Goal: Task Accomplishment & Management: Use online tool/utility

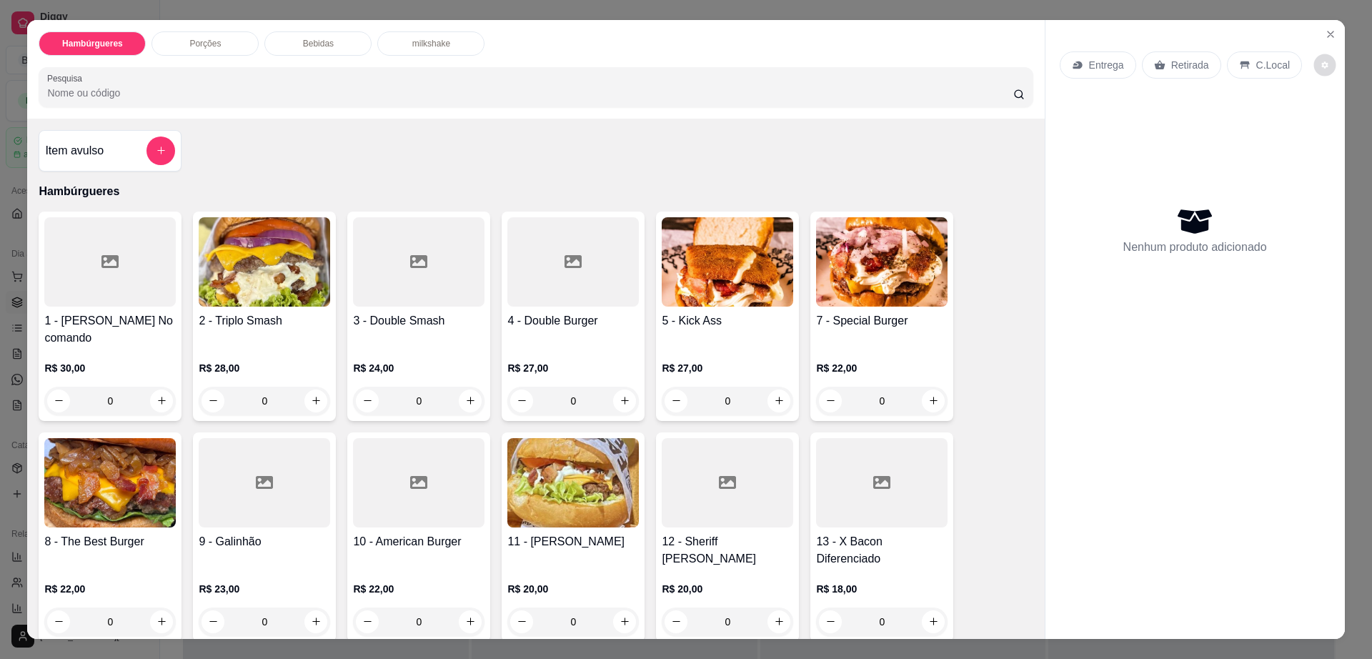
click at [1321, 61] on icon "decrease-product-quantity" at bounding box center [1325, 65] width 9 height 9
click at [1226, 365] on div "Nenhum produto adicionado" at bounding box center [1195, 230] width 271 height 280
click at [1325, 32] on icon "Close" at bounding box center [1330, 34] width 11 height 11
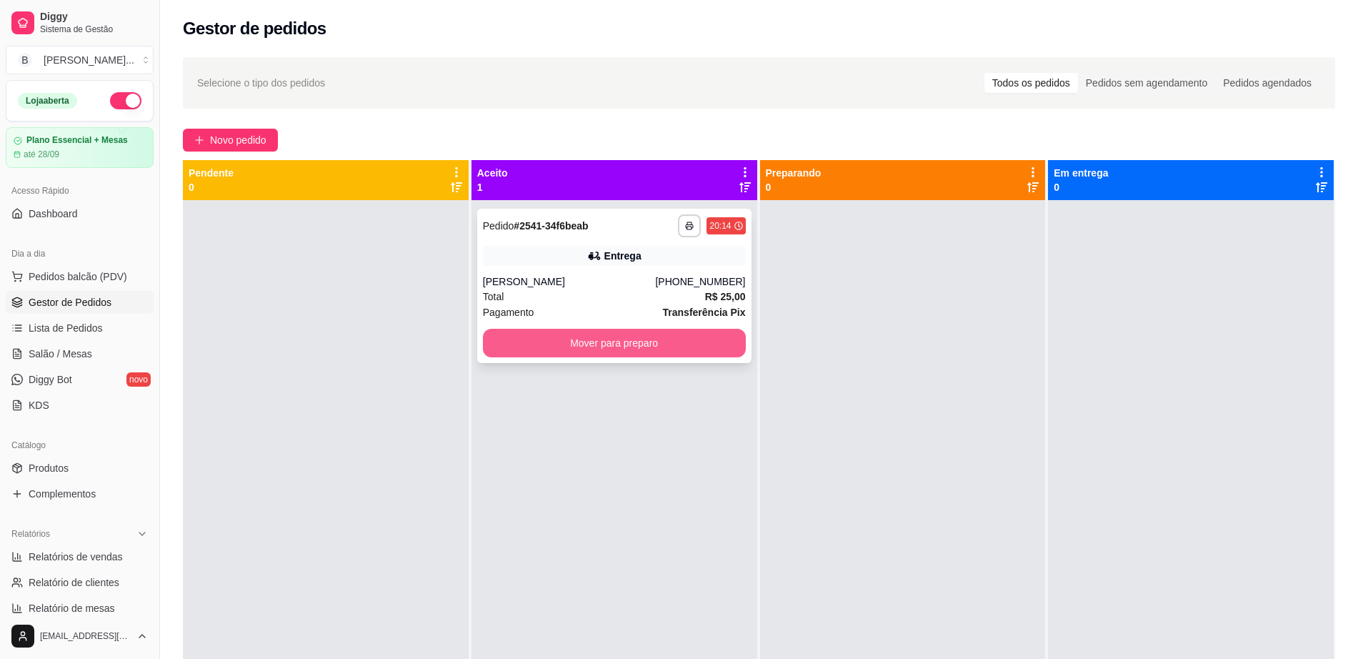
click at [678, 347] on button "Mover para preparo" at bounding box center [614, 343] width 263 height 29
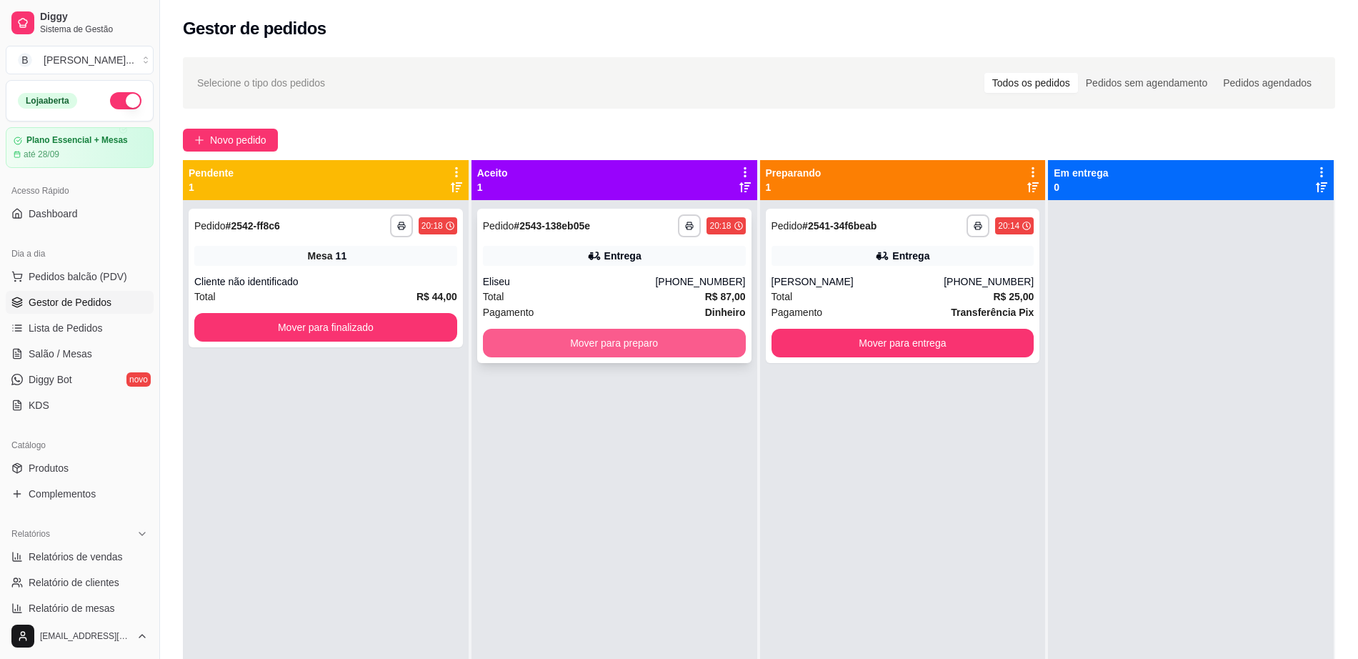
click at [678, 347] on button "Mover para preparo" at bounding box center [614, 343] width 263 height 29
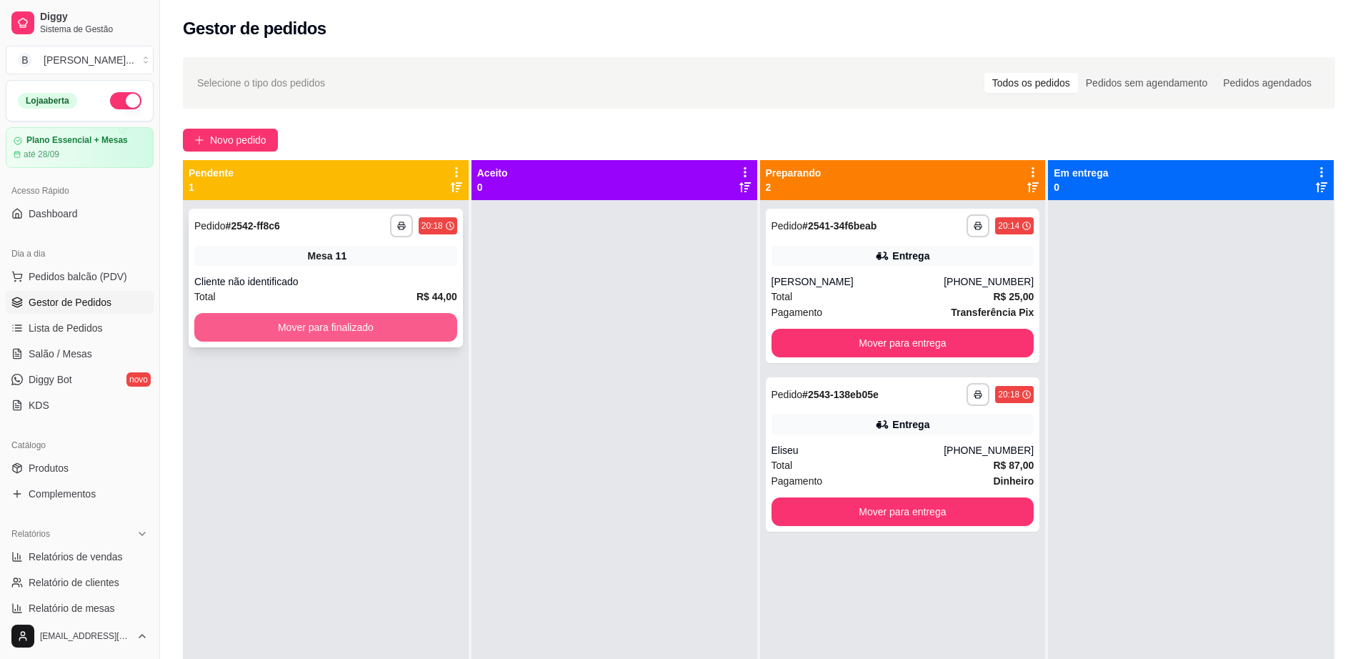
click at [300, 319] on button "Mover para finalizado" at bounding box center [325, 327] width 263 height 29
click at [97, 349] on link "Salão / Mesas" at bounding box center [80, 353] width 148 height 23
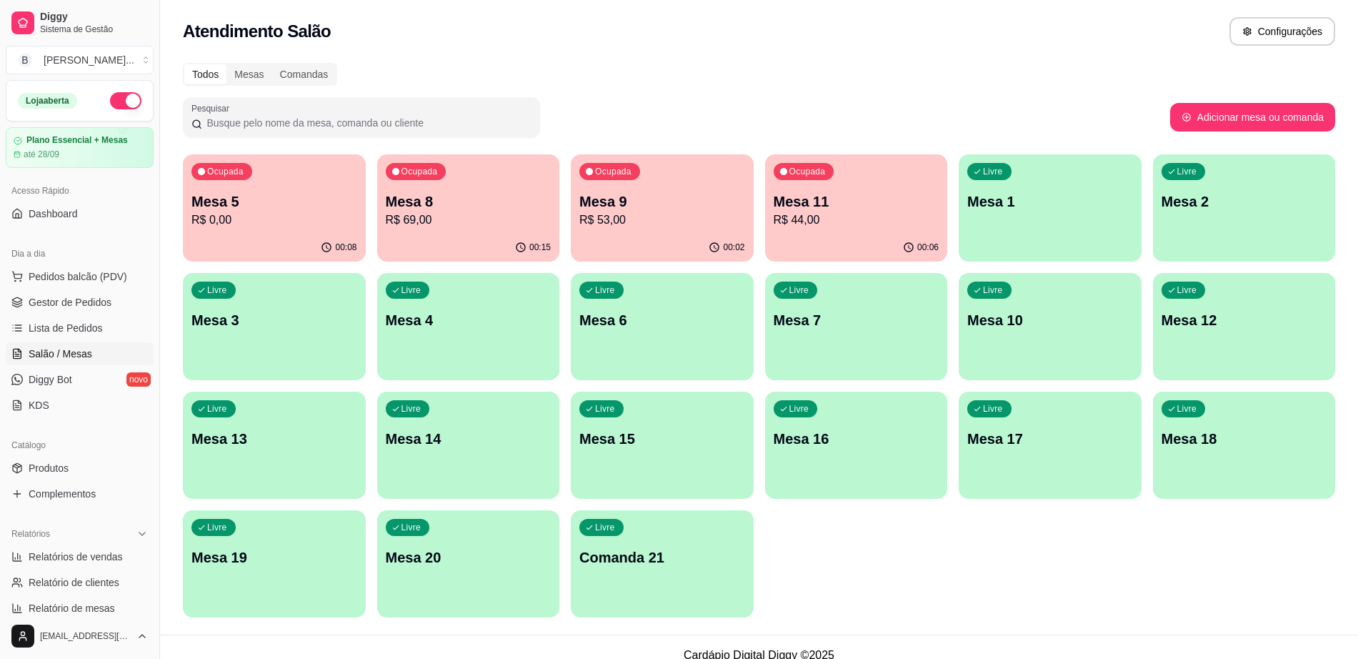
click at [695, 233] on div "Ocupada Mesa 9 R$ 53,00" at bounding box center [662, 193] width 183 height 79
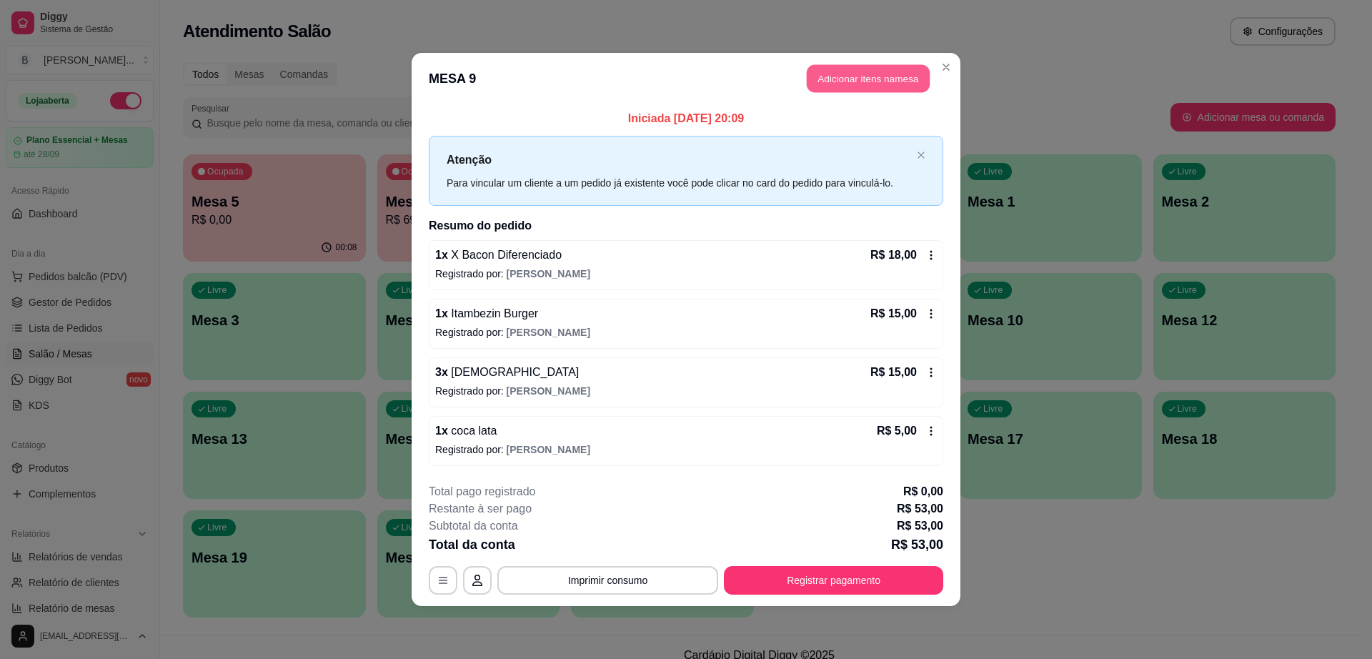
click at [880, 65] on button "Adicionar itens na mesa" at bounding box center [868, 79] width 123 height 28
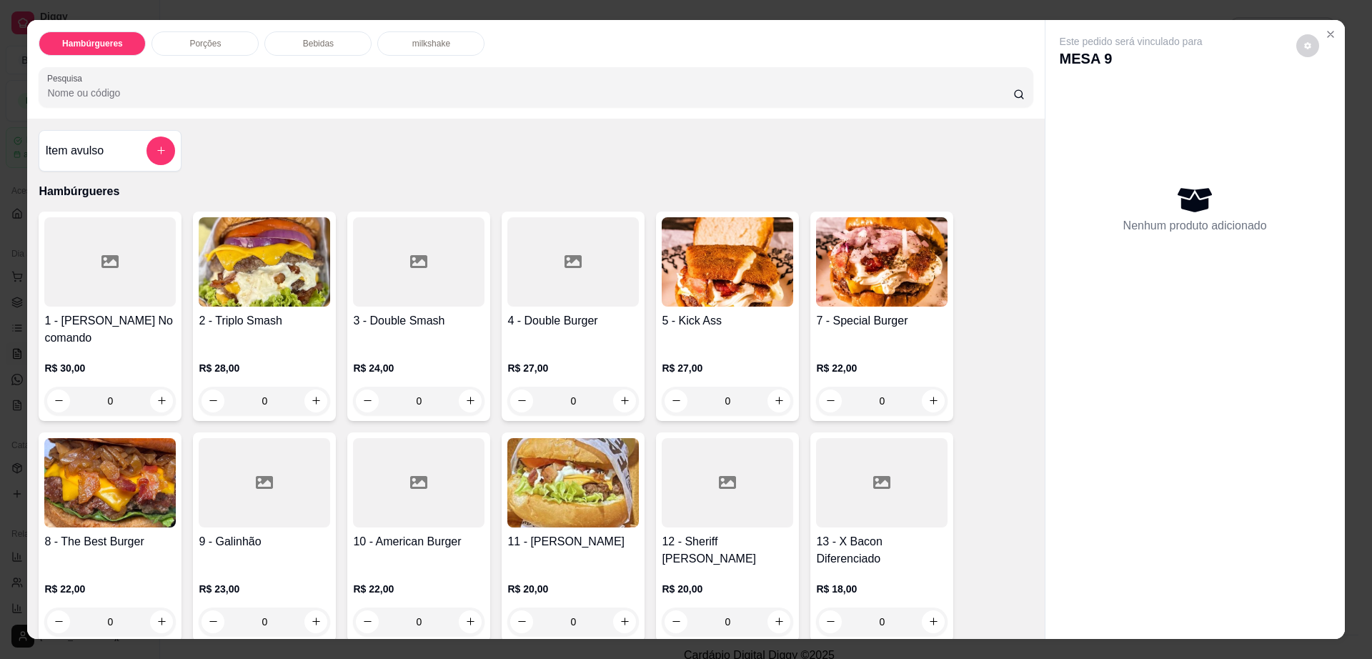
click at [199, 54] on div "Porções" at bounding box center [204, 43] width 107 height 24
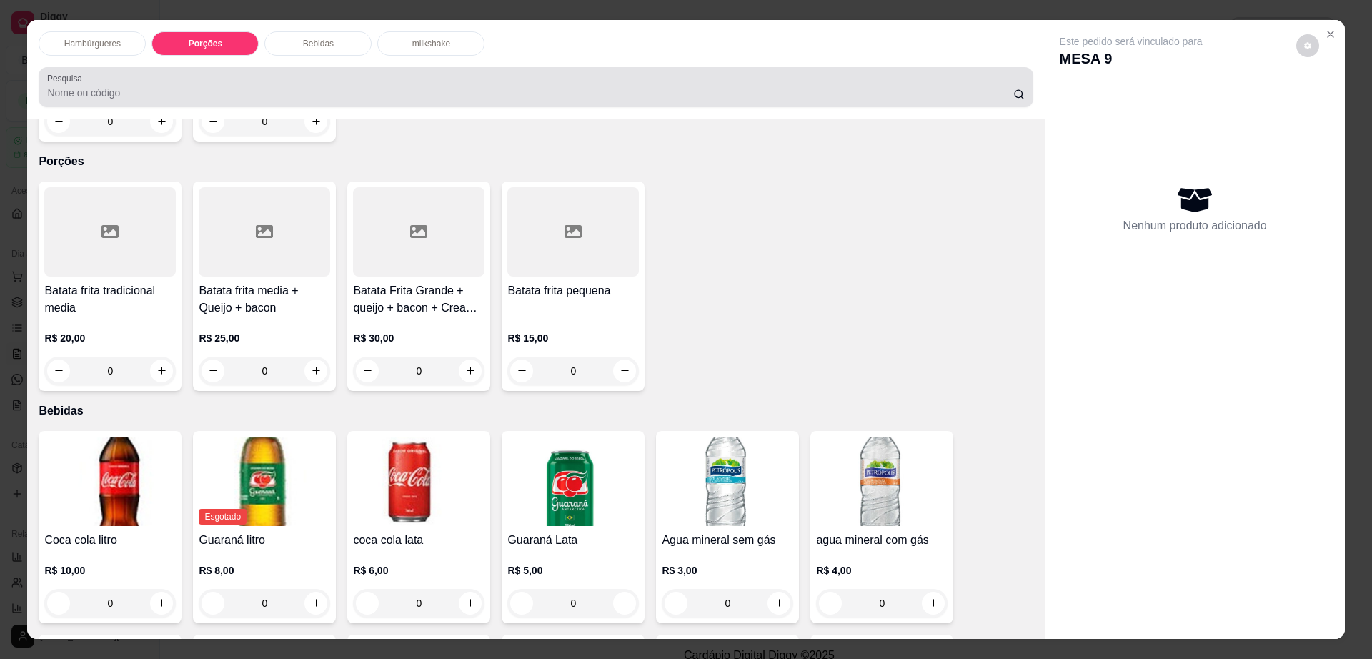
scroll to position [26, 0]
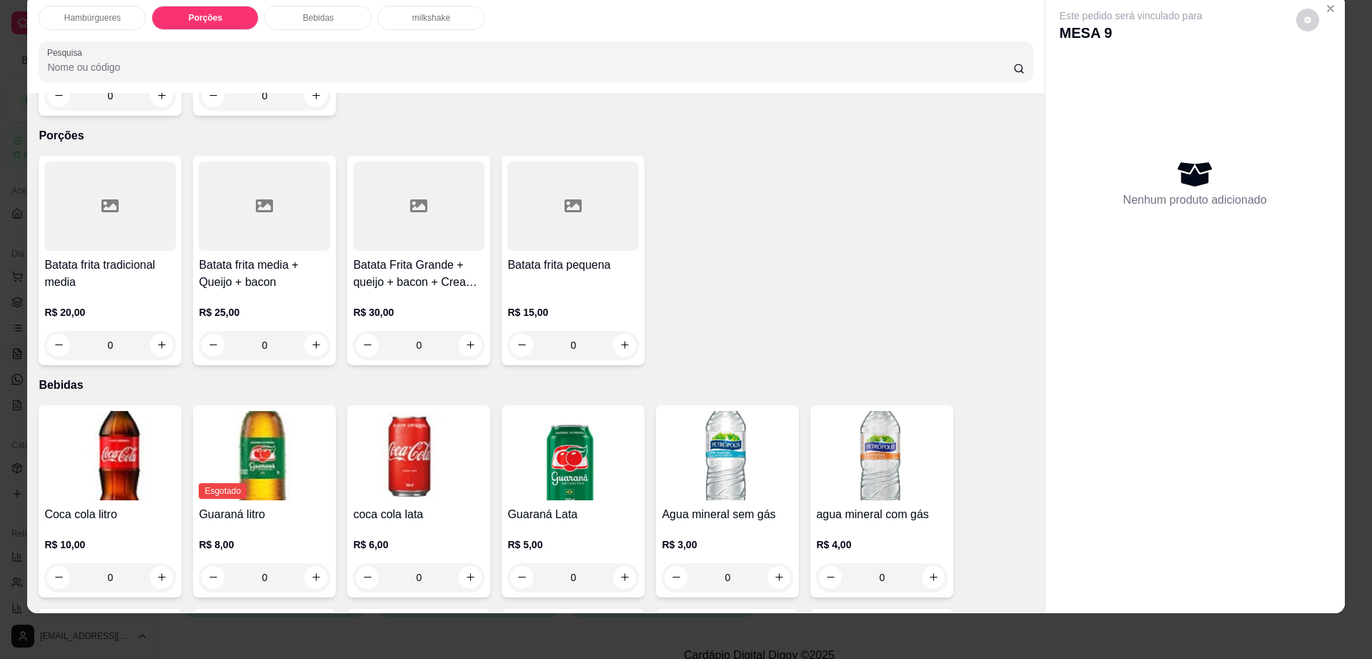
click at [253, 291] on div "R$ 25,00 0" at bounding box center [264, 325] width 131 height 69
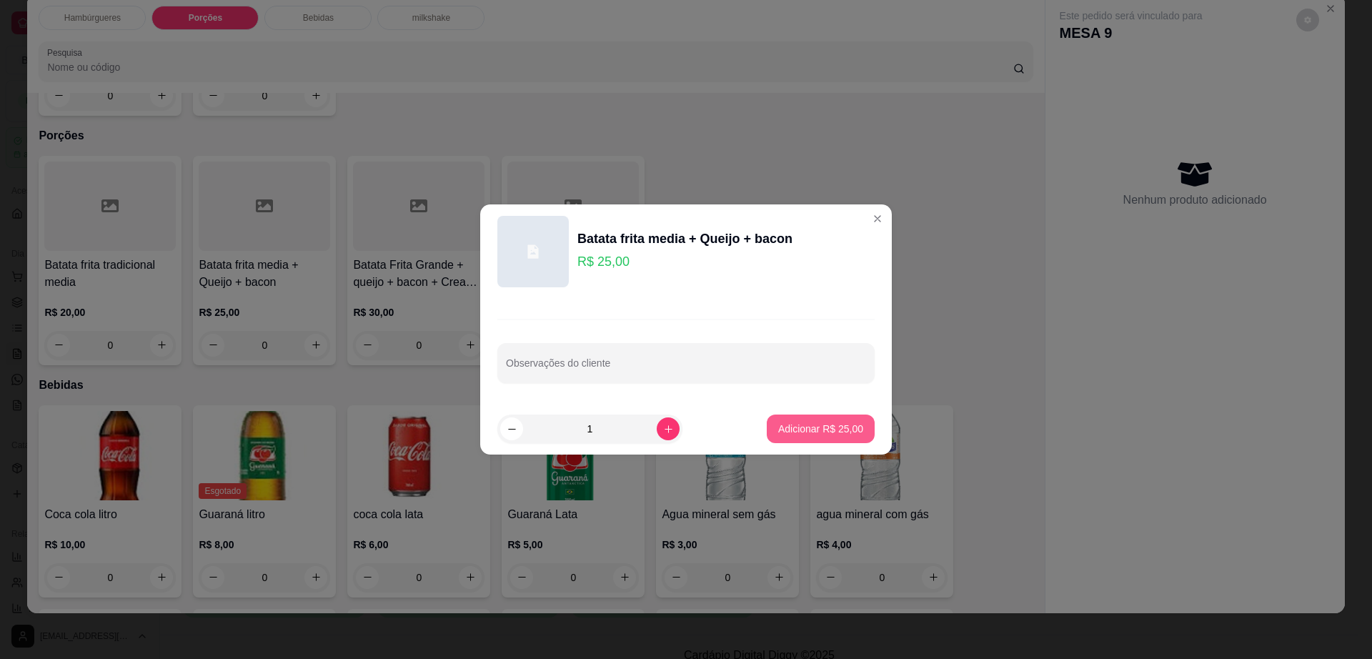
click at [773, 420] on button "Adicionar R$ 25,00" at bounding box center [821, 428] width 108 height 29
type input "1"
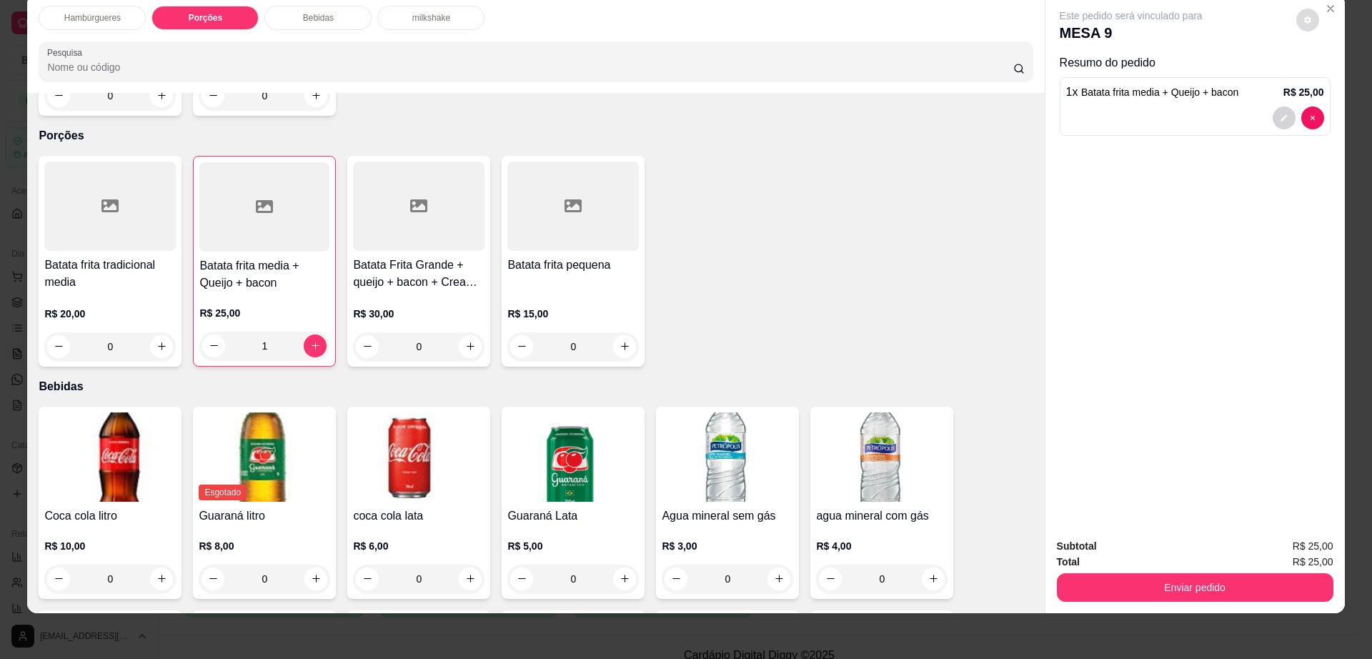
click at [1308, 19] on button "decrease-product-quantity" at bounding box center [1307, 20] width 23 height 23
click at [1336, 71] on span "Automatic updates" at bounding box center [1333, 77] width 29 height 17
click at [1328, 77] on input "Automatic updates" at bounding box center [1322, 81] width 9 height 9
checkbox input "true"
click at [1131, 578] on button "Enviar pedido" at bounding box center [1195, 587] width 277 height 29
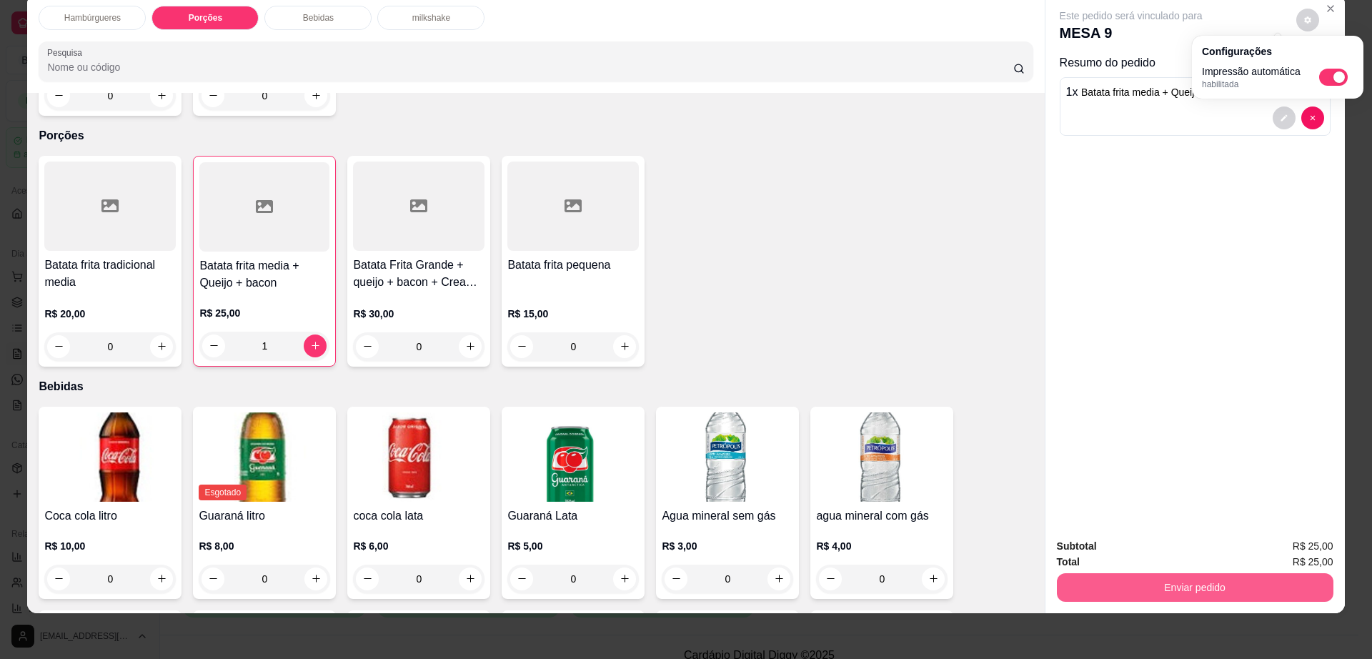
click at [1131, 581] on button "Enviar pedido" at bounding box center [1195, 587] width 277 height 29
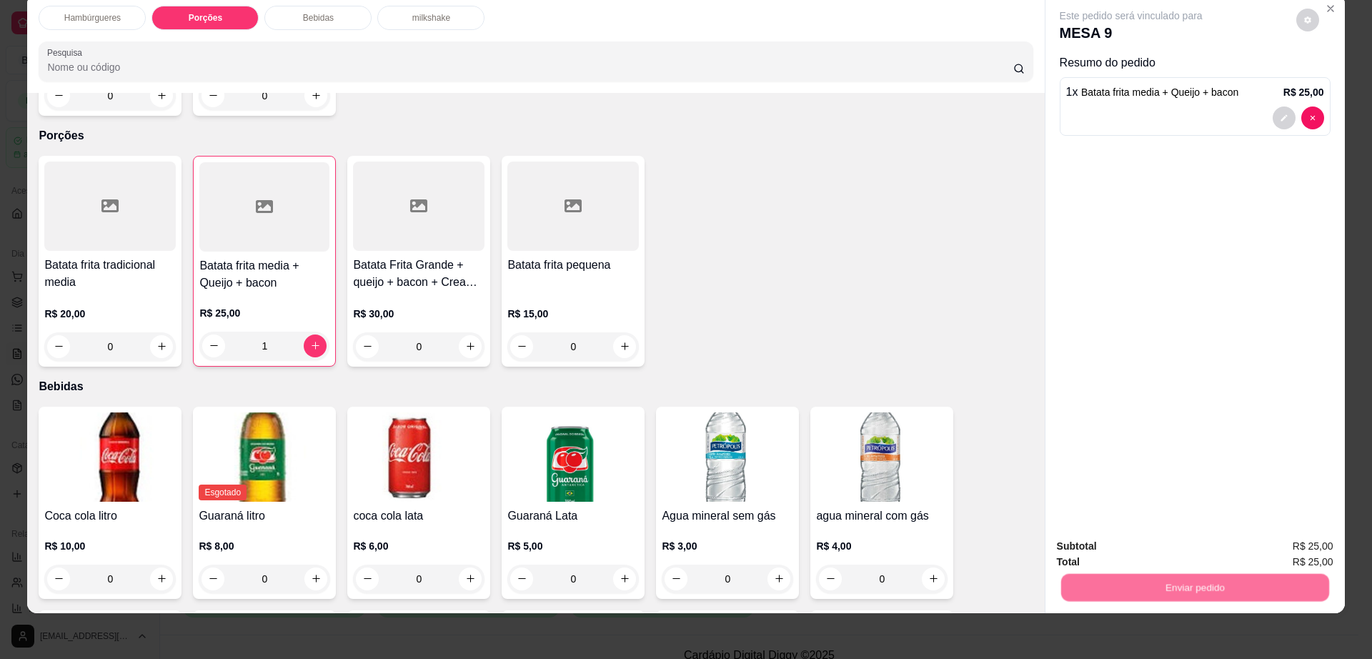
click at [1135, 556] on button "Não registrar e enviar pedido" at bounding box center [1146, 552] width 149 height 27
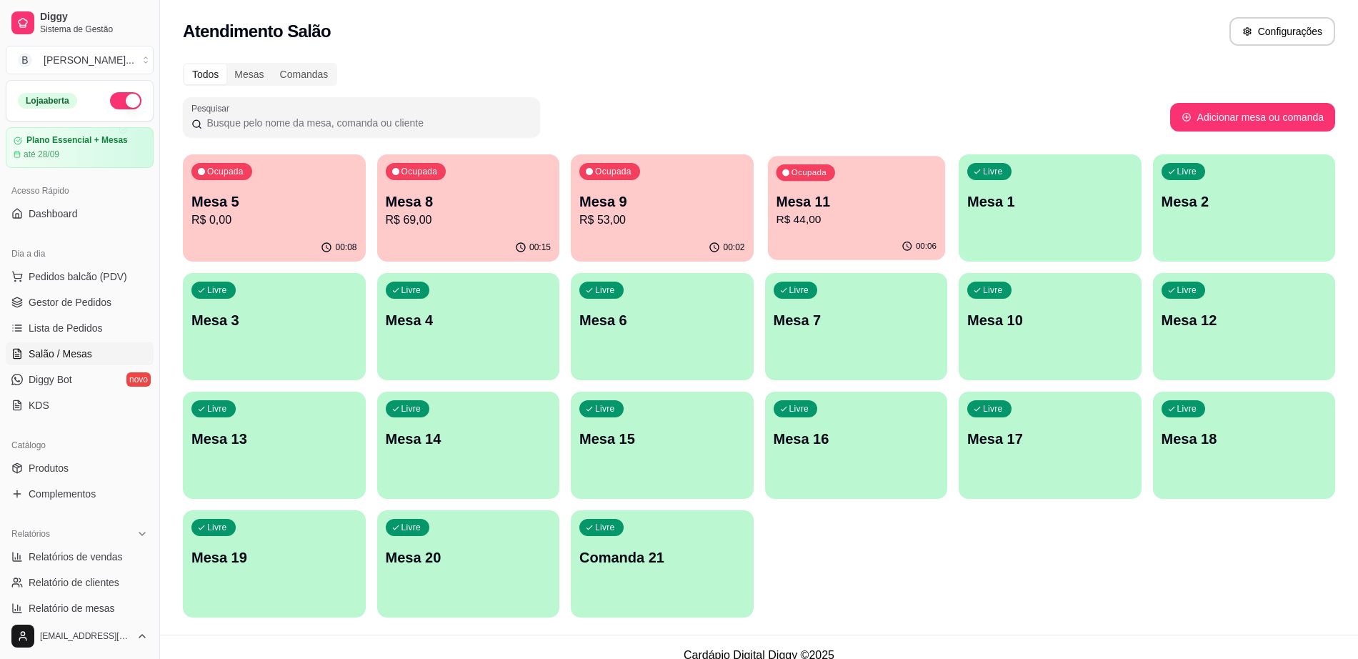
click at [851, 238] on div "00:06" at bounding box center [855, 246] width 177 height 27
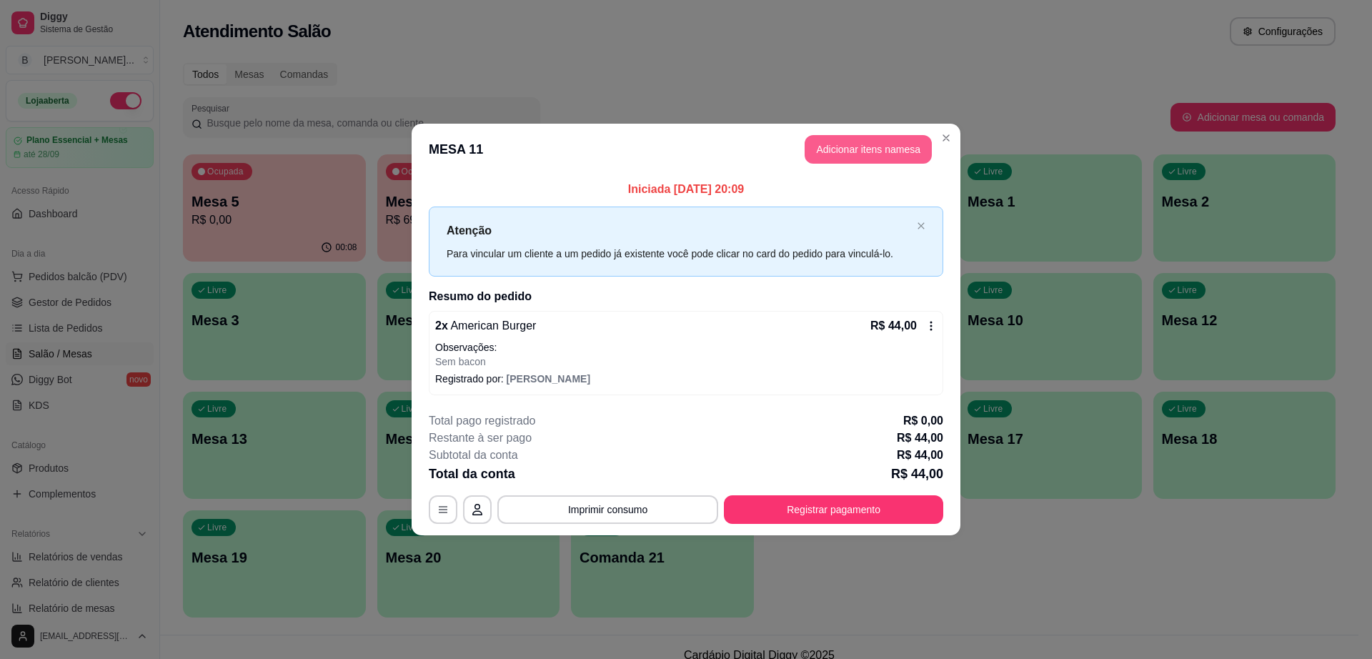
click at [859, 153] on button "Adicionar itens na mesa" at bounding box center [868, 149] width 127 height 29
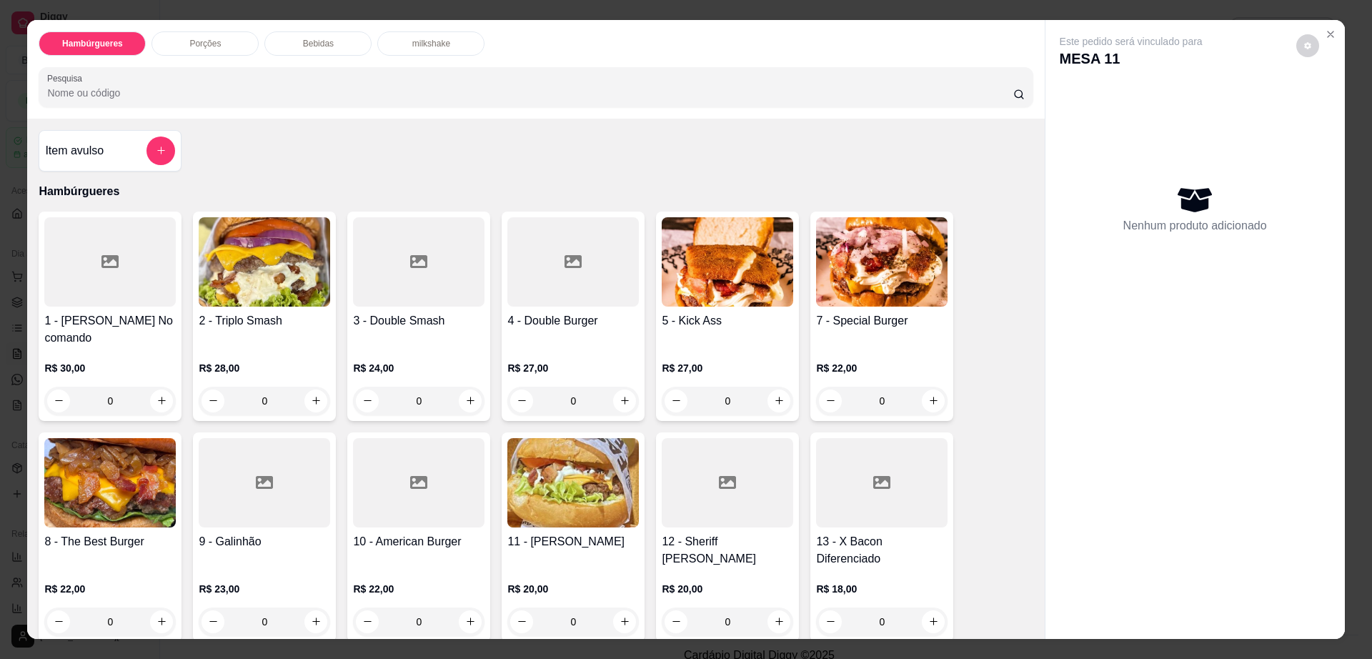
click at [329, 40] on div "Bebidas" at bounding box center [317, 43] width 107 height 24
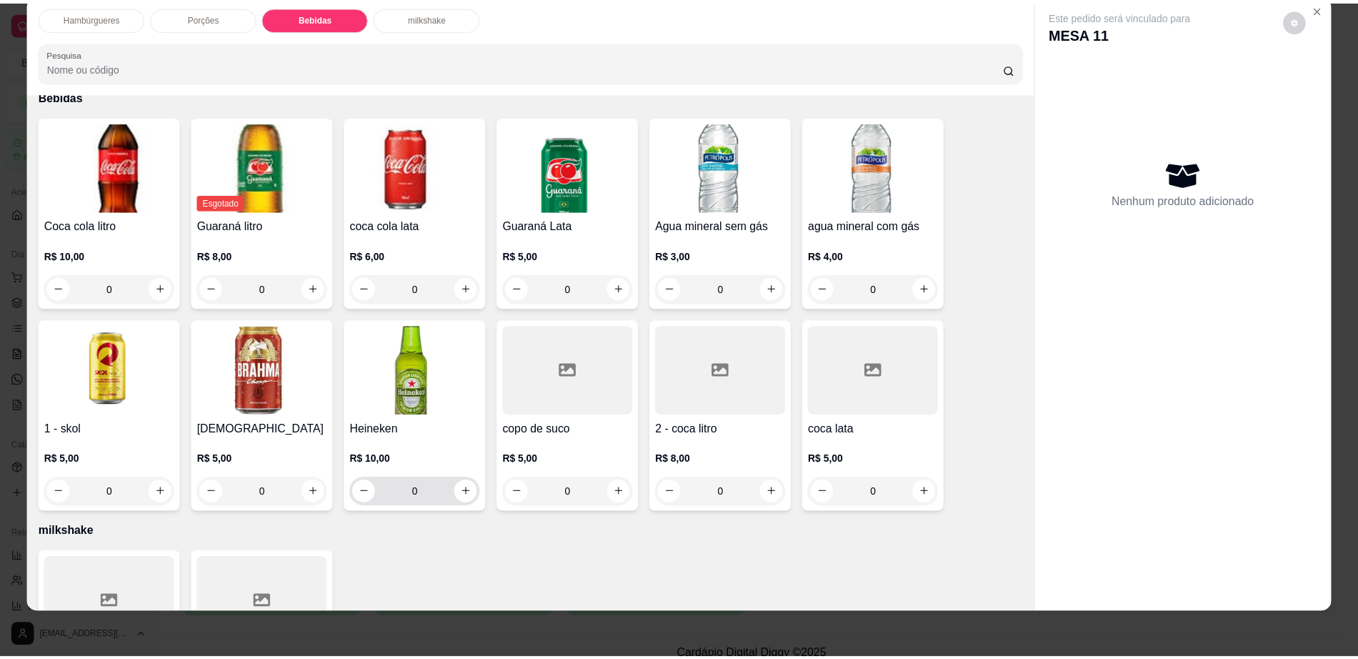
scroll to position [743, 0]
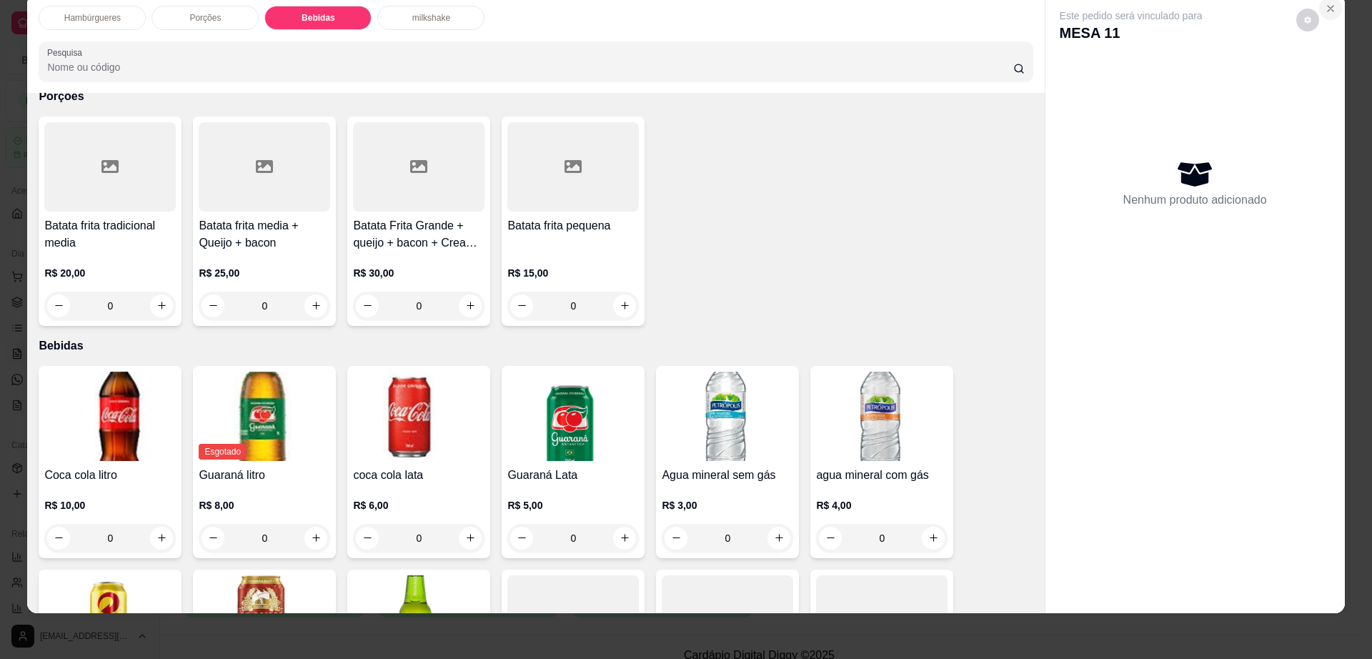
click at [1325, 9] on icon "Close" at bounding box center [1330, 8] width 11 height 11
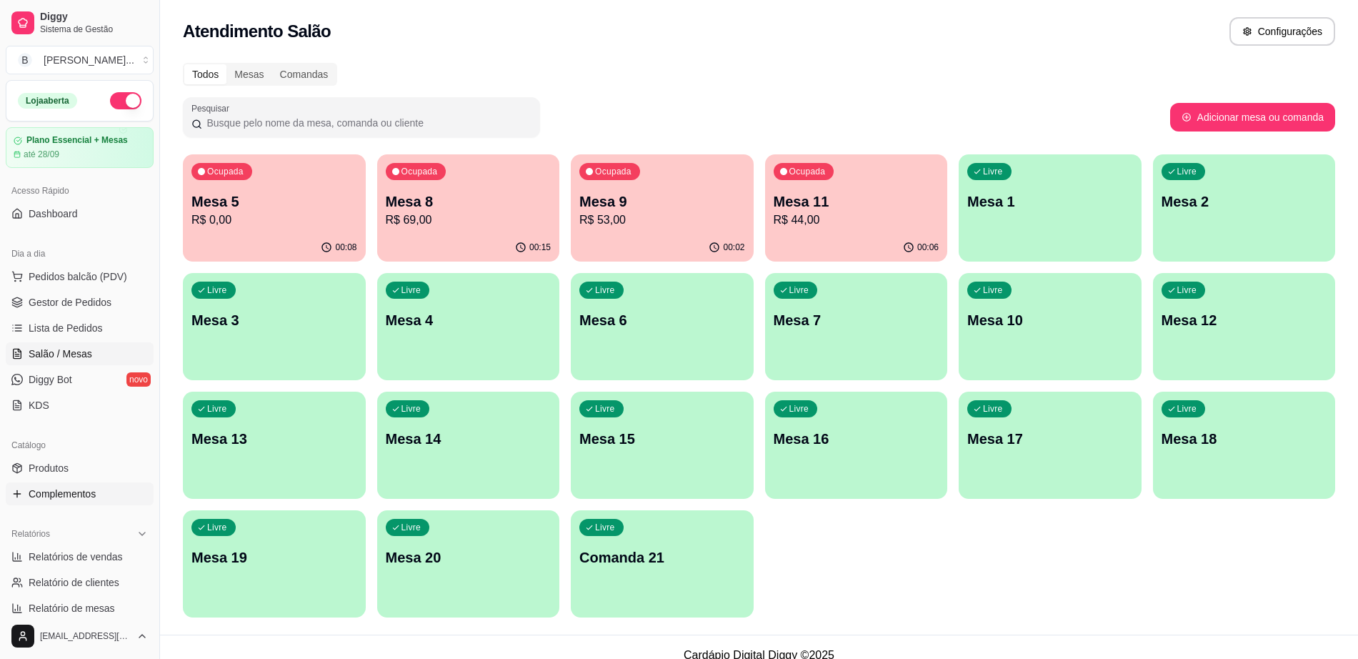
click at [88, 482] on link "Complementos" at bounding box center [80, 493] width 148 height 23
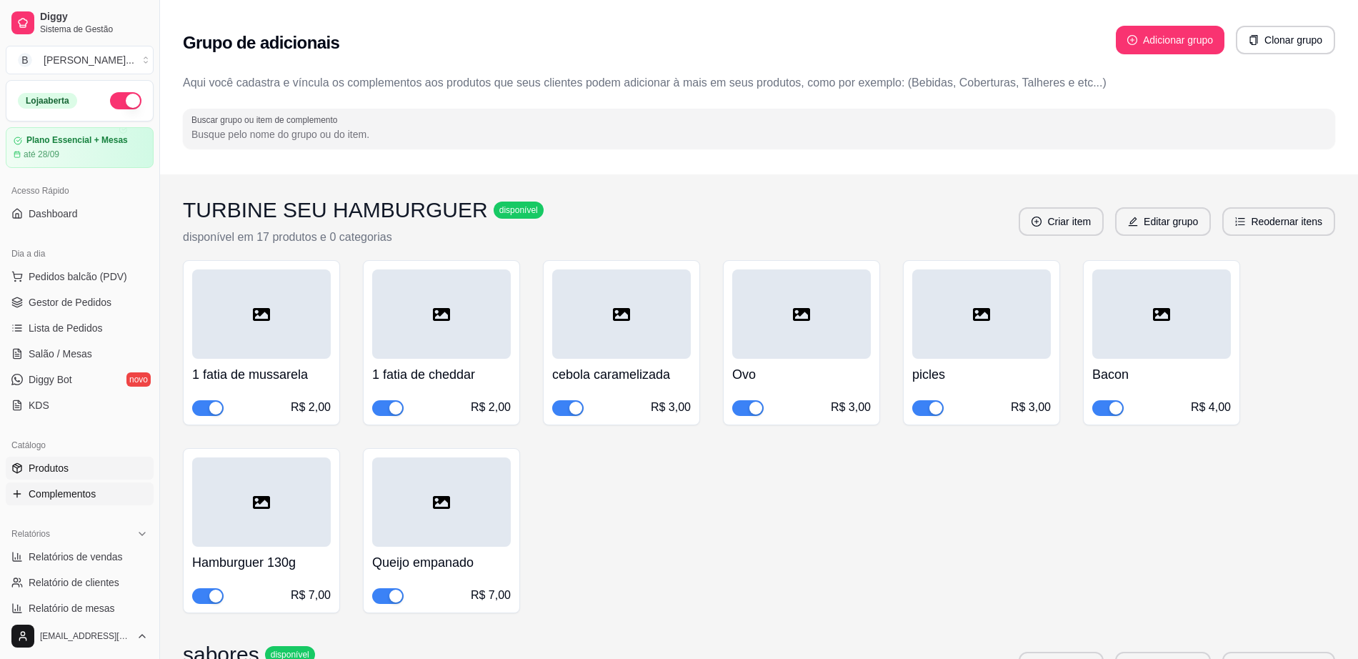
click at [90, 466] on link "Produtos" at bounding box center [80, 468] width 148 height 23
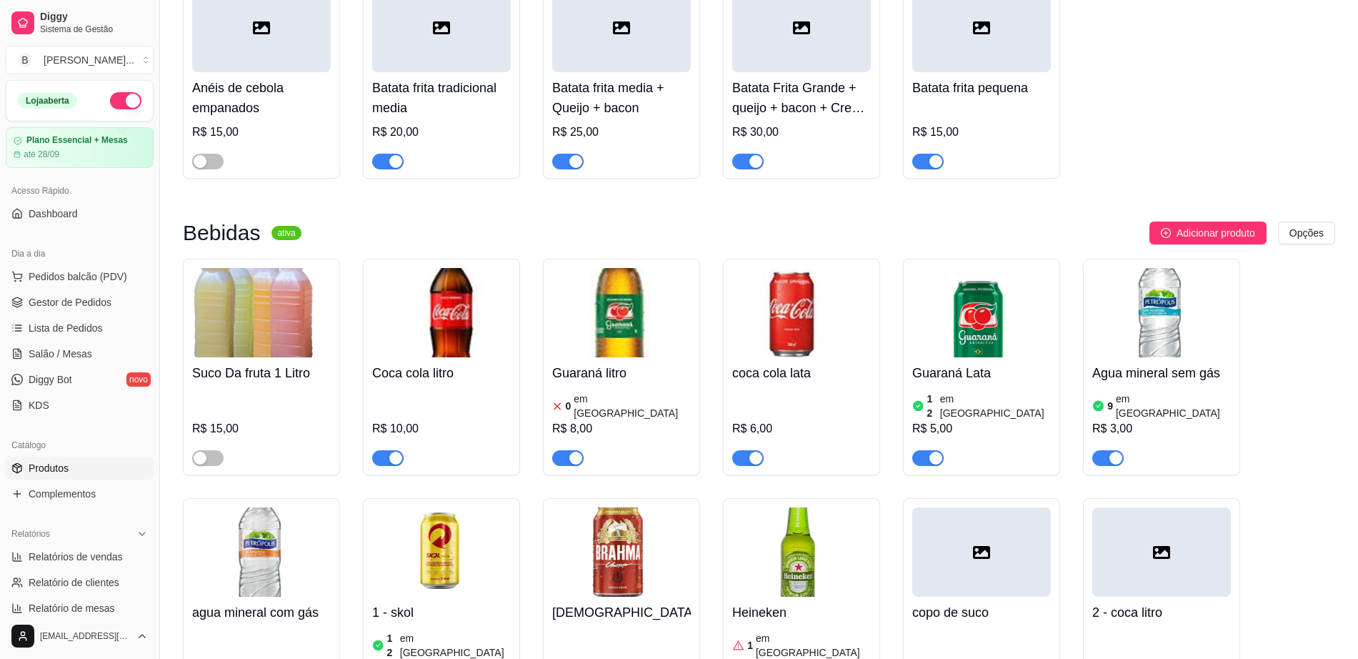
scroll to position [983, 0]
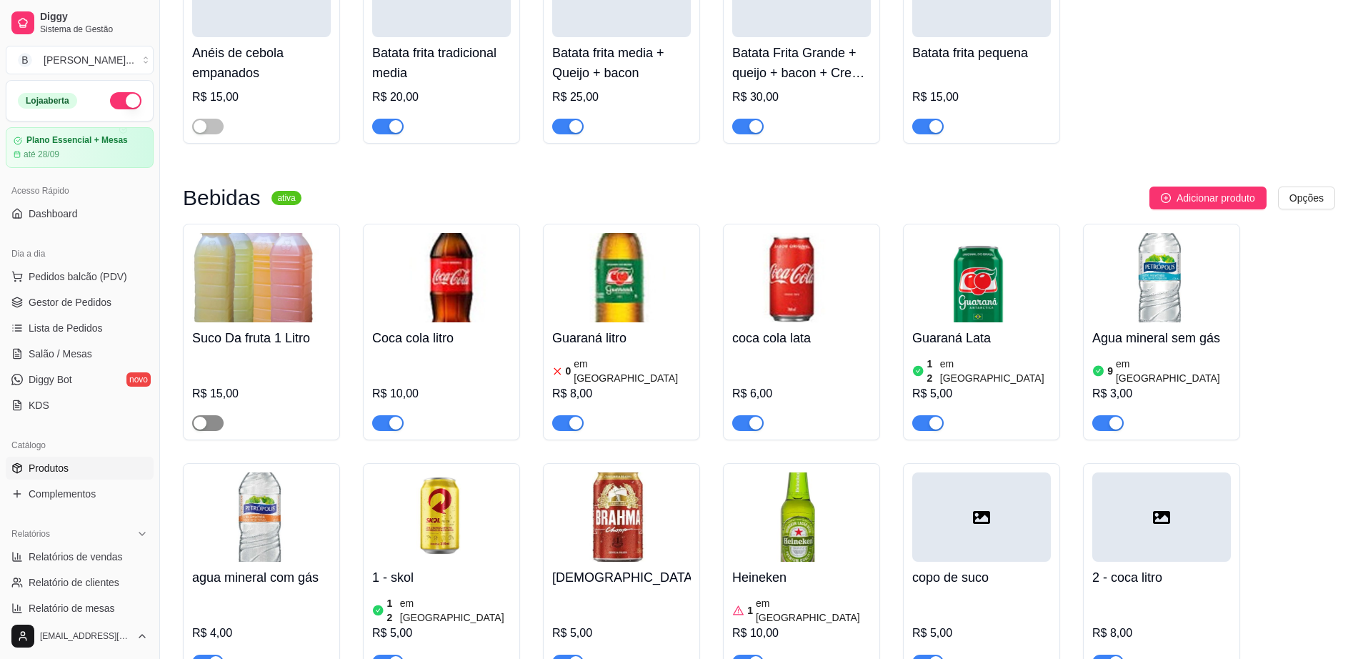
click at [210, 415] on span "button" at bounding box center [207, 423] width 31 height 16
click at [96, 347] on link "Salão / Mesas" at bounding box center [80, 353] width 148 height 23
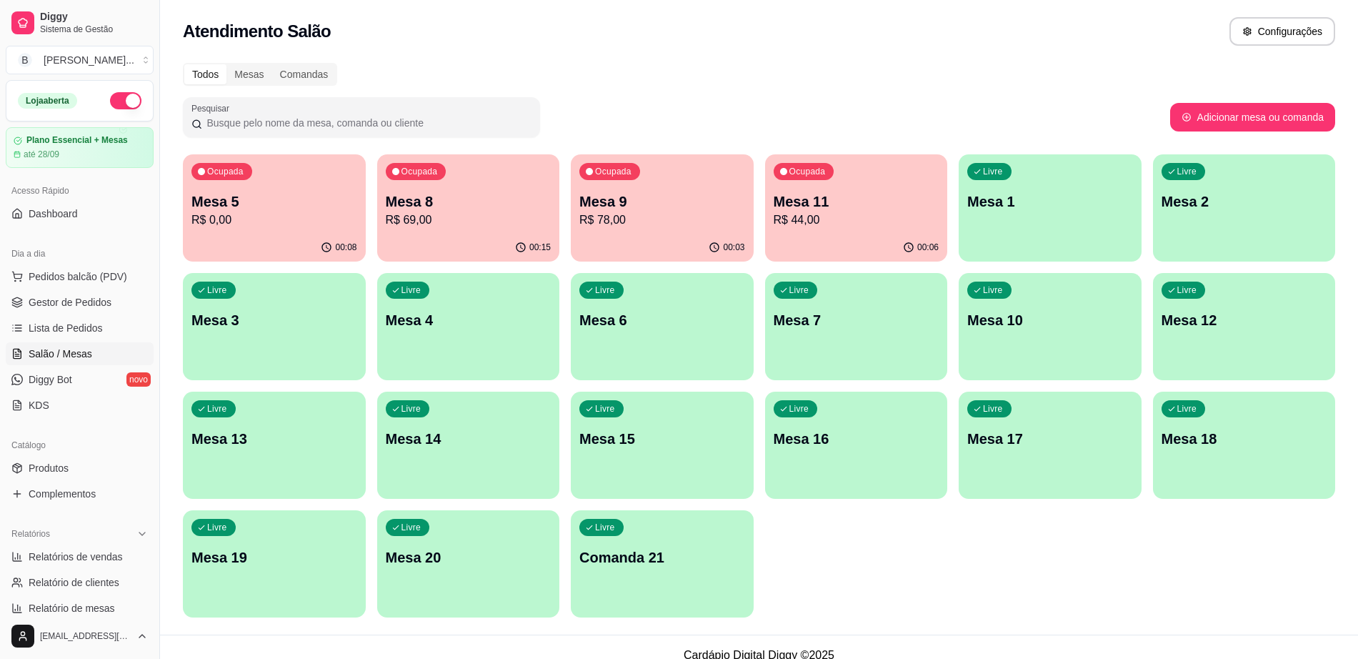
click at [814, 222] on p "R$ 44,00" at bounding box center [857, 220] width 166 height 17
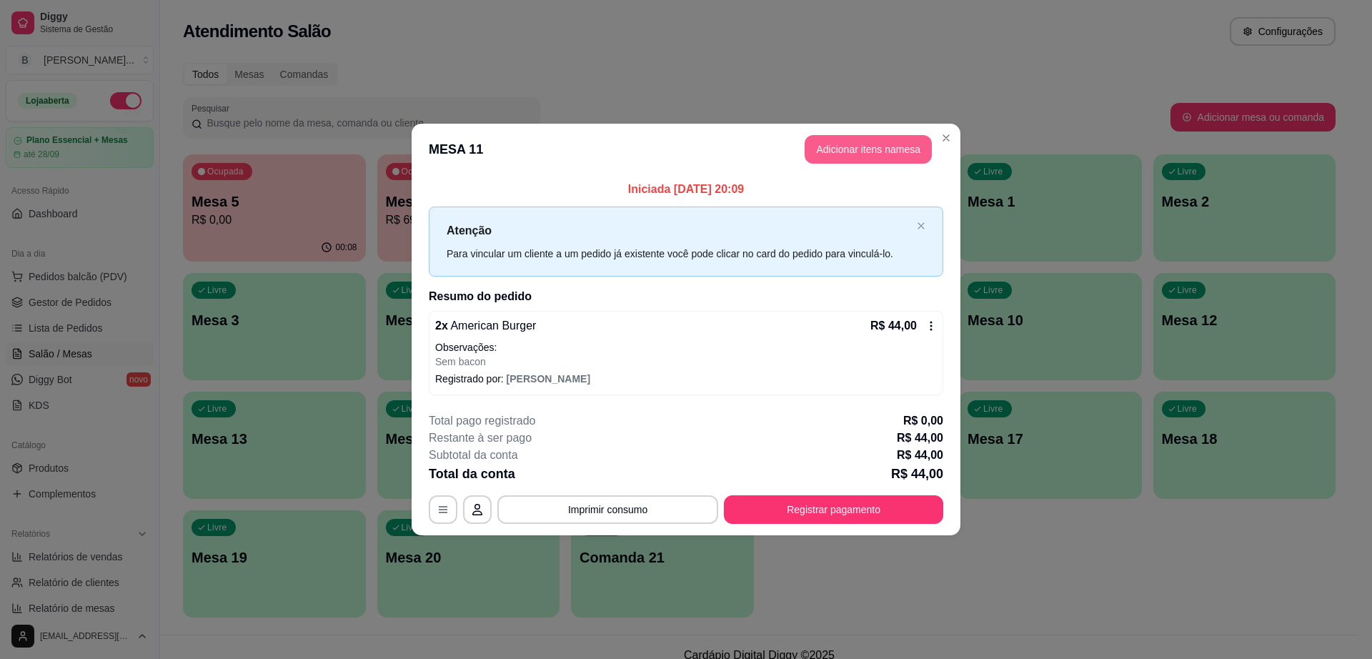
click at [859, 142] on button "Adicionar itens na mesa" at bounding box center [868, 149] width 127 height 29
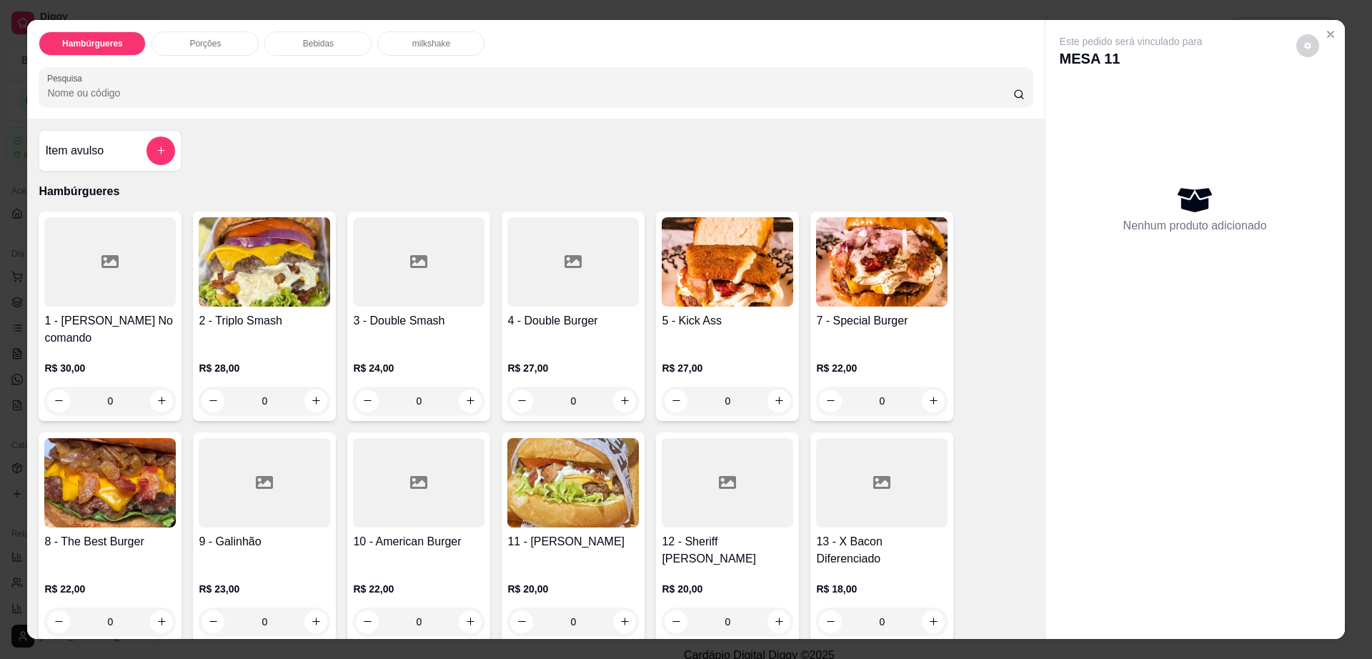
click at [294, 46] on div "Bebidas" at bounding box center [317, 43] width 107 height 24
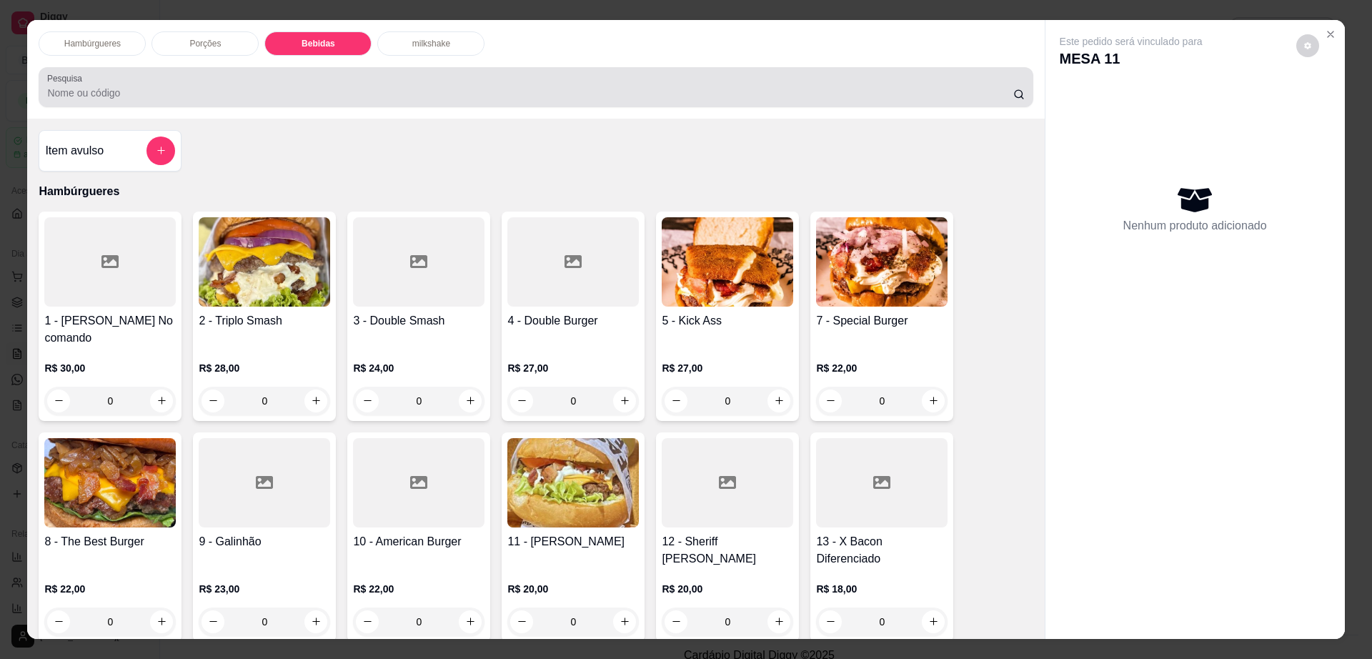
scroll to position [26, 0]
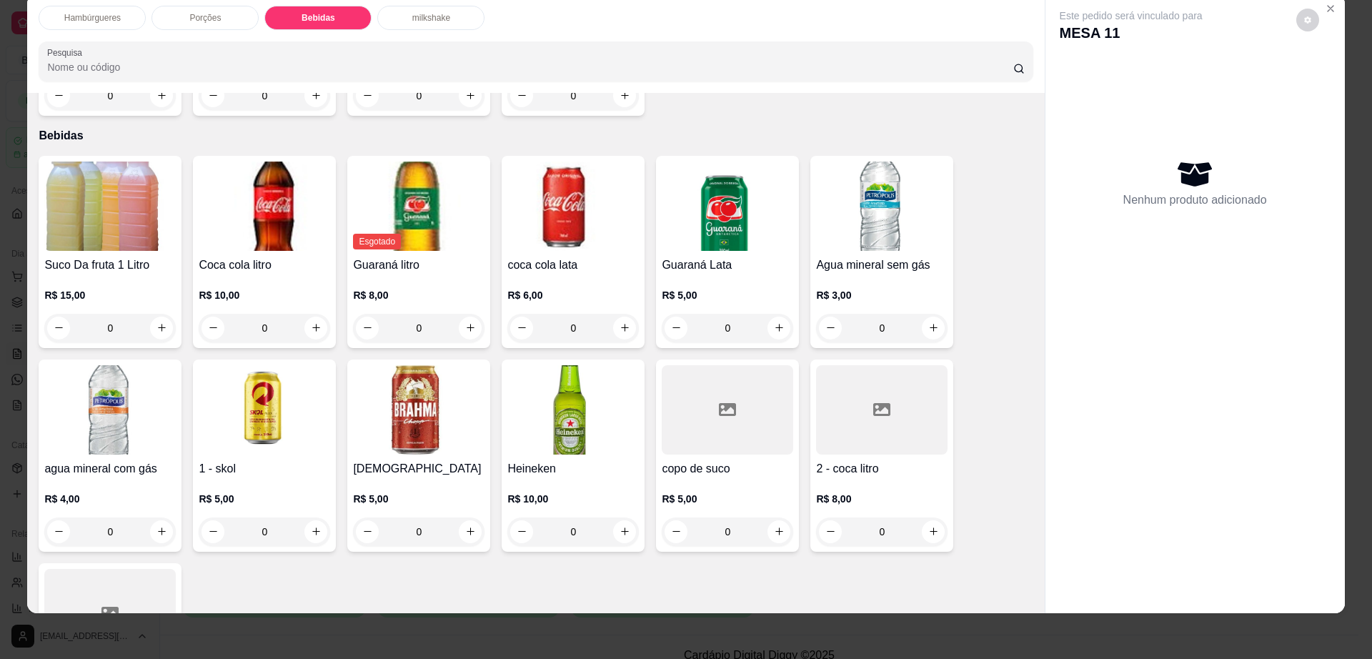
click at [77, 210] on img at bounding box center [109, 206] width 131 height 89
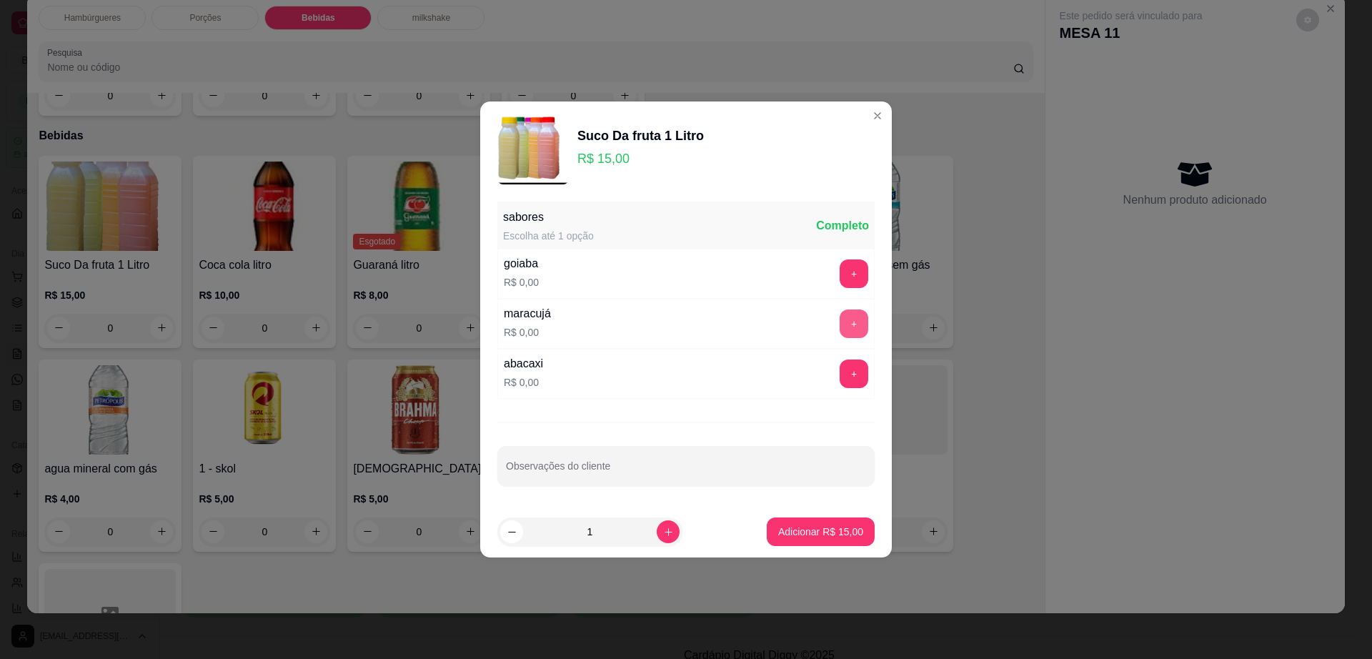
click at [840, 321] on button "+" at bounding box center [854, 323] width 29 height 29
click at [828, 531] on p "Adicionar R$ 15,00" at bounding box center [820, 532] width 85 height 14
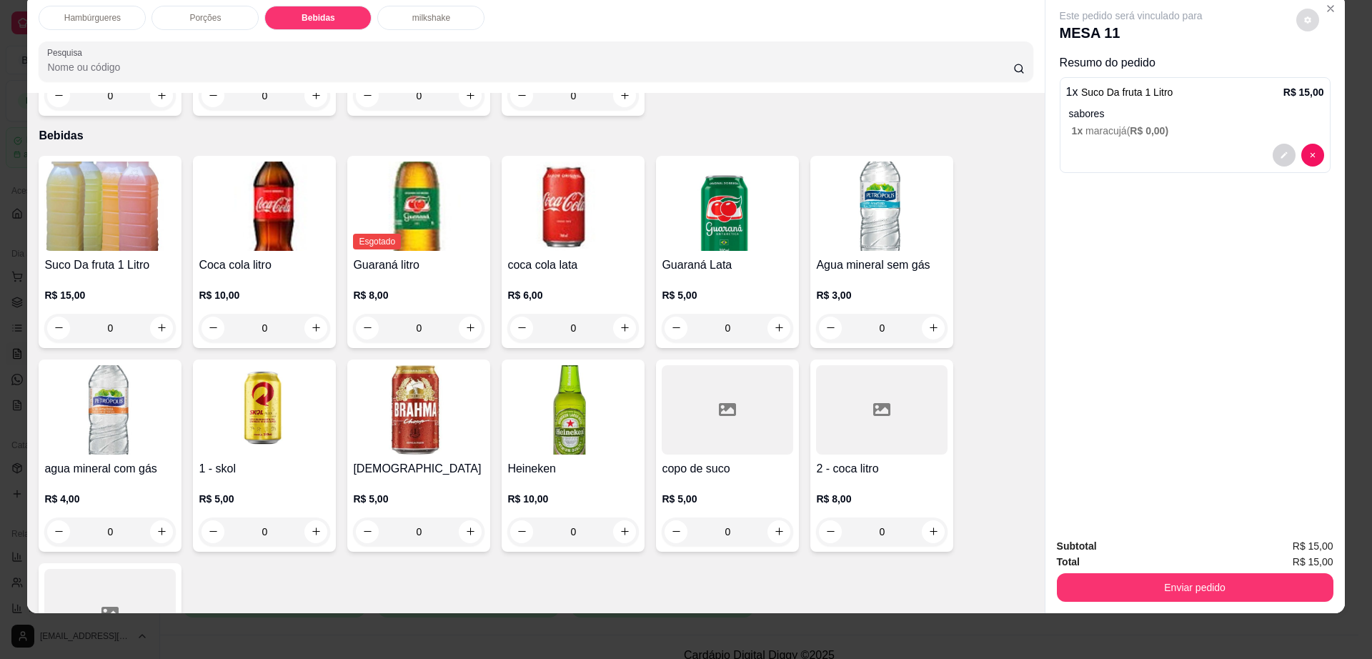
click at [1305, 9] on button "decrease-product-quantity" at bounding box center [1307, 20] width 23 height 23
click at [1333, 73] on span "Automatic updates" at bounding box center [1333, 77] width 29 height 17
click at [1328, 77] on input "Automatic updates" at bounding box center [1322, 81] width 9 height 9
checkbox input "false"
click at [1080, 571] on div "Enviar pedido" at bounding box center [1195, 586] width 277 height 32
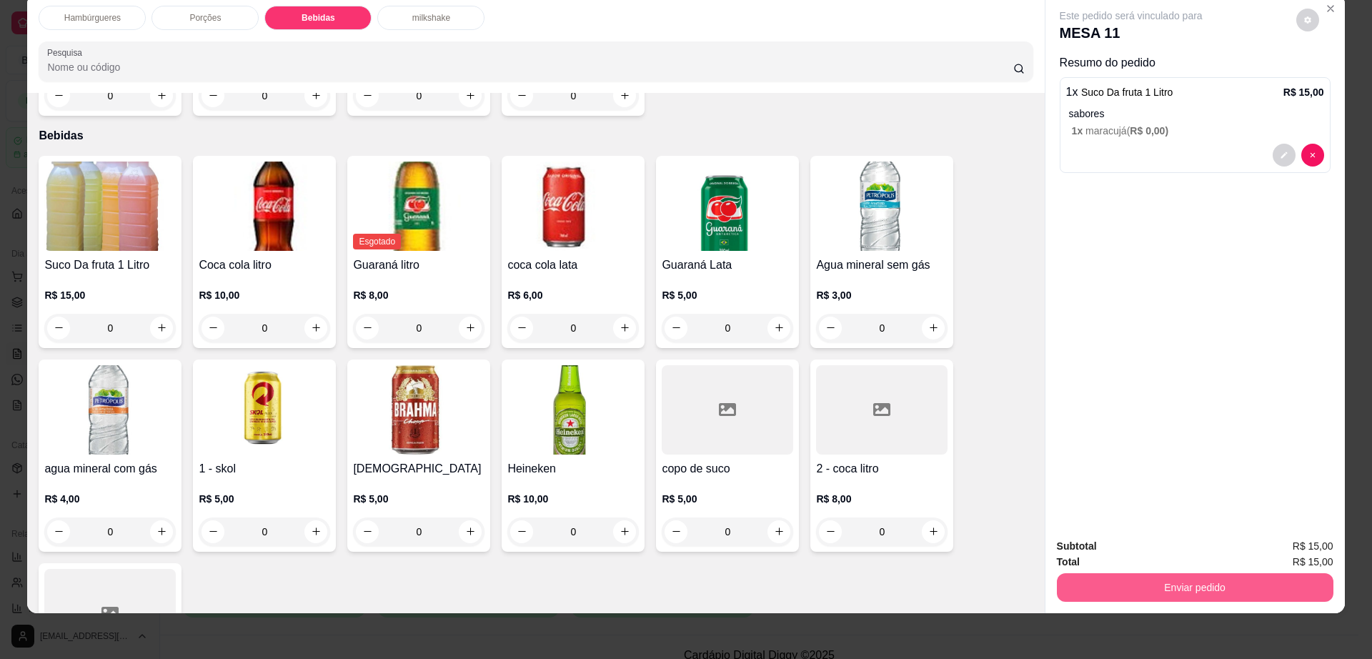
click at [1082, 577] on button "Enviar pedido" at bounding box center [1195, 587] width 277 height 29
click at [1084, 585] on button "Enviar pedido" at bounding box center [1194, 588] width 268 height 28
click at [1092, 560] on button "Não registrar e enviar pedido" at bounding box center [1146, 552] width 149 height 27
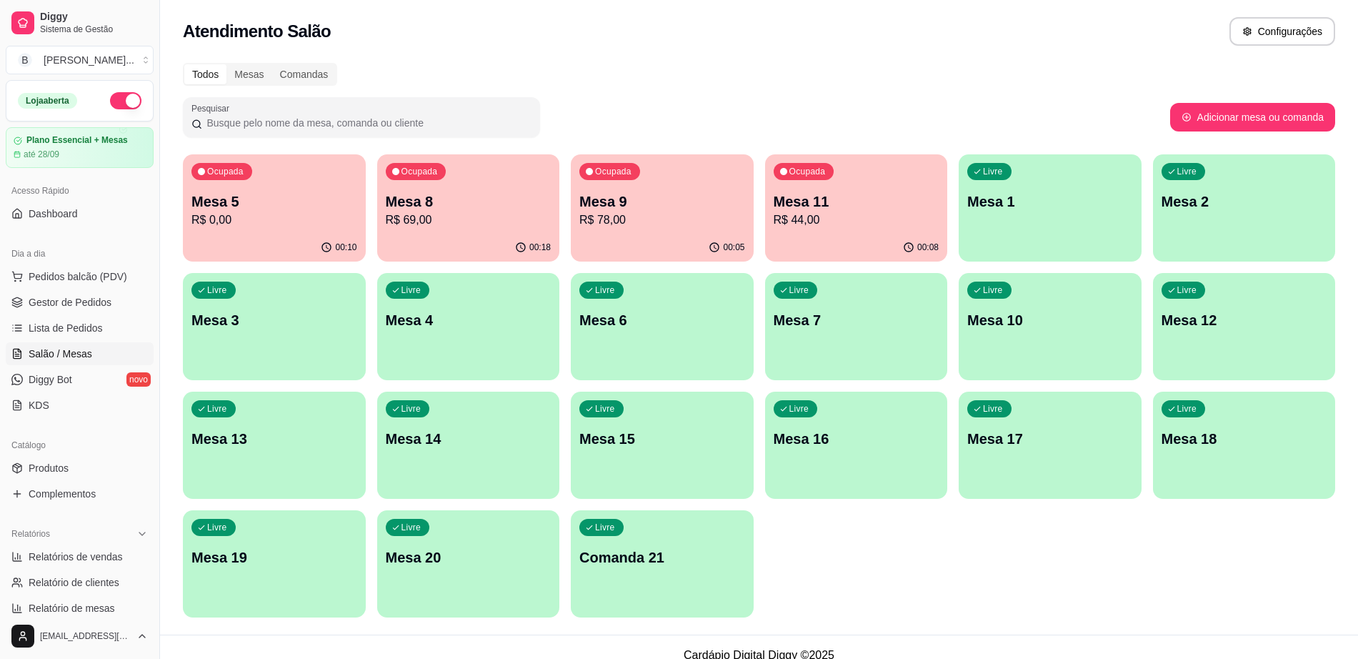
click at [522, 349] on div "Livre Mesa 4" at bounding box center [468, 318] width 183 height 90
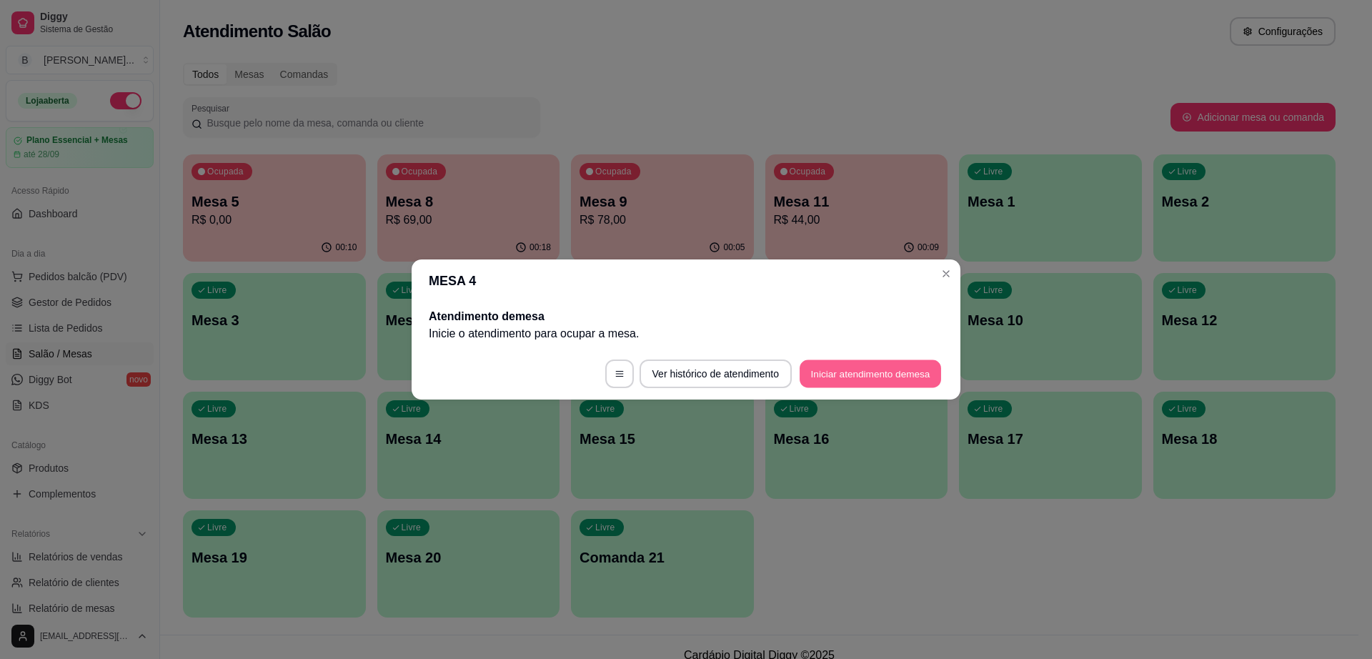
click at [898, 371] on button "Iniciar atendimento de mesa" at bounding box center [870, 374] width 141 height 28
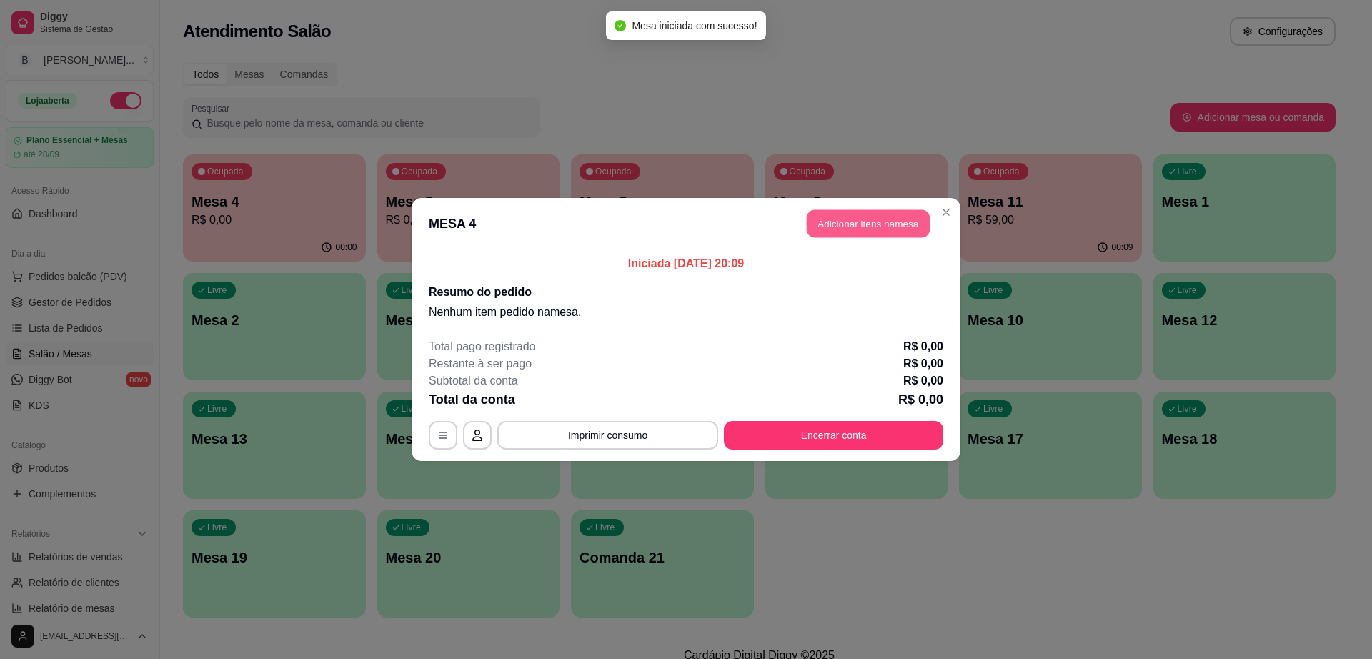
click at [835, 222] on button "Adicionar itens na mesa" at bounding box center [868, 224] width 123 height 28
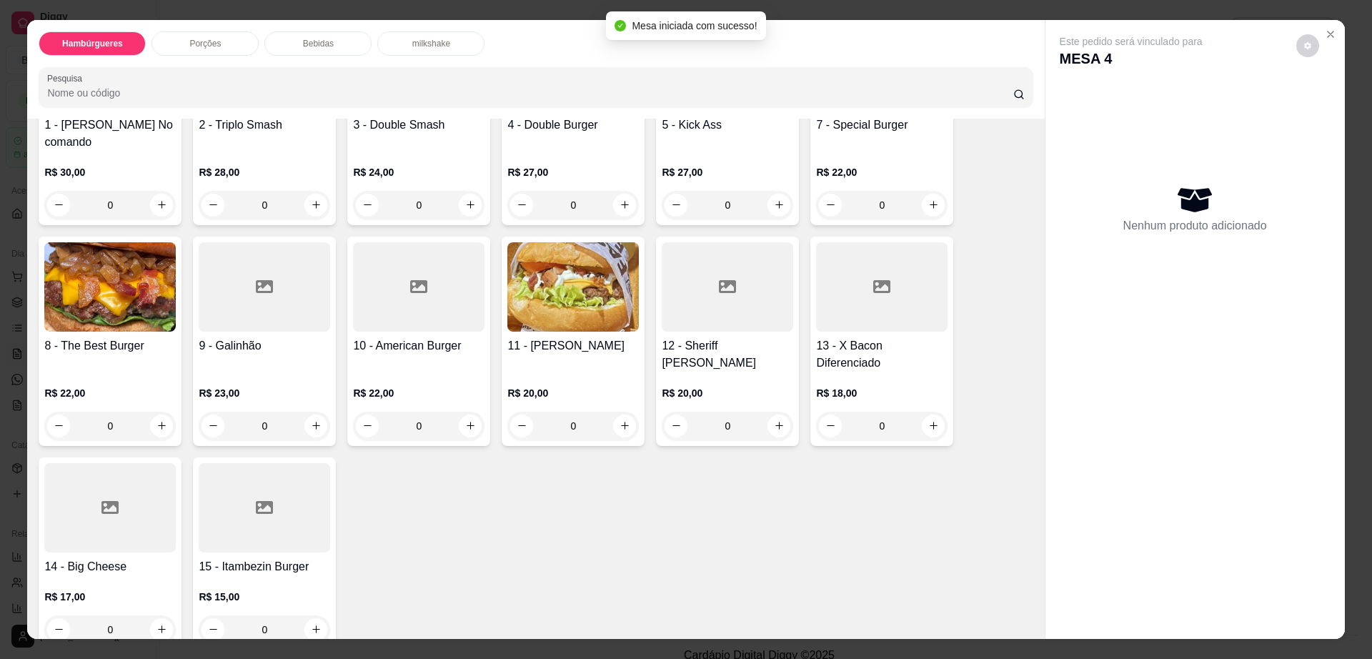
scroll to position [179, 0]
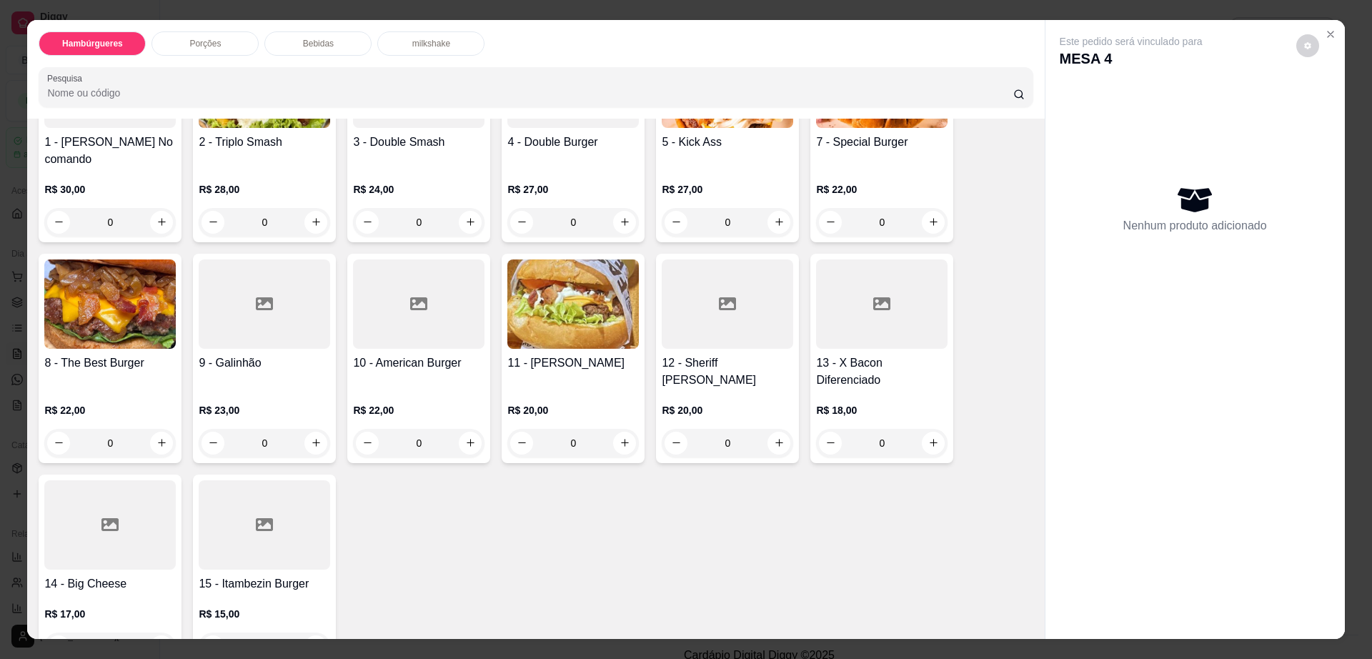
click at [103, 303] on img at bounding box center [109, 303] width 131 height 89
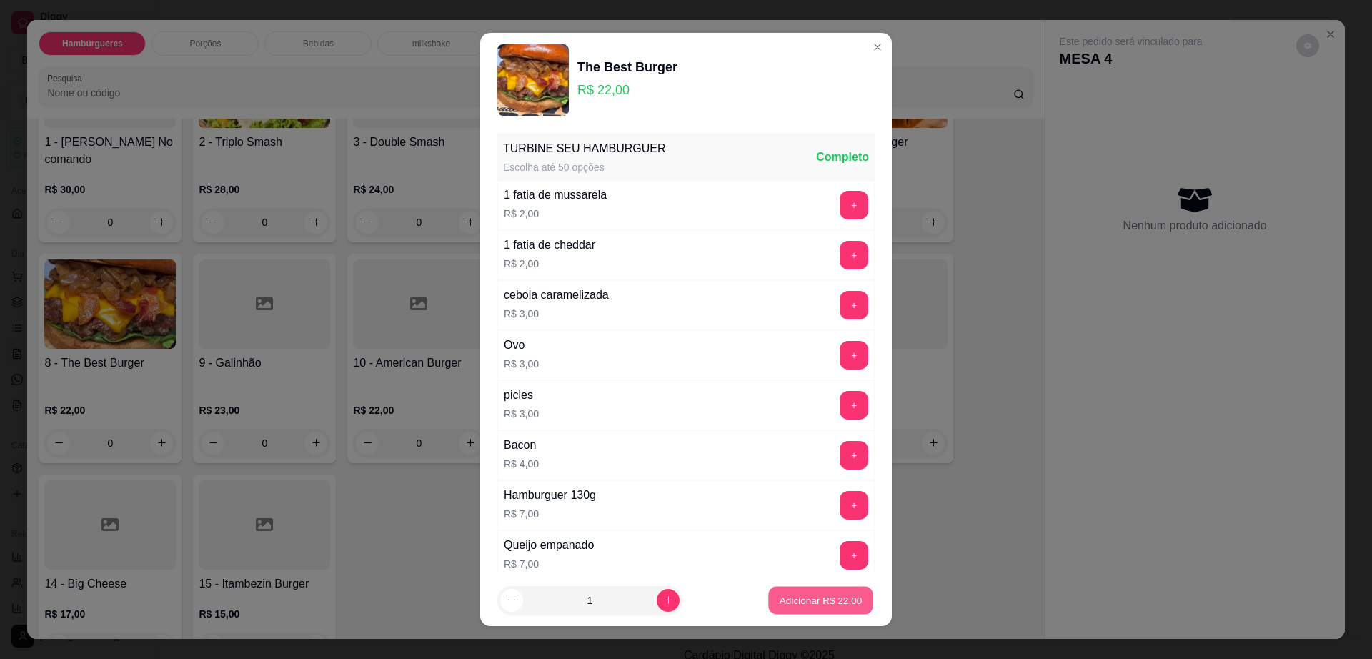
click at [795, 591] on button "Adicionar R$ 22,00" at bounding box center [820, 601] width 105 height 28
type input "1"
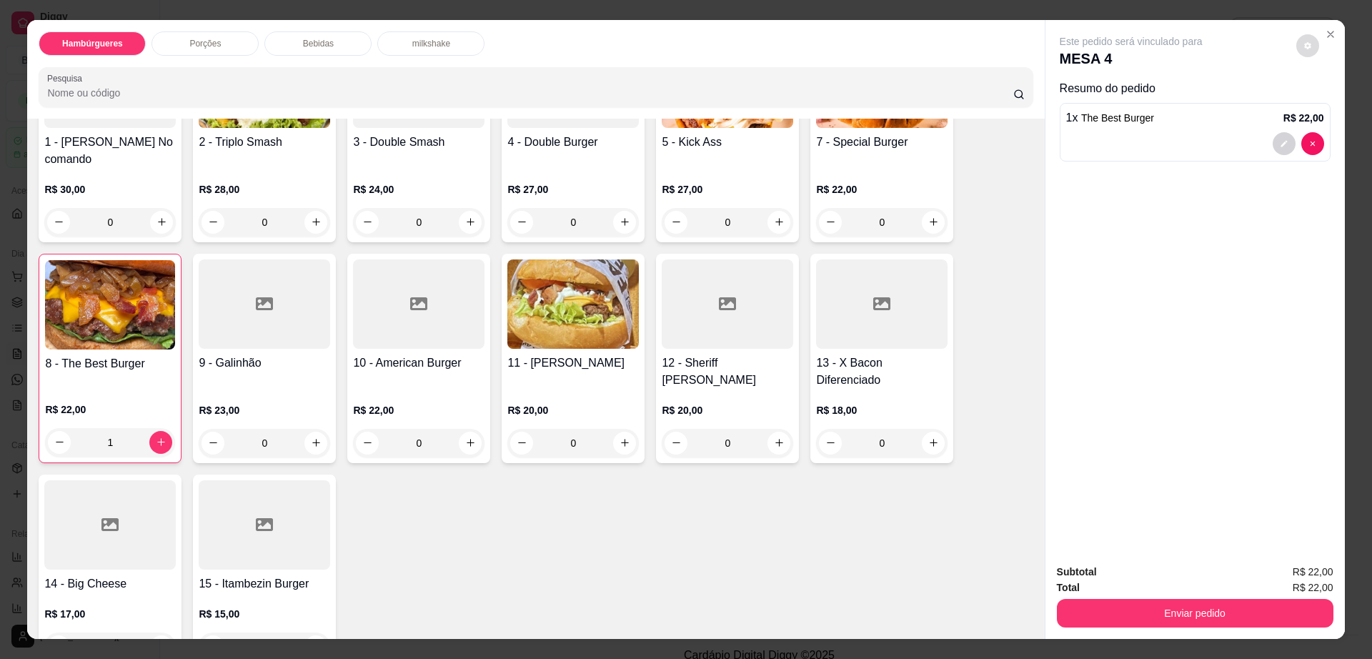
click at [1299, 38] on button "decrease-product-quantity" at bounding box center [1307, 45] width 23 height 23
click at [1327, 108] on span "Automatic updates" at bounding box center [1327, 102] width 11 height 11
click at [1327, 108] on input "Automatic updates" at bounding box center [1322, 107] width 9 height 9
checkbox input "true"
click at [1226, 617] on button "Enviar pedido" at bounding box center [1195, 613] width 277 height 29
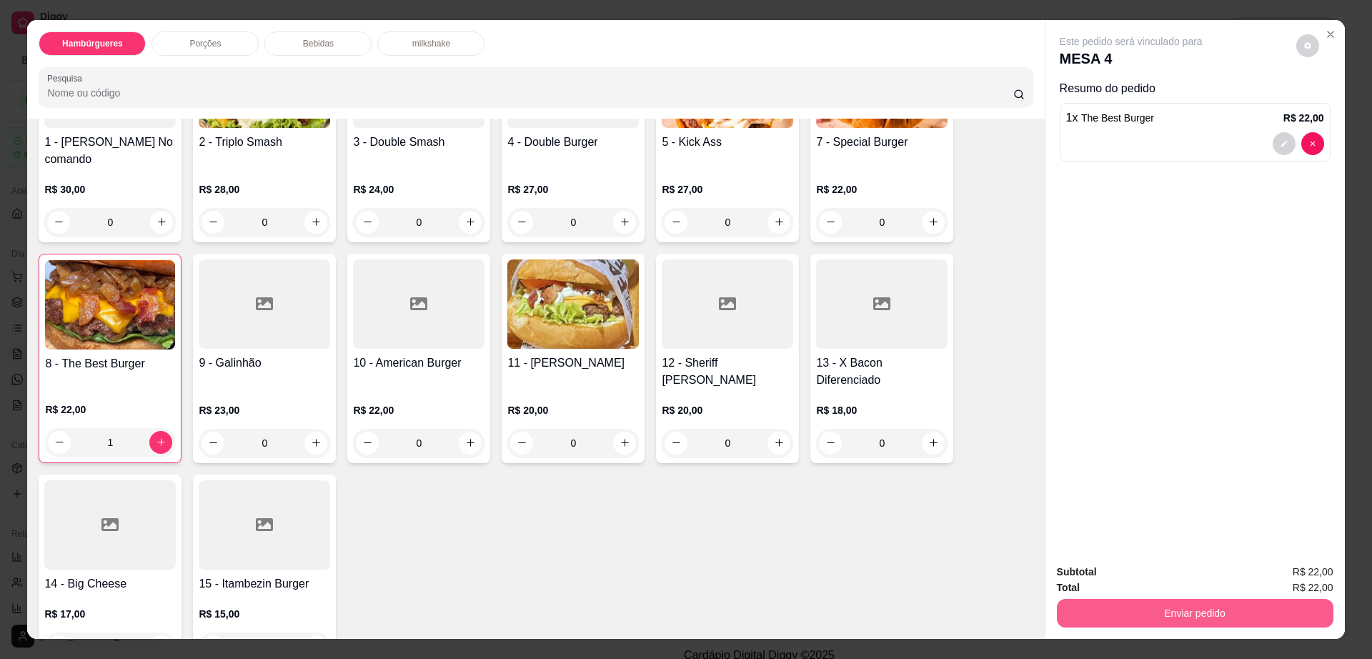
click at [1226, 617] on button "Enviar pedido" at bounding box center [1195, 613] width 277 height 29
click at [1151, 576] on button "Não registrar e enviar pedido" at bounding box center [1146, 578] width 149 height 27
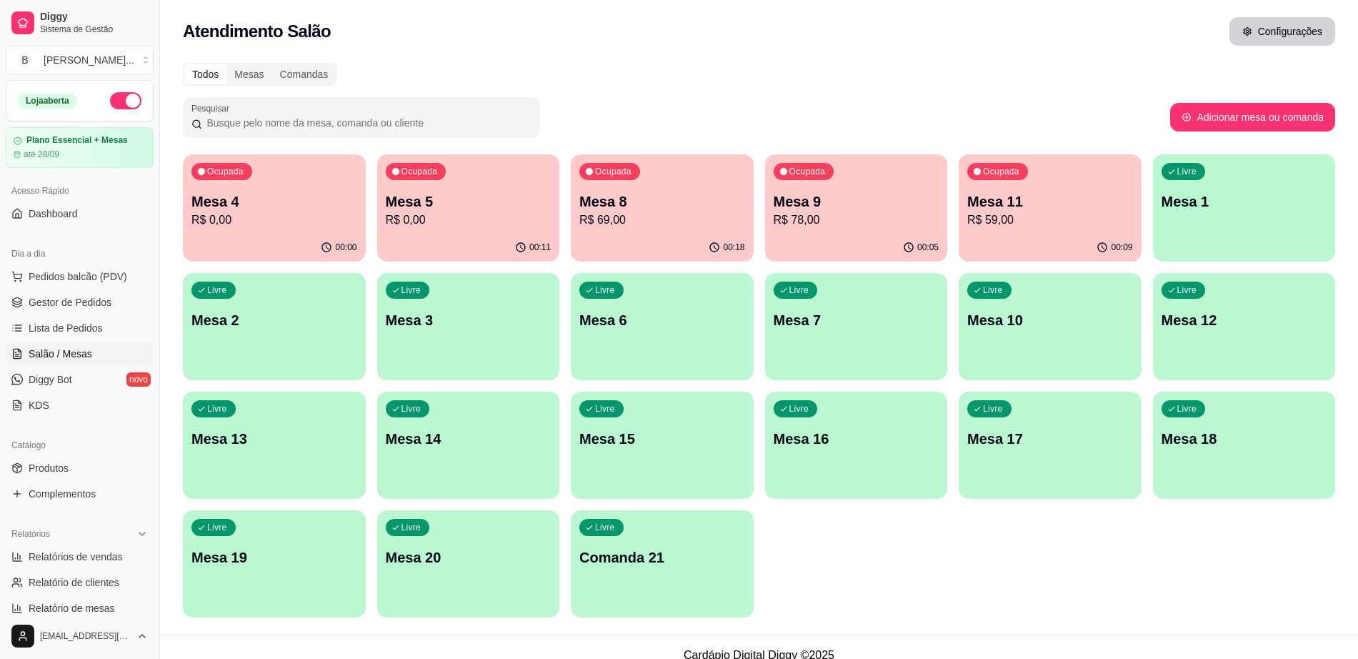
click at [1273, 40] on button "Configurações" at bounding box center [1283, 31] width 106 height 29
click at [259, 71] on div "Mesas" at bounding box center [249, 74] width 45 height 20
click at [227, 64] on input "Mesas" at bounding box center [227, 64] width 0 height 0
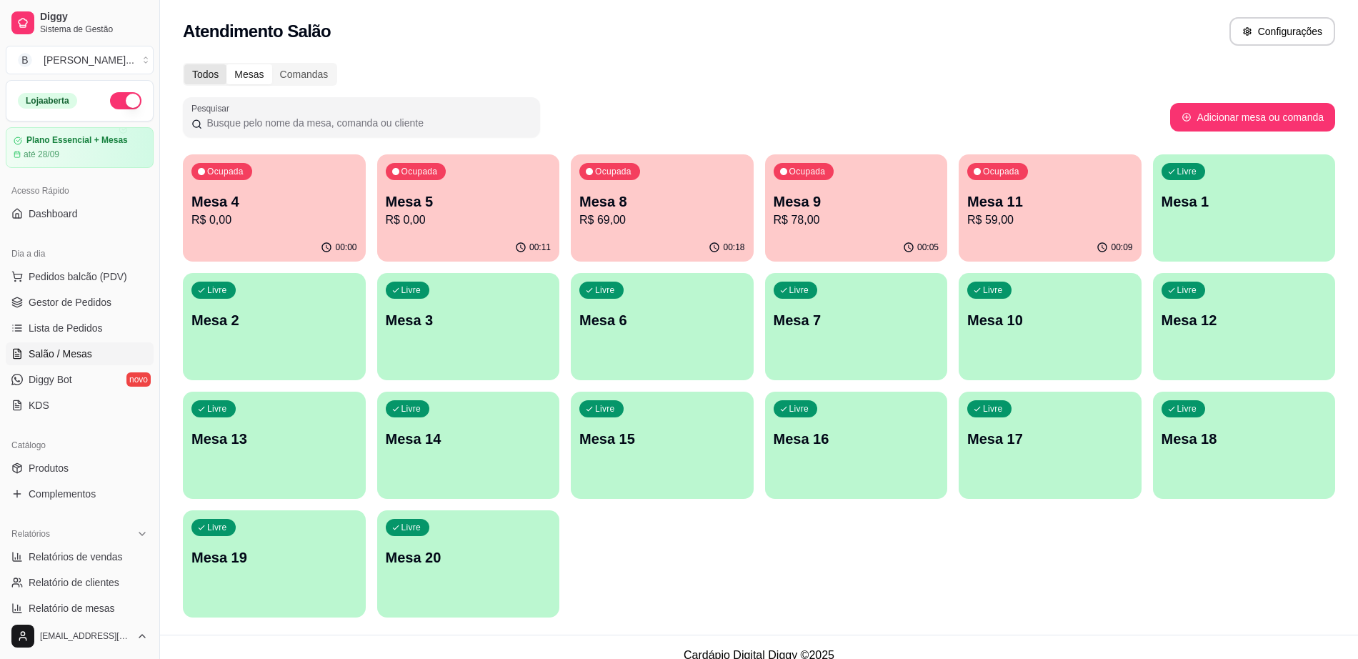
click at [199, 69] on div "Todos" at bounding box center [205, 74] width 42 height 20
click at [184, 64] on input "Todos" at bounding box center [184, 64] width 0 height 0
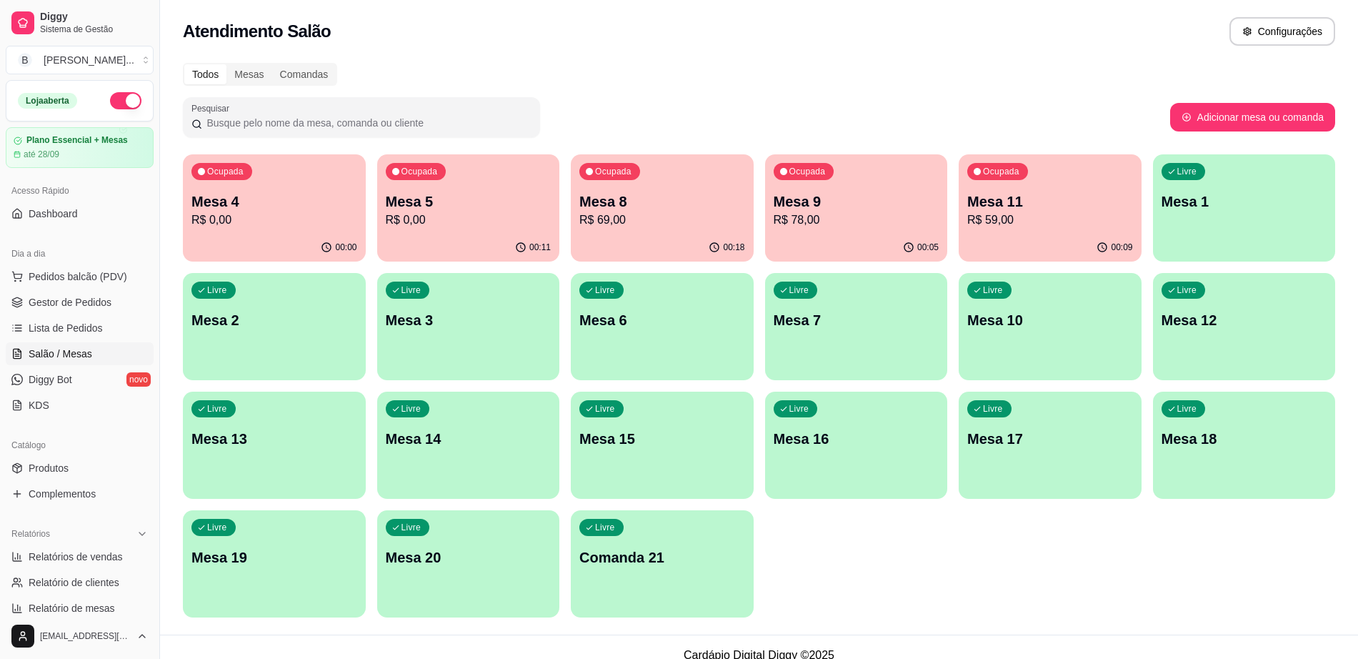
click at [667, 227] on p "R$ 69,00" at bounding box center [663, 220] width 166 height 17
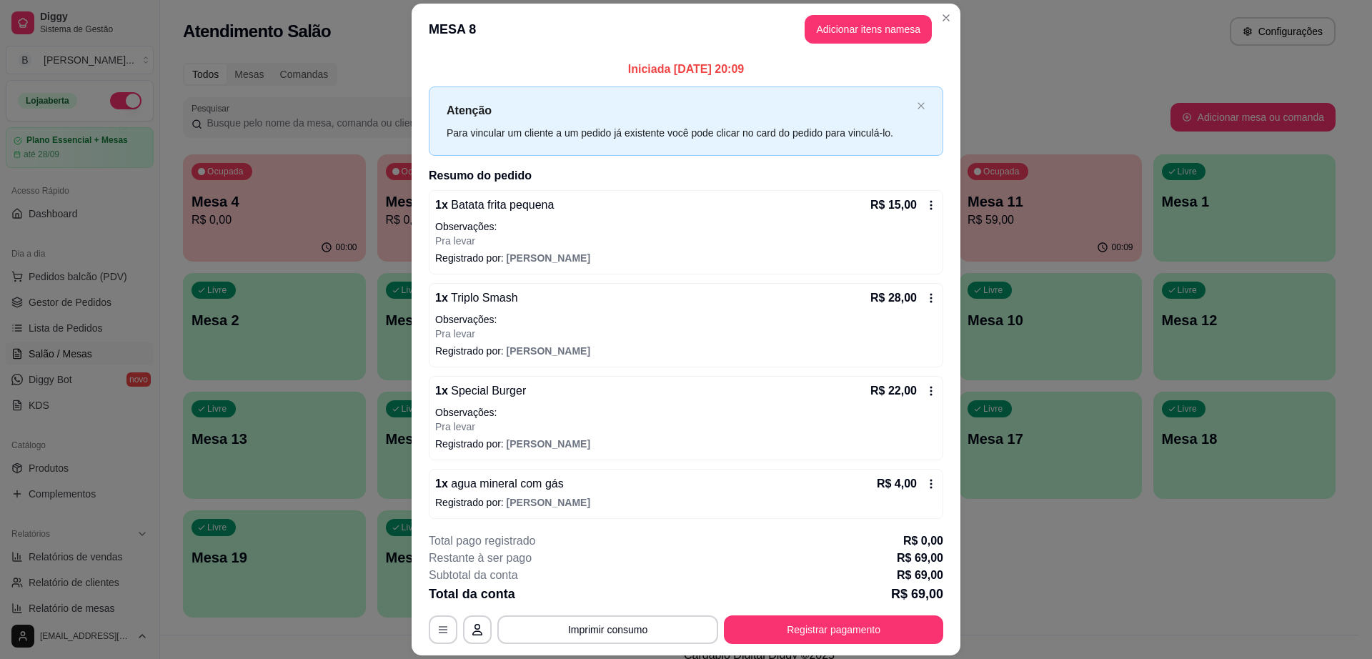
scroll to position [3, 0]
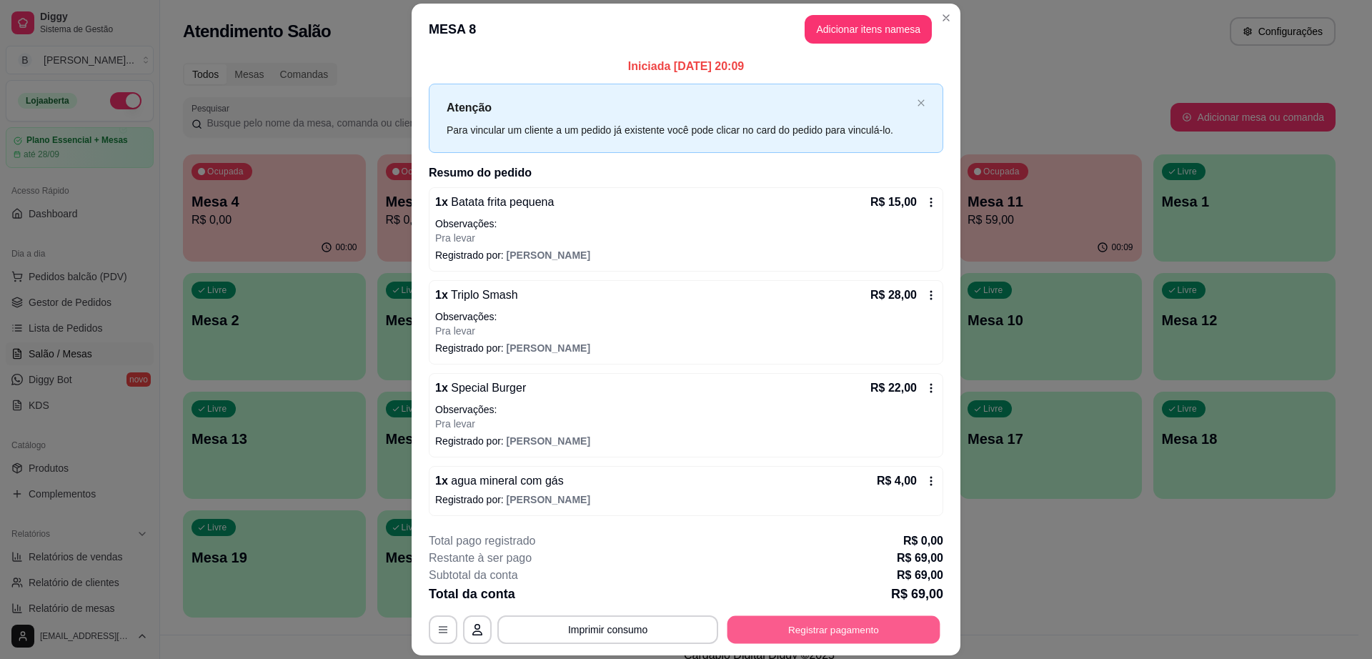
click at [738, 632] on button "Registrar pagamento" at bounding box center [833, 630] width 213 height 28
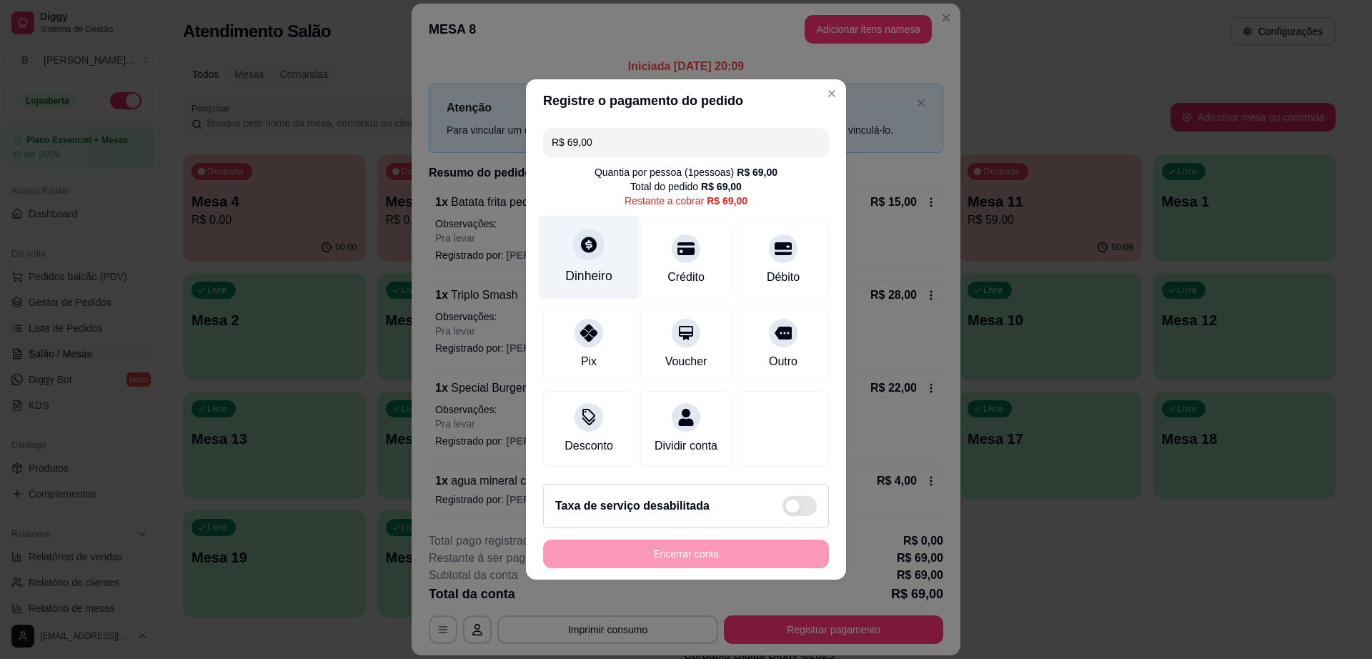
click at [574, 249] on div "Dinheiro" at bounding box center [589, 258] width 101 height 84
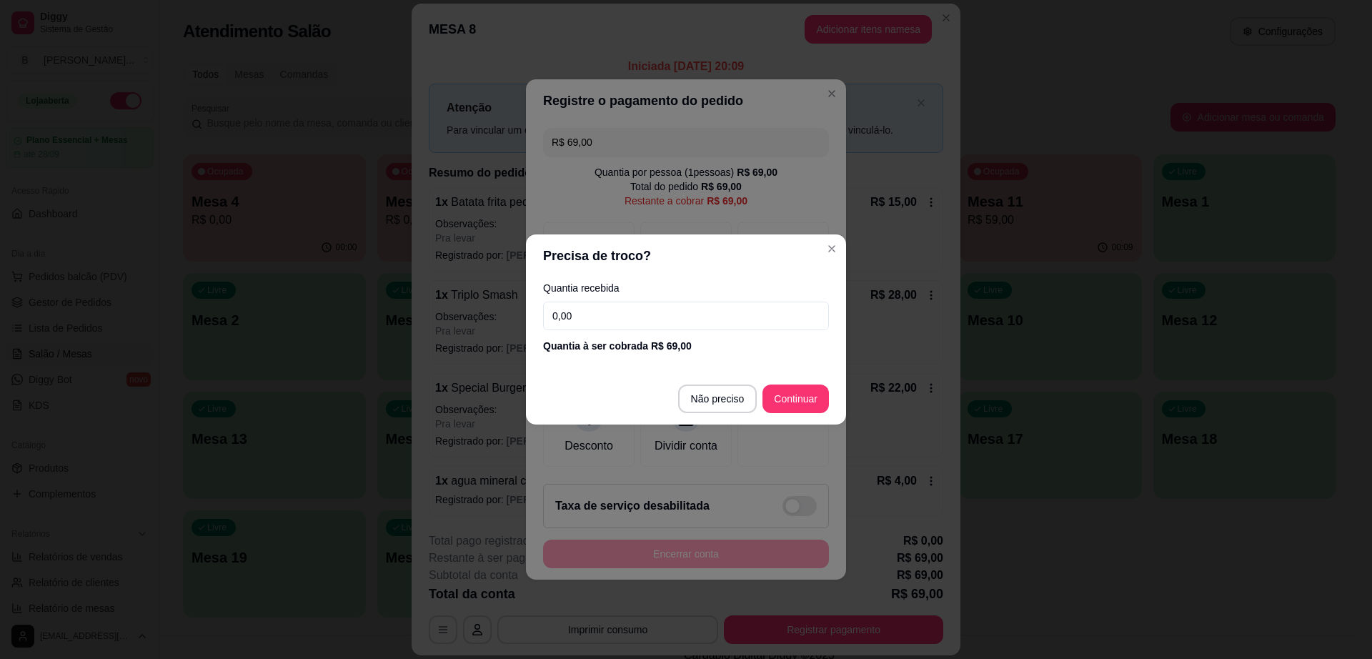
click at [629, 322] on input "0,00" at bounding box center [686, 316] width 286 height 29
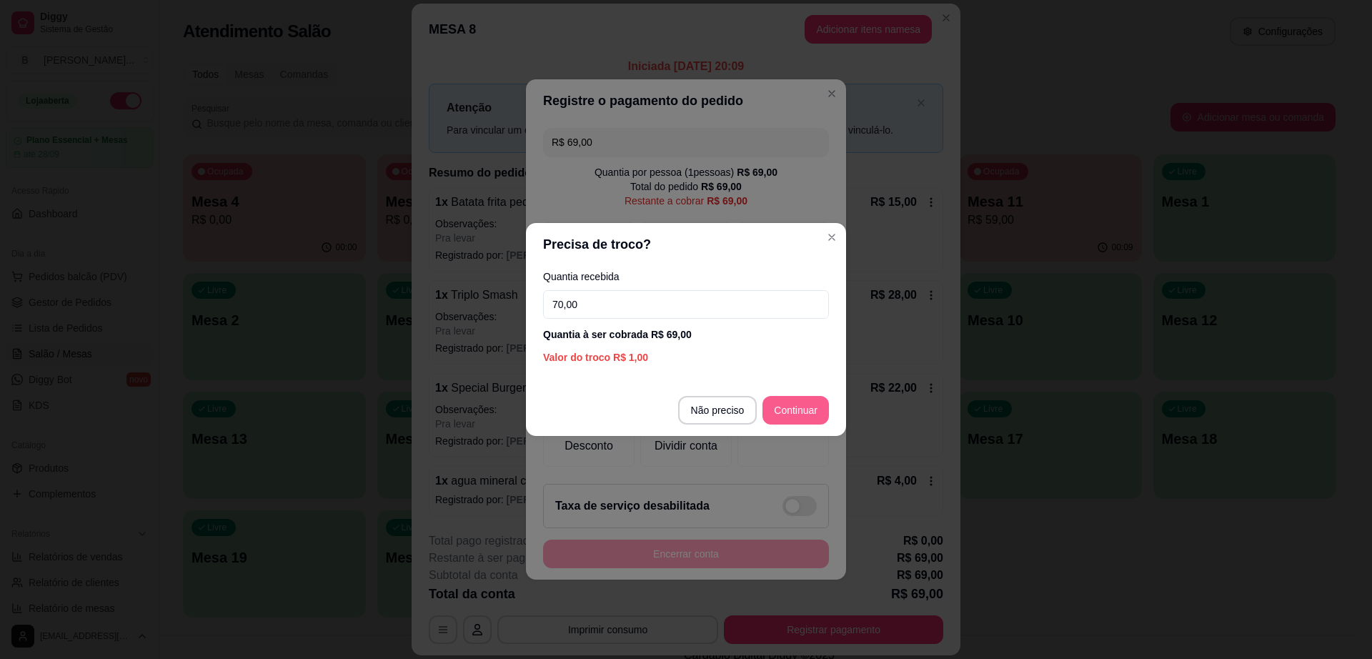
type input "70,00"
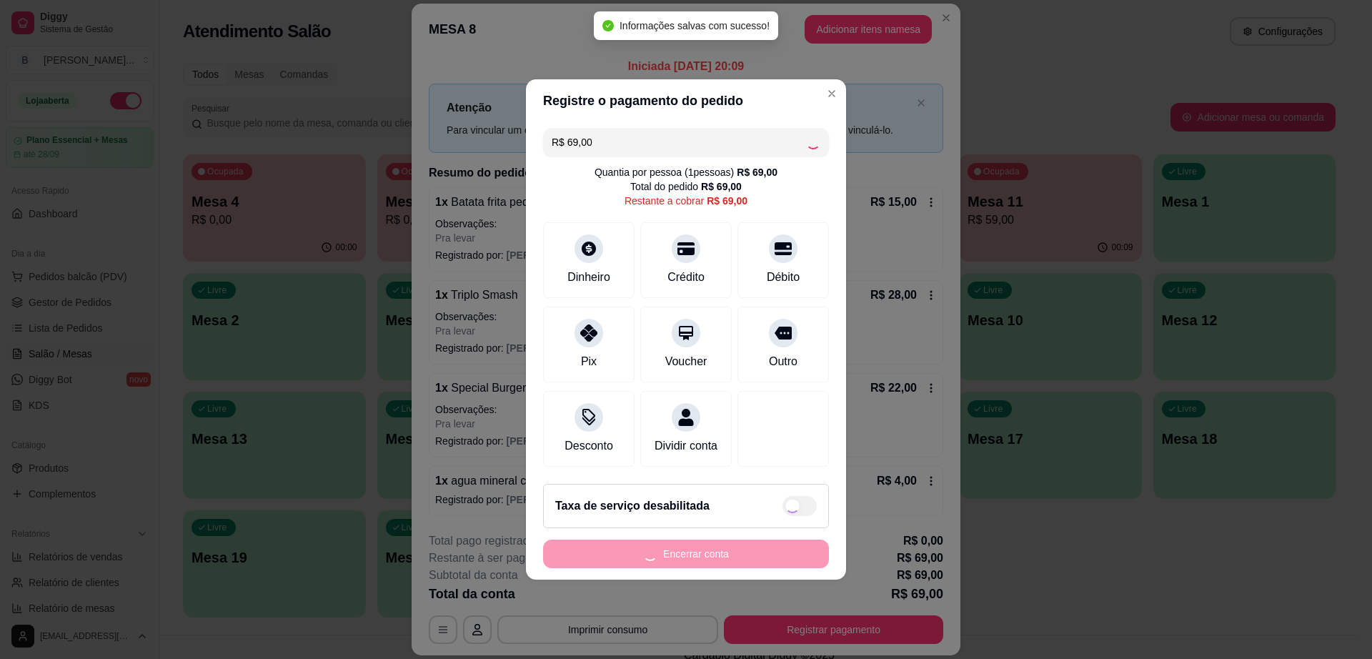
type input "R$ 0,00"
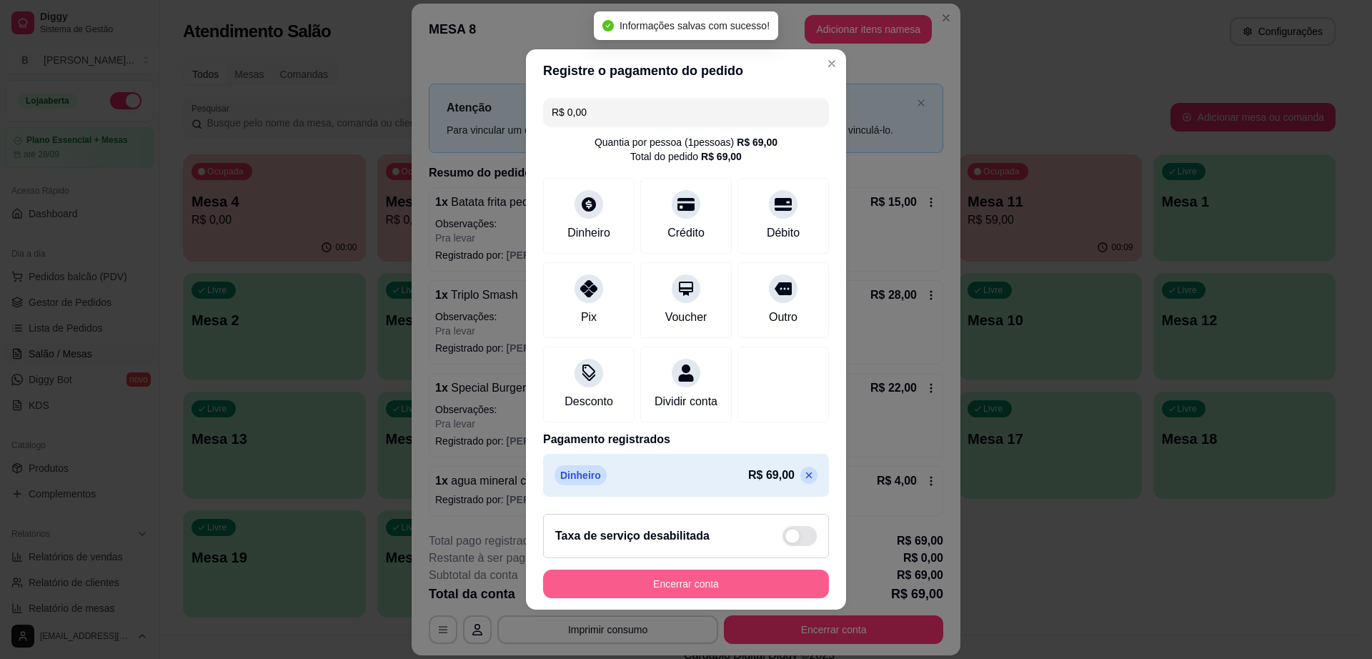
click at [736, 585] on button "Encerrar conta" at bounding box center [686, 584] width 286 height 29
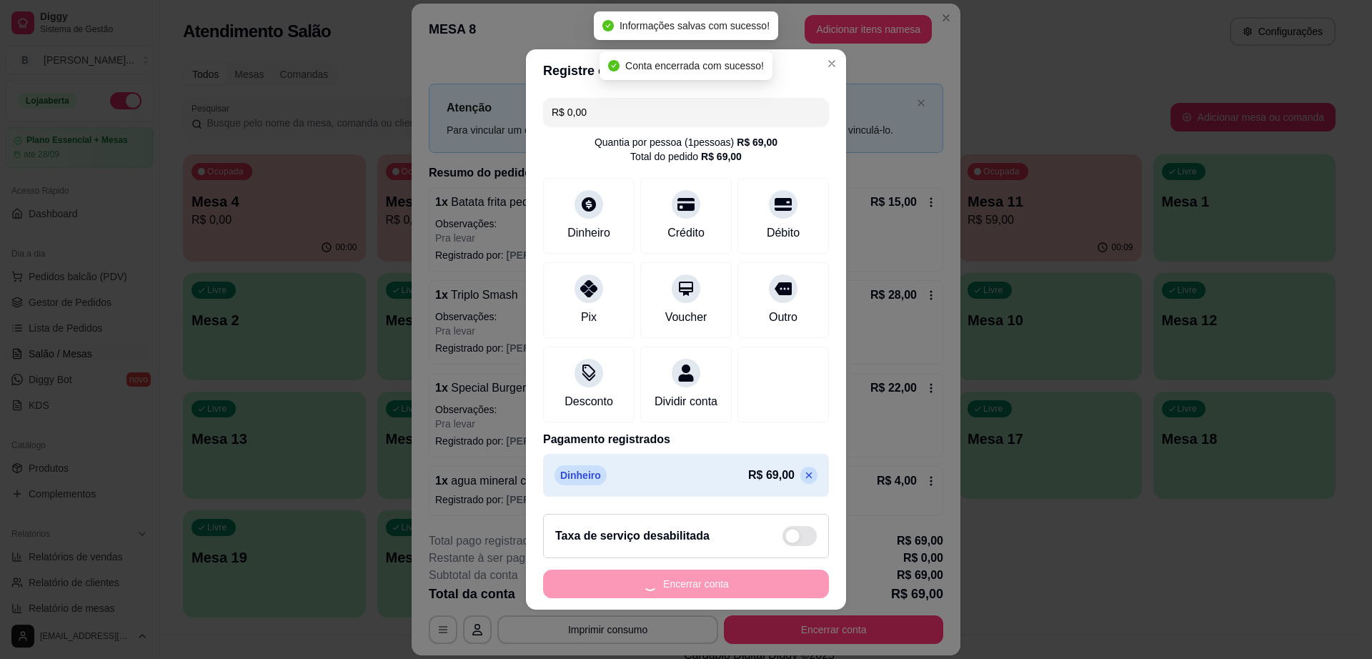
scroll to position [0, 0]
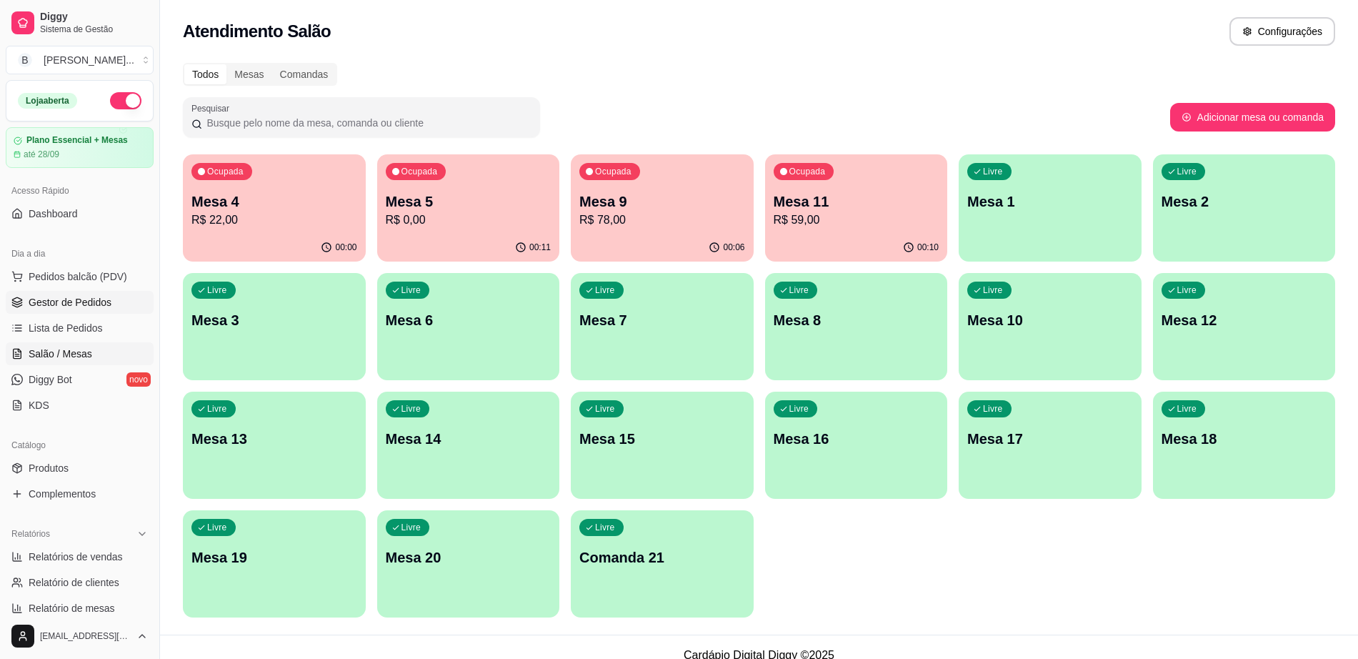
click at [106, 298] on span "Gestor de Pedidos" at bounding box center [70, 302] width 83 height 14
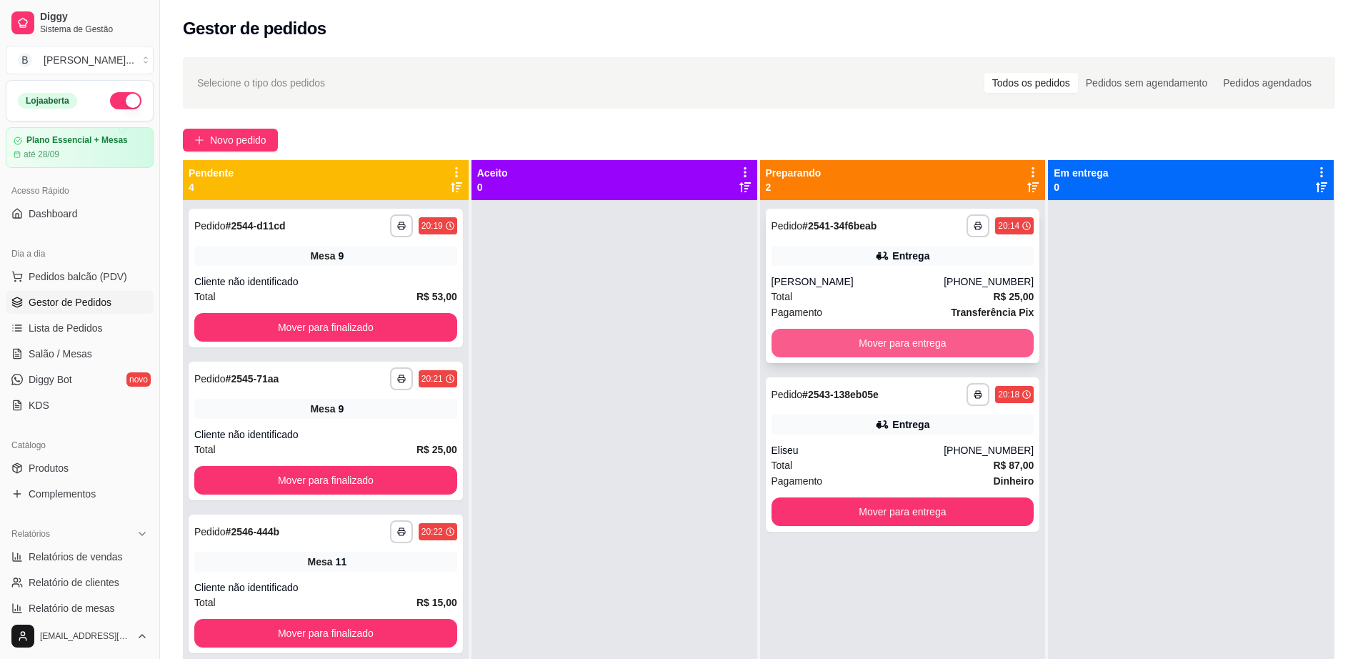
click at [815, 351] on button "Mover para entrega" at bounding box center [903, 343] width 263 height 29
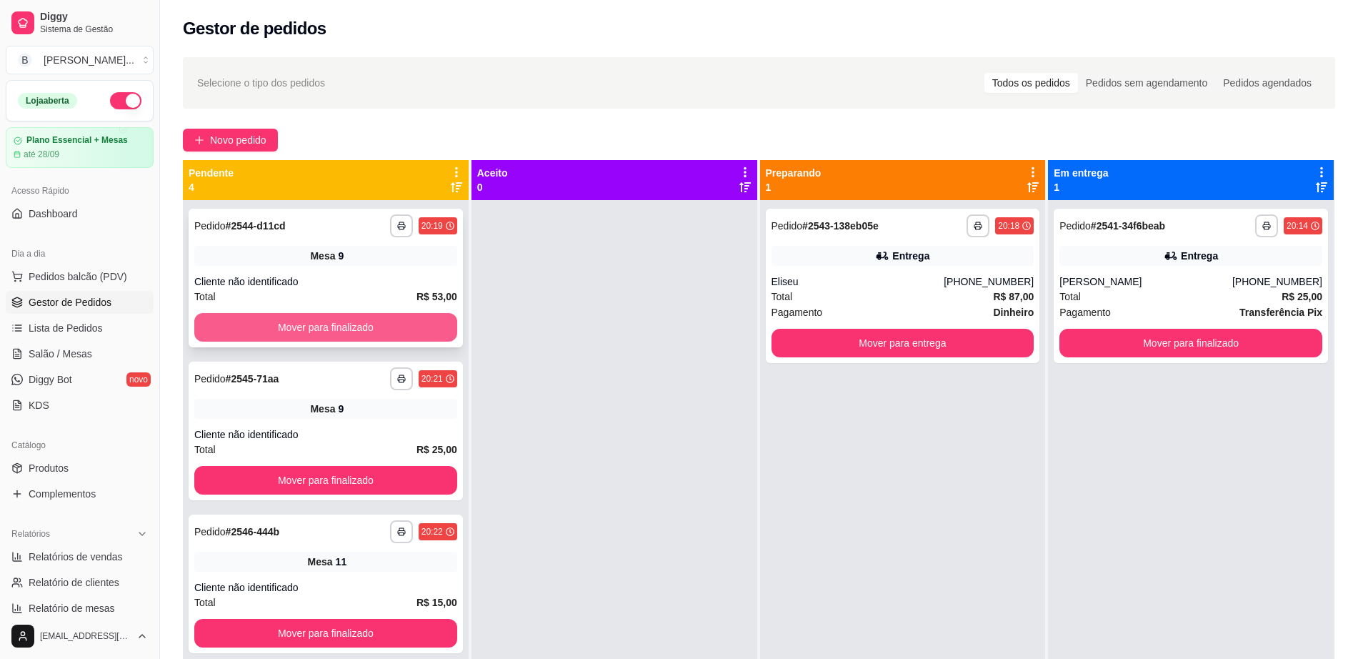
click at [269, 335] on button "Mover para finalizado" at bounding box center [325, 327] width 263 height 29
click at [279, 327] on button "Mover para finalizado" at bounding box center [326, 328] width 255 height 28
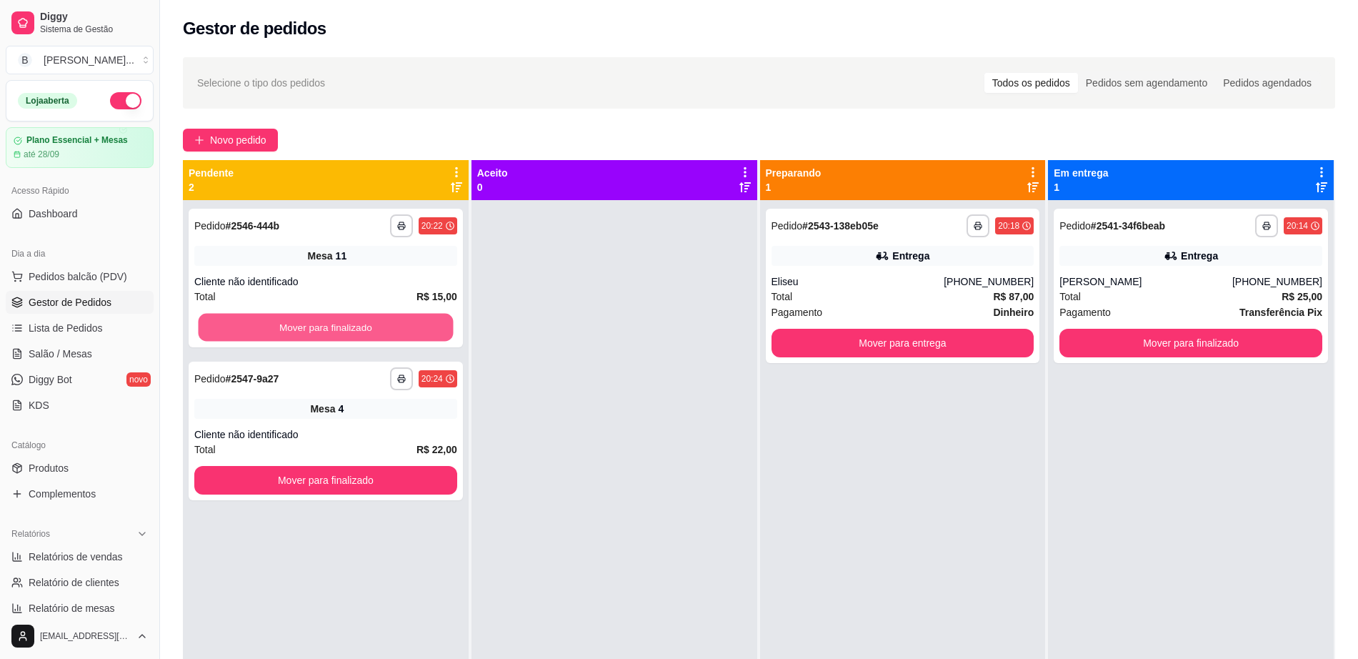
click at [279, 327] on button "Mover para finalizado" at bounding box center [326, 328] width 255 height 28
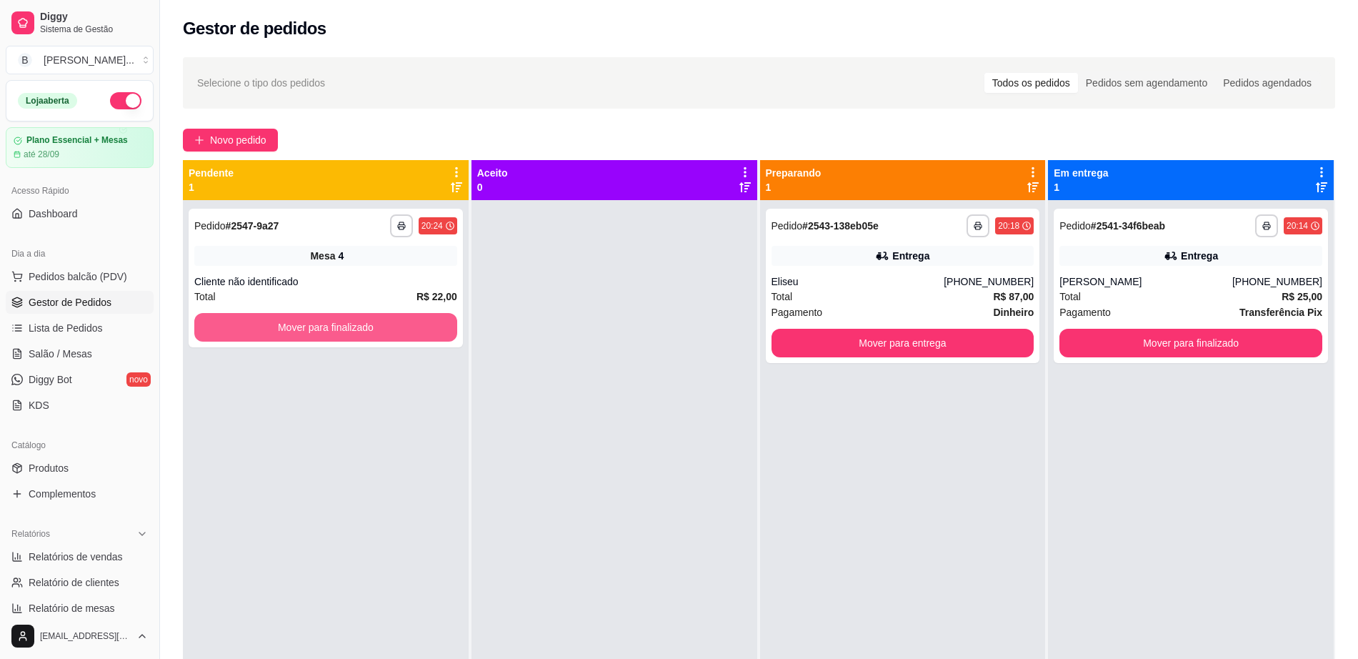
click at [279, 327] on button "Mover para finalizado" at bounding box center [325, 327] width 263 height 29
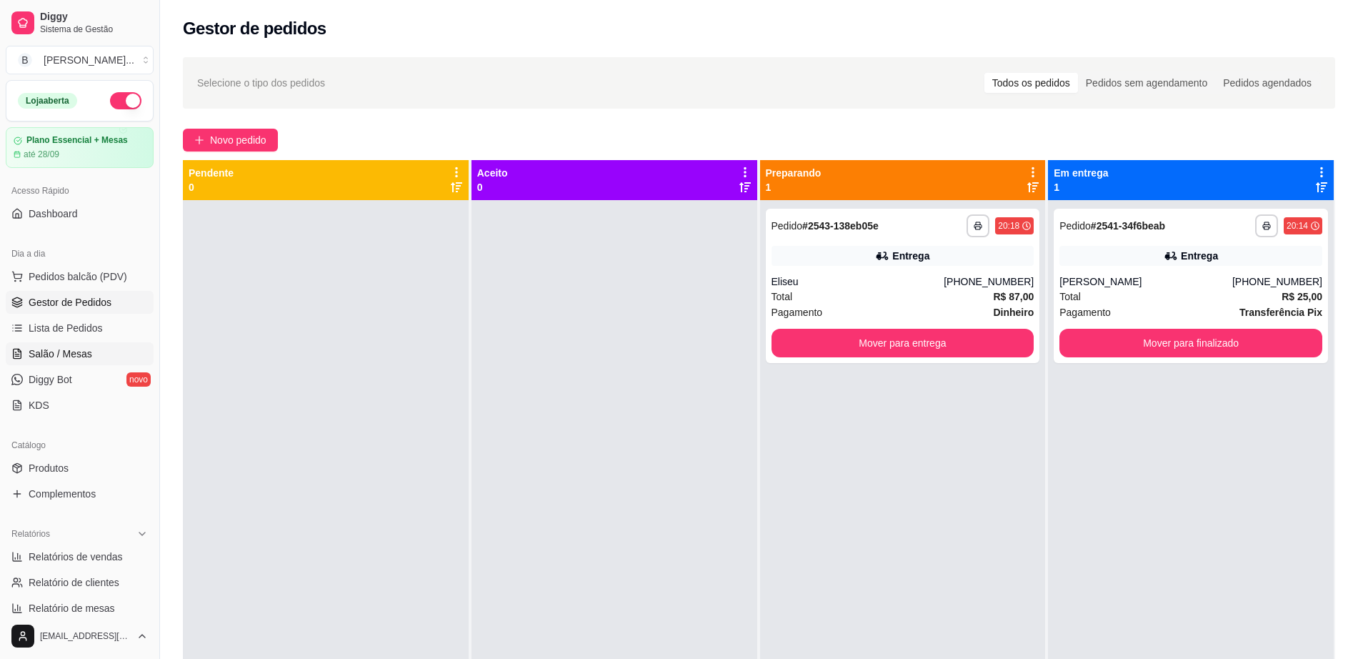
click at [98, 354] on link "Salão / Mesas" at bounding box center [80, 353] width 148 height 23
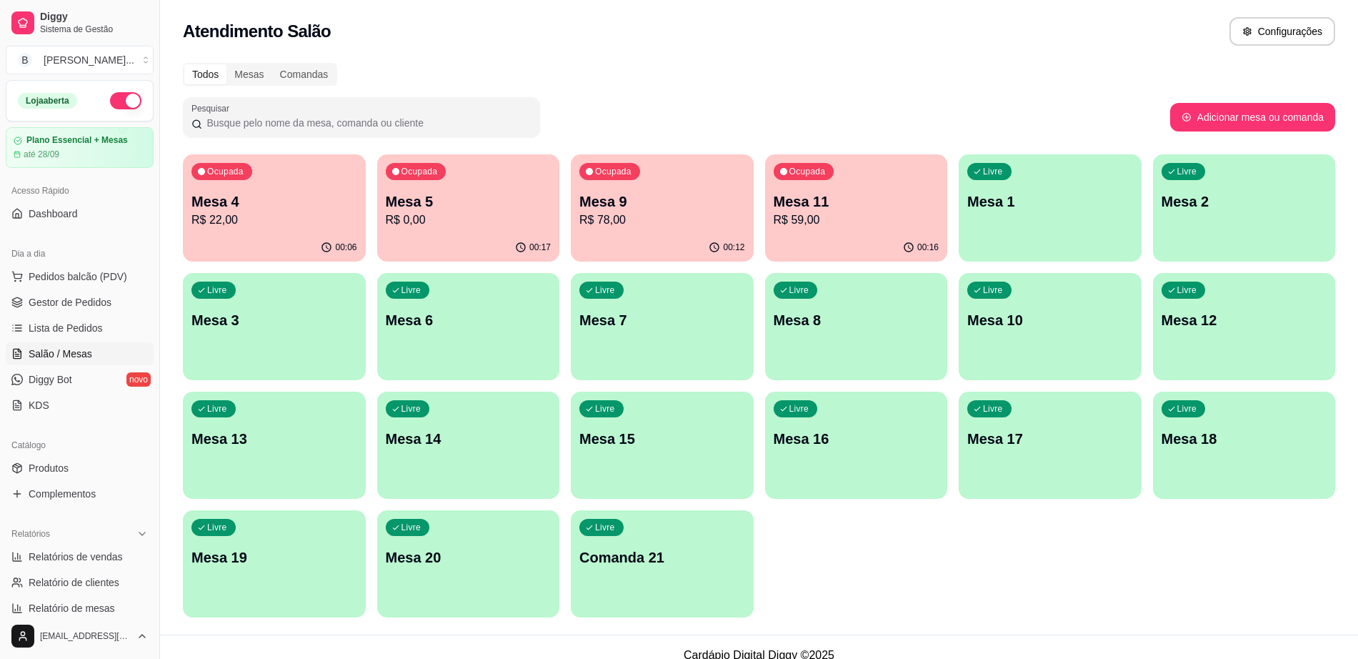
click at [217, 213] on p "R$ 22,00" at bounding box center [275, 220] width 166 height 17
click at [503, 241] on div "00:17" at bounding box center [467, 246] width 177 height 27
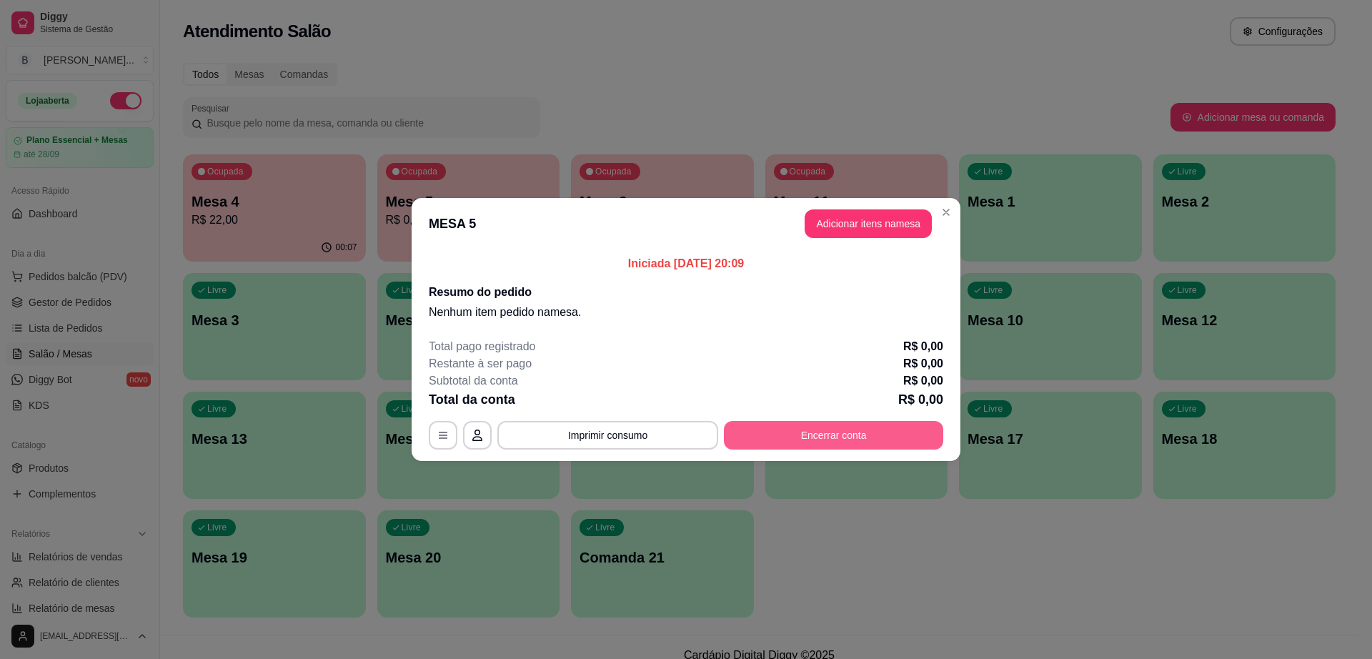
click at [856, 439] on button "Encerrar conta" at bounding box center [833, 435] width 219 height 29
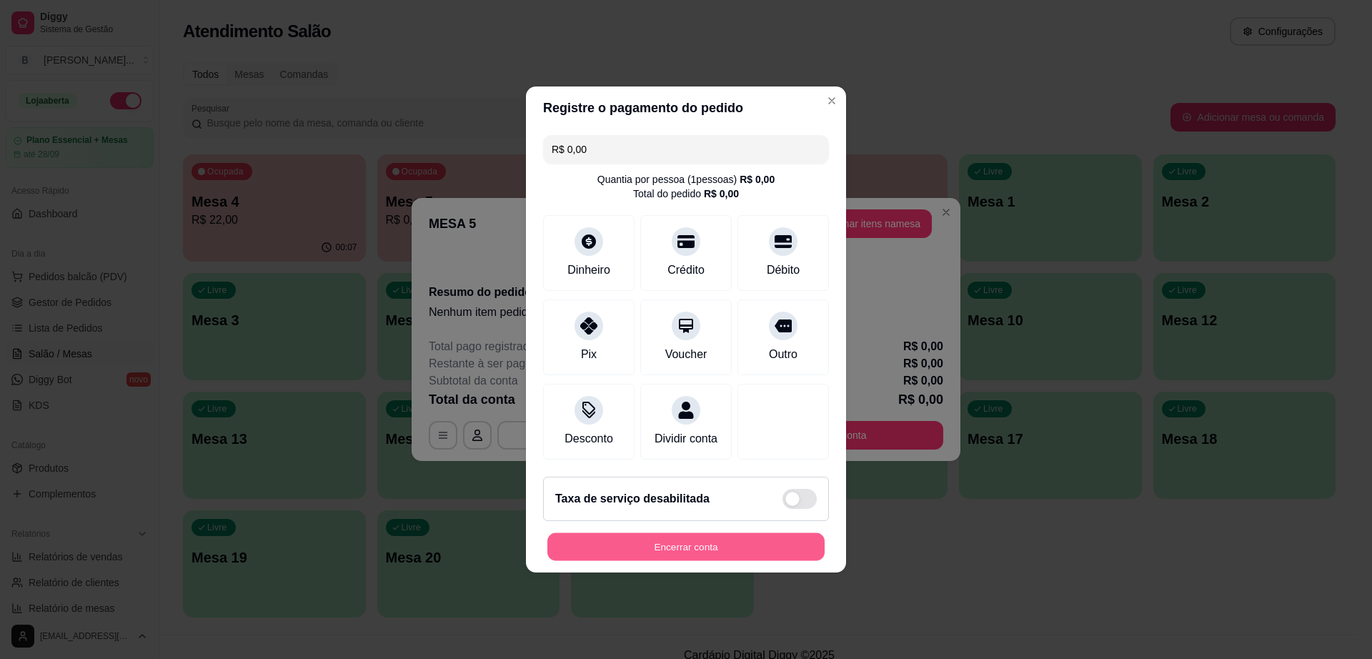
click at [777, 557] on button "Encerrar conta" at bounding box center [685, 547] width 277 height 28
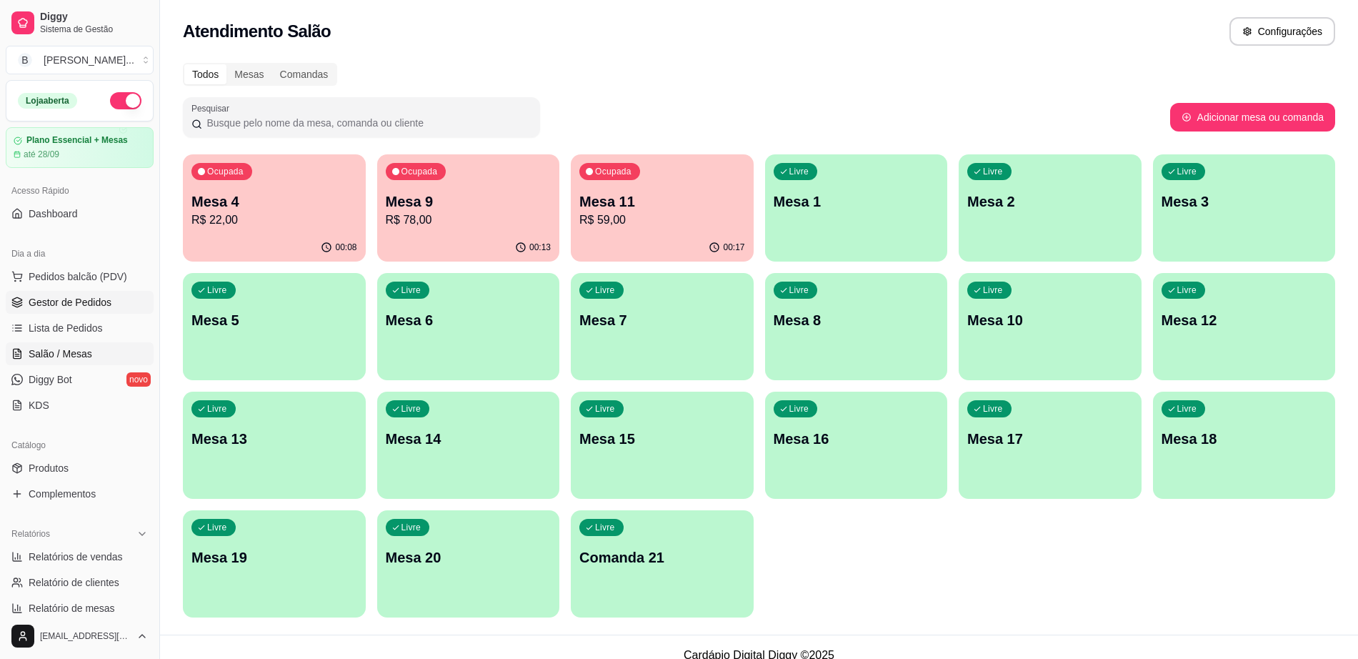
click at [89, 297] on span "Gestor de Pedidos" at bounding box center [70, 302] width 83 height 14
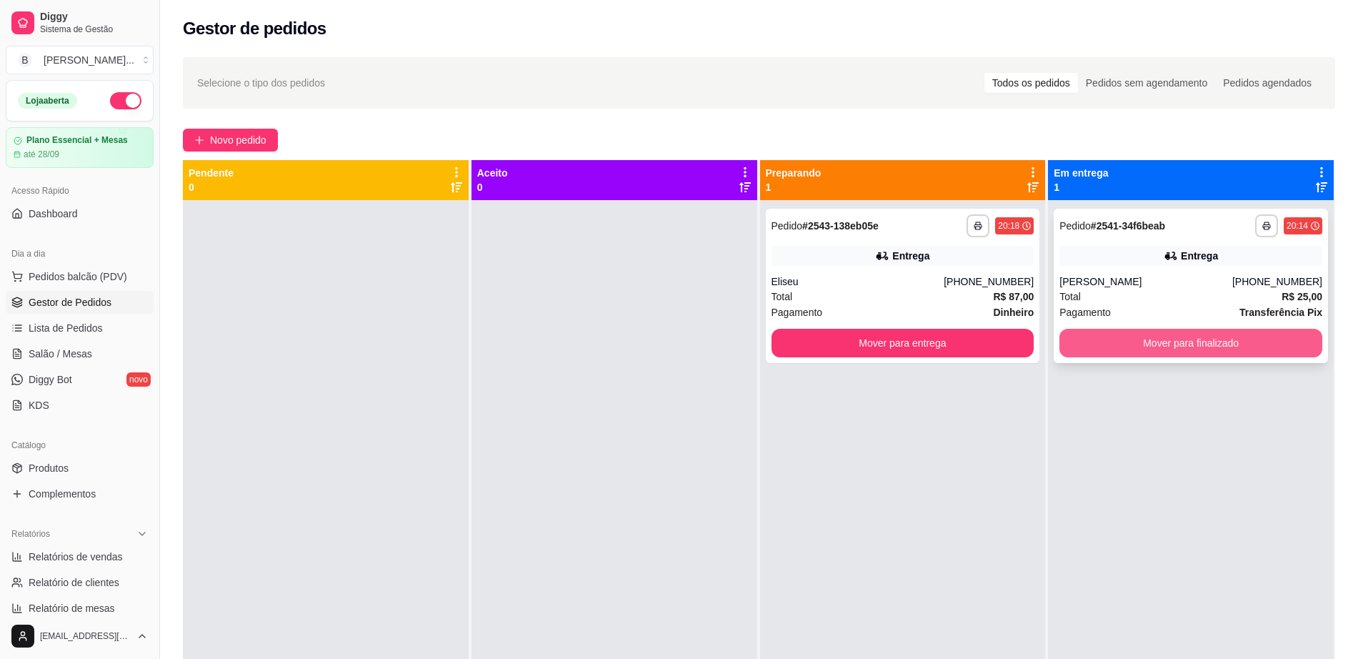
click at [1151, 344] on button "Mover para finalizado" at bounding box center [1191, 343] width 263 height 29
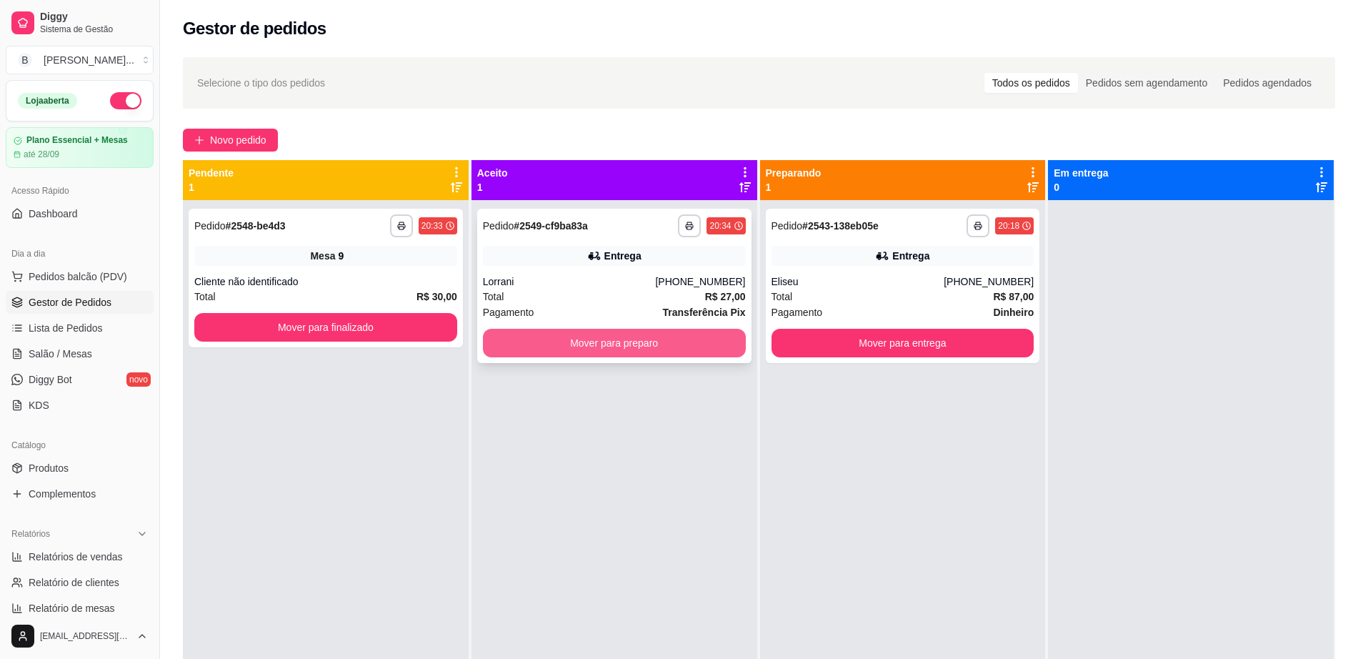
click at [629, 336] on button "Mover para preparo" at bounding box center [614, 343] width 263 height 29
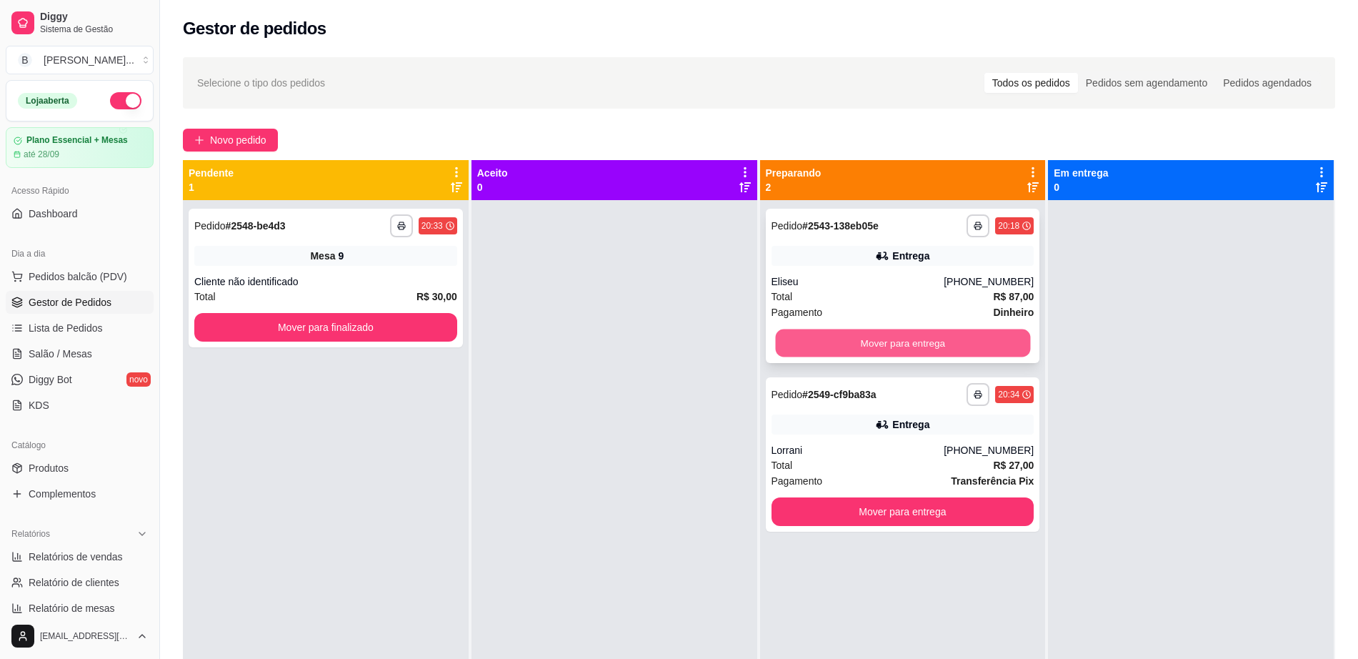
click at [928, 336] on button "Mover para entrega" at bounding box center [902, 343] width 255 height 28
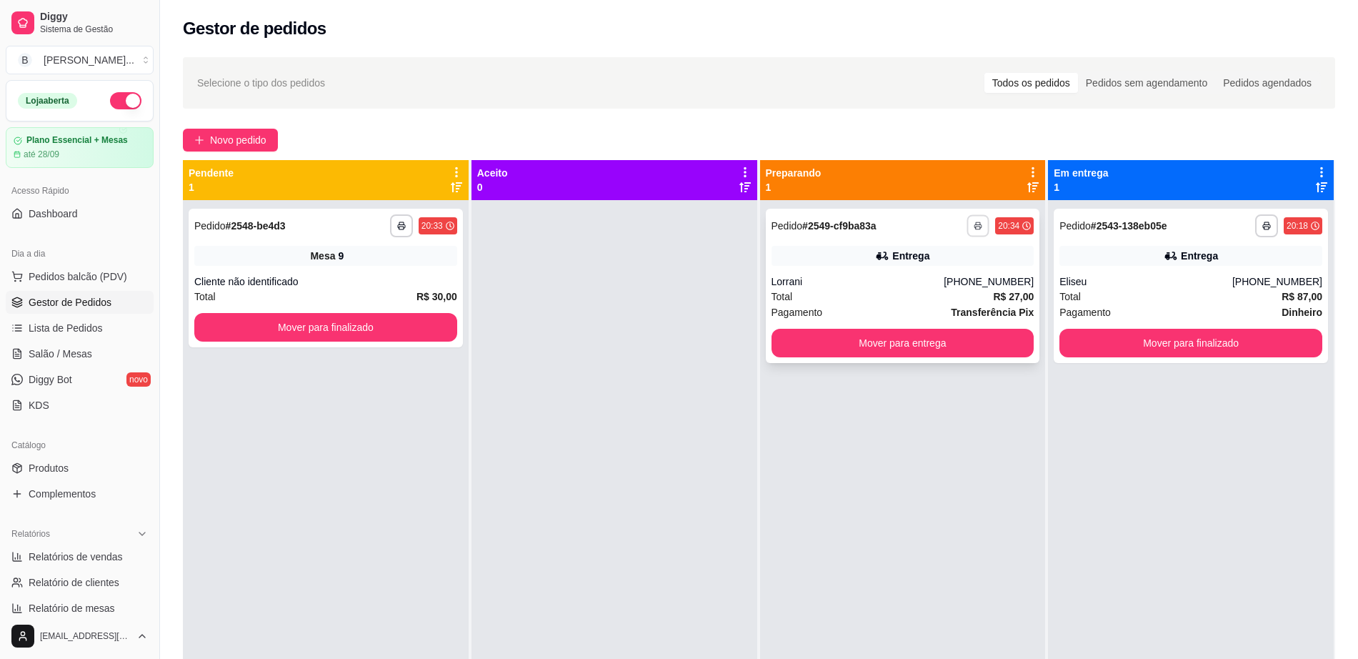
click at [974, 225] on icon "button" at bounding box center [978, 226] width 9 height 9
click at [925, 279] on button "Impressora" at bounding box center [931, 275] width 104 height 23
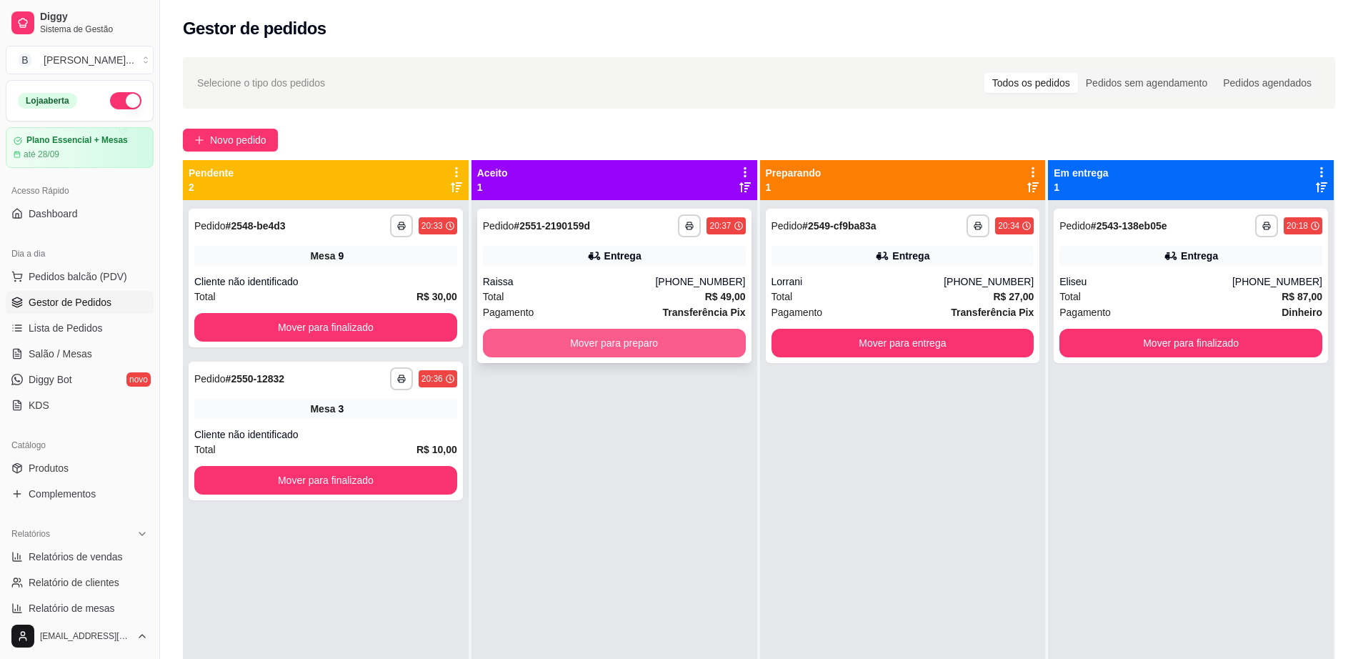
click at [602, 344] on button "Mover para preparo" at bounding box center [614, 343] width 263 height 29
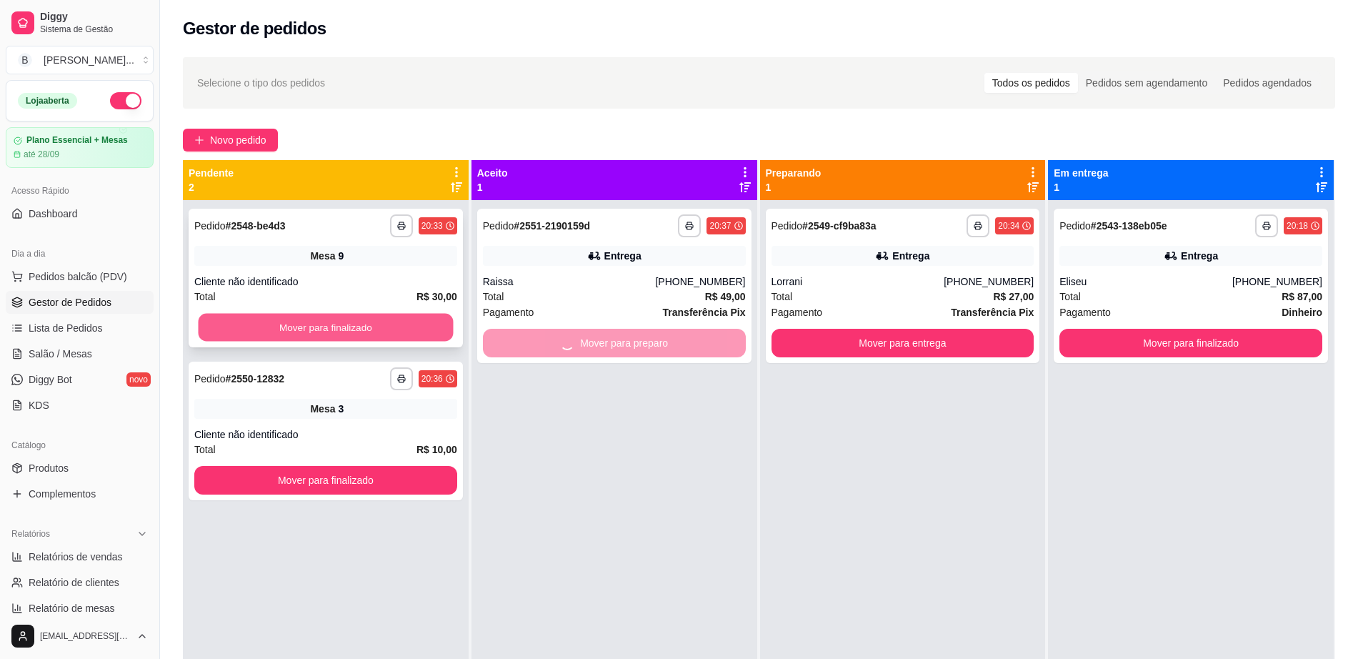
click at [433, 319] on button "Mover para finalizado" at bounding box center [326, 328] width 255 height 28
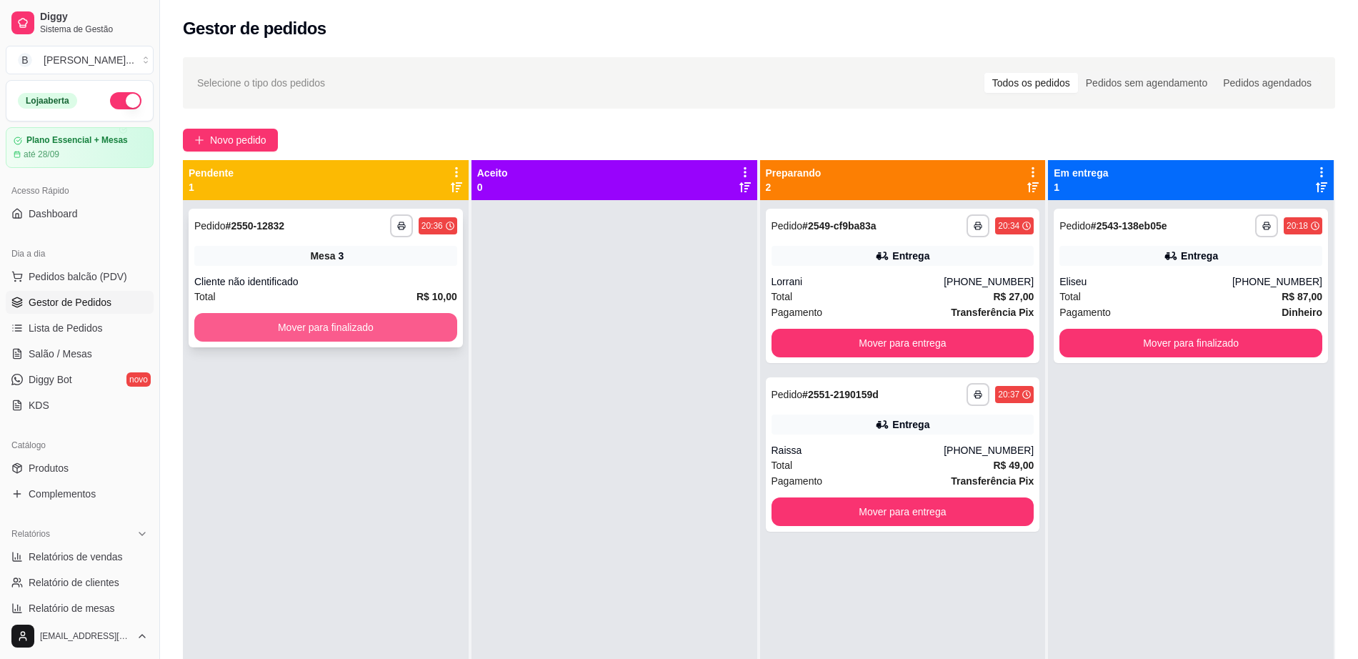
click at [377, 317] on button "Mover para finalizado" at bounding box center [325, 327] width 263 height 29
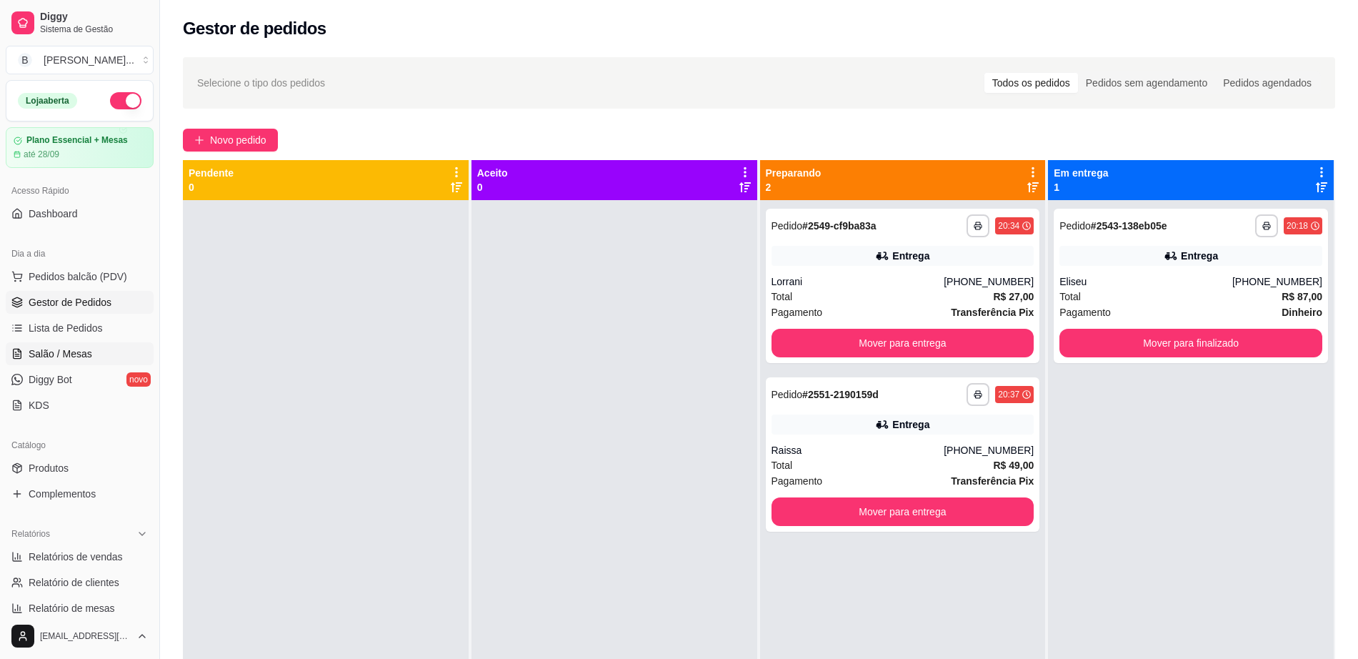
click at [92, 351] on link "Salão / Mesas" at bounding box center [80, 353] width 148 height 23
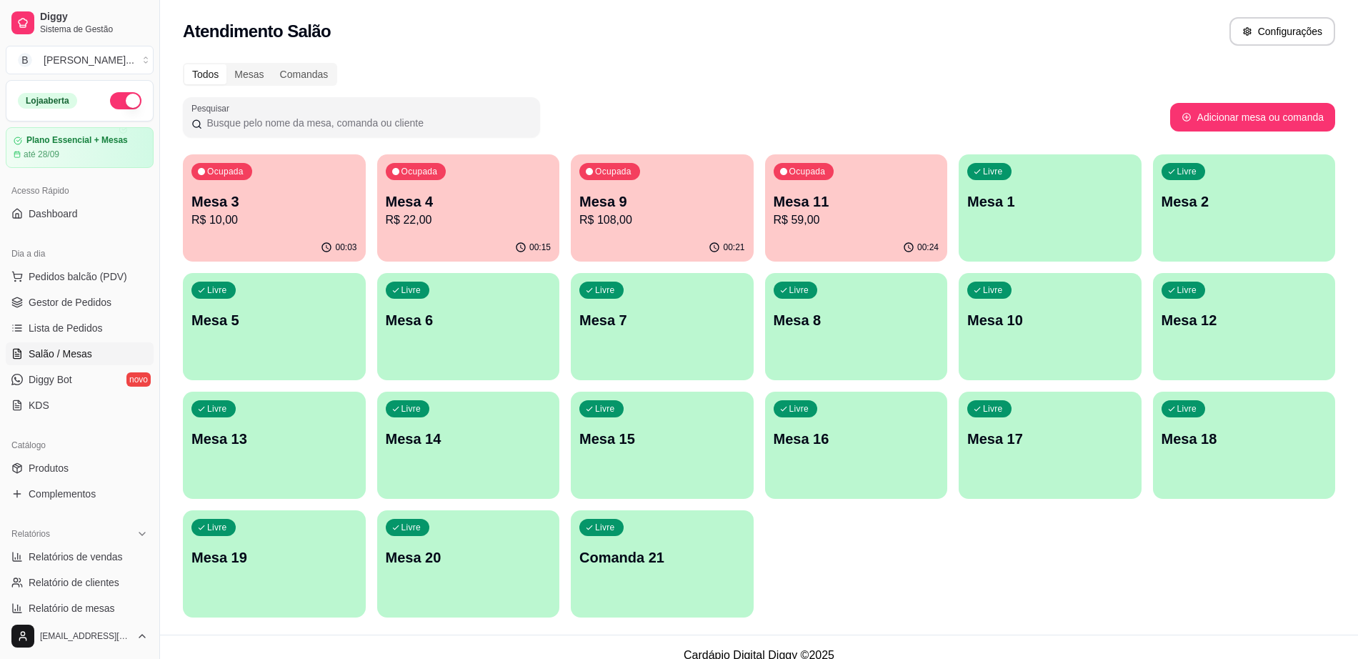
click at [263, 204] on p "Mesa 3" at bounding box center [275, 202] width 166 height 20
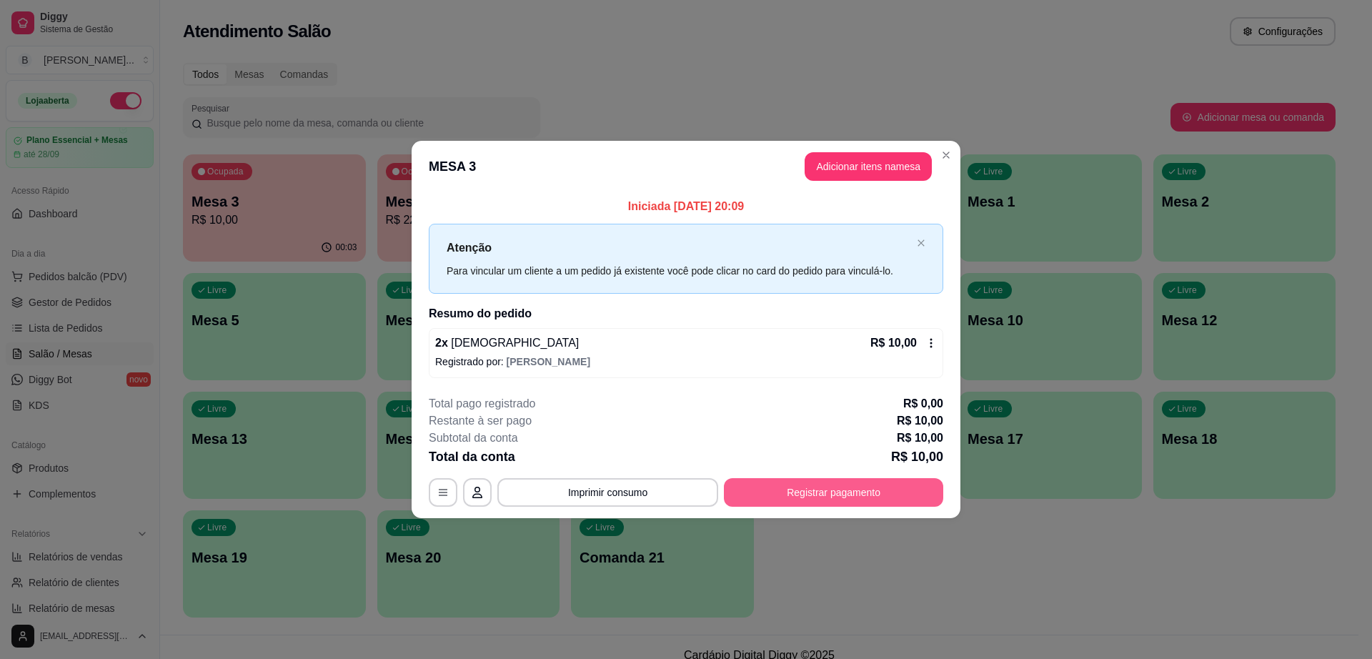
click at [831, 481] on button "Registrar pagamento" at bounding box center [833, 492] width 219 height 29
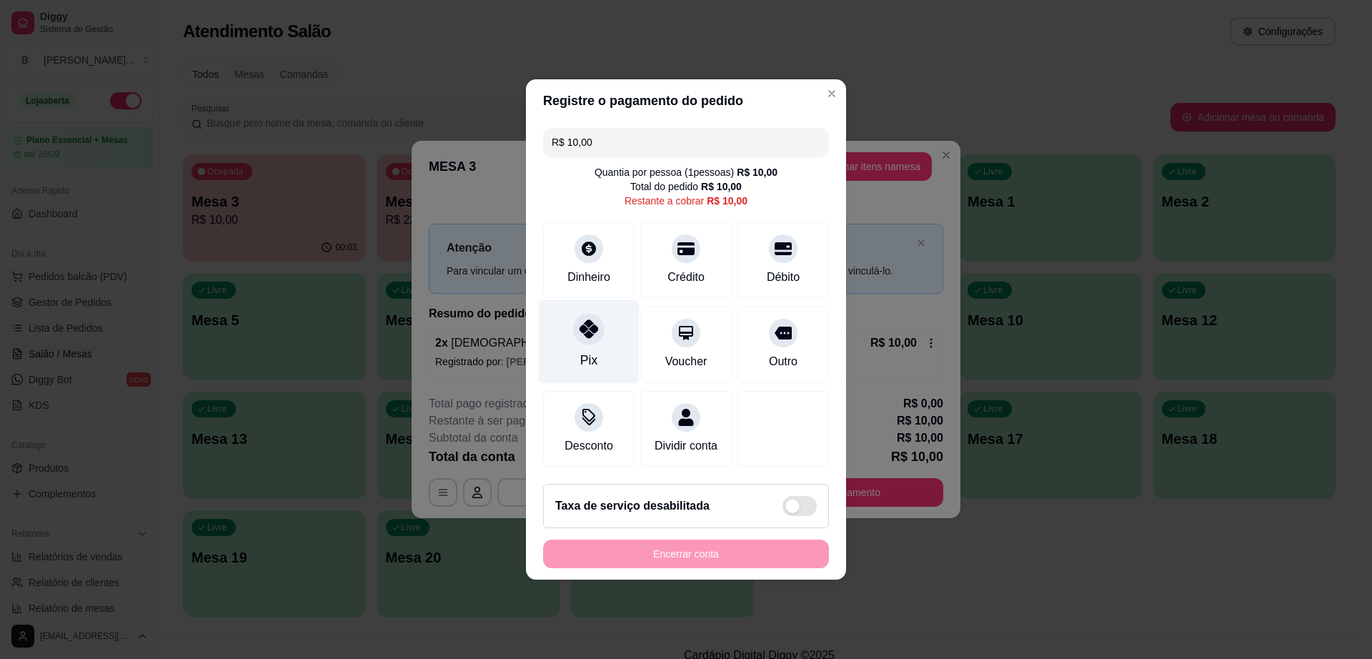
click at [566, 352] on div "Pix" at bounding box center [589, 342] width 101 height 84
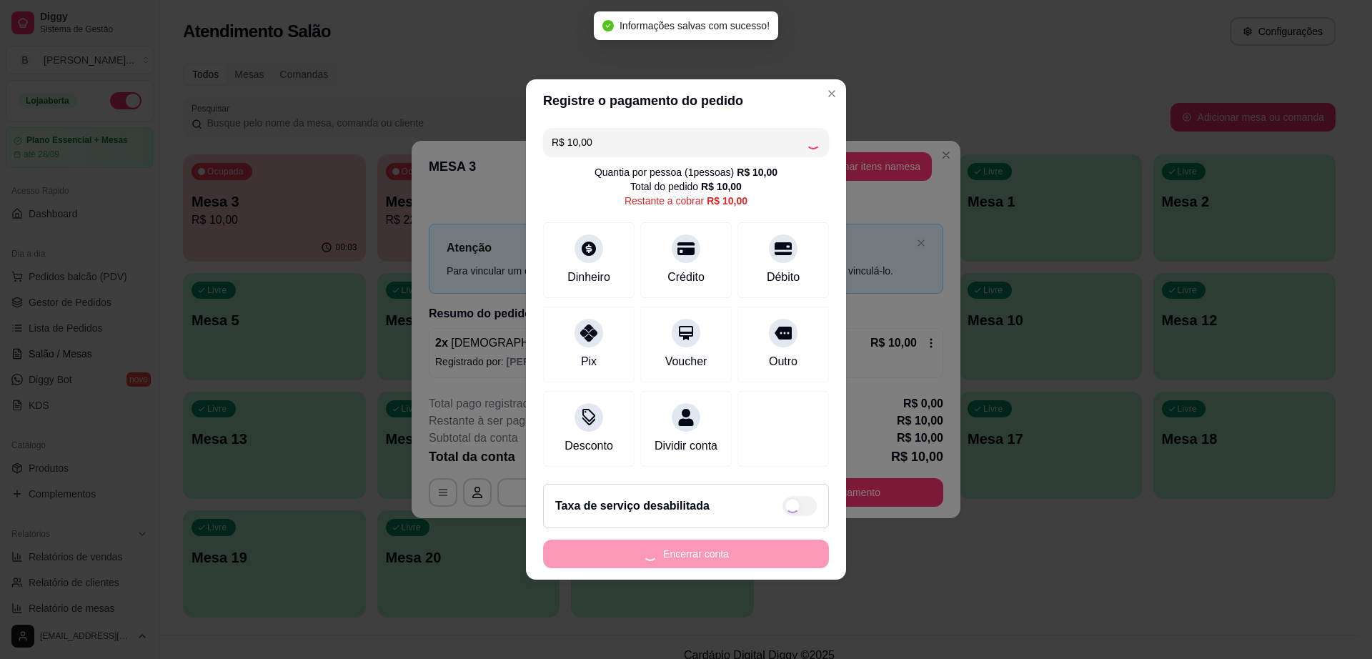
type input "R$ 0,00"
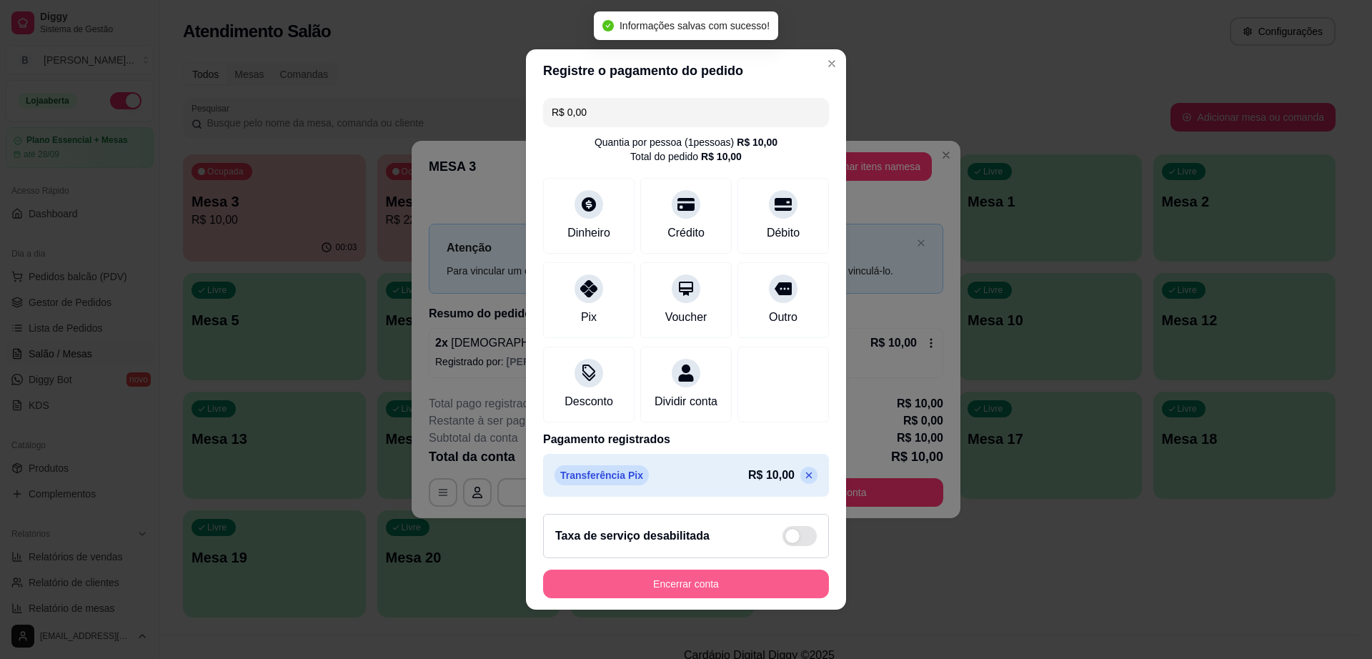
click at [723, 591] on button "Encerrar conta" at bounding box center [686, 584] width 286 height 29
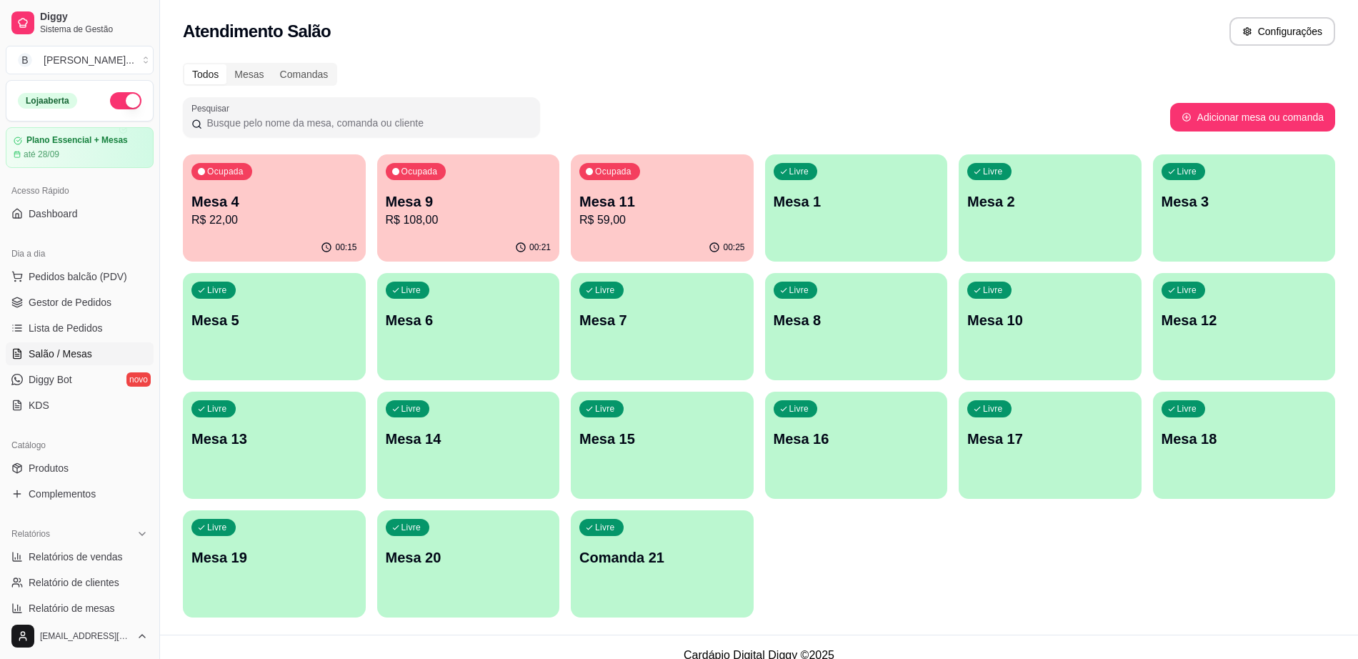
click at [626, 185] on div "Ocupada Mesa 11 R$ 59,00" at bounding box center [662, 193] width 183 height 79
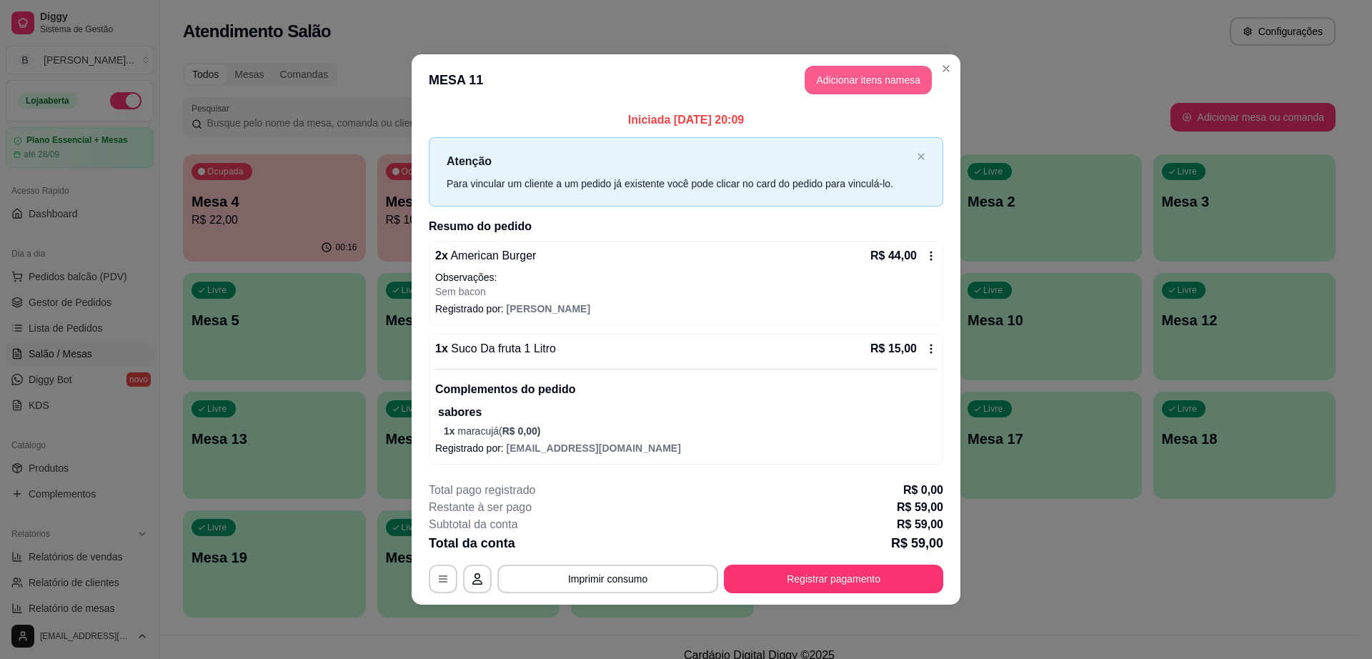
click at [864, 79] on button "Adicionar itens na mesa" at bounding box center [868, 80] width 127 height 29
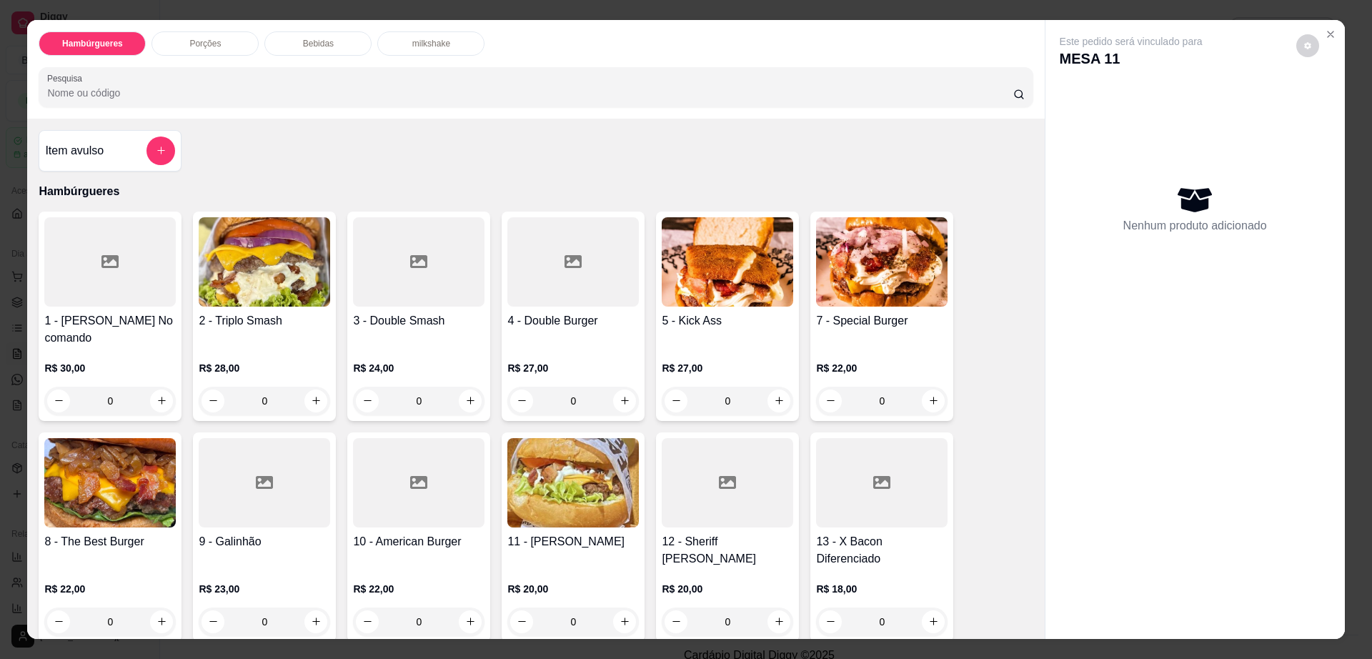
click at [192, 55] on div "Porções" at bounding box center [204, 43] width 107 height 24
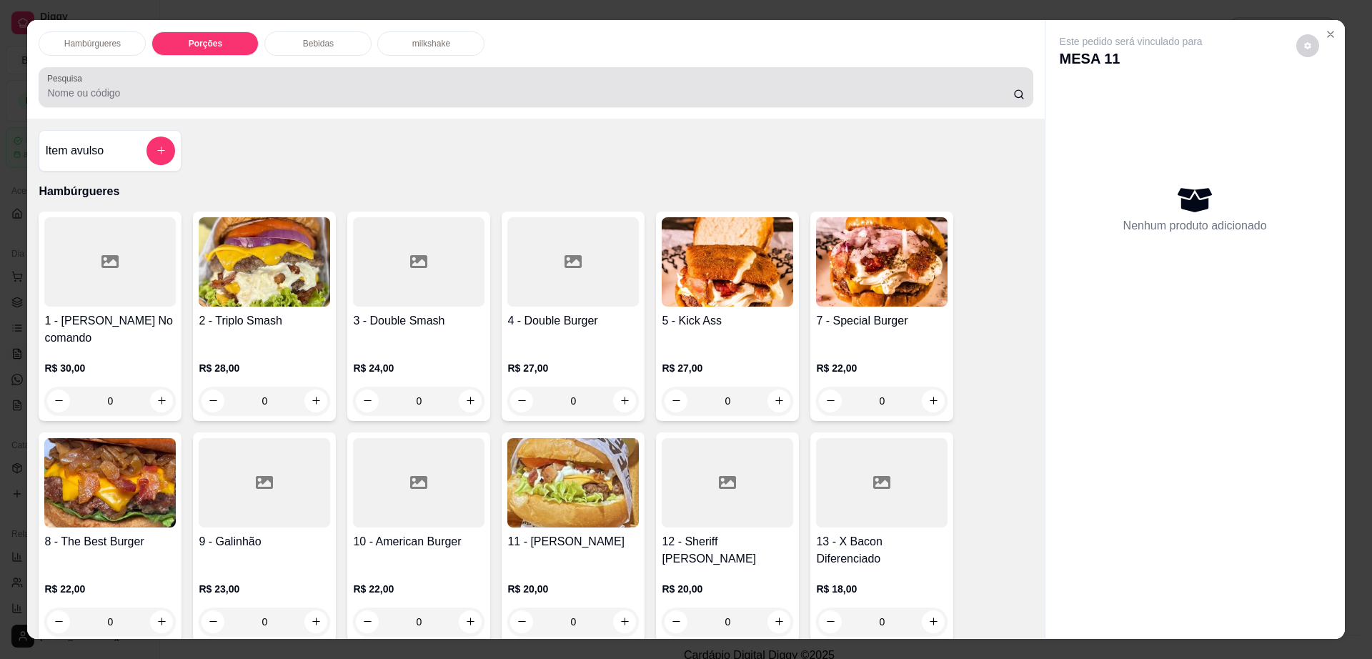
scroll to position [26, 0]
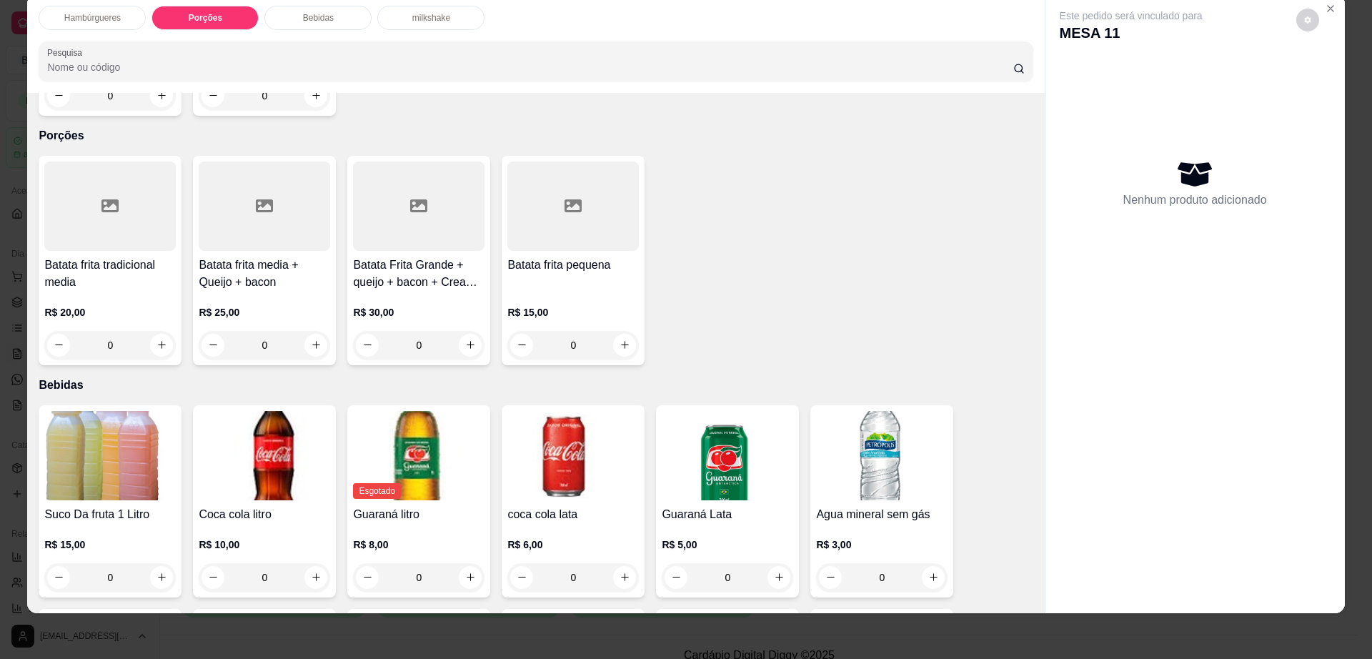
click at [550, 257] on h4 "Batata frita pequena" at bounding box center [572, 265] width 131 height 17
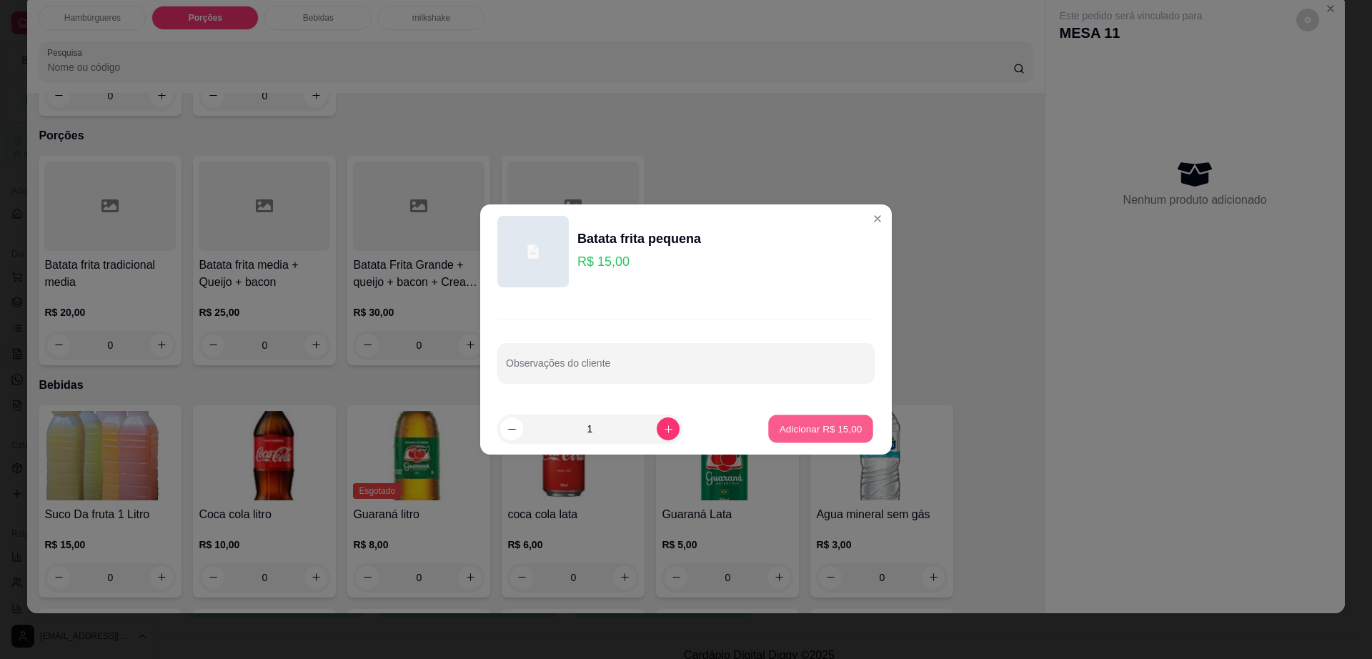
click at [851, 426] on button "Adicionar R$ 15,00" at bounding box center [820, 429] width 105 height 28
type input "1"
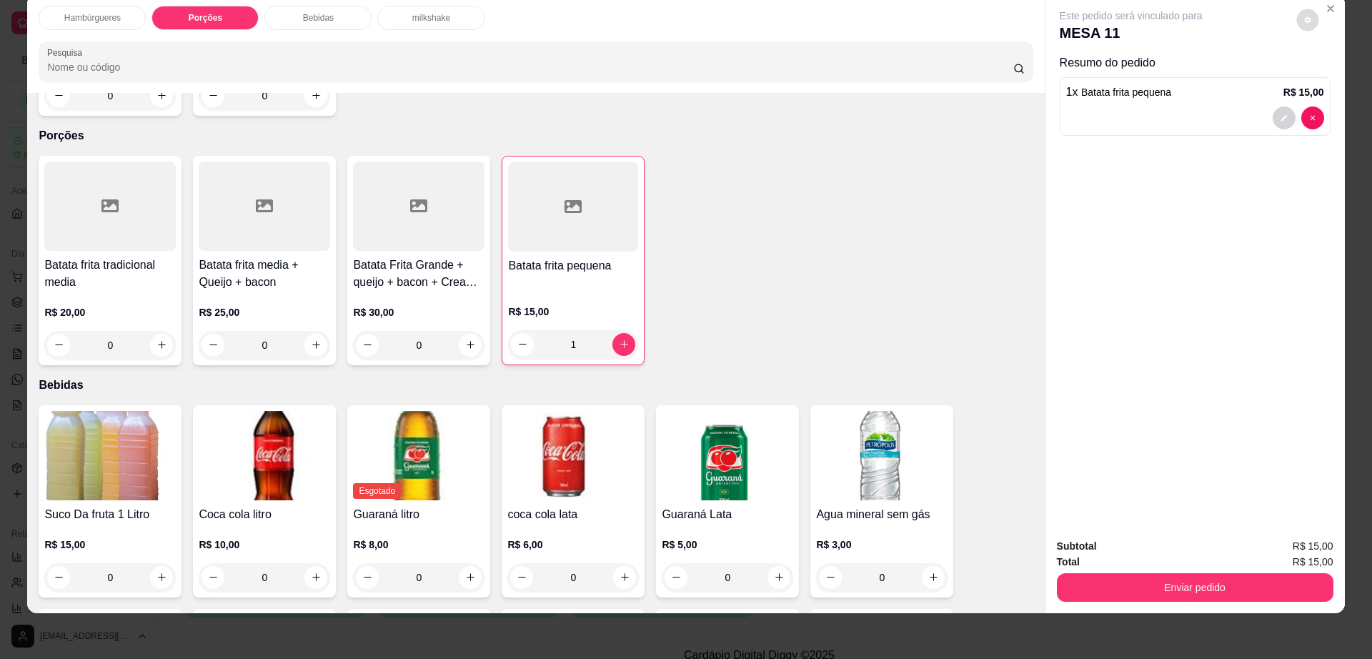
click at [1304, 18] on icon "decrease-product-quantity" at bounding box center [1307, 19] width 6 height 6
click at [1104, 583] on button "Enviar pedido" at bounding box center [1195, 587] width 277 height 29
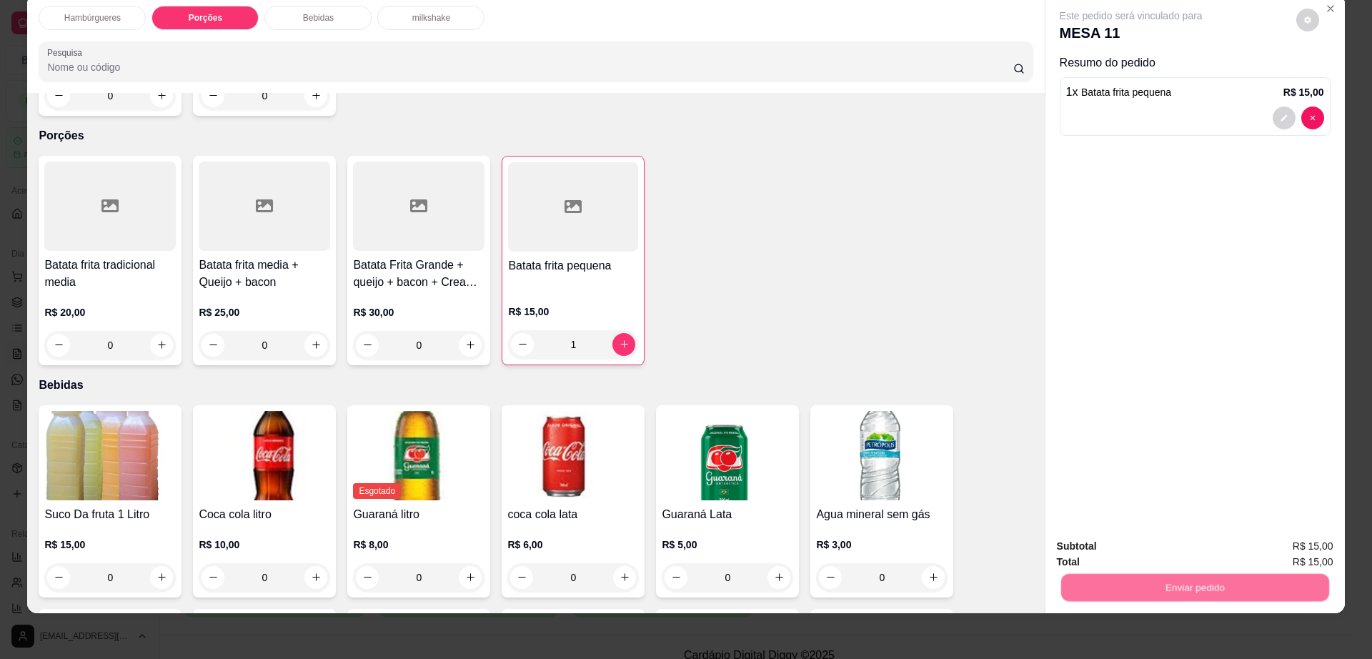
click at [1125, 555] on button "Não registrar e enviar pedido" at bounding box center [1146, 552] width 149 height 27
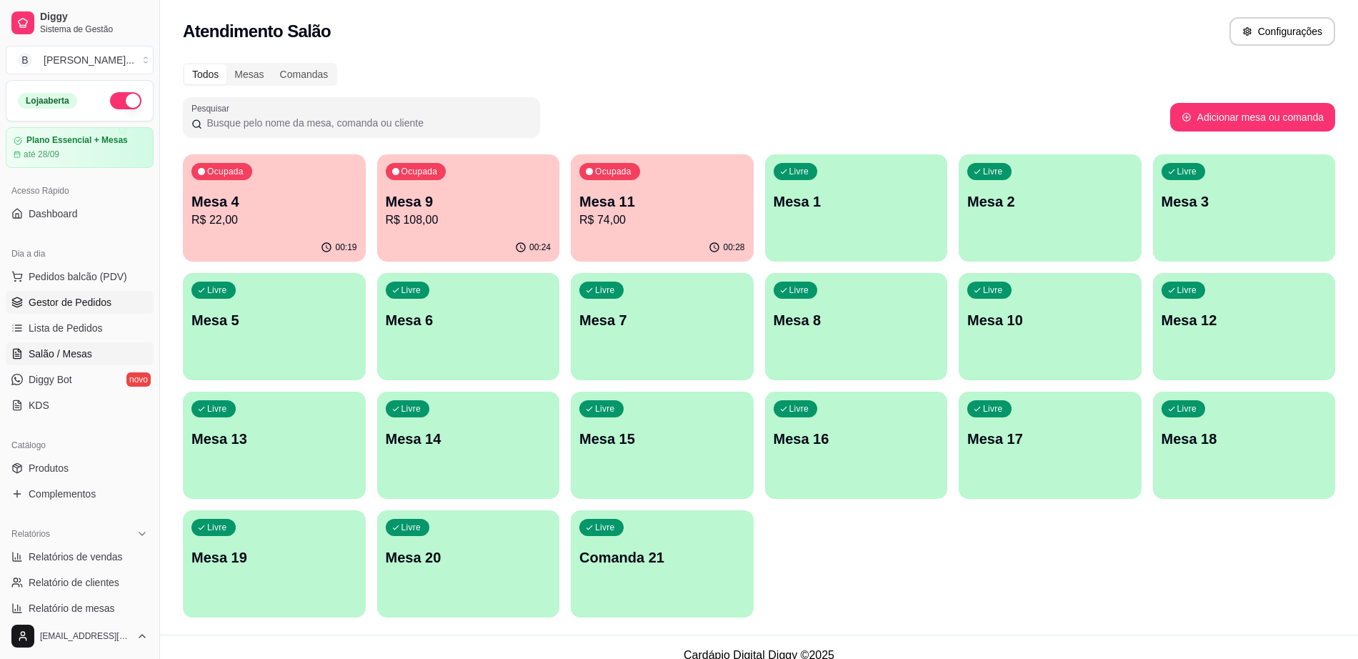
click at [59, 302] on span "Gestor de Pedidos" at bounding box center [70, 302] width 83 height 14
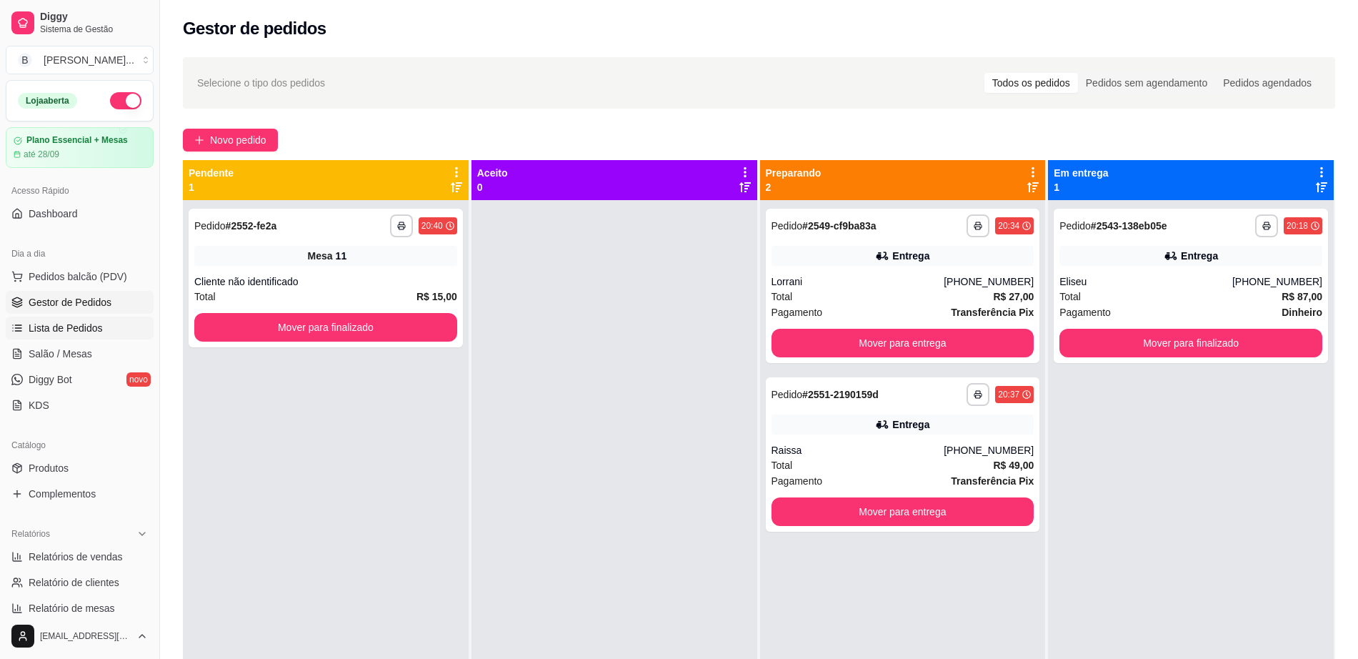
click at [61, 327] on span "Lista de Pedidos" at bounding box center [66, 328] width 74 height 14
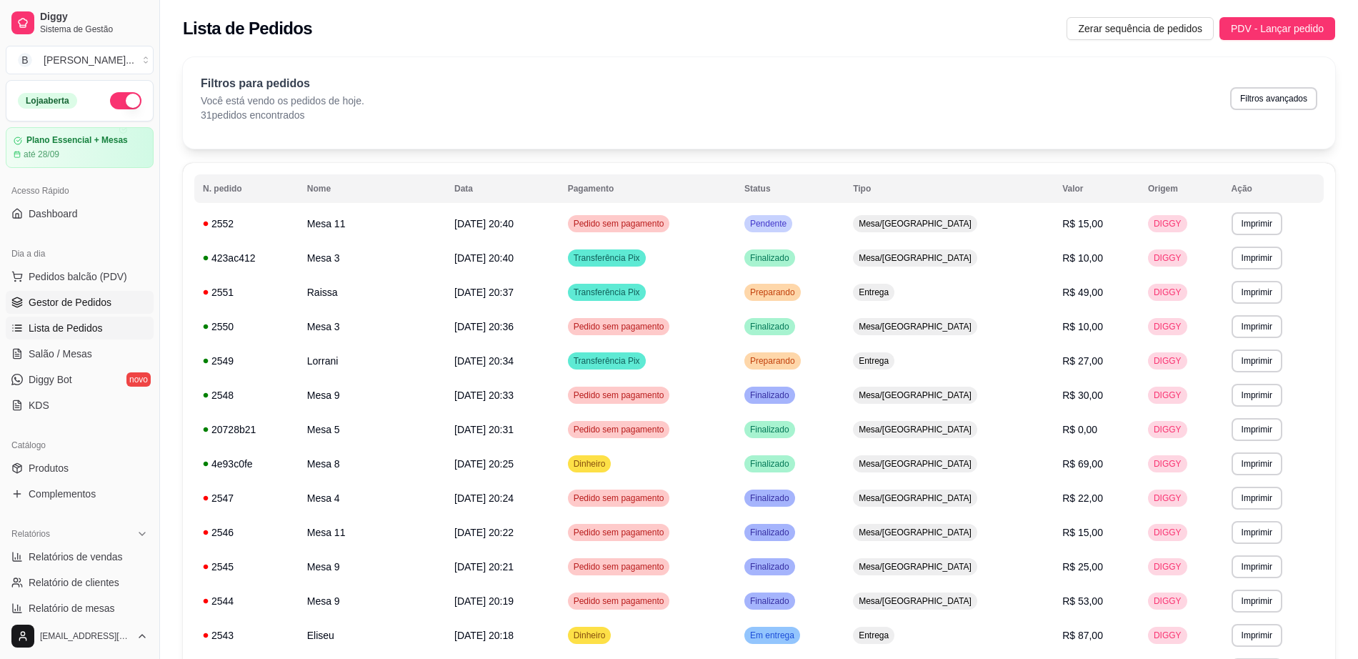
click at [60, 307] on span "Gestor de Pedidos" at bounding box center [70, 302] width 83 height 14
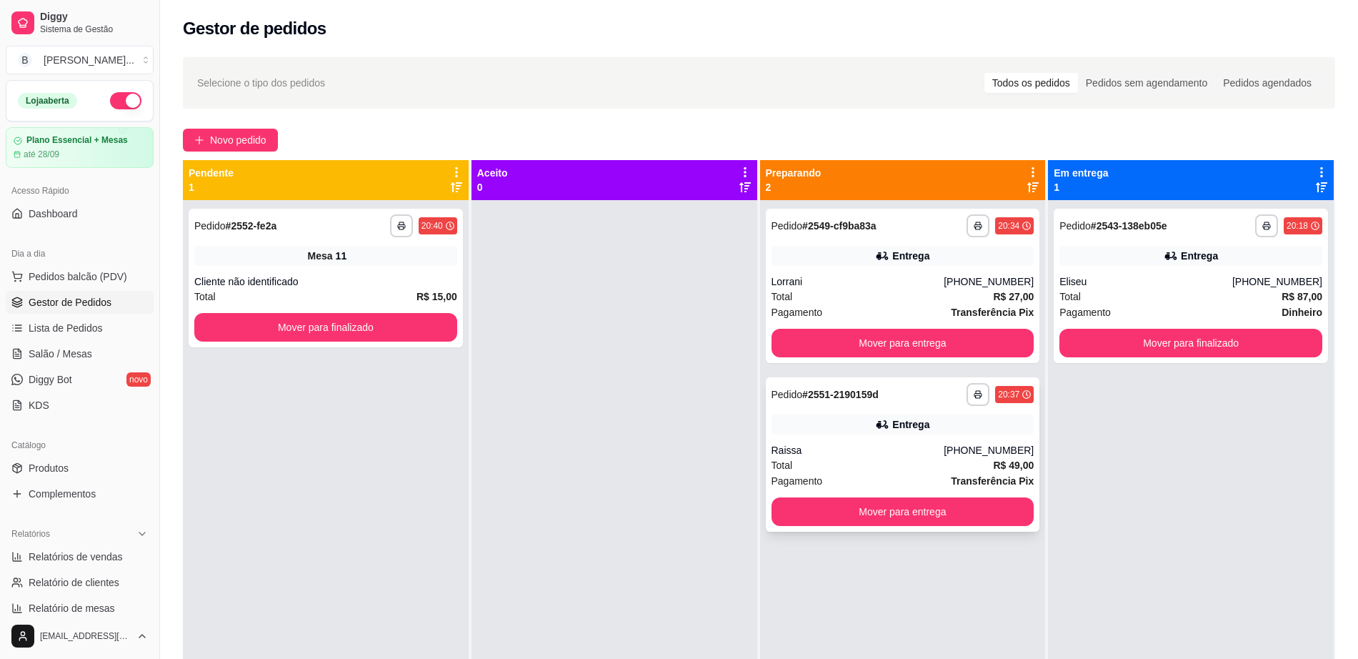
click at [815, 428] on div "Entrega" at bounding box center [903, 424] width 263 height 20
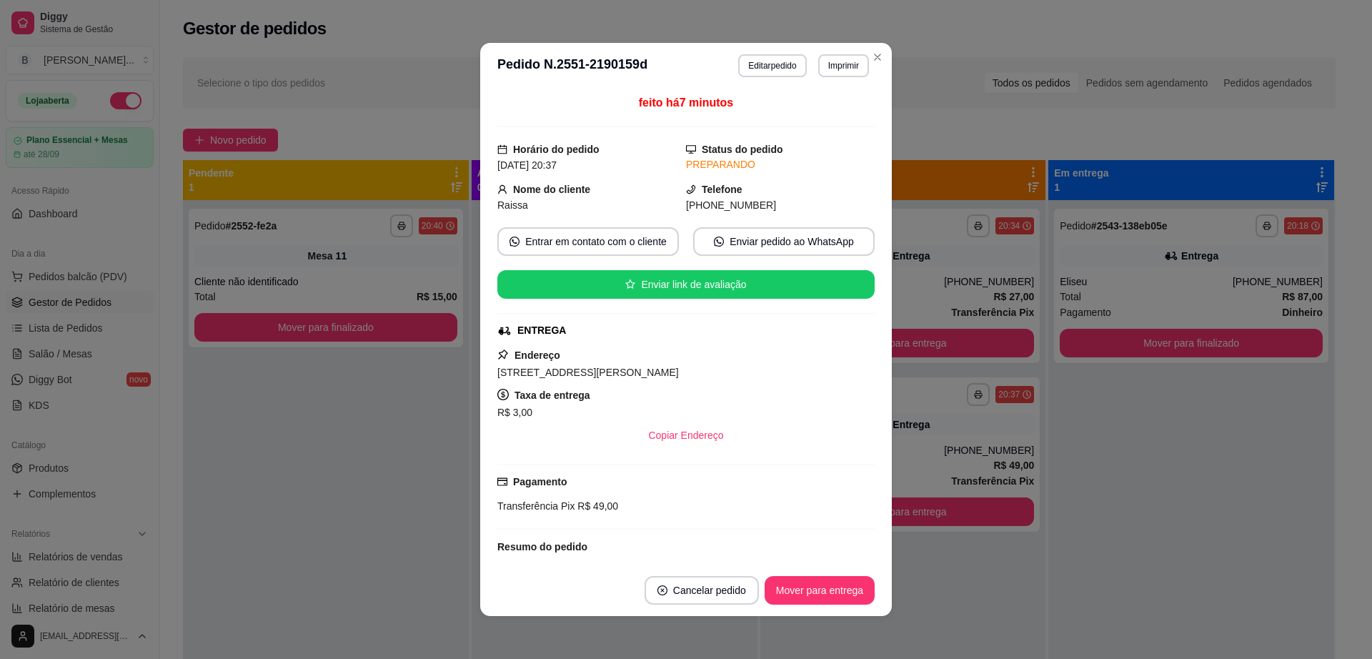
scroll to position [135, 0]
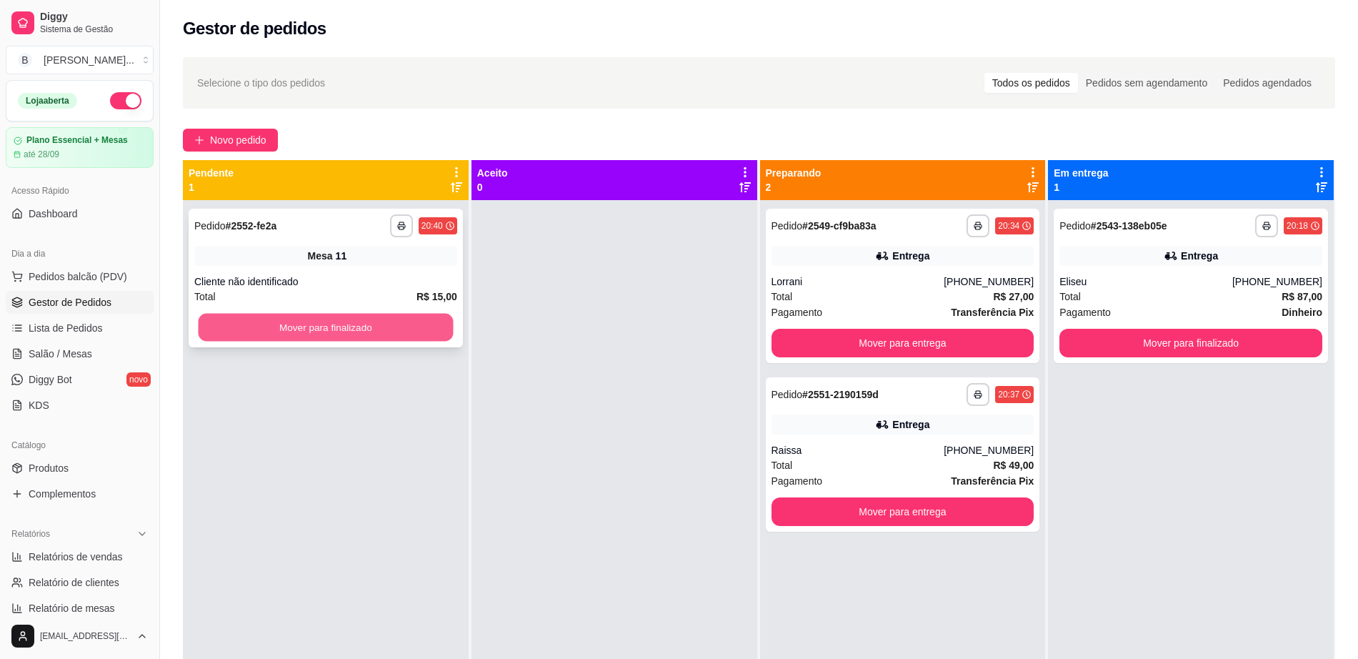
click at [250, 322] on button "Mover para finalizado" at bounding box center [326, 328] width 255 height 28
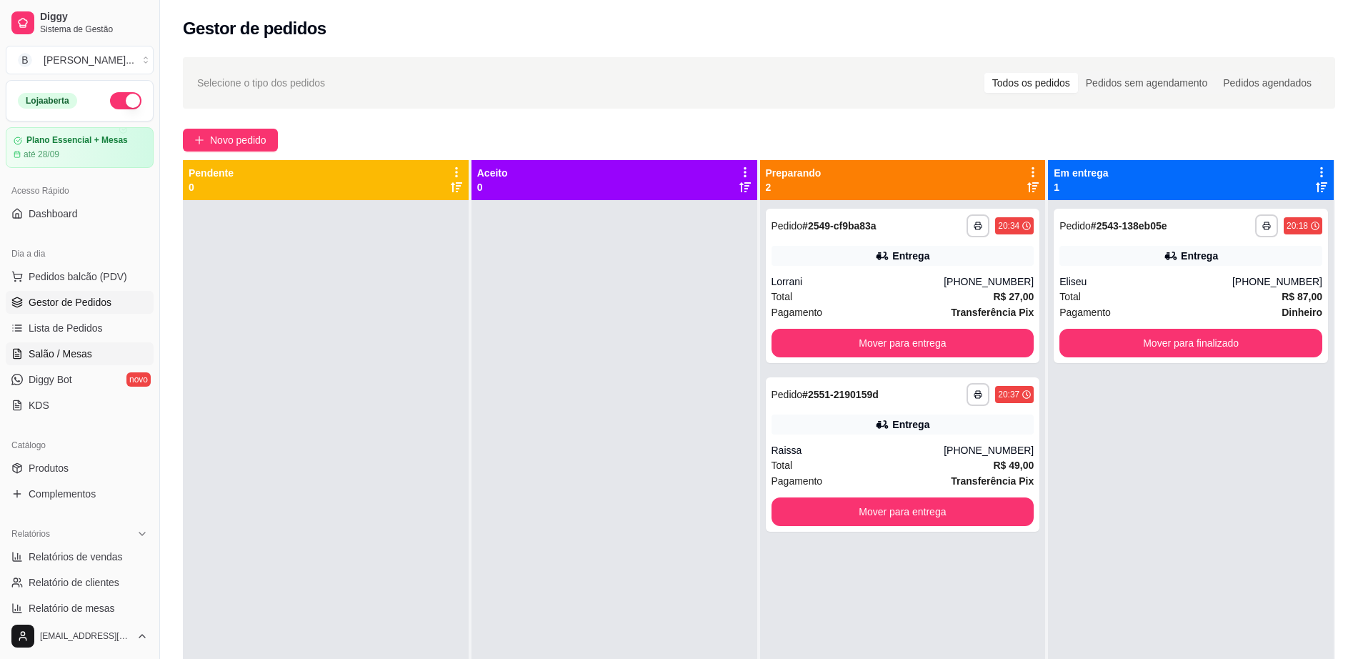
click at [109, 352] on link "Salão / Mesas" at bounding box center [80, 353] width 148 height 23
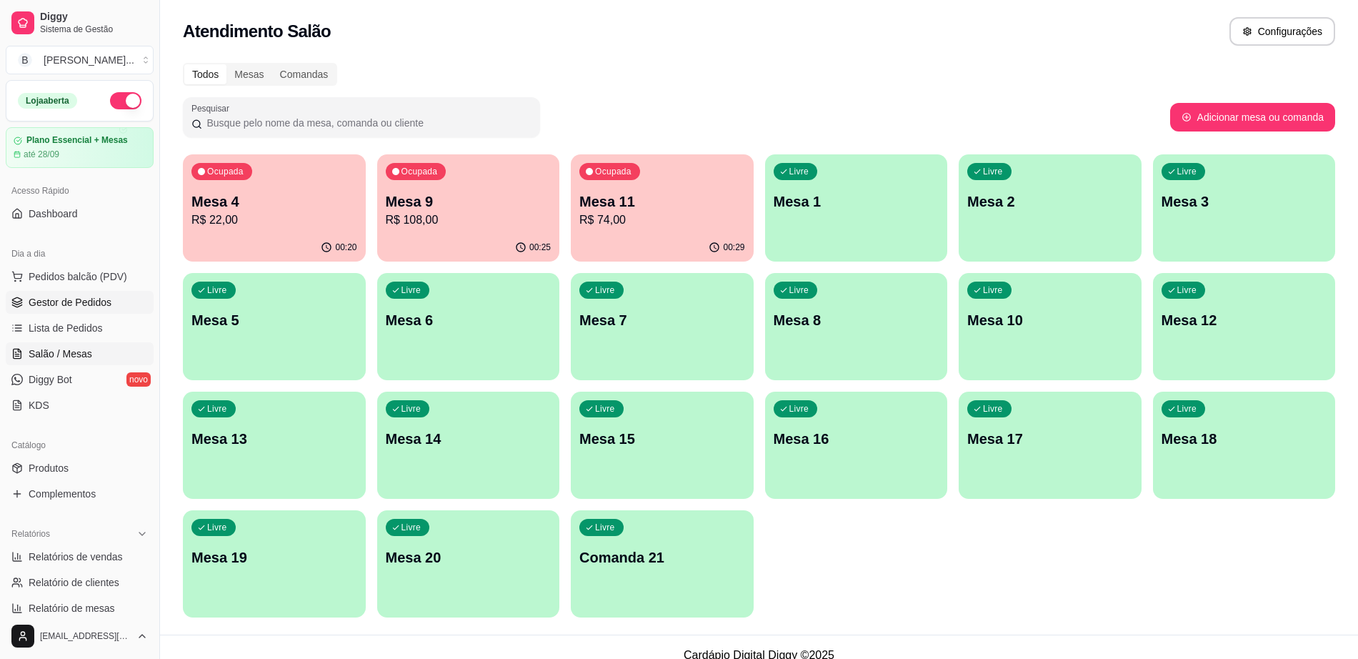
click at [86, 297] on span "Gestor de Pedidos" at bounding box center [70, 302] width 83 height 14
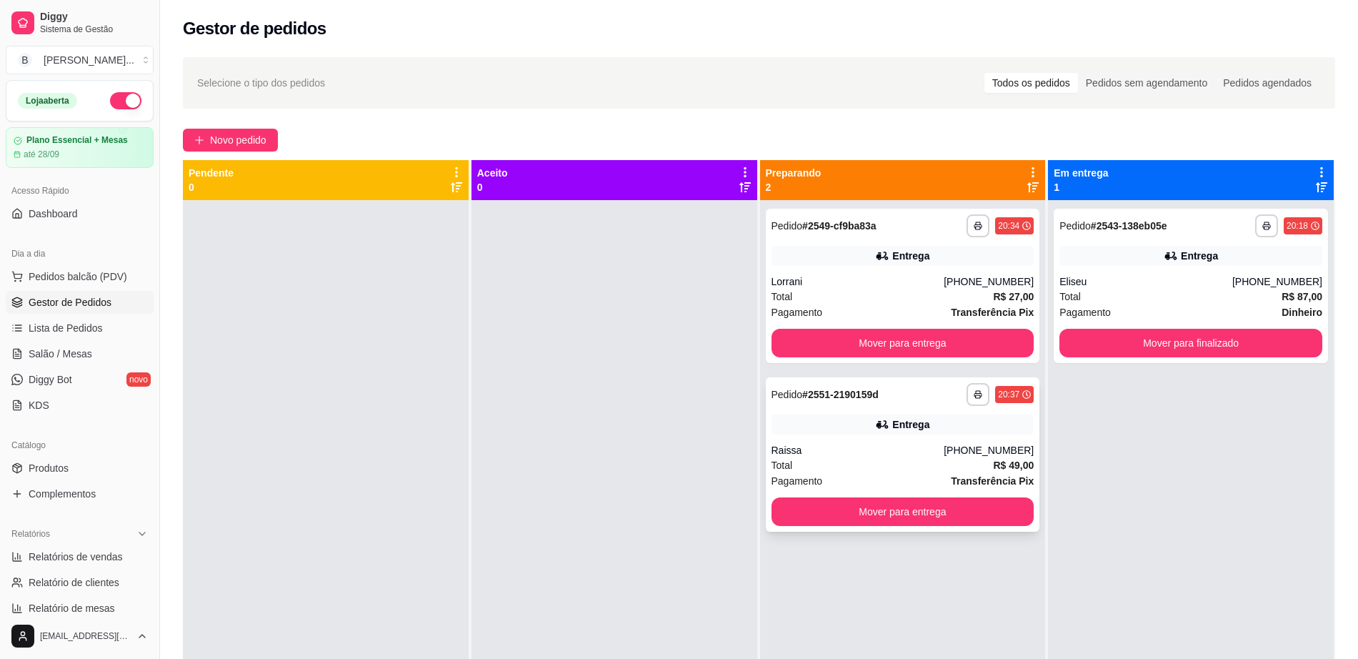
click at [893, 423] on div "Entrega" at bounding box center [911, 424] width 37 height 14
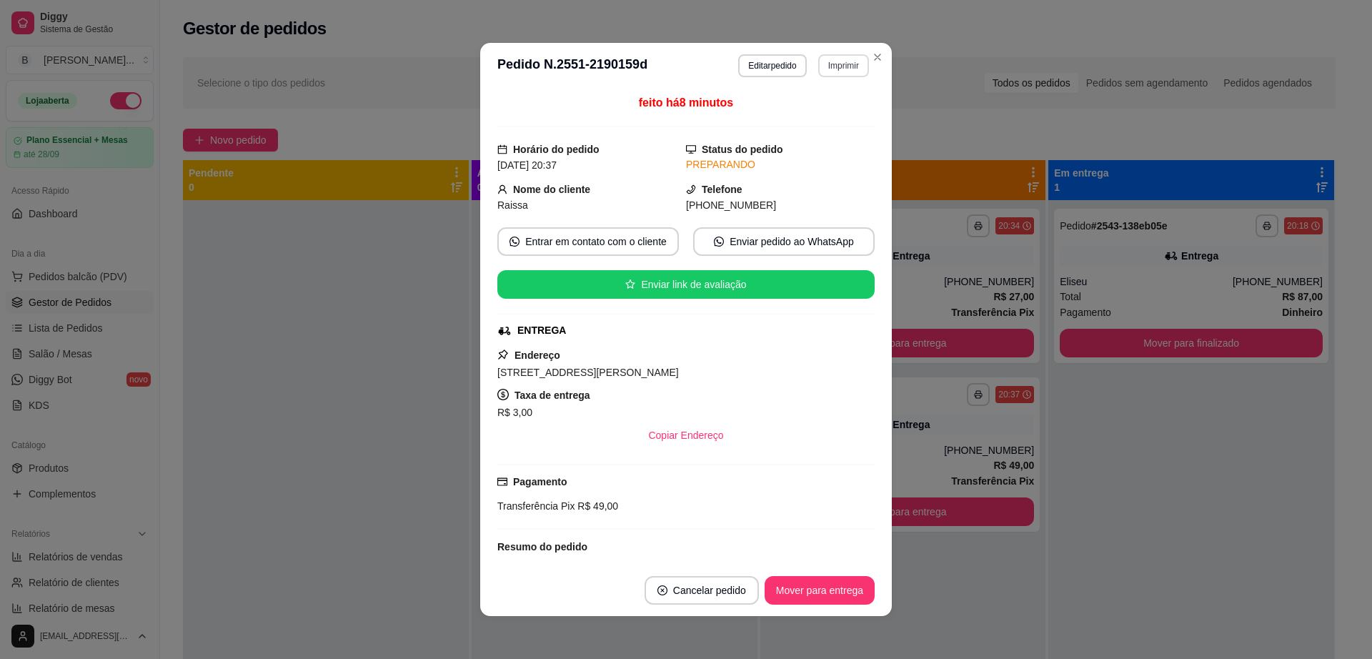
click at [836, 63] on button "Imprimir" at bounding box center [843, 65] width 51 height 23
click at [802, 116] on button "Impressora" at bounding box center [812, 115] width 100 height 22
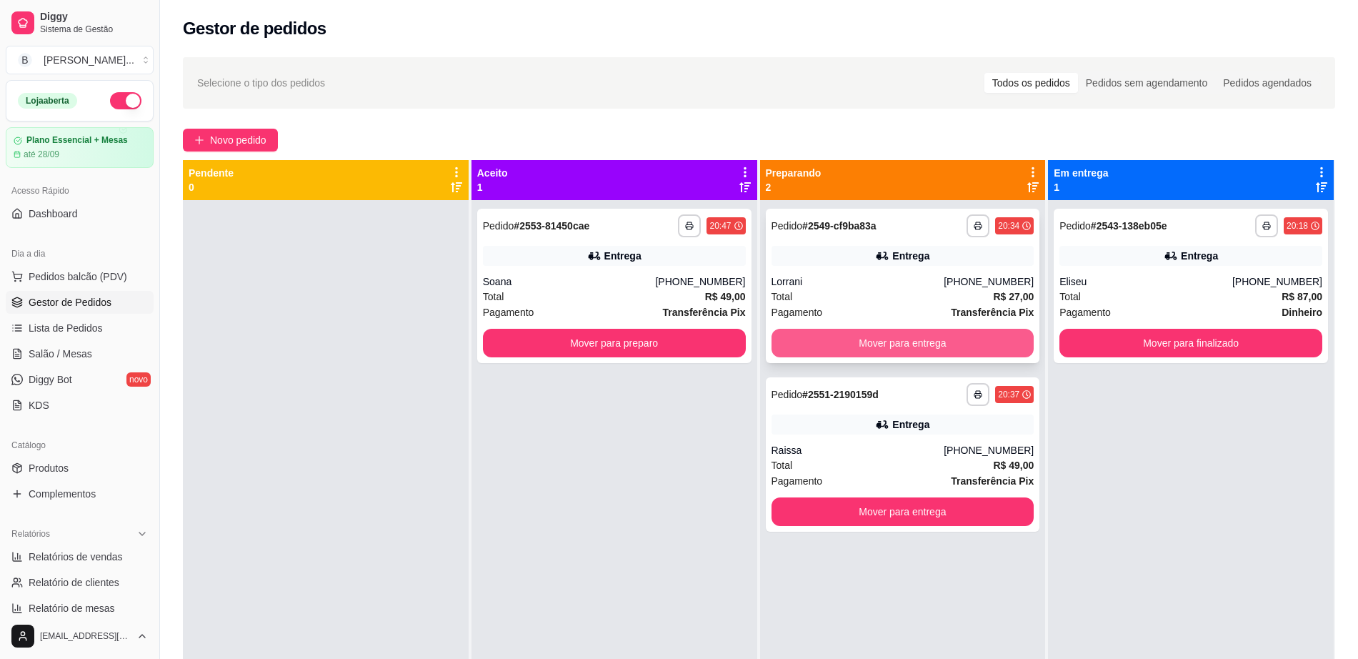
click at [919, 344] on button "Mover para entrega" at bounding box center [903, 343] width 263 height 29
click at [686, 272] on div "**********" at bounding box center [614, 286] width 274 height 154
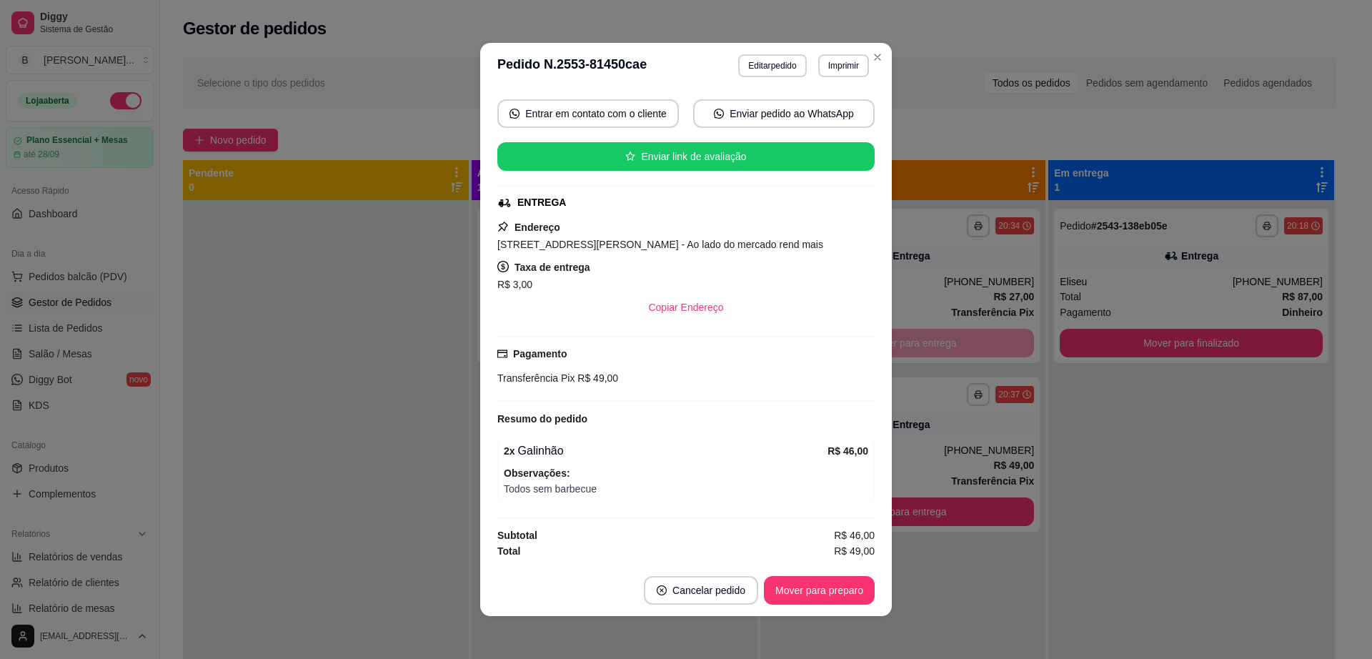
scroll to position [3, 0]
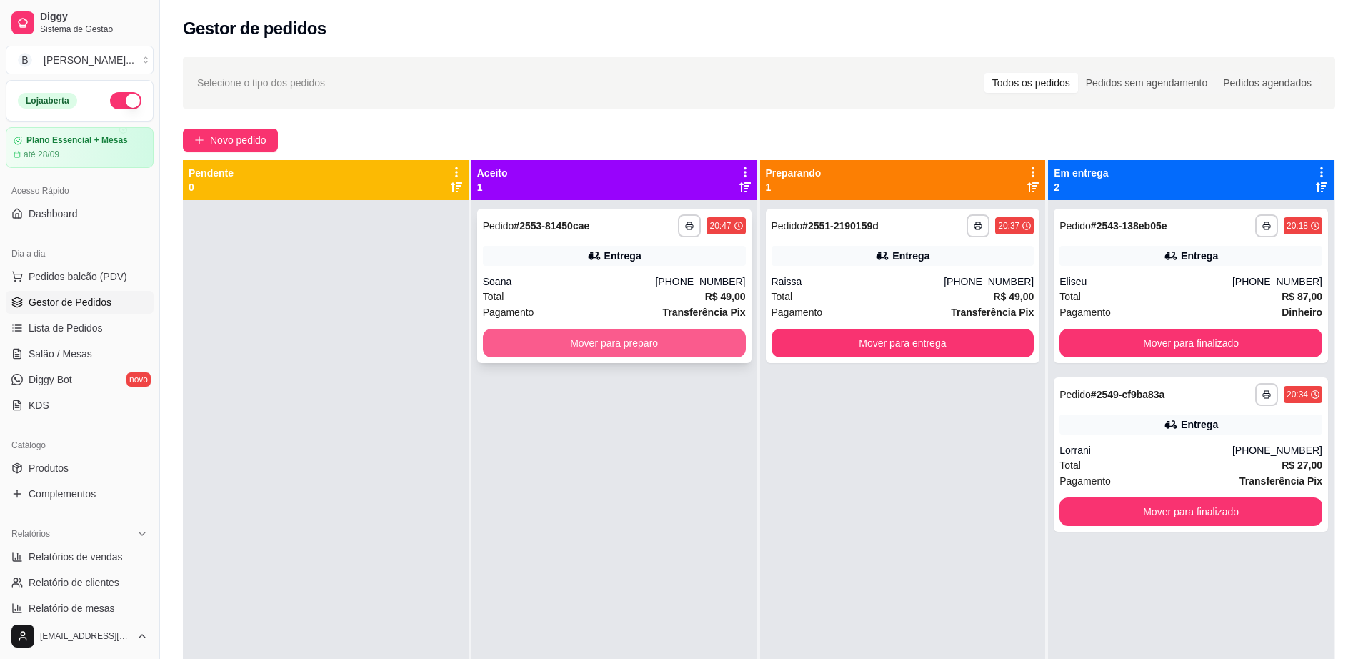
click at [690, 342] on button "Mover para preparo" at bounding box center [614, 343] width 263 height 29
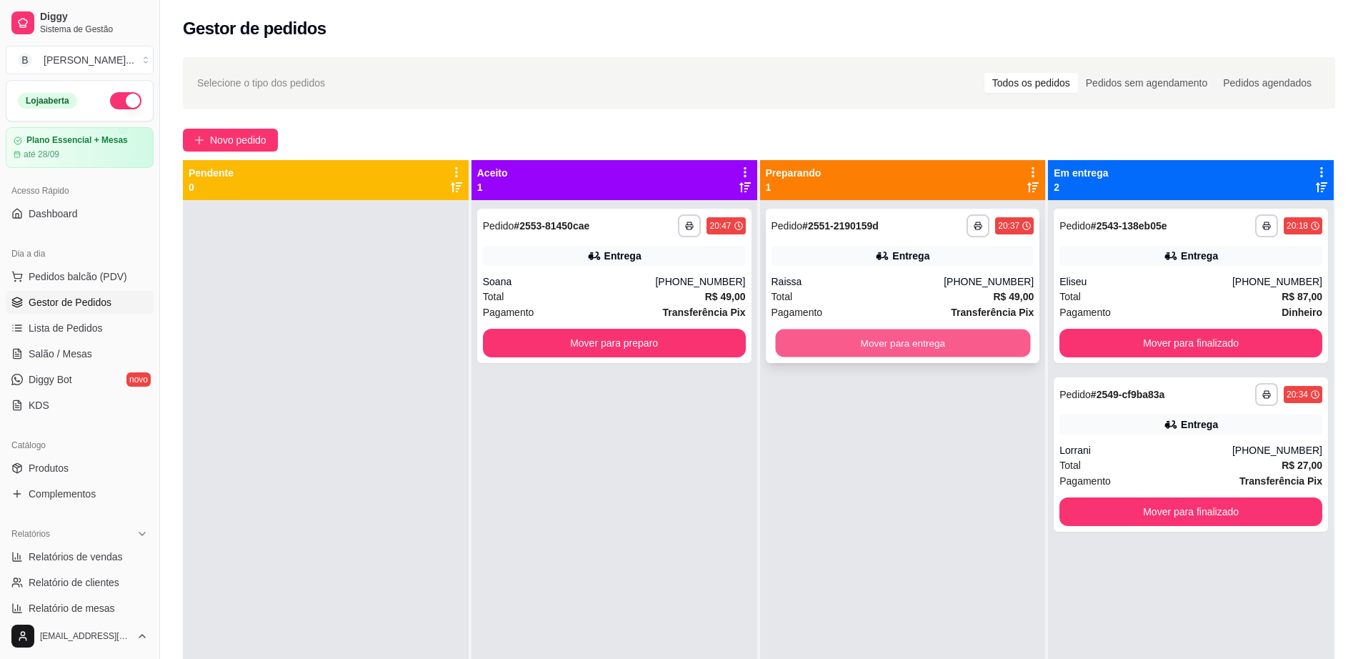
click at [810, 349] on button "Mover para entrega" at bounding box center [902, 343] width 255 height 28
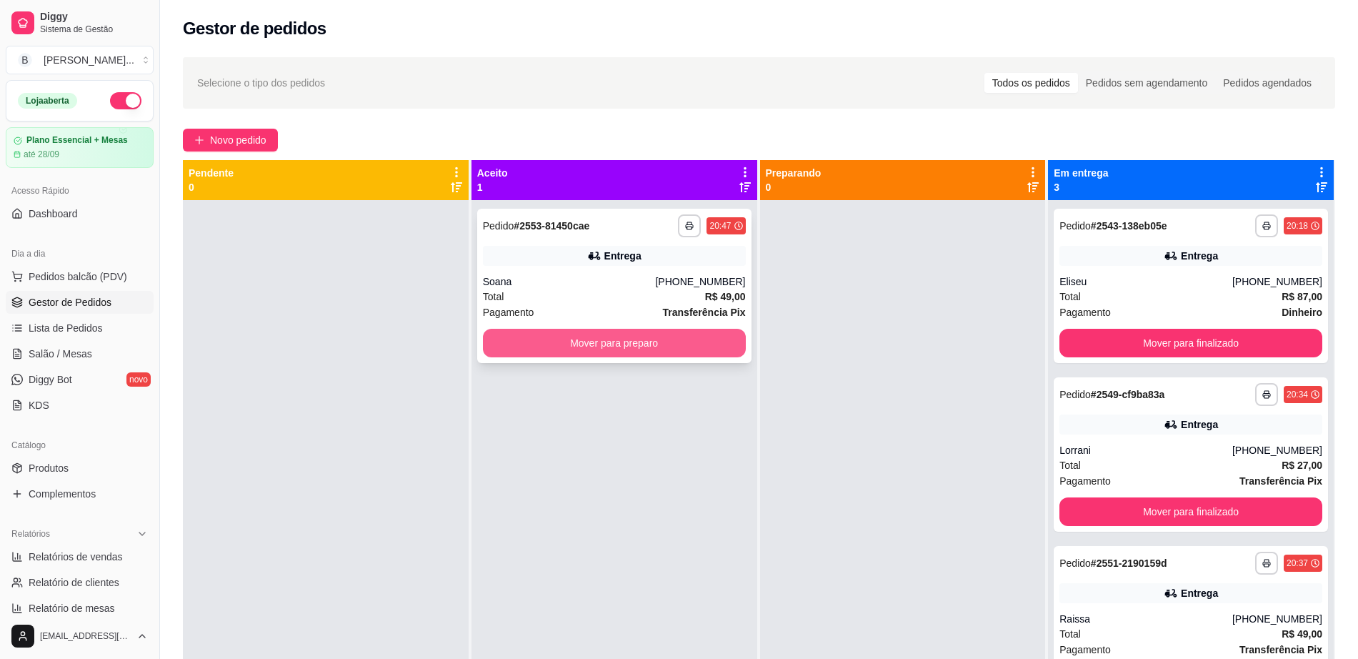
click at [625, 339] on button "Mover para preparo" at bounding box center [614, 343] width 263 height 29
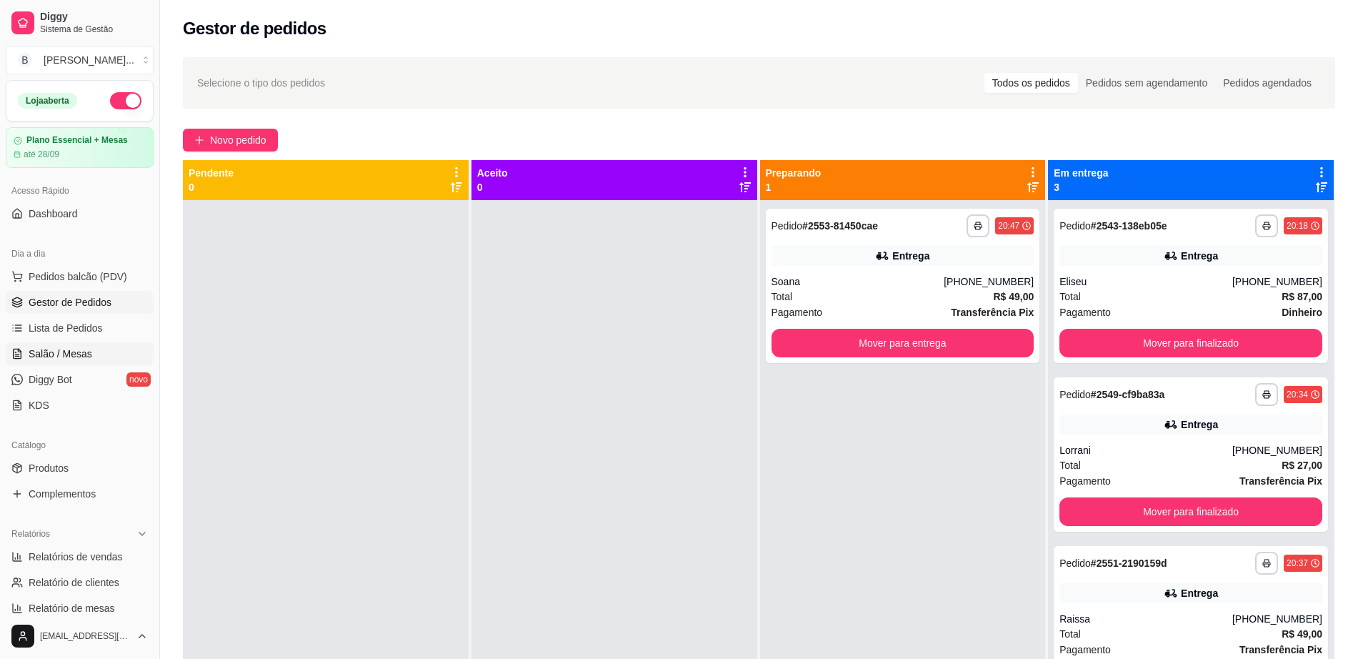
click at [114, 354] on link "Salão / Mesas" at bounding box center [80, 353] width 148 height 23
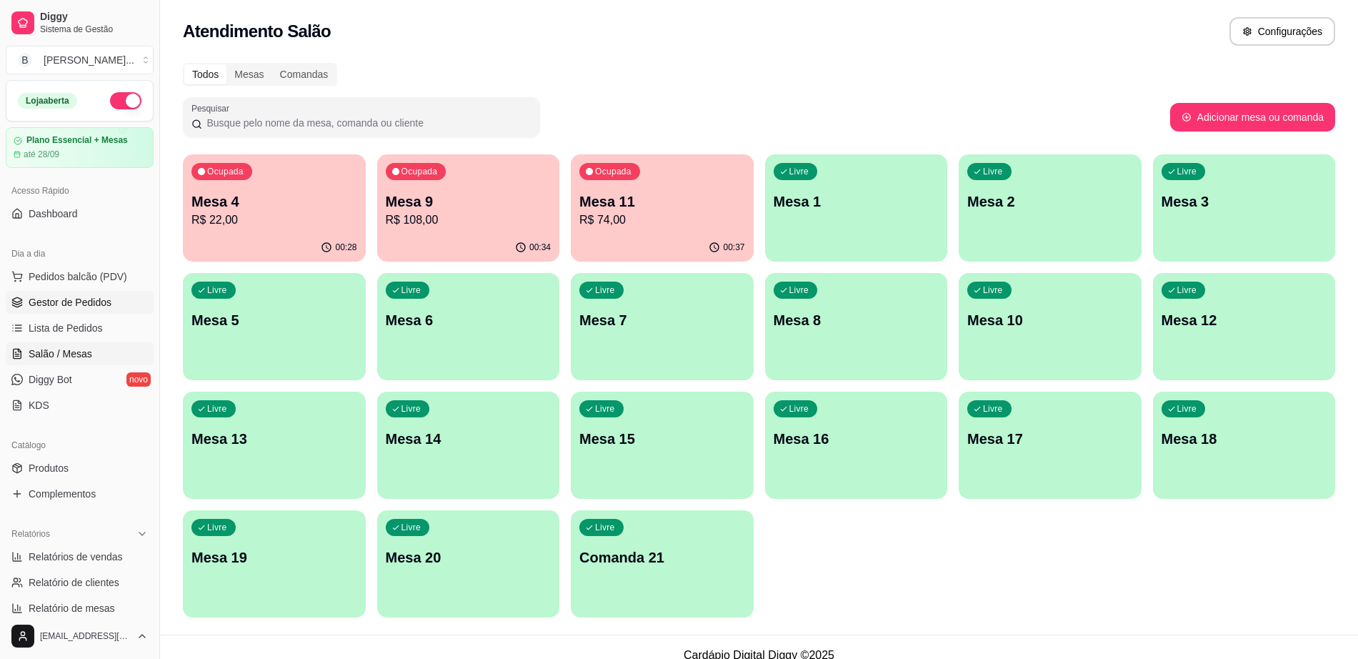
click at [92, 307] on span "Gestor de Pedidos" at bounding box center [70, 302] width 83 height 14
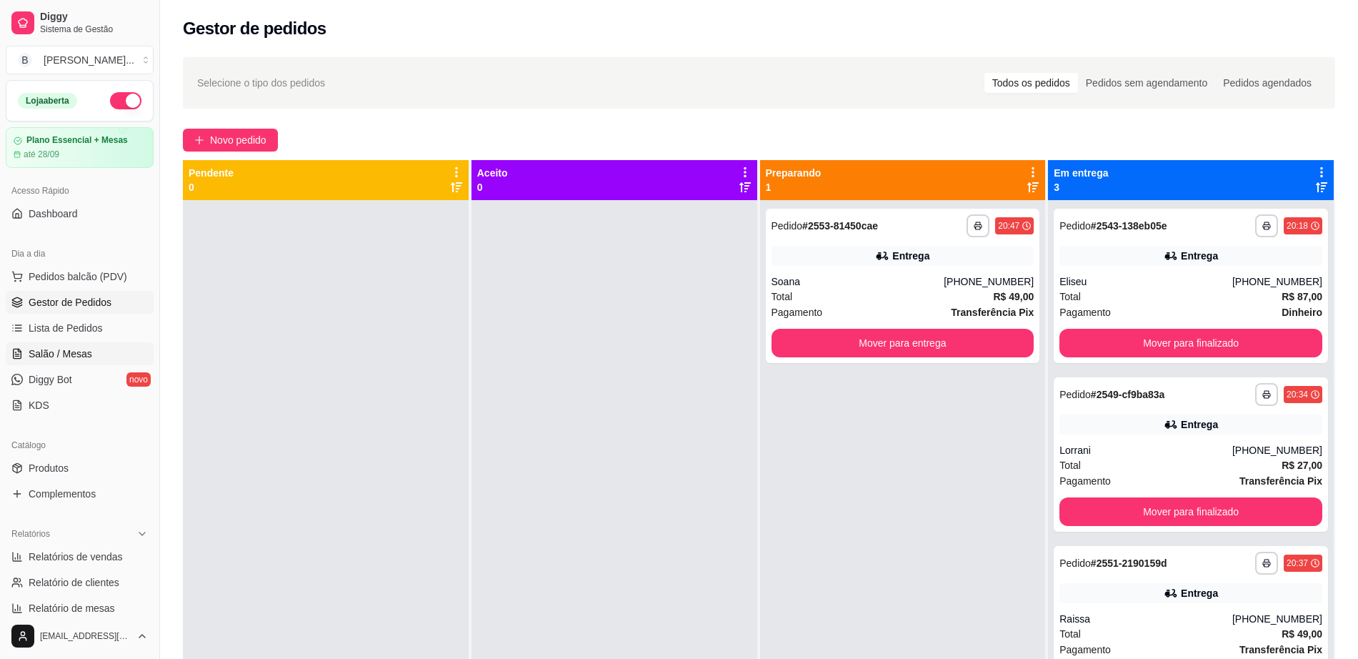
click at [62, 347] on span "Salão / Mesas" at bounding box center [61, 354] width 64 height 14
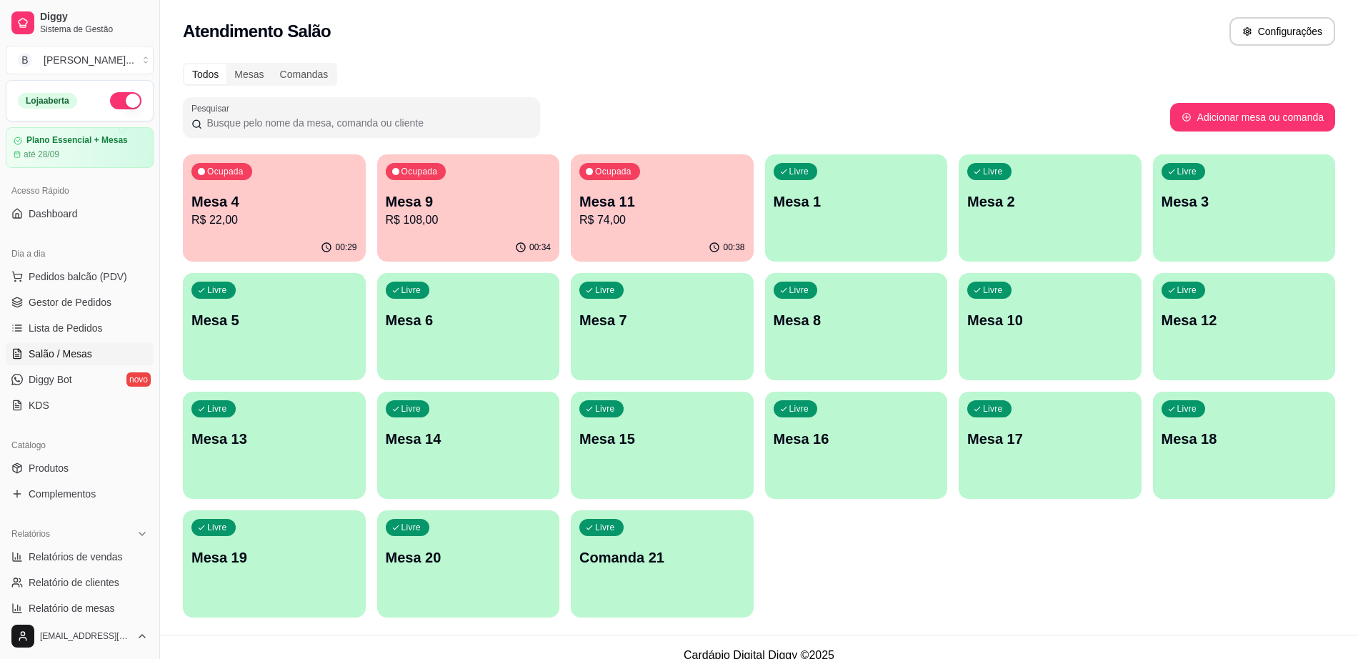
click at [287, 219] on p "R$ 22,00" at bounding box center [275, 220] width 166 height 17
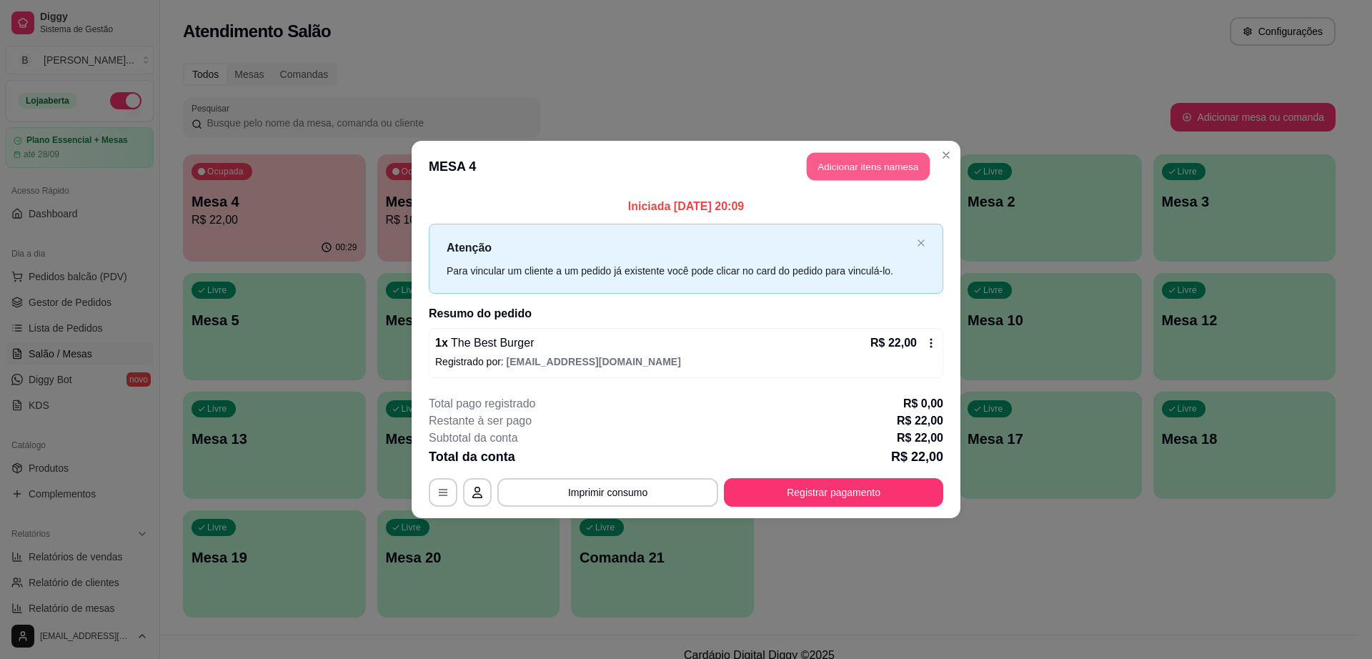
click at [830, 164] on button "Adicionar itens na mesa" at bounding box center [868, 167] width 123 height 28
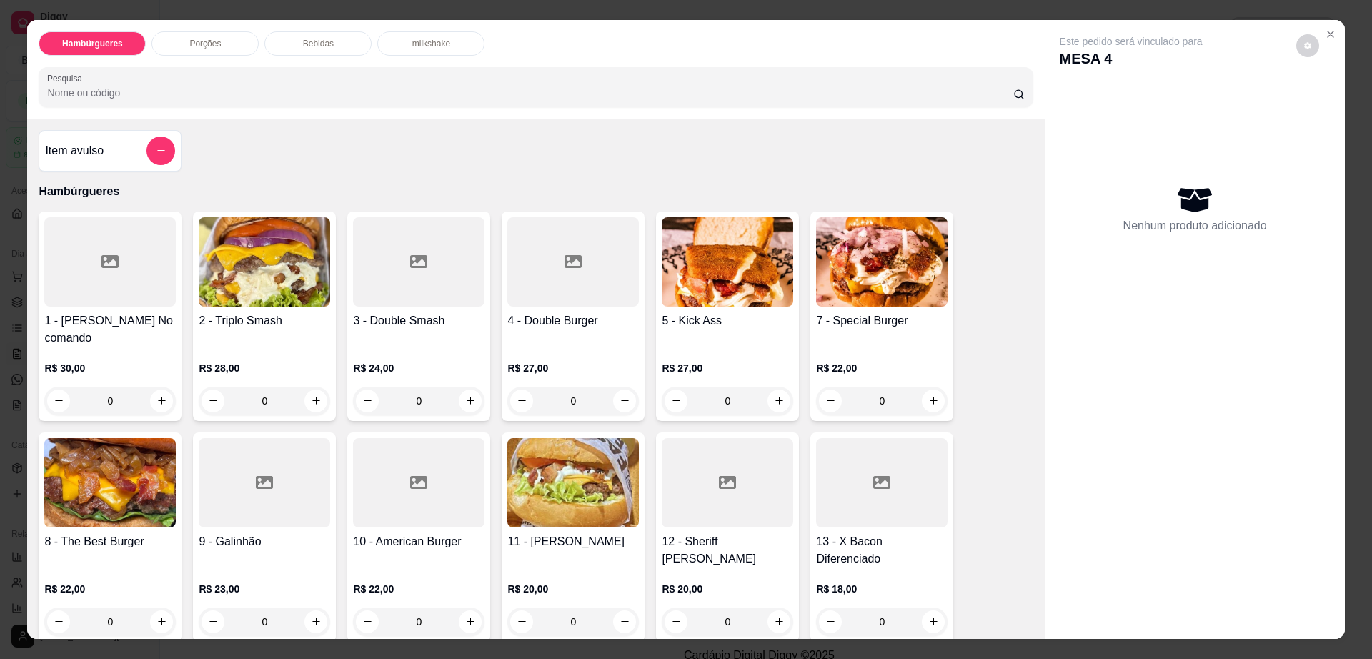
click at [295, 34] on div "Bebidas" at bounding box center [317, 43] width 107 height 24
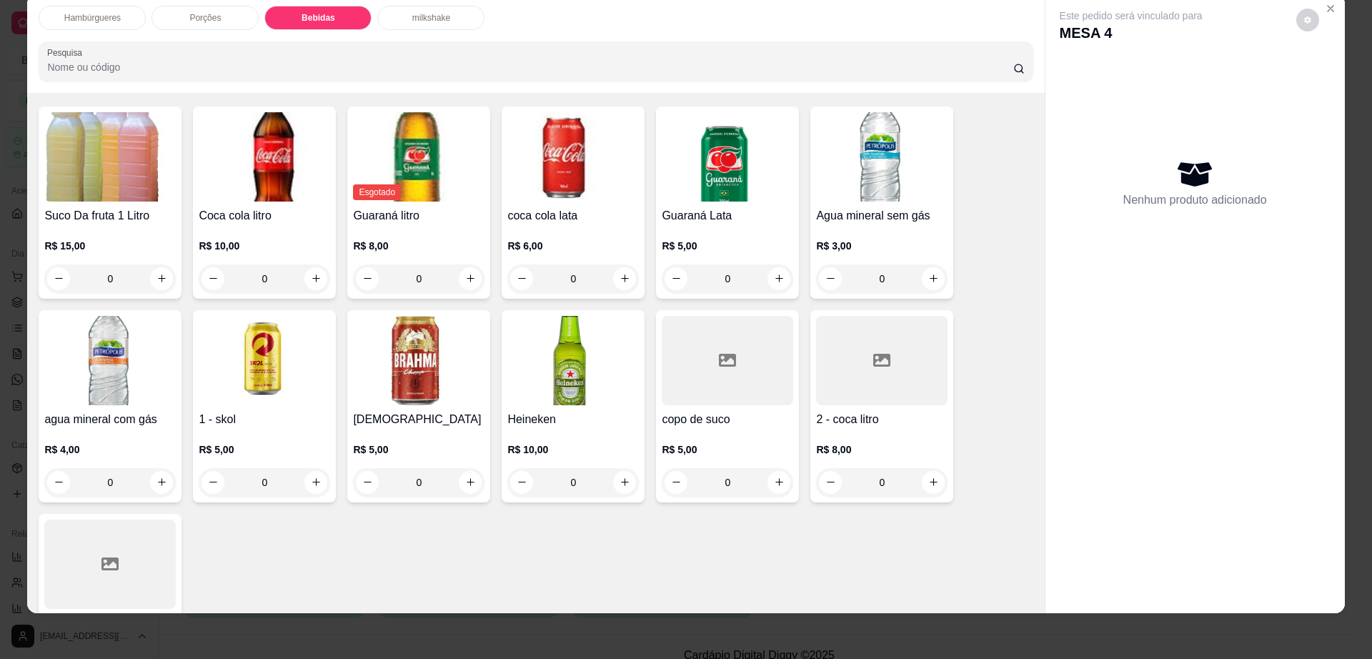
scroll to position [1132, 0]
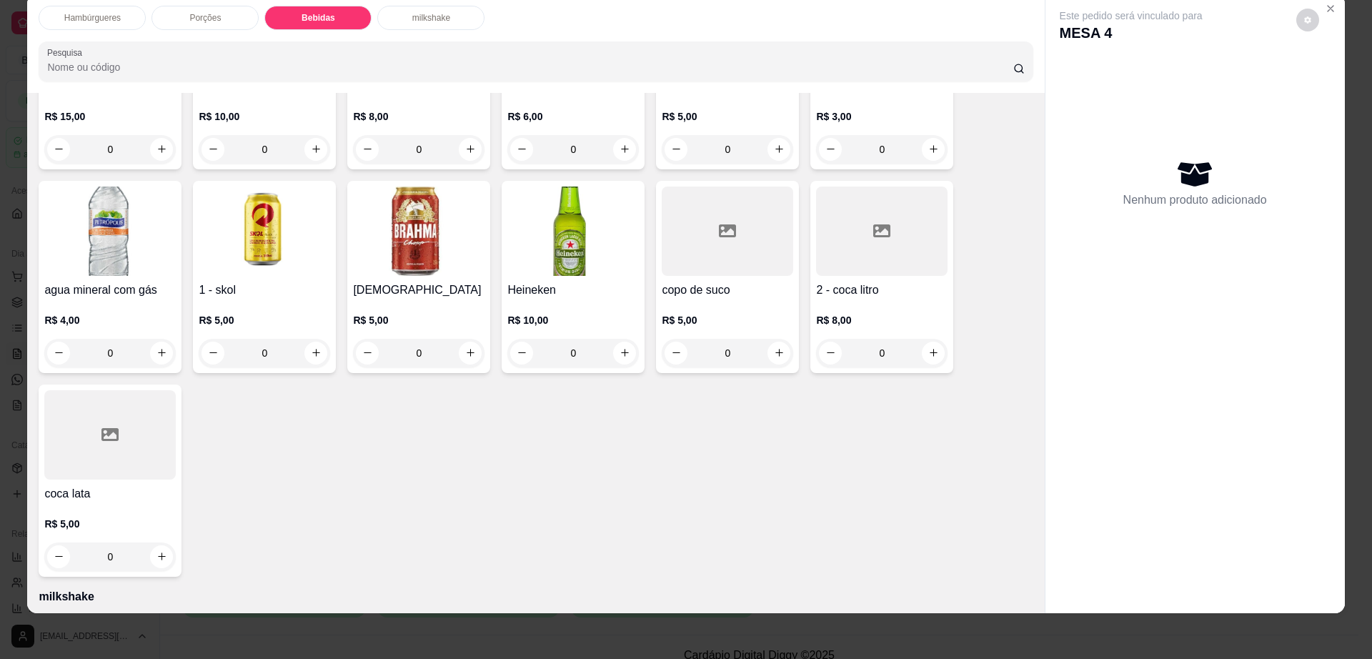
click at [121, 427] on div at bounding box center [109, 434] width 131 height 89
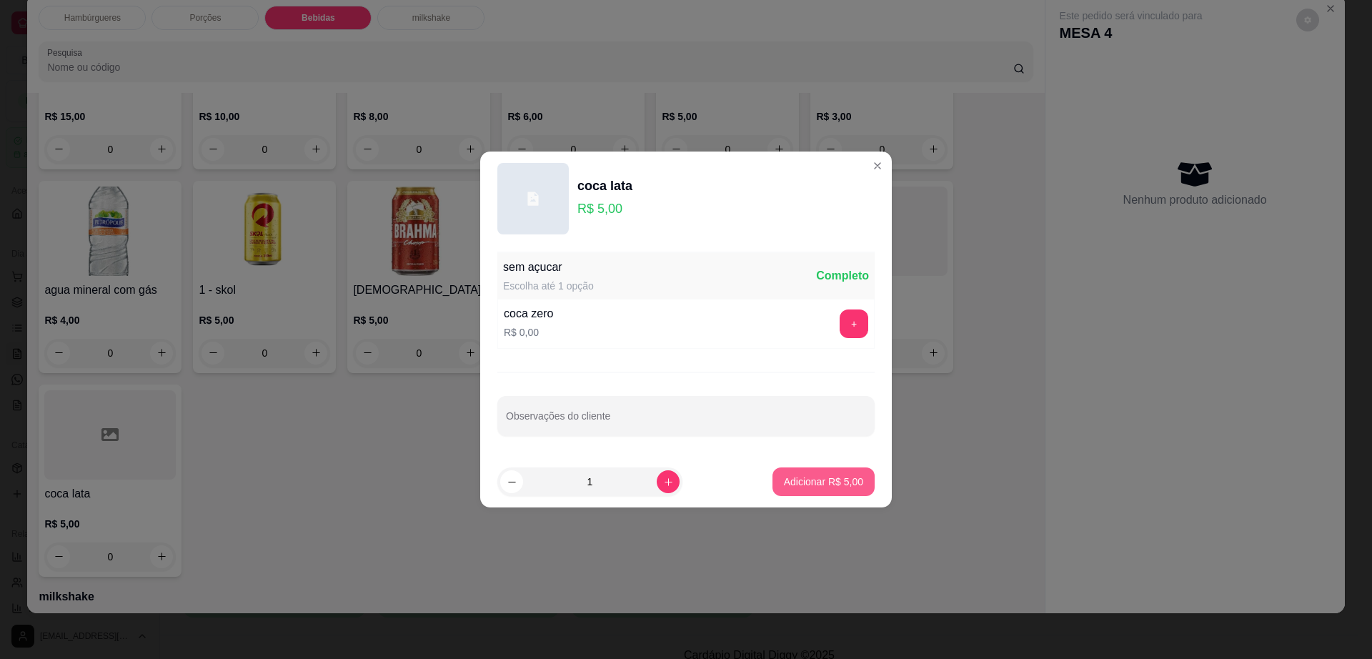
click at [823, 491] on button "Adicionar R$ 5,00" at bounding box center [823, 481] width 102 height 29
type input "1"
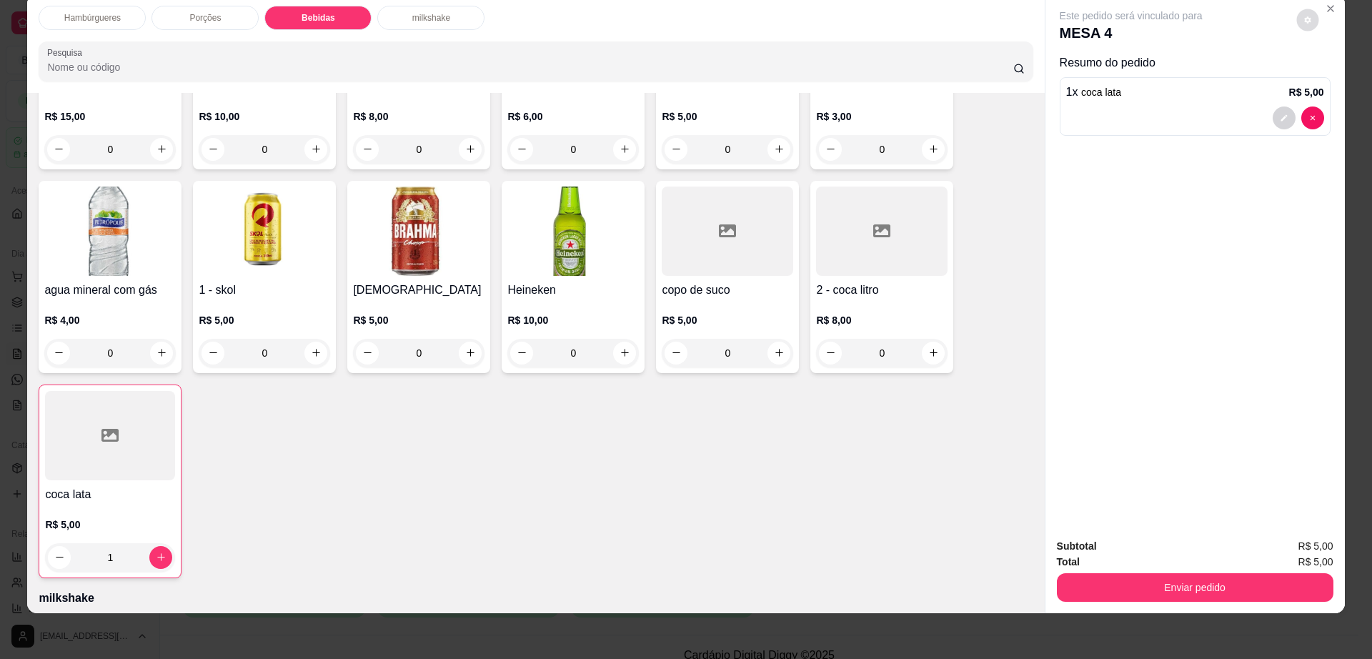
click at [1304, 20] on icon "decrease-product-quantity" at bounding box center [1307, 19] width 6 height 6
click at [1337, 70] on span "Automatic updates" at bounding box center [1333, 77] width 29 height 17
click at [1328, 77] on input "Automatic updates" at bounding box center [1322, 81] width 9 height 9
checkbox input "false"
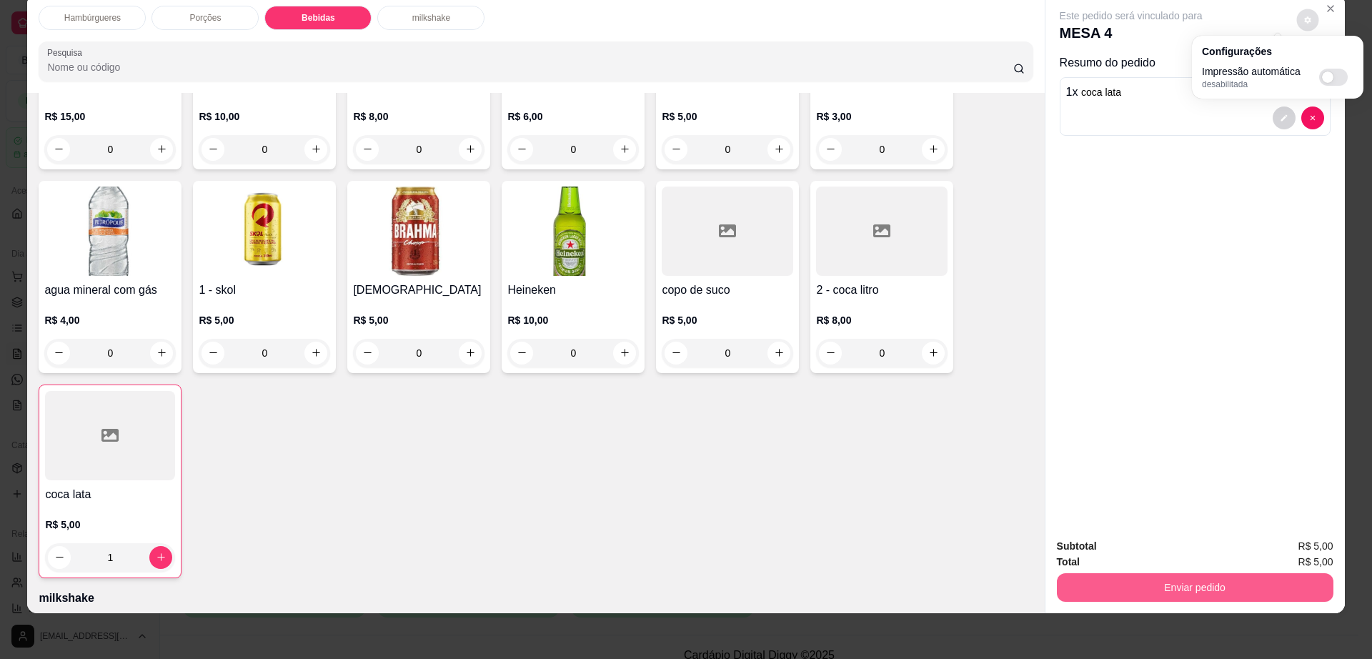
click at [1084, 593] on button "Enviar pedido" at bounding box center [1195, 587] width 277 height 29
click at [1084, 593] on button "Enviar pedido" at bounding box center [1194, 588] width 268 height 28
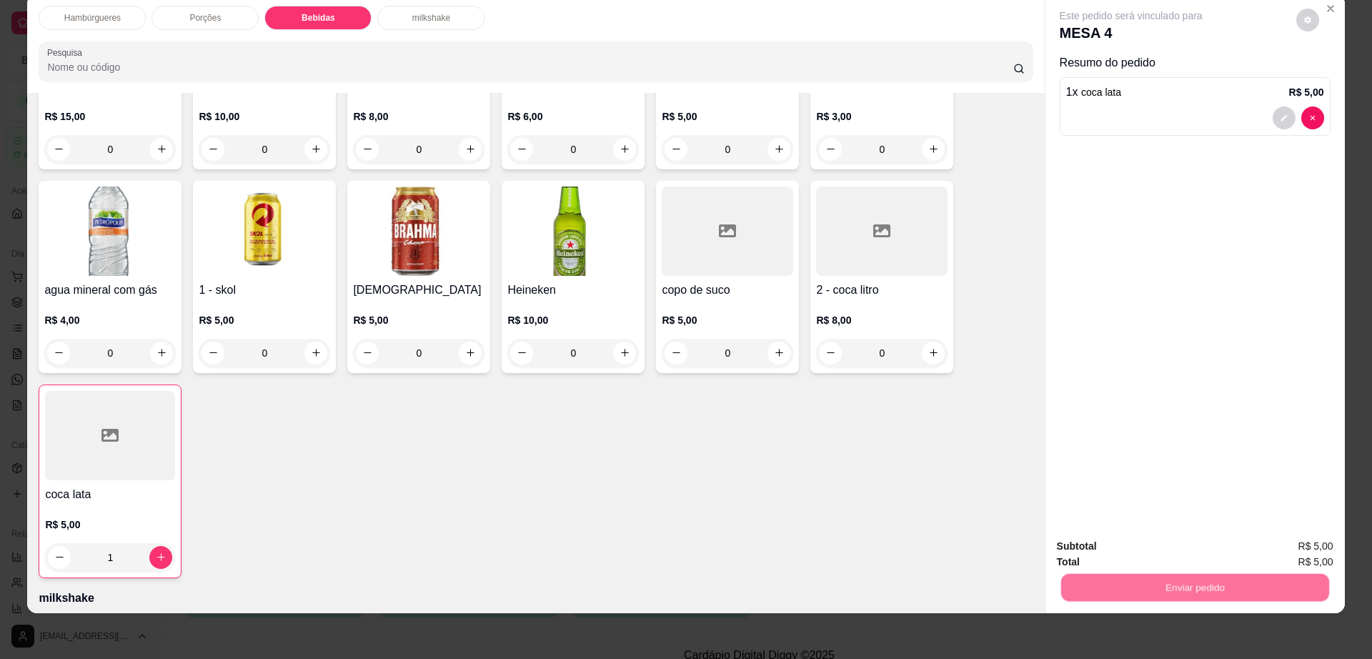
click at [1110, 547] on button "Não registrar e enviar pedido" at bounding box center [1146, 552] width 149 height 27
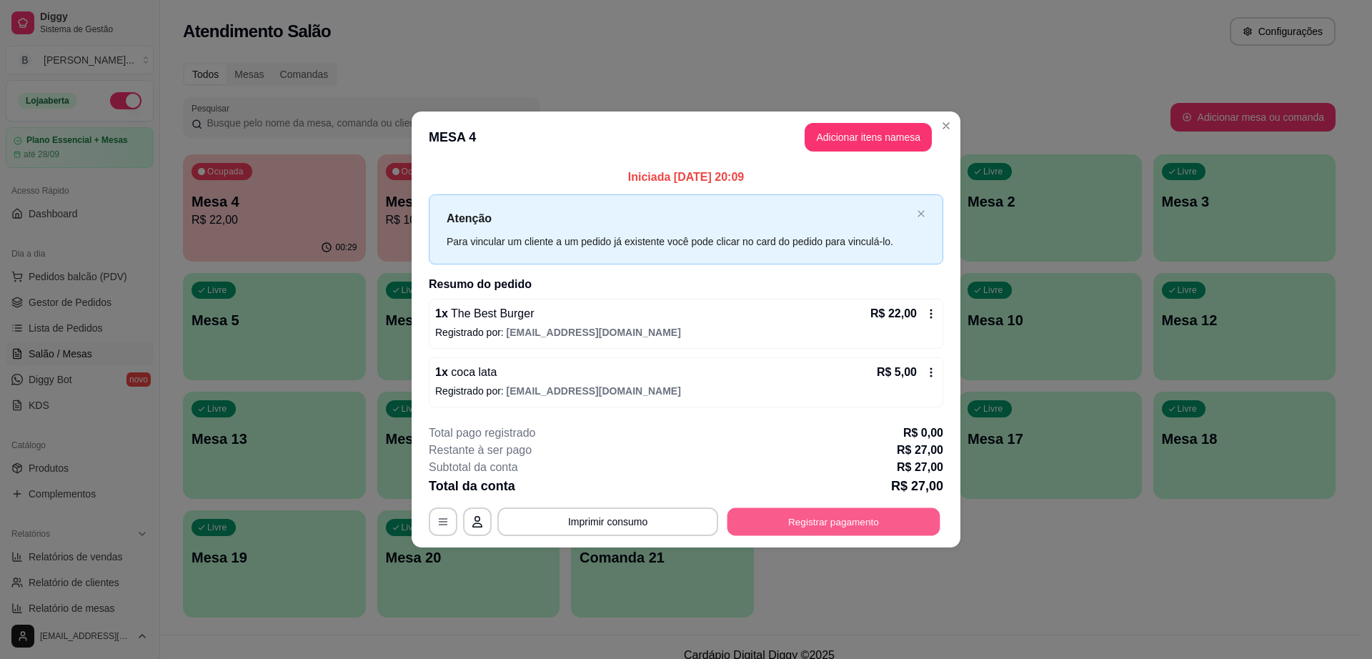
click at [760, 526] on button "Registrar pagamento" at bounding box center [833, 521] width 213 height 28
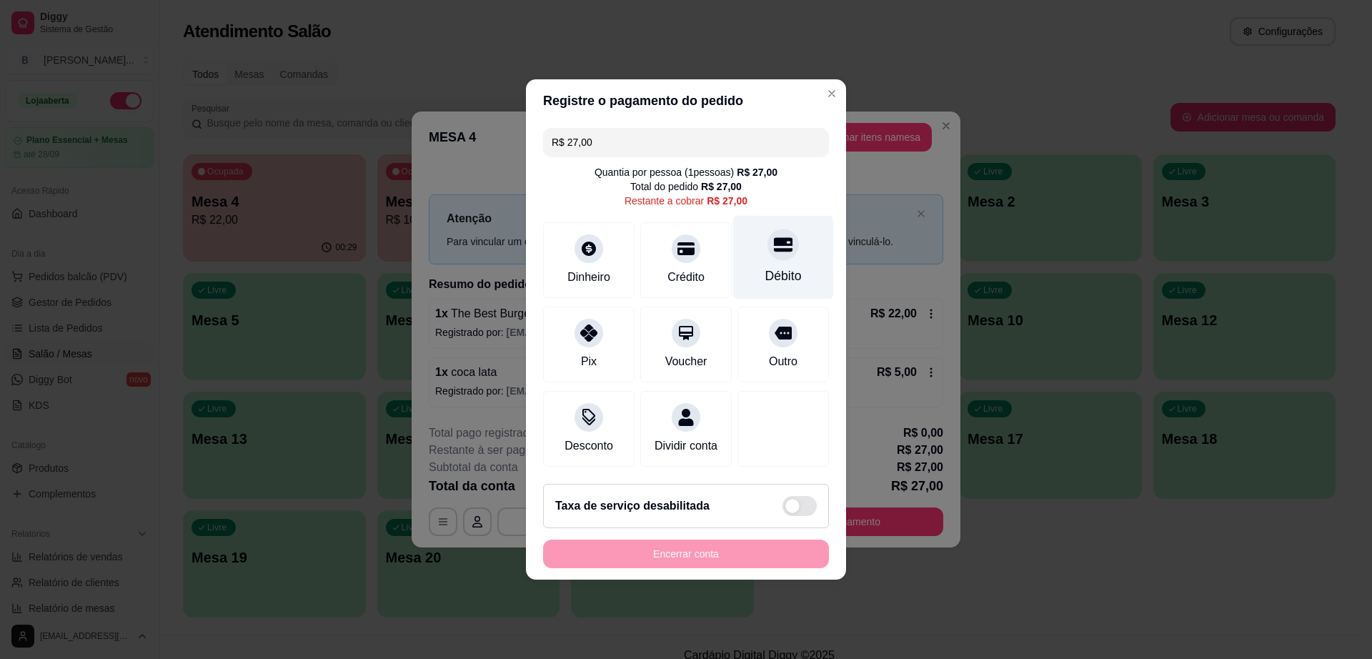
click at [774, 243] on icon at bounding box center [783, 245] width 19 height 14
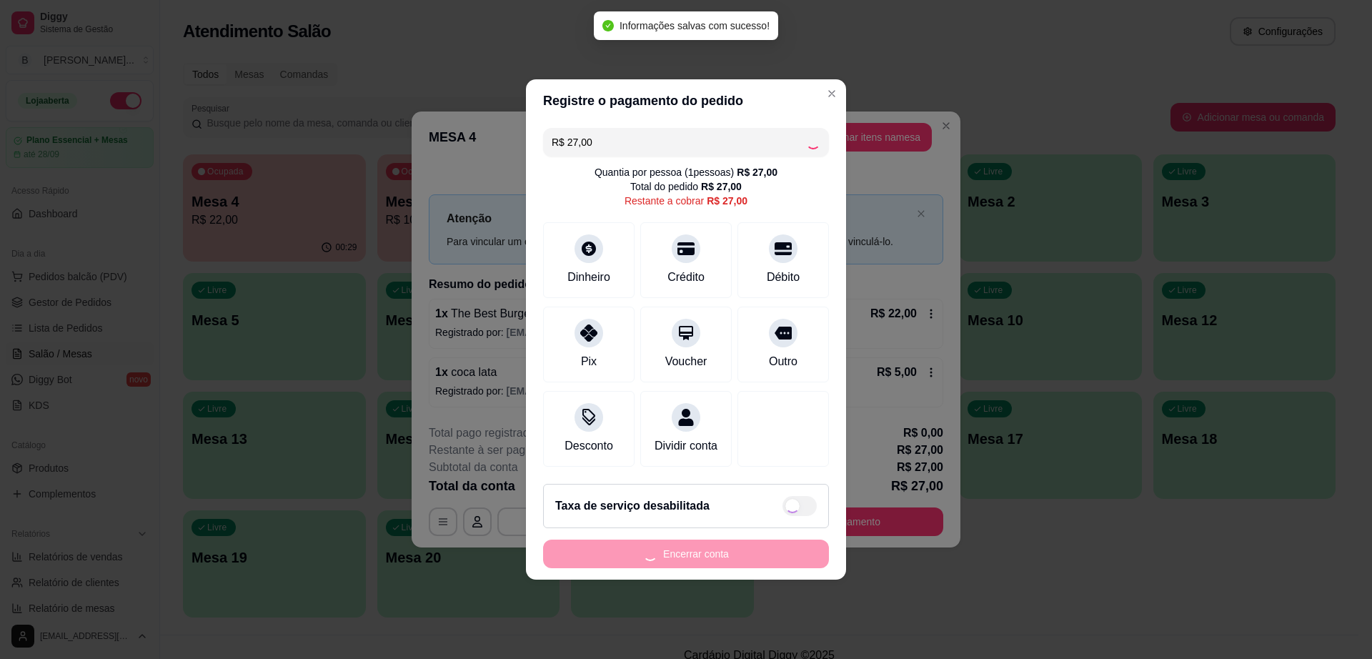
type input "R$ 0,00"
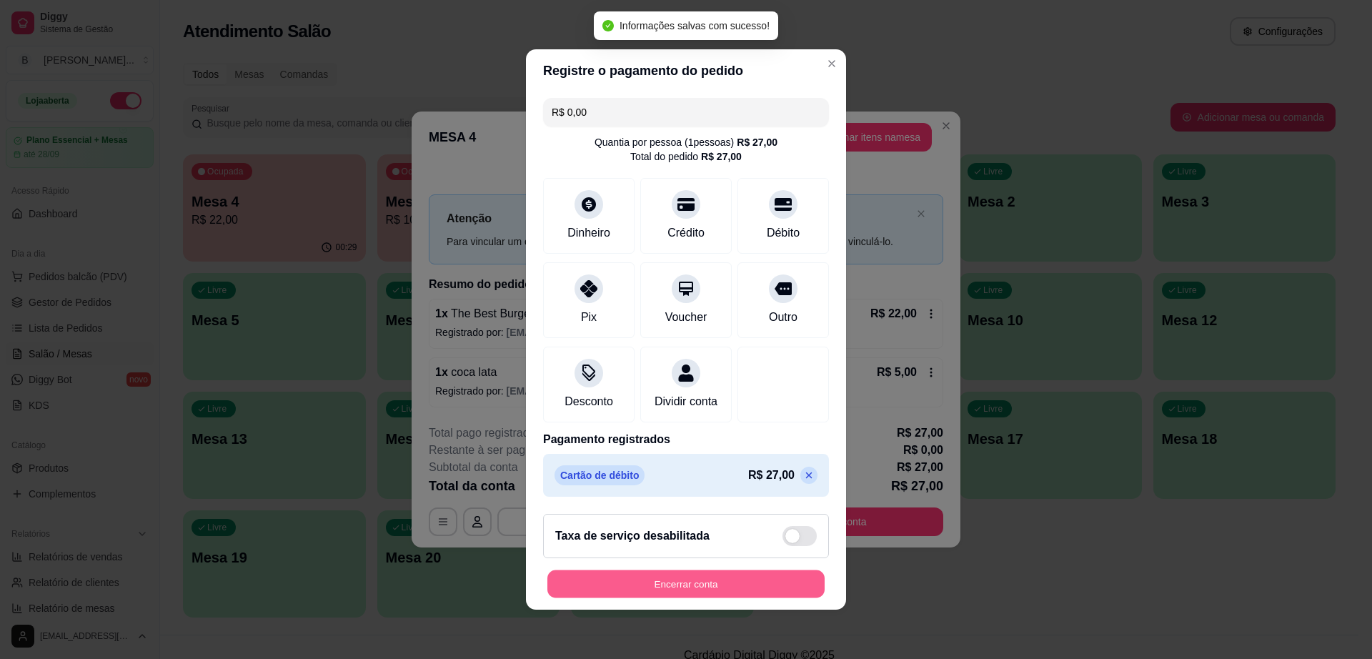
click at [757, 590] on button "Encerrar conta" at bounding box center [685, 584] width 277 height 28
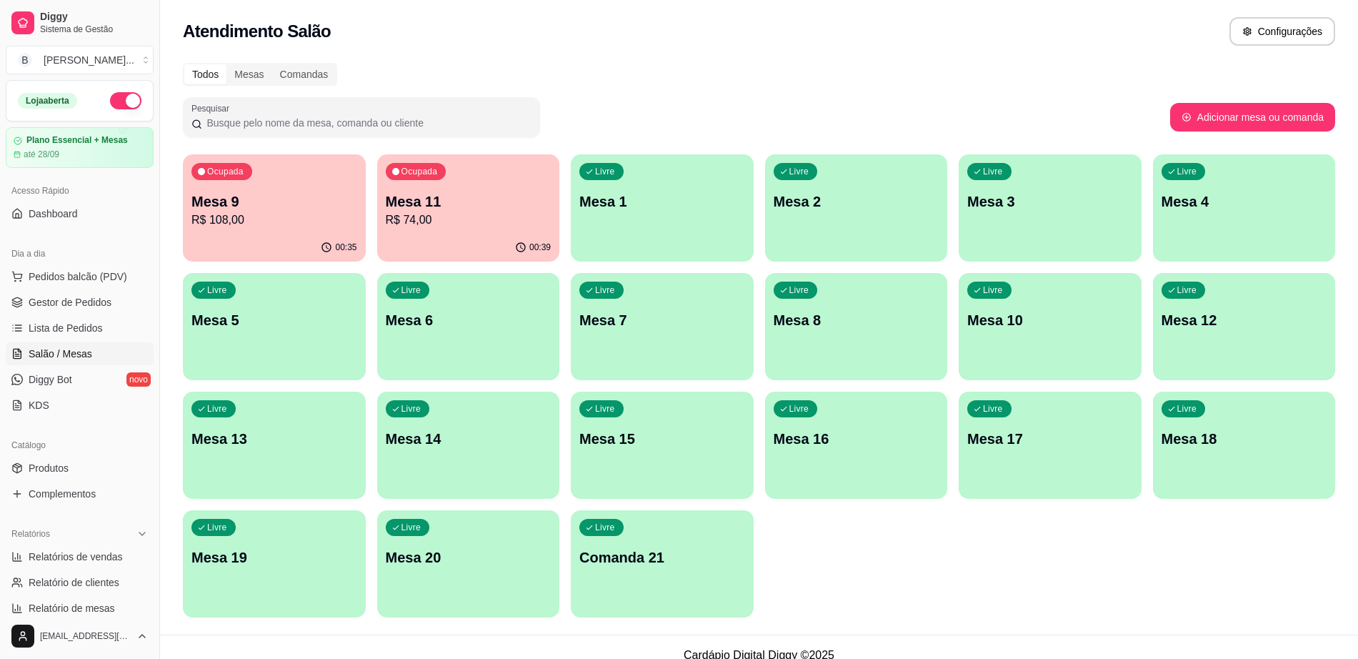
click at [224, 235] on div "00:35" at bounding box center [274, 248] width 183 height 28
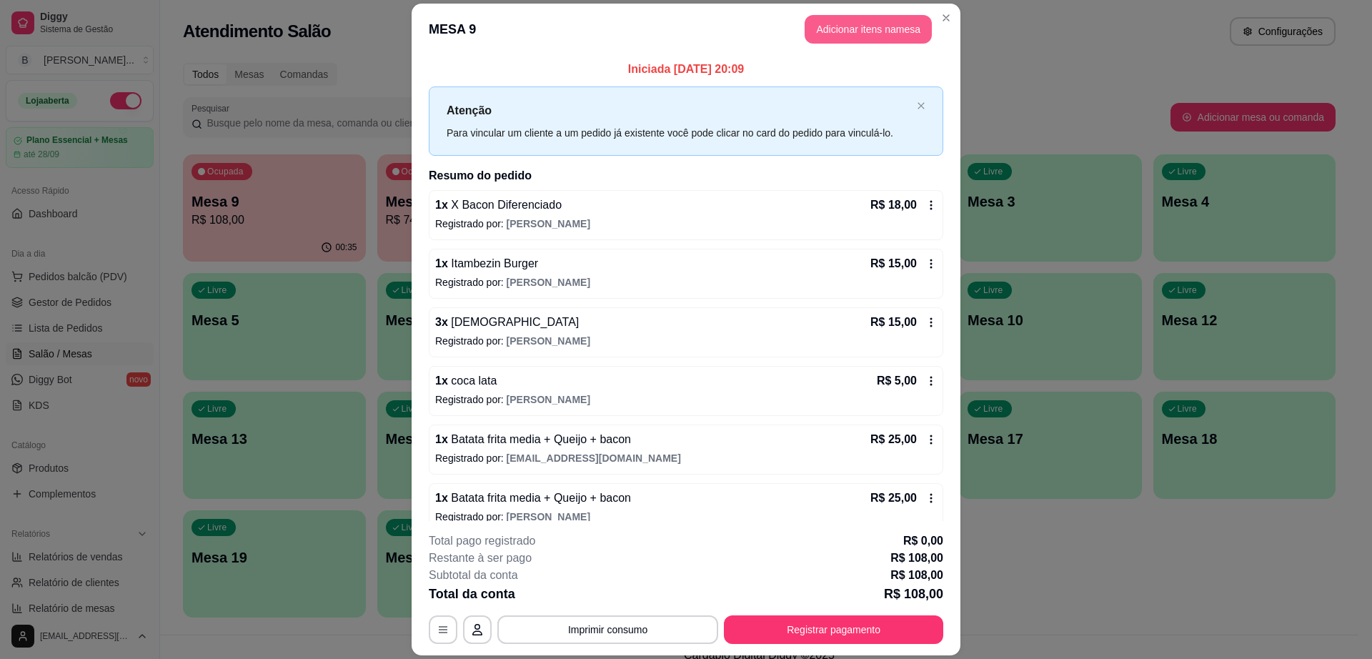
click at [850, 33] on button "Adicionar itens na mesa" at bounding box center [868, 29] width 127 height 29
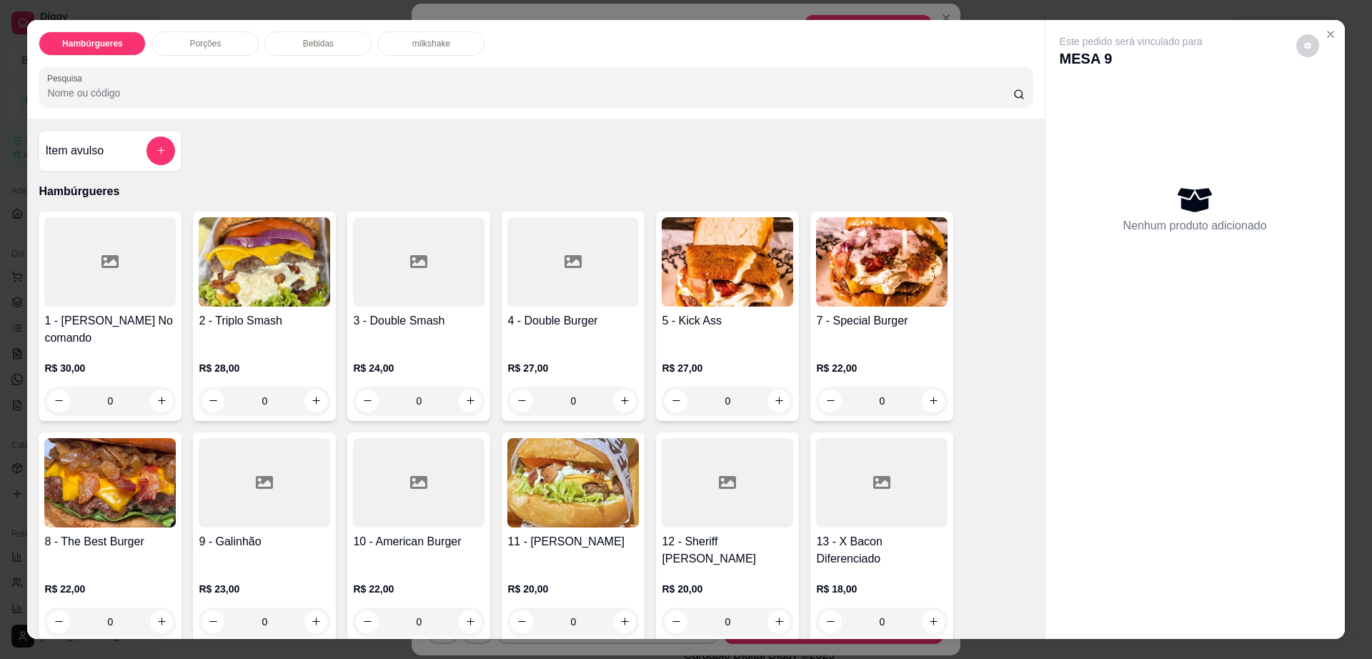
click at [307, 34] on div "Bebidas" at bounding box center [317, 43] width 107 height 24
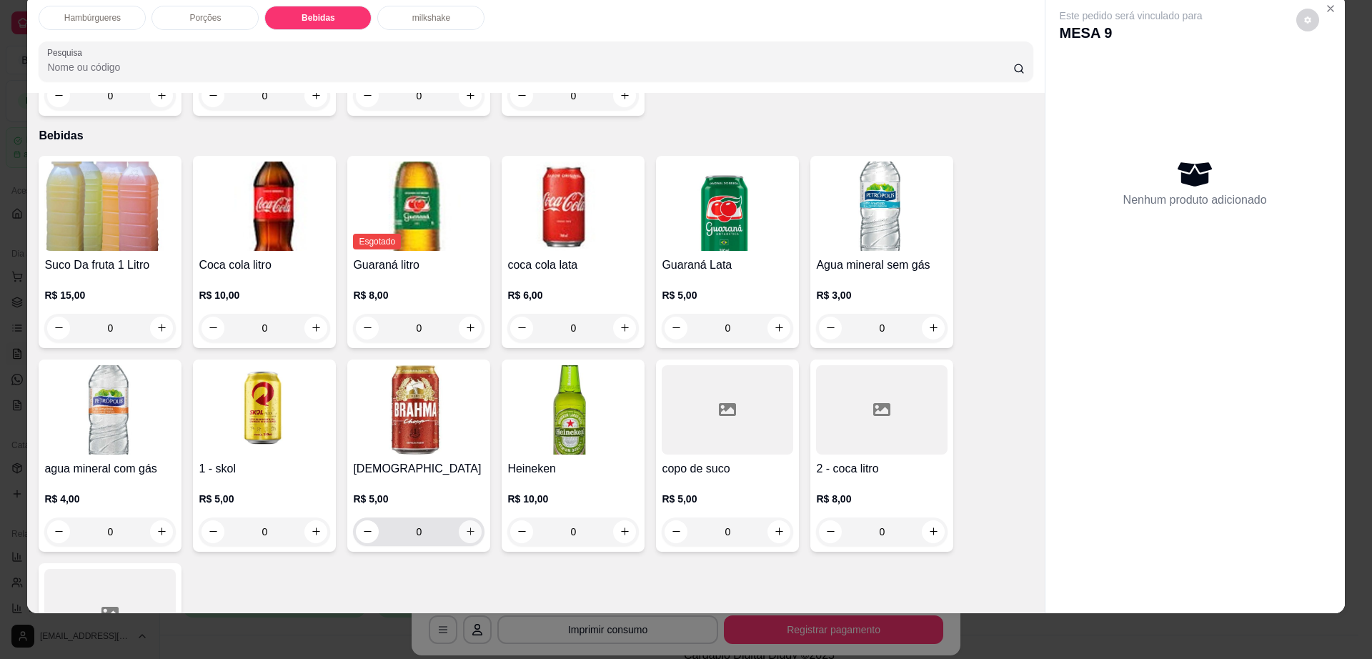
click at [472, 520] on button "increase-product-quantity" at bounding box center [470, 531] width 23 height 23
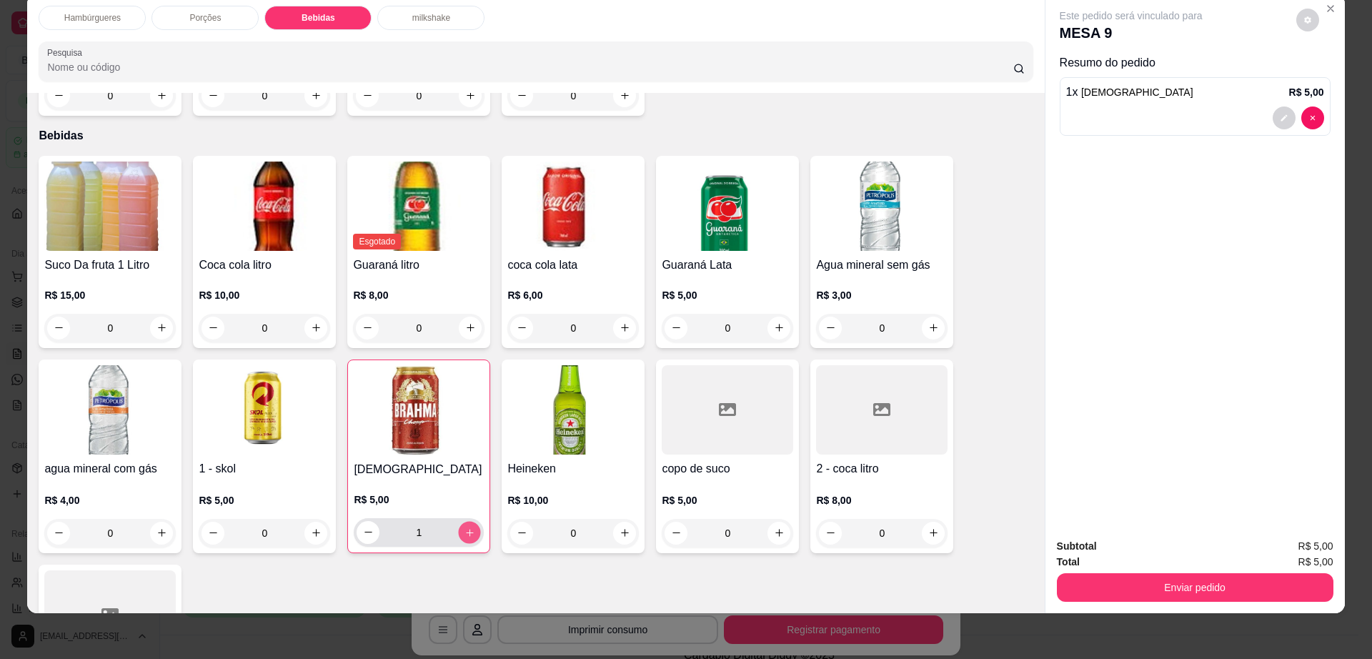
click at [472, 521] on button "increase-product-quantity" at bounding box center [470, 532] width 22 height 22
type input "3"
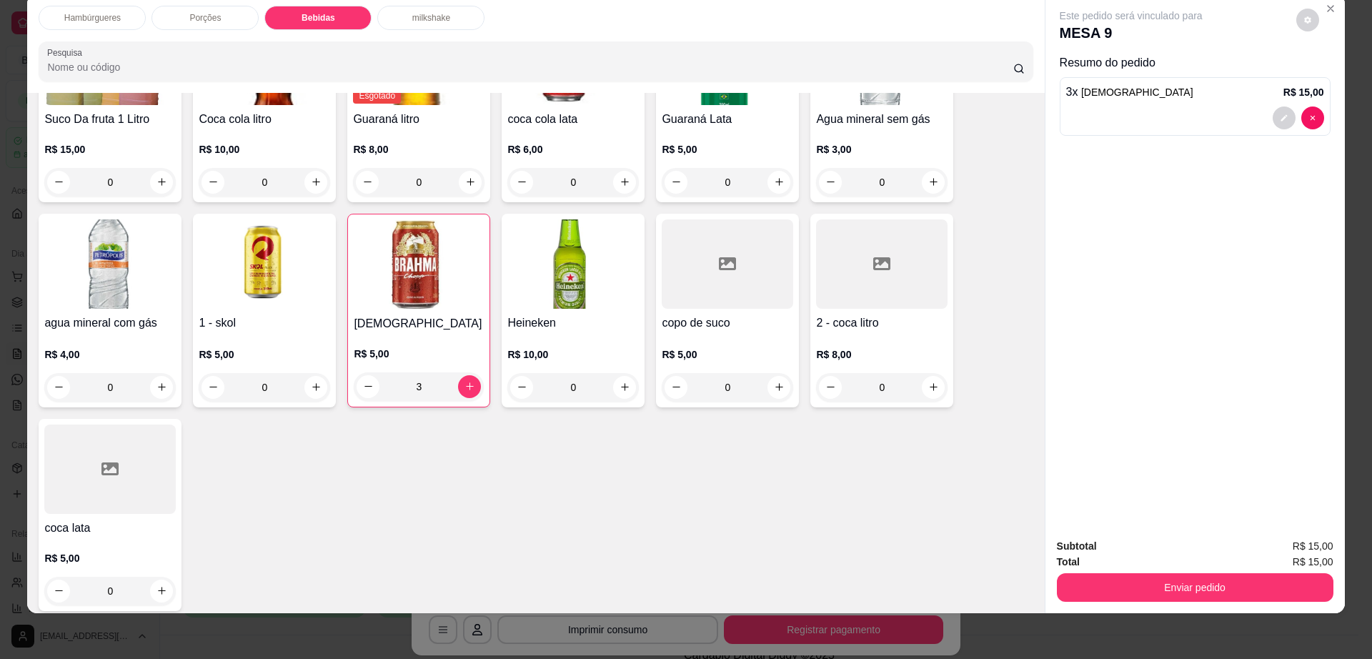
scroll to position [1221, 0]
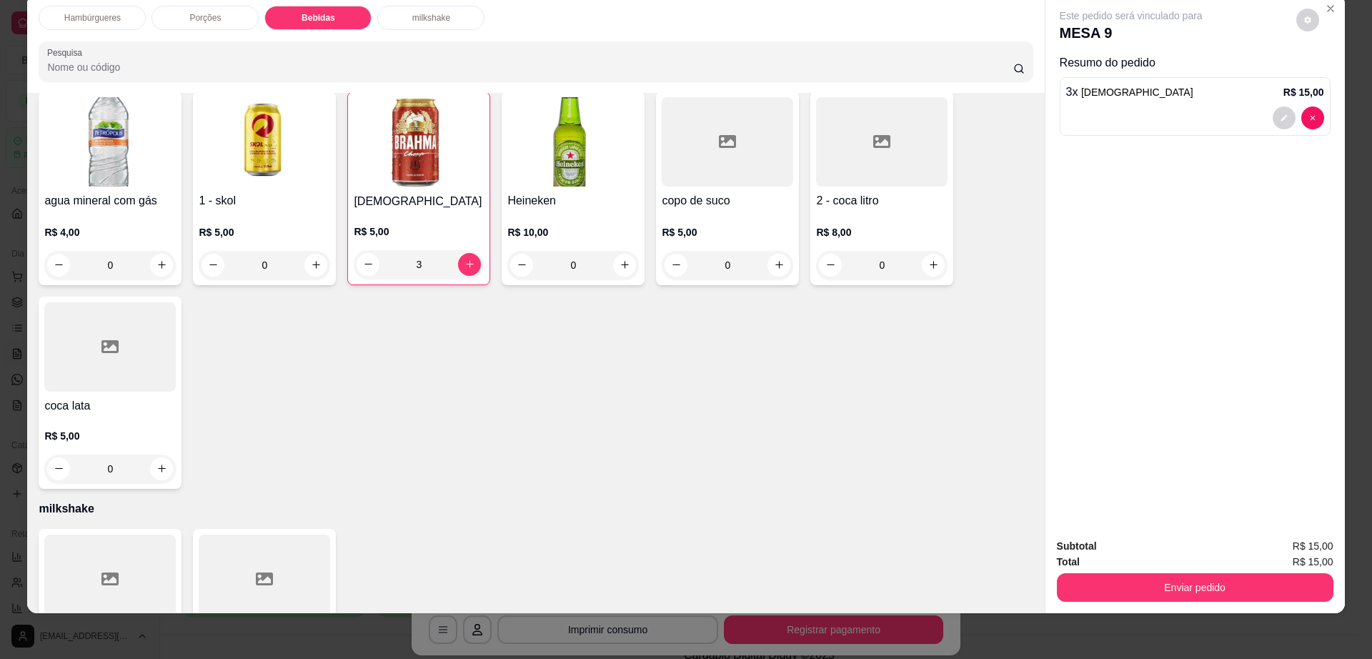
click at [149, 454] on div "0" at bounding box center [109, 468] width 131 height 29
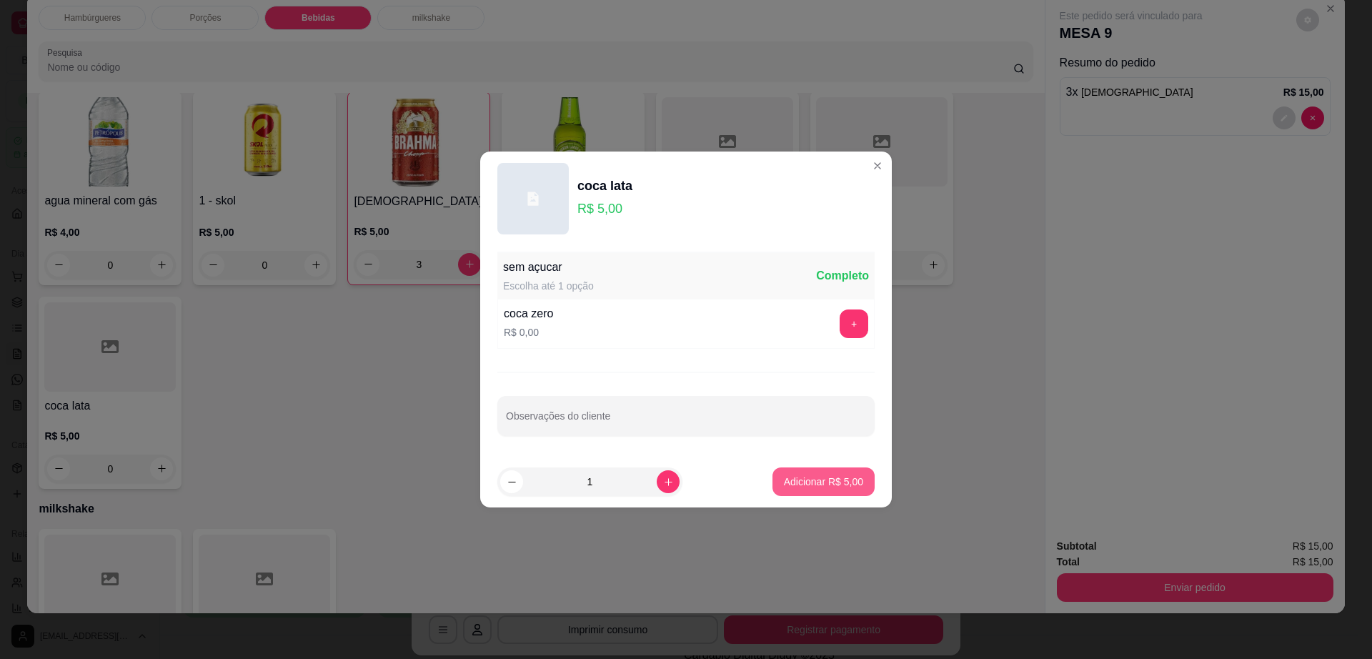
click at [813, 469] on button "Adicionar R$ 5,00" at bounding box center [823, 481] width 102 height 29
type input "1"
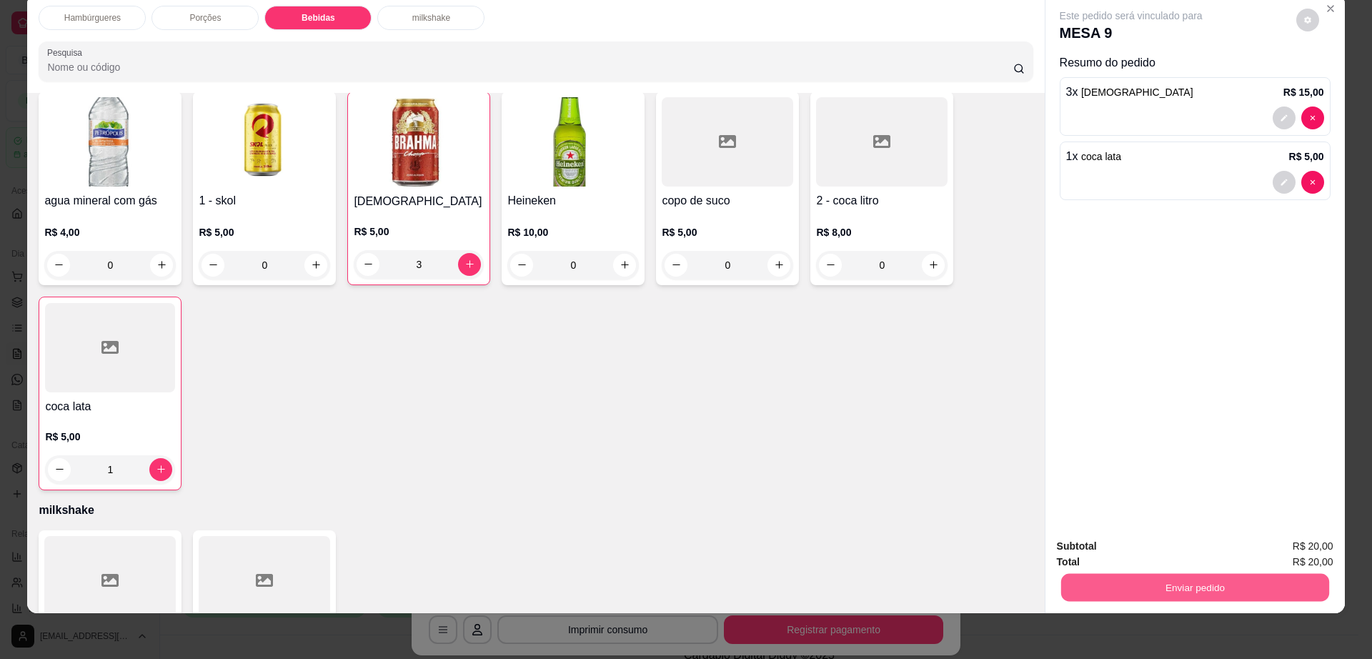
click at [1198, 580] on button "Enviar pedido" at bounding box center [1194, 588] width 268 height 28
click at [1127, 544] on button "Não registrar e enviar pedido" at bounding box center [1146, 552] width 149 height 27
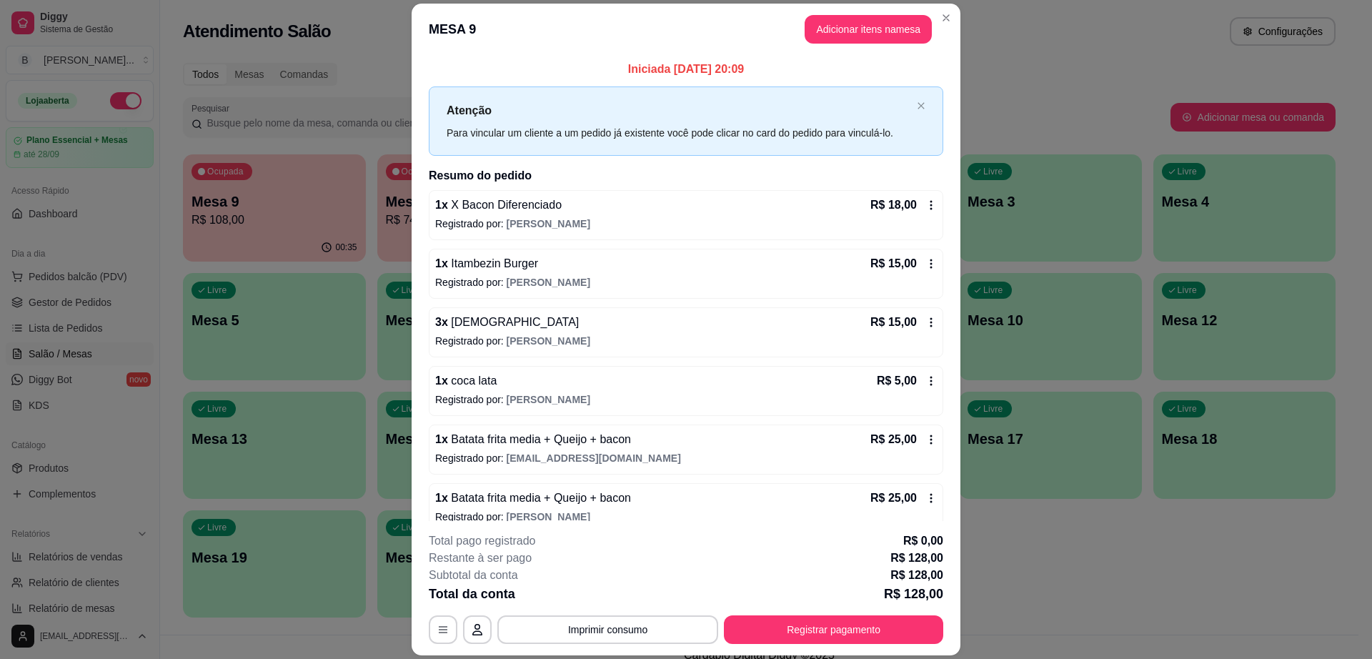
scroll to position [179, 0]
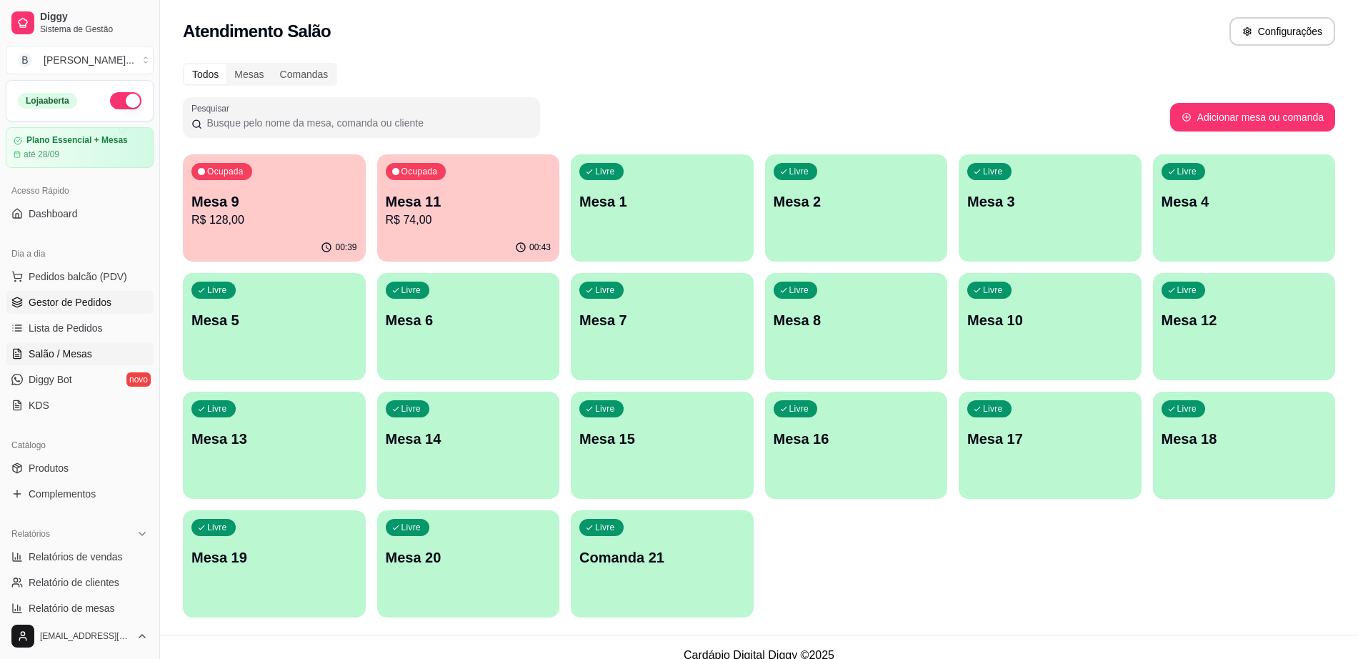
click at [107, 299] on span "Gestor de Pedidos" at bounding box center [70, 302] width 83 height 14
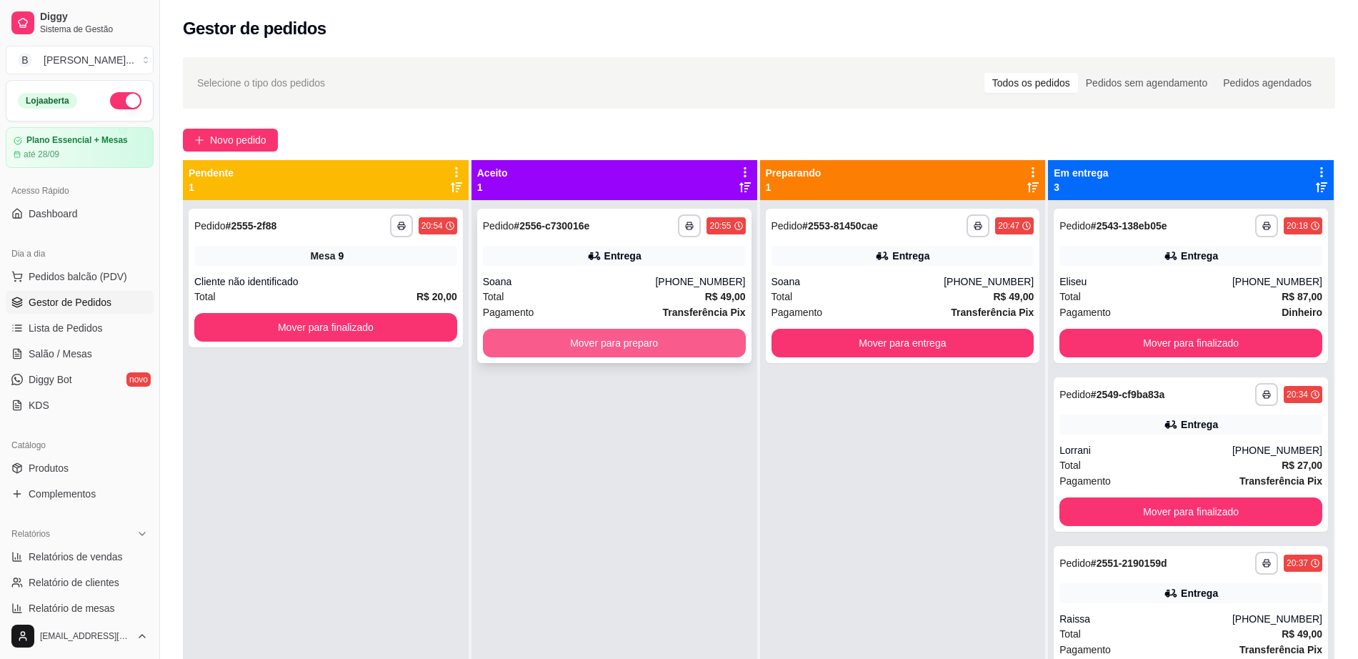
click at [552, 354] on button "Mover para preparo" at bounding box center [614, 343] width 263 height 29
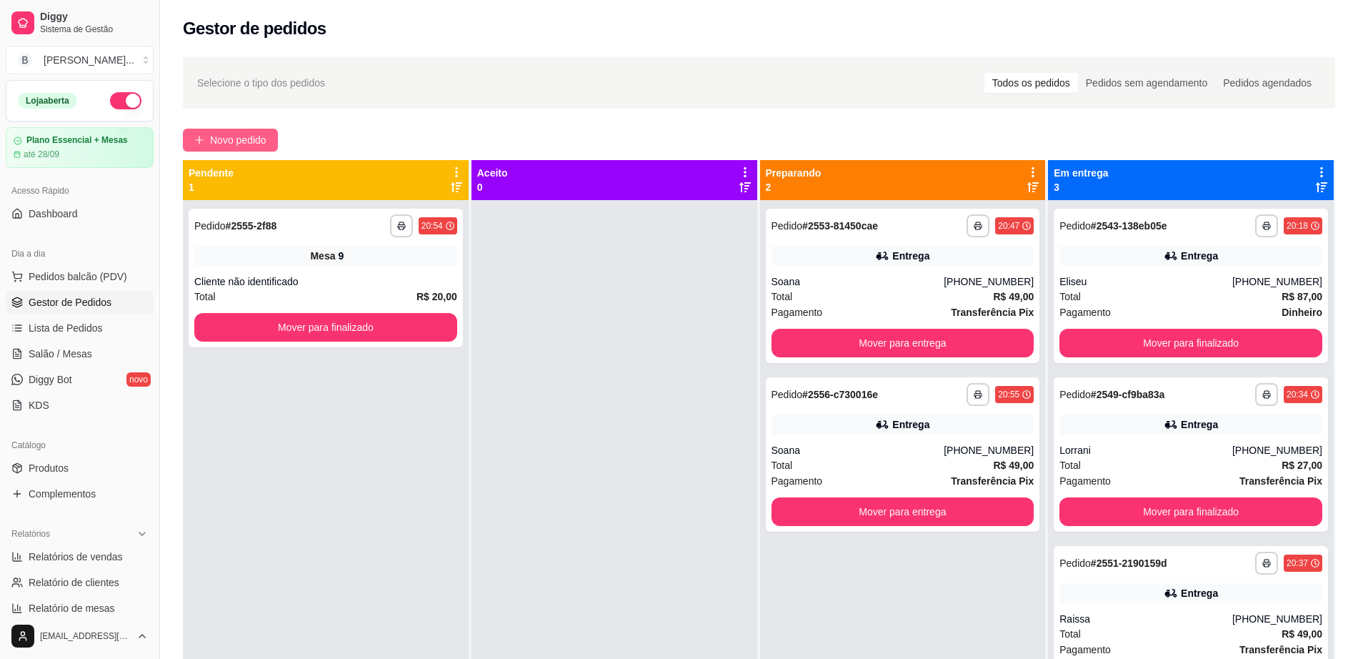
click at [234, 134] on span "Novo pedido" at bounding box center [238, 140] width 56 height 16
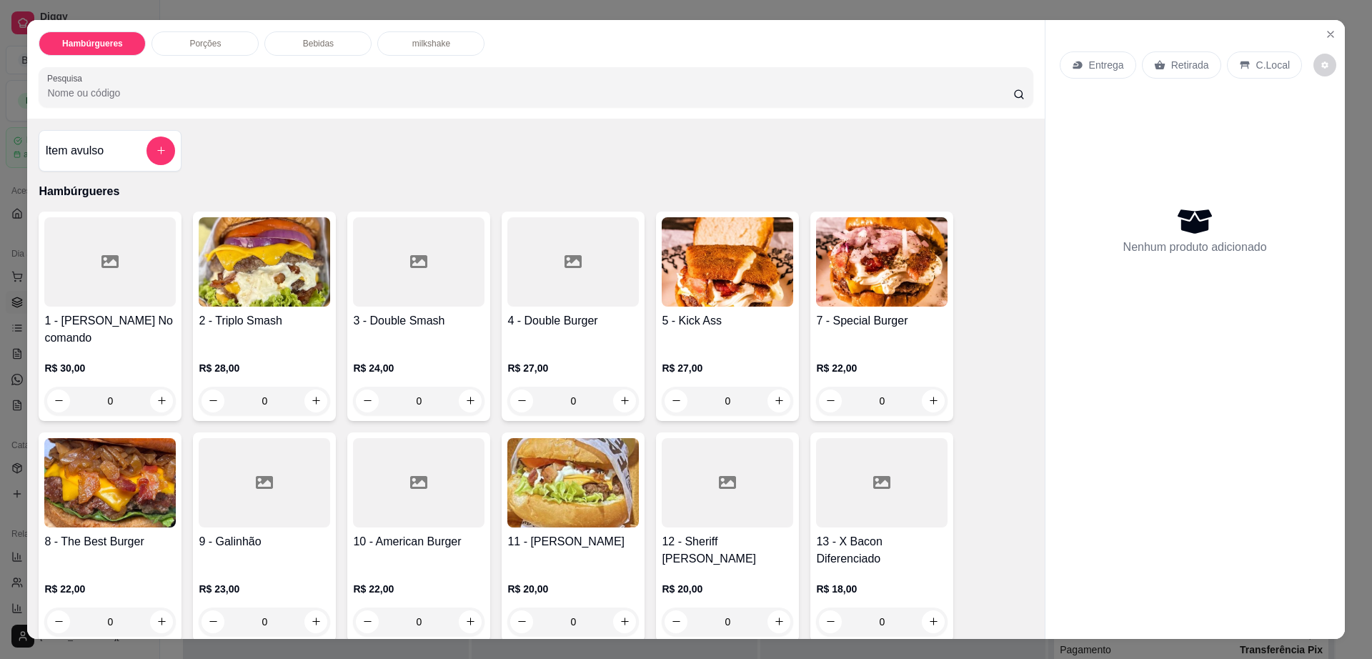
click at [1176, 54] on div "Retirada" at bounding box center [1181, 64] width 79 height 27
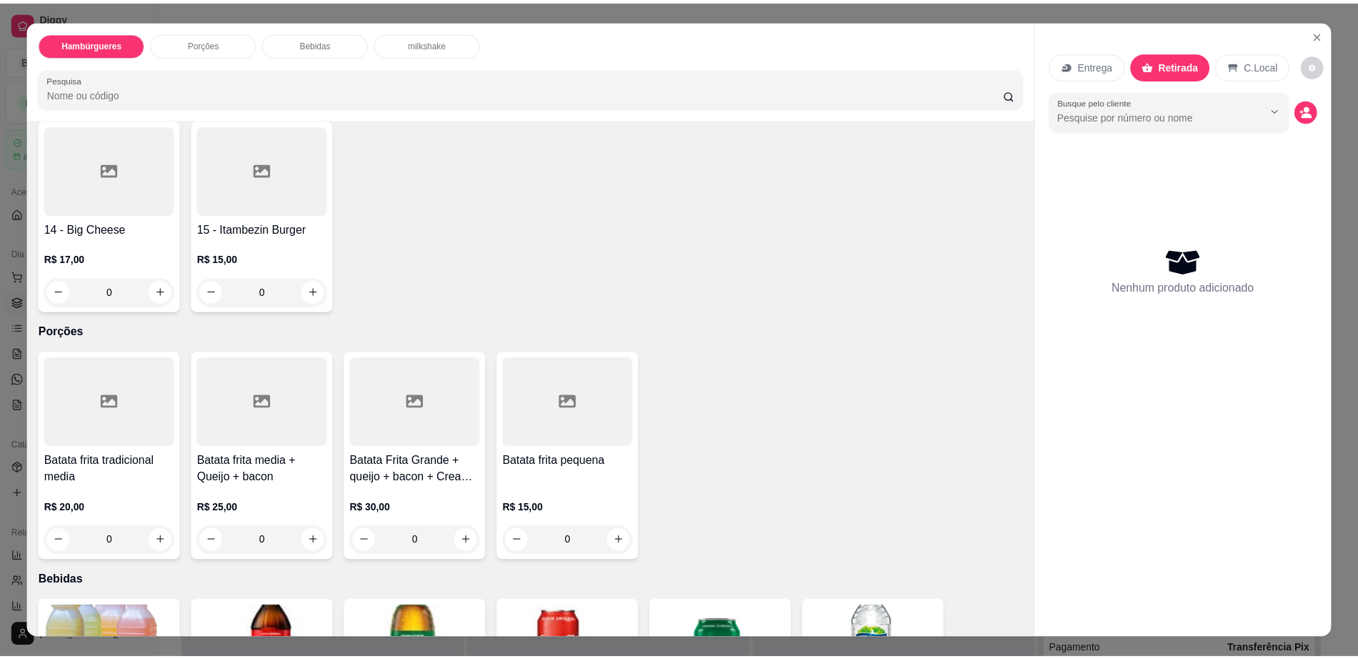
scroll to position [625, 0]
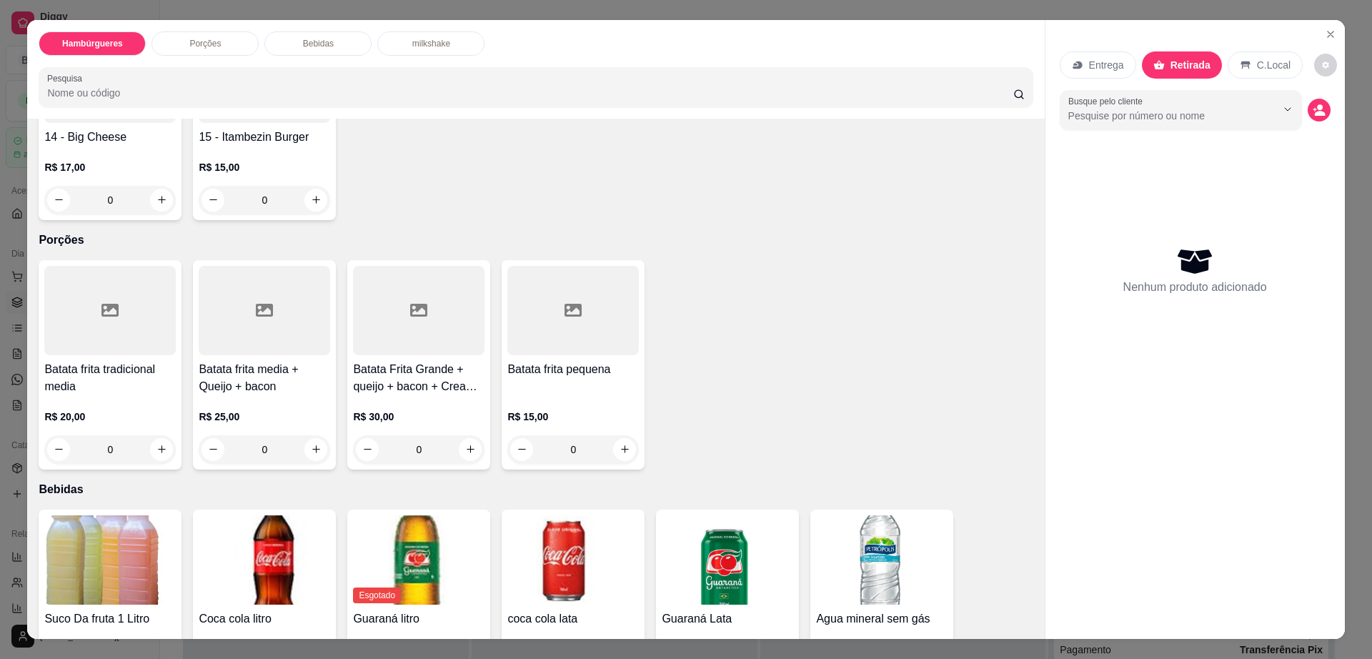
click at [105, 522] on img at bounding box center [109, 559] width 131 height 89
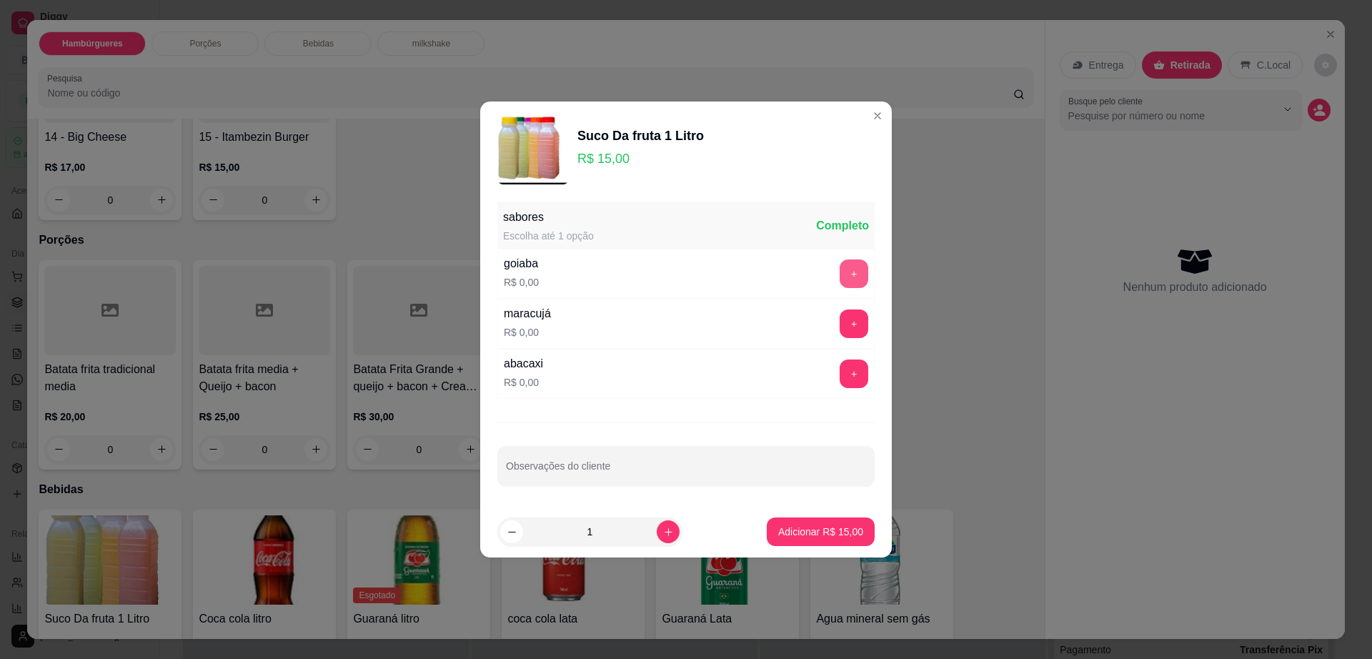
click at [845, 267] on button "+" at bounding box center [854, 273] width 29 height 29
click at [813, 528] on p "Adicionar R$ 15,00" at bounding box center [820, 532] width 85 height 14
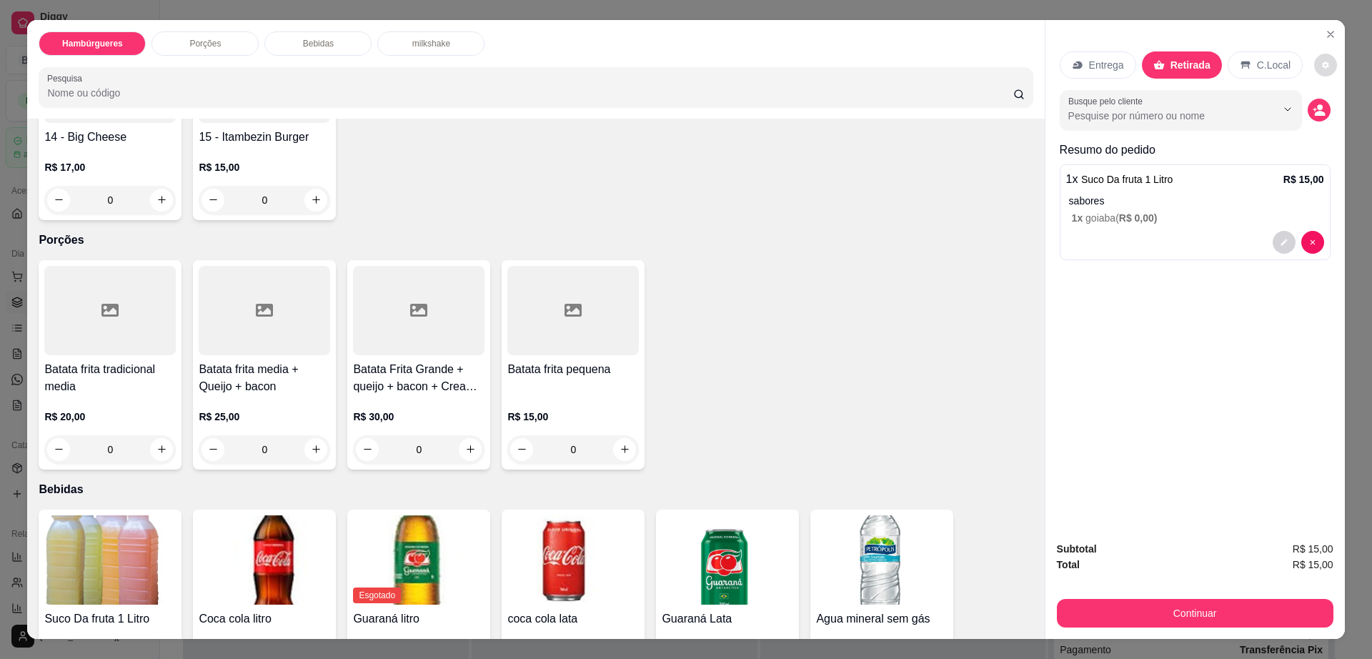
click at [1314, 64] on button "decrease-product-quantity" at bounding box center [1325, 65] width 23 height 23
click at [1324, 111] on div "Impressão automática habilitada" at bounding box center [1277, 122] width 151 height 26
click at [1325, 118] on span "Automatic updates" at bounding box center [1333, 122] width 29 height 17
click at [1325, 122] on input "Automatic updates" at bounding box center [1322, 126] width 9 height 9
checkbox input "false"
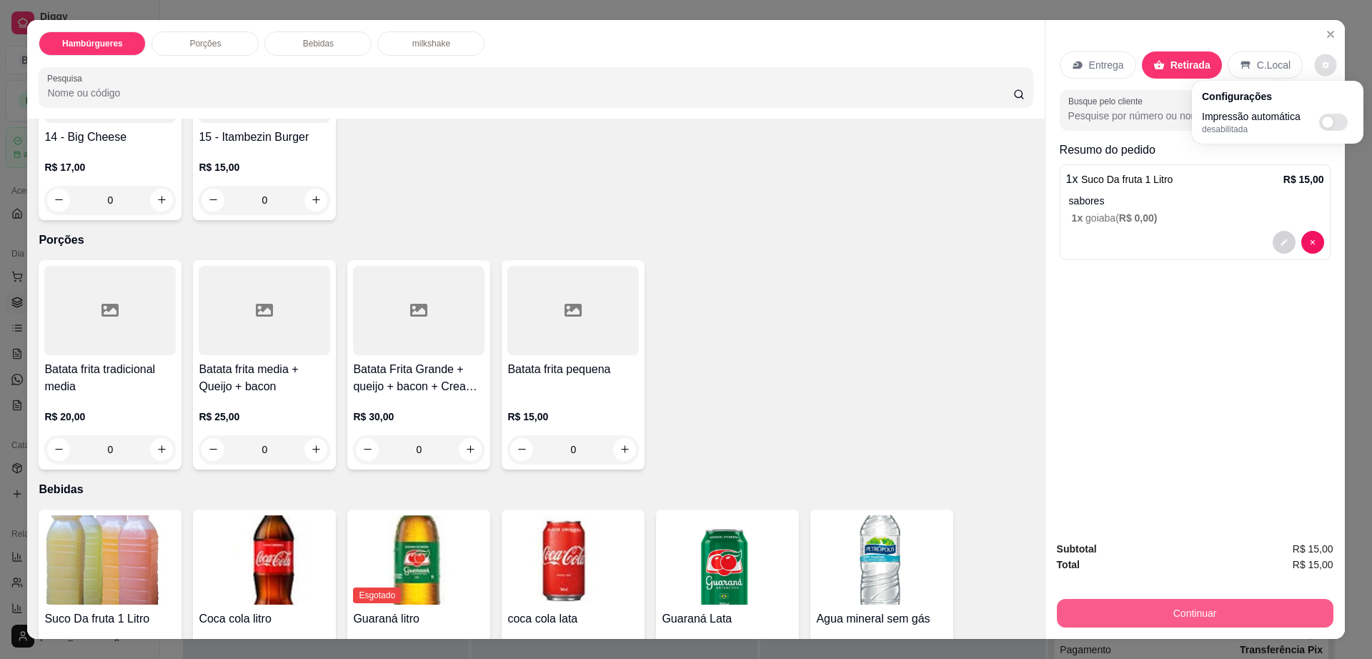
click at [1143, 608] on button "Continuar" at bounding box center [1195, 613] width 277 height 29
click at [1143, 608] on button "Continuar" at bounding box center [1194, 614] width 268 height 28
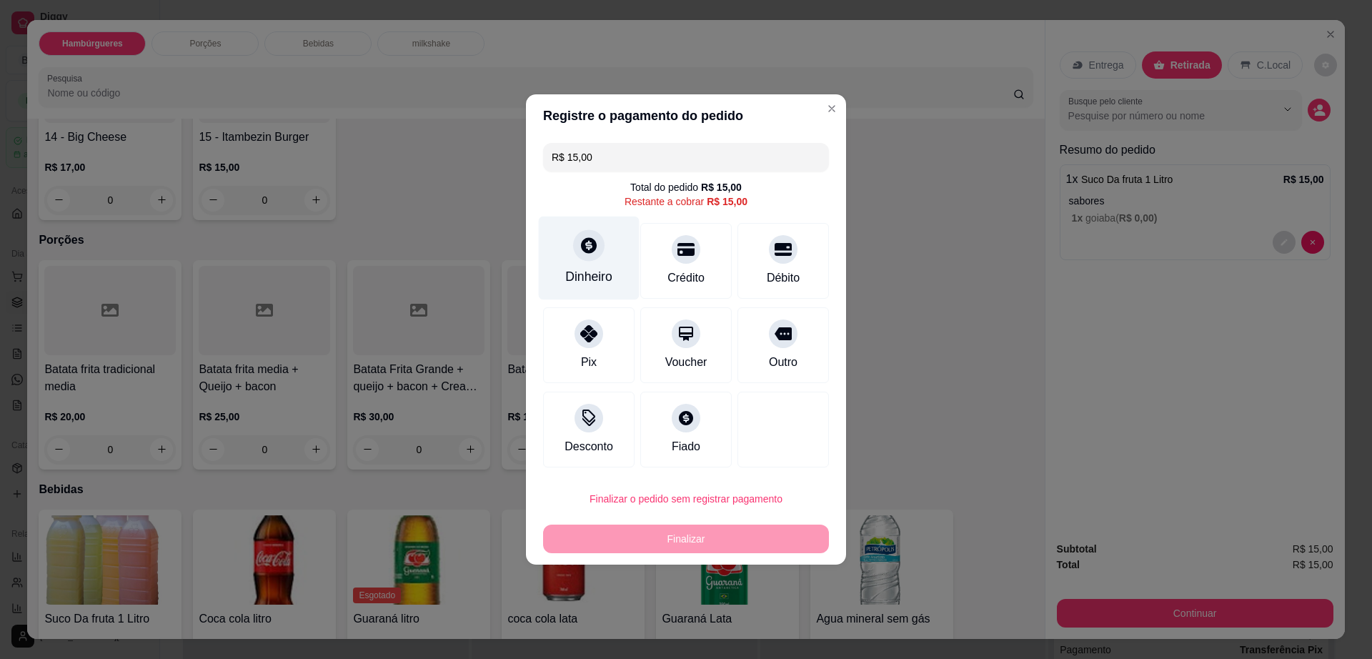
click at [598, 270] on div "Dinheiro" at bounding box center [588, 276] width 47 height 19
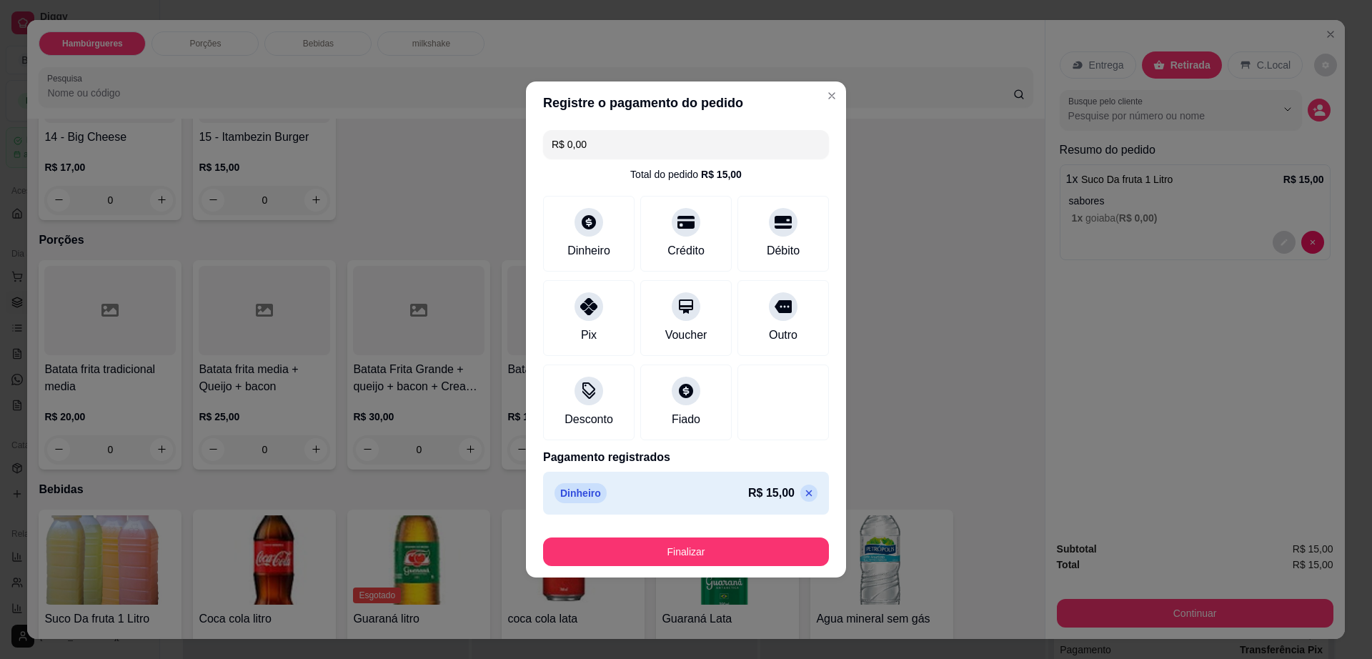
drag, startPoint x: 724, startPoint y: 525, endPoint x: 724, endPoint y: 536, distance: 11.4
click at [724, 534] on footer "Finalizar" at bounding box center [686, 548] width 320 height 57
click at [724, 545] on button "Finalizar" at bounding box center [686, 551] width 286 height 29
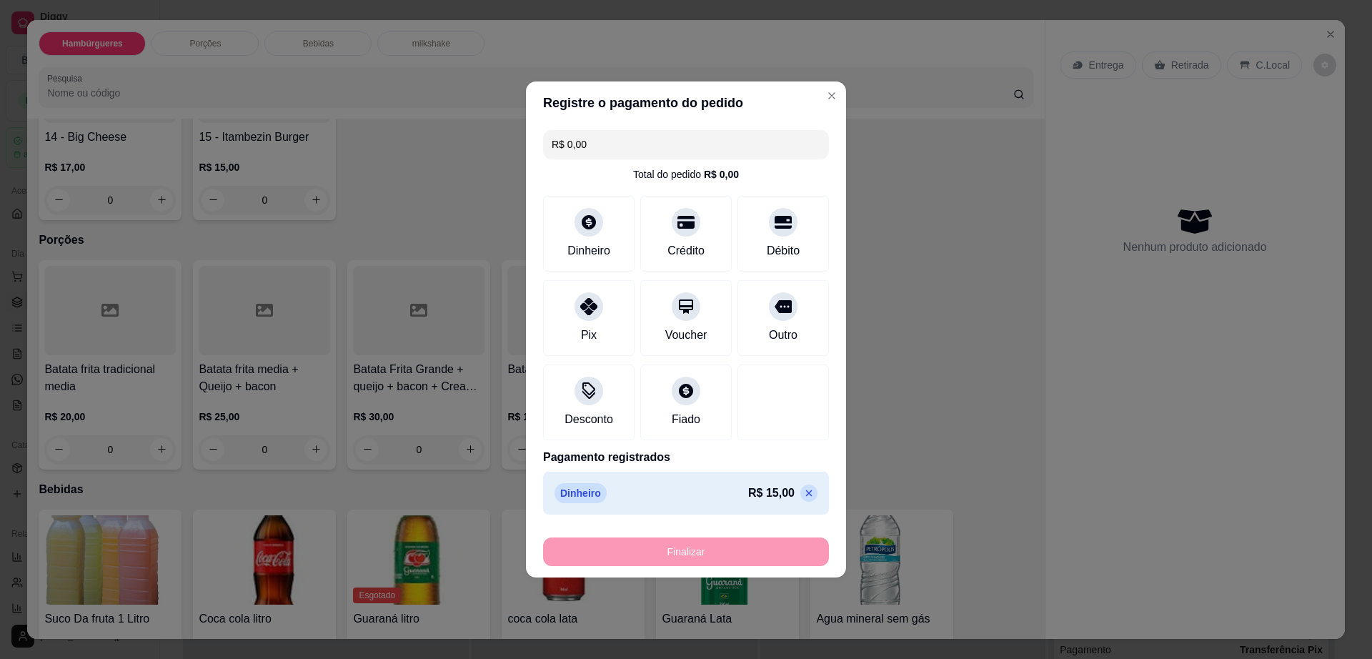
type input "-R$ 15,00"
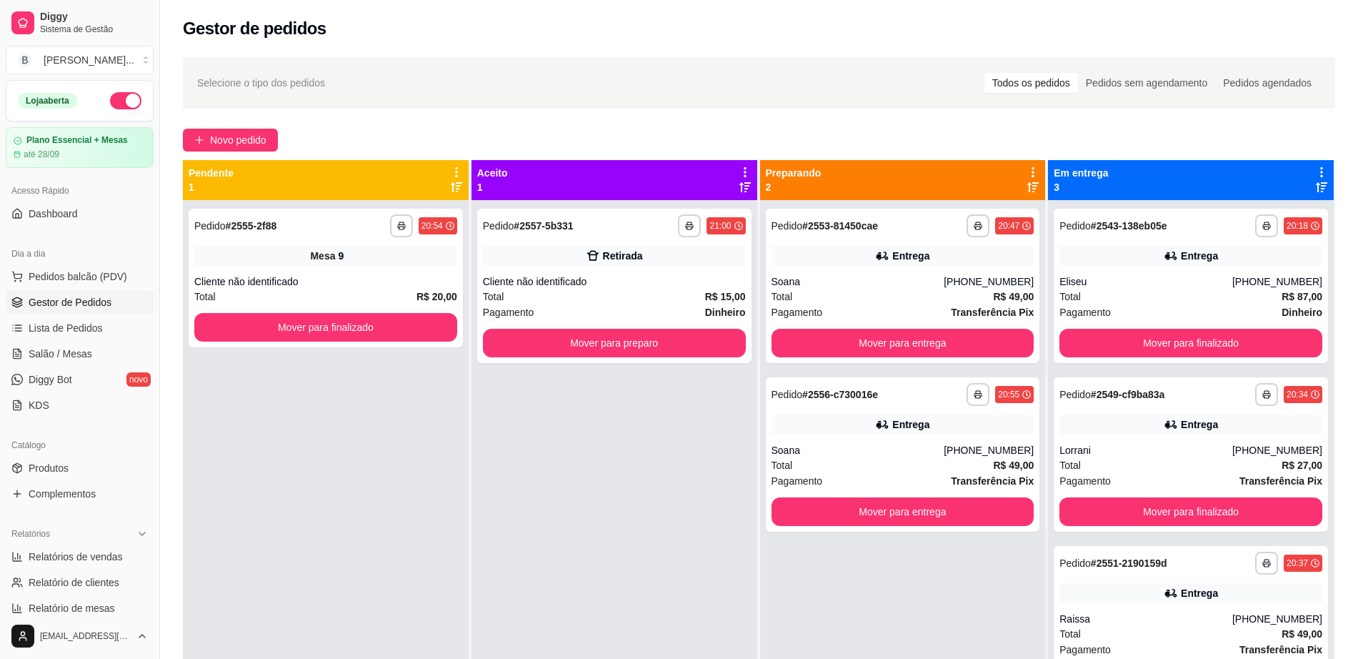
click at [810, 100] on div "Selecione o tipo dos pedidos Todos os pedidos Pedidos sem agendamento Pedidos a…" at bounding box center [759, 82] width 1153 height 51
click at [597, 353] on button "Mover para preparo" at bounding box center [614, 343] width 263 height 29
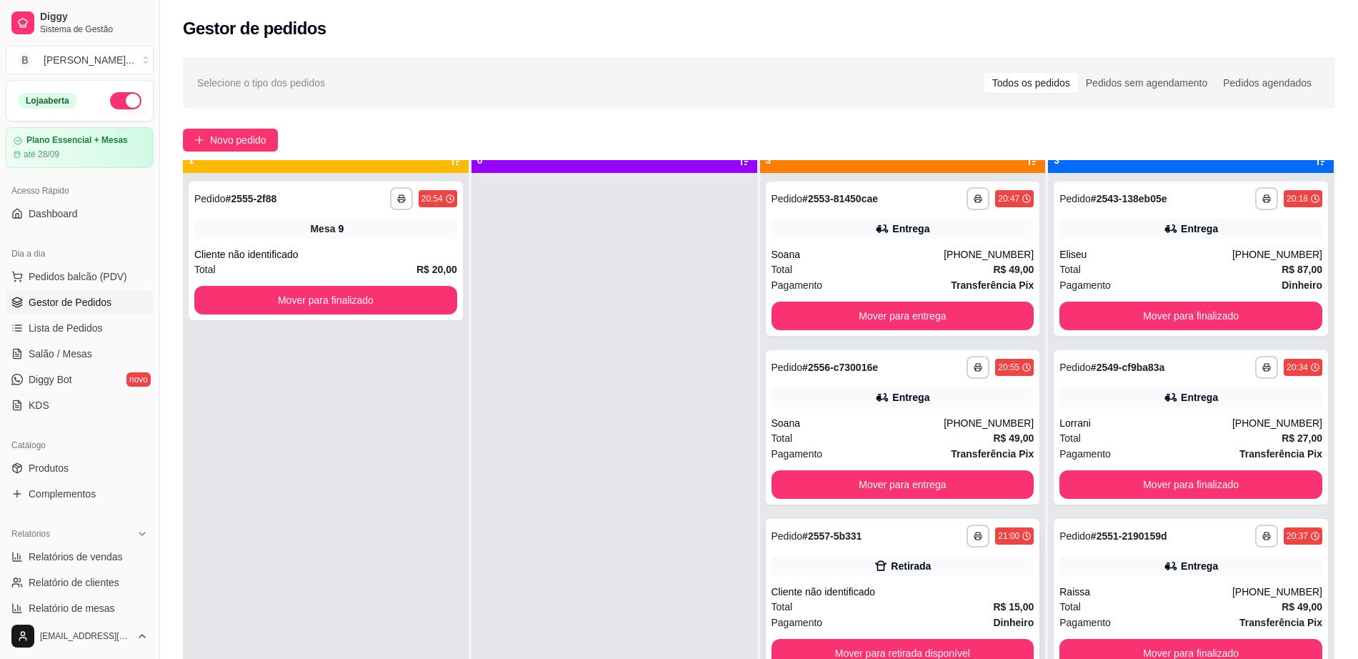
scroll to position [40, 0]
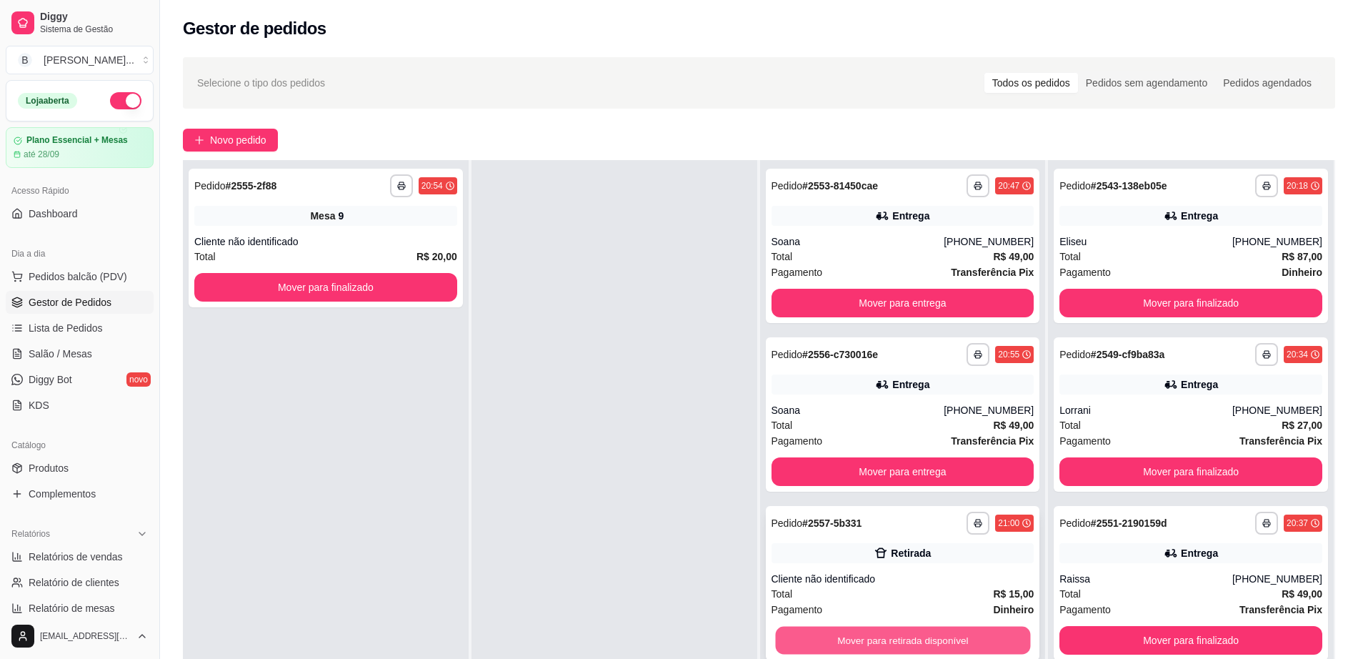
click at [890, 632] on button "Mover para retirada disponível" at bounding box center [902, 641] width 255 height 28
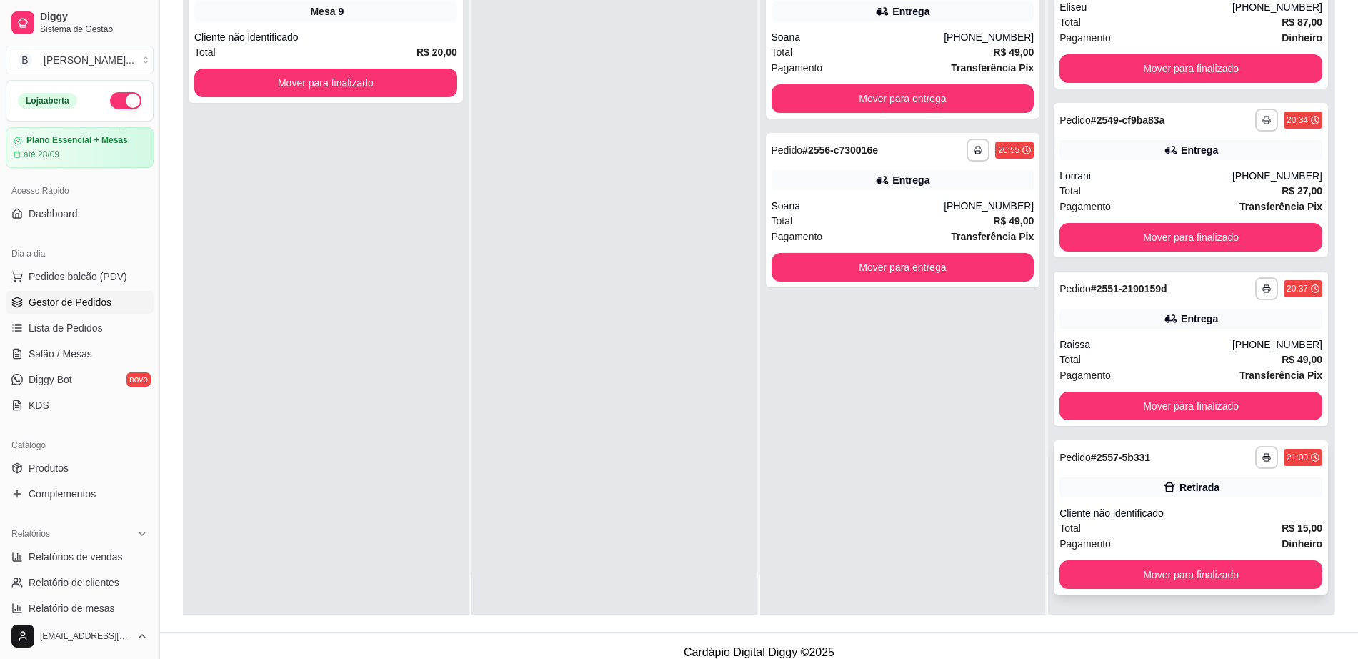
scroll to position [218, 0]
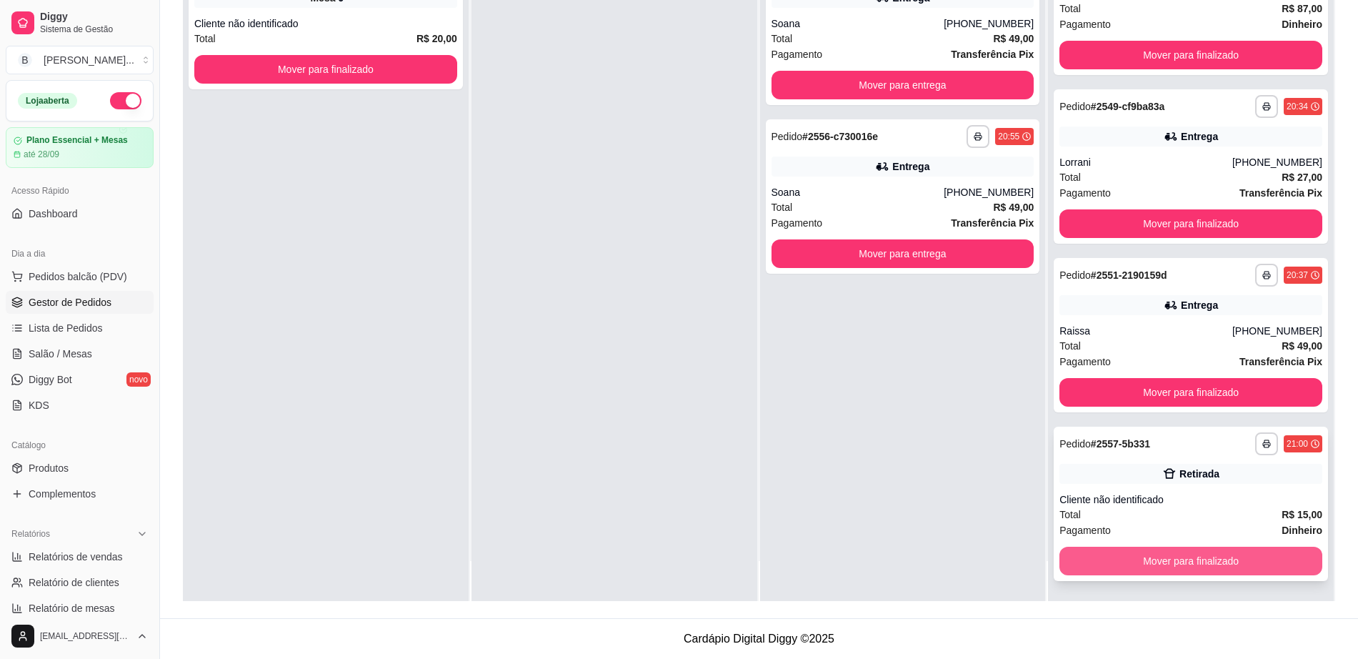
click at [1125, 565] on button "Mover para finalizado" at bounding box center [1191, 561] width 263 height 29
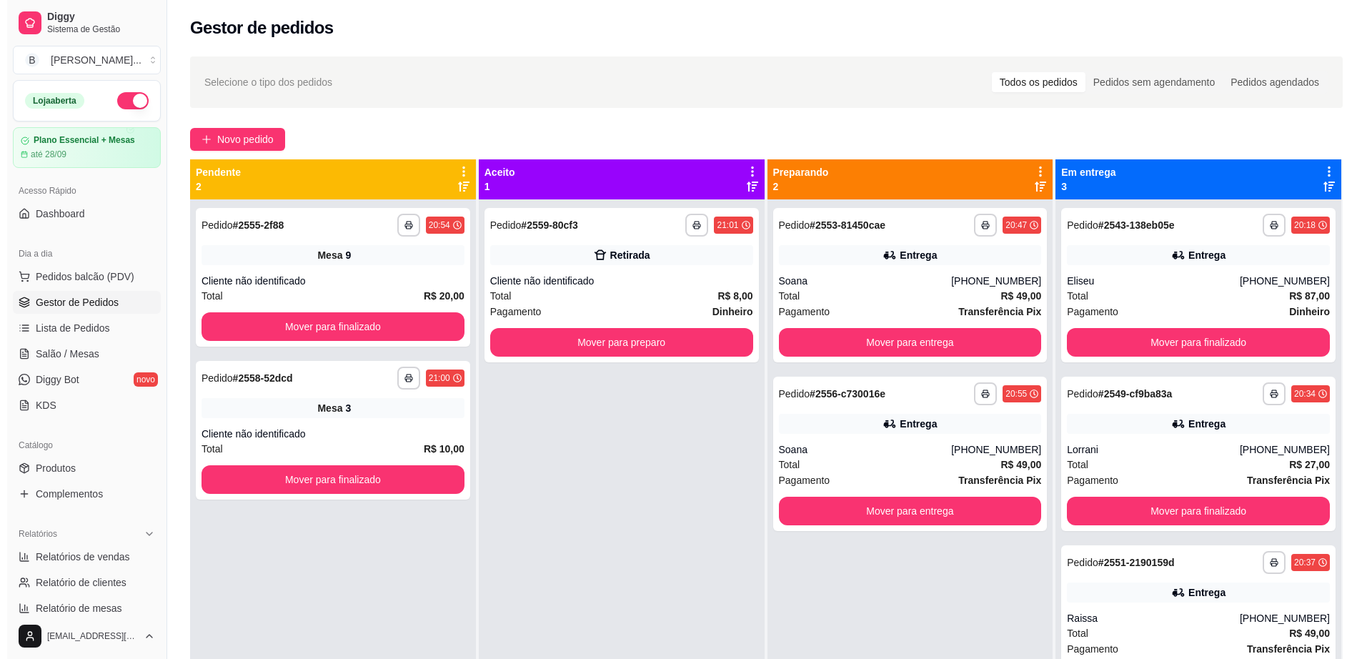
scroll to position [0, 0]
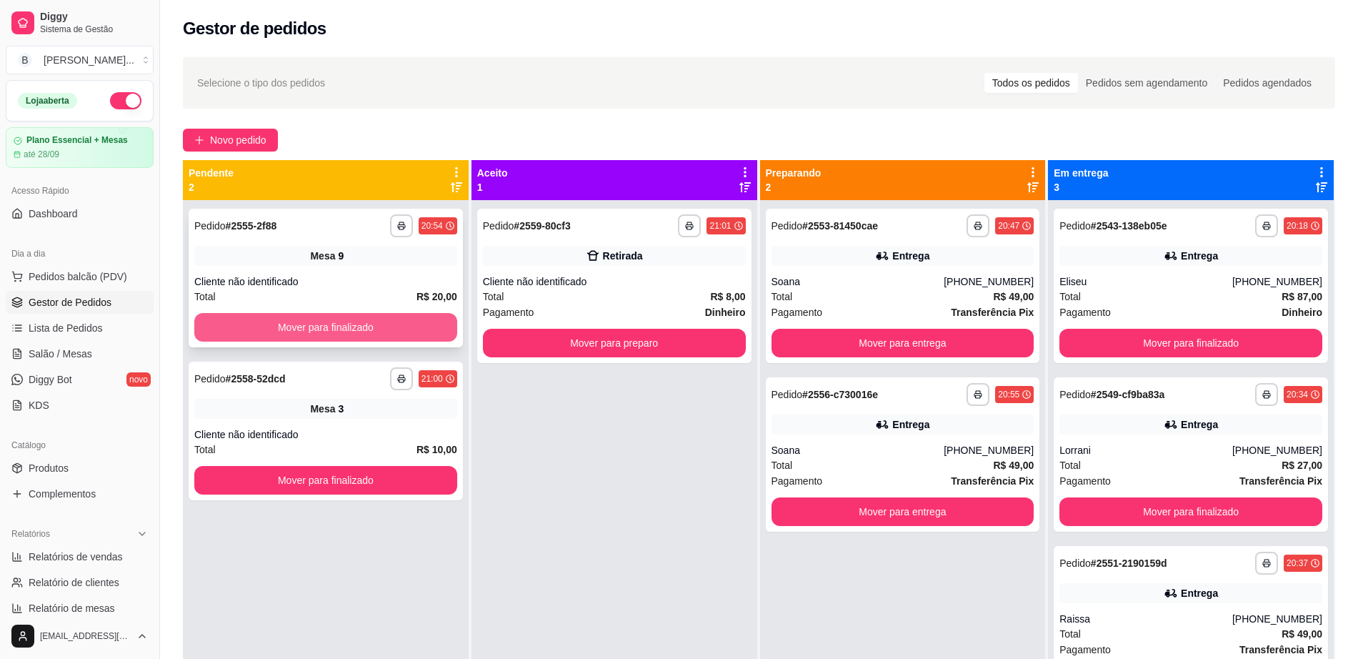
click at [402, 334] on button "Mover para finalizado" at bounding box center [325, 327] width 263 height 29
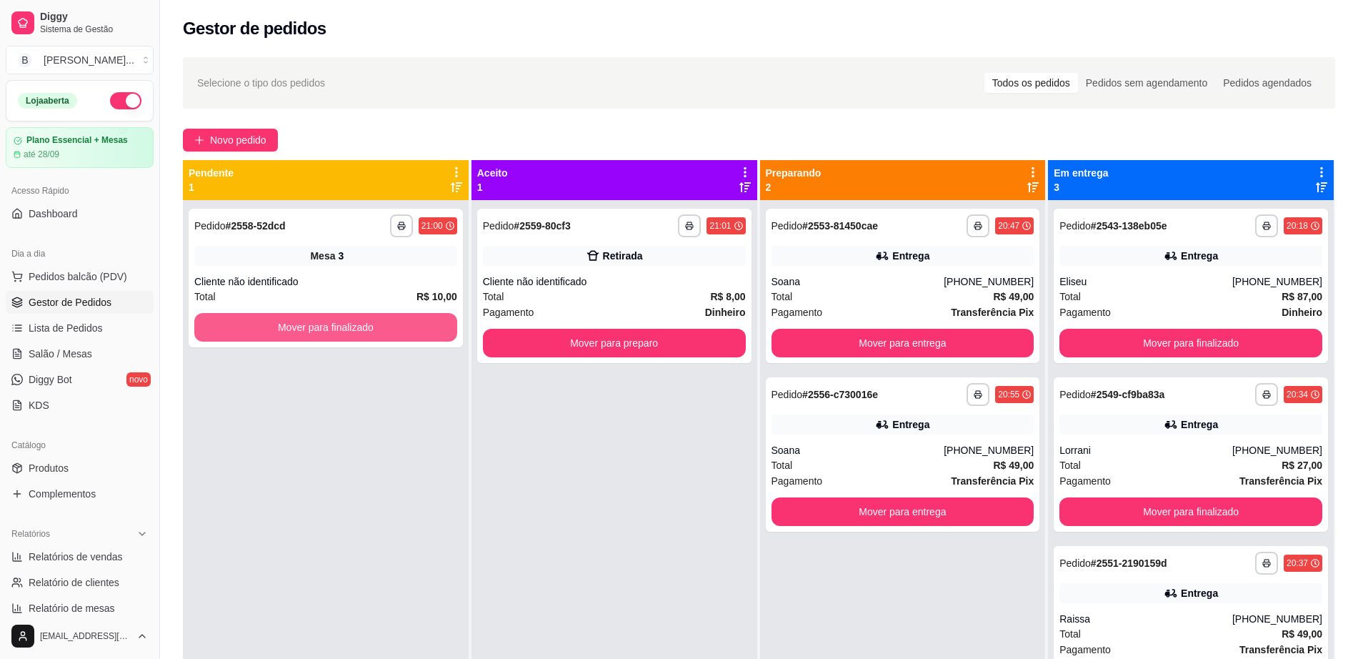
click at [402, 334] on button "Mover para finalizado" at bounding box center [325, 327] width 263 height 29
click at [553, 301] on div "Total R$ 8,00" at bounding box center [614, 297] width 263 height 16
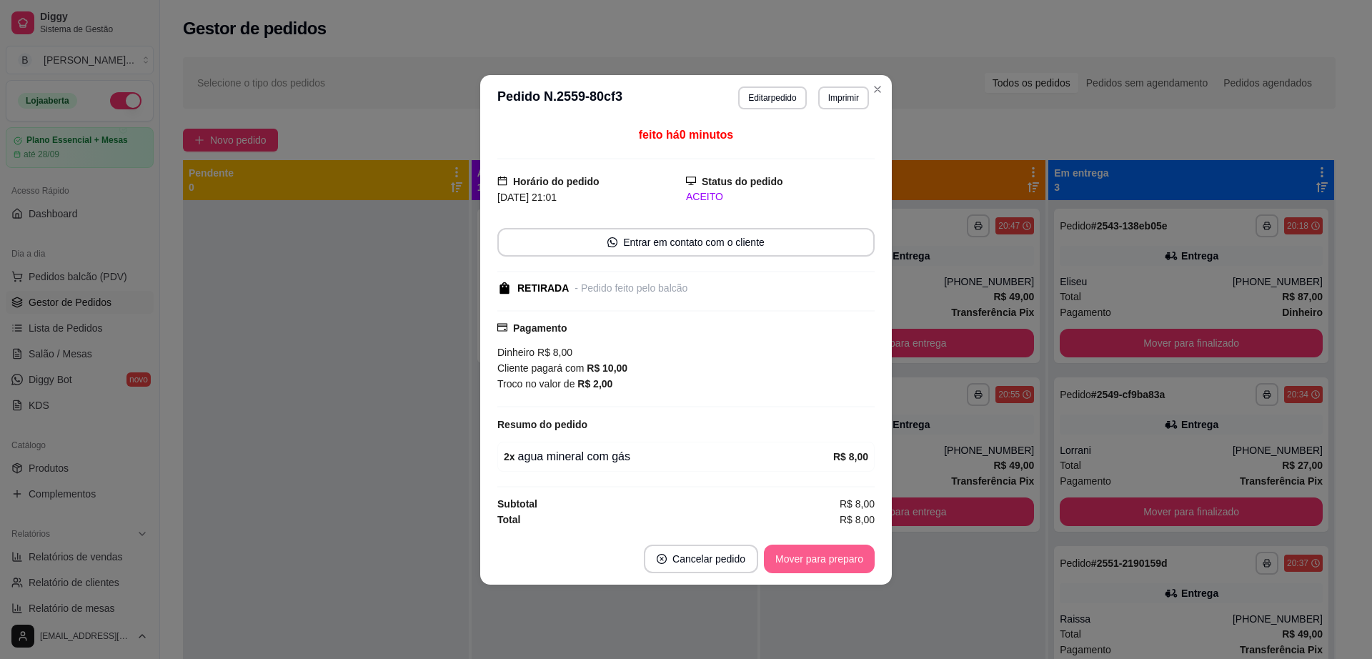
click at [838, 571] on button "Mover para preparo" at bounding box center [819, 559] width 111 height 29
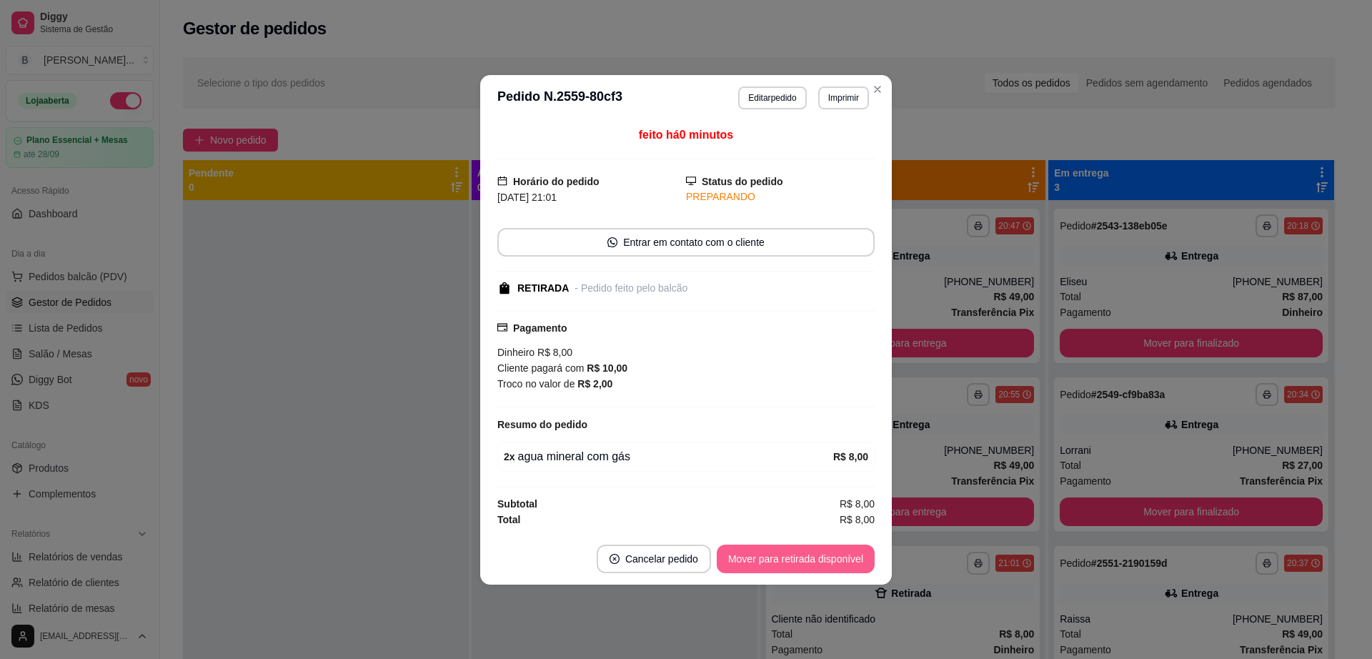
click at [830, 557] on button "Mover para retirada disponível" at bounding box center [796, 559] width 158 height 29
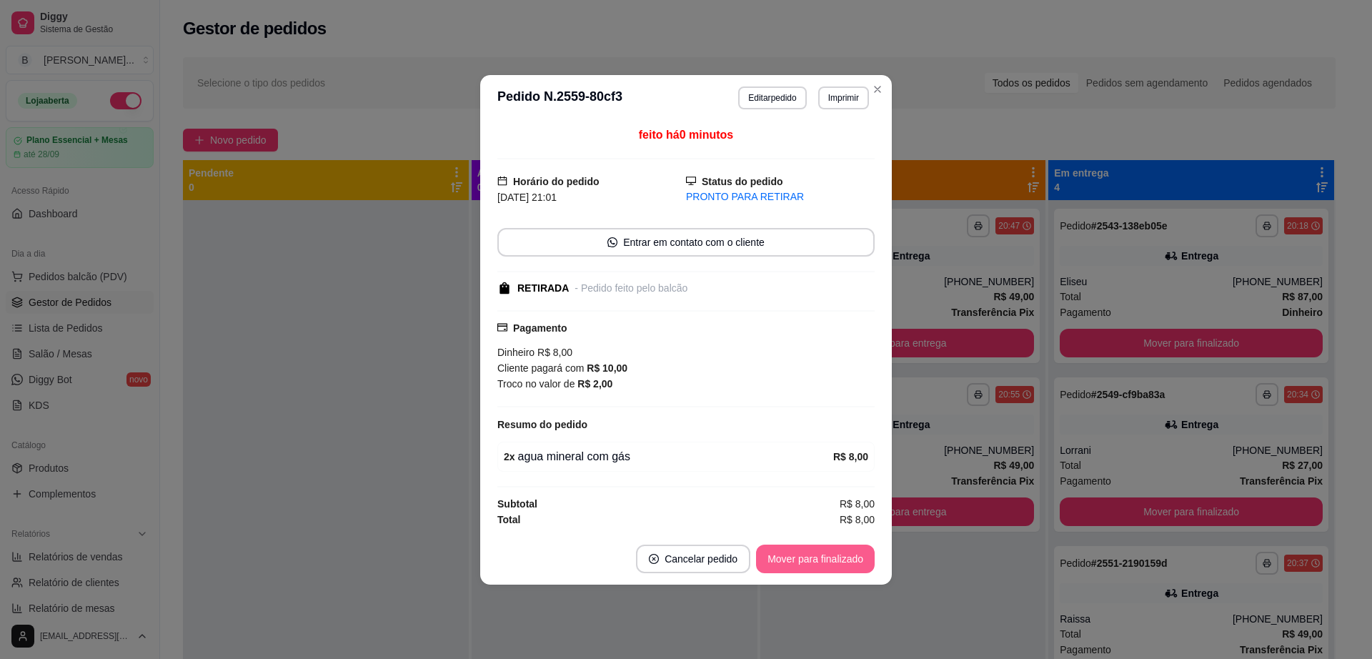
click at [816, 557] on button "Mover para finalizado" at bounding box center [815, 559] width 119 height 29
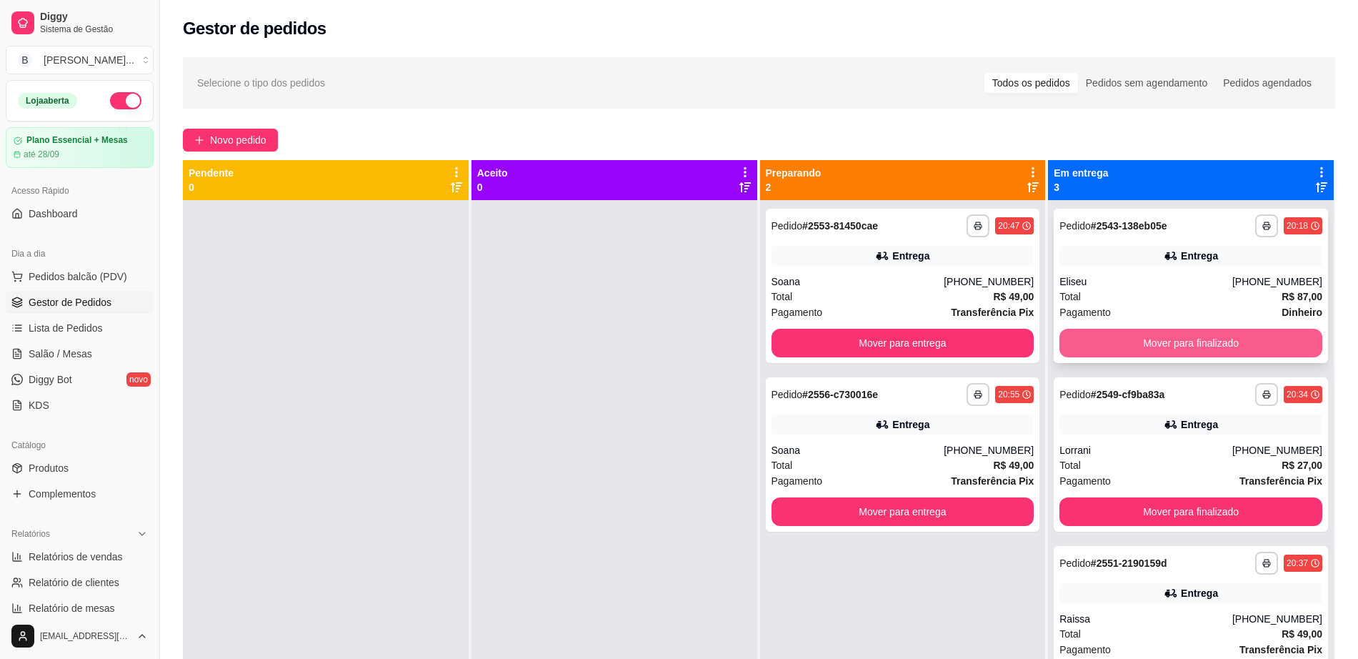
click at [1090, 339] on button "Mover para finalizado" at bounding box center [1191, 343] width 263 height 29
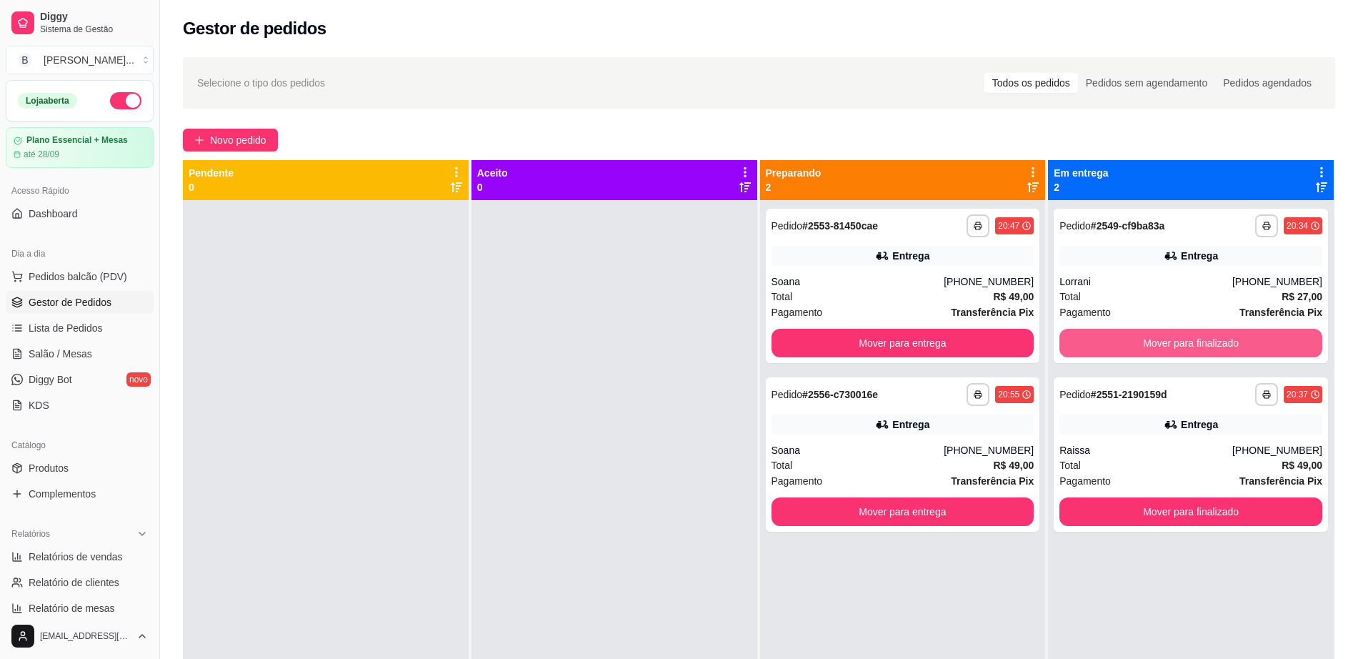
click at [1090, 339] on button "Mover para finalizado" at bounding box center [1191, 343] width 263 height 29
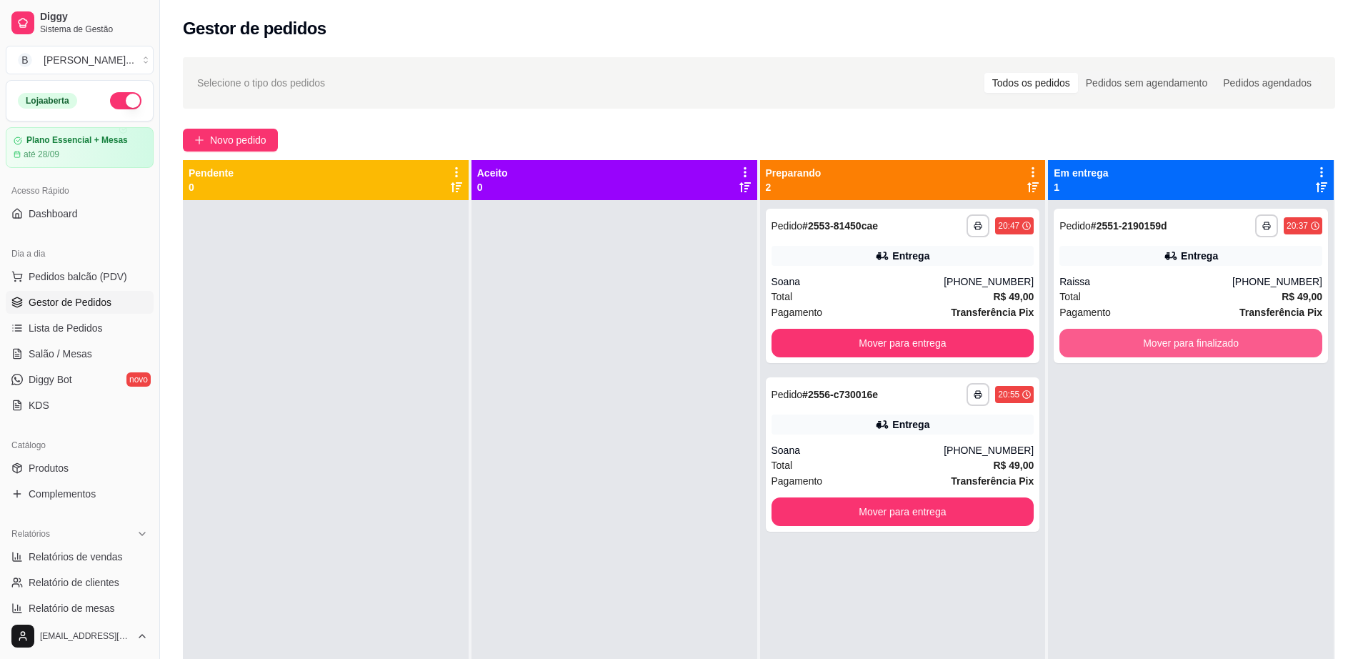
click at [1090, 339] on button "Mover para finalizado" at bounding box center [1191, 343] width 263 height 29
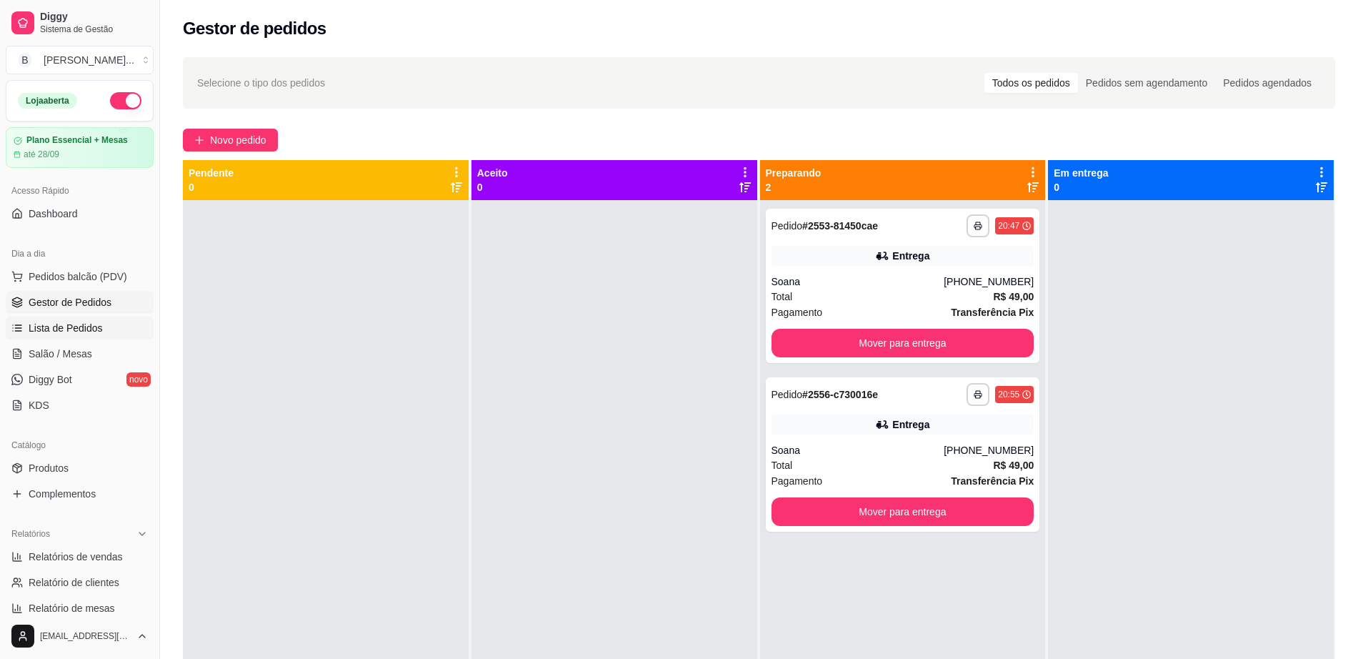
click at [63, 339] on link "Lista de Pedidos" at bounding box center [80, 328] width 148 height 23
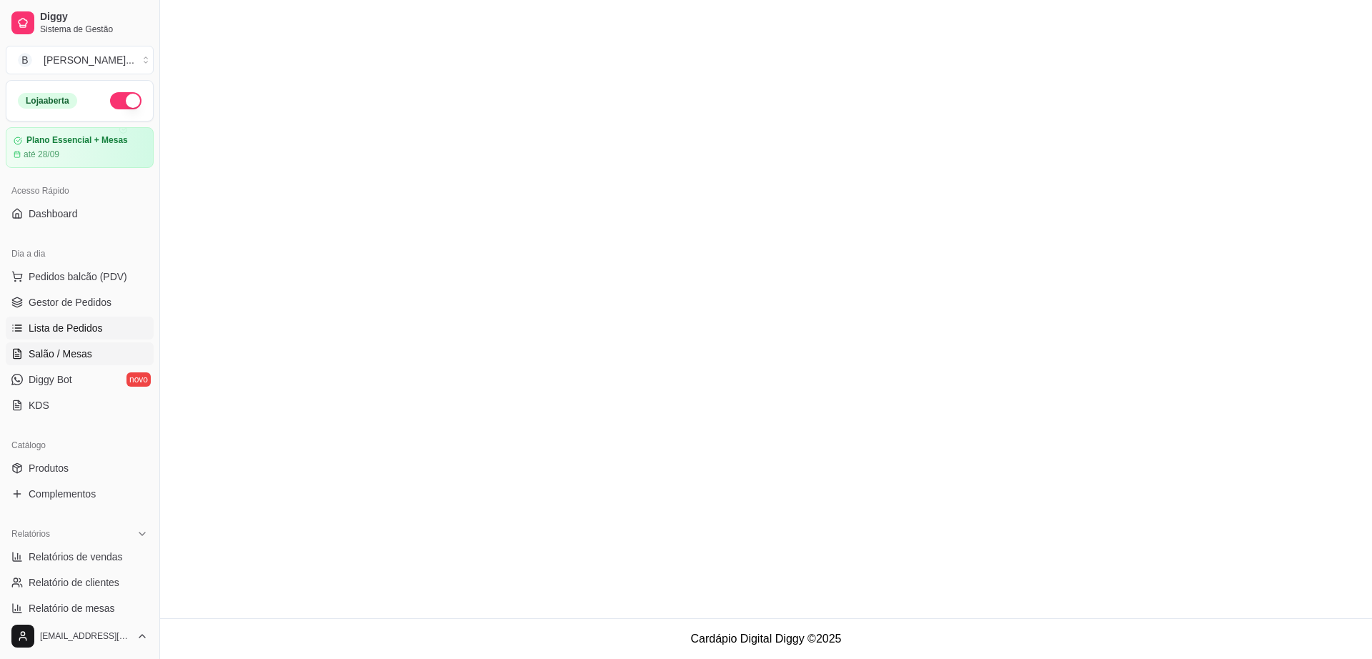
click at [68, 347] on span "Salão / Mesas" at bounding box center [61, 354] width 64 height 14
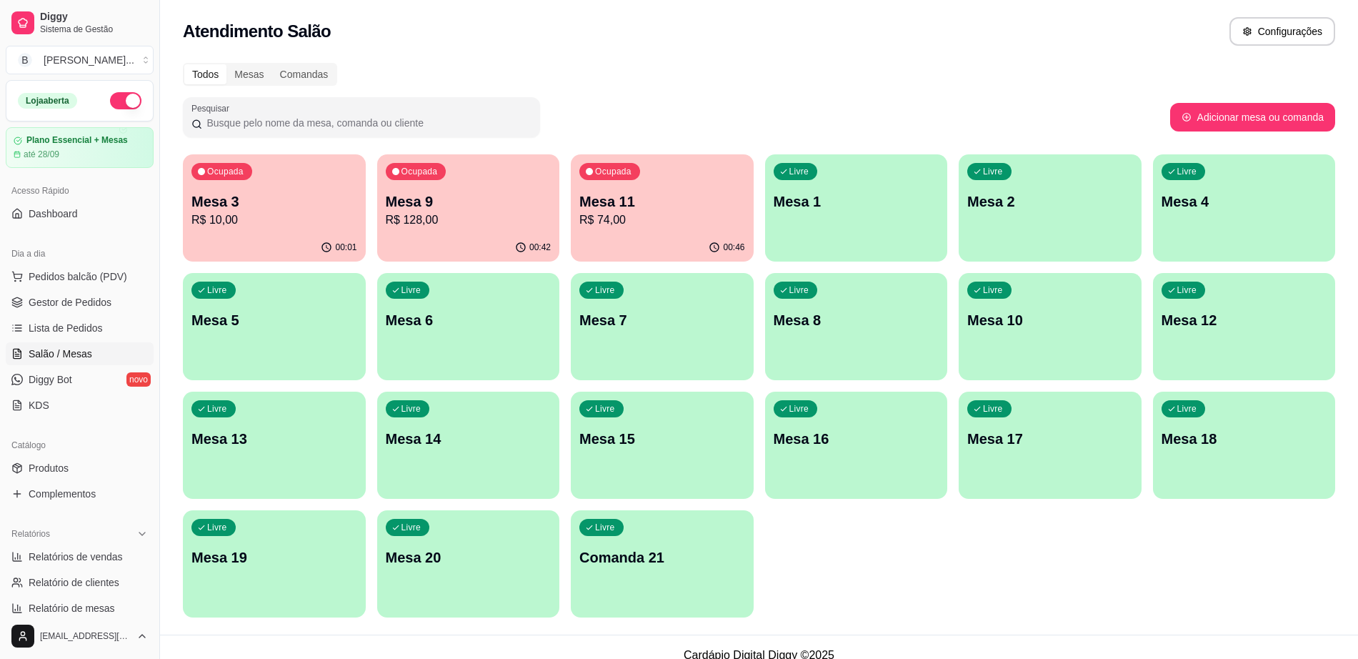
click at [655, 228] on p "R$ 74,00" at bounding box center [663, 220] width 166 height 17
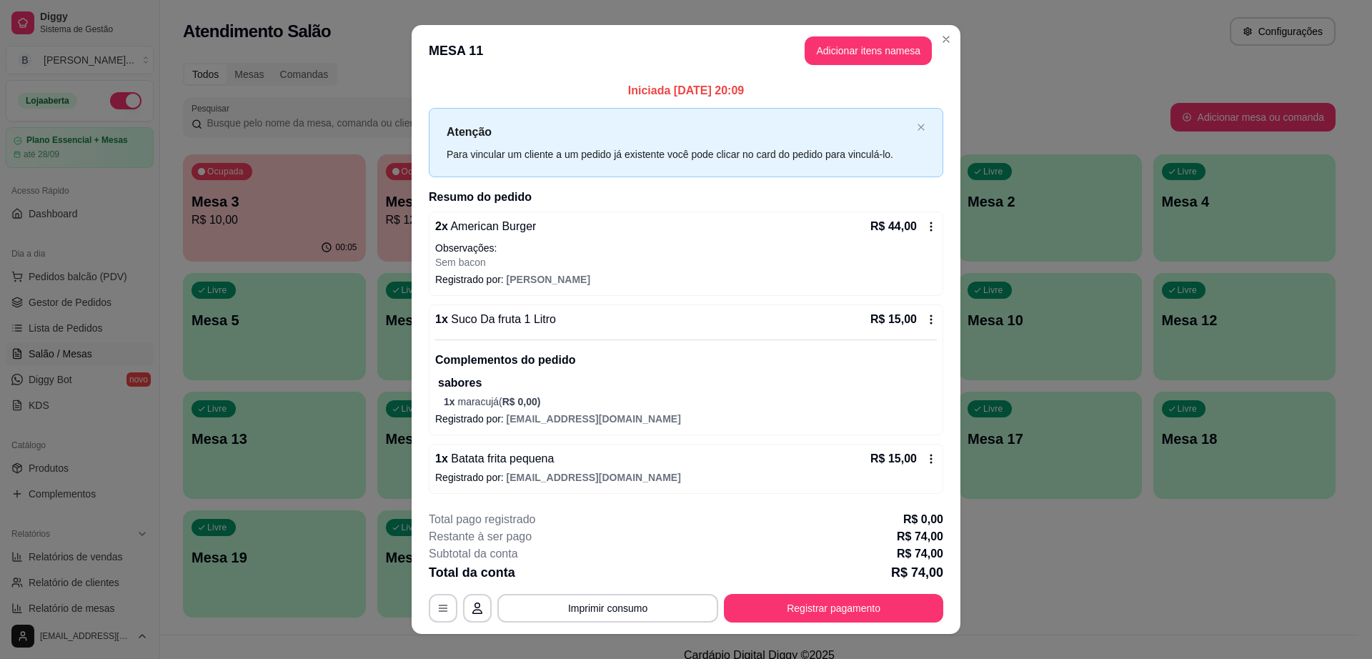
scroll to position [21, 0]
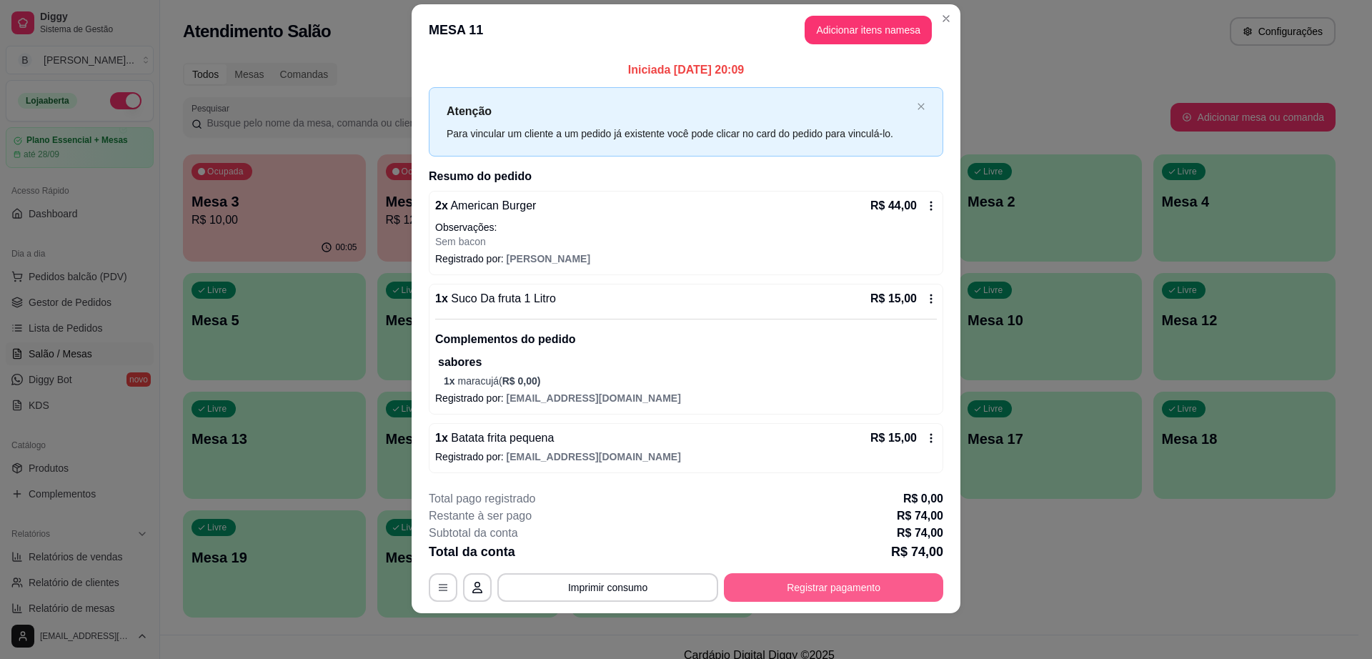
click at [825, 587] on button "Registrar pagamento" at bounding box center [833, 587] width 219 height 29
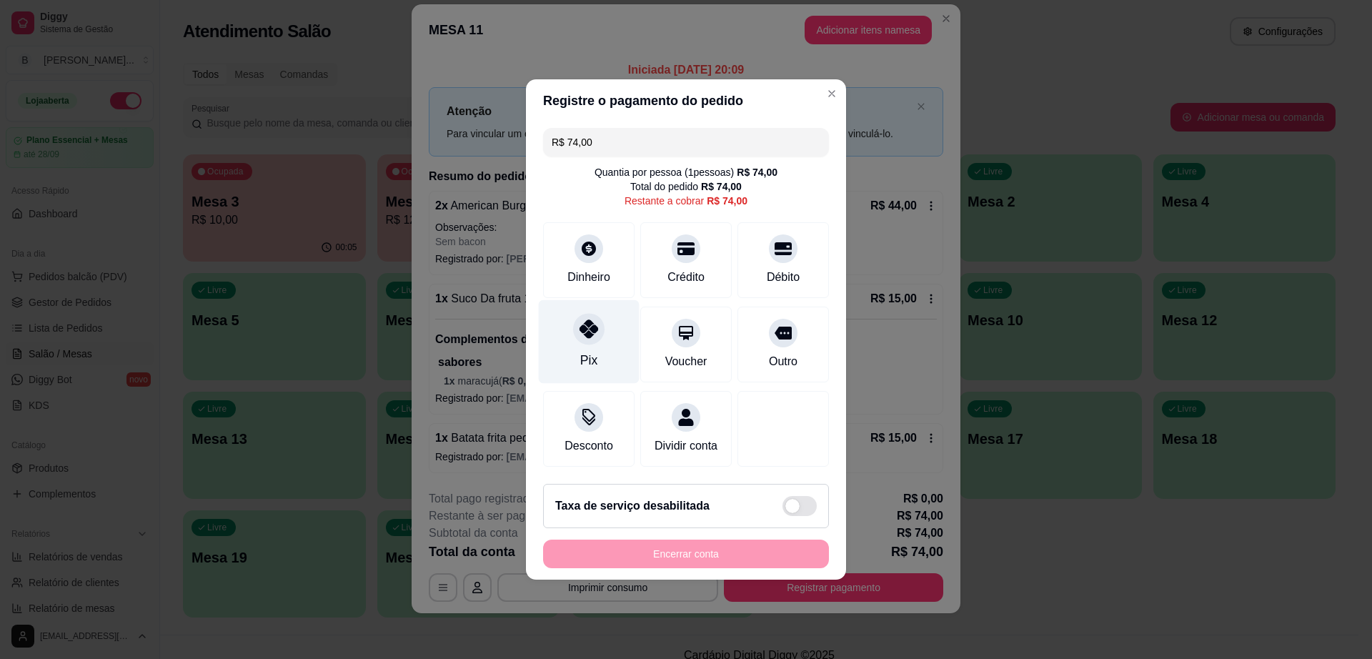
click at [587, 319] on icon at bounding box center [589, 328] width 19 height 19
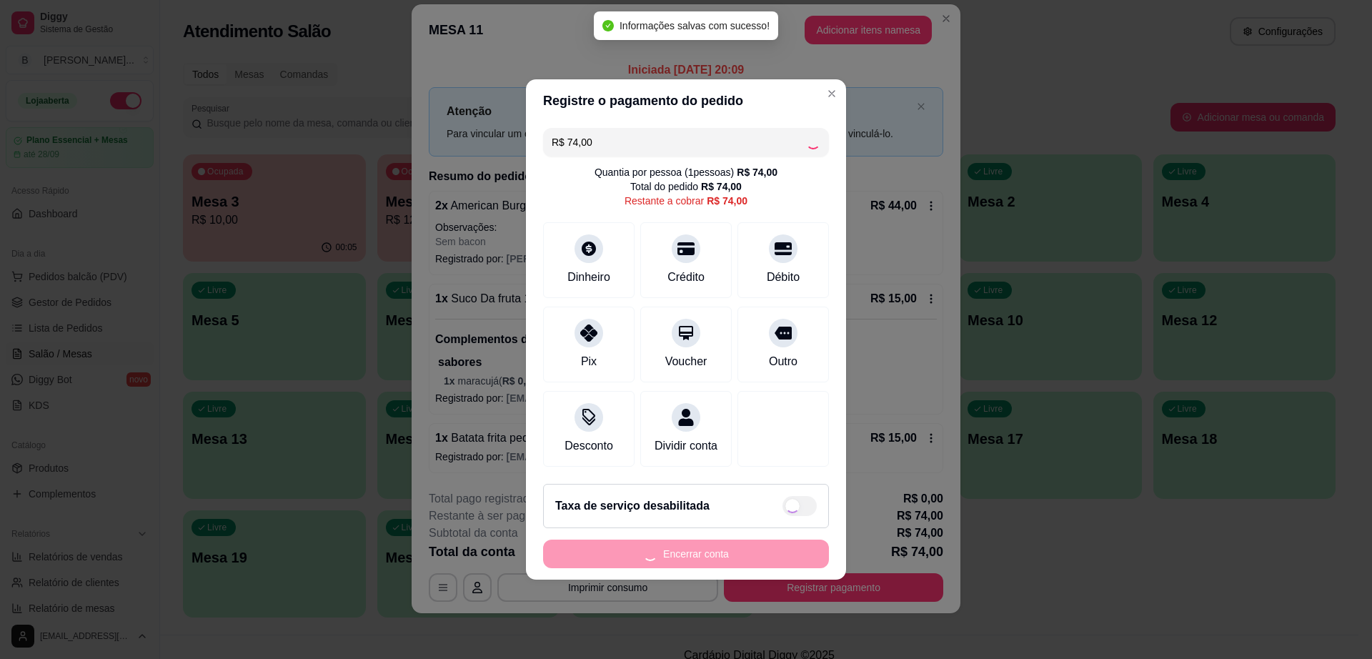
type input "R$ 0,00"
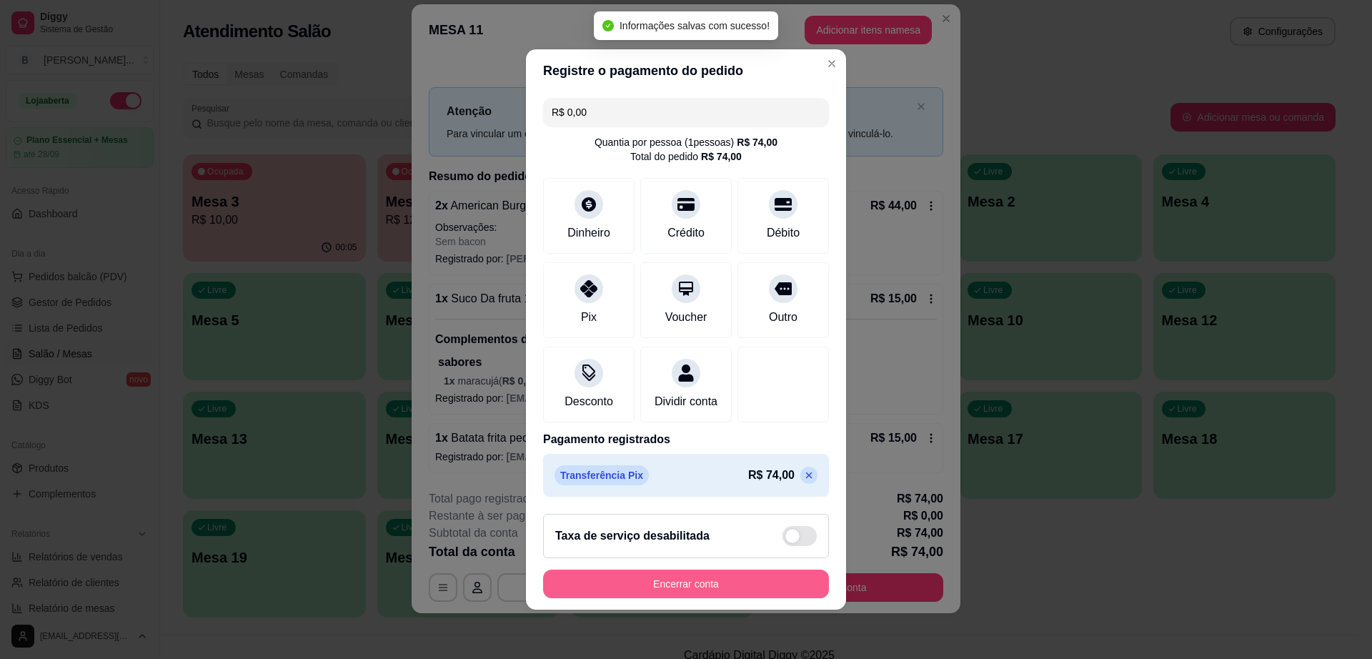
click at [752, 598] on button "Encerrar conta" at bounding box center [686, 584] width 286 height 29
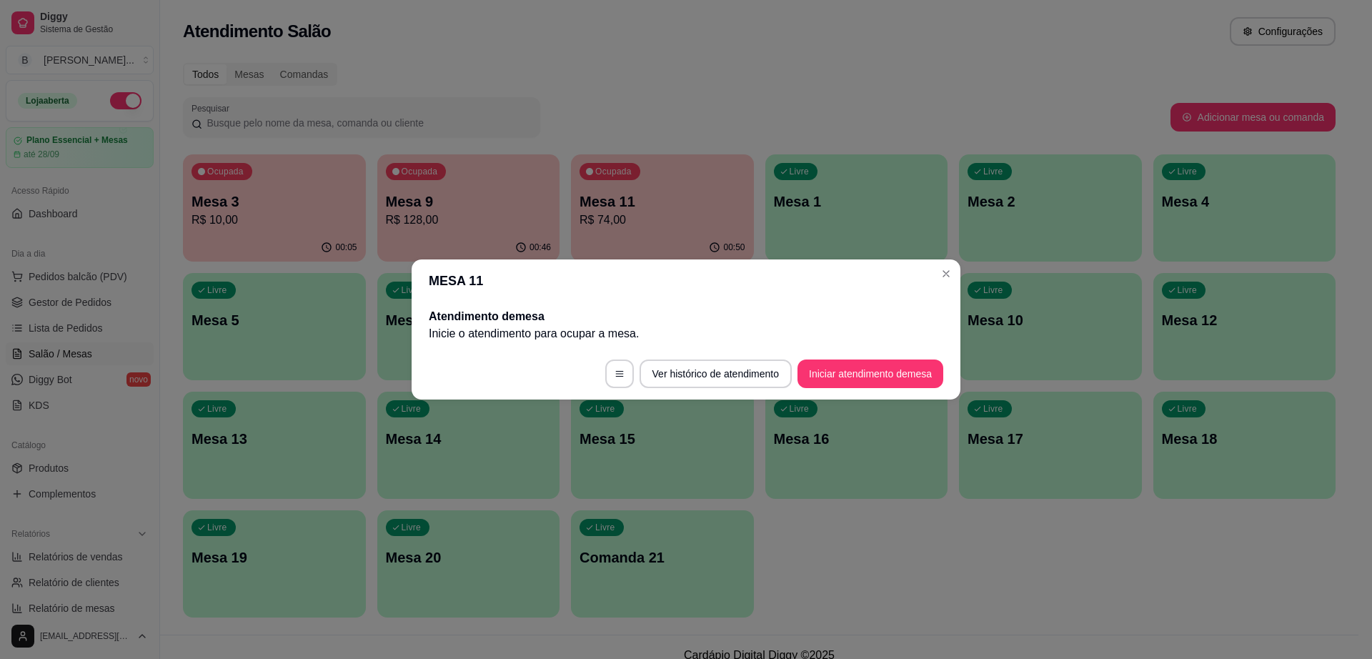
scroll to position [0, 0]
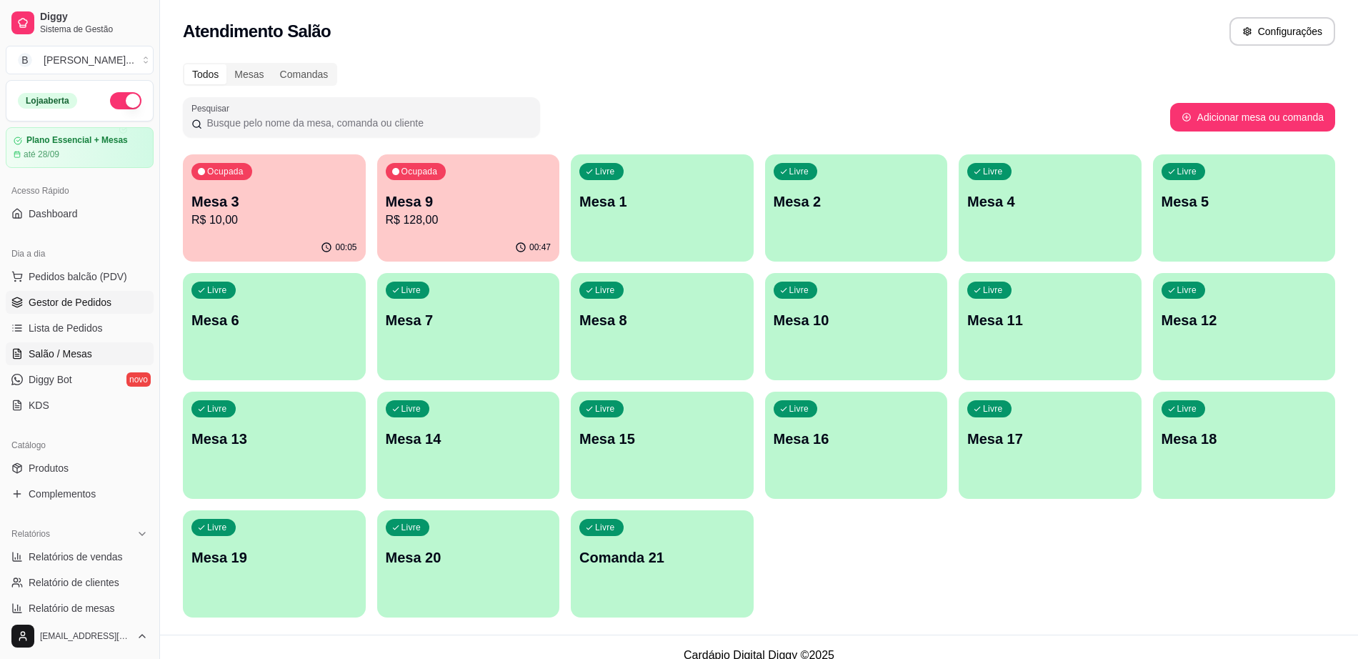
click at [74, 304] on span "Gestor de Pedidos" at bounding box center [70, 302] width 83 height 14
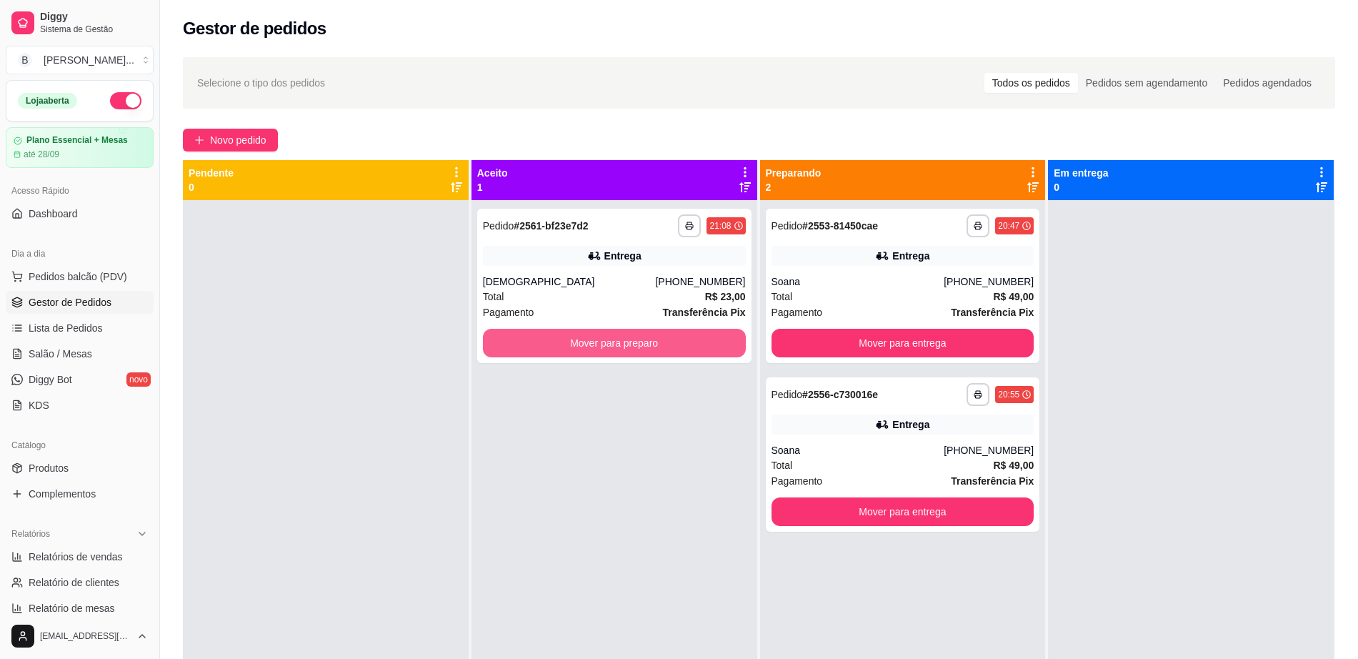
click at [597, 347] on button "Mover para preparo" at bounding box center [614, 343] width 263 height 29
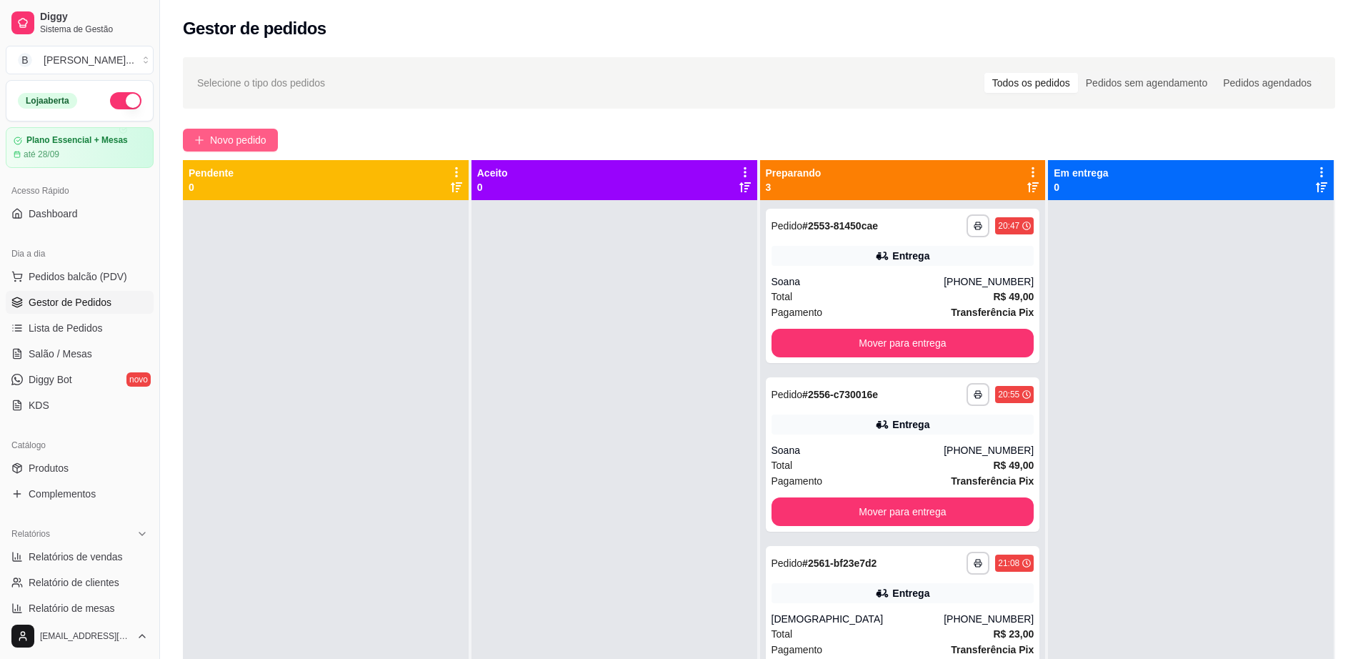
click at [267, 143] on span "Novo pedido" at bounding box center [238, 140] width 56 height 16
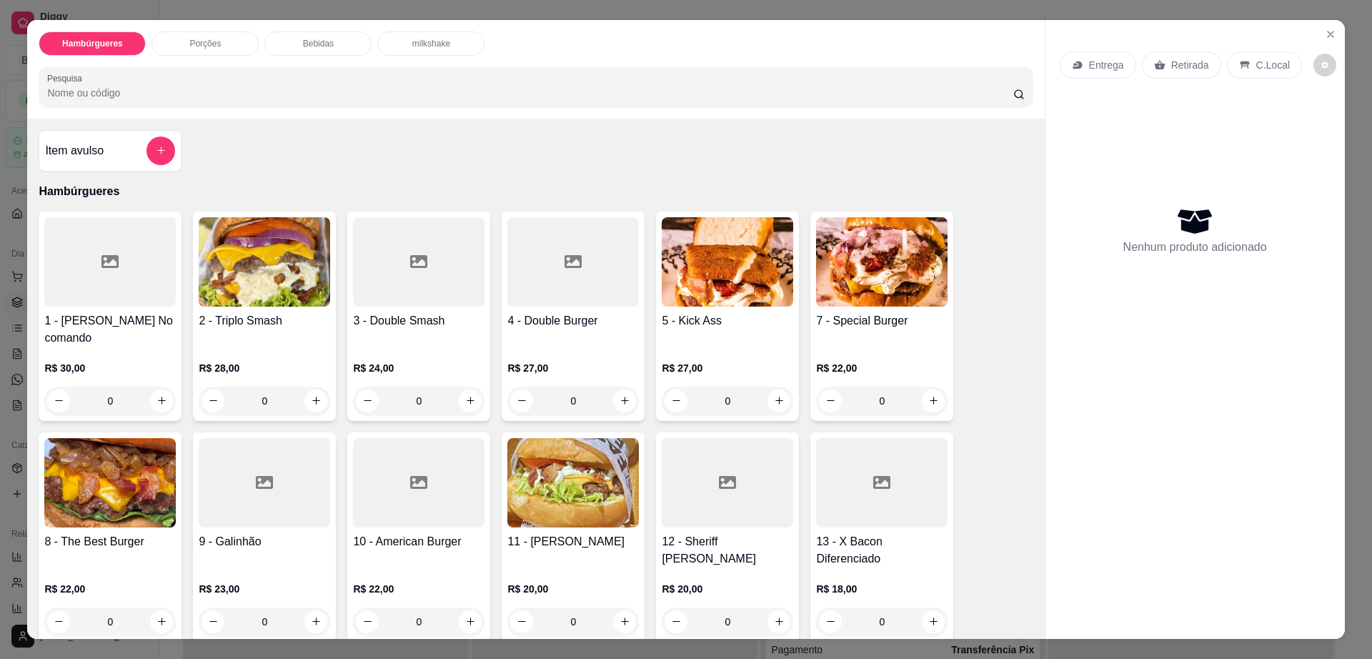
click at [856, 287] on img at bounding box center [881, 261] width 131 height 89
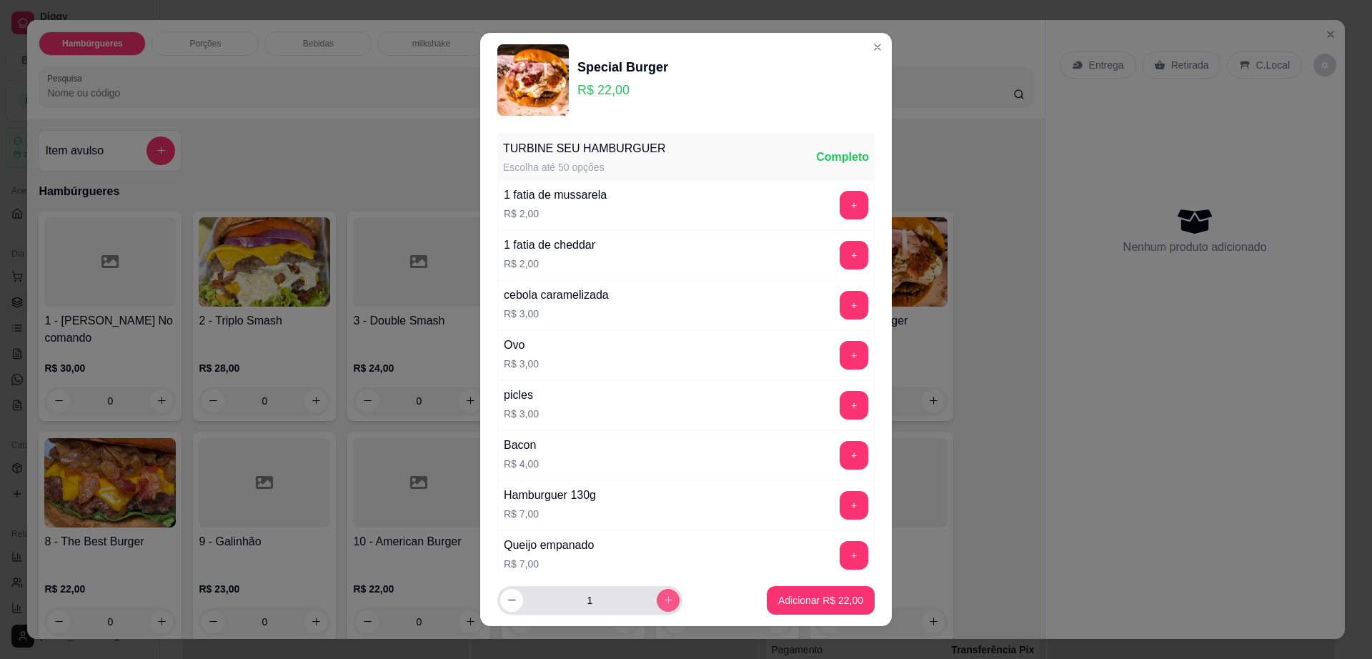
click at [663, 603] on icon "increase-product-quantity" at bounding box center [668, 600] width 11 height 11
click at [500, 599] on button "decrease-product-quantity" at bounding box center [511, 600] width 23 height 23
type input "3"
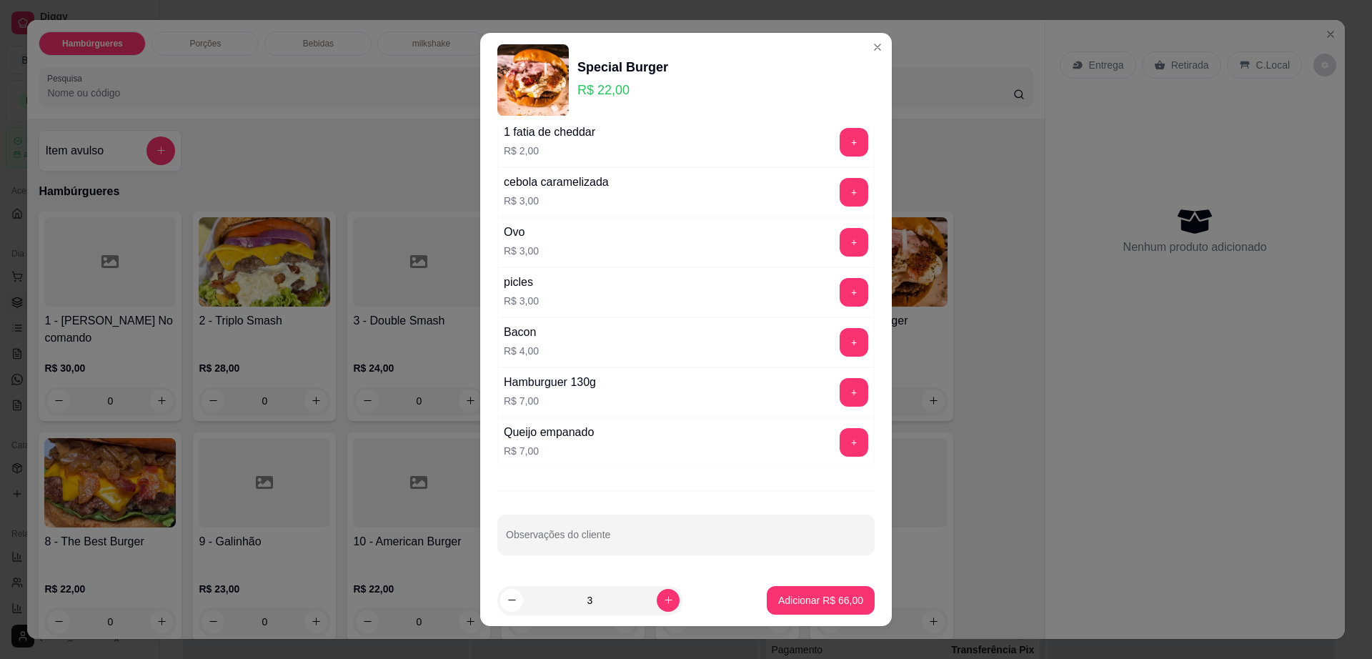
scroll to position [13, 0]
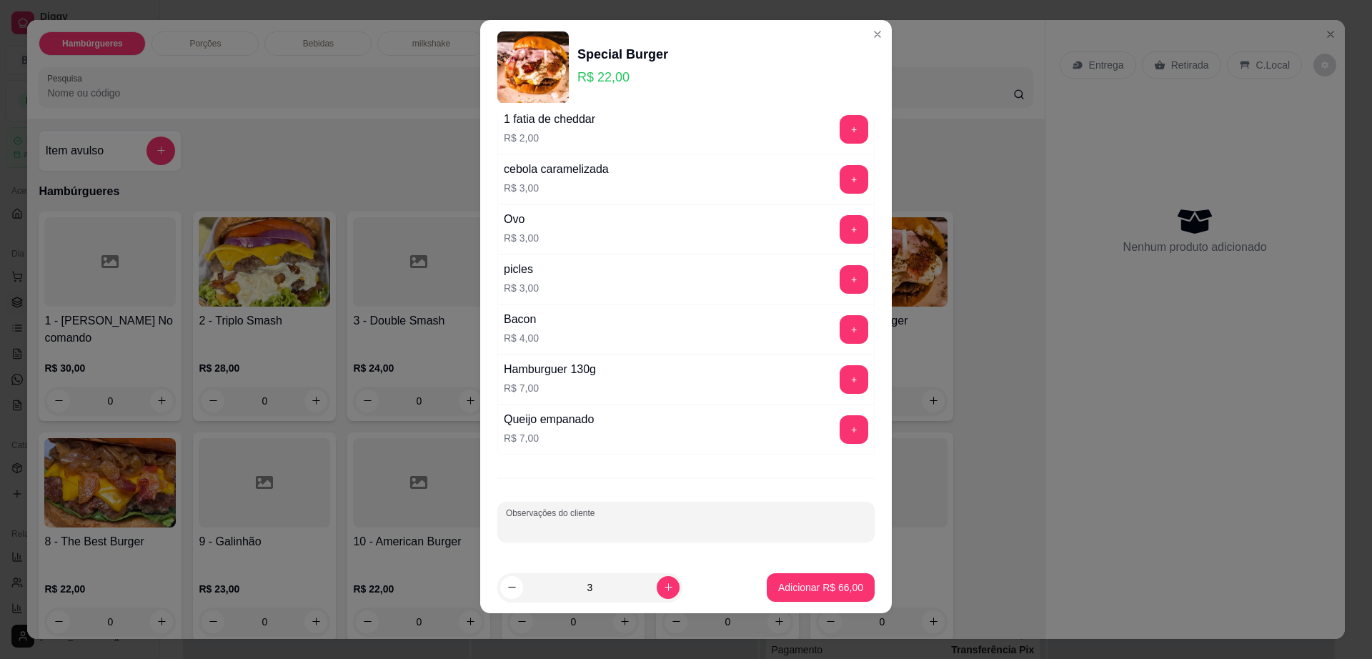
click at [660, 525] on input "Observações do cliente" at bounding box center [686, 527] width 360 height 14
type input "e"
type input "em todos trocar cheddar por mussarela"
click at [767, 575] on button "Adicionar R$ 66,00" at bounding box center [821, 587] width 108 height 29
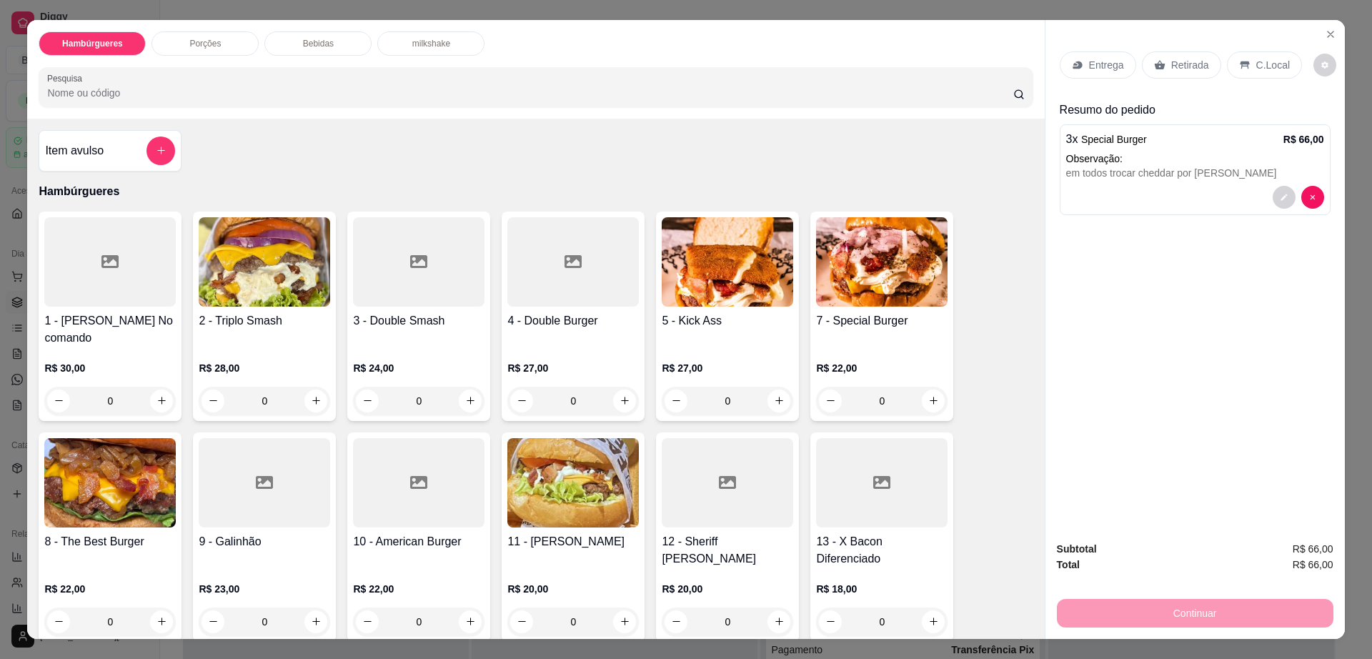
click at [1154, 69] on icon at bounding box center [1159, 64] width 11 height 11
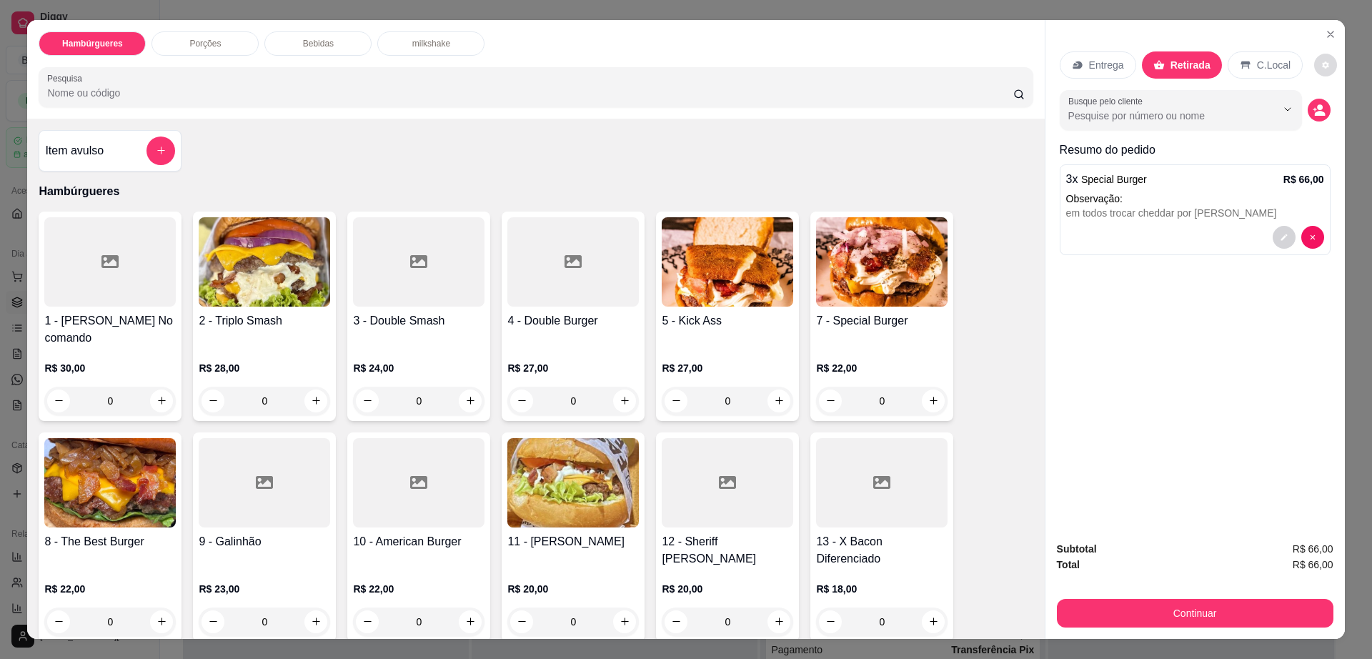
click at [1318, 59] on button "decrease-product-quantity" at bounding box center [1325, 65] width 23 height 23
click at [1336, 132] on div "Impressão automática desabilitada" at bounding box center [1277, 122] width 151 height 26
click at [1334, 116] on span "Automatic updates" at bounding box center [1333, 122] width 29 height 17
click at [1328, 122] on input "Automatic updates" at bounding box center [1322, 126] width 9 height 9
checkbox input "true"
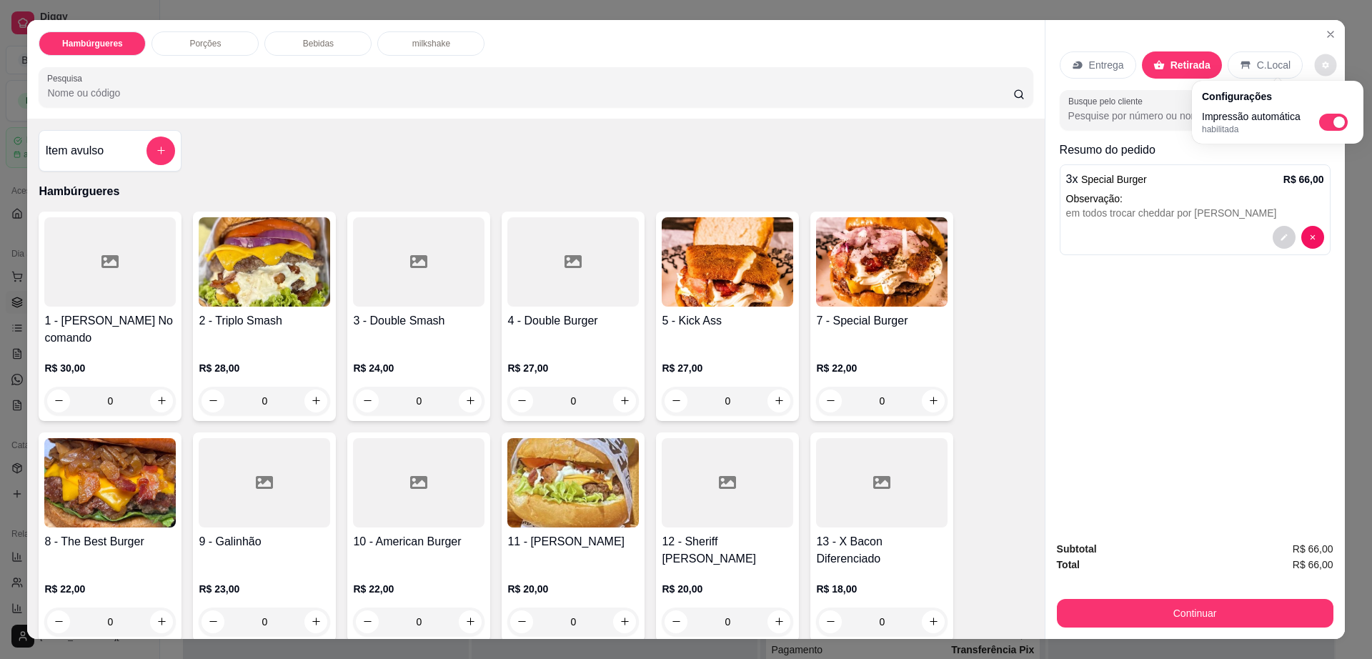
click at [1187, 628] on div "Subtotal R$ 66,00 Total R$ 66,00 Continuar" at bounding box center [1194, 584] width 299 height 109
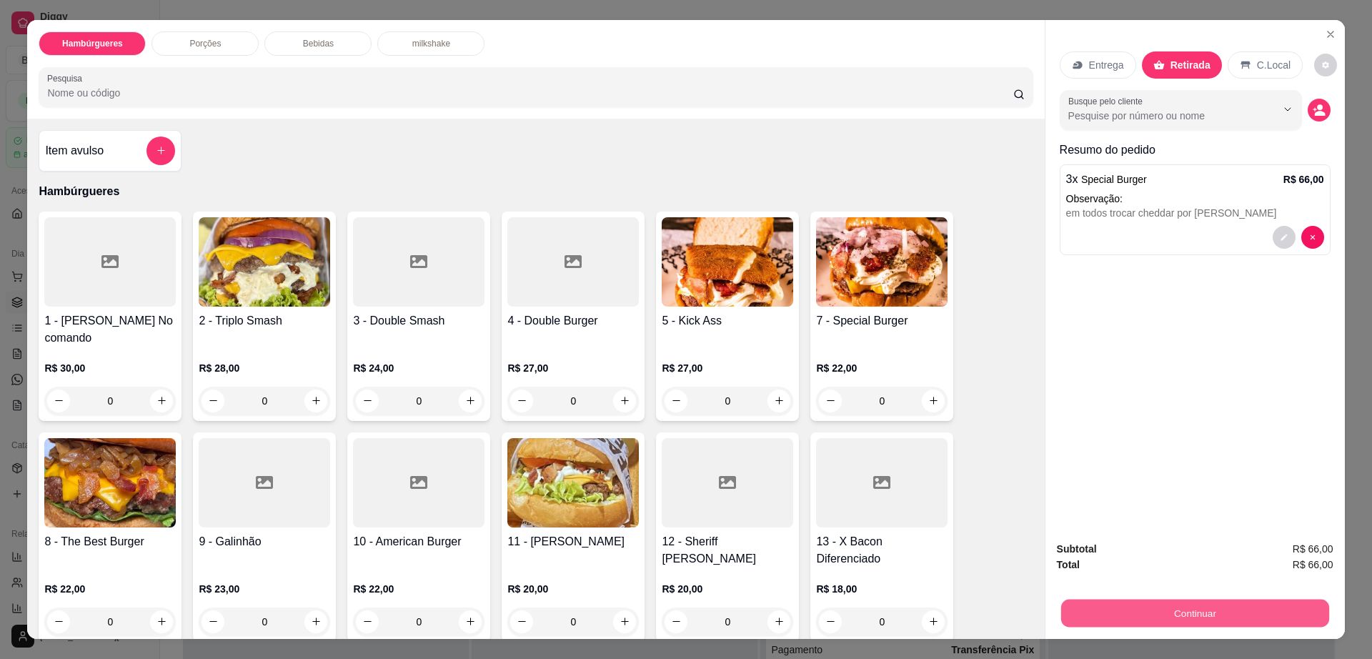
click at [1190, 613] on button "Continuar" at bounding box center [1194, 614] width 268 height 28
click at [1176, 618] on button "Continuar" at bounding box center [1194, 614] width 268 height 28
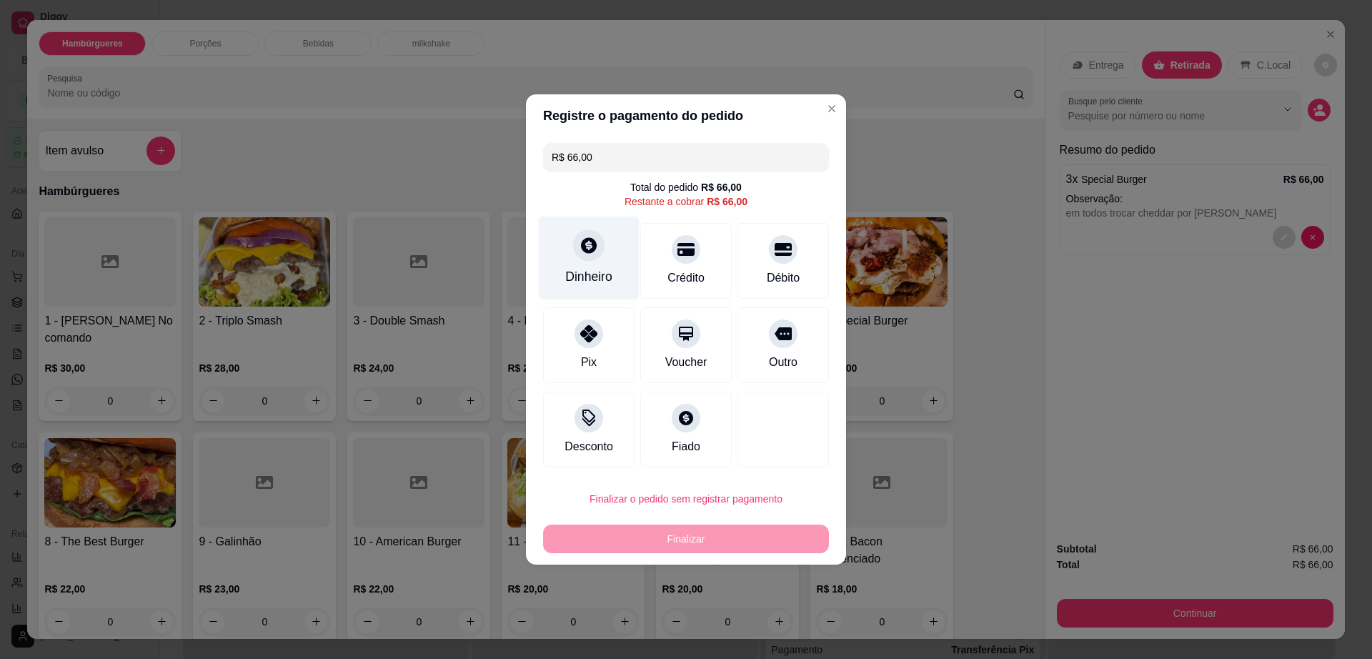
click at [591, 268] on div "Dinheiro" at bounding box center [588, 276] width 47 height 19
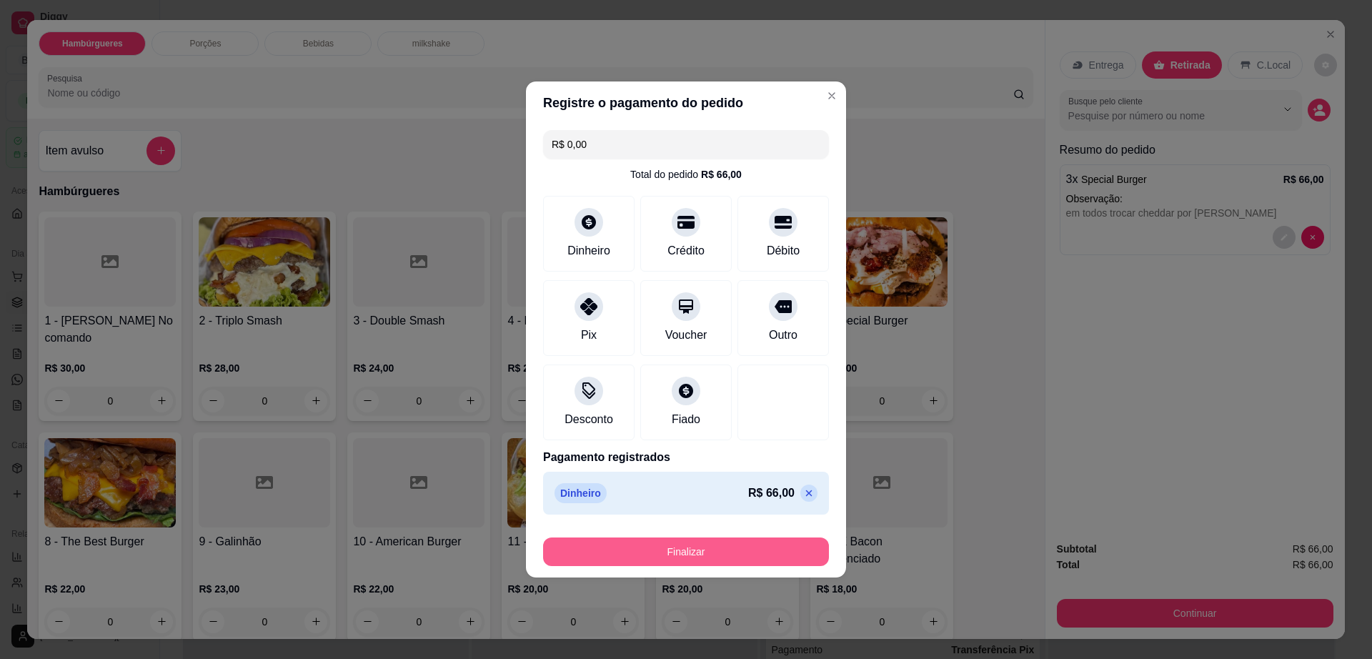
click at [709, 542] on button "Finalizar" at bounding box center [686, 551] width 286 height 29
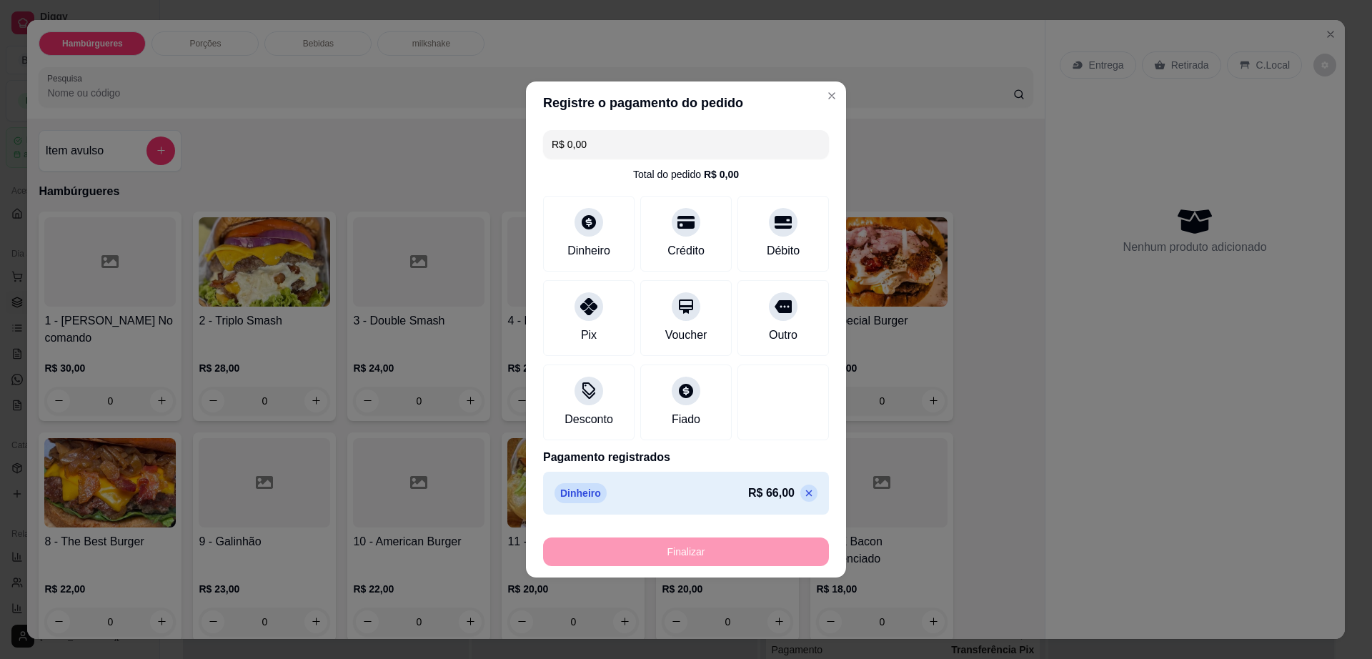
type input "-R$ 66,00"
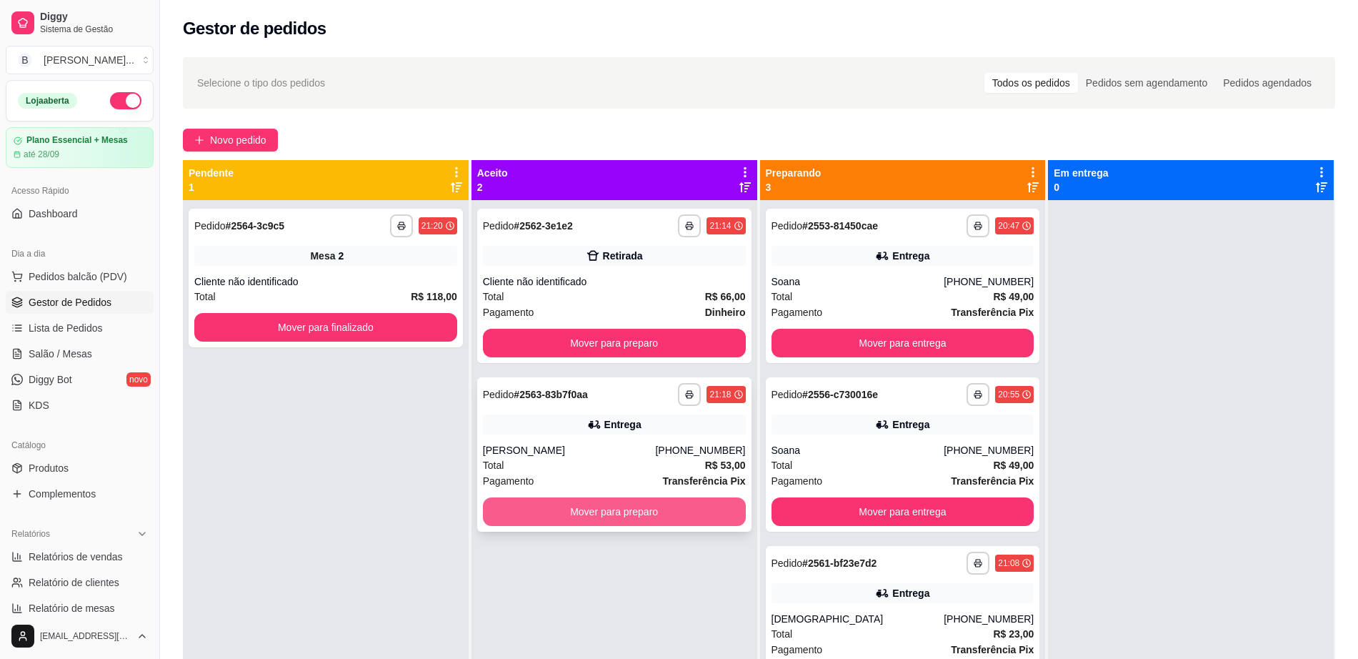
click at [585, 520] on button "Mover para preparo" at bounding box center [614, 511] width 263 height 29
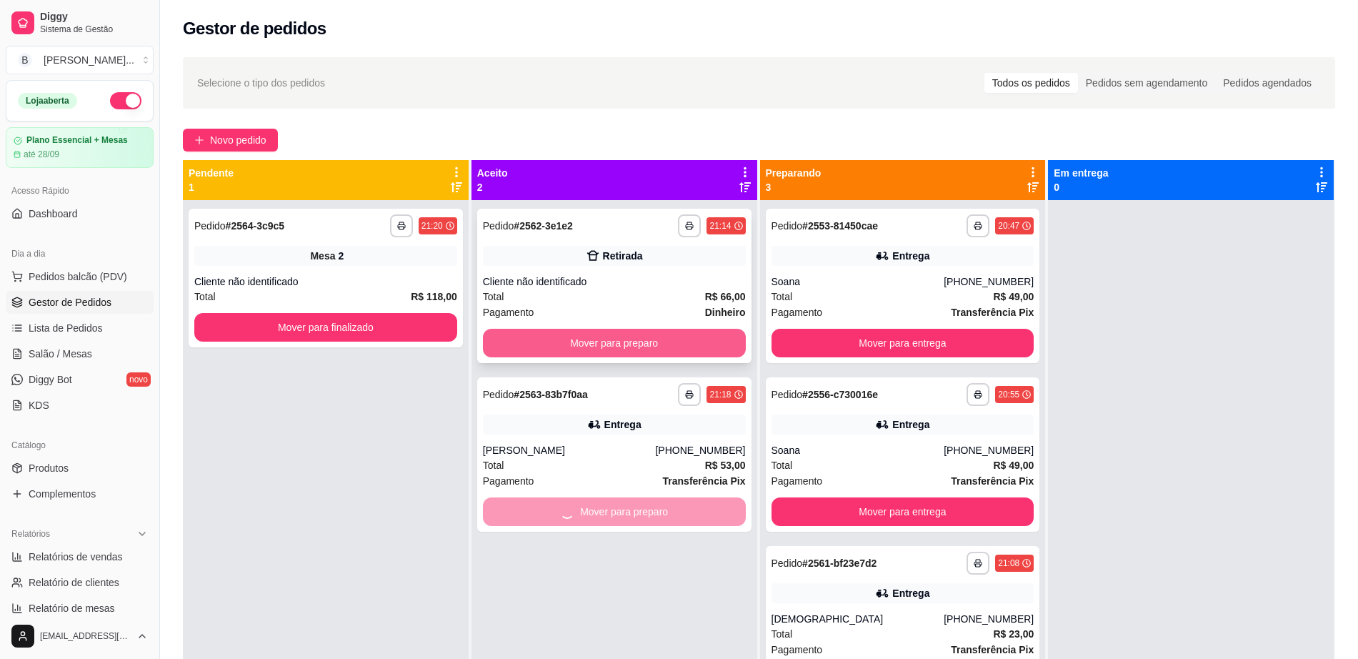
click at [610, 346] on button "Mover para preparo" at bounding box center [614, 343] width 263 height 29
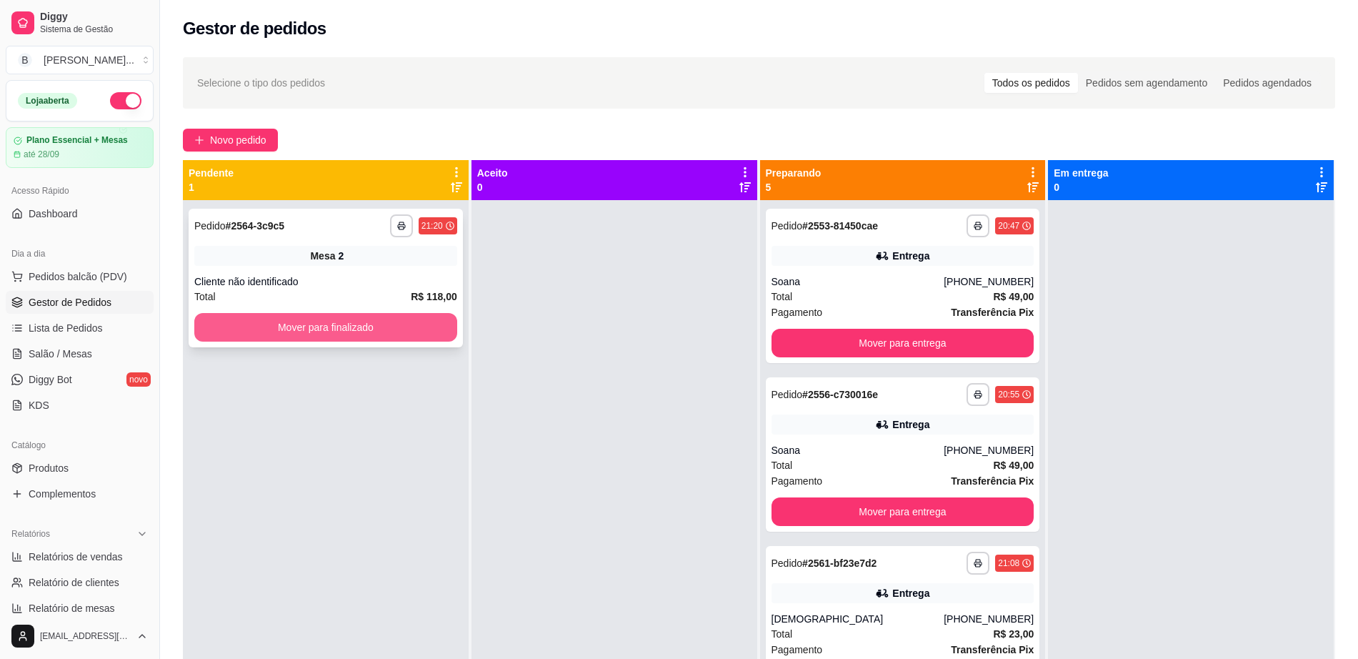
click at [399, 313] on div "Mover para finalizado" at bounding box center [325, 327] width 263 height 29
click at [368, 324] on button "Mover para finalizado" at bounding box center [325, 327] width 263 height 29
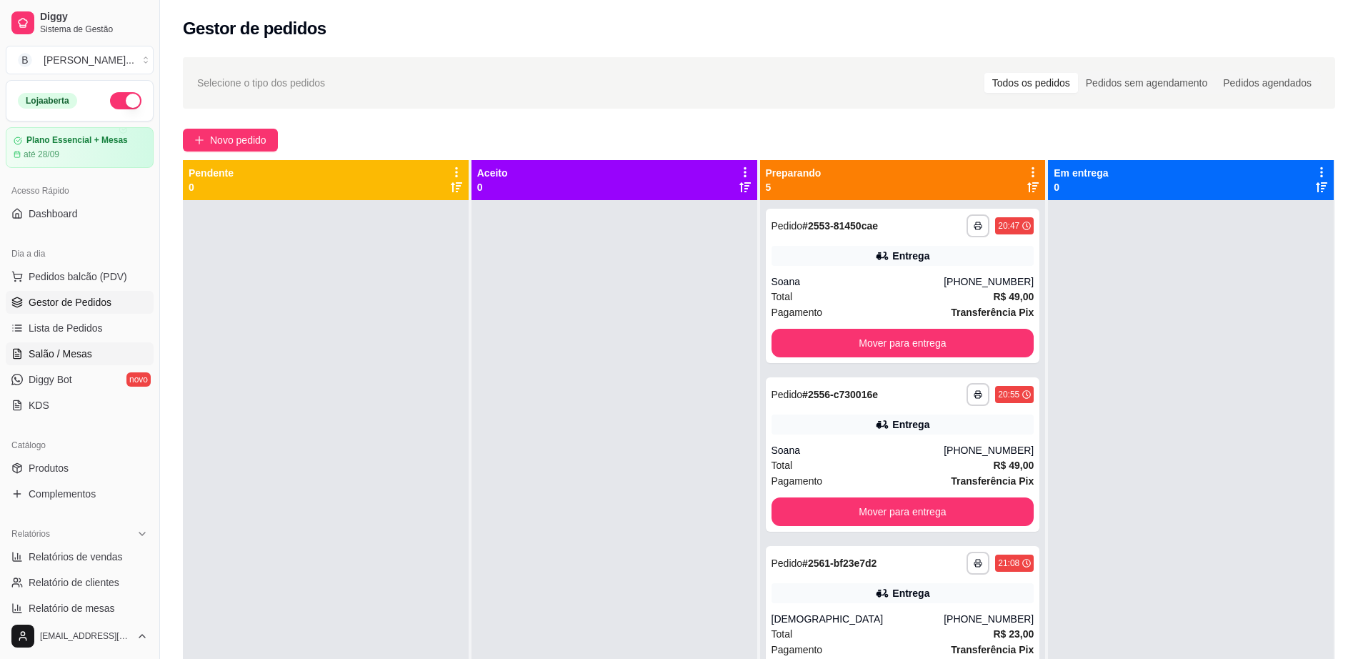
click at [109, 353] on link "Salão / Mesas" at bounding box center [80, 353] width 148 height 23
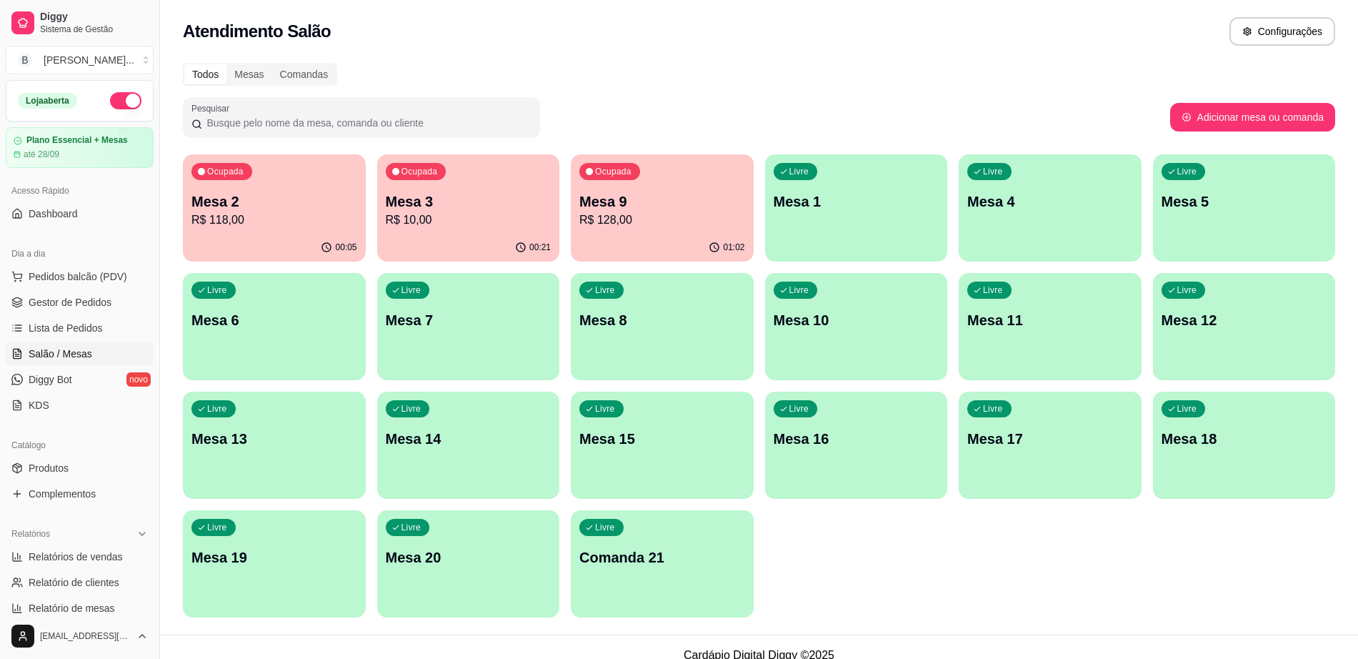
click at [629, 327] on p "Mesa 8" at bounding box center [663, 320] width 166 height 20
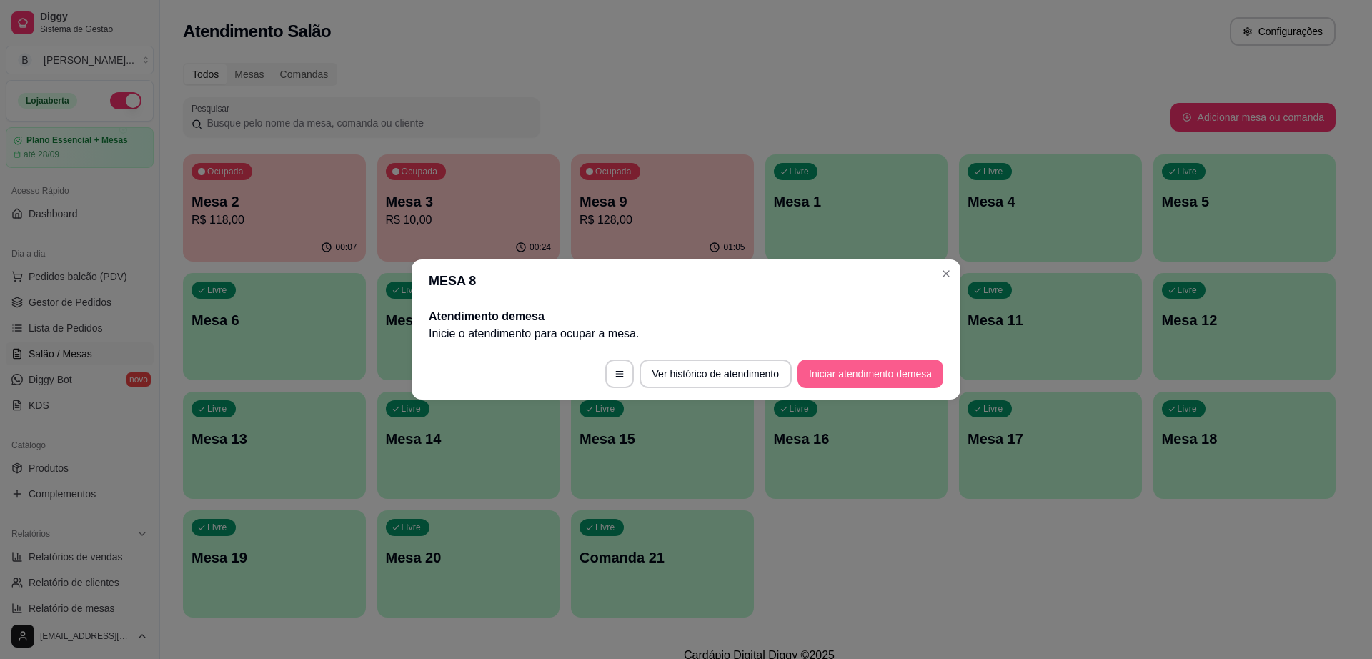
click at [859, 383] on button "Iniciar atendimento de mesa" at bounding box center [871, 373] width 146 height 29
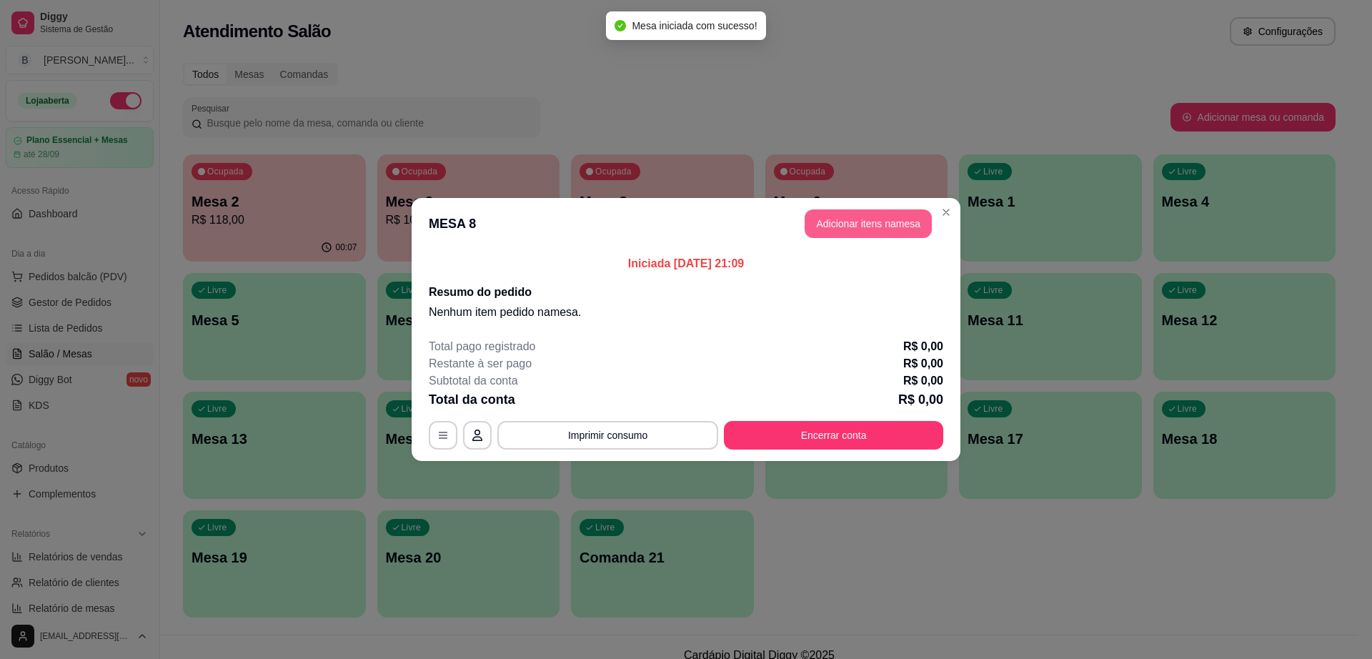
click at [915, 227] on button "Adicionar itens na mesa" at bounding box center [868, 223] width 127 height 29
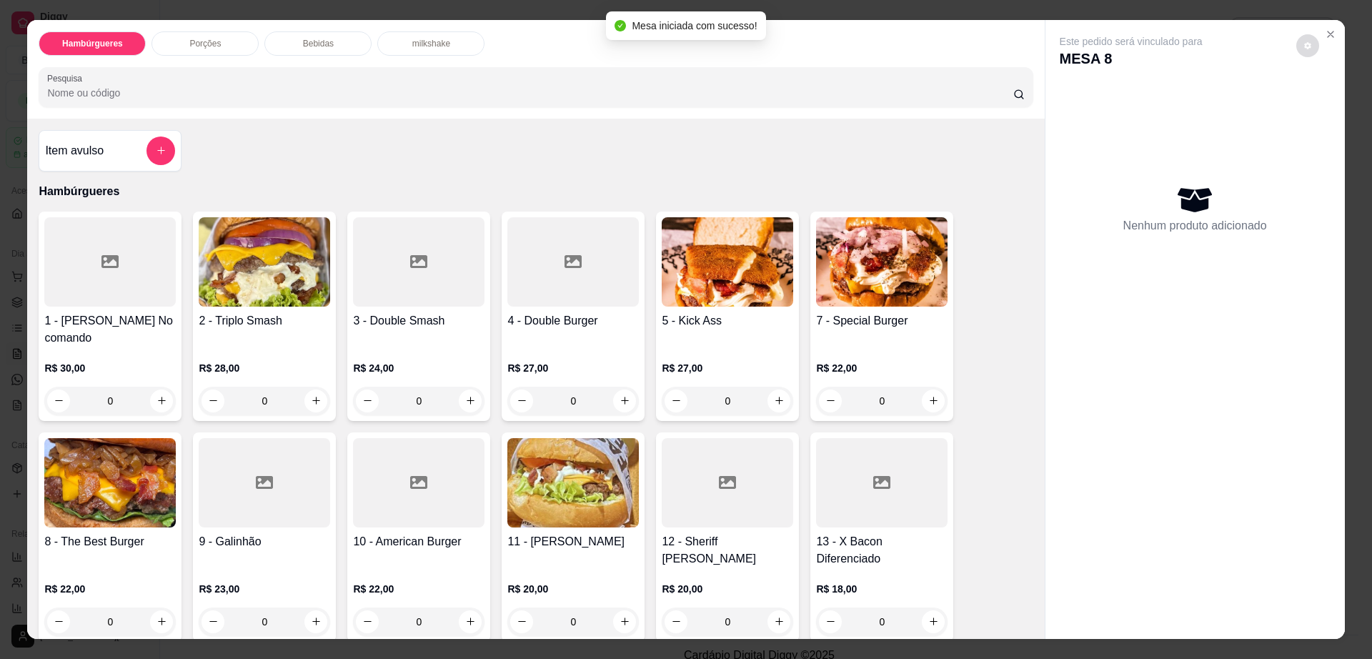
click at [1304, 47] on icon "decrease-product-quantity" at bounding box center [1307, 45] width 7 height 7
click at [1330, 102] on span "Automatic updates" at bounding box center [1327, 102] width 11 height 11
click at [1328, 103] on input "Automatic updates" at bounding box center [1322, 107] width 9 height 9
checkbox input "true"
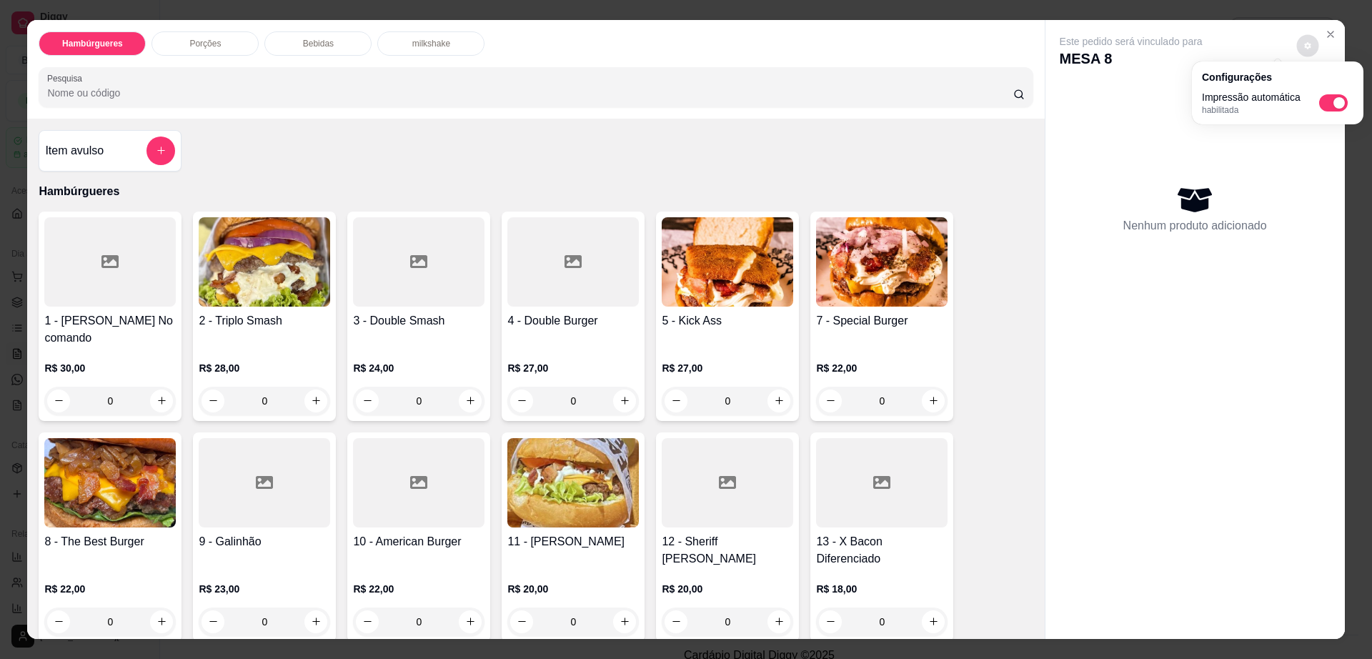
scroll to position [179, 0]
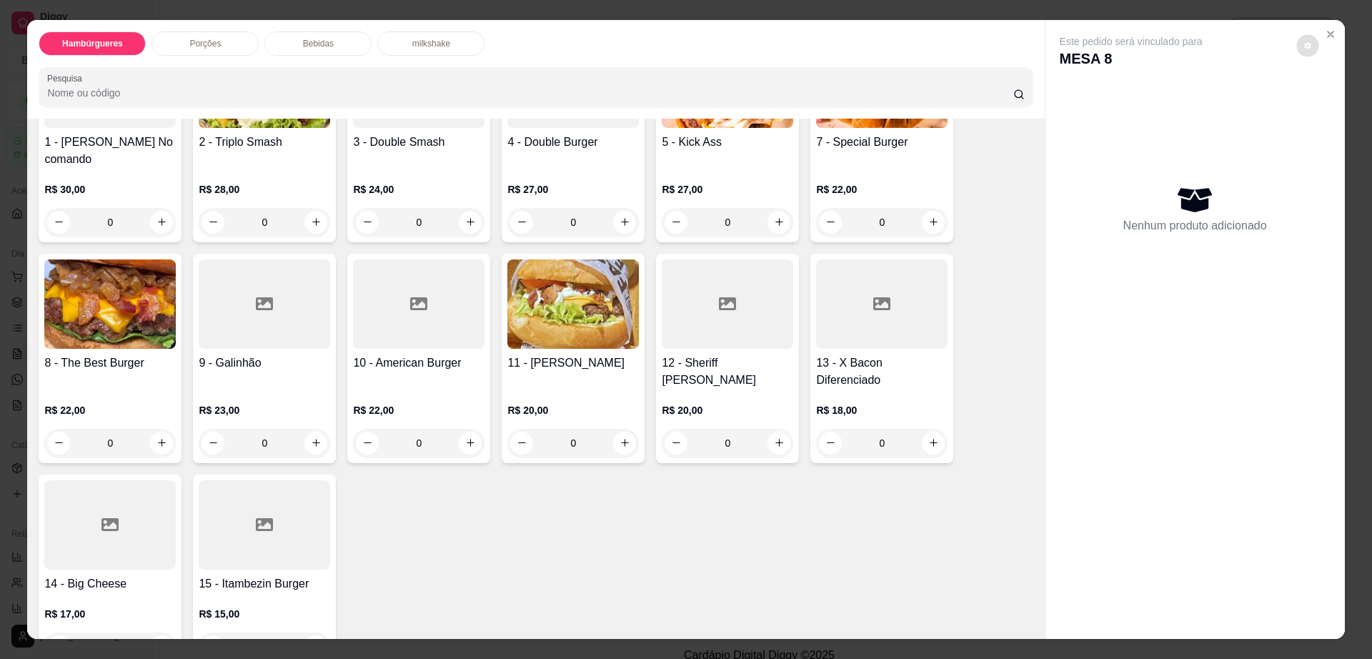
click at [219, 515] on div at bounding box center [264, 524] width 131 height 89
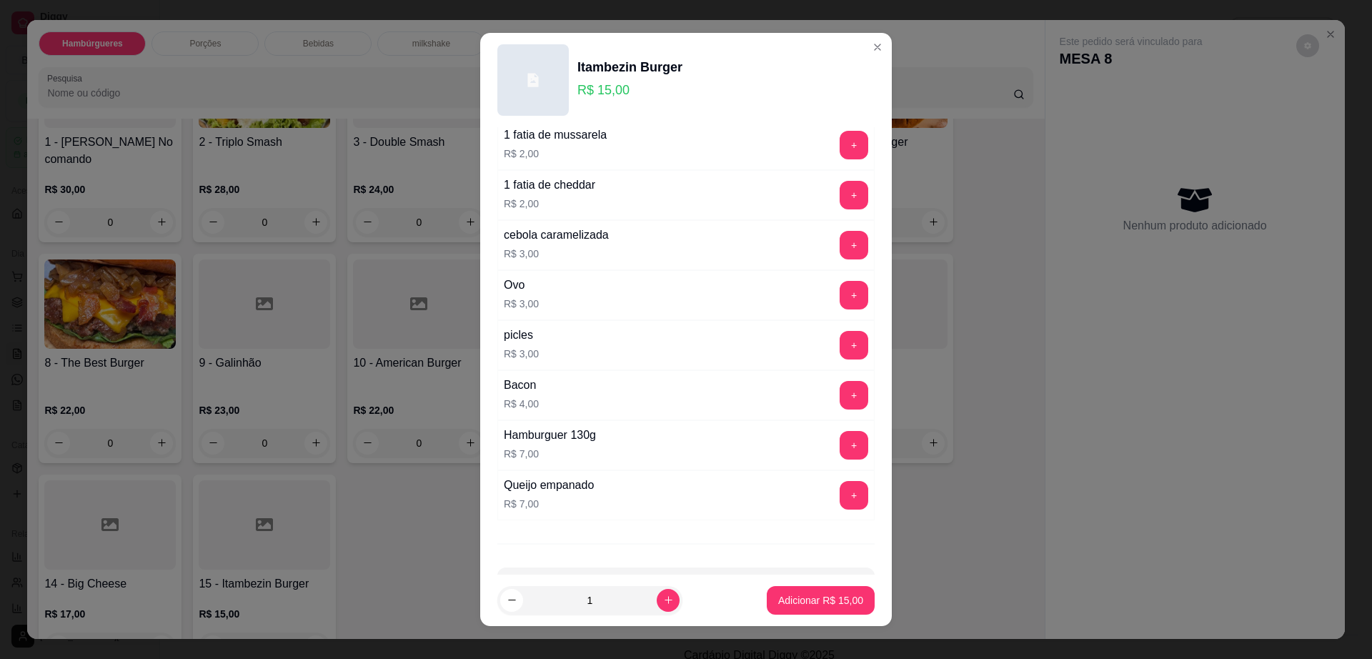
scroll to position [113, 0]
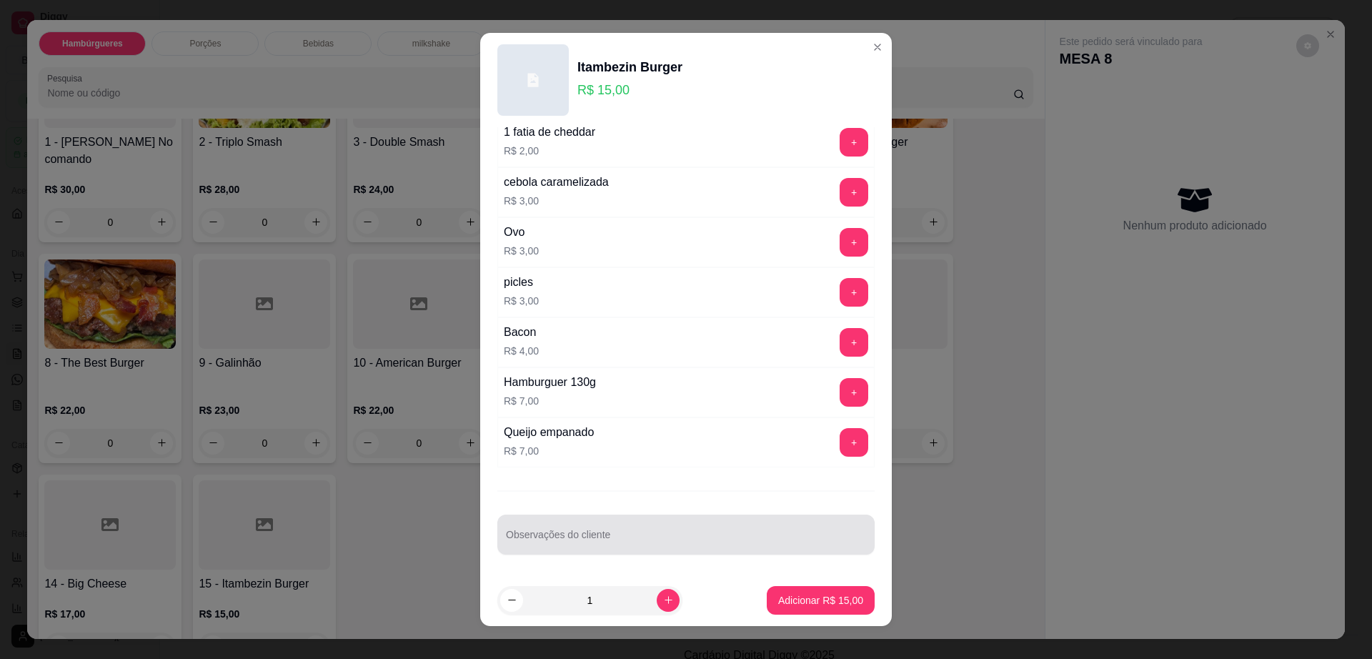
click at [685, 539] on input "Observações do cliente" at bounding box center [686, 540] width 360 height 14
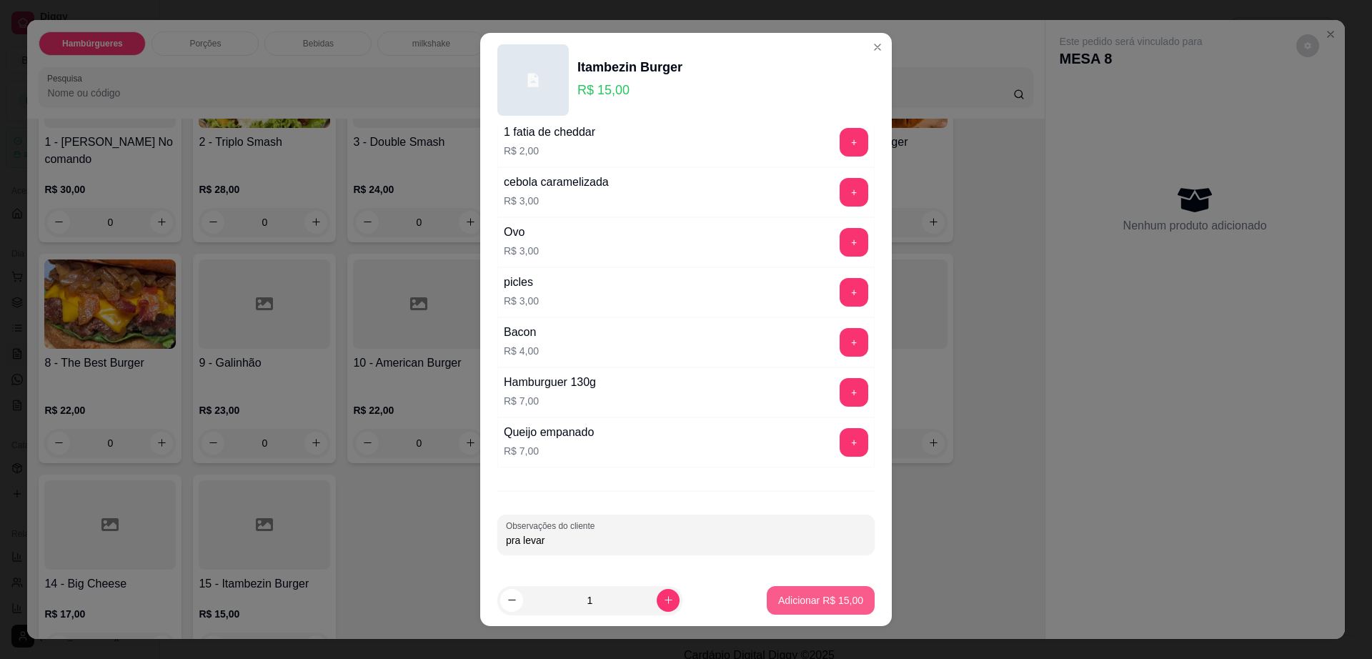
type input "pra levar"
click at [814, 598] on p "Adicionar R$ 15,00" at bounding box center [820, 600] width 85 height 14
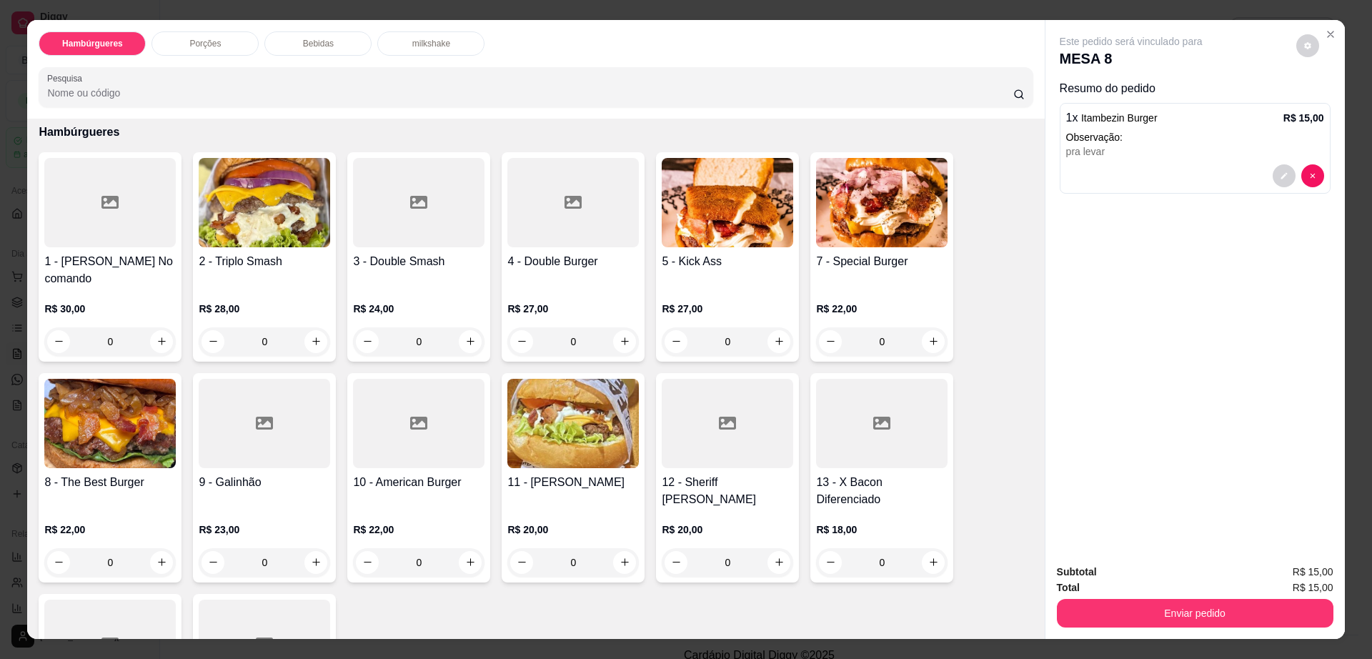
scroll to position [89, 0]
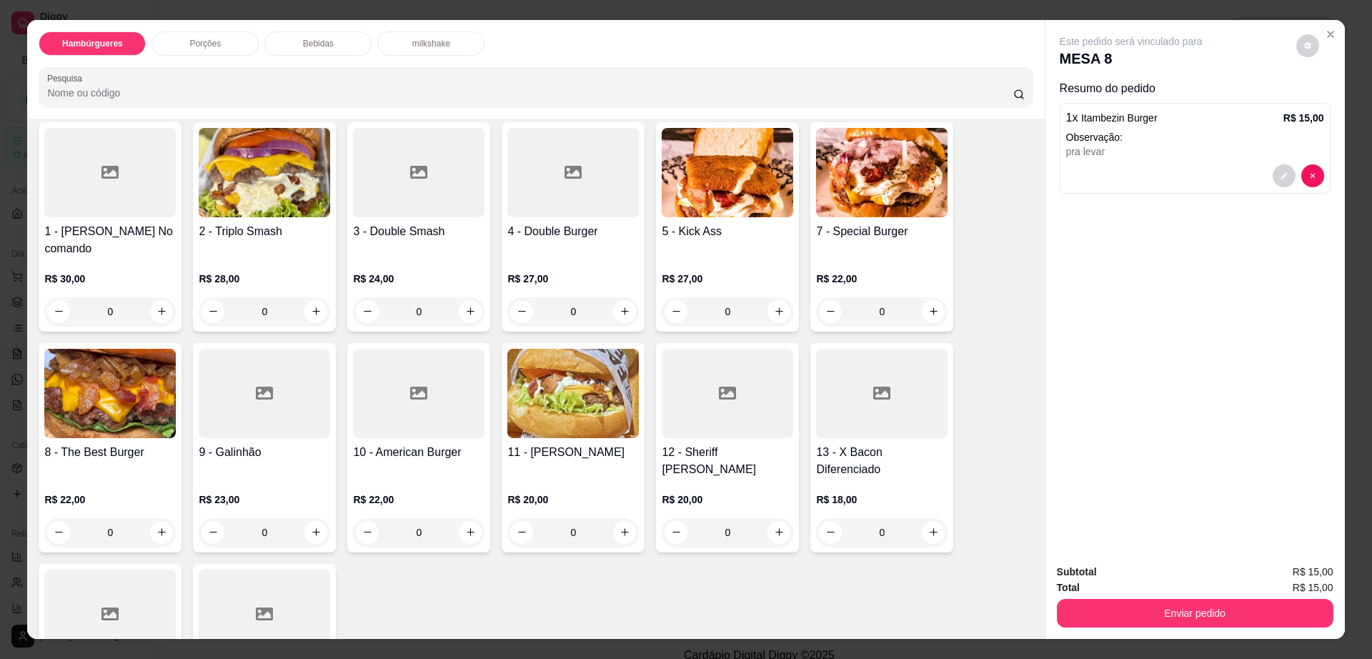
click at [232, 415] on div at bounding box center [264, 393] width 131 height 89
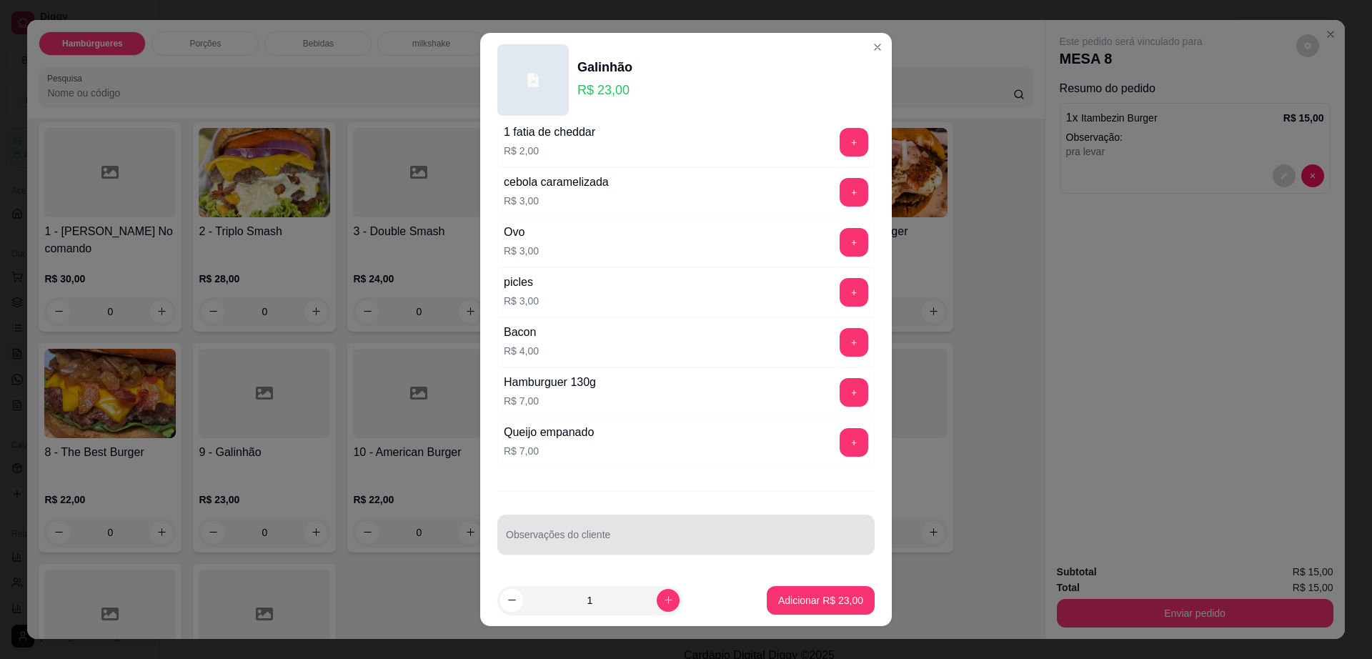
click at [657, 550] on div "Observações do cliente" at bounding box center [685, 535] width 377 height 40
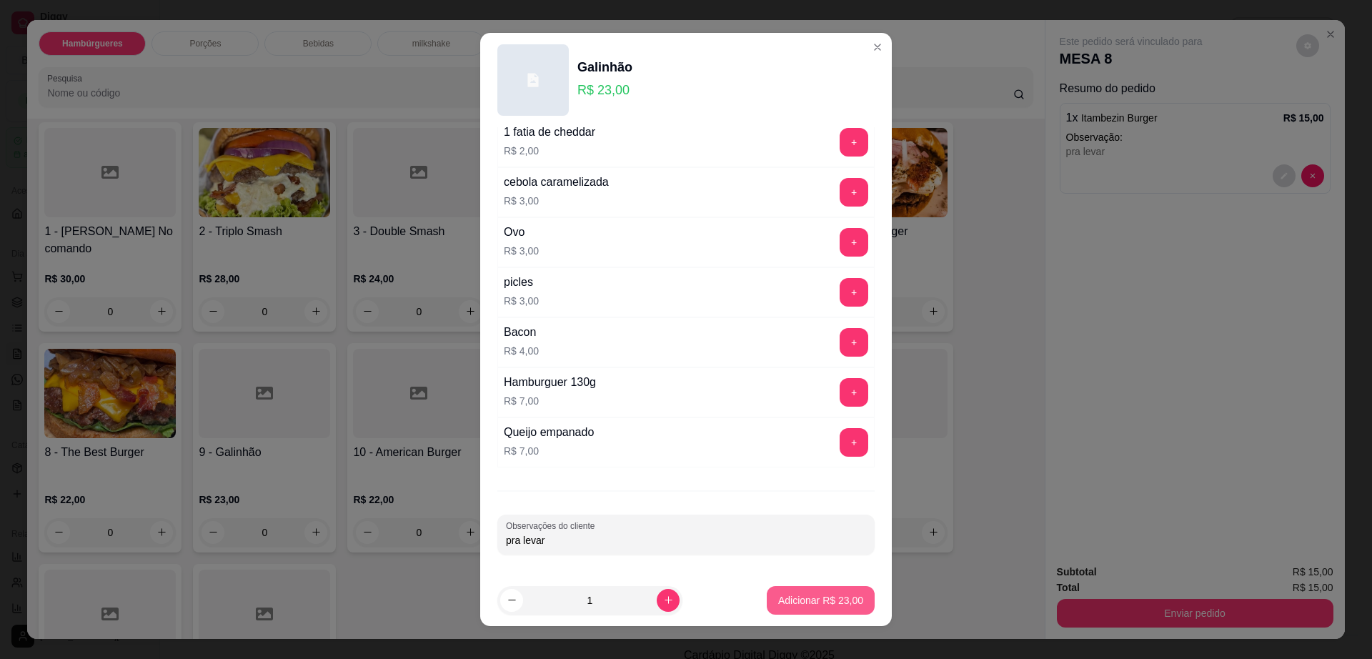
type input "pra levar"
click at [815, 605] on p "Adicionar R$ 23,00" at bounding box center [820, 600] width 85 height 14
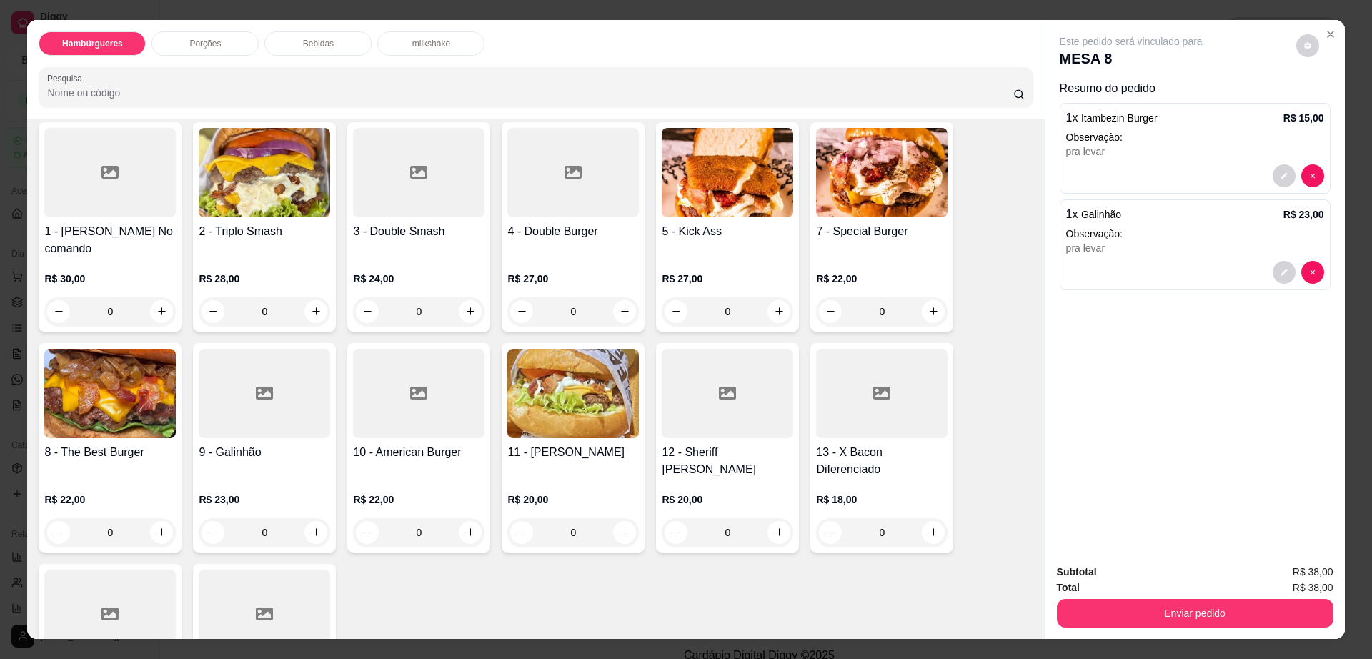
click at [312, 46] on p "Bebidas" at bounding box center [318, 43] width 31 height 11
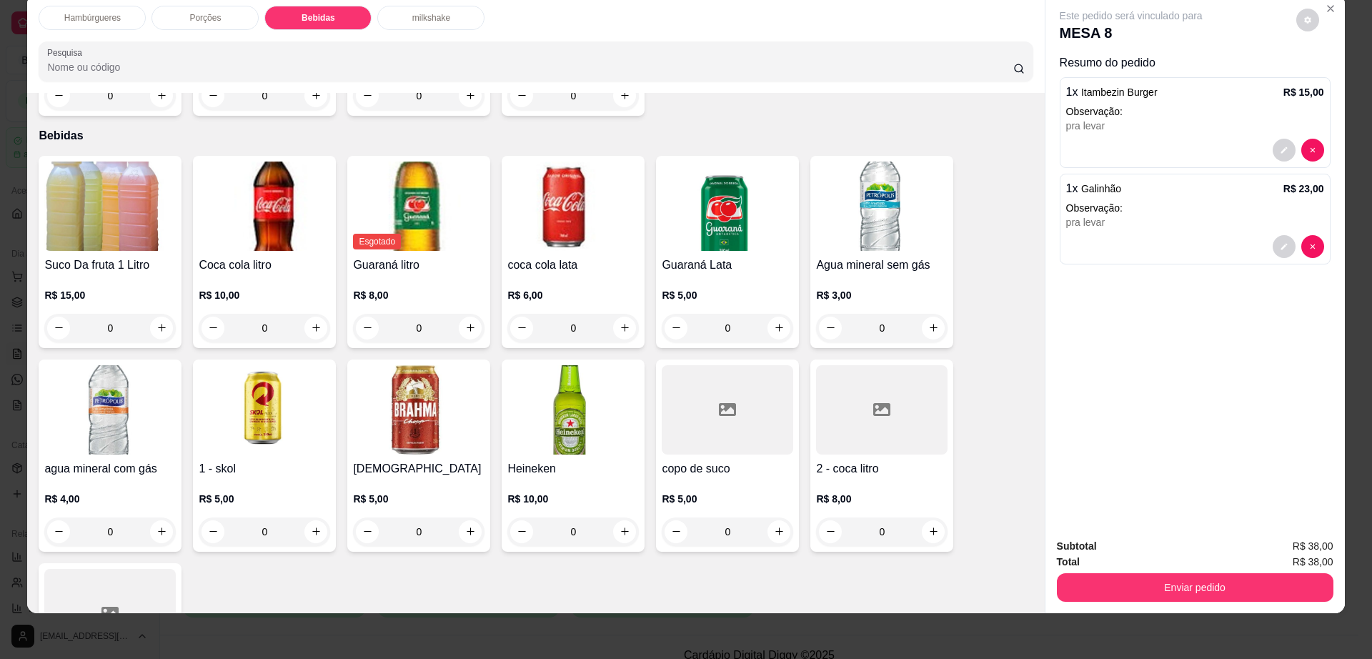
click at [550, 408] on img at bounding box center [572, 409] width 131 height 89
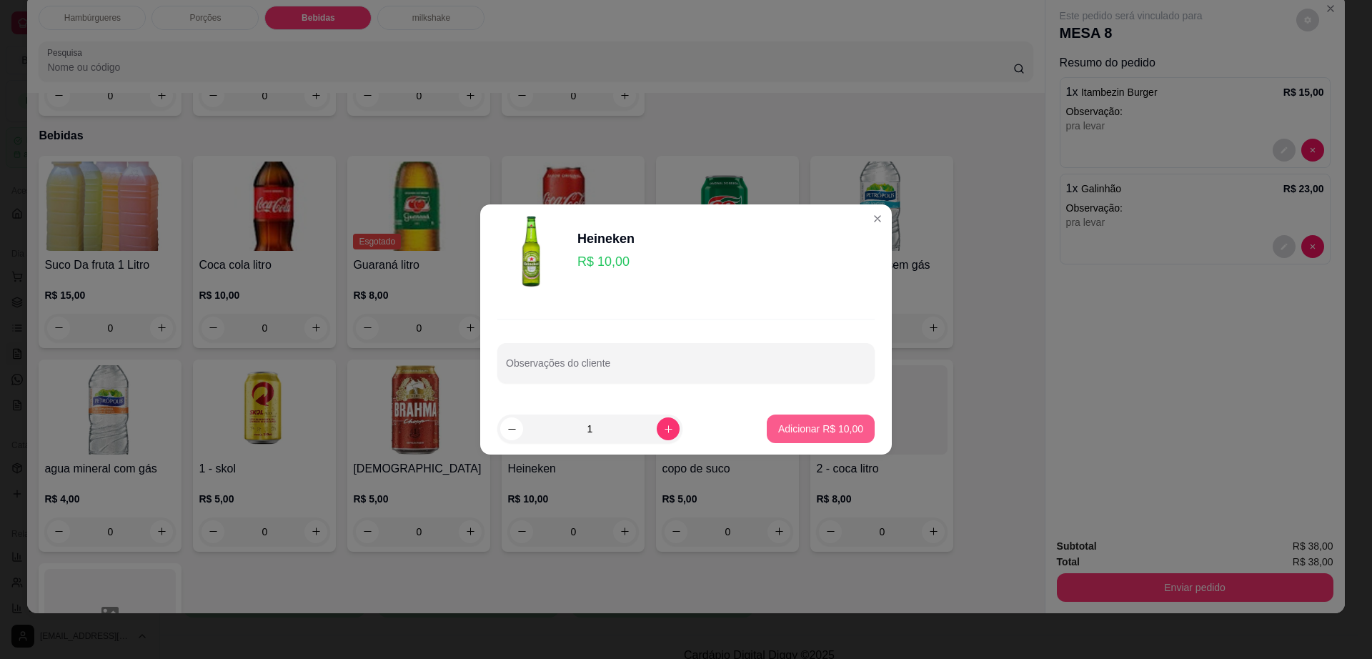
click at [829, 416] on button "Adicionar R$ 10,00" at bounding box center [821, 428] width 108 height 29
type input "1"
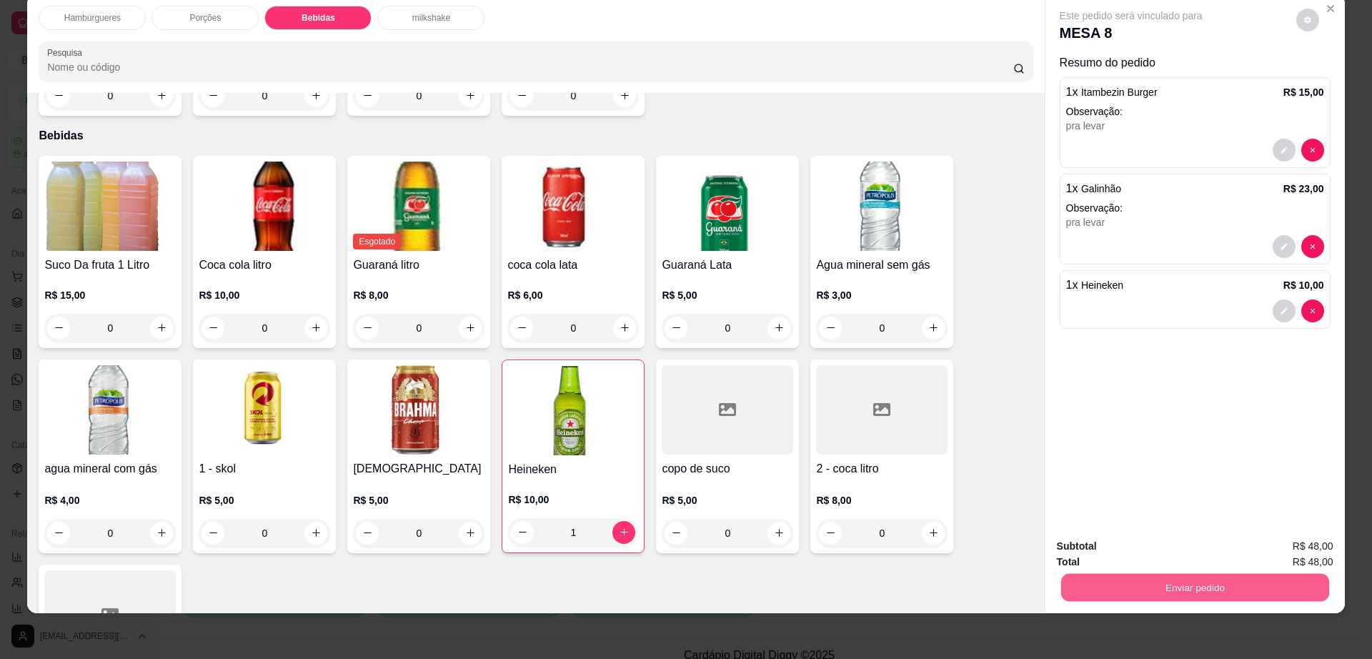
click at [1112, 587] on button "Enviar pedido" at bounding box center [1194, 588] width 268 height 28
click at [1095, 576] on button "Enviar pedido" at bounding box center [1194, 588] width 268 height 28
click at [1097, 550] on button "Não registrar e enviar pedido" at bounding box center [1146, 552] width 149 height 27
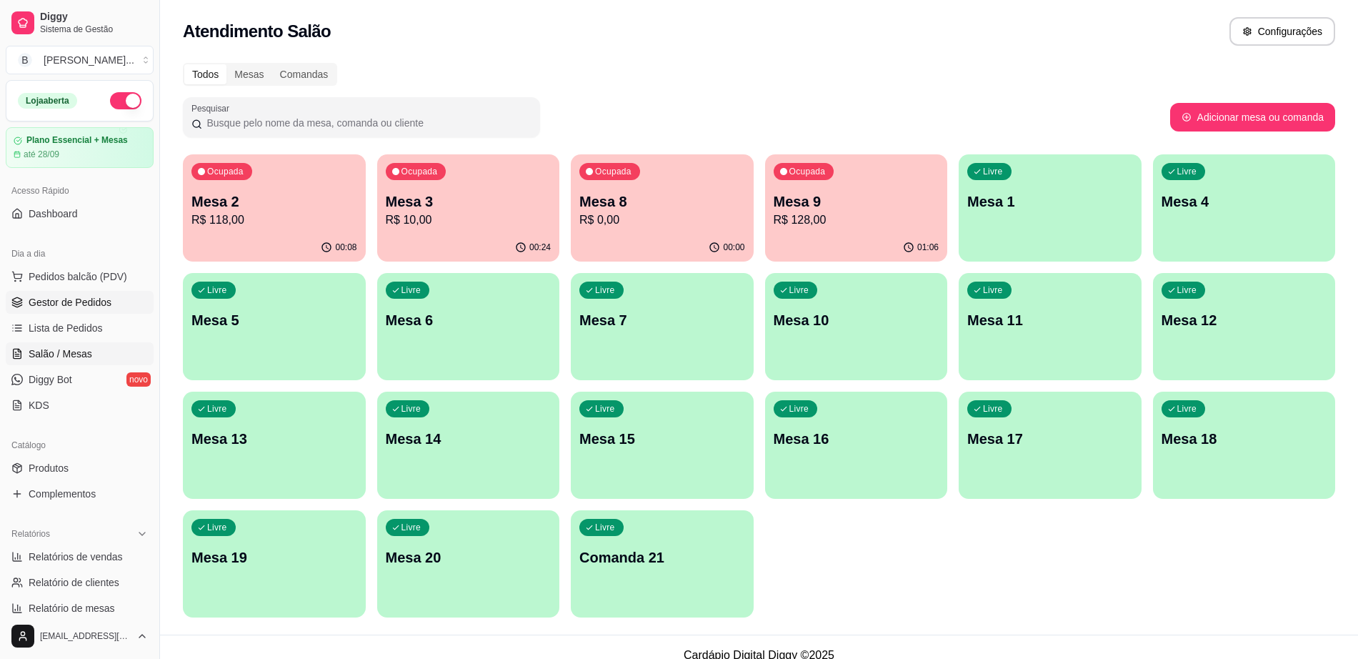
click at [119, 310] on link "Gestor de Pedidos" at bounding box center [80, 302] width 148 height 23
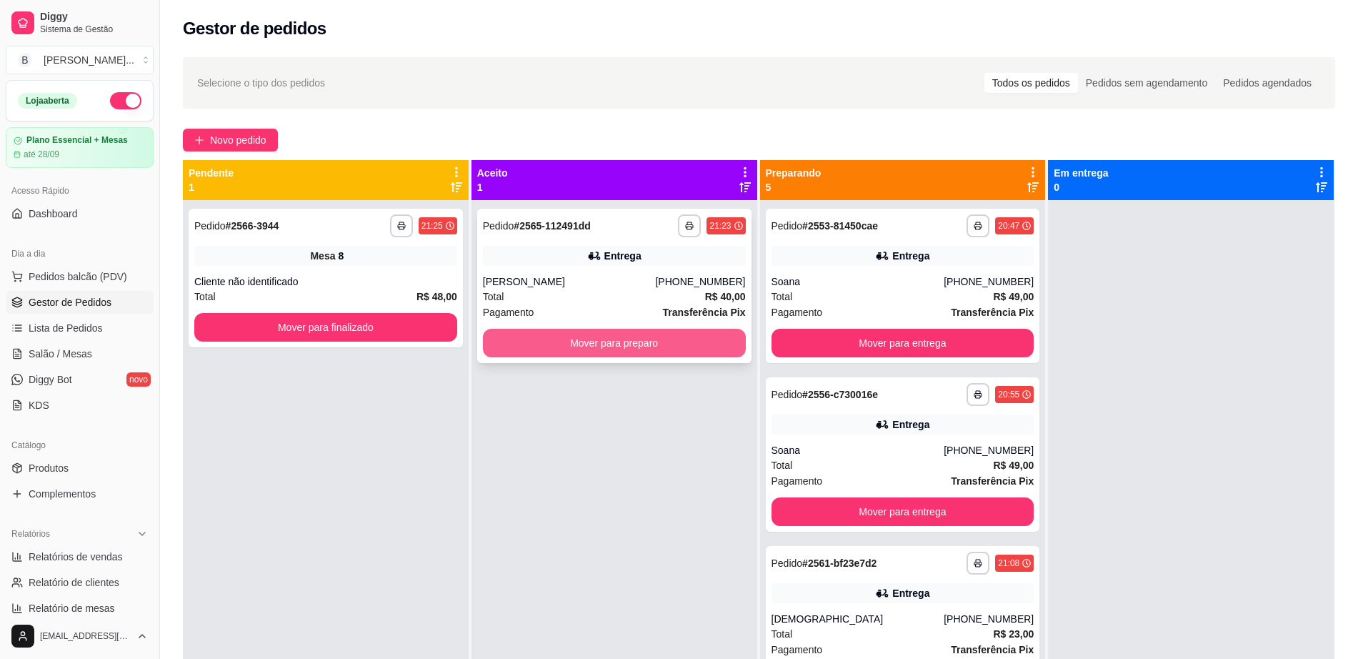
click at [562, 341] on button "Mover para preparo" at bounding box center [614, 343] width 263 height 29
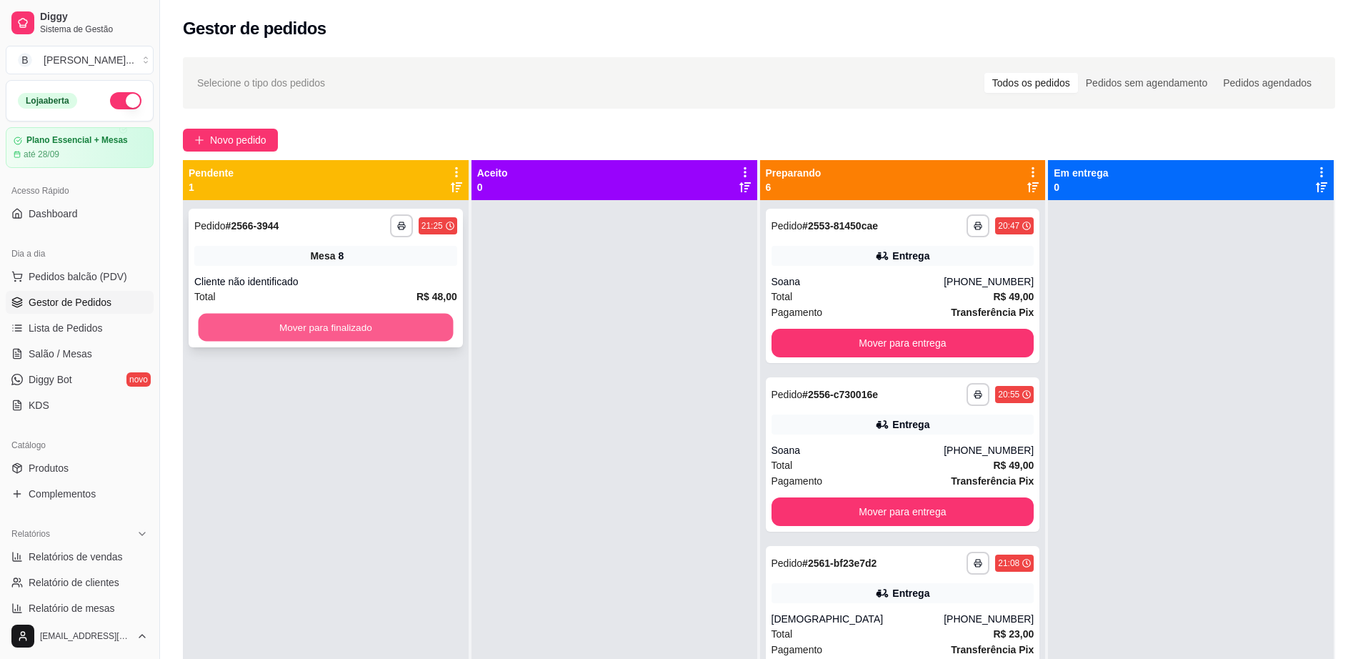
click at [417, 322] on button "Mover para finalizado" at bounding box center [326, 328] width 255 height 28
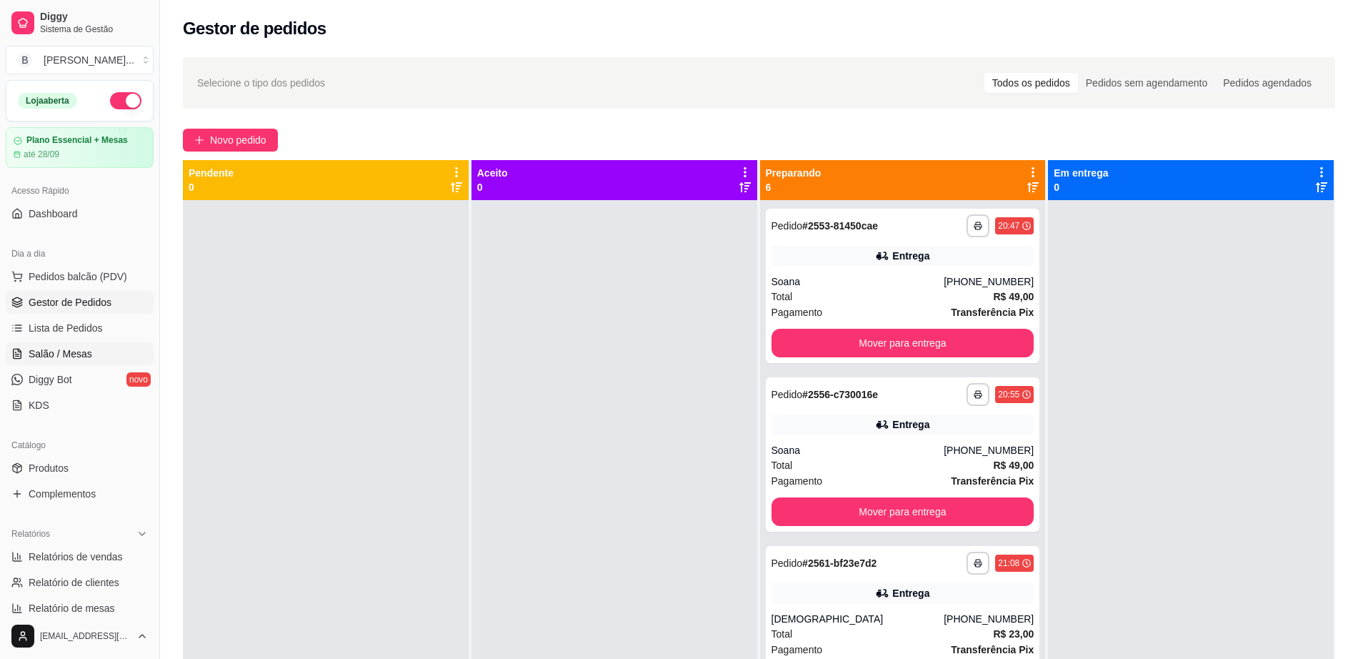
click at [91, 349] on link "Salão / Mesas" at bounding box center [80, 353] width 148 height 23
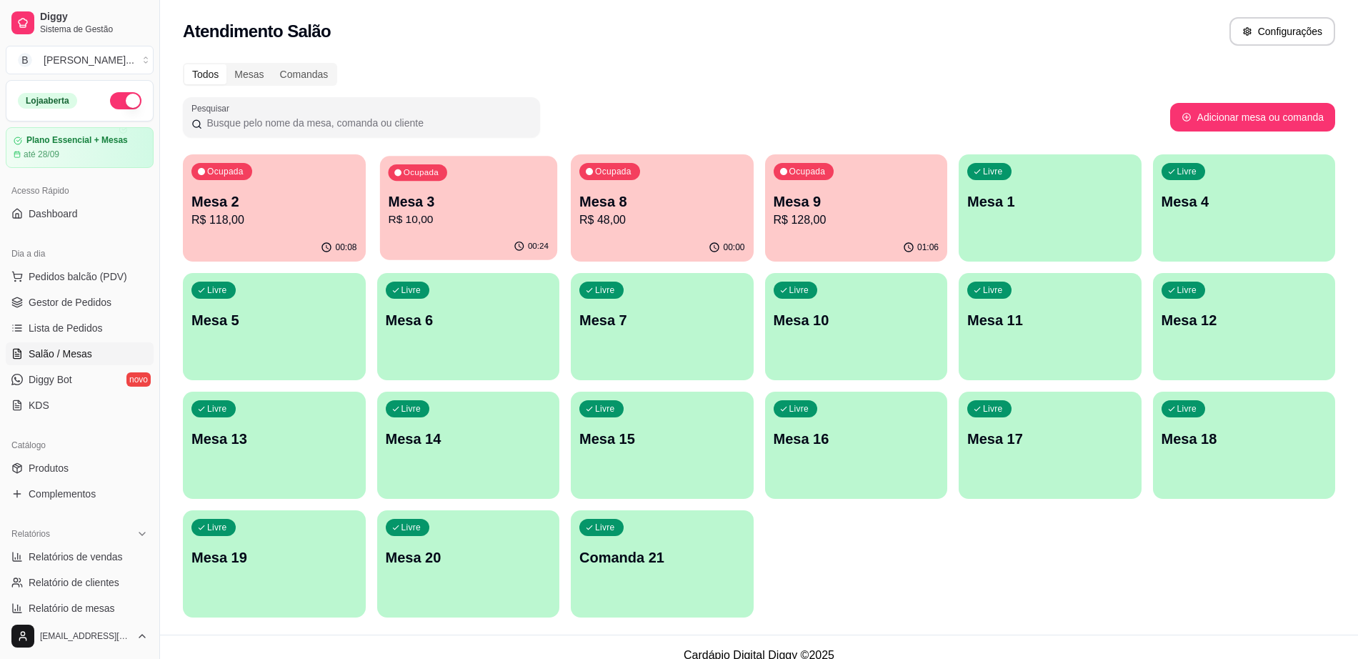
click at [406, 199] on p "Mesa 3" at bounding box center [468, 201] width 161 height 19
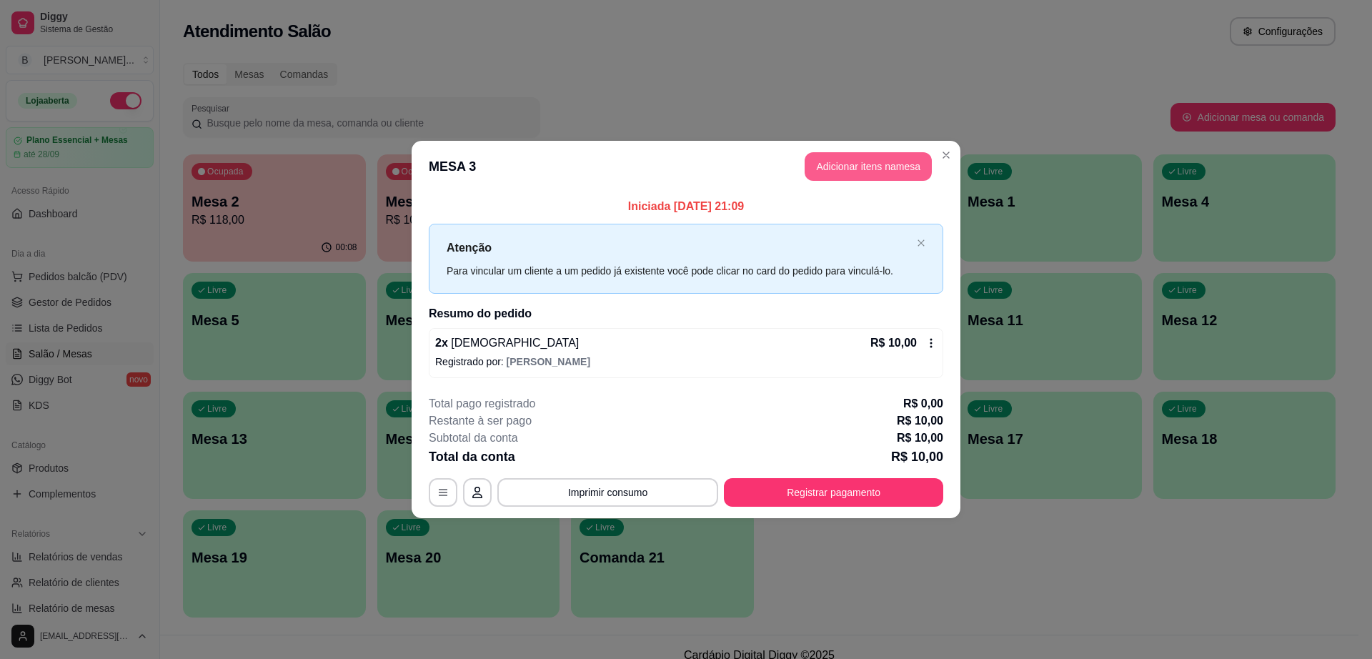
click at [857, 162] on button "Adicionar itens na mesa" at bounding box center [868, 166] width 127 height 29
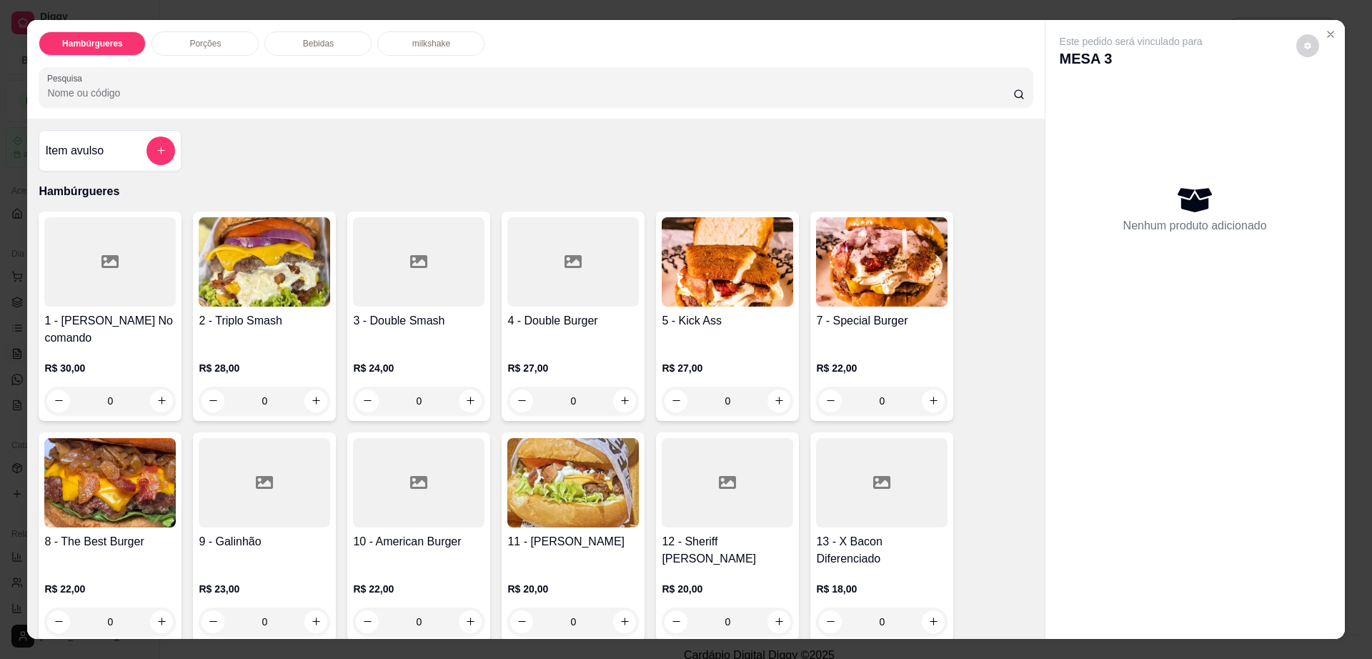
click at [212, 45] on p "Porções" at bounding box center [204, 43] width 31 height 11
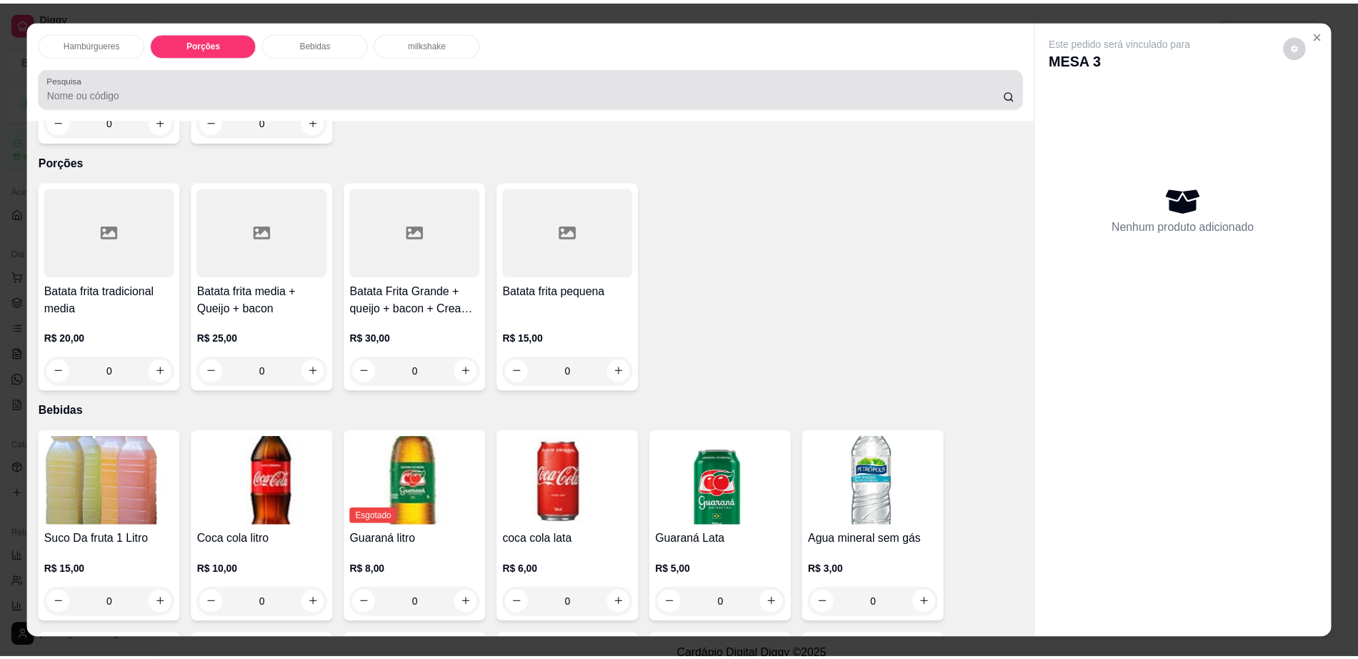
scroll to position [26, 0]
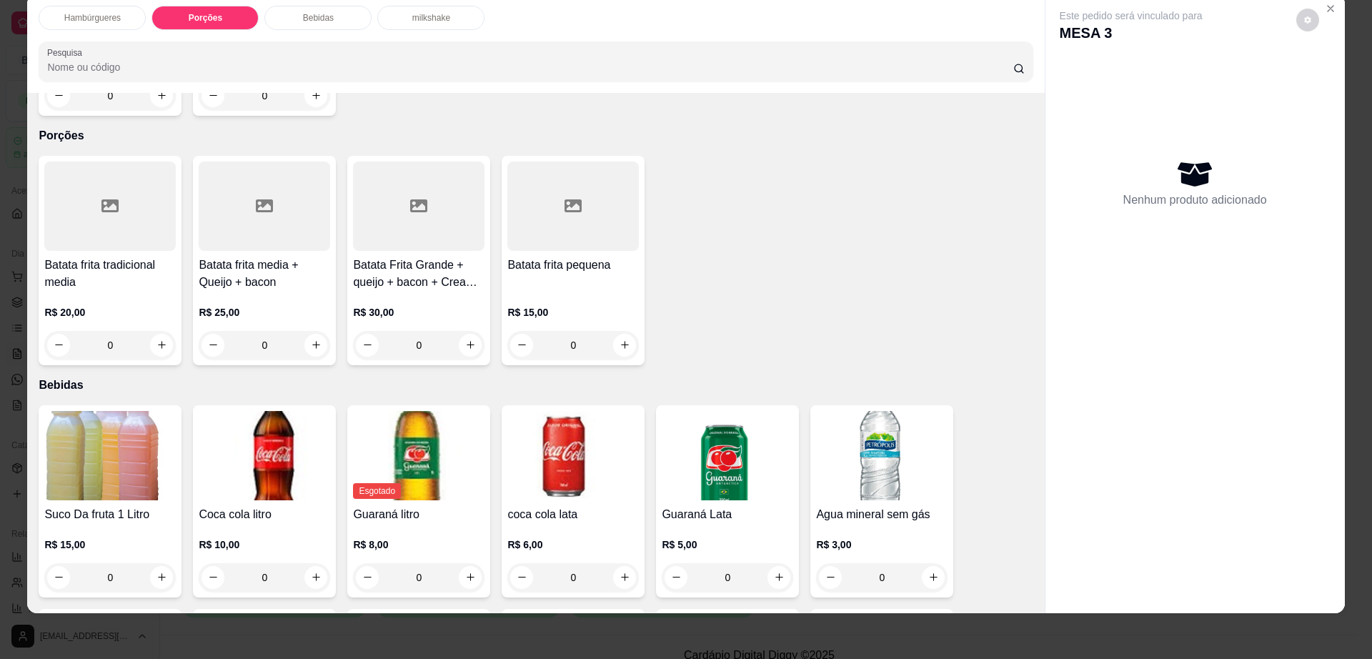
click at [233, 213] on div at bounding box center [264, 206] width 131 height 89
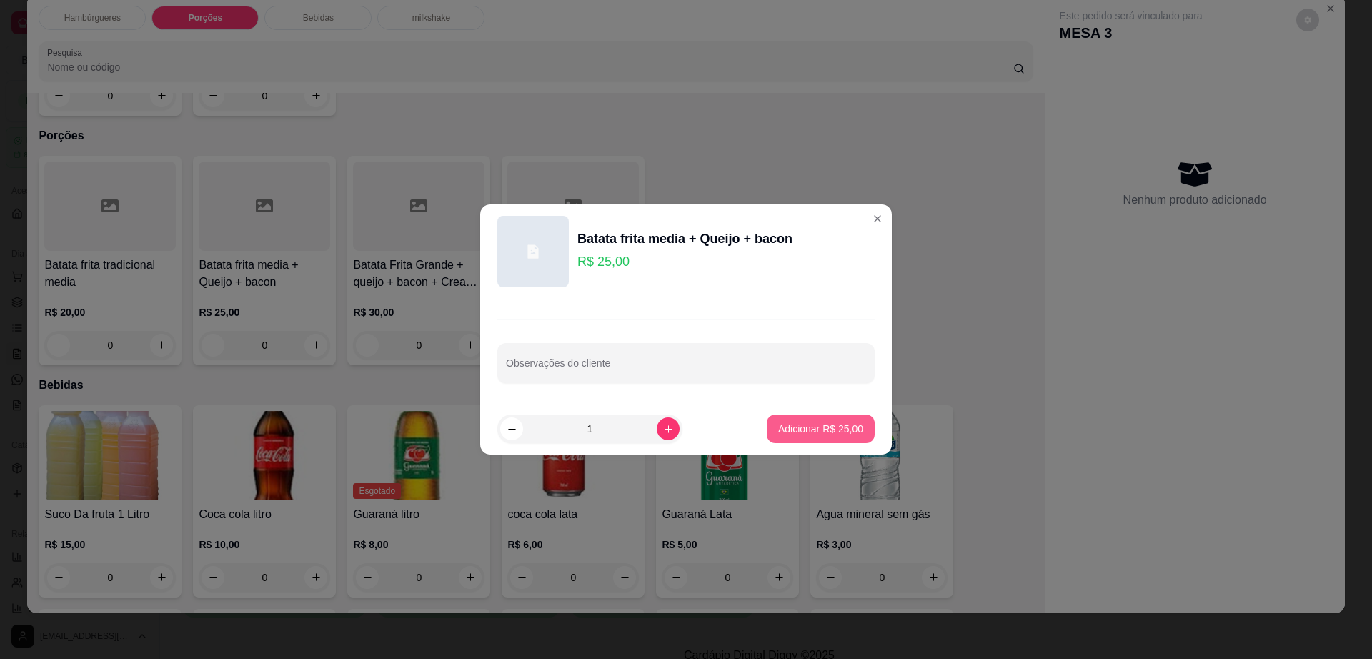
click at [784, 419] on button "Adicionar R$ 25,00" at bounding box center [821, 428] width 108 height 29
type input "1"
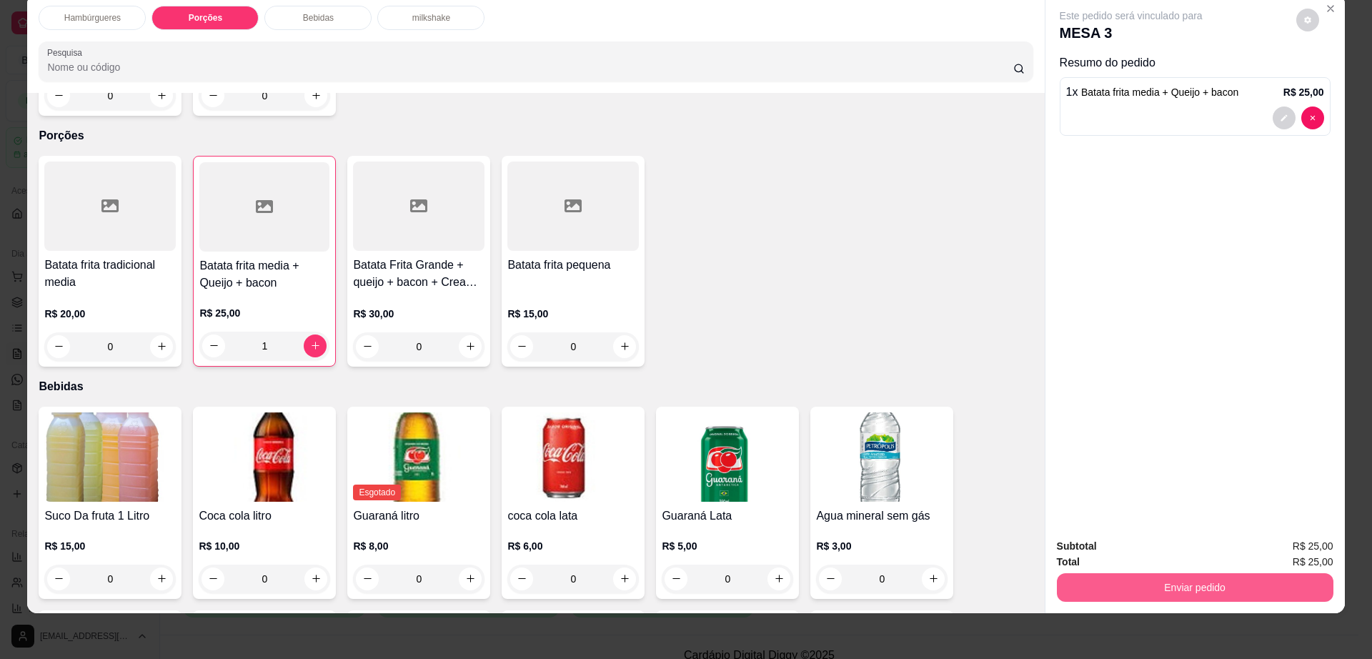
click at [1148, 589] on button "Enviar pedido" at bounding box center [1195, 587] width 277 height 29
click at [1127, 546] on button "Não registrar e enviar pedido" at bounding box center [1146, 552] width 149 height 27
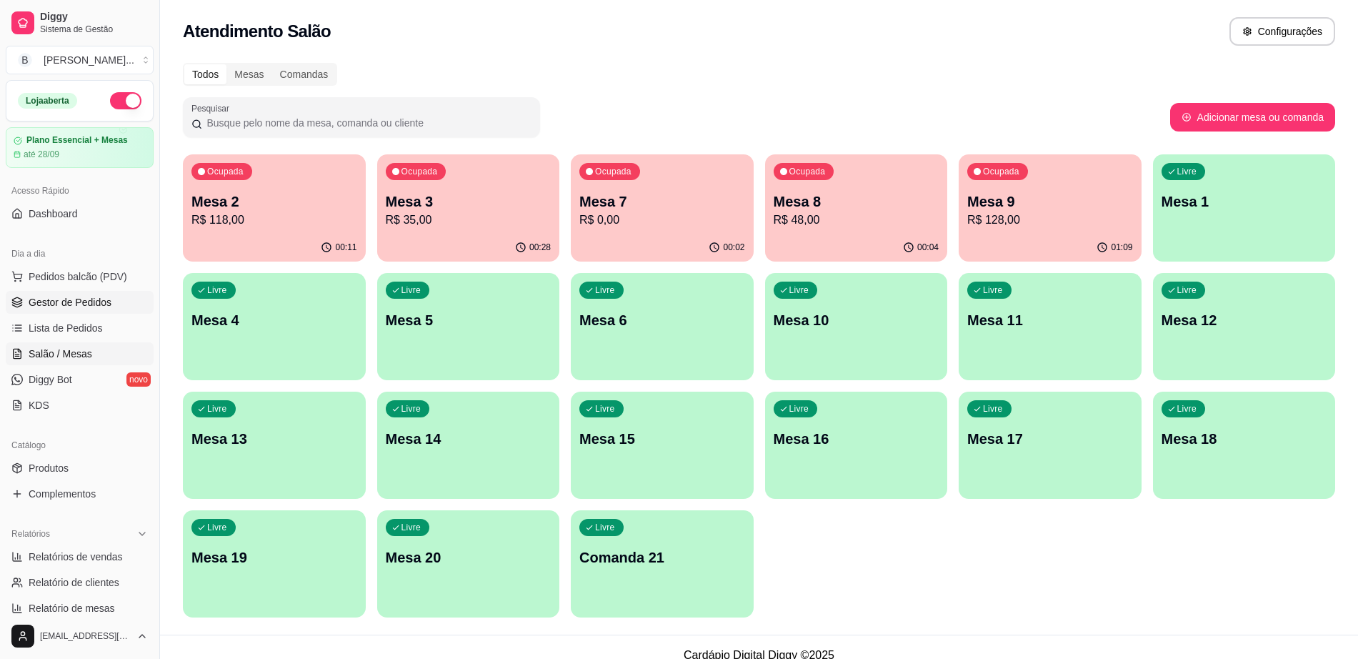
click at [54, 292] on link "Gestor de Pedidos" at bounding box center [80, 302] width 148 height 23
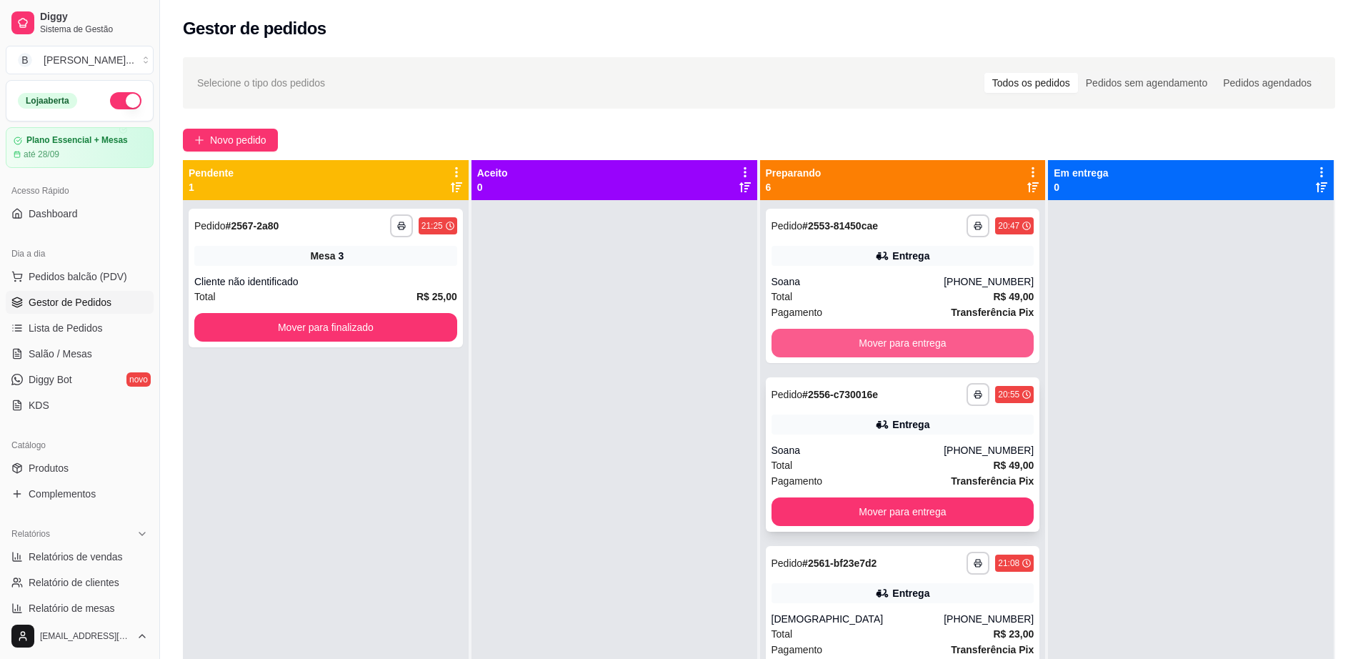
click at [859, 352] on button "Mover para entrega" at bounding box center [903, 343] width 263 height 29
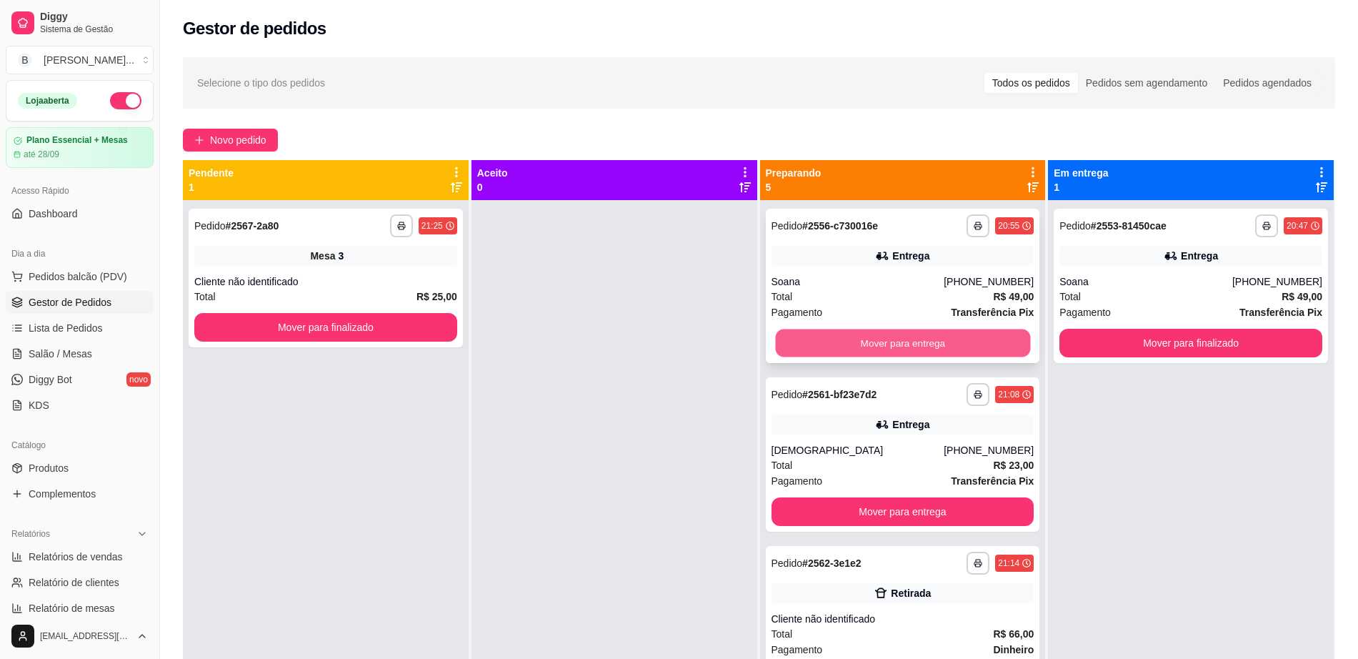
click at [859, 352] on button "Mover para entrega" at bounding box center [902, 343] width 255 height 28
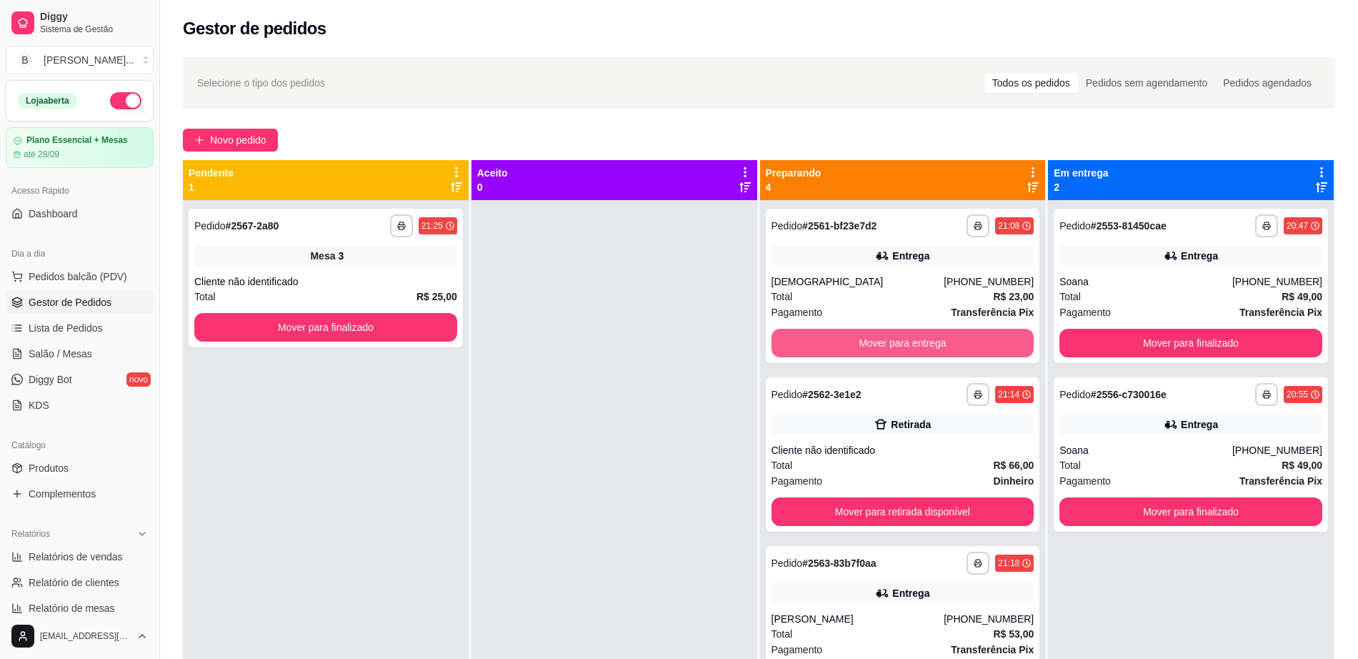
click at [859, 352] on button "Mover para entrega" at bounding box center [903, 343] width 263 height 29
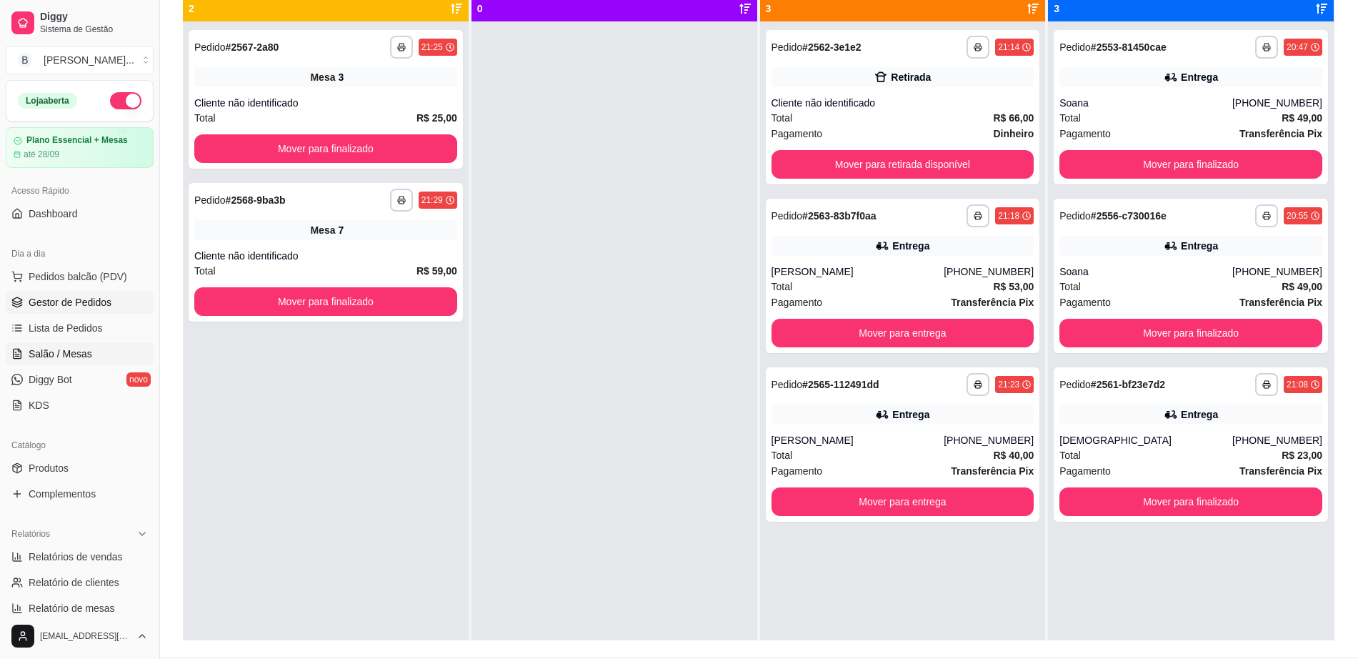
click at [65, 361] on link "Salão / Mesas" at bounding box center [80, 353] width 148 height 23
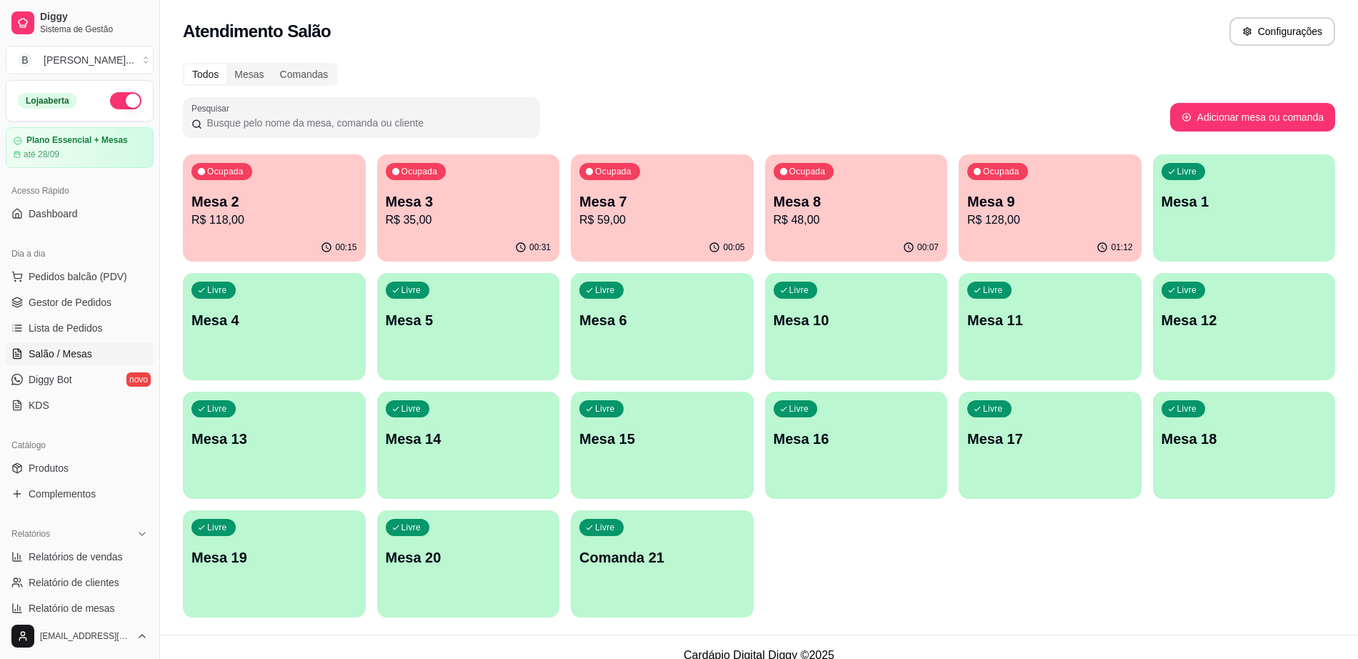
click at [499, 244] on div "00:31" at bounding box center [468, 248] width 183 height 28
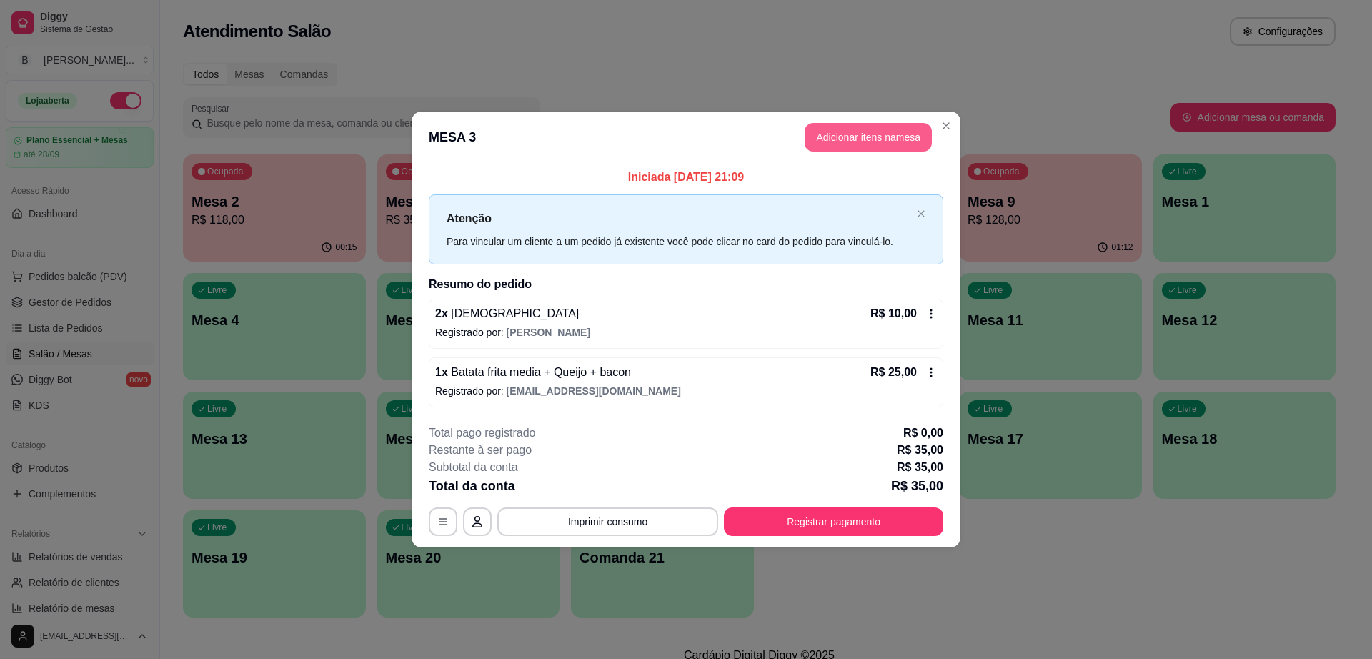
click at [908, 139] on button "Adicionar itens na mesa" at bounding box center [868, 137] width 127 height 29
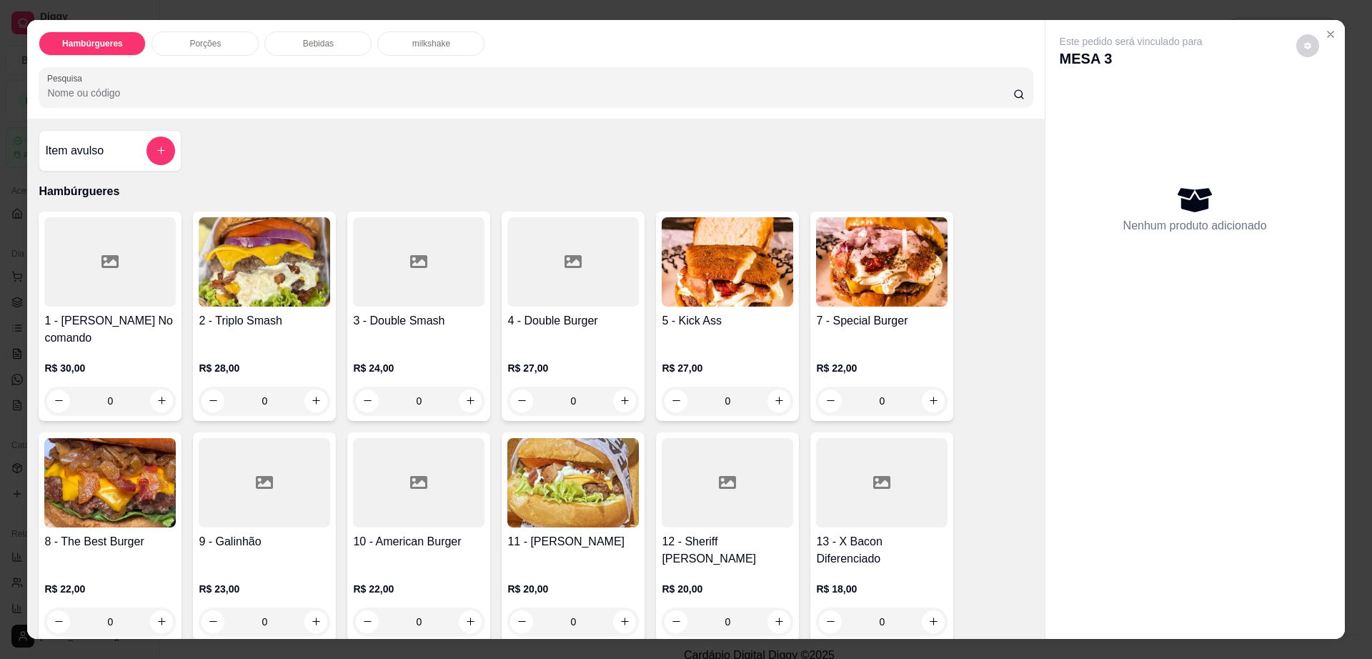
click at [307, 44] on p "Bebidas" at bounding box center [318, 43] width 31 height 11
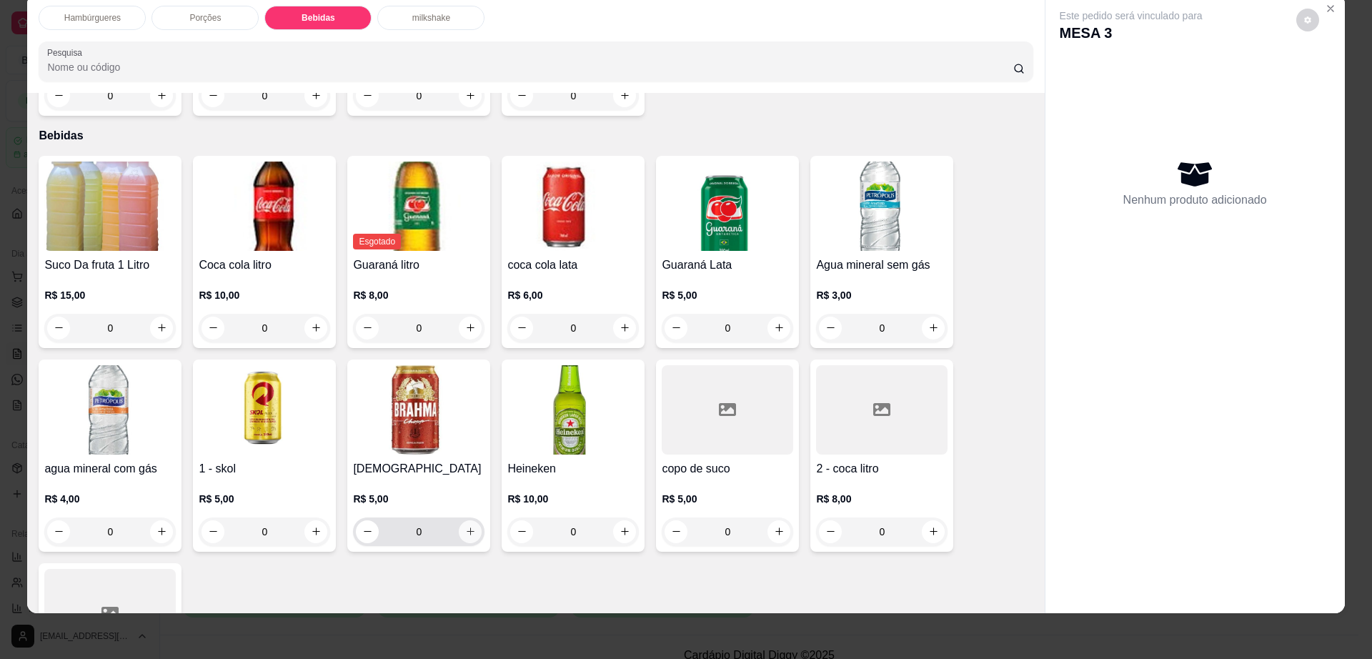
click at [467, 520] on button "increase-product-quantity" at bounding box center [470, 531] width 23 height 23
type input "1"
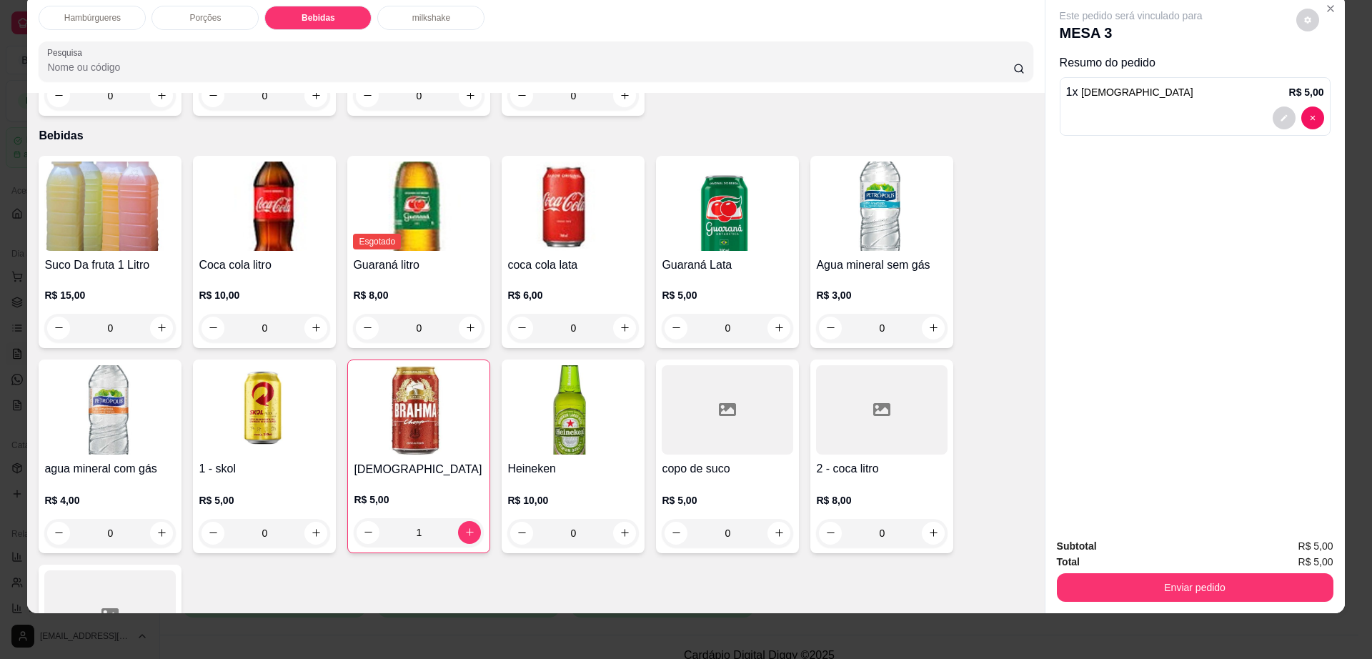
click at [1286, 9] on div "Este pedido será vinculado para MESA 3" at bounding box center [1189, 26] width 259 height 34
click at [1302, 12] on button "decrease-product-quantity" at bounding box center [1307, 20] width 23 height 23
click at [1324, 69] on span "Automatic updates" at bounding box center [1333, 77] width 29 height 17
click at [1324, 77] on input "Automatic updates" at bounding box center [1322, 81] width 9 height 9
checkbox input "false"
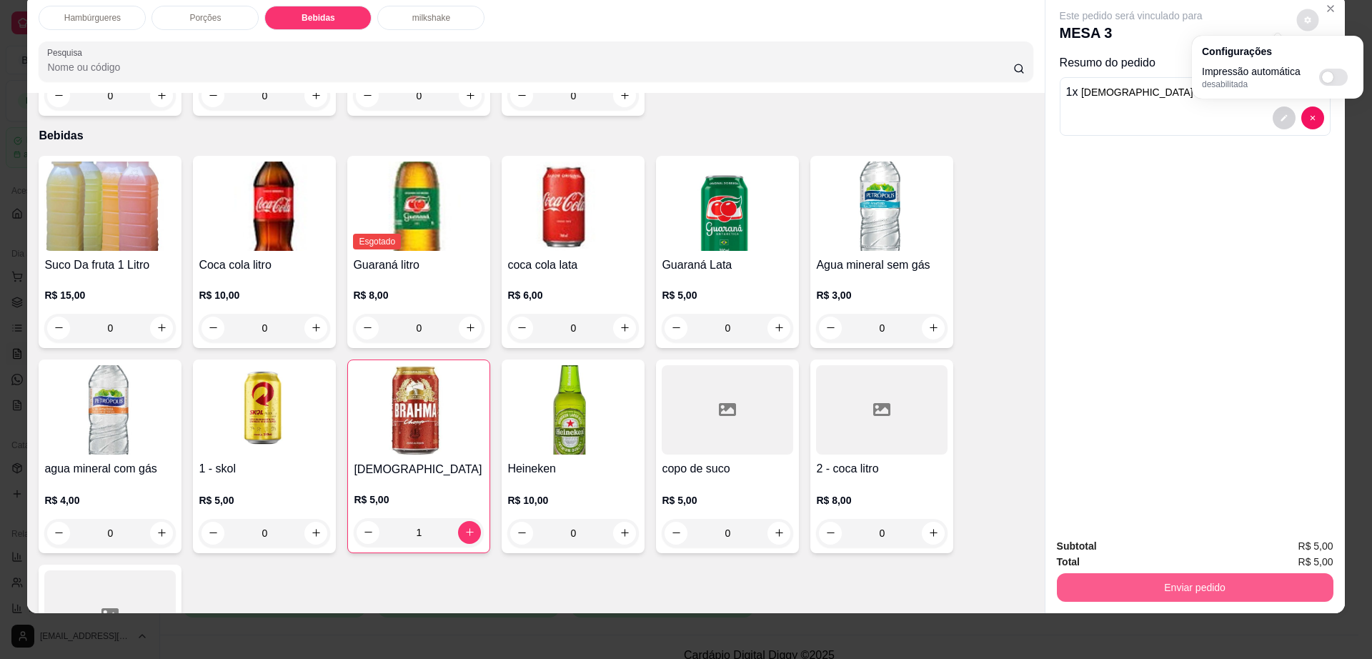
click at [1093, 587] on button "Enviar pedido" at bounding box center [1195, 587] width 277 height 29
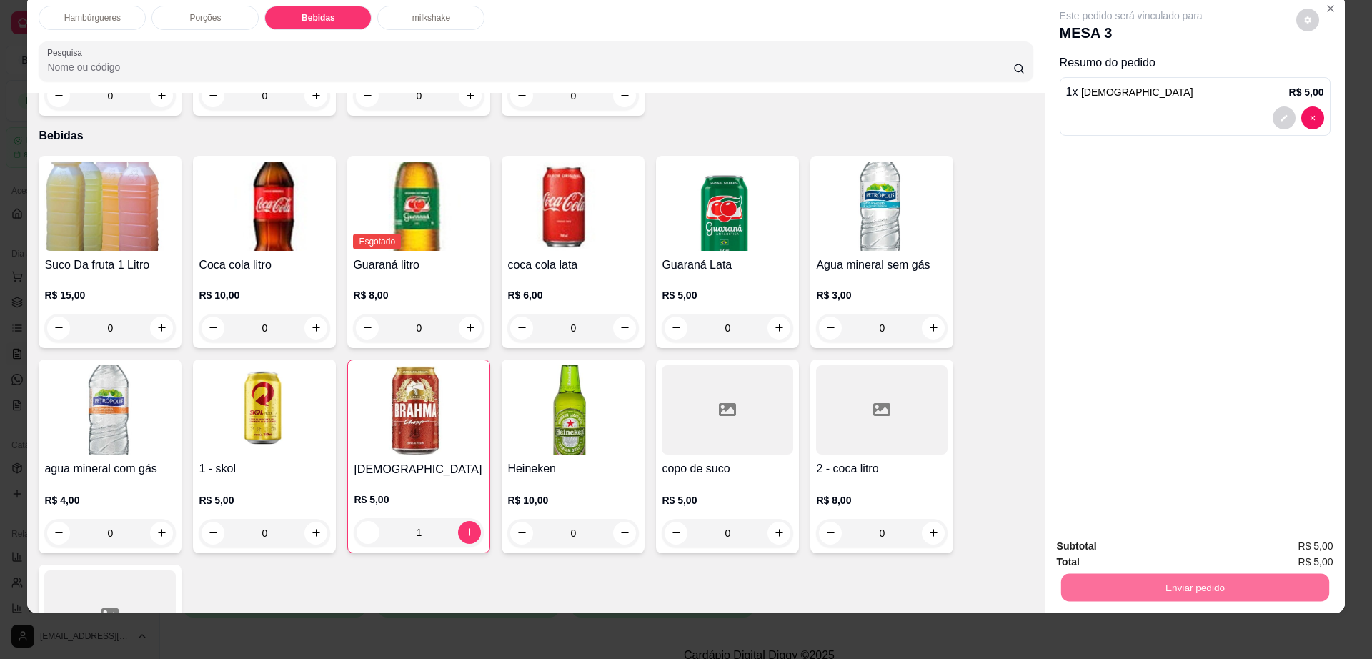
click at [1105, 560] on button "Não registrar e enviar pedido" at bounding box center [1146, 552] width 149 height 27
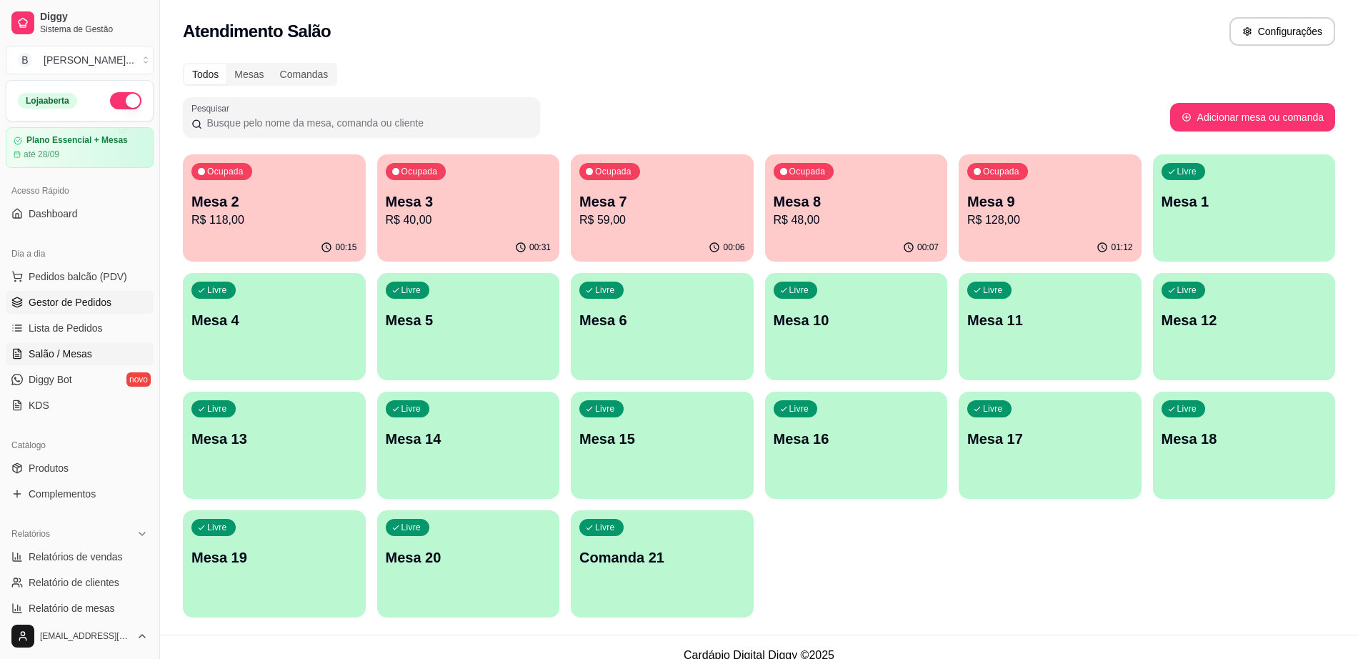
click at [91, 309] on span "Gestor de Pedidos" at bounding box center [70, 302] width 83 height 14
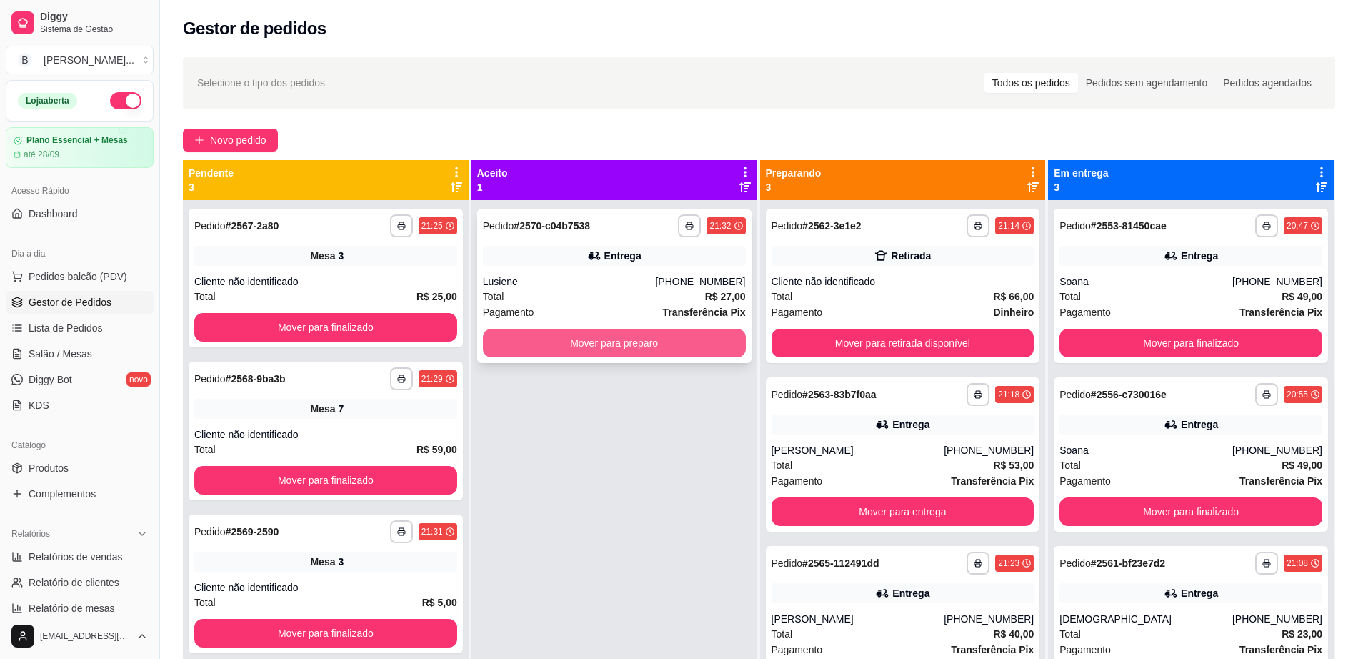
click at [654, 346] on button "Mover para preparo" at bounding box center [614, 343] width 263 height 29
click at [89, 347] on span "Salão / Mesas" at bounding box center [61, 354] width 64 height 14
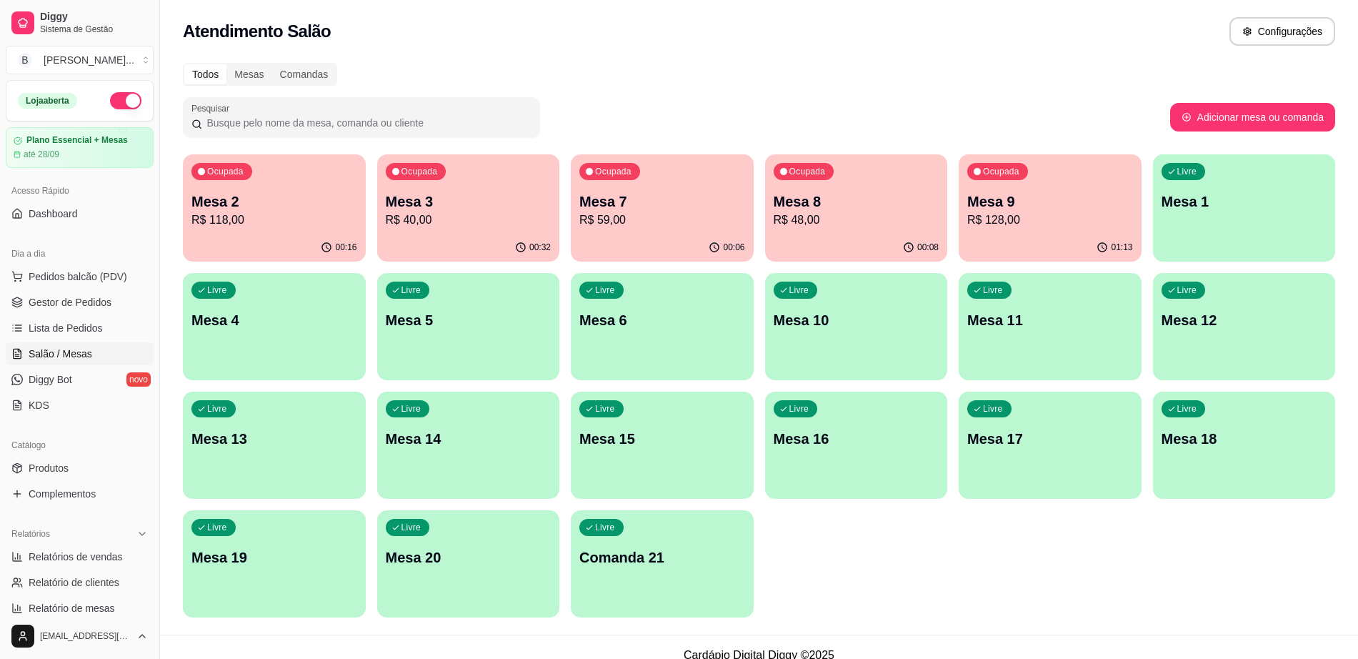
click at [278, 212] on p "R$ 118,00" at bounding box center [275, 220] width 166 height 17
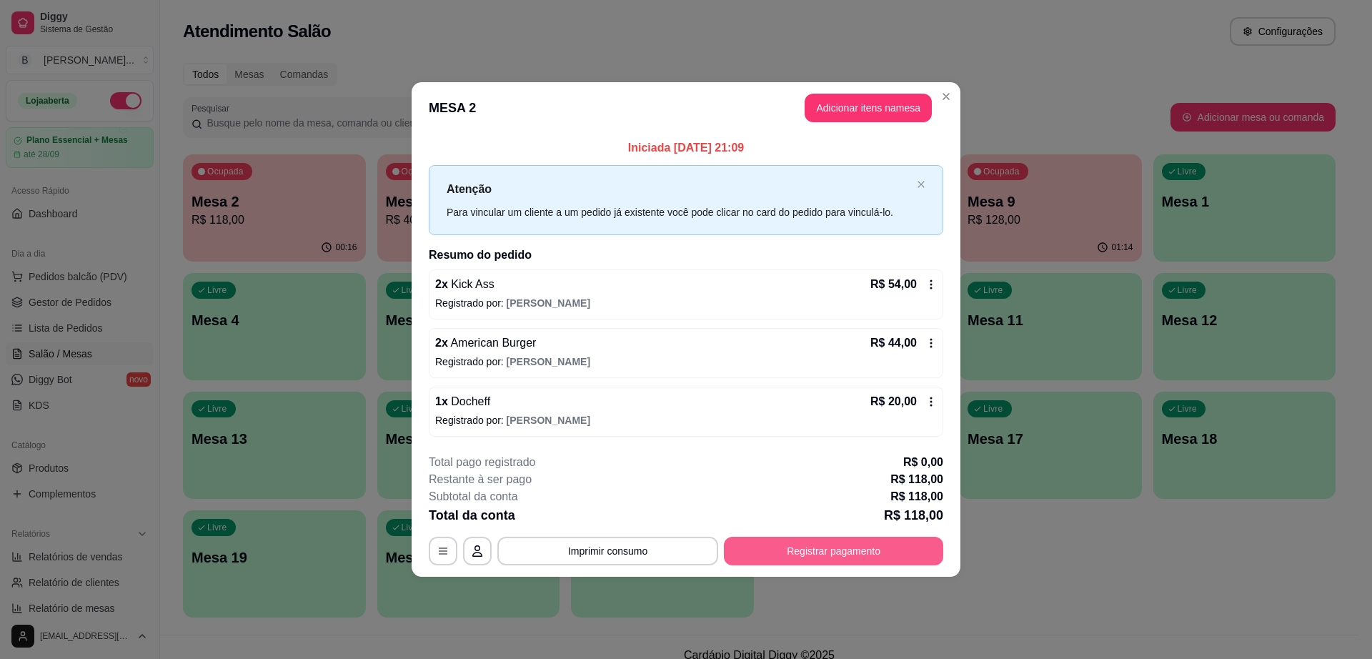
click at [773, 562] on button "Registrar pagamento" at bounding box center [833, 551] width 219 height 29
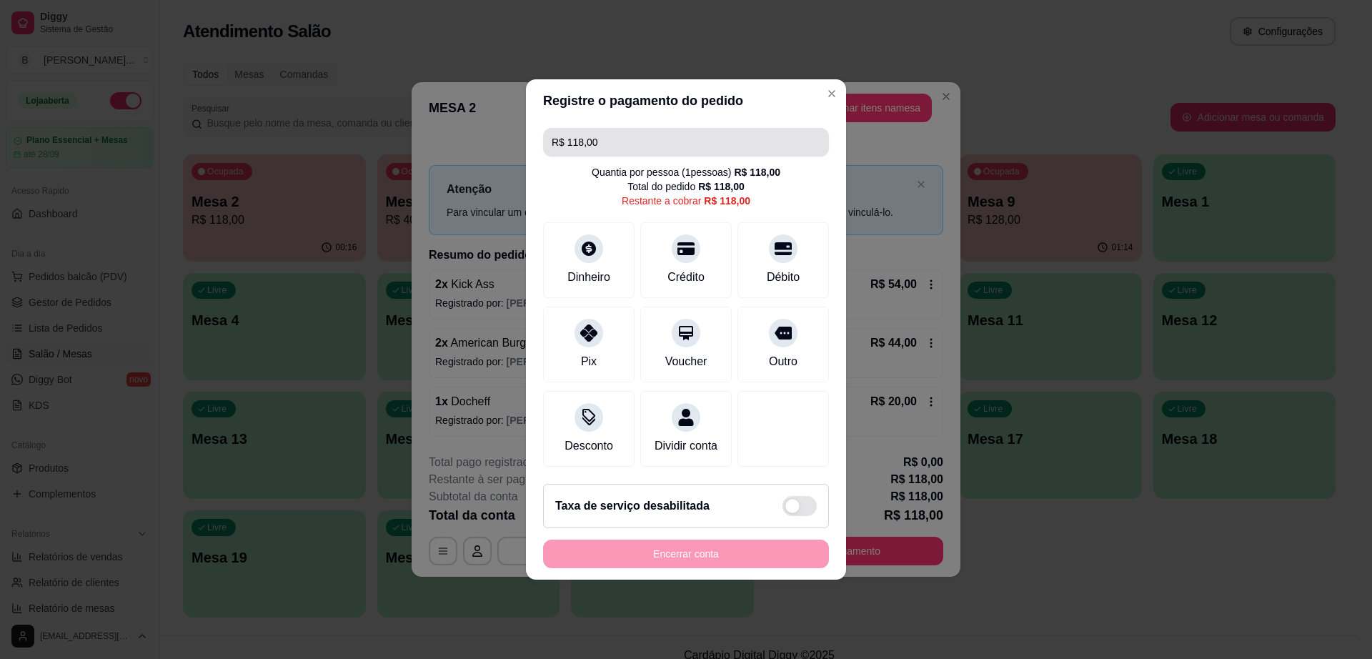
click at [670, 141] on input "R$ 118,00" at bounding box center [686, 142] width 269 height 29
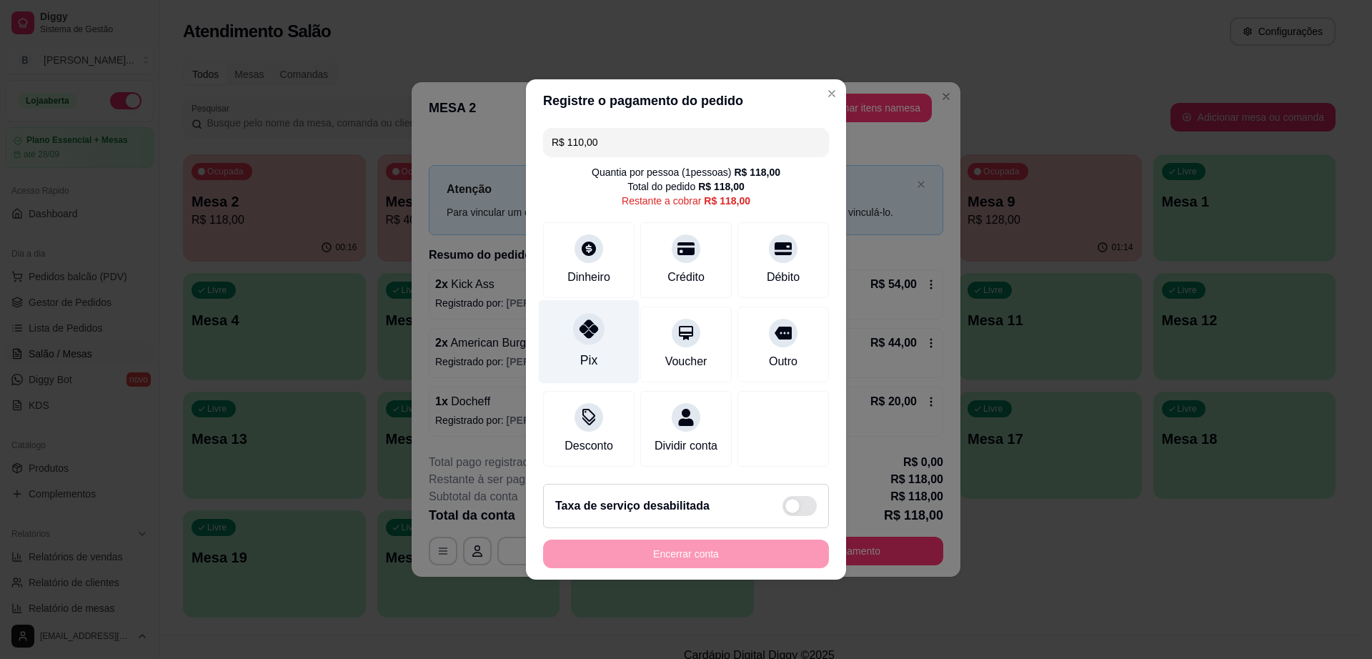
click at [592, 322] on icon at bounding box center [589, 328] width 19 height 19
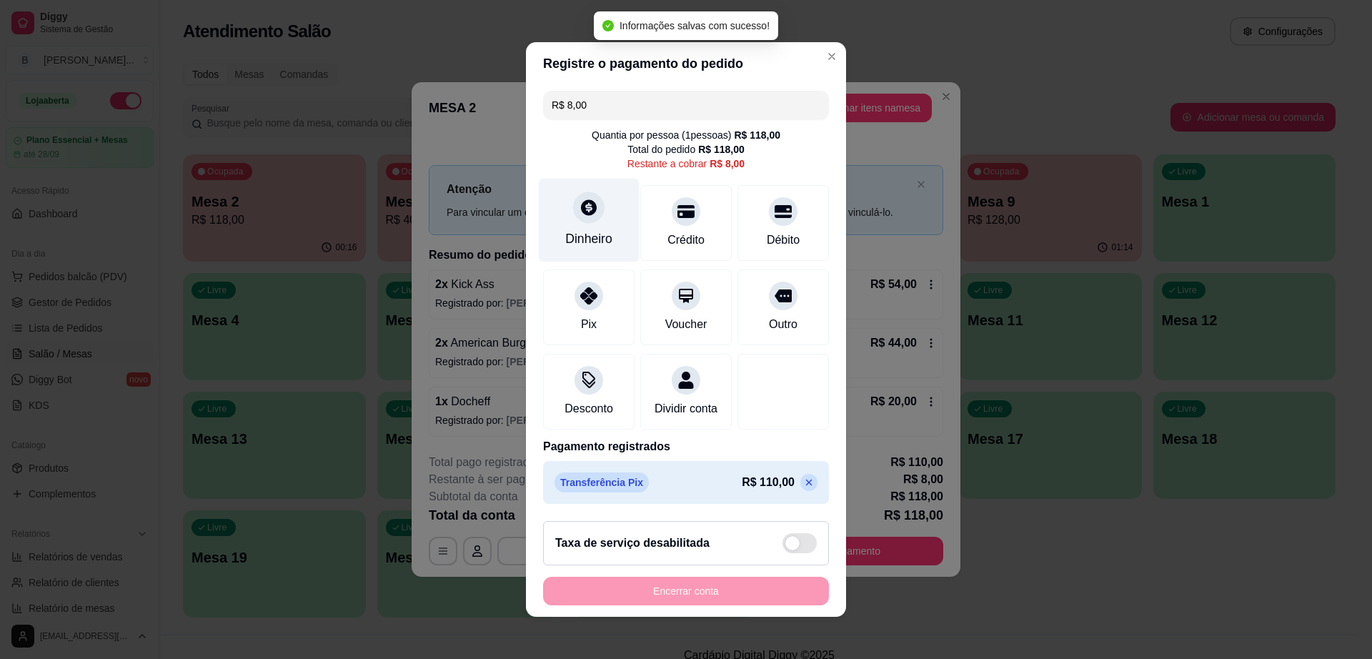
click at [582, 216] on div "Dinheiro" at bounding box center [589, 221] width 101 height 84
click at [602, 217] on div "Dinheiro" at bounding box center [589, 221] width 101 height 84
type input "R$ 0,00"
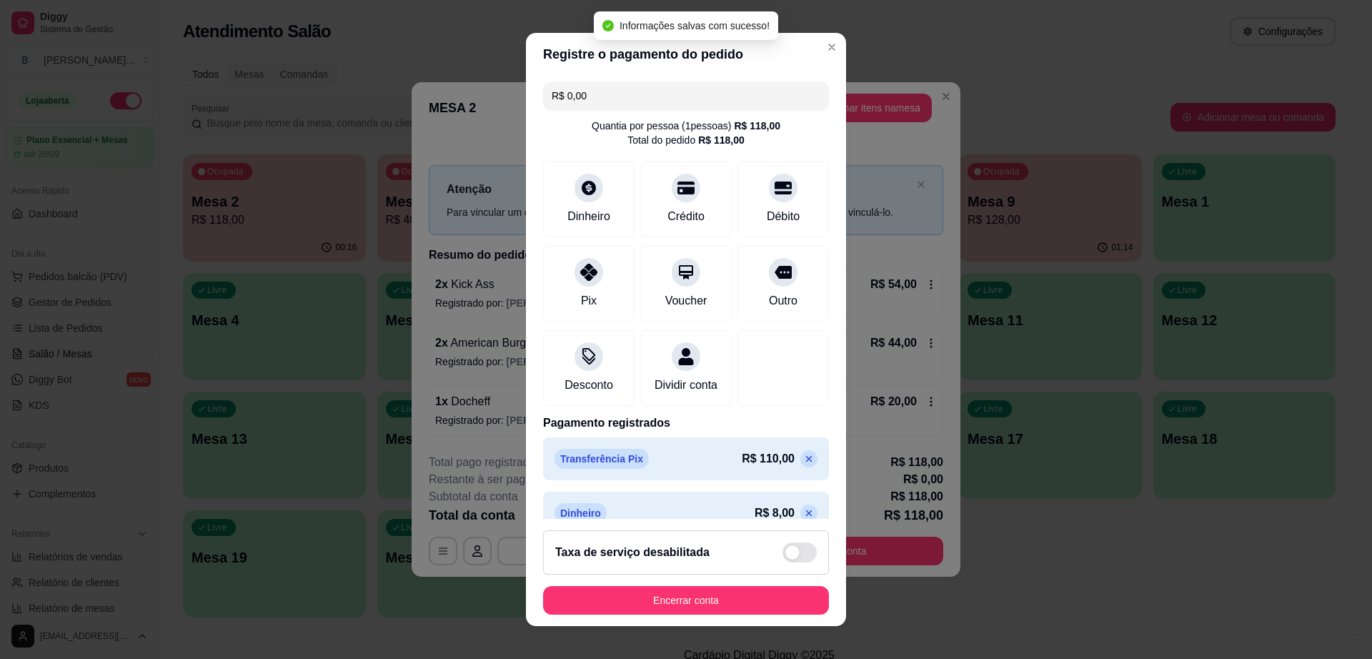
click at [753, 616] on footer "Taxa de serviço desabilitada Encerrar conta" at bounding box center [686, 572] width 320 height 107
click at [738, 602] on button "Encerrar conta" at bounding box center [685, 601] width 277 height 28
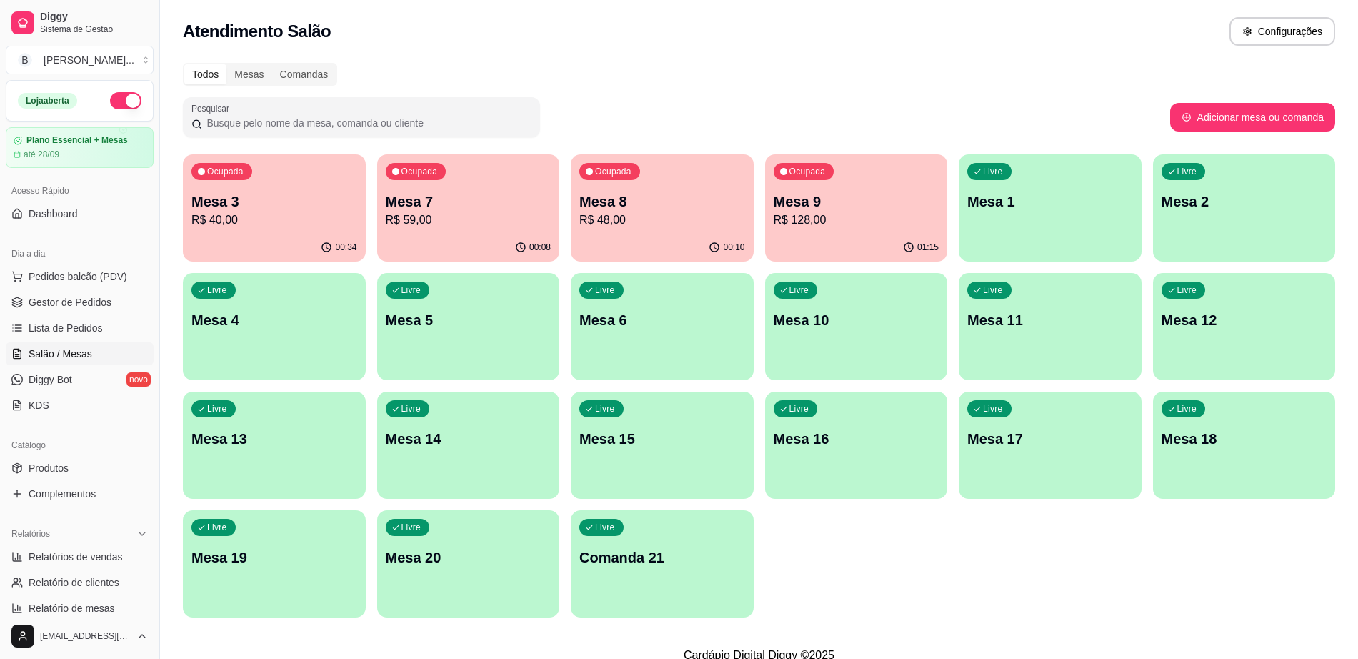
click at [884, 202] on p "Mesa 9" at bounding box center [857, 202] width 166 height 20
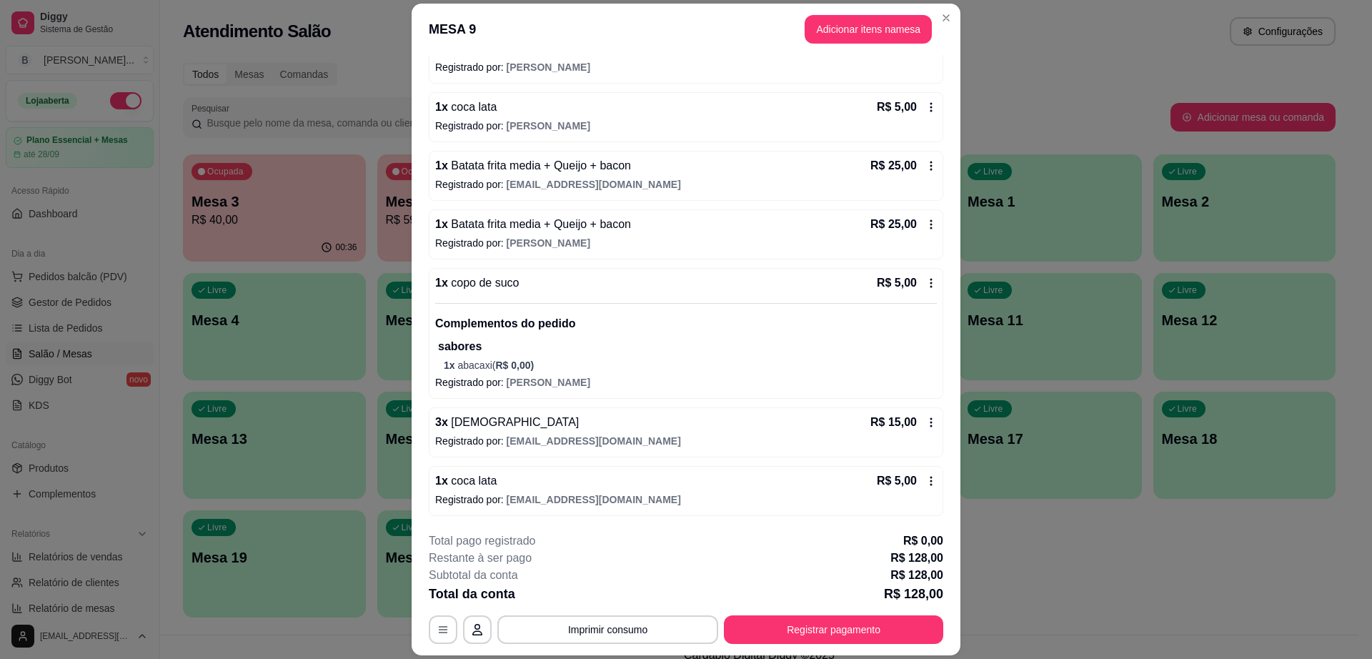
scroll to position [42, 0]
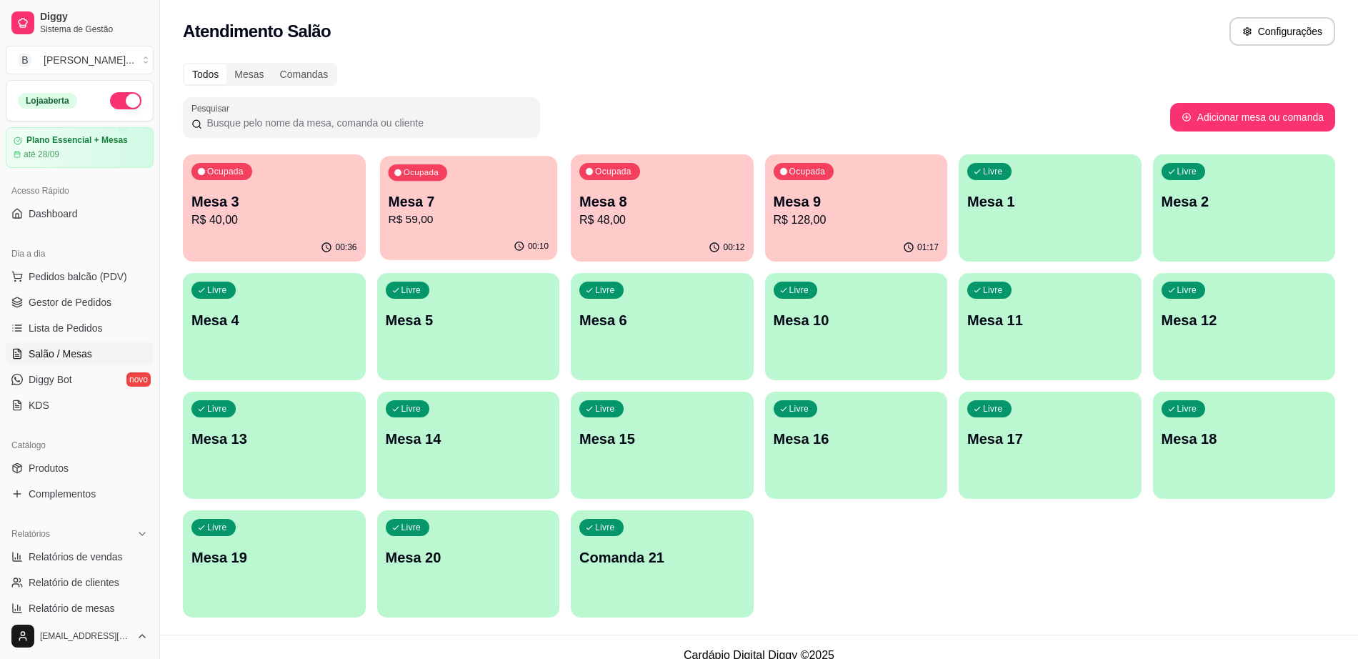
click at [445, 215] on p "R$ 59,00" at bounding box center [468, 220] width 161 height 16
click at [594, 220] on p "R$ 48,00" at bounding box center [662, 220] width 161 height 16
click at [312, 213] on p "R$ 40,00" at bounding box center [275, 220] width 166 height 17
click at [469, 224] on p "R$ 59,00" at bounding box center [469, 220] width 166 height 17
click at [1269, 227] on div "Livre Mesa 2" at bounding box center [1244, 199] width 183 height 90
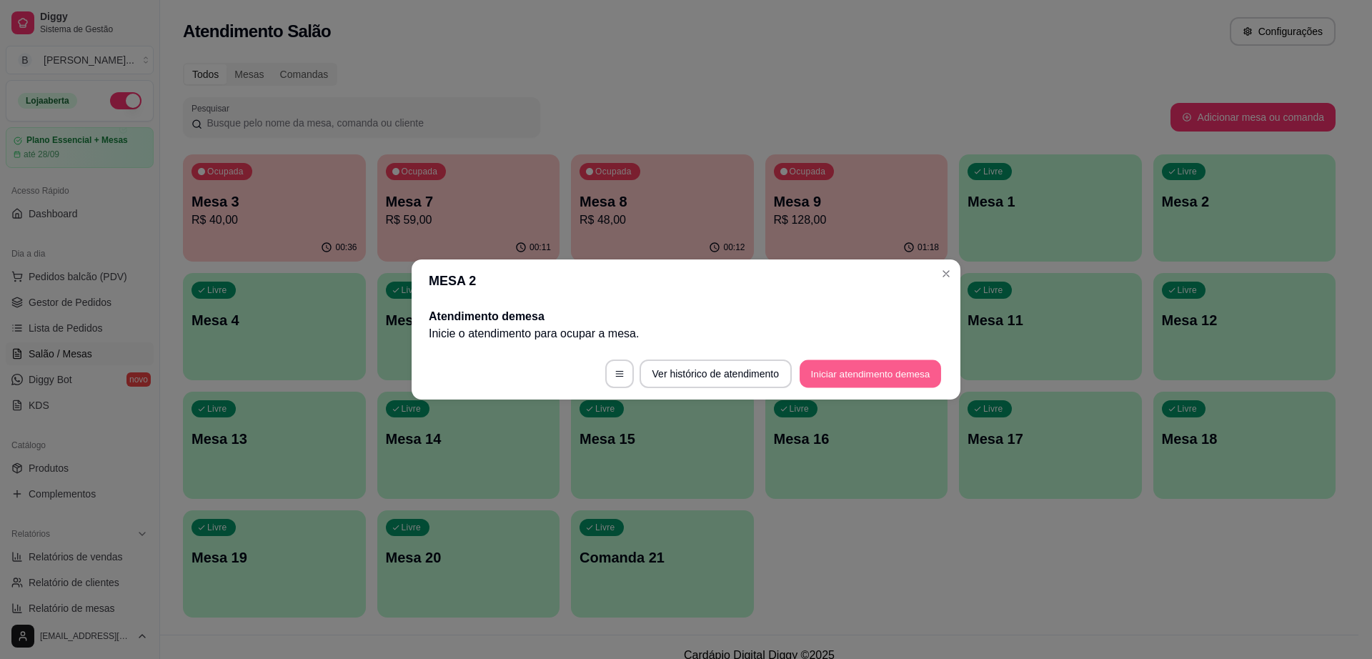
click at [886, 367] on button "Iniciar atendimento de mesa" at bounding box center [870, 374] width 141 height 28
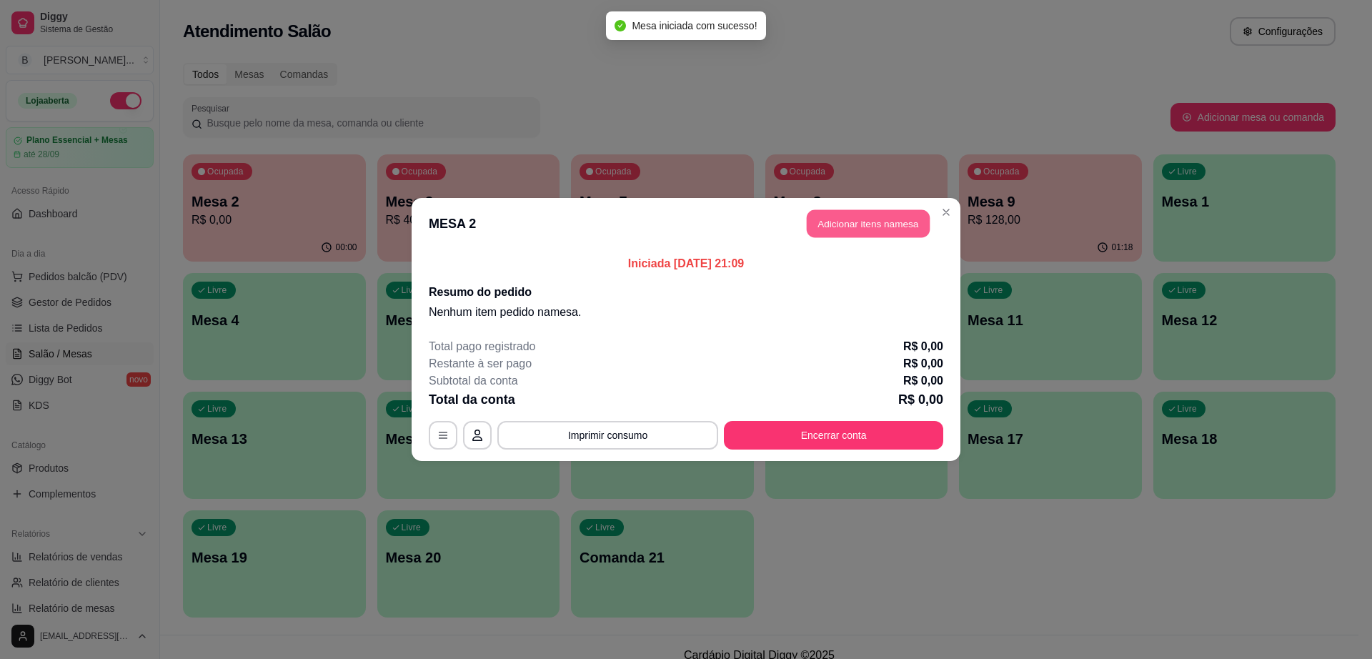
click at [868, 221] on button "Adicionar itens na mesa" at bounding box center [868, 224] width 123 height 28
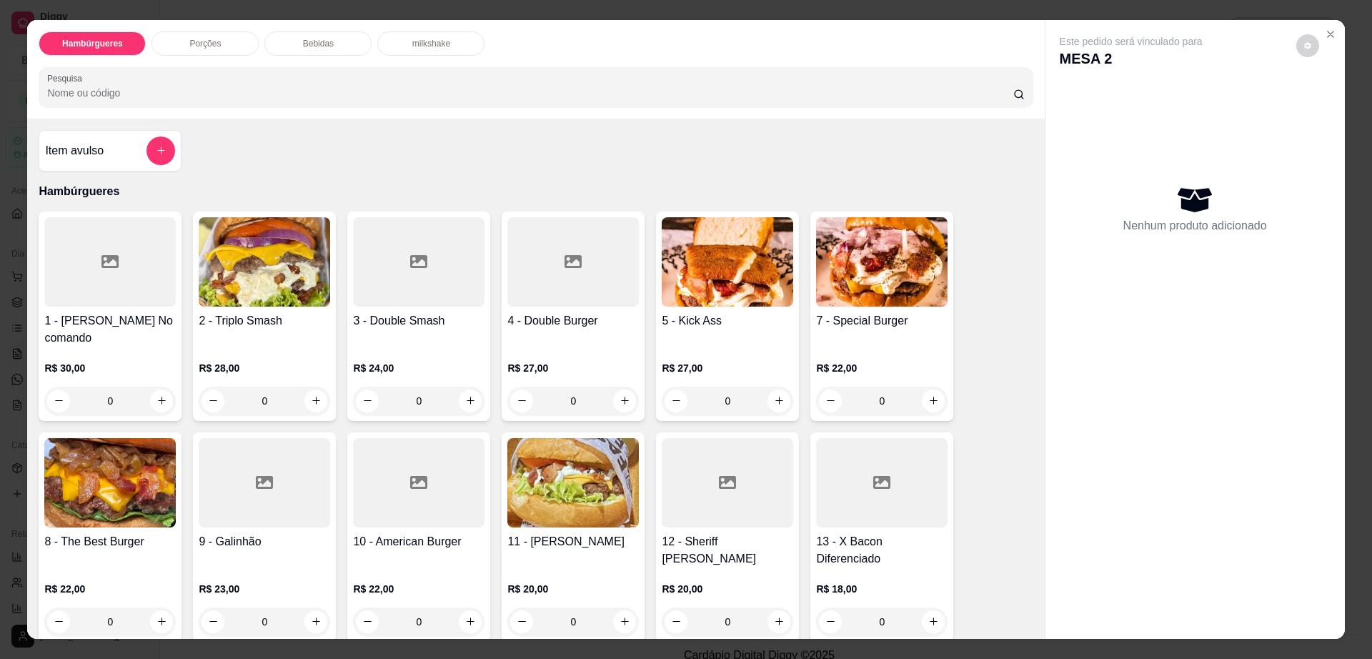
click at [778, 387] on div "0" at bounding box center [727, 401] width 131 height 29
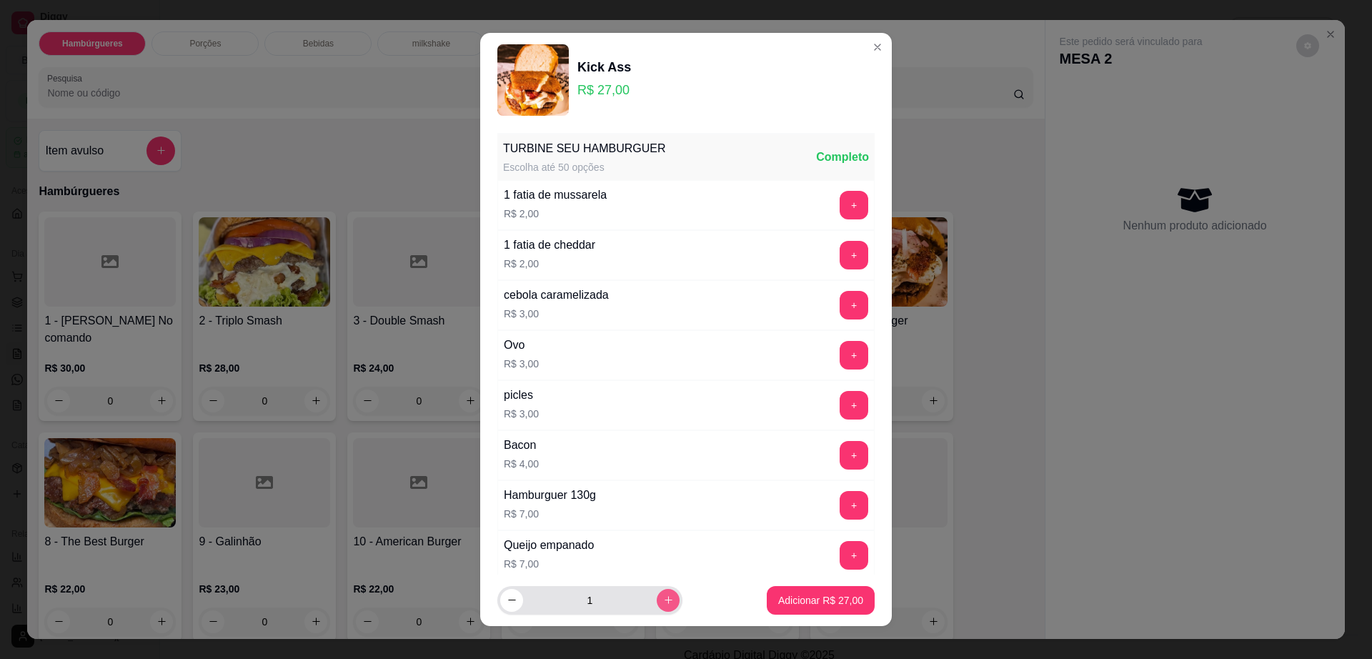
click at [663, 599] on icon "increase-product-quantity" at bounding box center [668, 600] width 11 height 11
type input "2"
click at [793, 607] on p "Adicionar R$ 54,00" at bounding box center [820, 600] width 85 height 14
type input "2"
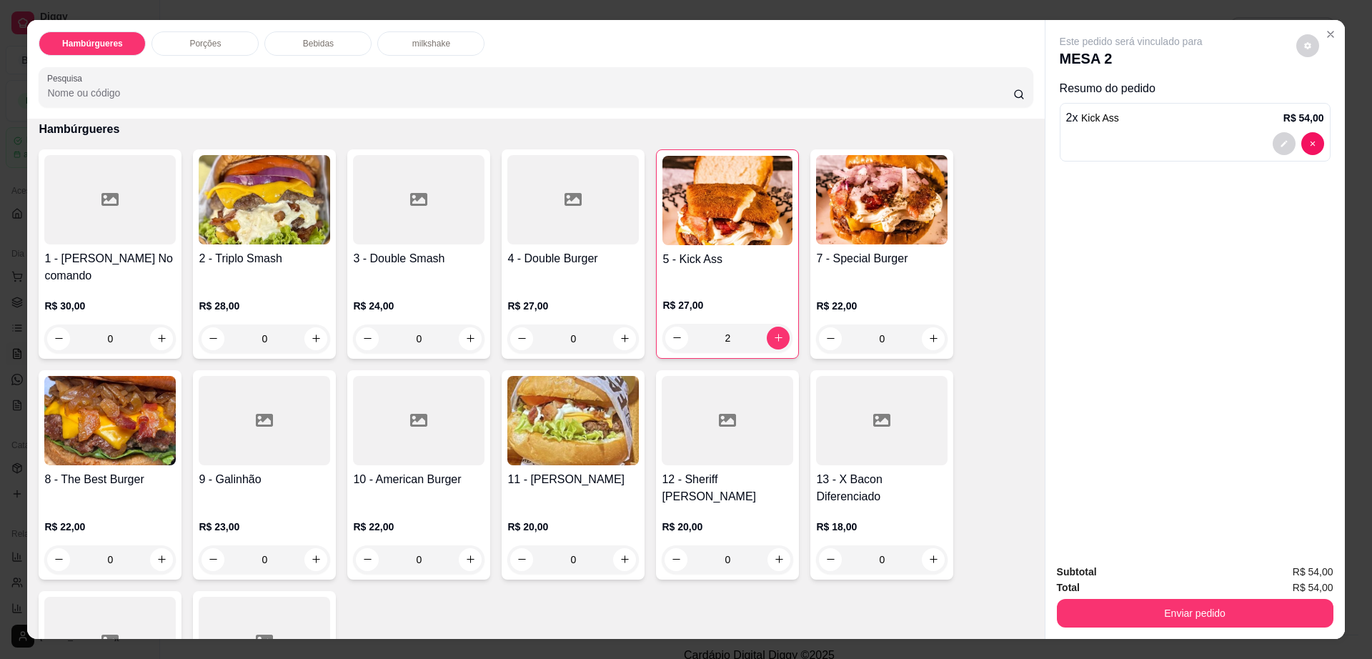
scroll to position [89, 0]
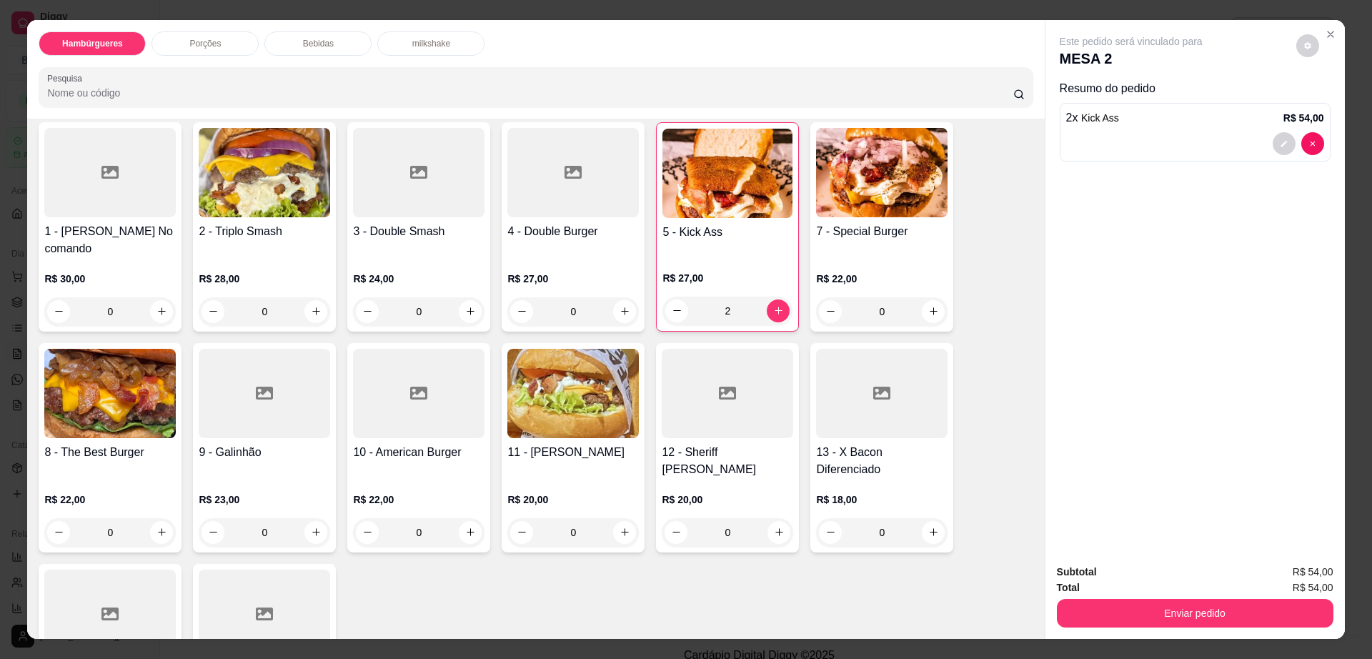
click at [466, 518] on div "0" at bounding box center [418, 532] width 131 height 29
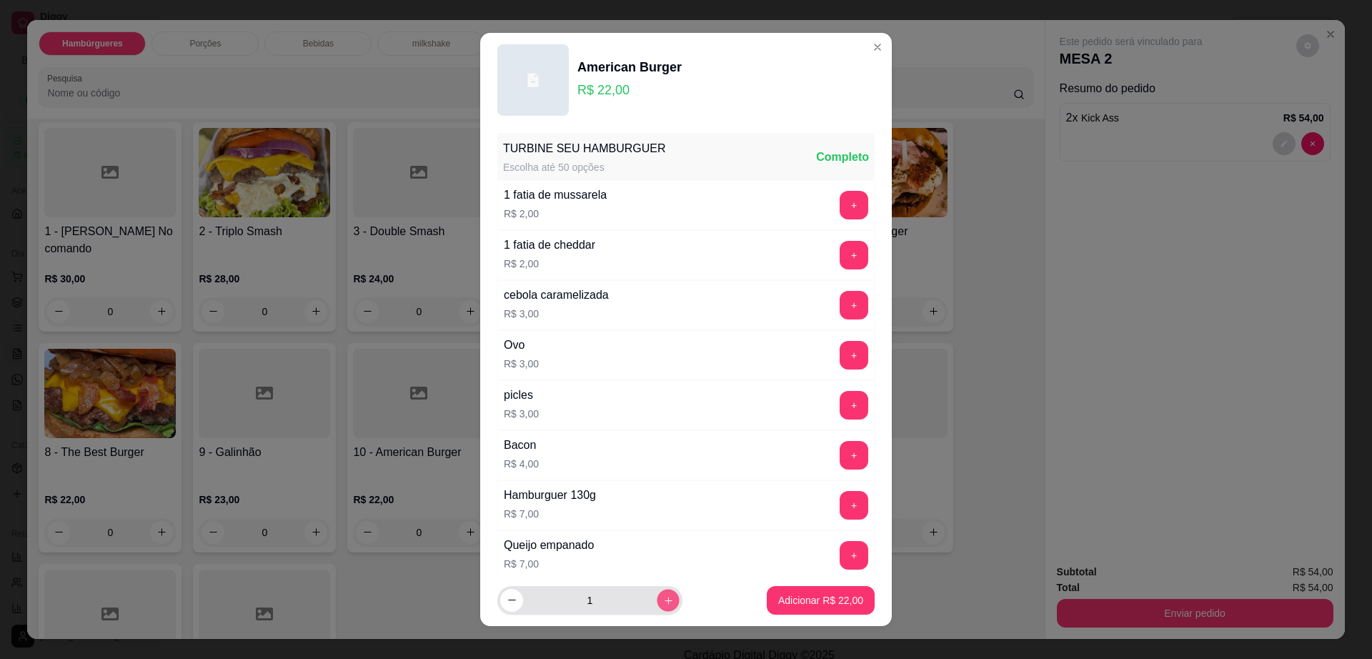
click at [657, 602] on button "increase-product-quantity" at bounding box center [668, 600] width 22 height 22
type input "2"
click at [780, 597] on p "Adicionar R$ 44,00" at bounding box center [821, 600] width 83 height 14
type input "2"
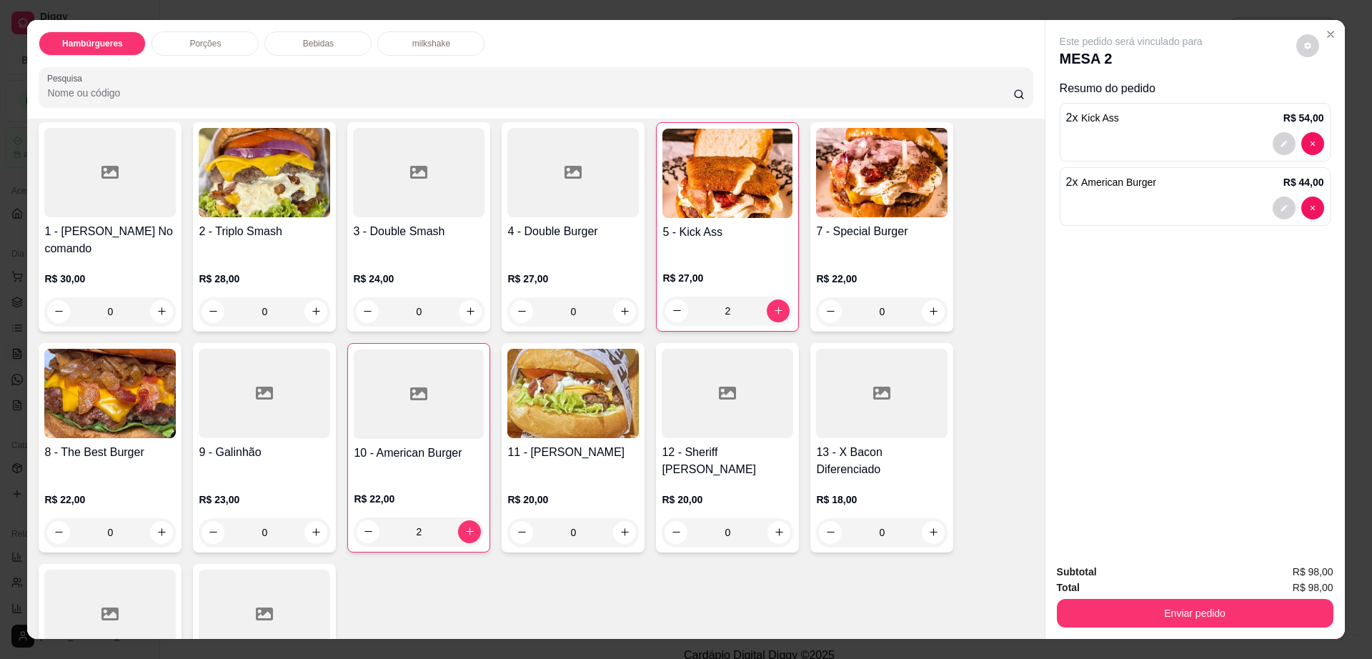
click at [617, 518] on div "0" at bounding box center [572, 532] width 131 height 29
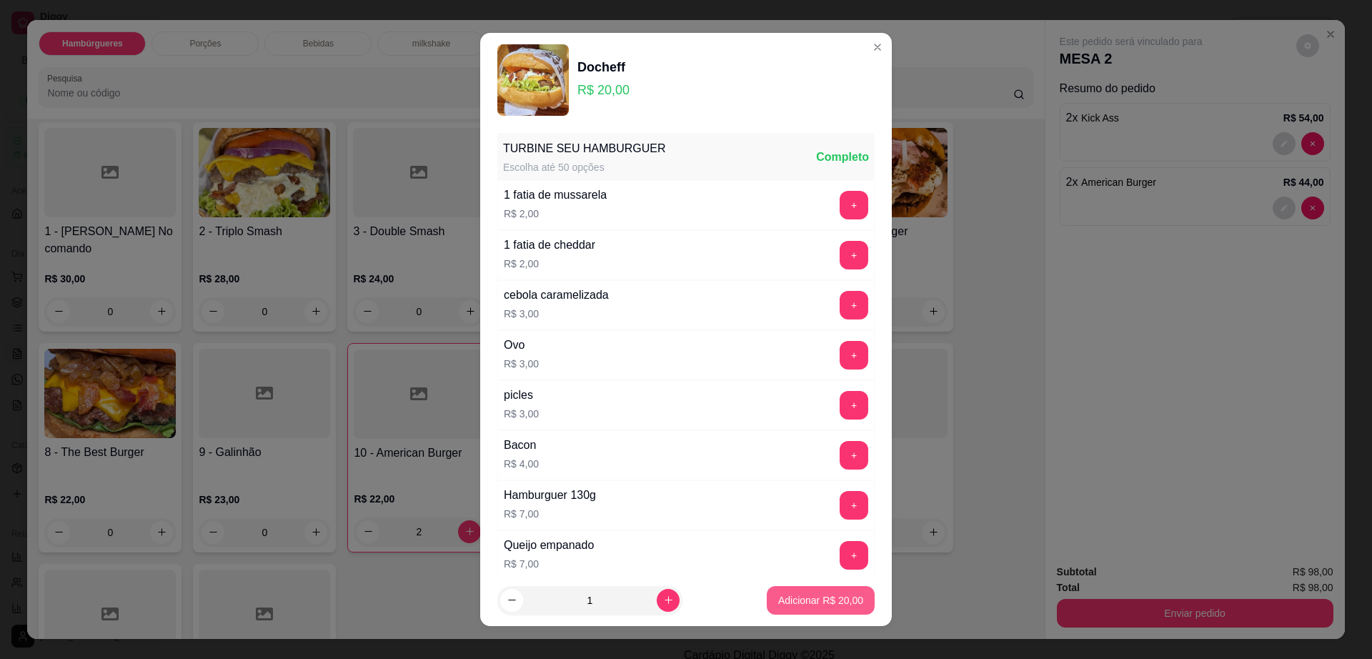
click at [826, 608] on button "Adicionar R$ 20,00" at bounding box center [821, 600] width 108 height 29
type input "1"
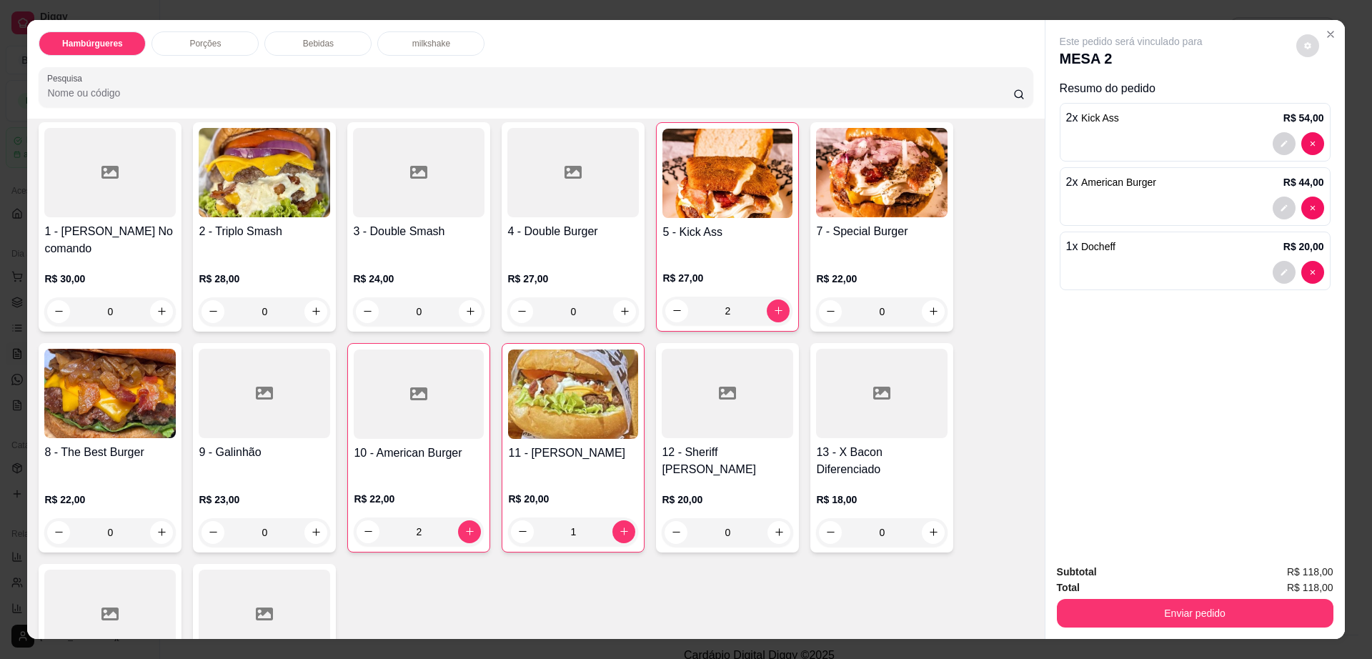
click at [1301, 51] on button "decrease-product-quantity" at bounding box center [1307, 45] width 23 height 23
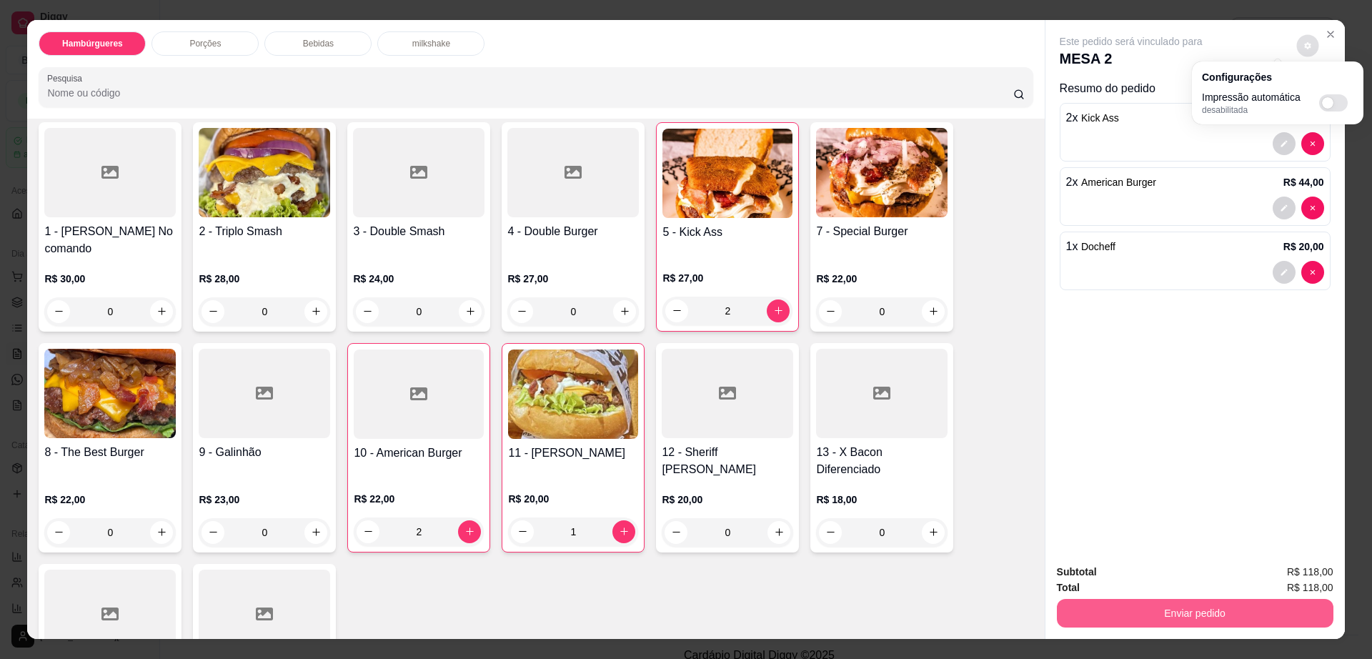
click at [1152, 602] on button "Enviar pedido" at bounding box center [1195, 613] width 277 height 29
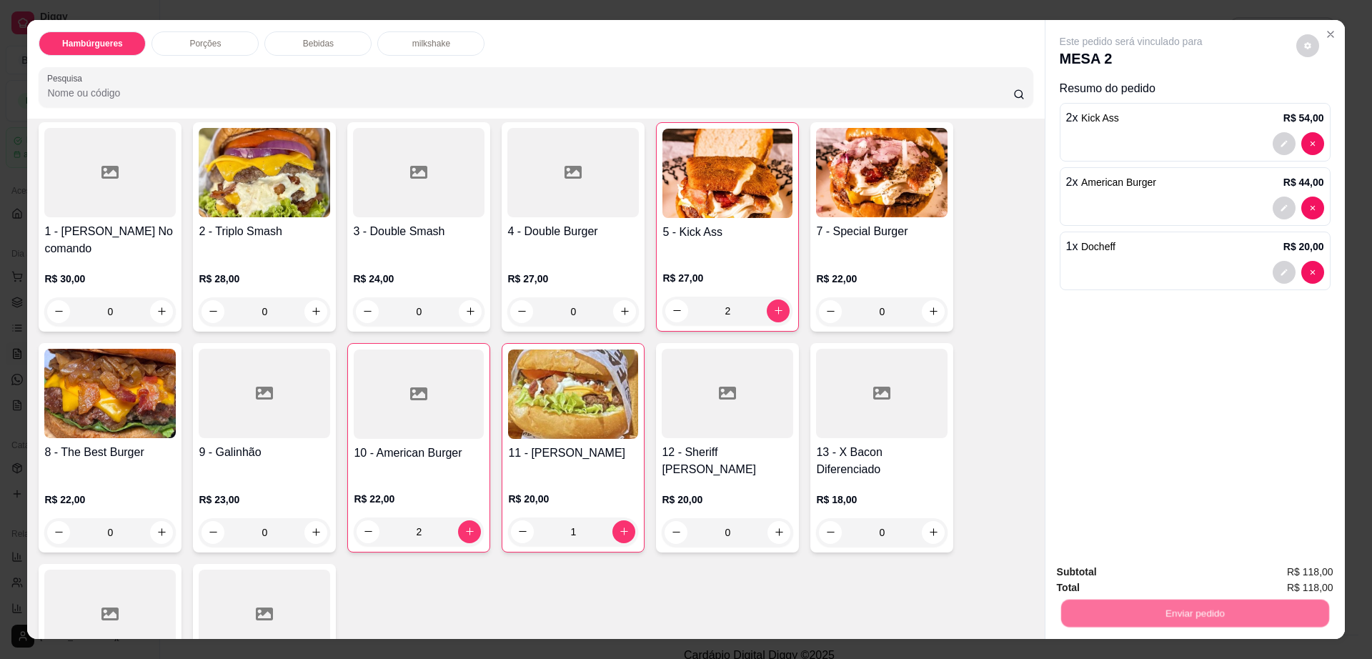
click at [1145, 577] on button "Não registrar e enviar pedido" at bounding box center [1146, 578] width 149 height 27
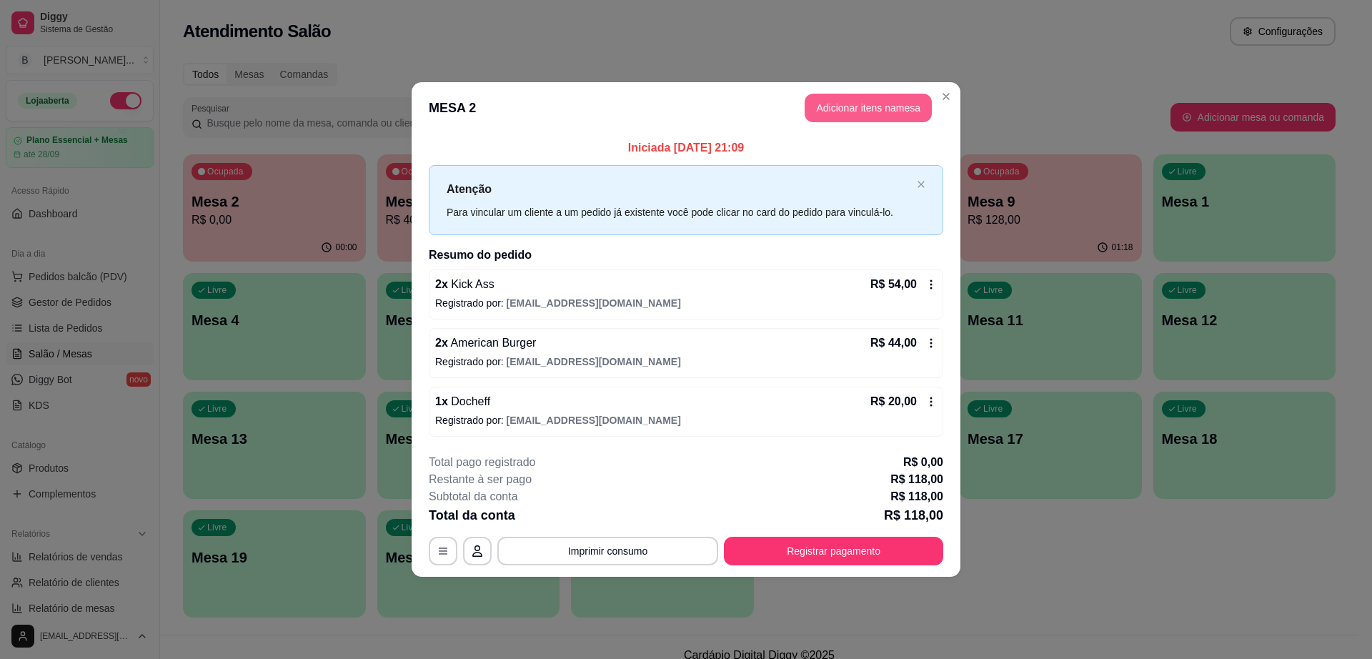
click at [903, 110] on button "Adicionar itens na mesa" at bounding box center [868, 108] width 127 height 29
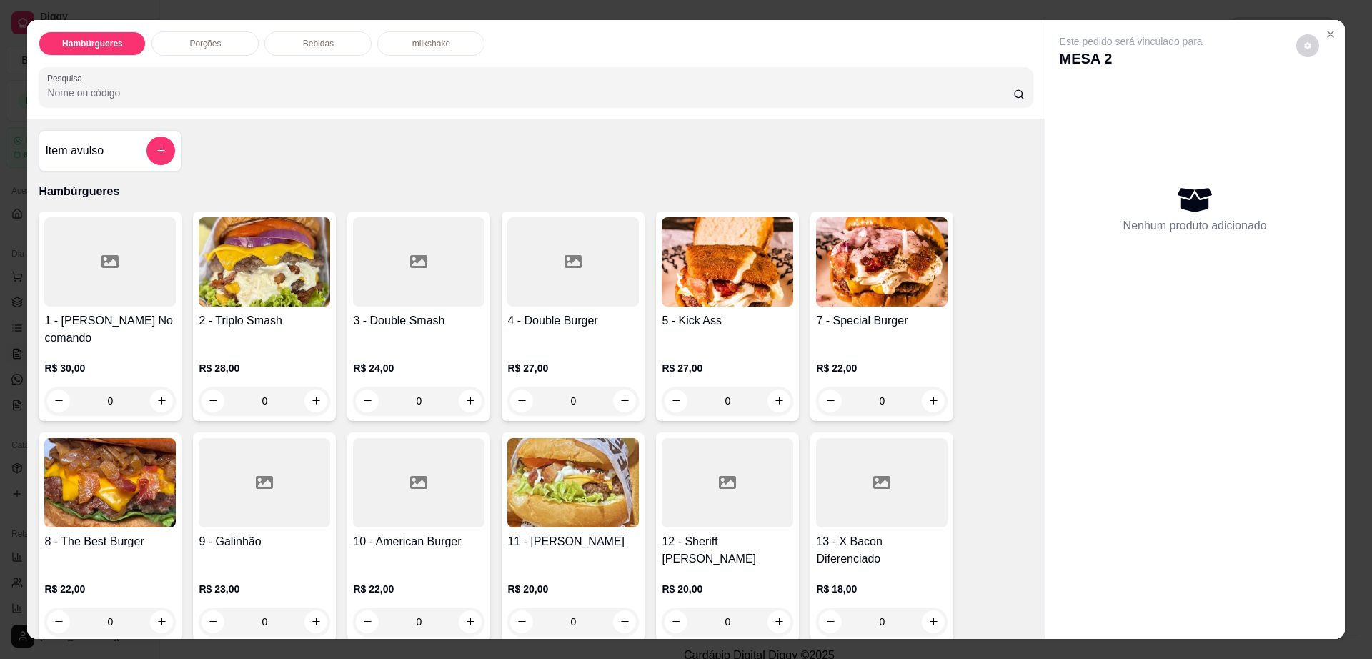
click at [232, 36] on div "Porções" at bounding box center [204, 43] width 107 height 24
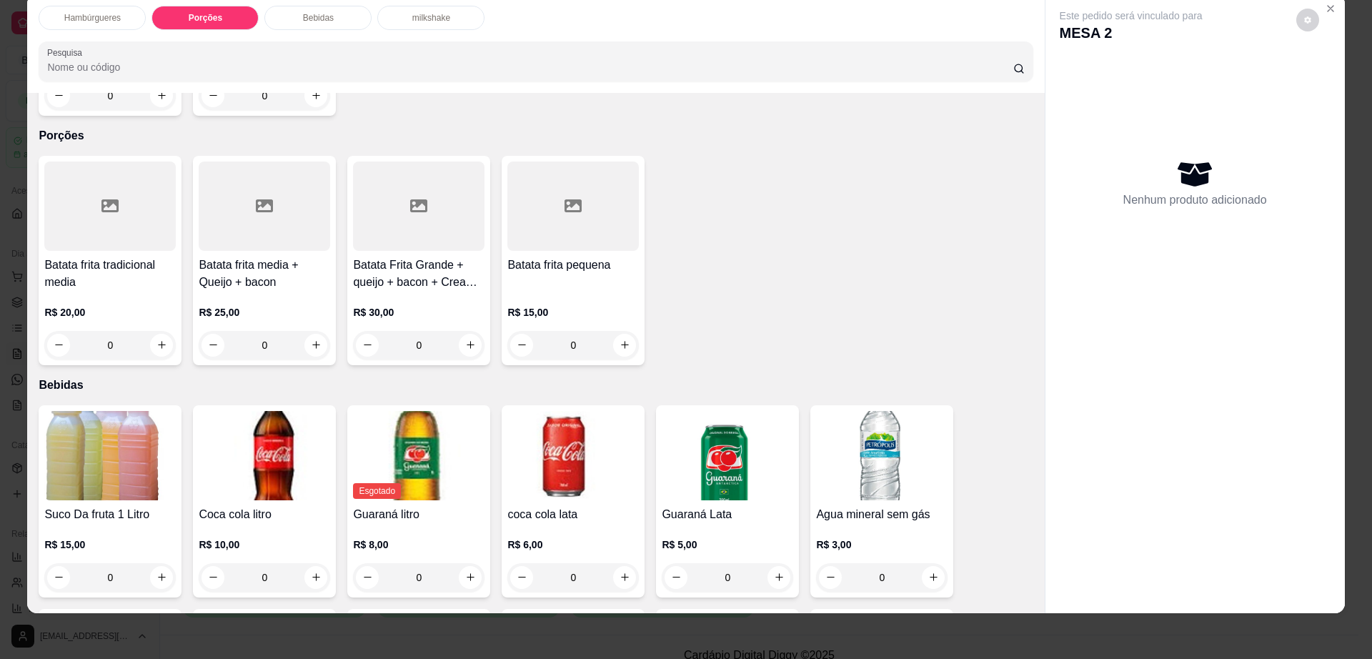
click at [247, 210] on div at bounding box center [264, 206] width 131 height 89
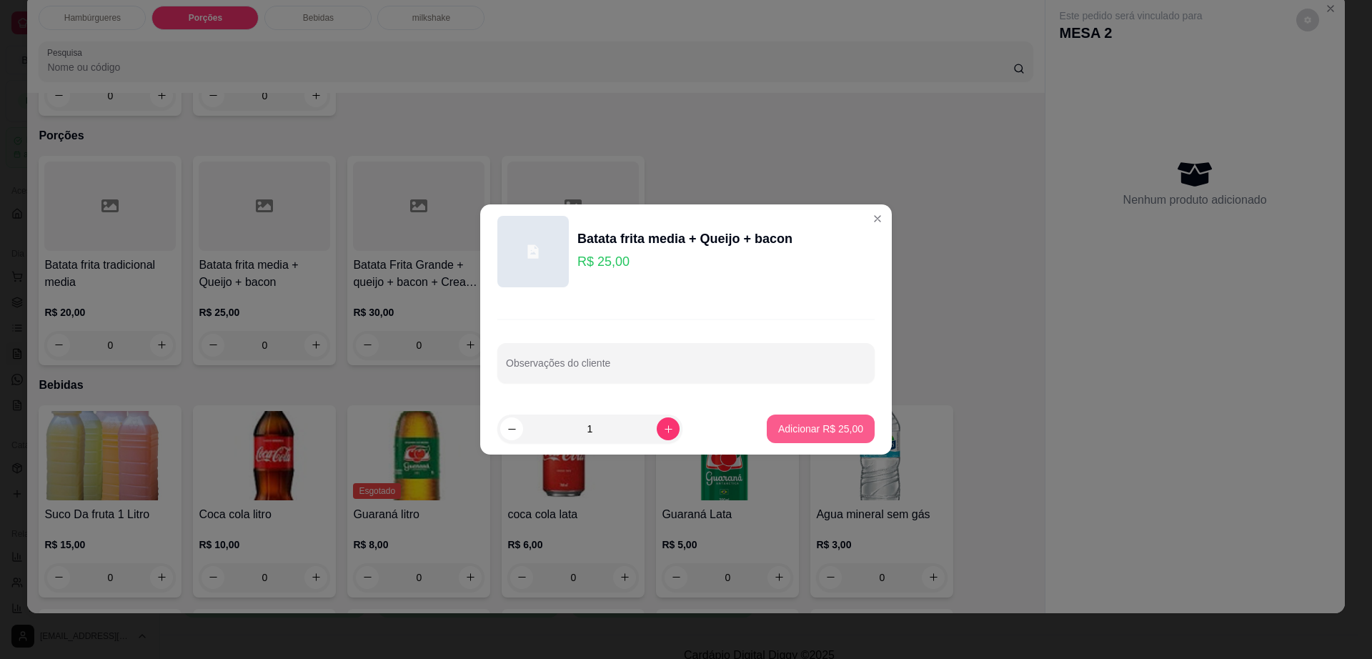
click at [795, 427] on p "Adicionar R$ 25,00" at bounding box center [820, 429] width 85 height 14
type input "1"
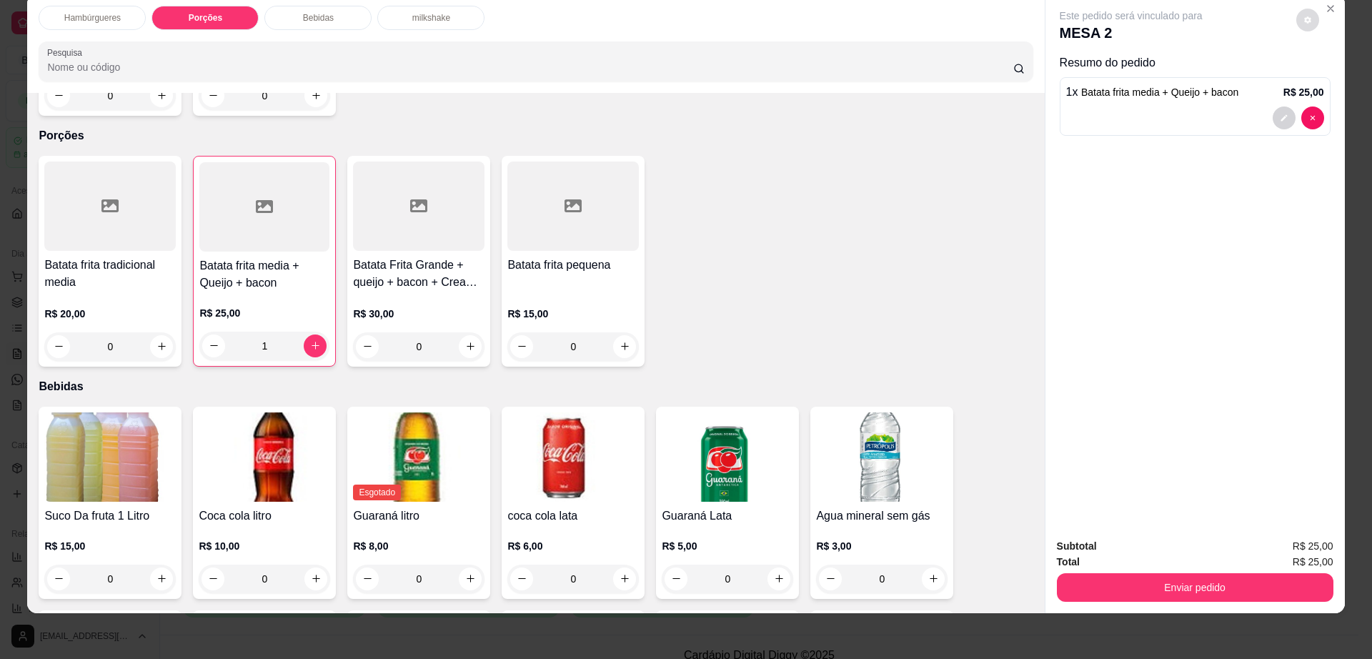
click at [1301, 27] on button "decrease-product-quantity" at bounding box center [1307, 20] width 23 height 23
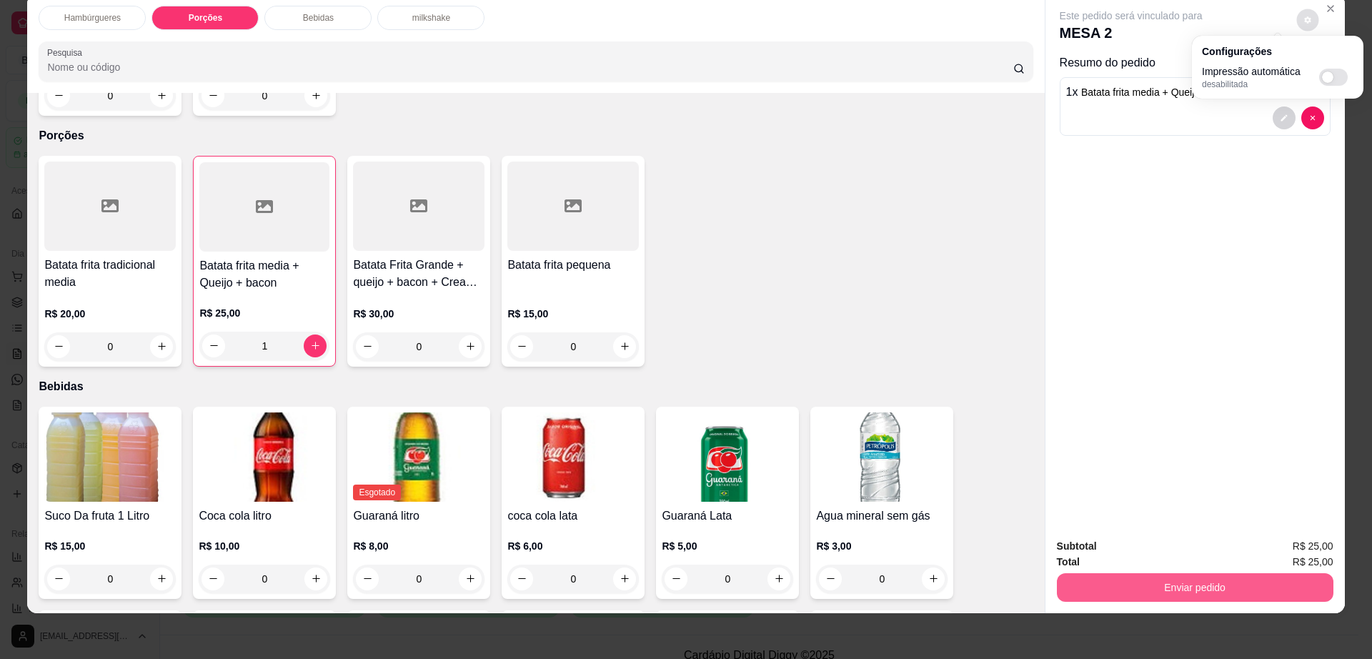
click at [1126, 585] on button "Enviar pedido" at bounding box center [1195, 587] width 277 height 29
click at [1118, 572] on div "Enviar pedido" at bounding box center [1195, 586] width 277 height 32
click at [1118, 579] on button "Enviar pedido" at bounding box center [1195, 587] width 277 height 29
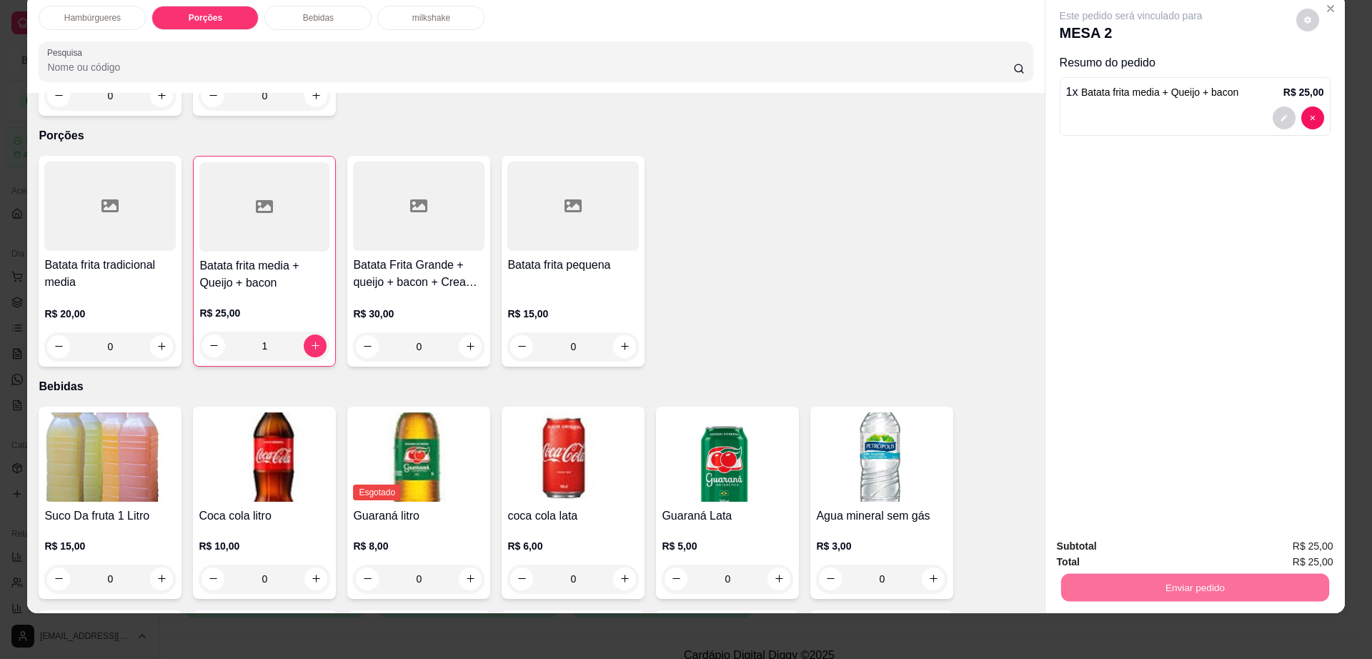
click at [1116, 548] on button "Não registrar e enviar pedido" at bounding box center [1146, 552] width 144 height 26
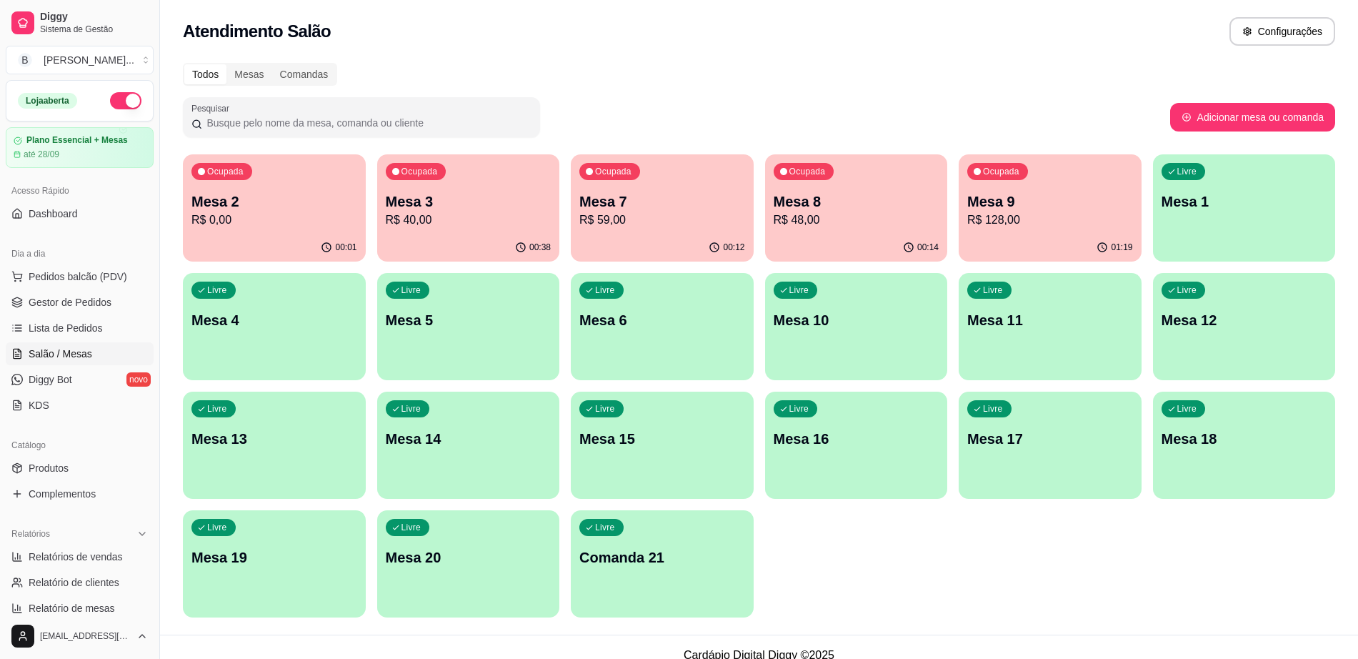
click at [1032, 234] on div "01:19" at bounding box center [1050, 248] width 183 height 28
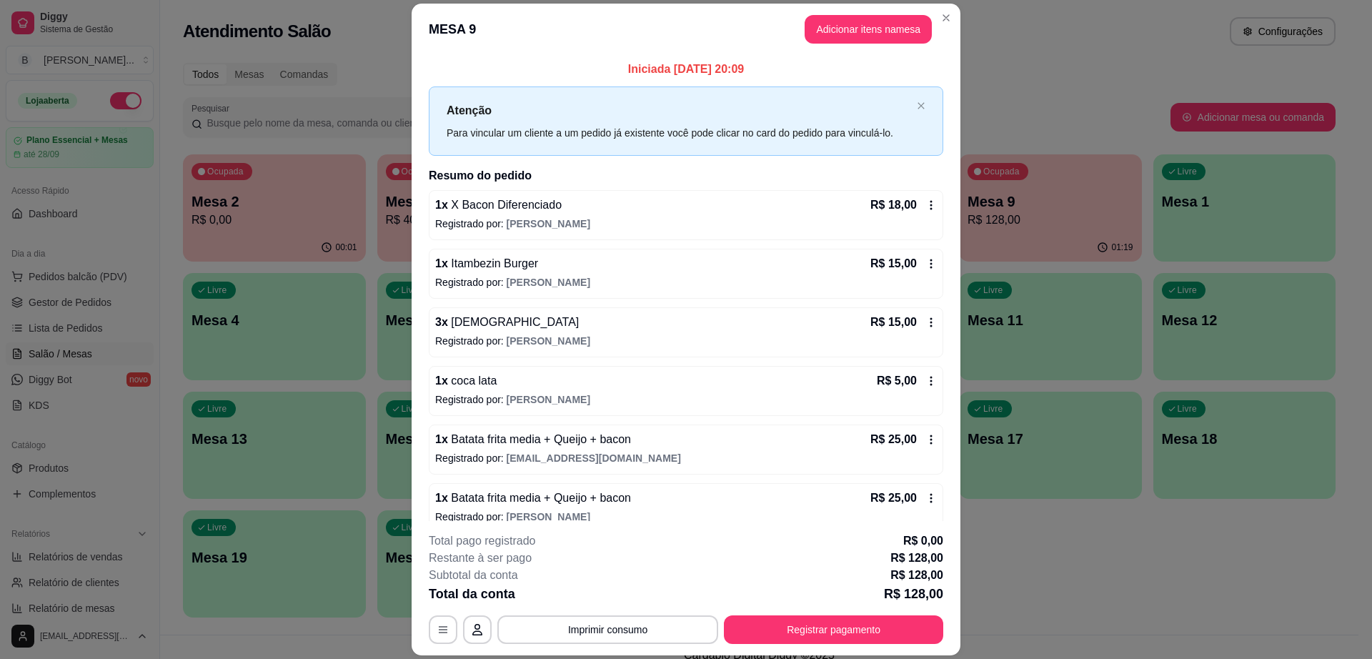
click at [925, 202] on icon at bounding box center [930, 204] width 11 height 11
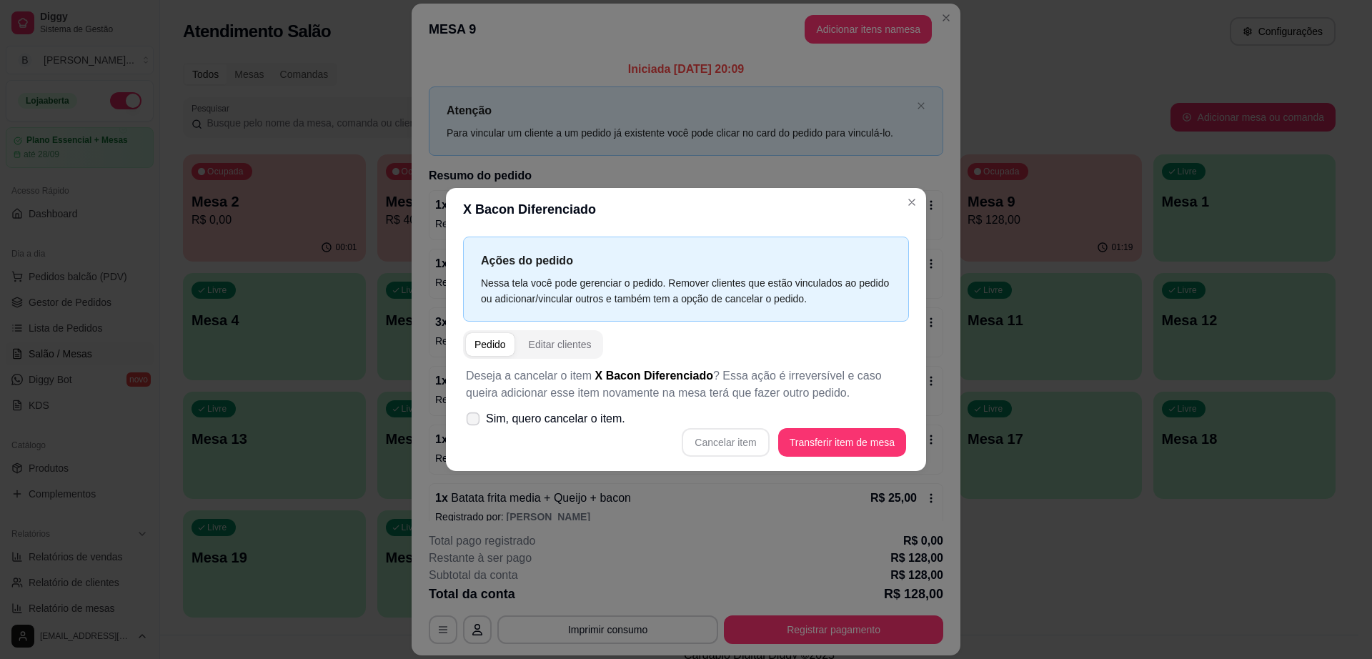
click at [479, 421] on span at bounding box center [474, 419] width 14 height 14
click at [475, 422] on input "Sim, quero cancelar o item." at bounding box center [469, 426] width 9 height 9
checkbox input "true"
click at [743, 439] on button "Cancelar item" at bounding box center [725, 442] width 87 height 29
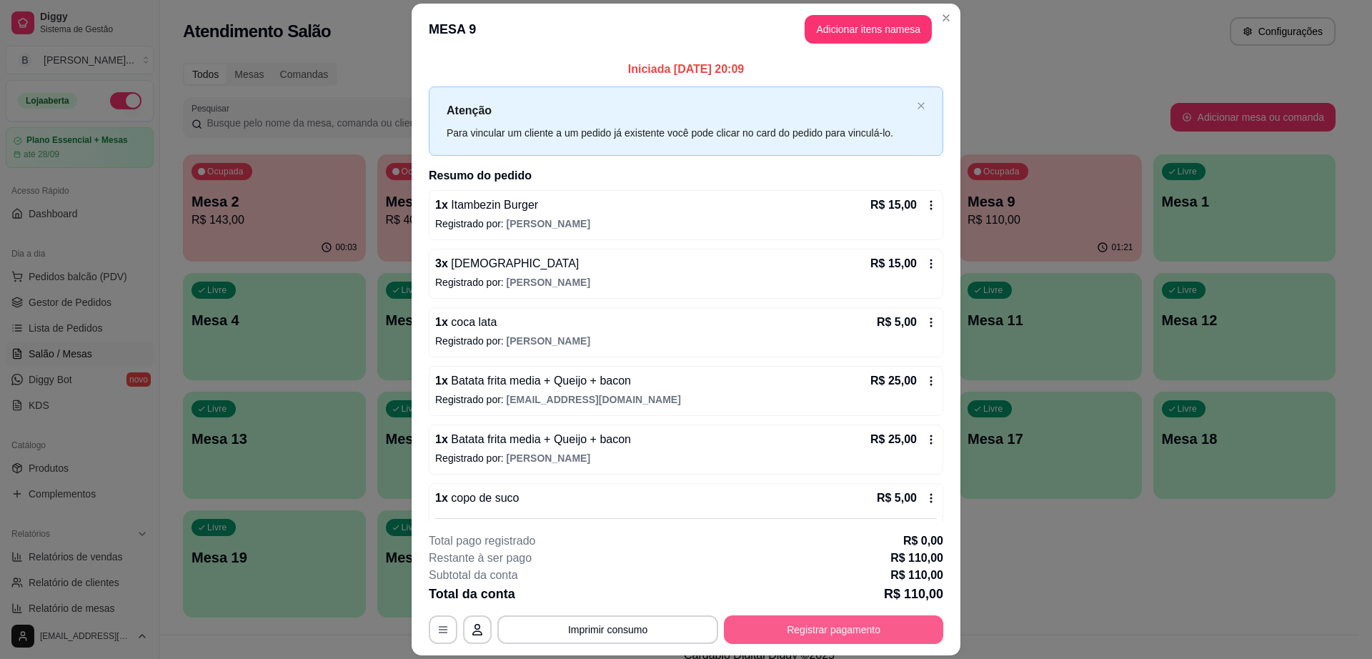
click at [822, 639] on button "Registrar pagamento" at bounding box center [833, 629] width 219 height 29
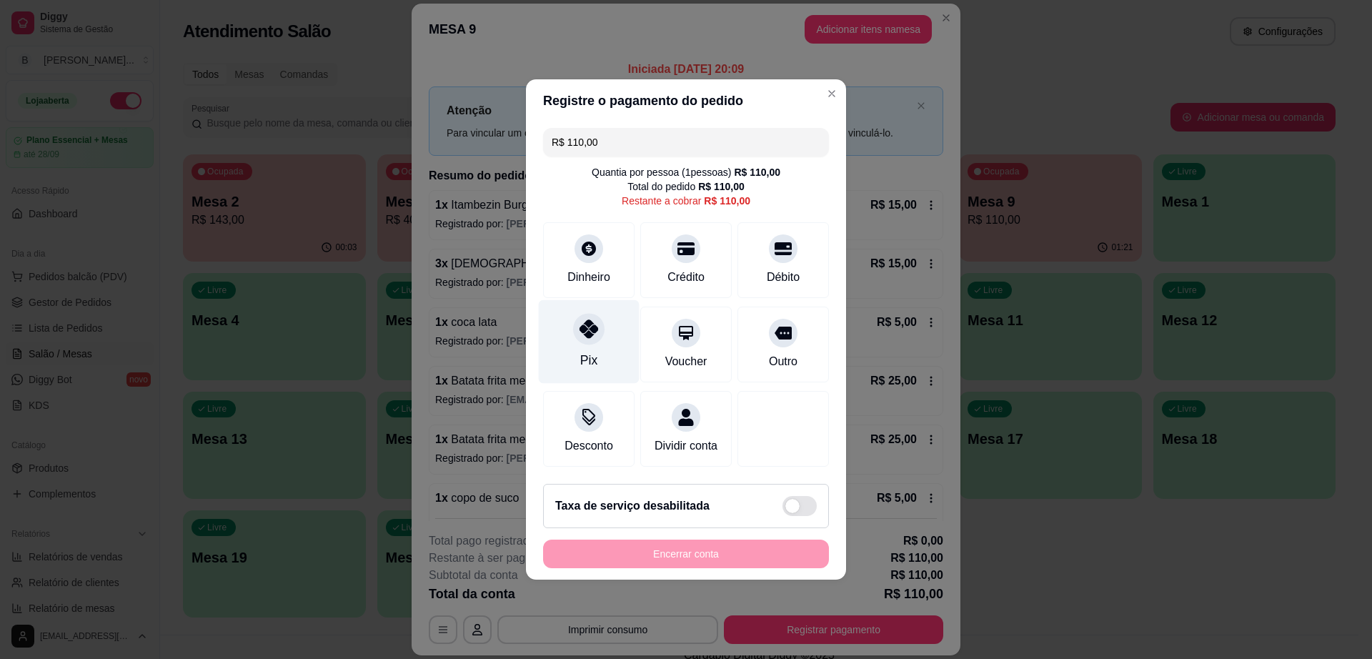
click at [597, 317] on div at bounding box center [588, 328] width 31 height 31
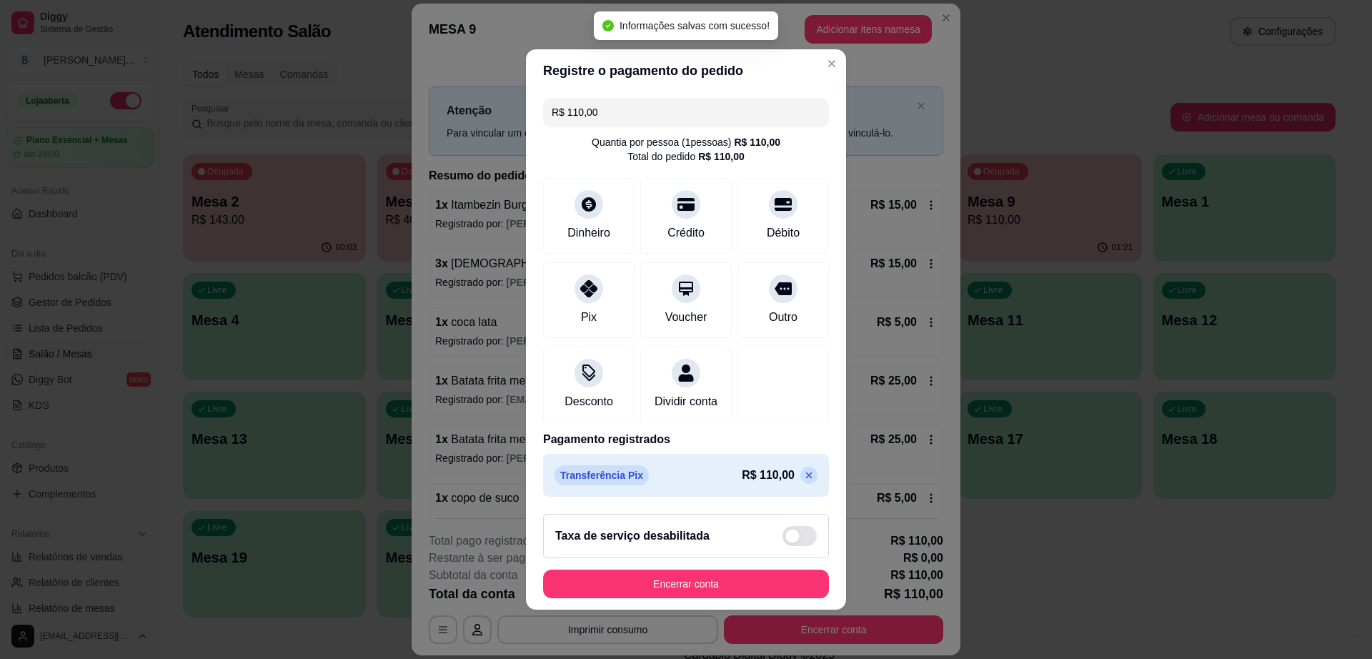
type input "R$ 0,00"
click at [739, 585] on button "Encerrar conta" at bounding box center [686, 584] width 286 height 29
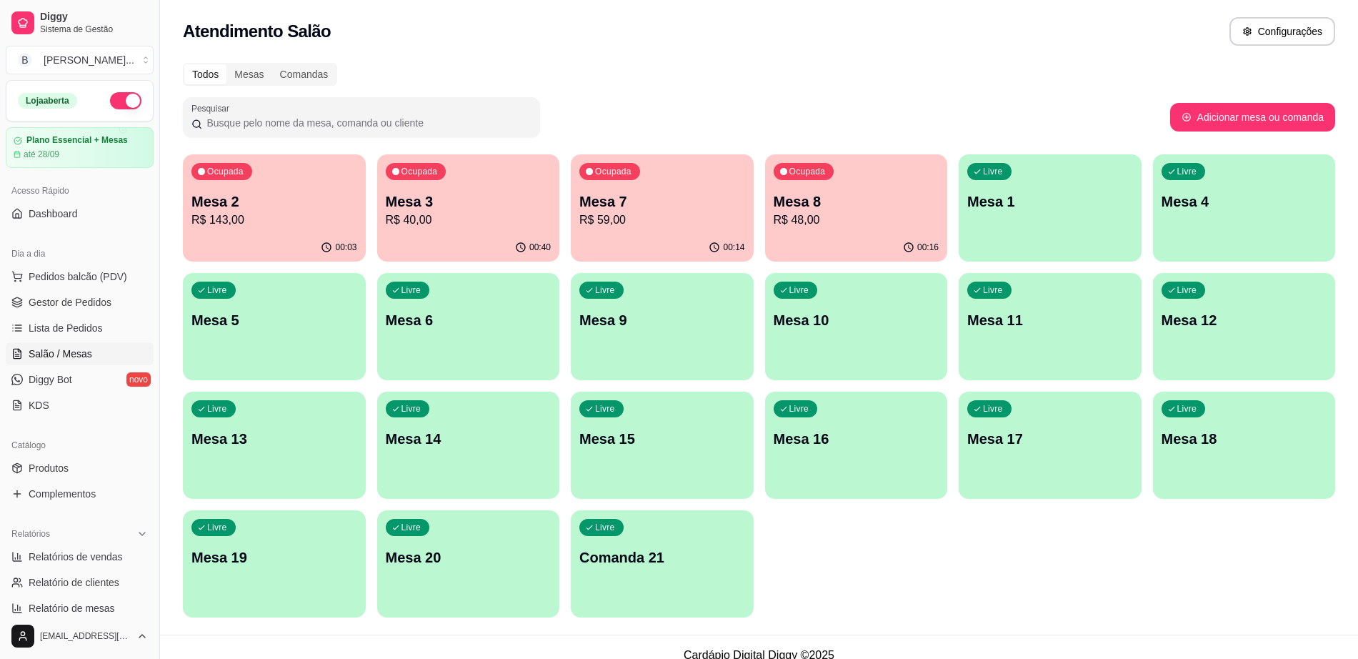
click at [464, 207] on p "Mesa 3" at bounding box center [469, 202] width 166 height 20
click at [257, 242] on div "00:04" at bounding box center [274, 246] width 177 height 27
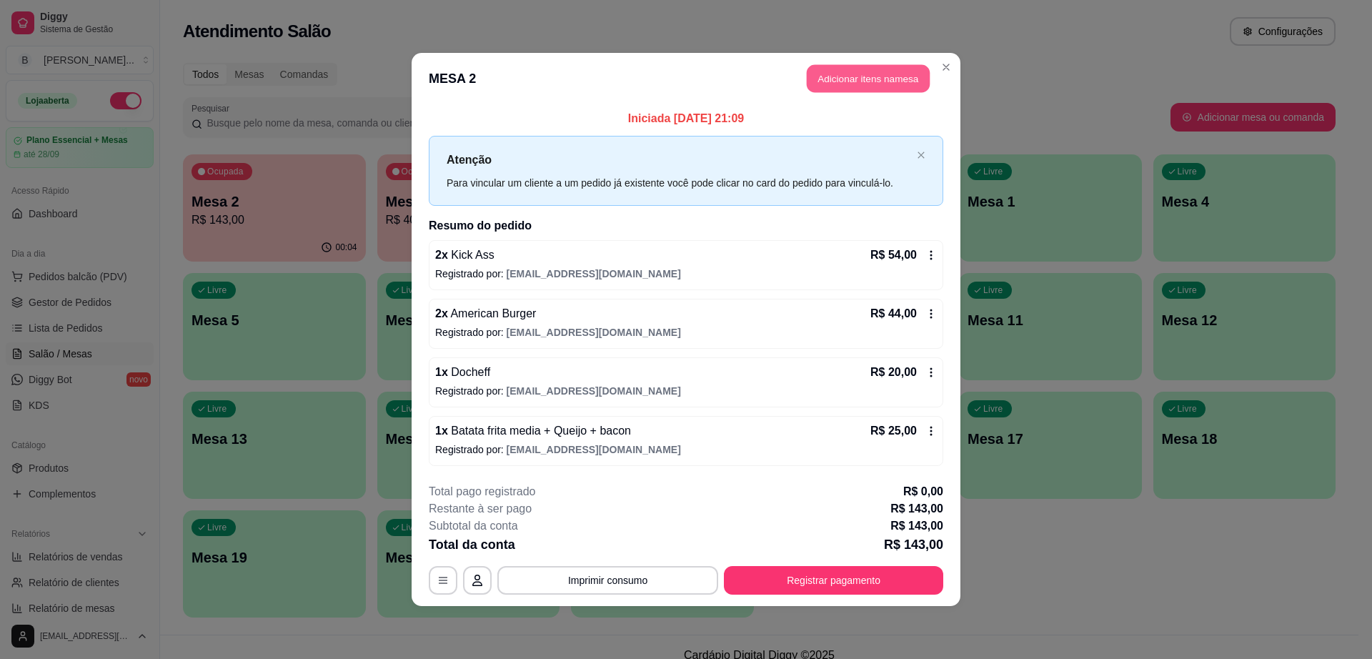
click at [818, 81] on button "Adicionar itens na mesa" at bounding box center [868, 79] width 123 height 28
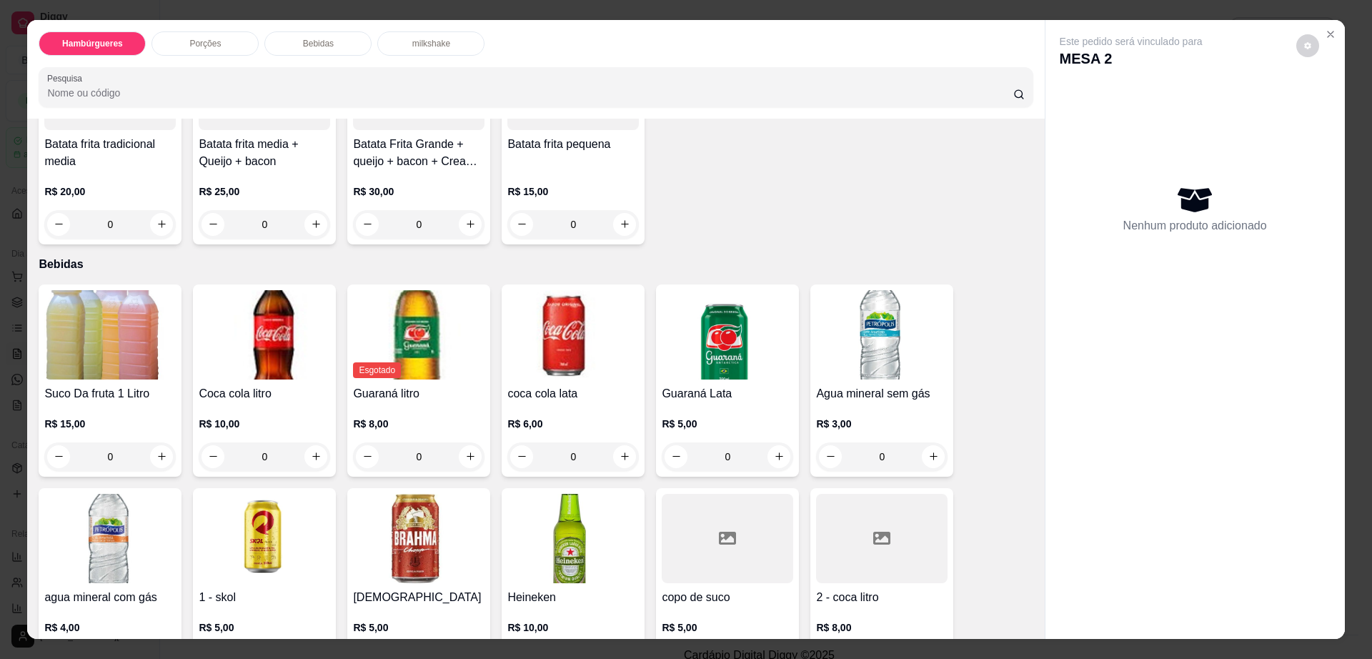
scroll to position [893, 0]
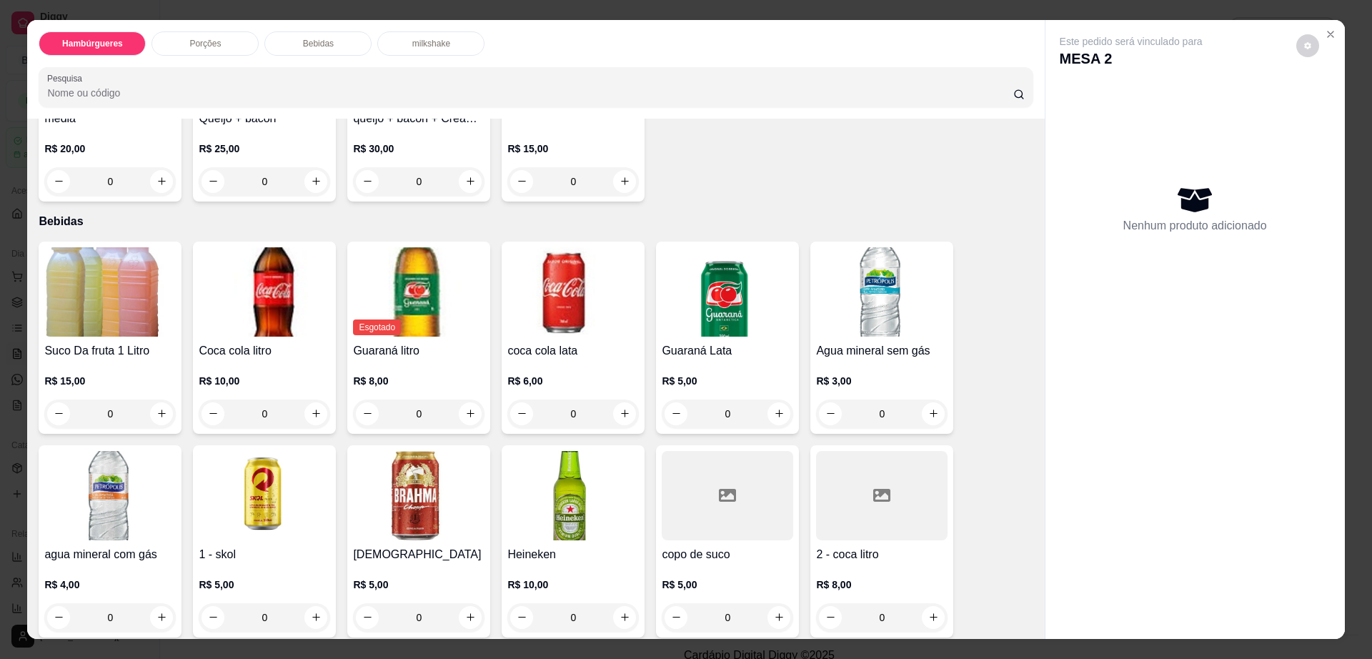
click at [861, 477] on div at bounding box center [881, 495] width 131 height 89
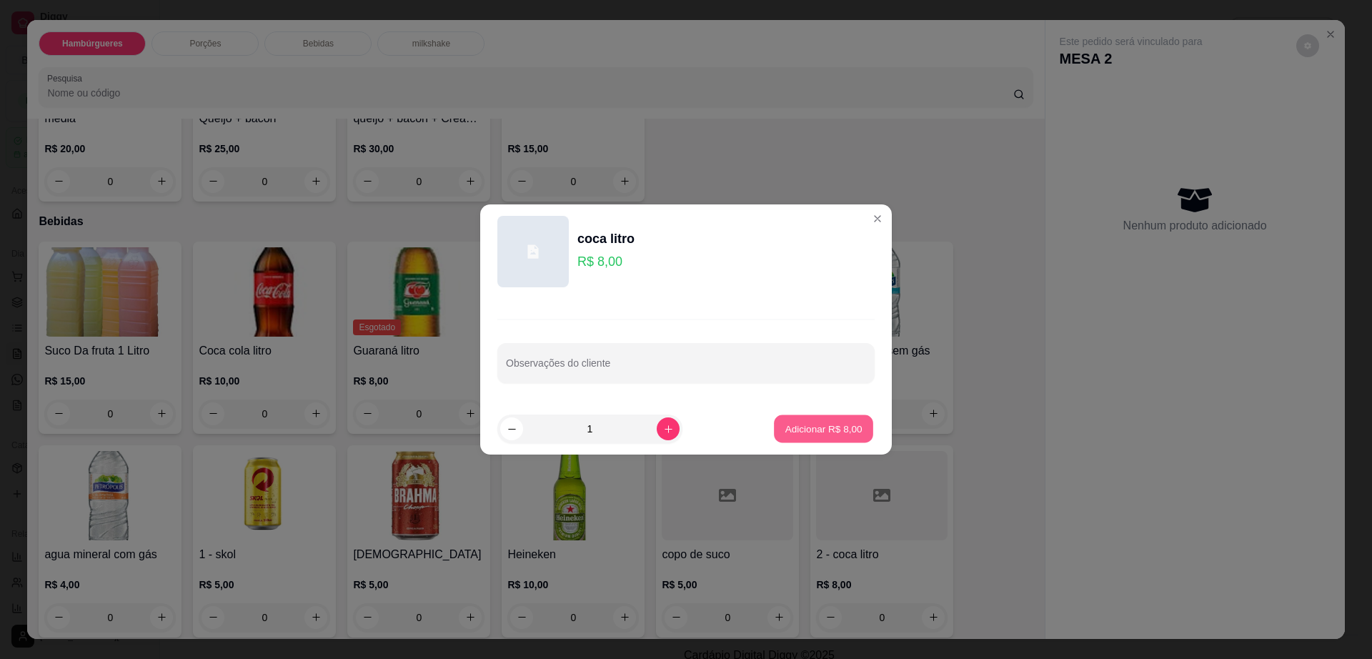
click at [825, 432] on p "Adicionar R$ 8,00" at bounding box center [823, 429] width 77 height 14
type input "1"
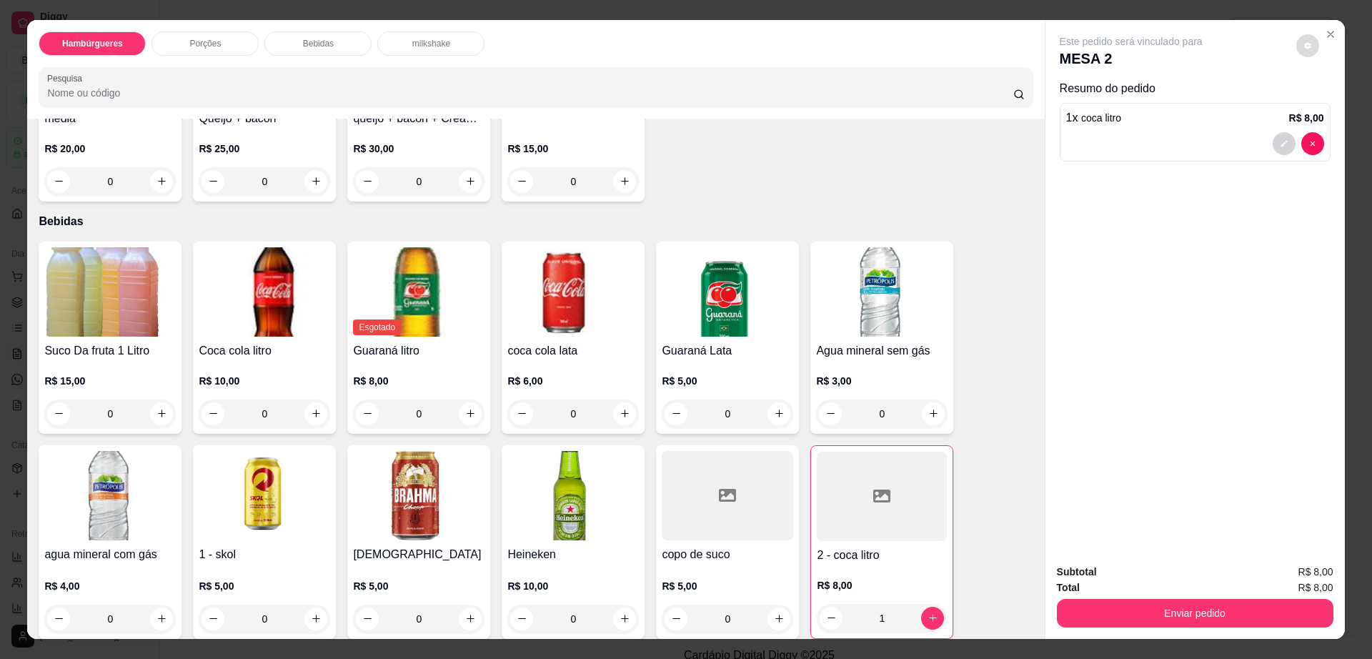
click at [1325, 36] on icon "Close" at bounding box center [1330, 34] width 11 height 11
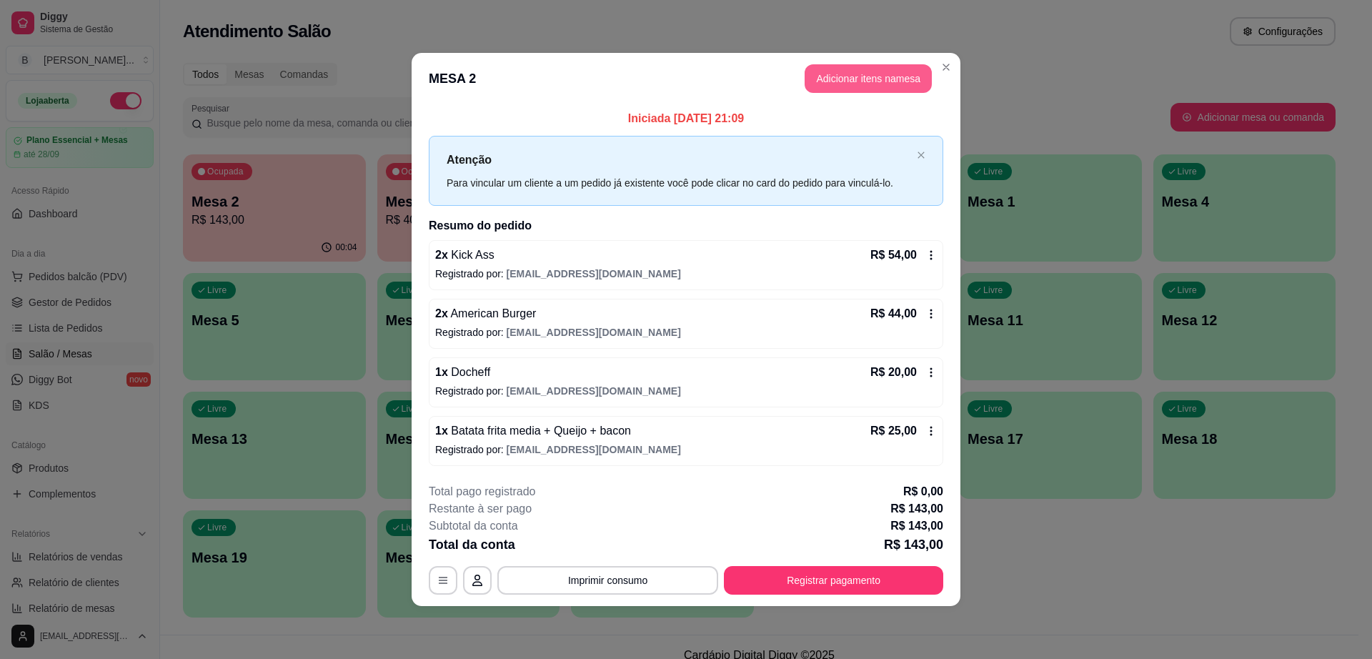
click at [899, 77] on button "Adicionar itens na mesa" at bounding box center [868, 78] width 127 height 29
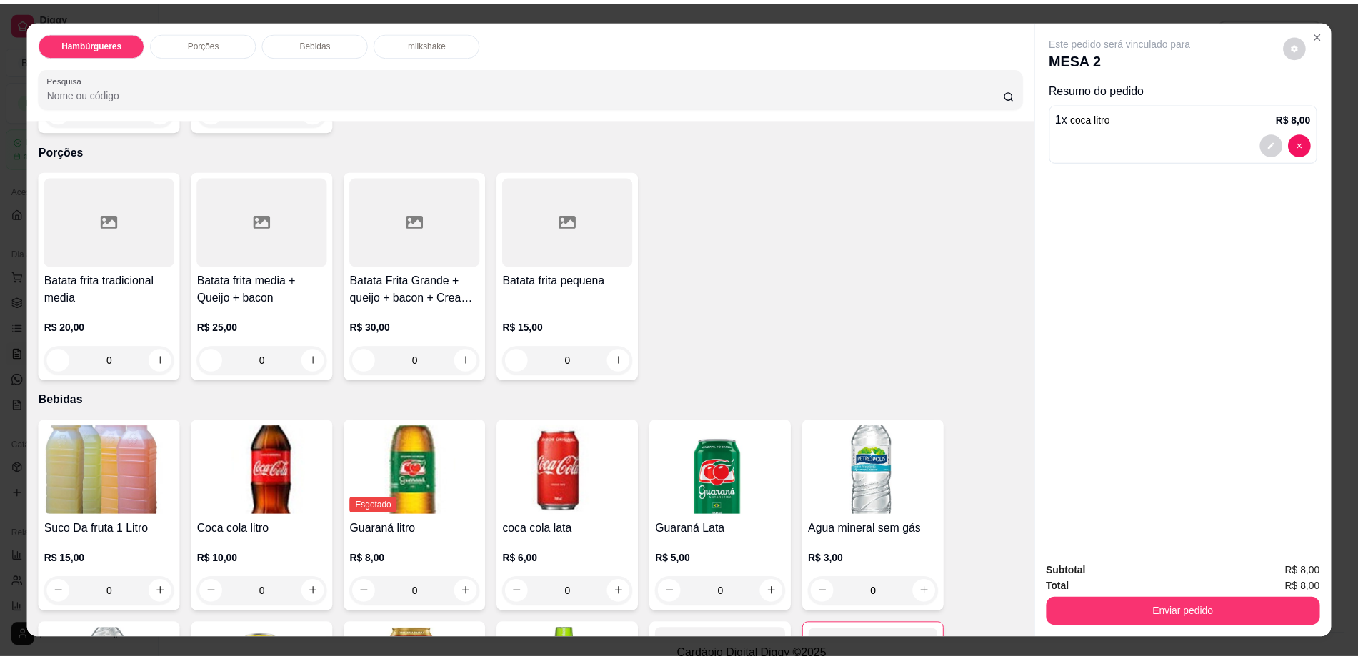
scroll to position [1072, 0]
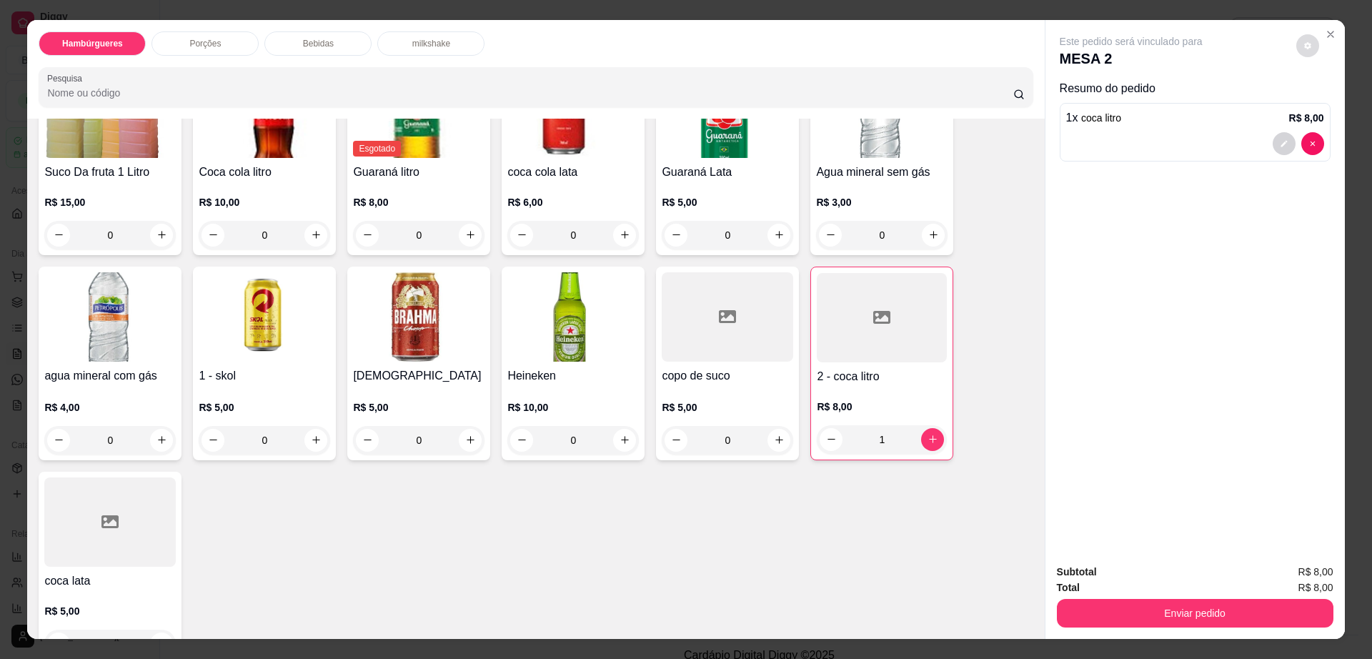
click at [1304, 44] on icon "decrease-product-quantity" at bounding box center [1307, 45] width 7 height 7
click at [1145, 610] on button "Enviar pedido" at bounding box center [1195, 613] width 277 height 29
click at [1145, 610] on button "Enviar pedido" at bounding box center [1194, 614] width 268 height 28
click at [1143, 575] on button "Não registrar e enviar pedido" at bounding box center [1146, 578] width 149 height 27
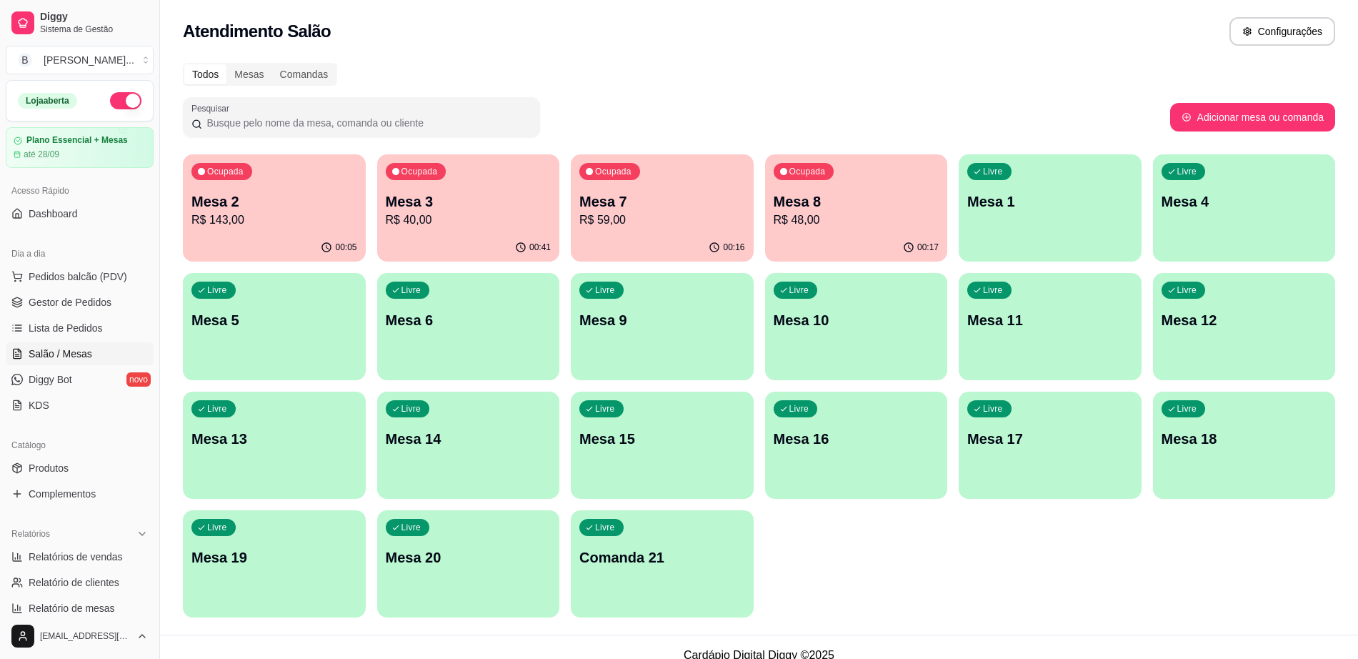
click at [508, 252] on div "00:41" at bounding box center [468, 248] width 183 height 28
click at [102, 302] on span "Gestor de Pedidos" at bounding box center [70, 302] width 83 height 14
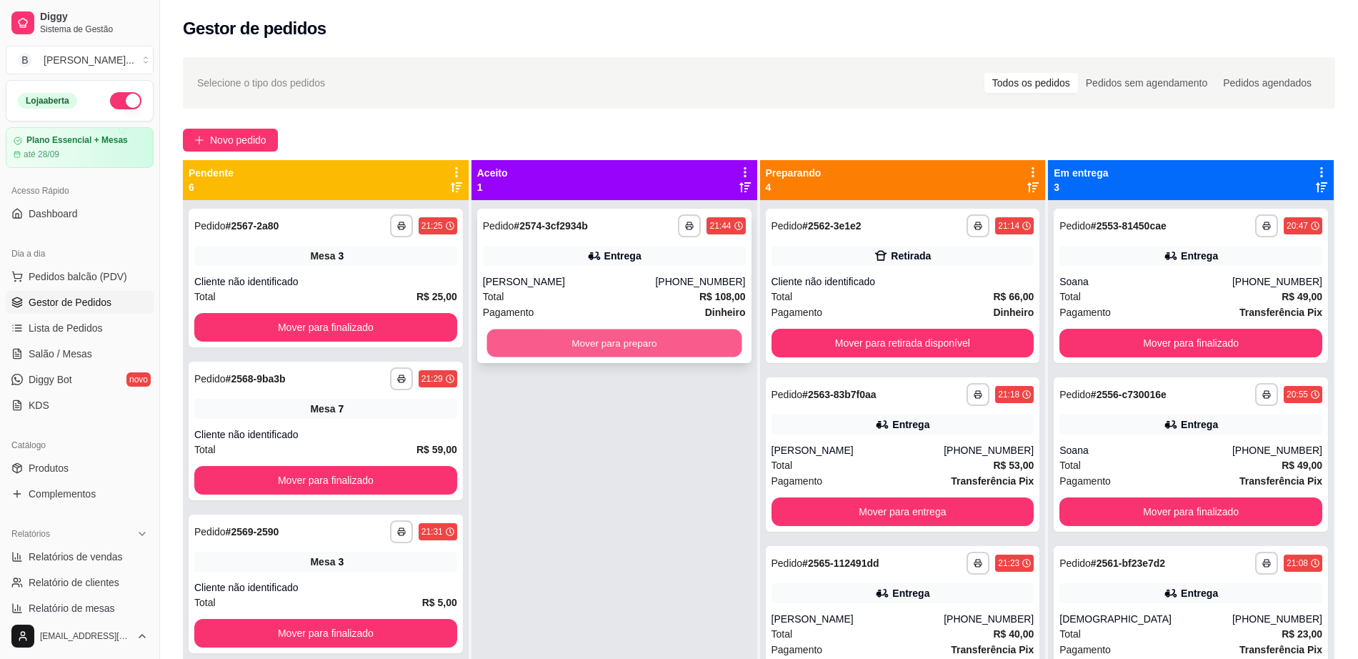
click at [612, 348] on button "Mover para preparo" at bounding box center [614, 343] width 255 height 28
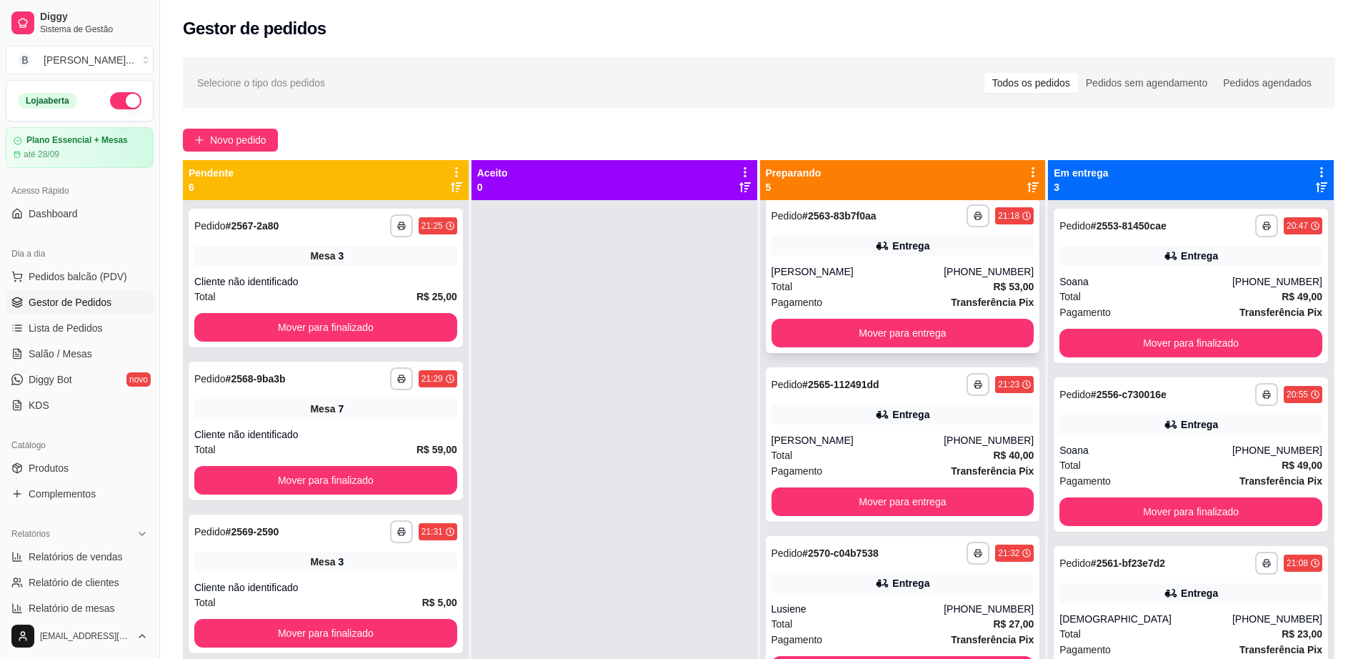
scroll to position [199, 0]
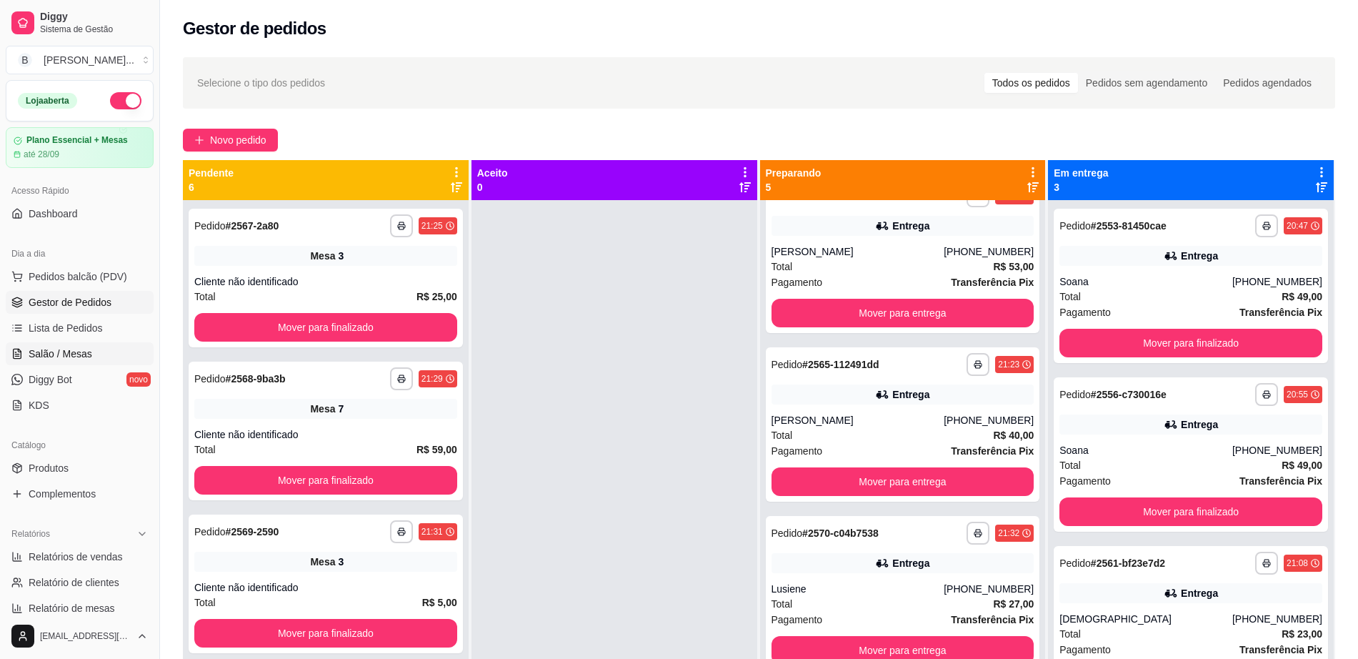
click at [76, 343] on link "Salão / Mesas" at bounding box center [80, 353] width 148 height 23
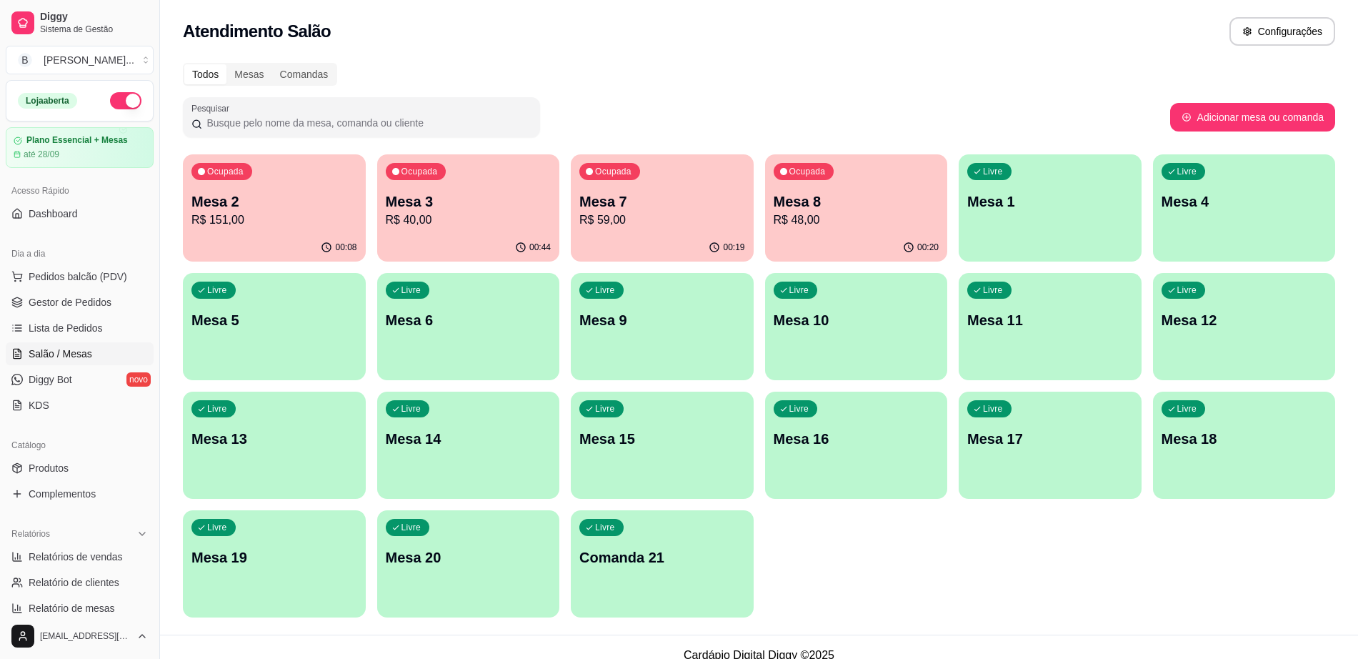
click at [838, 225] on p "R$ 48,00" at bounding box center [857, 220] width 166 height 17
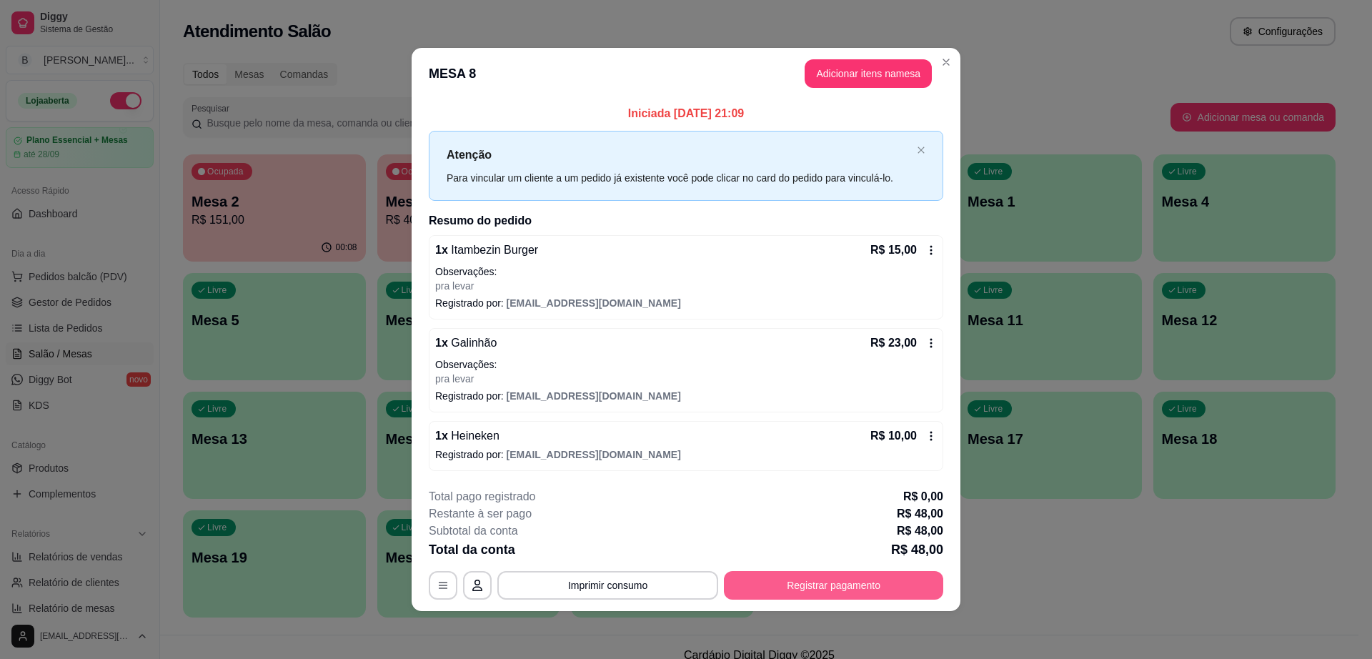
click at [816, 588] on button "Registrar pagamento" at bounding box center [833, 585] width 219 height 29
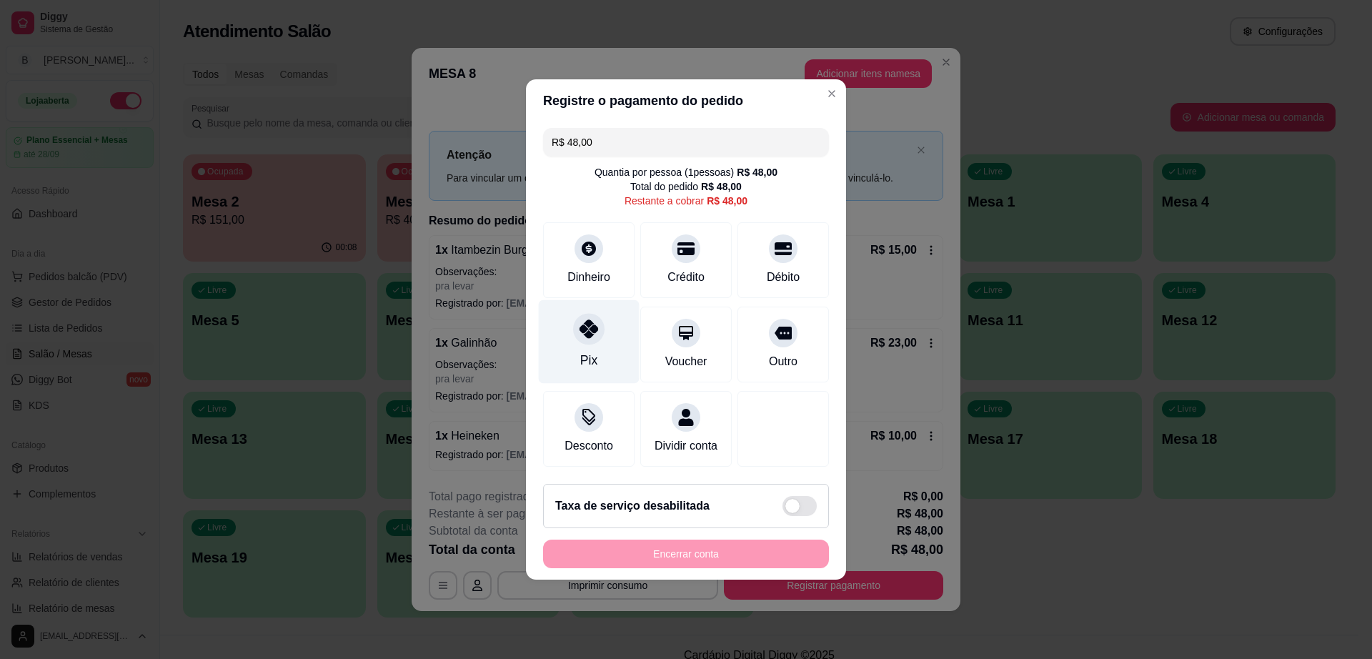
click at [591, 323] on icon at bounding box center [589, 328] width 19 height 19
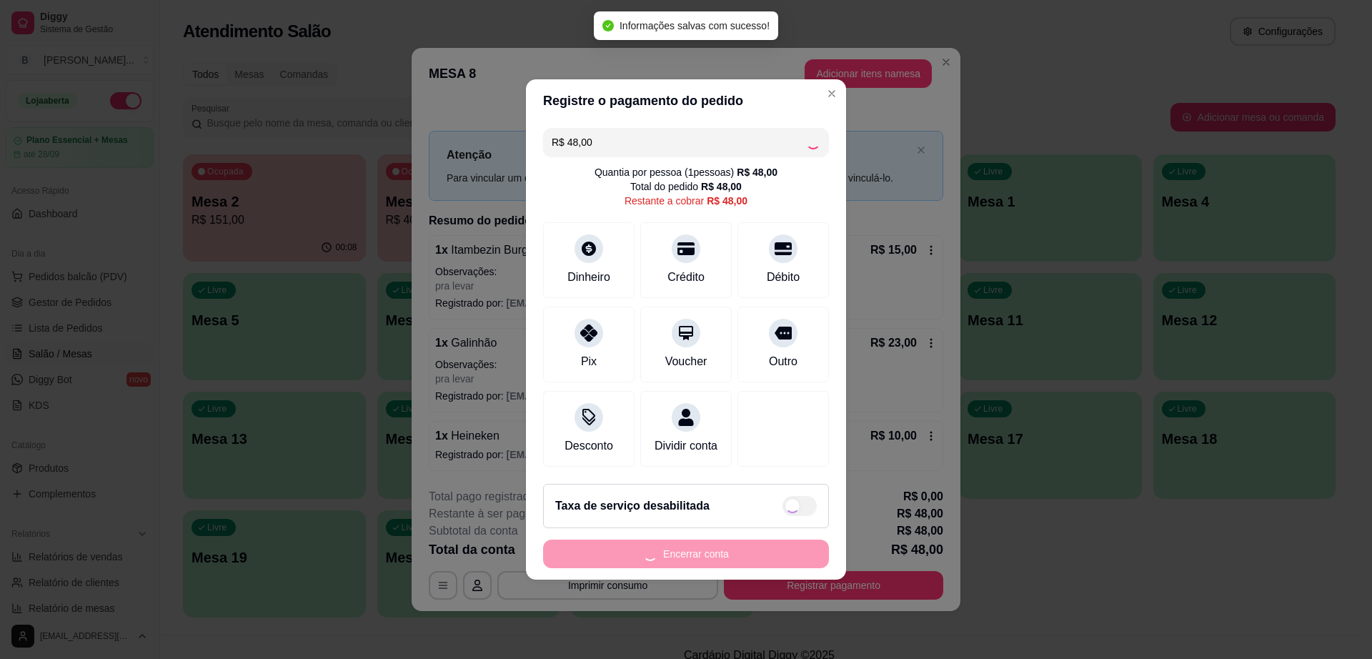
type input "R$ 0,00"
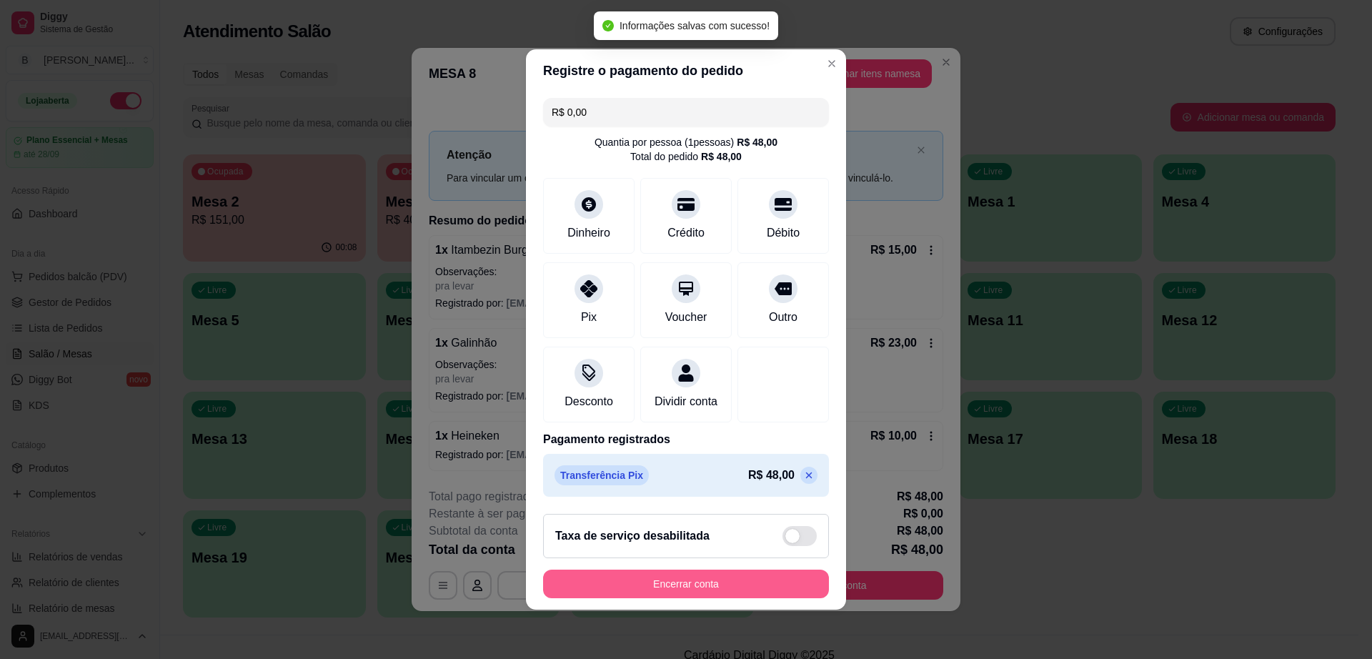
click at [707, 592] on button "Encerrar conta" at bounding box center [686, 584] width 286 height 29
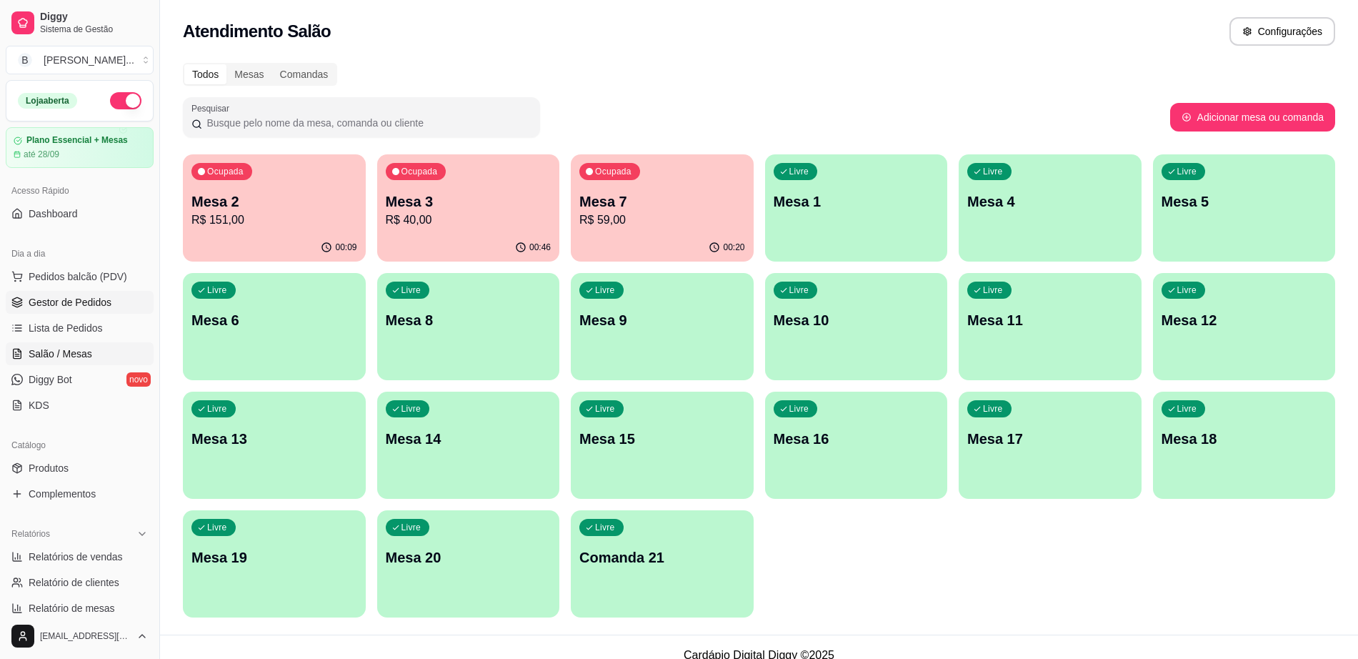
click at [94, 299] on span "Gestor de Pedidos" at bounding box center [70, 302] width 83 height 14
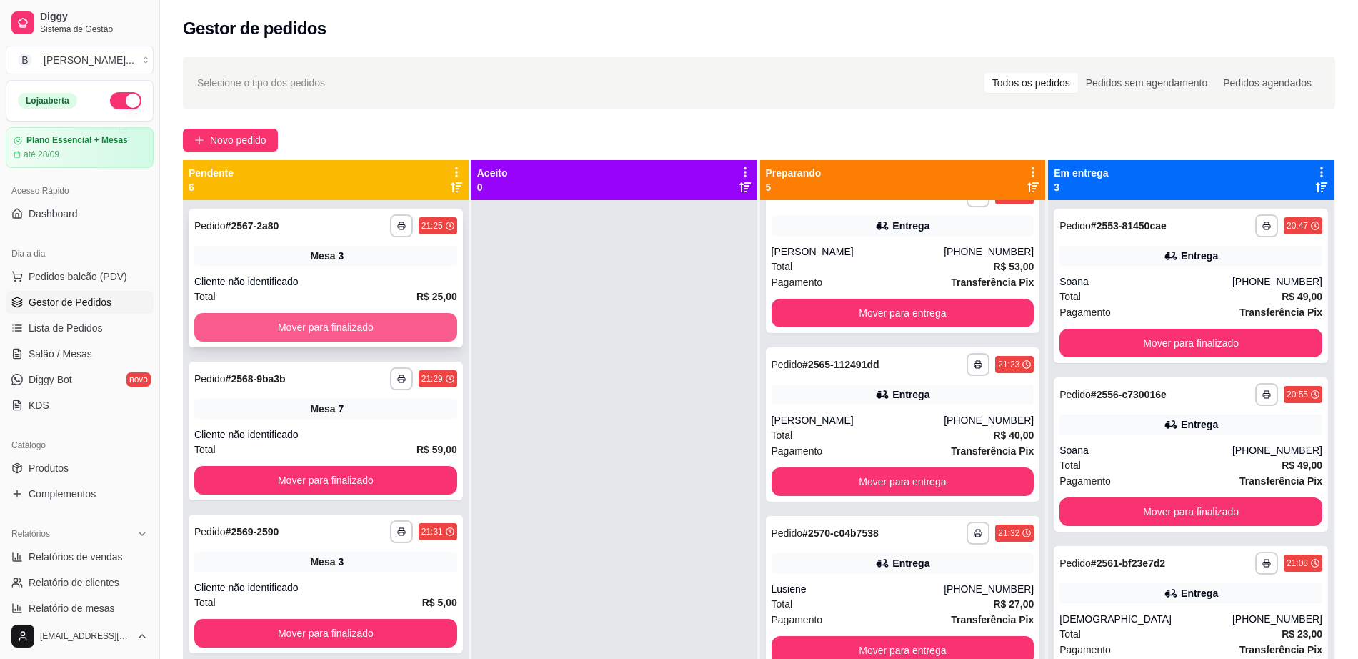
click at [342, 319] on button "Mover para finalizado" at bounding box center [325, 327] width 263 height 29
click at [342, 319] on button "Mover para finalizado" at bounding box center [326, 328] width 255 height 28
click at [342, 319] on button "Mover para finalizado" at bounding box center [325, 327] width 263 height 29
click at [342, 319] on button "Mover para finalizado" at bounding box center [326, 328] width 255 height 28
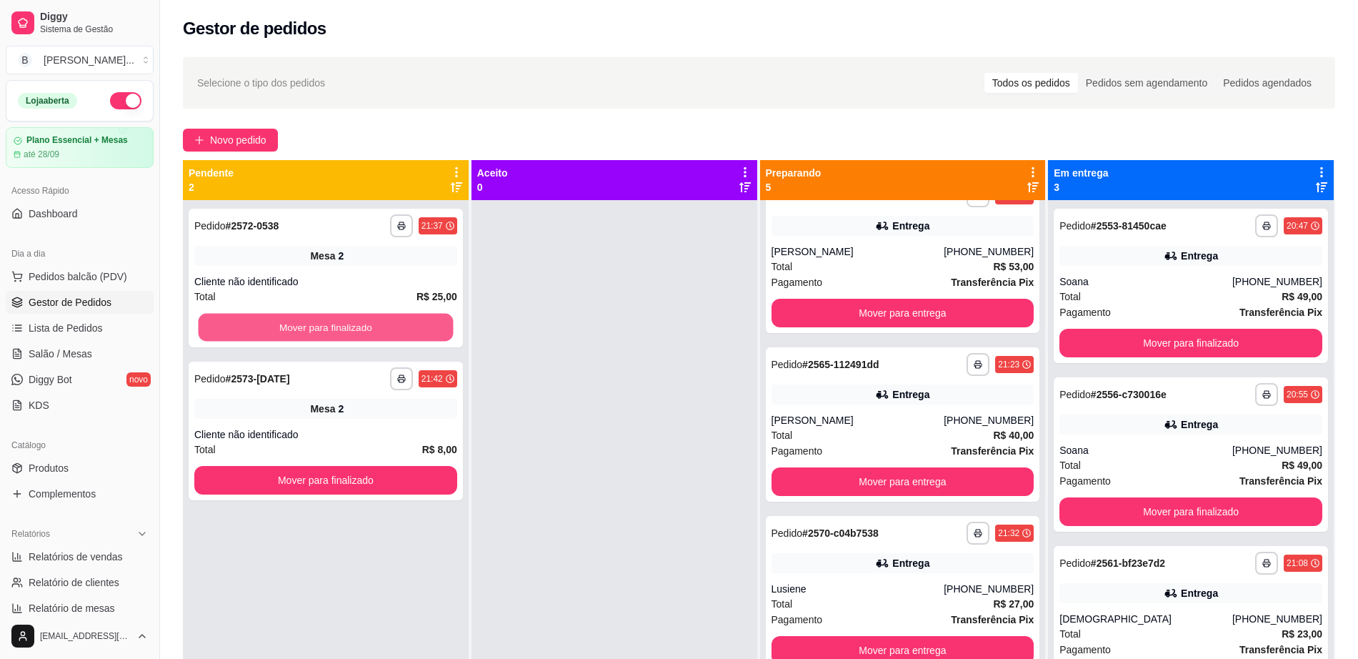
click at [342, 319] on button "Mover para finalizado" at bounding box center [326, 328] width 255 height 28
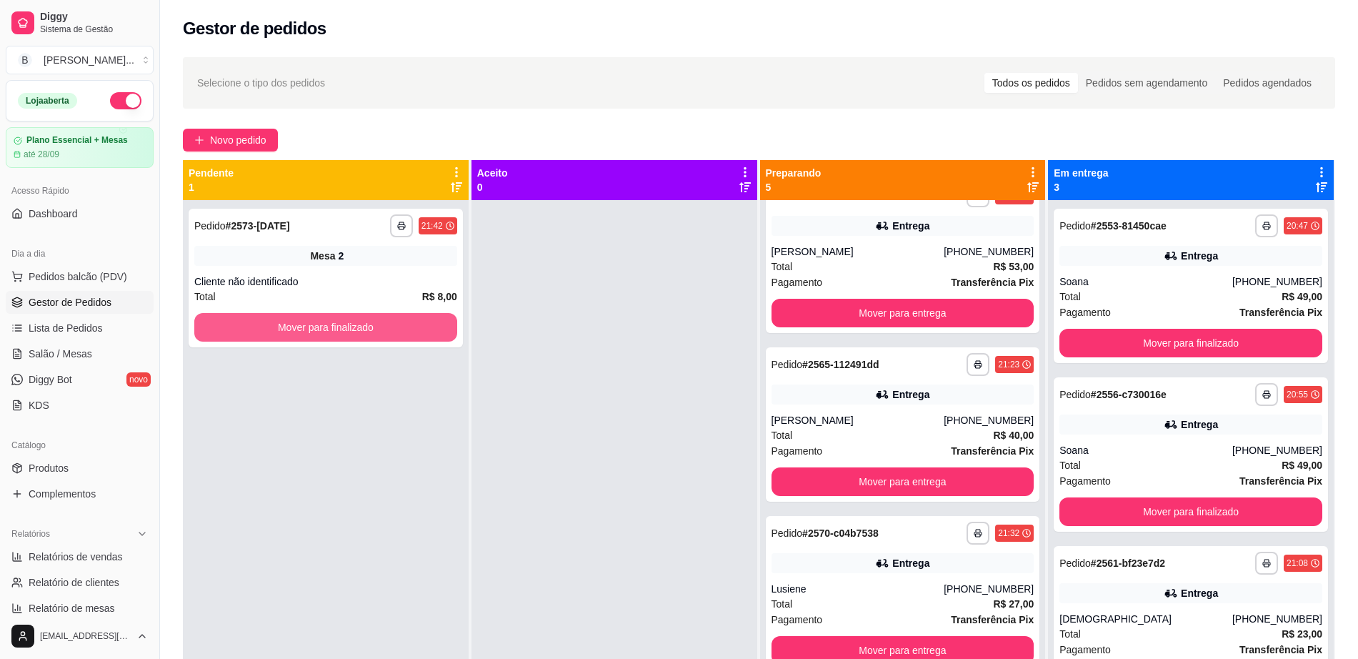
click at [342, 319] on button "Mover para finalizado" at bounding box center [325, 327] width 263 height 29
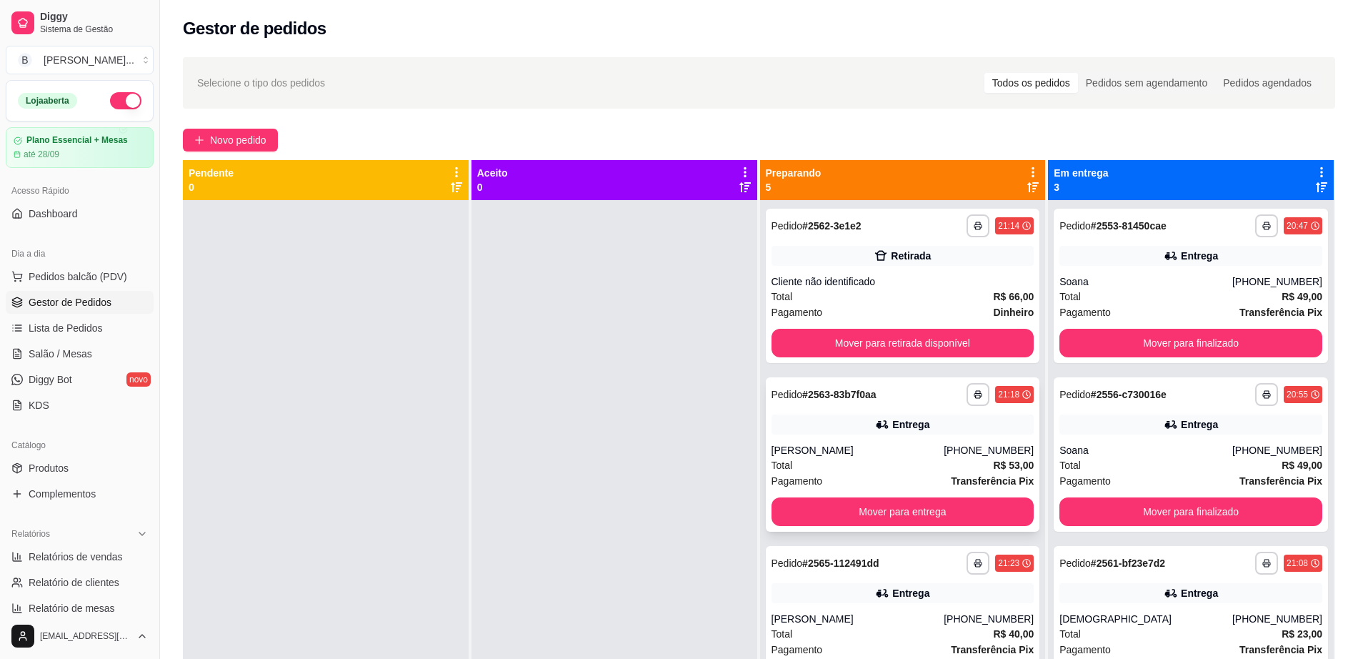
click at [889, 247] on div "Retirada" at bounding box center [903, 256] width 263 height 20
click at [795, 349] on button "Mover para retirada disponível" at bounding box center [903, 343] width 263 height 29
click at [911, 284] on div "Henrique" at bounding box center [858, 281] width 173 height 14
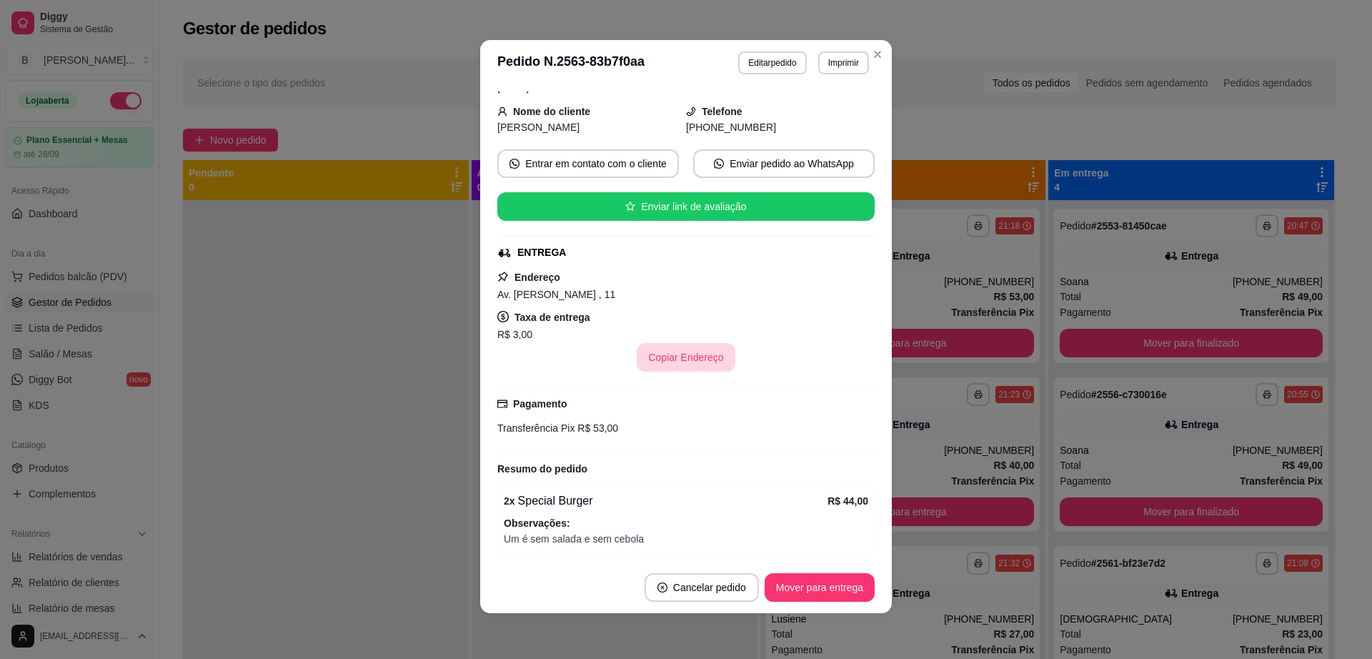
scroll to position [172, 0]
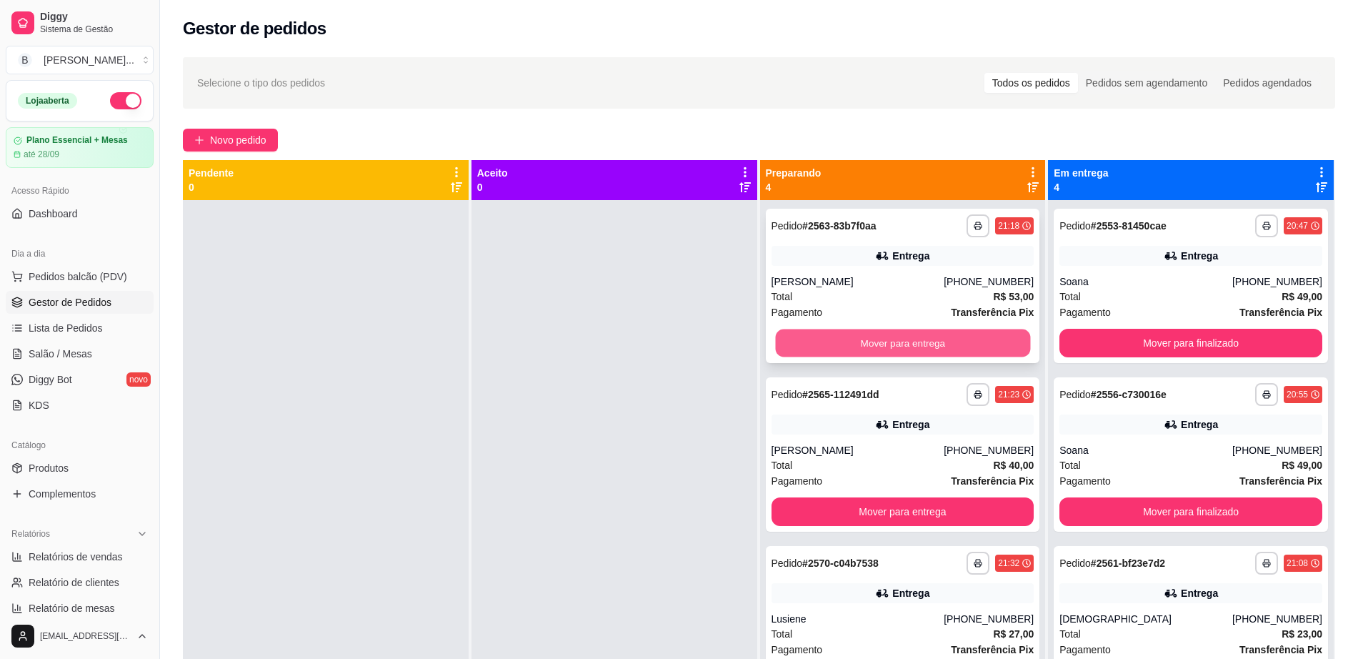
click at [938, 335] on button "Mover para entrega" at bounding box center [902, 343] width 255 height 28
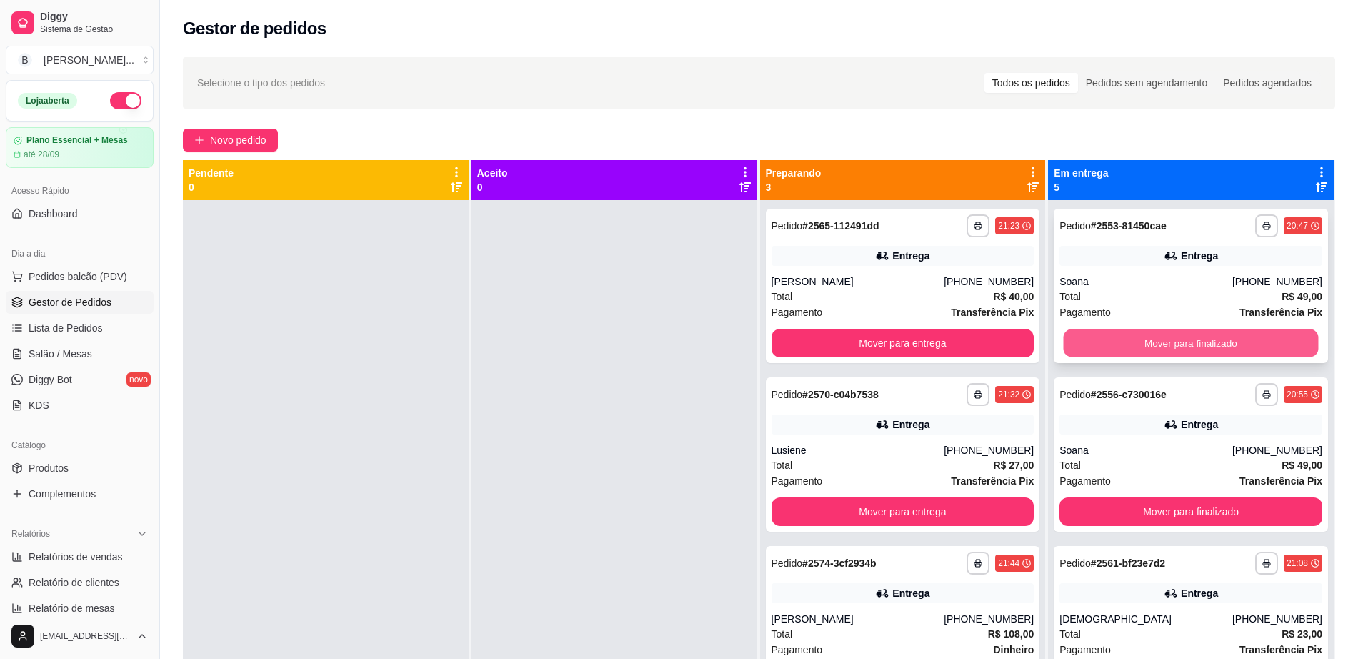
click at [1162, 337] on button "Mover para finalizado" at bounding box center [1191, 343] width 255 height 28
click at [1162, 337] on button "Mover para finalizado" at bounding box center [1191, 343] width 263 height 29
click at [1162, 337] on button "Mover para finalizado" at bounding box center [1191, 343] width 255 height 28
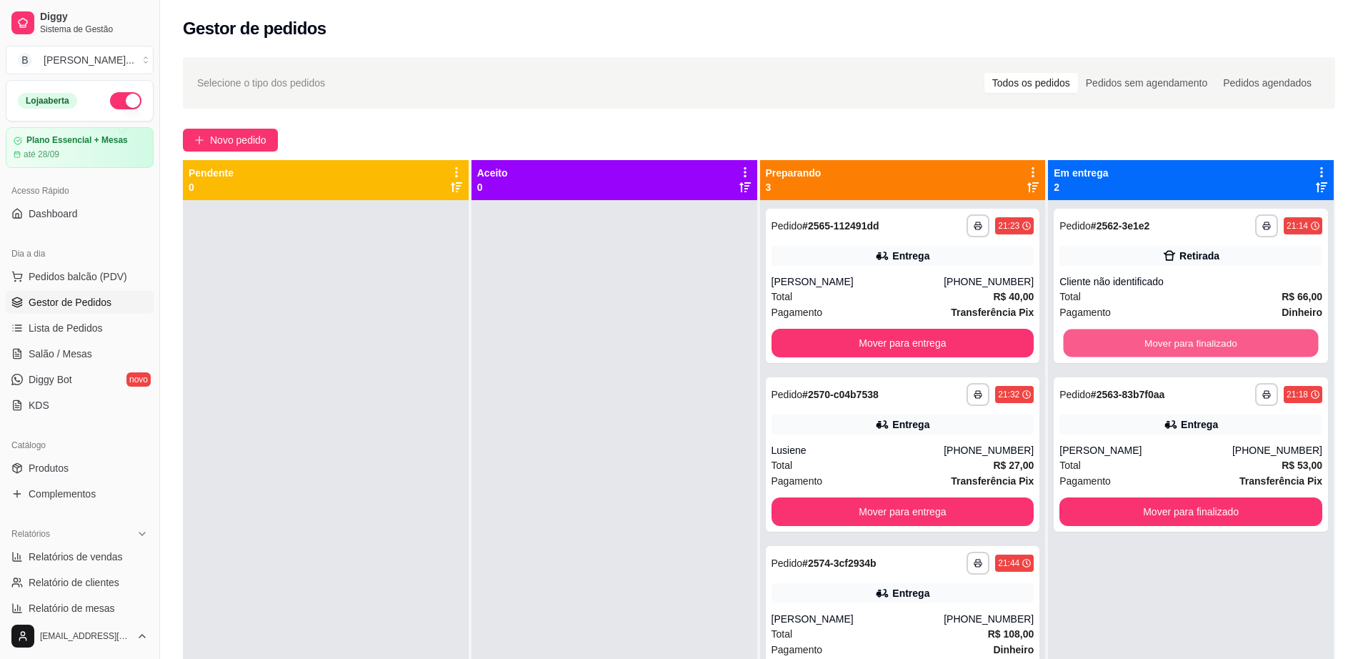
click at [1162, 337] on button "Mover para finalizado" at bounding box center [1191, 343] width 255 height 28
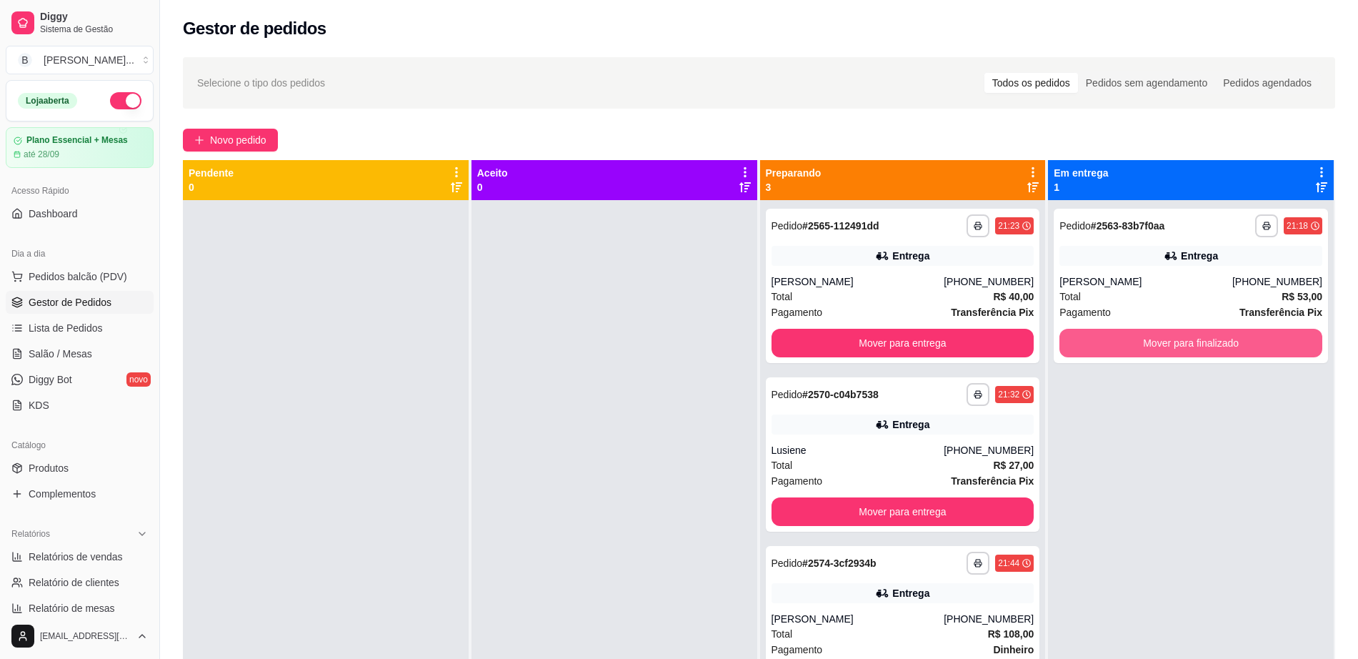
click at [1162, 337] on button "Mover para finalizado" at bounding box center [1191, 343] width 263 height 29
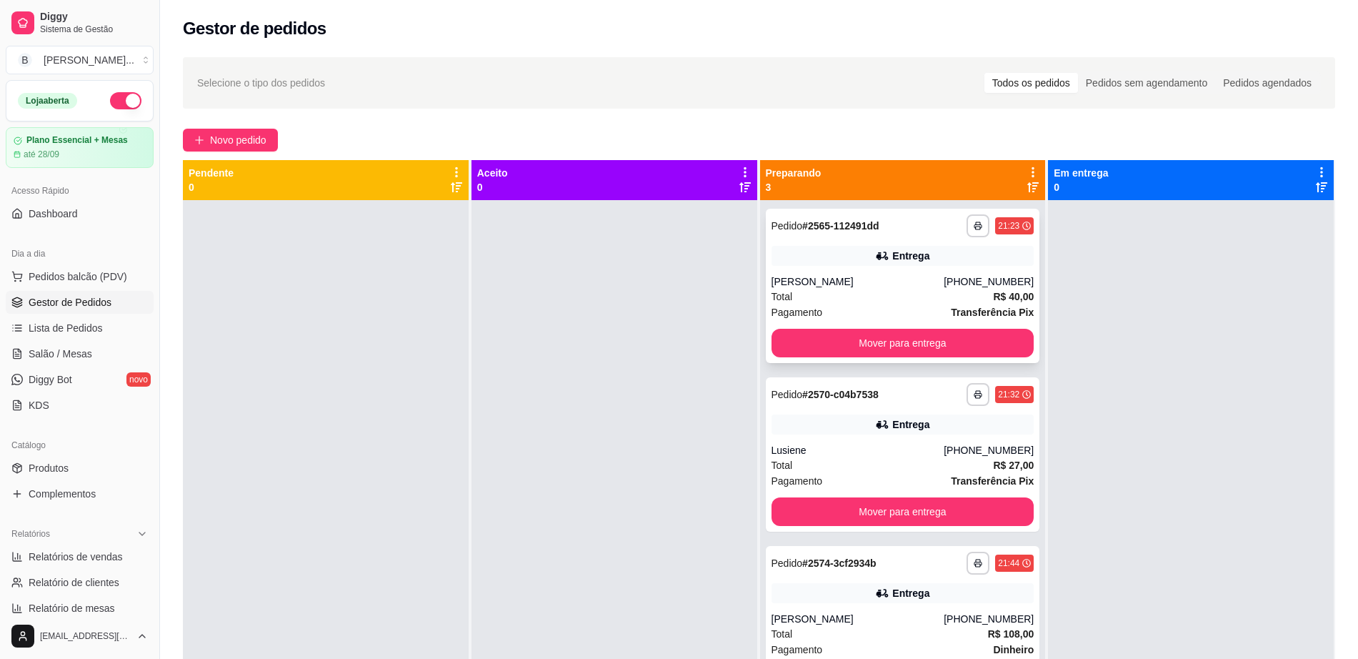
click at [958, 279] on div "(77) 99937-7288" at bounding box center [989, 281] width 90 height 14
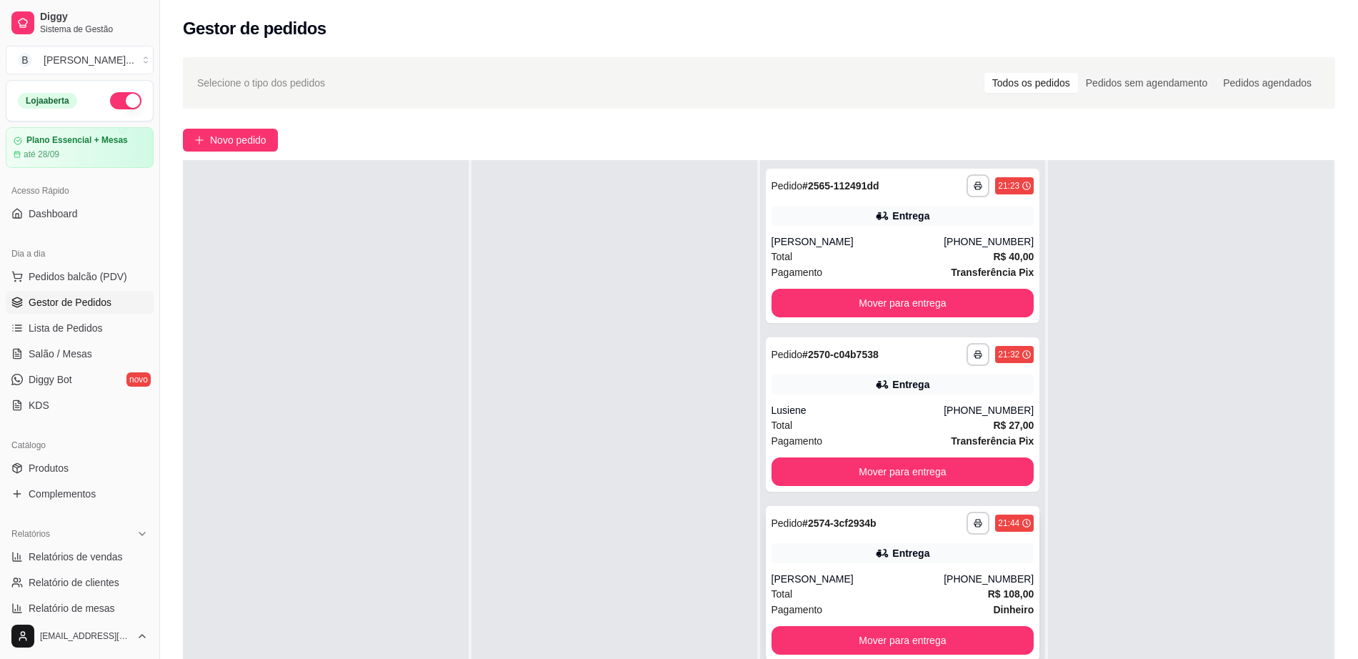
scroll to position [0, 0]
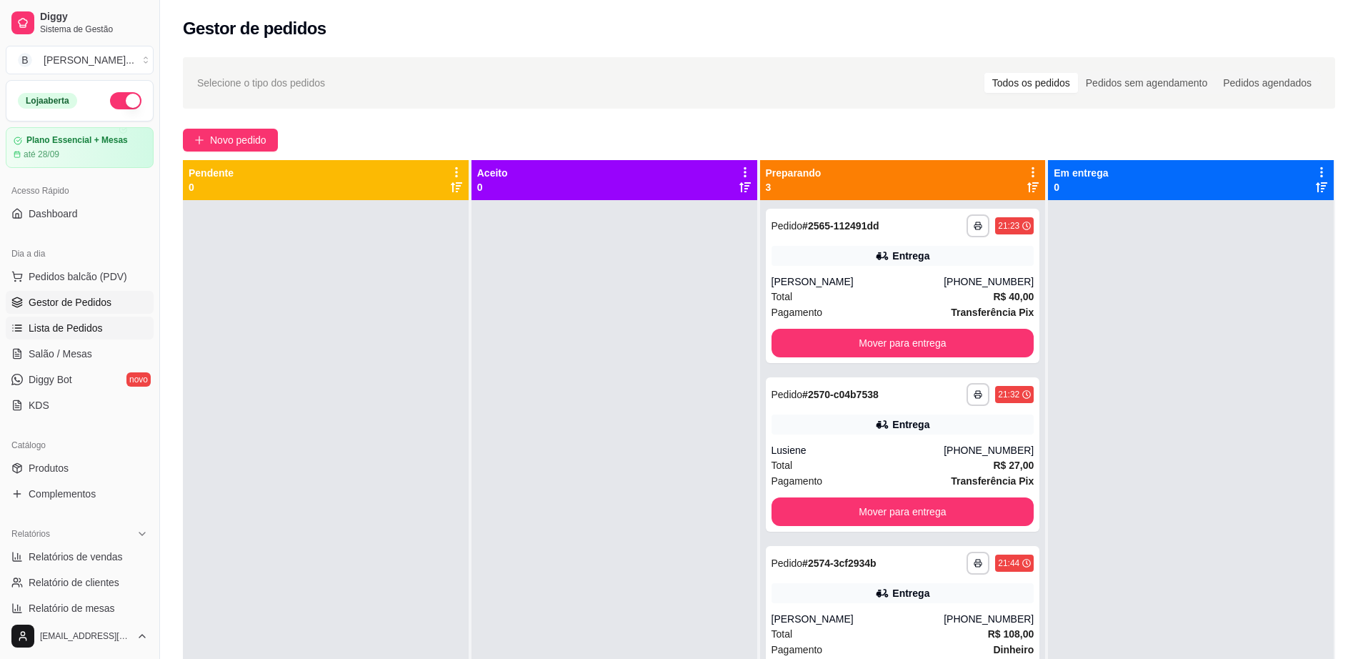
click at [86, 322] on span "Lista de Pedidos" at bounding box center [66, 328] width 74 height 14
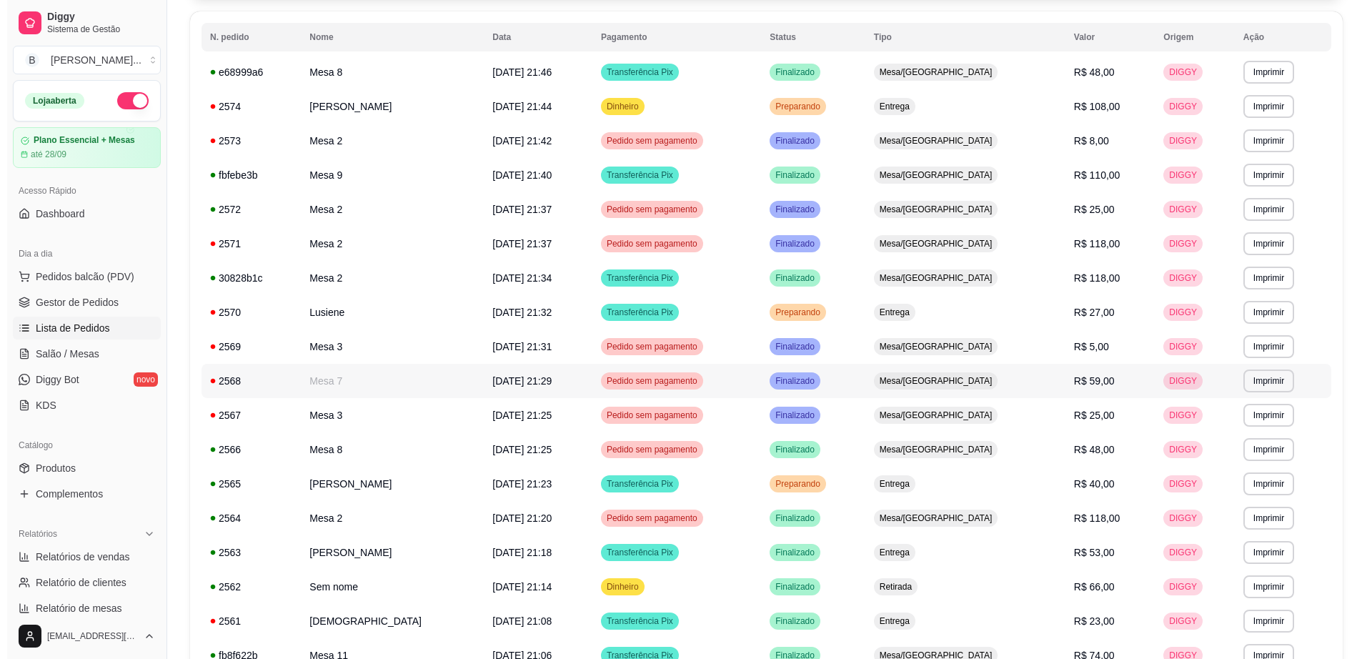
scroll to position [179, 0]
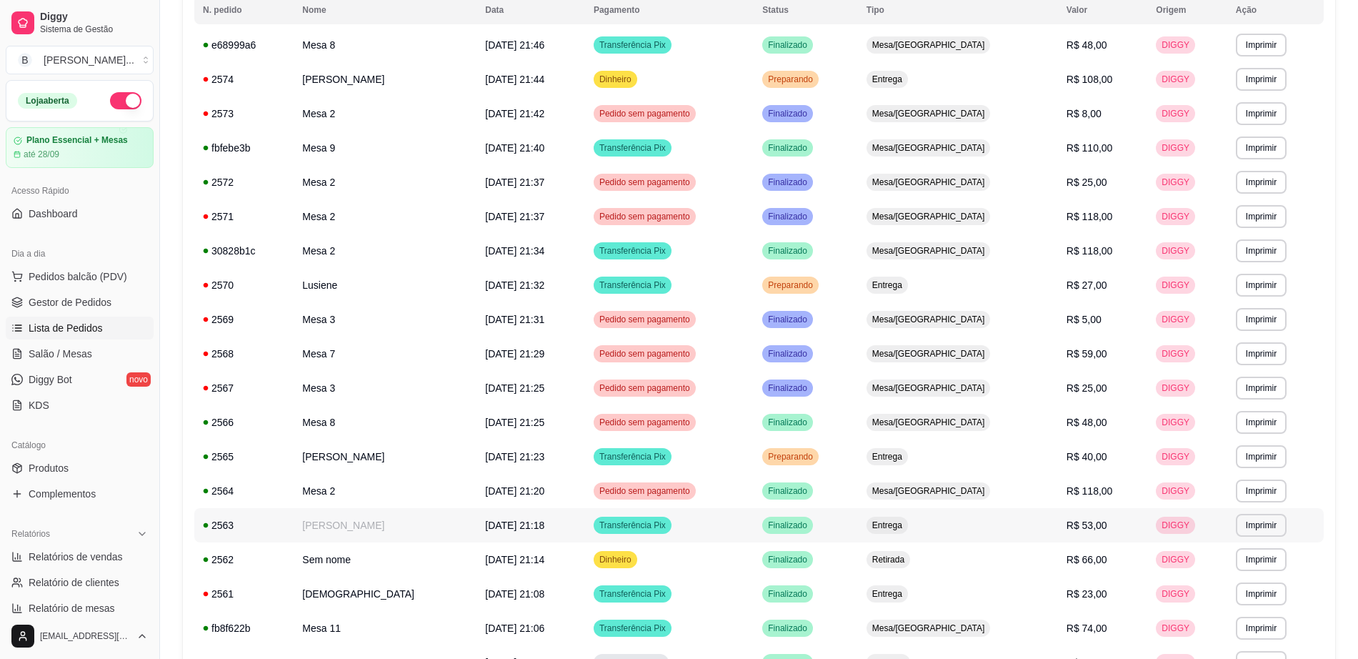
click at [399, 526] on td "Henrique" at bounding box center [385, 525] width 183 height 34
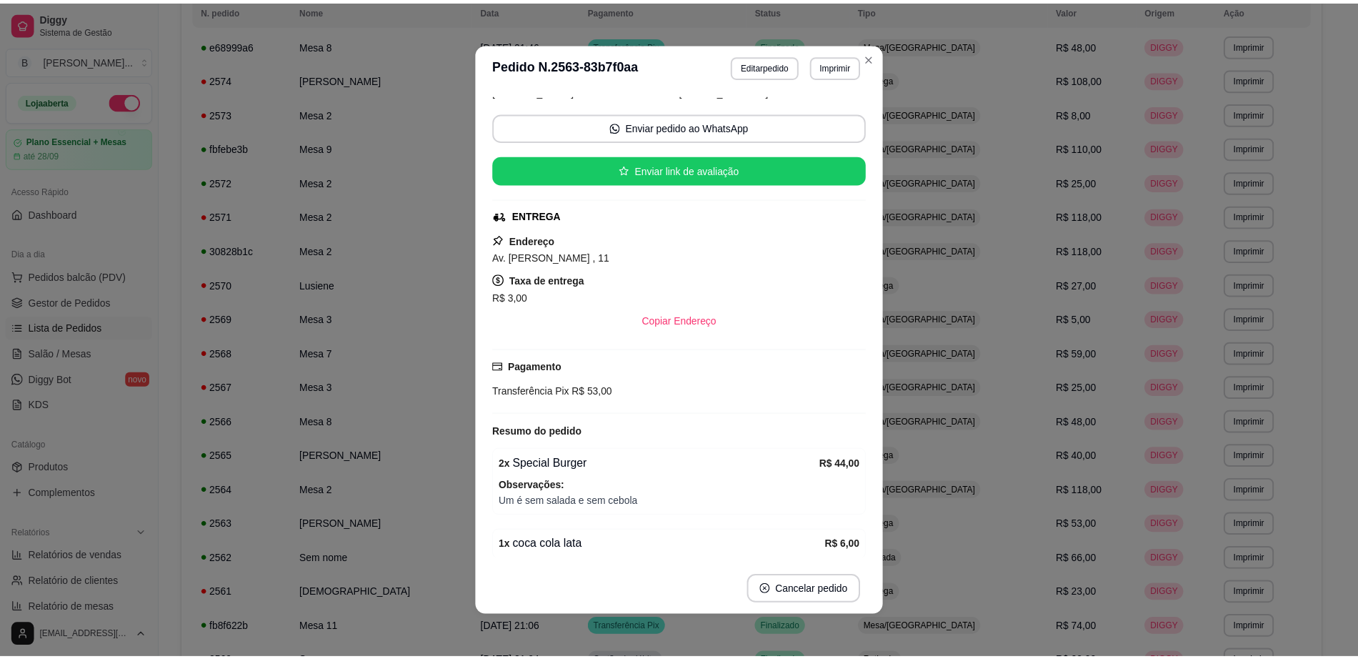
scroll to position [139, 0]
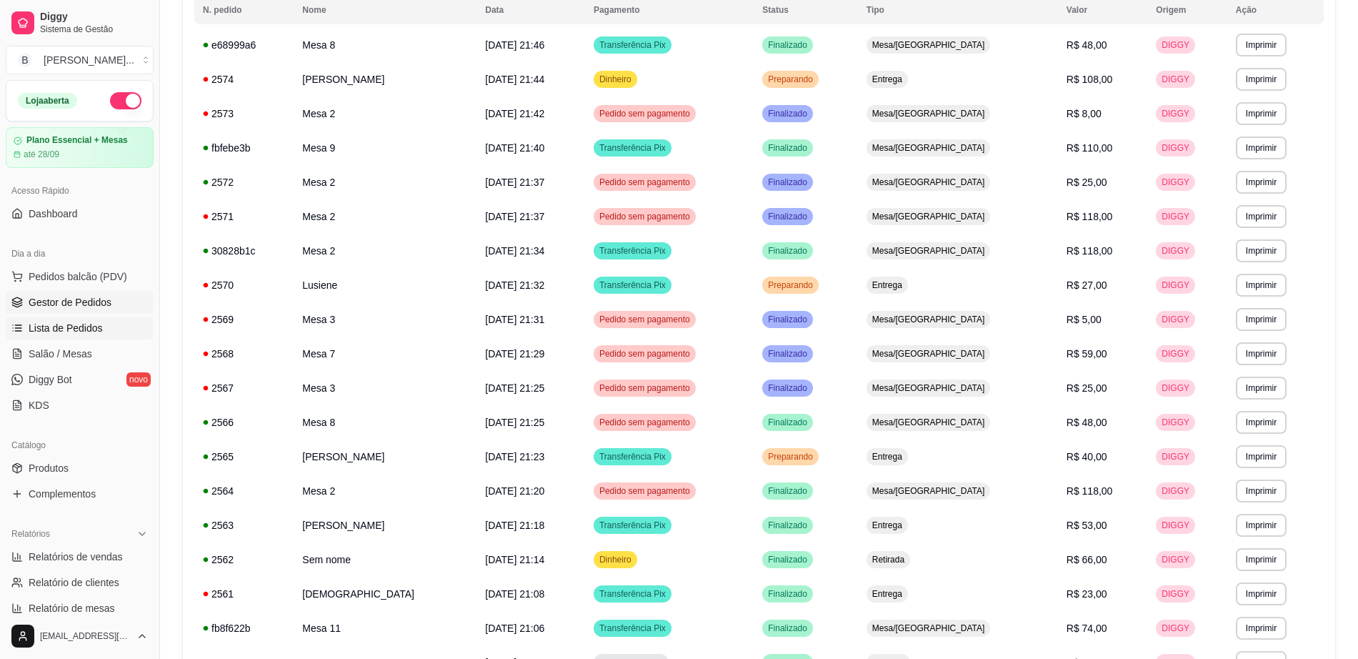
click at [64, 298] on span "Gestor de Pedidos" at bounding box center [70, 302] width 83 height 14
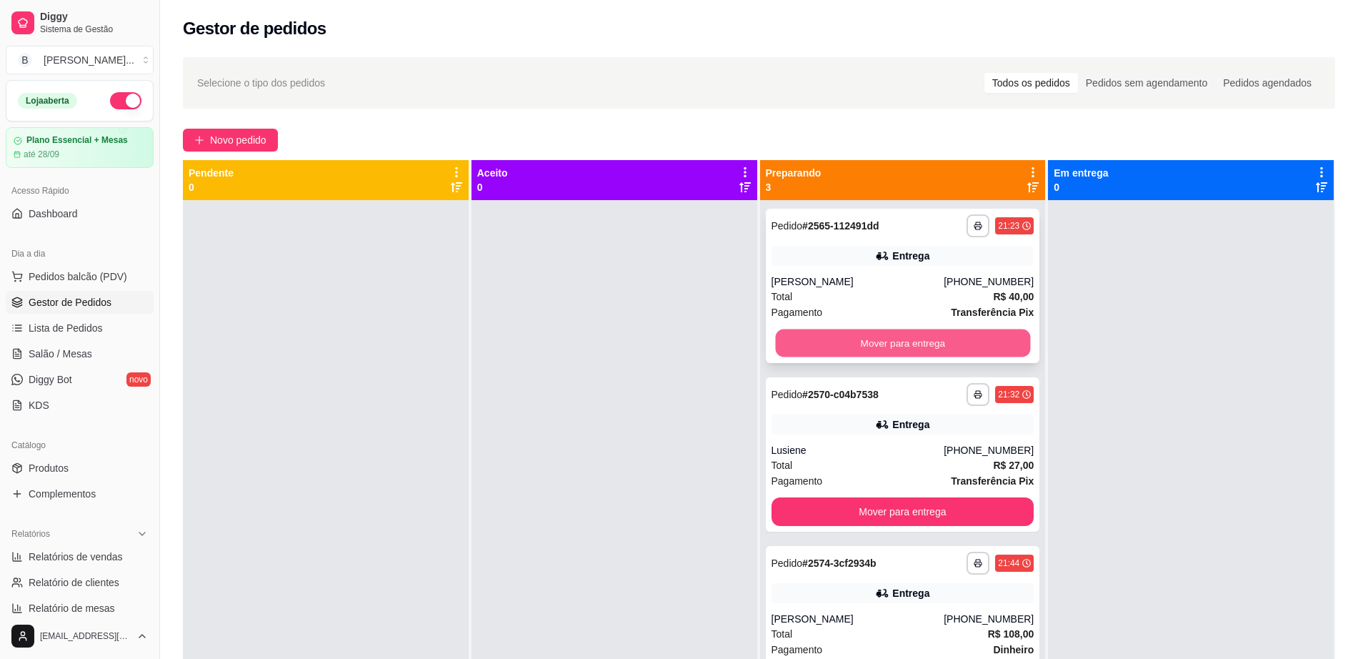
click at [810, 332] on button "Mover para entrega" at bounding box center [902, 343] width 255 height 28
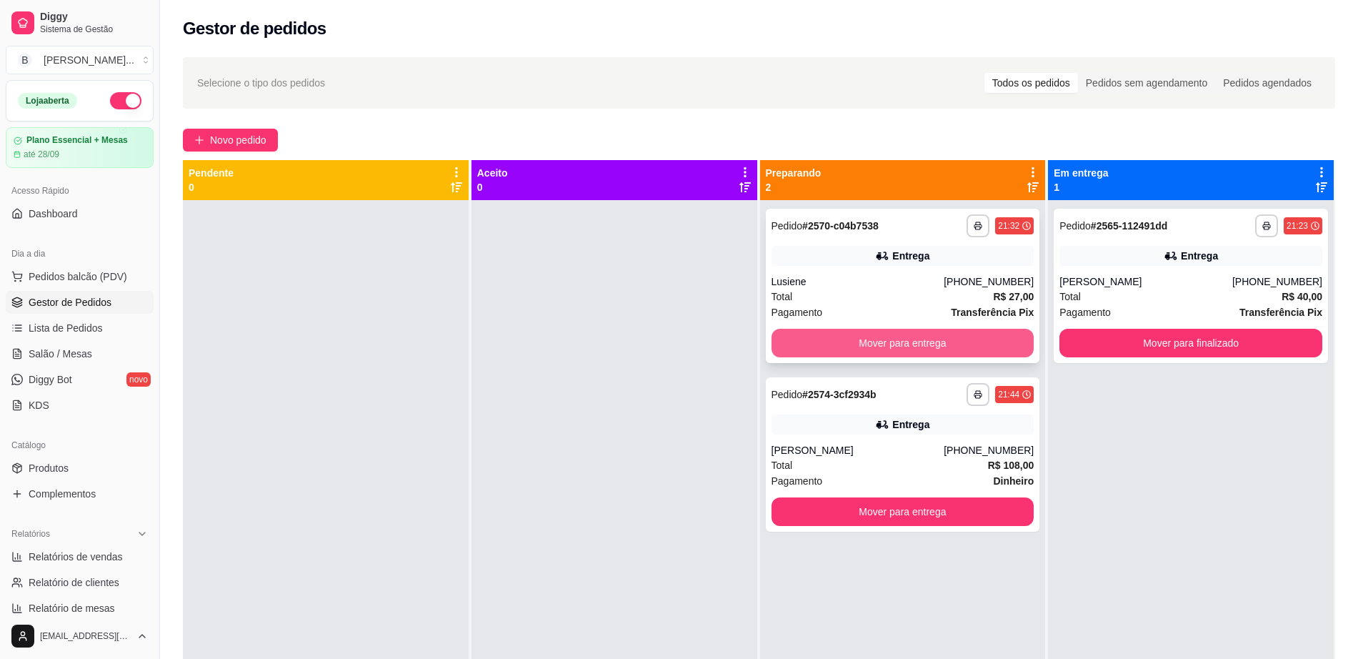
click at [892, 344] on button "Mover para entrega" at bounding box center [903, 343] width 263 height 29
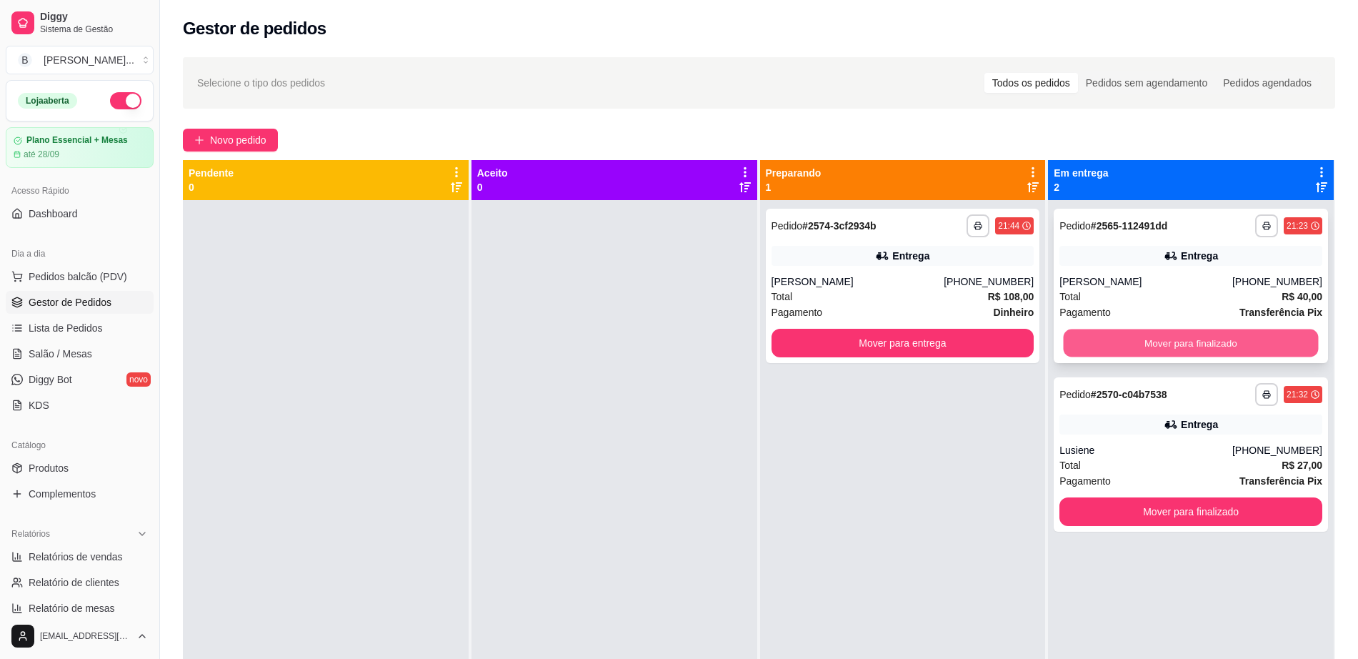
click at [1112, 340] on button "Mover para finalizado" at bounding box center [1191, 343] width 255 height 28
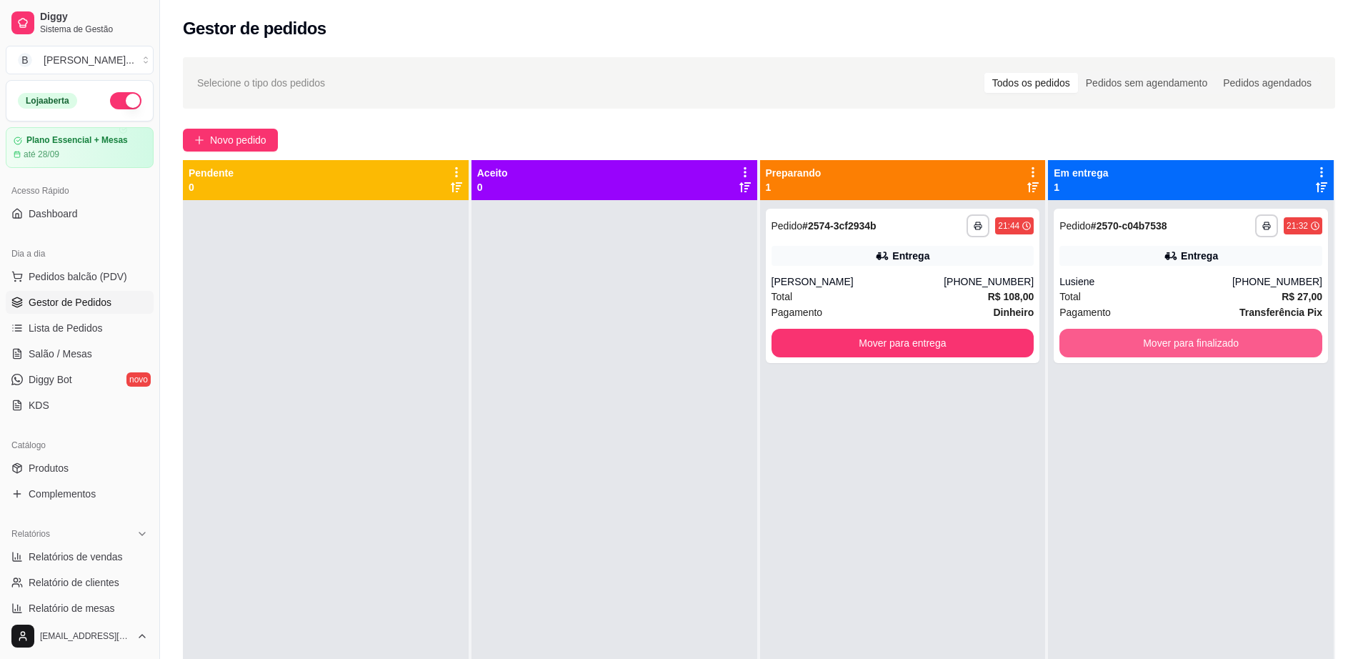
click at [1112, 340] on button "Mover para finalizado" at bounding box center [1191, 343] width 263 height 29
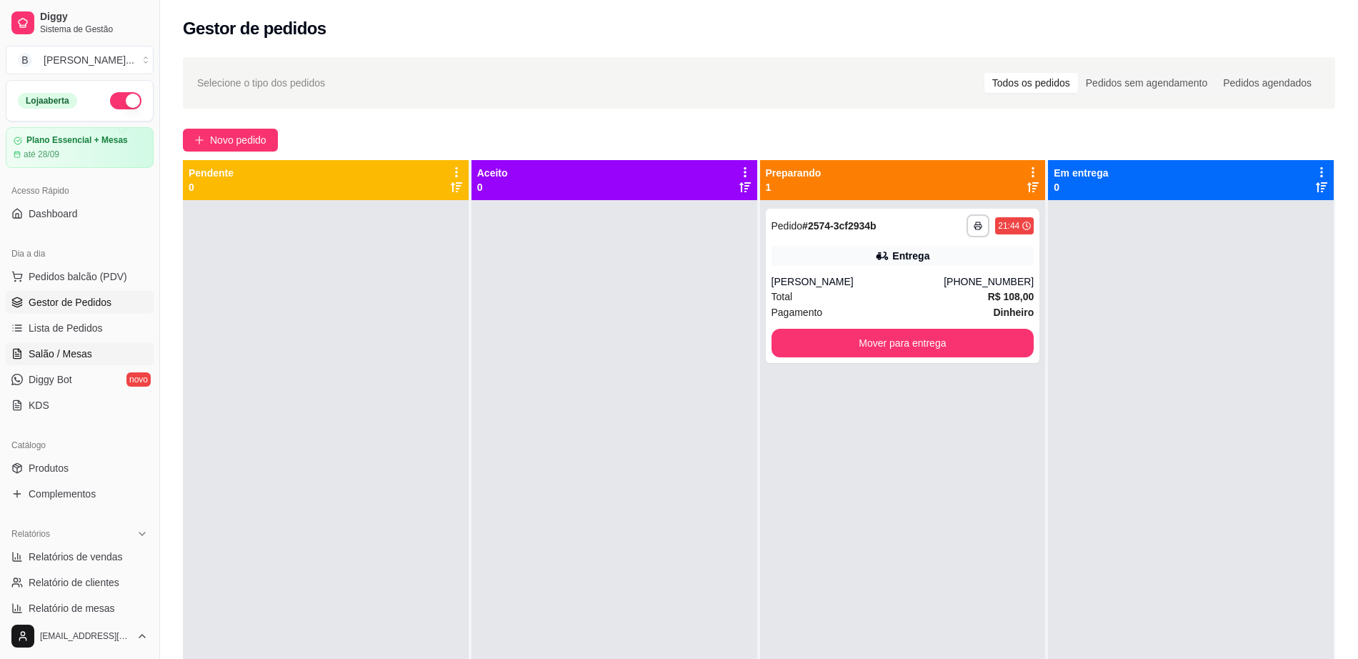
click at [120, 357] on link "Salão / Mesas" at bounding box center [80, 353] width 148 height 23
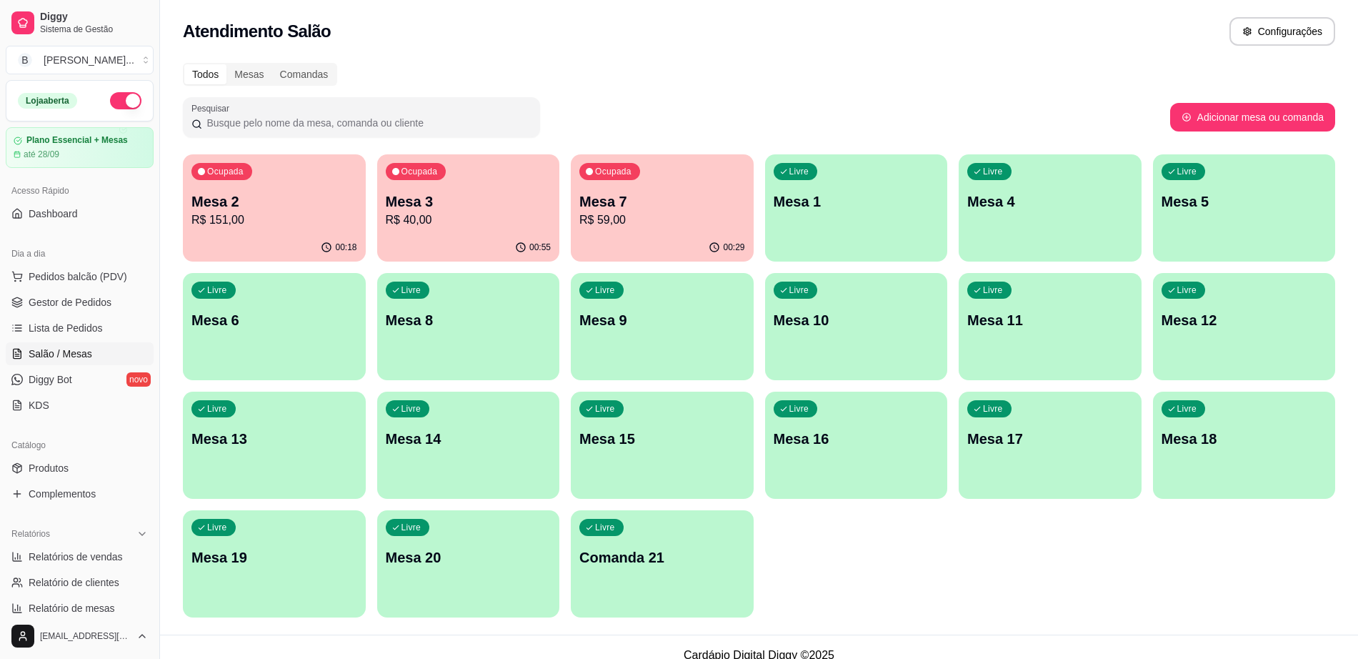
click at [525, 224] on p "R$ 40,00" at bounding box center [469, 220] width 166 height 17
click at [697, 215] on p "R$ 59,00" at bounding box center [663, 220] width 166 height 17
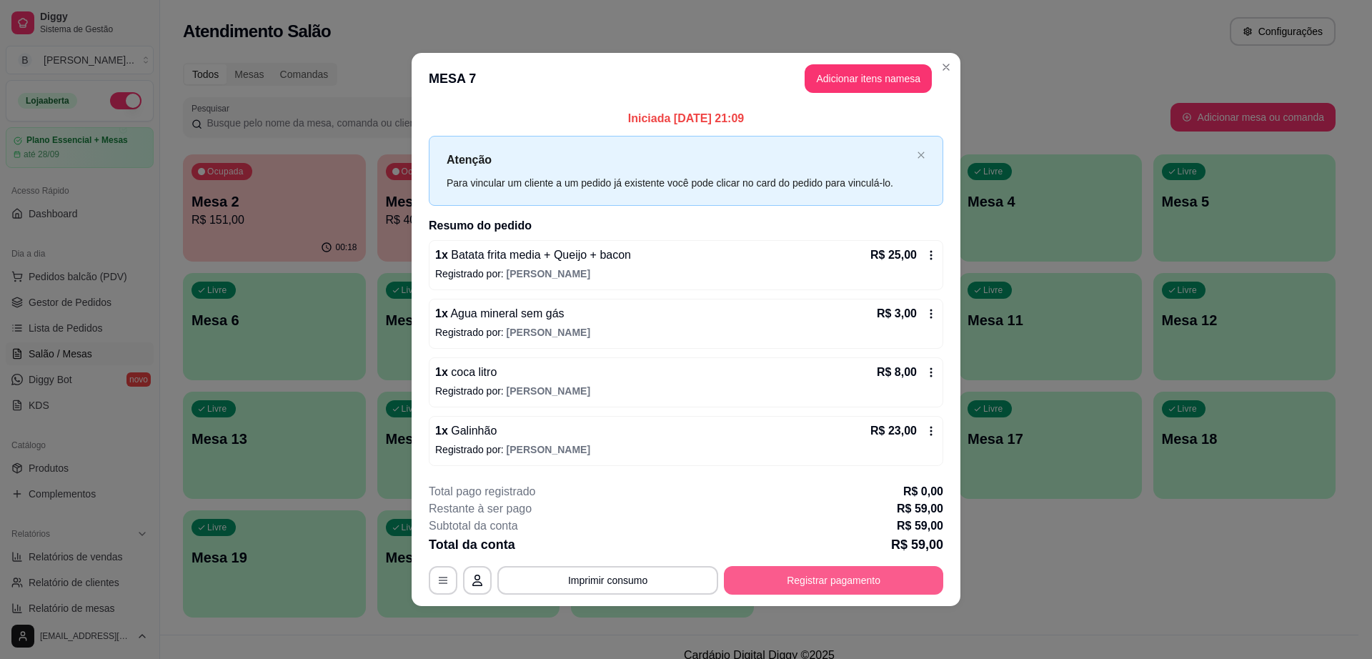
click at [856, 575] on button "Registrar pagamento" at bounding box center [833, 580] width 219 height 29
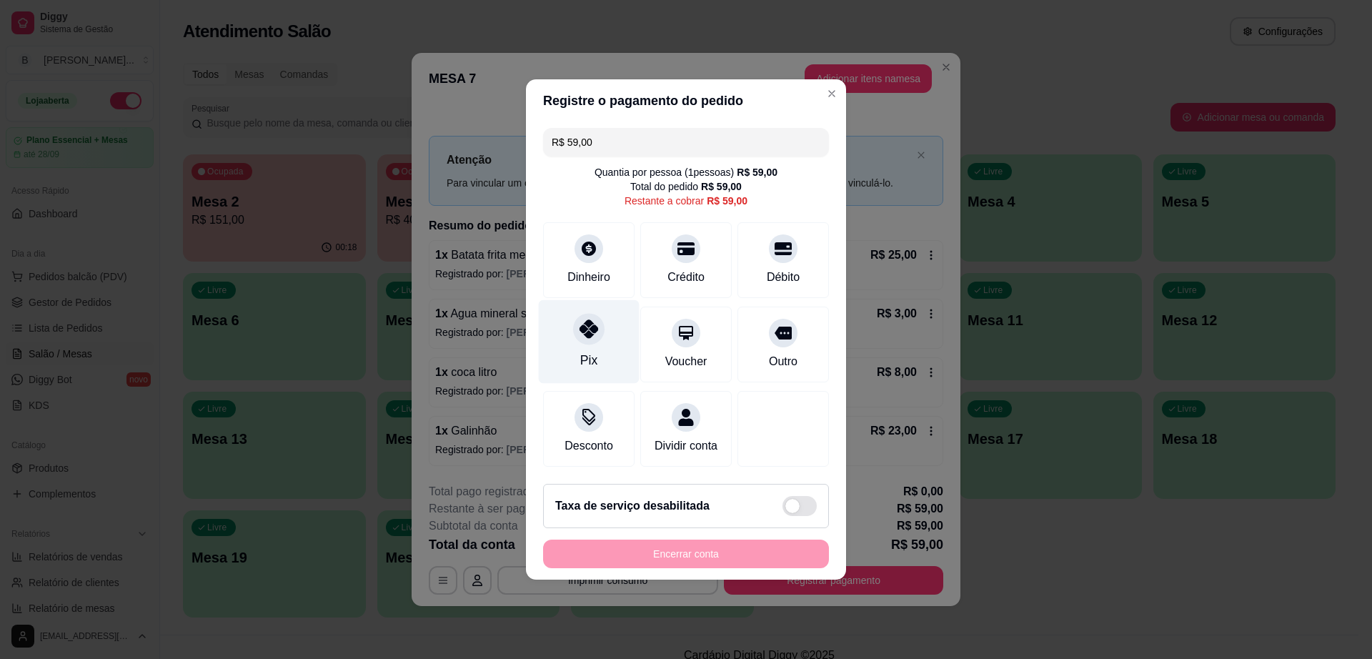
click at [580, 319] on icon at bounding box center [589, 328] width 19 height 19
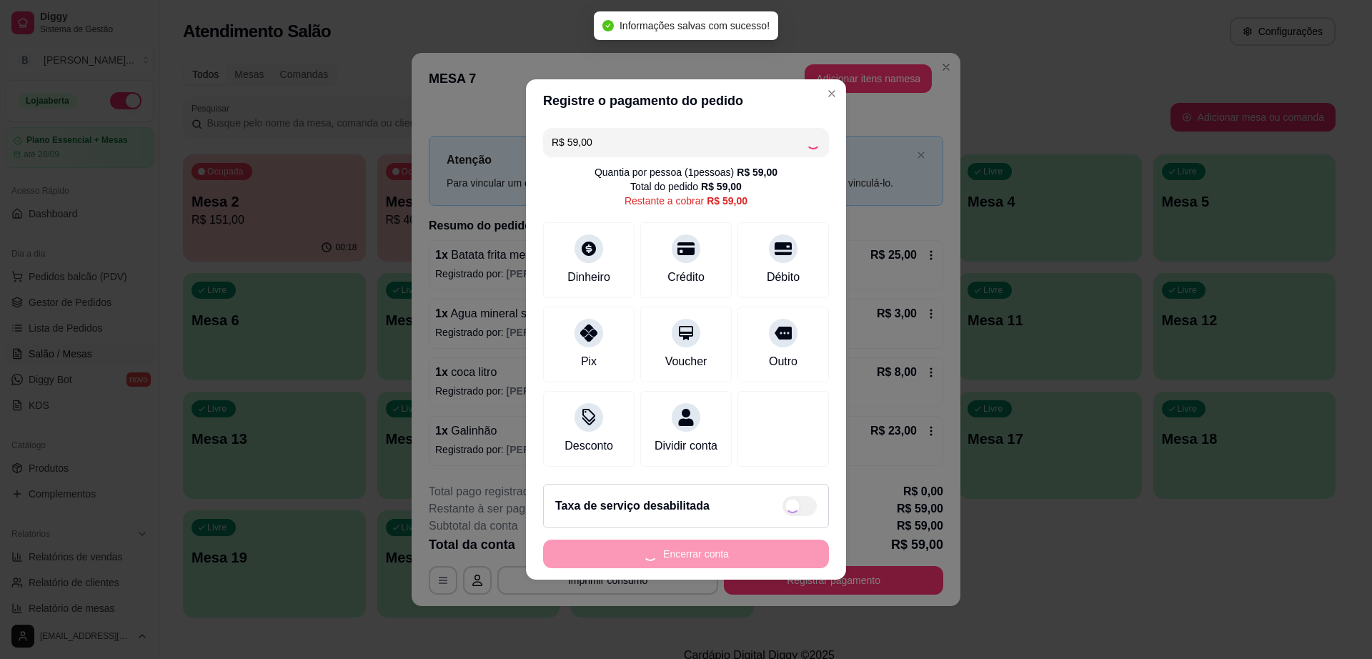
type input "R$ 0,00"
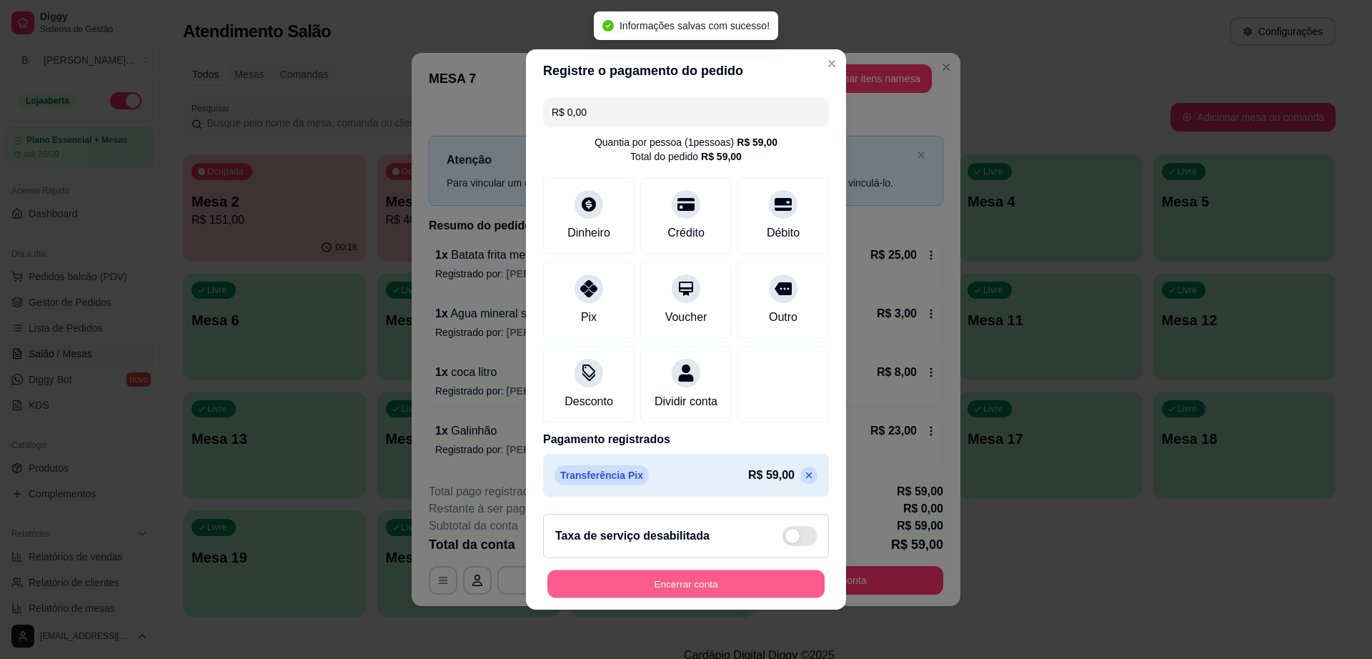
click at [715, 595] on button "Encerrar conta" at bounding box center [685, 584] width 277 height 28
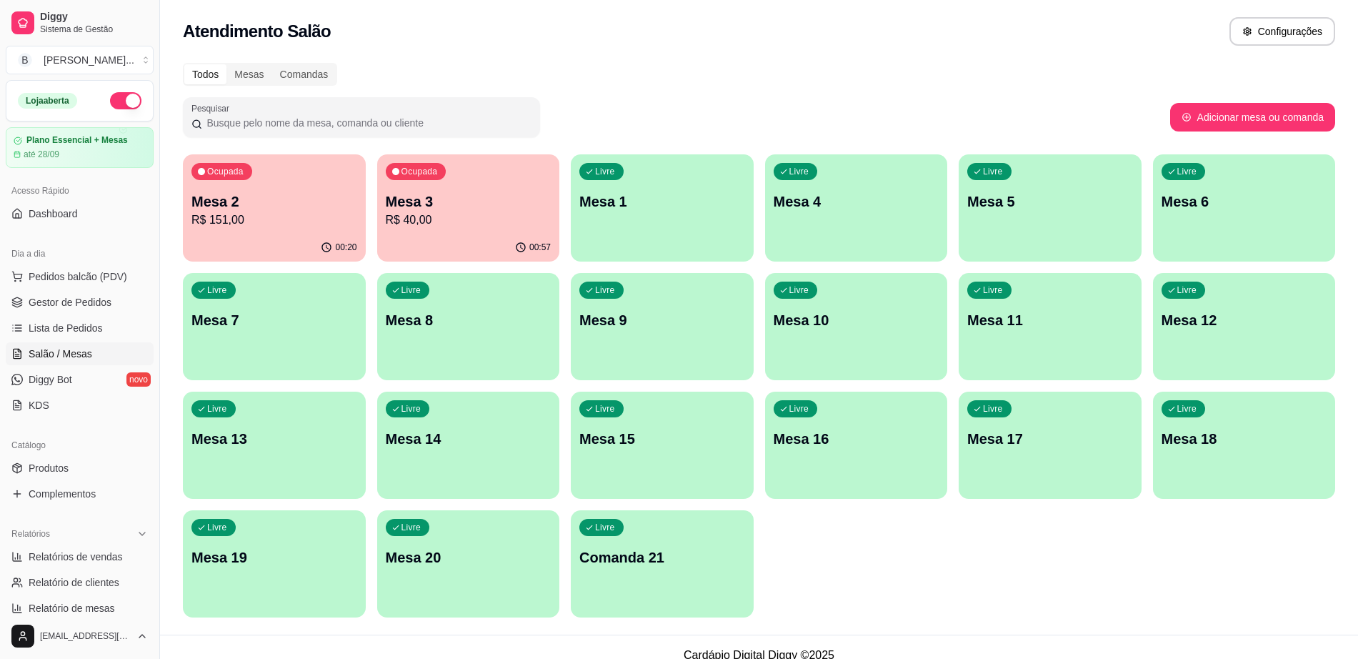
click at [427, 228] on p "R$ 40,00" at bounding box center [469, 220] width 166 height 17
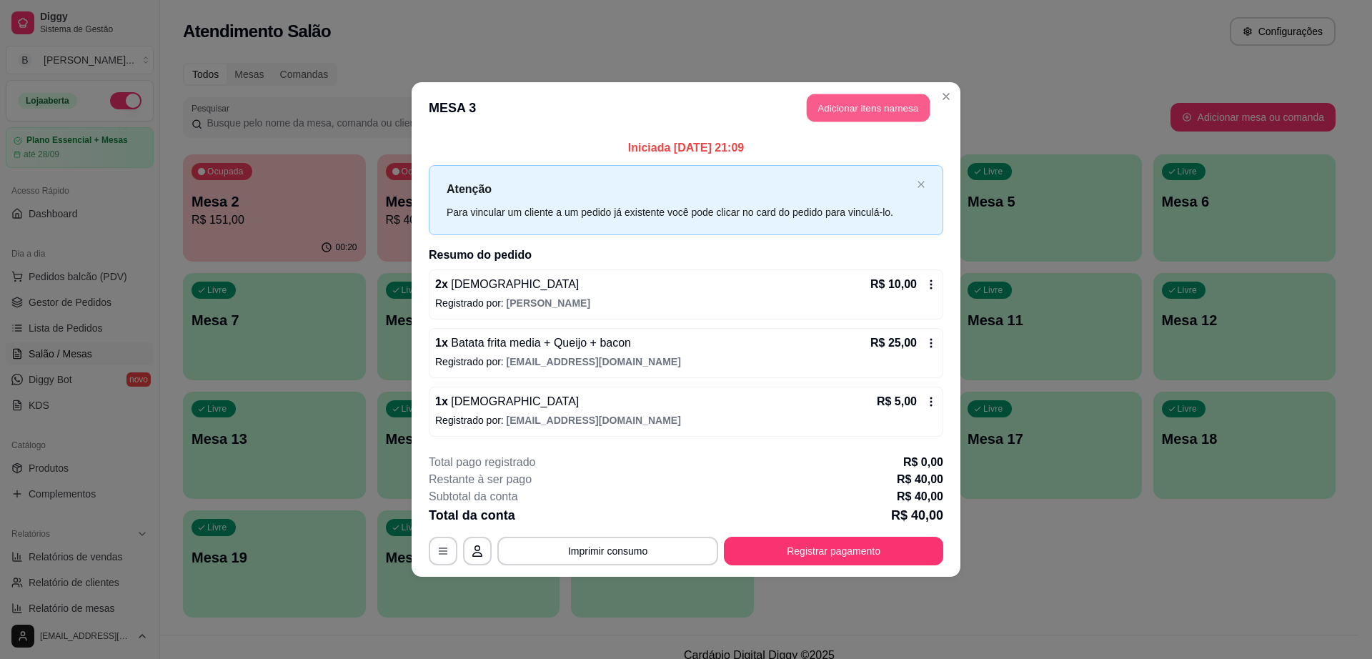
click at [836, 103] on button "Adicionar itens na mesa" at bounding box center [868, 108] width 123 height 28
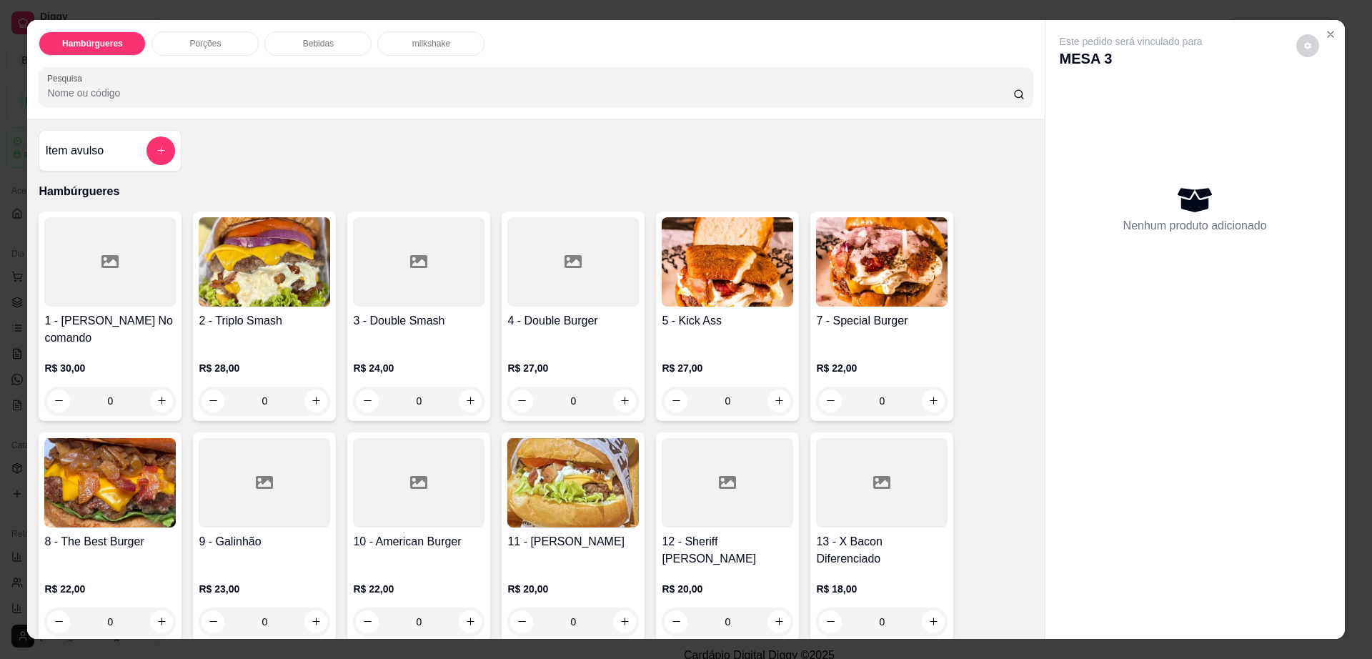
click at [316, 39] on p "Bebidas" at bounding box center [318, 43] width 31 height 11
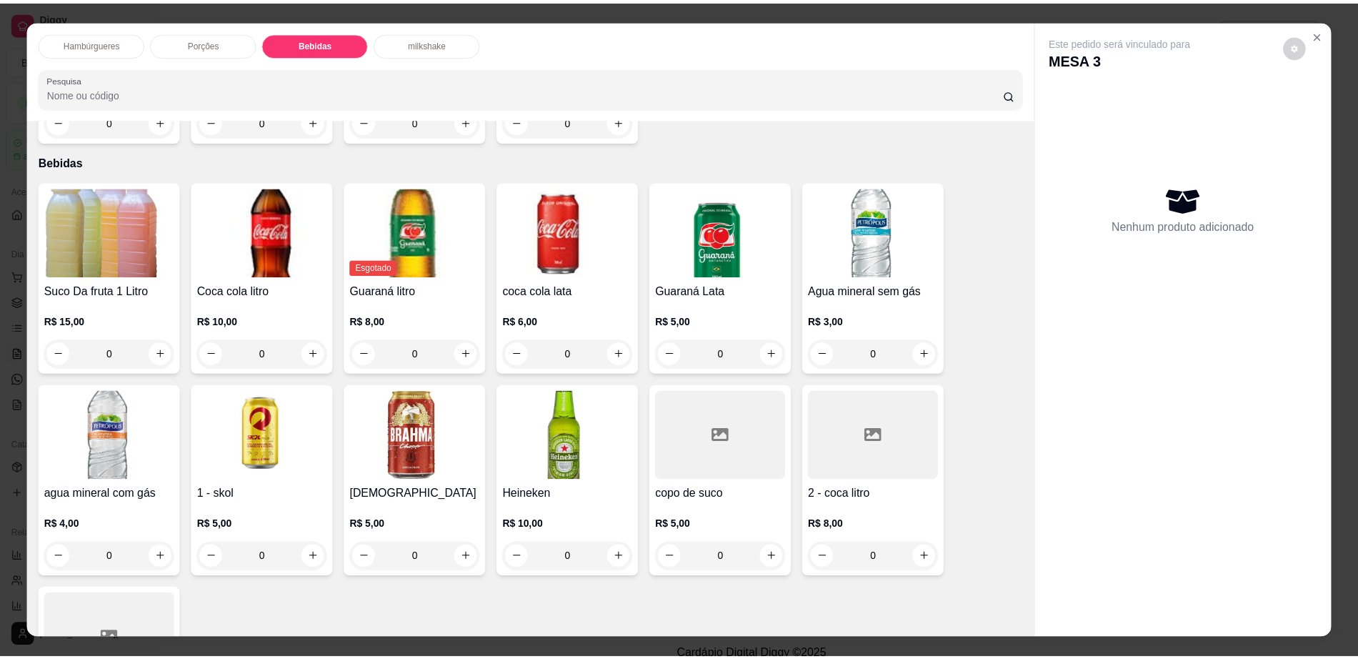
scroll to position [26, 0]
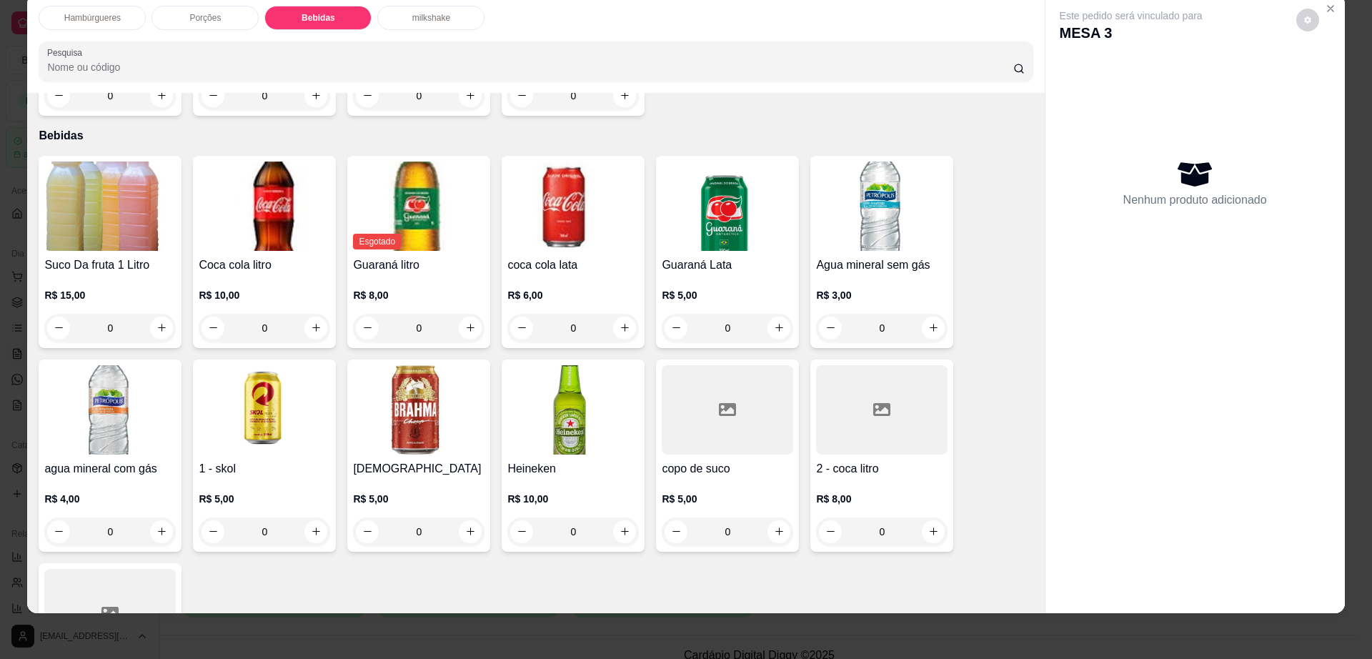
click at [435, 460] on h4 "[DEMOGRAPHIC_DATA]" at bounding box center [418, 468] width 131 height 17
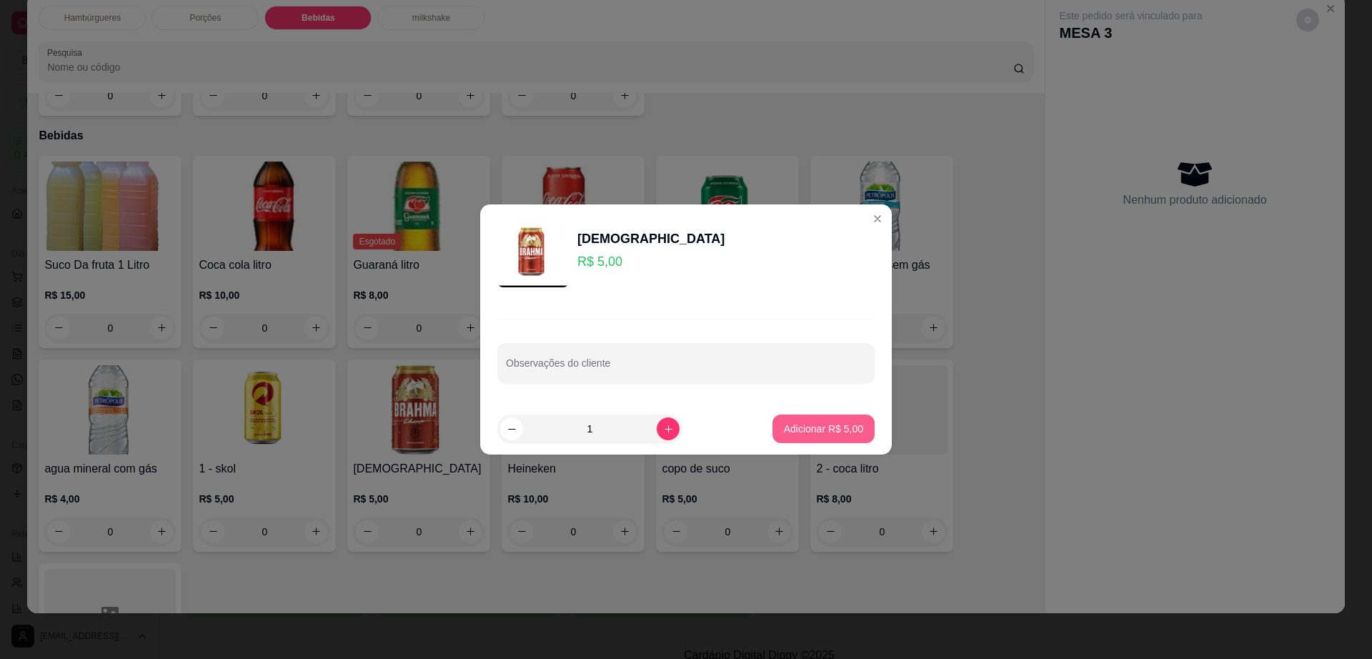
click at [813, 441] on button "Adicionar R$ 5,00" at bounding box center [823, 428] width 102 height 29
type input "1"
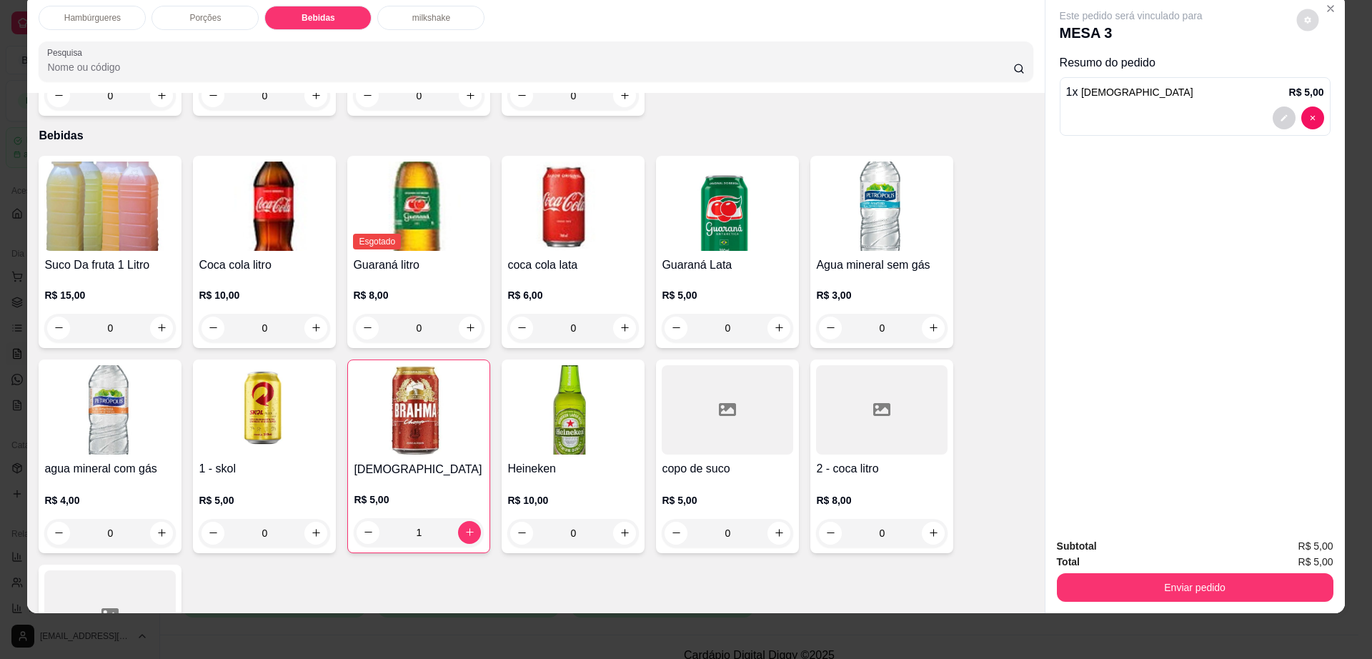
click at [1296, 20] on button "decrease-product-quantity" at bounding box center [1307, 20] width 22 height 22
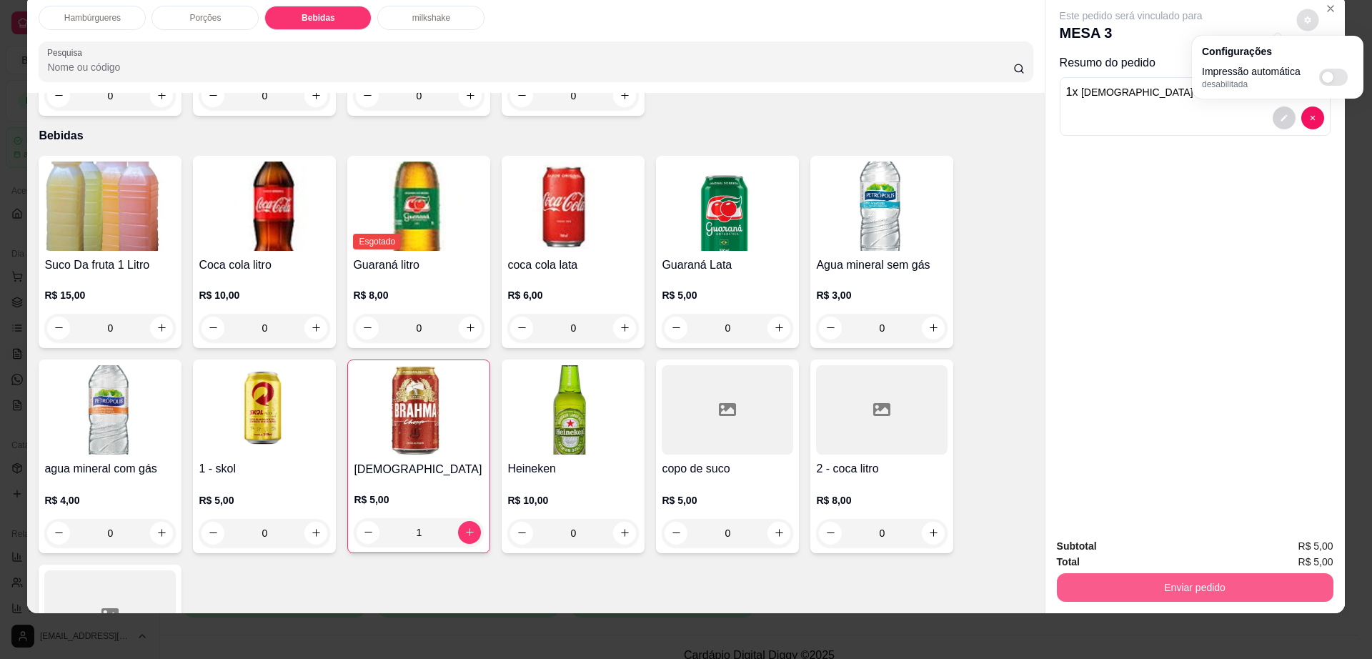
click at [1136, 577] on button "Enviar pedido" at bounding box center [1195, 587] width 277 height 29
click at [1134, 573] on button "Enviar pedido" at bounding box center [1195, 587] width 277 height 29
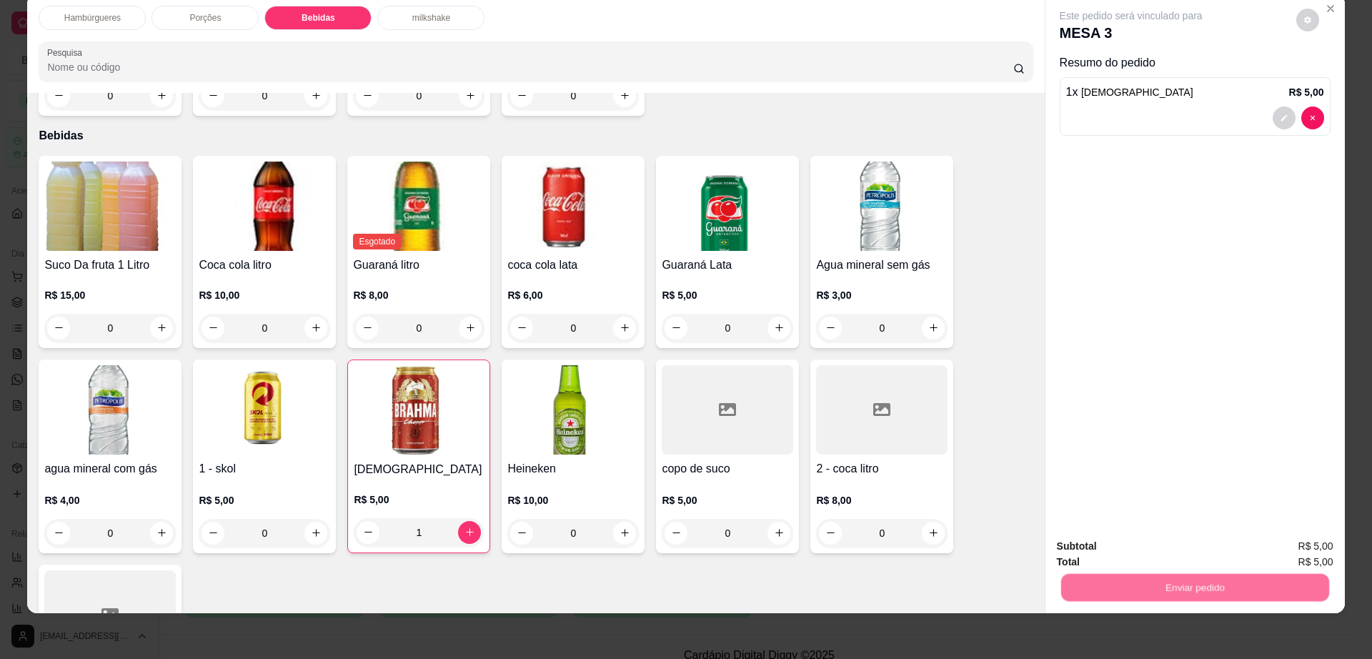
click at [1132, 550] on button "Não registrar e enviar pedido" at bounding box center [1146, 552] width 149 height 27
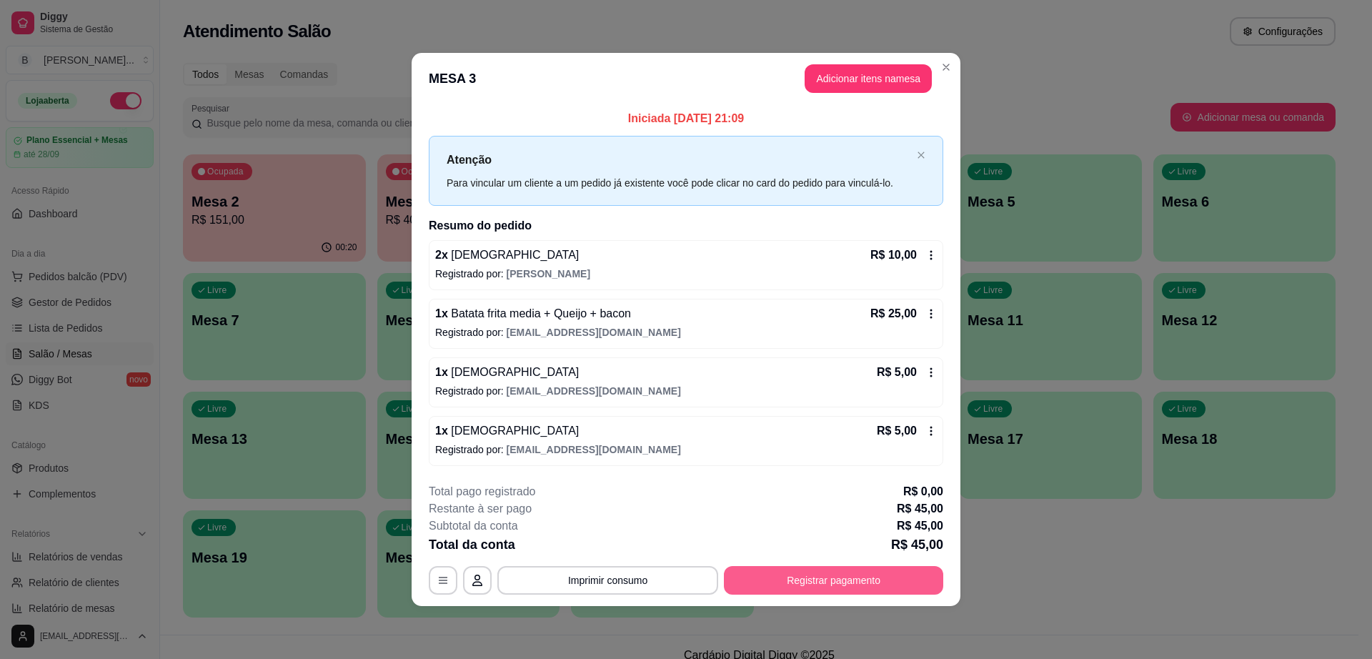
click at [855, 575] on button "Registrar pagamento" at bounding box center [833, 580] width 219 height 29
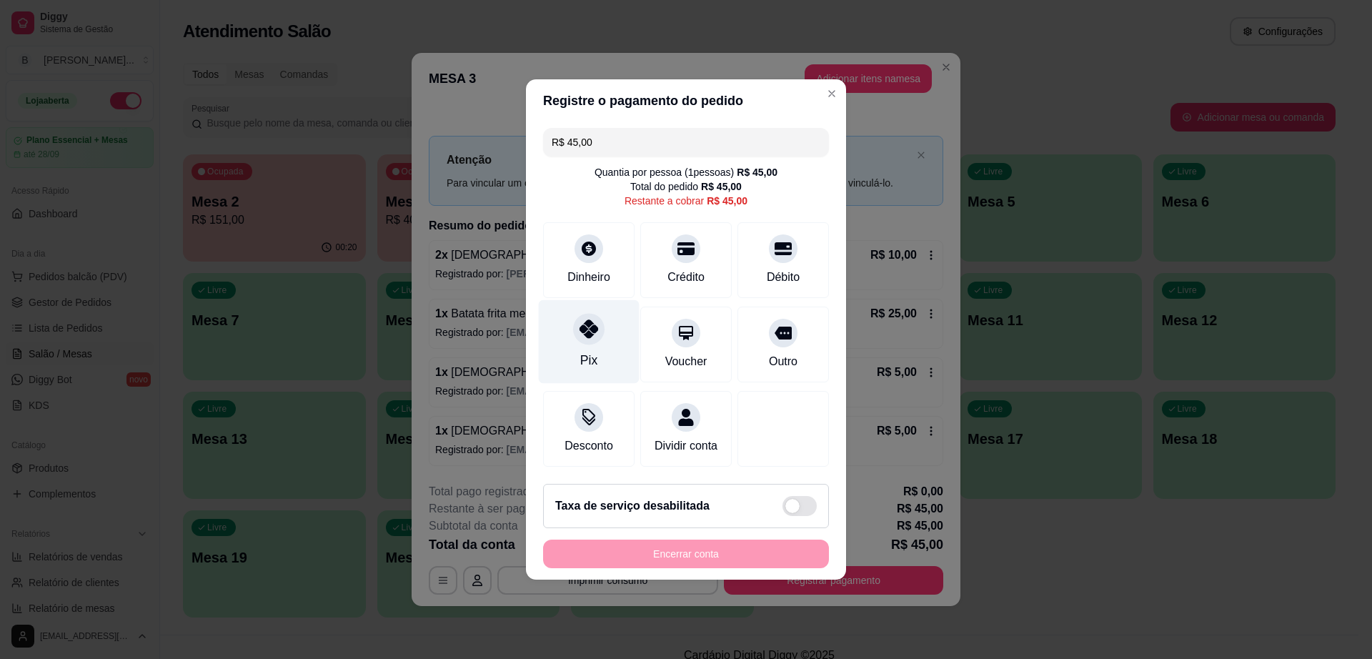
click at [580, 326] on icon at bounding box center [589, 328] width 19 height 19
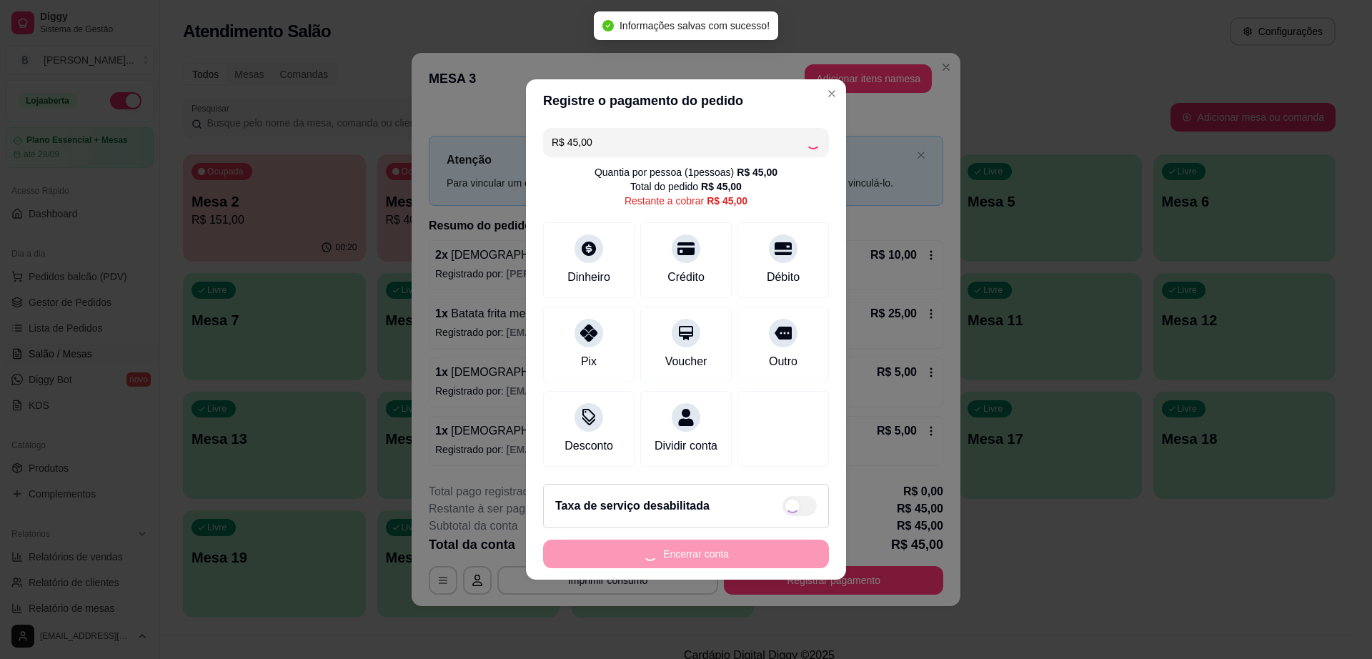
type input "R$ 0,00"
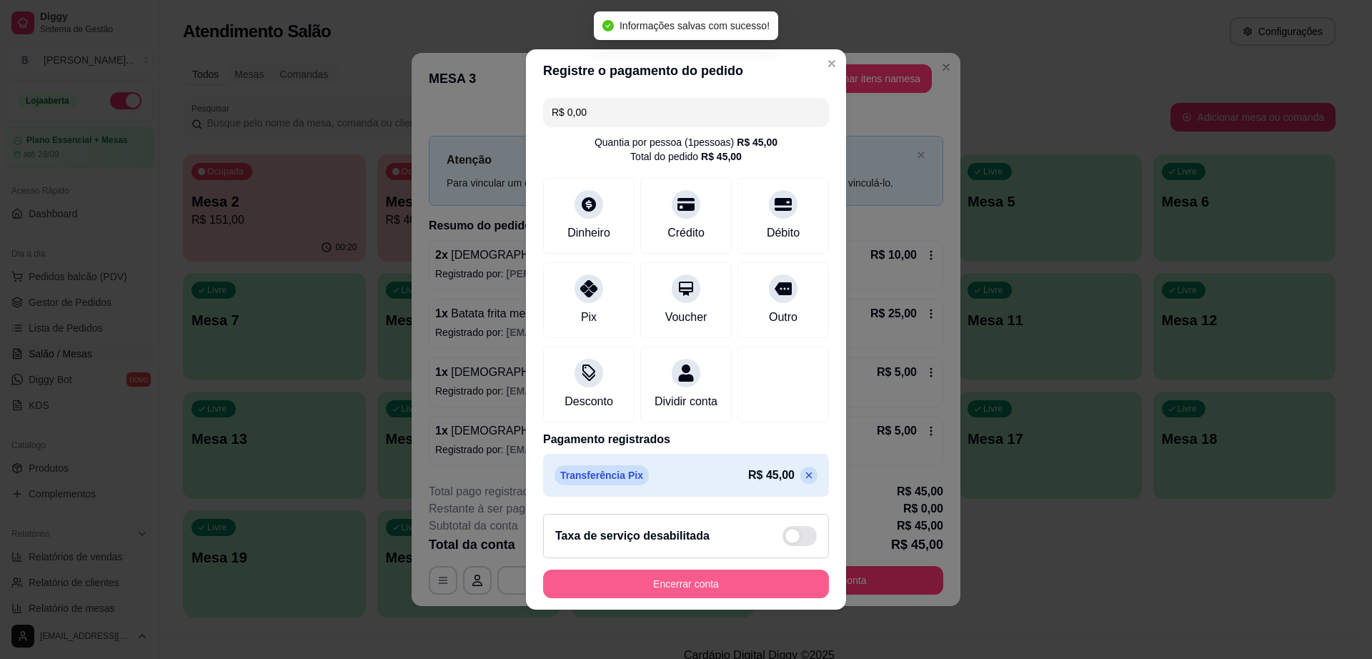
click at [692, 598] on button "Encerrar conta" at bounding box center [686, 584] width 286 height 29
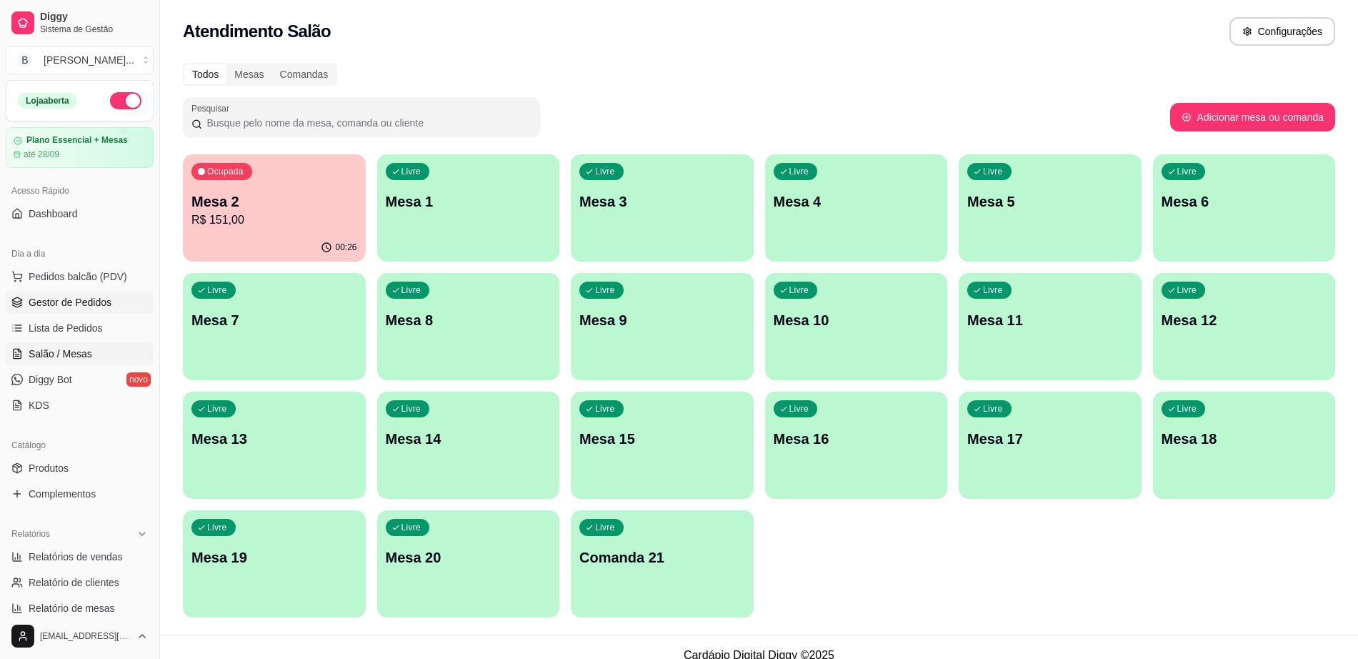
click at [107, 292] on link "Gestor de Pedidos" at bounding box center [80, 302] width 148 height 23
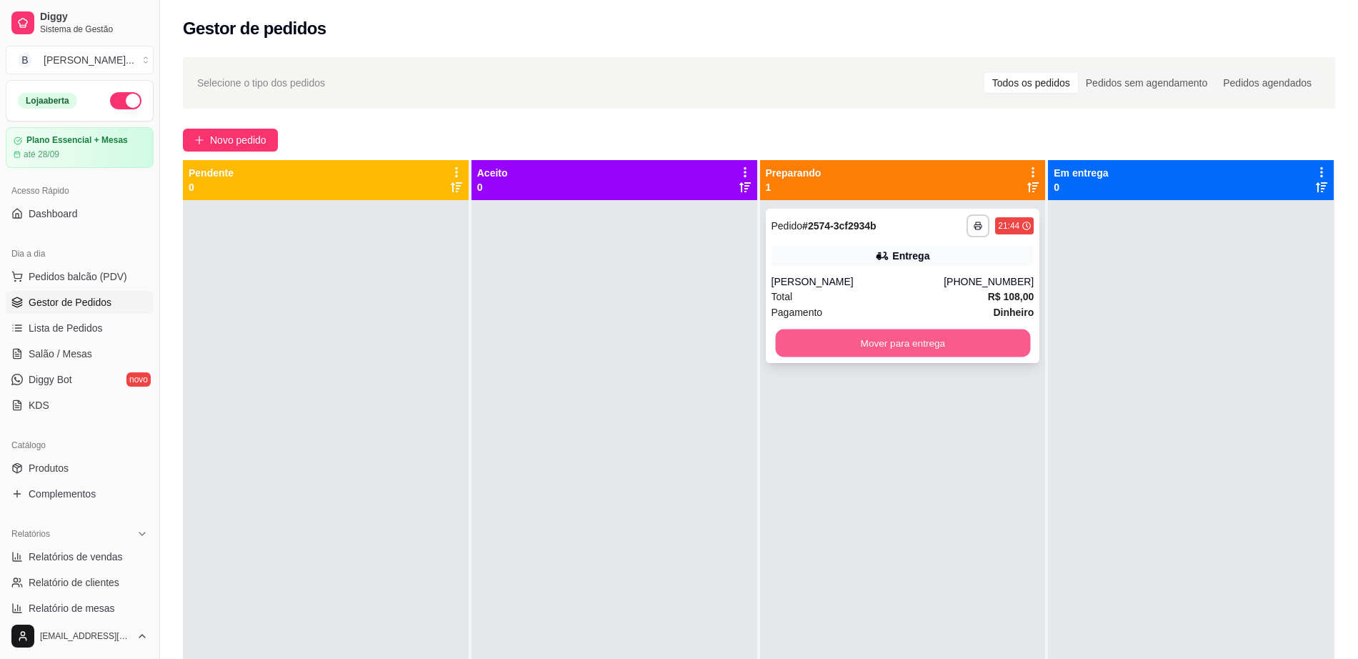
click at [848, 350] on button "Mover para entrega" at bounding box center [902, 343] width 255 height 28
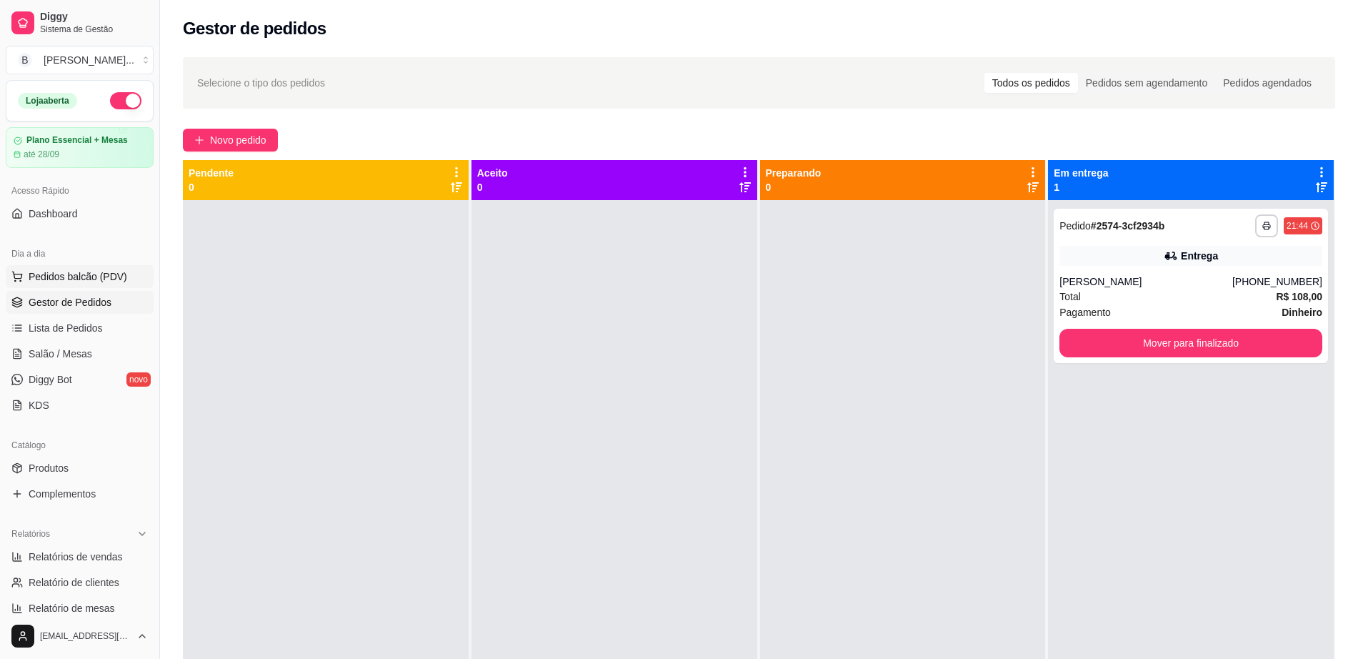
click at [114, 272] on span "Pedidos balcão (PDV)" at bounding box center [78, 276] width 99 height 14
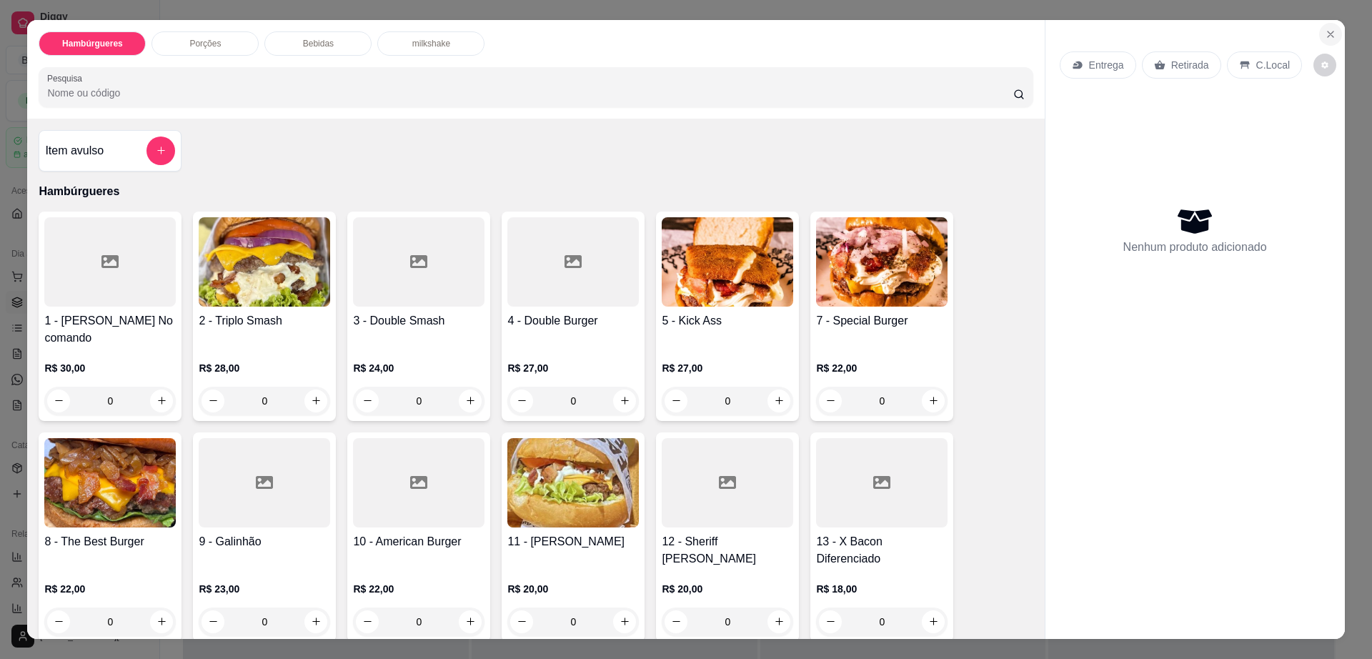
click at [1325, 34] on icon "Close" at bounding box center [1330, 34] width 11 height 11
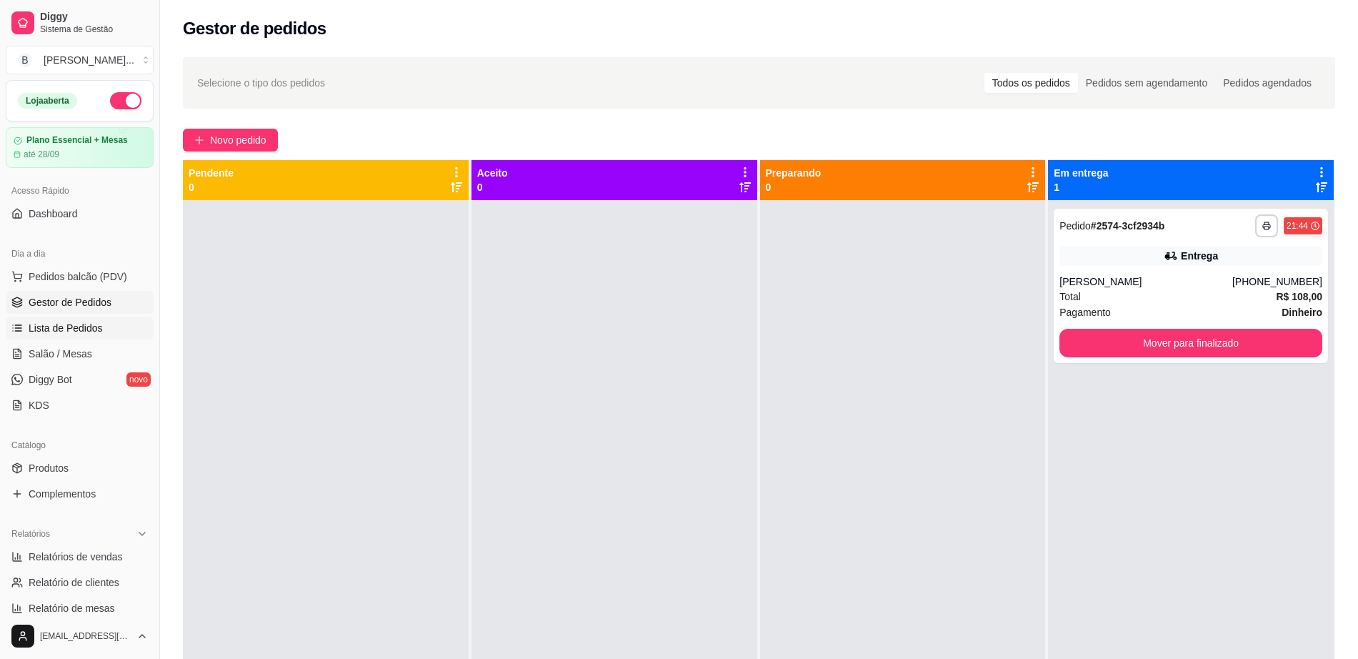
click at [90, 324] on span "Lista de Pedidos" at bounding box center [66, 328] width 74 height 14
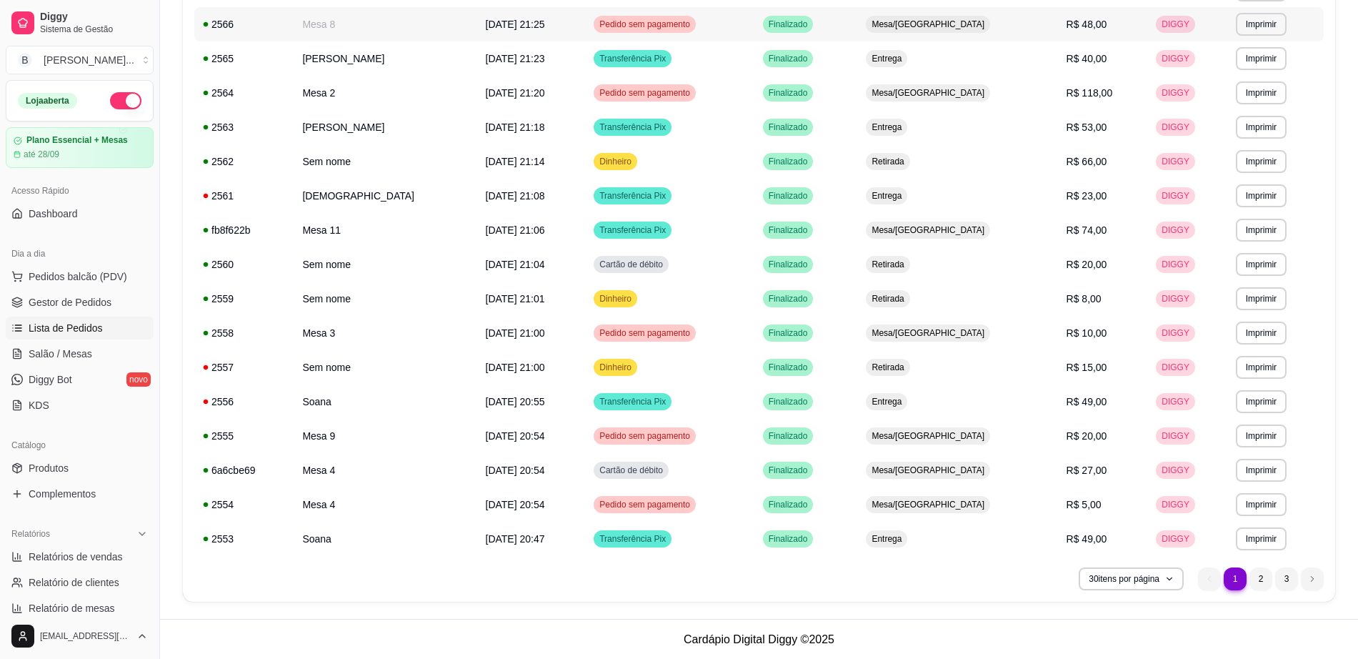
scroll to position [680, 0]
click at [1261, 585] on li "2" at bounding box center [1261, 578] width 23 height 23
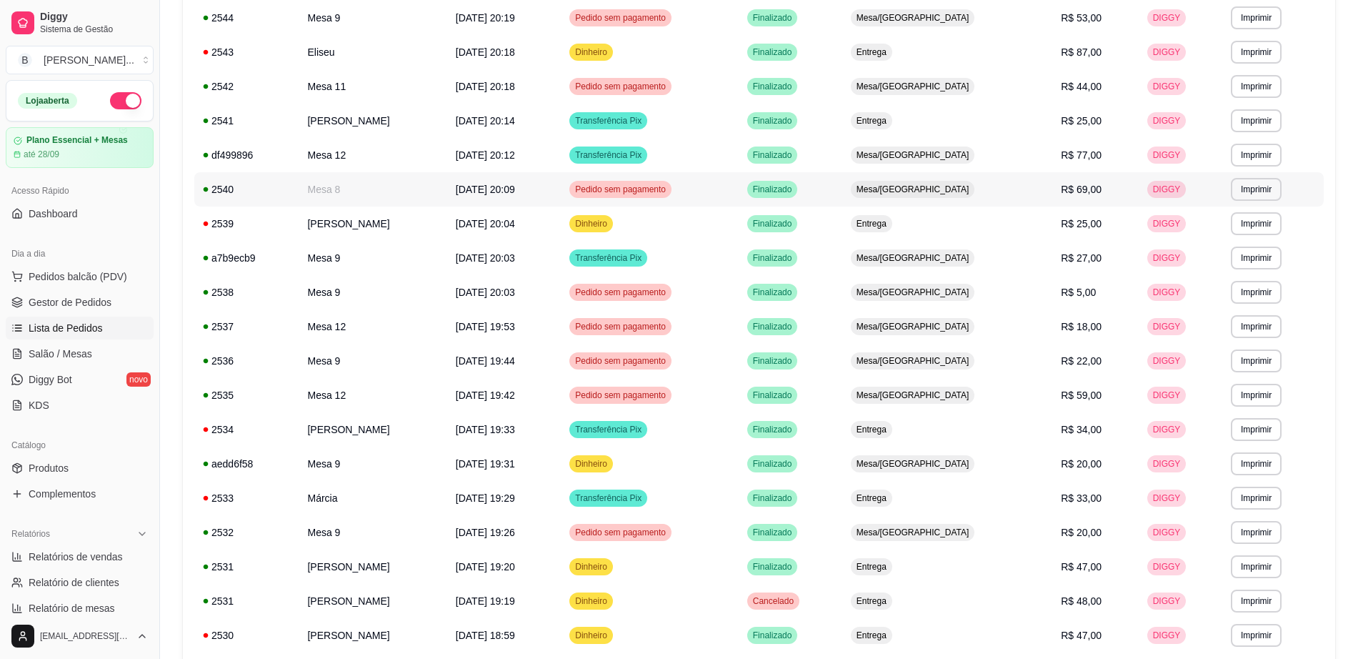
scroll to position [591, 0]
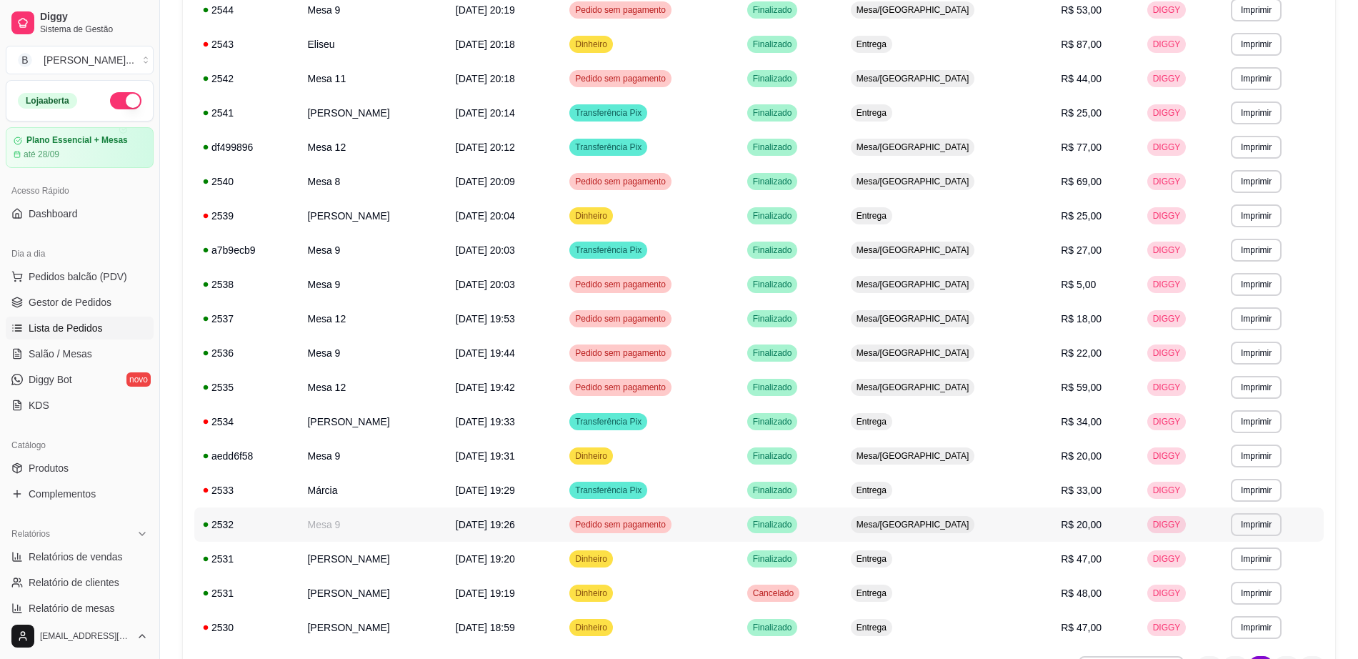
click at [1076, 533] on td "R$ 20,00" at bounding box center [1096, 524] width 86 height 34
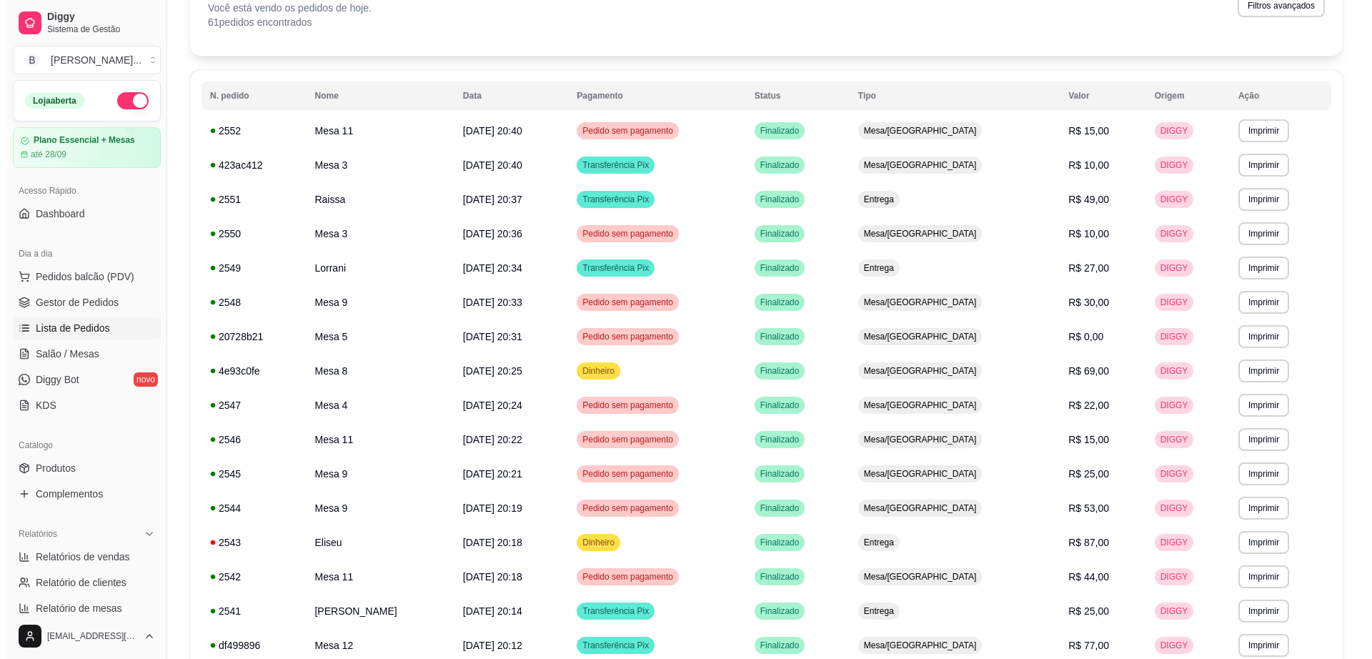
scroll to position [0, 0]
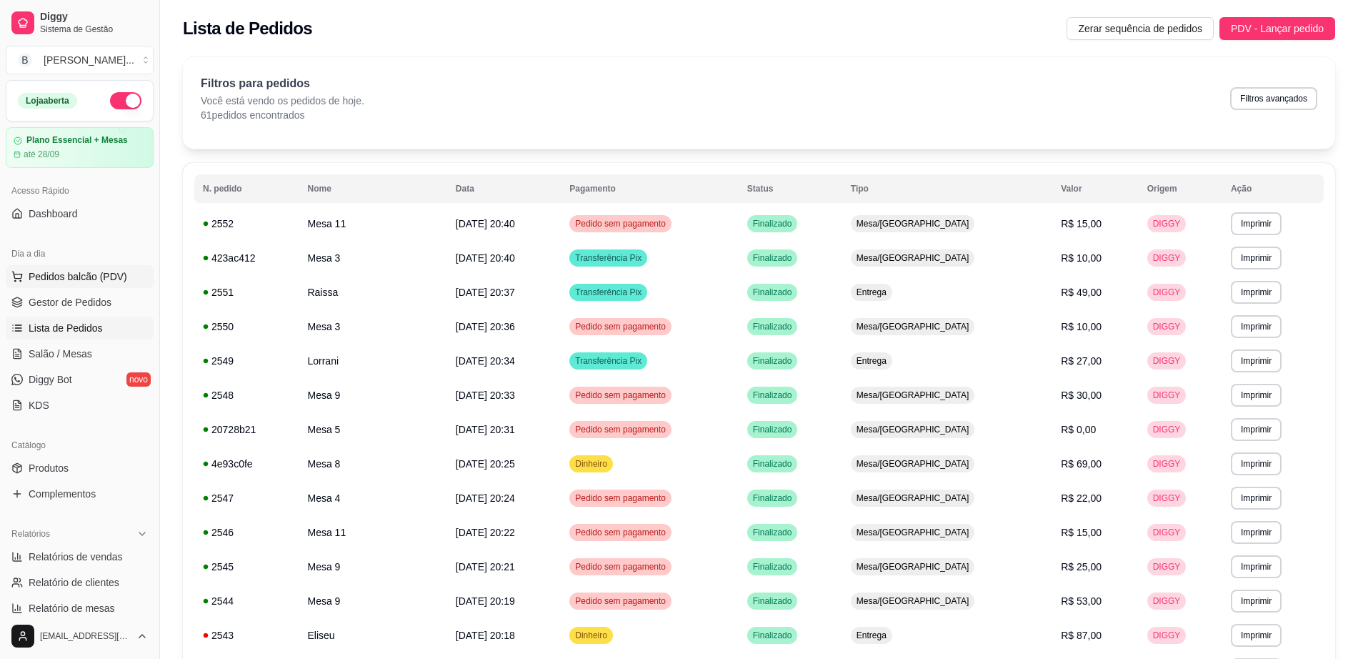
click at [114, 287] on button "Pedidos balcão (PDV)" at bounding box center [80, 276] width 148 height 23
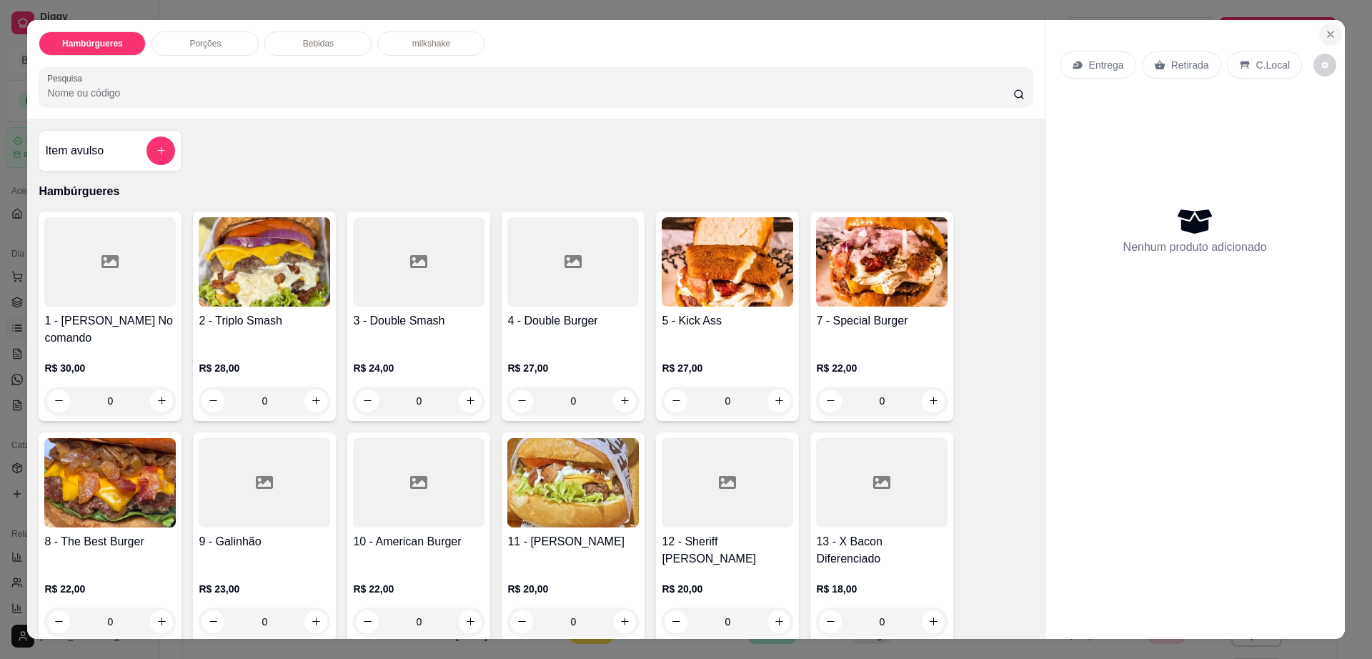
click at [1325, 29] on icon "Close" at bounding box center [1330, 34] width 11 height 11
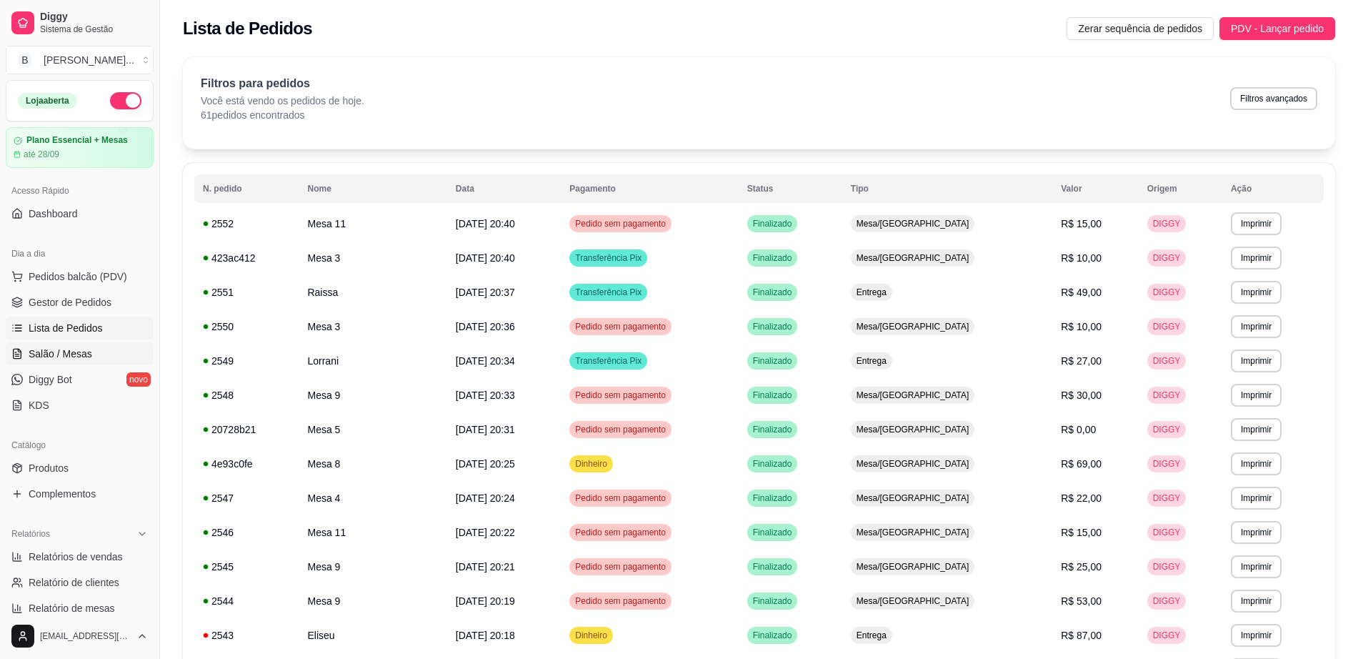
click at [111, 352] on link "Salão / Mesas" at bounding box center [80, 353] width 148 height 23
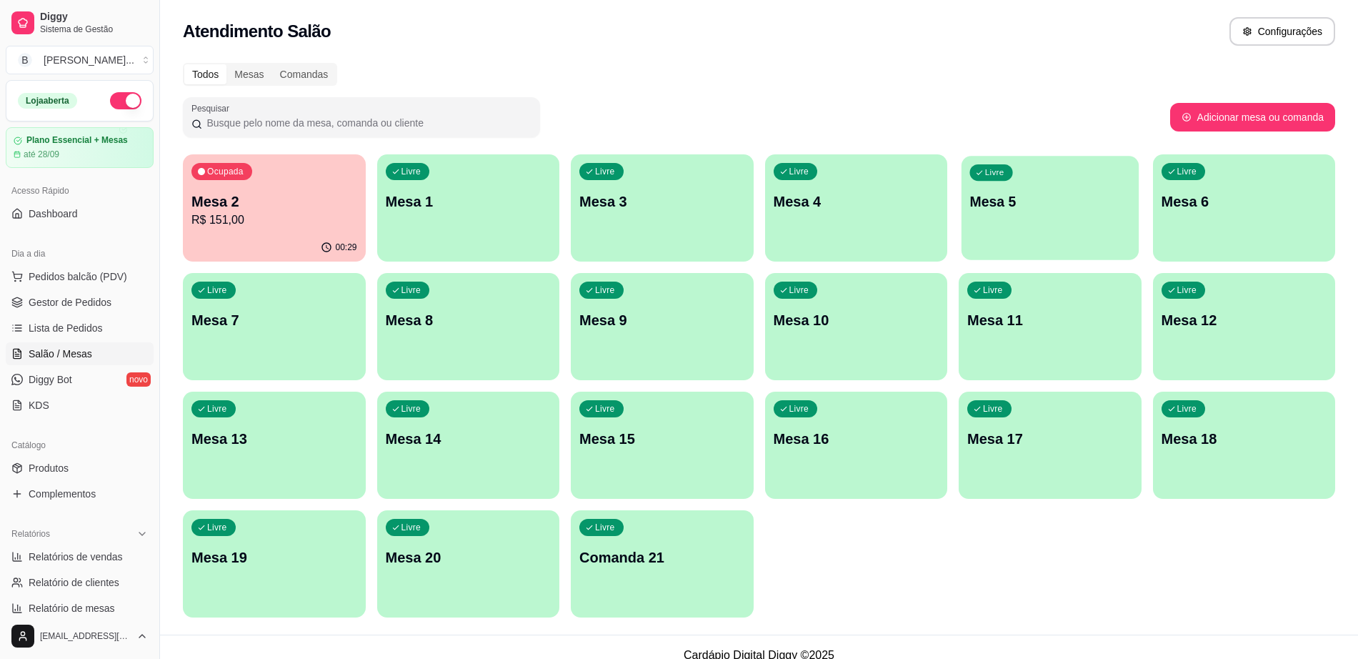
click at [1022, 238] on div "Livre Mesa 5" at bounding box center [1050, 199] width 177 height 87
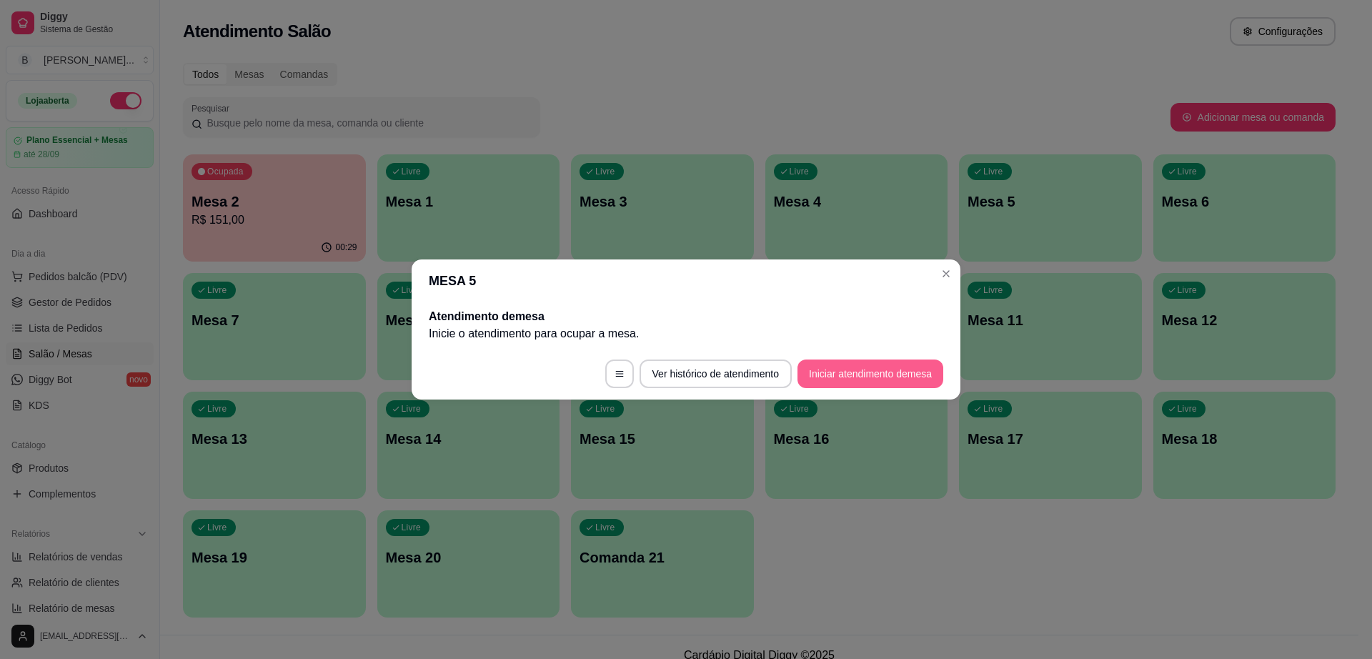
click at [880, 372] on button "Iniciar atendimento de mesa" at bounding box center [871, 373] width 146 height 29
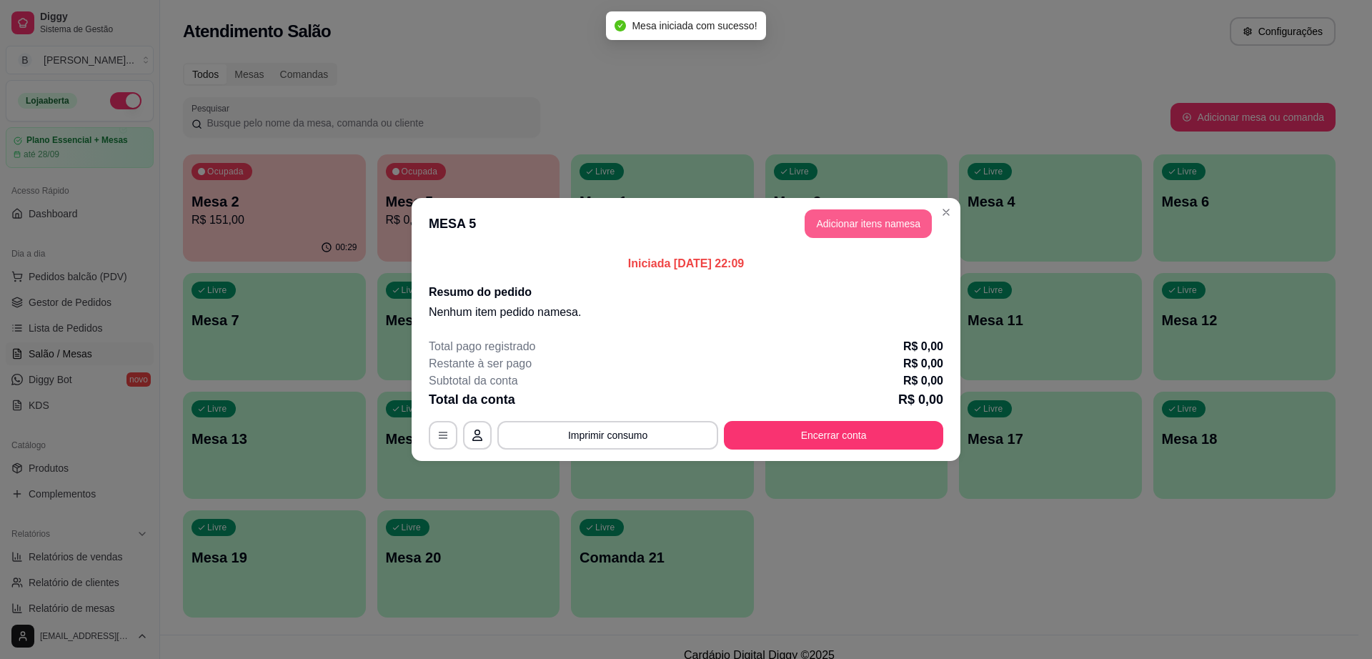
click at [878, 227] on button "Adicionar itens na mesa" at bounding box center [868, 223] width 127 height 29
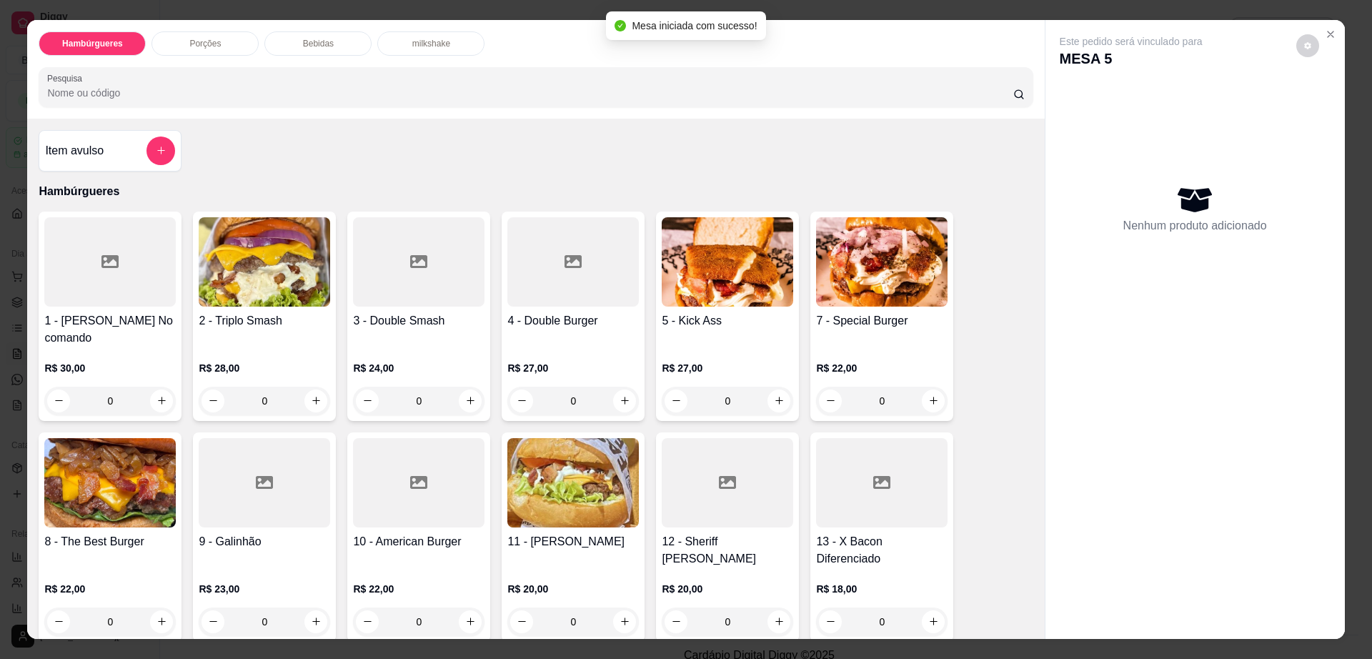
click at [328, 48] on div "Bebidas" at bounding box center [317, 43] width 107 height 24
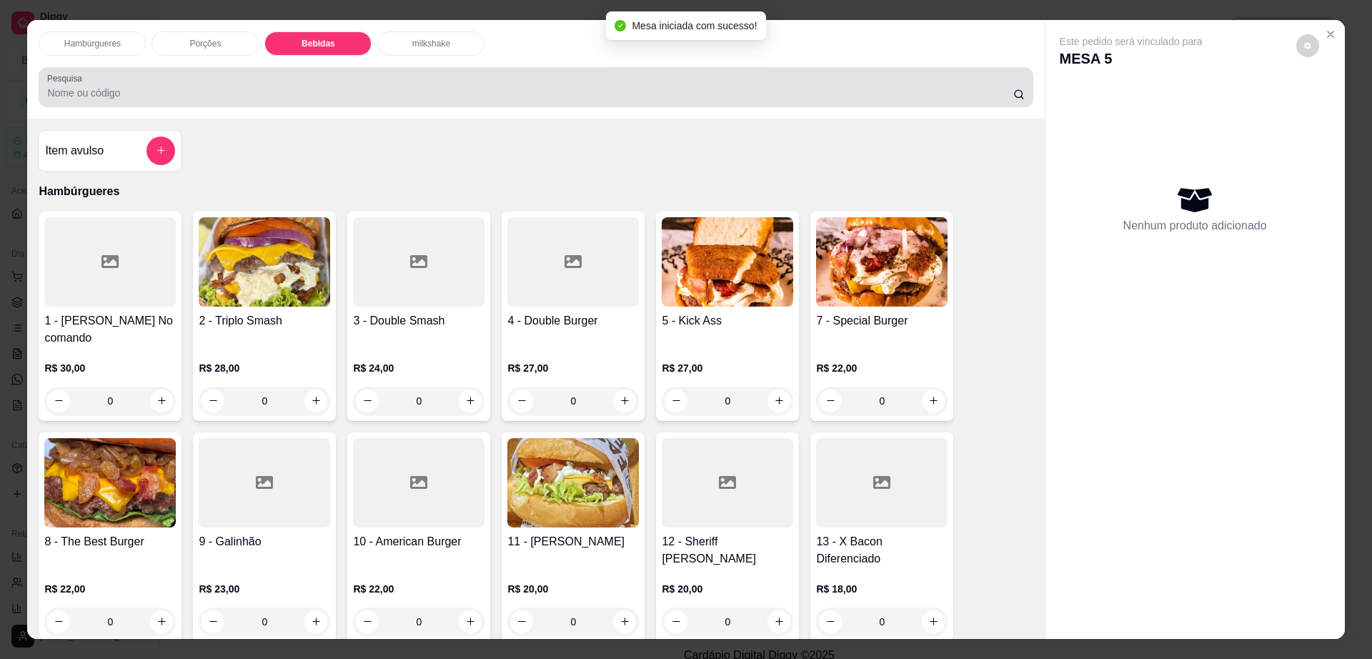
scroll to position [26, 0]
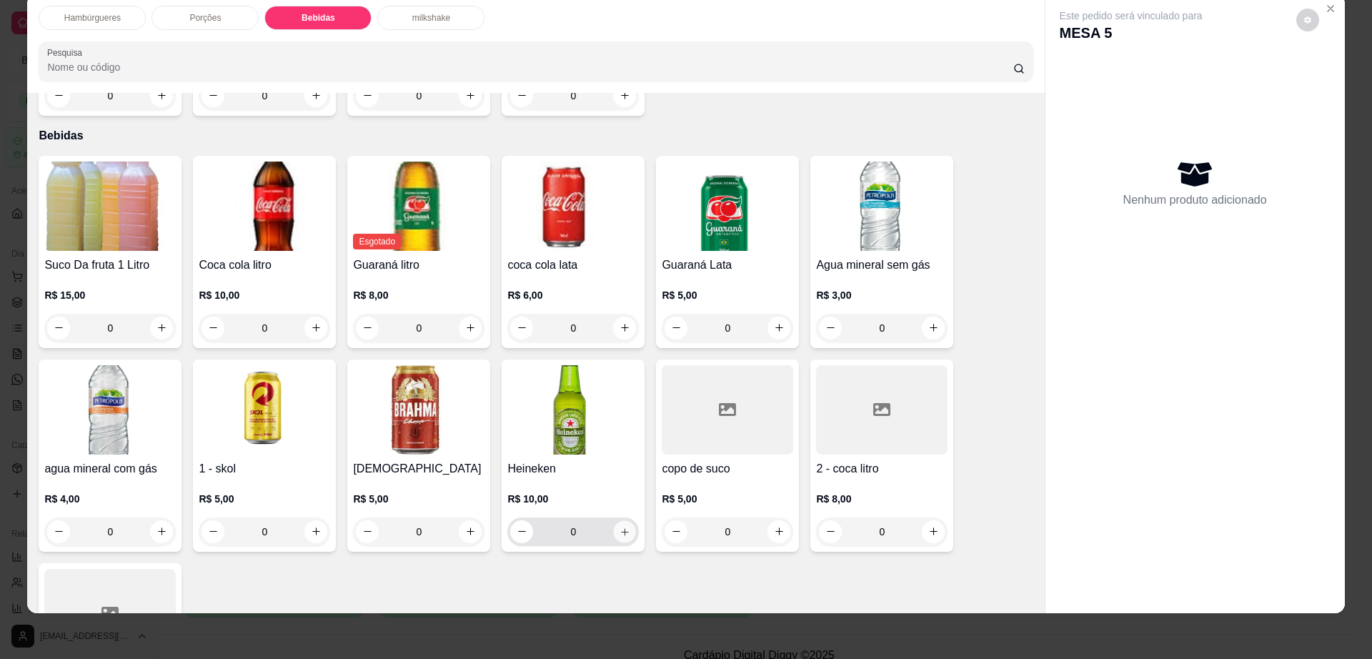
click at [620, 526] on icon "increase-product-quantity" at bounding box center [625, 531] width 11 height 11
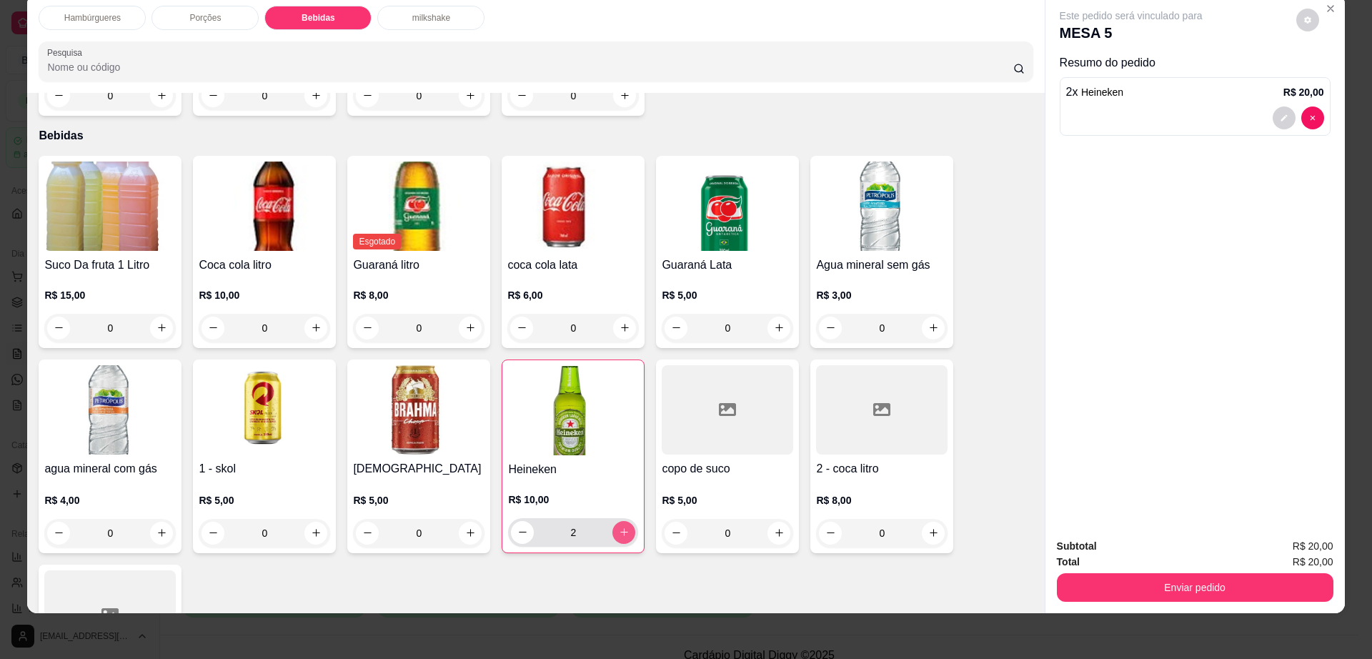
click at [619, 527] on icon "increase-product-quantity" at bounding box center [624, 532] width 11 height 11
type input "4"
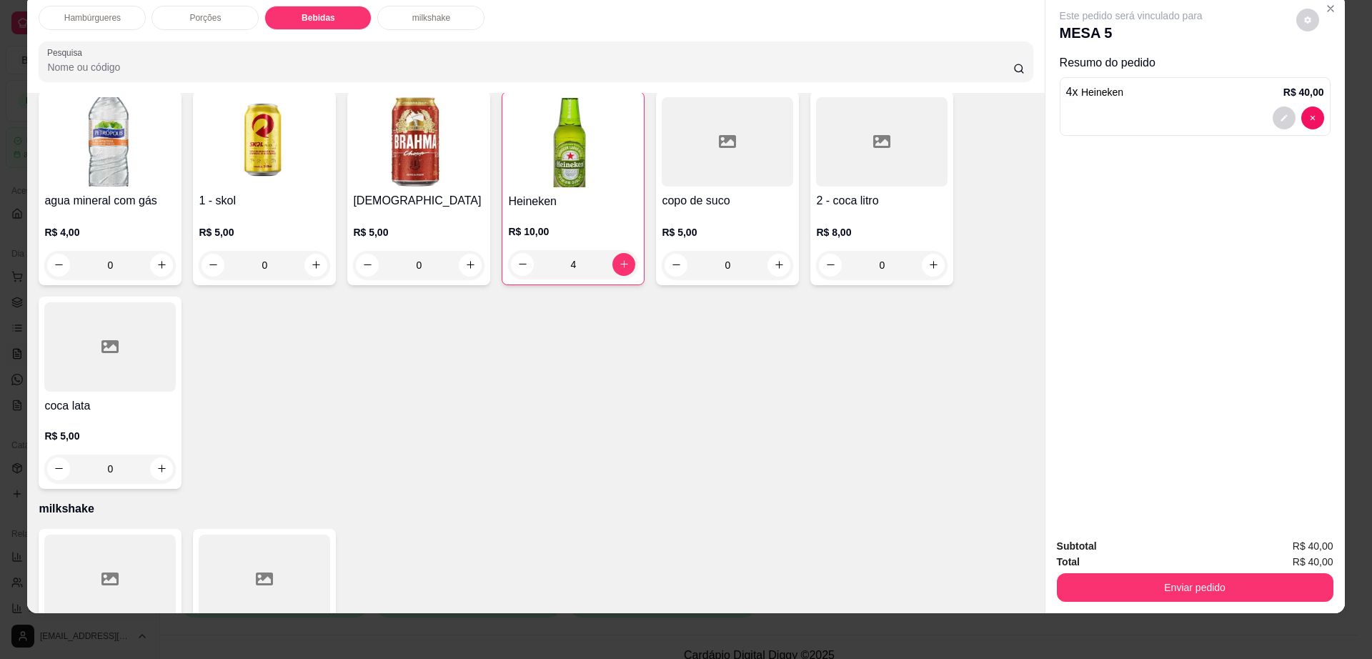
click at [153, 454] on div "0" at bounding box center [109, 468] width 131 height 29
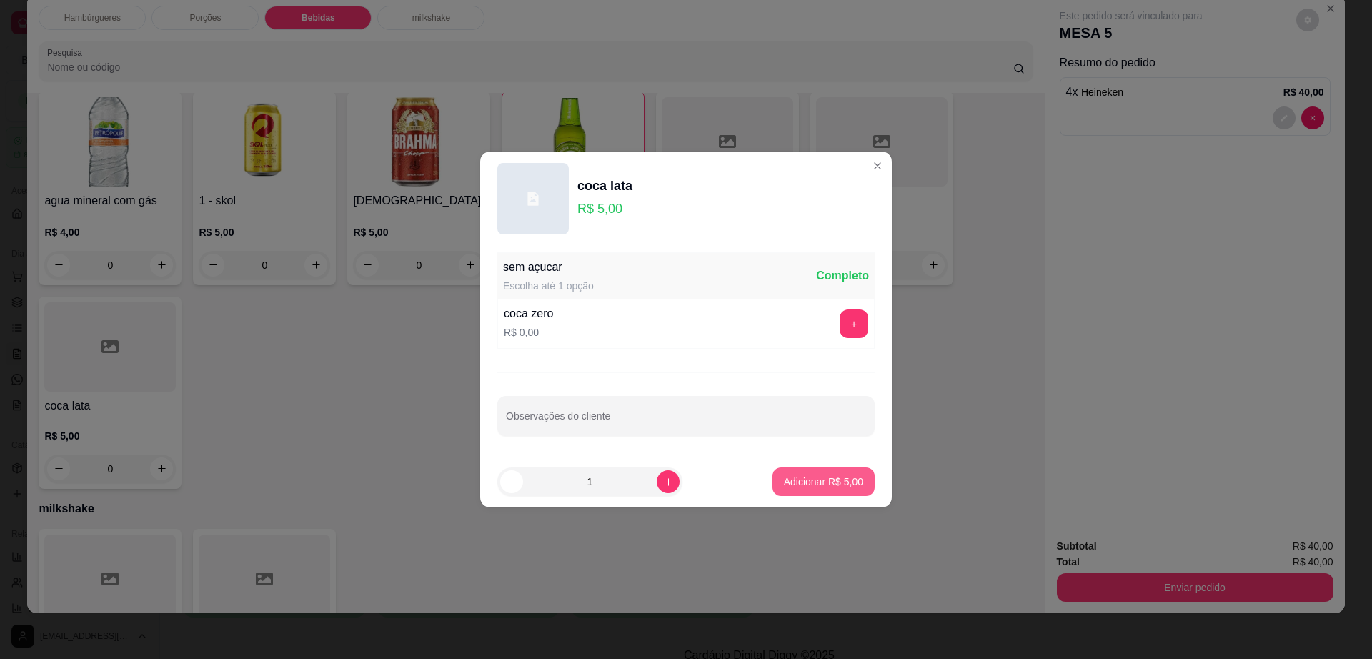
click at [840, 494] on button "Adicionar R$ 5,00" at bounding box center [823, 481] width 102 height 29
type input "1"
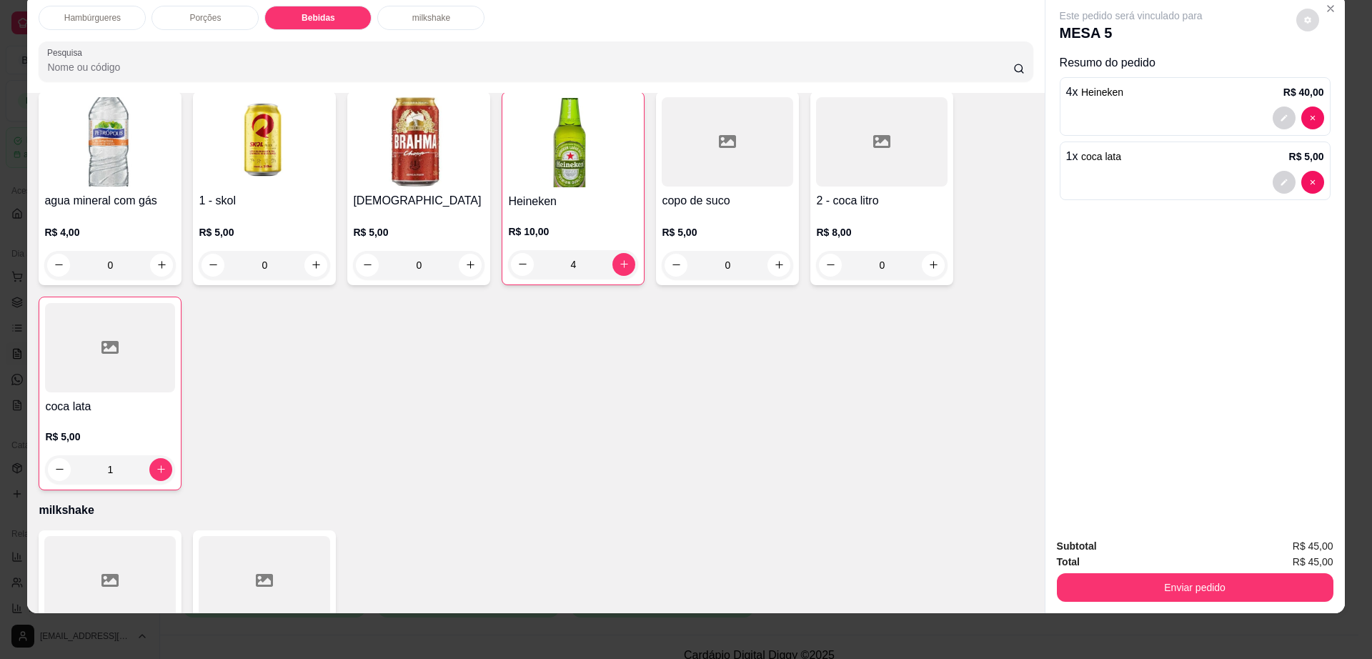
click at [1304, 19] on icon "decrease-product-quantity" at bounding box center [1307, 19] width 7 height 7
click at [1136, 590] on button "Enviar pedido" at bounding box center [1195, 587] width 277 height 29
click at [1136, 590] on button "Enviar pedido" at bounding box center [1194, 588] width 268 height 28
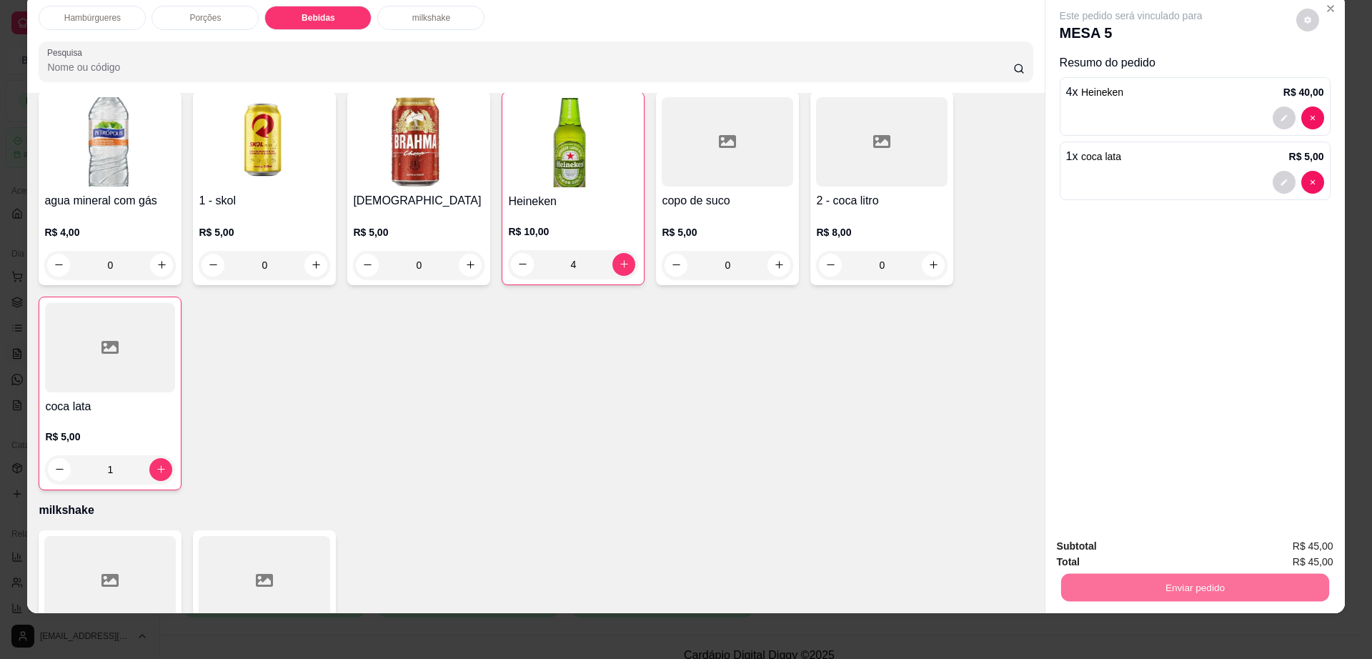
click at [1144, 540] on button "Não registrar e enviar pedido" at bounding box center [1146, 552] width 149 height 27
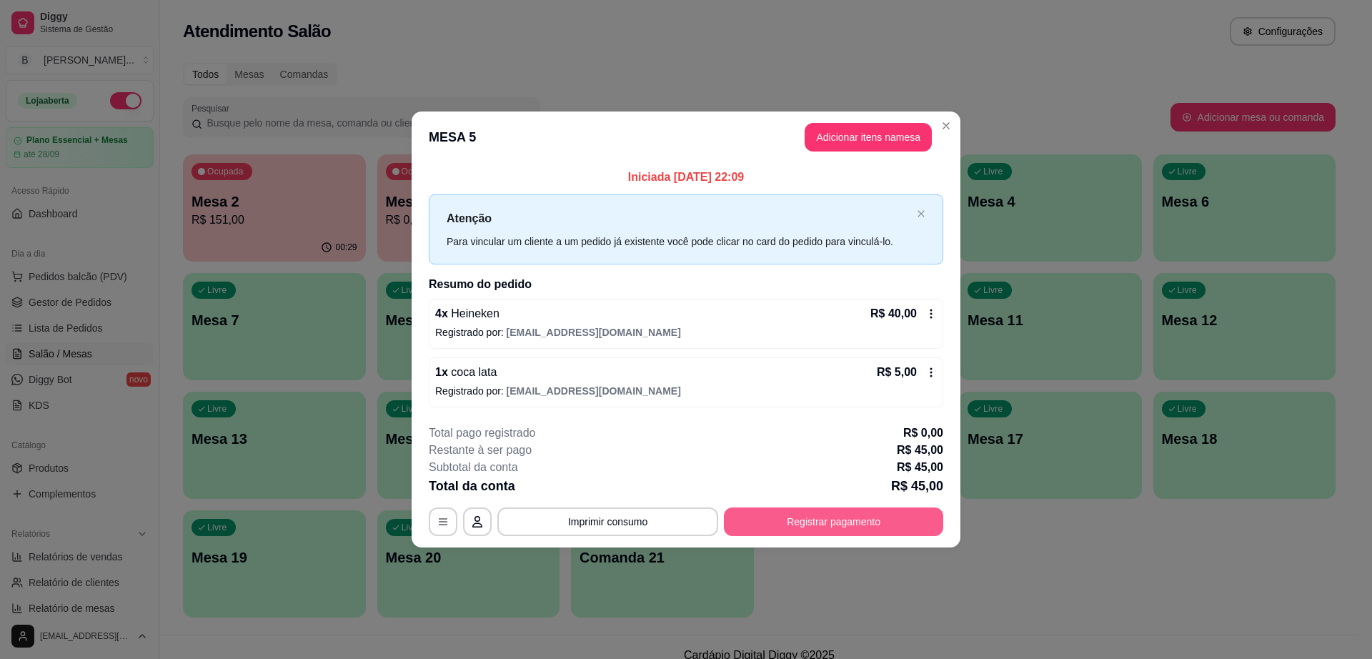
click at [830, 524] on button "Registrar pagamento" at bounding box center [833, 521] width 219 height 29
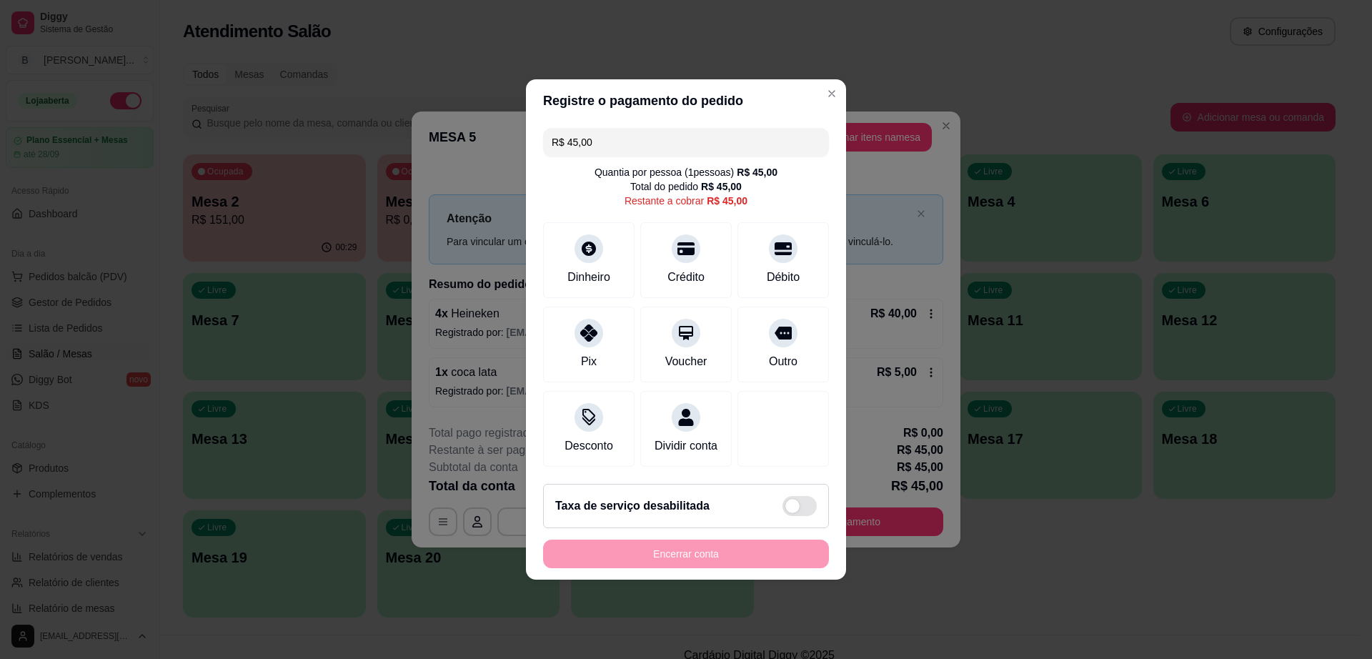
click at [661, 128] on input "R$ 45,00" at bounding box center [686, 142] width 269 height 29
click at [595, 218] on div "Dinheiro" at bounding box center [589, 258] width 101 height 84
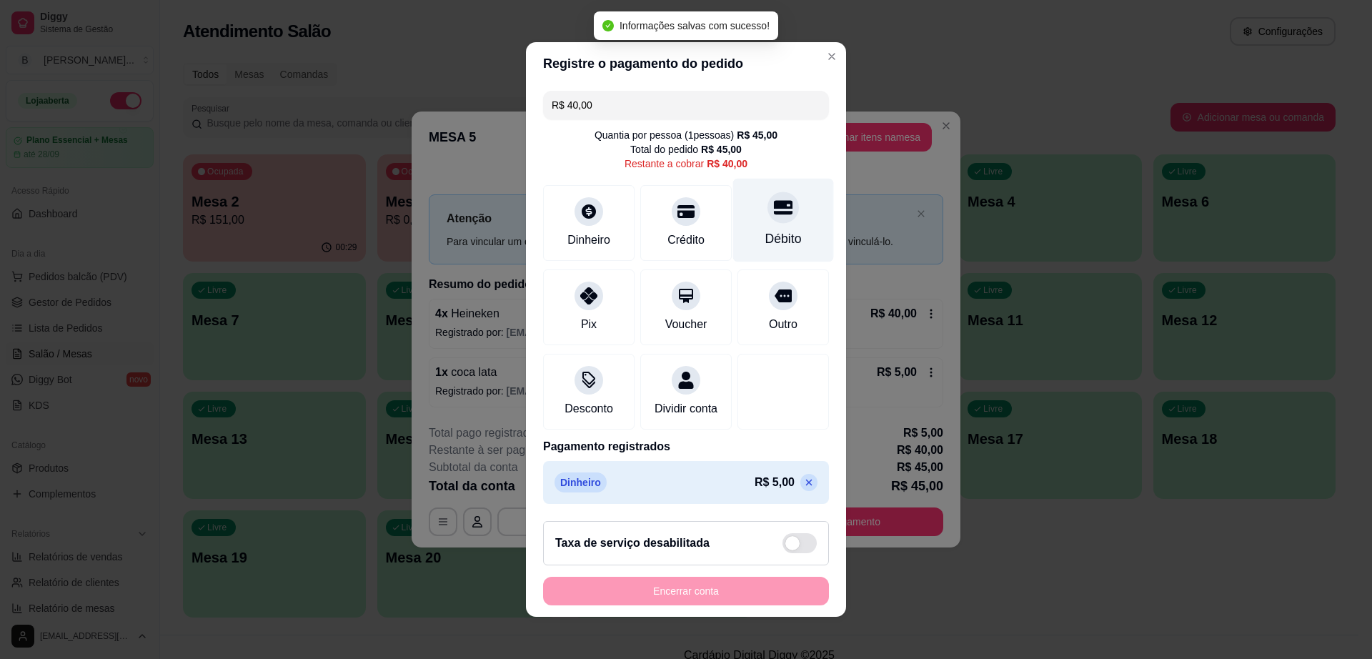
click at [765, 229] on div "Débito" at bounding box center [783, 238] width 36 height 19
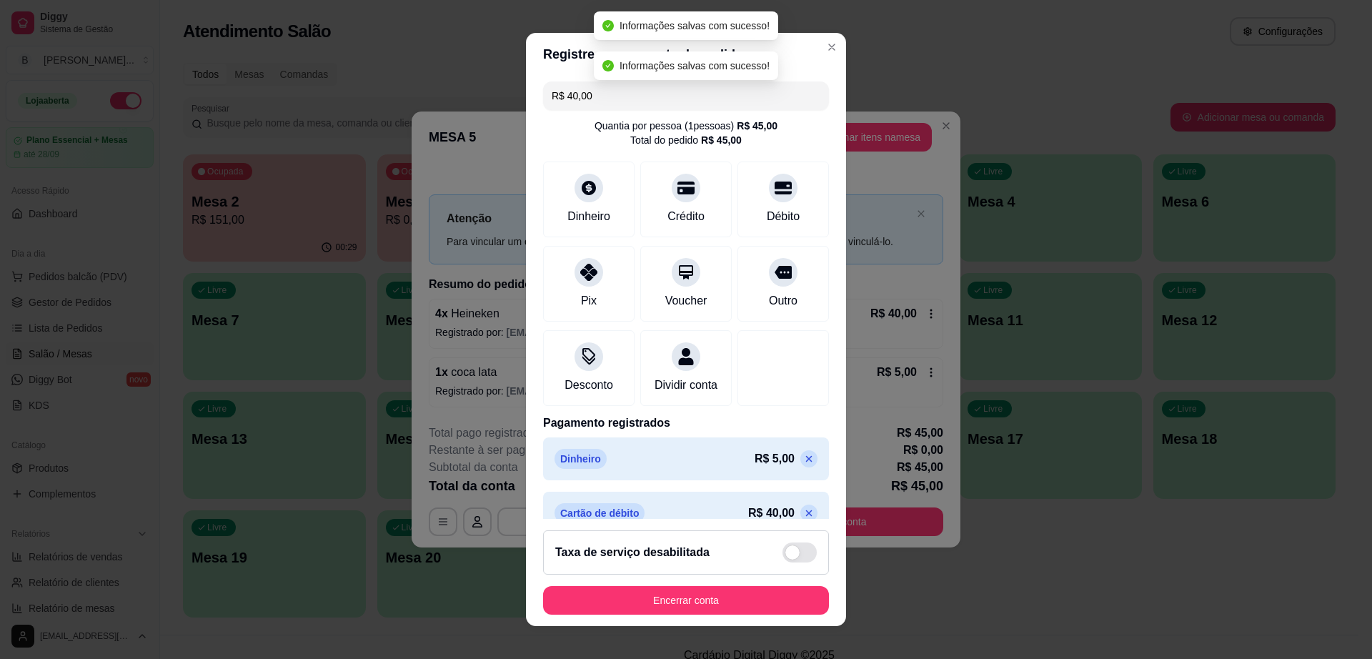
type input "R$ 0,00"
click at [750, 605] on button "Encerrar conta" at bounding box center [686, 600] width 286 height 29
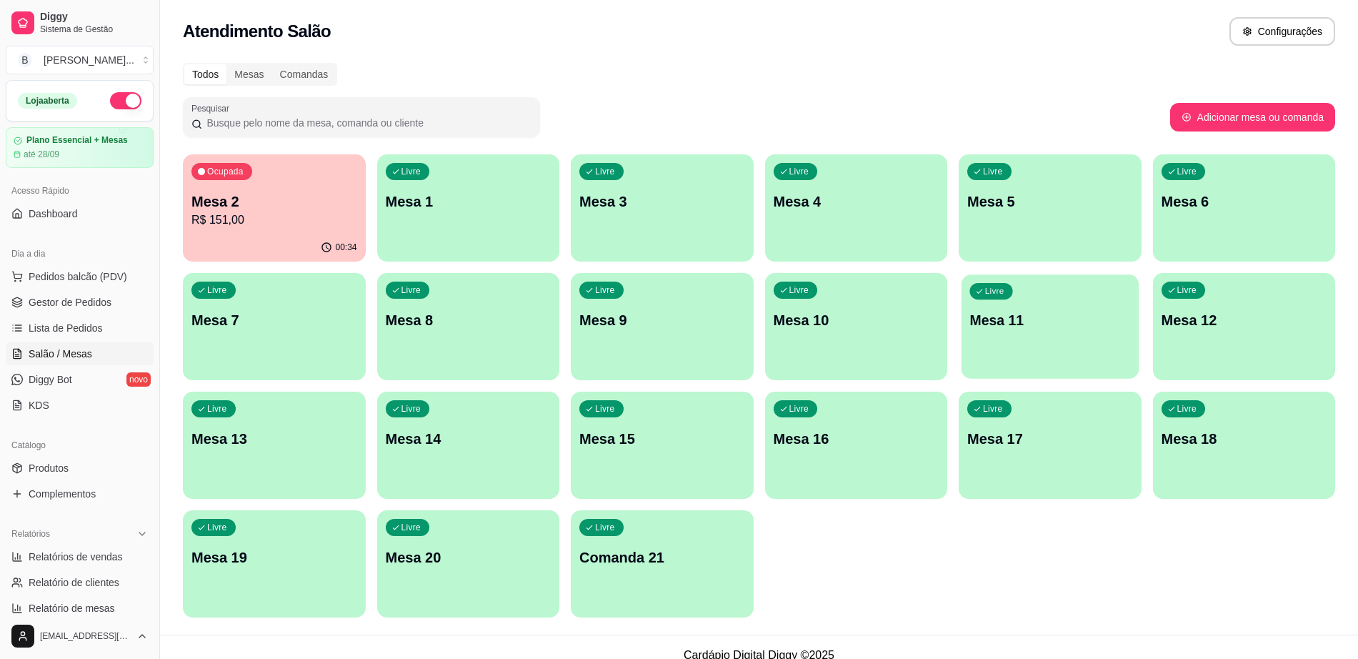
click at [1084, 328] on p "Mesa 11" at bounding box center [1050, 320] width 161 height 19
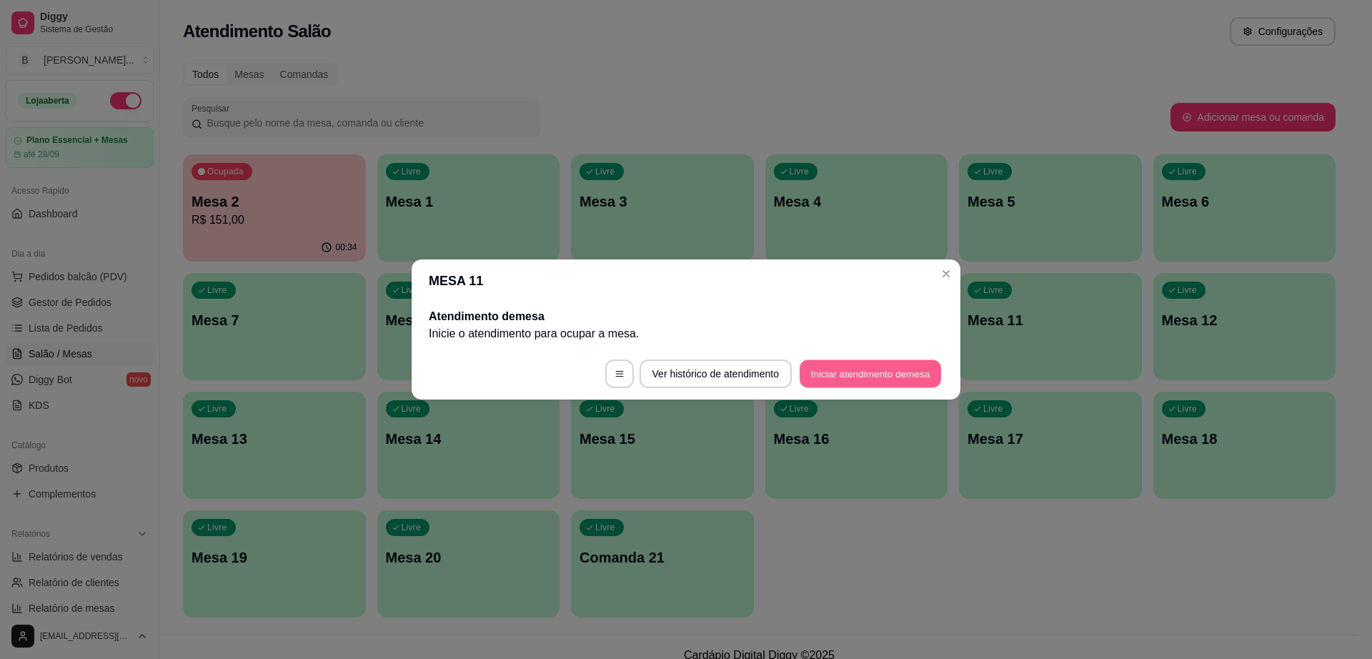
click at [865, 366] on button "Iniciar atendimento de mesa" at bounding box center [870, 374] width 141 height 28
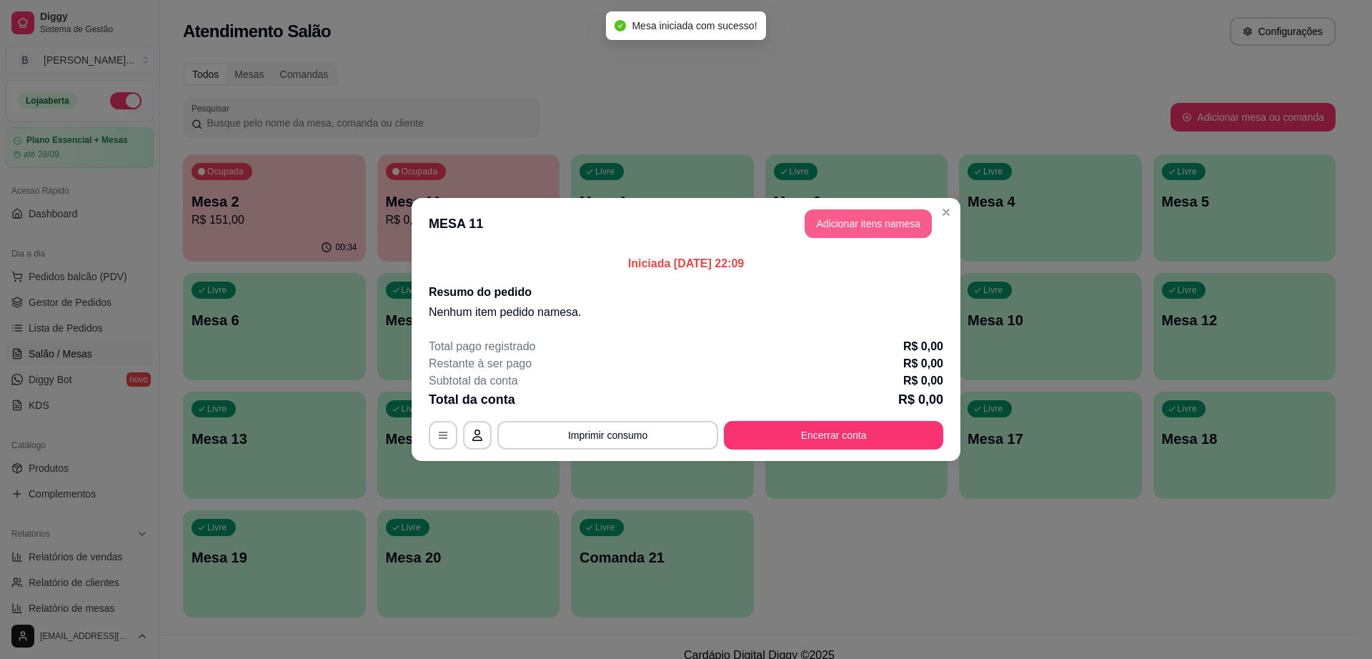
click at [858, 211] on button "Adicionar itens na mesa" at bounding box center [868, 223] width 127 height 29
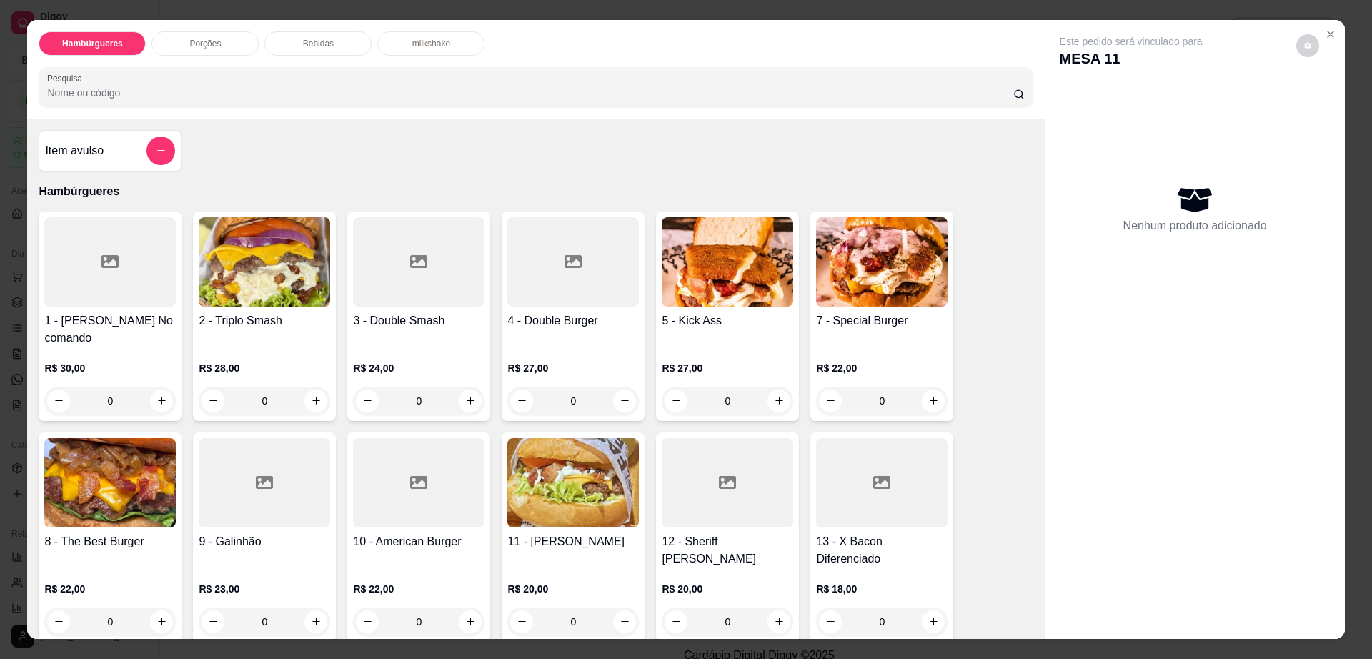
click at [329, 36] on div "Bebidas" at bounding box center [317, 43] width 107 height 24
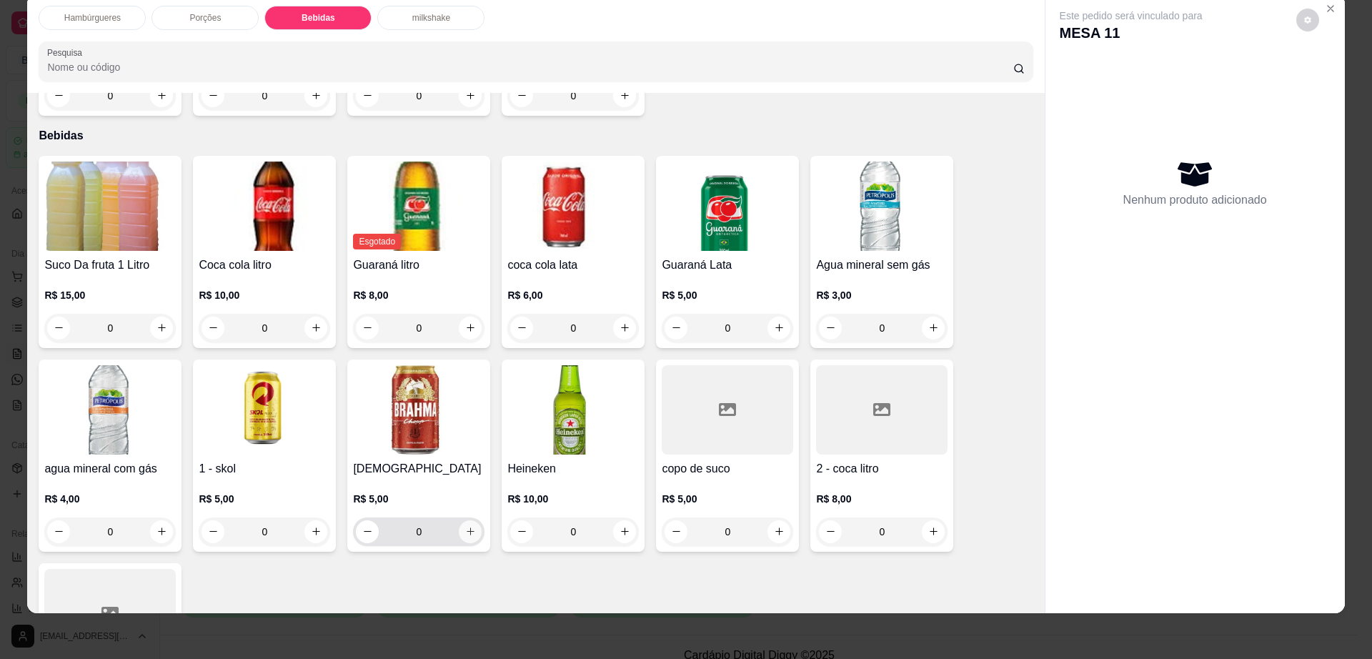
click at [467, 526] on icon "increase-product-quantity" at bounding box center [470, 531] width 11 height 11
type input "1"
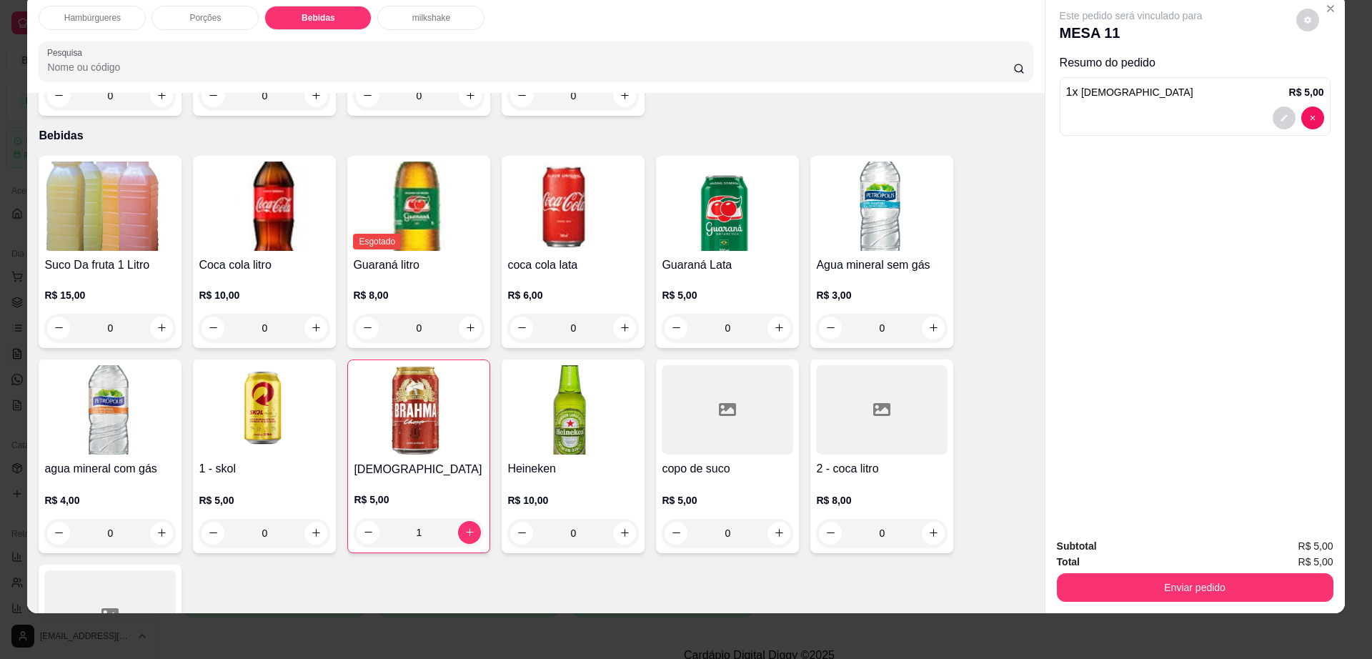
click at [768, 519] on div "0" at bounding box center [727, 533] width 131 height 29
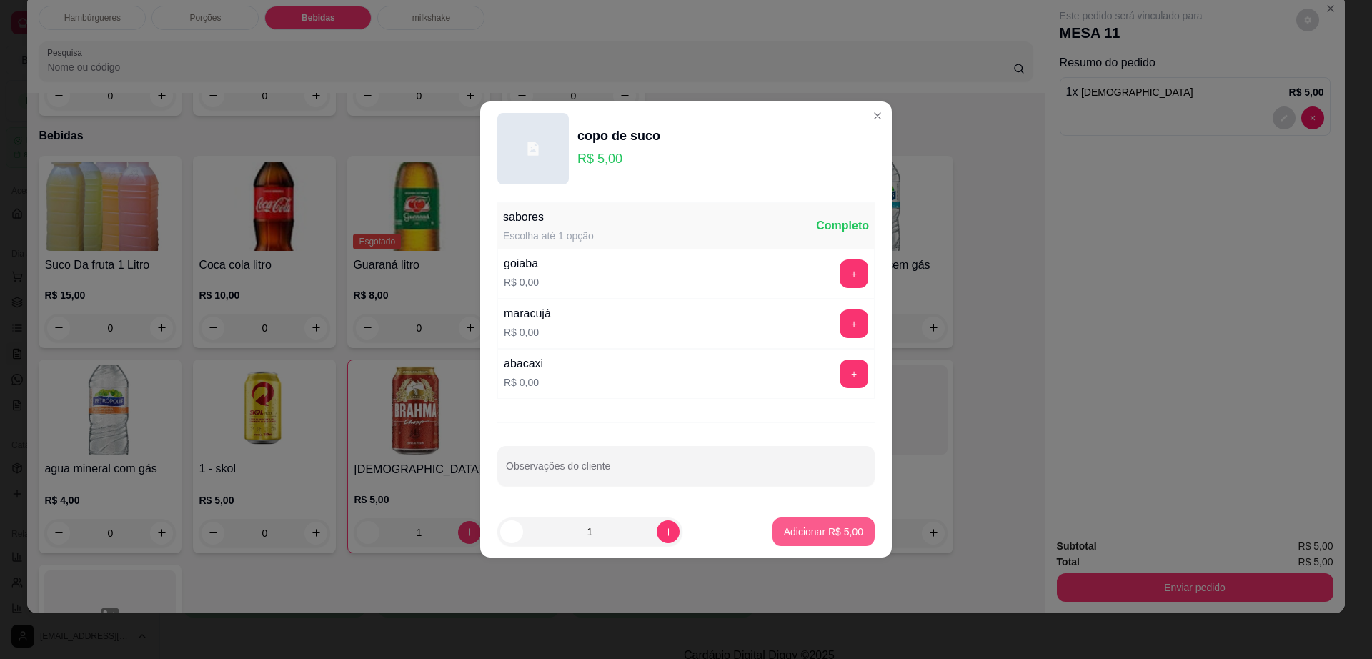
click at [796, 526] on p "Adicionar R$ 5,00" at bounding box center [823, 532] width 79 height 14
type input "1"
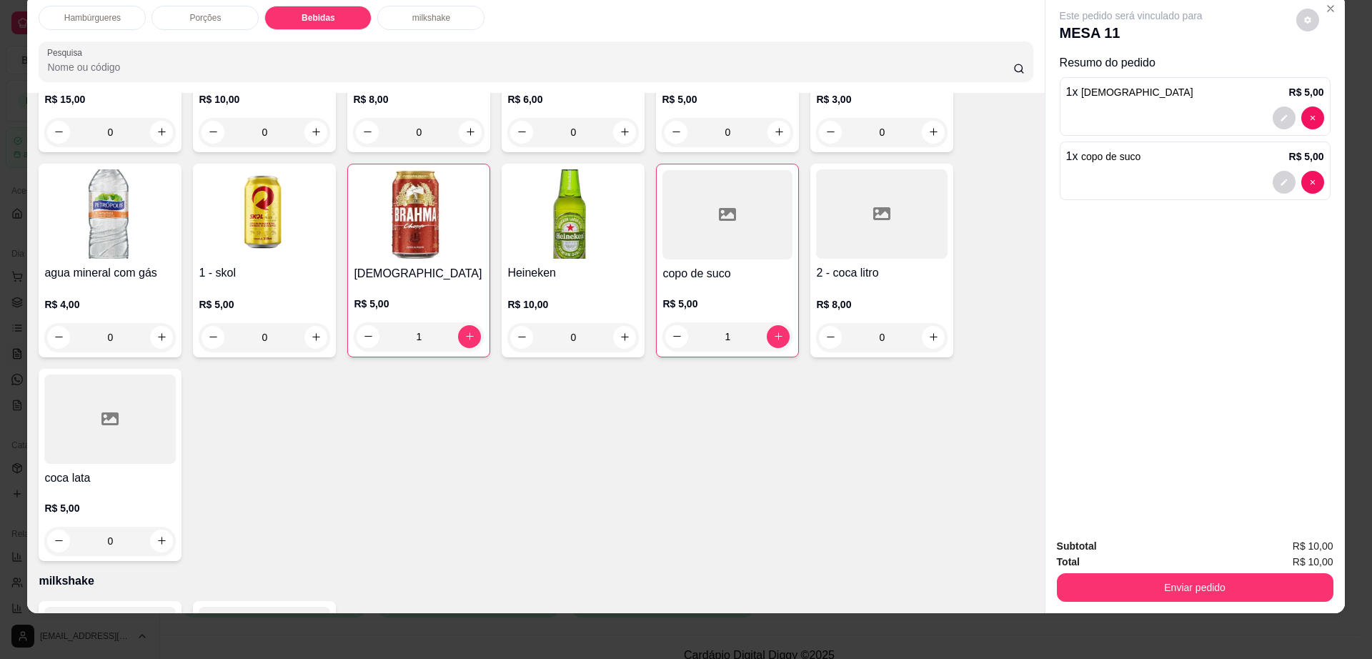
scroll to position [1221, 0]
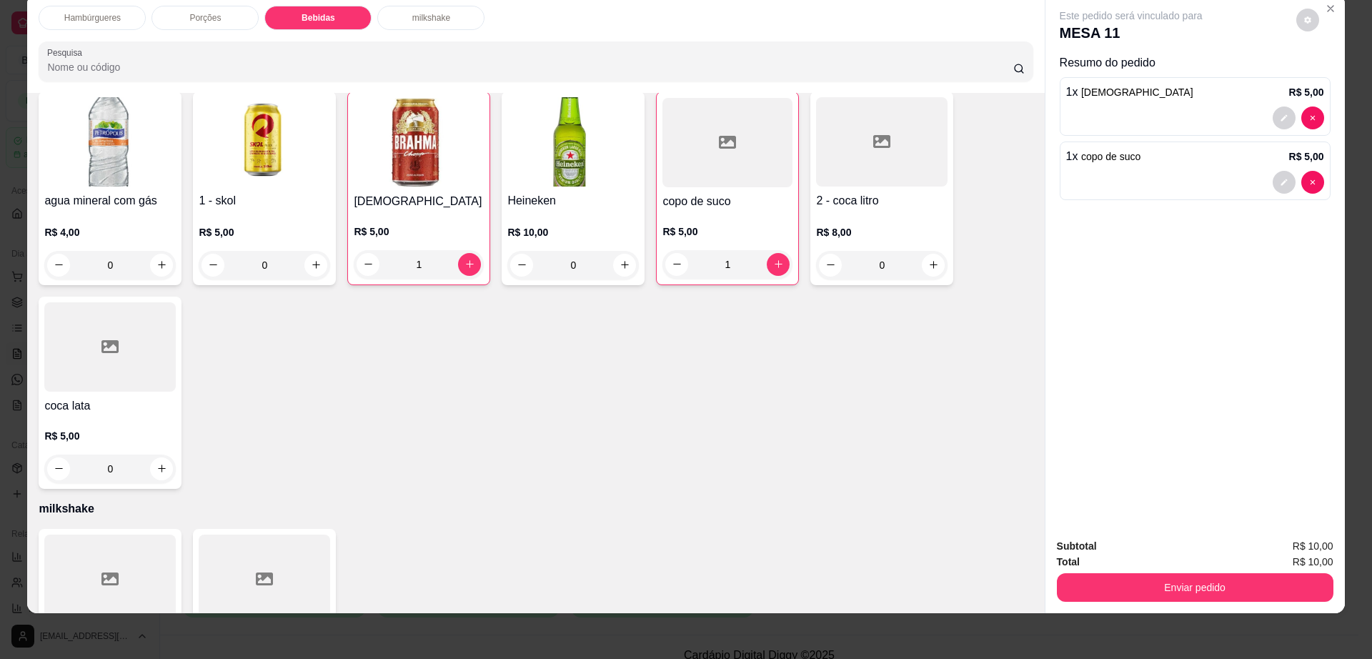
click at [134, 359] on div "coca lata R$ 5,00 0" at bounding box center [110, 393] width 143 height 192
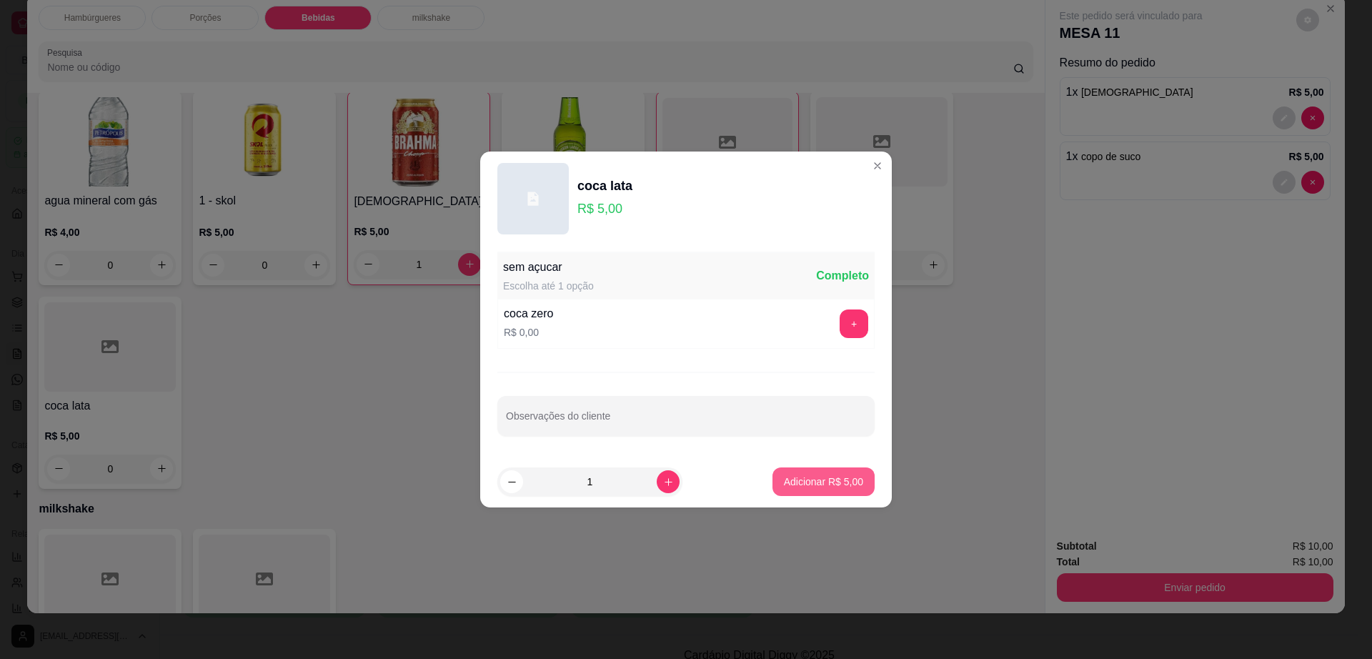
click at [855, 480] on button "Adicionar R$ 5,00" at bounding box center [823, 481] width 102 height 29
type input "1"
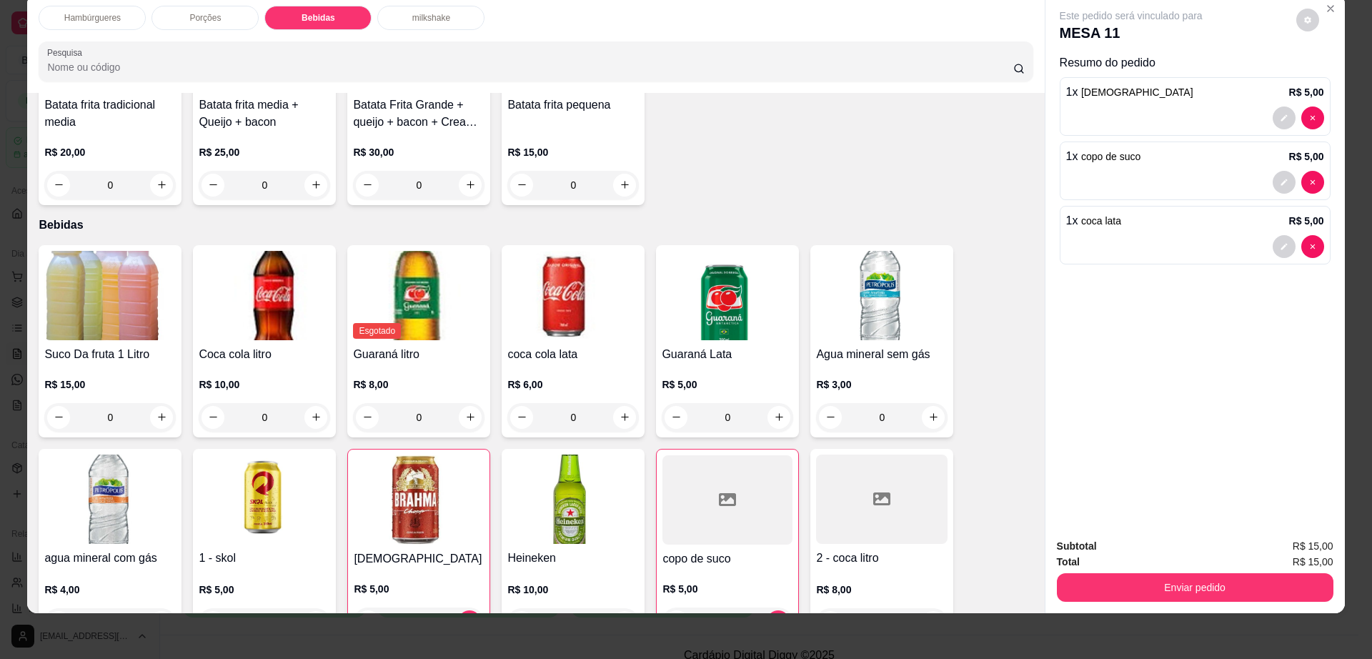
scroll to position [596, 0]
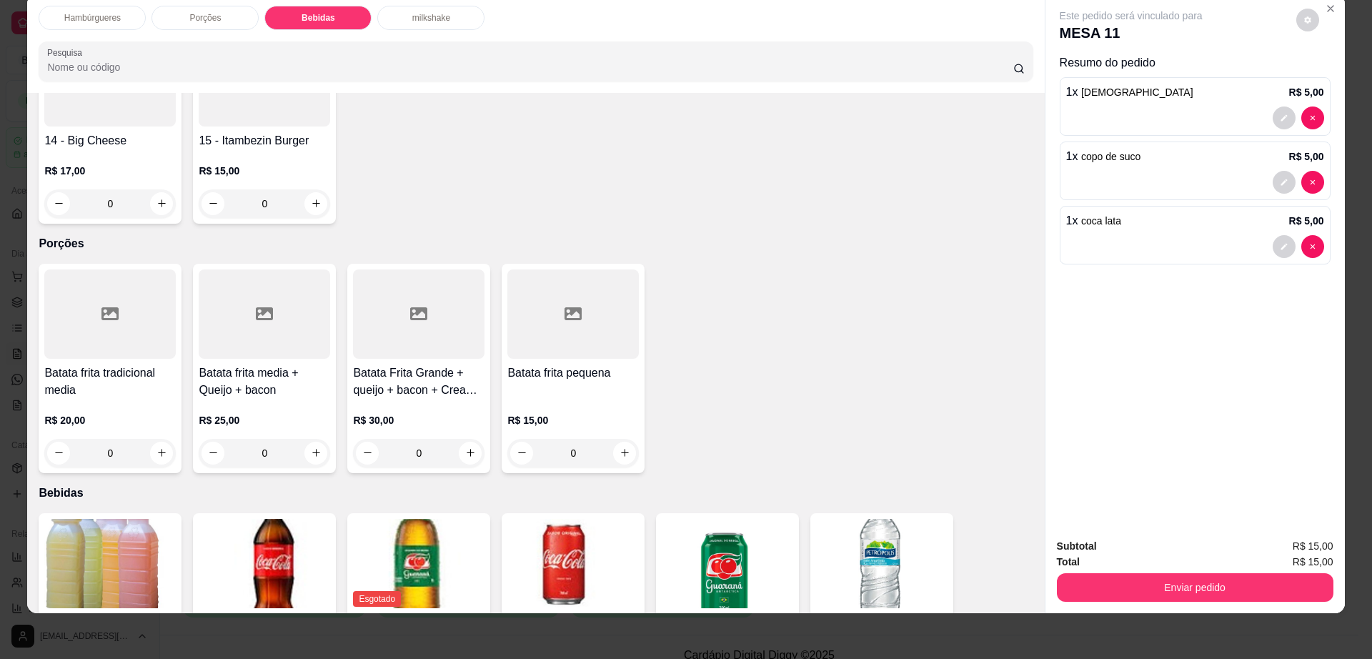
click at [395, 305] on div at bounding box center [418, 313] width 131 height 89
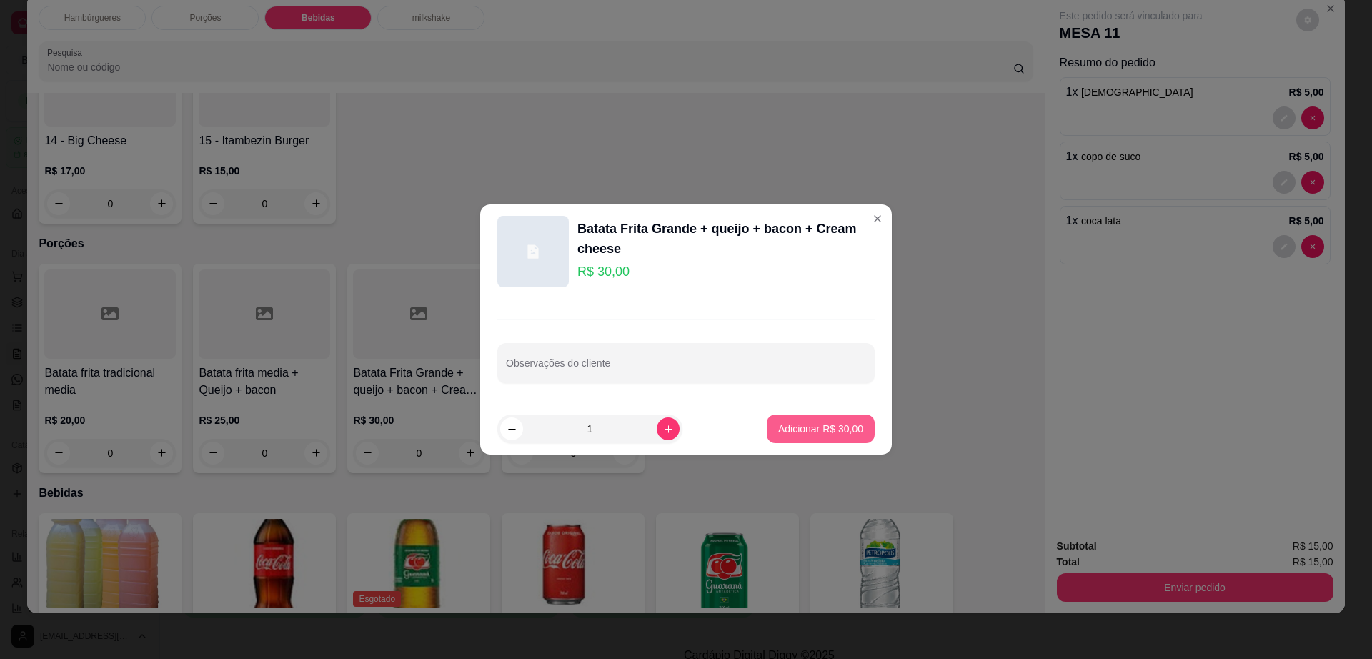
click at [800, 428] on p "Adicionar R$ 30,00" at bounding box center [820, 429] width 85 height 14
type input "1"
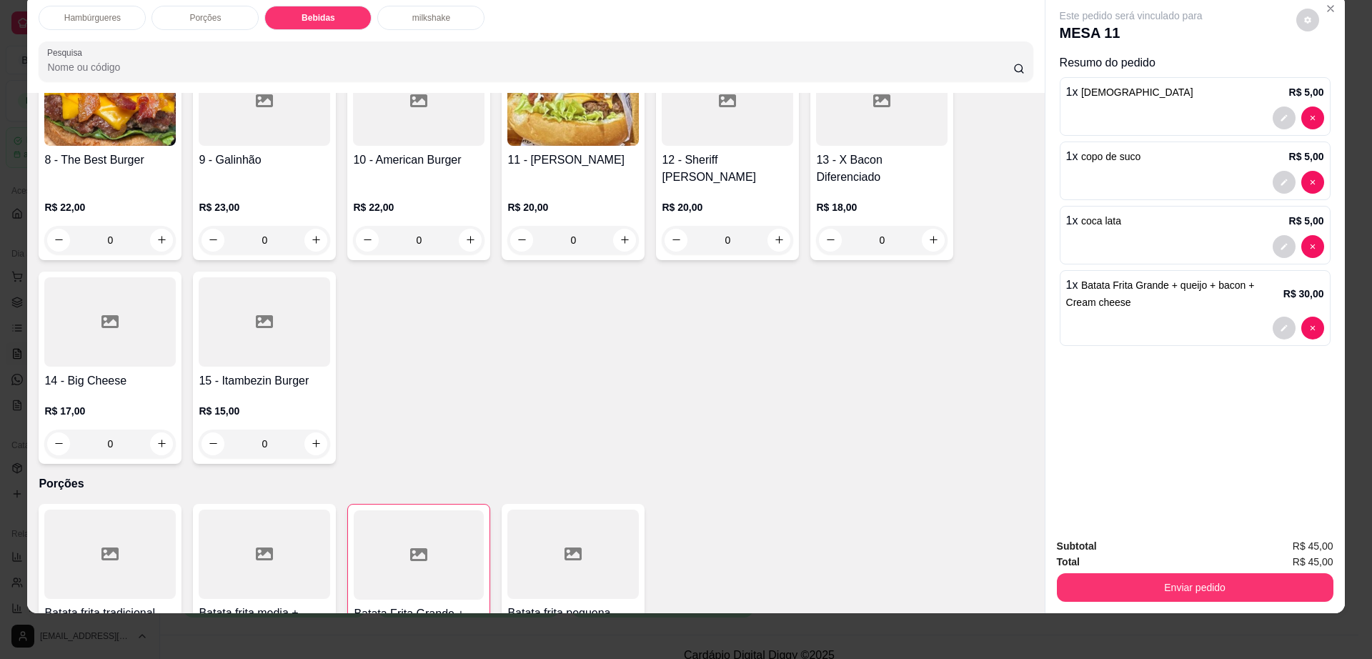
scroll to position [239, 0]
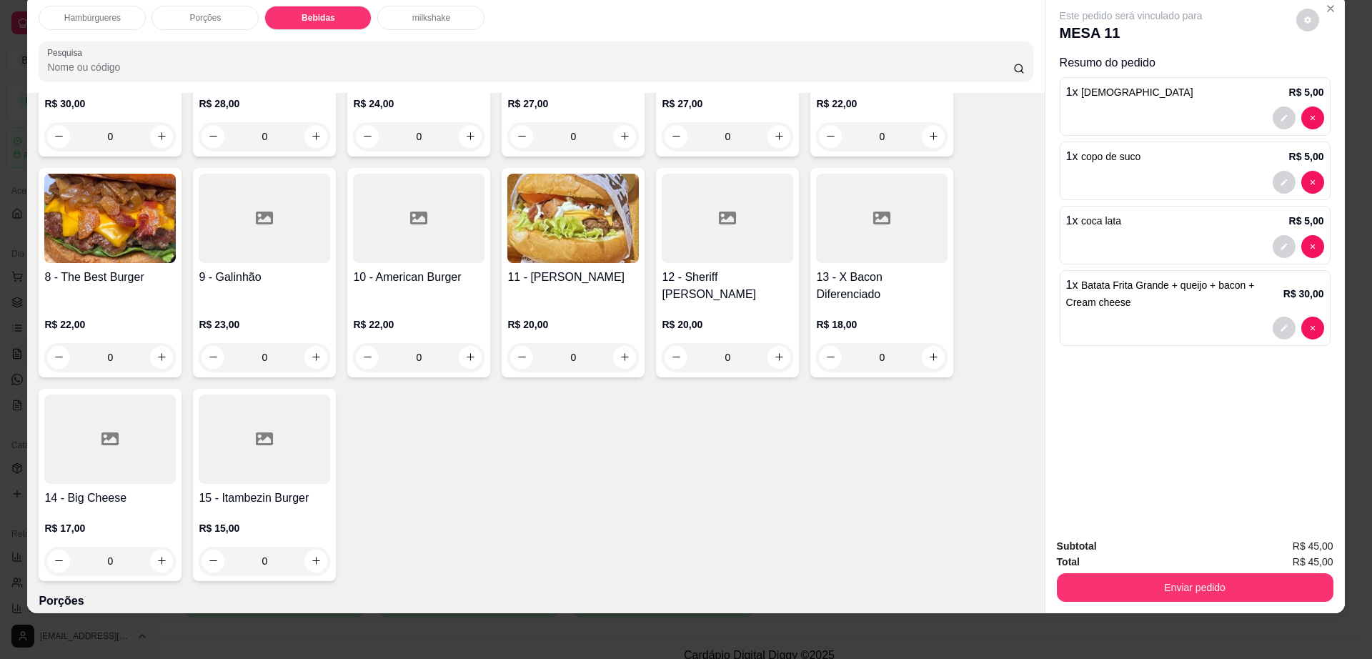
click at [890, 269] on h4 "13 - X Bacon Diferenciado" at bounding box center [881, 286] width 131 height 34
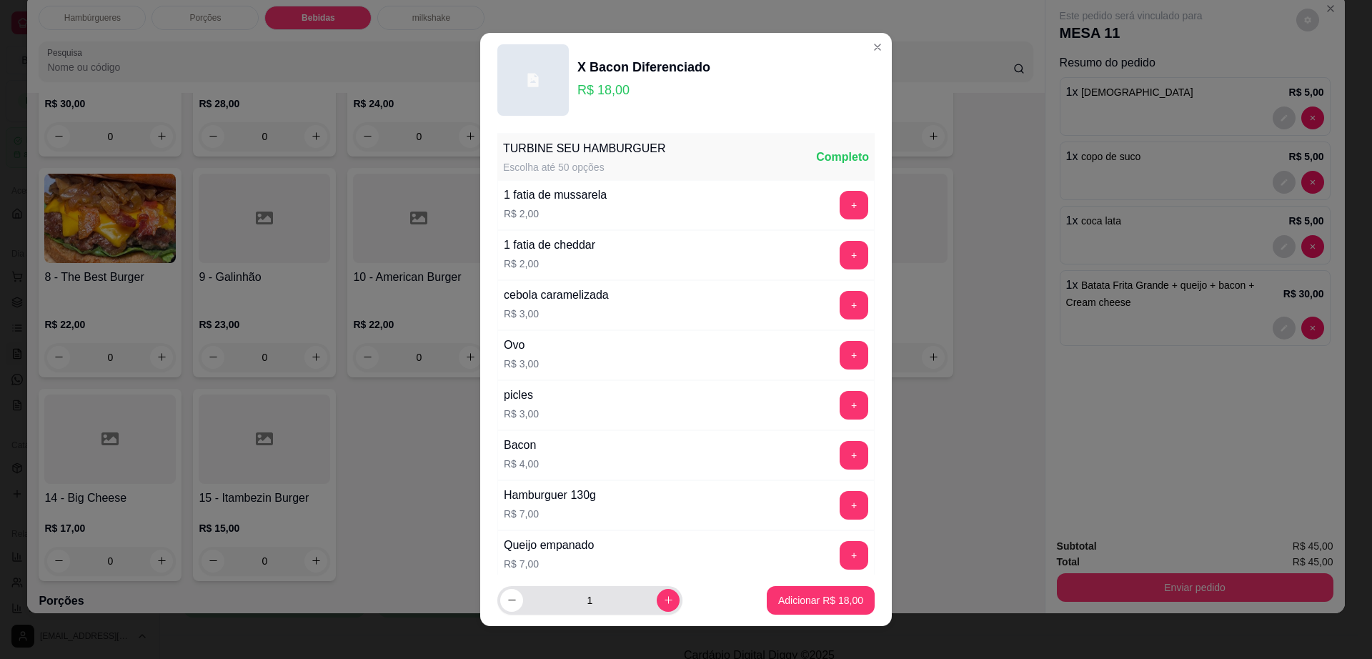
click at [638, 599] on input "1" at bounding box center [590, 600] width 134 height 29
click at [658, 600] on button "increase-product-quantity" at bounding box center [668, 600] width 23 height 23
type input "2"
click at [795, 605] on p "Adicionar R$ 36,00" at bounding box center [820, 600] width 85 height 14
type input "2"
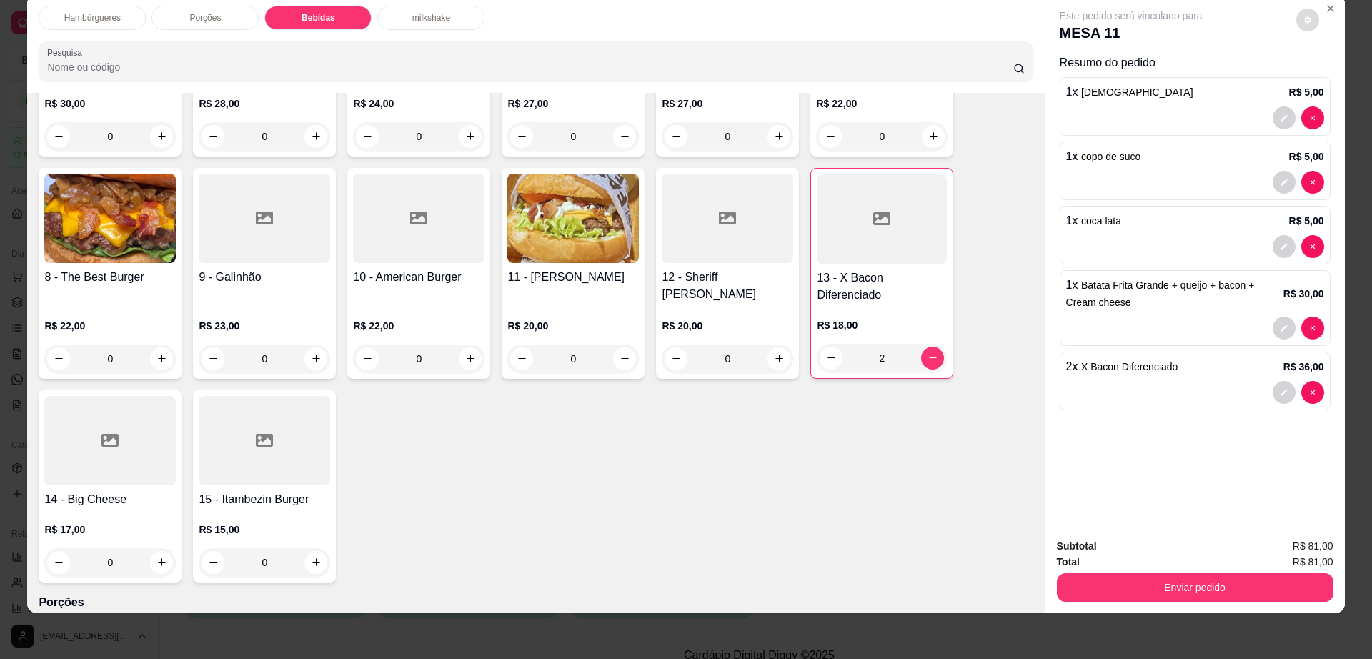
click at [1299, 26] on button "decrease-product-quantity" at bounding box center [1307, 20] width 23 height 23
click at [1325, 77] on span "Automatic updates" at bounding box center [1329, 76] width 14 height 11
click at [1325, 77] on input "Automatic updates" at bounding box center [1322, 81] width 9 height 9
checkbox input "true"
click at [1126, 600] on button "Enviar pedido" at bounding box center [1195, 587] width 277 height 29
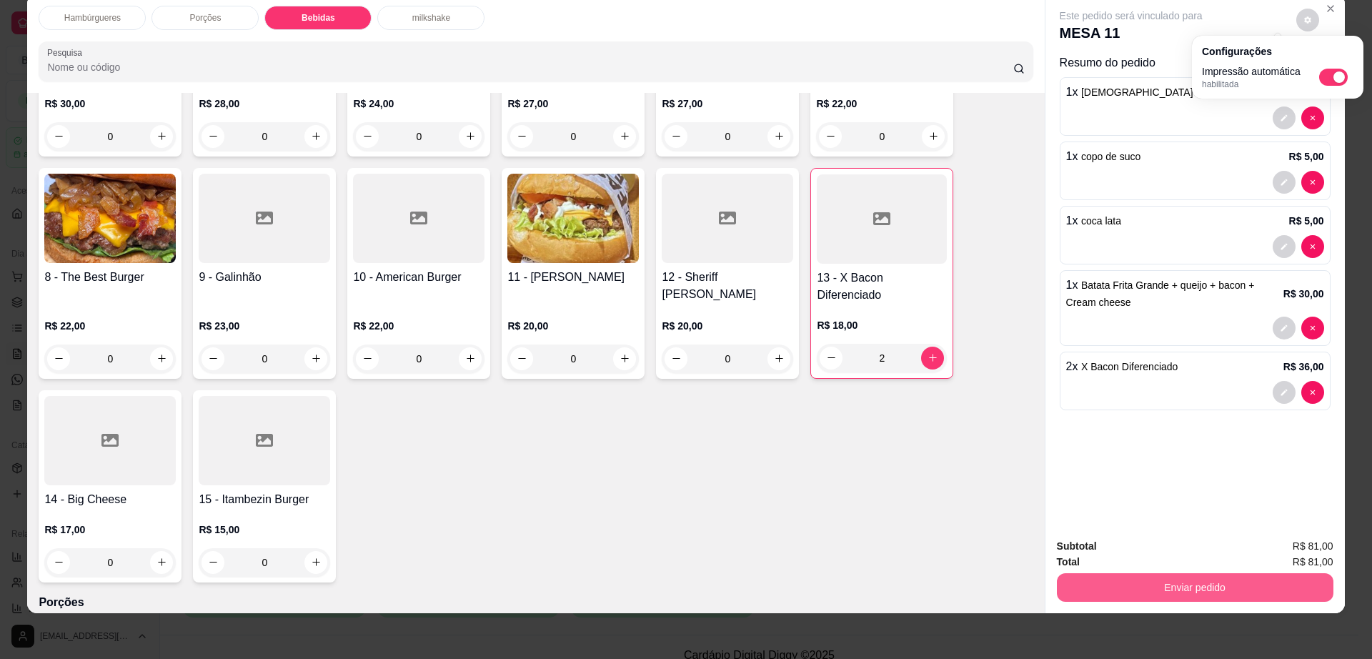
click at [1126, 600] on button "Enviar pedido" at bounding box center [1195, 587] width 277 height 29
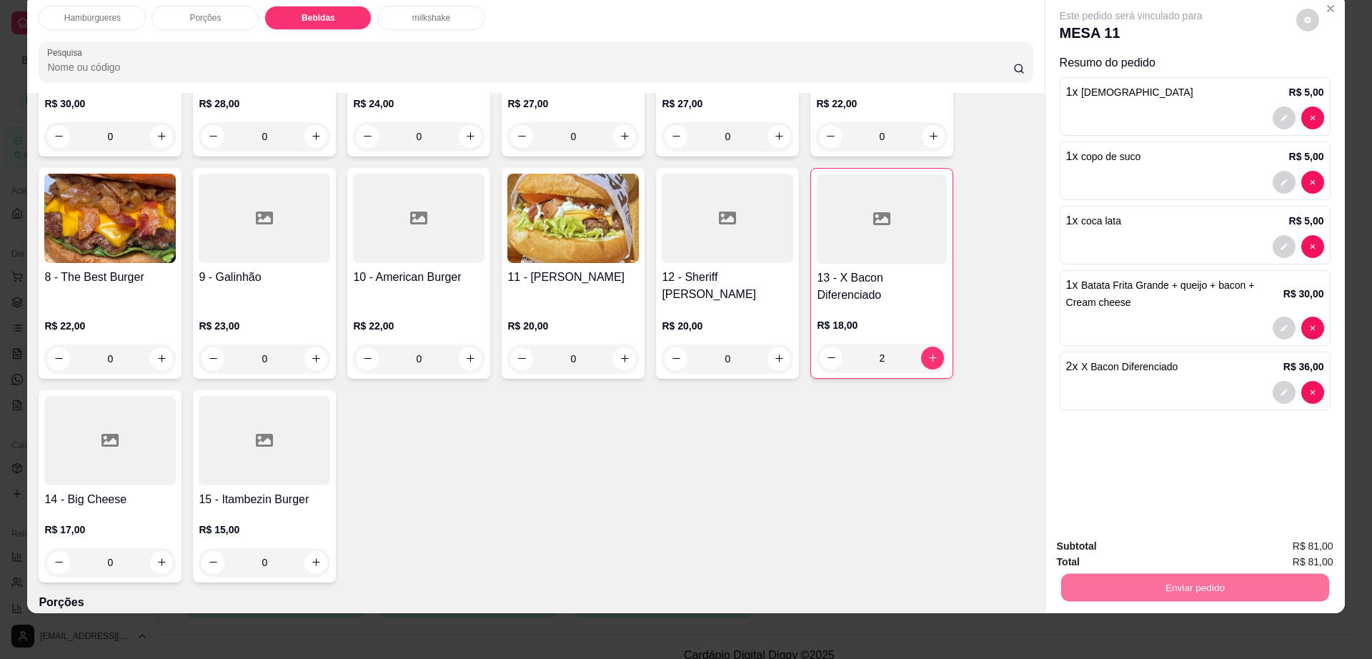
click at [1124, 549] on button "Não registrar e enviar pedido" at bounding box center [1146, 552] width 149 height 27
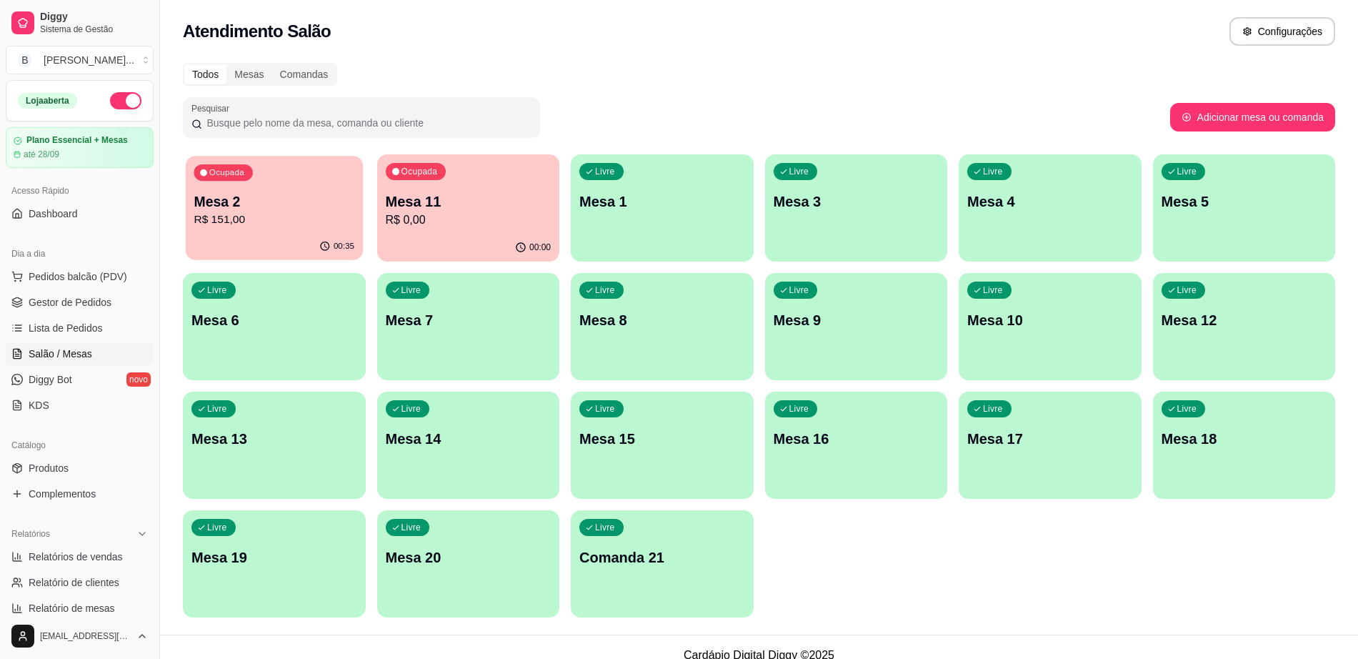
click at [247, 229] on div "Ocupada Mesa 2 R$ 151,00" at bounding box center [274, 194] width 177 height 77
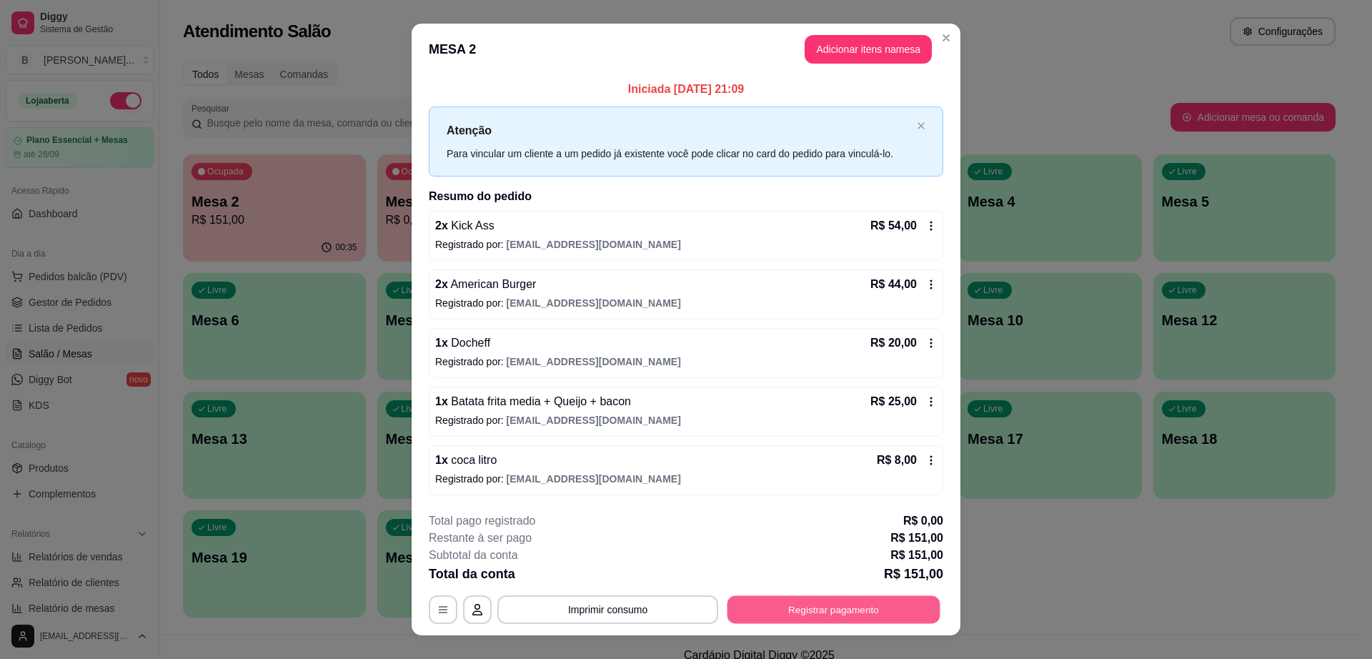
click at [777, 618] on button "Registrar pagamento" at bounding box center [833, 609] width 213 height 28
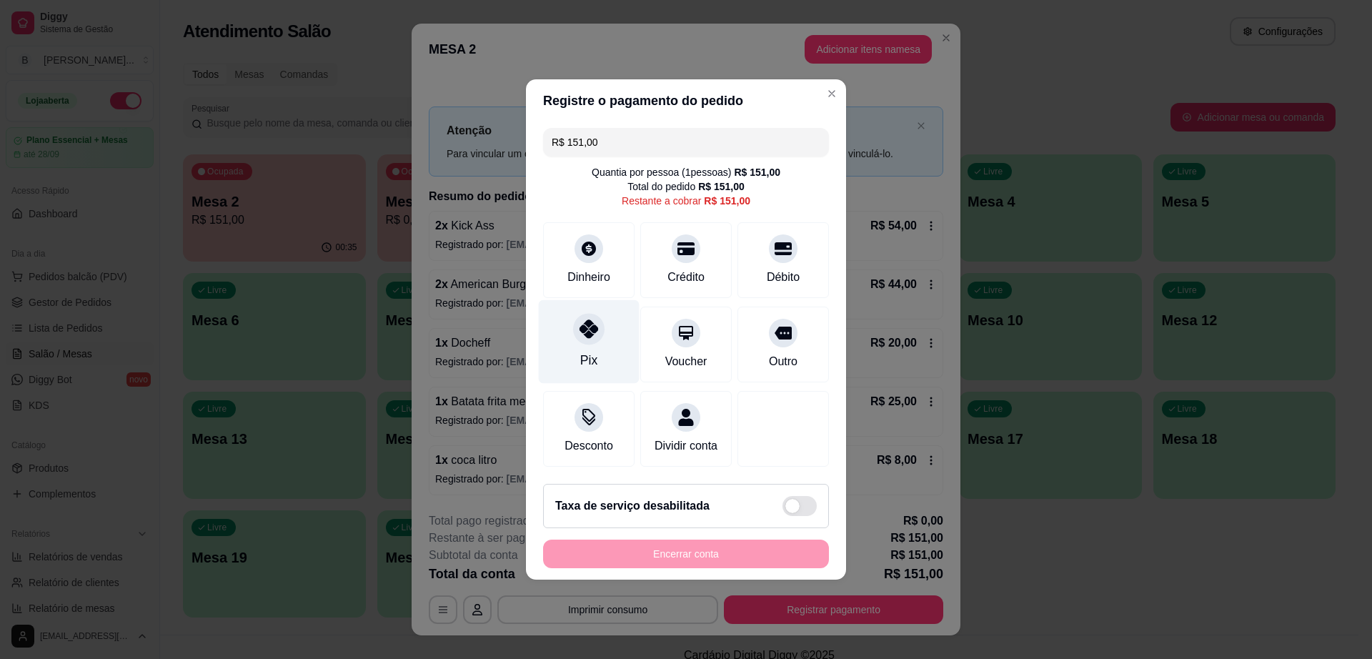
click at [574, 324] on div at bounding box center [588, 328] width 31 height 31
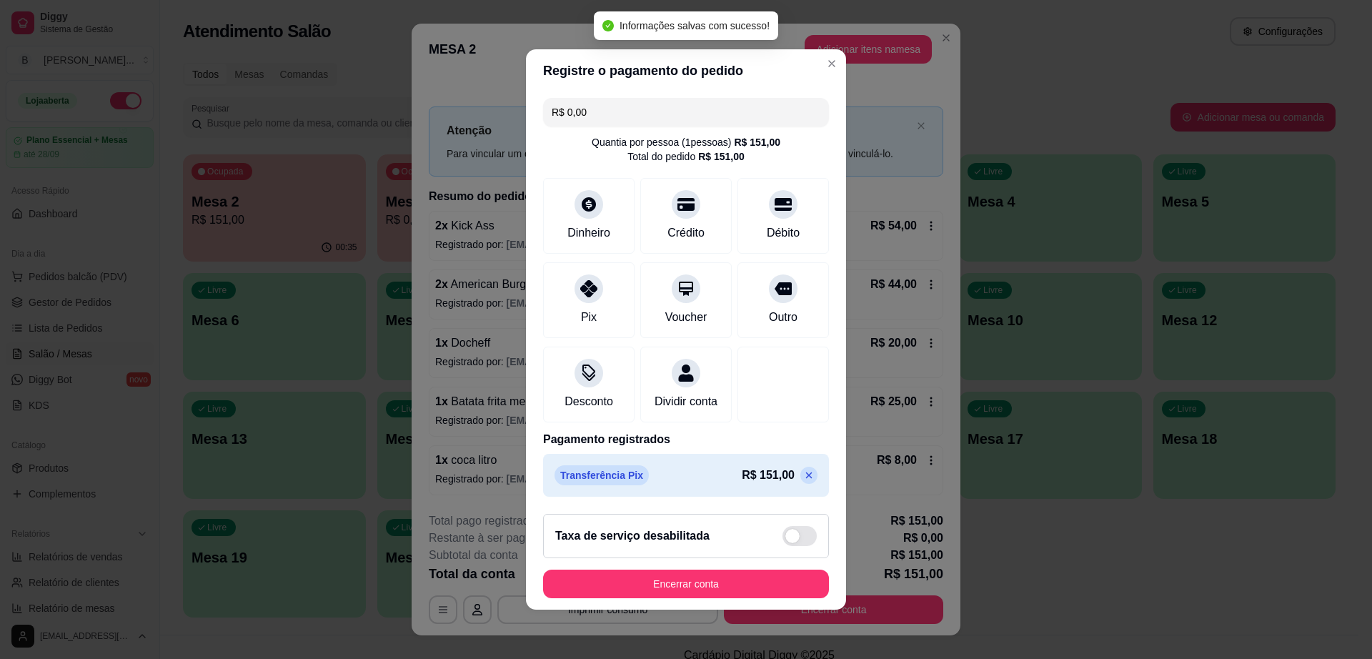
type input "R$ 0,00"
click at [675, 595] on button "Encerrar conta" at bounding box center [686, 584] width 286 height 29
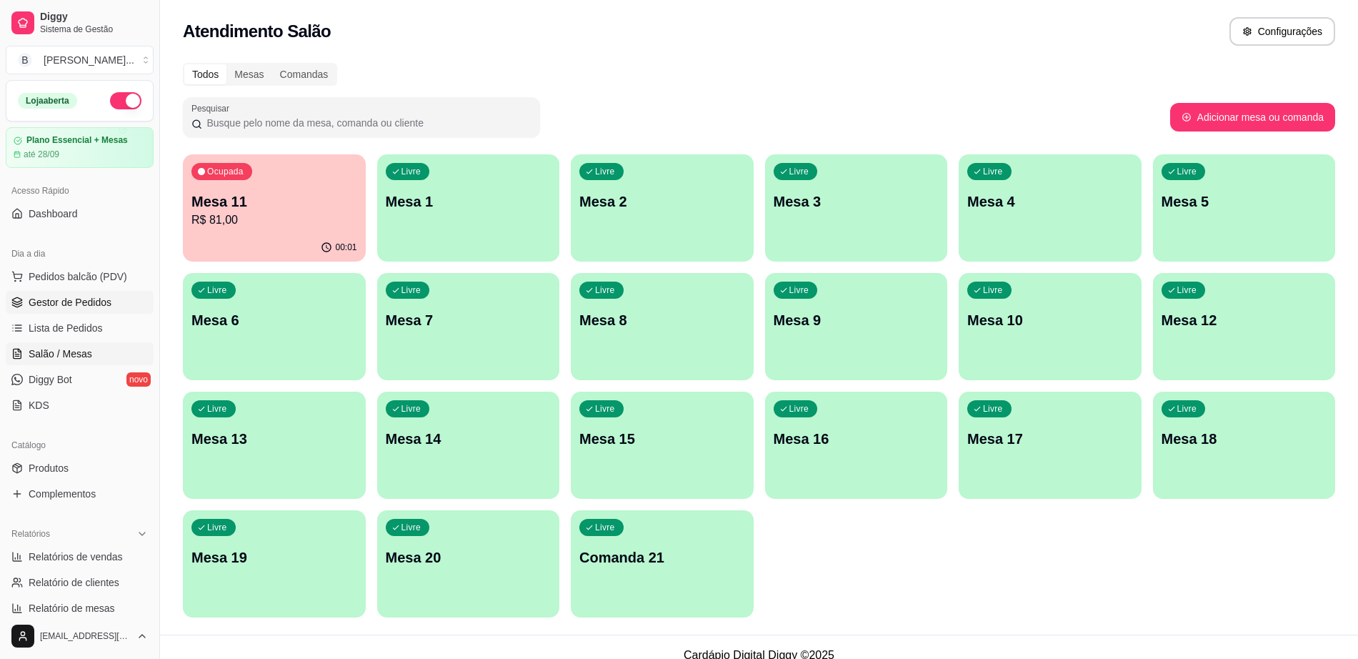
click at [72, 294] on link "Gestor de Pedidos" at bounding box center [80, 302] width 148 height 23
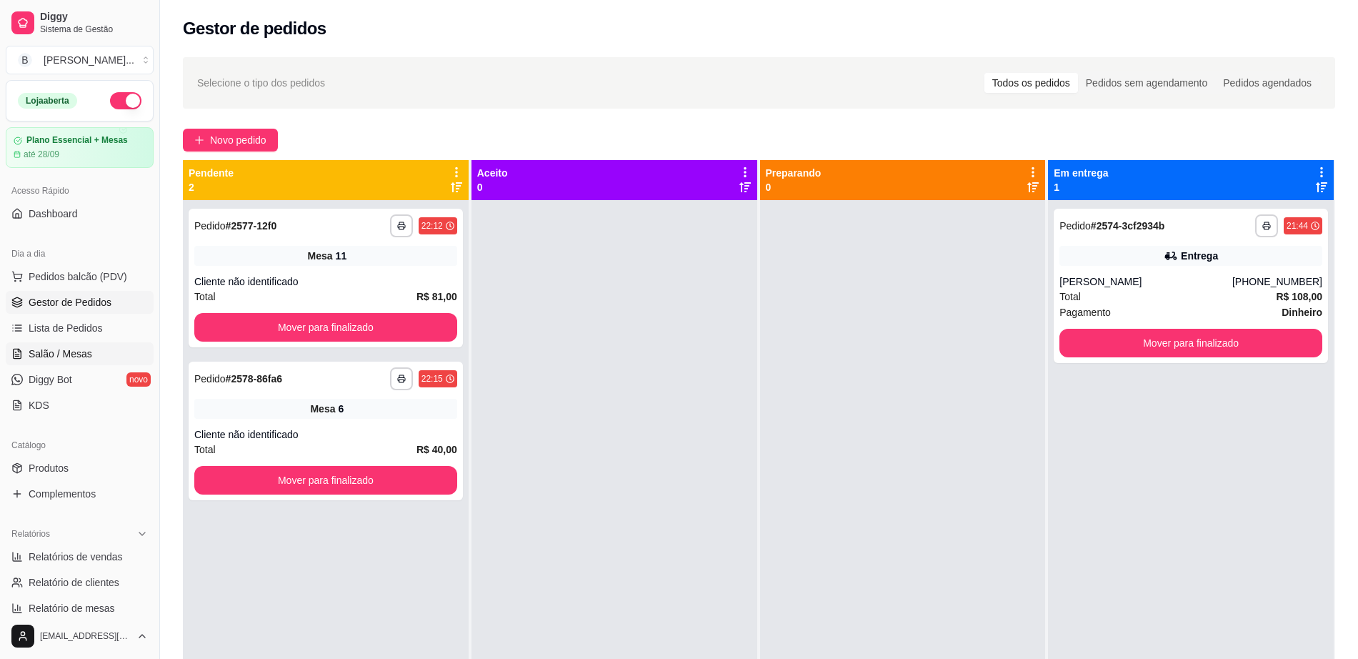
click at [76, 352] on span "Salão / Mesas" at bounding box center [61, 354] width 64 height 14
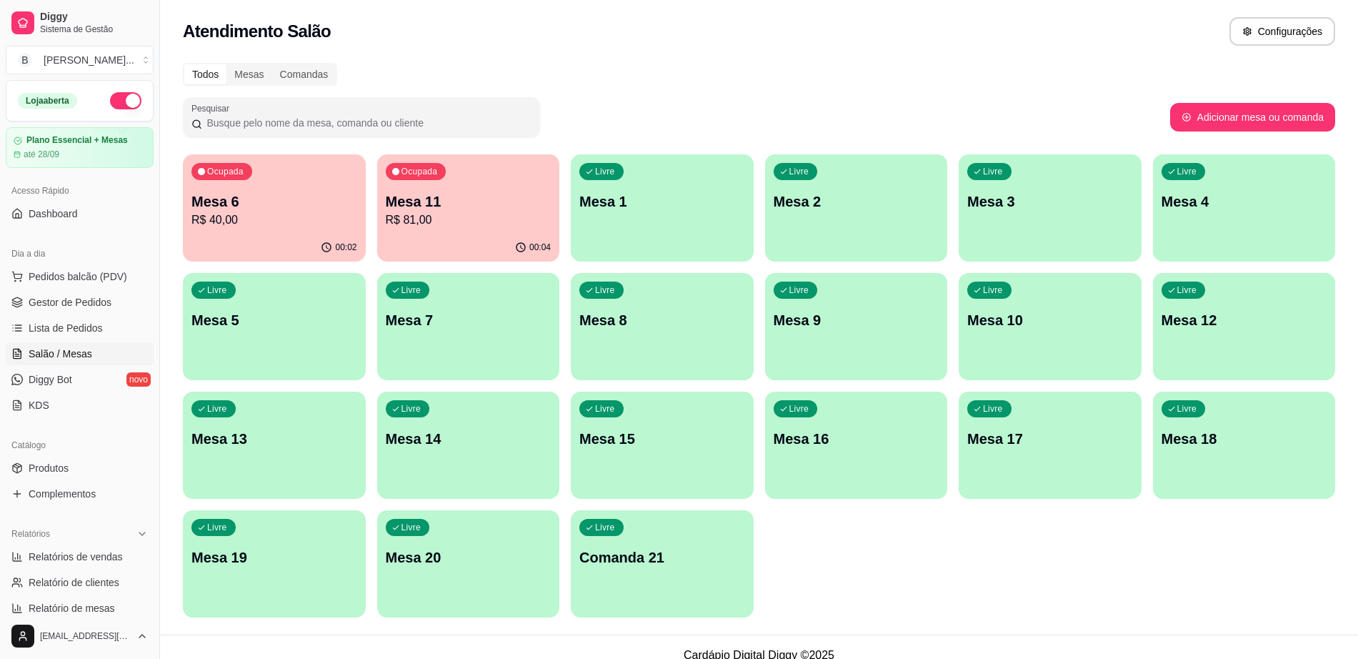
click at [732, 349] on div "Livre Mesa 8" at bounding box center [662, 318] width 183 height 90
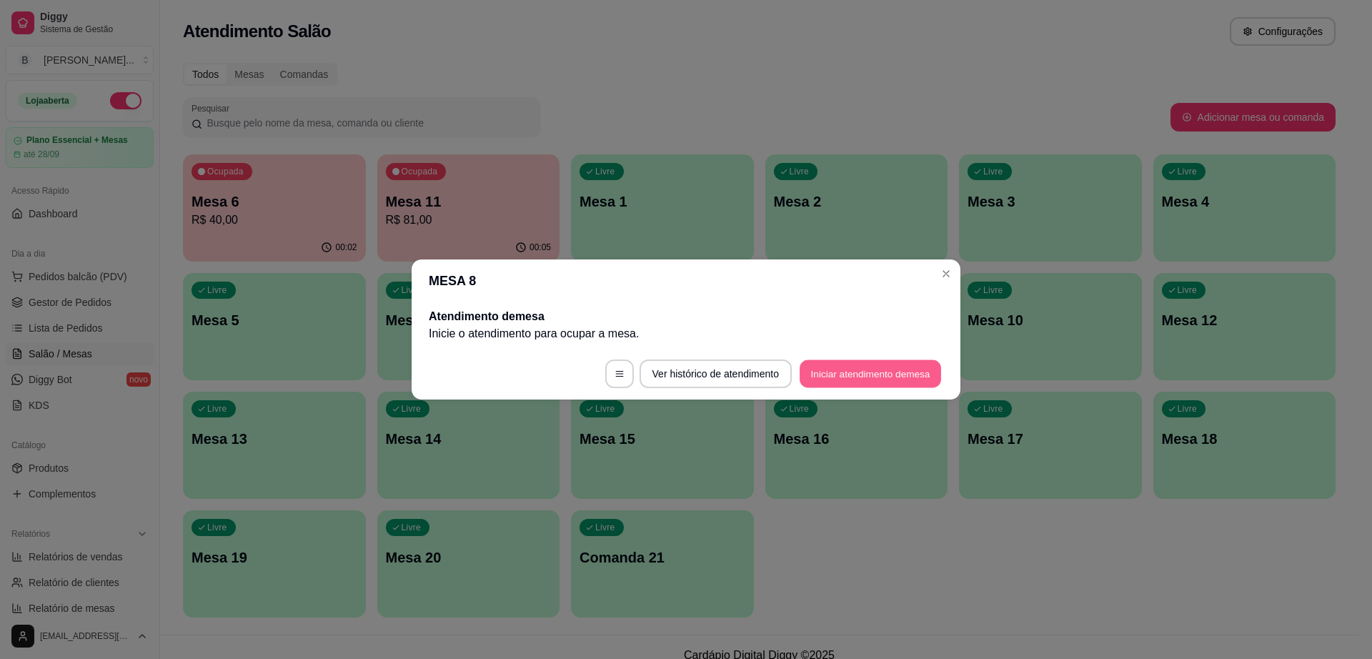
click at [860, 374] on button "Iniciar atendimento de mesa" at bounding box center [870, 374] width 141 height 28
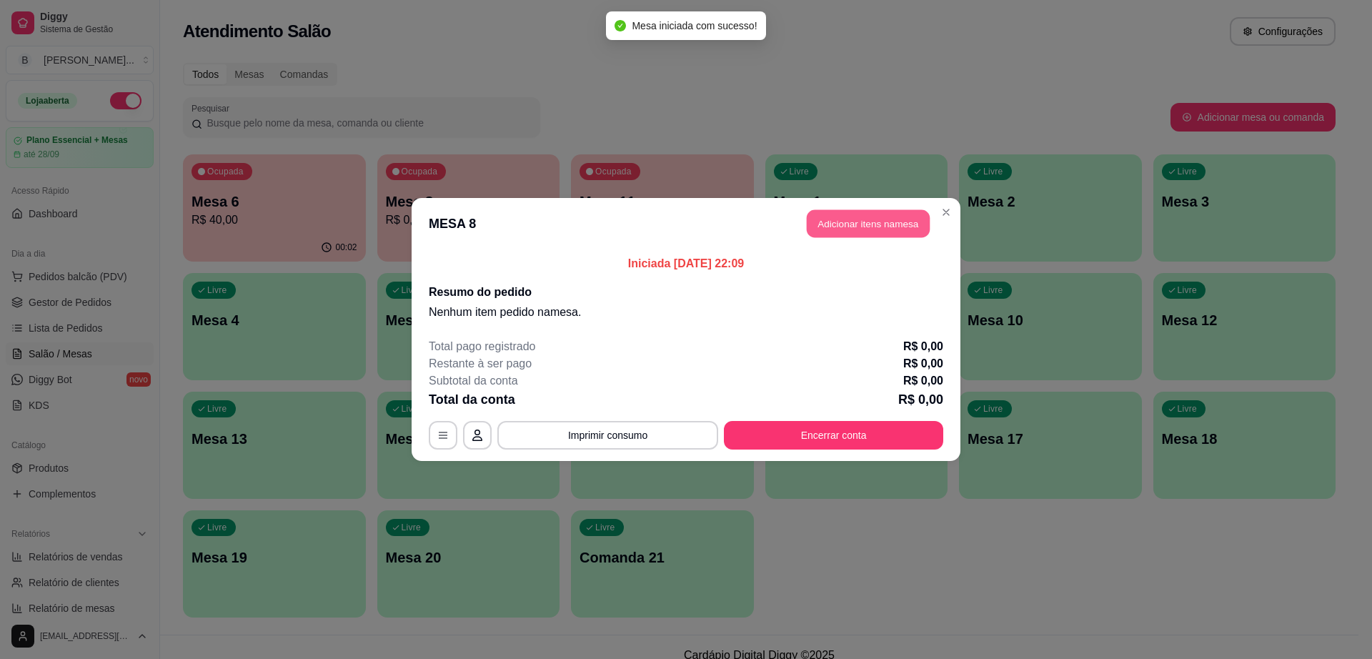
click at [861, 225] on button "Adicionar itens na mesa" at bounding box center [868, 224] width 123 height 28
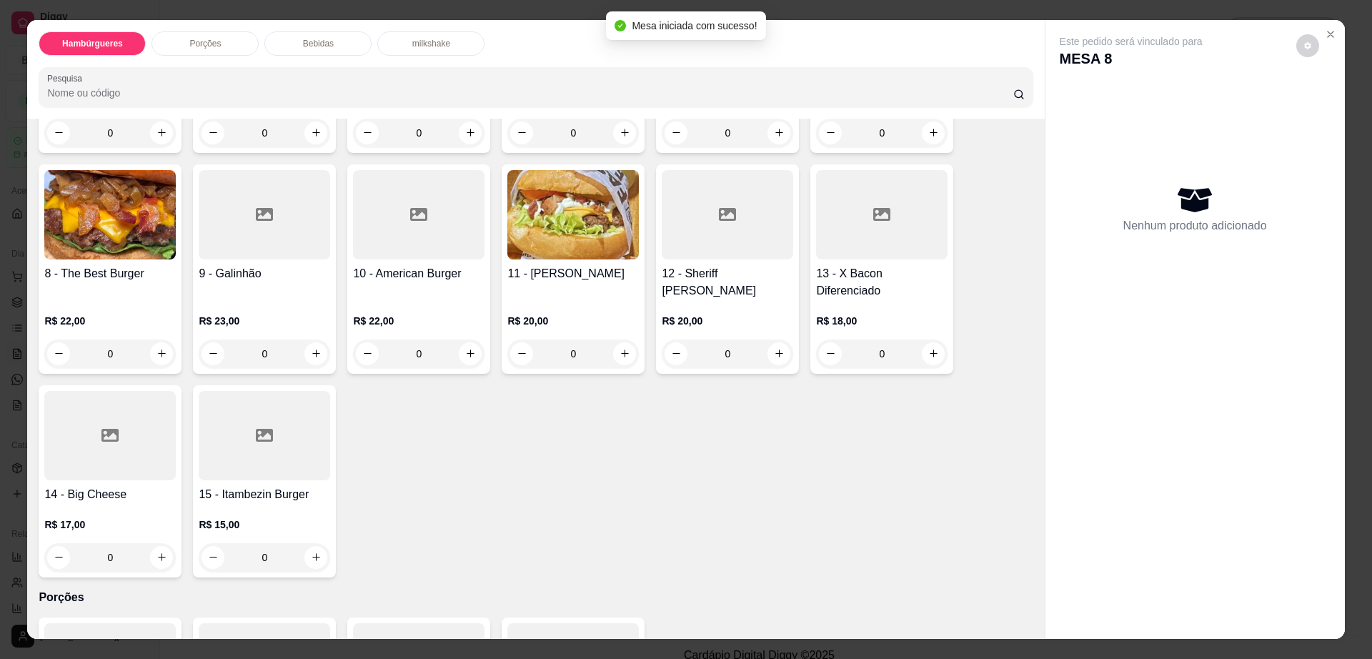
scroll to position [625, 0]
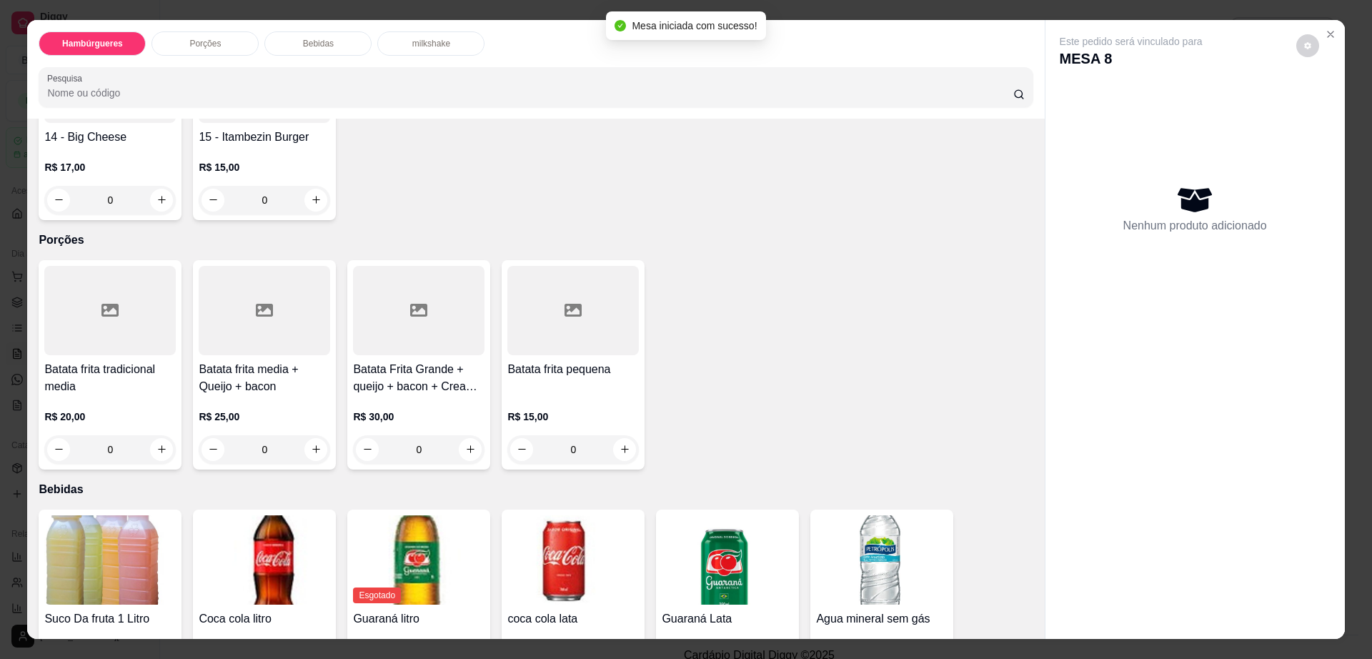
click at [444, 287] on div at bounding box center [418, 310] width 131 height 89
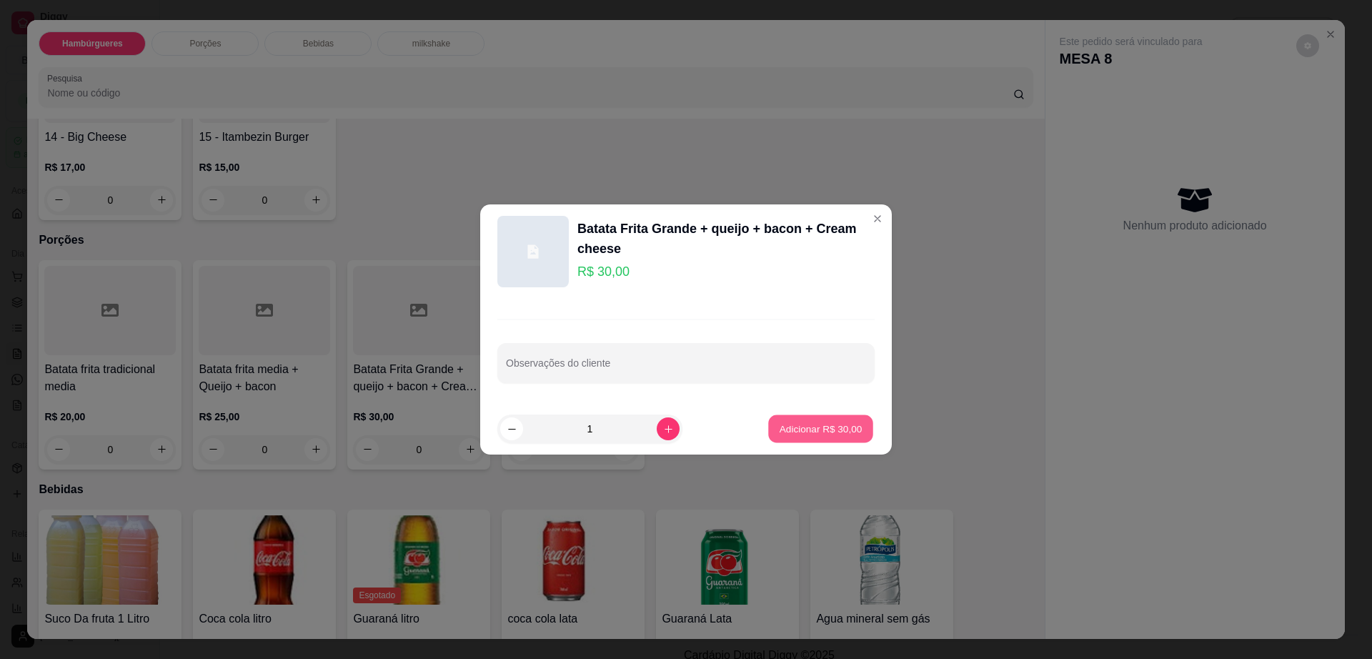
click at [806, 437] on button "Adicionar R$ 30,00" at bounding box center [820, 429] width 105 height 28
type input "1"
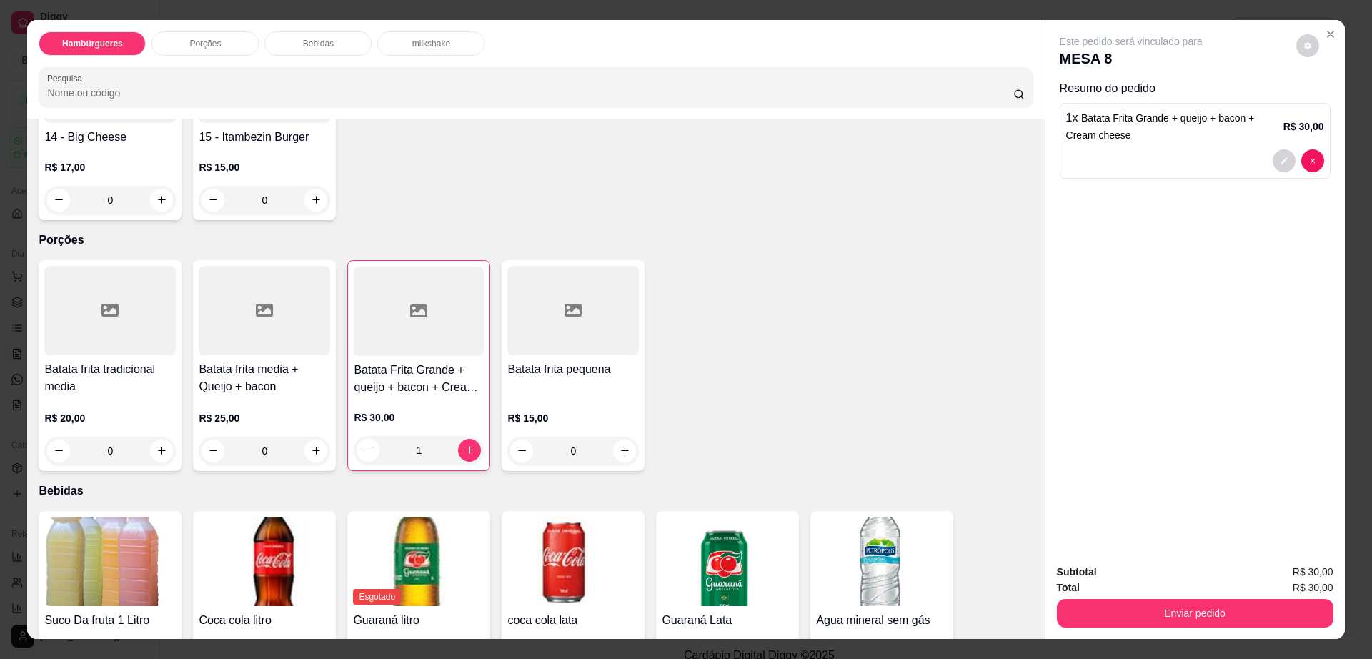
click at [1296, 51] on button "decrease-product-quantity" at bounding box center [1307, 45] width 23 height 23
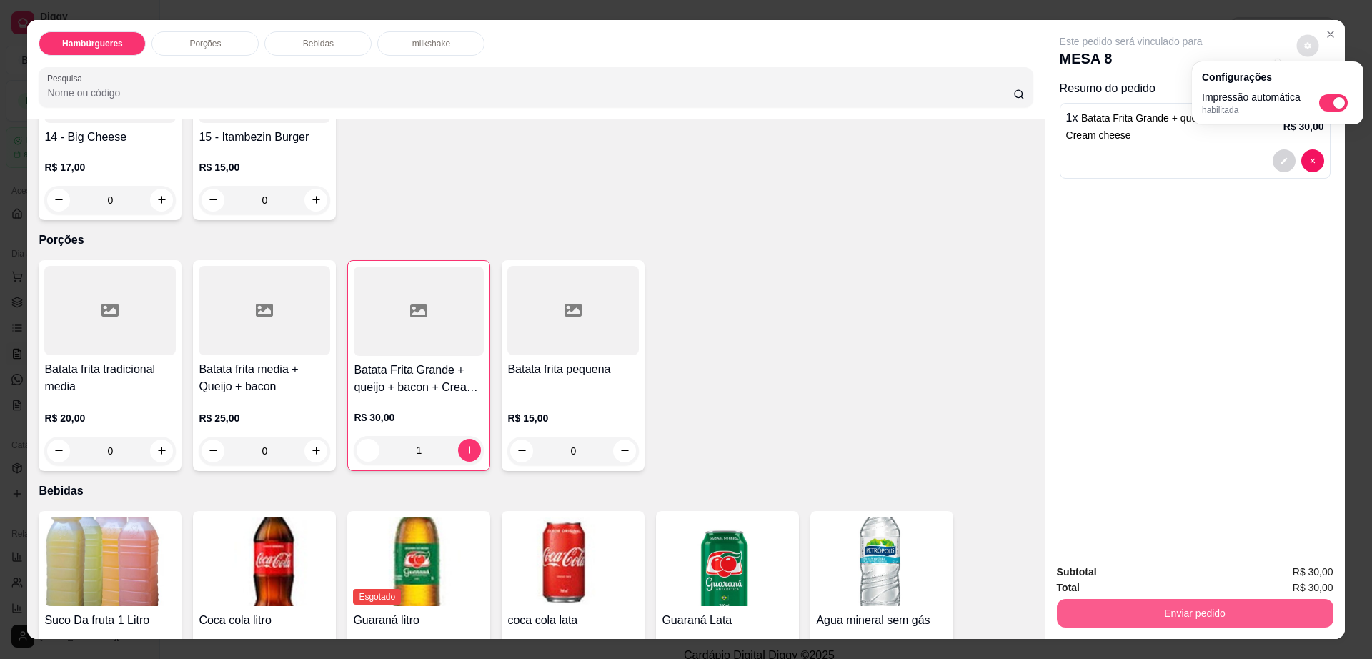
click at [1208, 602] on button "Enviar pedido" at bounding box center [1195, 613] width 277 height 29
click at [1208, 602] on button "Enviar pedido" at bounding box center [1194, 614] width 268 height 28
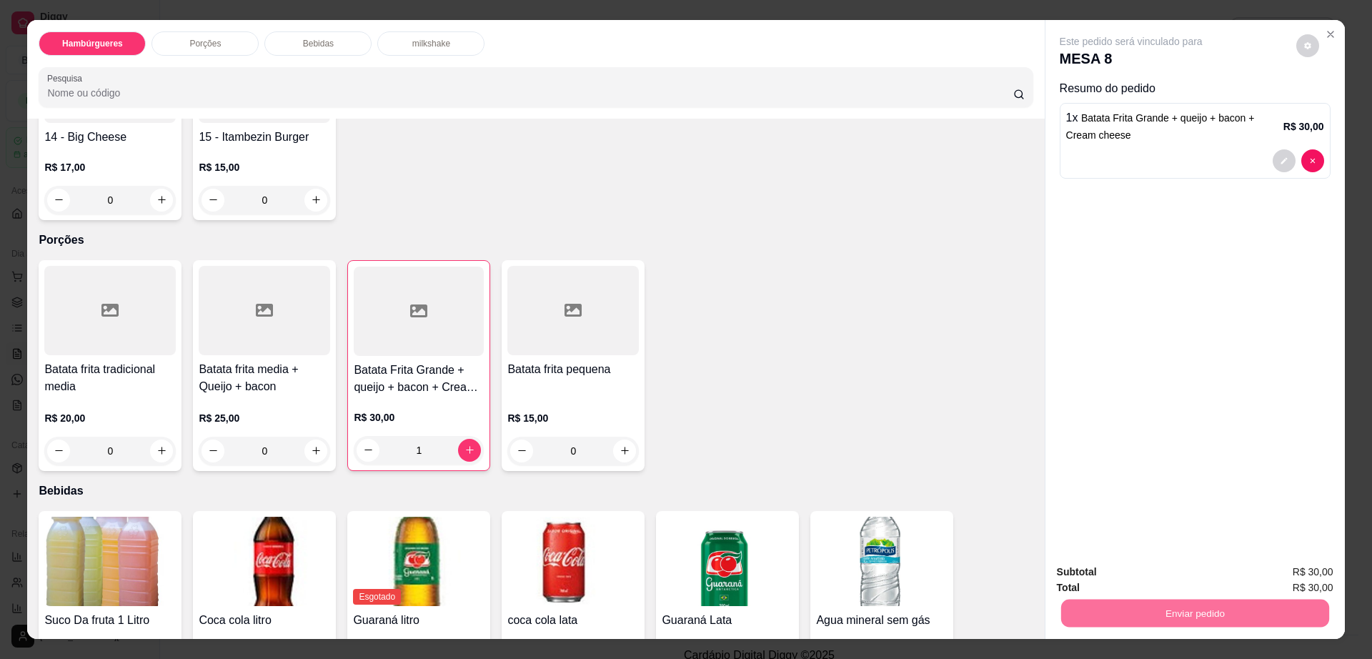
click at [1167, 578] on button "Não registrar e enviar pedido" at bounding box center [1146, 578] width 149 height 27
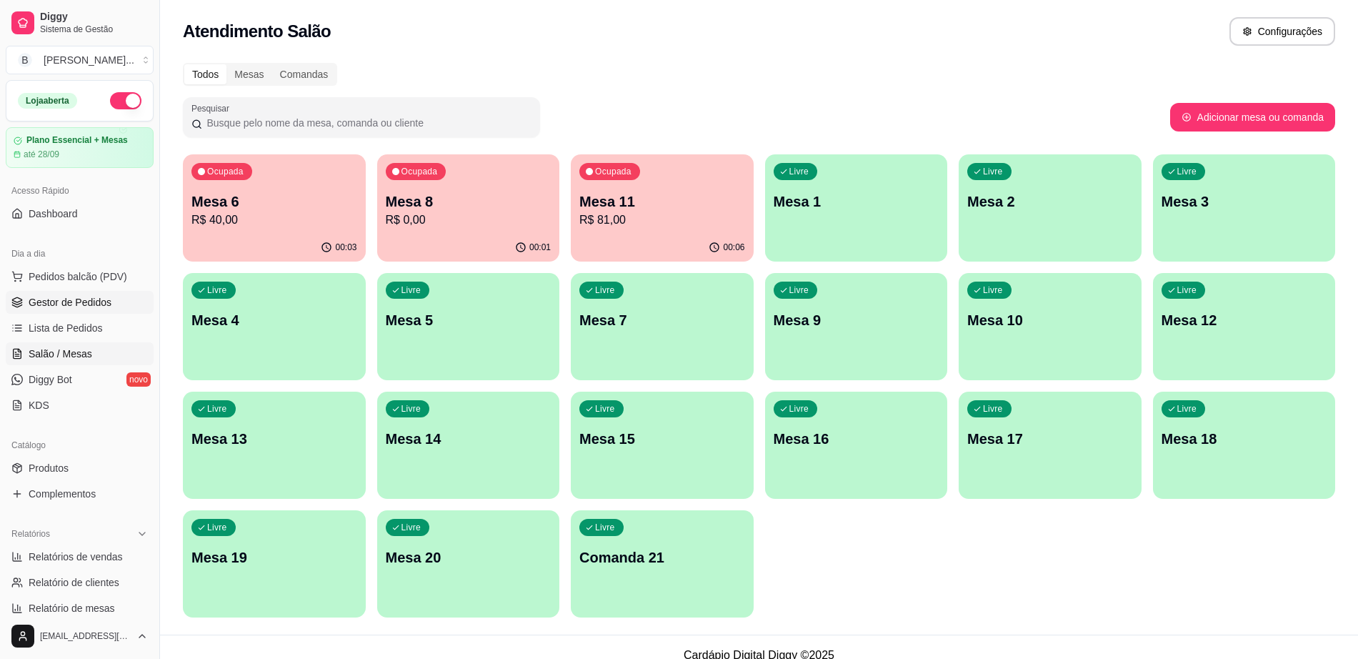
click at [109, 291] on link "Gestor de Pedidos" at bounding box center [80, 302] width 148 height 23
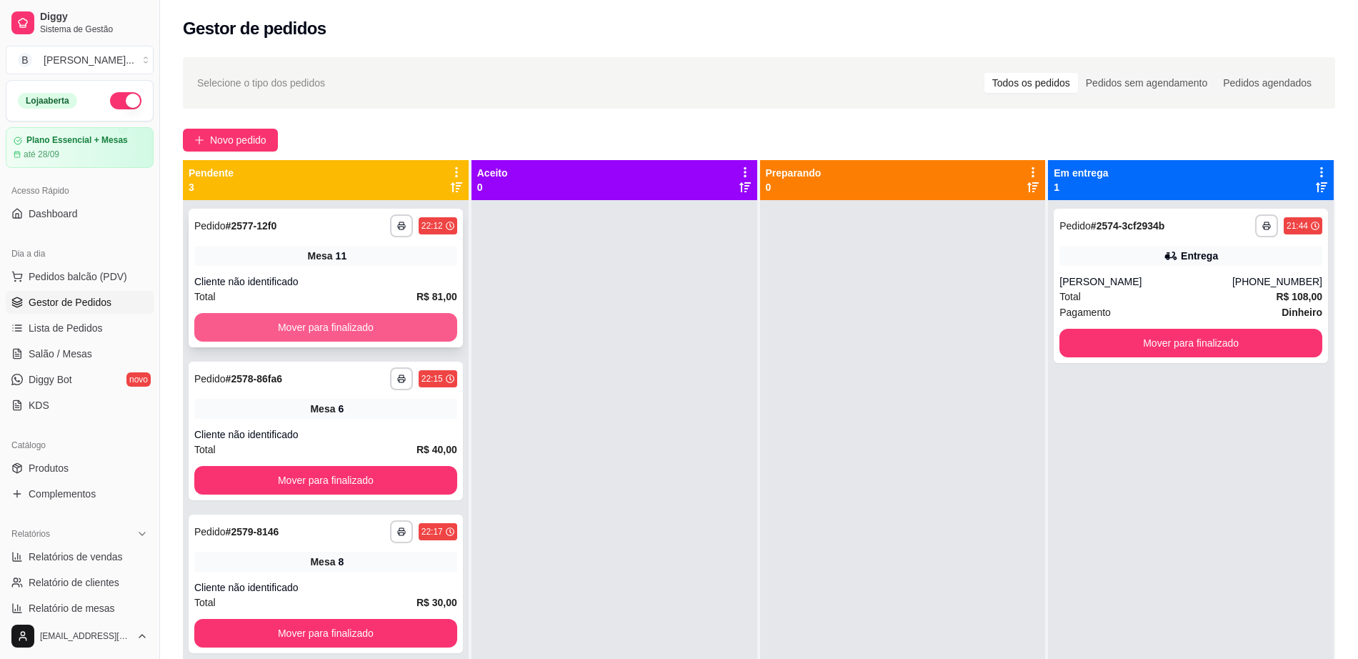
click at [347, 337] on button "Mover para finalizado" at bounding box center [325, 327] width 263 height 29
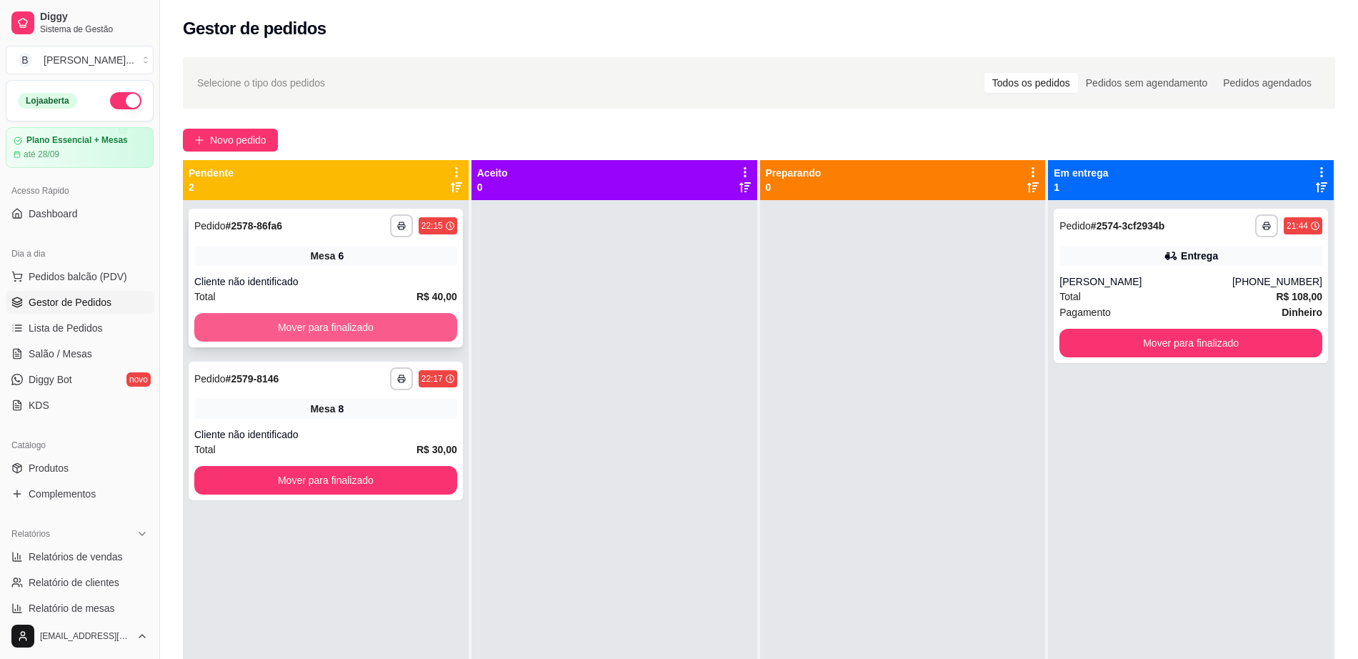
click at [356, 329] on button "Mover para finalizado" at bounding box center [325, 327] width 263 height 29
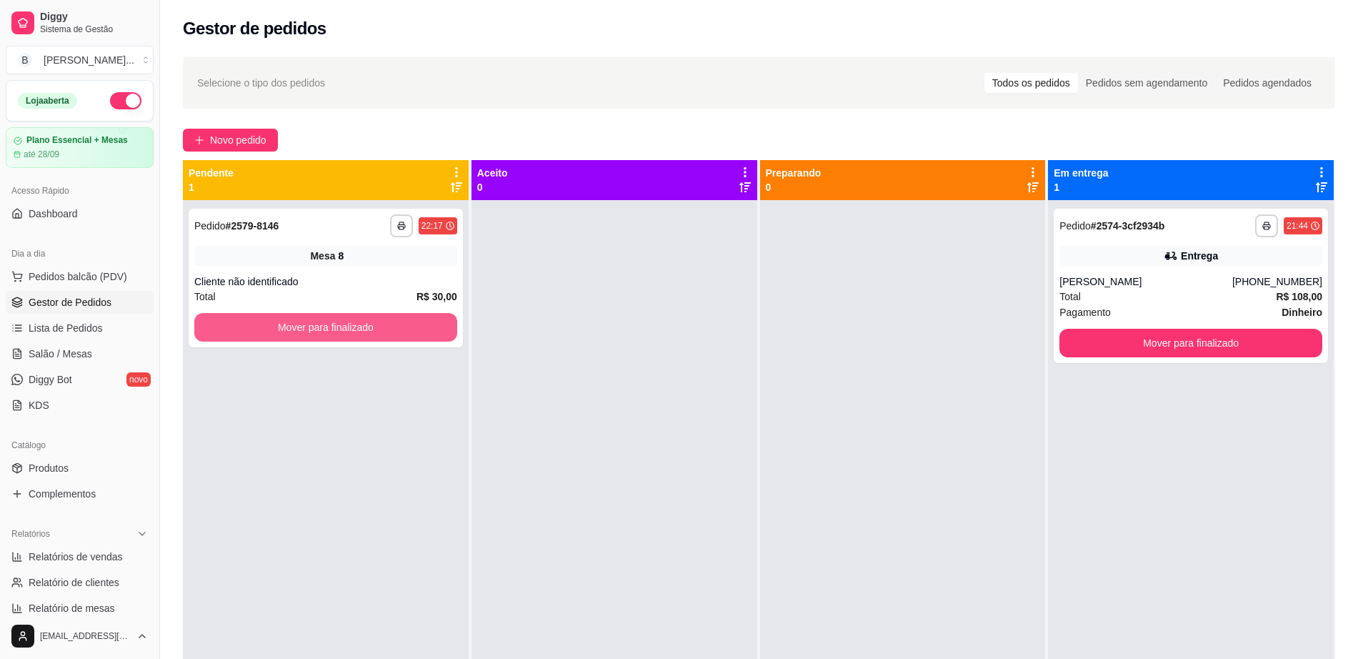
click at [356, 329] on button "Mover para finalizado" at bounding box center [325, 327] width 263 height 29
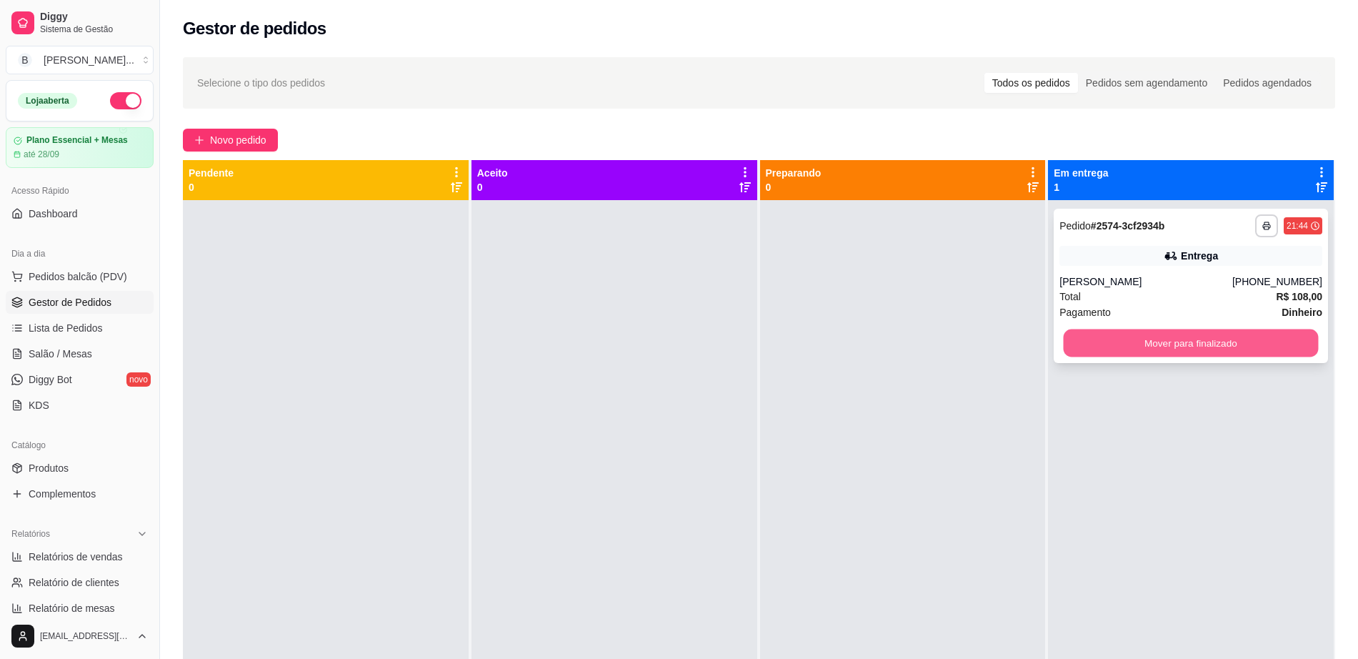
click at [1108, 332] on button "Mover para finalizado" at bounding box center [1191, 343] width 255 height 28
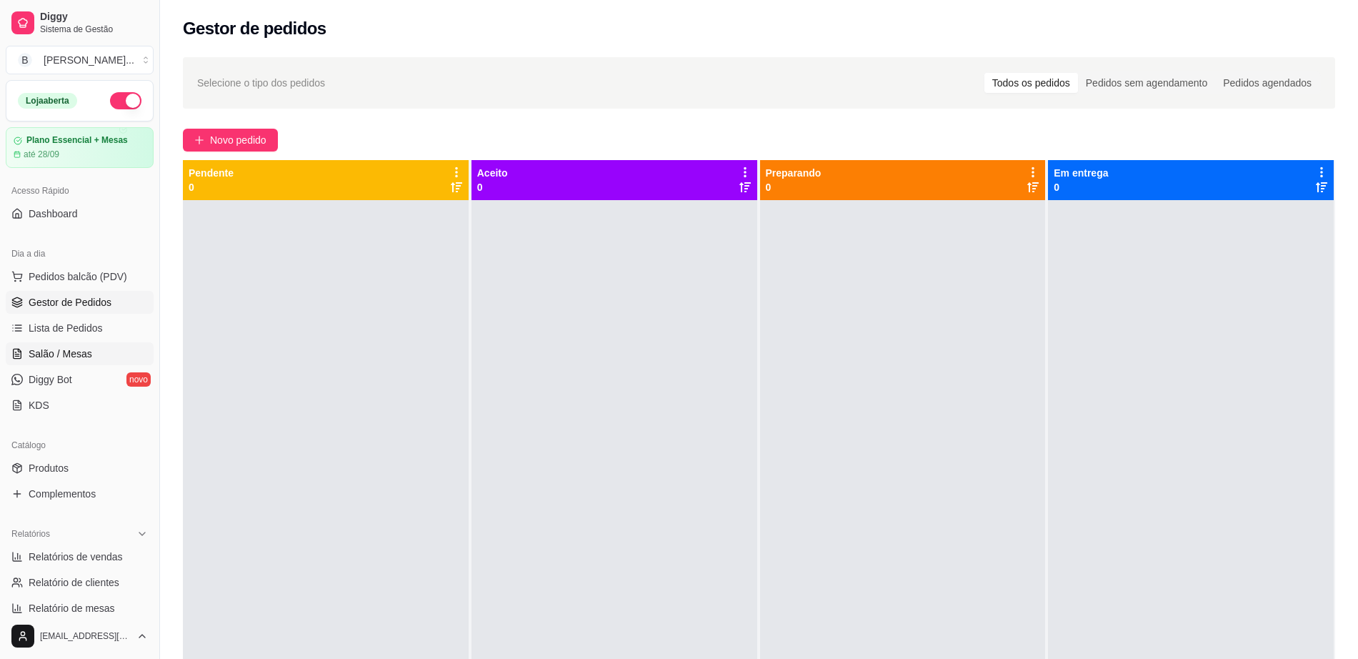
click at [61, 351] on span "Salão / Mesas" at bounding box center [61, 354] width 64 height 14
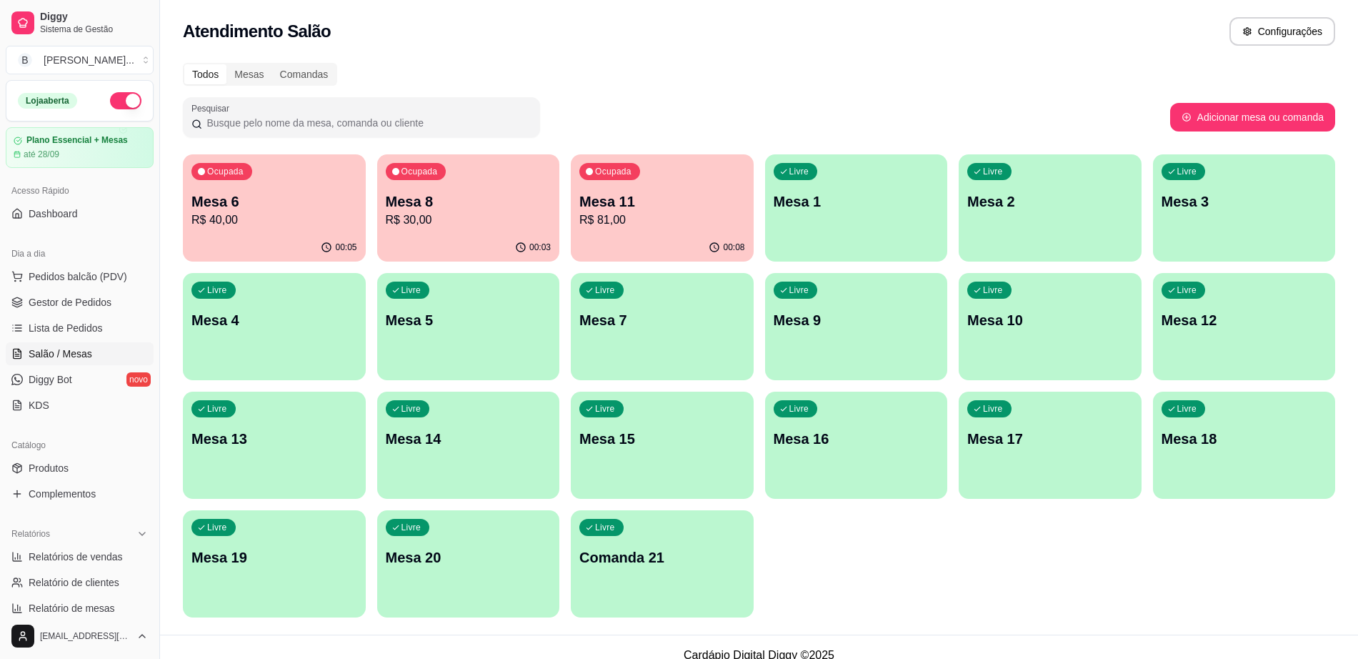
click at [607, 246] on div "00:08" at bounding box center [662, 248] width 183 height 28
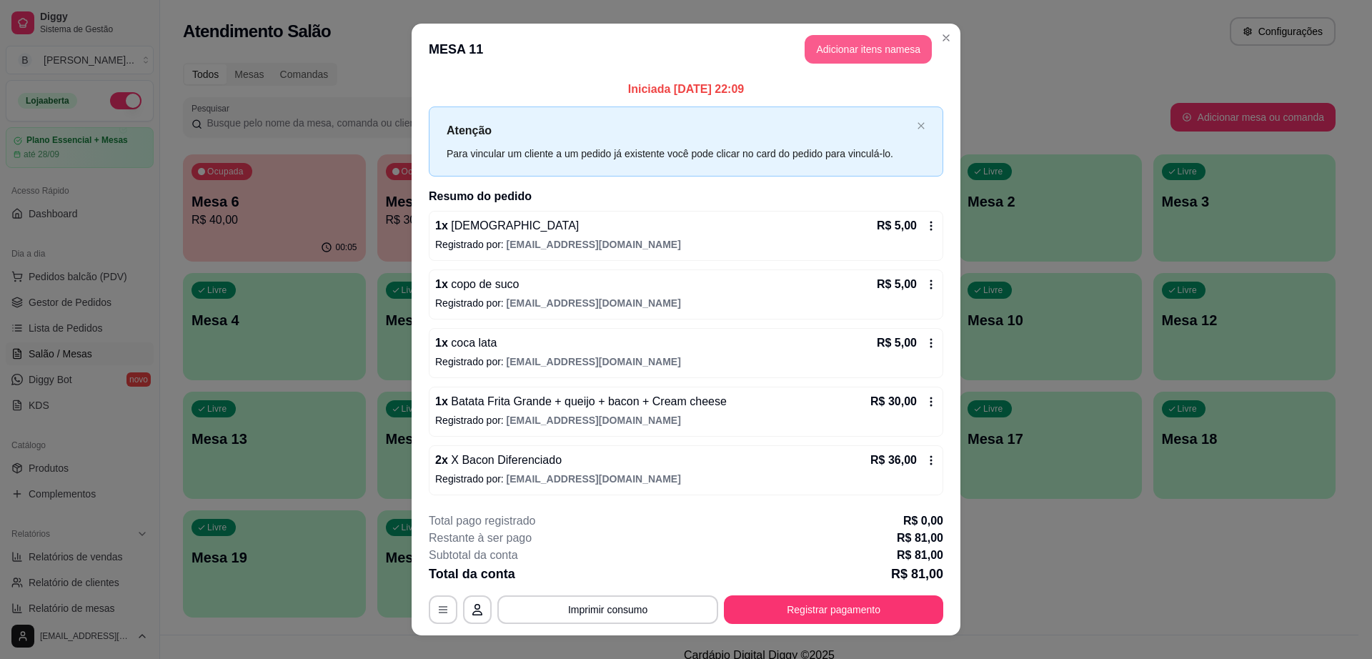
click at [830, 51] on button "Adicionar itens na mesa" at bounding box center [868, 49] width 127 height 29
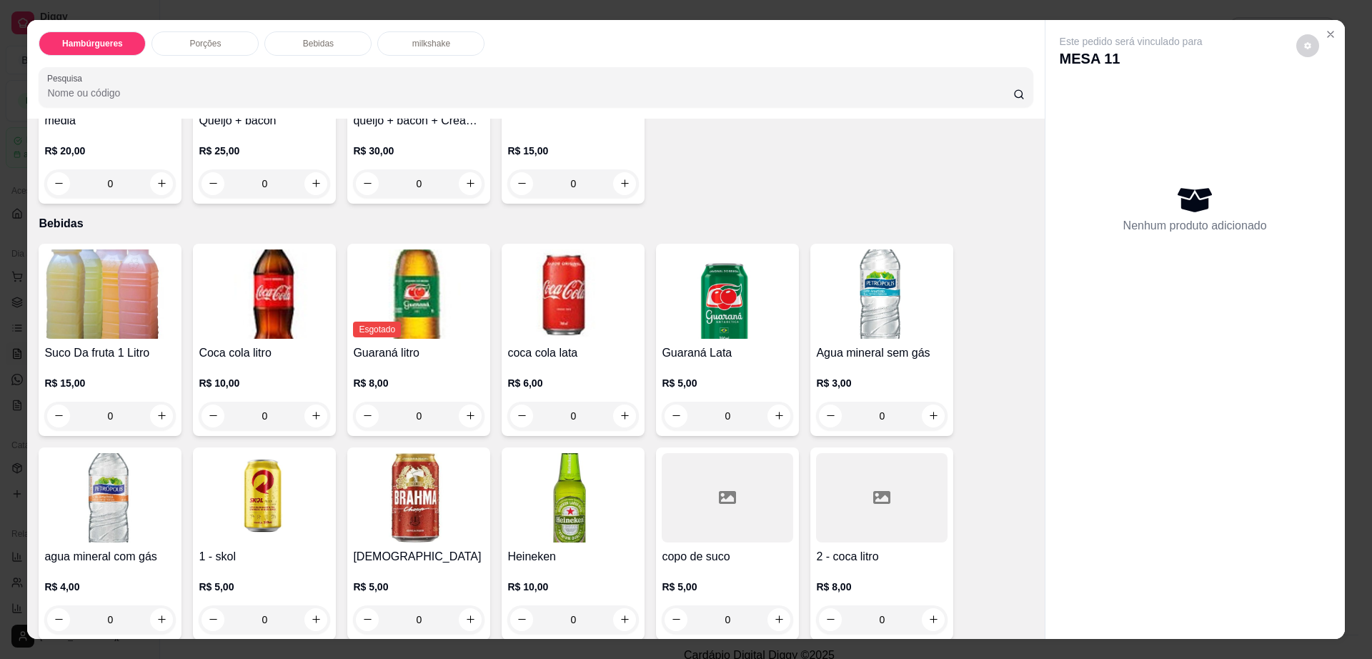
scroll to position [983, 0]
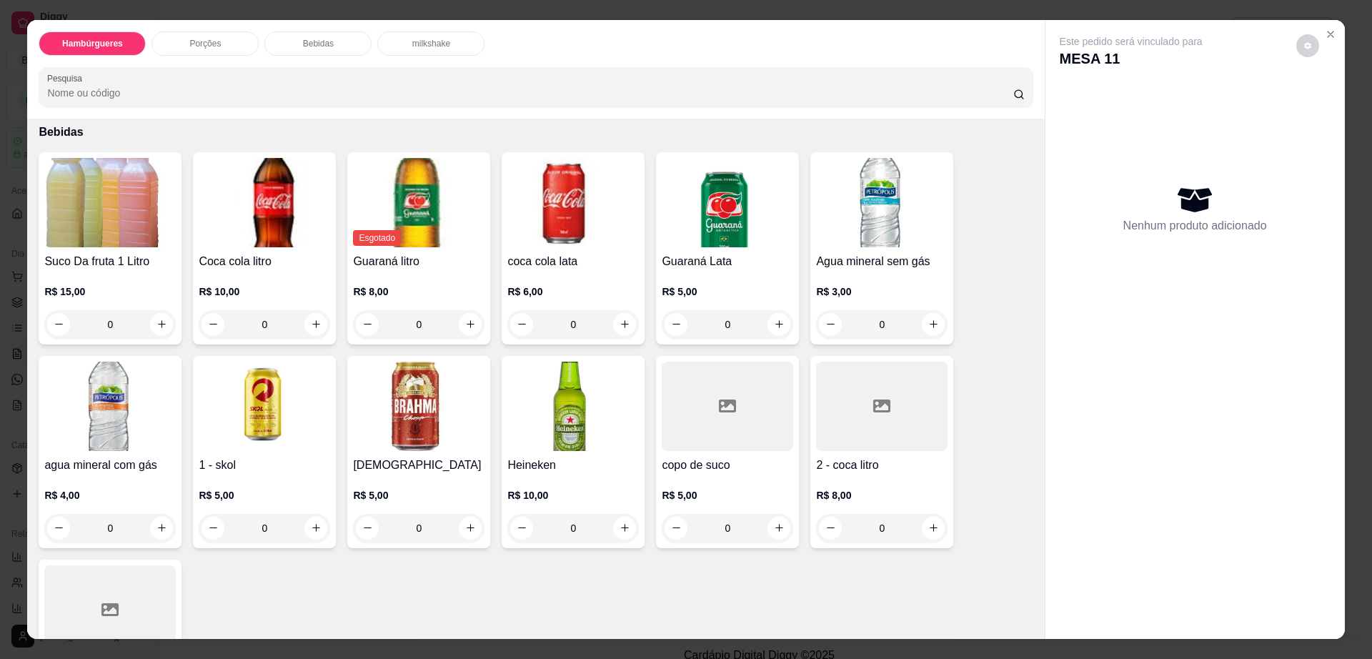
click at [404, 362] on img at bounding box center [418, 406] width 131 height 89
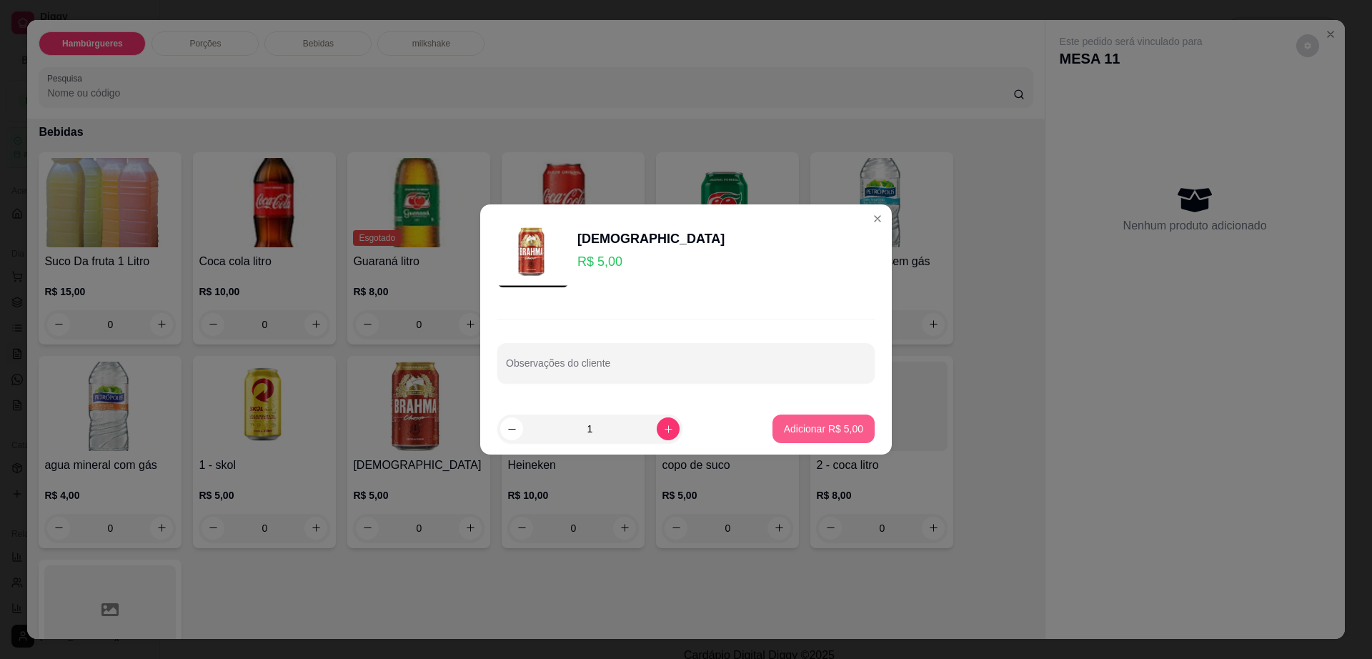
click at [795, 427] on p "Adicionar R$ 5,00" at bounding box center [823, 429] width 79 height 14
type input "1"
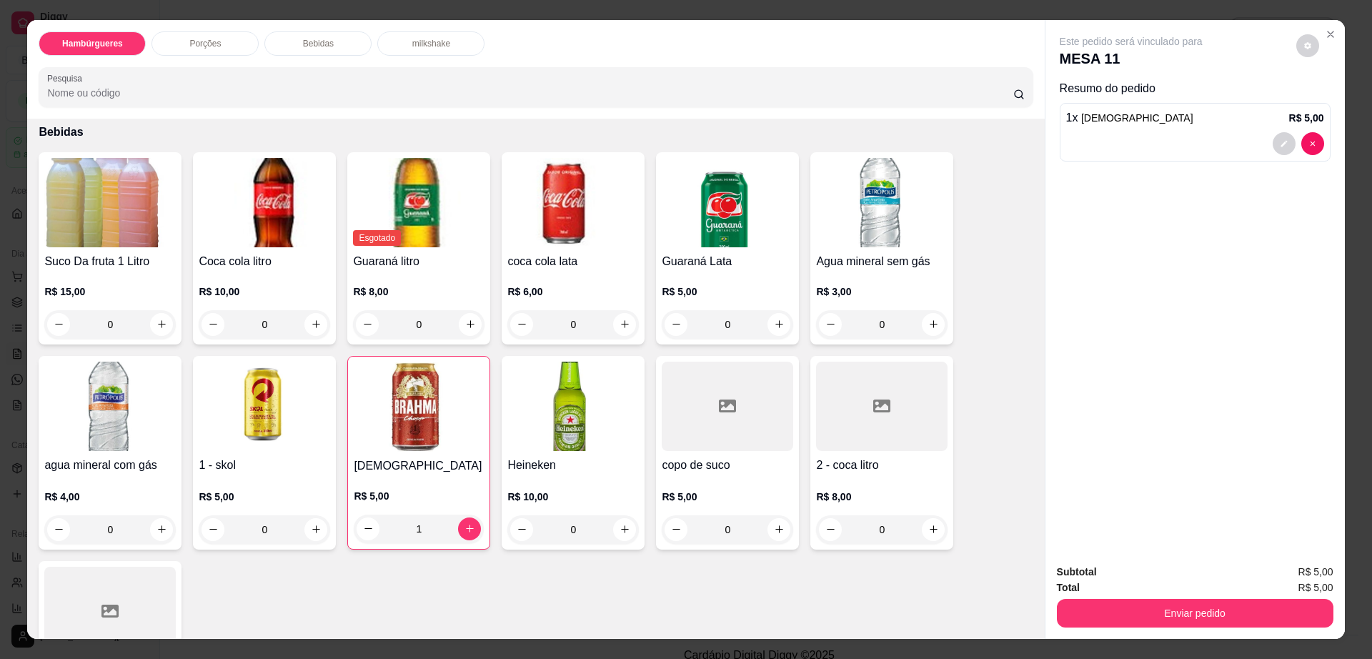
drag, startPoint x: 1280, startPoint y: 52, endPoint x: 1302, endPoint y: 46, distance: 22.9
click at [1281, 52] on div "Este pedido será vinculado para MESA 11" at bounding box center [1189, 51] width 259 height 34
click at [1304, 46] on icon "decrease-product-quantity" at bounding box center [1307, 45] width 7 height 7
click at [1327, 101] on span "Automatic updates" at bounding box center [1333, 102] width 29 height 17
click at [1327, 103] on input "Automatic updates" at bounding box center [1322, 107] width 9 height 9
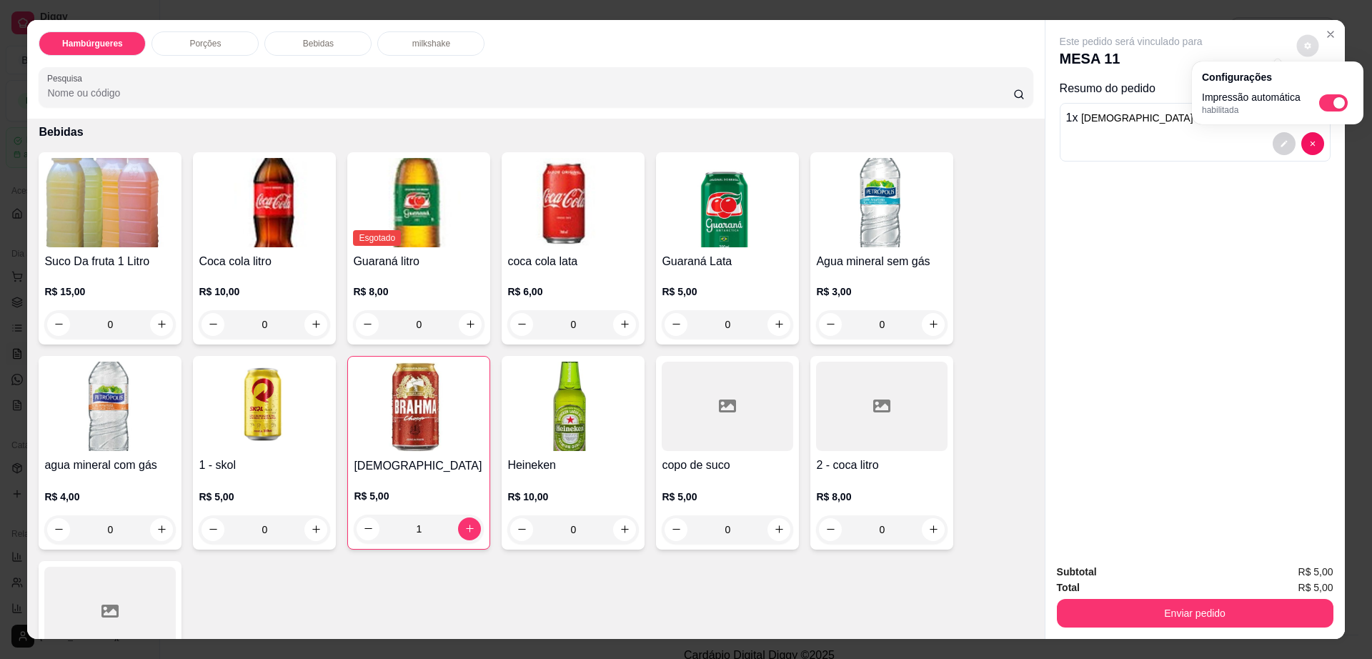
checkbox input "false"
click at [1134, 636] on div "Subtotal R$ 5,00 Total R$ 5,00 Enviar pedido" at bounding box center [1194, 595] width 299 height 86
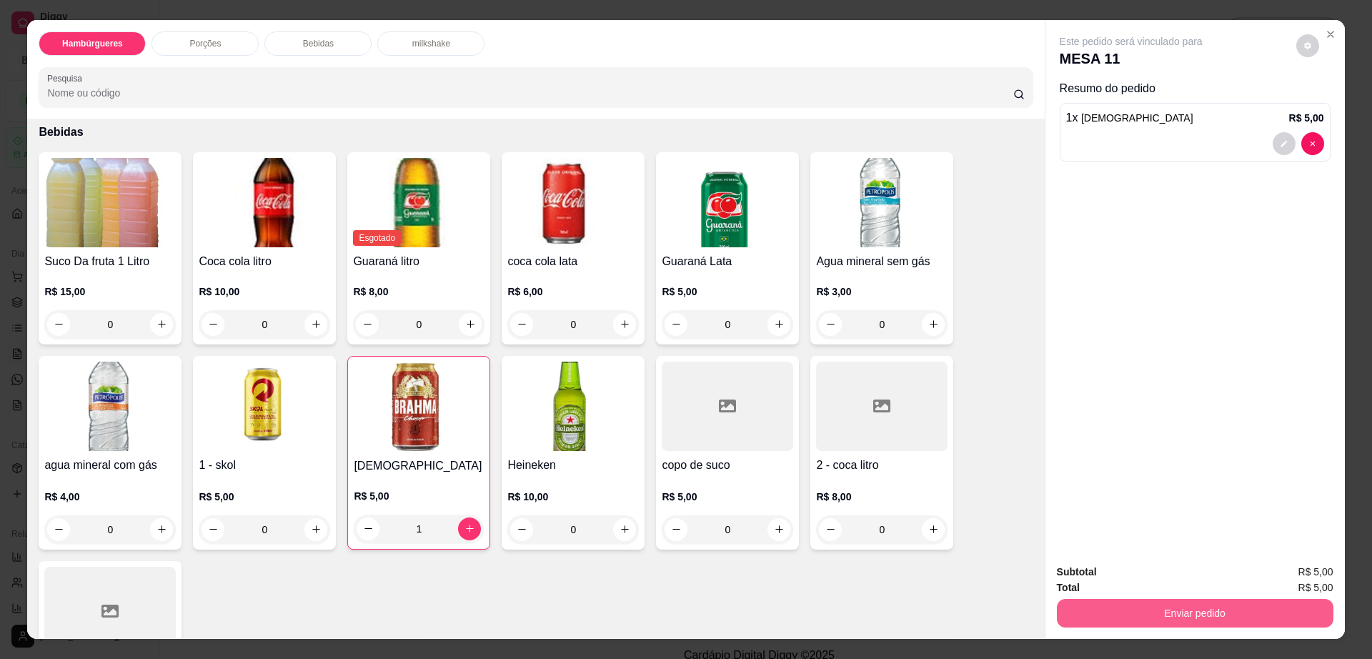
click at [1136, 620] on button "Enviar pedido" at bounding box center [1195, 613] width 277 height 29
click at [1136, 620] on button "Enviar pedido" at bounding box center [1194, 614] width 268 height 28
click at [1127, 616] on button "Enviar pedido" at bounding box center [1195, 613] width 277 height 29
click at [1132, 572] on button "Não registrar e enviar pedido" at bounding box center [1146, 578] width 149 height 27
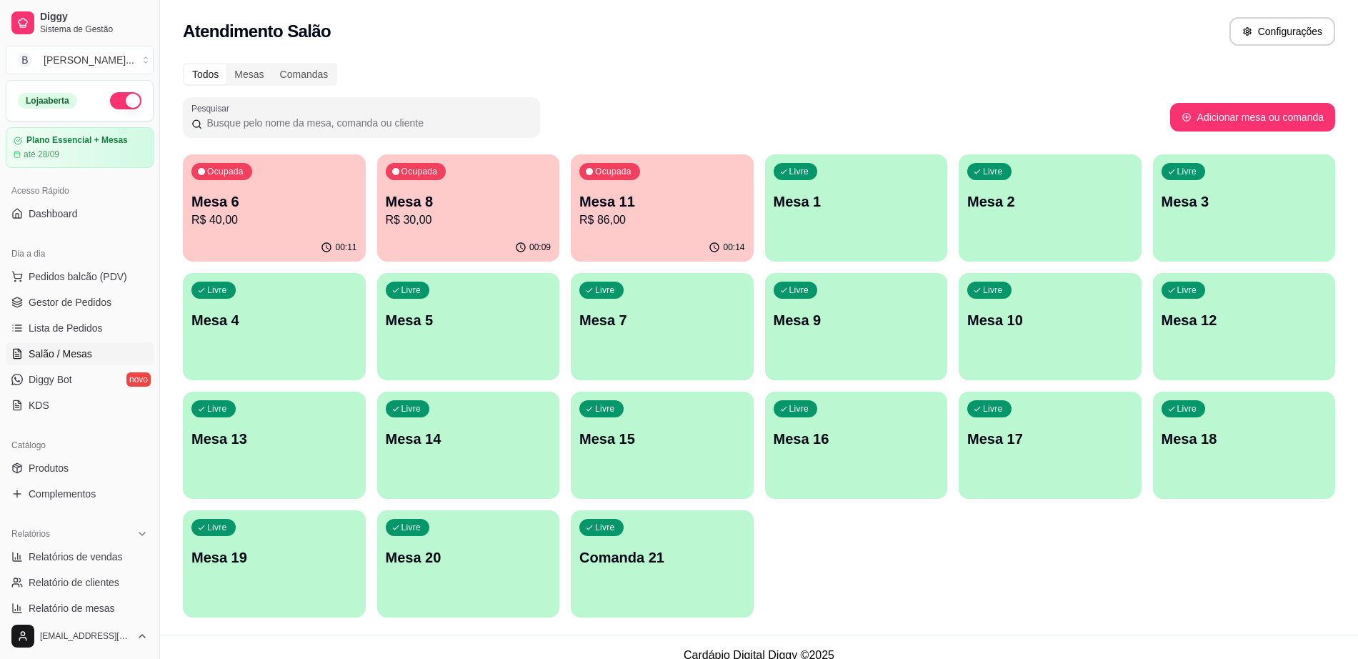
click at [339, 220] on p "R$ 40,00" at bounding box center [275, 220] width 166 height 17
click at [643, 209] on p "Mesa 11" at bounding box center [663, 202] width 166 height 20
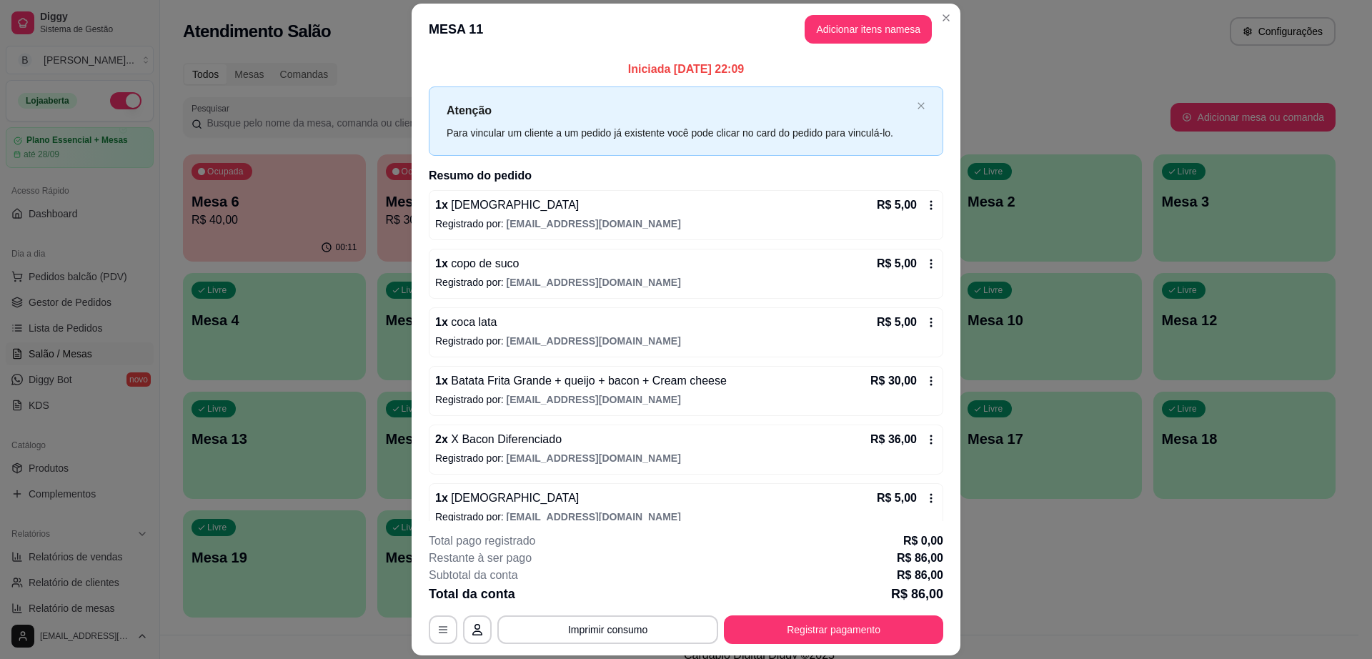
scroll to position [17, 0]
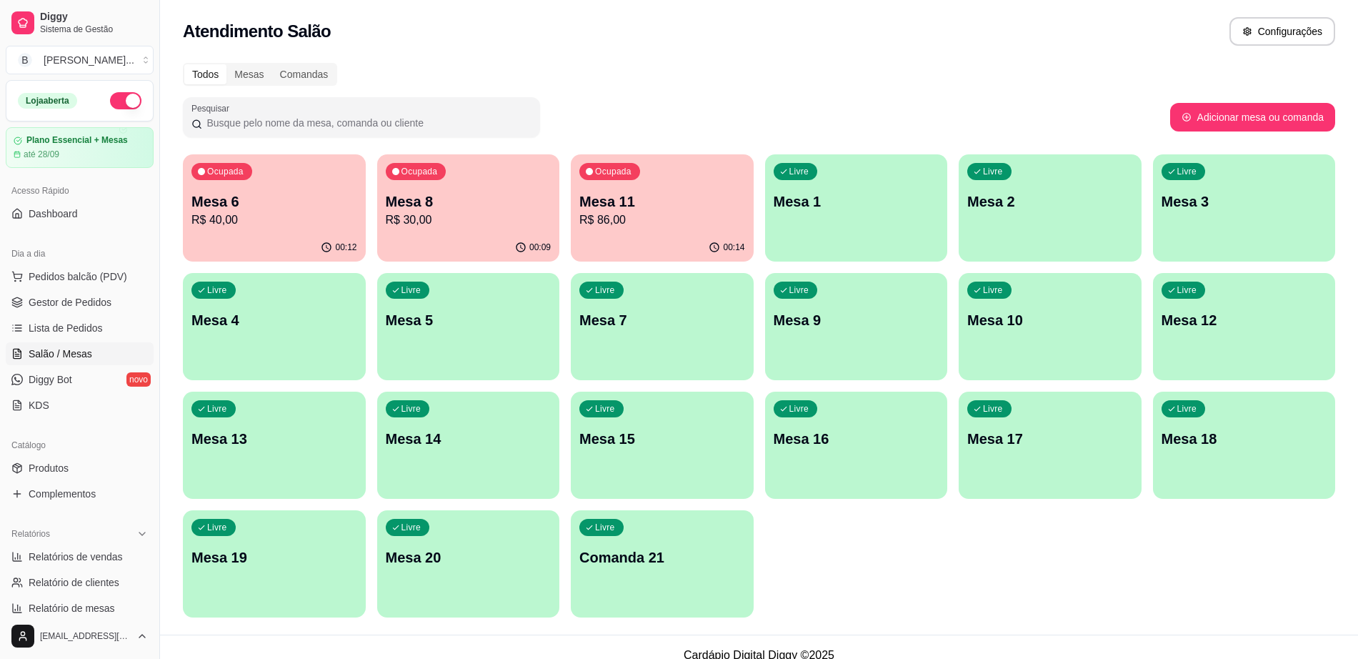
click at [477, 227] on p "R$ 30,00" at bounding box center [469, 220] width 166 height 17
click at [104, 302] on span "Gestor de Pedidos" at bounding box center [70, 302] width 83 height 14
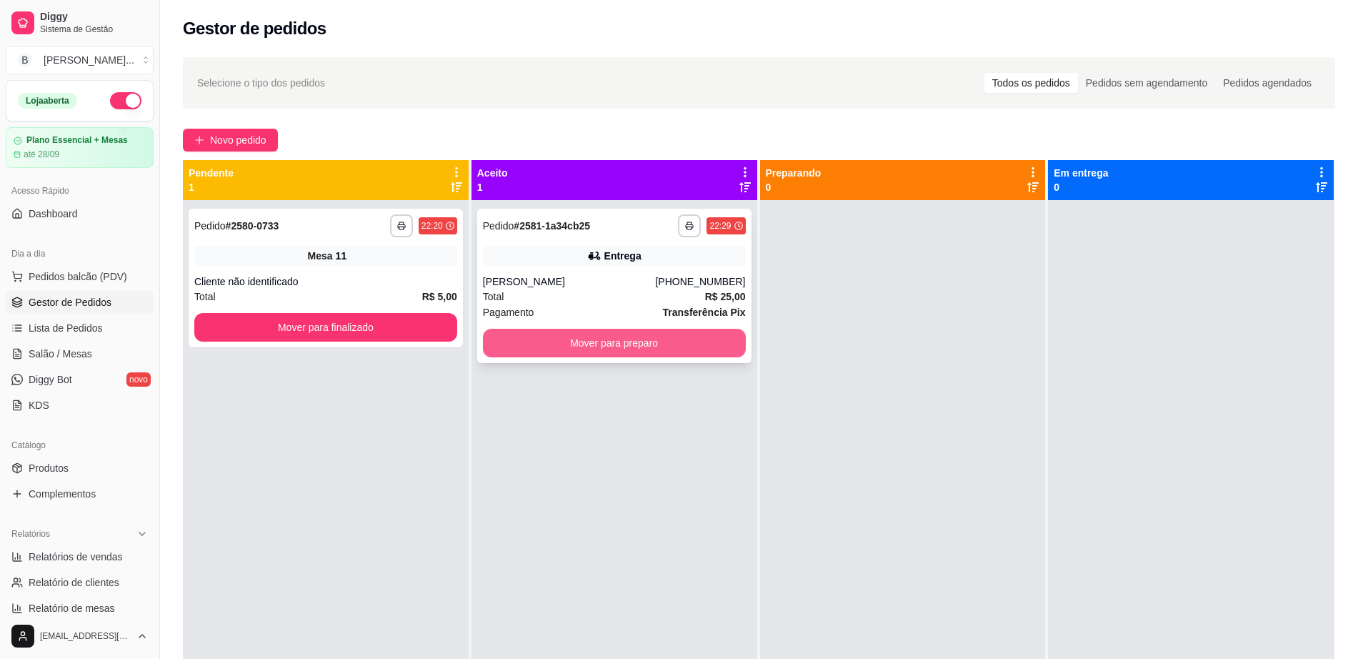
click at [516, 344] on button "Mover para preparo" at bounding box center [614, 343] width 263 height 29
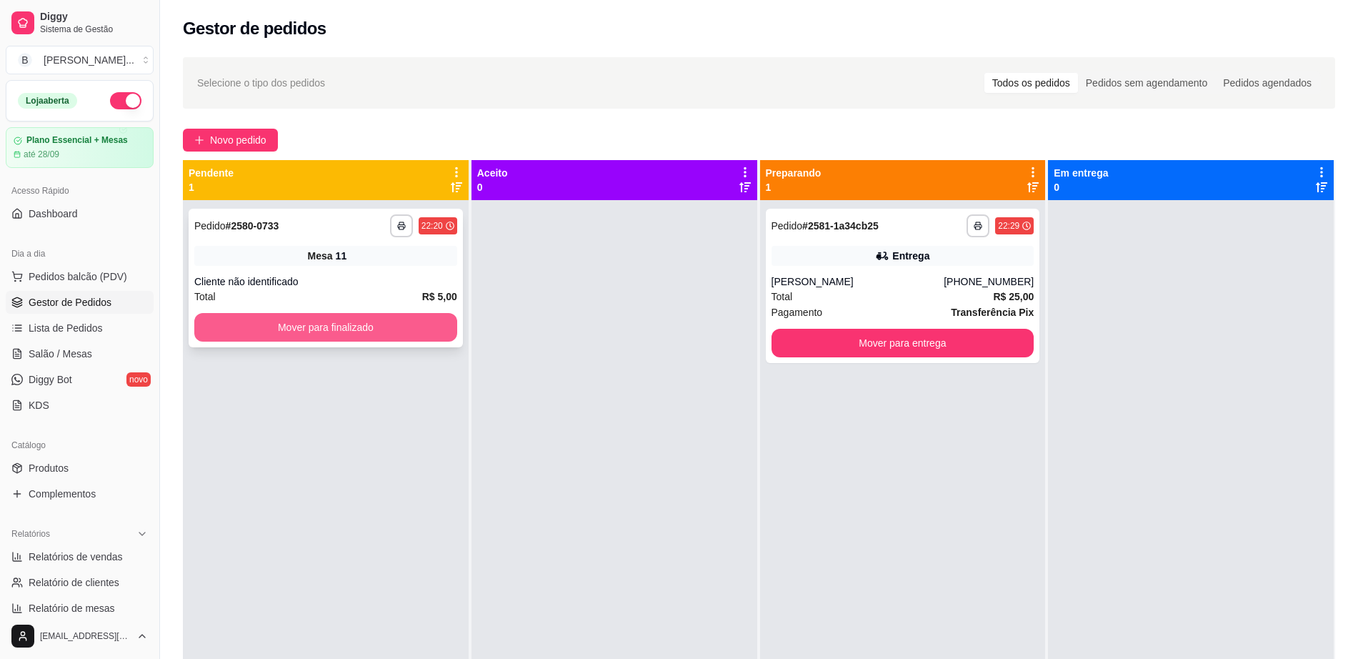
click at [377, 338] on button "Mover para finalizado" at bounding box center [325, 327] width 263 height 29
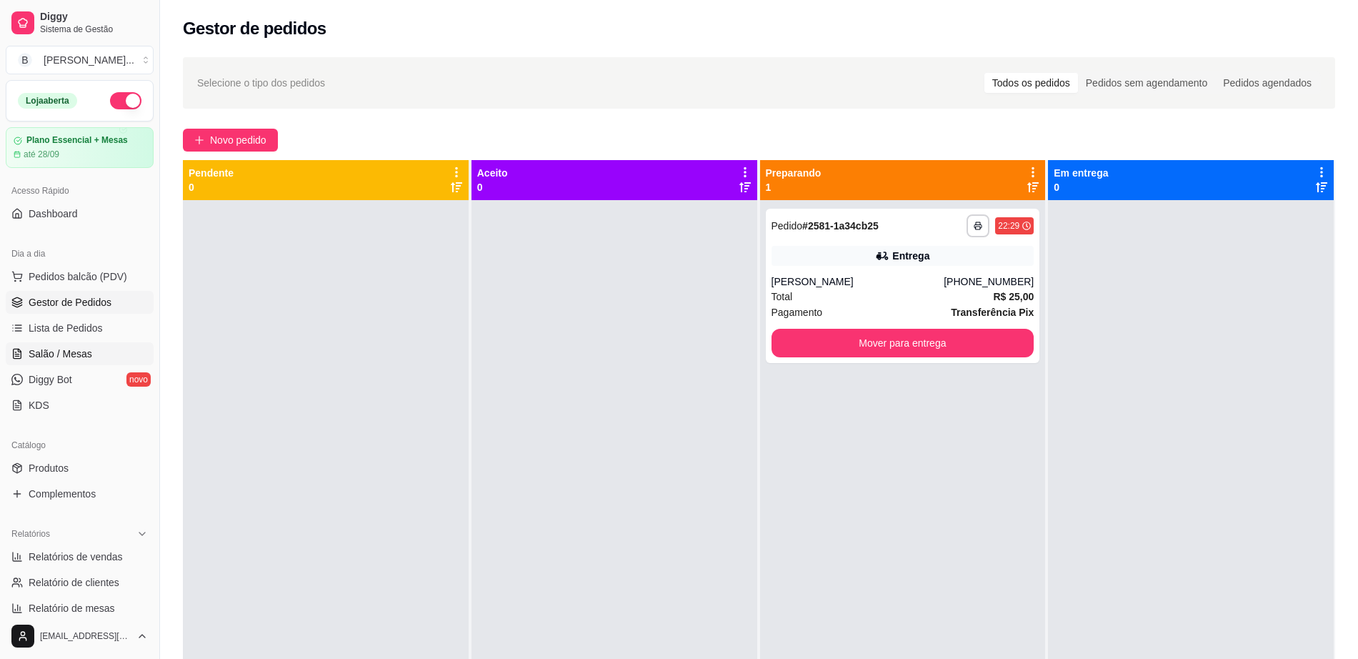
click at [58, 343] on link "Salão / Mesas" at bounding box center [80, 353] width 148 height 23
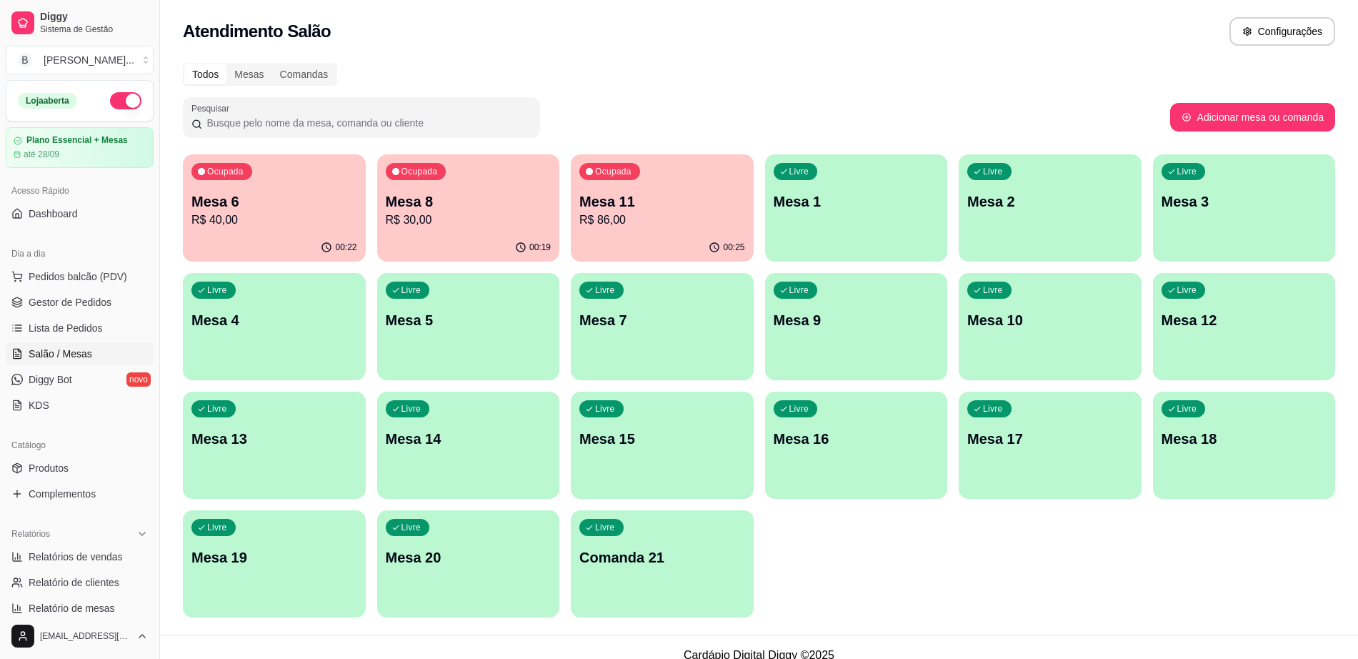
click at [281, 315] on p "Mesa 4" at bounding box center [275, 320] width 166 height 20
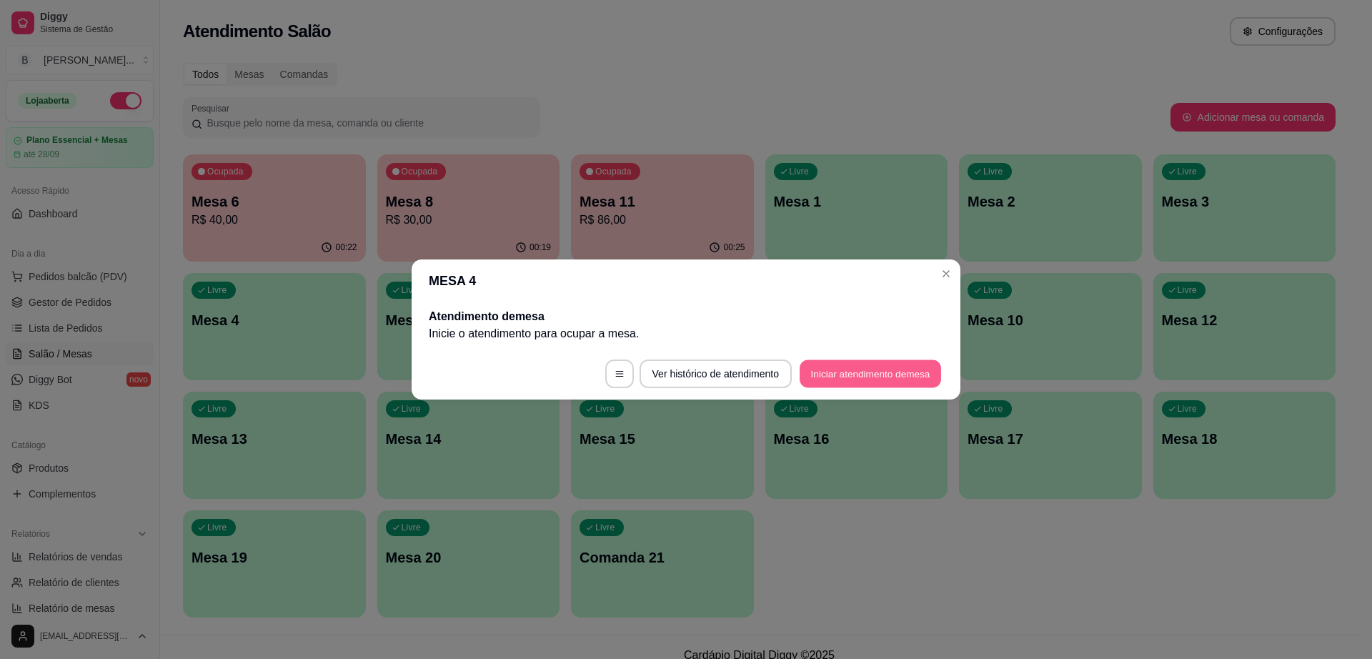
click at [808, 379] on button "Iniciar atendimento de mesa" at bounding box center [870, 374] width 141 height 28
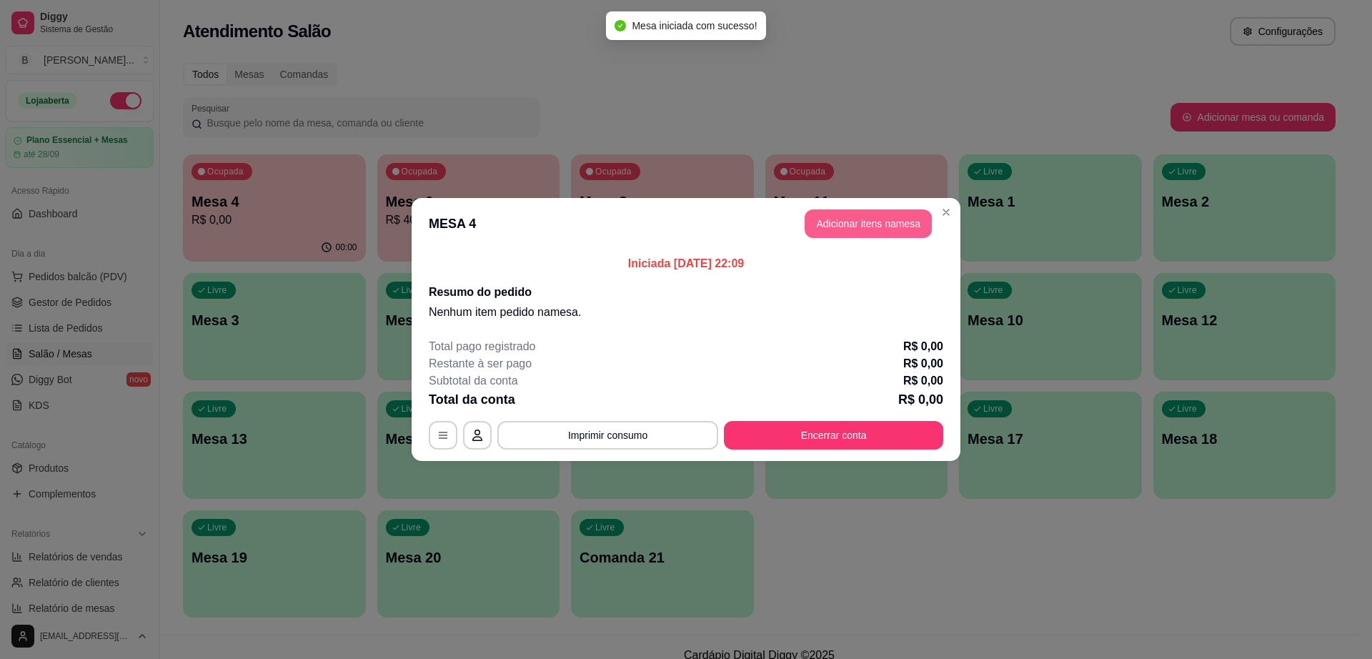
click at [855, 231] on button "Adicionar itens na mesa" at bounding box center [868, 223] width 127 height 29
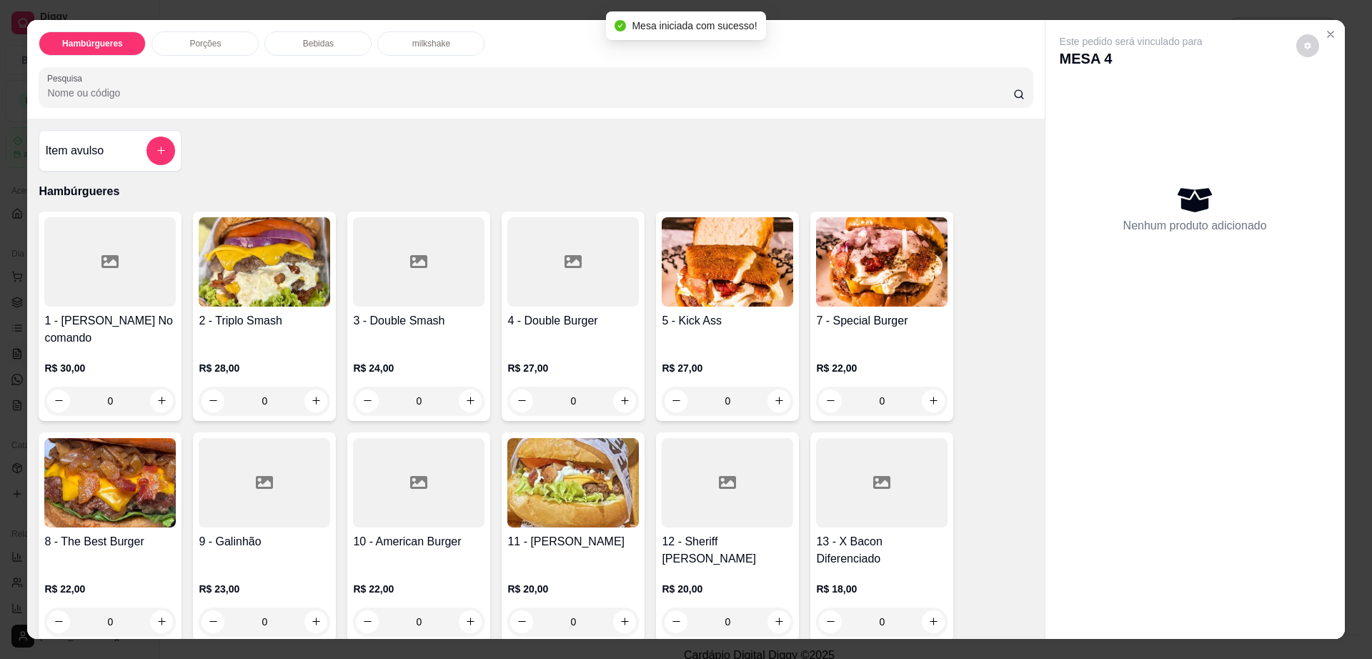
click at [387, 288] on div at bounding box center [418, 261] width 131 height 89
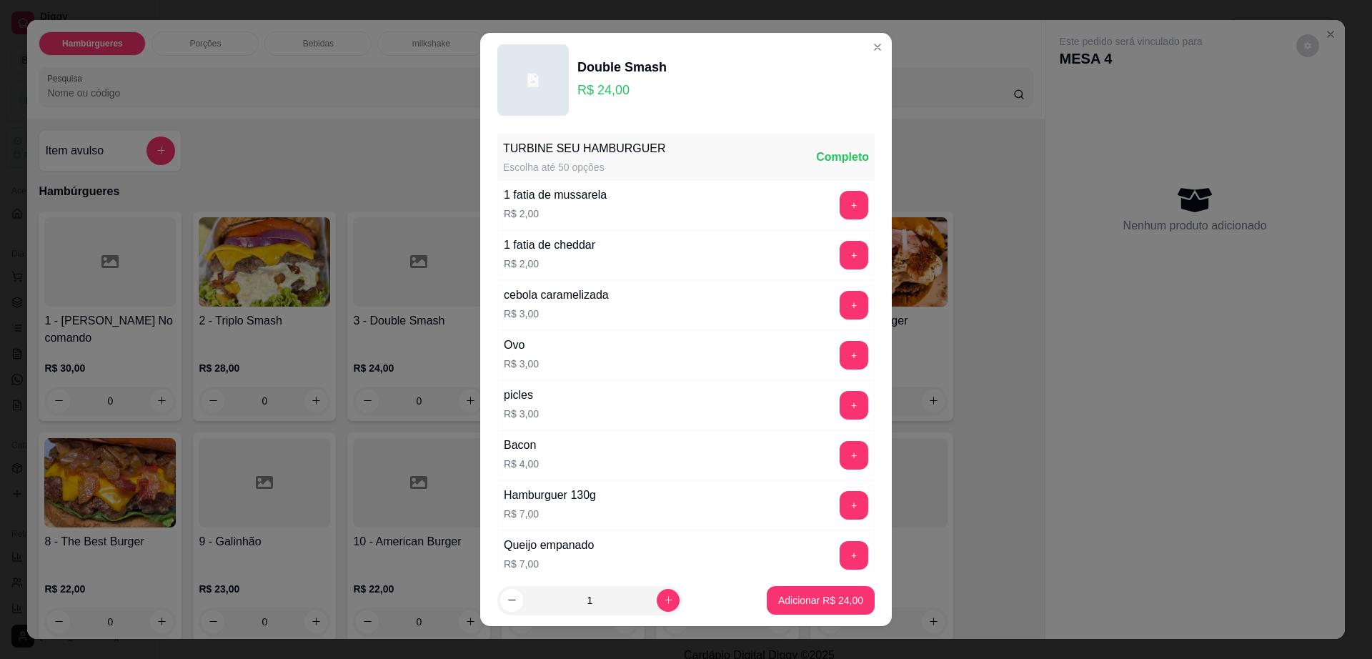
click at [844, 38] on header "Double Smash R$ 24,00" at bounding box center [686, 80] width 412 height 94
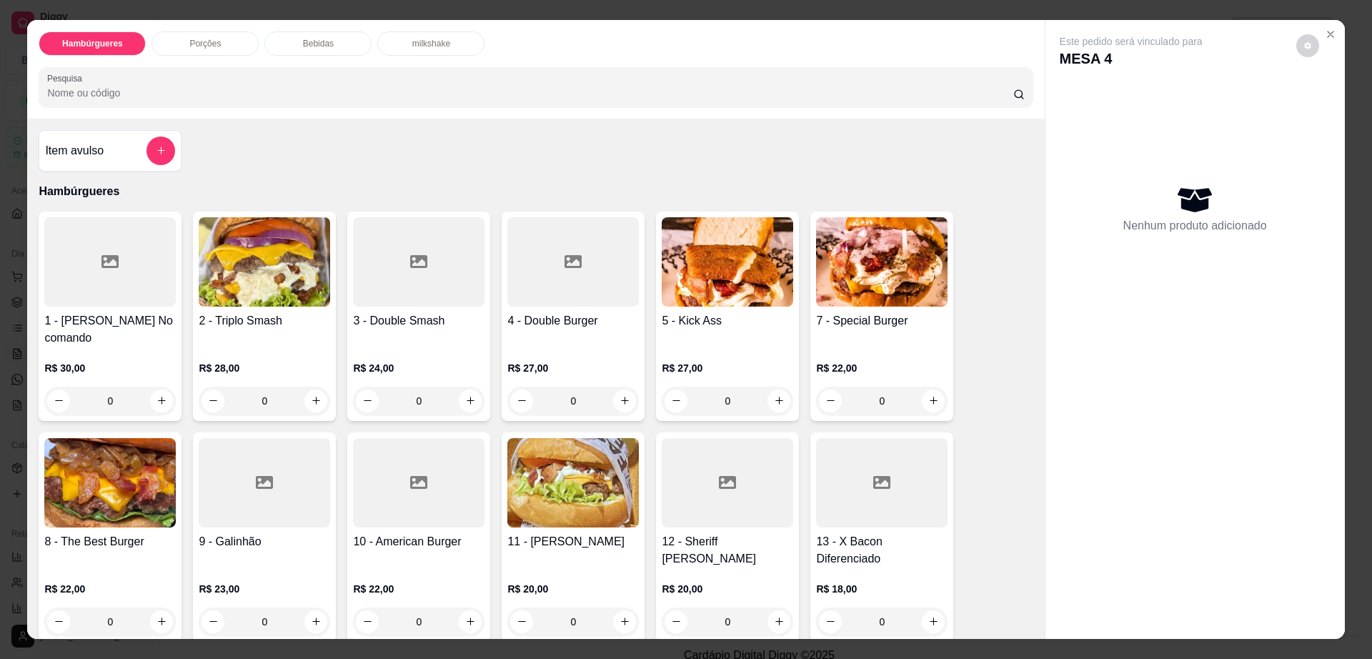
click at [576, 283] on div at bounding box center [572, 261] width 131 height 89
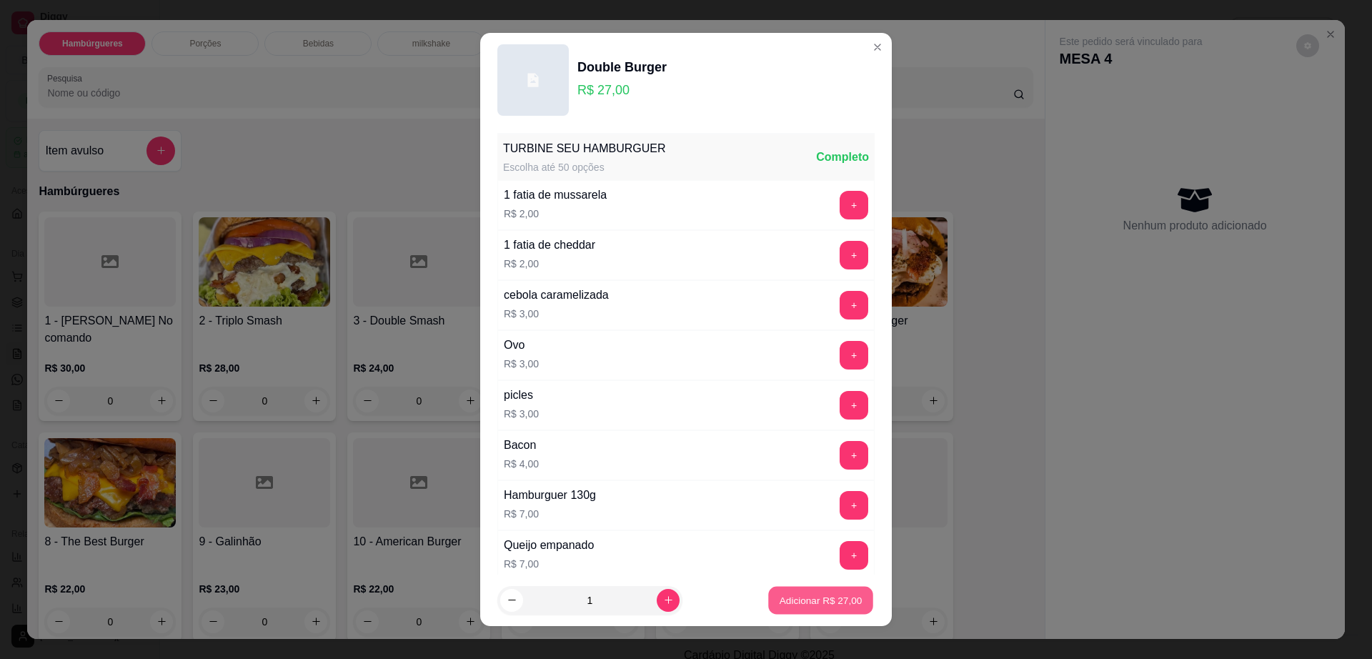
click at [805, 595] on p "Adicionar R$ 27,00" at bounding box center [821, 600] width 83 height 14
type input "1"
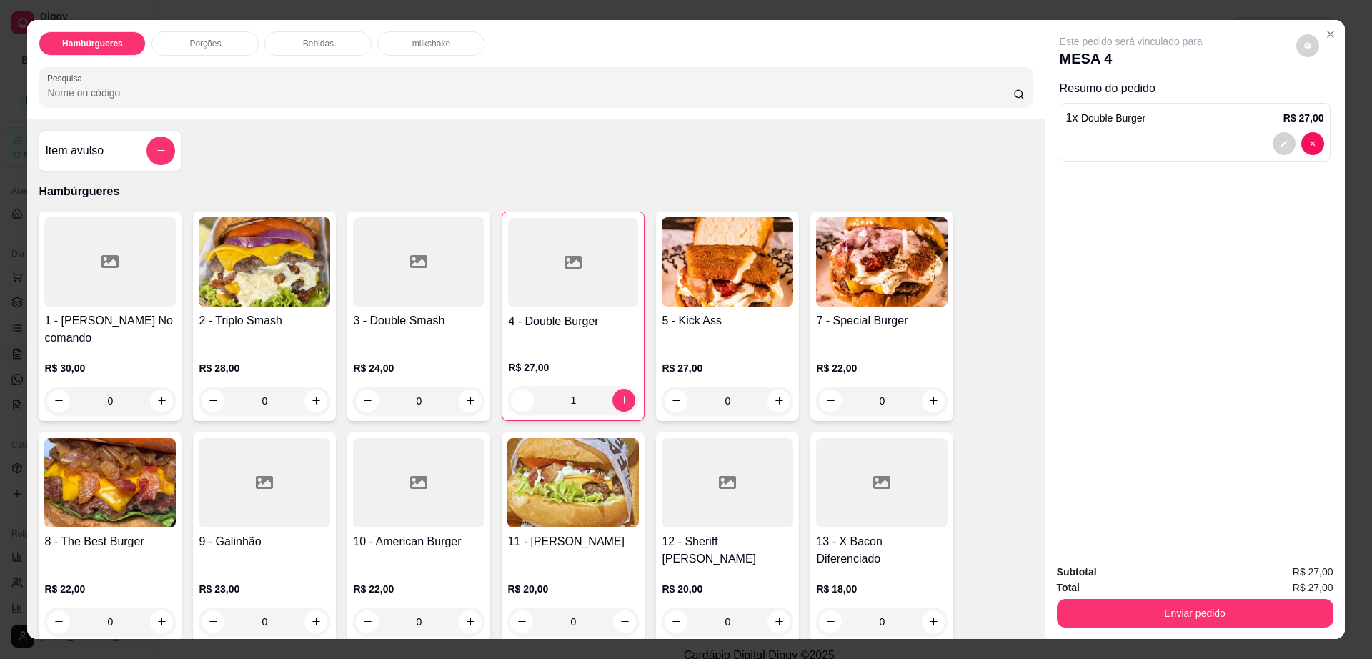
click at [710, 292] on img at bounding box center [727, 261] width 131 height 89
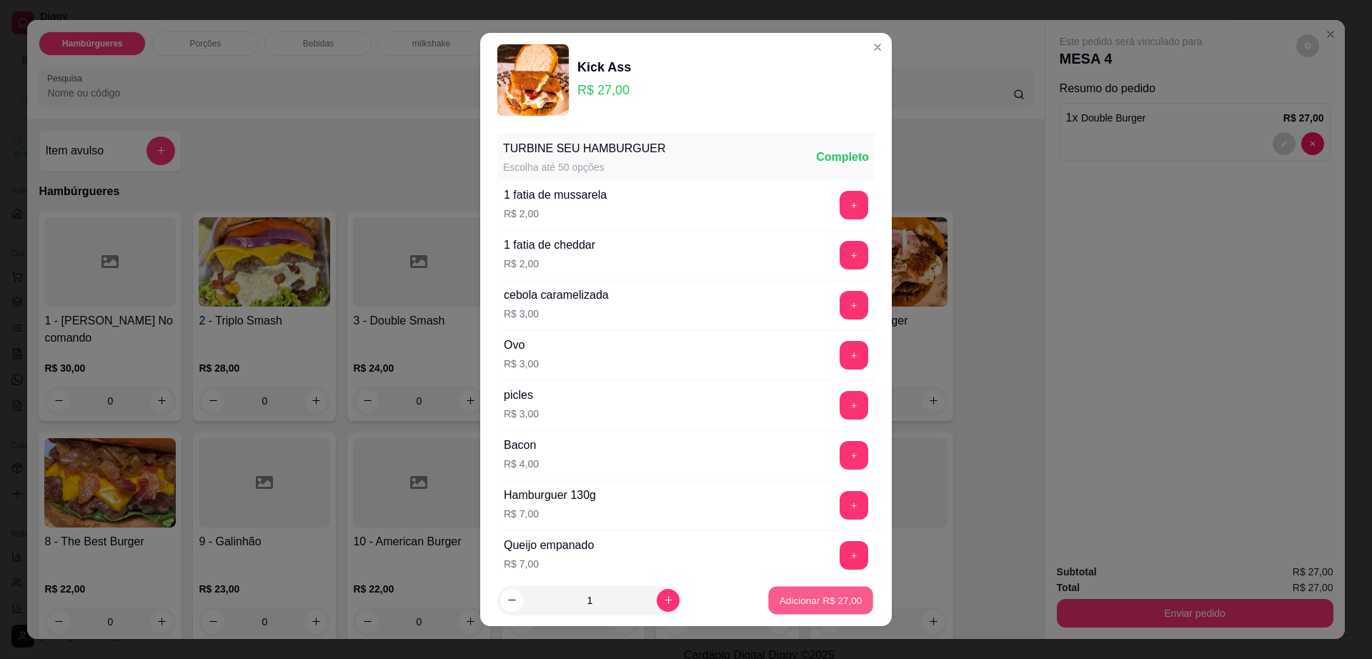
click at [827, 607] on button "Adicionar R$ 27,00" at bounding box center [820, 601] width 105 height 28
type input "1"
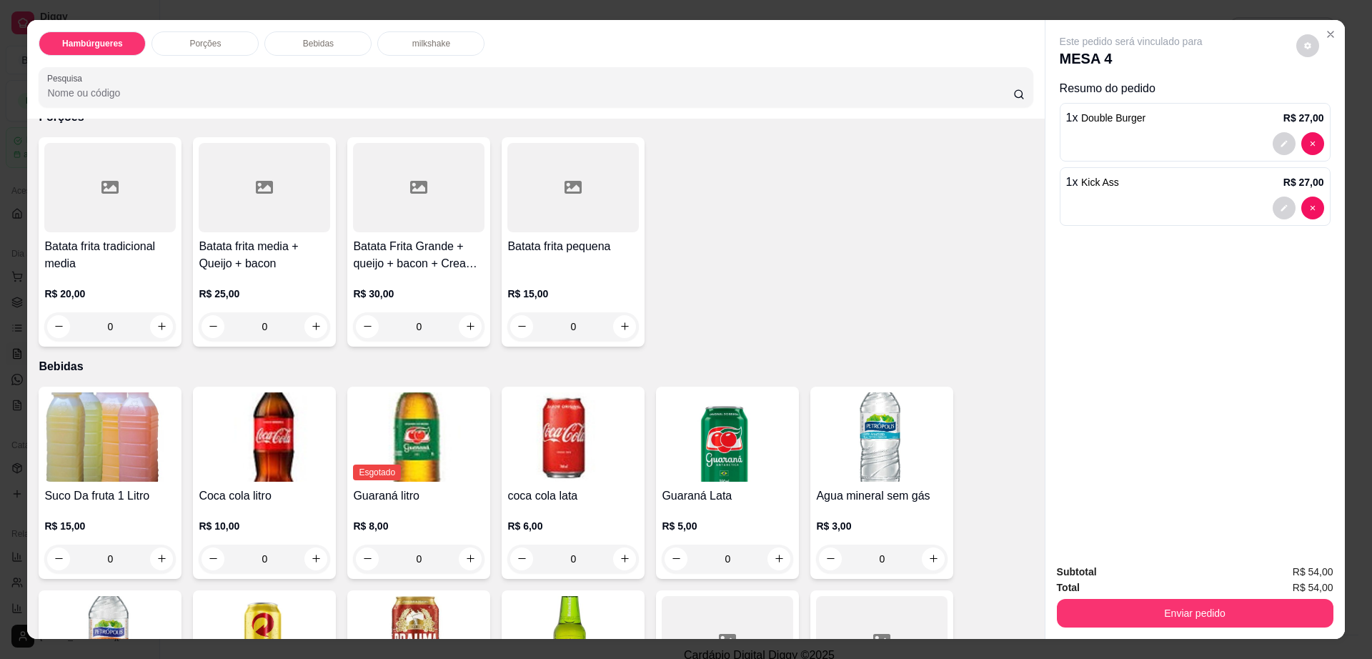
scroll to position [893, 0]
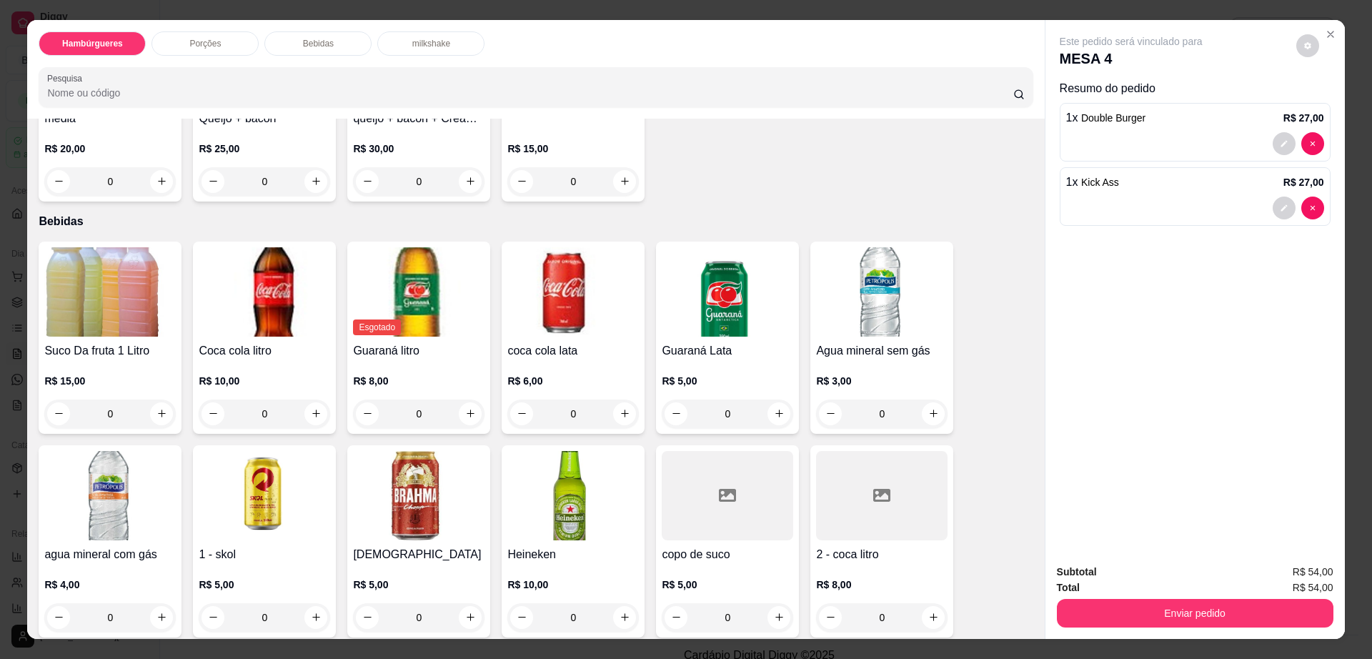
click at [247, 300] on img at bounding box center [264, 291] width 131 height 89
click at [825, 480] on div at bounding box center [881, 495] width 131 height 89
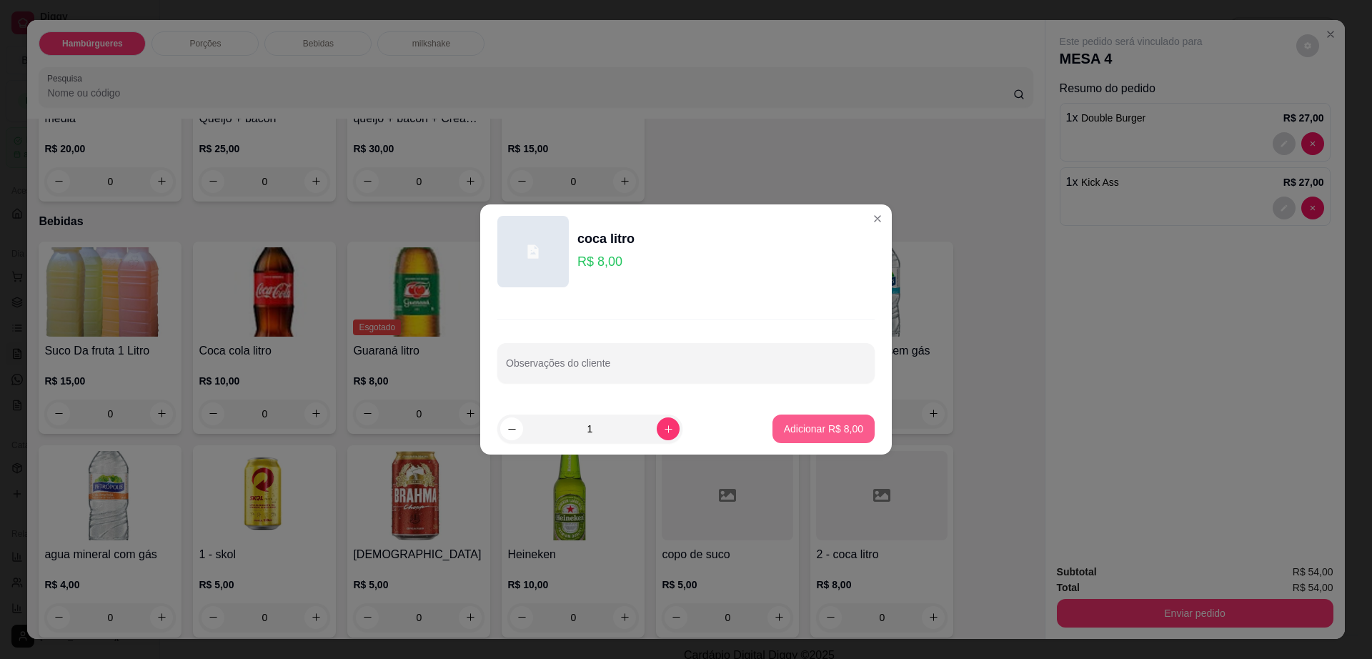
click at [830, 427] on p "Adicionar R$ 8,00" at bounding box center [823, 429] width 79 height 14
type input "1"
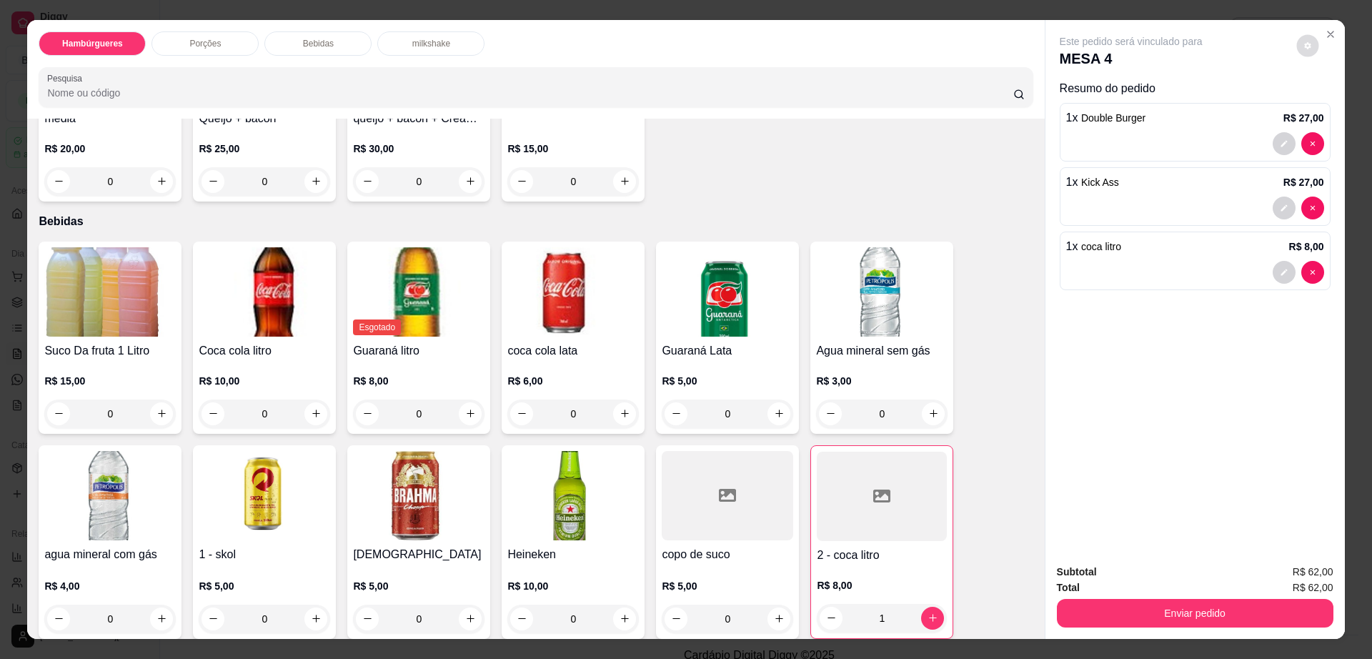
click at [1311, 49] on button "decrease-product-quantity" at bounding box center [1307, 45] width 22 height 22
click at [1341, 106] on span "Automatic updates" at bounding box center [1333, 102] width 29 height 17
click at [1328, 106] on input "Automatic updates" at bounding box center [1322, 107] width 9 height 9
checkbox input "true"
click at [1196, 607] on button "Enviar pedido" at bounding box center [1195, 613] width 277 height 29
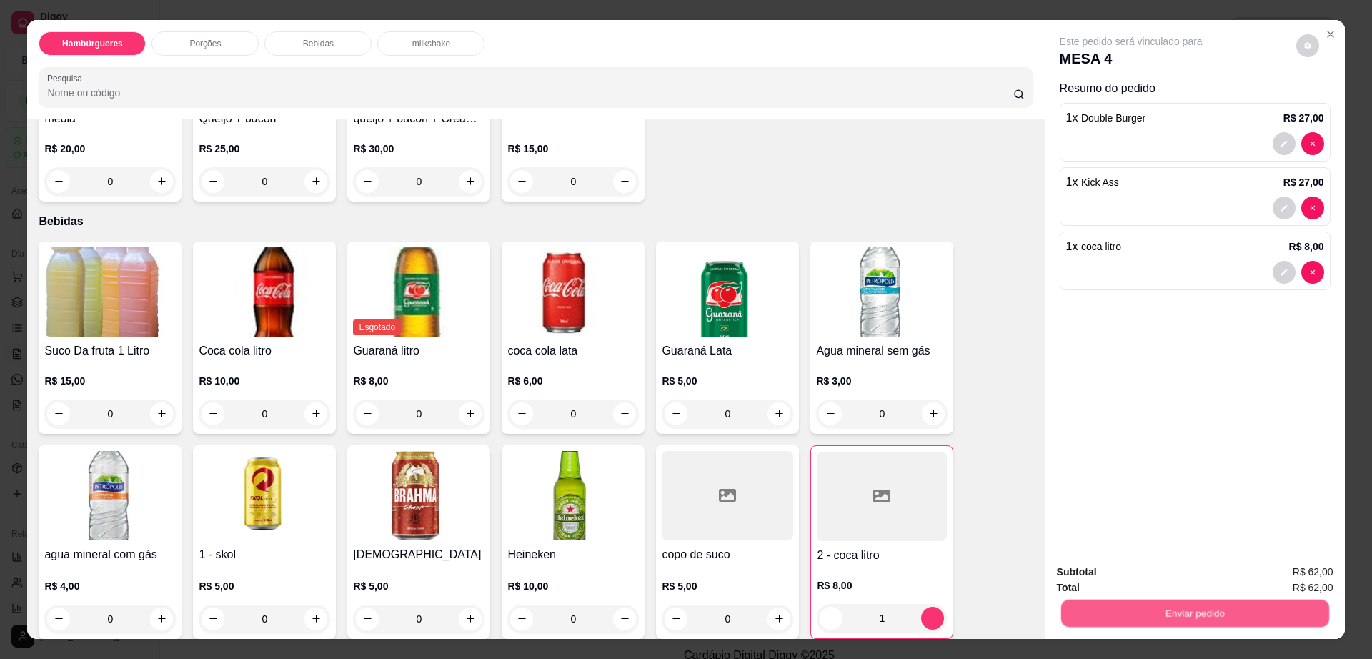
click at [1196, 607] on button "Enviar pedido" at bounding box center [1194, 614] width 268 height 28
click at [1160, 572] on button "Não registrar e enviar pedido" at bounding box center [1146, 578] width 149 height 27
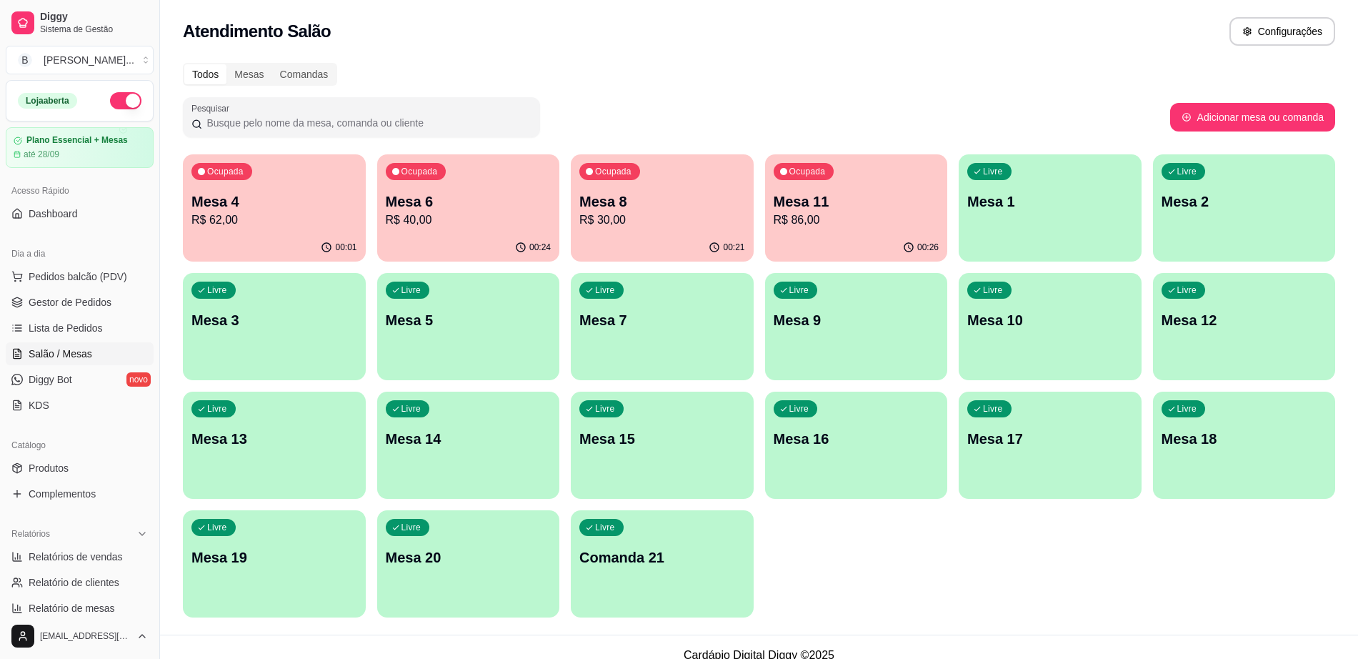
click at [434, 227] on p "R$ 40,00" at bounding box center [469, 220] width 166 height 17
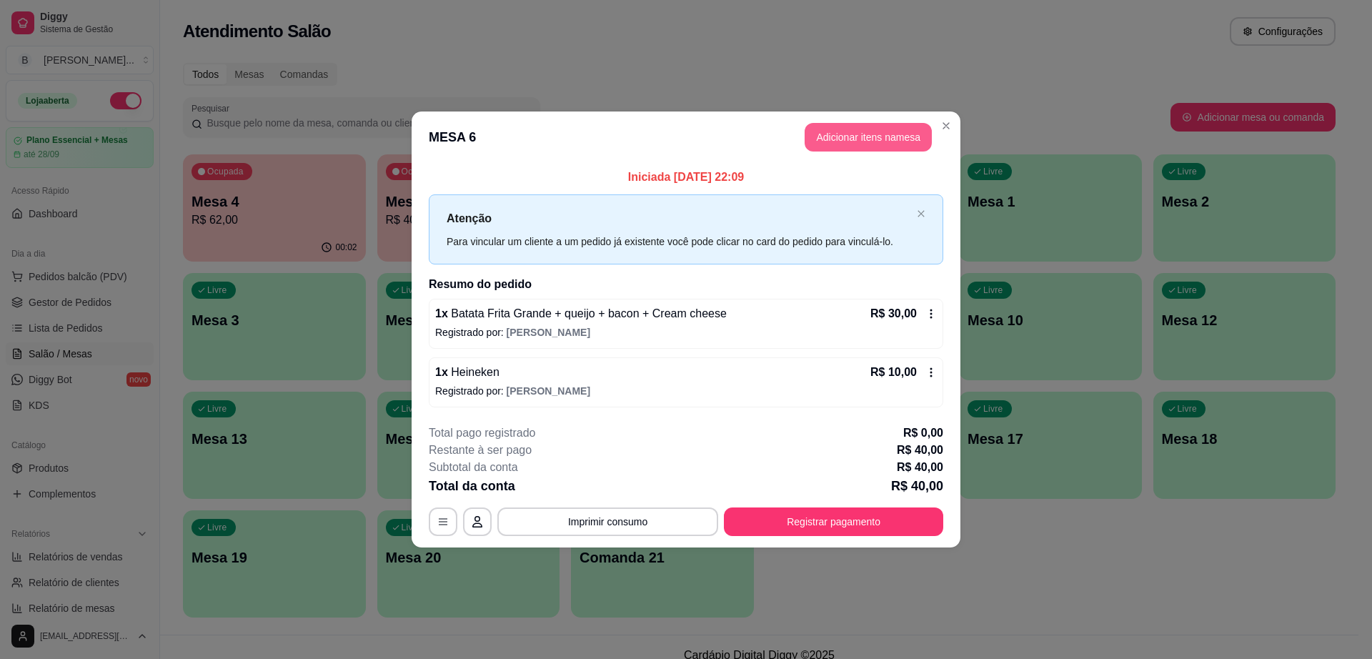
click at [853, 146] on button "Adicionar itens na mesa" at bounding box center [868, 137] width 127 height 29
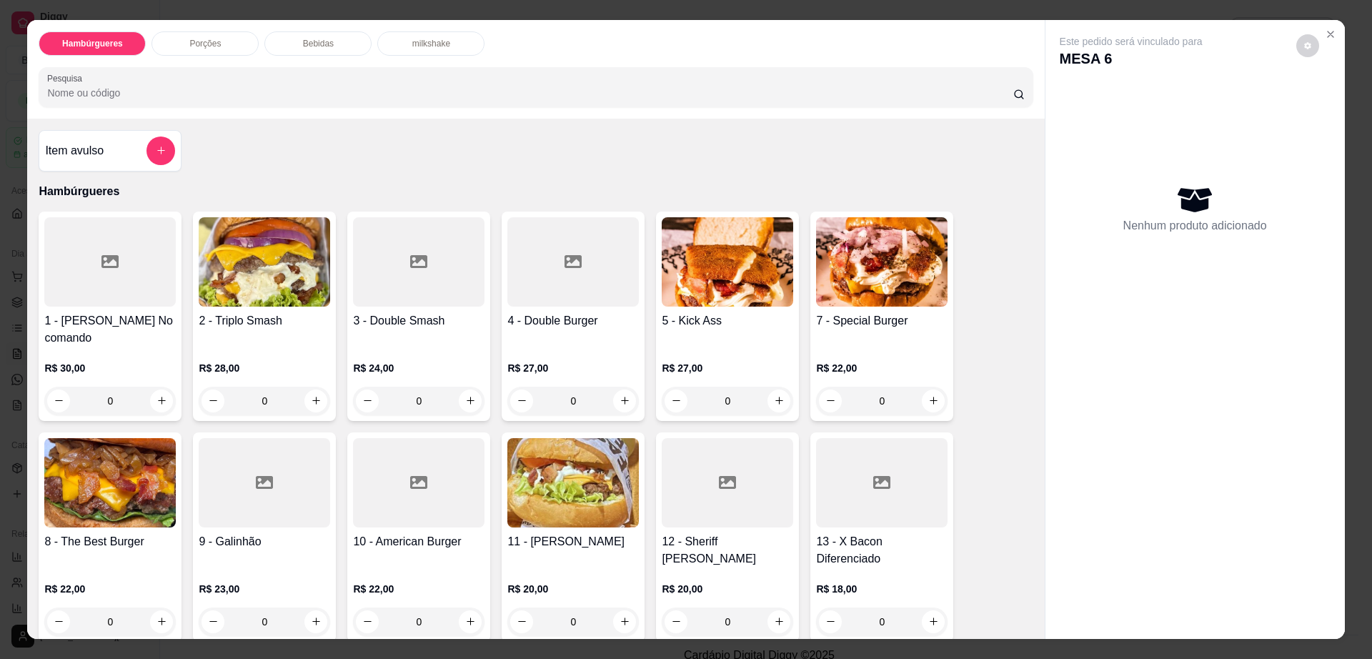
click at [288, 43] on div "Bebidas" at bounding box center [317, 43] width 107 height 24
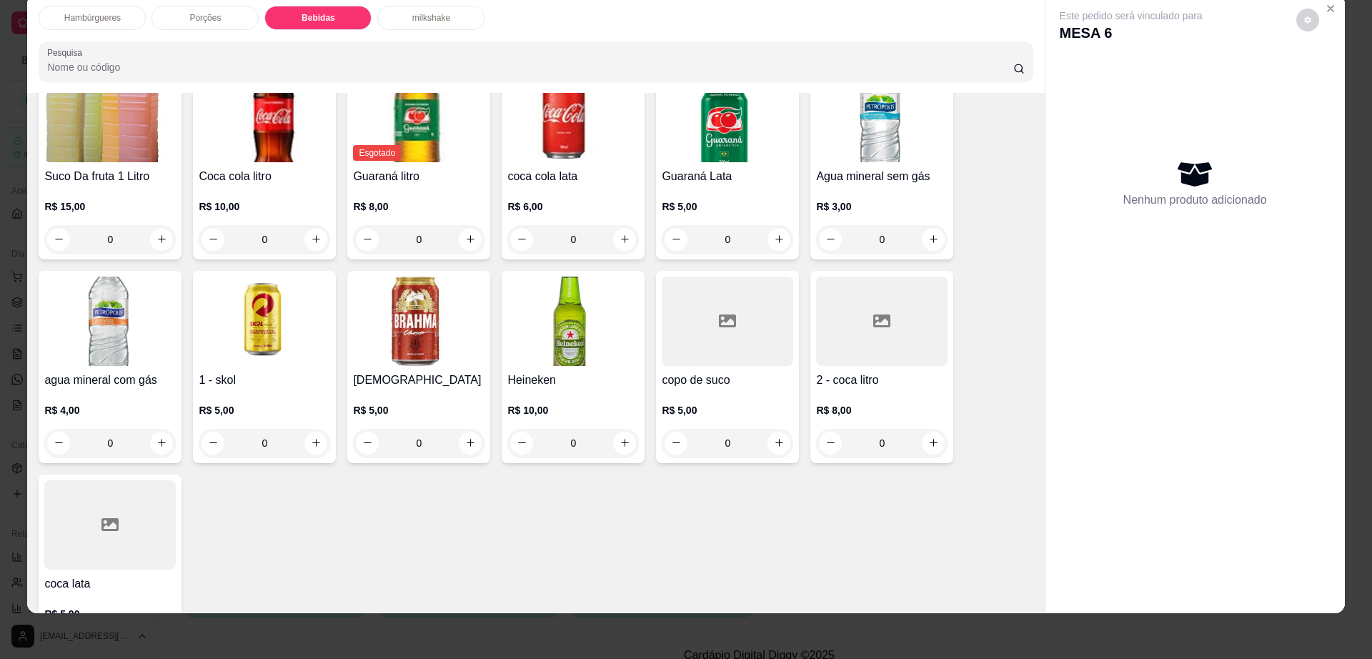
scroll to position [1221, 0]
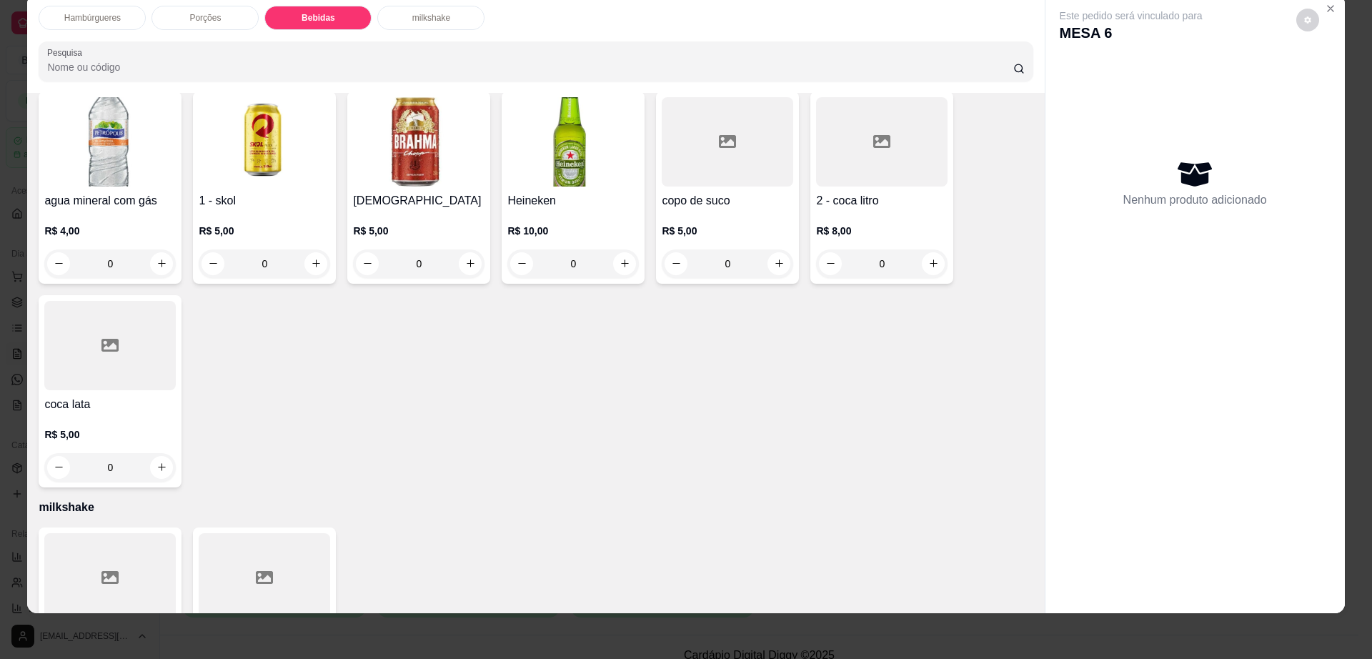
click at [86, 342] on div at bounding box center [109, 345] width 131 height 89
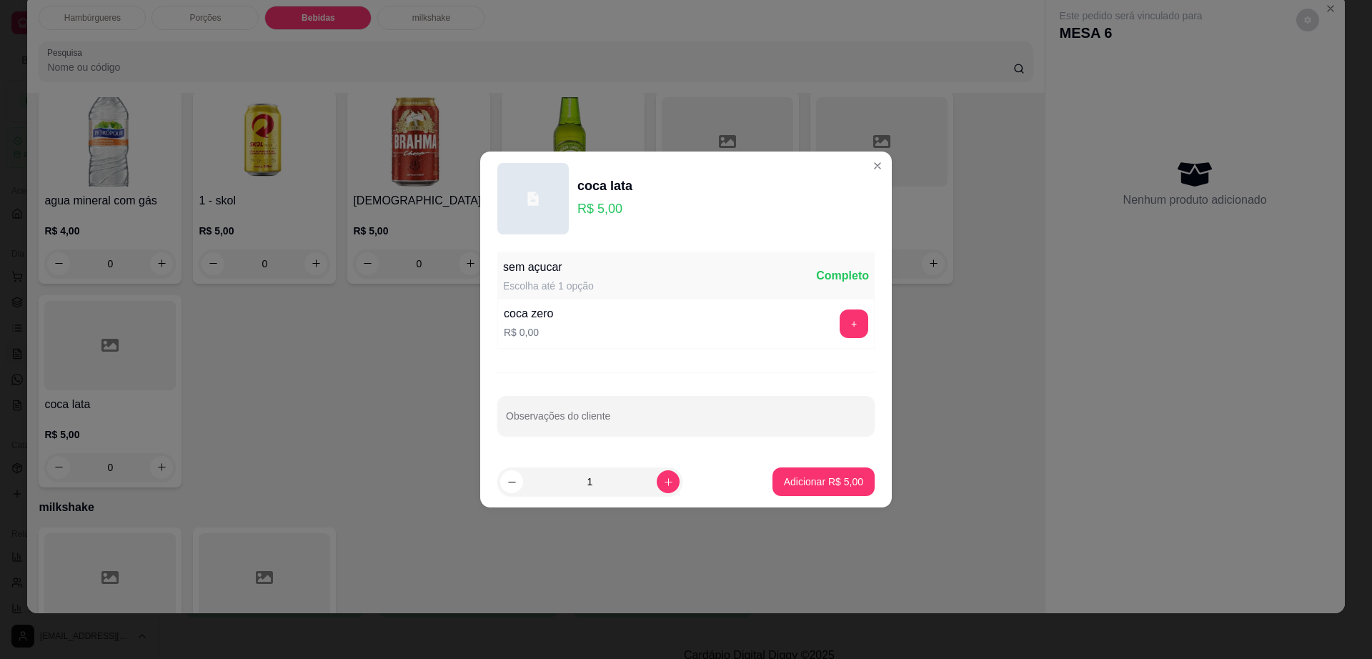
drag, startPoint x: 837, startPoint y: 464, endPoint x: 818, endPoint y: 482, distance: 25.8
click at [832, 471] on footer "1 Adicionar R$ 5,00" at bounding box center [686, 481] width 412 height 51
click at [818, 482] on p "Adicionar R$ 5,00" at bounding box center [823, 482] width 77 height 14
type input "1"
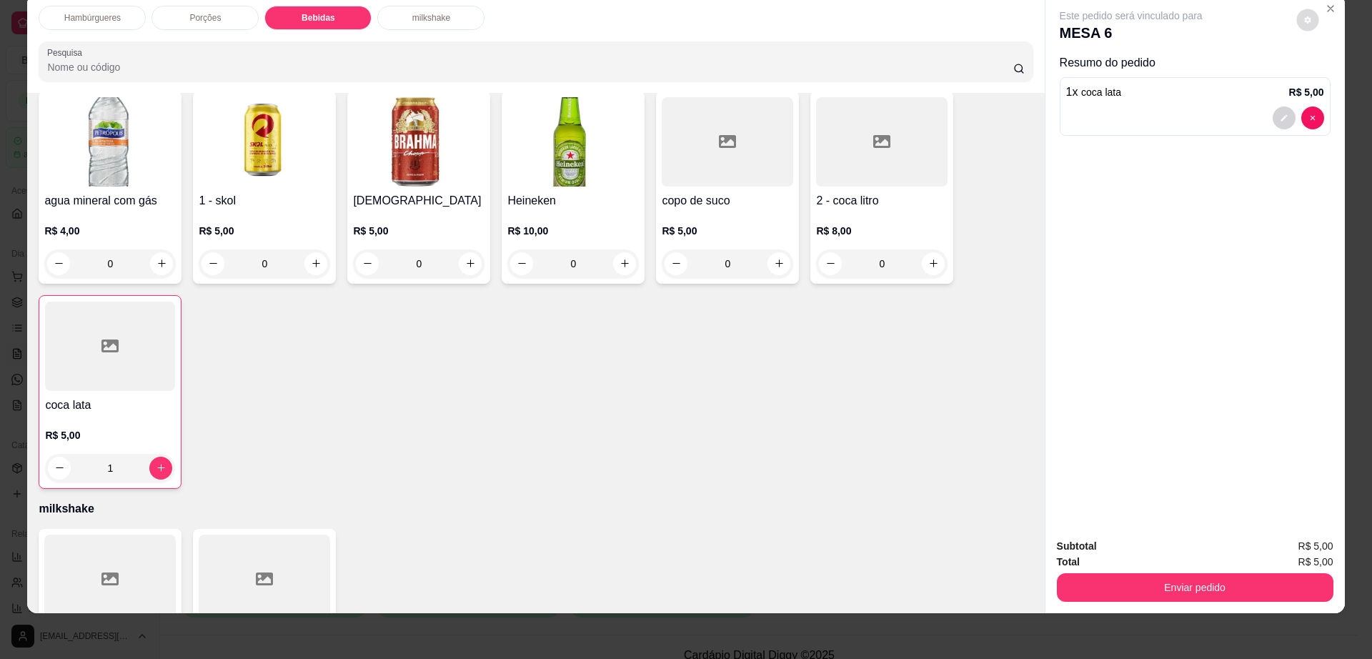
click at [1296, 17] on button "decrease-product-quantity" at bounding box center [1307, 20] width 22 height 22
click at [1325, 74] on span "Automatic updates" at bounding box center [1333, 77] width 29 height 17
click at [1325, 77] on input "Automatic updates" at bounding box center [1322, 81] width 9 height 9
checkbox input "false"
click at [1164, 576] on button "Enviar pedido" at bounding box center [1195, 587] width 277 height 29
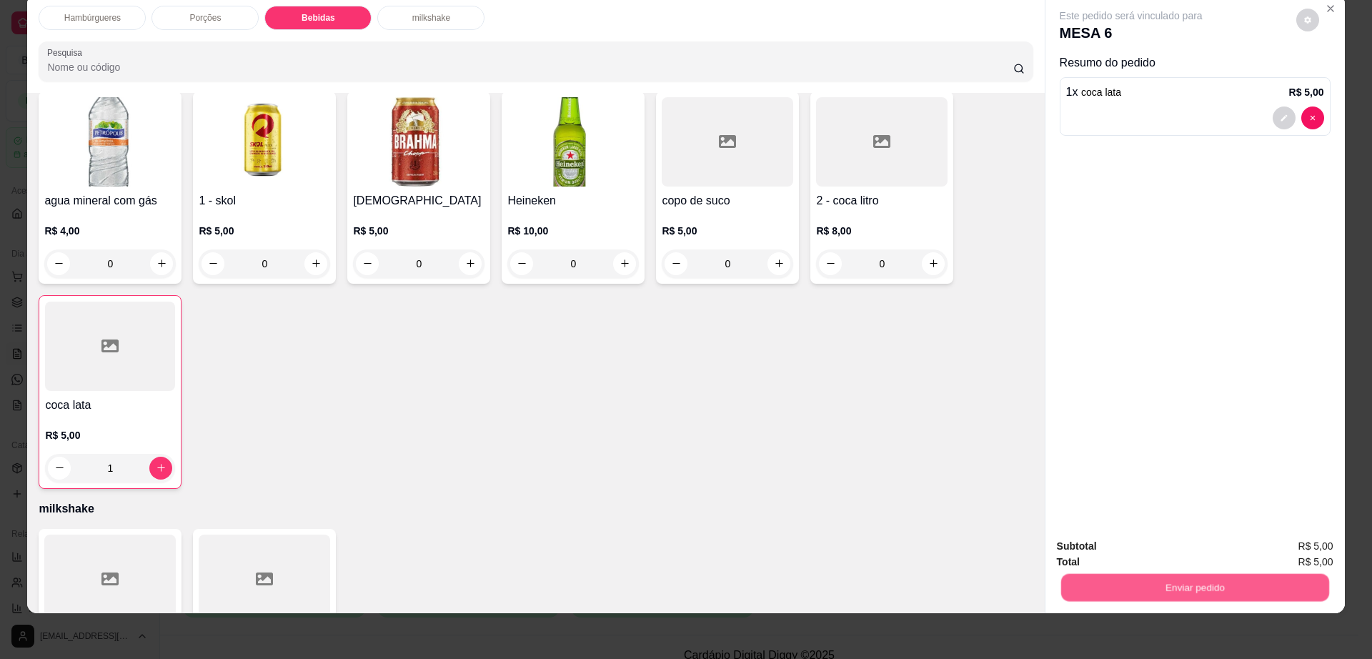
click at [1164, 576] on button "Enviar pedido" at bounding box center [1194, 588] width 268 height 28
click at [1139, 545] on button "Não registrar e enviar pedido" at bounding box center [1146, 552] width 144 height 26
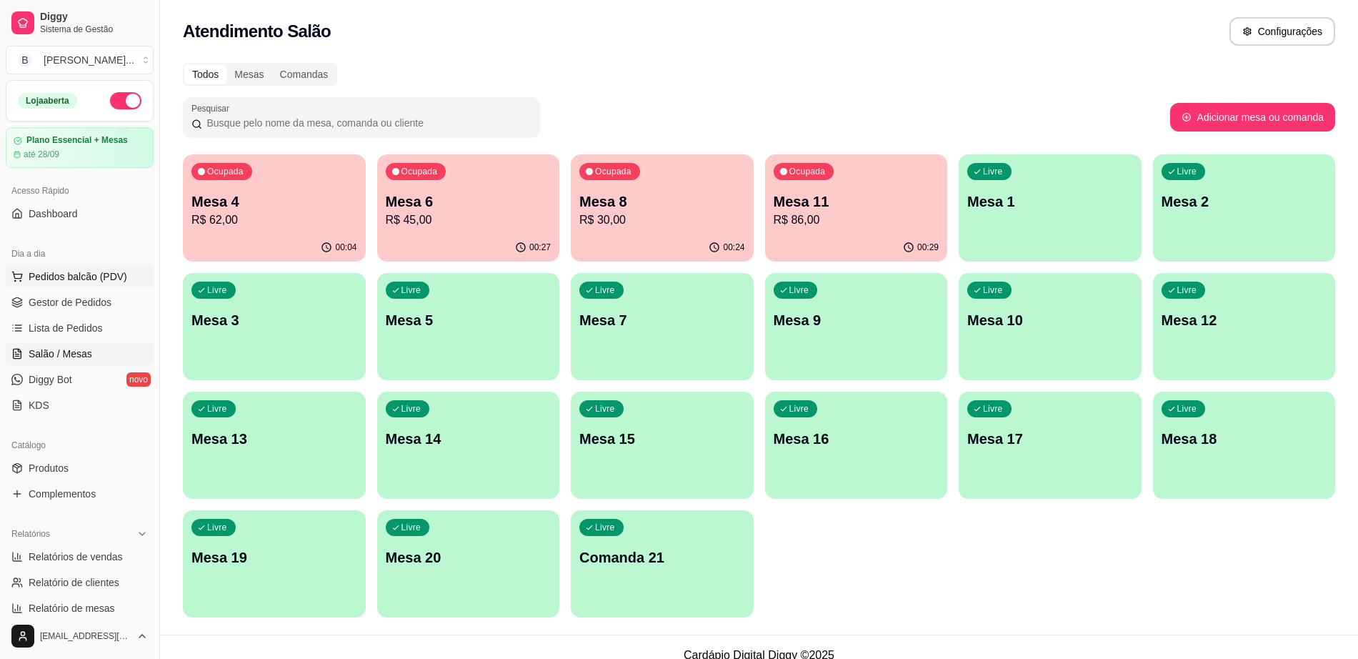
click at [106, 271] on span "Pedidos balcão (PDV)" at bounding box center [78, 276] width 99 height 14
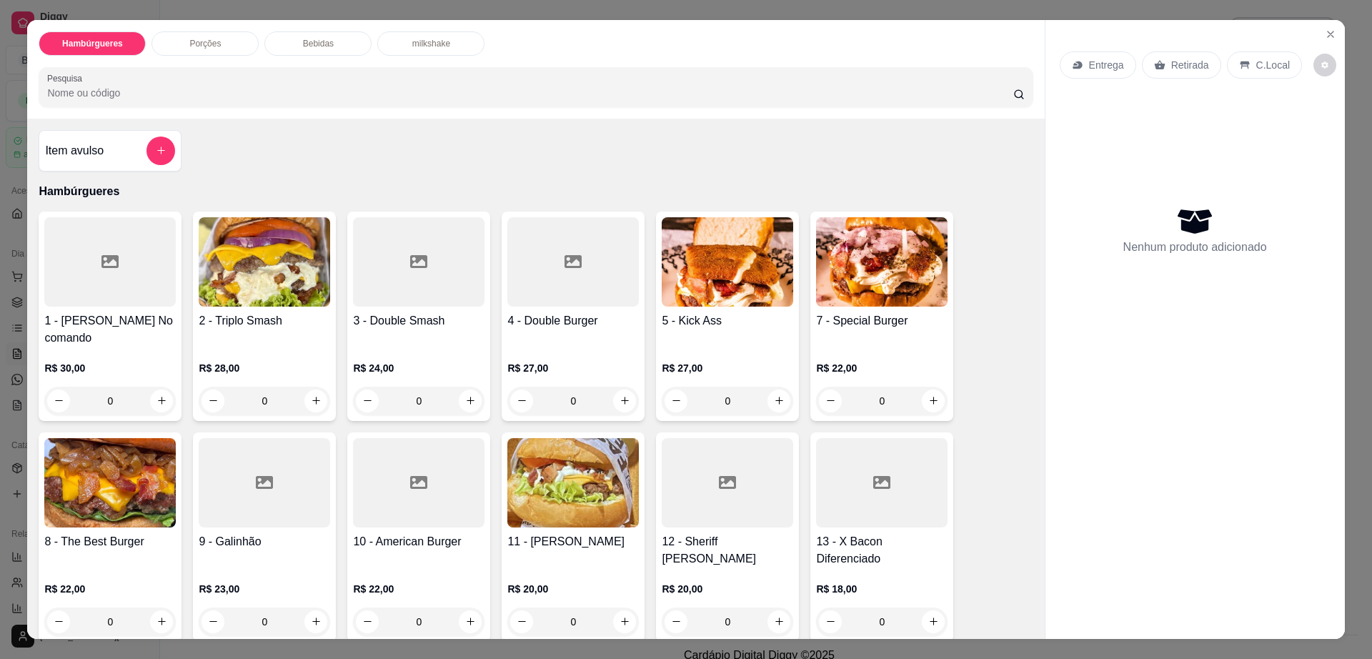
click at [426, 38] on p "milkshake" at bounding box center [431, 43] width 38 height 11
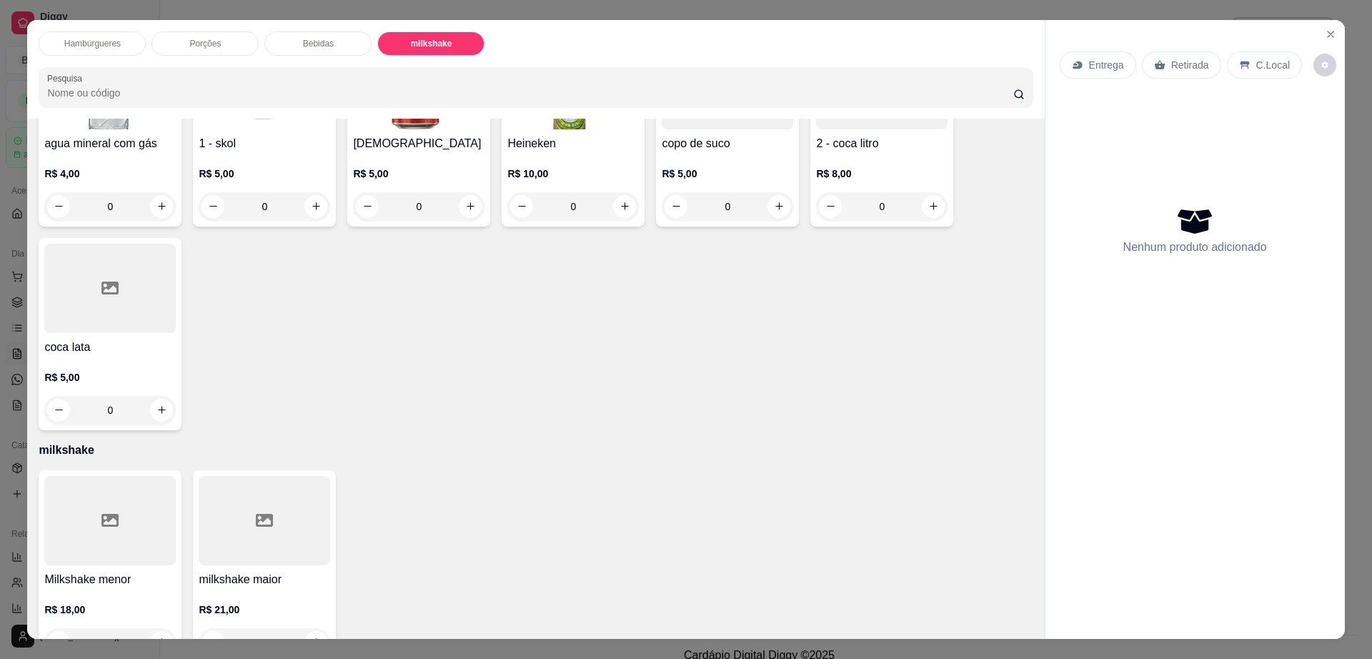
scroll to position [26, 0]
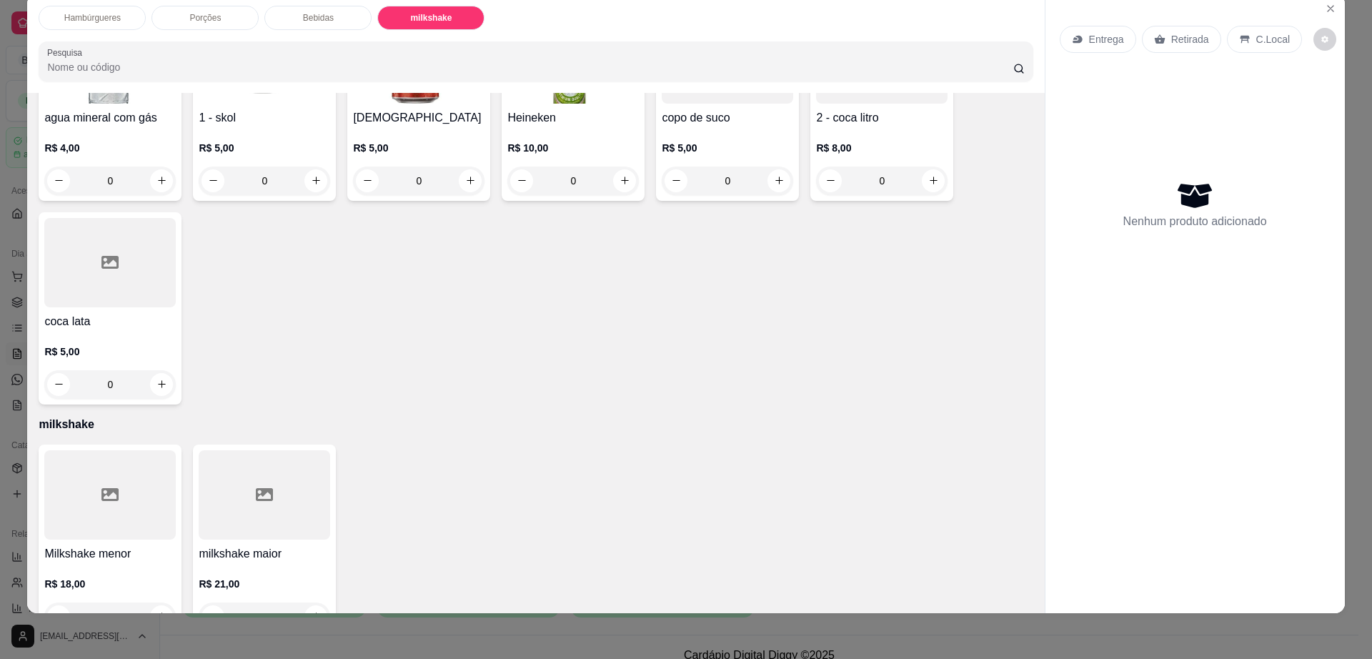
click at [126, 461] on div at bounding box center [109, 494] width 131 height 89
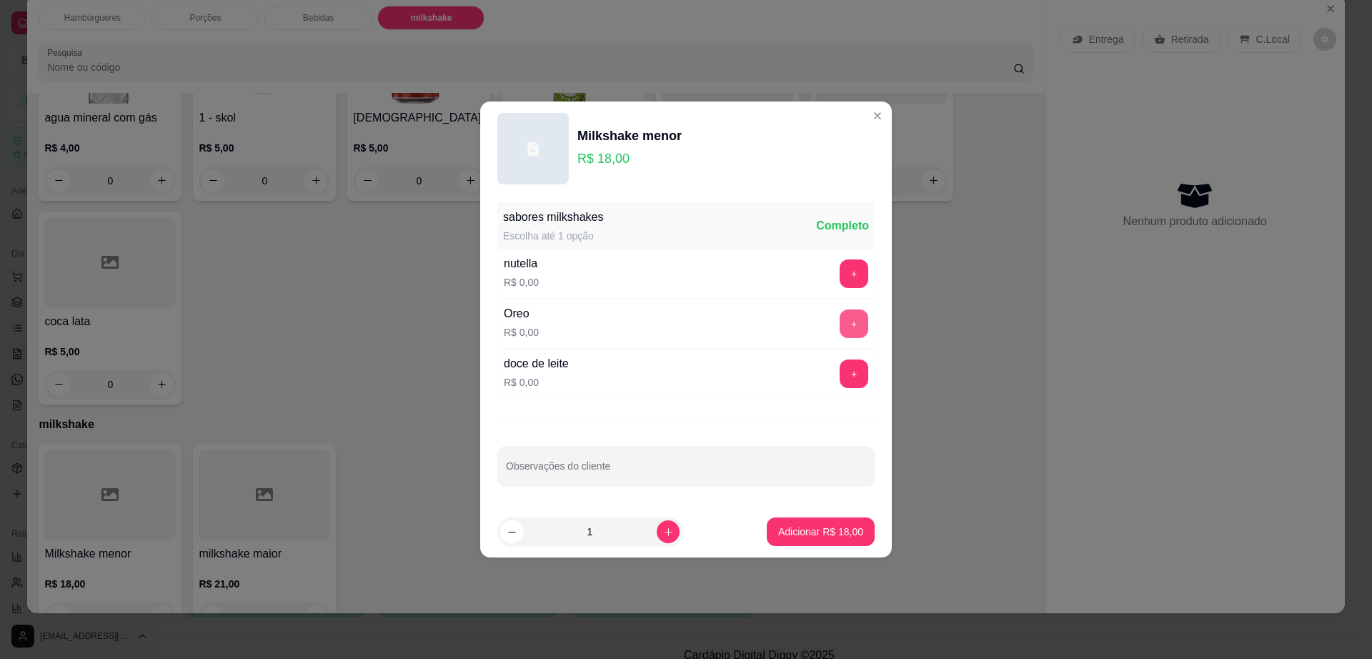
click at [840, 328] on button "+" at bounding box center [854, 323] width 29 height 29
click at [821, 540] on button "Adicionar R$ 18,00" at bounding box center [821, 531] width 108 height 29
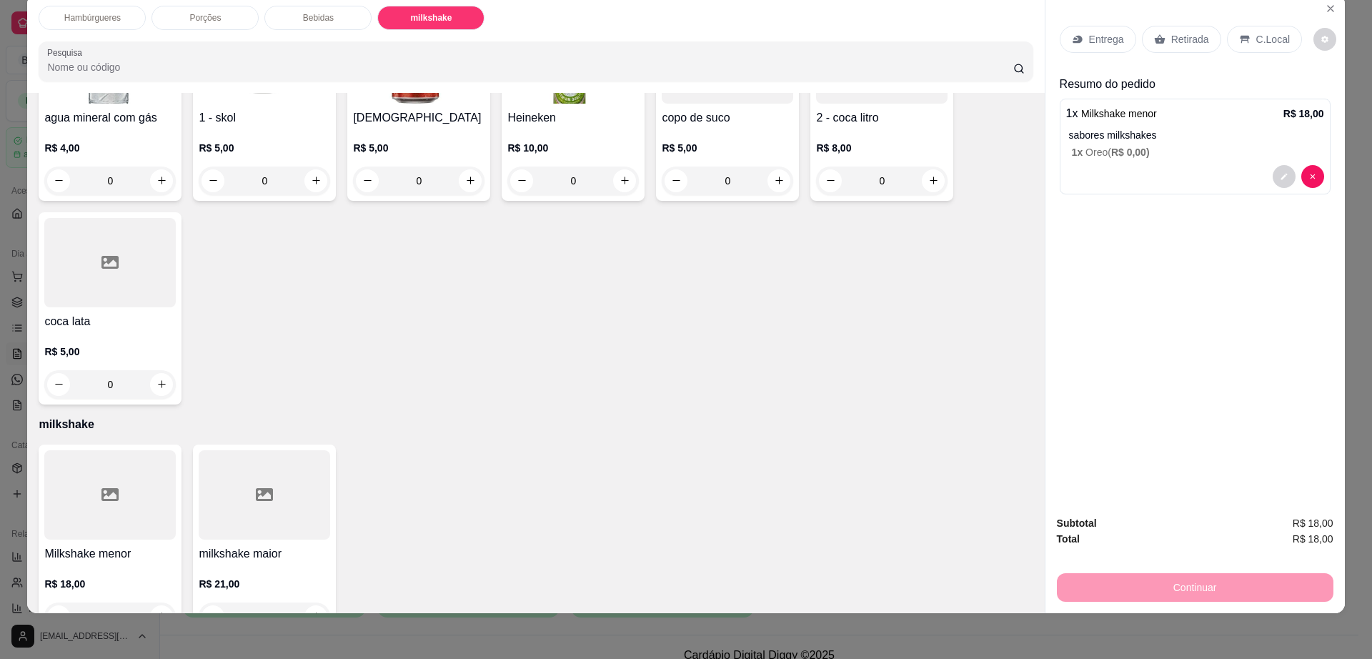
click at [219, 509] on div "milkshake maior R$ 21,00 0" at bounding box center [264, 540] width 143 height 192
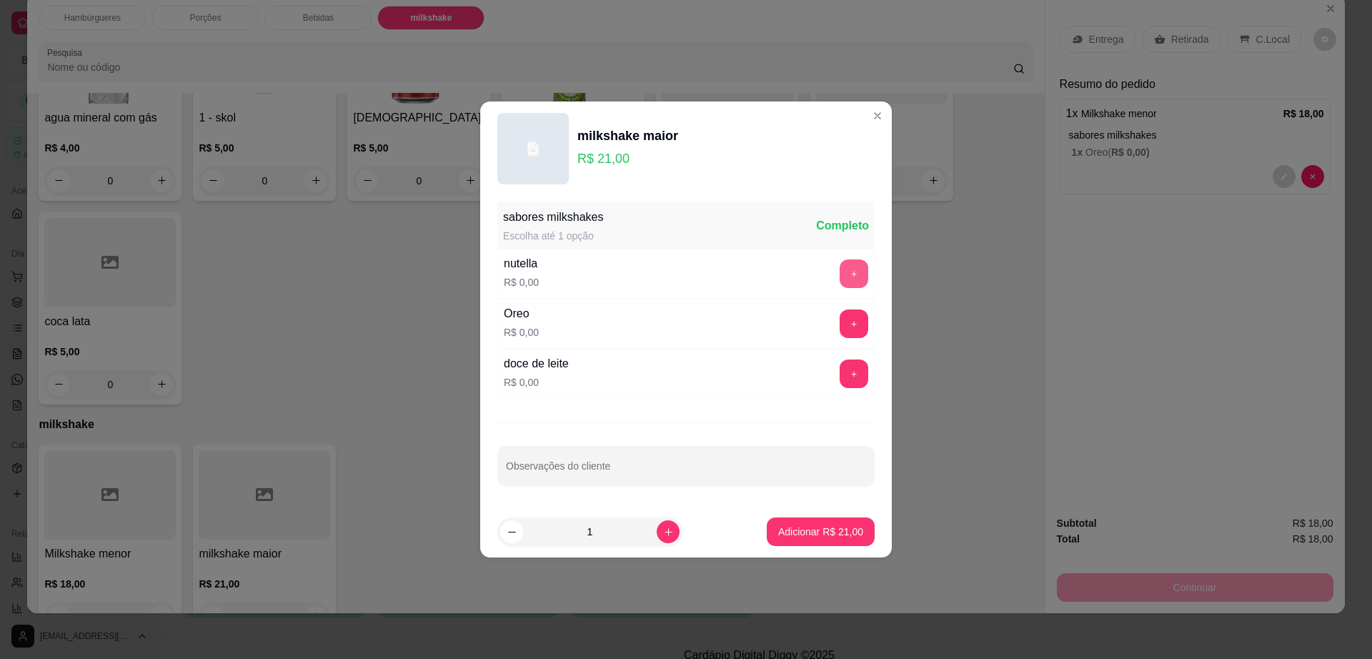
click at [840, 272] on button "+" at bounding box center [854, 273] width 29 height 29
click at [818, 530] on p "Adicionar R$ 21,00" at bounding box center [821, 532] width 83 height 14
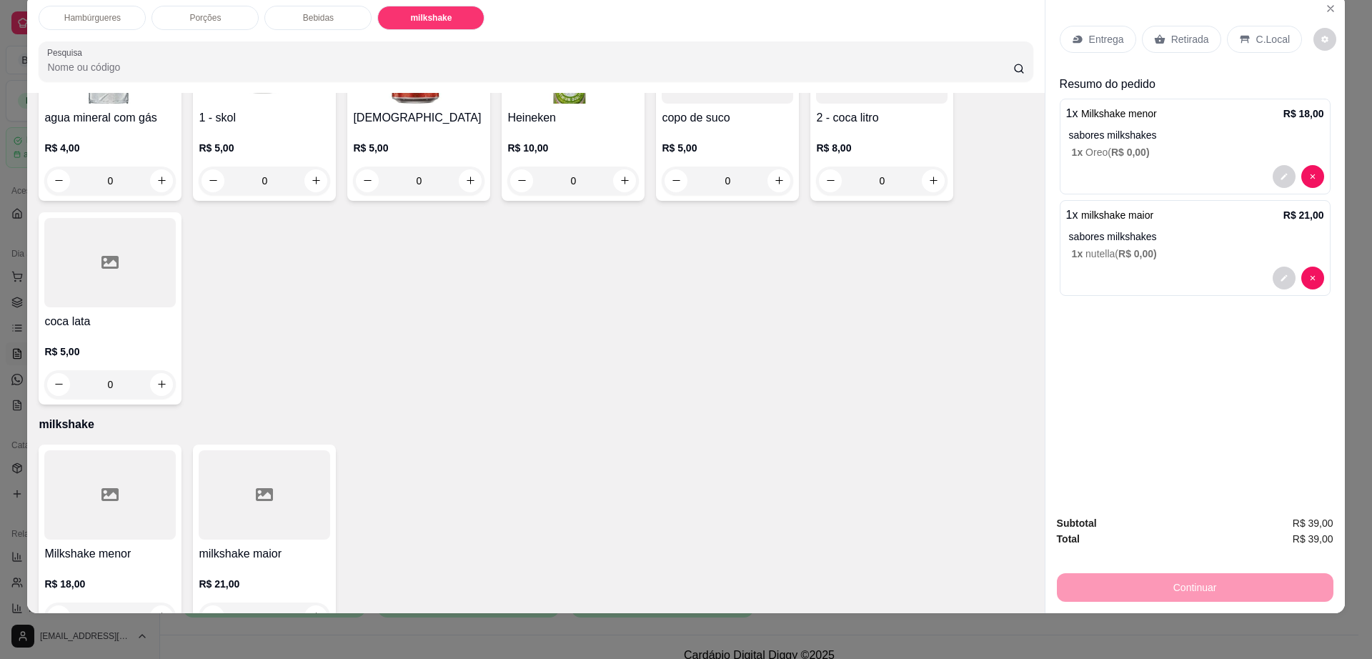
click at [1089, 38] on p "Entrega" at bounding box center [1106, 39] width 35 height 14
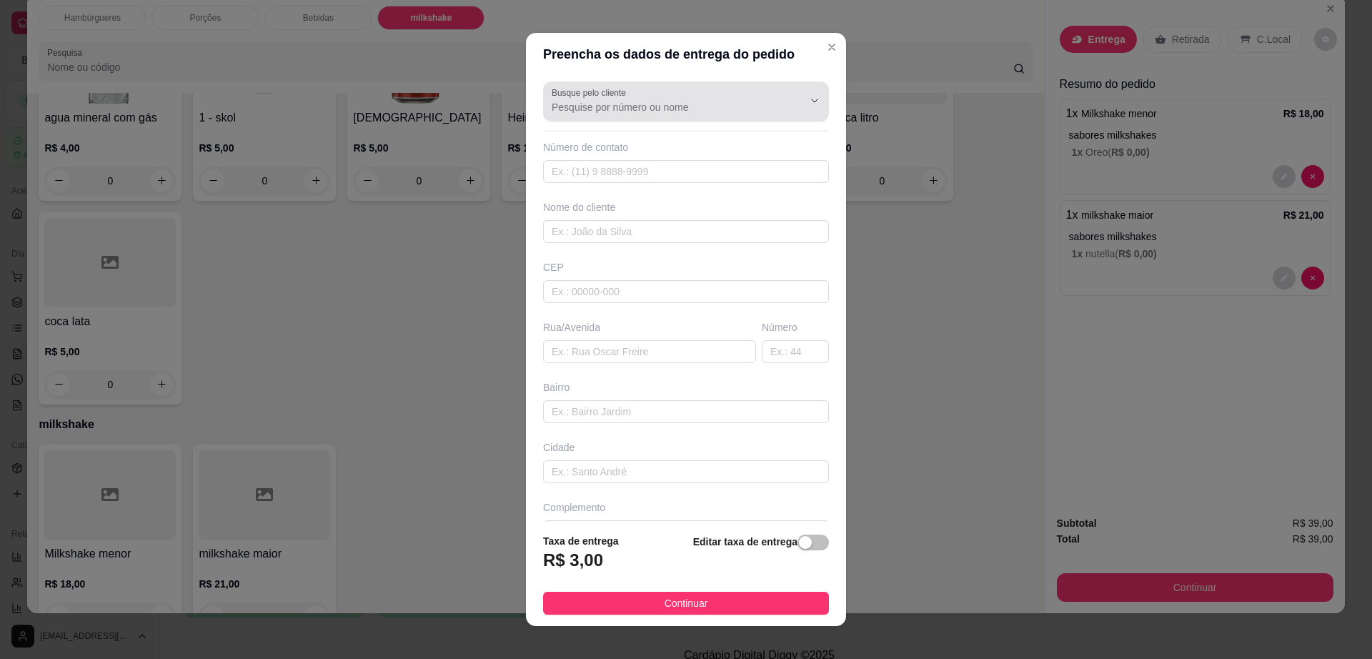
click at [667, 108] on input "Busque pelo cliente" at bounding box center [666, 107] width 229 height 14
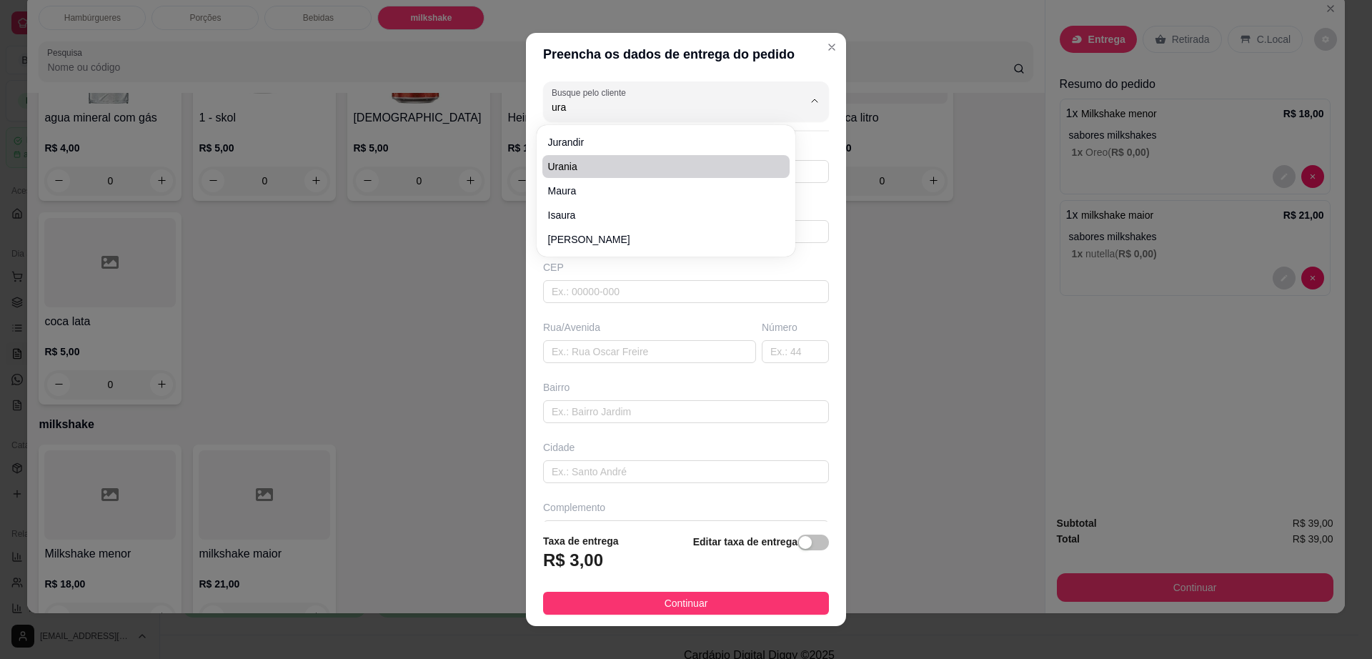
click at [632, 159] on span "Urania" at bounding box center [659, 166] width 222 height 14
type input "Urania"
type input "7799736631"
type input "Urania"
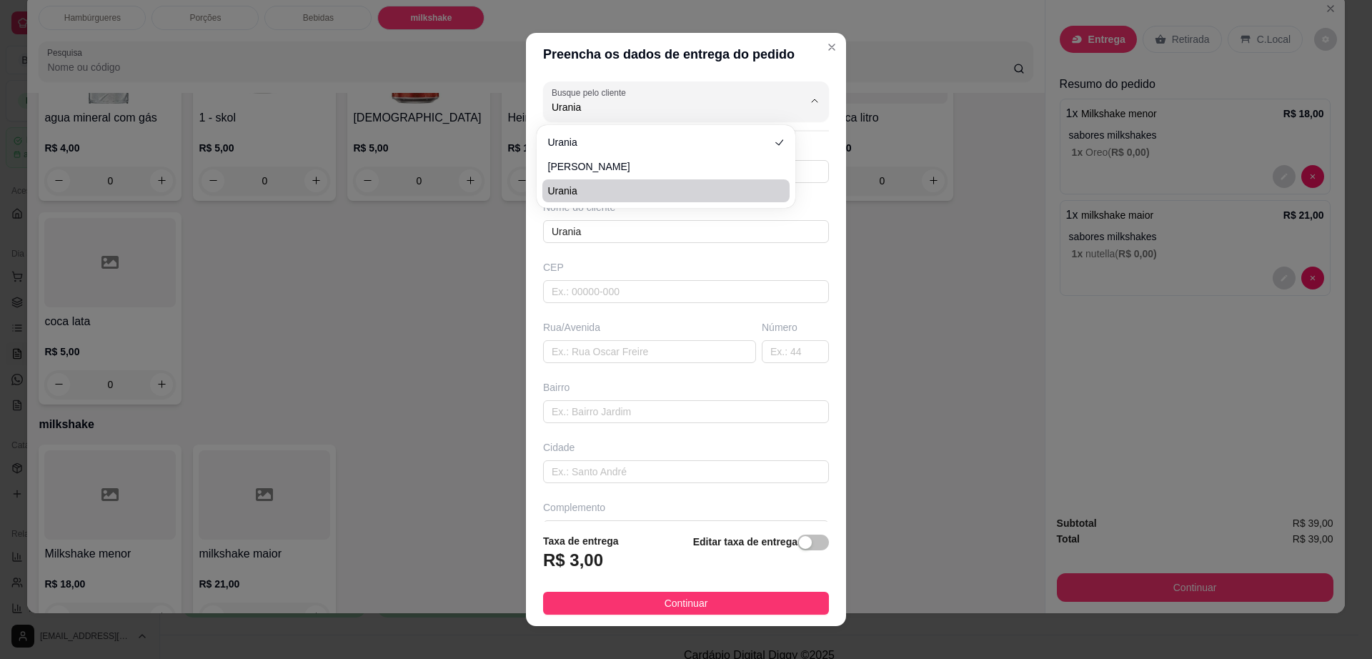
click at [610, 189] on span "Urania" at bounding box center [659, 191] width 222 height 14
type input "Urania"
type input "7788891869"
type input "Urania"
click at [627, 111] on input "Urania" at bounding box center [666, 107] width 229 height 14
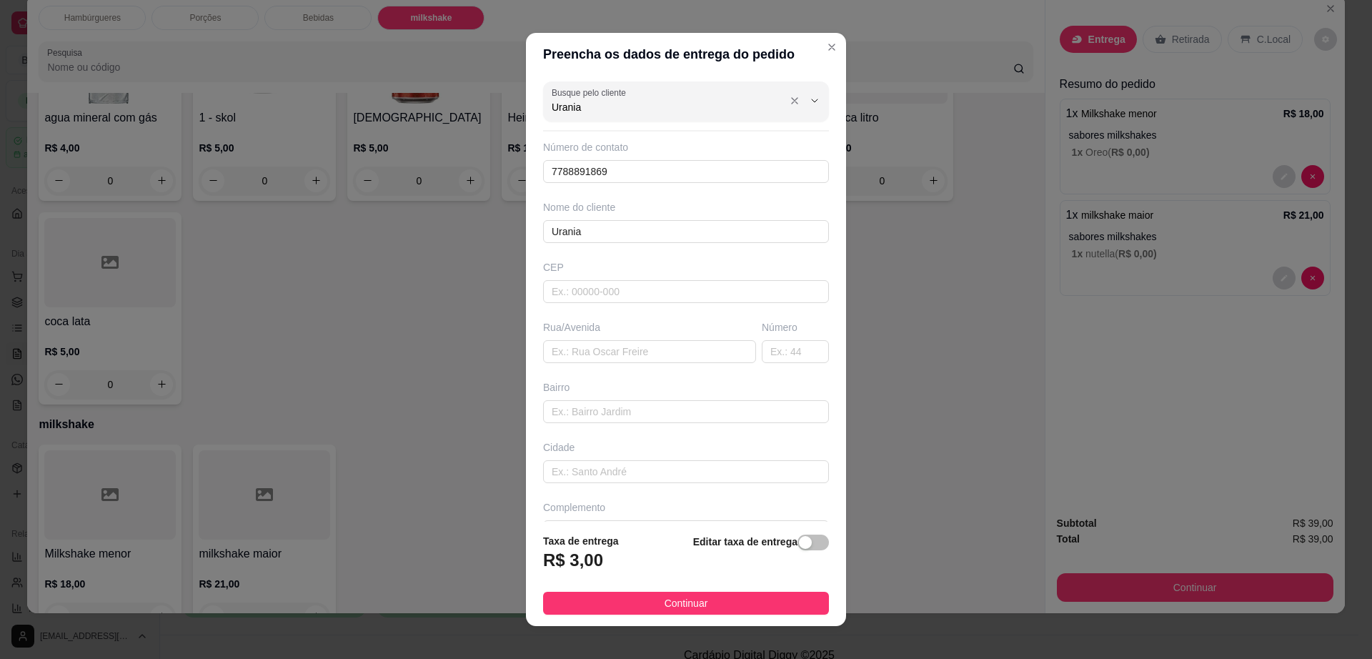
click at [647, 104] on input "Urania" at bounding box center [666, 107] width 229 height 14
type input "U"
click at [616, 165] on span "Urania" at bounding box center [659, 166] width 222 height 14
type input "Urania"
type input "7799736631"
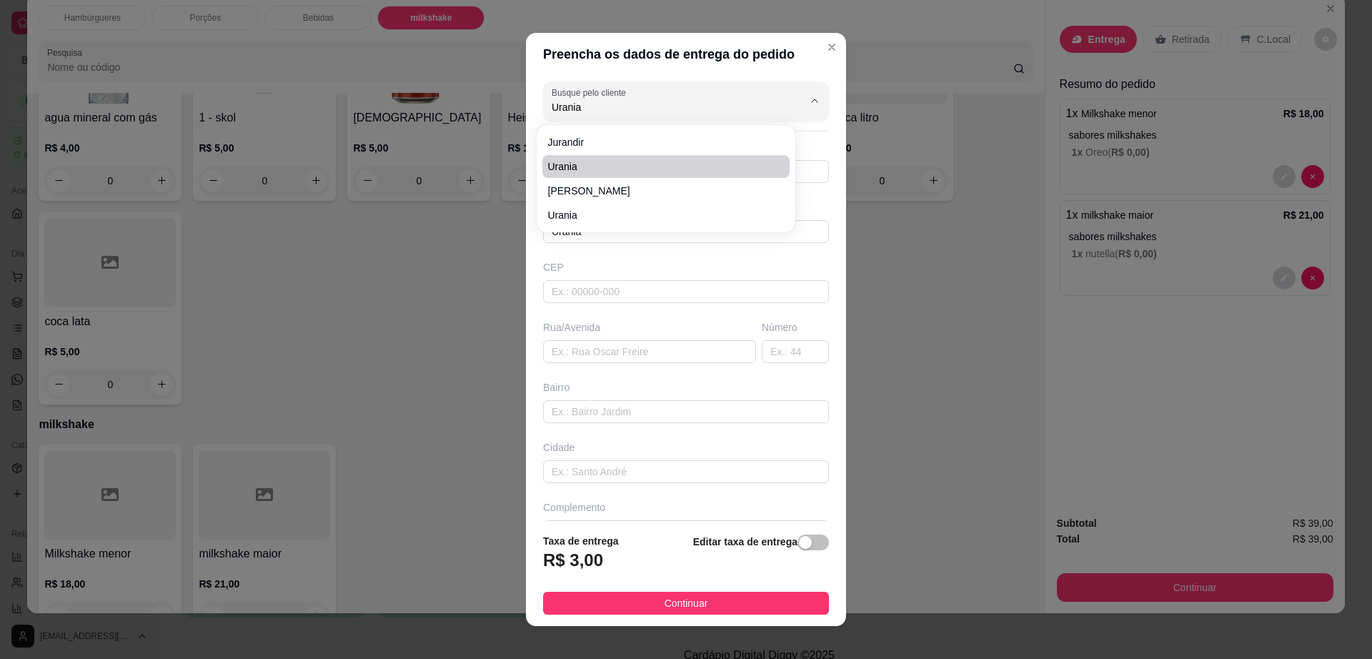
type input "Urania"
click at [663, 346] on input "text" at bounding box center [649, 351] width 213 height 23
paste input "Rua Manoel Novaes"
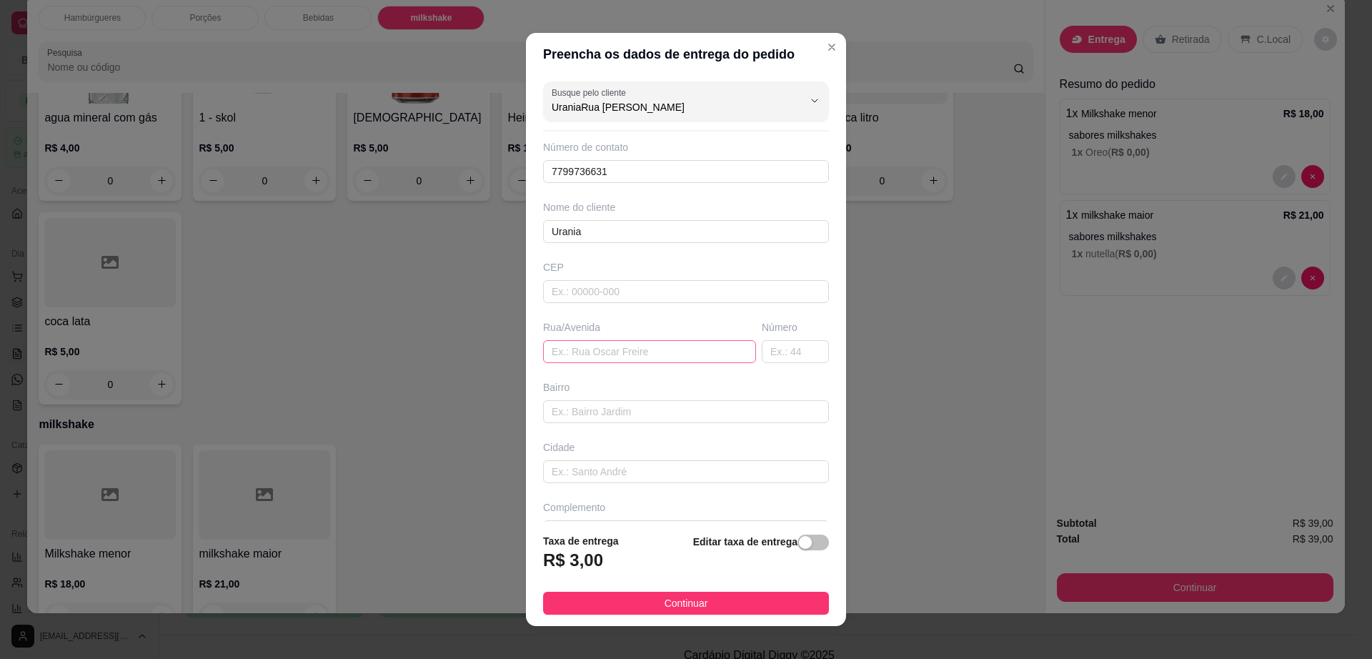
type input "UraniaRua Manoel Novaes"
click at [645, 346] on input "text" at bounding box center [649, 351] width 213 height 23
paste input "Rua Manoel Novaes"
type input "Rua Manoel Novaes"
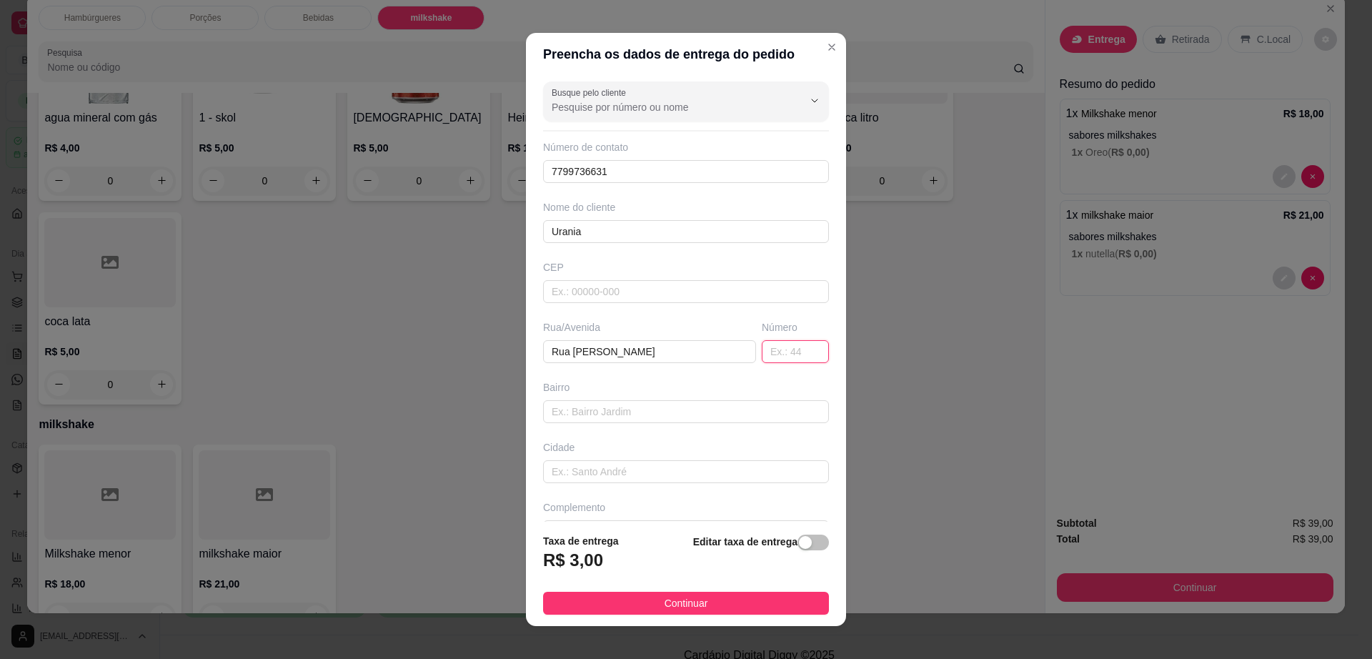
click at [770, 359] on input "text" at bounding box center [795, 351] width 67 height 23
type input "379"
click at [706, 597] on button "Continuar" at bounding box center [686, 603] width 286 height 23
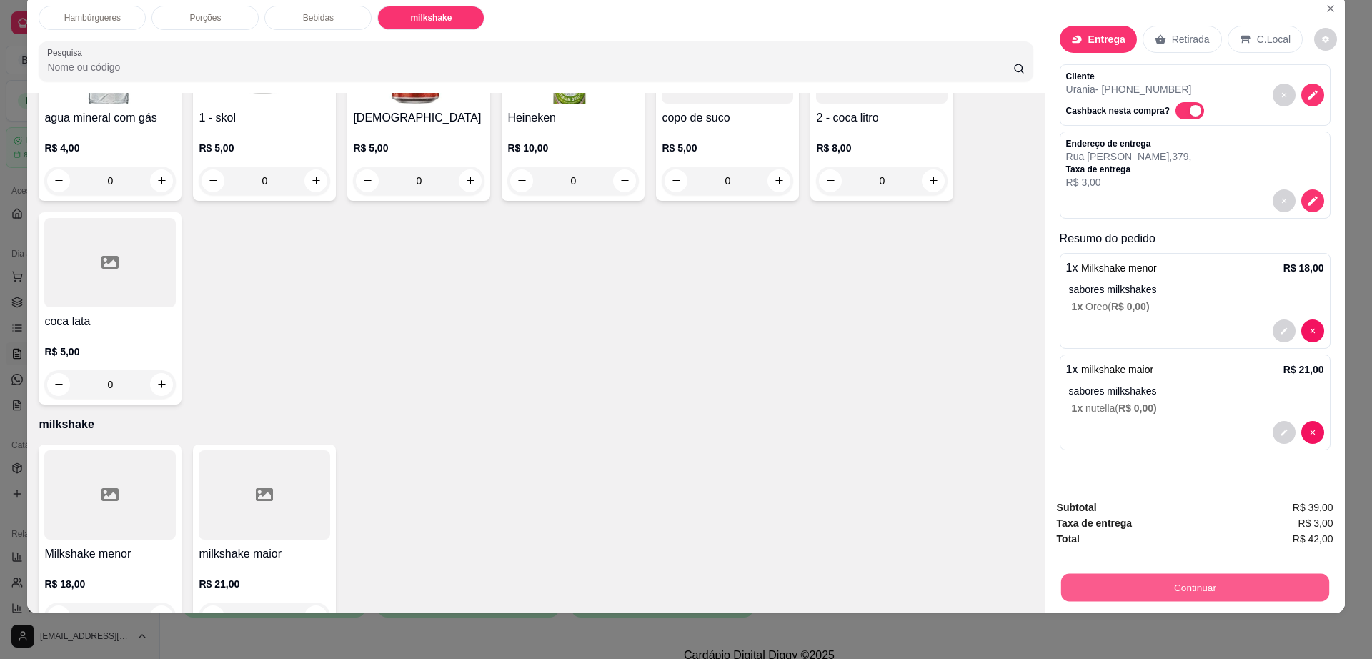
click at [1241, 577] on button "Continuar" at bounding box center [1194, 588] width 268 height 28
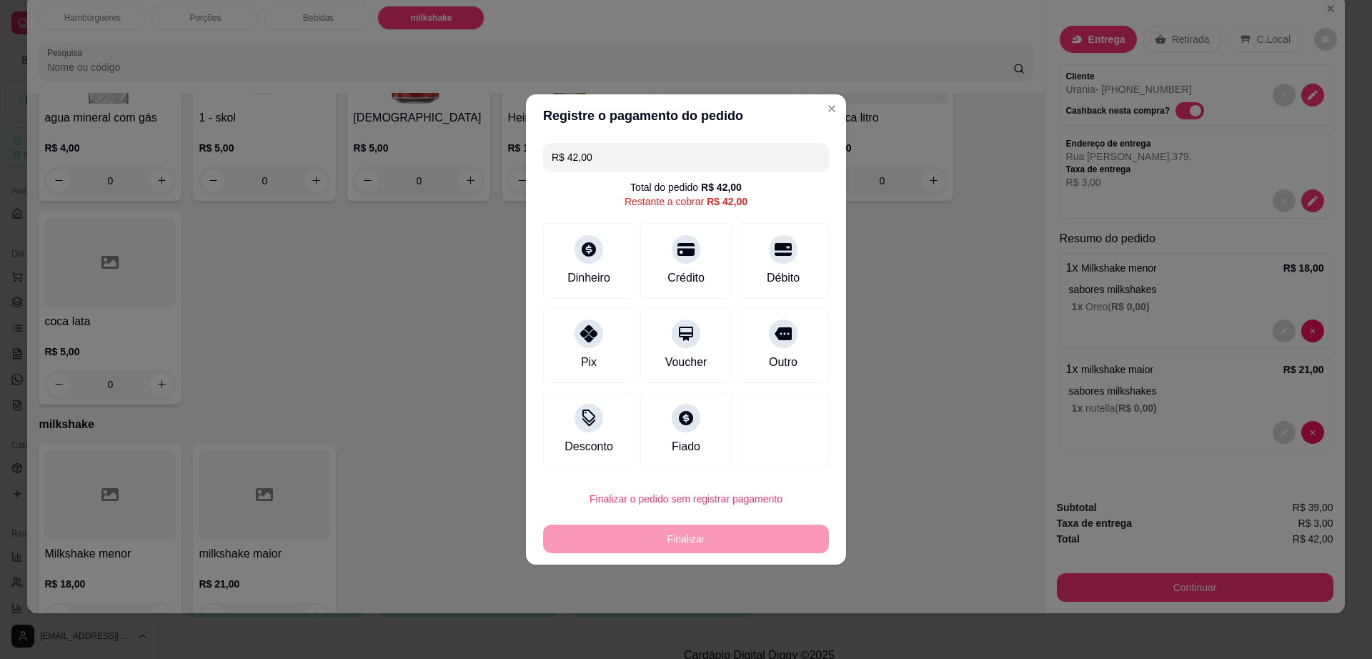
click at [572, 219] on div "R$ 42,00 Total do pedido R$ 42,00 Restante a cobrar R$ 42,00 Dinheiro Crédito D…" at bounding box center [686, 305] width 320 height 336
click at [611, 294] on div "Dinheiro" at bounding box center [589, 259] width 101 height 84
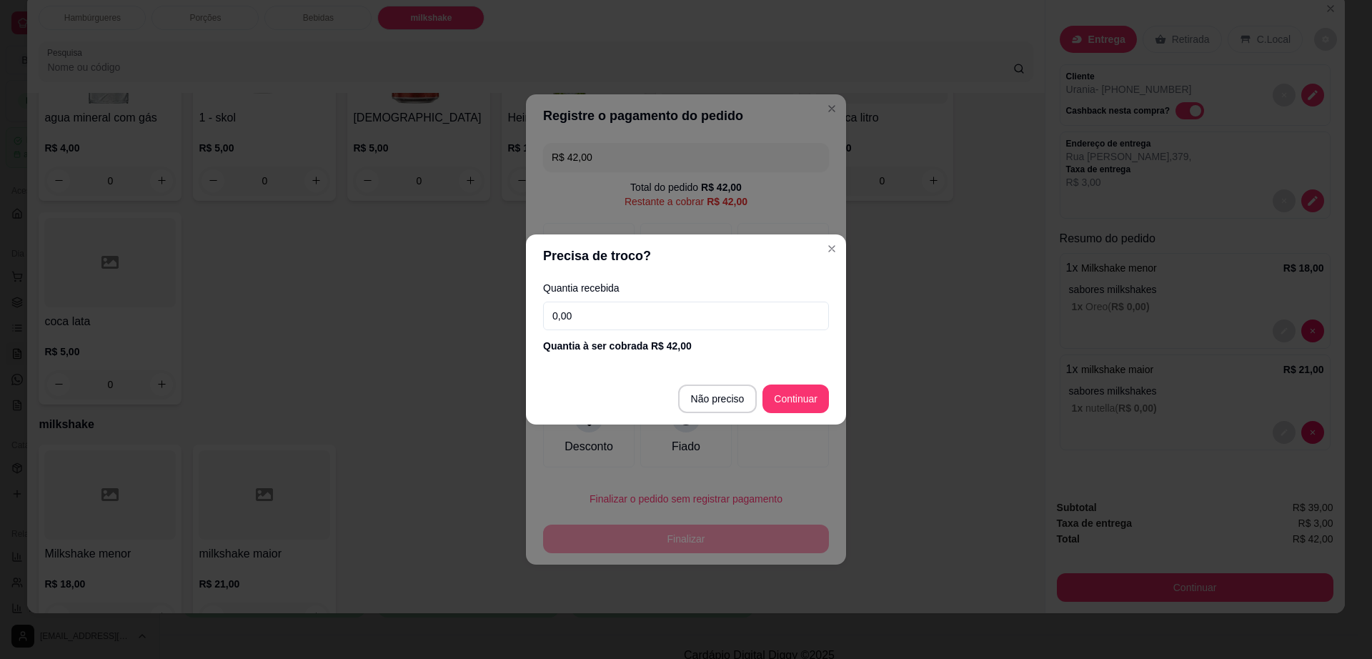
click at [615, 315] on input "0,00" at bounding box center [686, 316] width 286 height 29
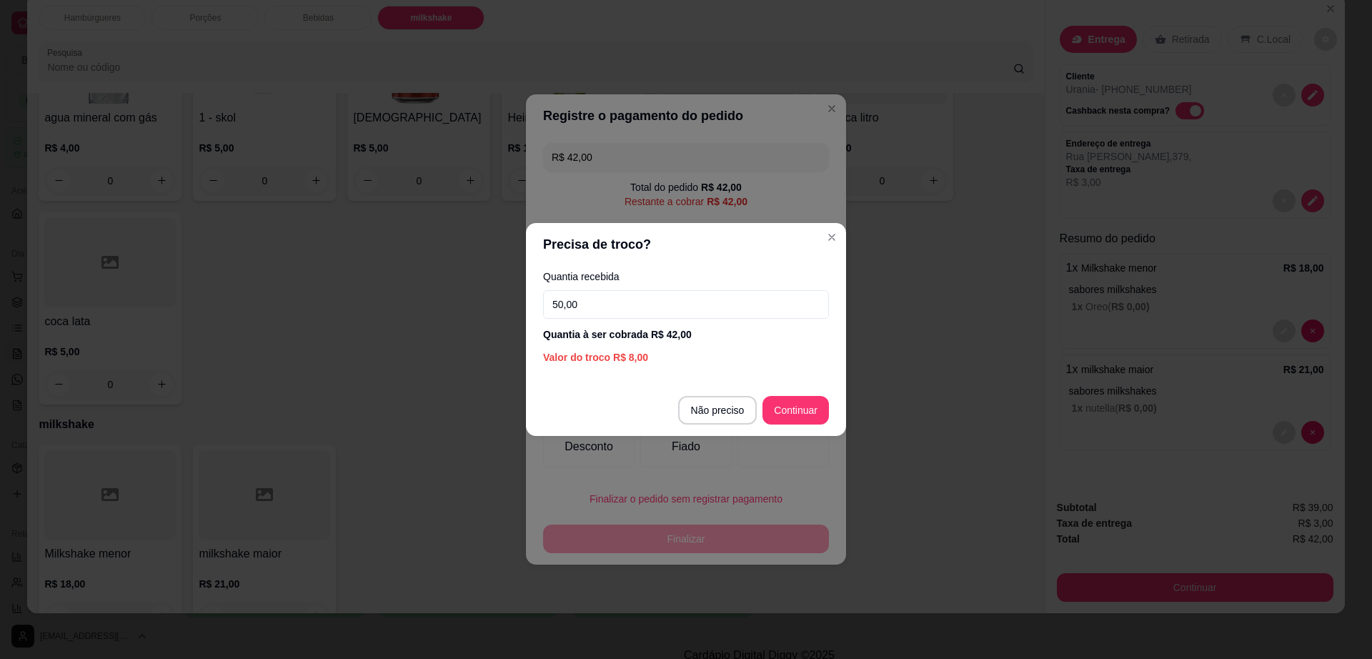
type input "50,00"
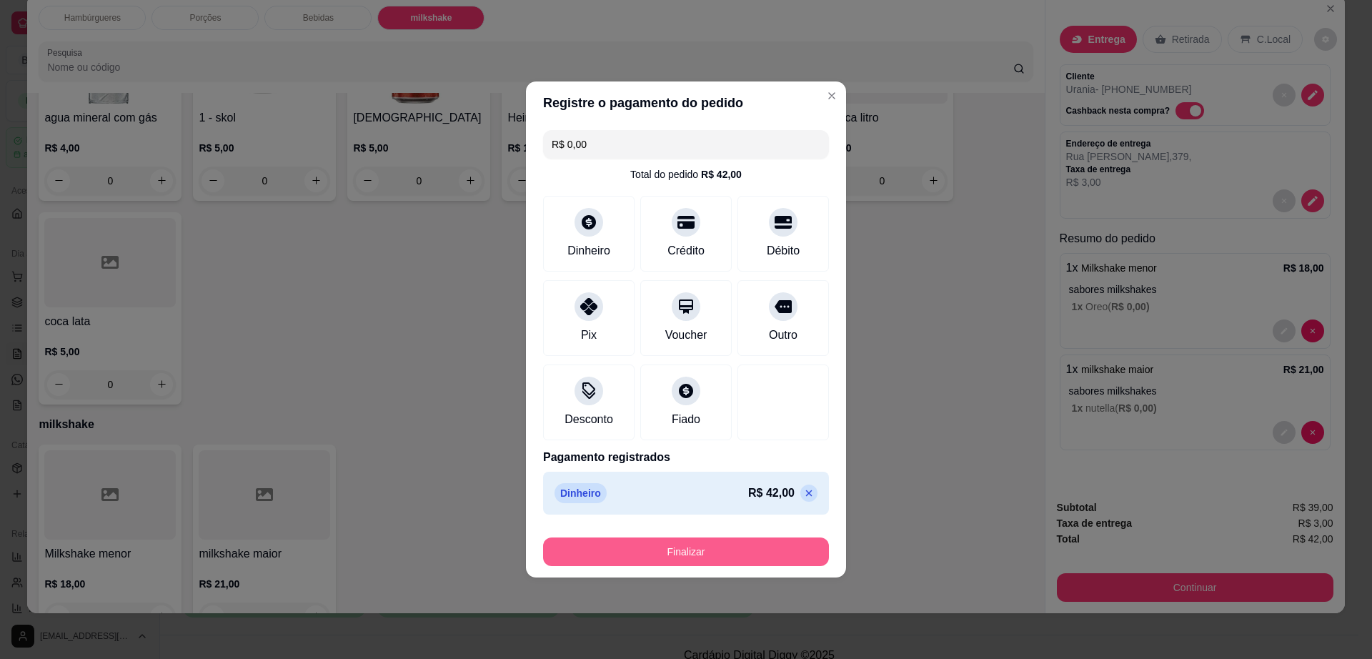
click at [751, 554] on button "Finalizar" at bounding box center [686, 551] width 286 height 29
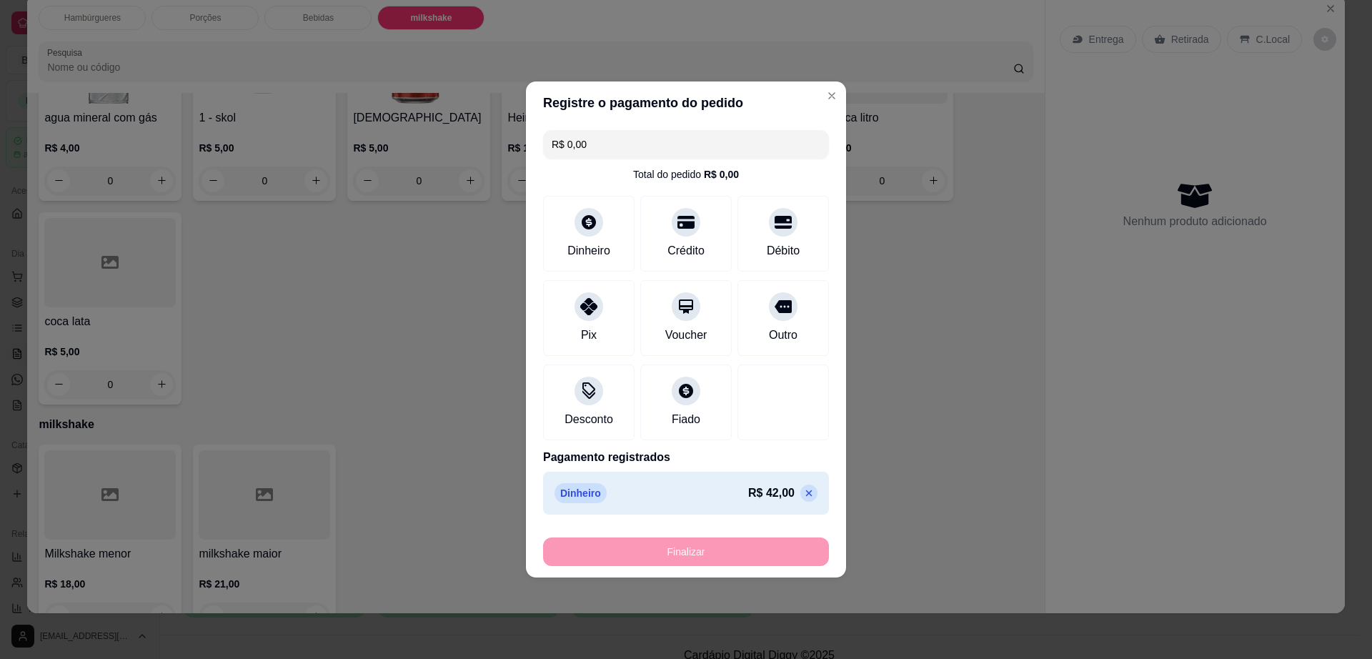
type input "-R$ 42,00"
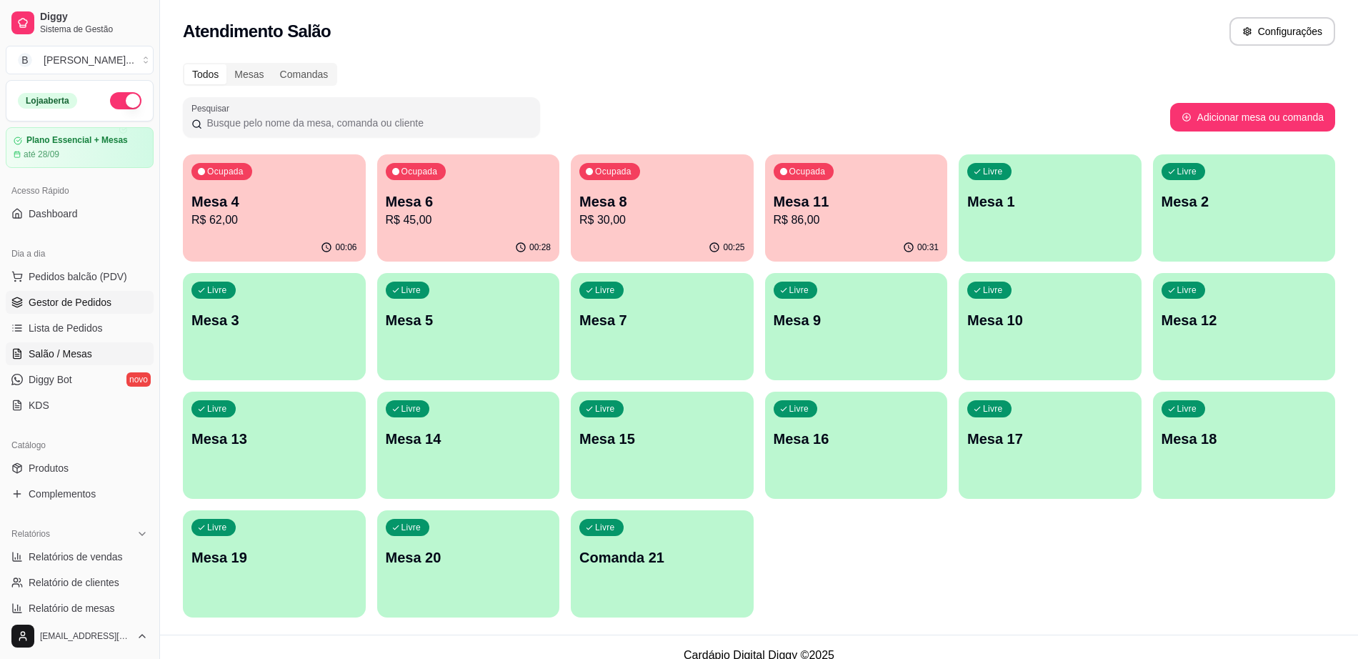
click at [79, 299] on span "Gestor de Pedidos" at bounding box center [70, 302] width 83 height 14
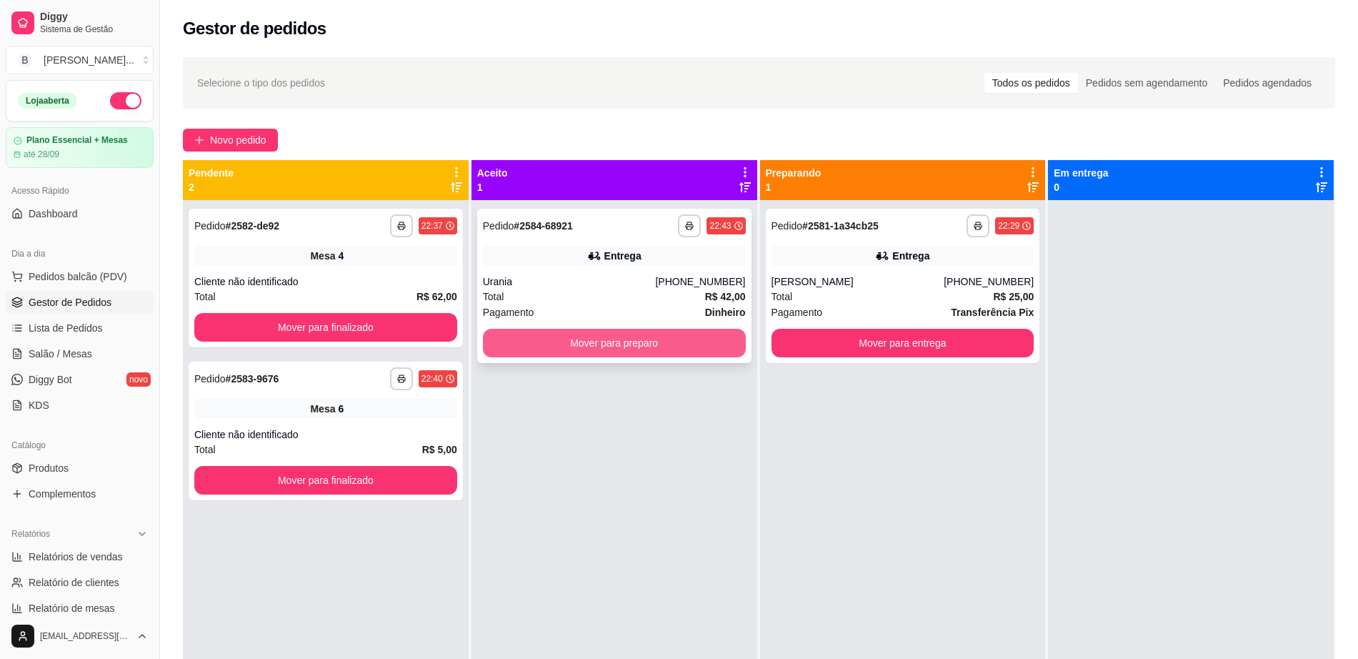
click at [588, 340] on button "Mover para preparo" at bounding box center [614, 343] width 263 height 29
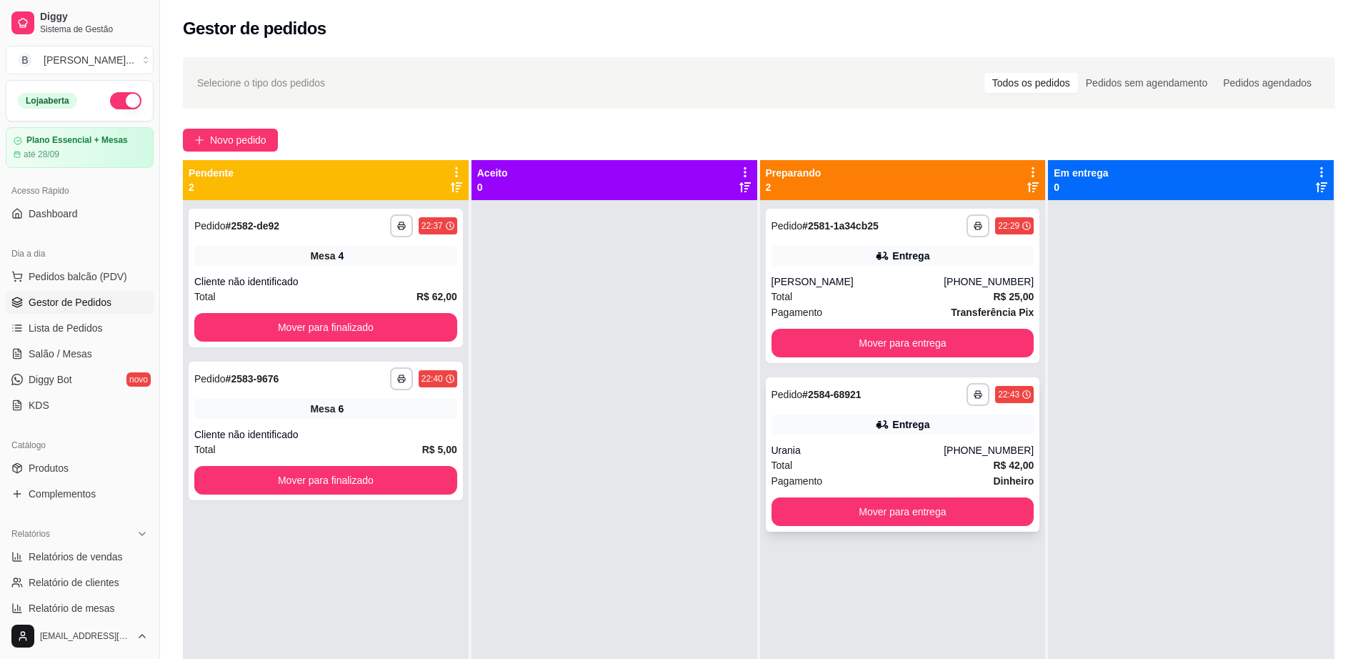
click at [803, 405] on div "**********" at bounding box center [903, 394] width 263 height 23
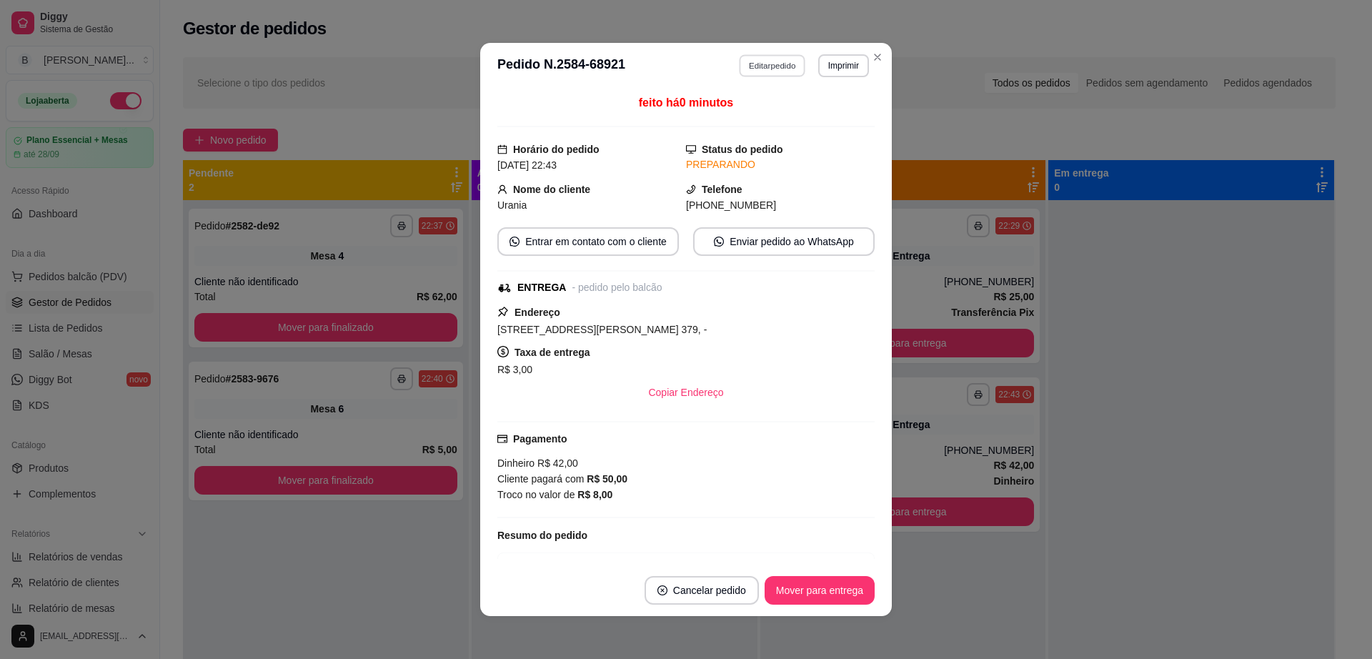
click at [778, 66] on button "Editar pedido" at bounding box center [773, 65] width 66 height 22
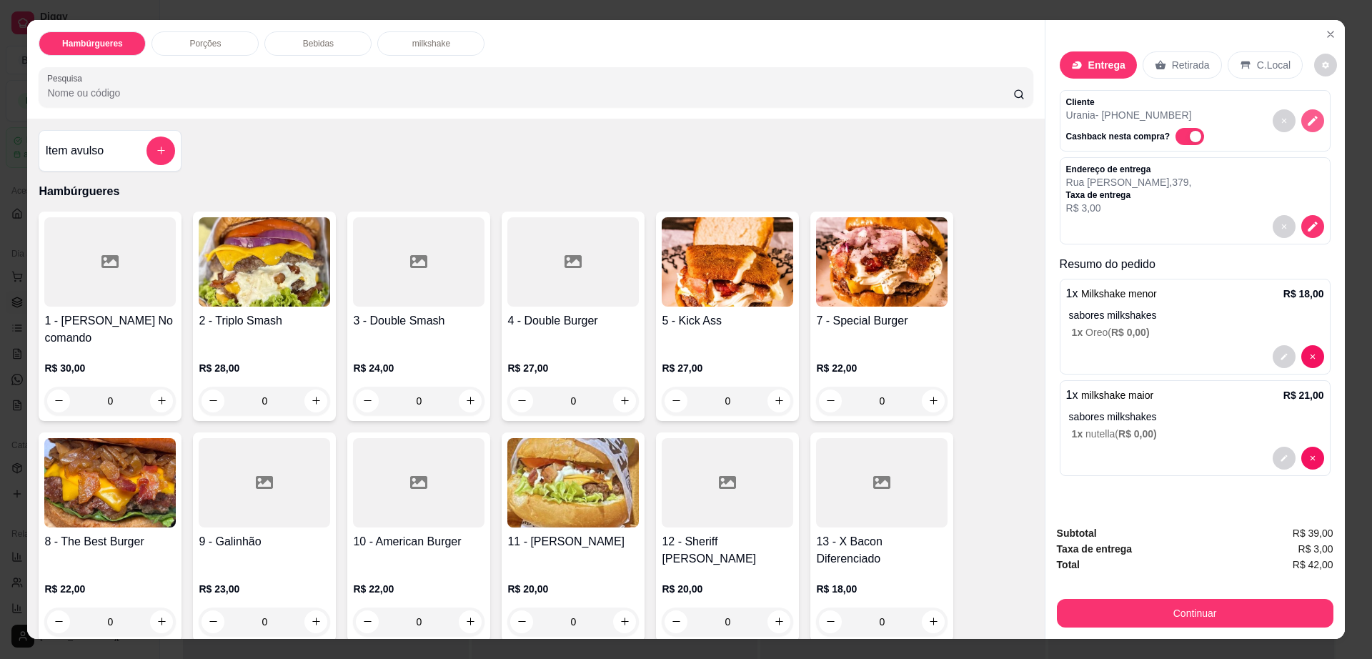
click at [1306, 115] on icon "decrease-product-quantity" at bounding box center [1312, 120] width 13 height 13
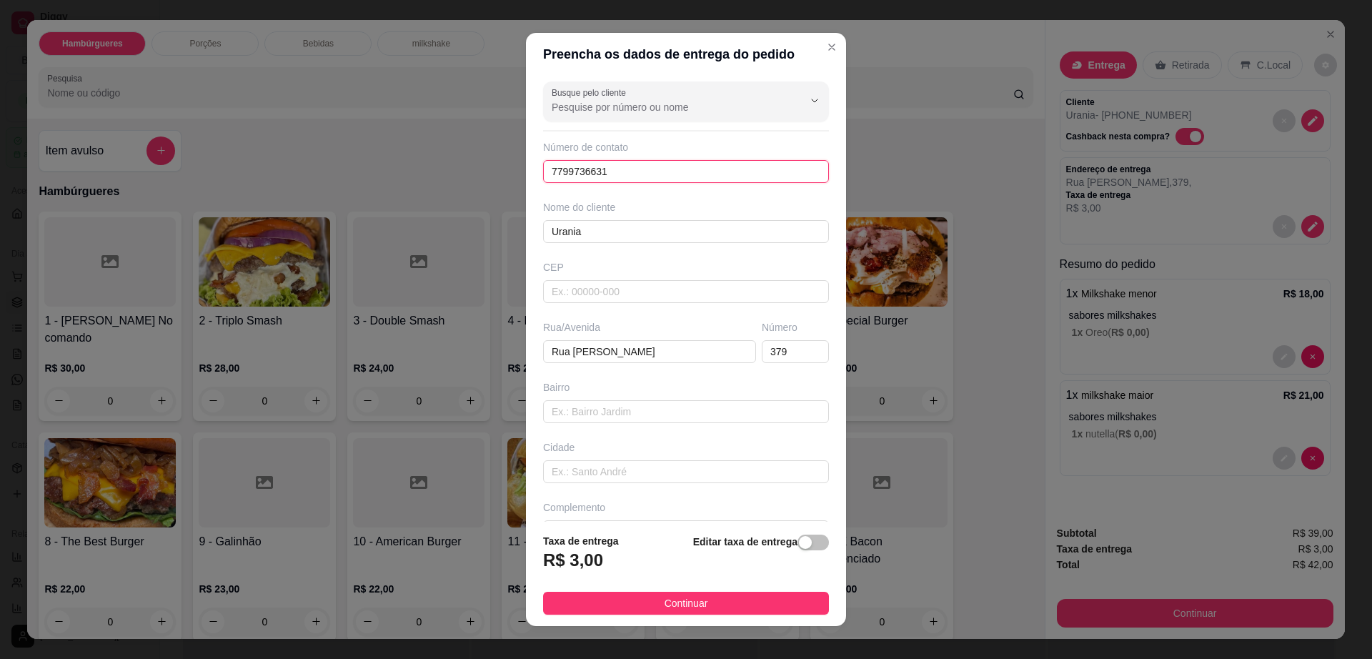
click at [565, 177] on input "7799736631" at bounding box center [686, 171] width 286 height 23
type input "7"
paste input "(77) 9873-6631"
type input "(77) 9873-6631"
click at [646, 606] on button "Continuar" at bounding box center [686, 603] width 286 height 23
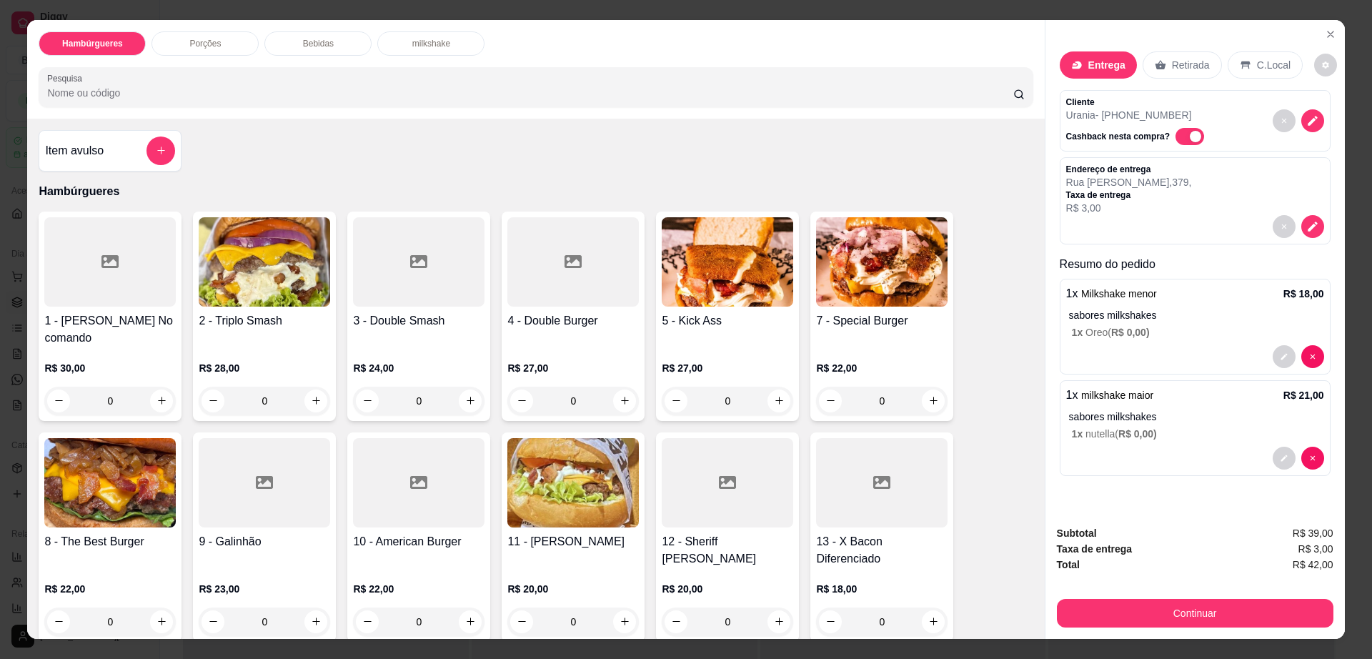
click at [1174, 593] on div "Subtotal R$ 39,00 Taxa de entrega R$ 3,00 Total R$ 42,00 Continuar" at bounding box center [1195, 576] width 277 height 102
click at [1176, 615] on button "Continuar" at bounding box center [1194, 614] width 268 height 28
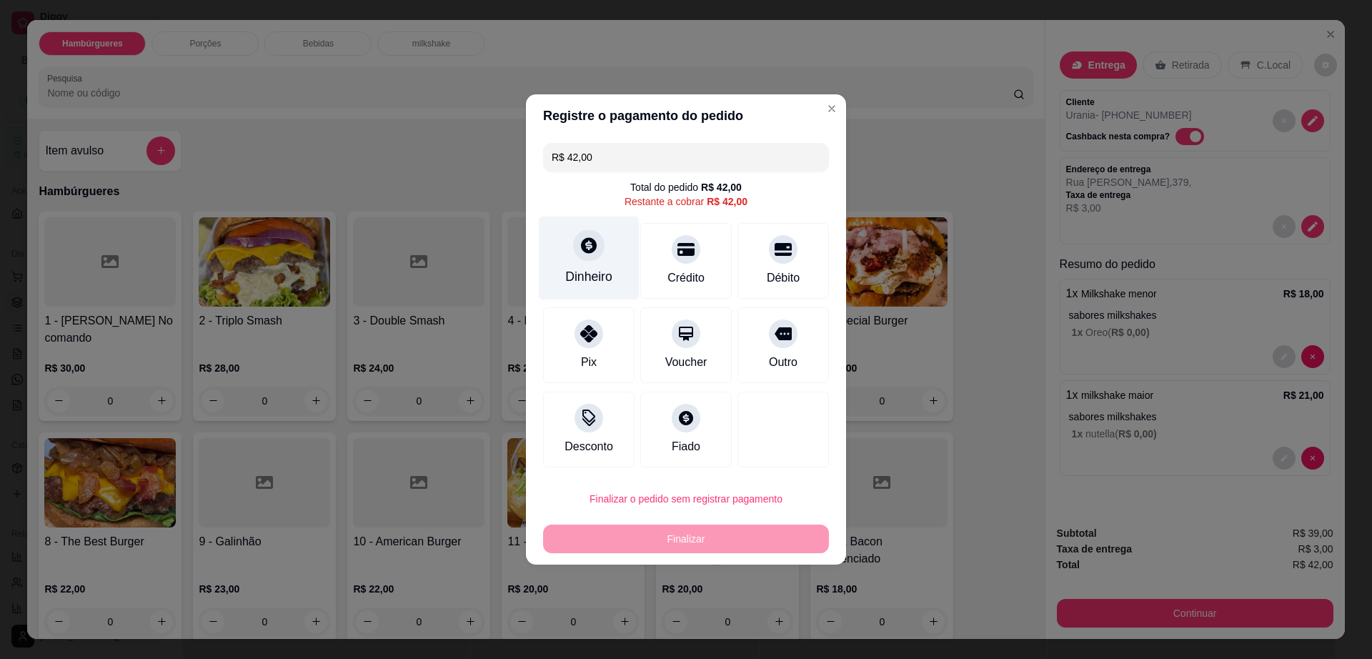
click at [594, 259] on div at bounding box center [588, 244] width 31 height 31
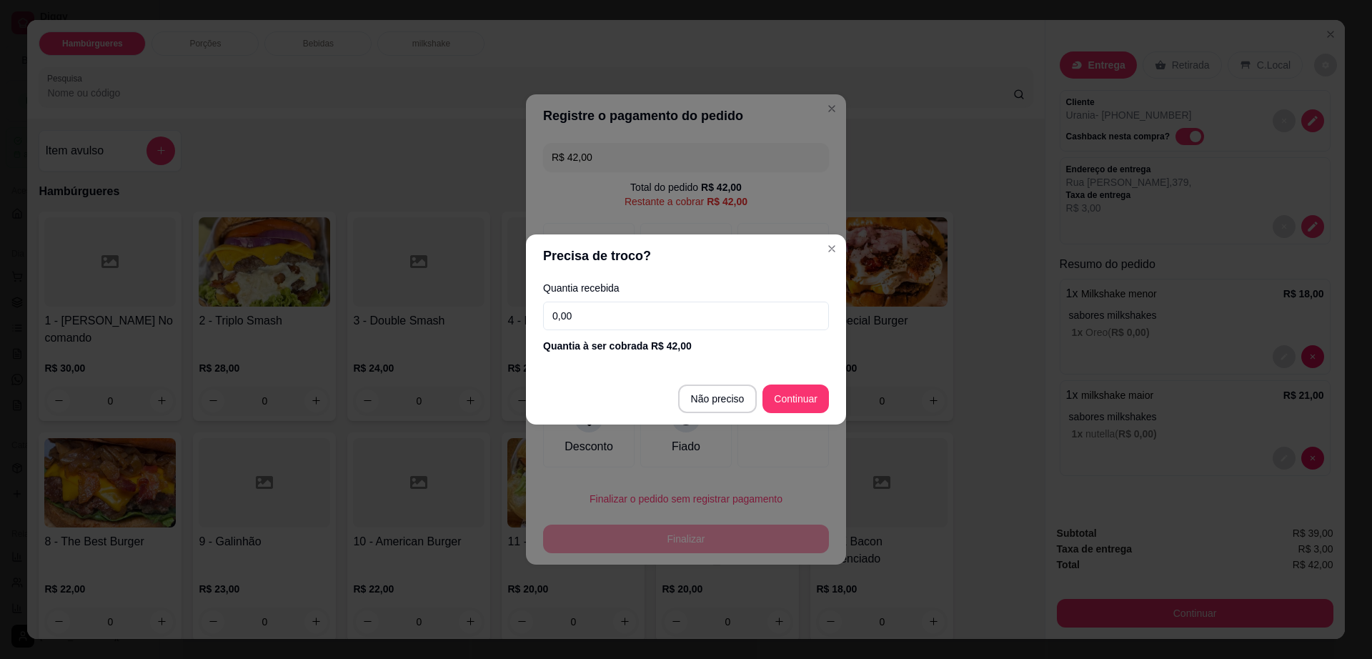
click at [617, 304] on input "0,00" at bounding box center [686, 316] width 286 height 29
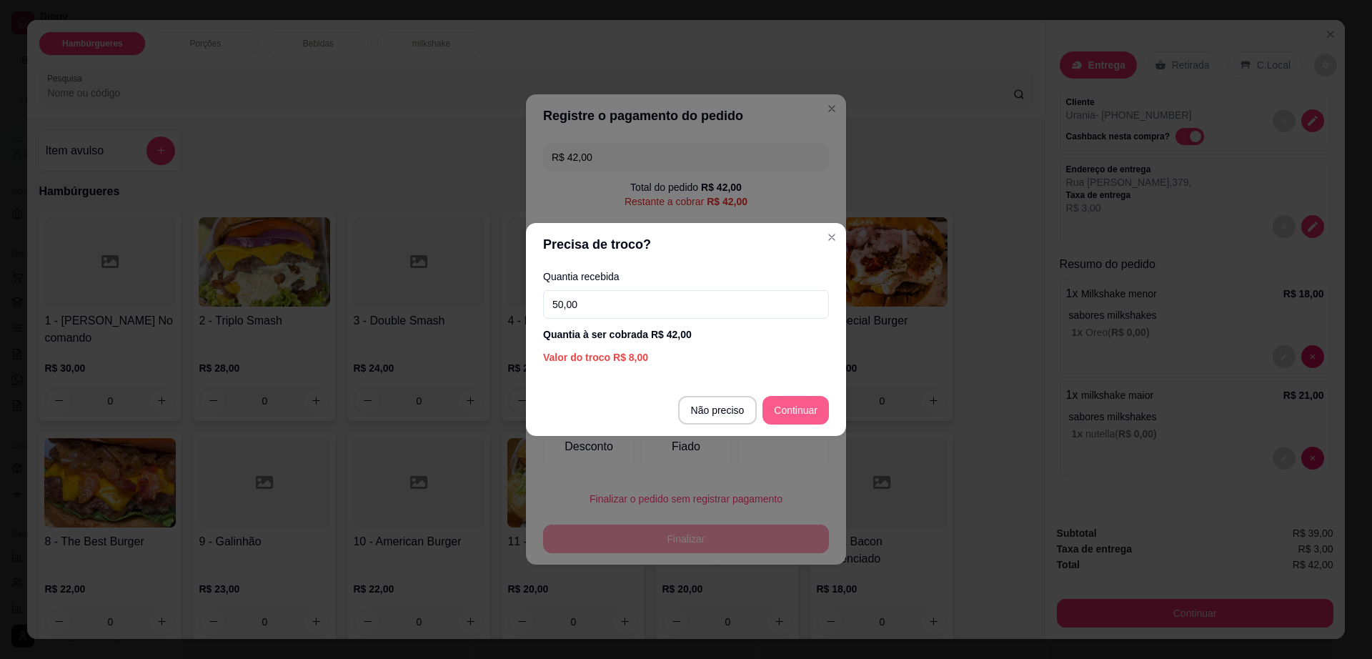
type input "50,00"
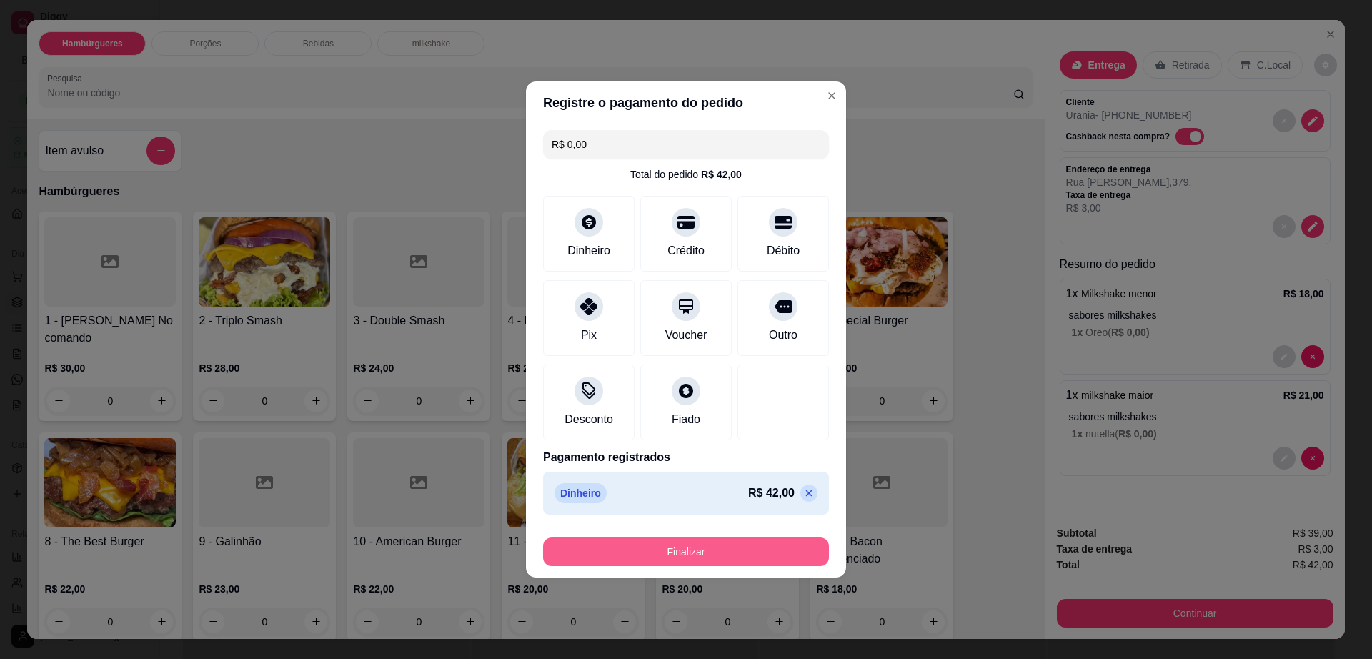
click at [761, 560] on button "Finalizar" at bounding box center [686, 551] width 286 height 29
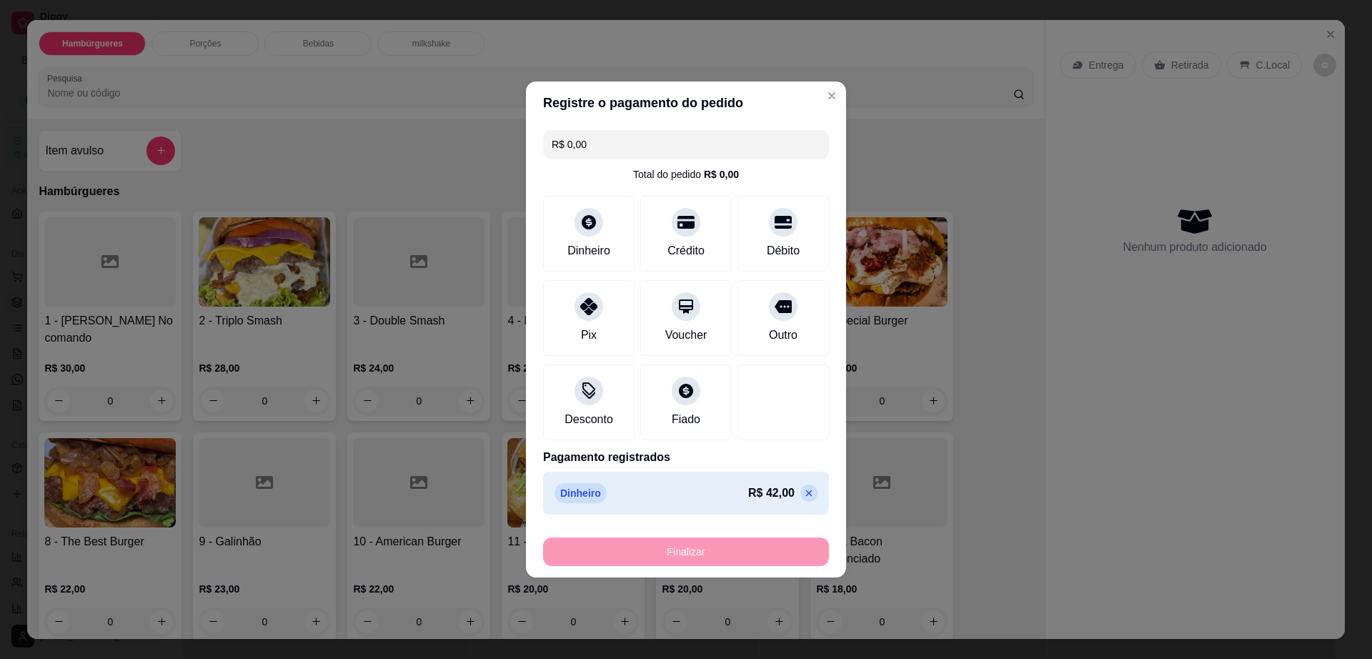
type input "-R$ 42,00"
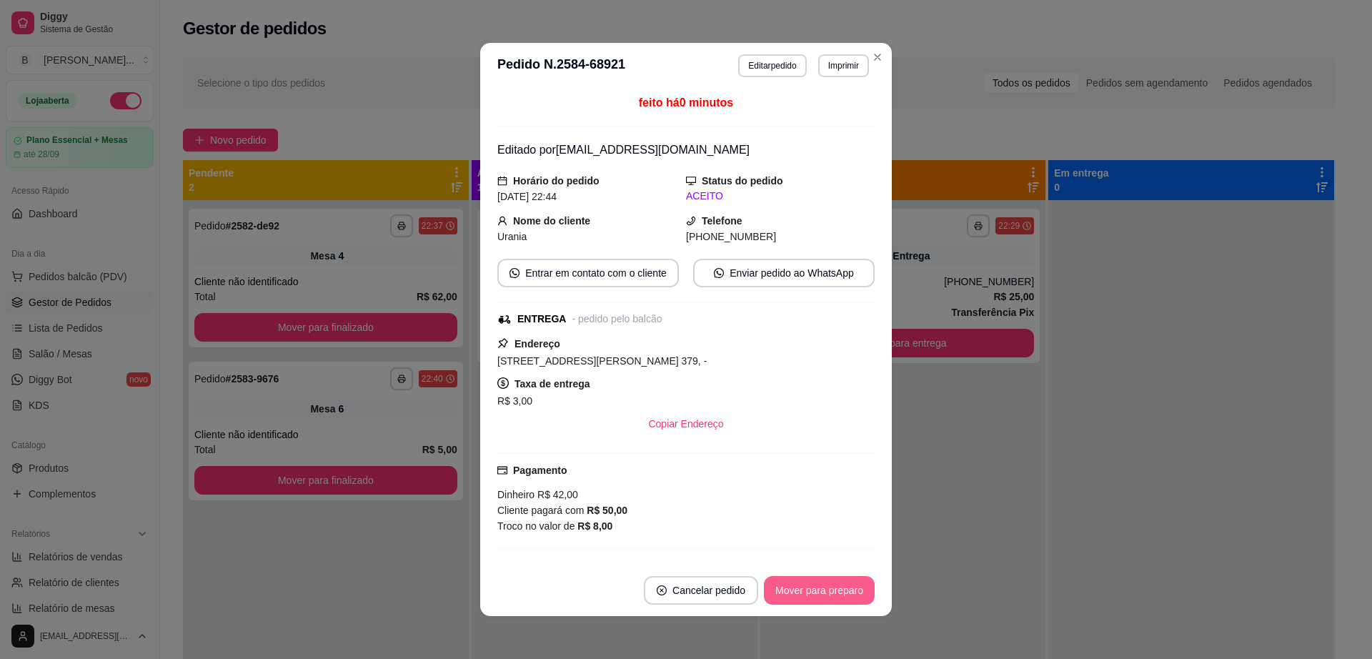
click at [805, 590] on button "Mover para preparo" at bounding box center [819, 590] width 111 height 29
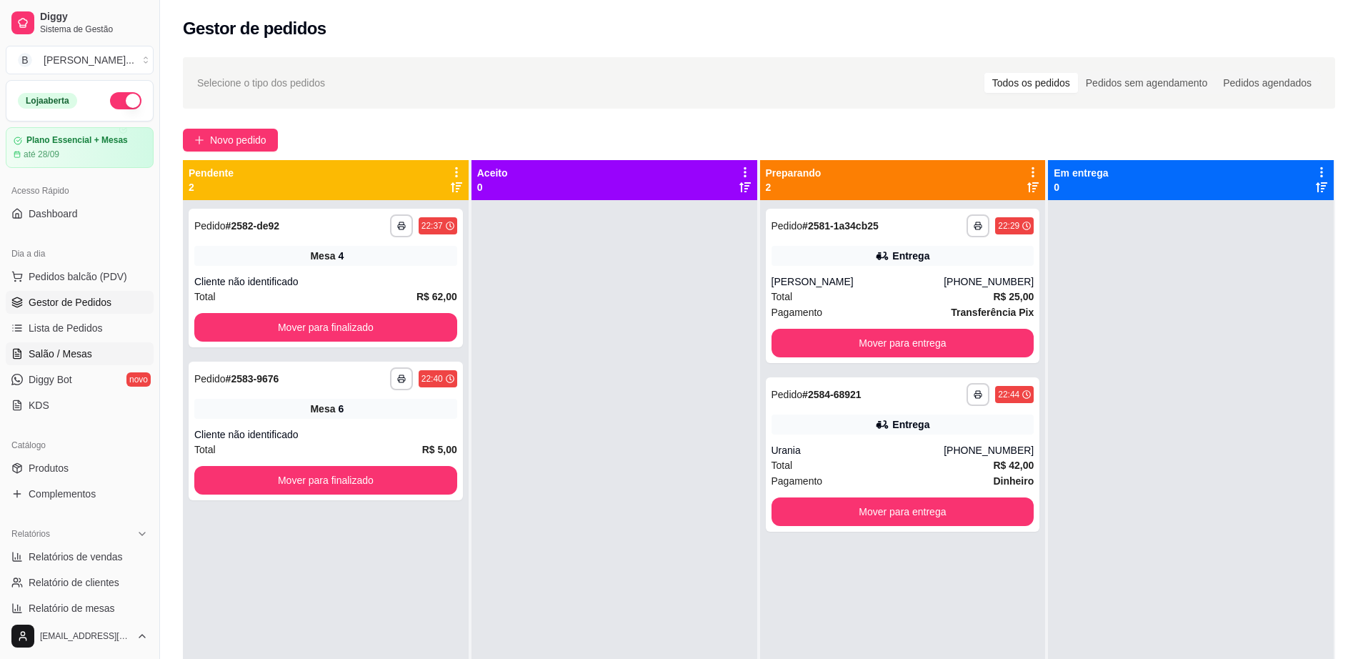
click at [85, 361] on link "Salão / Mesas" at bounding box center [80, 353] width 148 height 23
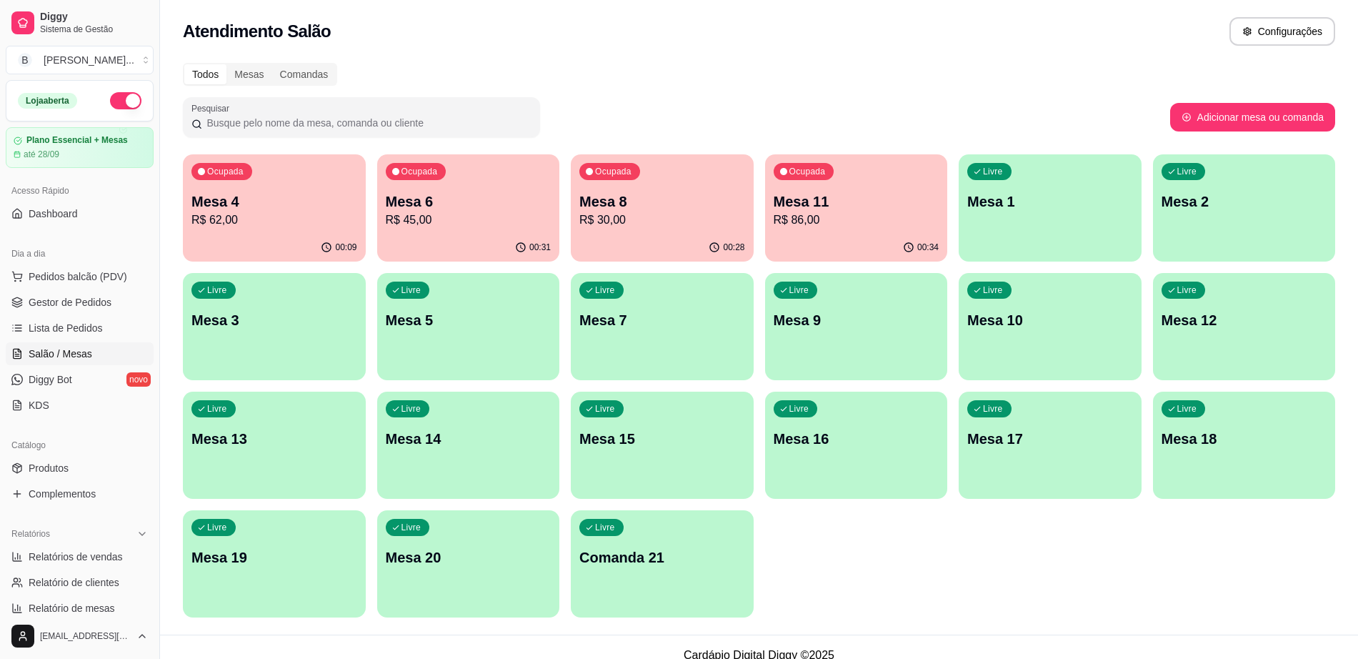
click at [820, 213] on p "R$ 86,00" at bounding box center [857, 220] width 166 height 17
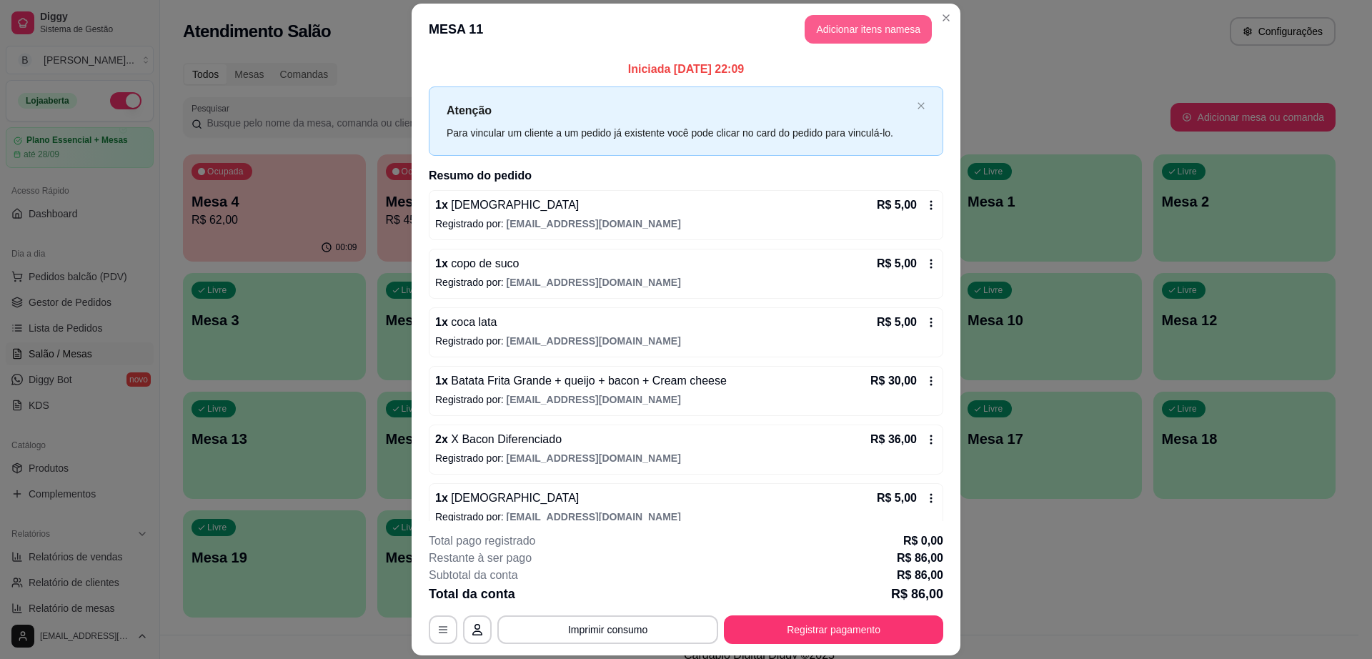
click at [851, 28] on button "Adicionar itens na mesa" at bounding box center [868, 29] width 127 height 29
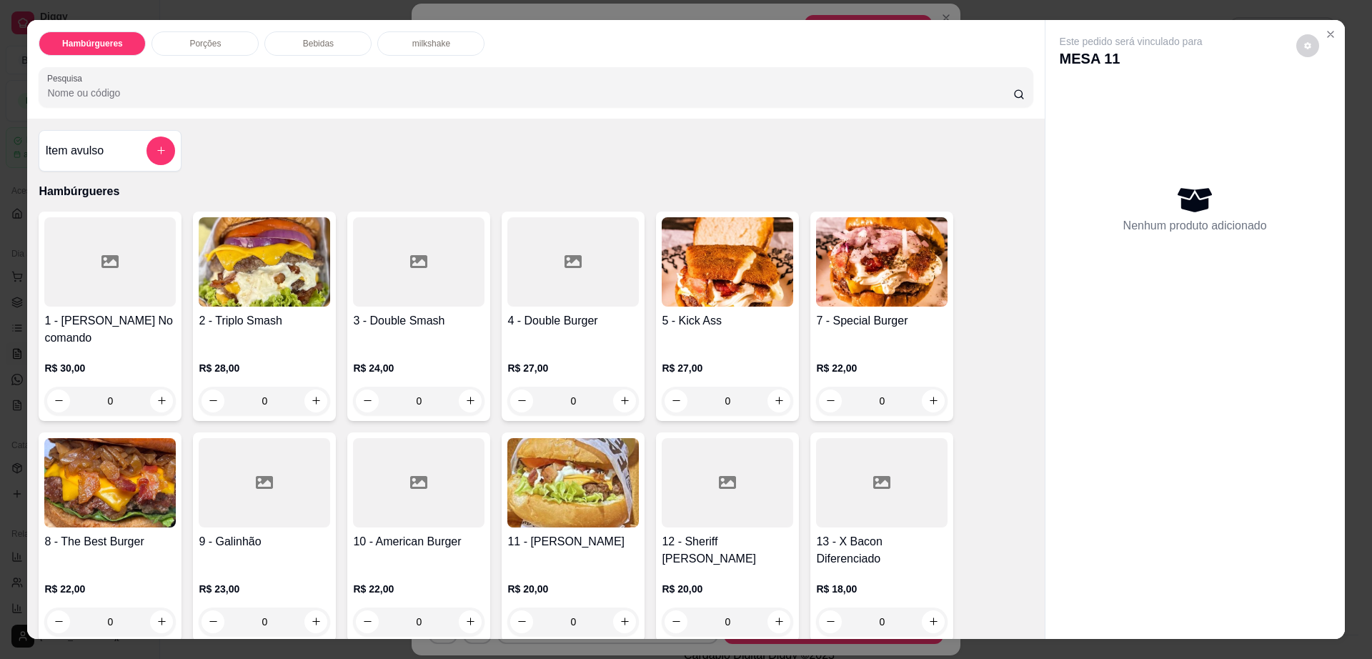
click at [330, 46] on div "Bebidas" at bounding box center [317, 43] width 107 height 24
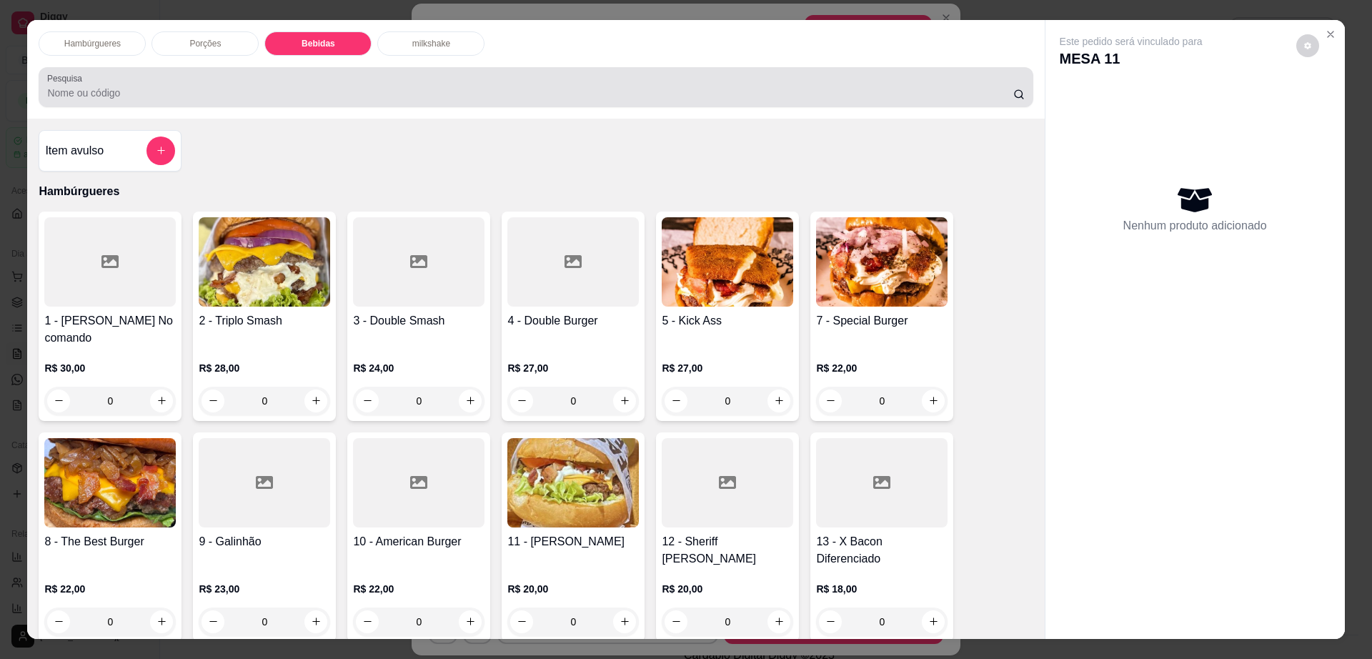
scroll to position [26, 0]
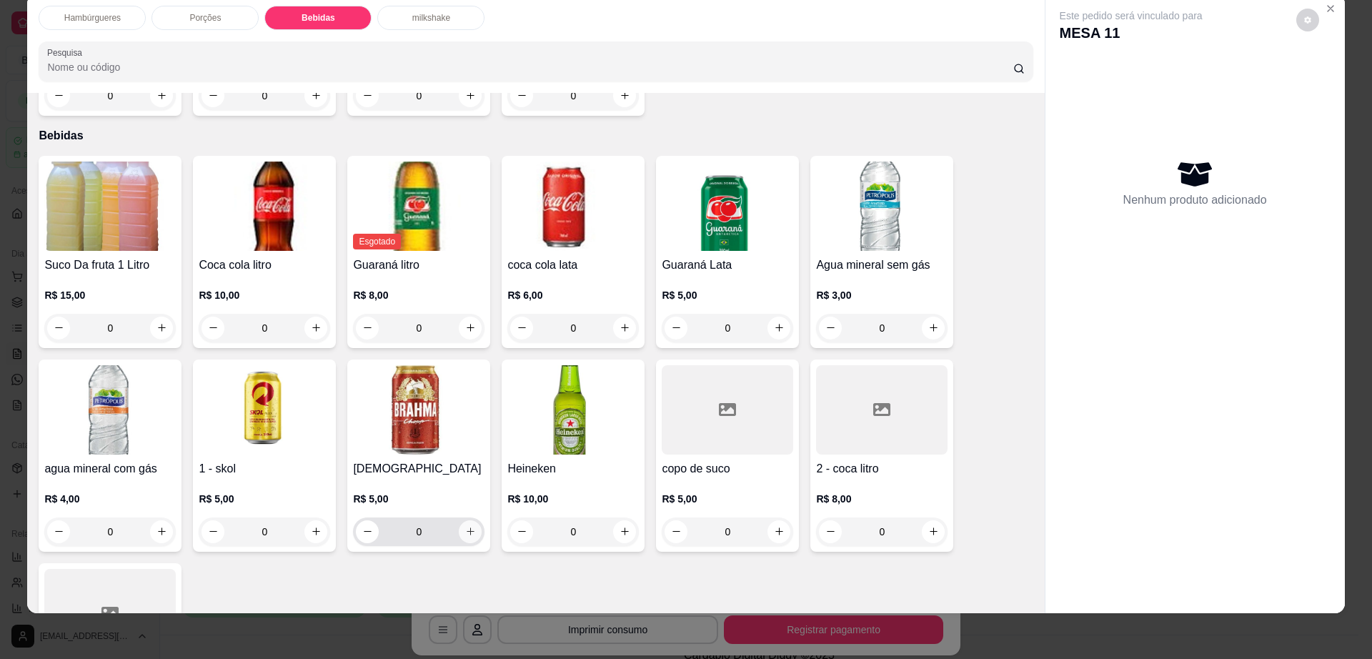
click at [465, 526] on icon "increase-product-quantity" at bounding box center [470, 531] width 11 height 11
type input "1"
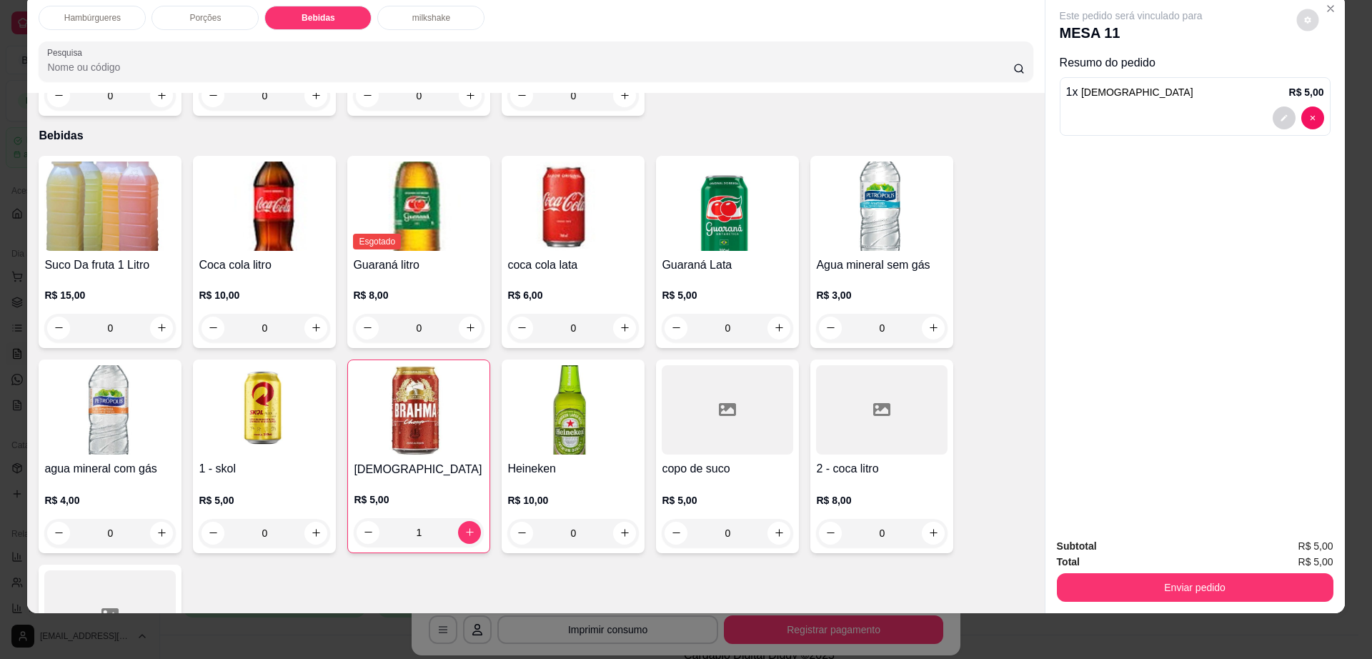
click at [1296, 14] on button "decrease-product-quantity" at bounding box center [1307, 20] width 22 height 22
click at [1147, 585] on button "Enviar pedido" at bounding box center [1195, 587] width 277 height 29
click at [1147, 585] on button "Enviar pedido" at bounding box center [1194, 588] width 268 height 28
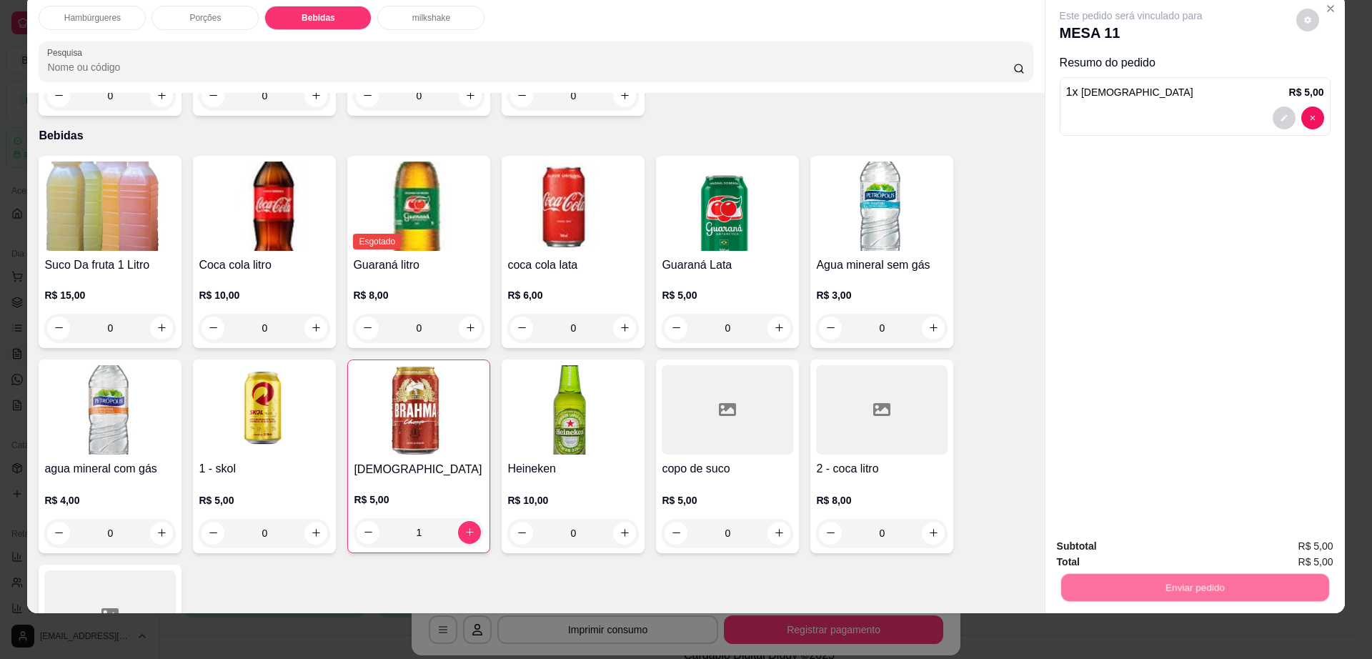
click at [1147, 561] on button "Não registrar e enviar pedido" at bounding box center [1146, 552] width 144 height 26
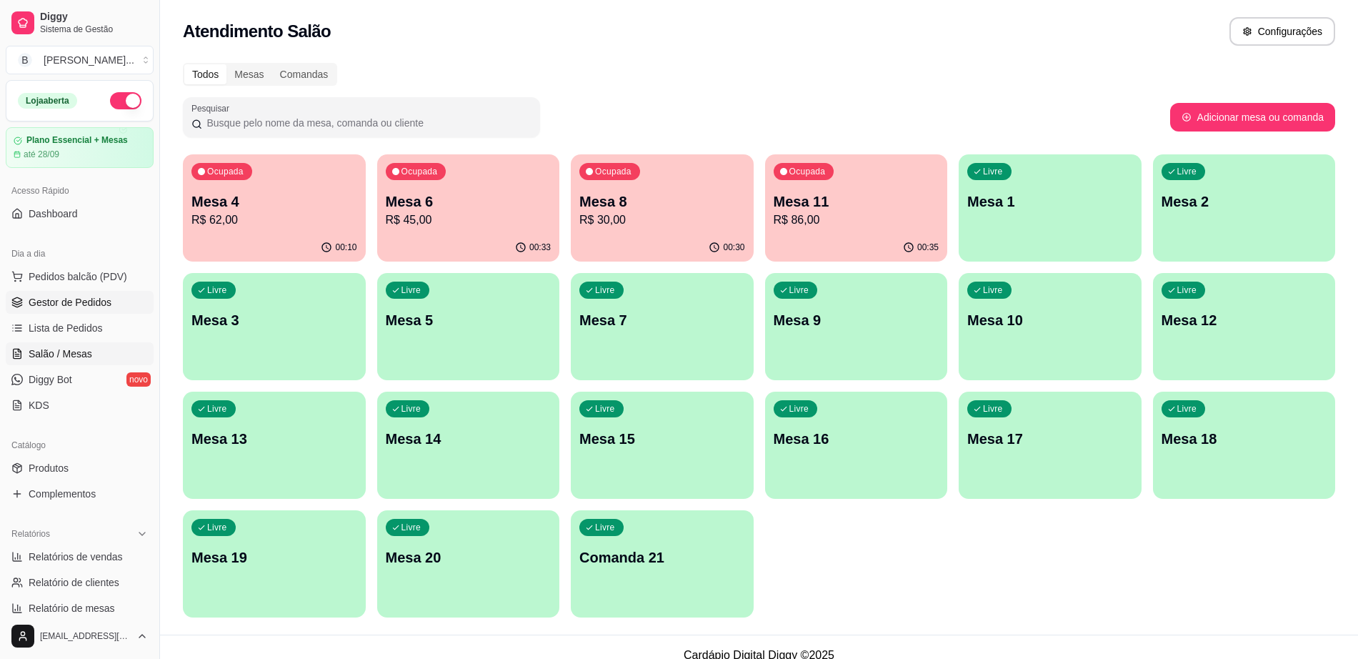
click at [101, 307] on span "Gestor de Pedidos" at bounding box center [70, 302] width 83 height 14
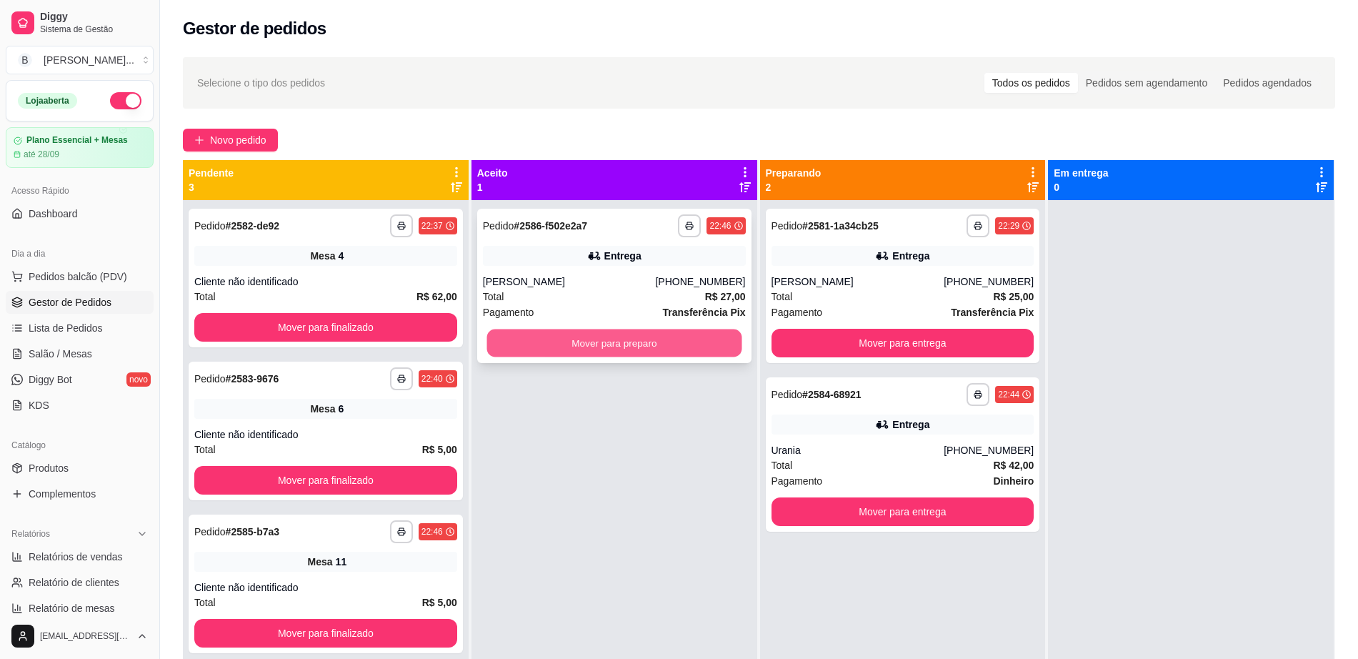
click at [646, 340] on button "Mover para preparo" at bounding box center [614, 343] width 255 height 28
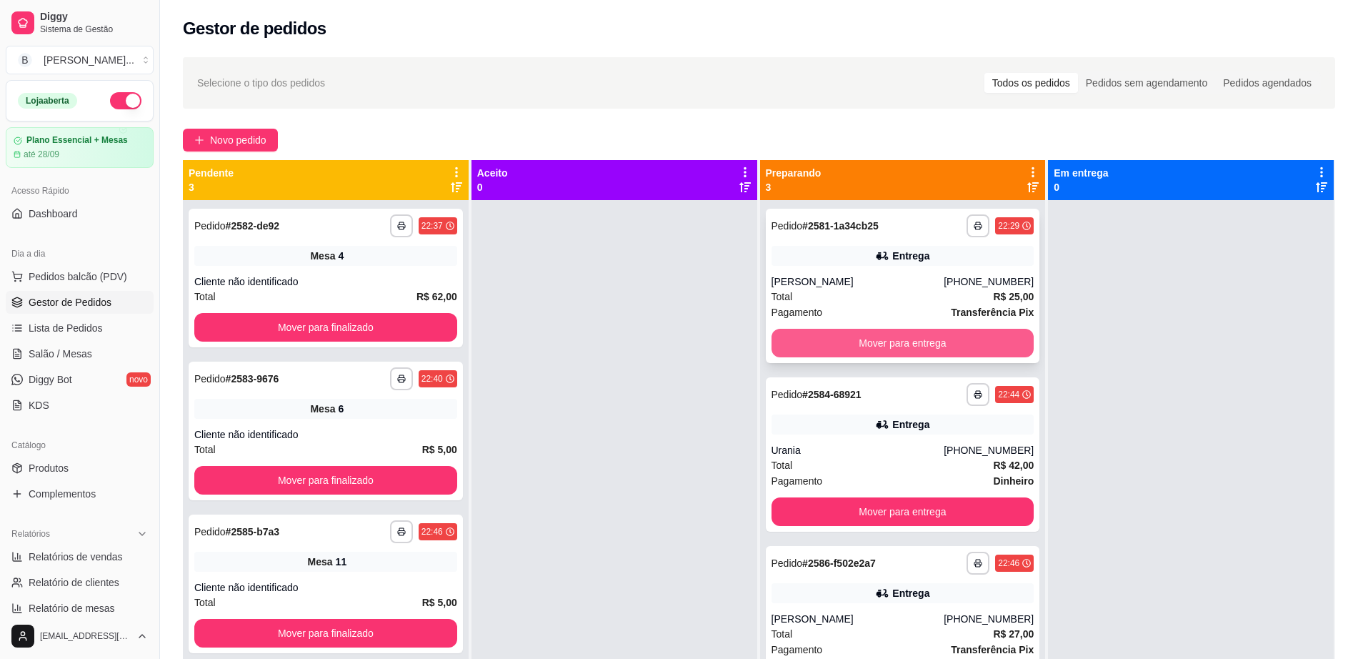
click at [813, 334] on button "Mover para entrega" at bounding box center [903, 343] width 263 height 29
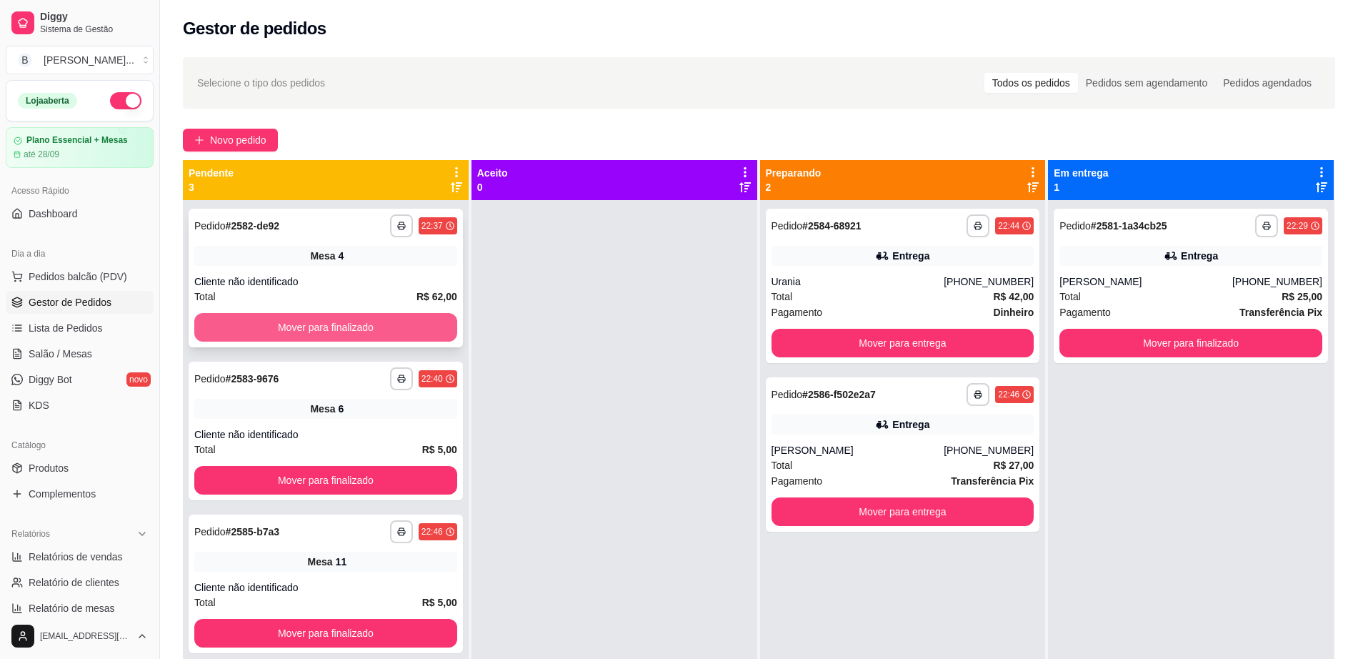
click at [398, 316] on button "Mover para finalizado" at bounding box center [325, 327] width 263 height 29
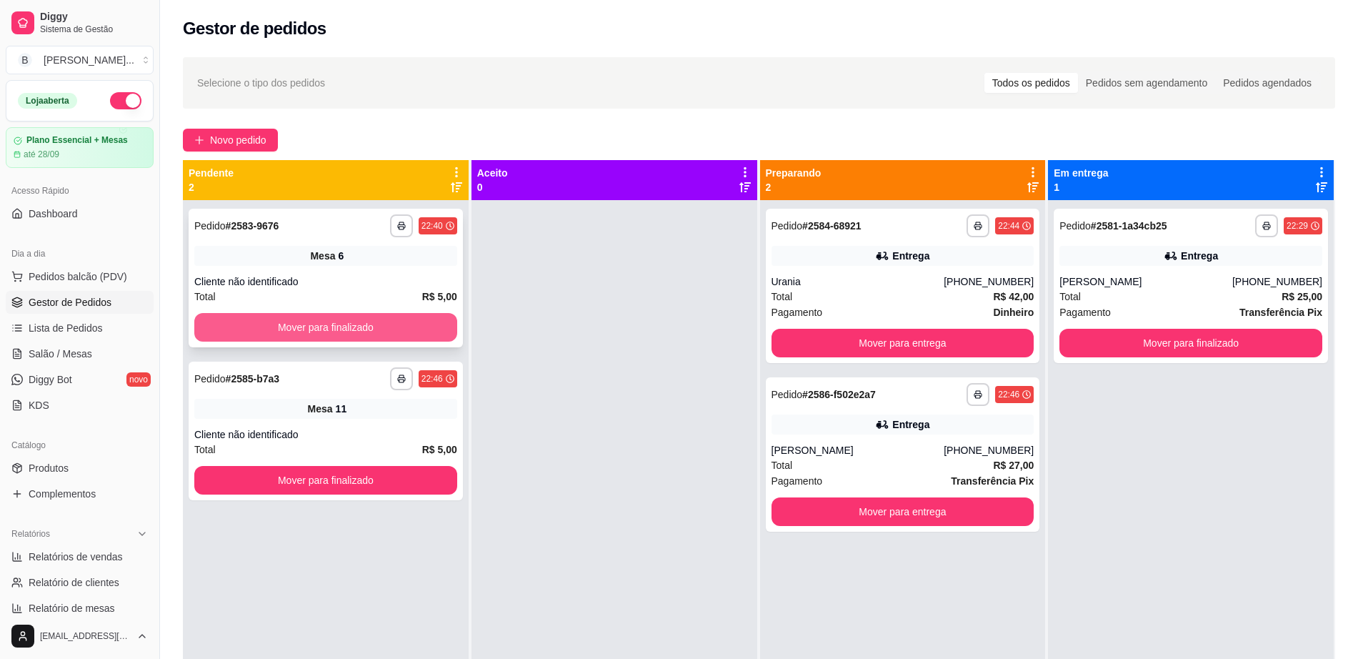
click at [404, 316] on button "Mover para finalizado" at bounding box center [325, 327] width 263 height 29
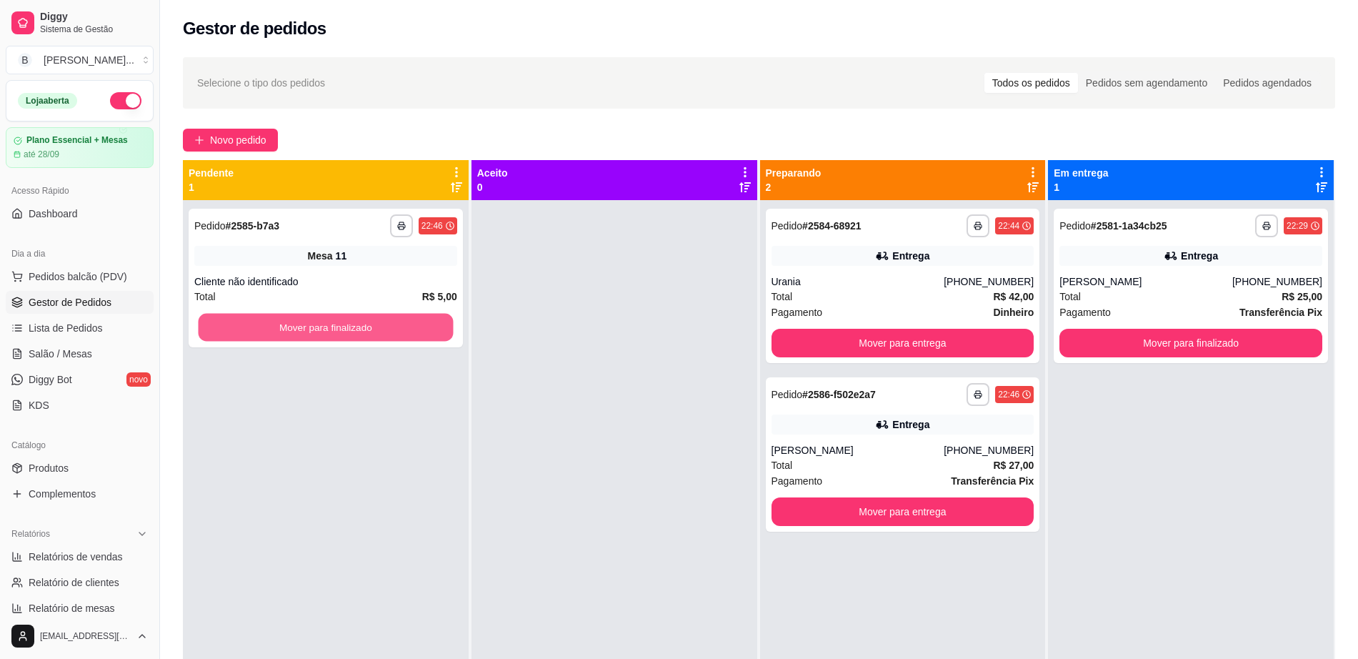
click at [404, 316] on button "Mover para finalizado" at bounding box center [326, 328] width 255 height 28
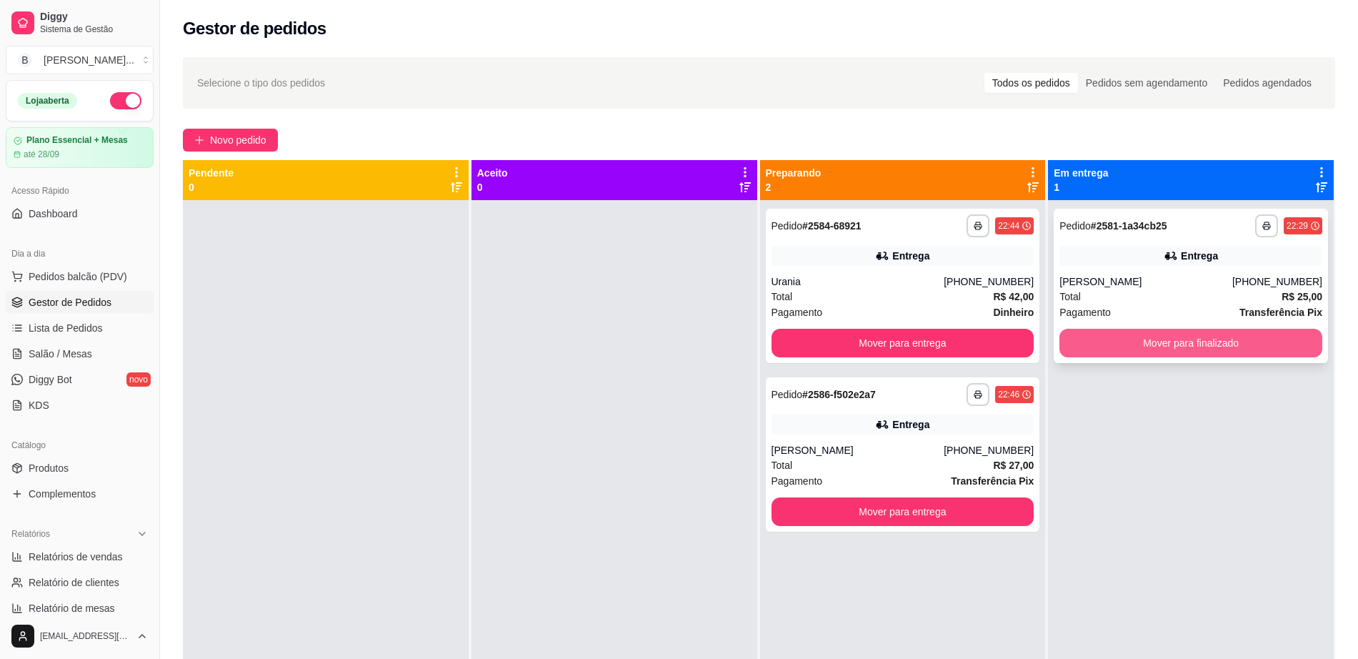
click at [1153, 332] on button "Mover para finalizado" at bounding box center [1191, 343] width 263 height 29
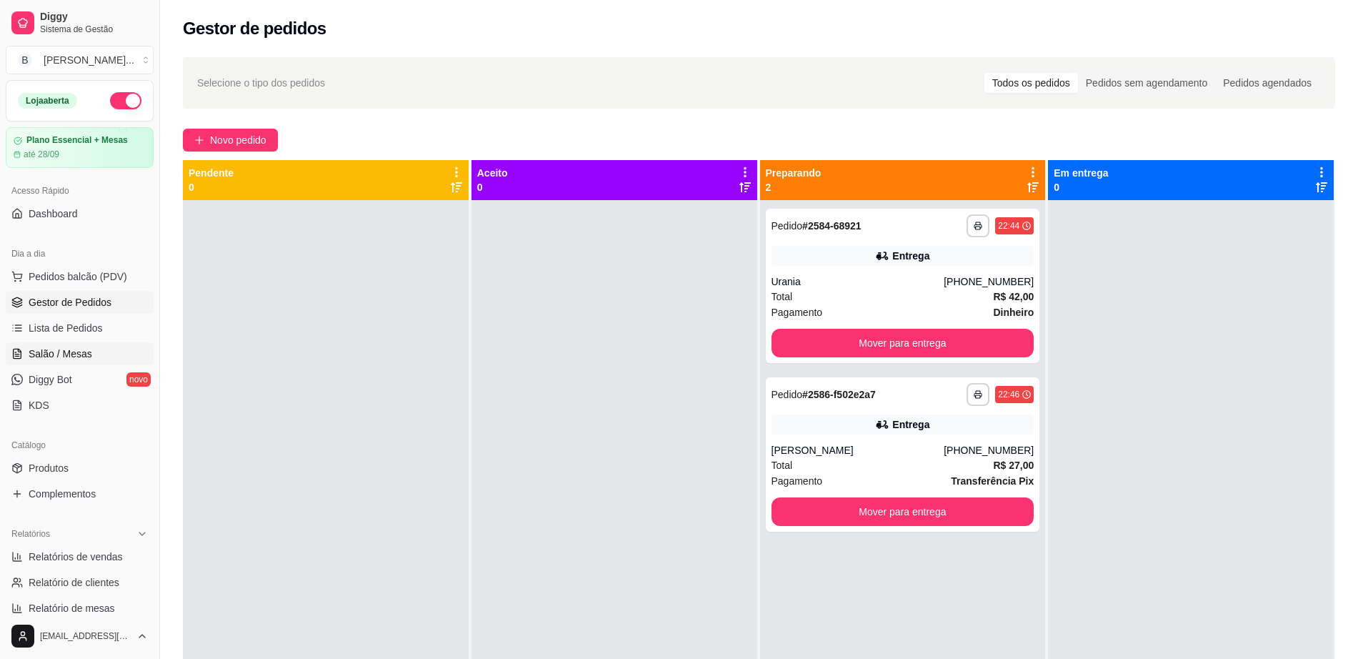
click at [64, 349] on span "Salão / Mesas" at bounding box center [61, 354] width 64 height 14
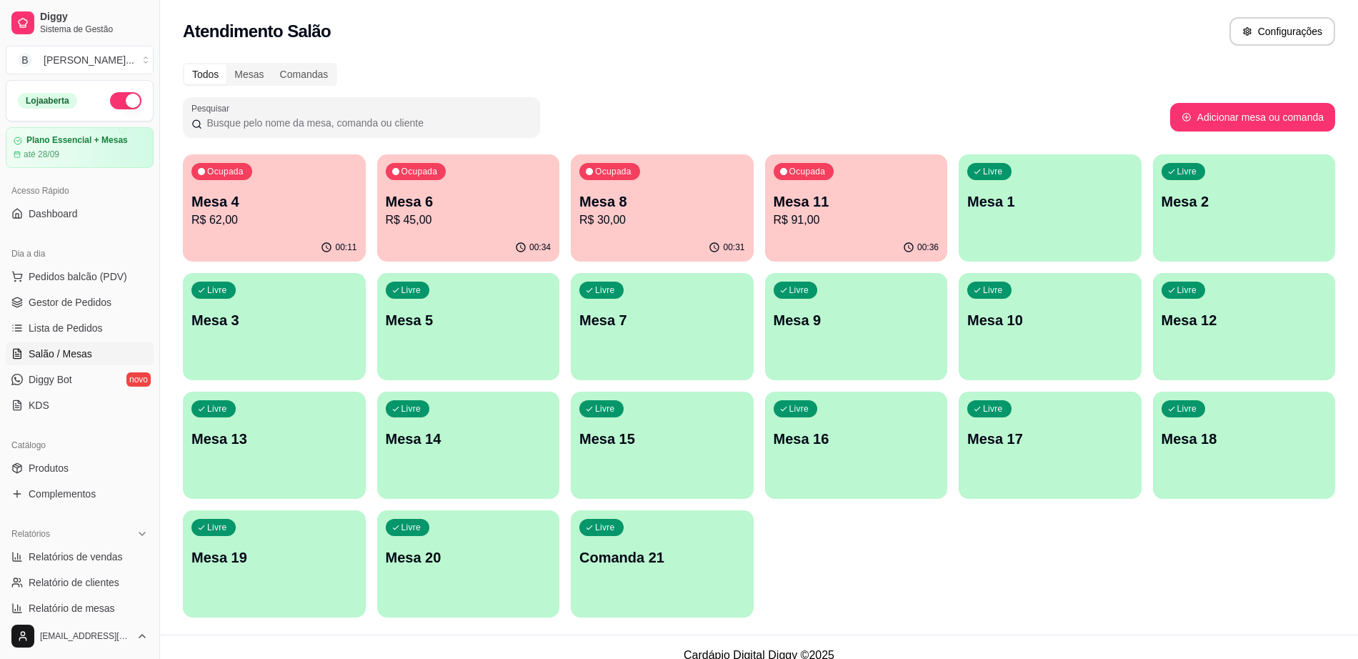
click at [444, 232] on div "Ocupada Mesa 6 R$ 45,00" at bounding box center [468, 193] width 183 height 79
click at [297, 240] on div "00:13" at bounding box center [274, 246] width 177 height 27
click at [825, 223] on p "R$ 91,00" at bounding box center [857, 220] width 166 height 17
click at [45, 305] on span "Gestor de Pedidos" at bounding box center [70, 302] width 83 height 14
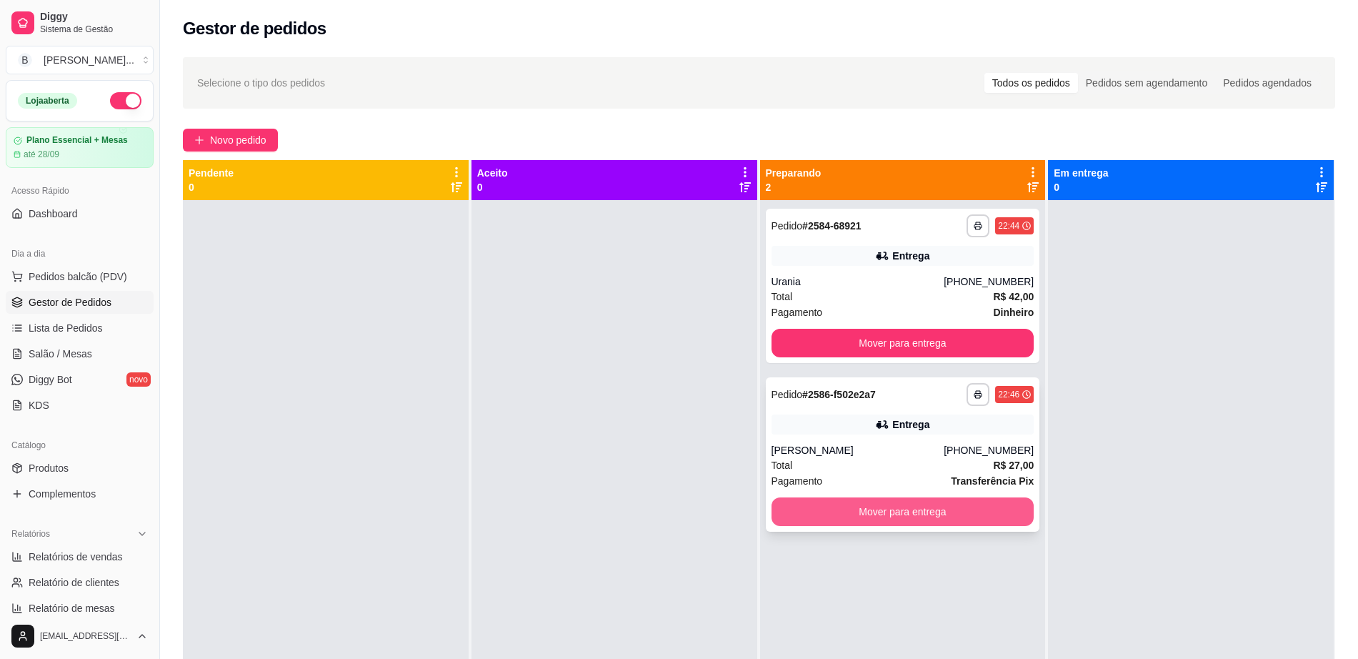
click at [909, 507] on button "Mover para entrega" at bounding box center [903, 511] width 263 height 29
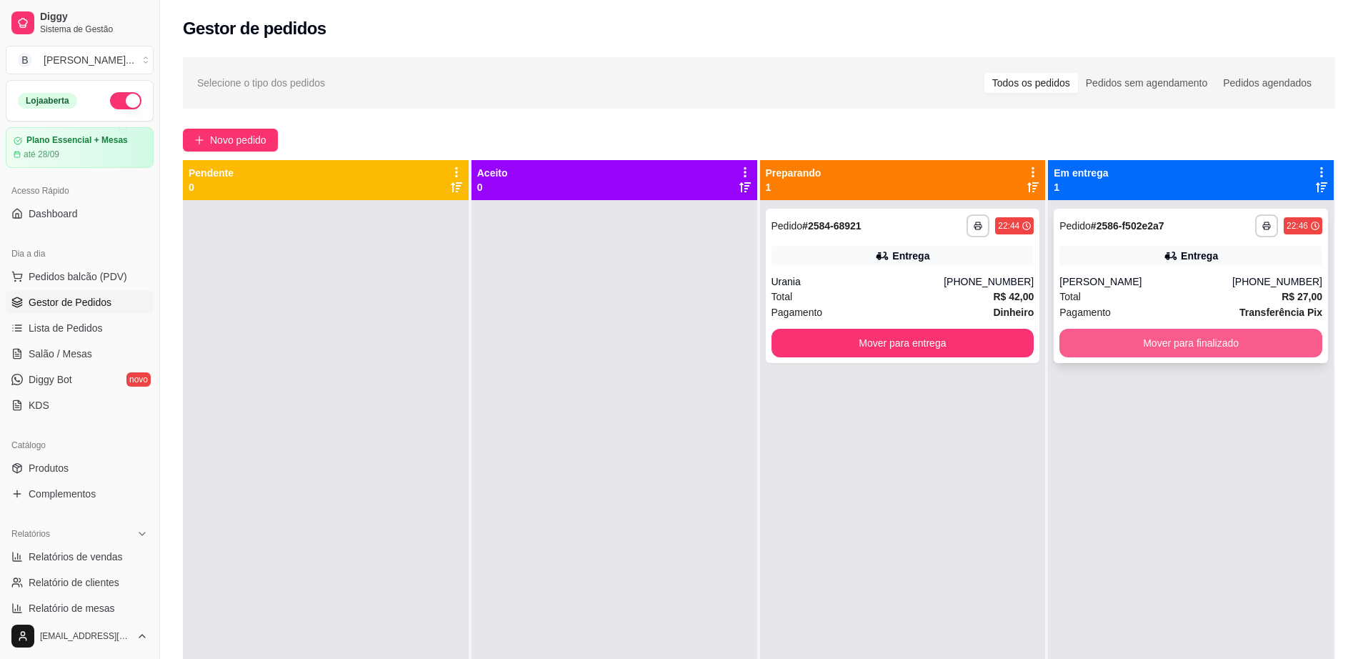
click at [1101, 348] on button "Mover para finalizado" at bounding box center [1191, 343] width 263 height 29
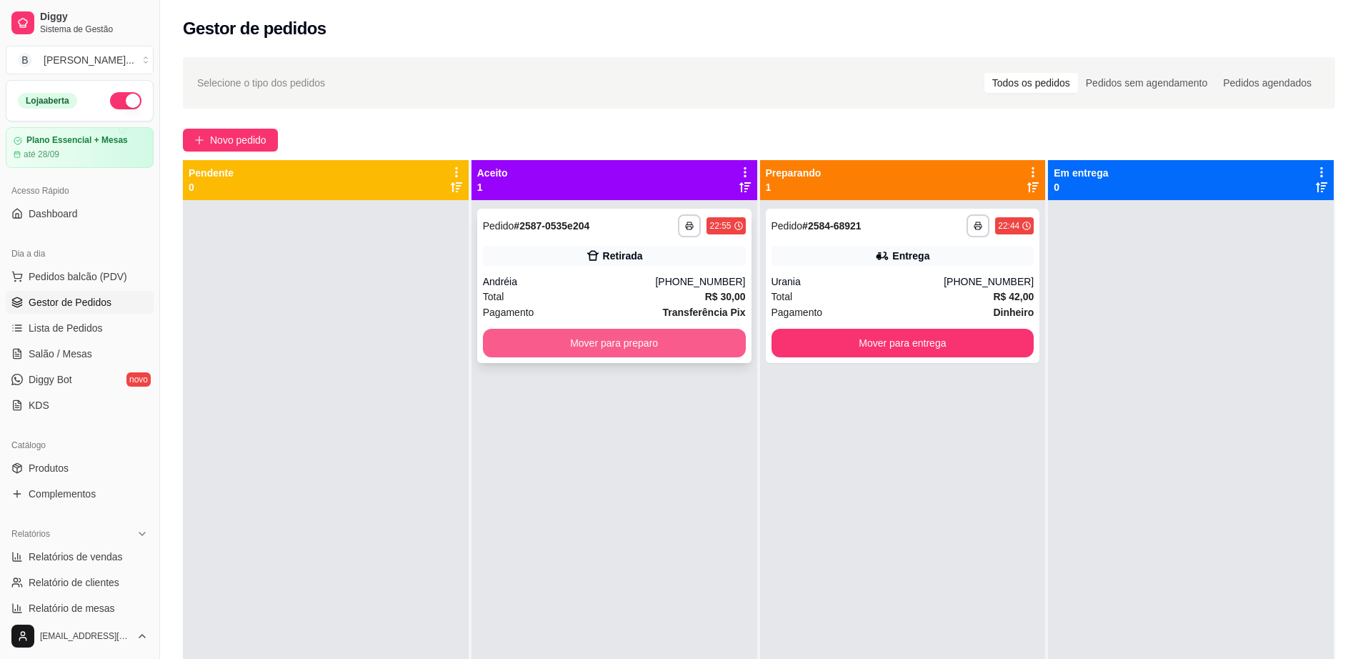
click at [580, 347] on button "Mover para preparo" at bounding box center [614, 343] width 263 height 29
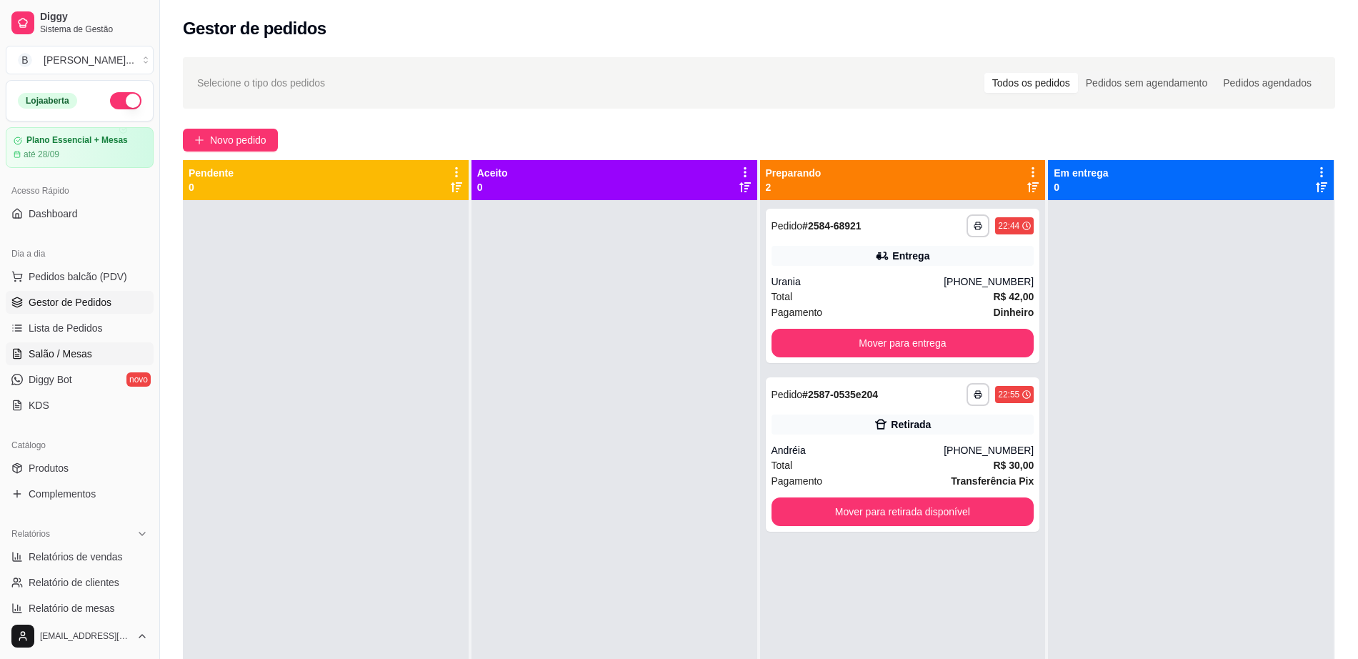
click at [93, 358] on link "Salão / Mesas" at bounding box center [80, 353] width 148 height 23
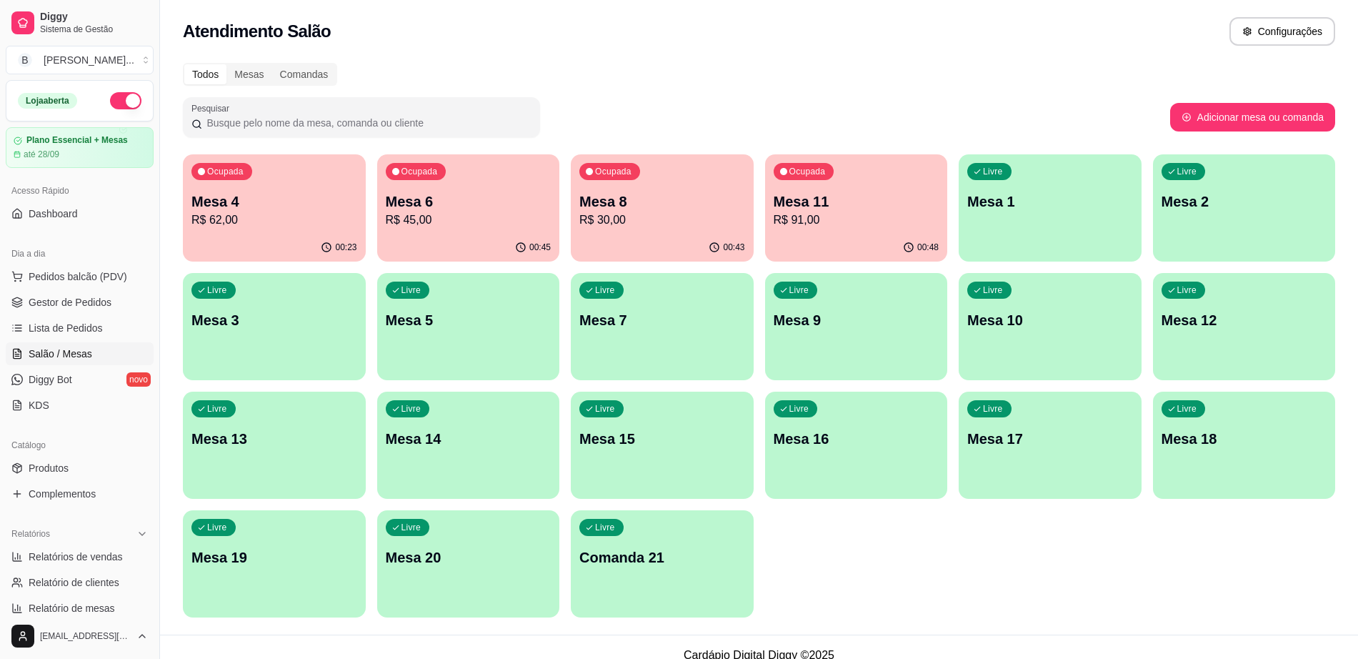
click at [806, 212] on p "R$ 91,00" at bounding box center [857, 220] width 166 height 17
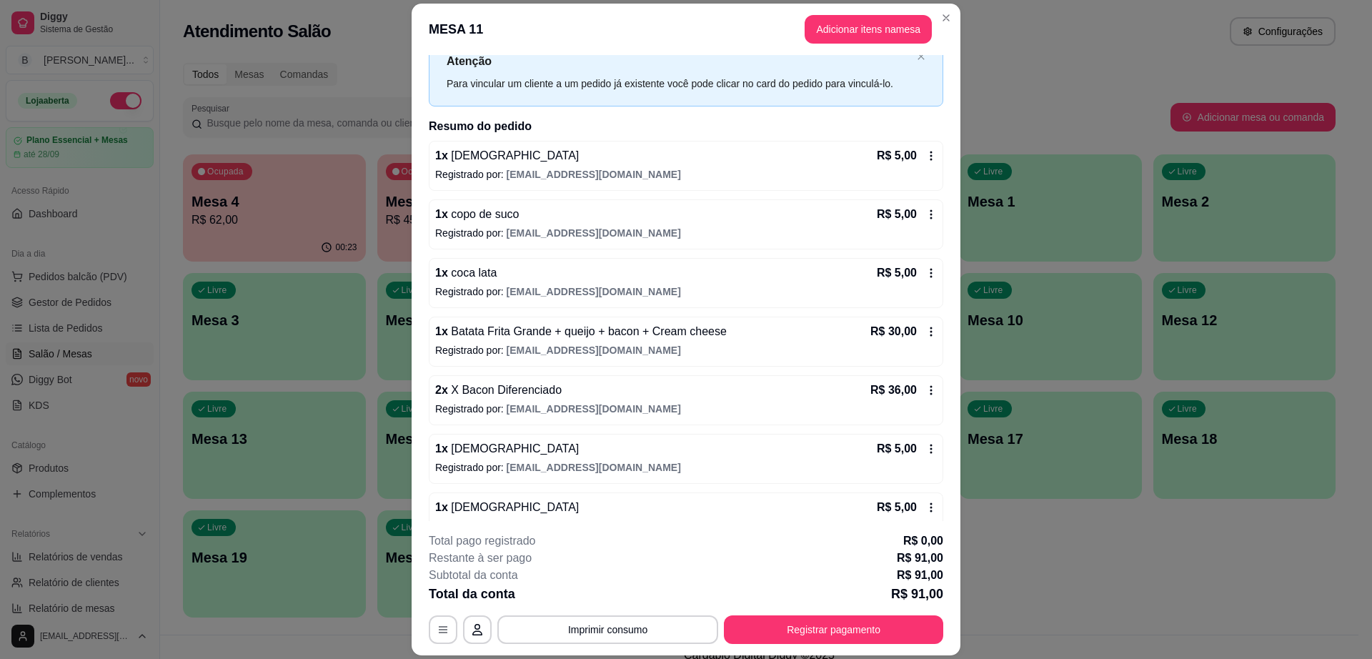
scroll to position [76, 0]
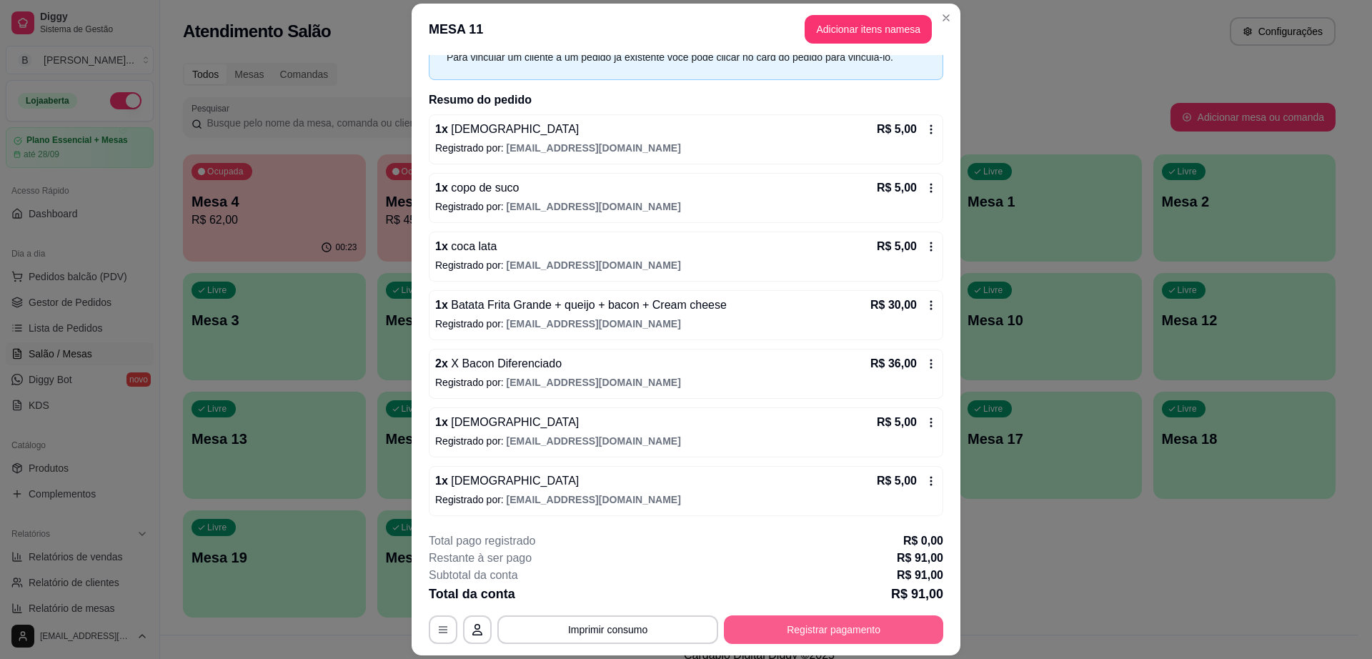
click at [790, 625] on button "Registrar pagamento" at bounding box center [833, 629] width 219 height 29
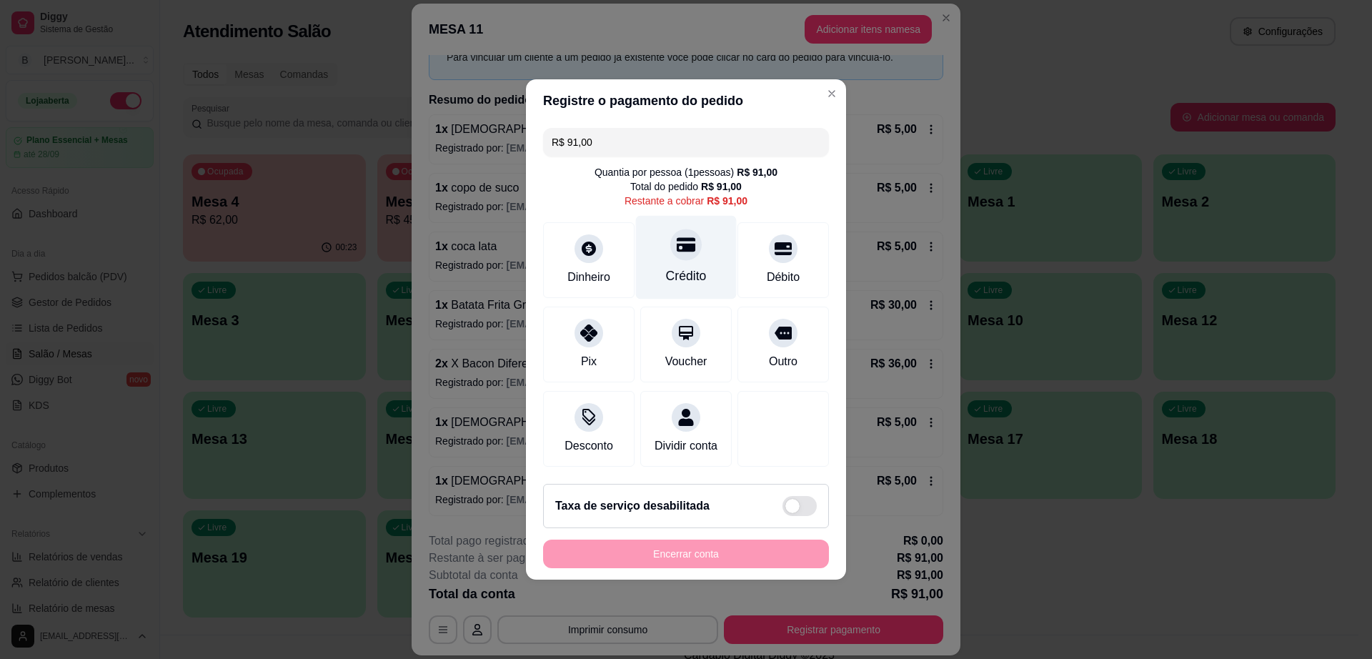
click at [689, 242] on div at bounding box center [685, 244] width 31 height 31
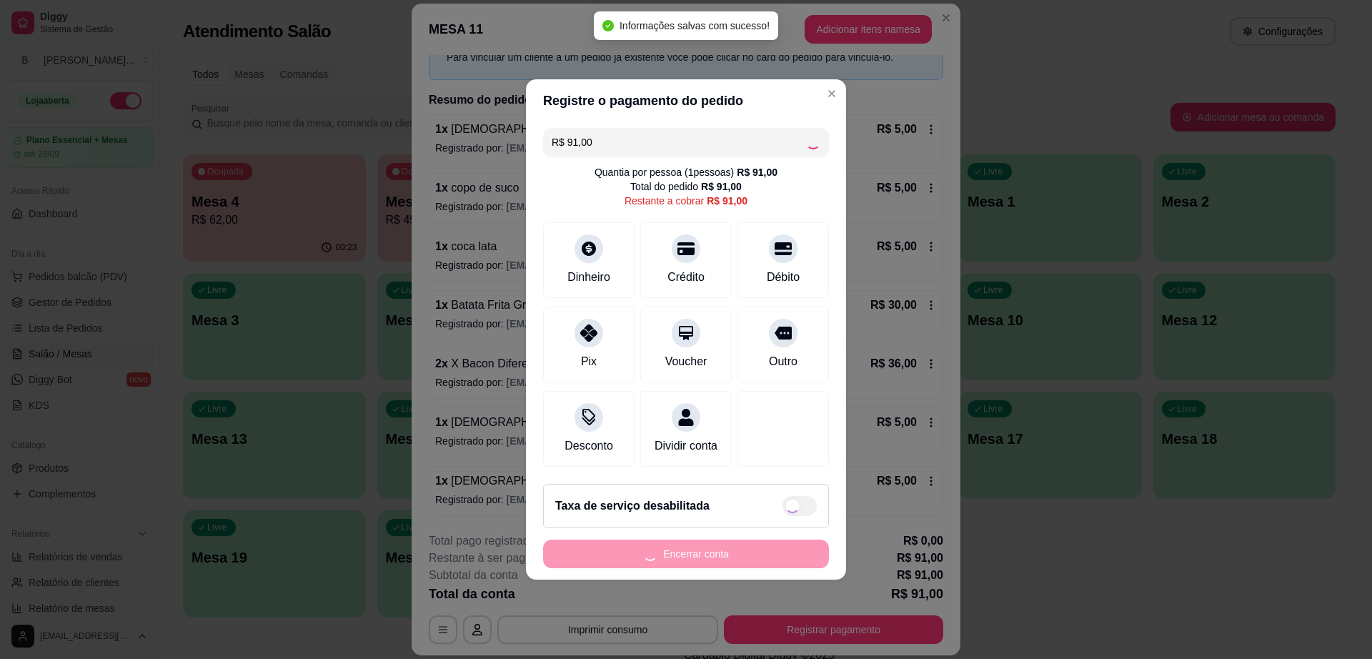
type input "R$ 0,00"
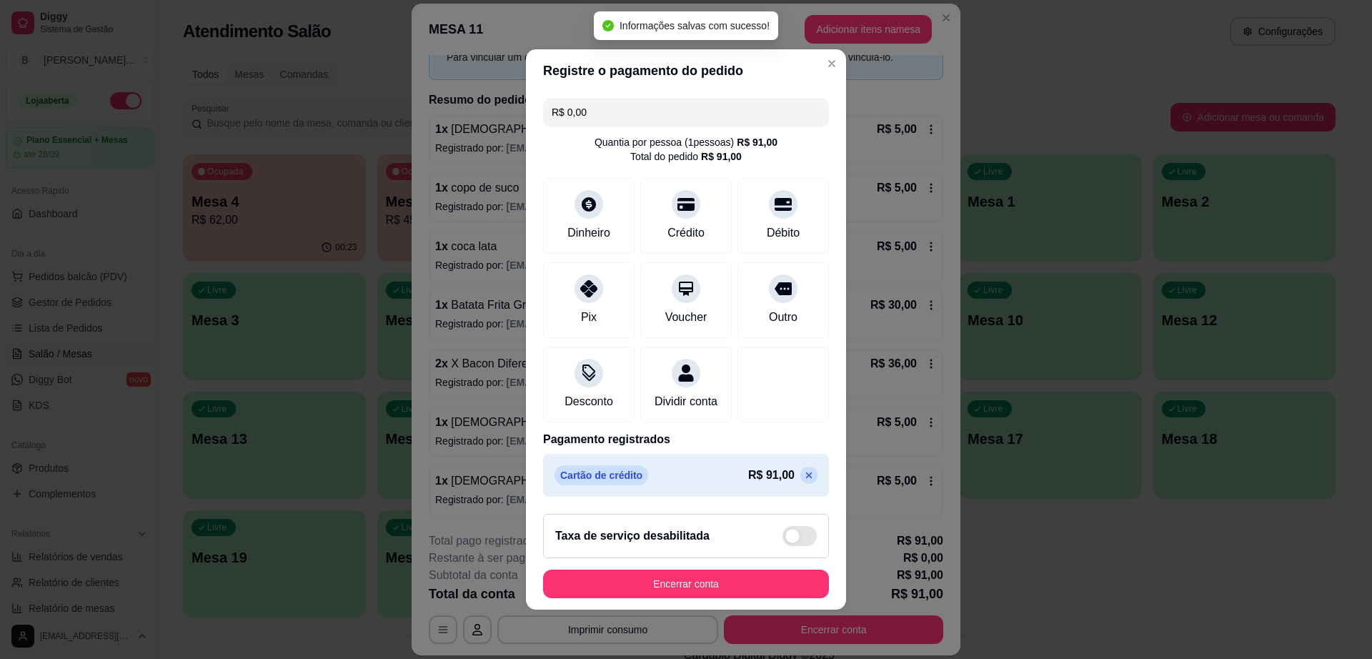
click at [765, 577] on footer "Taxa de serviço desabilitada Encerrar conta" at bounding box center [686, 555] width 320 height 107
click at [765, 580] on button "Encerrar conta" at bounding box center [686, 584] width 286 height 29
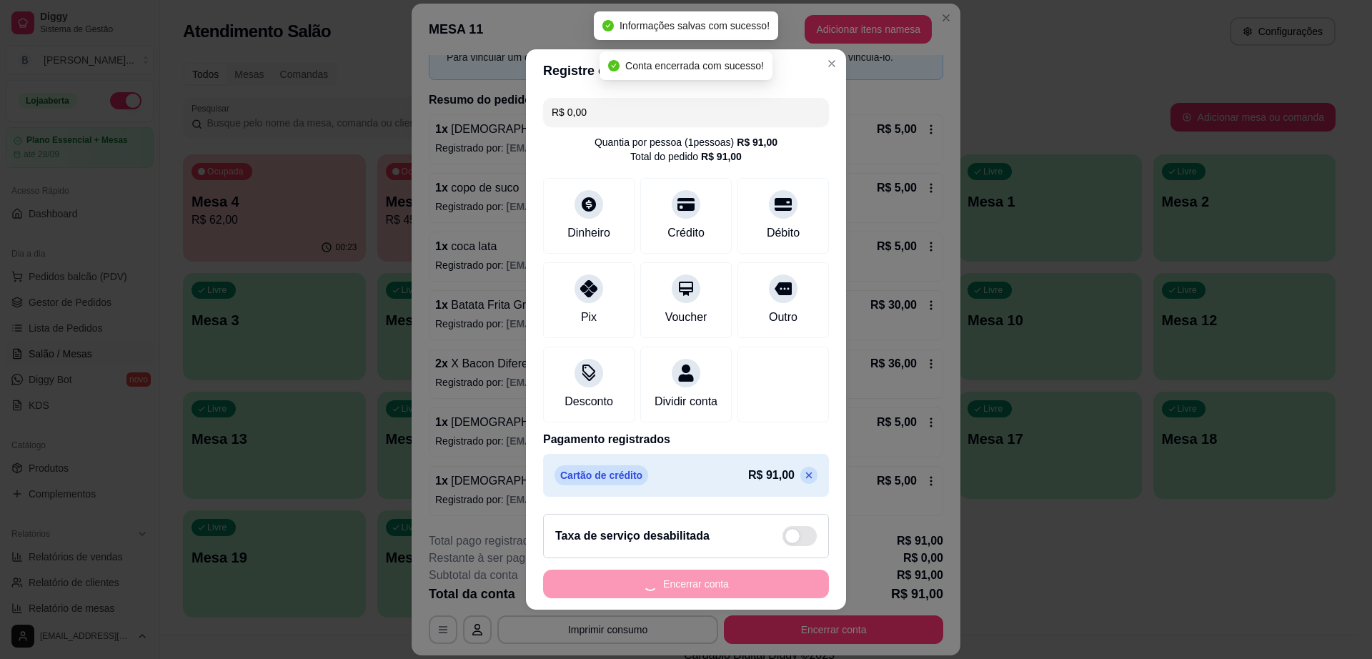
scroll to position [0, 0]
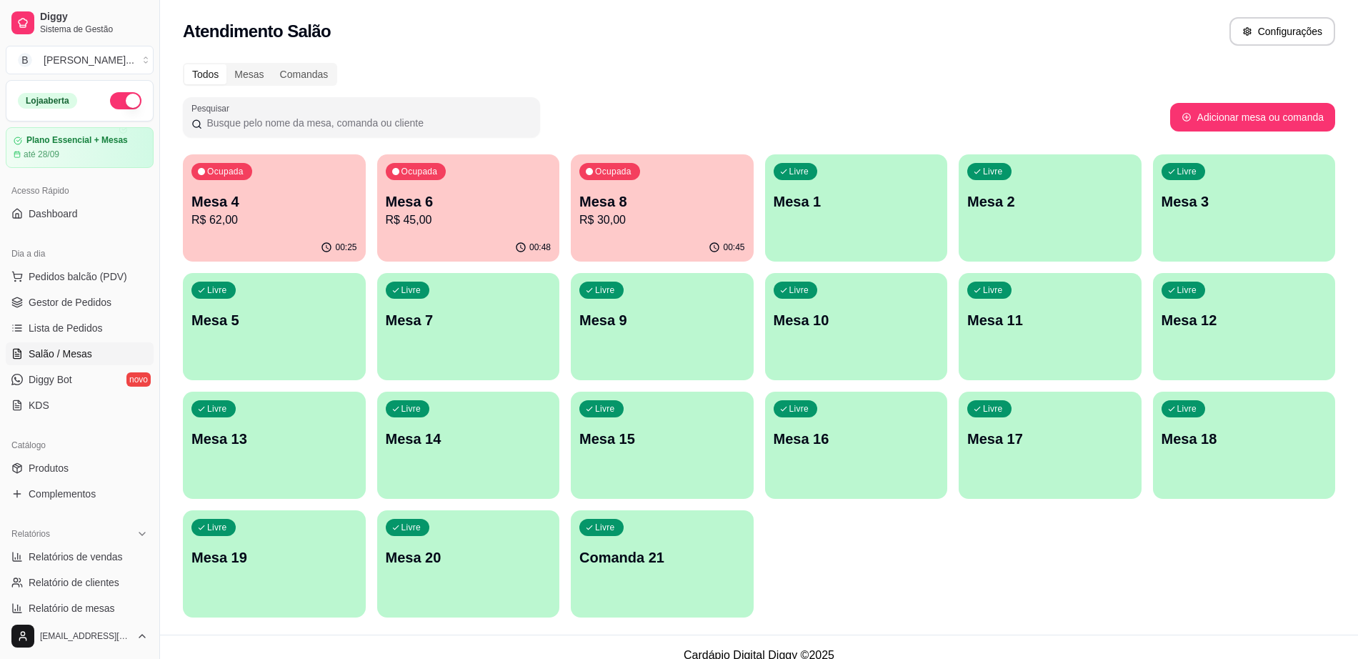
click at [861, 429] on p "Mesa 16" at bounding box center [857, 439] width 166 height 20
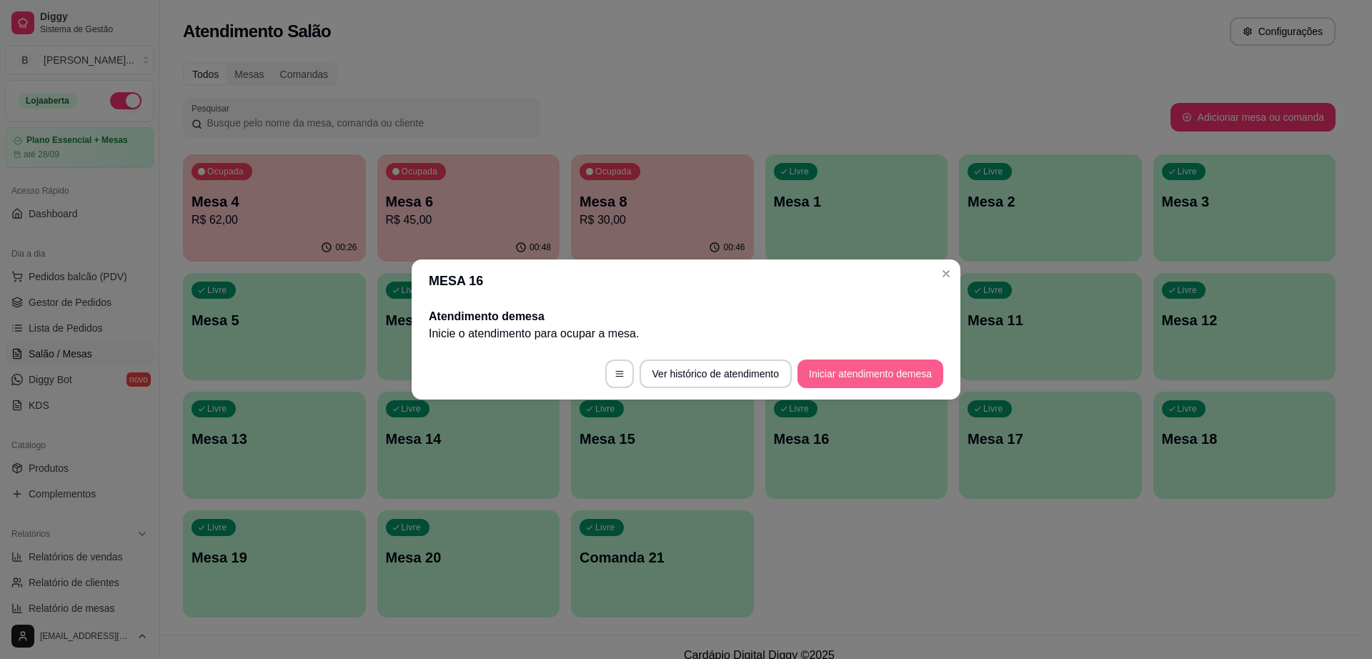
click at [881, 378] on button "Iniciar atendimento de mesa" at bounding box center [871, 373] width 146 height 29
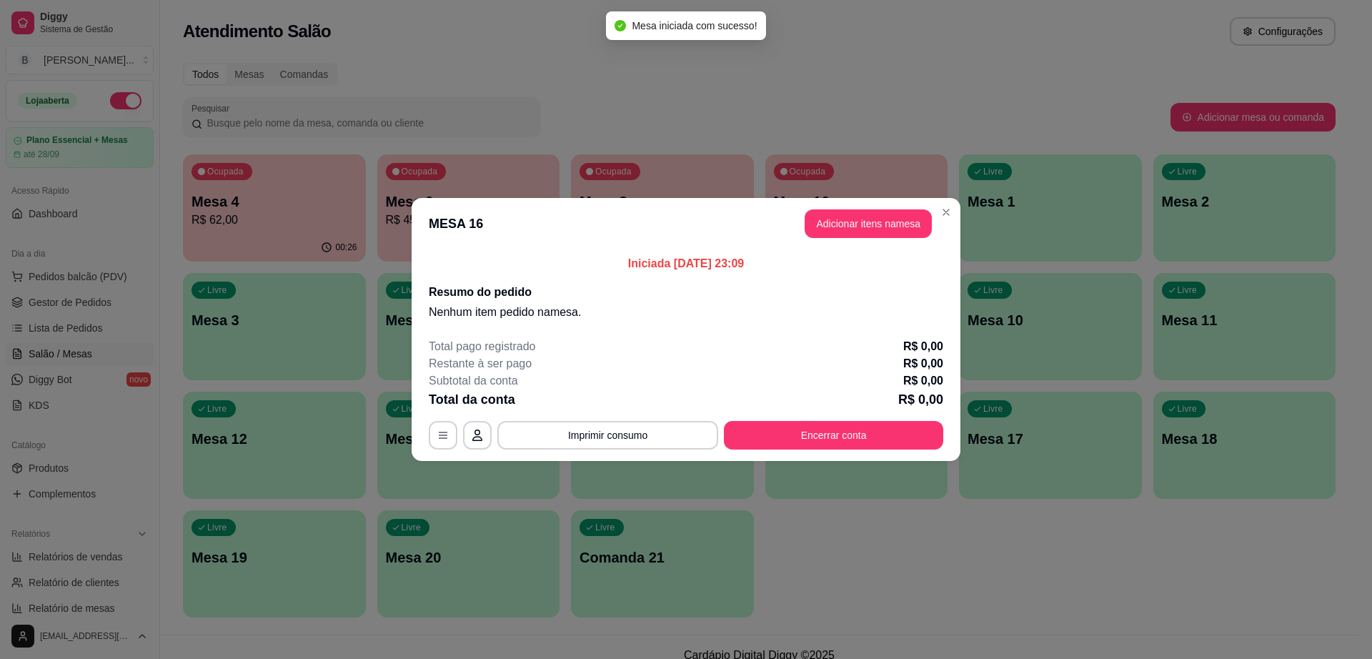
click at [862, 242] on header "MESA 16 Adicionar itens na mesa" at bounding box center [686, 223] width 549 height 51
click at [898, 217] on button "Adicionar itens na mesa" at bounding box center [868, 223] width 127 height 29
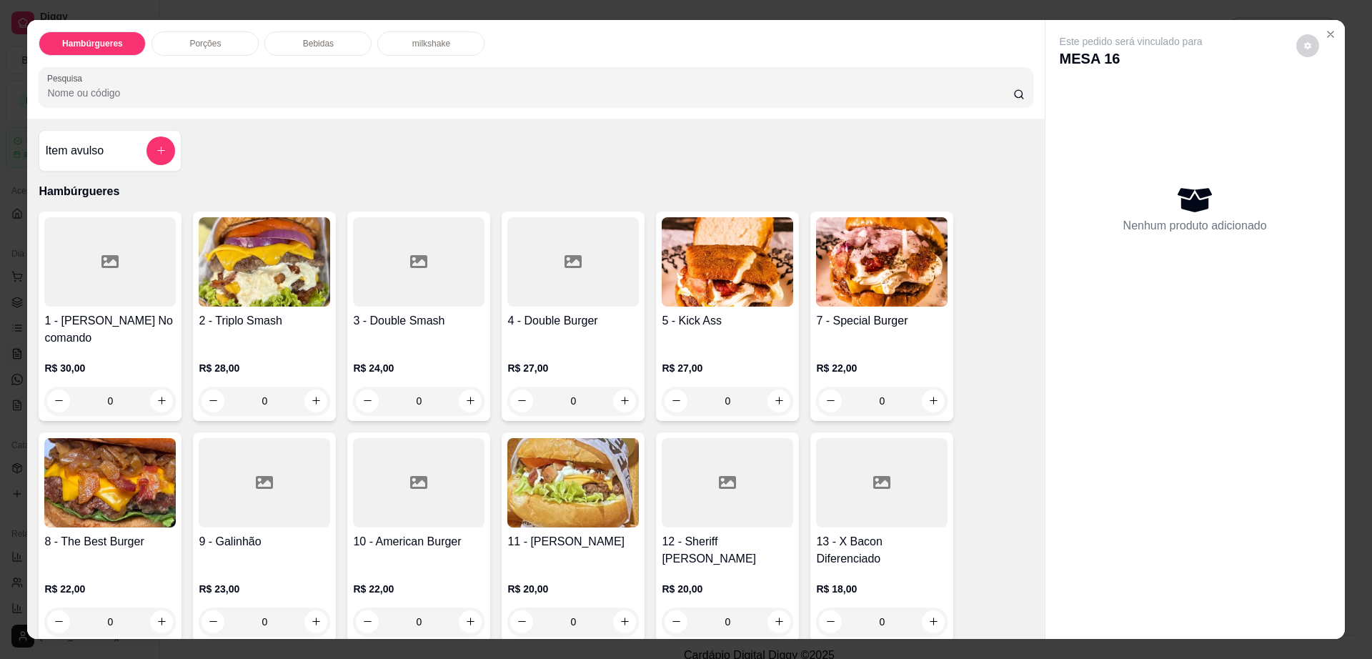
click at [851, 347] on div "R$ 22,00 0" at bounding box center [881, 381] width 131 height 69
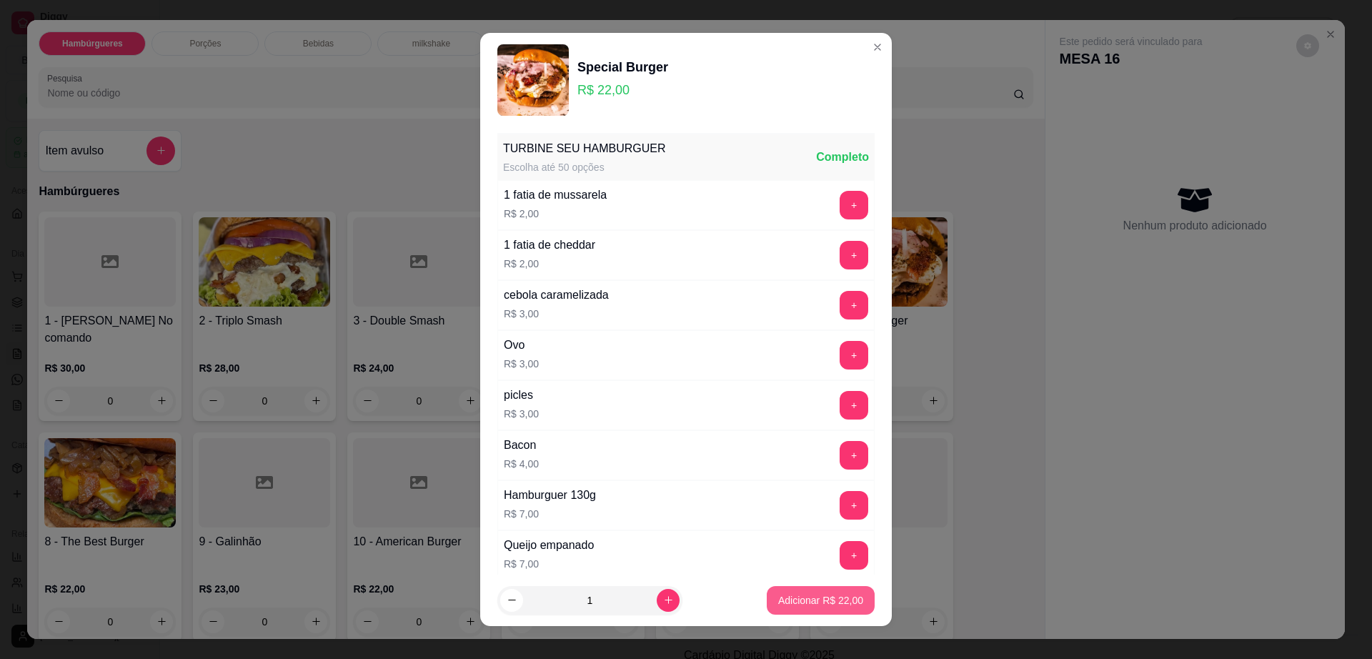
click at [784, 600] on p "Adicionar R$ 22,00" at bounding box center [820, 600] width 85 height 14
type input "1"
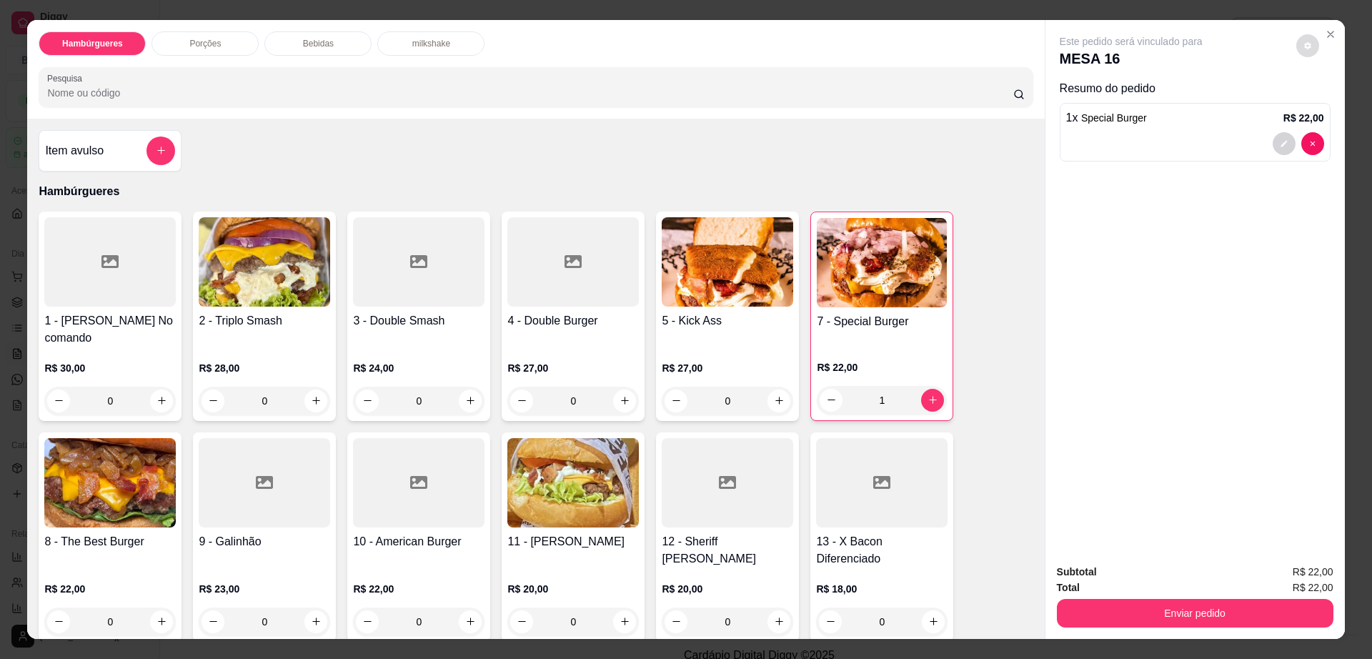
click at [1303, 41] on icon "decrease-product-quantity" at bounding box center [1307, 45] width 9 height 9
click at [1335, 101] on span "Automatic updates" at bounding box center [1333, 102] width 29 height 17
click at [1328, 103] on input "Automatic updates" at bounding box center [1322, 107] width 9 height 9
checkbox input "true"
click at [1158, 634] on div "Subtotal R$ 22,00 Total R$ 22,00 Enviar pedido" at bounding box center [1194, 595] width 299 height 86
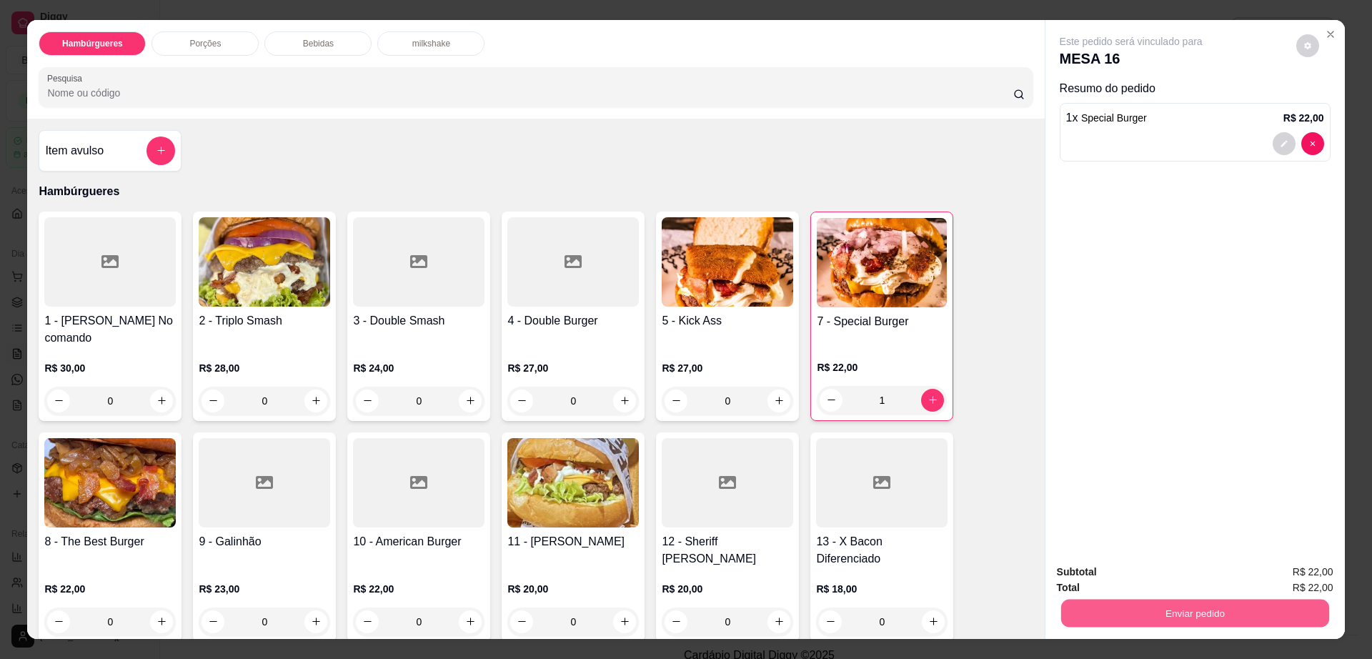
click at [1165, 615] on button "Enviar pedido" at bounding box center [1194, 614] width 268 height 28
click at [1152, 573] on button "Não registrar e enviar pedido" at bounding box center [1146, 578] width 149 height 27
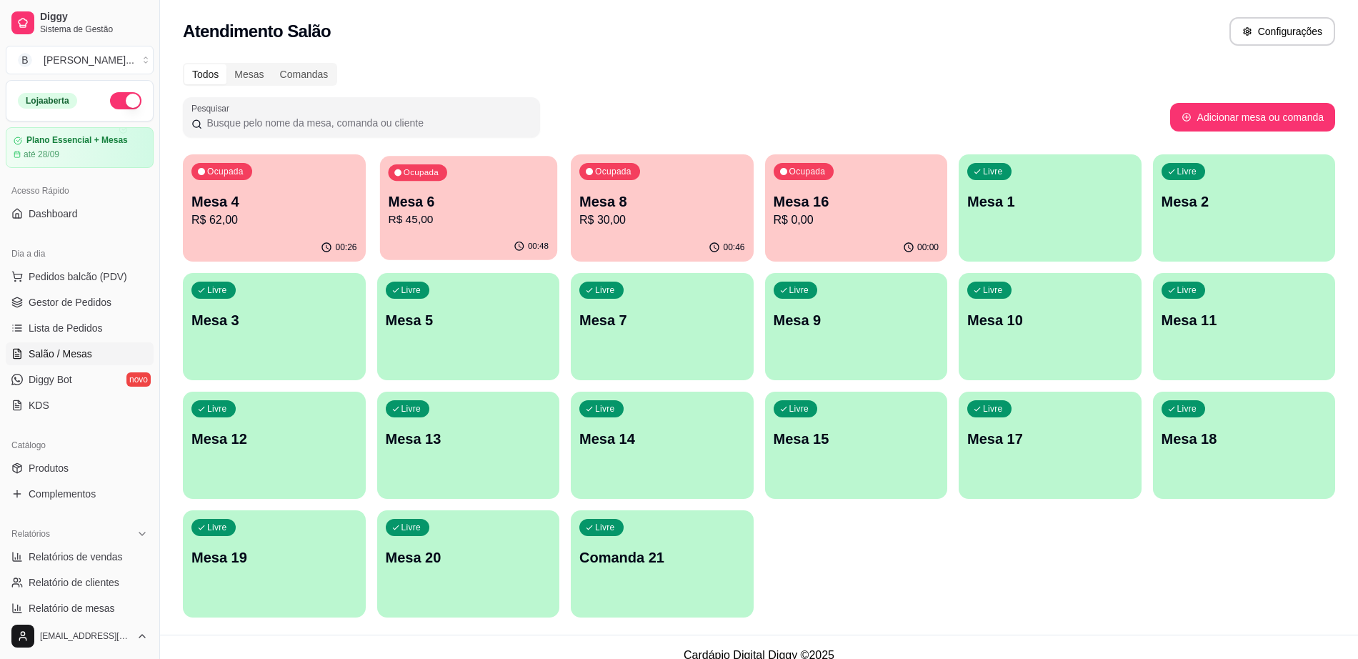
click at [447, 219] on p "R$ 45,00" at bounding box center [468, 220] width 161 height 16
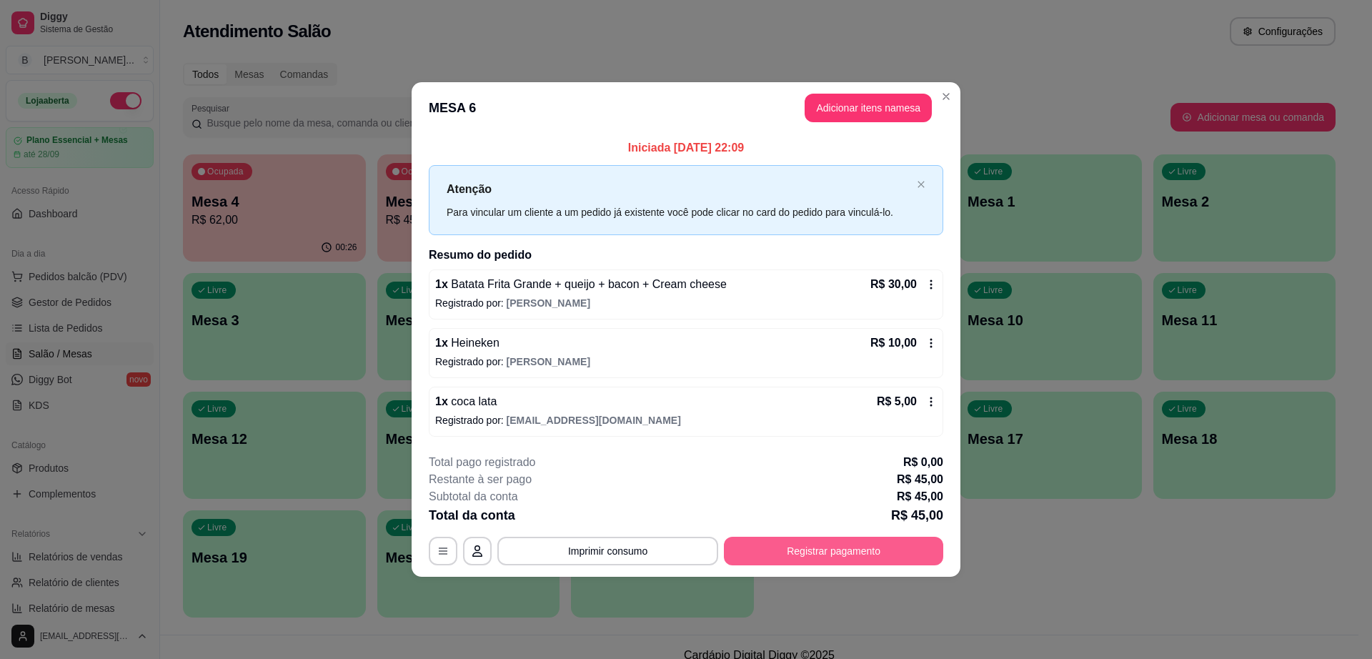
click at [917, 554] on button "Registrar pagamento" at bounding box center [833, 551] width 219 height 29
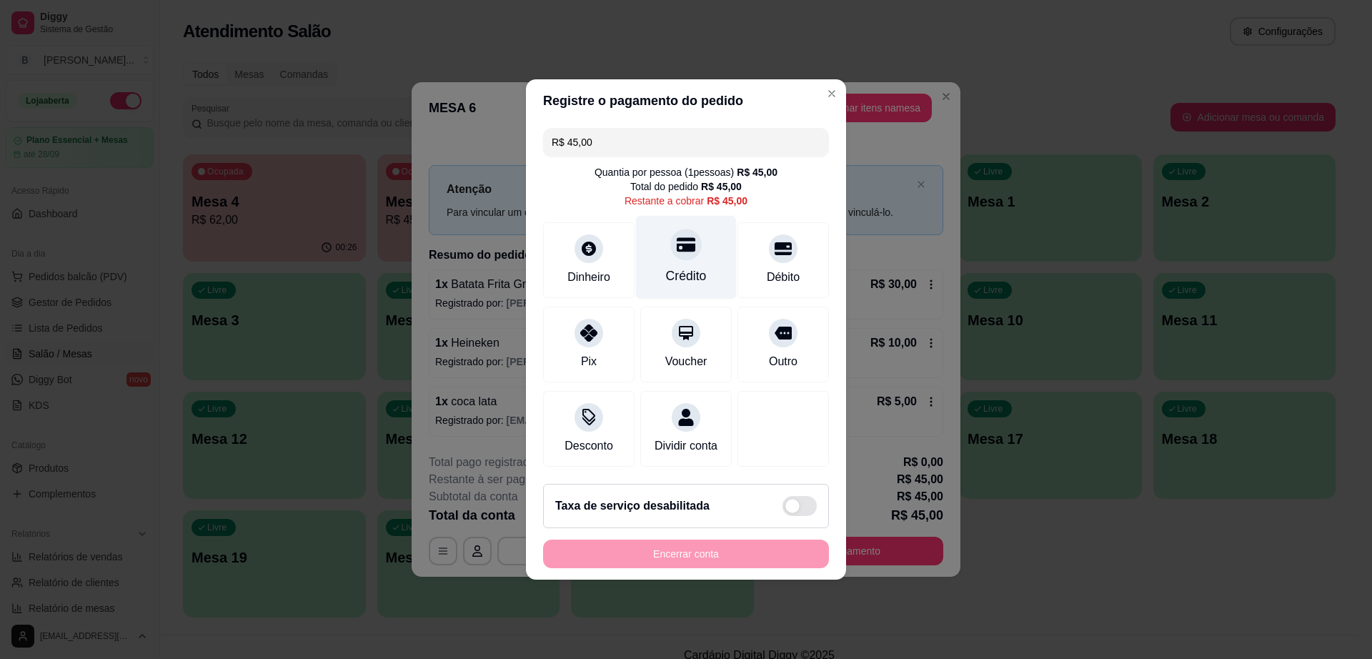
click at [673, 250] on div at bounding box center [685, 244] width 31 height 31
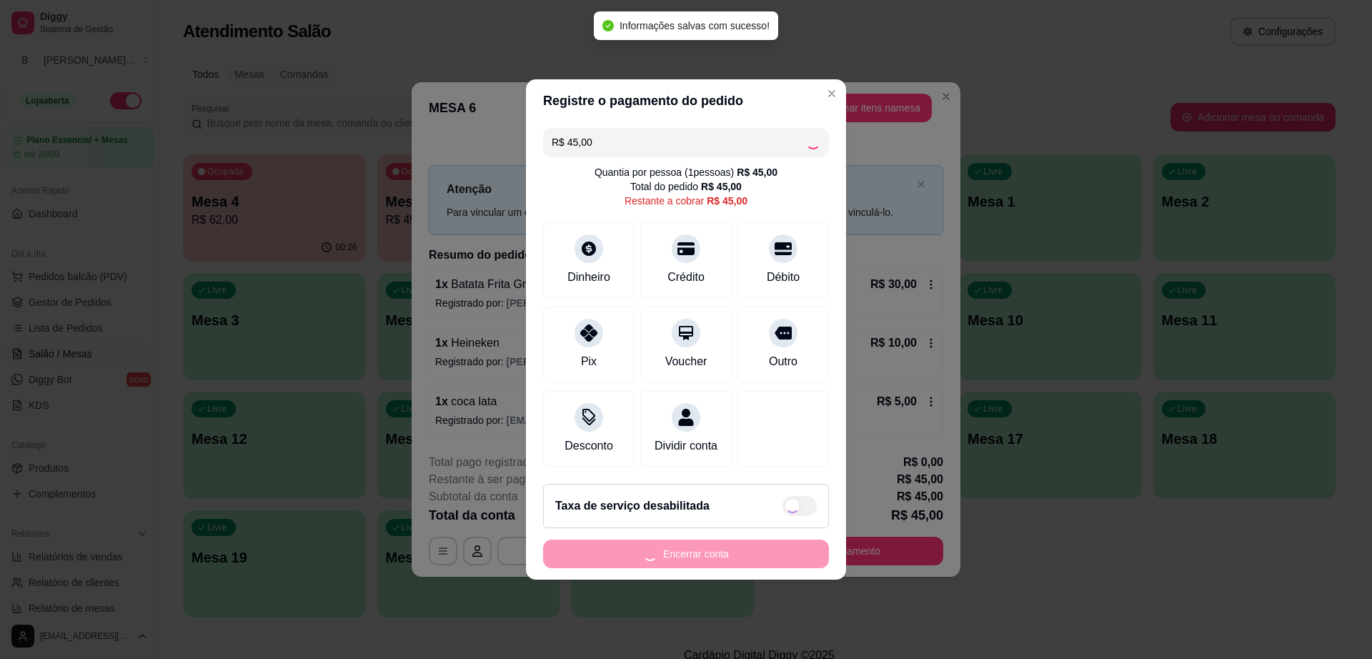
type input "R$ 0,00"
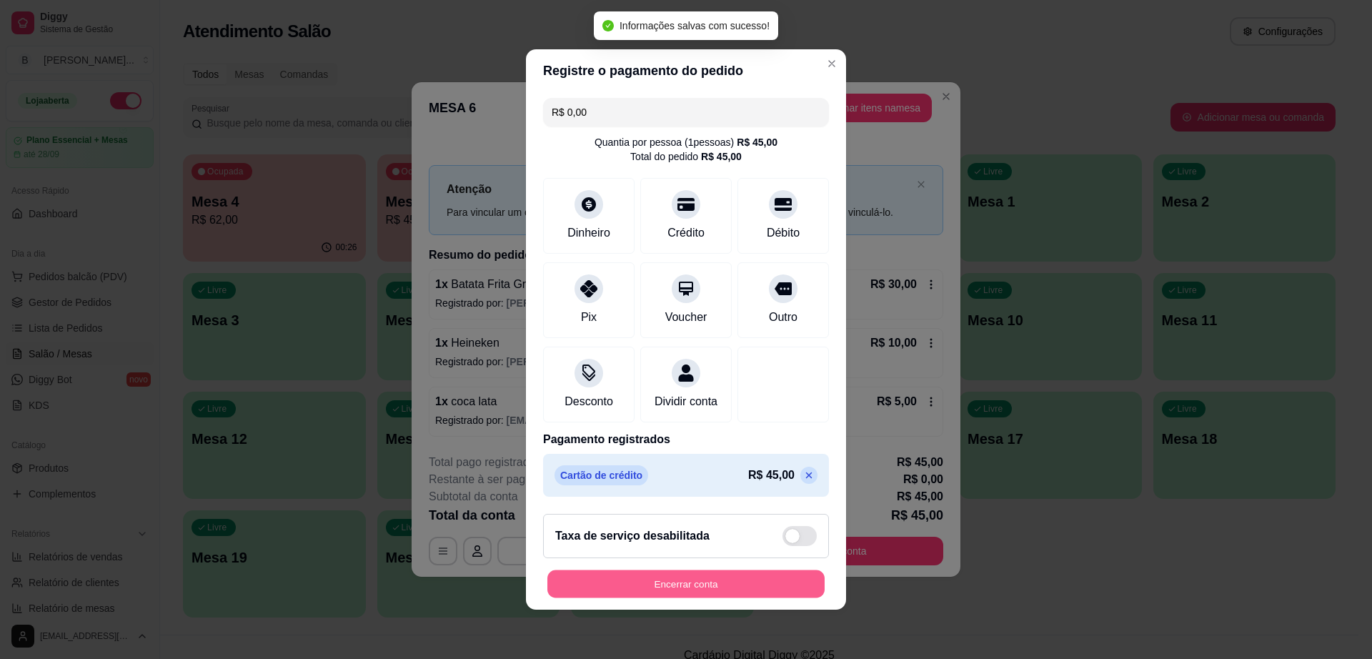
click at [720, 586] on button "Encerrar conta" at bounding box center [685, 584] width 277 height 28
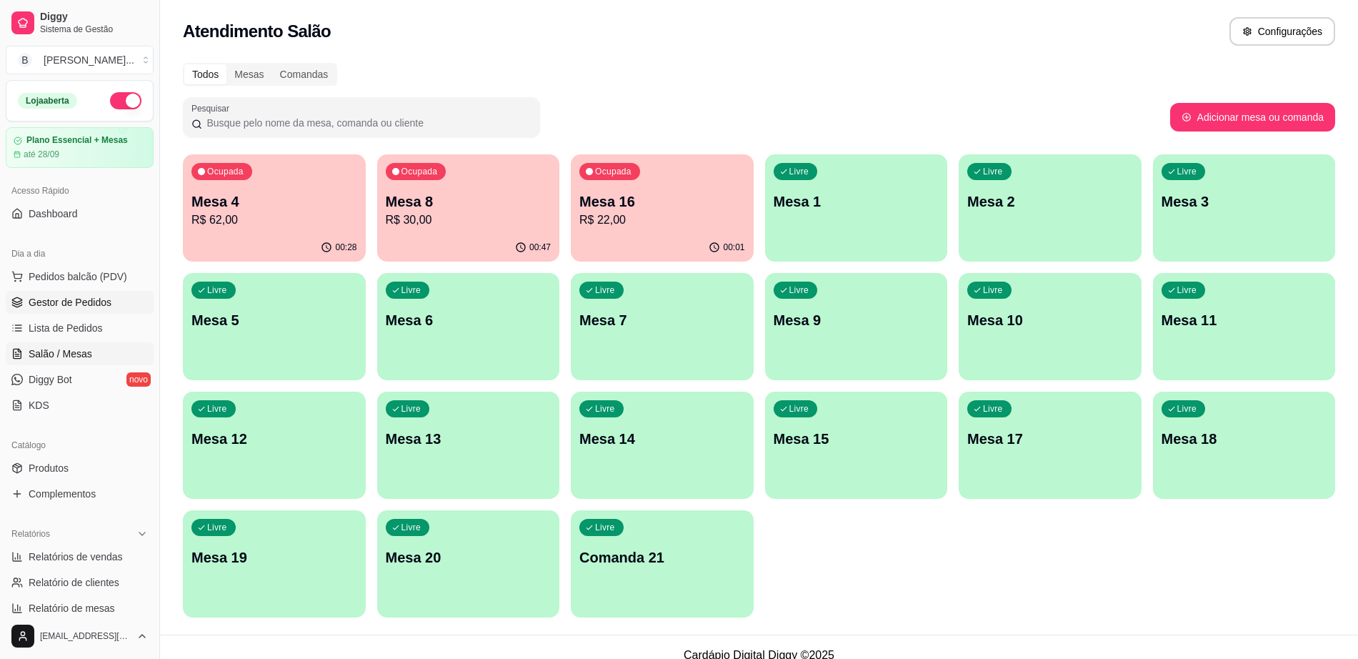
click at [117, 296] on link "Gestor de Pedidos" at bounding box center [80, 302] width 148 height 23
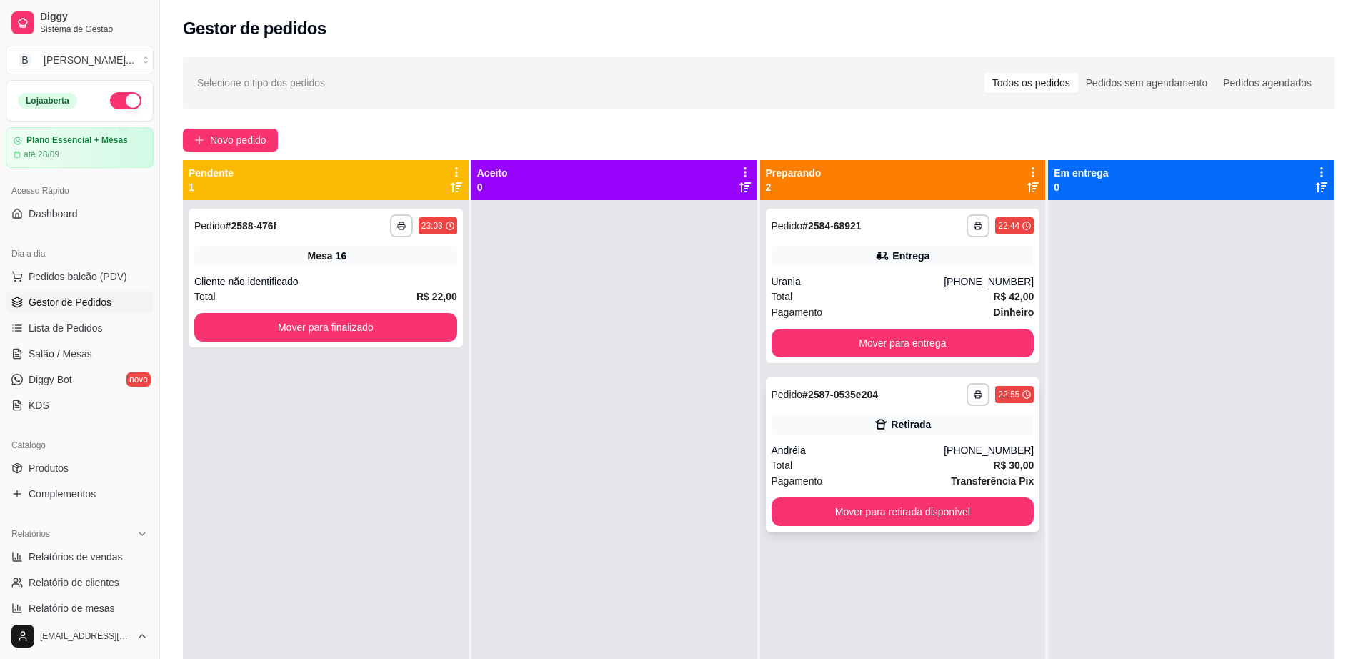
click at [941, 403] on div "**********" at bounding box center [903, 394] width 263 height 23
click at [927, 240] on div "**********" at bounding box center [903, 286] width 274 height 154
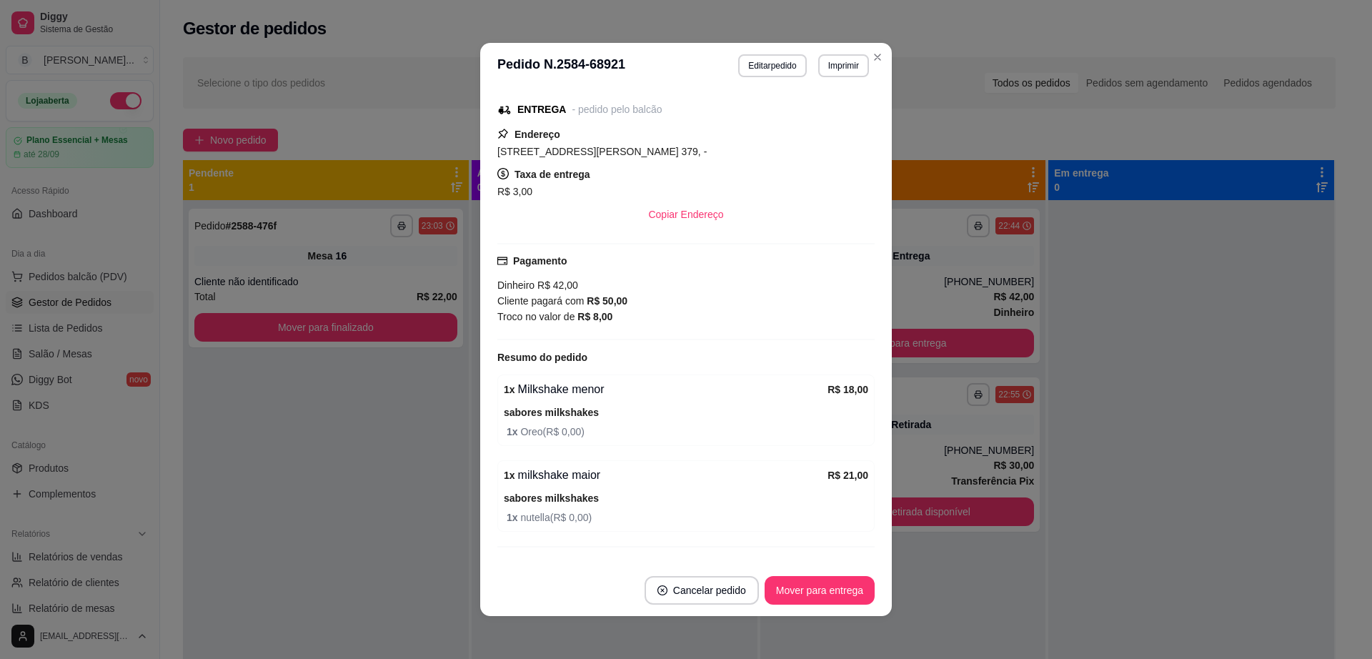
scroll to position [238, 0]
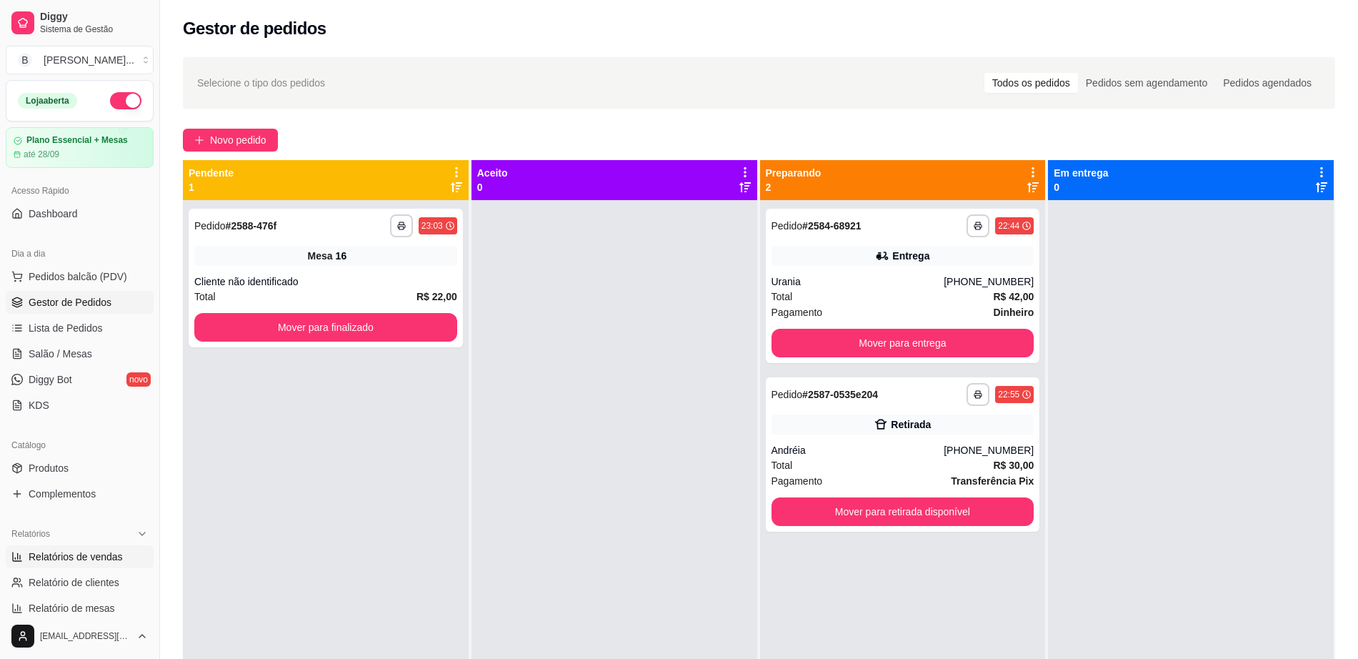
click at [74, 558] on span "Relatórios de vendas" at bounding box center [76, 557] width 94 height 14
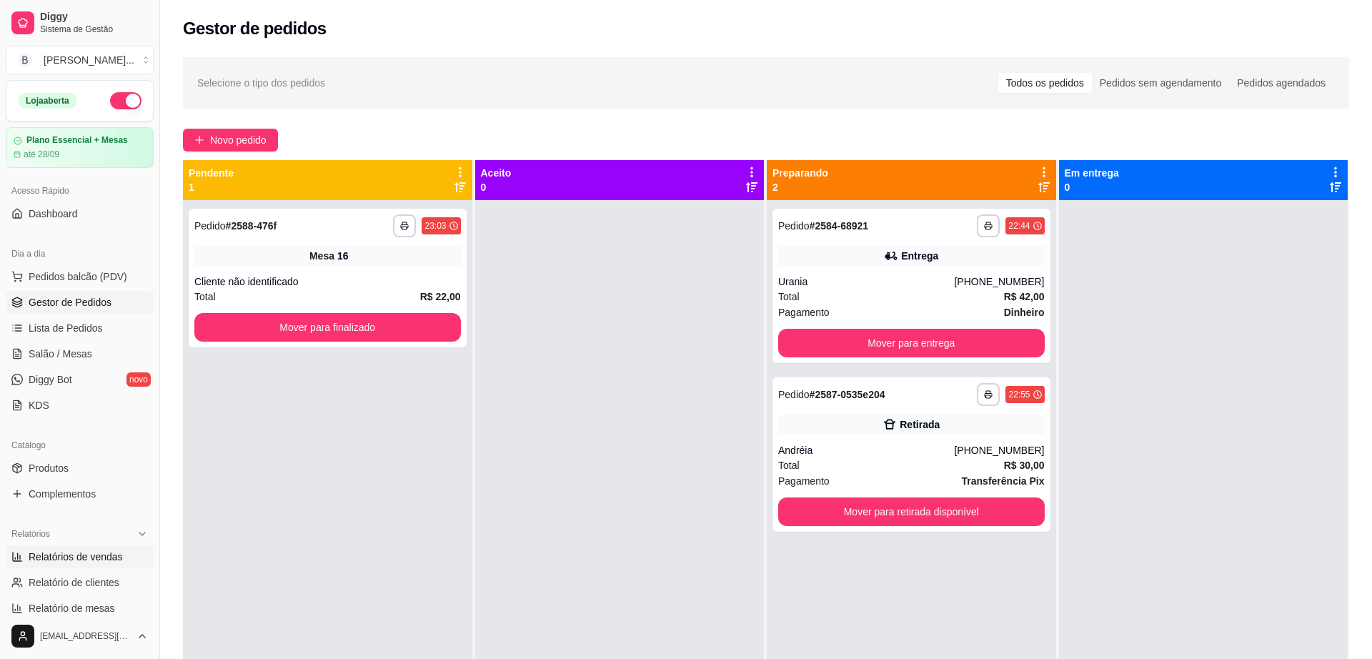
select select "ALL"
select select "0"
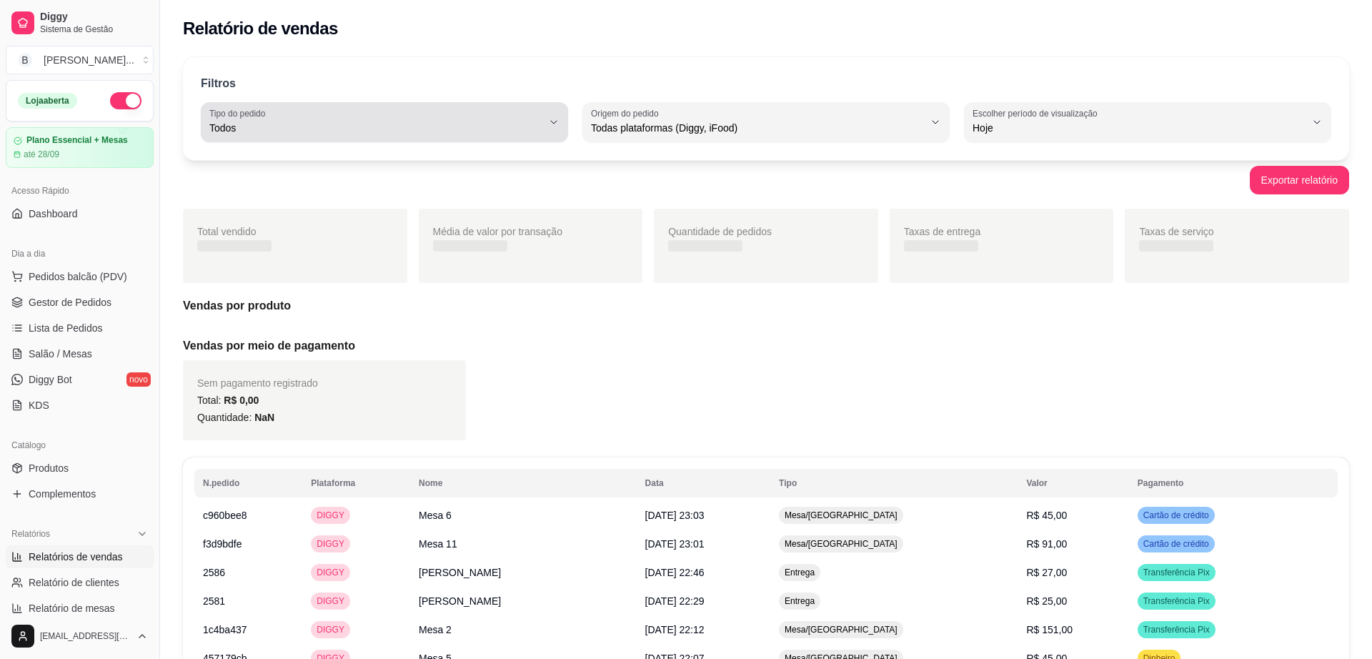
click at [449, 134] on span "Todos" at bounding box center [375, 128] width 333 height 14
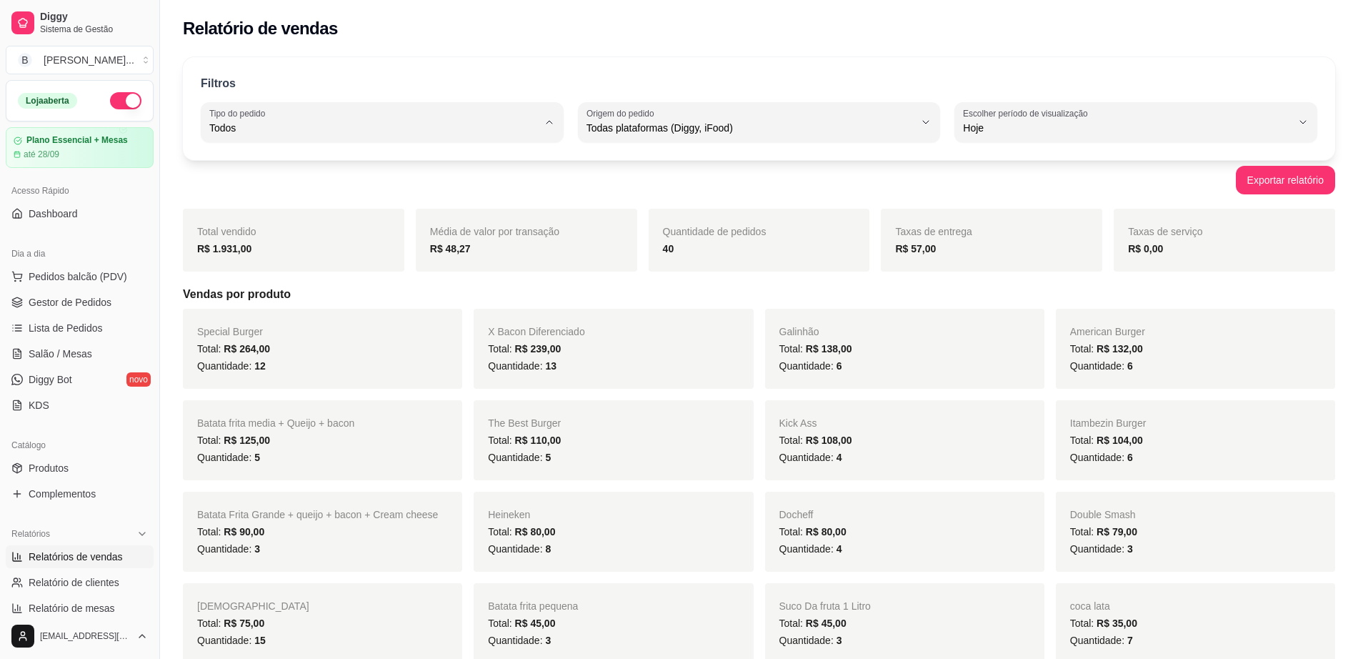
click at [421, 197] on li "Entrega" at bounding box center [382, 185] width 337 height 22
type input "DELIVERY"
select select "DELIVERY"
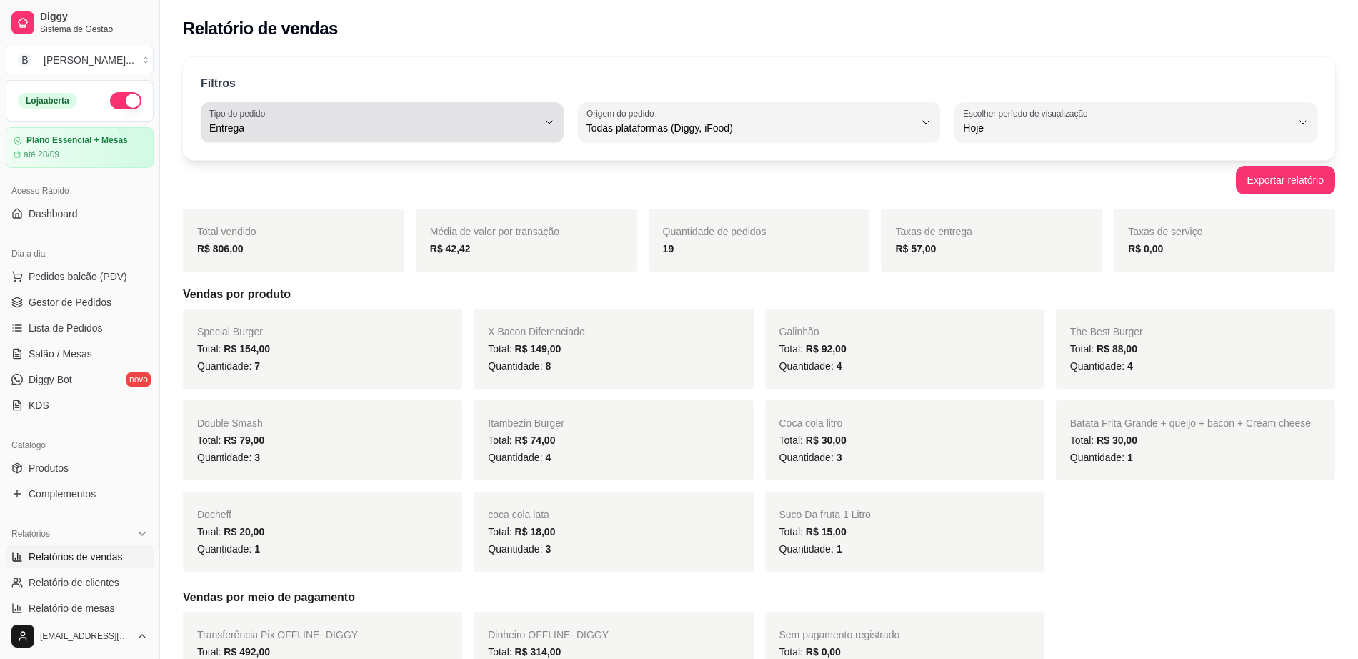
click at [495, 116] on div "Entrega" at bounding box center [373, 122] width 329 height 29
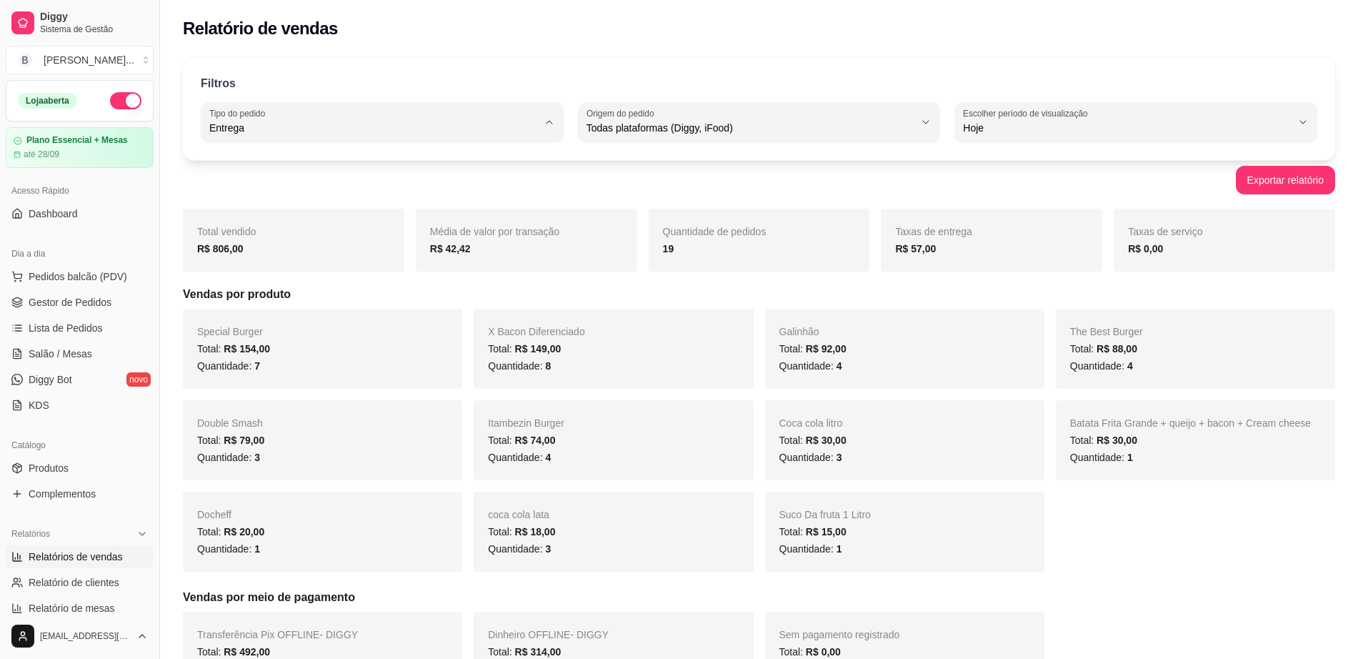
click at [466, 162] on span "Todos" at bounding box center [375, 162] width 312 height 14
type input "ALL"
select select "ALL"
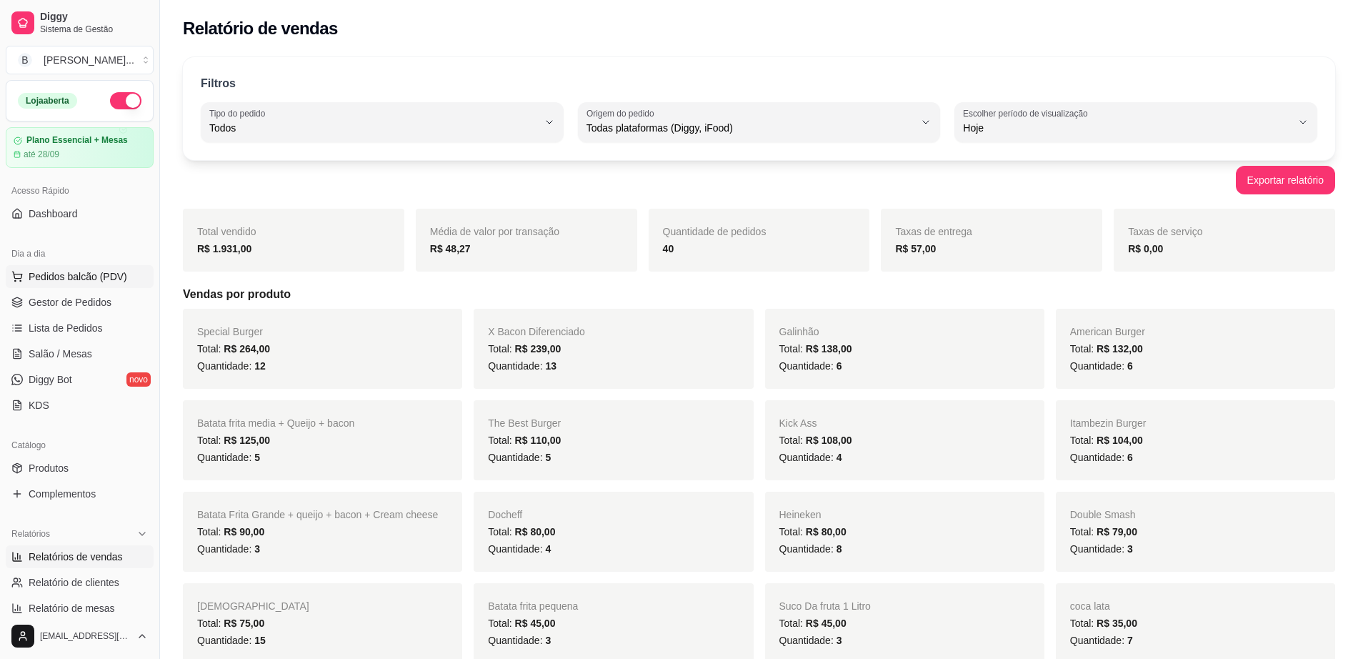
click at [74, 286] on button "Pedidos balcão (PDV)" at bounding box center [80, 276] width 148 height 23
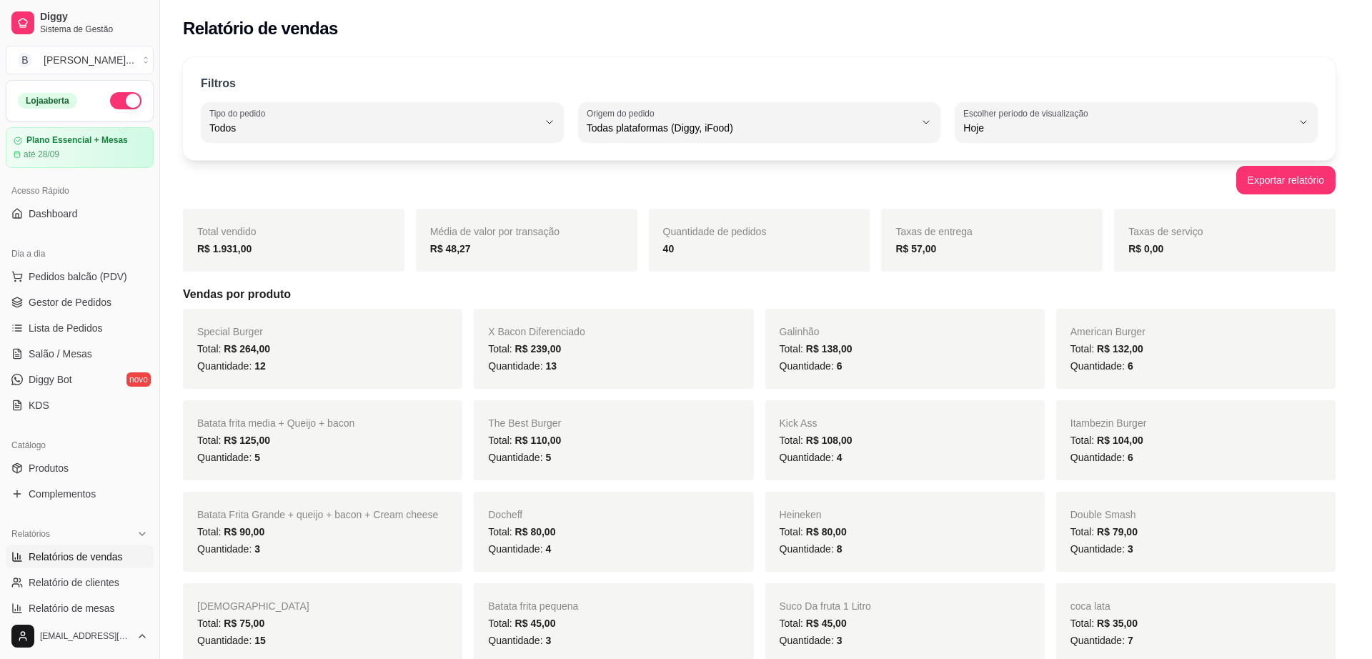
click at [92, 262] on div at bounding box center [109, 261] width 131 height 89
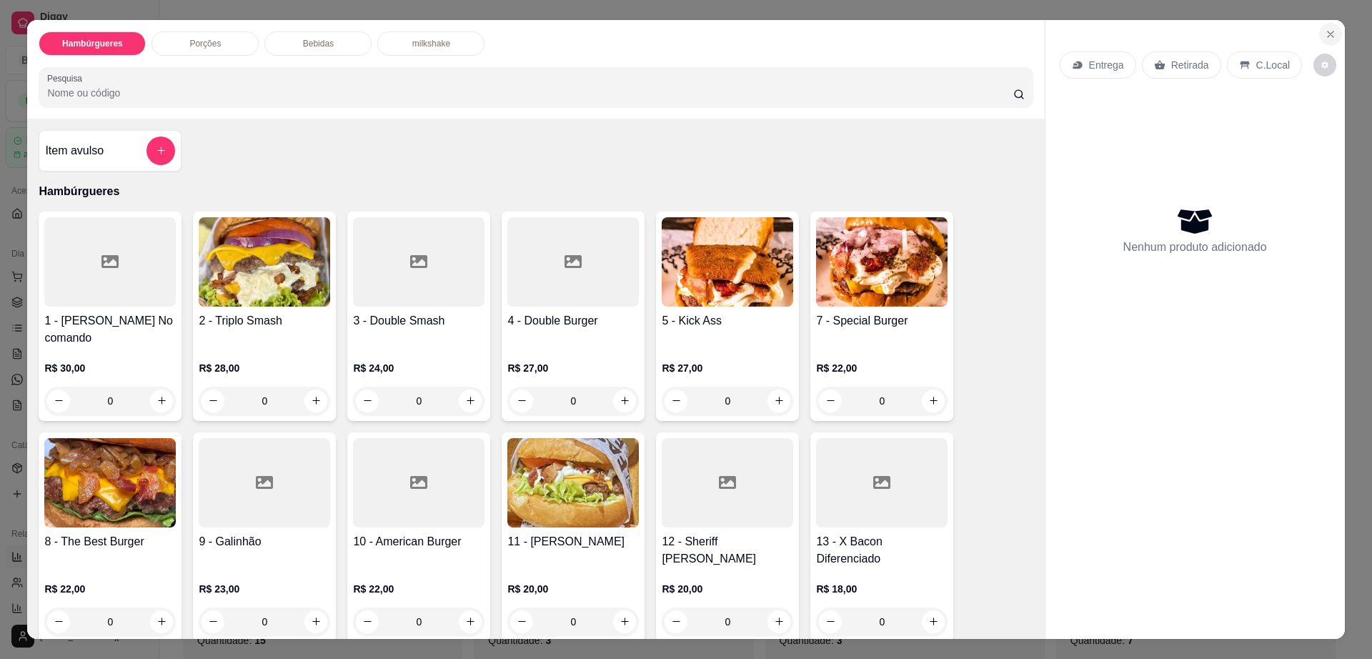
click at [1325, 38] on icon "Close" at bounding box center [1330, 34] width 11 height 11
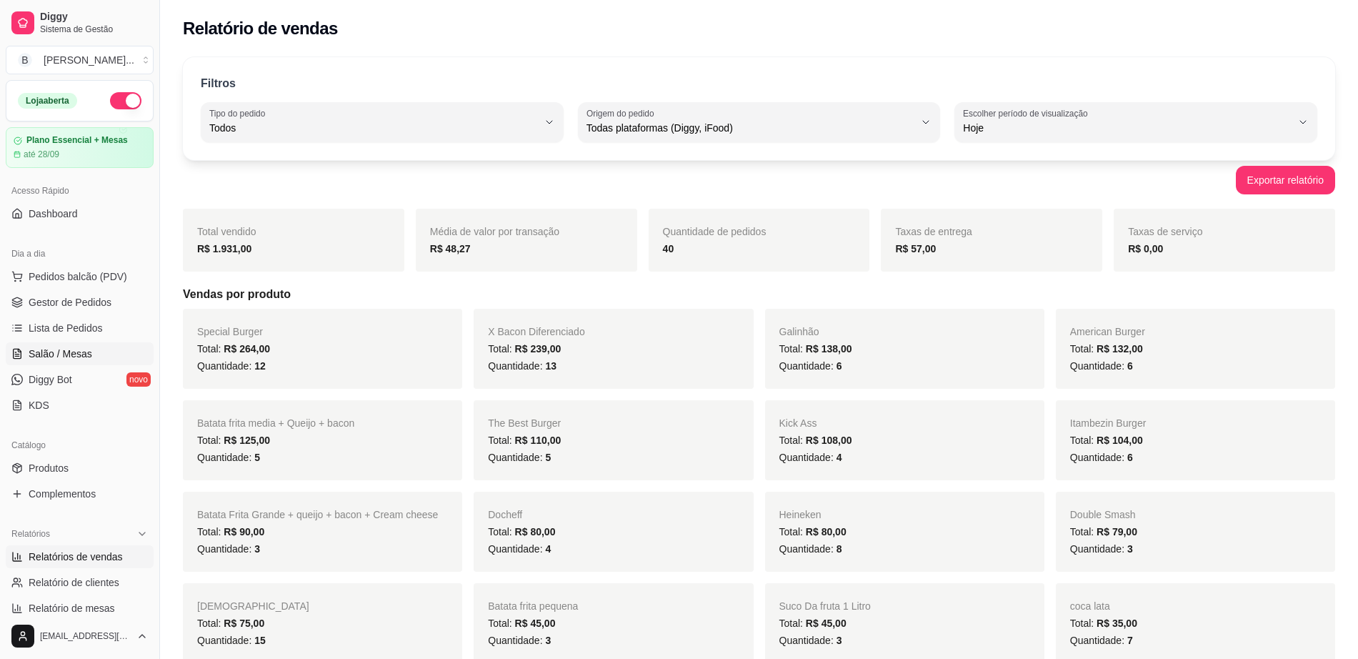
click at [52, 347] on span "Salão / Mesas" at bounding box center [61, 354] width 64 height 14
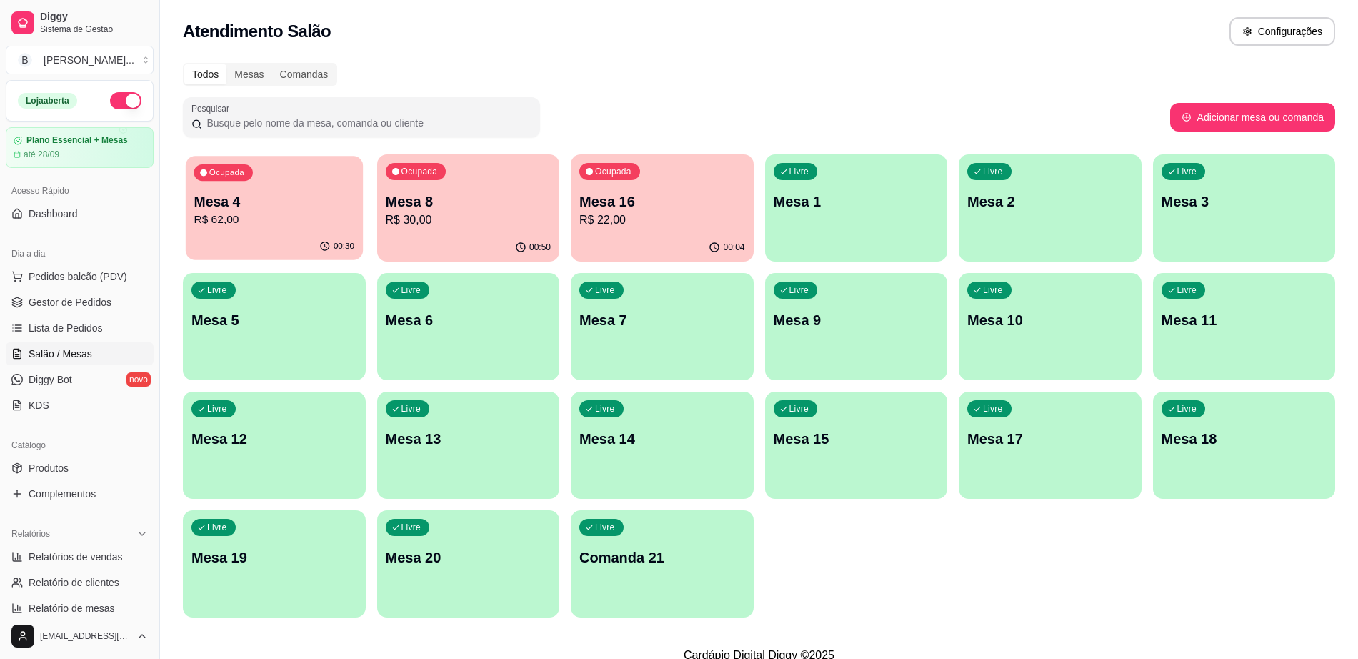
click at [332, 212] on p "R$ 62,00" at bounding box center [274, 220] width 161 height 16
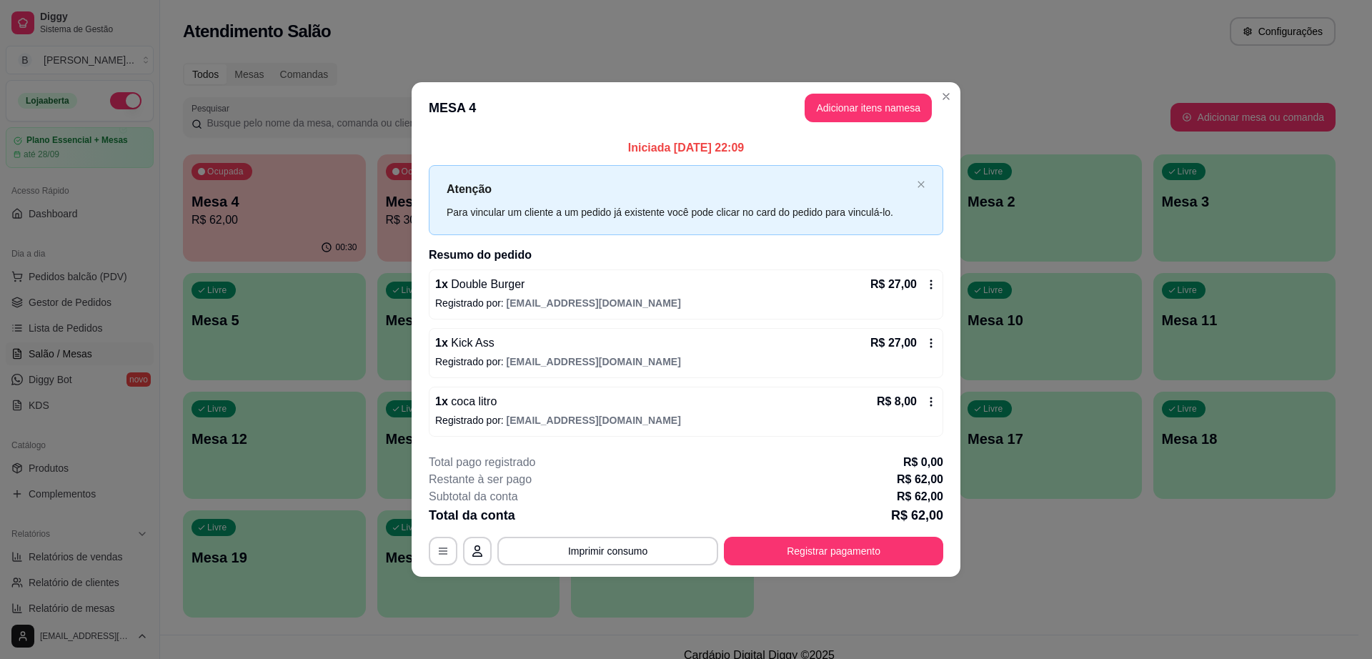
click at [737, 537] on div "**********" at bounding box center [686, 551] width 515 height 29
click at [765, 562] on button "Registrar pagamento" at bounding box center [833, 551] width 219 height 29
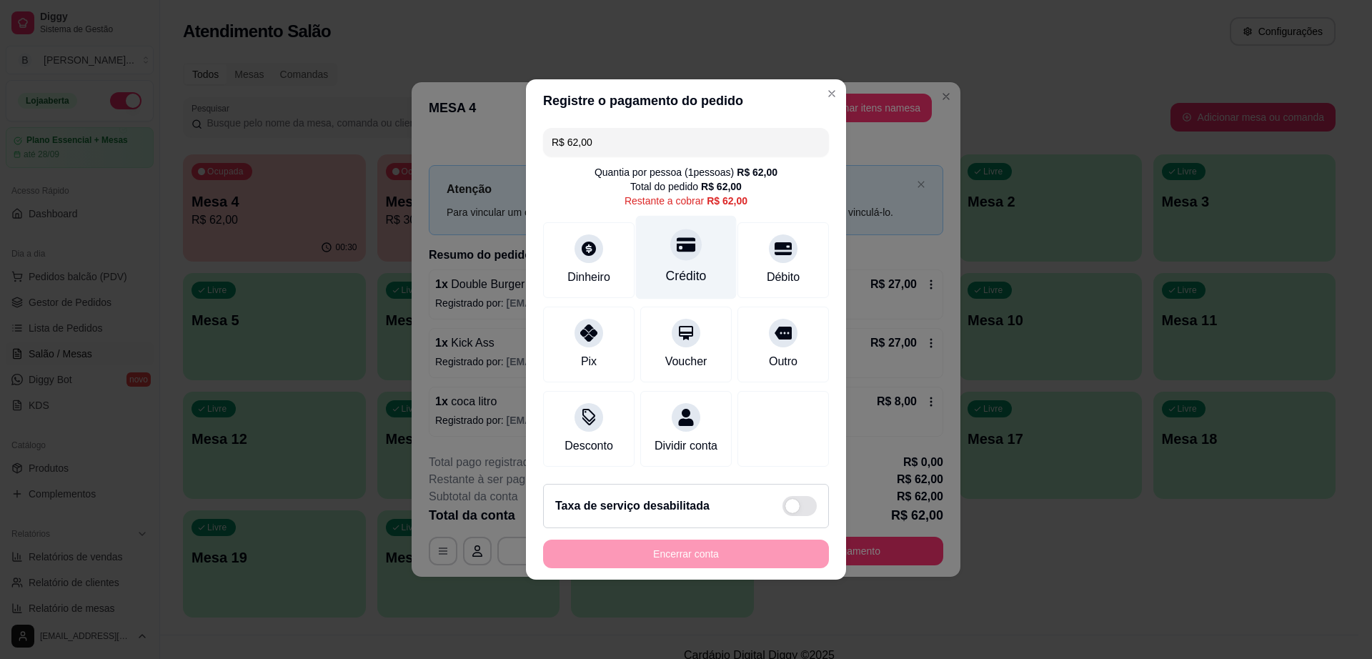
click at [687, 272] on div "Crédito" at bounding box center [686, 276] width 41 height 19
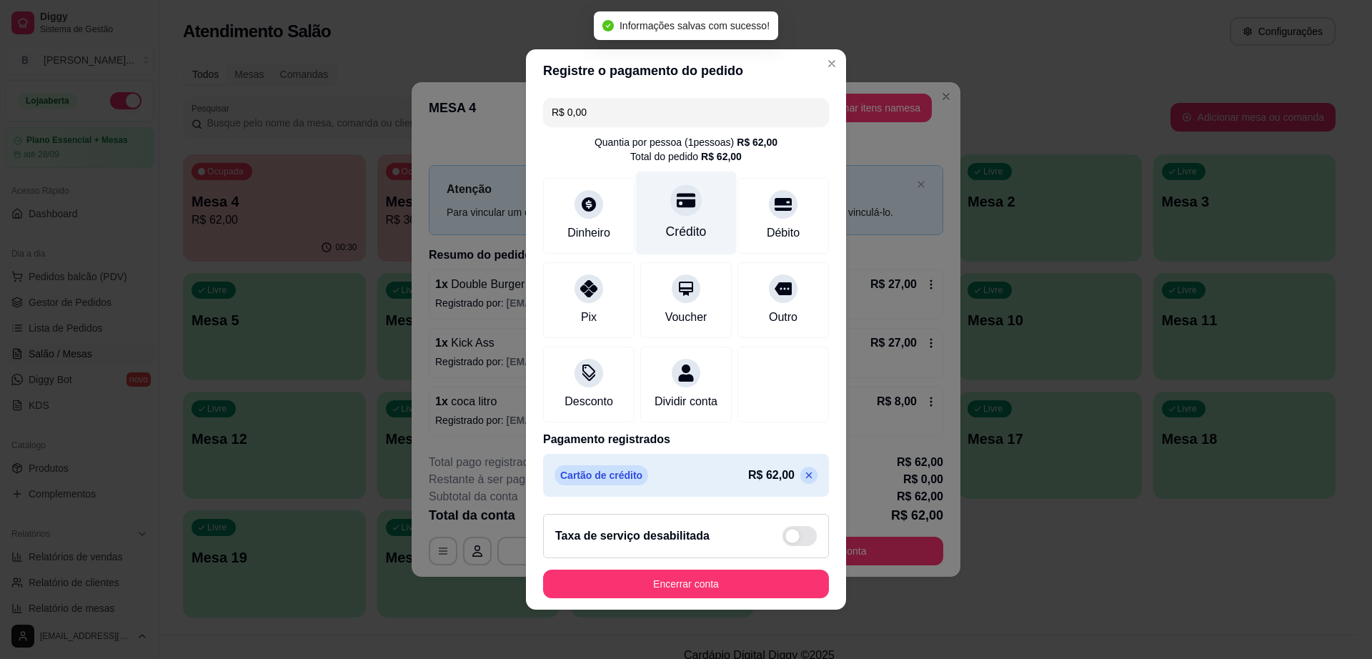
type input "R$ 0,00"
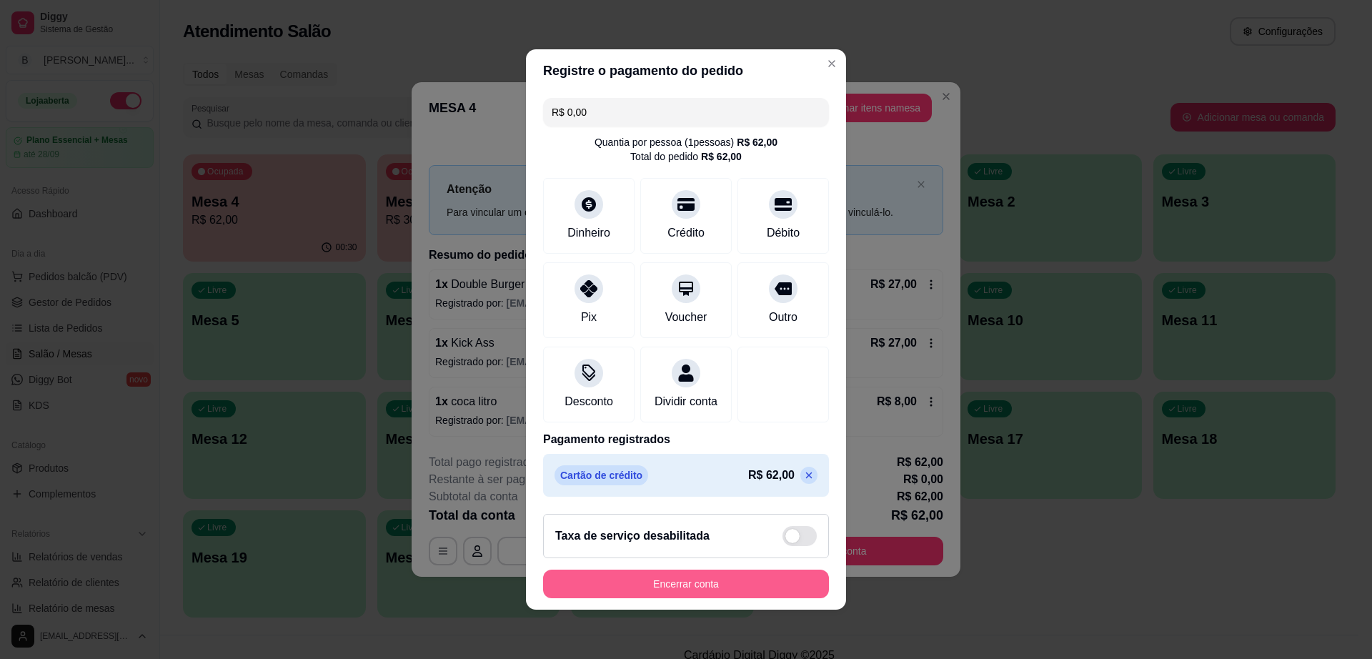
click at [647, 594] on button "Encerrar conta" at bounding box center [686, 584] width 286 height 29
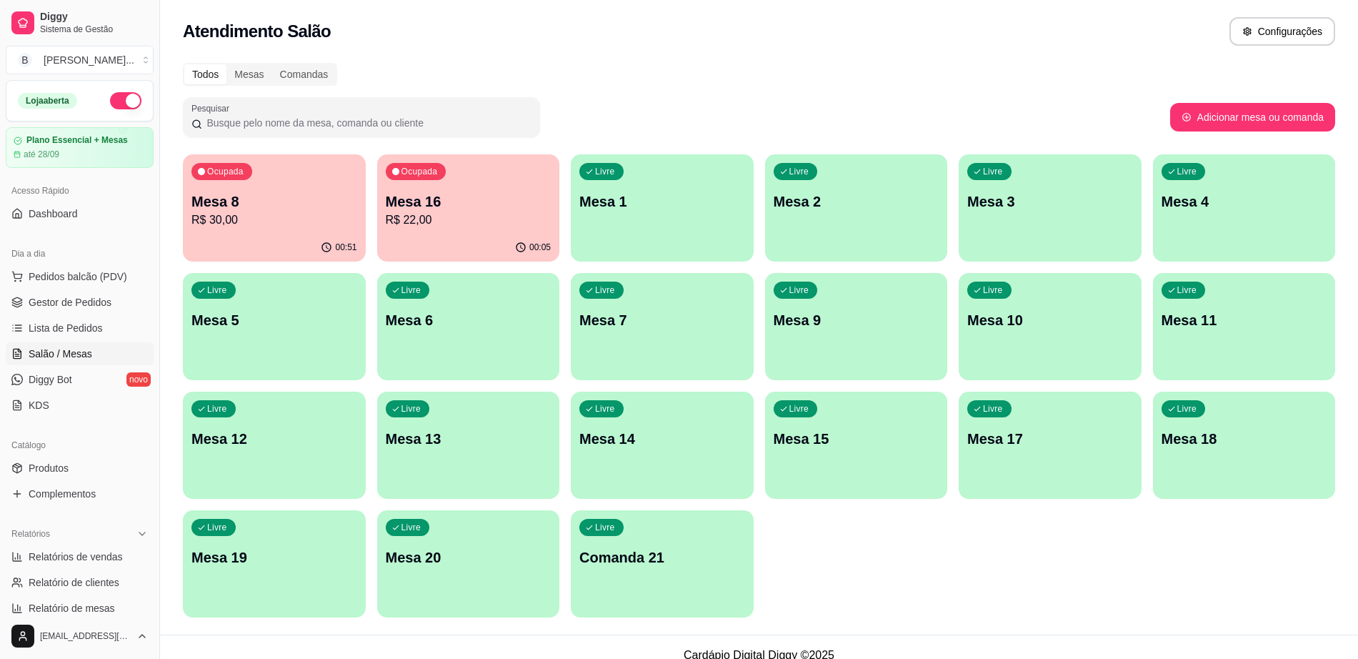
click at [282, 233] on div "Ocupada Mesa 8 R$ 30,00" at bounding box center [274, 193] width 183 height 79
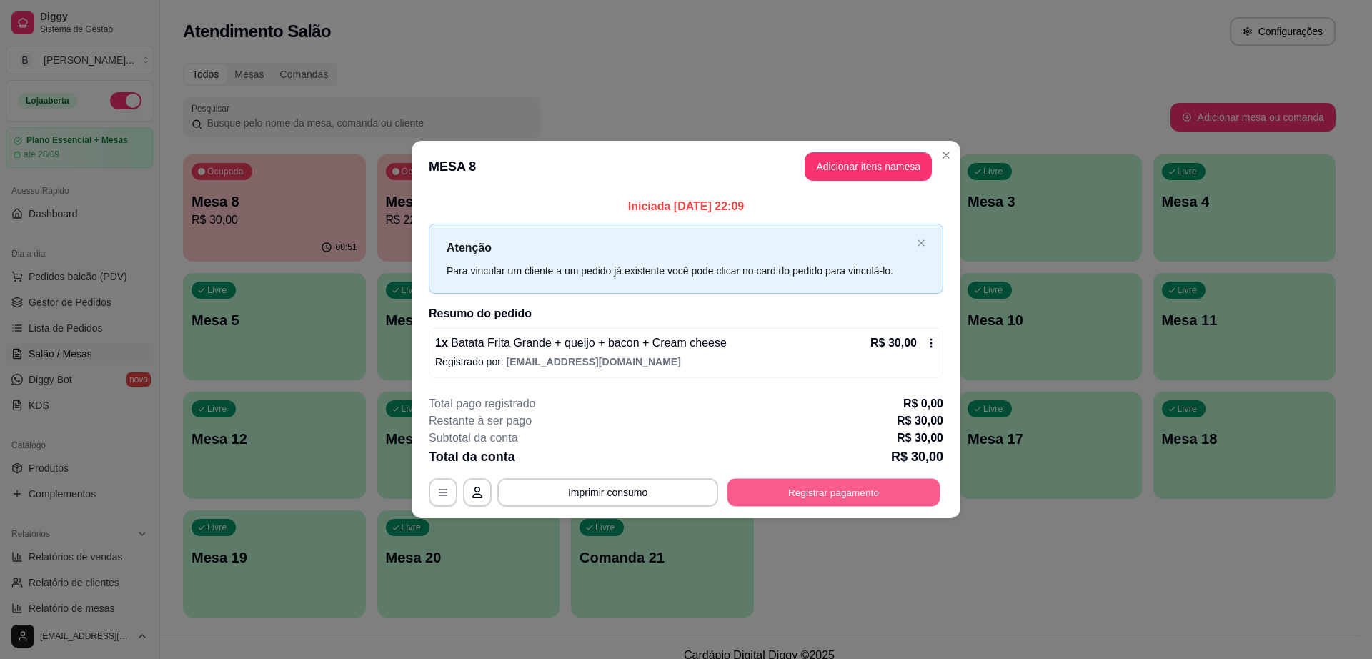
click at [805, 490] on button "Registrar pagamento" at bounding box center [833, 492] width 213 height 28
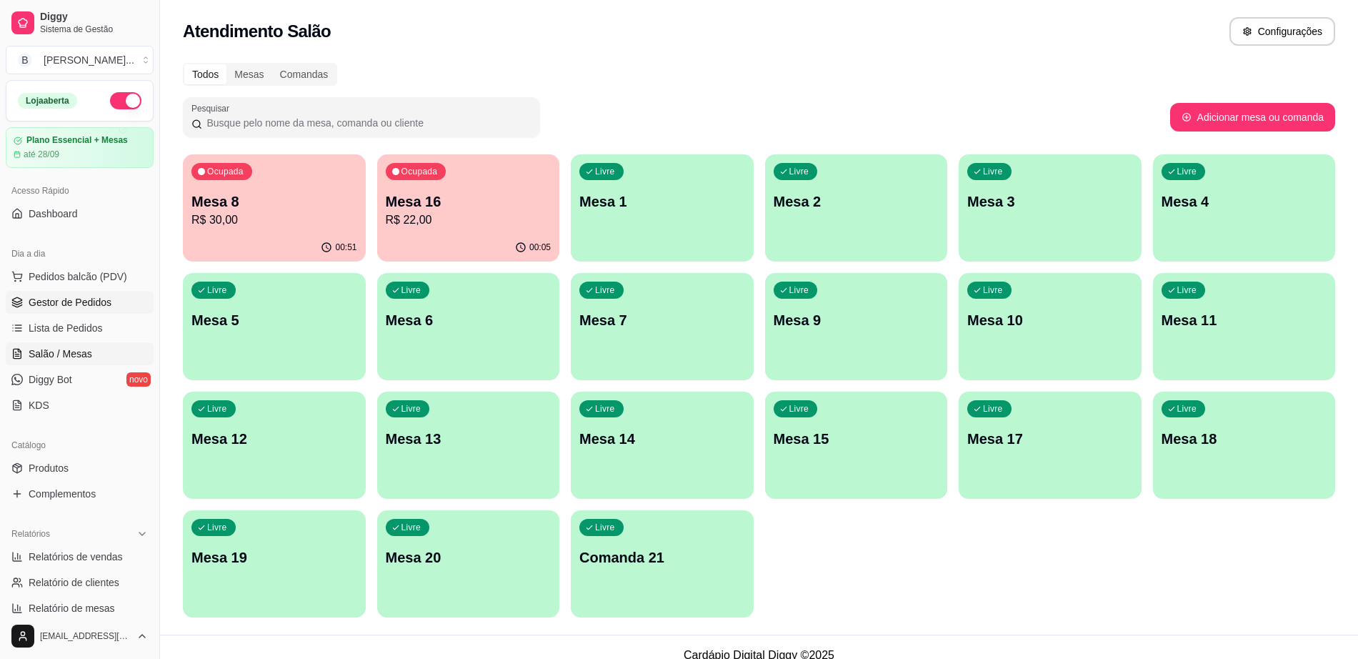
click at [101, 302] on span "Gestor de Pedidos" at bounding box center [70, 302] width 83 height 14
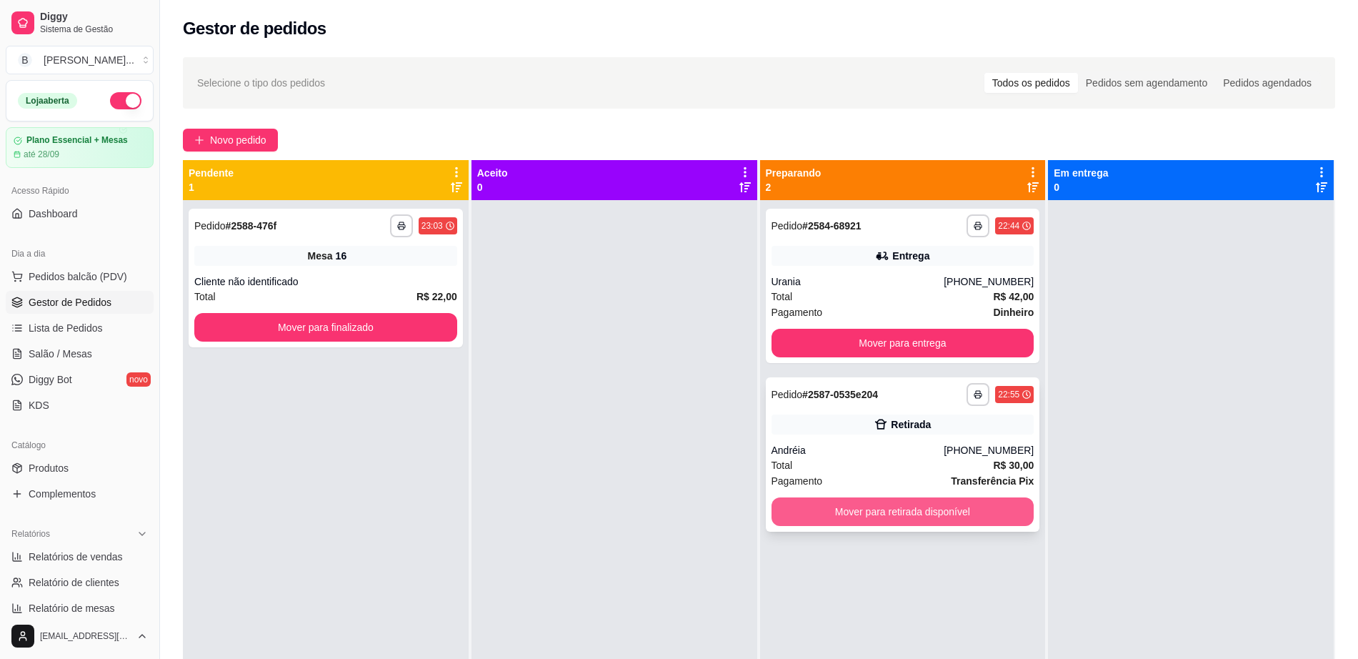
click at [896, 525] on button "Mover para retirada disponível" at bounding box center [903, 511] width 263 height 29
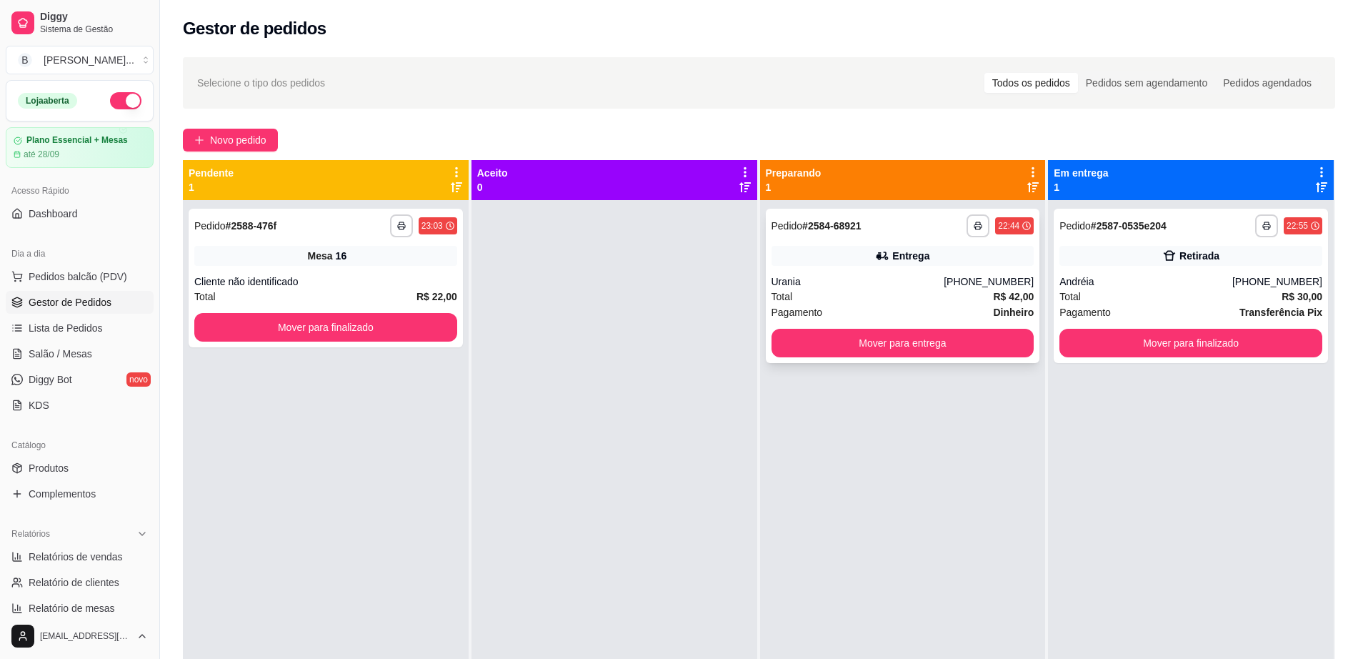
click at [945, 287] on div "Urania" at bounding box center [858, 281] width 173 height 14
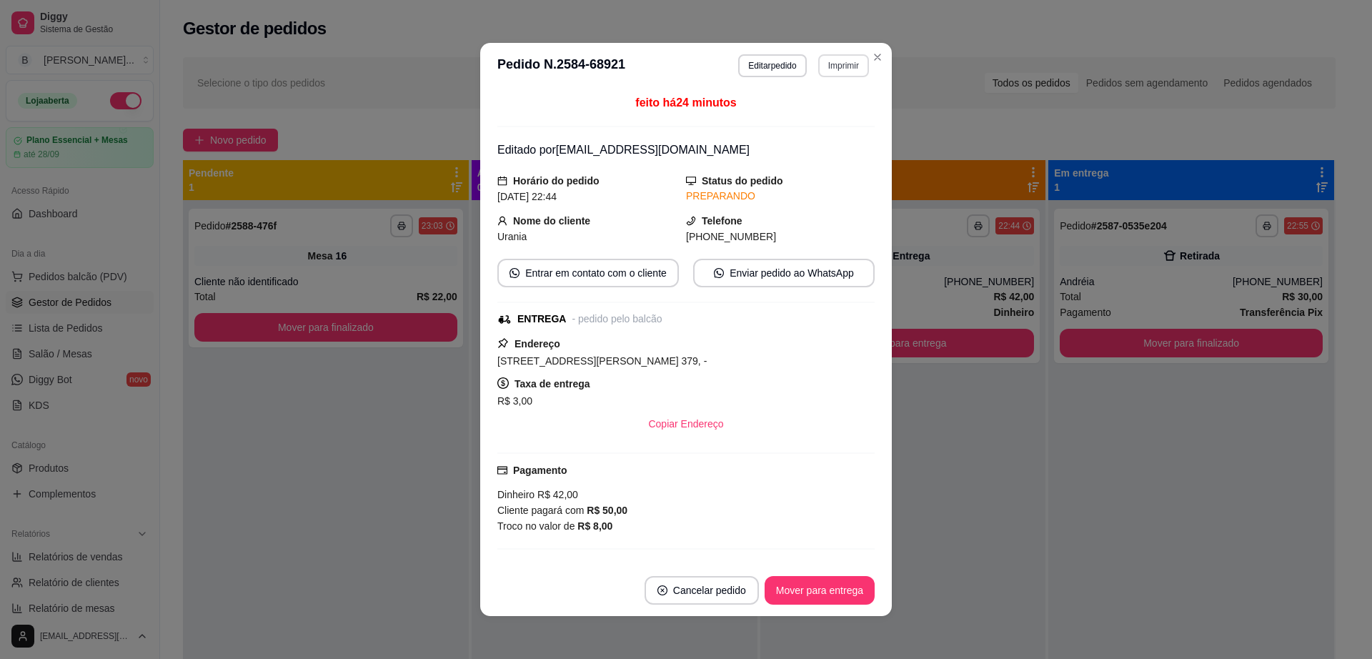
click at [823, 64] on button "Imprimir" at bounding box center [843, 65] width 51 height 23
click at [830, 121] on button "Impressora" at bounding box center [812, 115] width 100 height 22
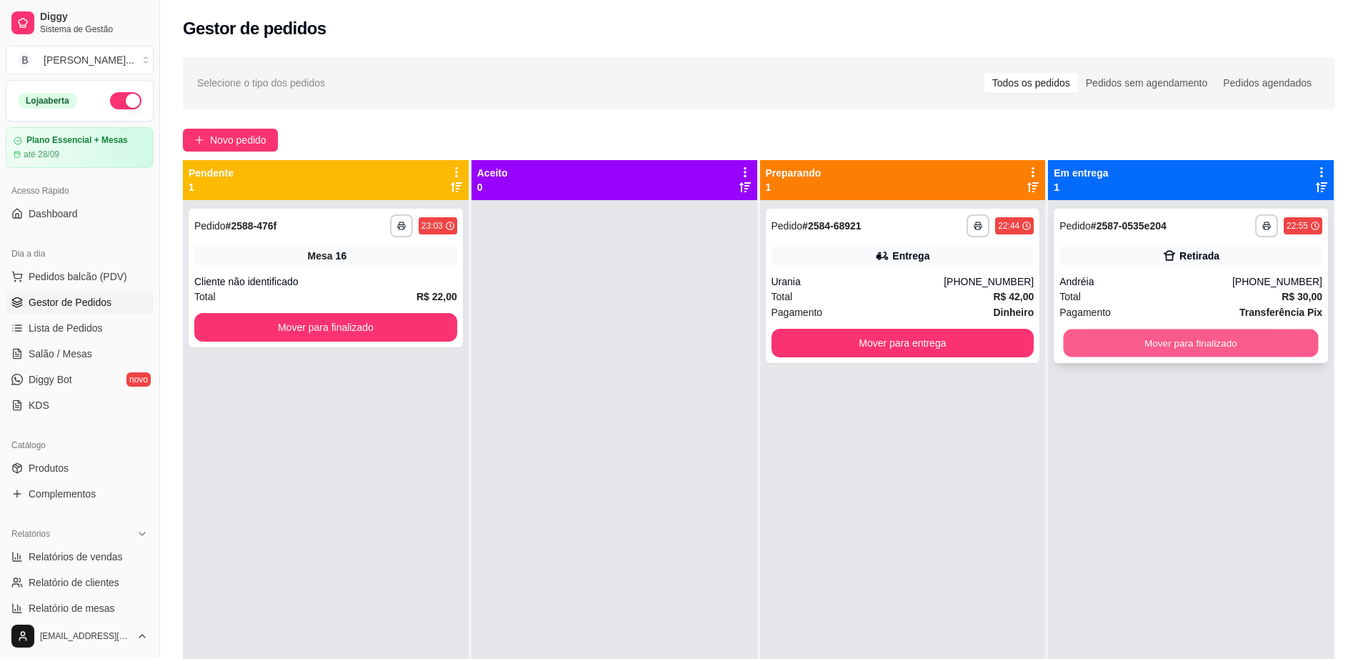
click at [1188, 349] on button "Mover para finalizado" at bounding box center [1191, 343] width 255 height 28
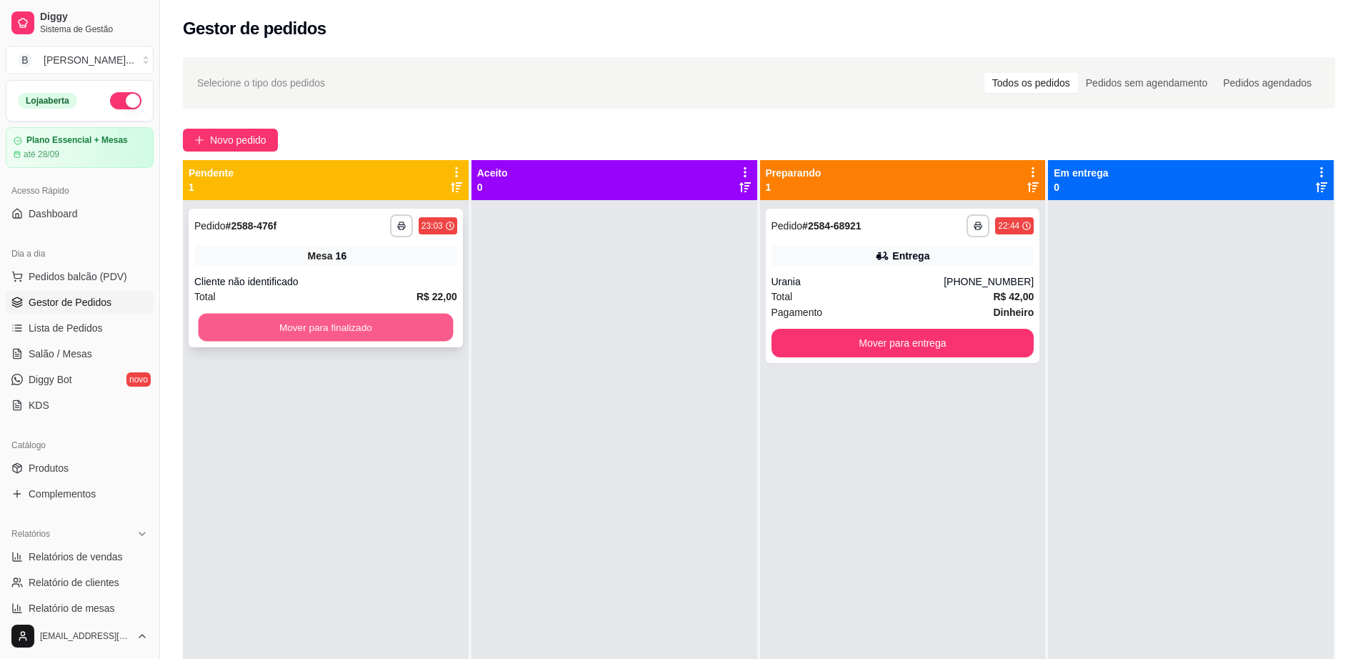
click at [404, 332] on button "Mover para finalizado" at bounding box center [326, 328] width 255 height 28
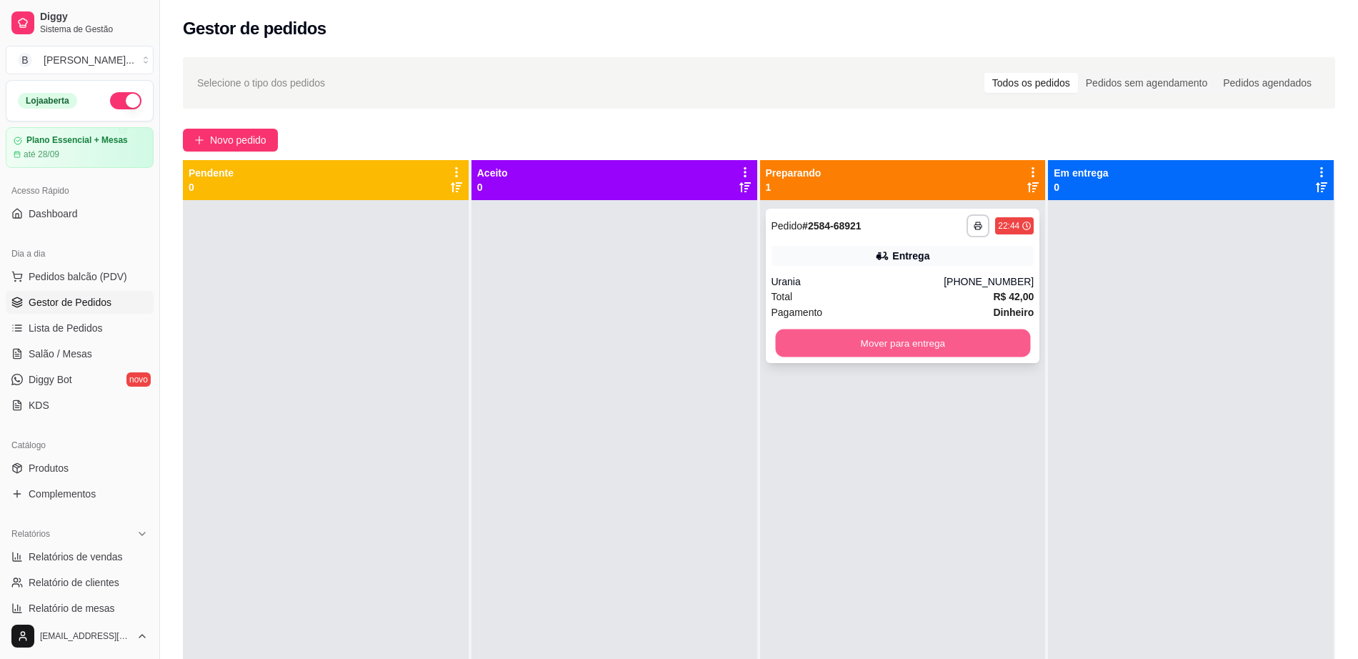
click at [814, 348] on button "Mover para entrega" at bounding box center [902, 343] width 255 height 28
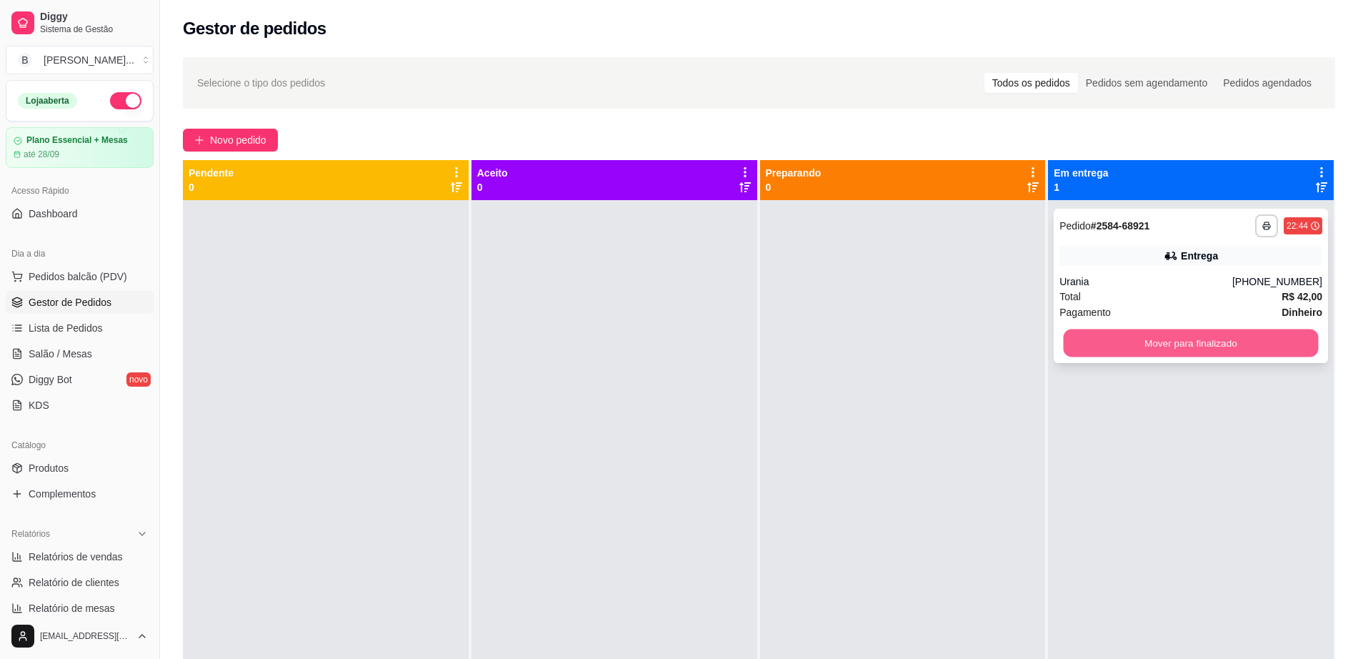
click at [1098, 339] on button "Mover para finalizado" at bounding box center [1191, 343] width 255 height 28
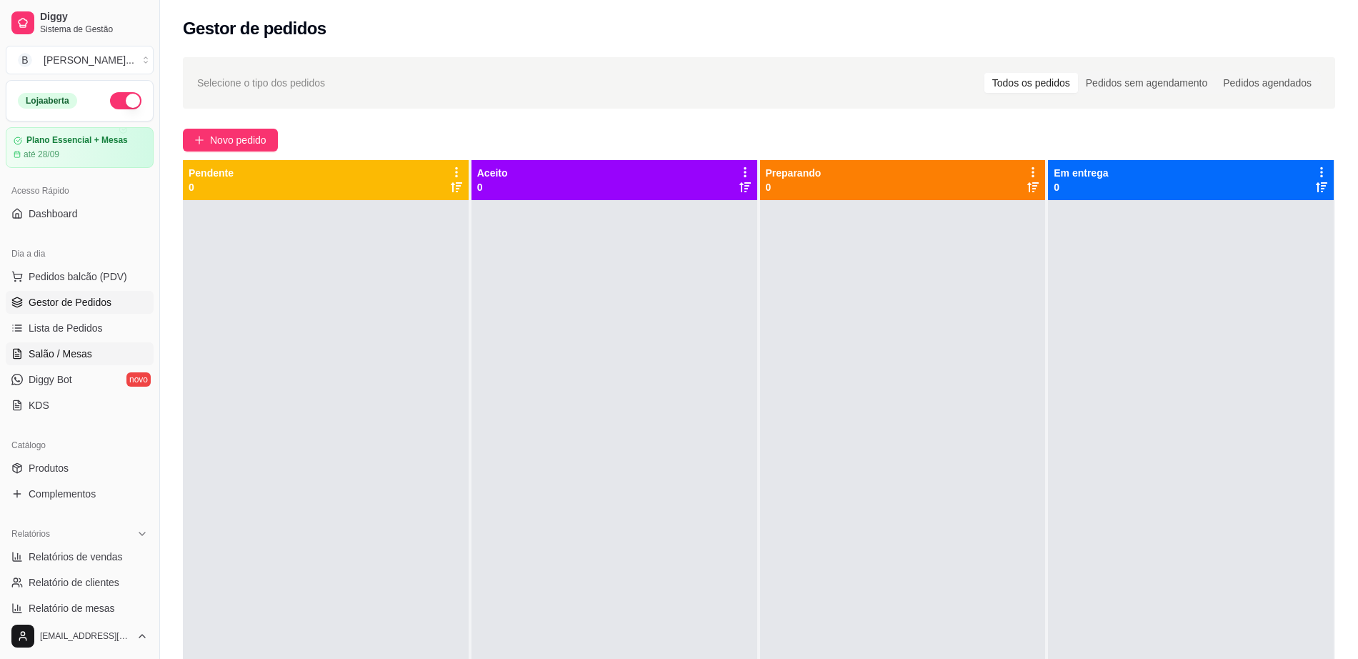
click at [103, 343] on link "Salão / Mesas" at bounding box center [80, 353] width 148 height 23
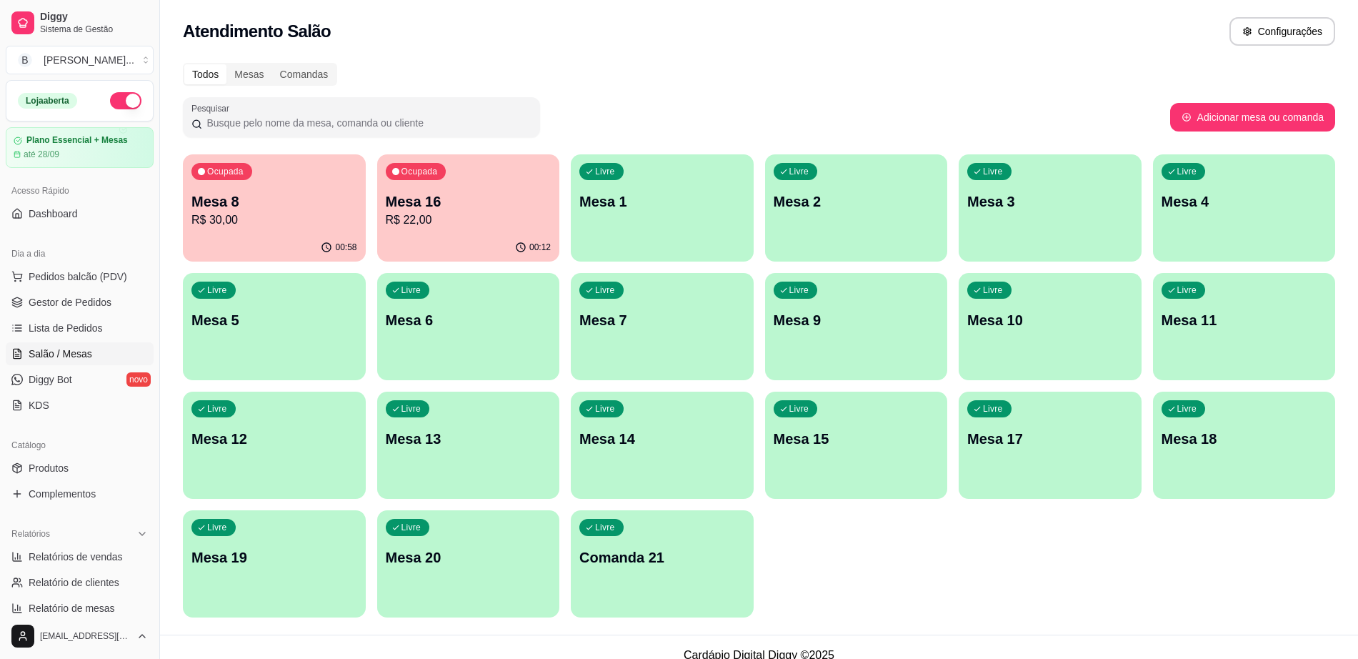
click at [449, 202] on p "Mesa 16" at bounding box center [469, 202] width 166 height 20
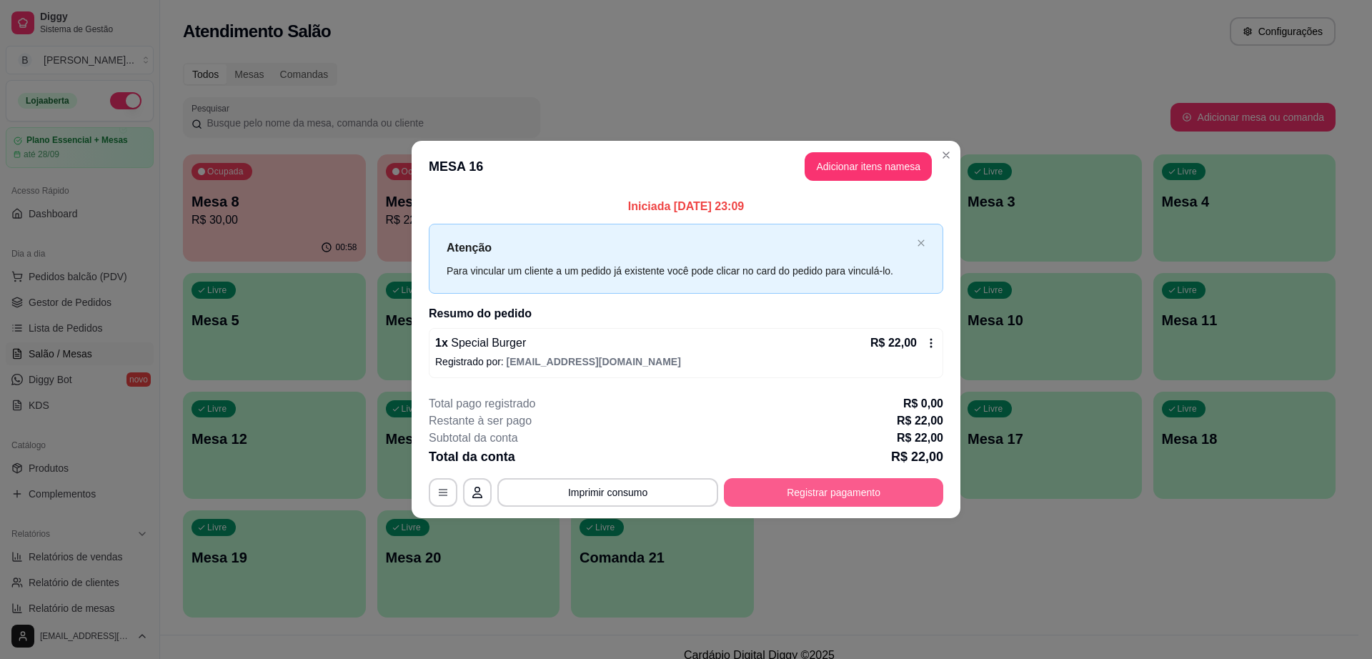
click at [820, 494] on button "Registrar pagamento" at bounding box center [833, 492] width 219 height 29
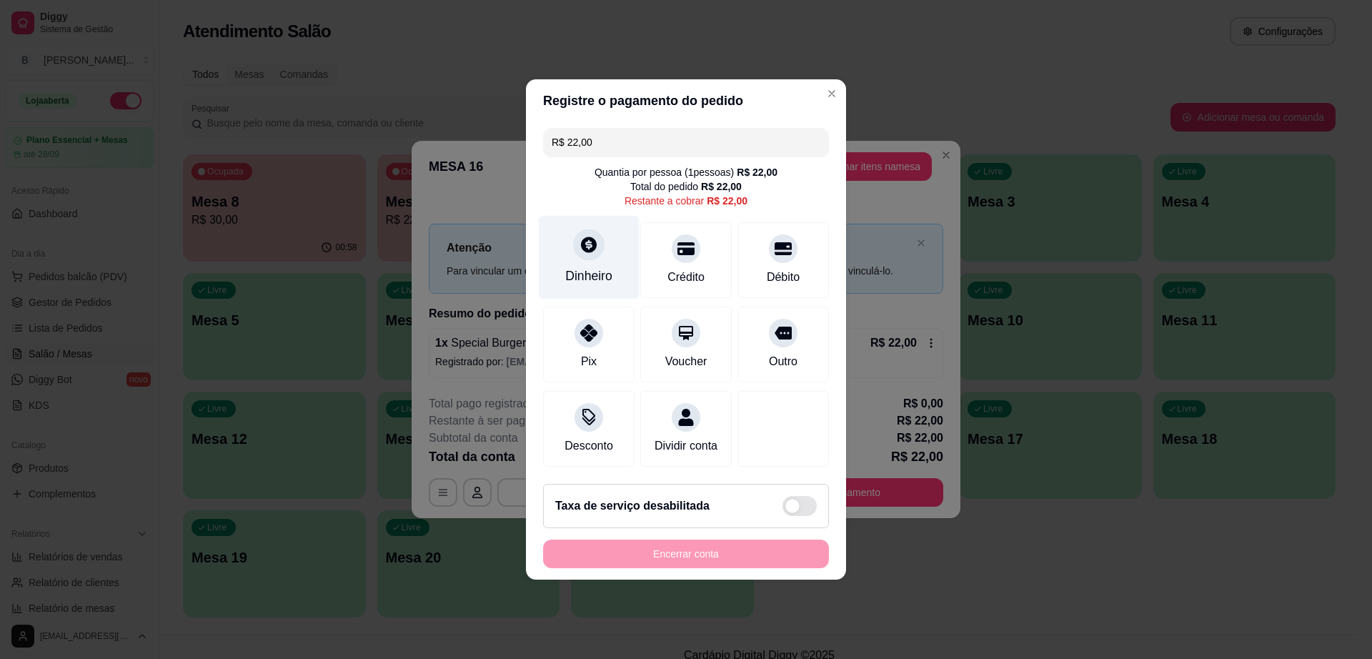
click at [576, 248] on div at bounding box center [588, 244] width 31 height 31
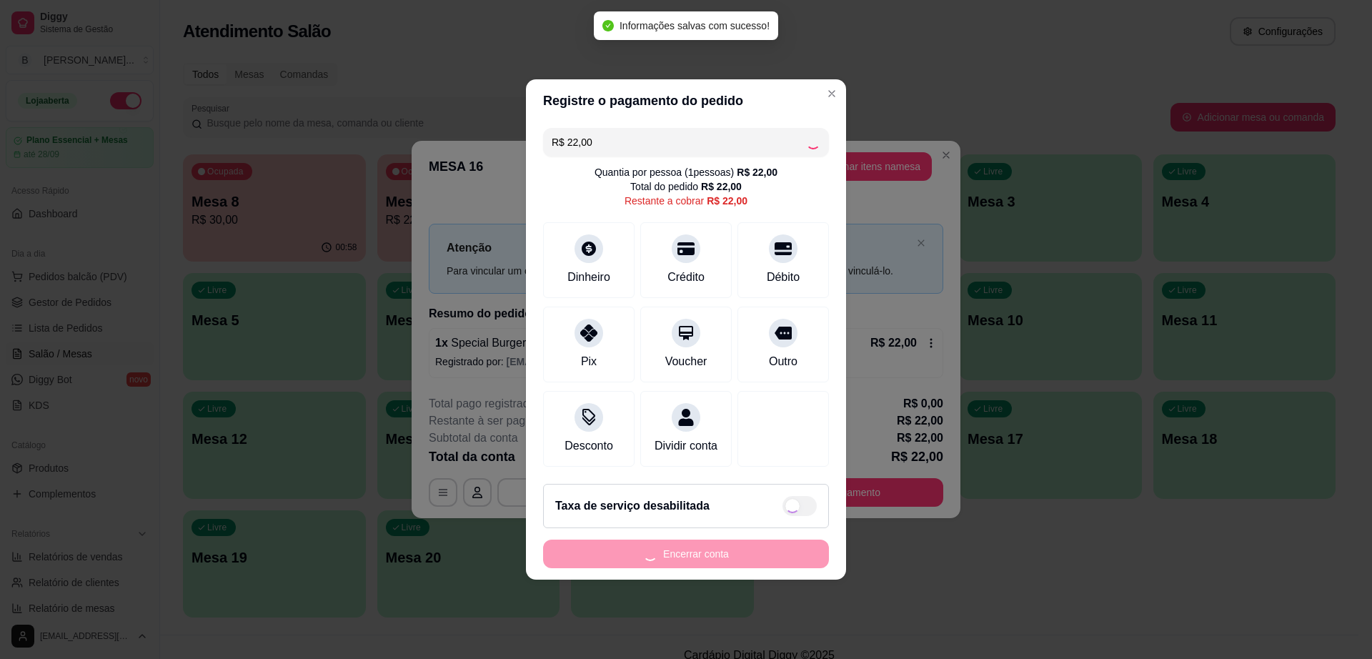
type input "R$ 0,00"
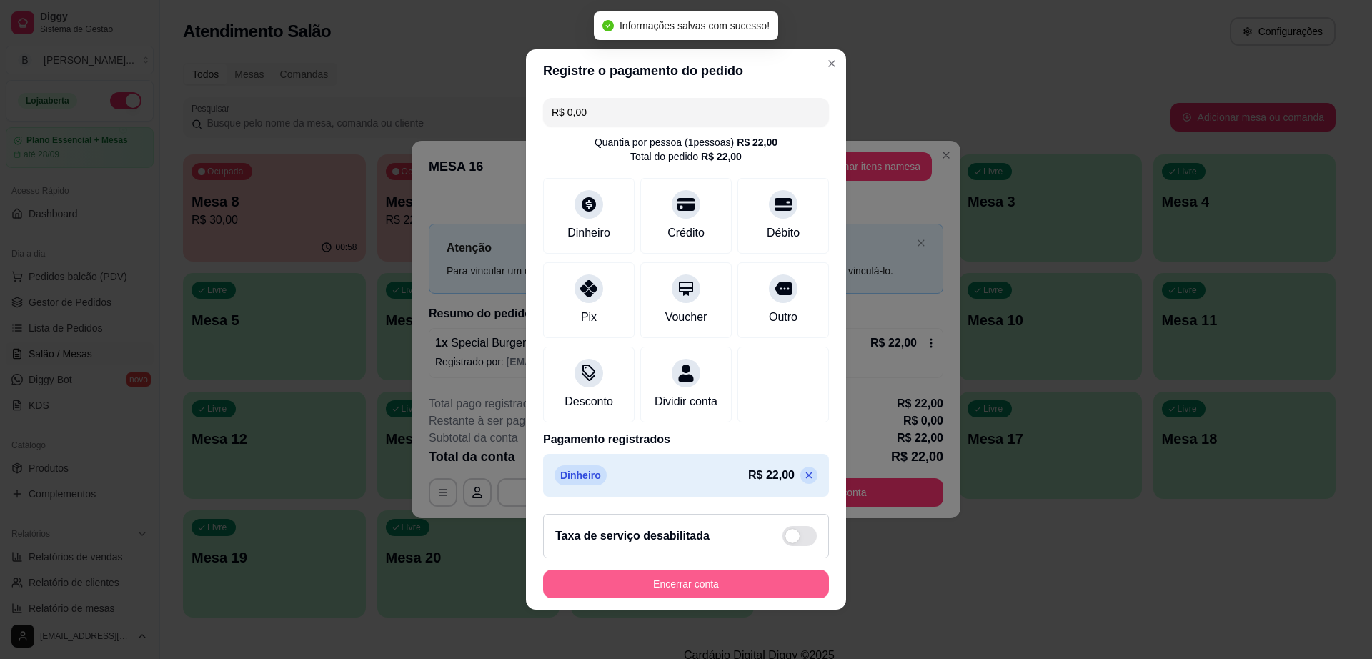
click at [745, 581] on button "Encerrar conta" at bounding box center [686, 584] width 286 height 29
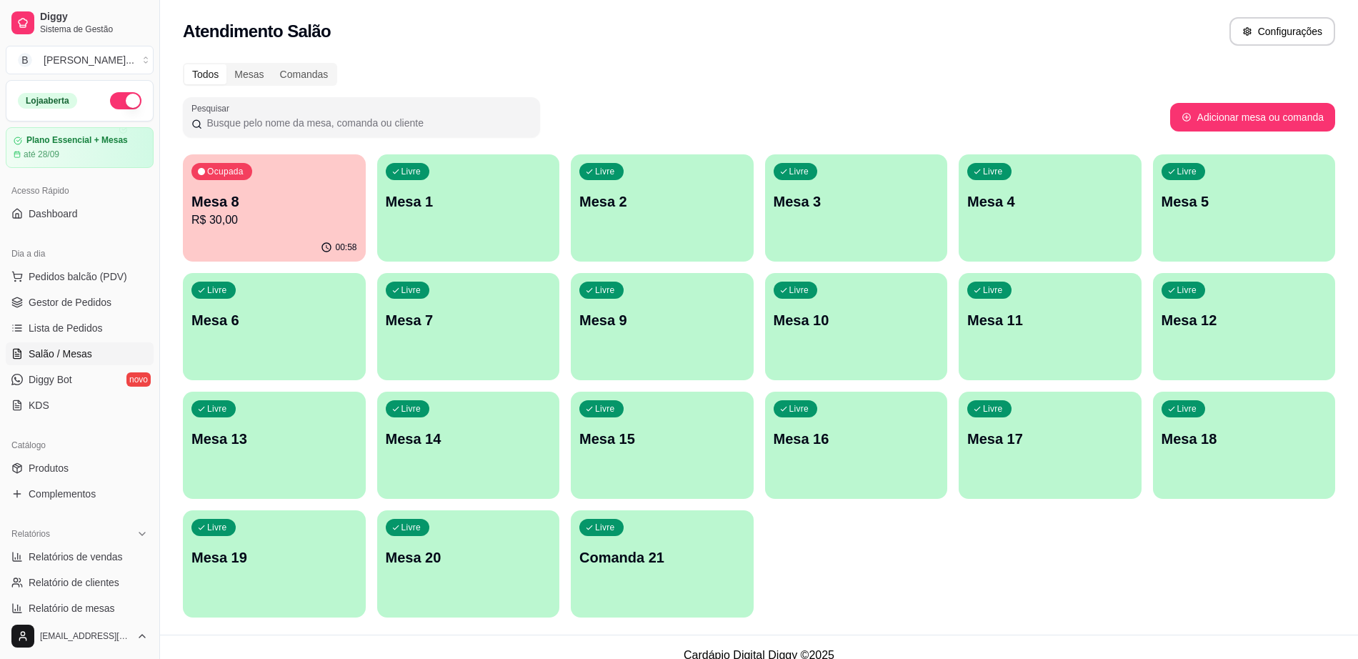
click at [309, 177] on div "Ocupada Mesa 8 R$ 30,00" at bounding box center [274, 193] width 183 height 79
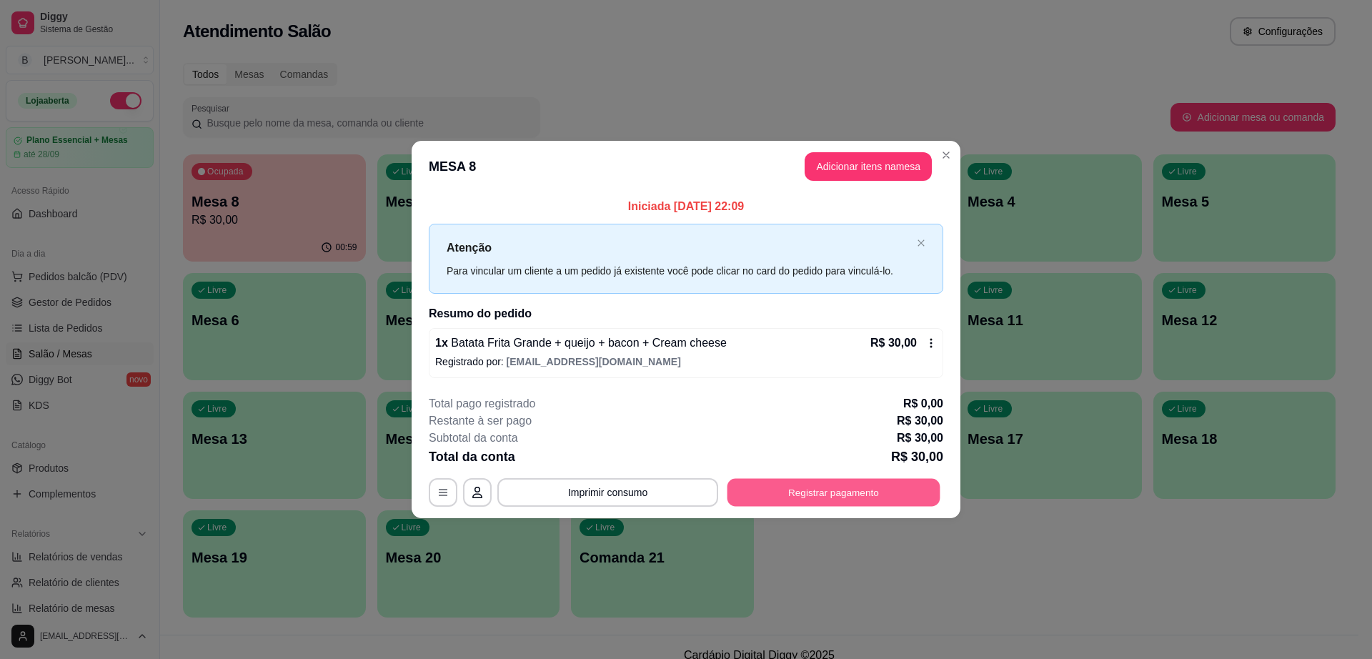
click at [894, 493] on button "Registrar pagamento" at bounding box center [833, 492] width 213 height 28
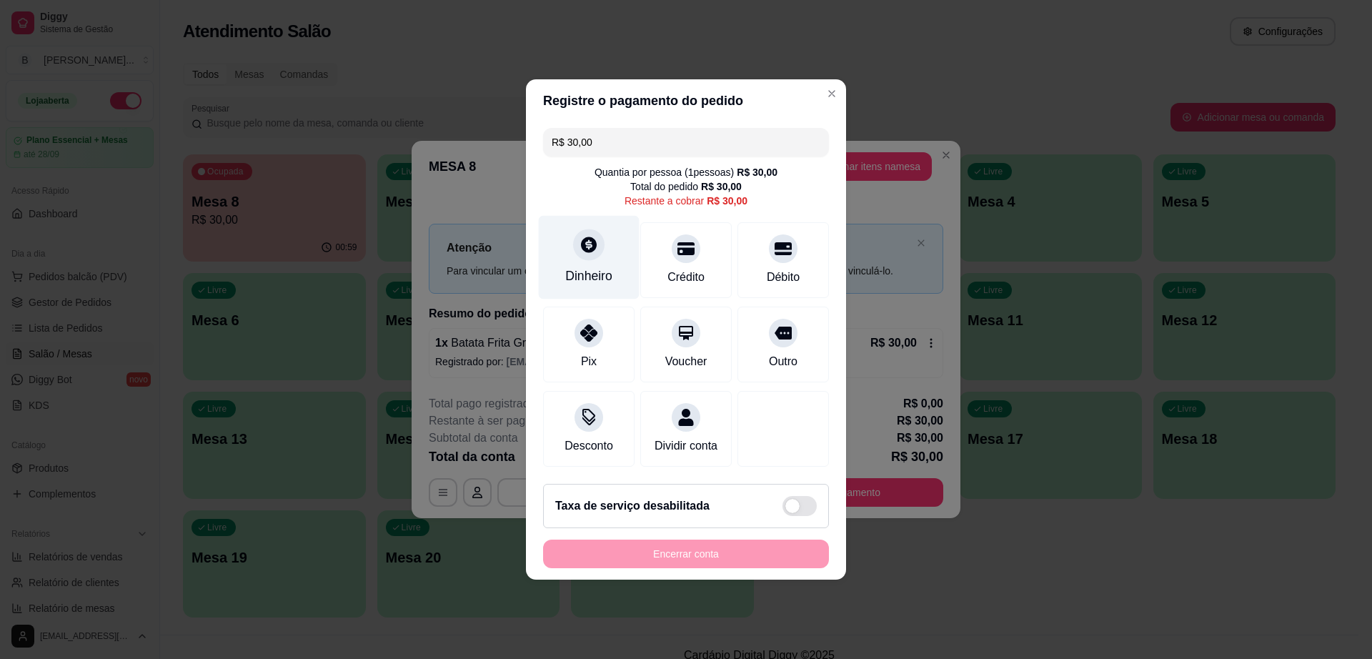
click at [565, 246] on div "Dinheiro" at bounding box center [589, 258] width 101 height 84
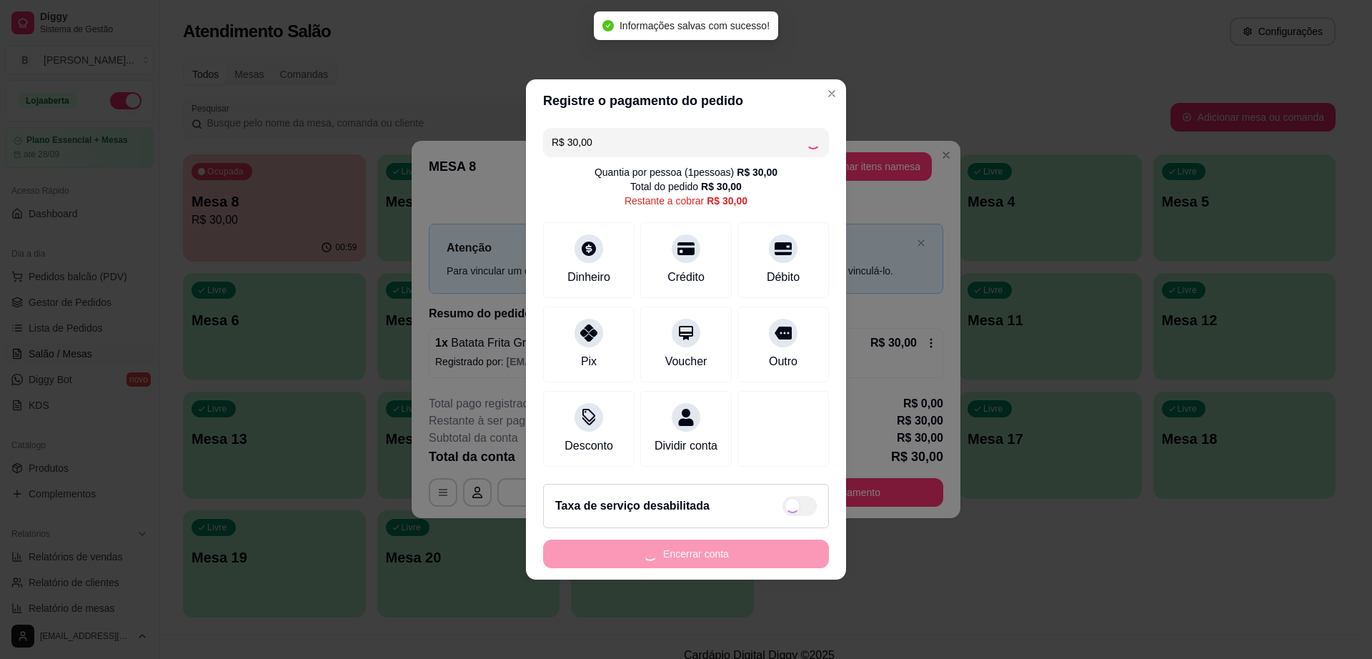
type input "R$ 0,00"
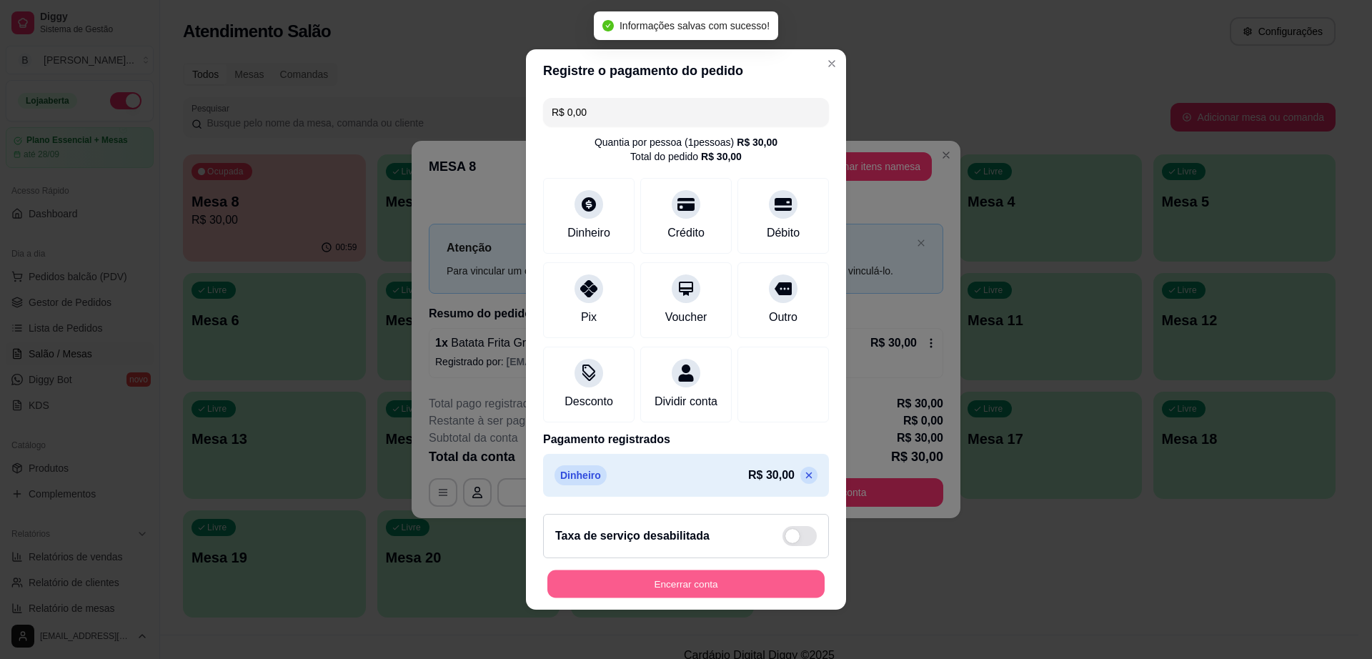
click at [731, 582] on button "Encerrar conta" at bounding box center [685, 584] width 277 height 28
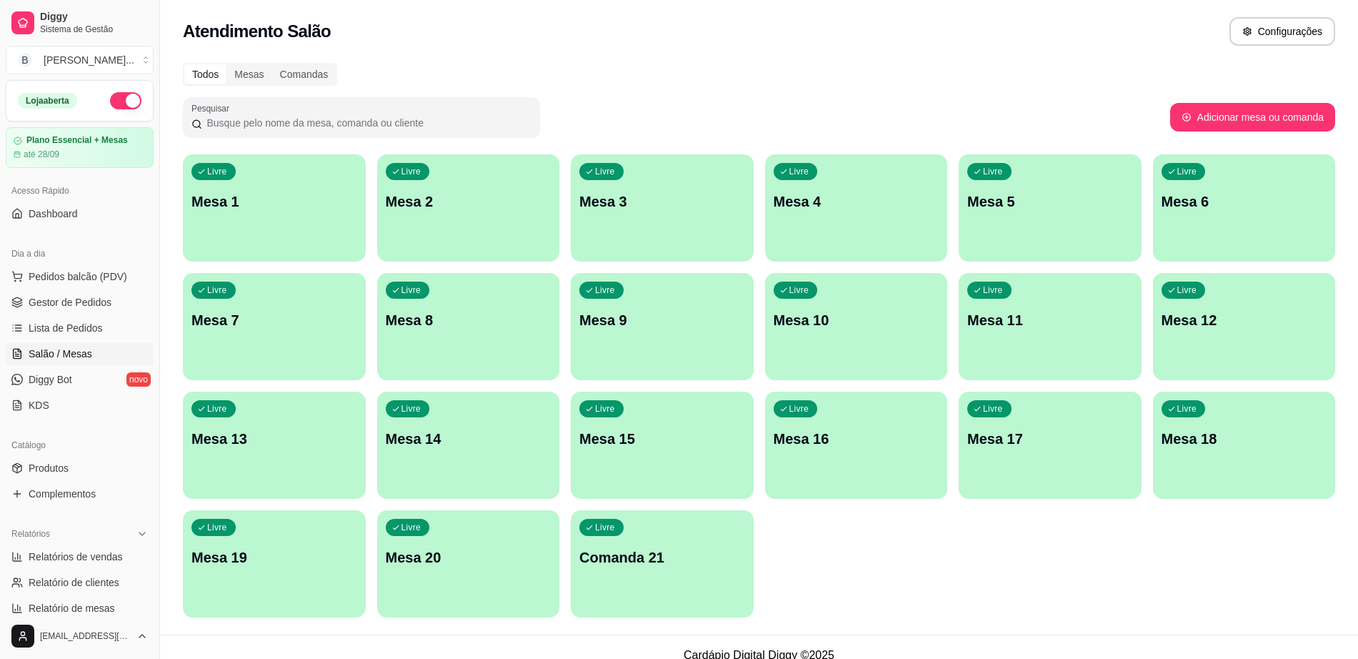
click at [521, 339] on div "Livre Mesa 8" at bounding box center [468, 318] width 183 height 90
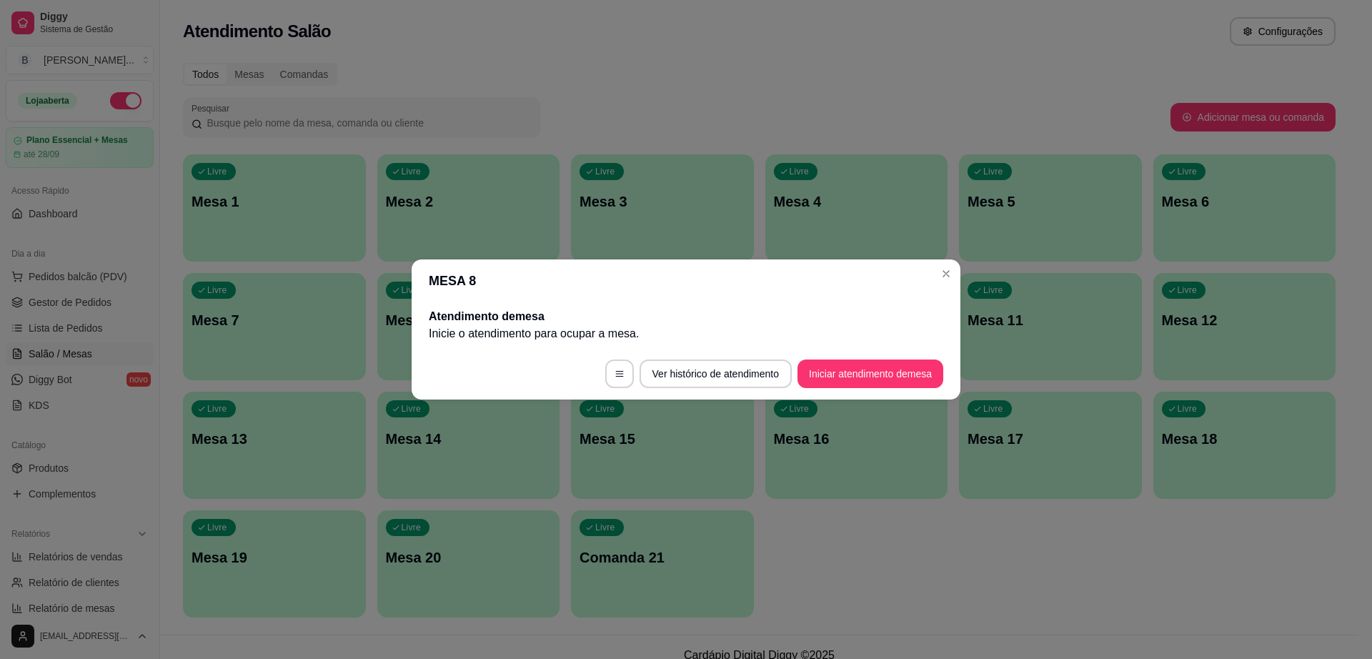
click at [895, 387] on footer "Ver histórico de atendimento Iniciar atendimento de mesa" at bounding box center [686, 373] width 549 height 51
click at [877, 368] on button "Iniciar atendimento de mesa" at bounding box center [870, 374] width 141 height 28
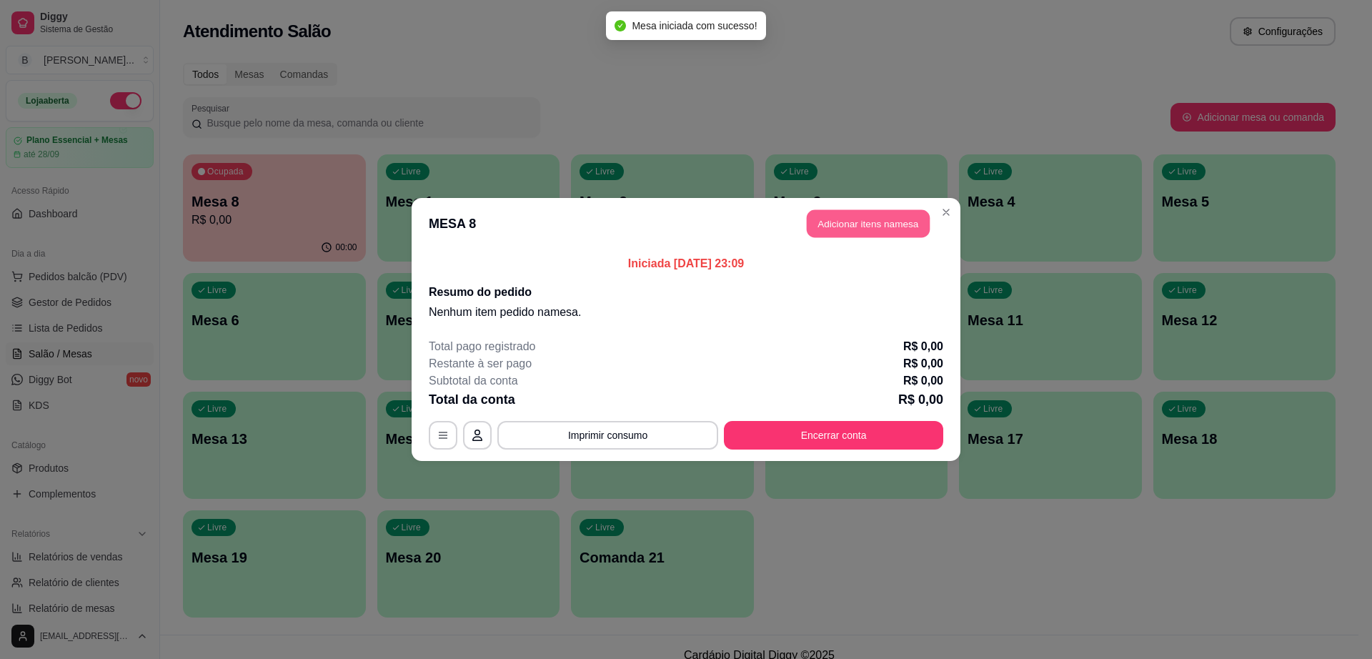
click at [860, 231] on button "Adicionar itens na mesa" at bounding box center [868, 224] width 123 height 28
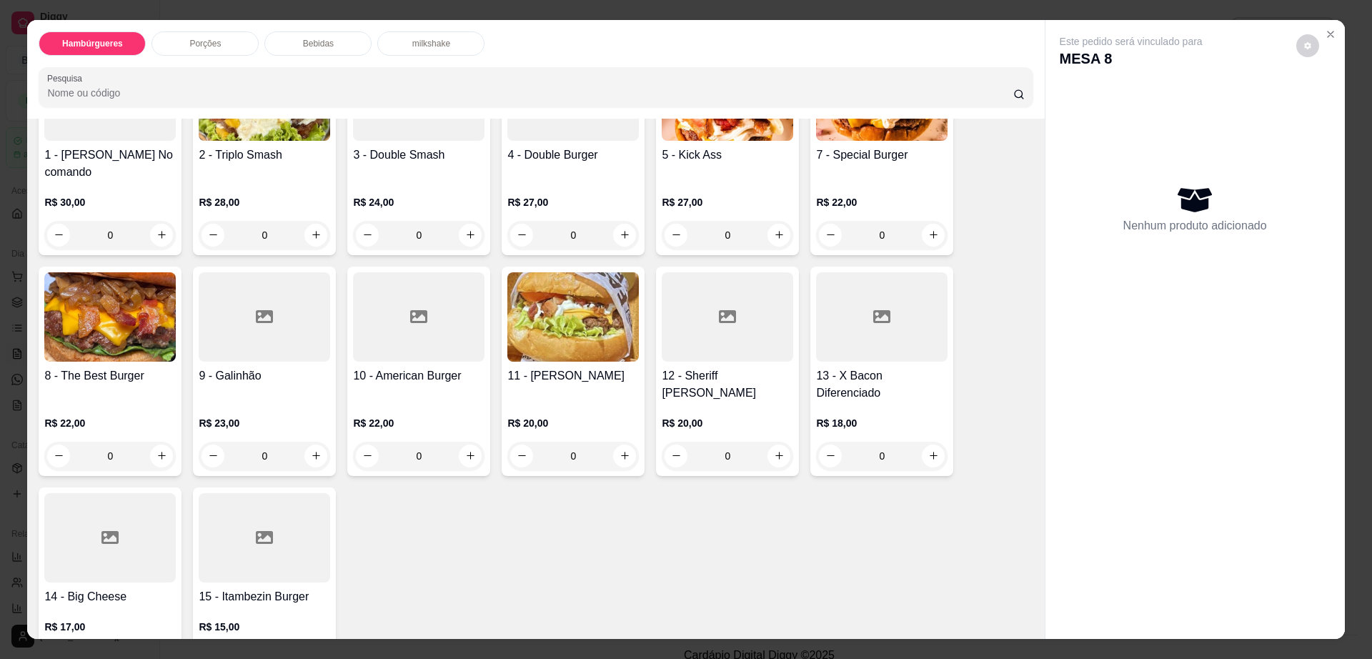
scroll to position [268, 0]
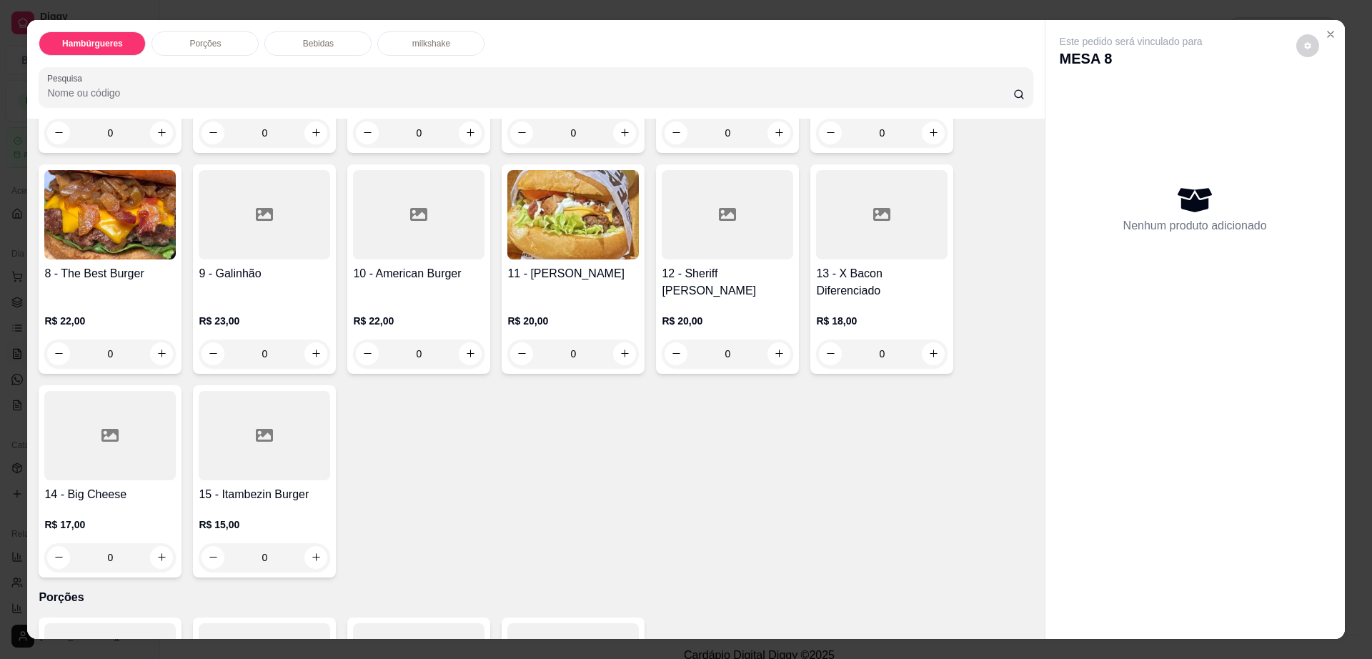
click at [885, 314] on p "R$ 18,00" at bounding box center [881, 321] width 131 height 14
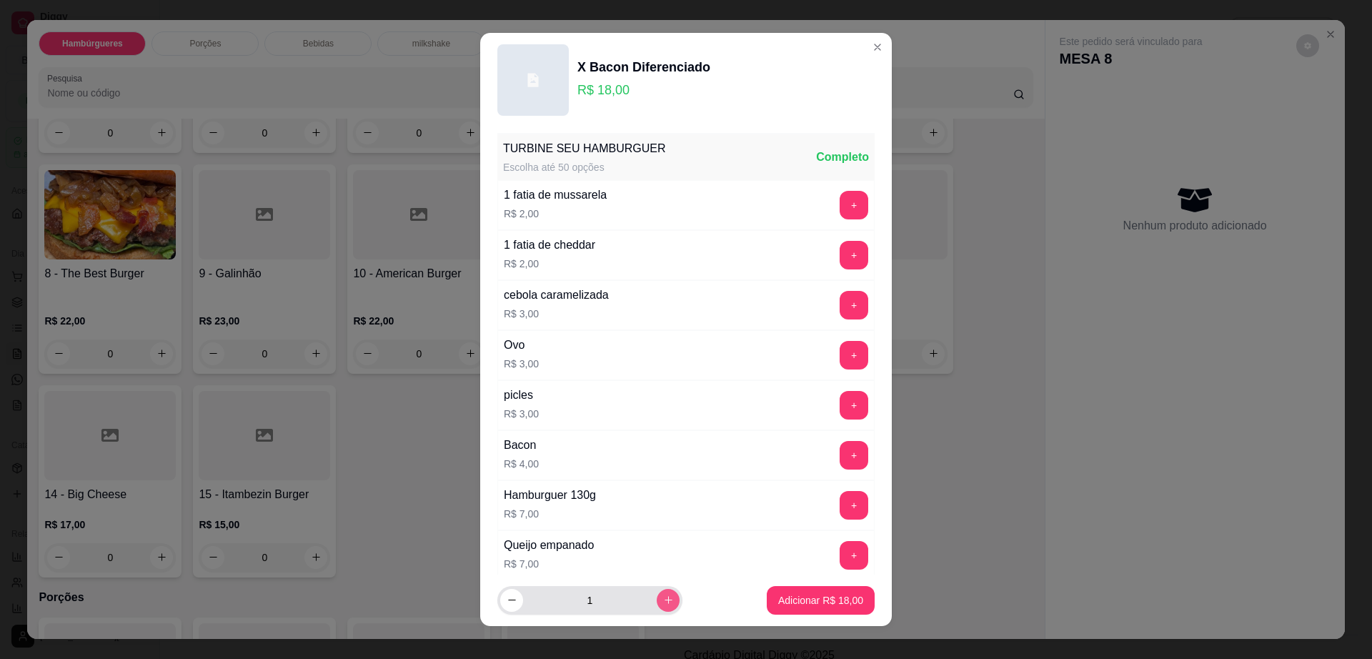
click at [657, 606] on button "increase-product-quantity" at bounding box center [668, 600] width 23 height 23
type input "2"
click at [816, 597] on p "Adicionar R$ 36,00" at bounding box center [821, 600] width 83 height 14
type input "2"
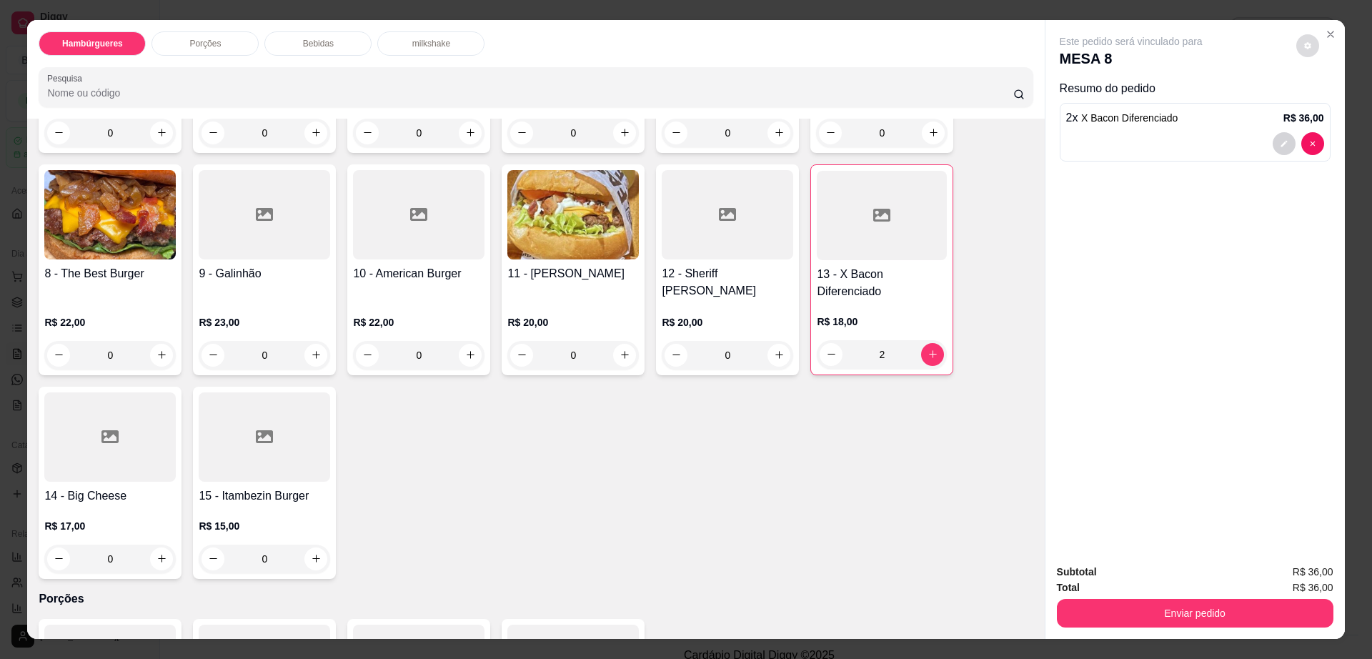
click at [1296, 45] on button "decrease-product-quantity" at bounding box center [1307, 45] width 23 height 23
click at [1128, 599] on button "Enviar pedido" at bounding box center [1195, 613] width 277 height 29
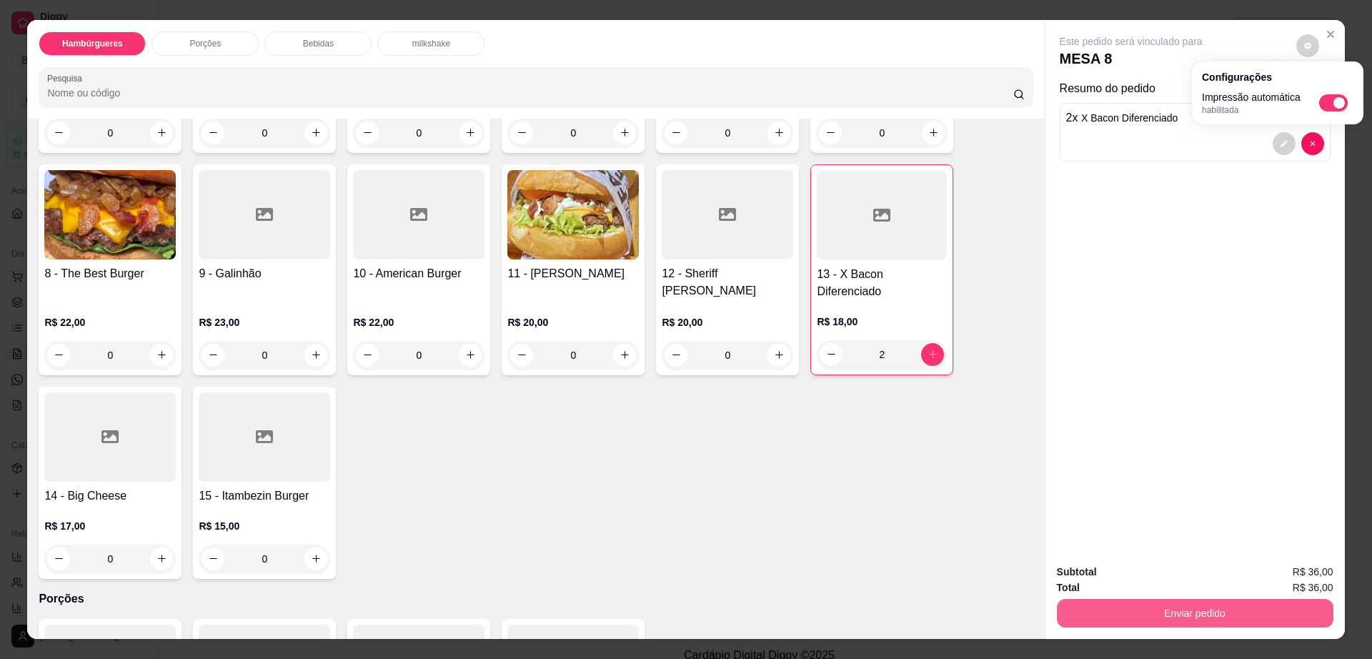
click at [1128, 599] on button "Enviar pedido" at bounding box center [1195, 613] width 277 height 29
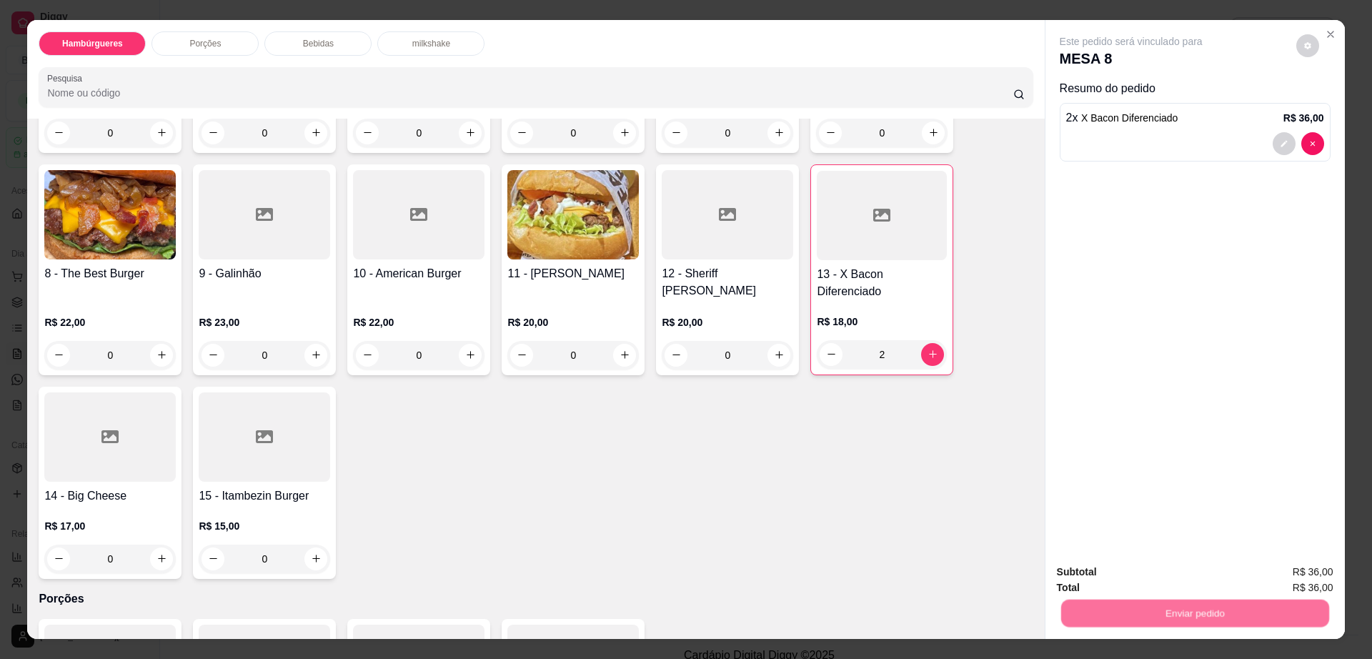
click at [1122, 571] on button "Não registrar e enviar pedido" at bounding box center [1146, 578] width 149 height 27
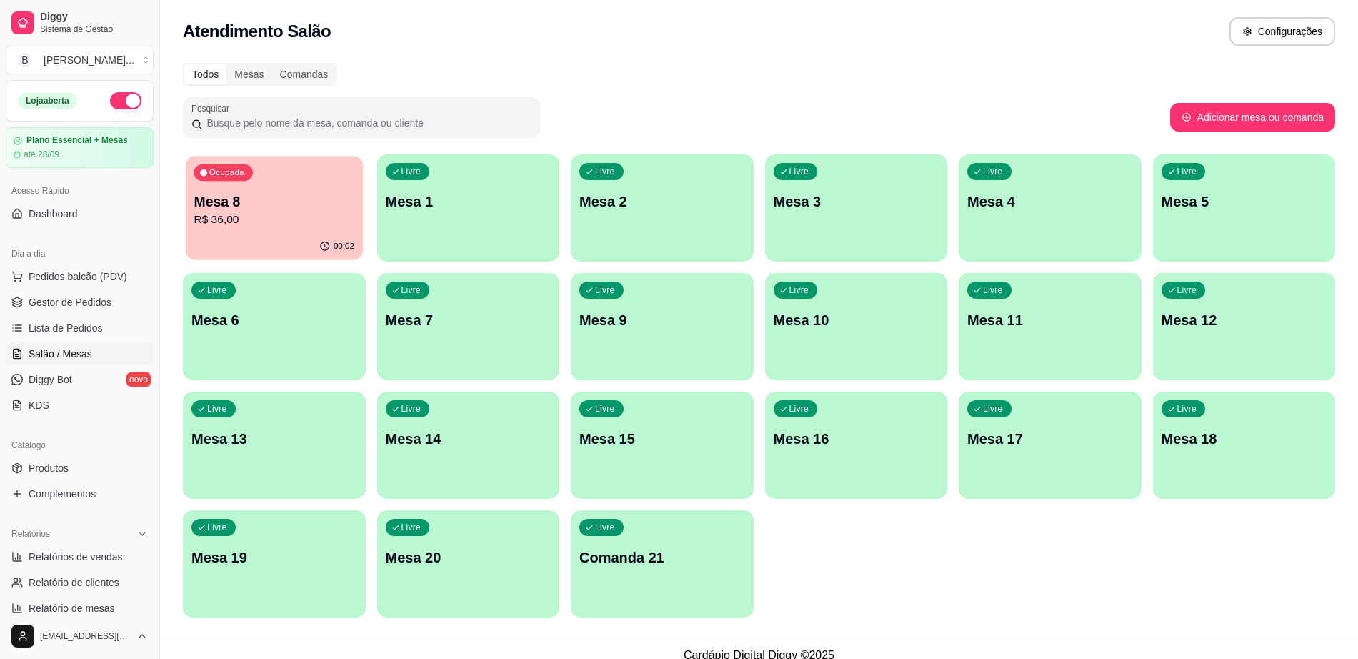
click at [315, 222] on p "R$ 36,00" at bounding box center [274, 220] width 161 height 16
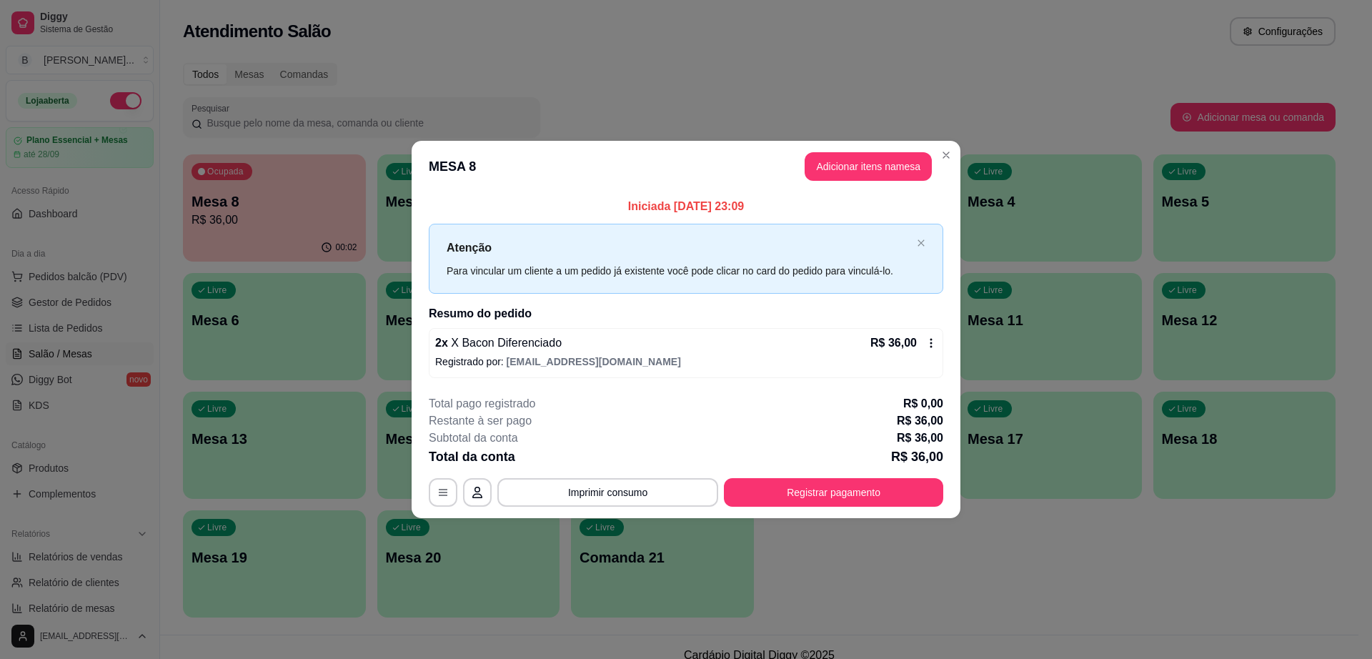
click at [856, 172] on button "Adicionar itens na mesa" at bounding box center [868, 166] width 127 height 29
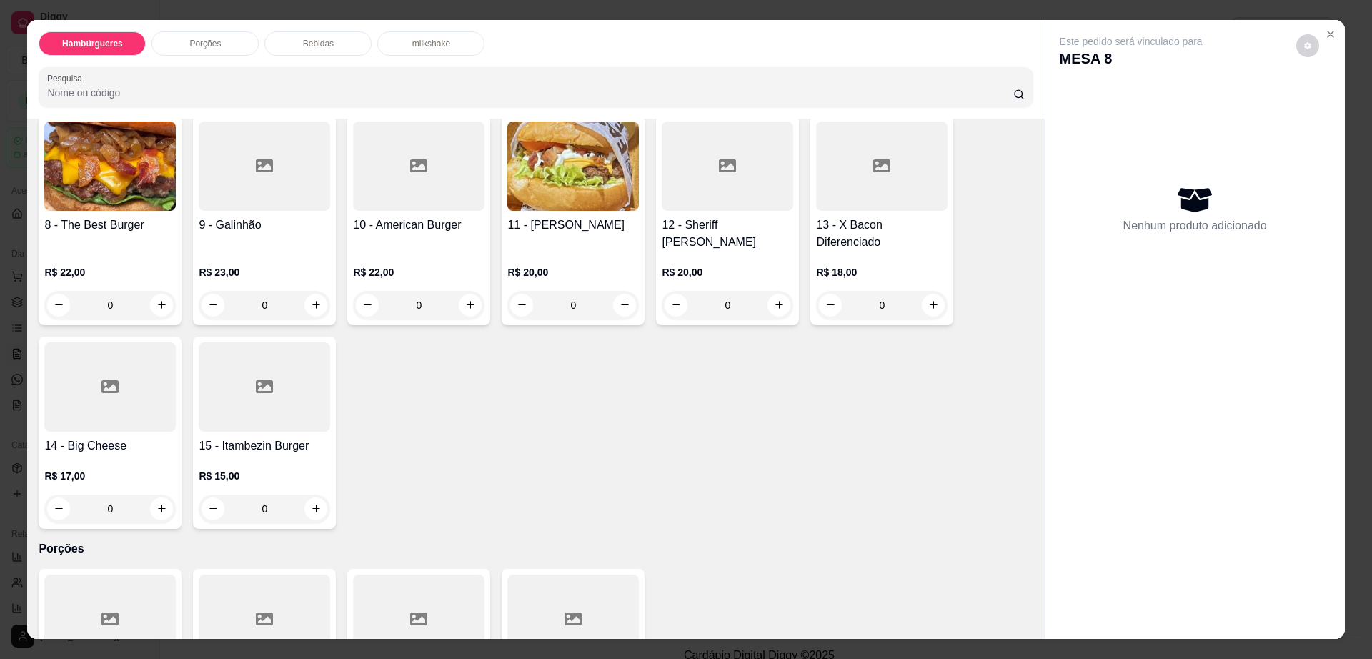
scroll to position [357, 0]
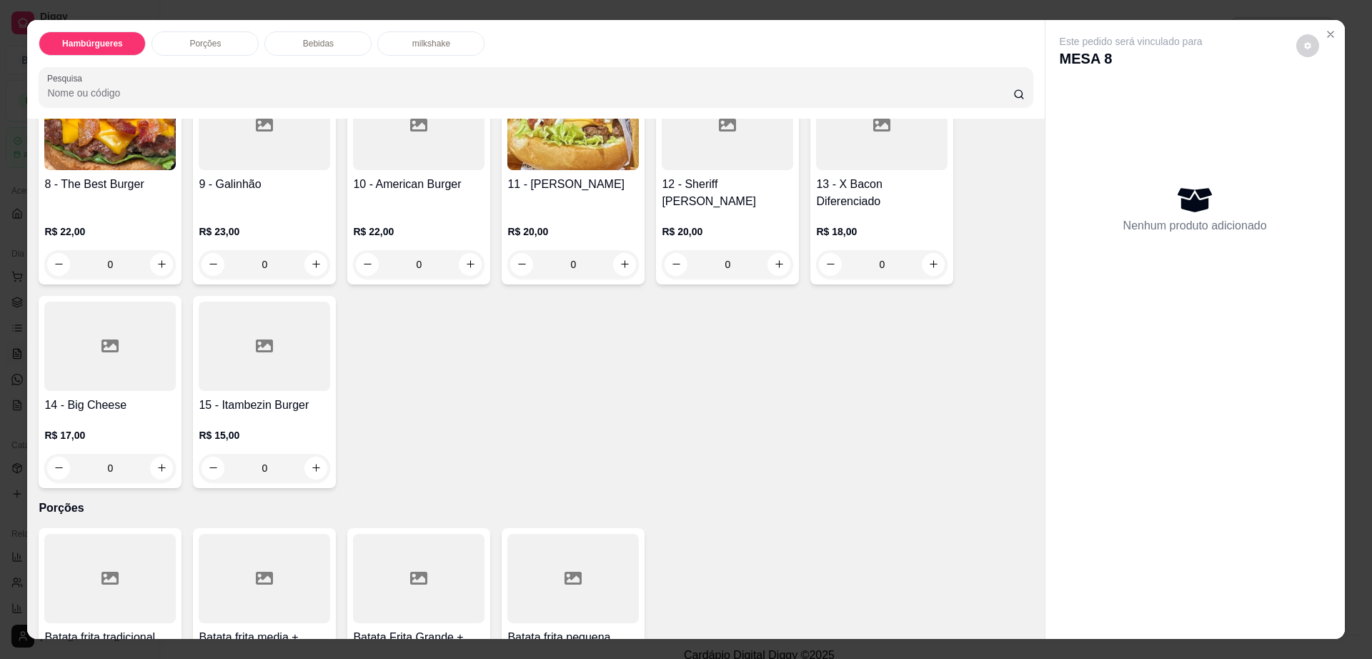
click at [879, 176] on h4 "13 - X Bacon Diferenciado" at bounding box center [881, 193] width 131 height 34
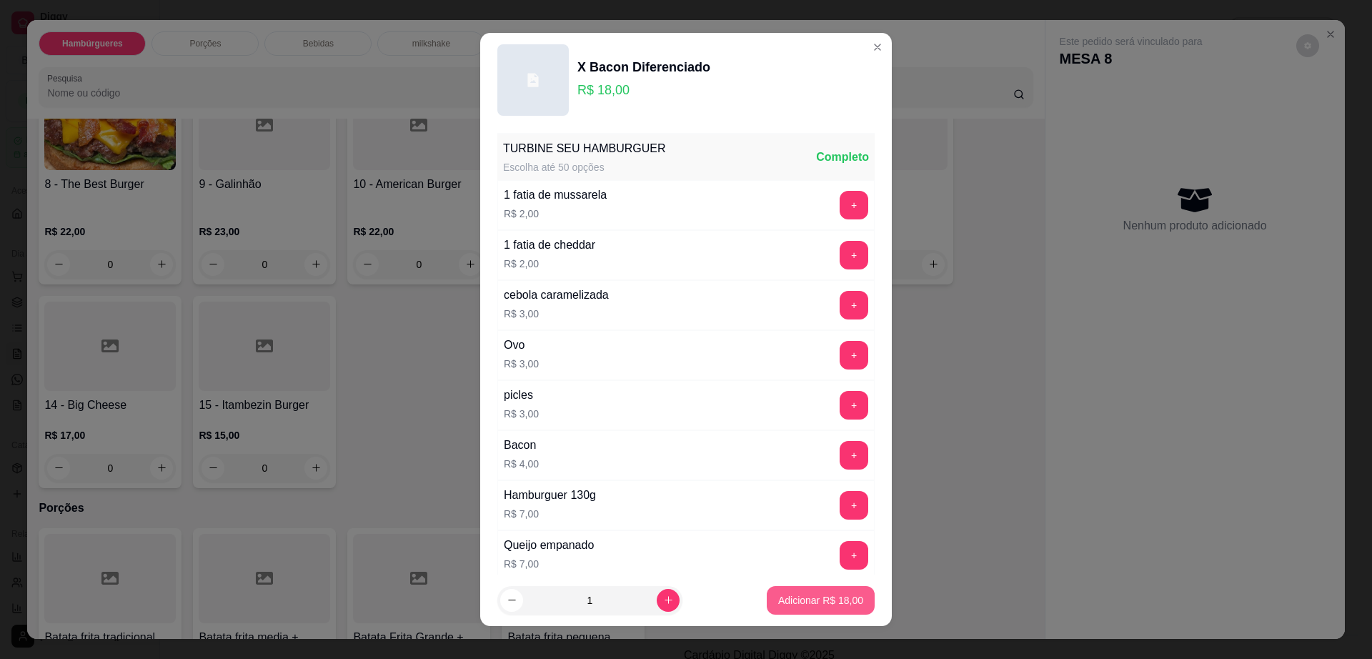
click at [782, 605] on p "Adicionar R$ 18,00" at bounding box center [820, 600] width 85 height 14
type input "1"
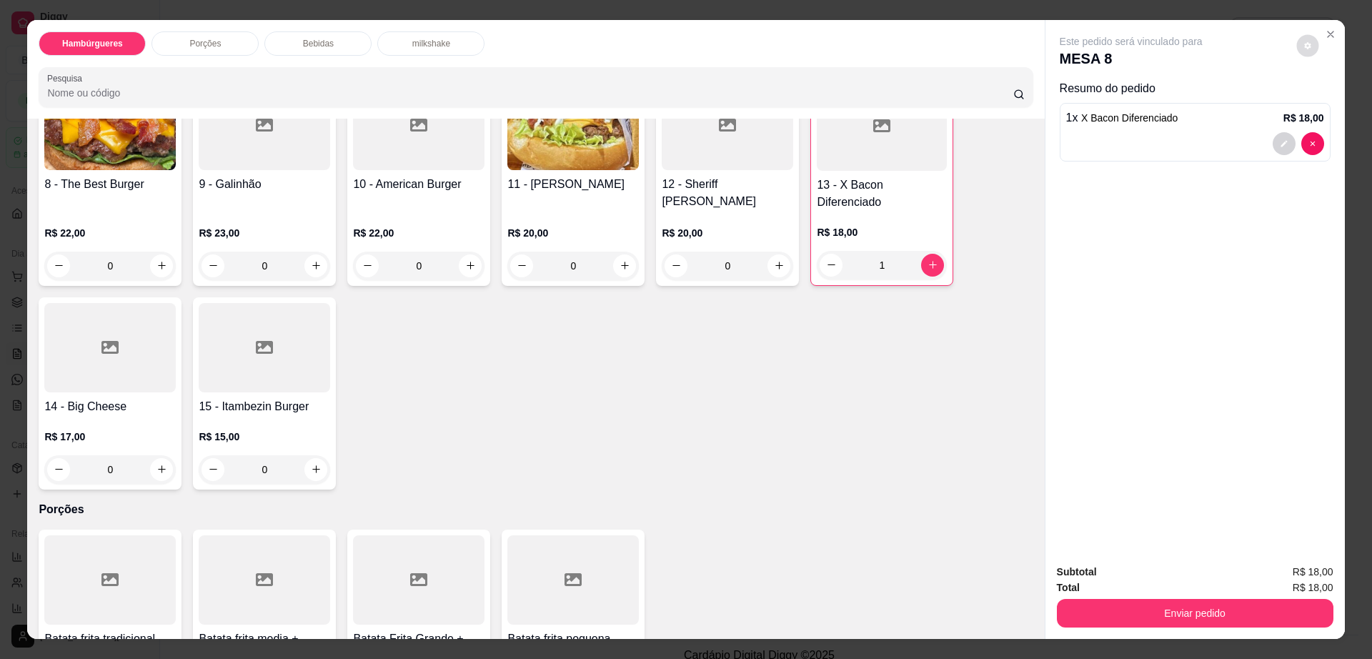
click at [1296, 51] on button "decrease-product-quantity" at bounding box center [1307, 45] width 22 height 22
click at [1336, 97] on span "Automatic updates" at bounding box center [1338, 102] width 11 height 11
click at [1328, 103] on input "Automatic updates" at bounding box center [1322, 107] width 9 height 9
checkbox input "false"
click at [1101, 620] on button "Enviar pedido" at bounding box center [1195, 613] width 277 height 29
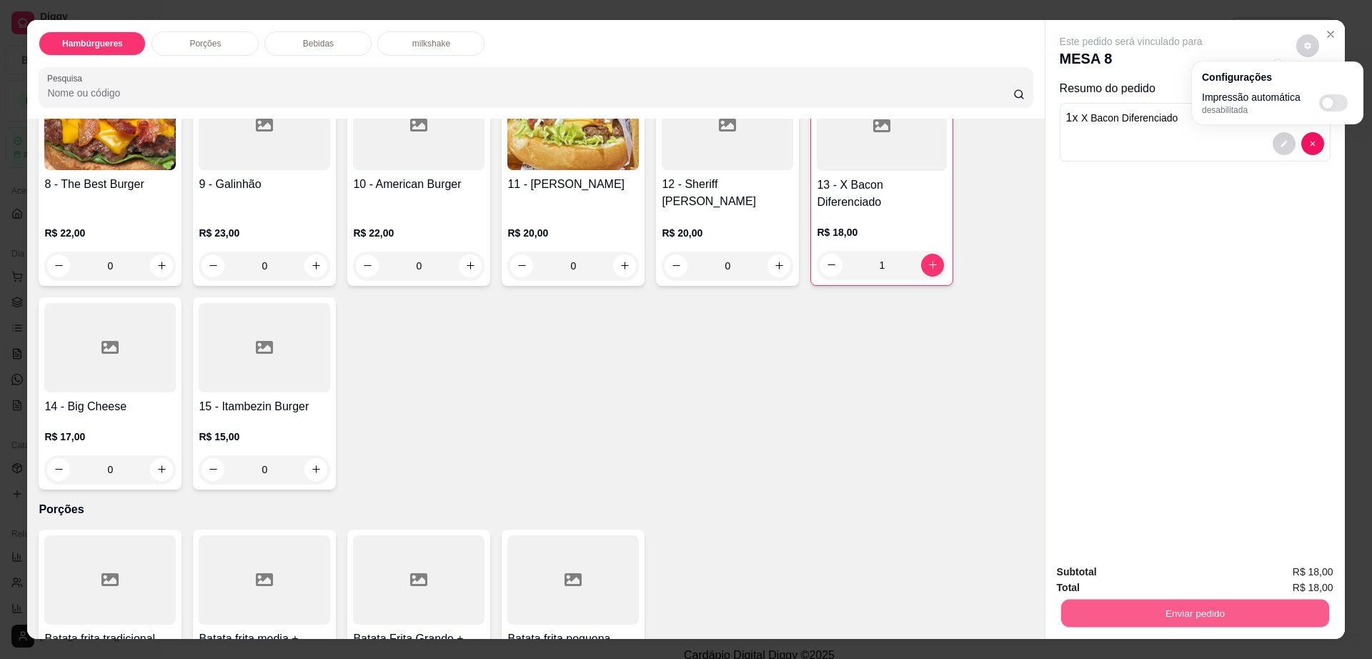
click at [1101, 620] on button "Enviar pedido" at bounding box center [1194, 614] width 268 height 28
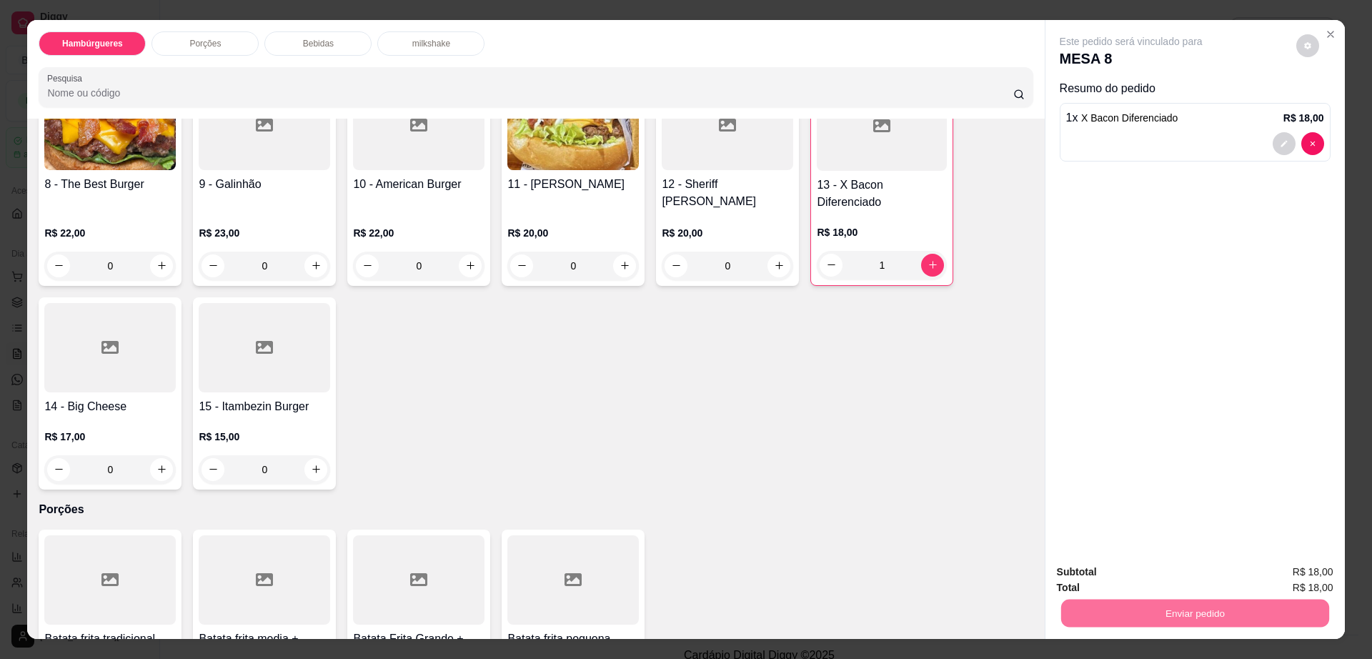
click at [1102, 585] on button "Não registrar e enviar pedido" at bounding box center [1146, 578] width 149 height 27
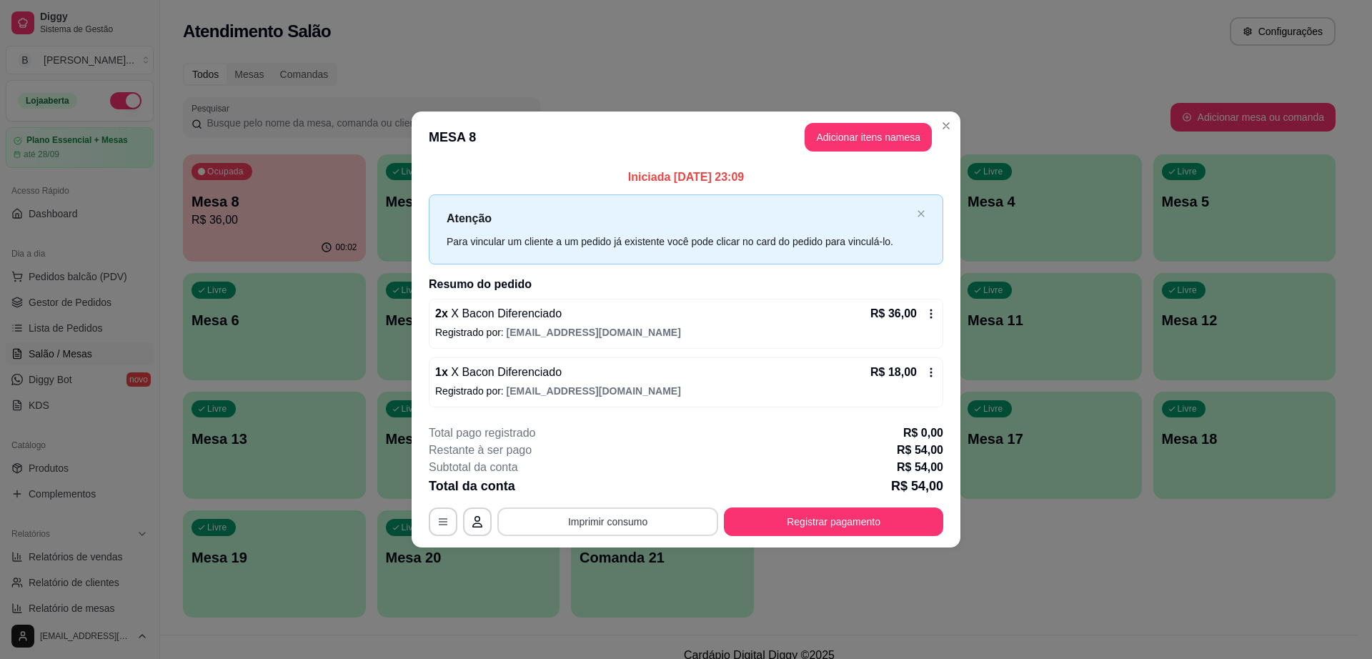
click at [564, 513] on button "Imprimir consumo" at bounding box center [607, 521] width 221 height 29
click at [616, 462] on button "Impressora" at bounding box center [612, 459] width 104 height 23
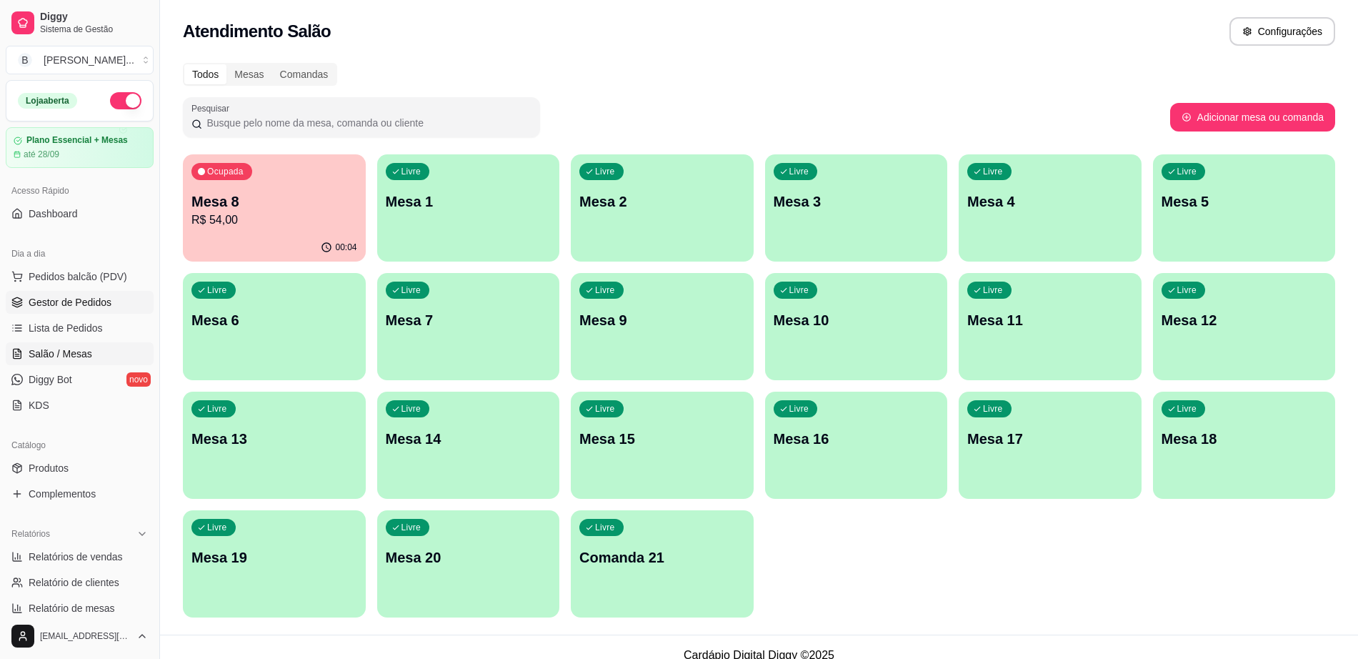
click at [104, 299] on span "Gestor de Pedidos" at bounding box center [70, 302] width 83 height 14
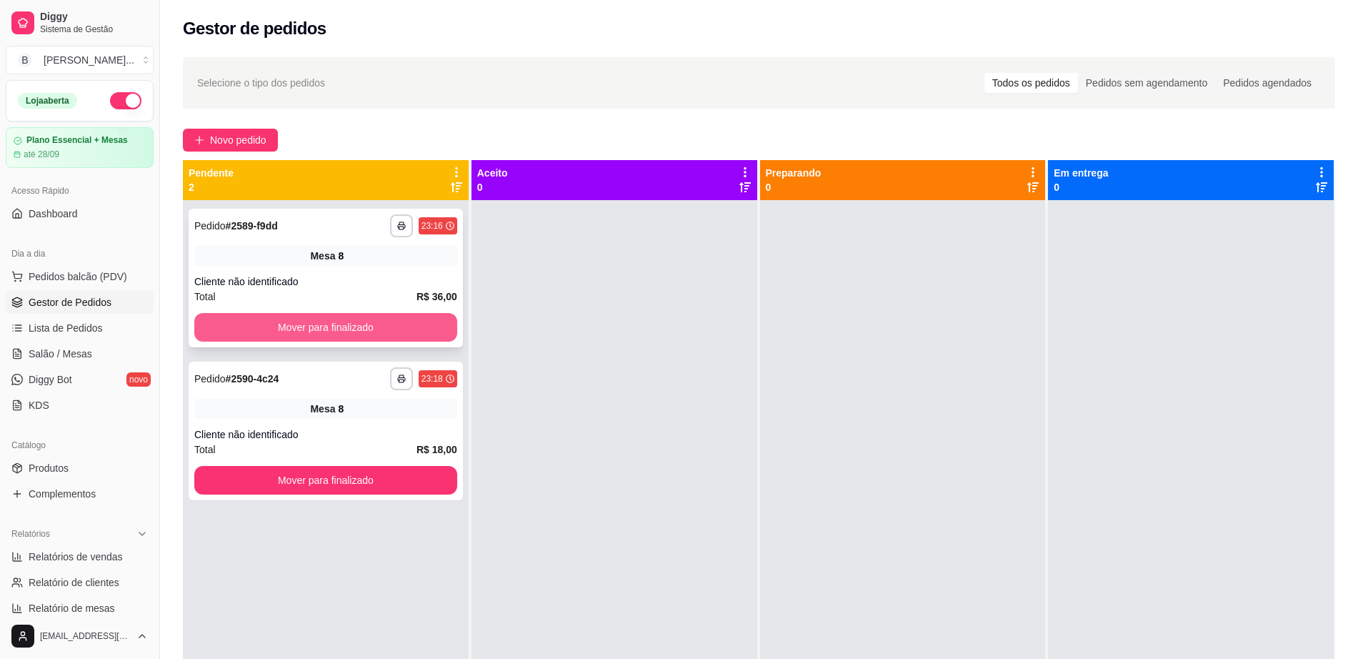
click at [319, 325] on button "Mover para finalizado" at bounding box center [325, 327] width 263 height 29
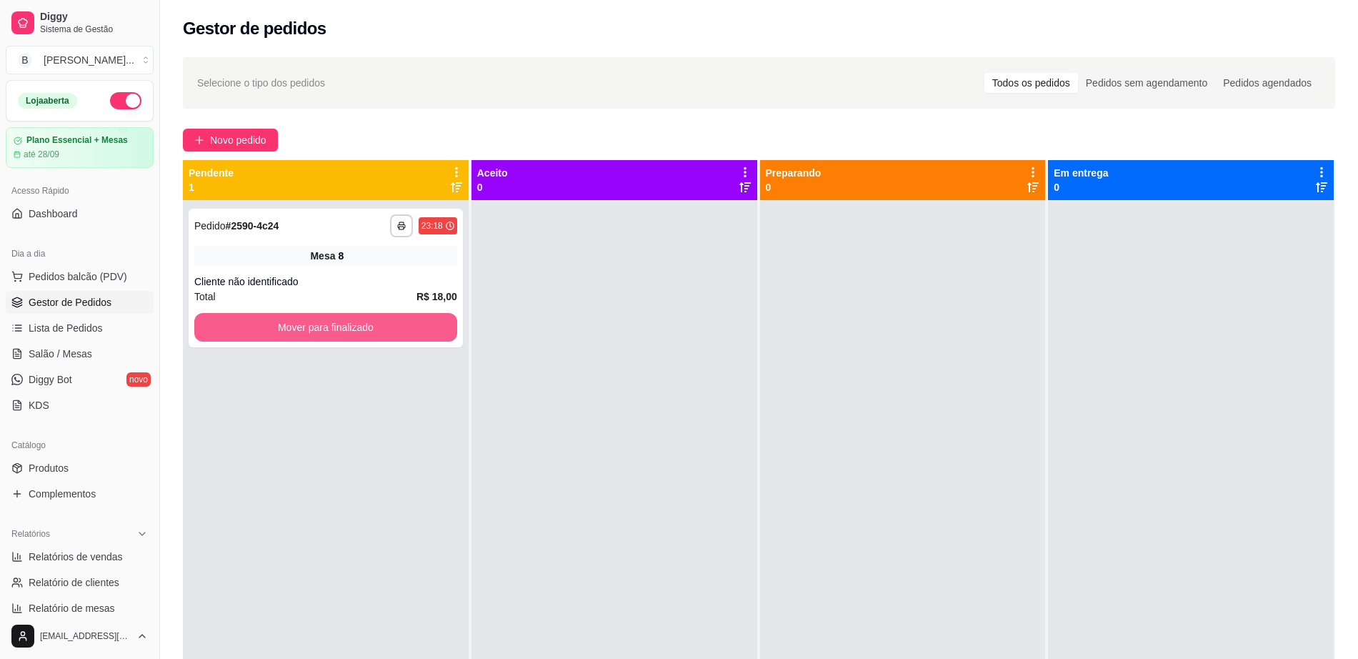
click at [319, 325] on button "Mover para finalizado" at bounding box center [325, 327] width 263 height 29
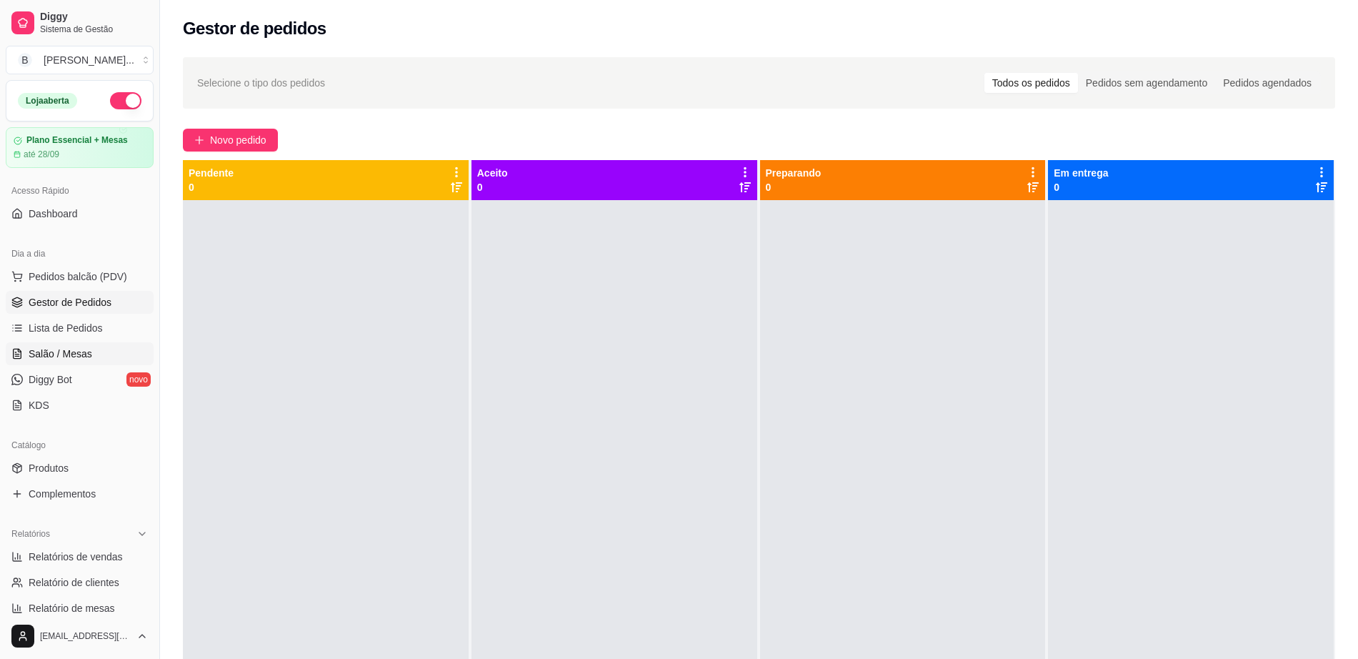
click at [94, 345] on link "Salão / Mesas" at bounding box center [80, 353] width 148 height 23
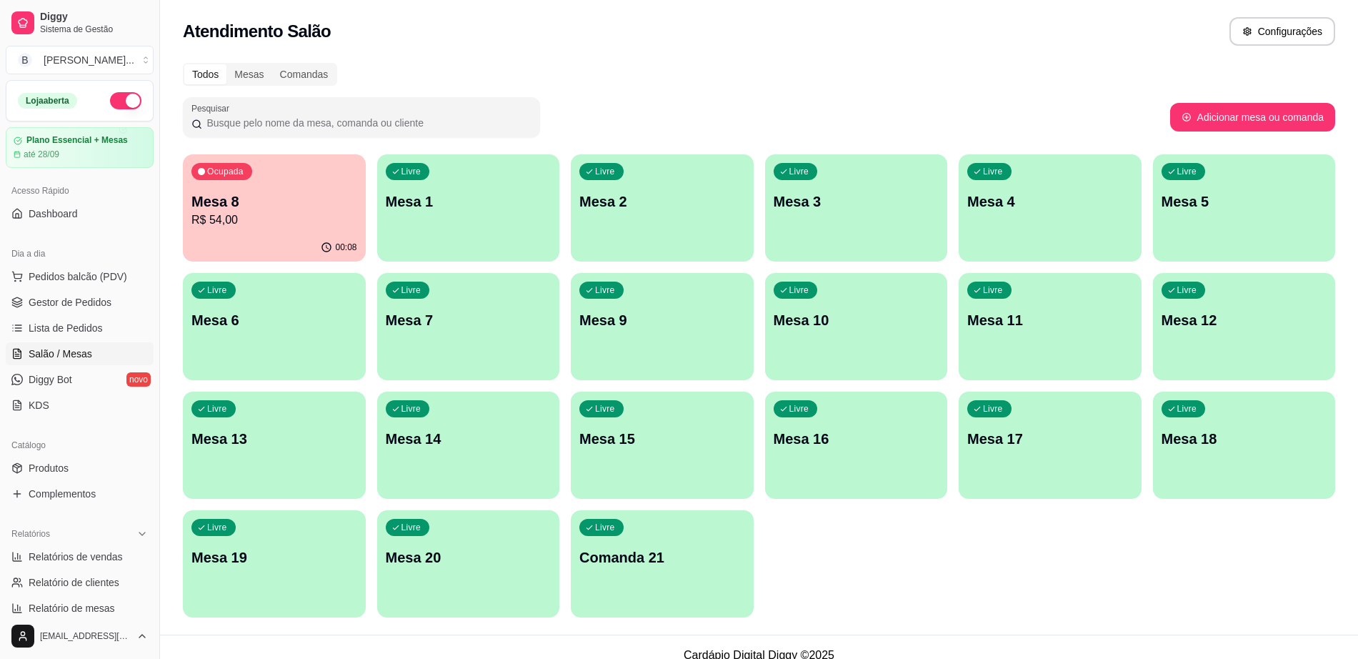
click at [280, 185] on div "Ocupada Mesa 8 R$ 54,00" at bounding box center [274, 193] width 183 height 79
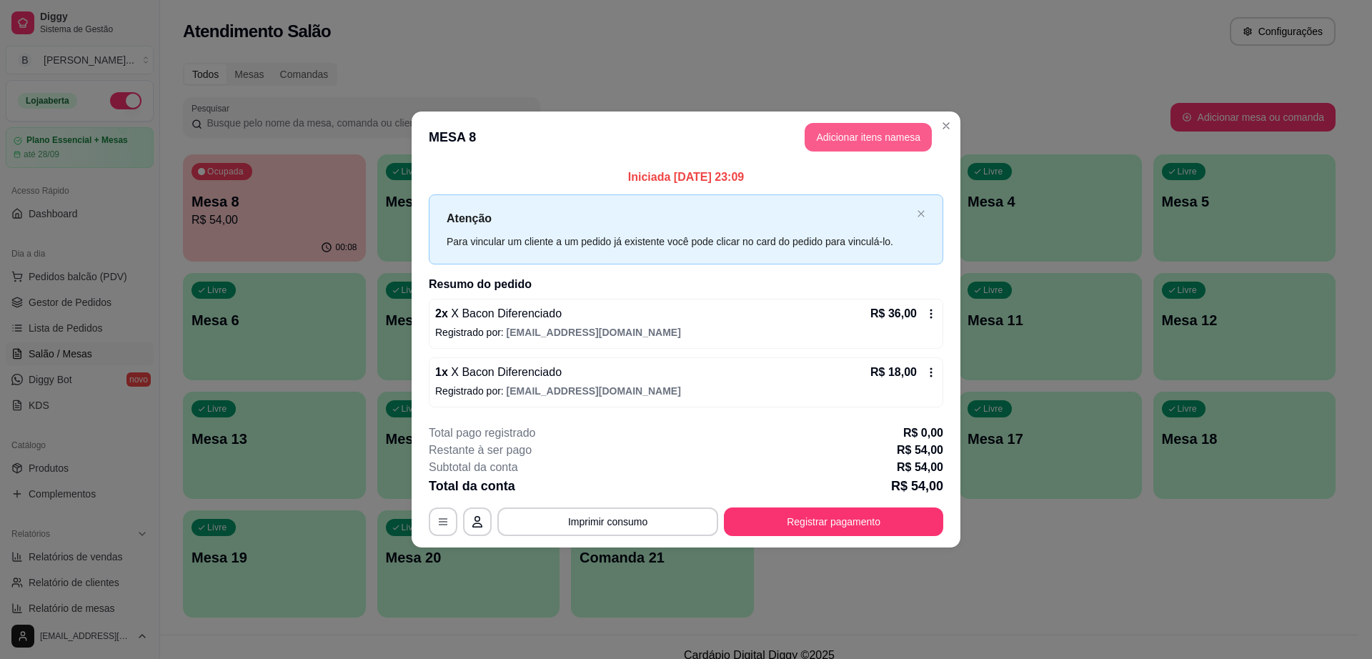
click at [870, 127] on button "Adicionar itens na mesa" at bounding box center [868, 137] width 127 height 29
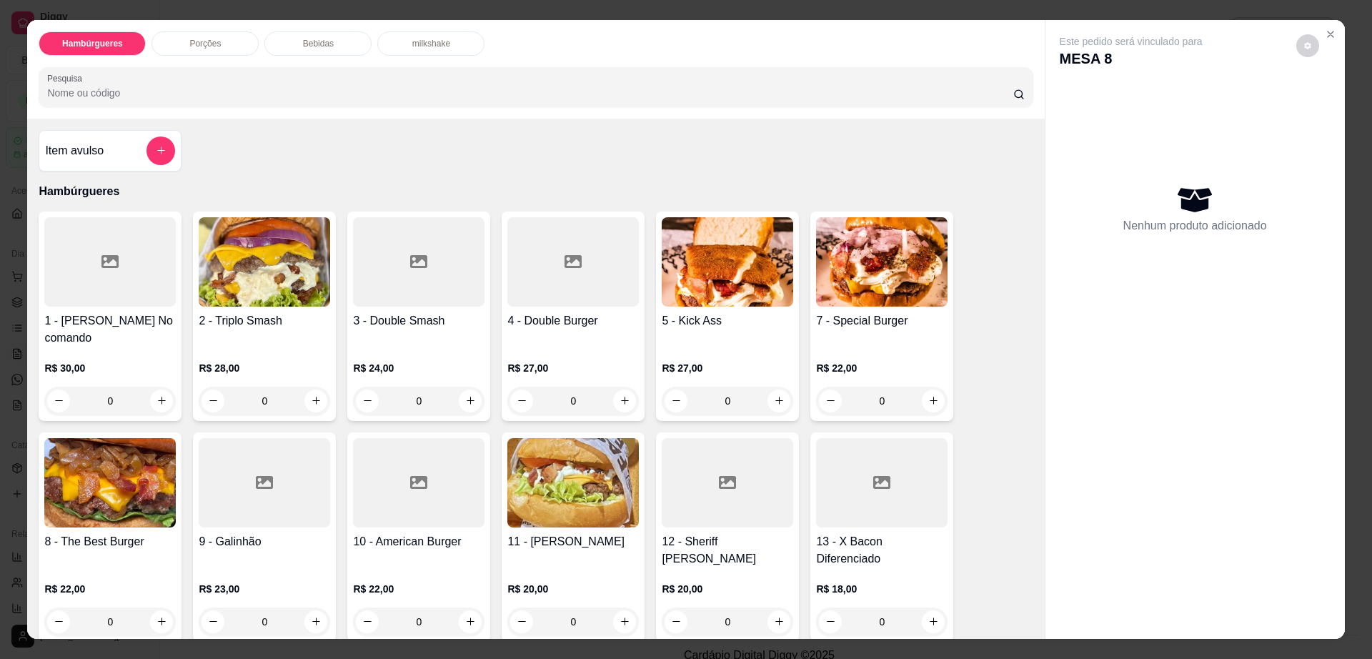
click at [343, 46] on div "Bebidas" at bounding box center [317, 43] width 107 height 24
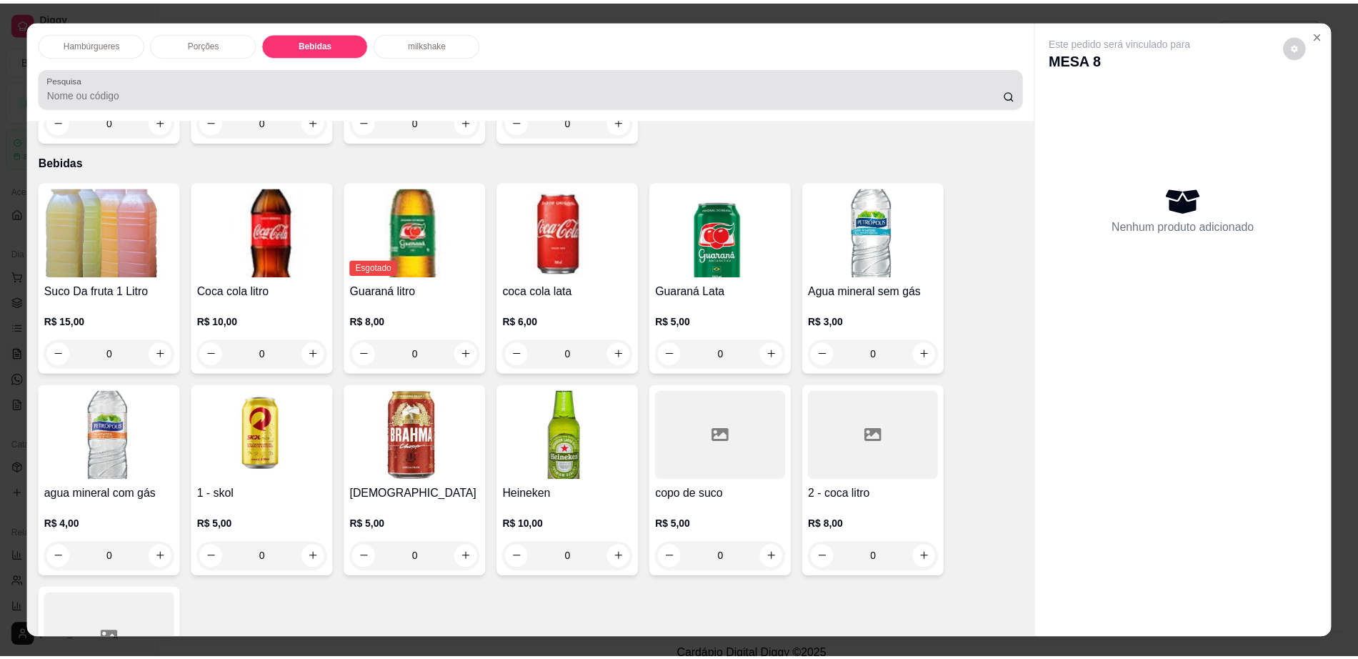
scroll to position [26, 0]
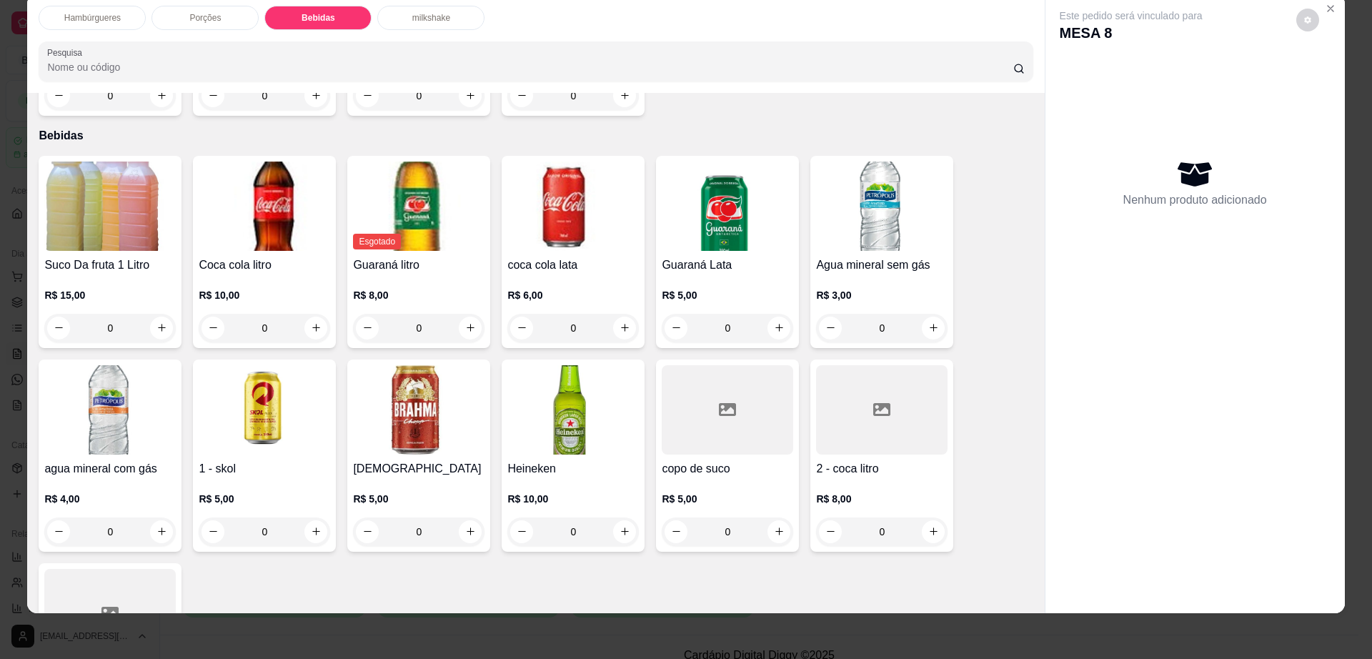
click at [909, 460] on h4 "2 - coca litro" at bounding box center [881, 468] width 131 height 17
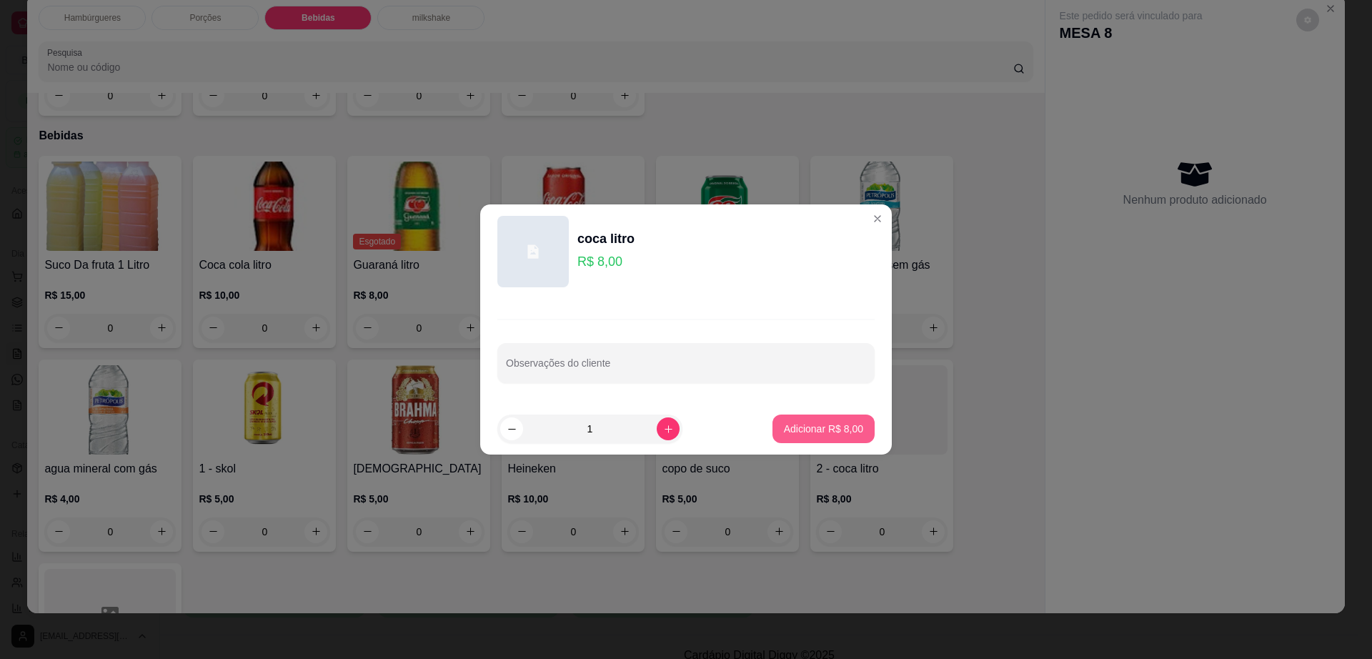
click at [840, 429] on p "Adicionar R$ 8,00" at bounding box center [823, 429] width 79 height 14
type input "1"
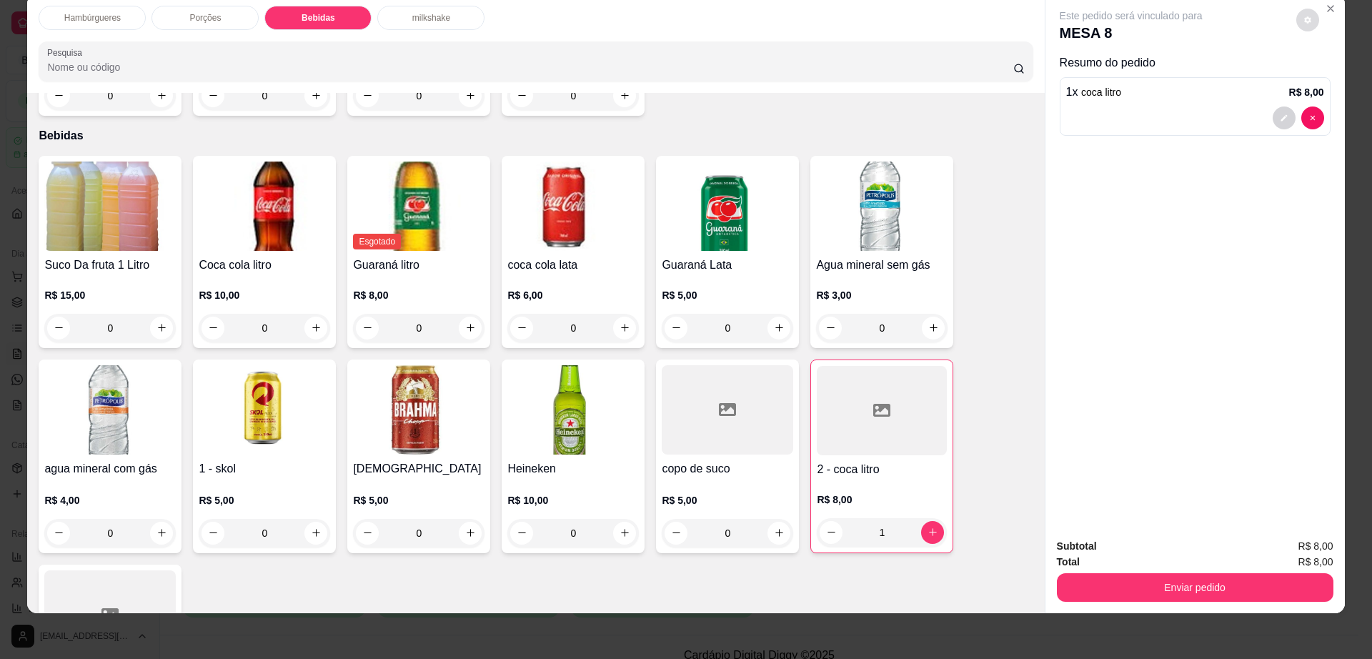
click at [1304, 21] on icon "decrease-product-quantity" at bounding box center [1307, 19] width 7 height 7
click at [1175, 580] on button "Enviar pedido" at bounding box center [1195, 587] width 277 height 29
click at [1175, 580] on button "Enviar pedido" at bounding box center [1194, 588] width 268 height 28
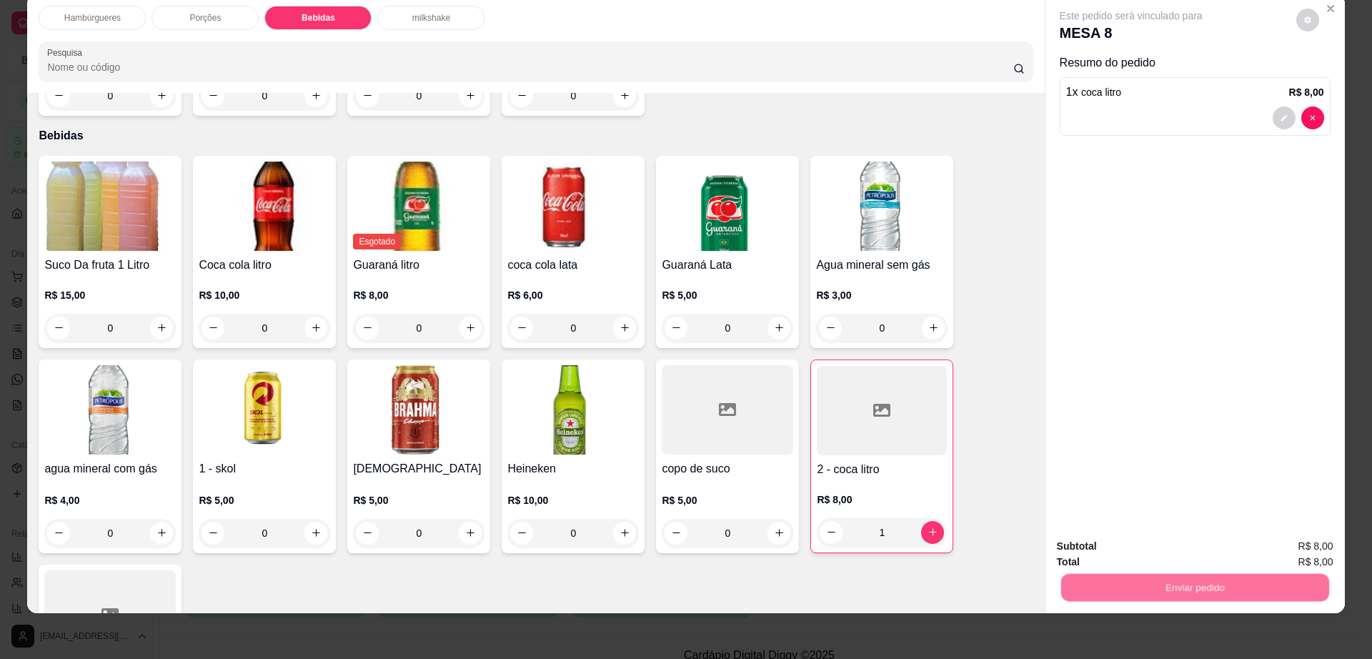
click at [1156, 550] on button "Não registrar e enviar pedido" at bounding box center [1146, 552] width 149 height 27
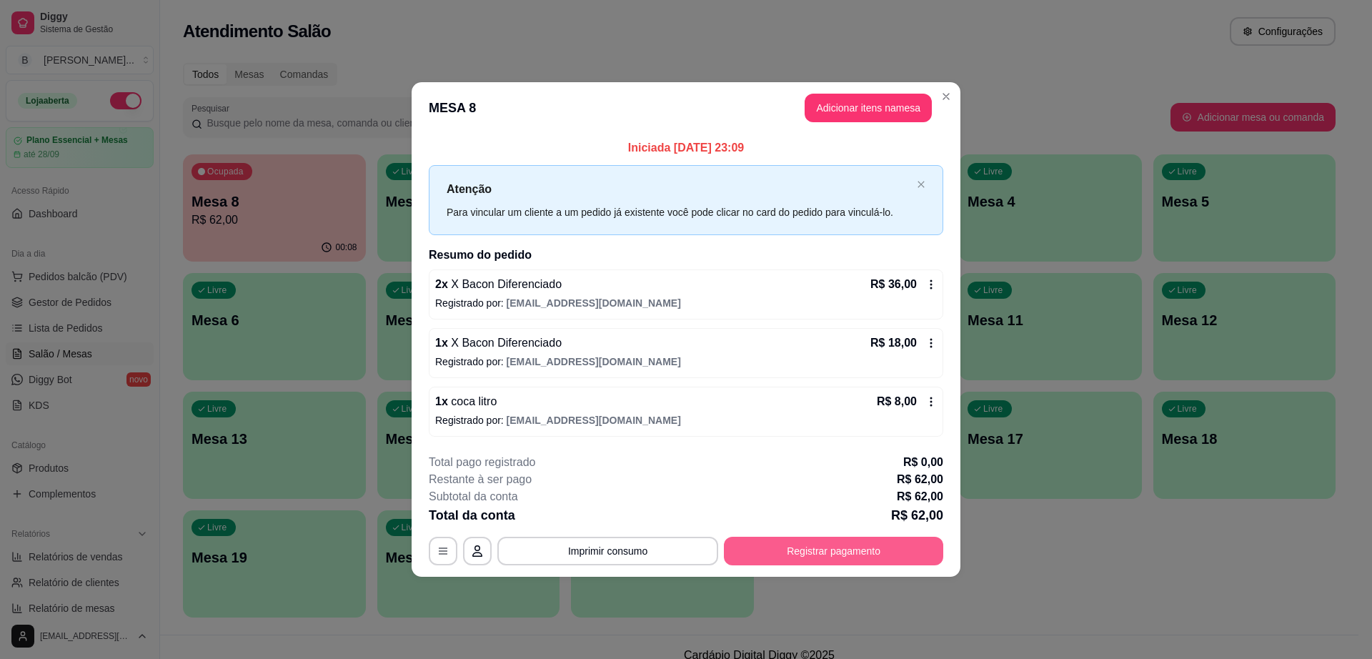
click at [863, 538] on button "Registrar pagamento" at bounding box center [833, 551] width 219 height 29
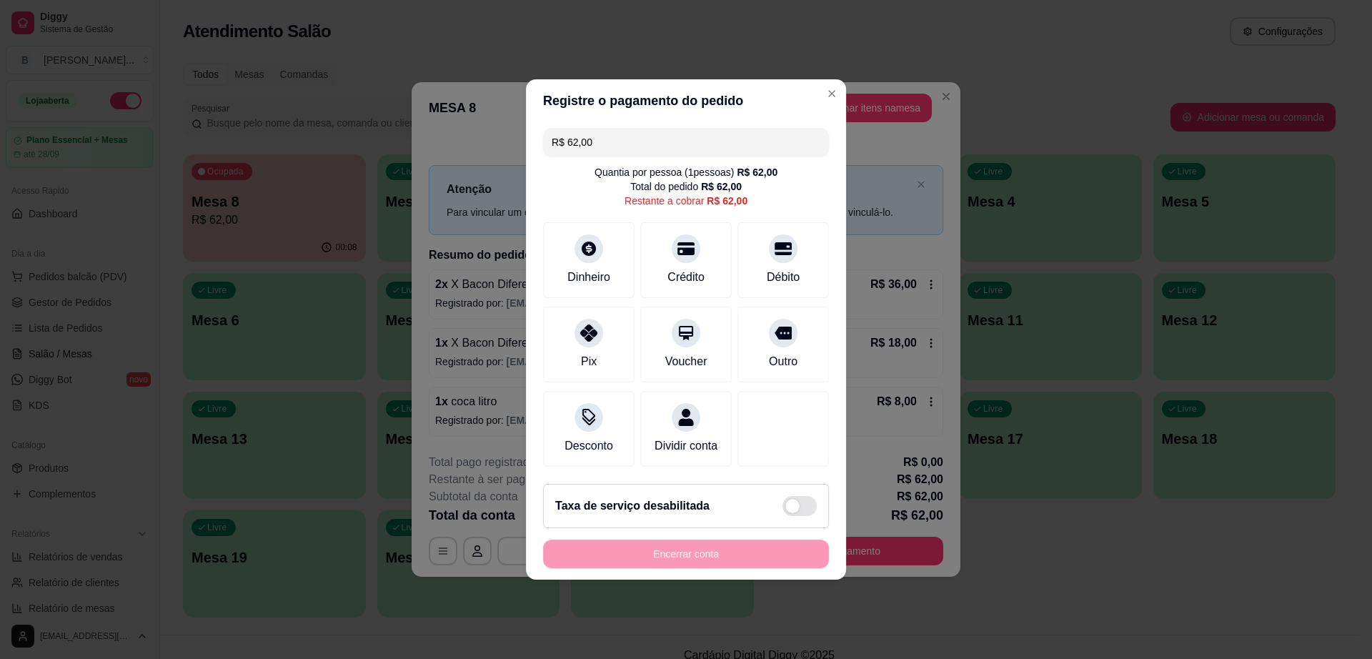
type input "R$ 0,00"
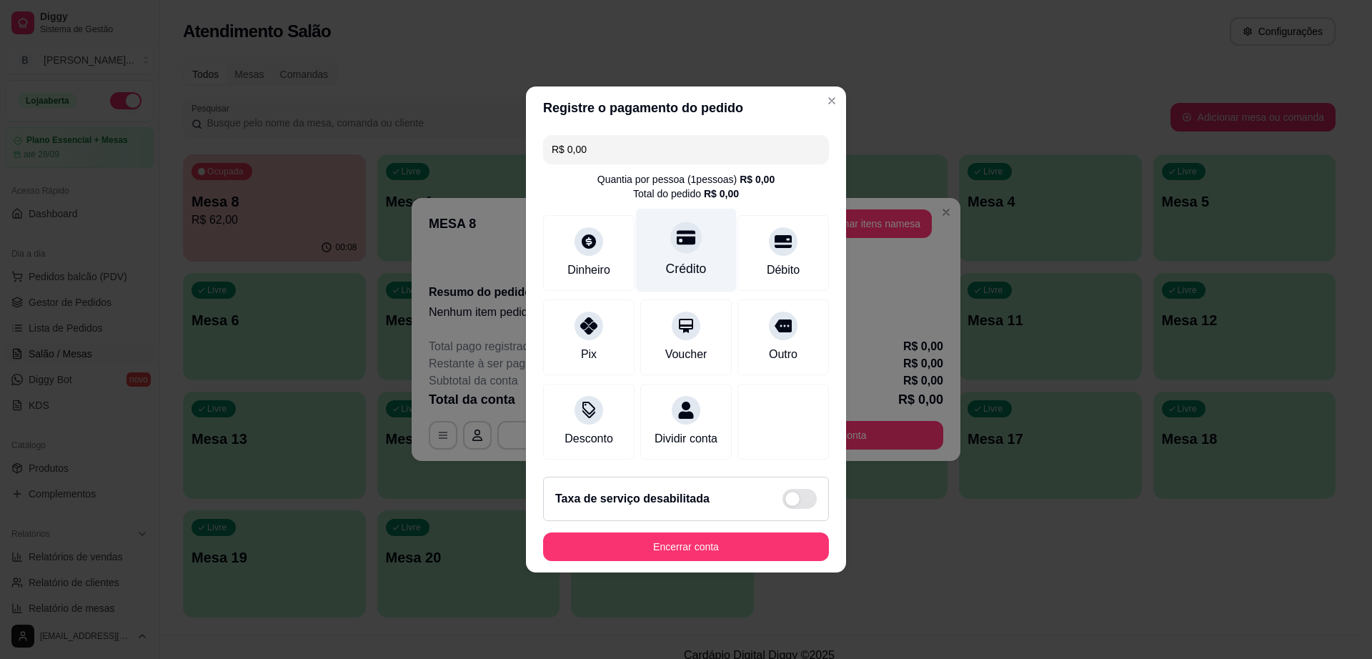
click at [679, 259] on div "Crédito" at bounding box center [686, 268] width 41 height 19
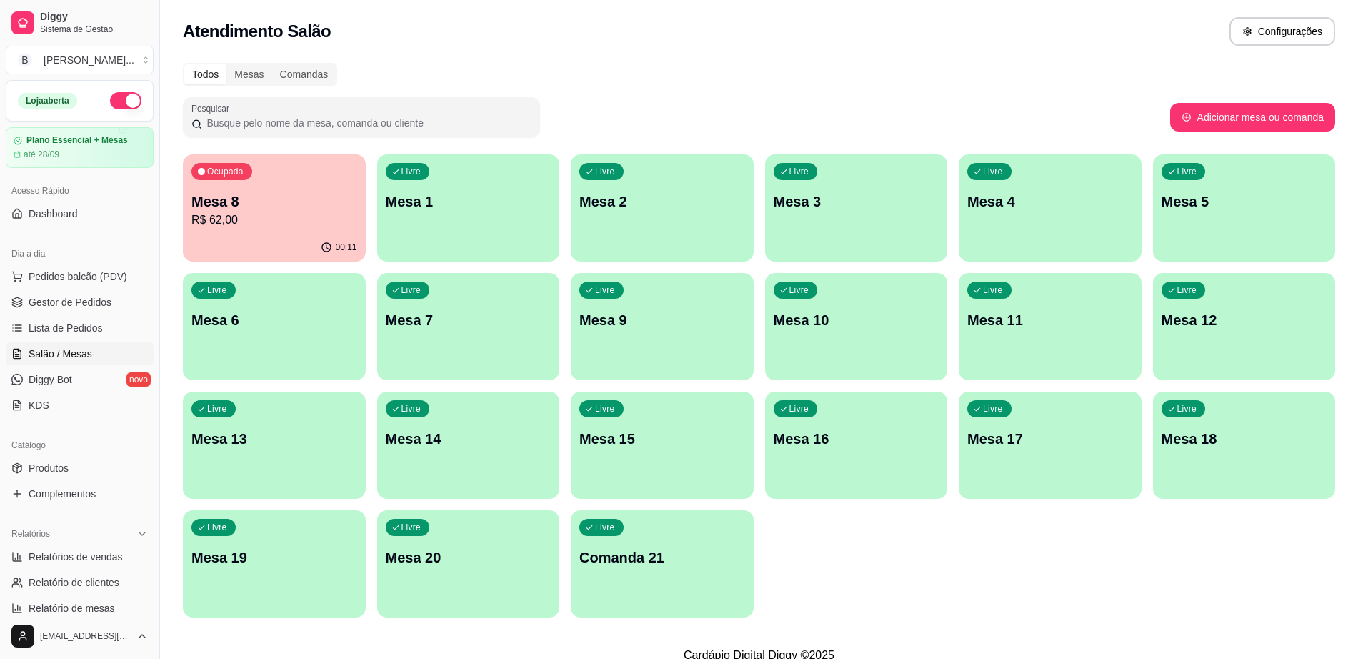
click at [227, 184] on div "Ocupada Mesa 8 R$ 62,00" at bounding box center [274, 193] width 183 height 79
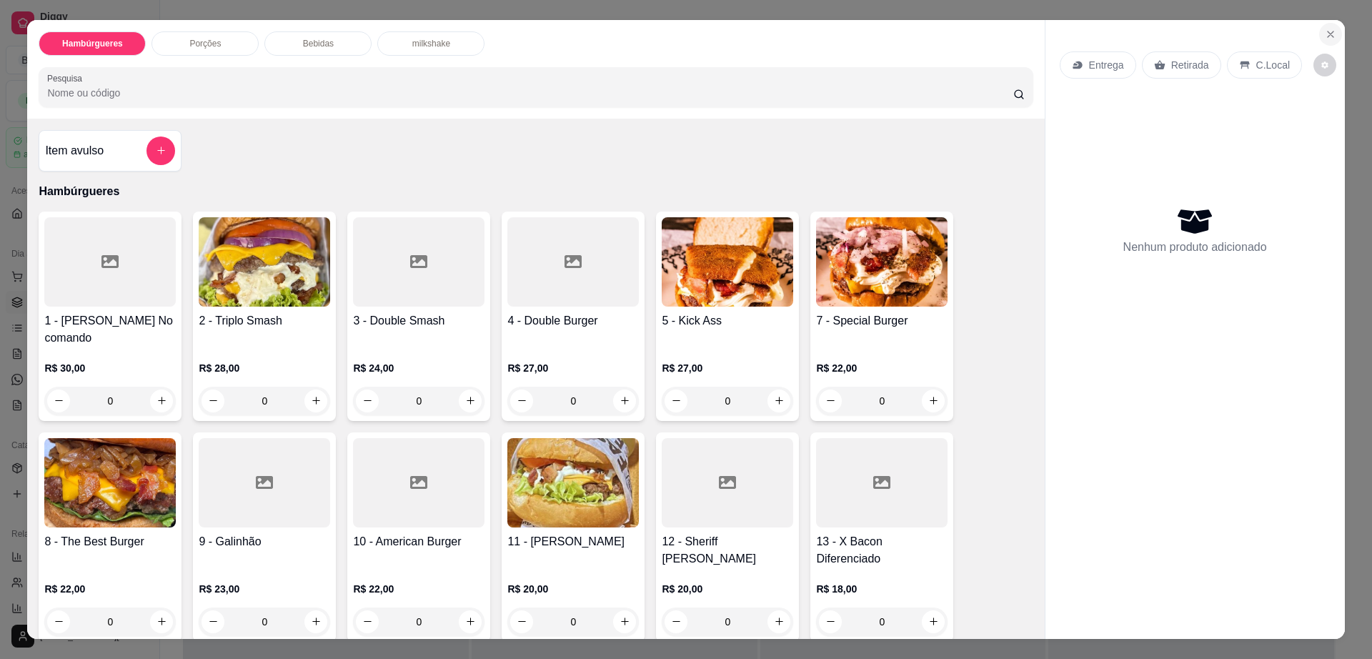
click at [1319, 41] on button "Close" at bounding box center [1330, 34] width 23 height 23
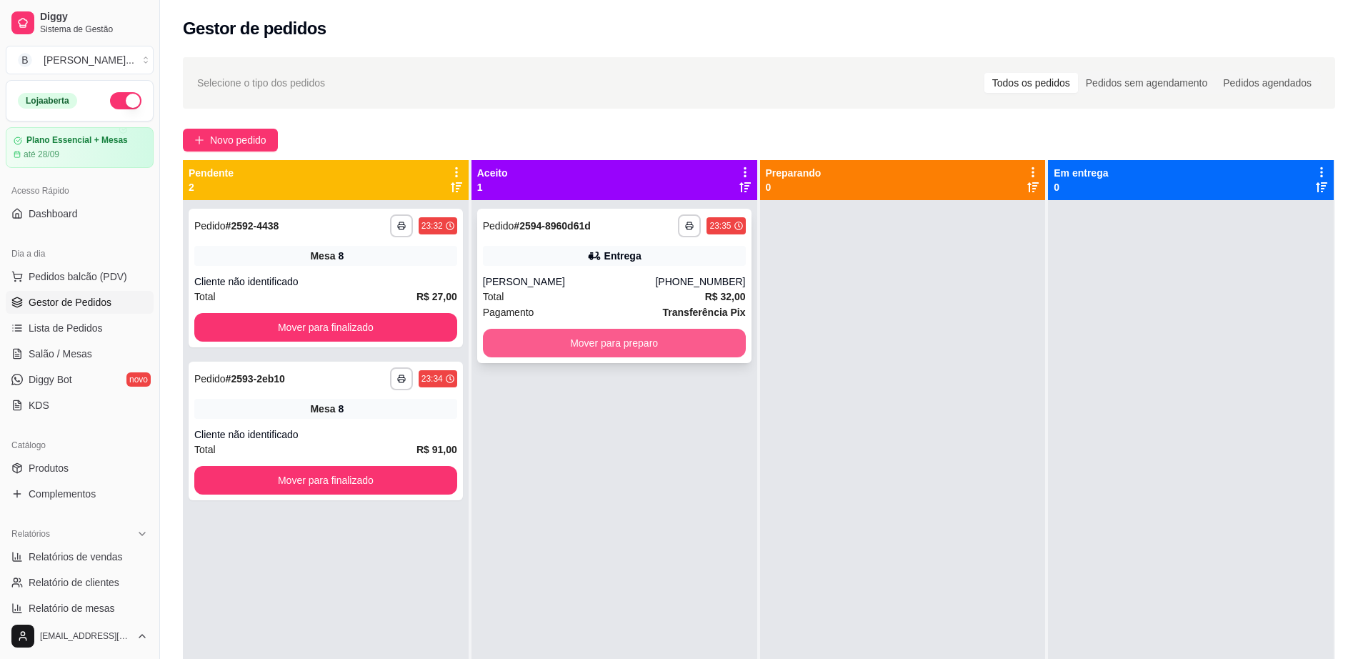
click at [530, 344] on button "Mover para preparo" at bounding box center [614, 343] width 263 height 29
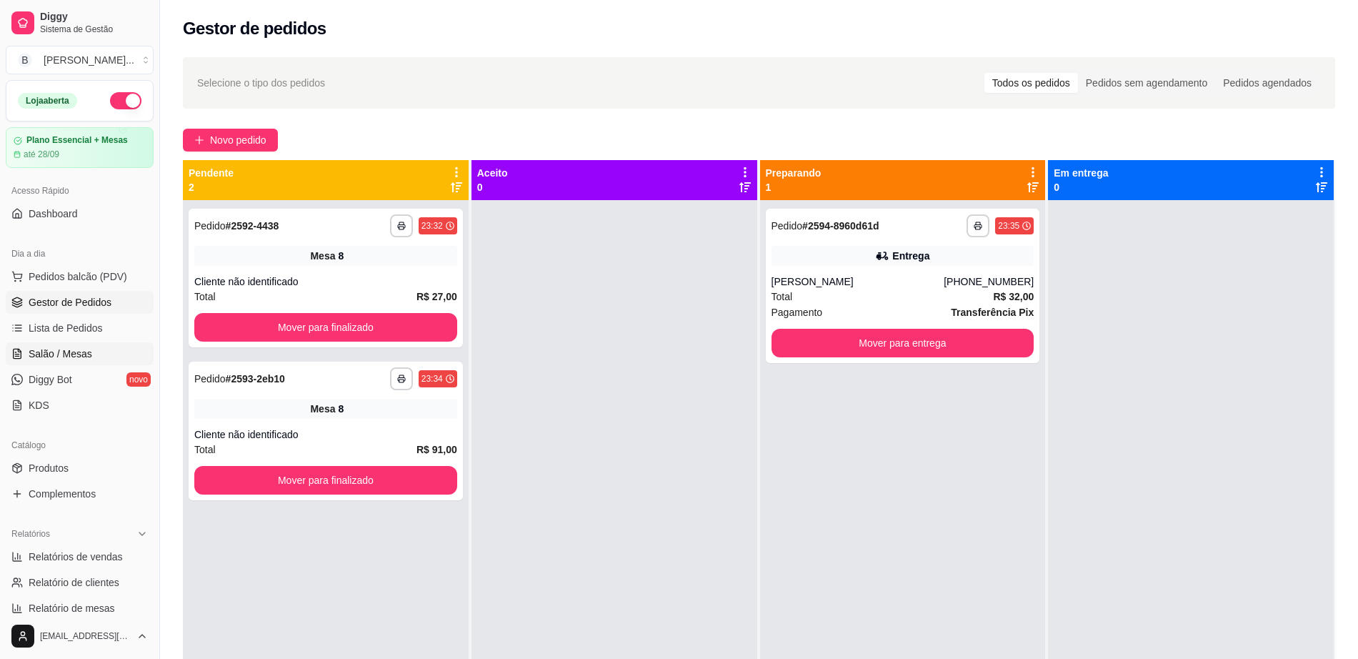
click at [94, 352] on link "Salão / Mesas" at bounding box center [80, 353] width 148 height 23
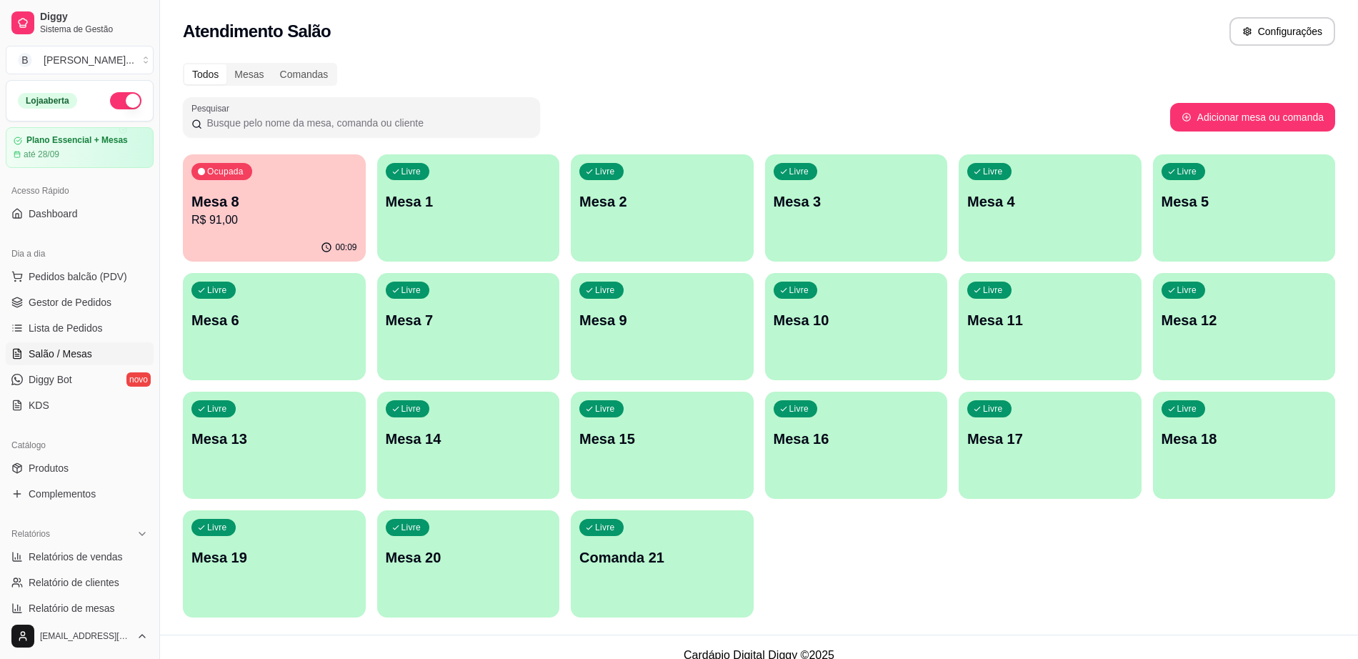
click at [281, 215] on p "R$ 91,00" at bounding box center [275, 220] width 166 height 17
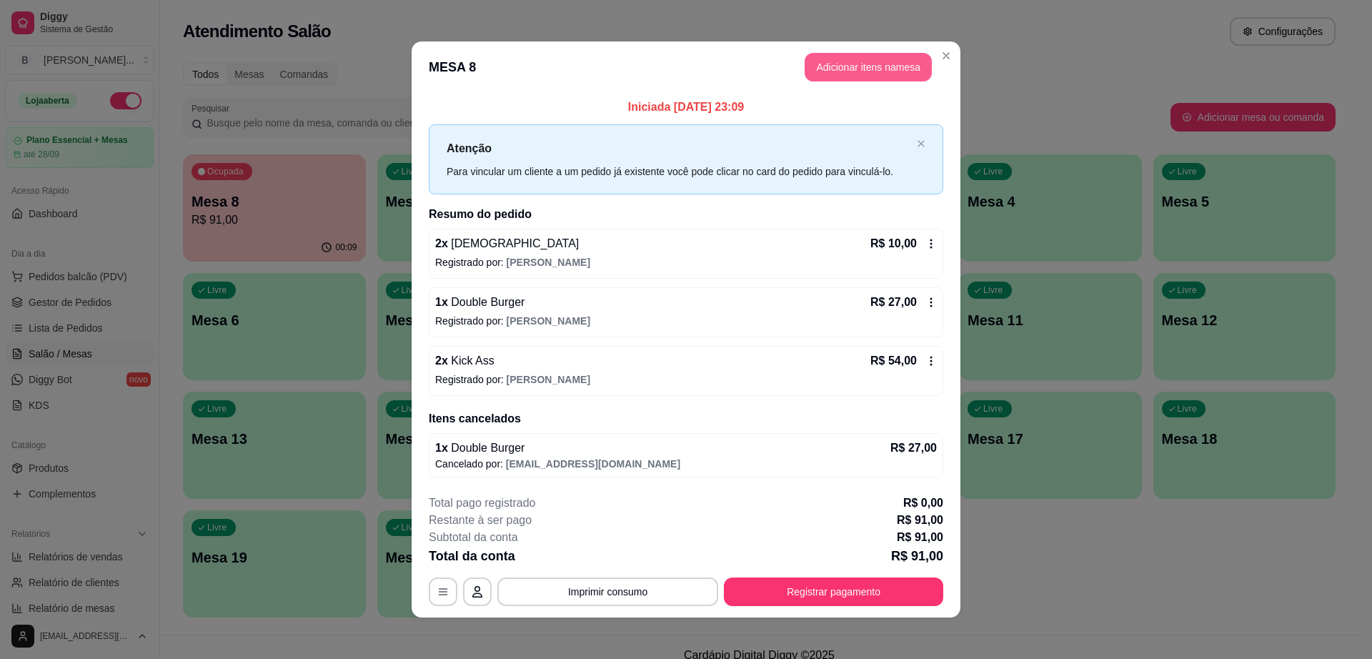
click at [810, 66] on button "Adicionar itens na mesa" at bounding box center [868, 67] width 127 height 29
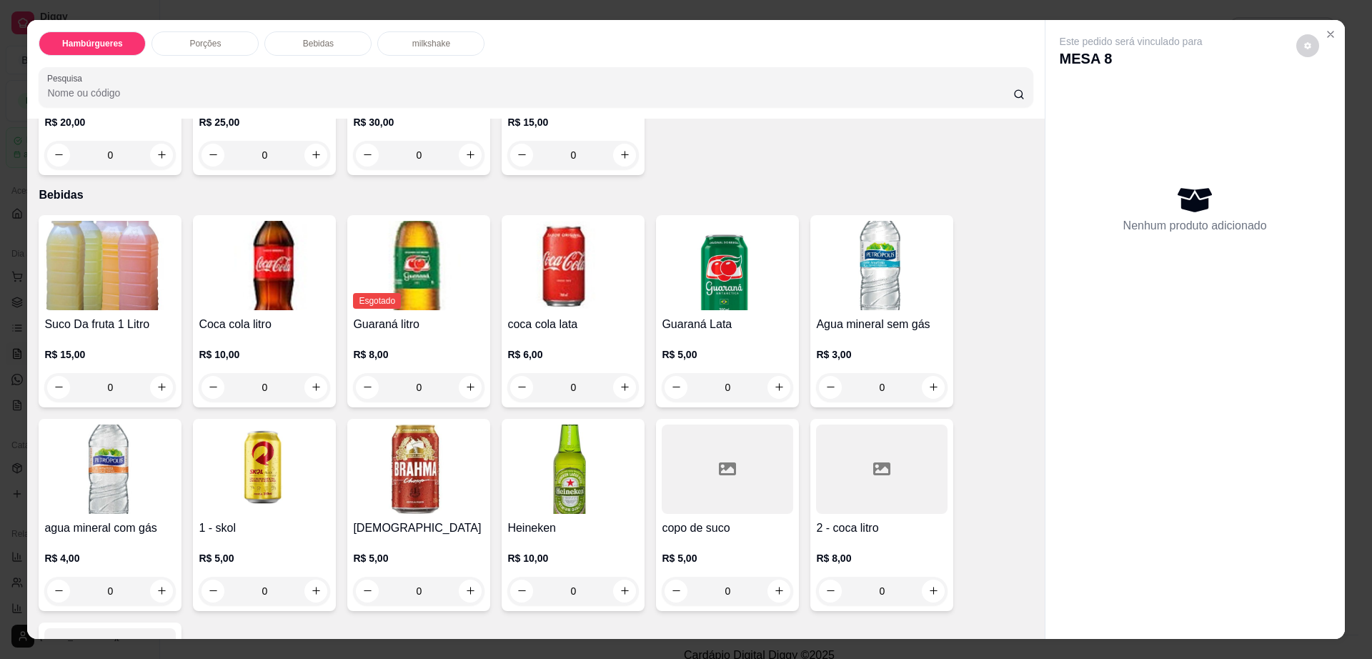
scroll to position [983, 0]
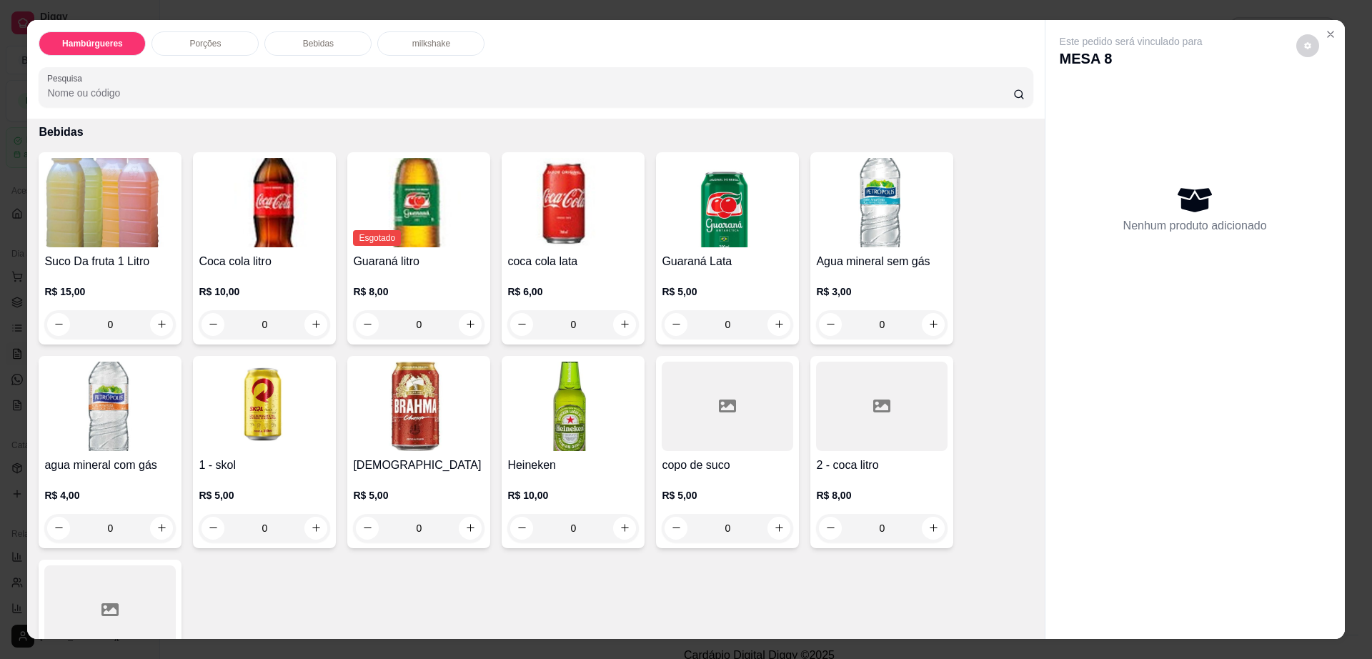
click at [85, 400] on img at bounding box center [109, 406] width 131 height 89
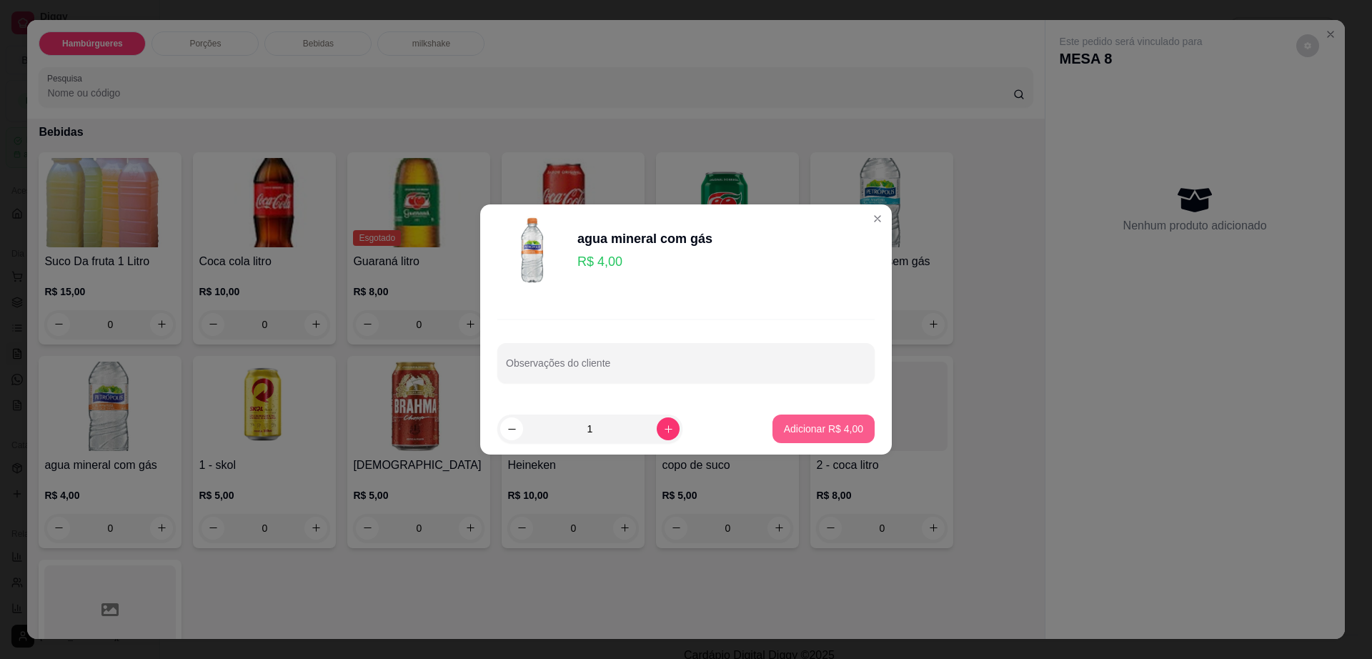
click at [790, 427] on p "Adicionar R$ 4,00" at bounding box center [823, 429] width 79 height 14
type input "1"
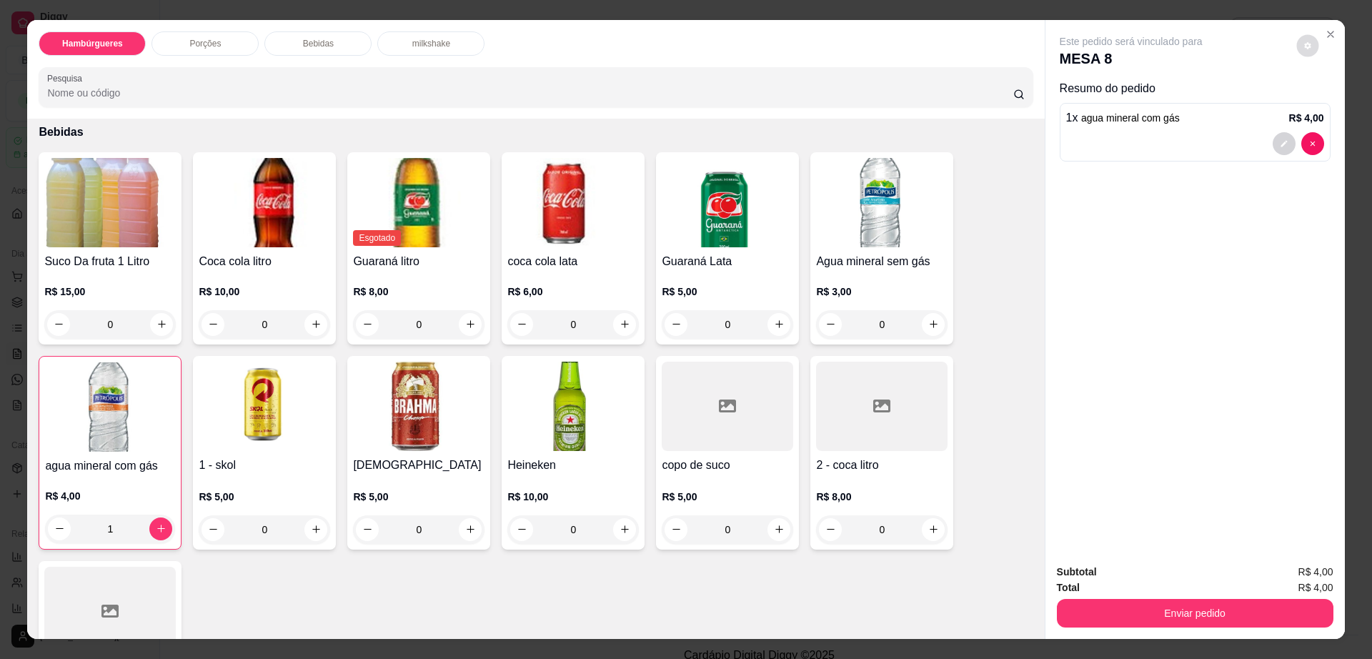
click at [1296, 43] on button "decrease-product-quantity" at bounding box center [1307, 45] width 22 height 22
click at [1333, 99] on span "Automatic updates" at bounding box center [1333, 102] width 29 height 17
click at [1328, 103] on input "Automatic updates" at bounding box center [1322, 107] width 9 height 9
checkbox input "false"
click at [1079, 615] on button "Enviar pedido" at bounding box center [1195, 613] width 277 height 29
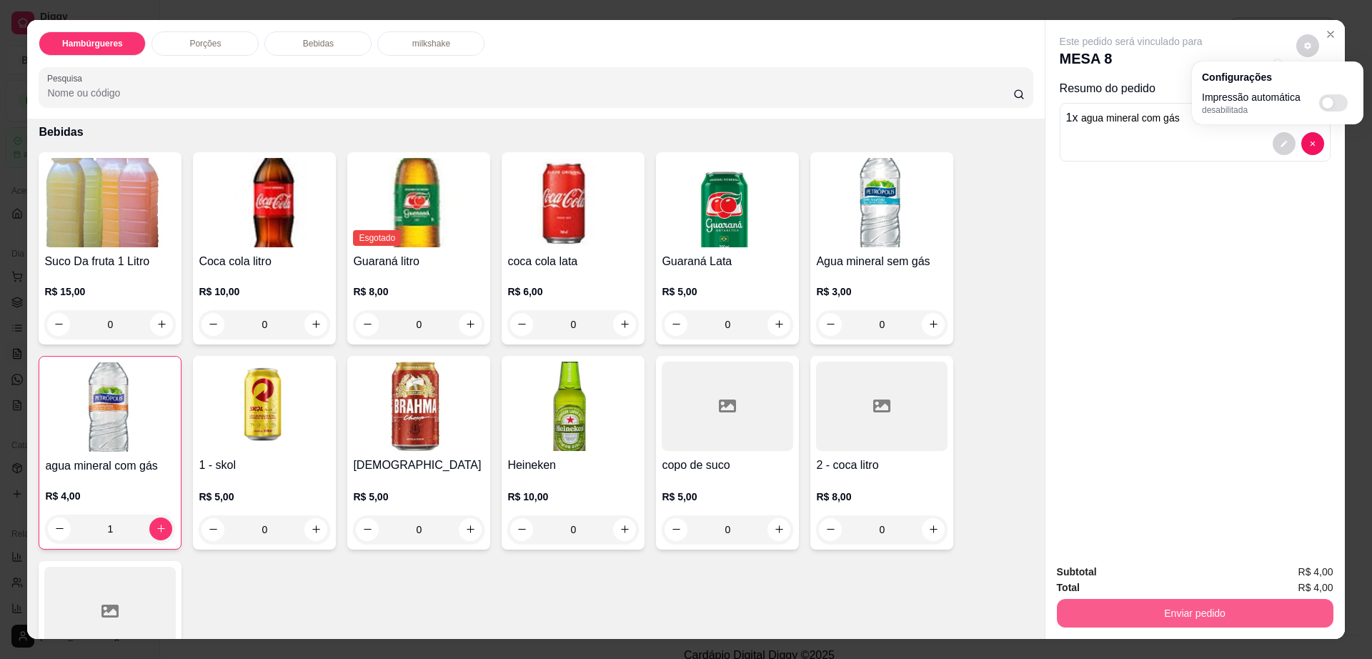
click at [1079, 615] on button "Enviar pedido" at bounding box center [1195, 613] width 277 height 29
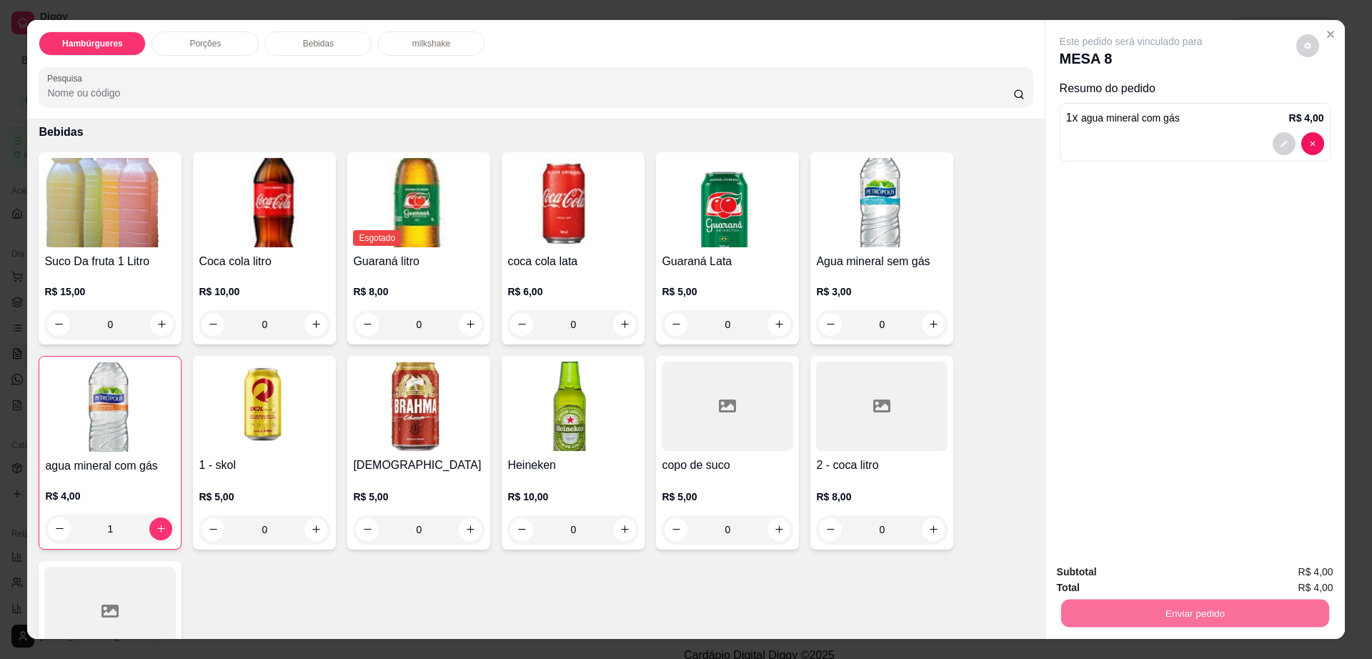
click at [1076, 580] on button "Não registrar e enviar pedido" at bounding box center [1146, 578] width 144 height 26
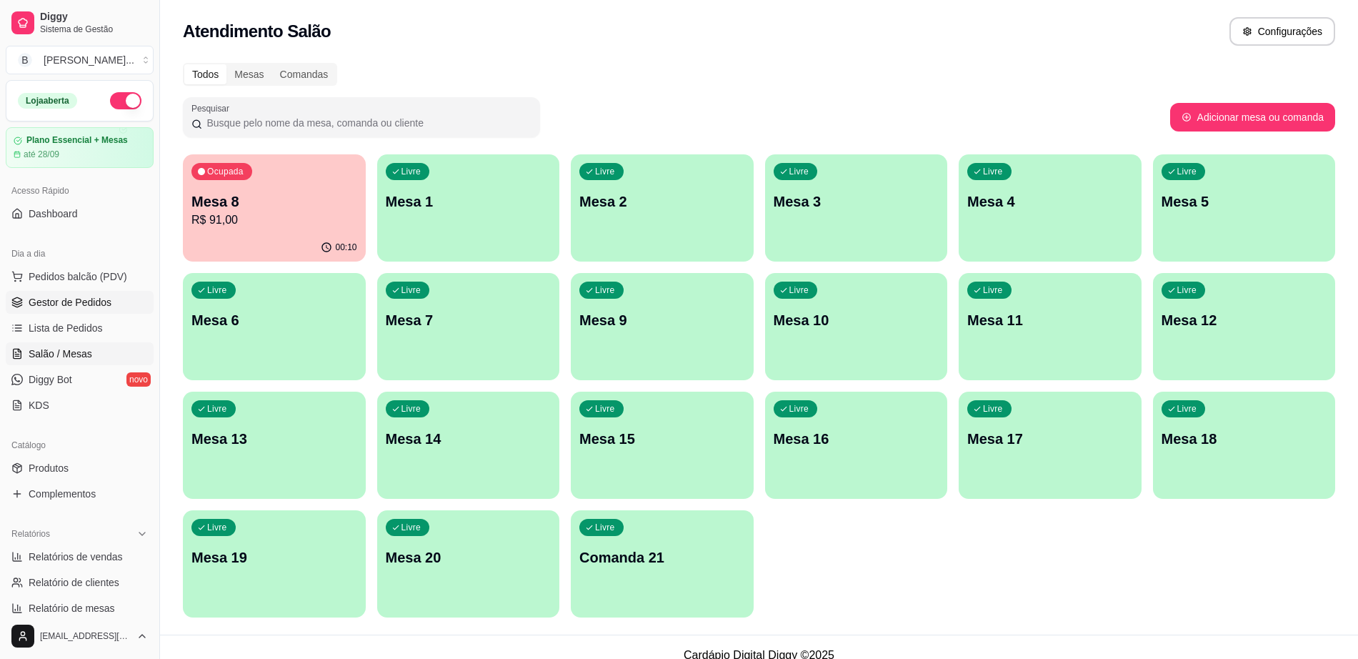
click at [87, 306] on span "Gestor de Pedidos" at bounding box center [70, 302] width 83 height 14
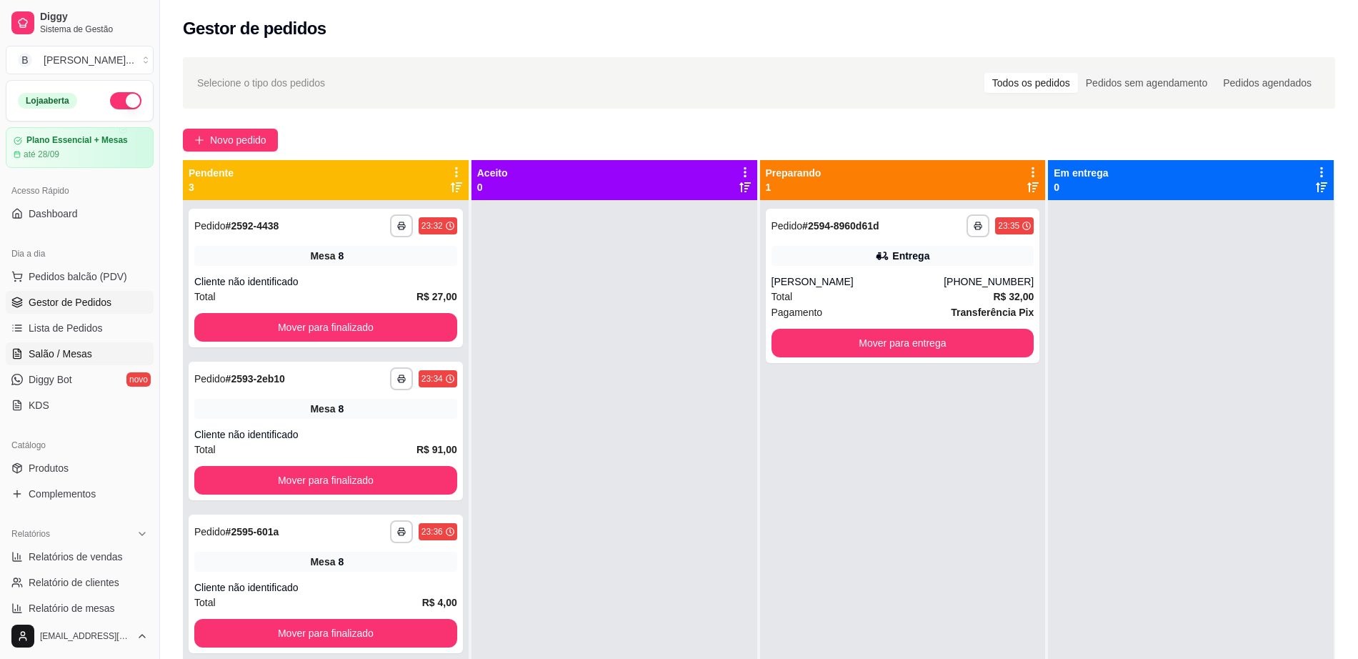
click at [68, 358] on span "Salão / Mesas" at bounding box center [61, 354] width 64 height 14
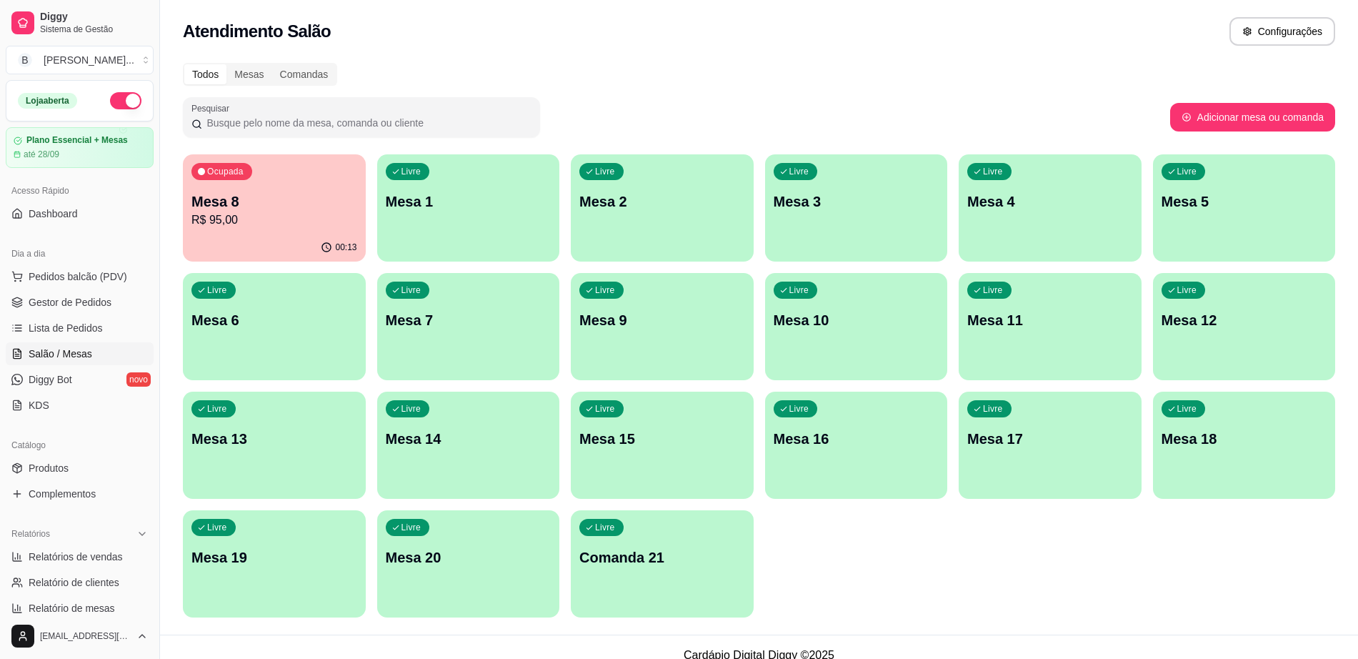
click at [872, 321] on p "Mesa 10" at bounding box center [857, 320] width 166 height 20
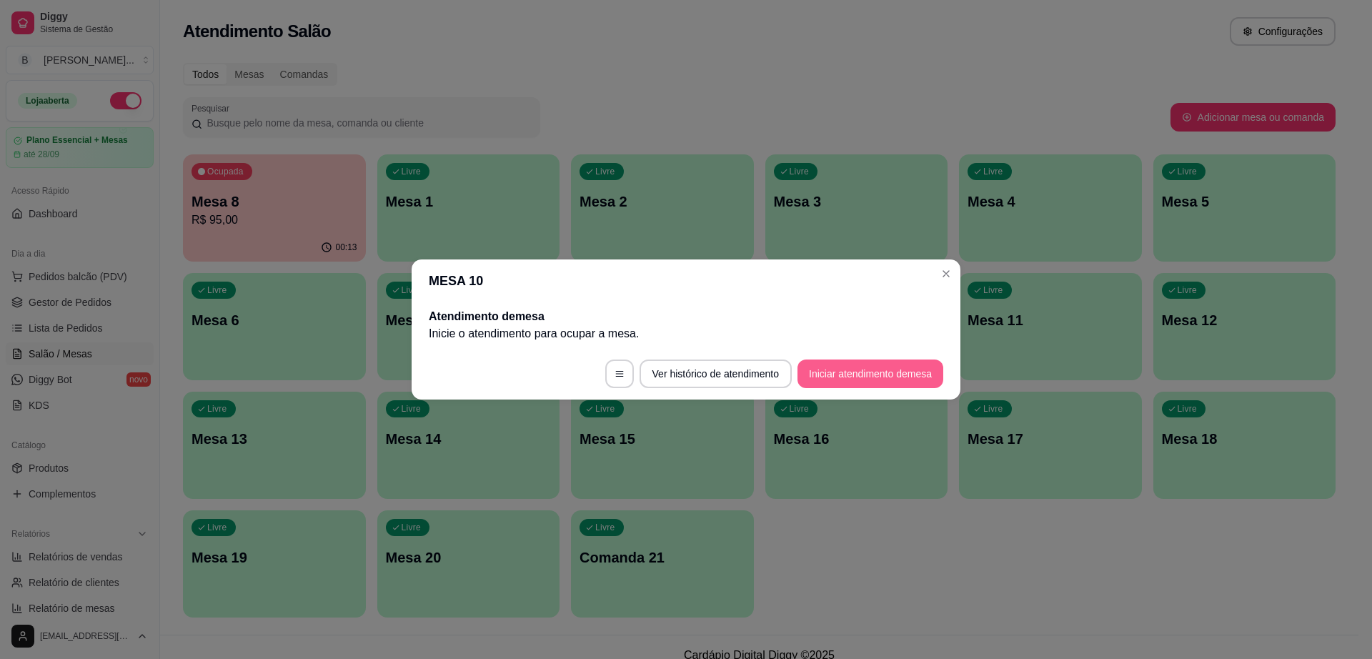
click at [880, 364] on button "Iniciar atendimento de mesa" at bounding box center [871, 373] width 146 height 29
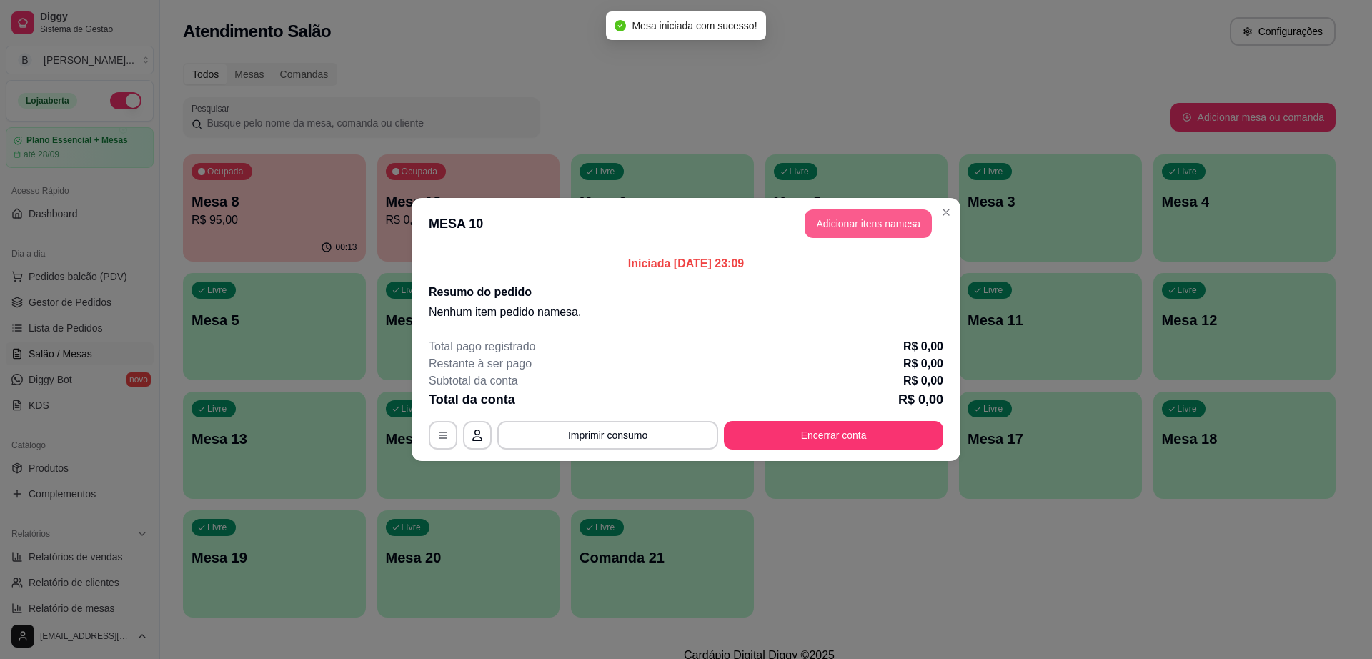
click at [889, 234] on button "Adicionar itens na mesa" at bounding box center [868, 223] width 127 height 29
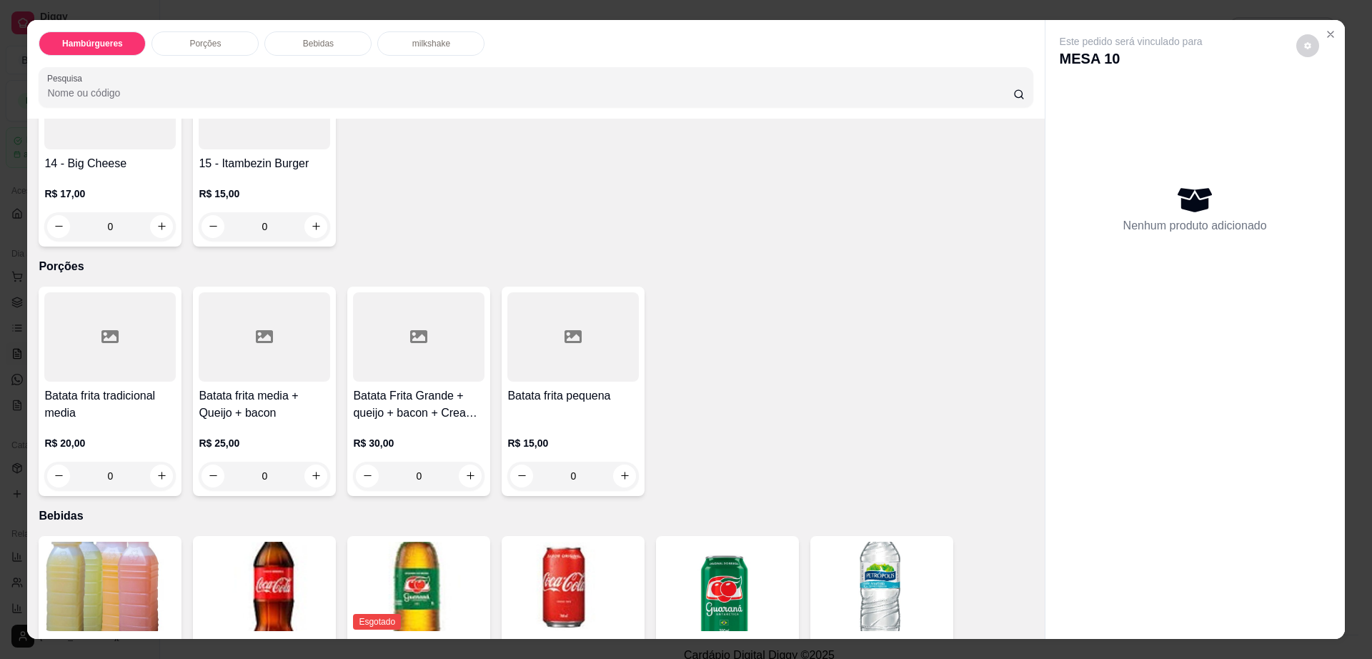
scroll to position [625, 0]
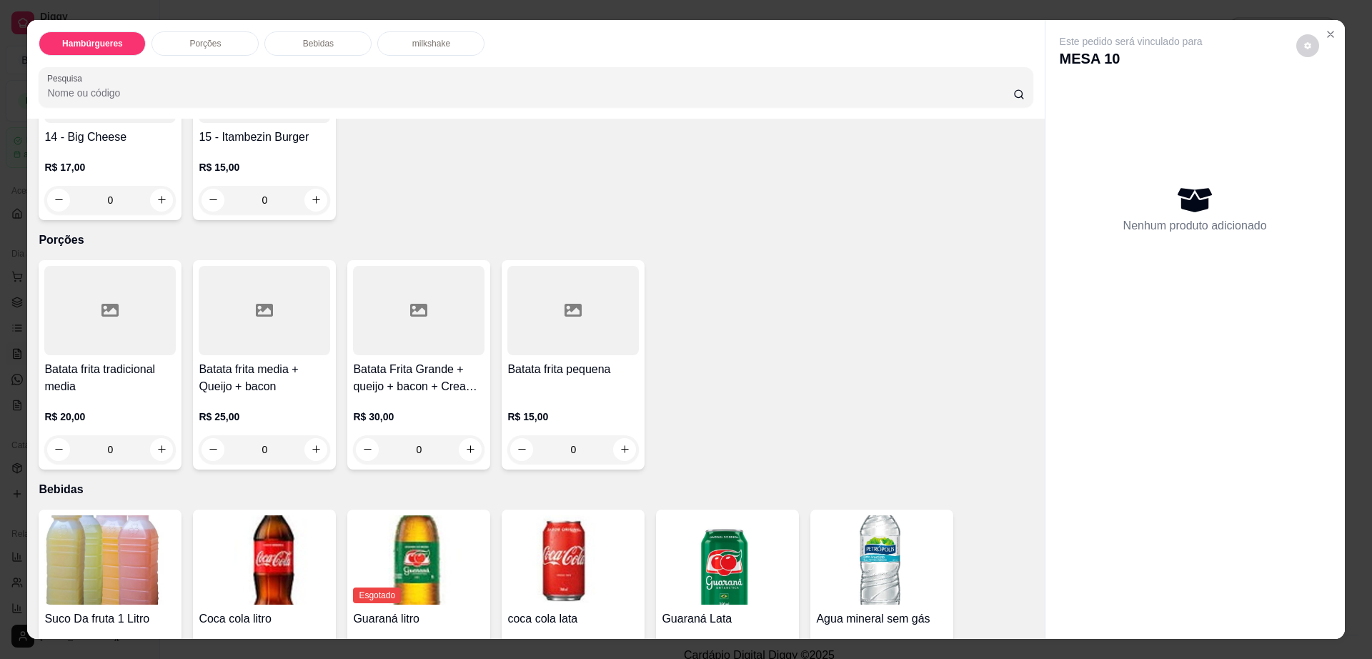
click at [380, 308] on div at bounding box center [418, 310] width 131 height 89
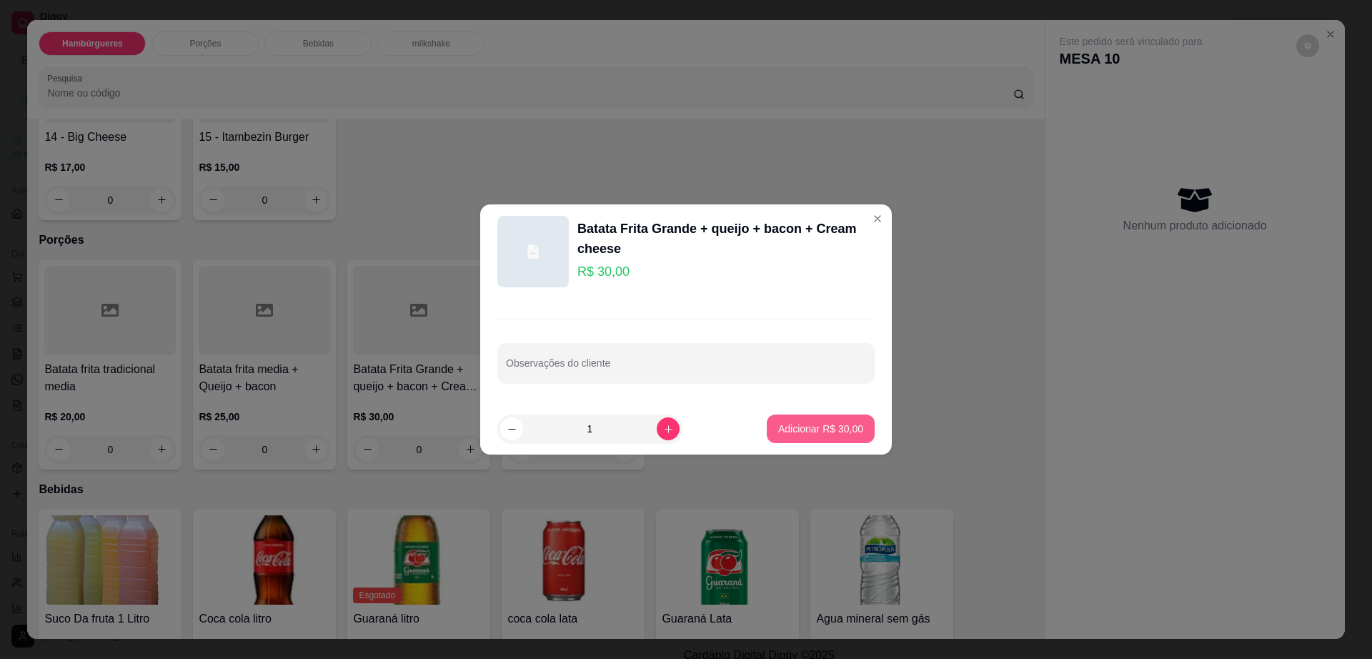
click at [778, 428] on p "Adicionar R$ 30,00" at bounding box center [820, 429] width 85 height 14
type input "1"
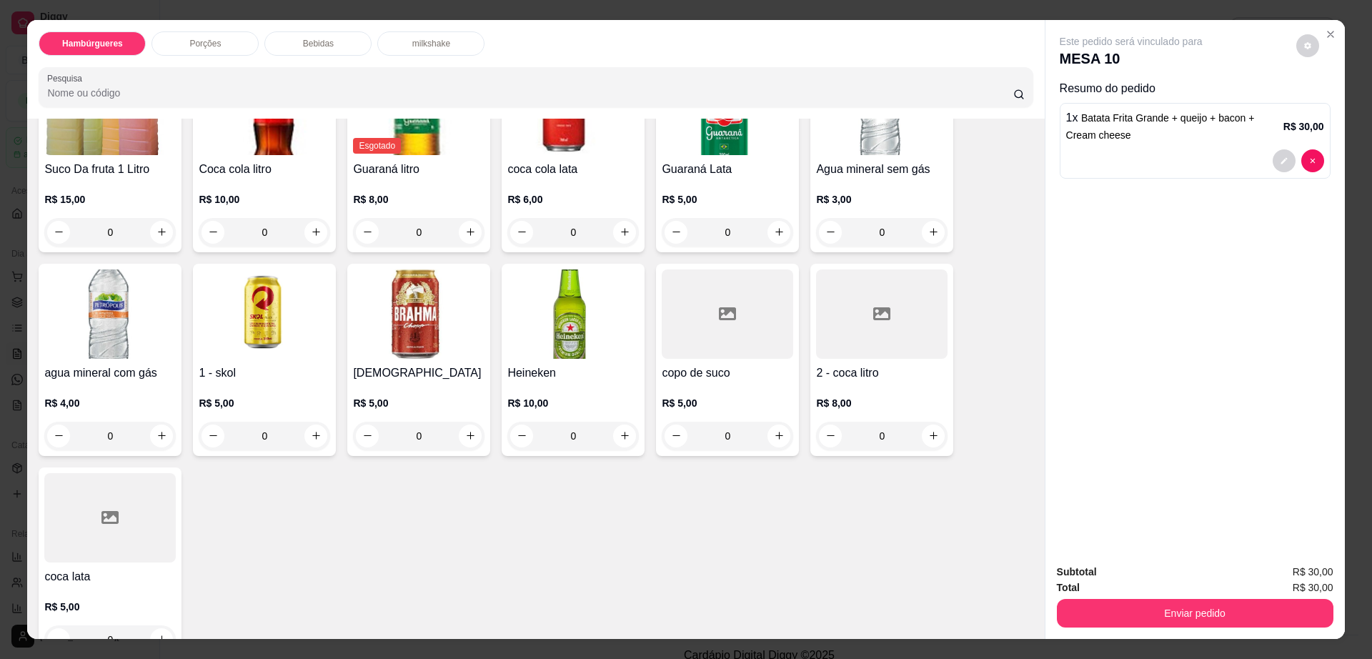
scroll to position [1072, 0]
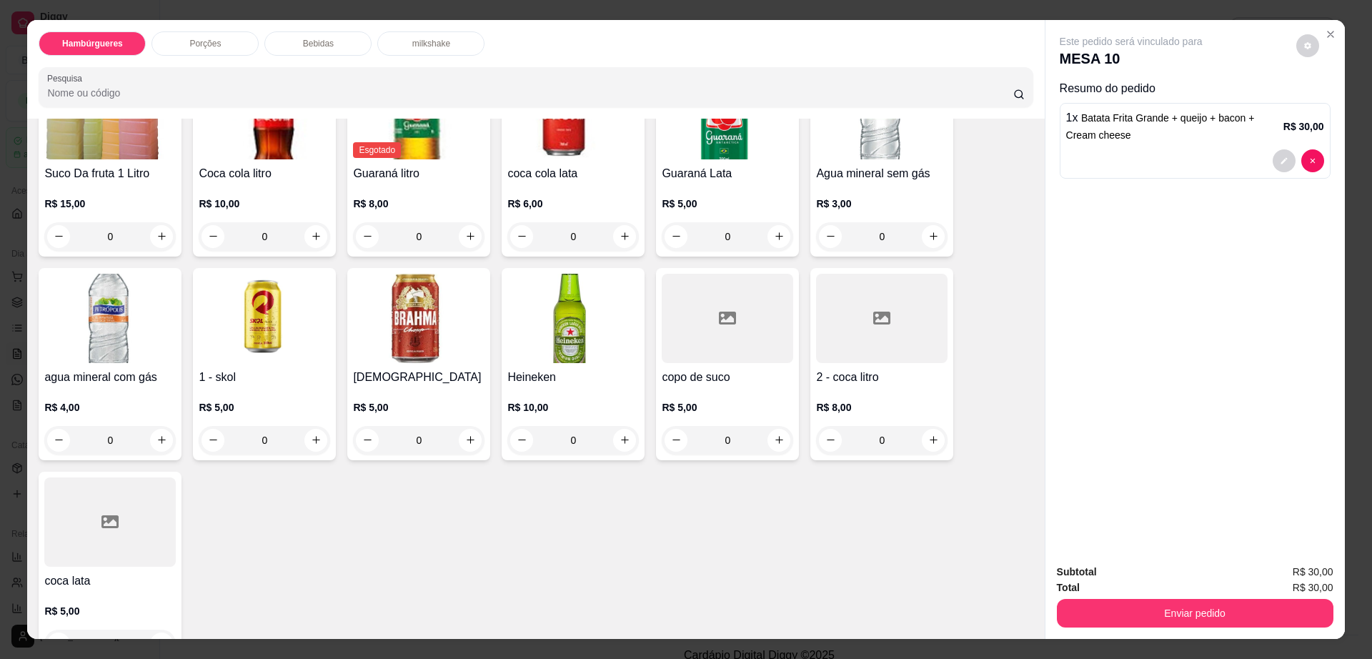
click at [900, 309] on div at bounding box center [881, 318] width 131 height 89
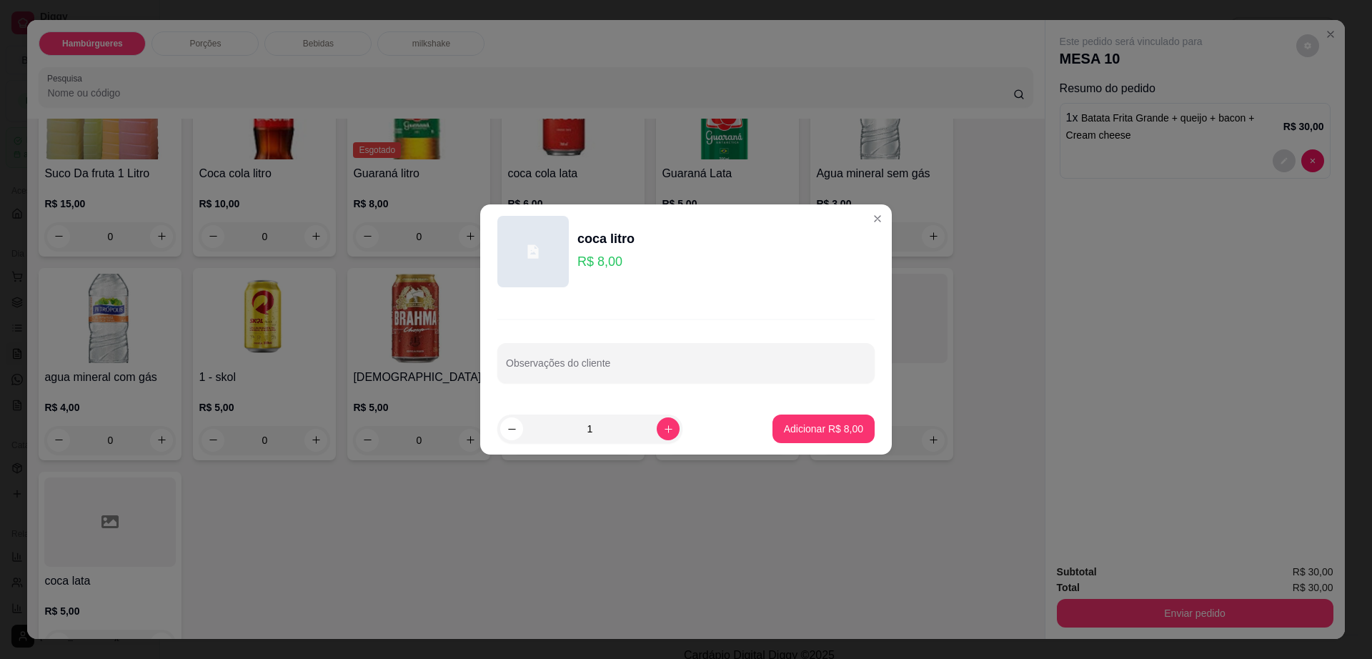
click at [808, 444] on footer "1 Adicionar R$ 8,00" at bounding box center [686, 428] width 412 height 51
click at [808, 432] on p "Adicionar R$ 8,00" at bounding box center [823, 429] width 79 height 14
type input "1"
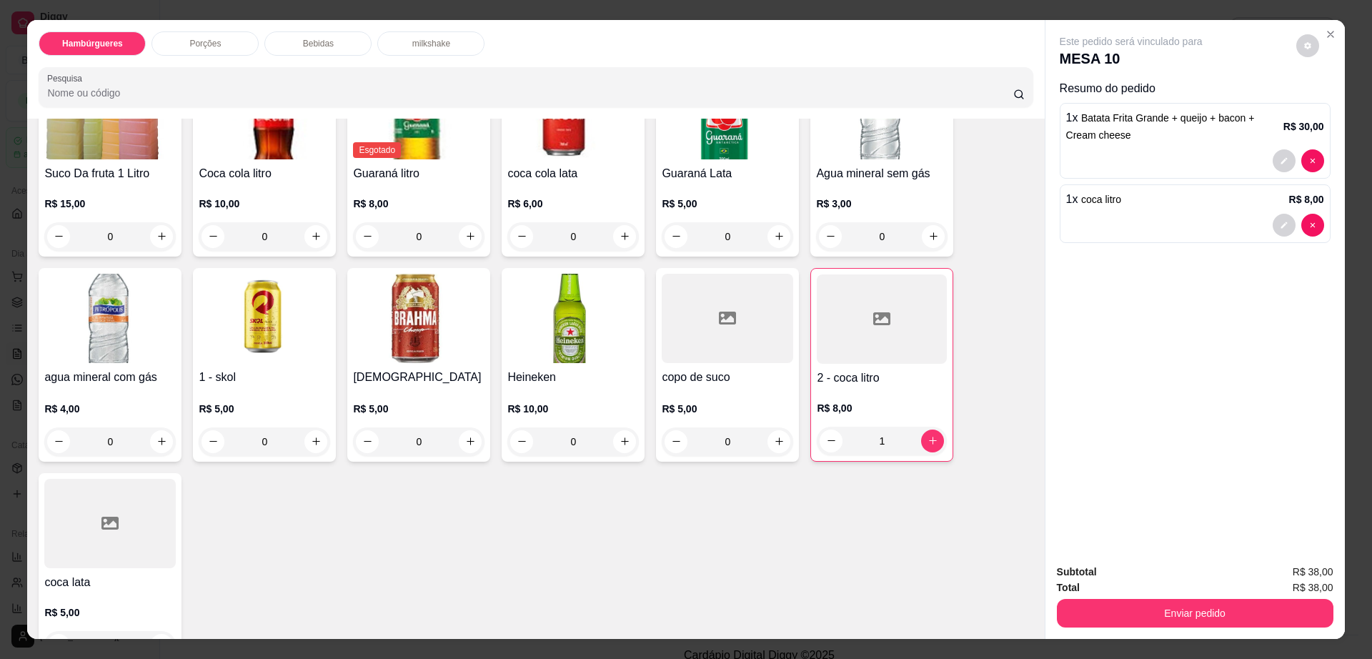
click at [1308, 45] on button "decrease-product-quantity" at bounding box center [1307, 45] width 23 height 23
click at [1334, 97] on span "Automatic updates" at bounding box center [1333, 102] width 29 height 17
click at [1328, 103] on input "Automatic updates" at bounding box center [1322, 107] width 9 height 9
checkbox input "true"
click at [1168, 610] on button "Enviar pedido" at bounding box center [1195, 613] width 277 height 29
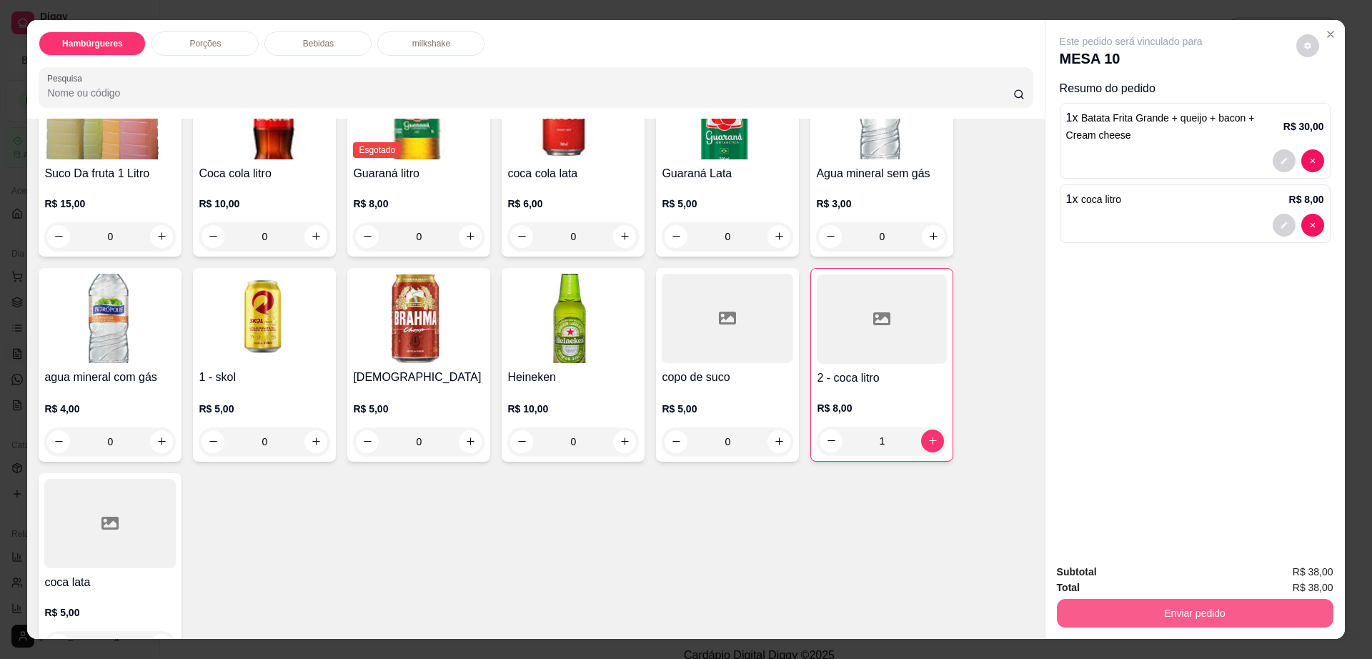
click at [1168, 610] on button "Enviar pedido" at bounding box center [1195, 613] width 277 height 29
click at [1150, 573] on button "Não registrar e enviar pedido" at bounding box center [1146, 578] width 149 height 27
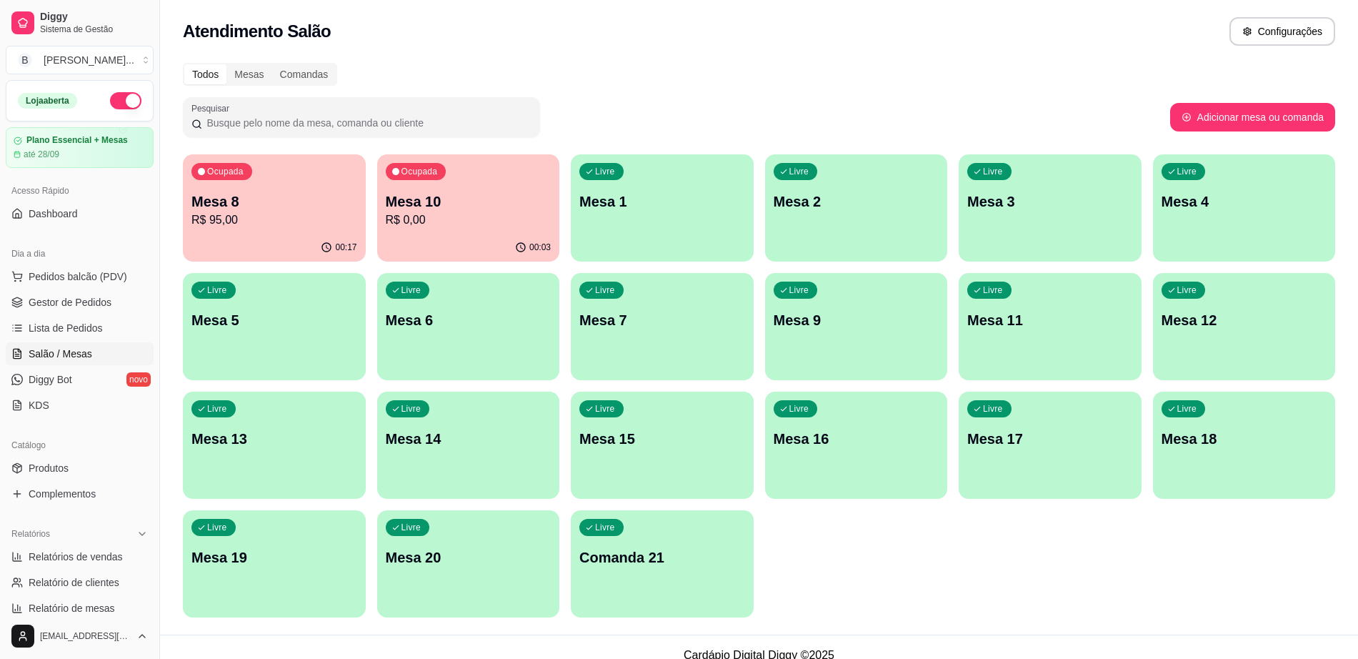
click at [282, 227] on p "R$ 95,00" at bounding box center [275, 220] width 166 height 17
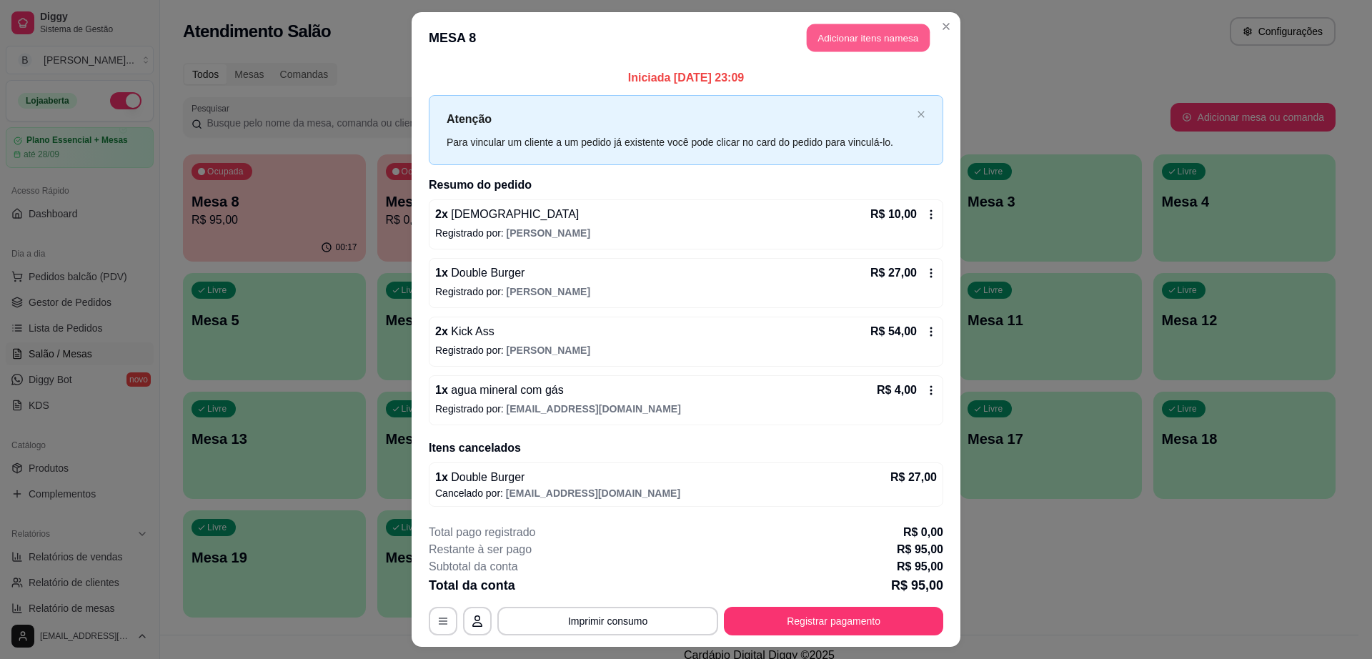
click at [831, 27] on button "Adicionar itens na mesa" at bounding box center [868, 38] width 123 height 28
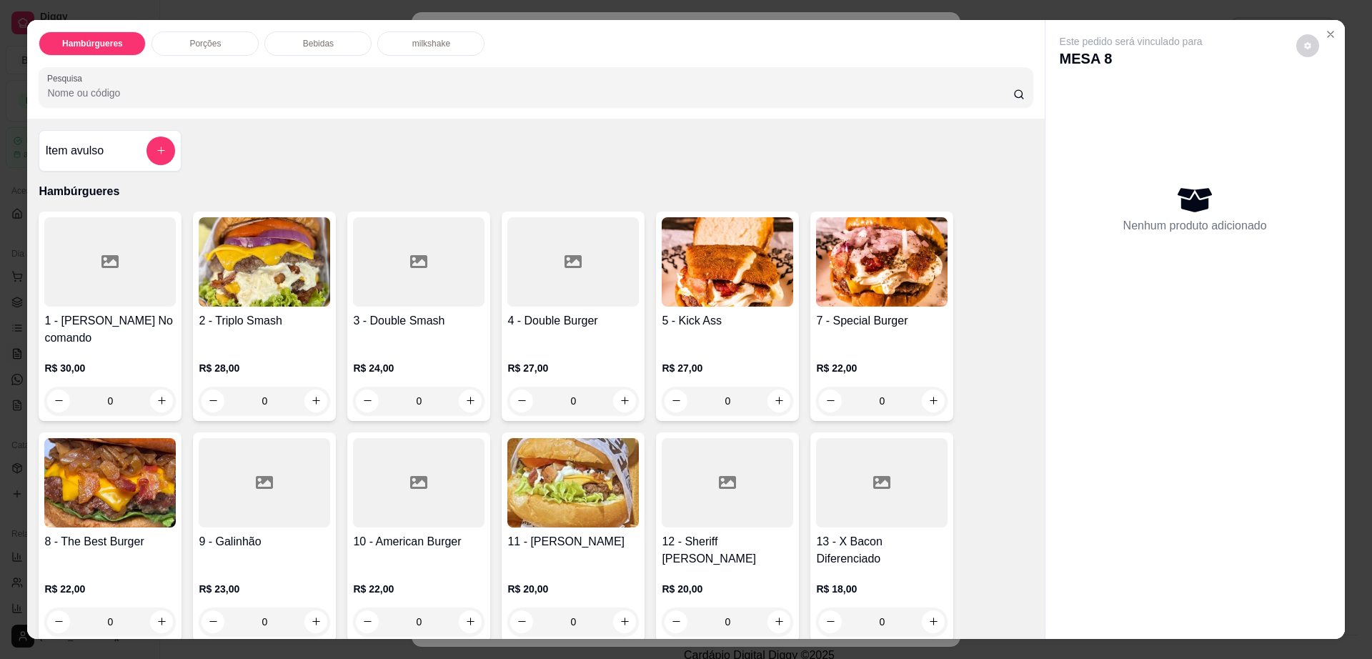
click at [390, 44] on div "milkshake" at bounding box center [430, 43] width 107 height 24
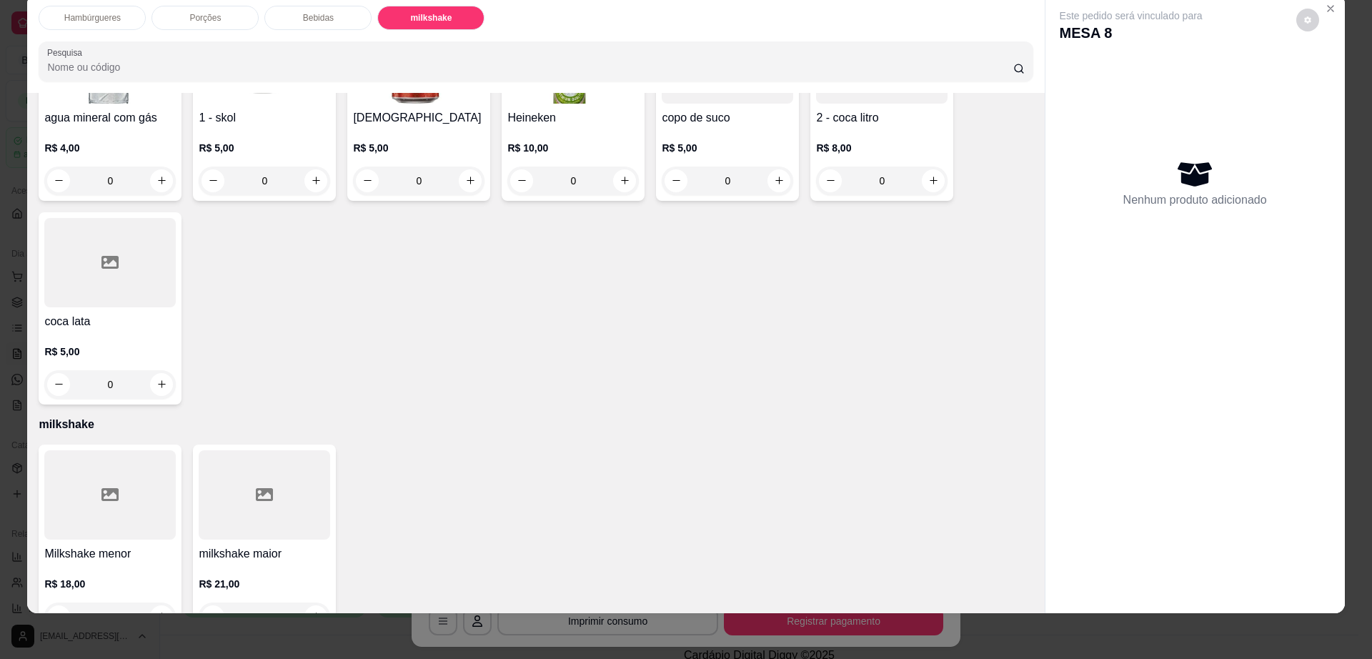
click at [229, 450] on div at bounding box center [264, 494] width 131 height 89
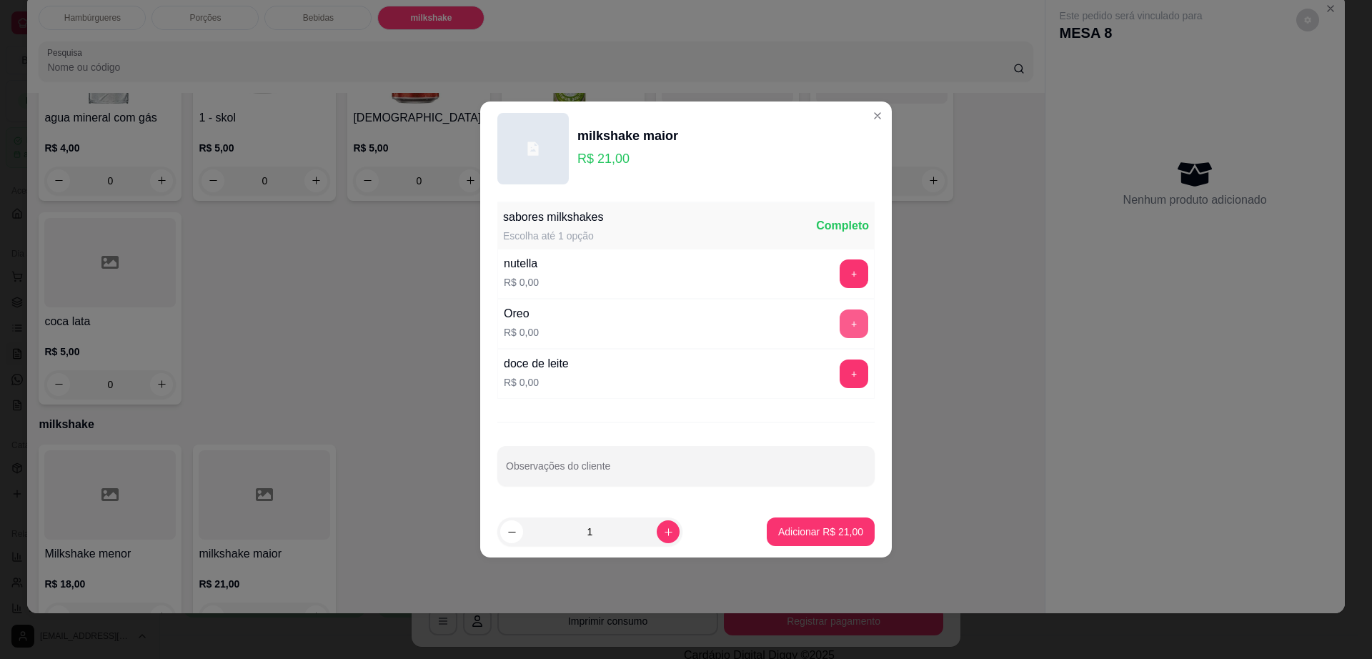
click at [840, 324] on button "+" at bounding box center [854, 323] width 29 height 29
click at [815, 532] on p "Adicionar R$ 21,00" at bounding box center [820, 532] width 85 height 14
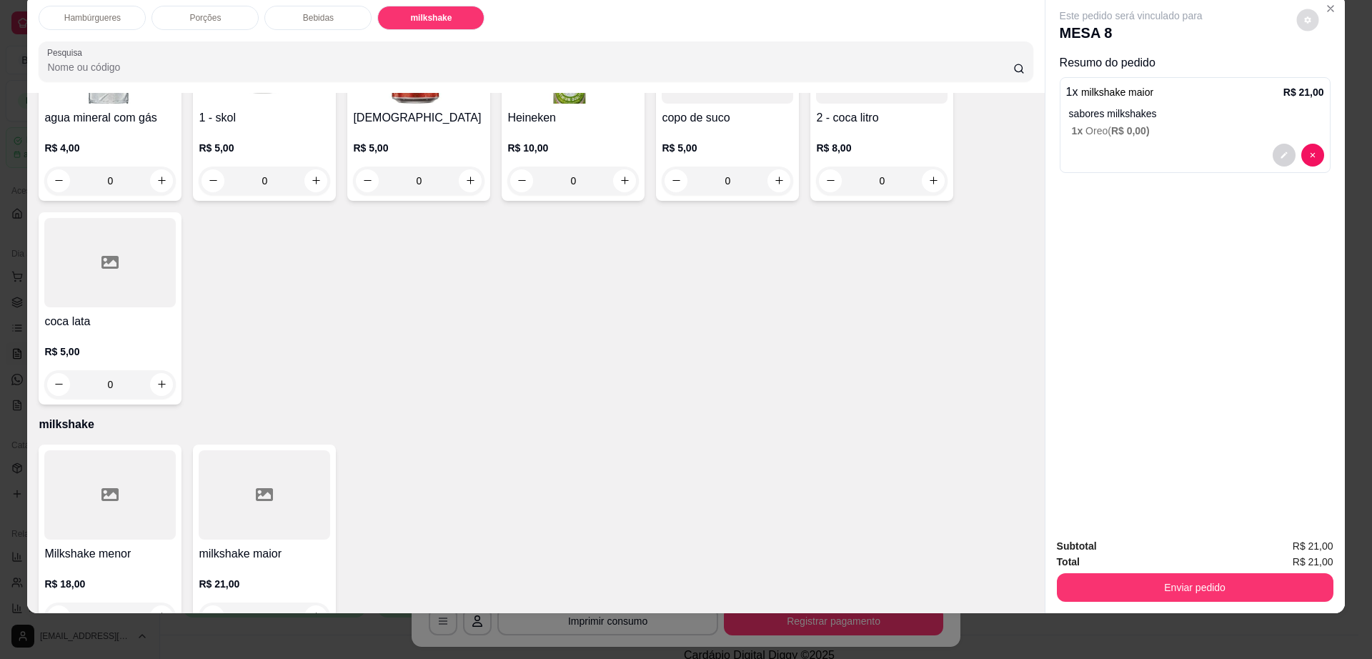
click at [1303, 21] on icon "decrease-product-quantity" at bounding box center [1307, 20] width 9 height 9
click at [1116, 592] on button "Enviar pedido" at bounding box center [1195, 587] width 277 height 29
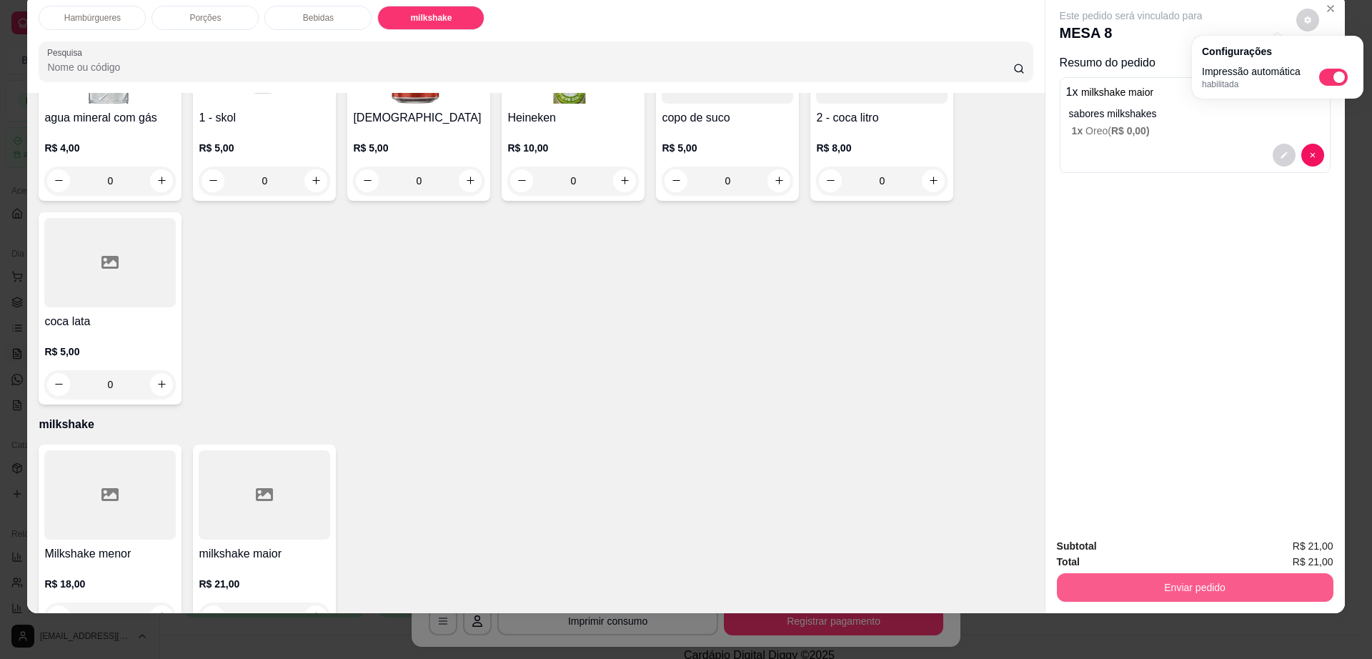
click at [1116, 587] on button "Enviar pedido" at bounding box center [1195, 587] width 277 height 29
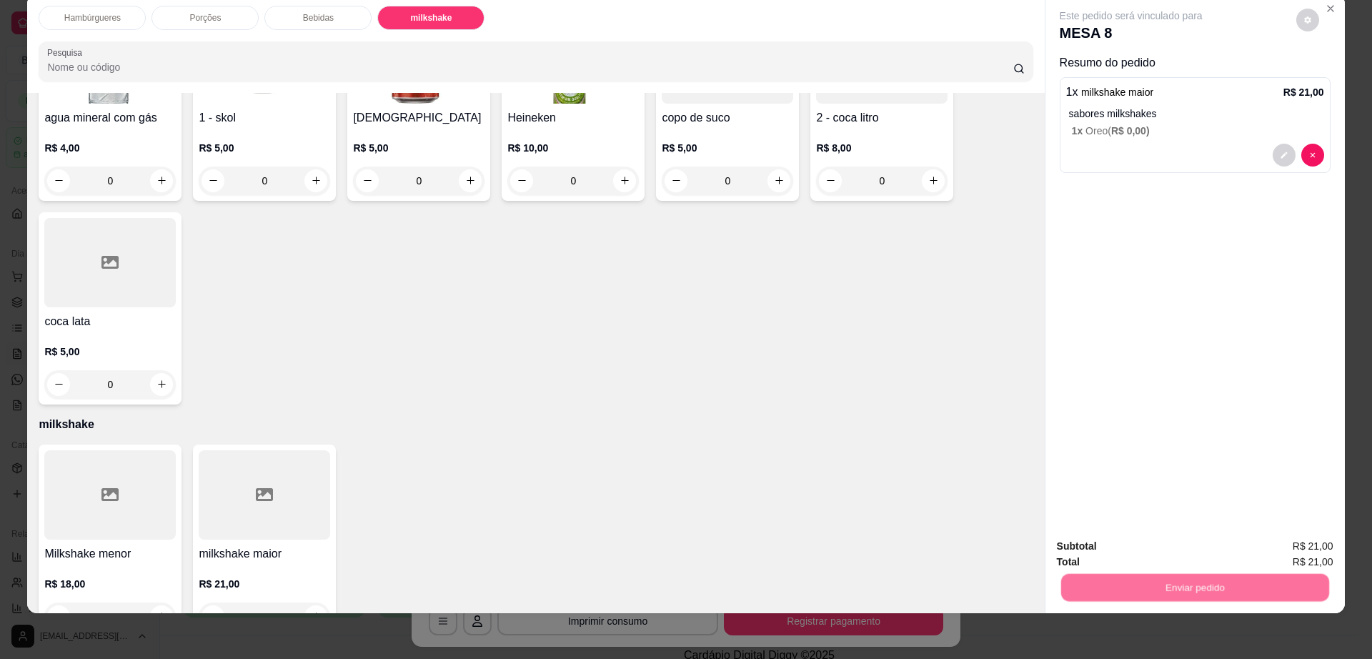
click at [1113, 551] on button "Não registrar e enviar pedido" at bounding box center [1146, 552] width 144 height 26
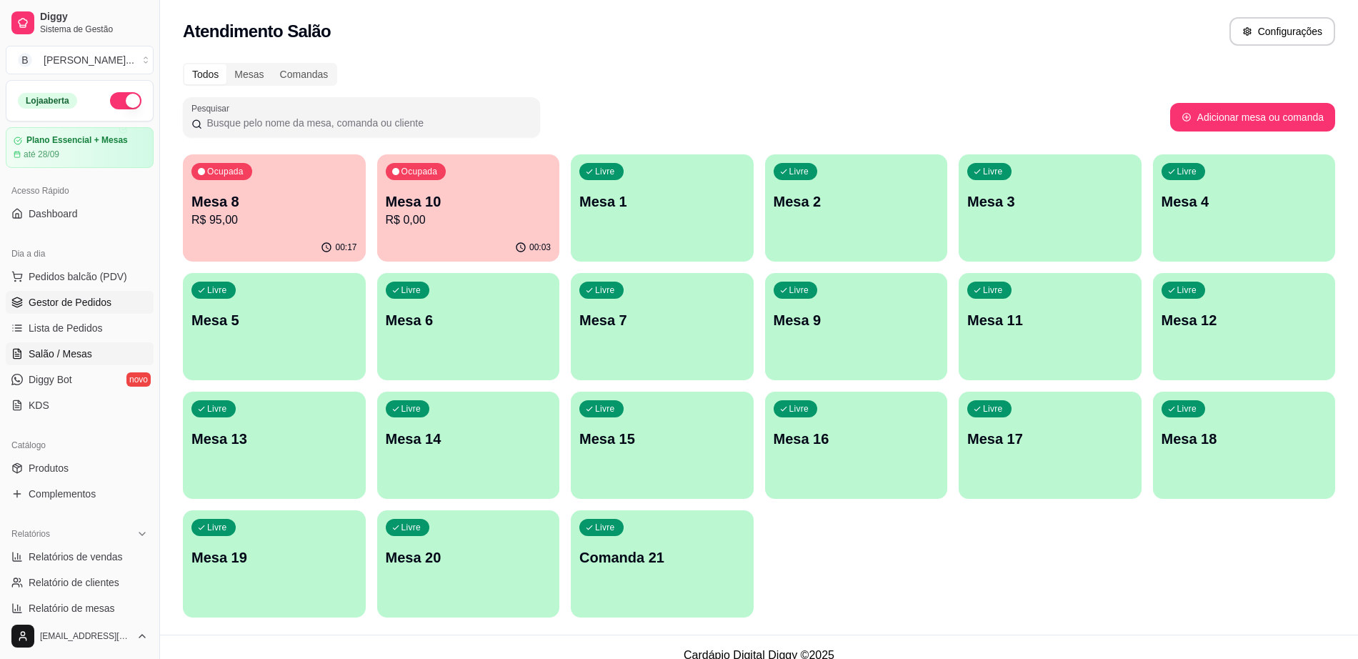
click at [104, 305] on span "Gestor de Pedidos" at bounding box center [70, 302] width 83 height 14
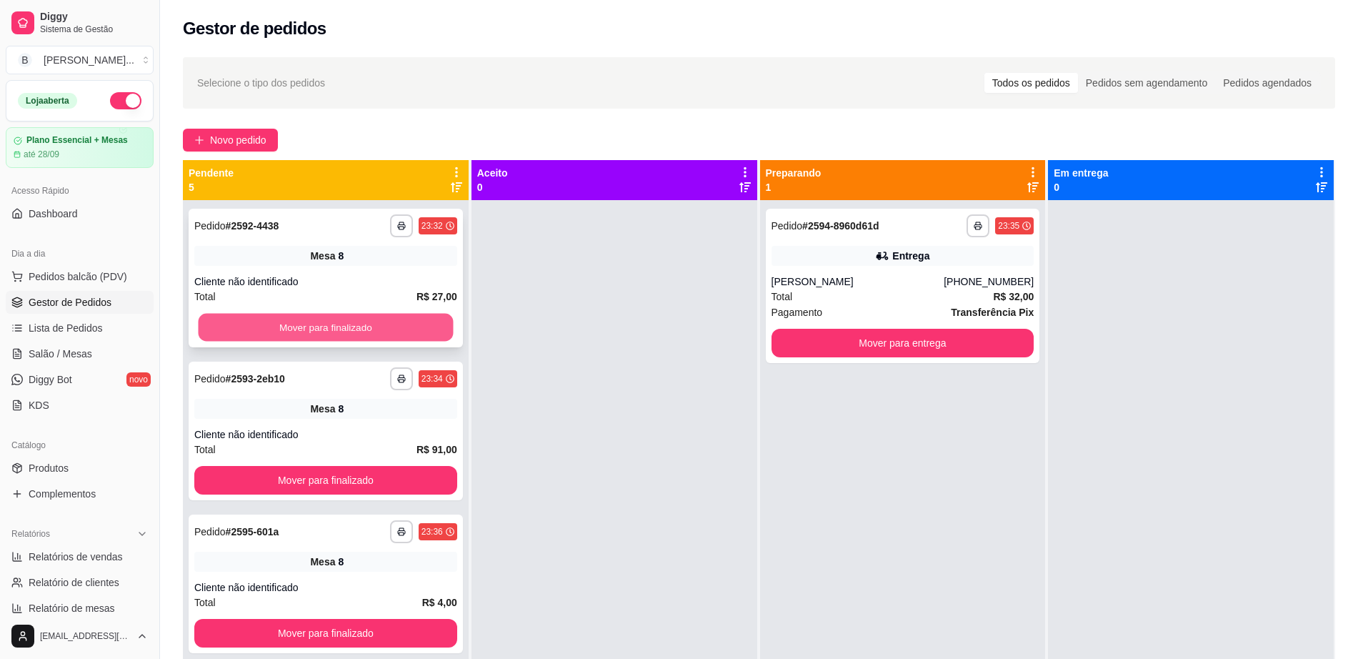
click at [337, 319] on button "Mover para finalizado" at bounding box center [326, 328] width 255 height 28
click at [337, 319] on button "Mover para finalizado" at bounding box center [325, 327] width 263 height 29
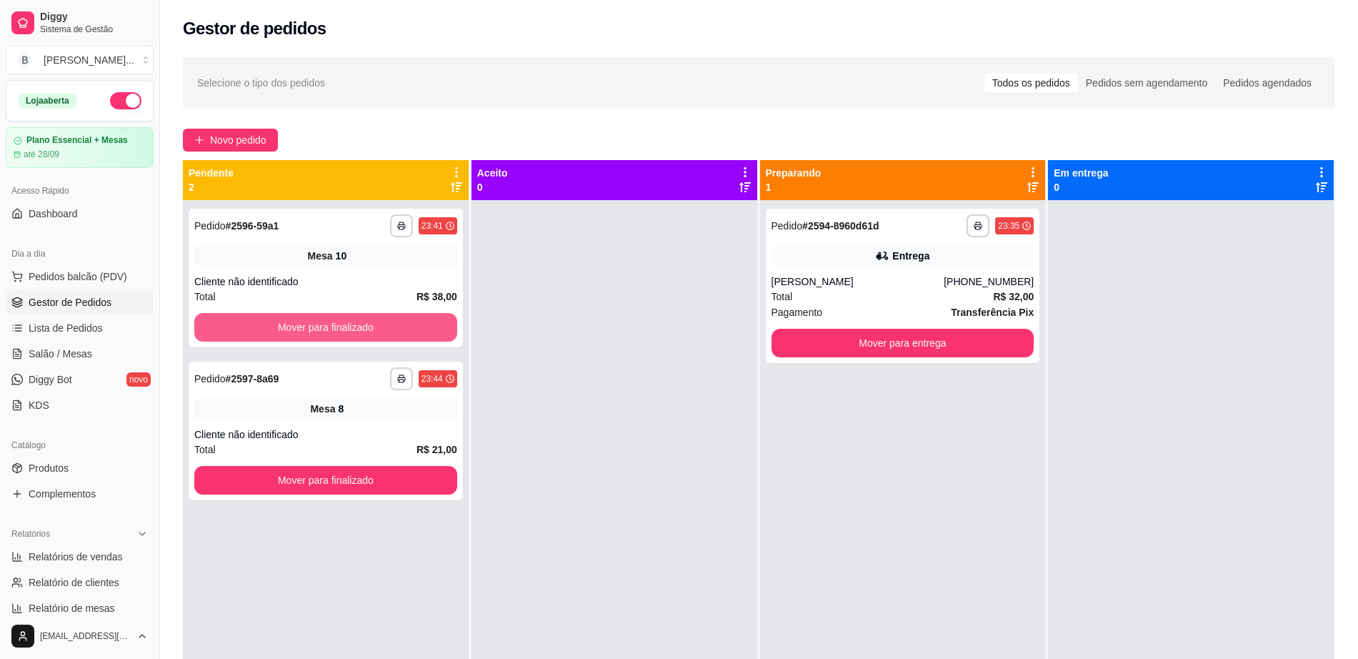
click at [337, 319] on button "Mover para finalizado" at bounding box center [325, 327] width 263 height 29
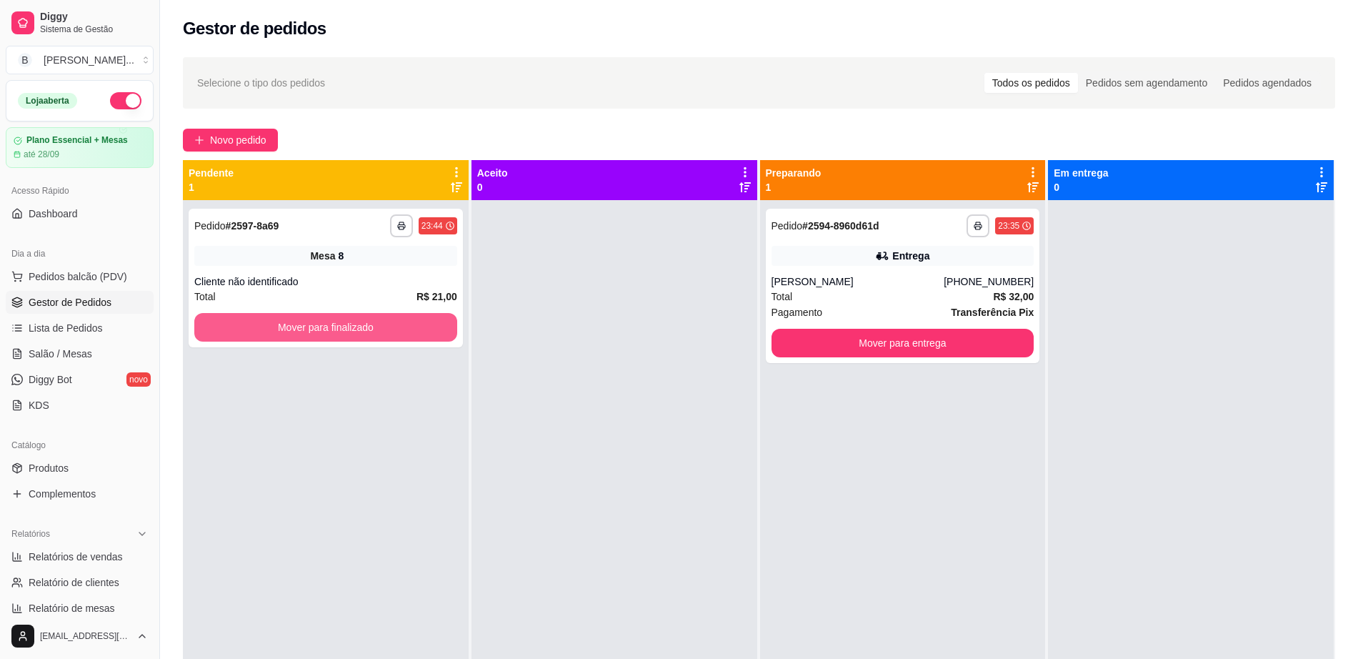
click at [337, 319] on button "Mover para finalizado" at bounding box center [325, 327] width 263 height 29
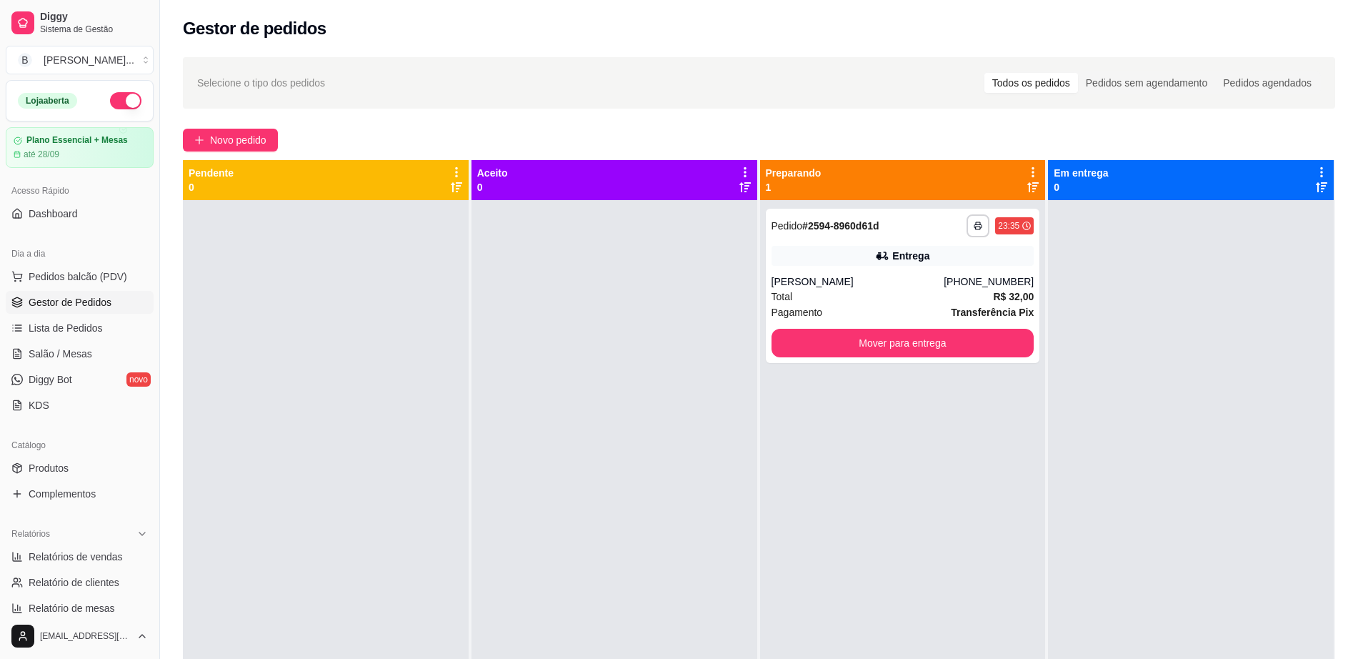
click at [96, 302] on span "Gestor de Pedidos" at bounding box center [70, 302] width 83 height 14
click at [96, 344] on link "Salão / Mesas" at bounding box center [80, 353] width 148 height 23
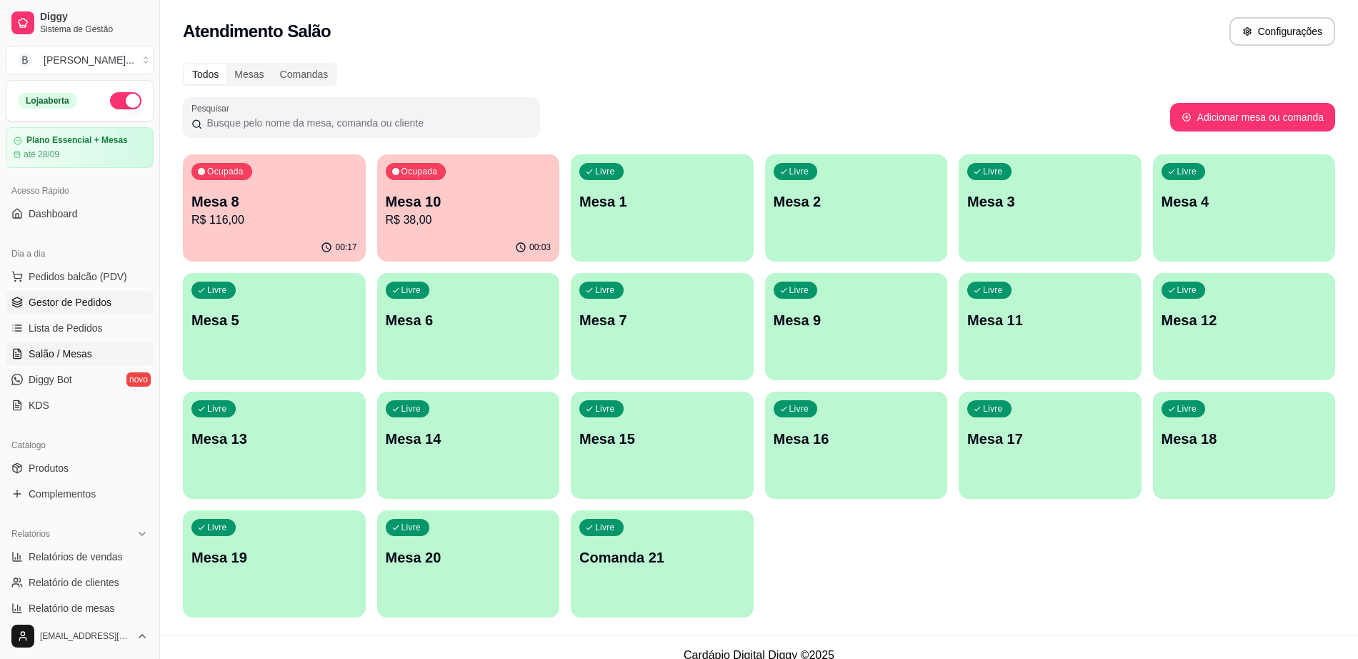
click at [64, 297] on span "Gestor de Pedidos" at bounding box center [70, 302] width 83 height 14
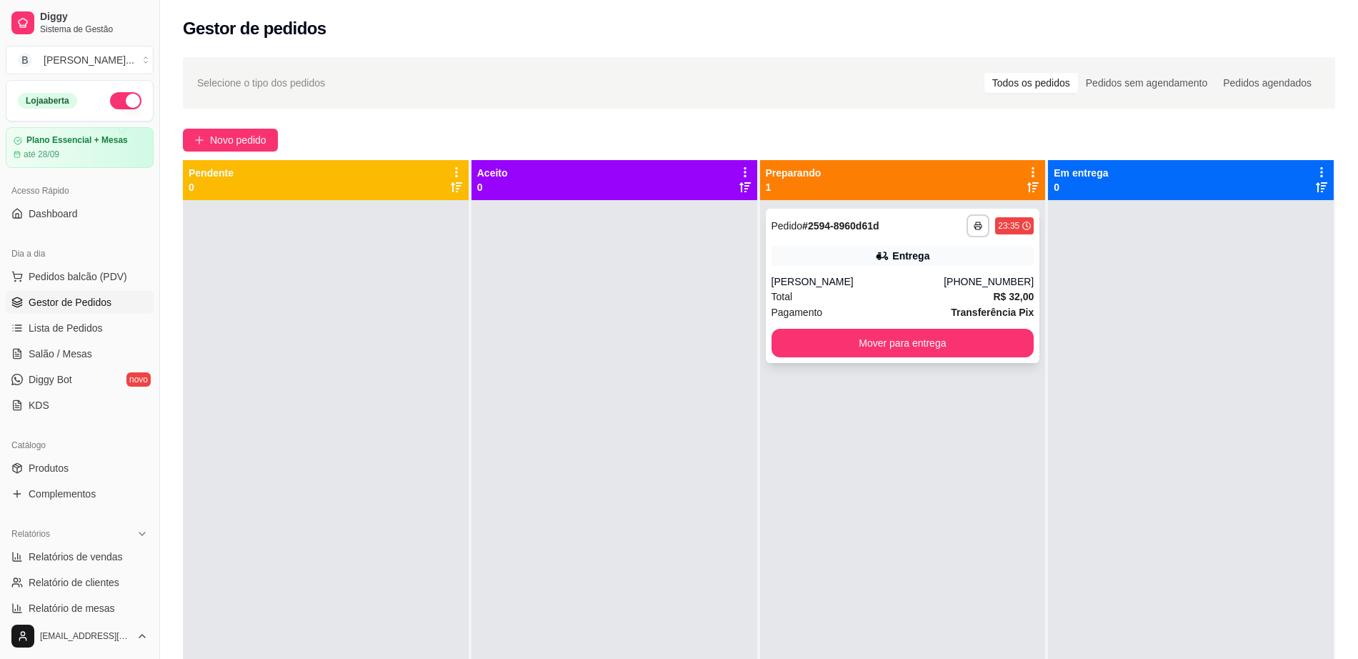
click at [843, 282] on div "[PERSON_NAME]" at bounding box center [858, 281] width 173 height 14
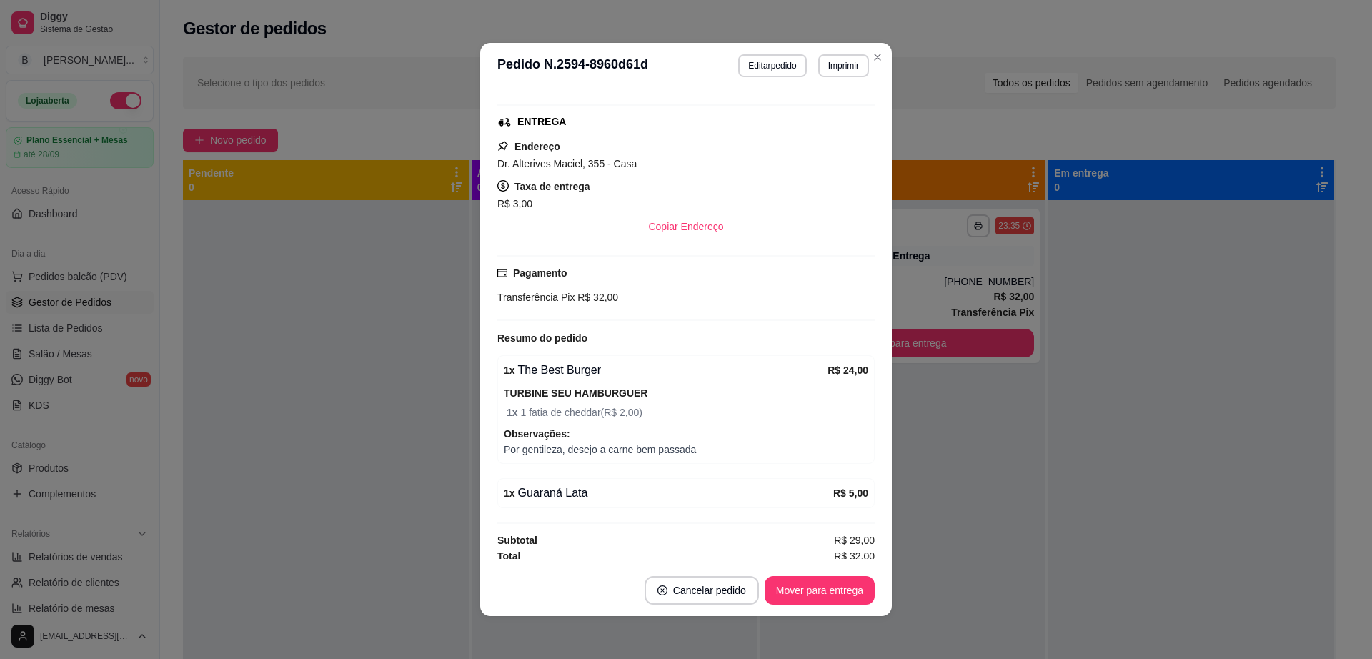
scroll to position [214, 0]
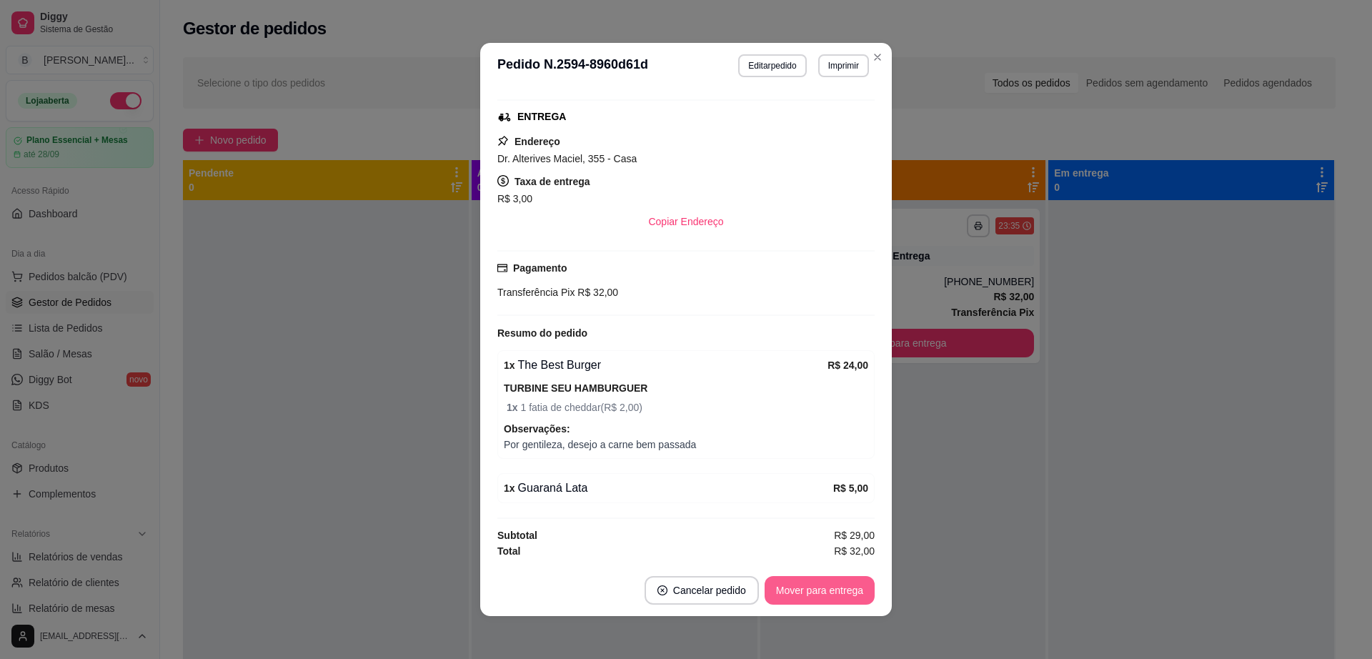
click at [798, 585] on button "Mover para entrega" at bounding box center [820, 590] width 110 height 29
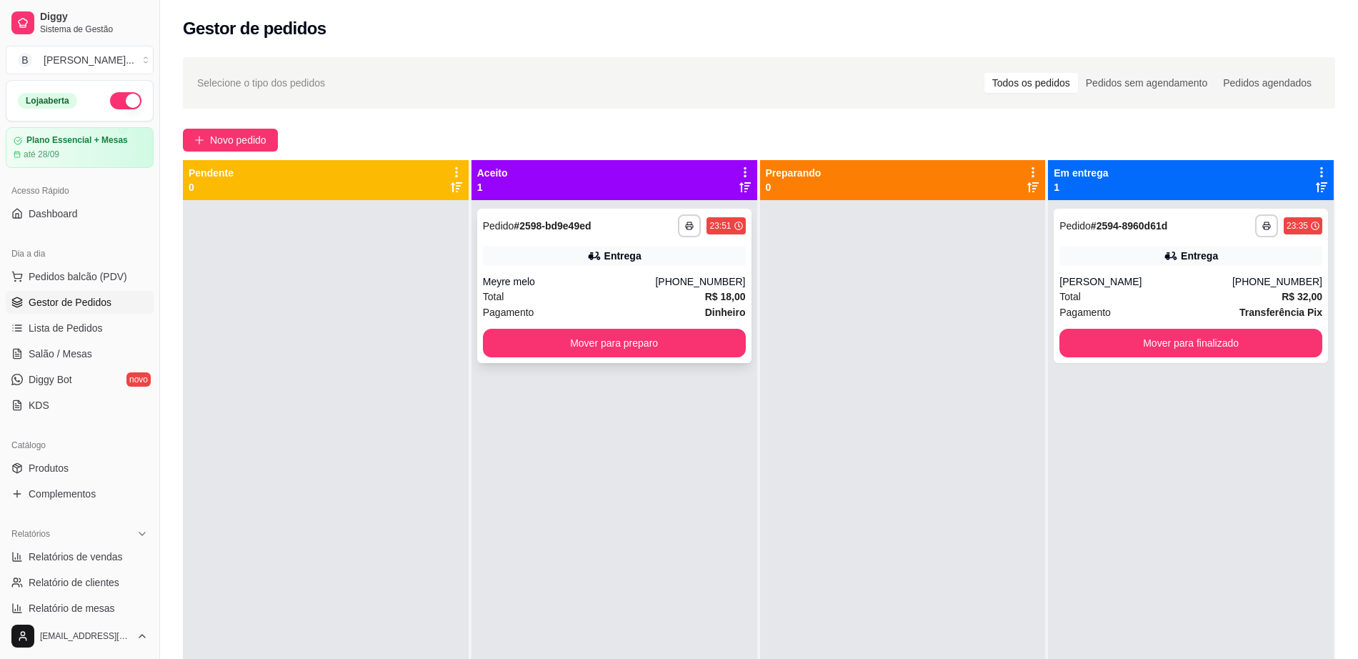
click at [552, 257] on div "Entrega" at bounding box center [614, 256] width 263 height 20
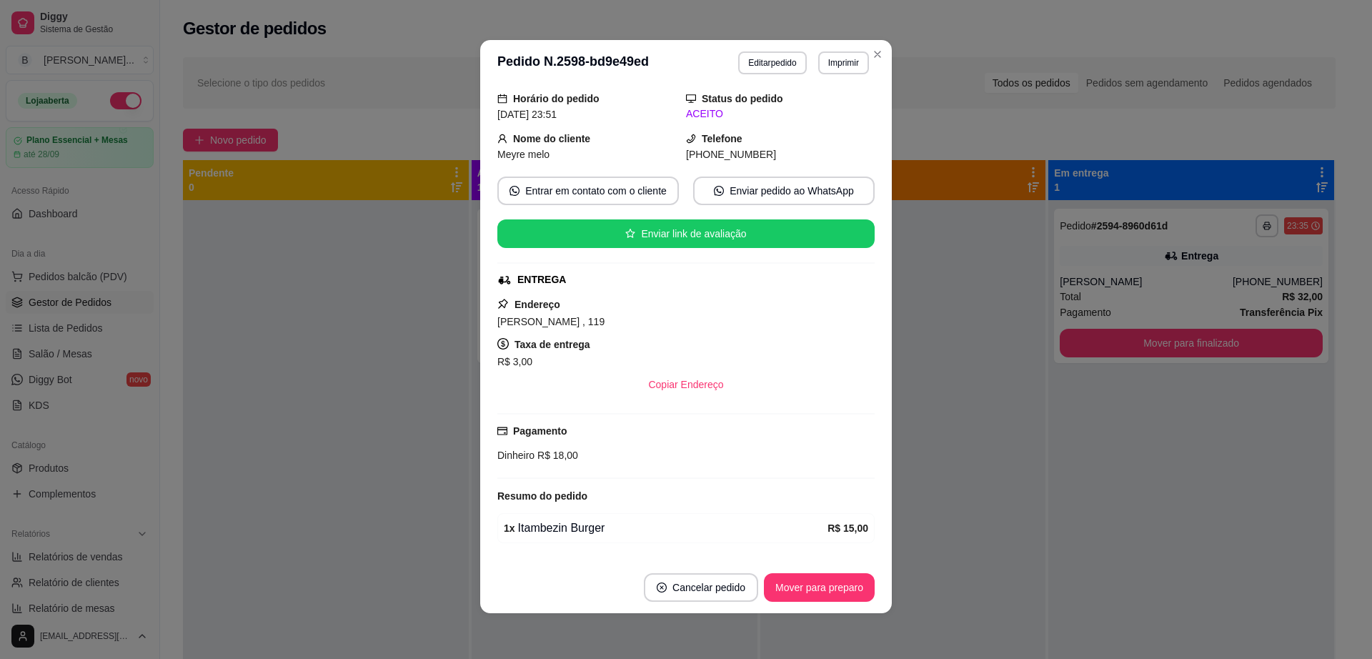
scroll to position [91, 0]
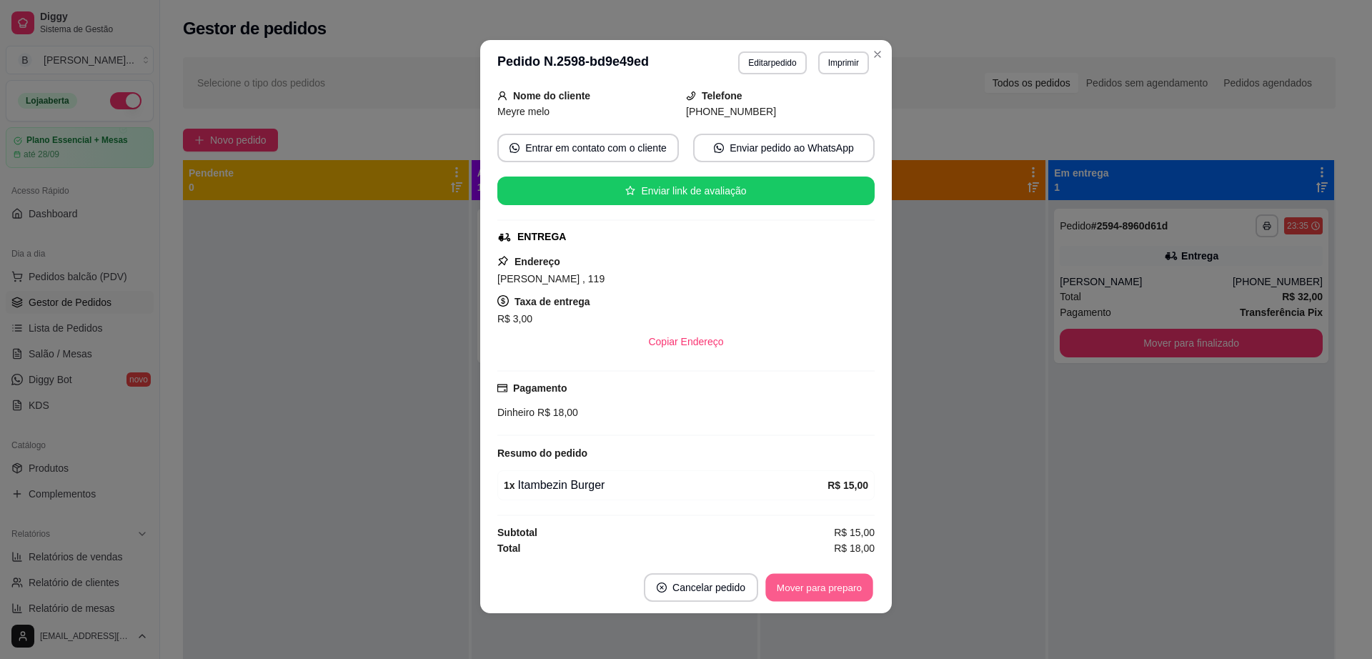
click at [788, 586] on button "Mover para preparo" at bounding box center [818, 588] width 107 height 28
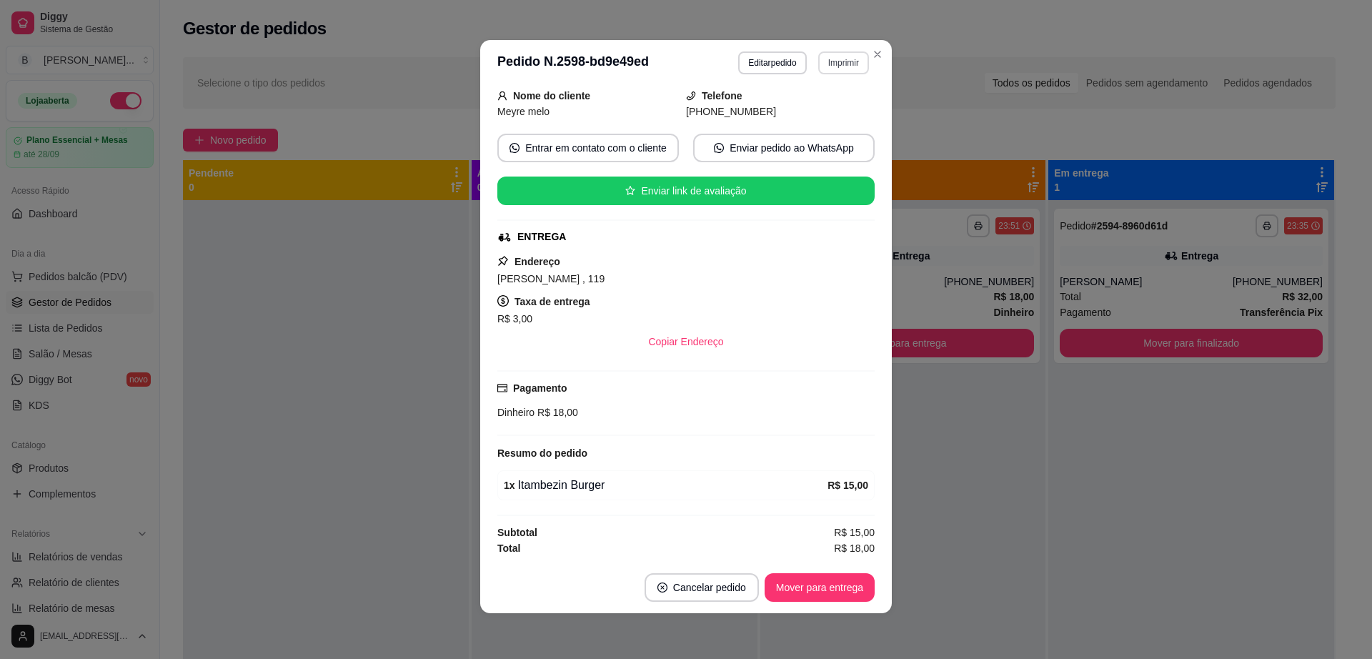
click at [830, 58] on button "Imprimir" at bounding box center [843, 62] width 51 height 23
click at [802, 113] on button "Impressora" at bounding box center [812, 112] width 100 height 22
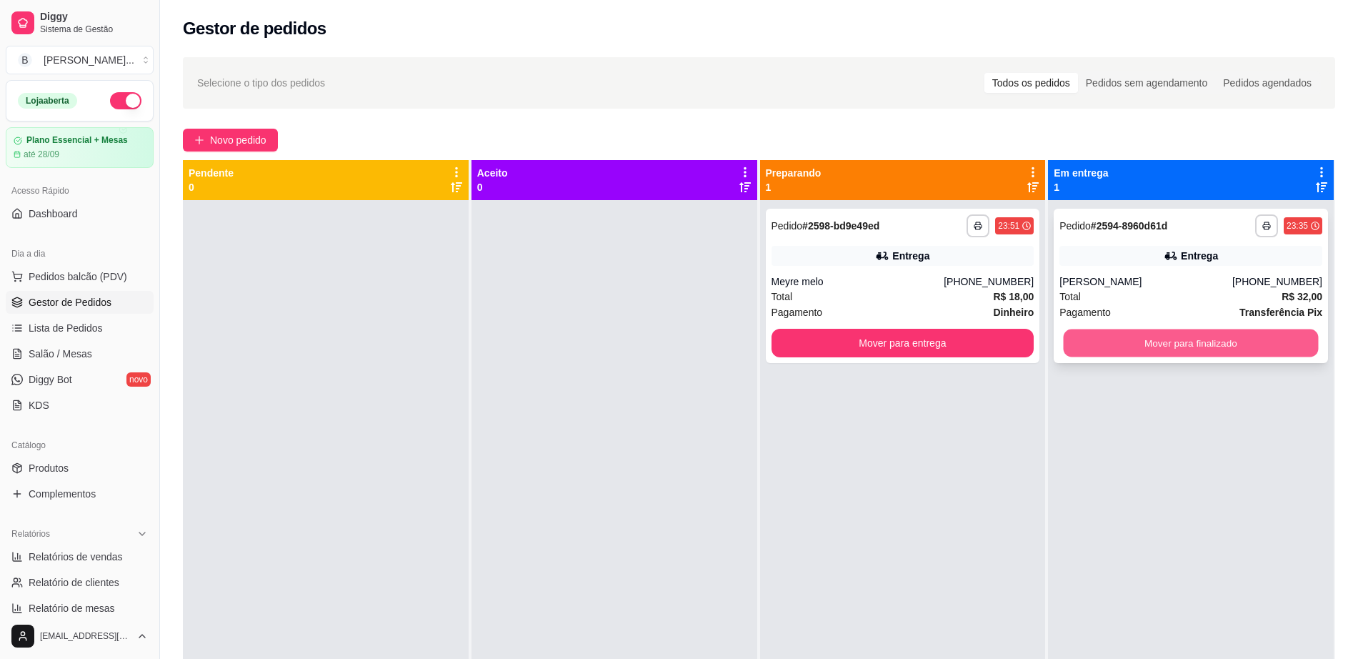
click at [1127, 347] on button "Mover para finalizado" at bounding box center [1191, 343] width 255 height 28
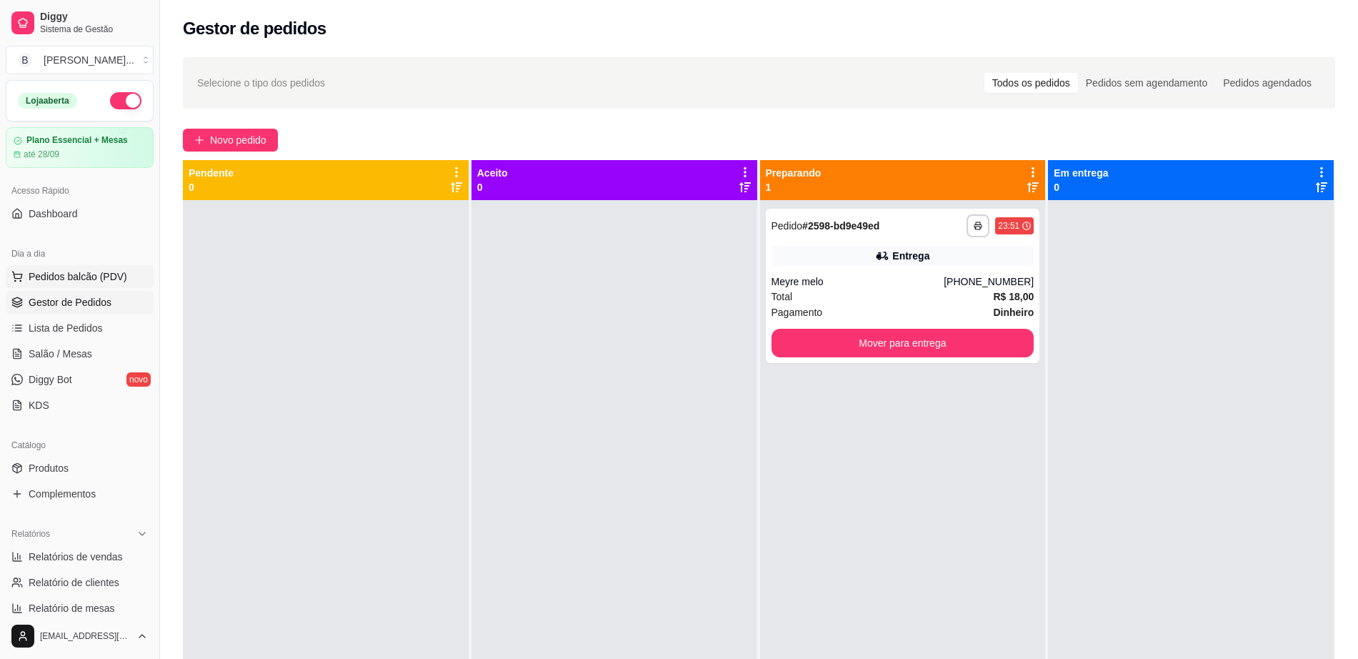
click at [112, 272] on span "Pedidos balcão (PDV)" at bounding box center [78, 276] width 99 height 14
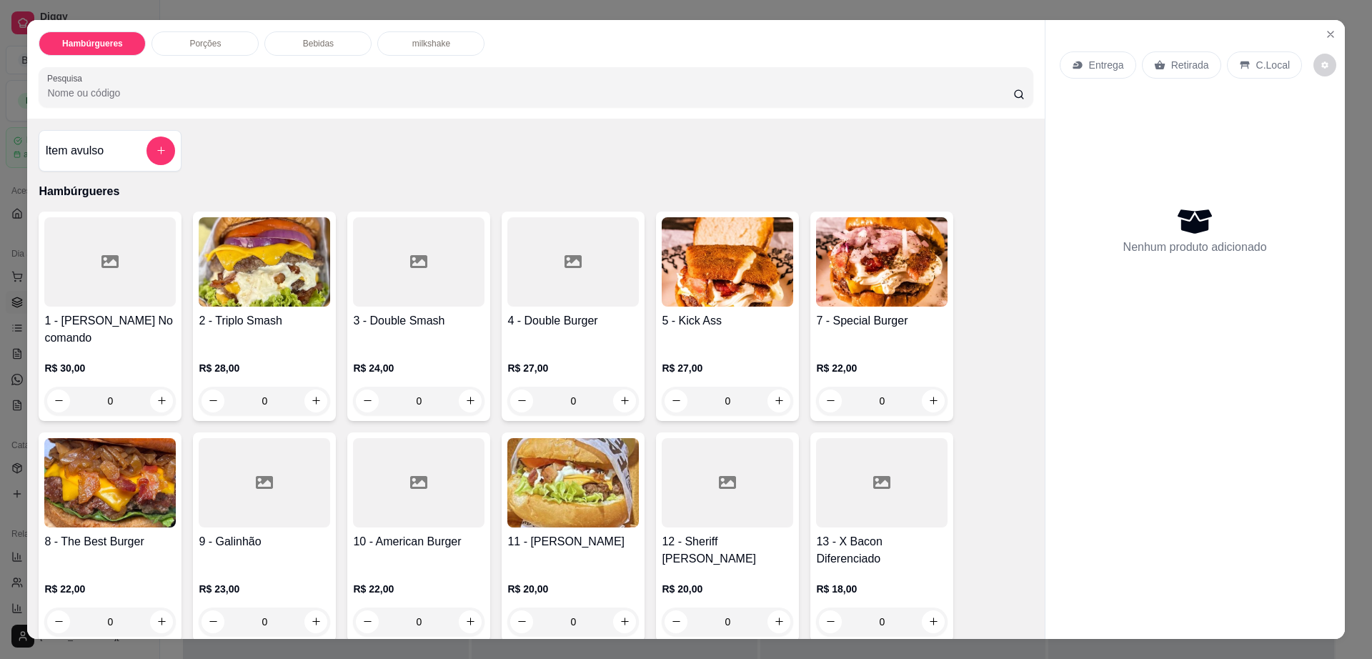
click at [571, 361] on p "R$ 27,00" at bounding box center [572, 368] width 131 height 14
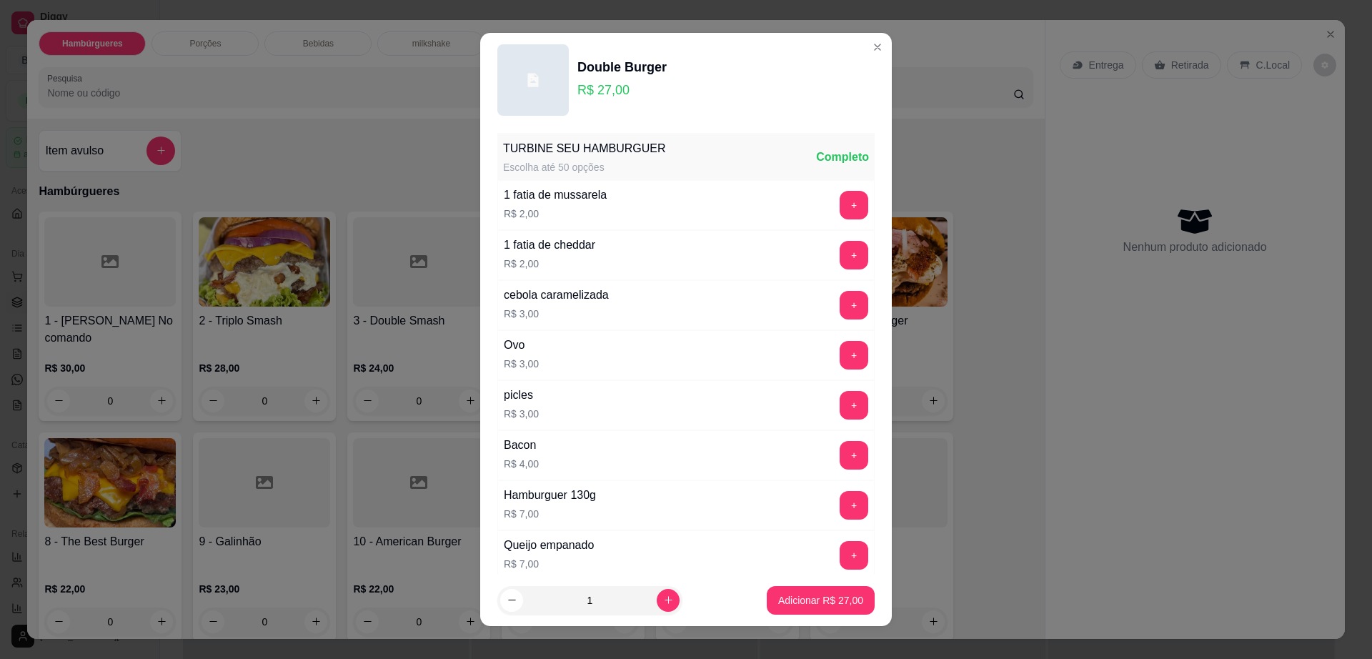
click at [635, 606] on input "1" at bounding box center [590, 600] width 134 height 29
click at [663, 597] on icon "increase-product-quantity" at bounding box center [668, 600] width 11 height 11
type input "2"
click at [835, 600] on p "Adicionar R$ 54,00" at bounding box center [820, 600] width 85 height 14
type input "2"
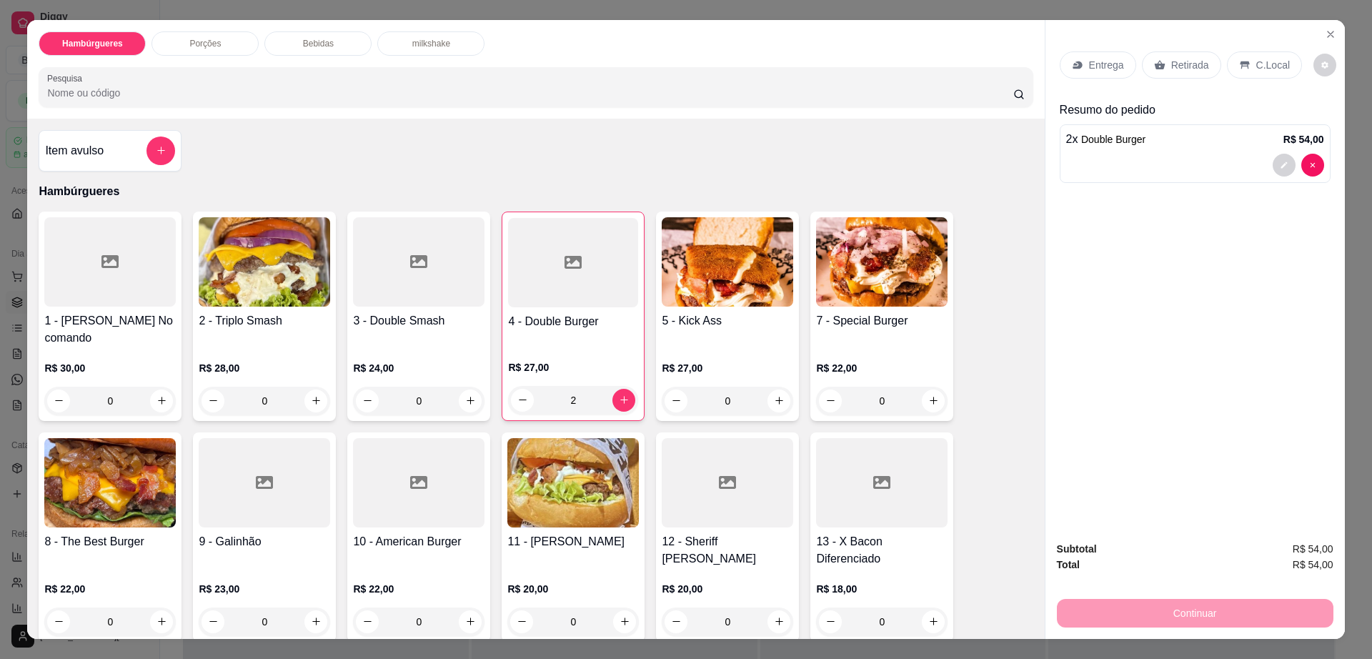
click at [1191, 66] on p "Retirada" at bounding box center [1190, 65] width 38 height 14
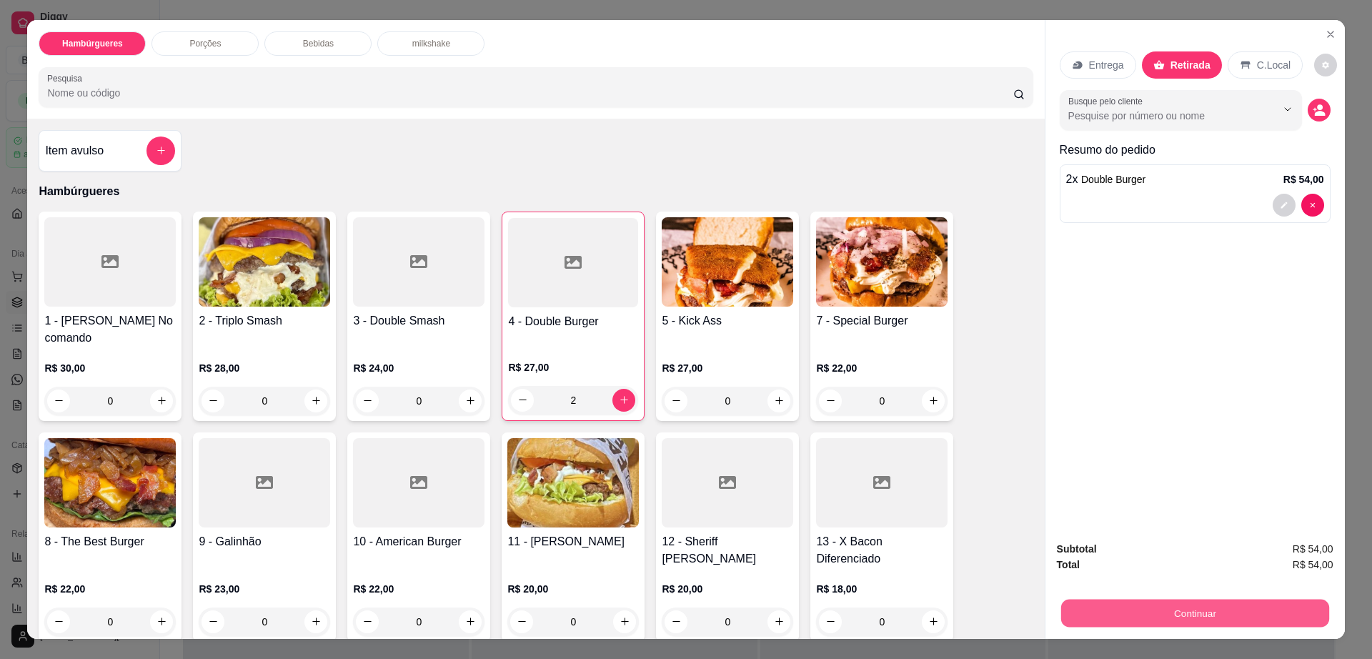
click at [1185, 611] on button "Continuar" at bounding box center [1194, 614] width 268 height 28
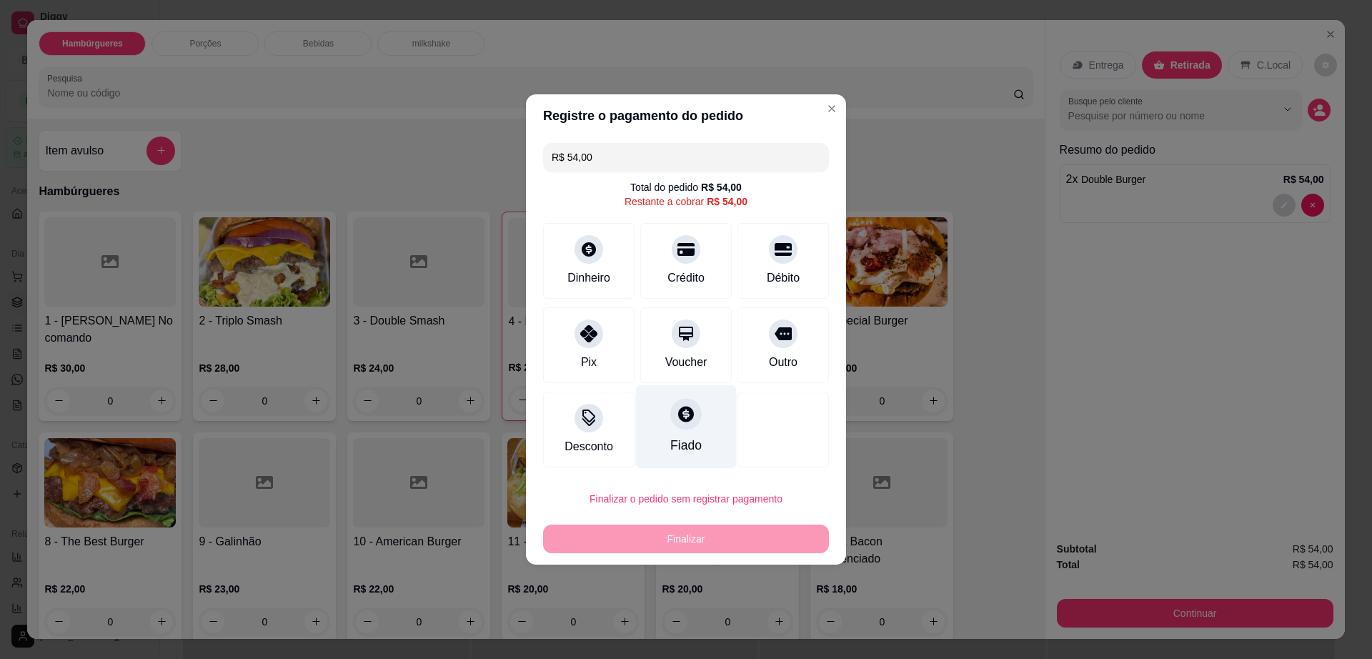
click at [679, 417] on icon at bounding box center [686, 413] width 19 height 19
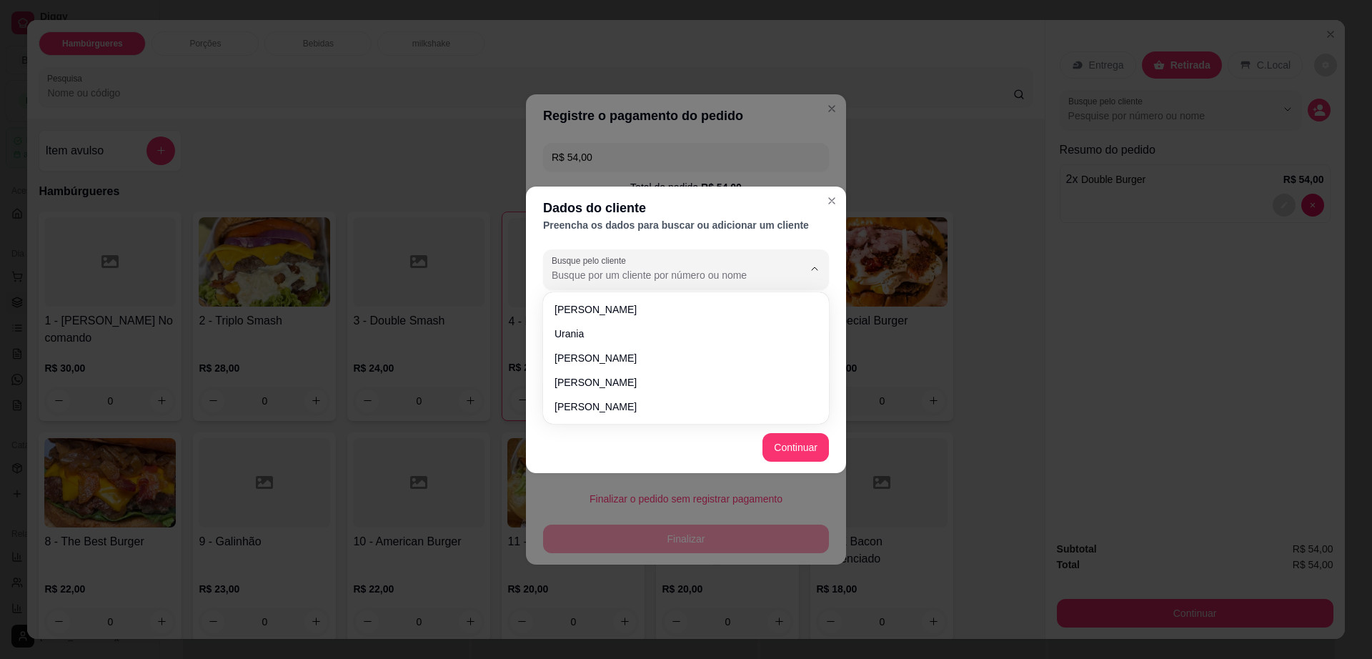
click at [657, 274] on input "Busque pelo cliente" at bounding box center [666, 275] width 229 height 14
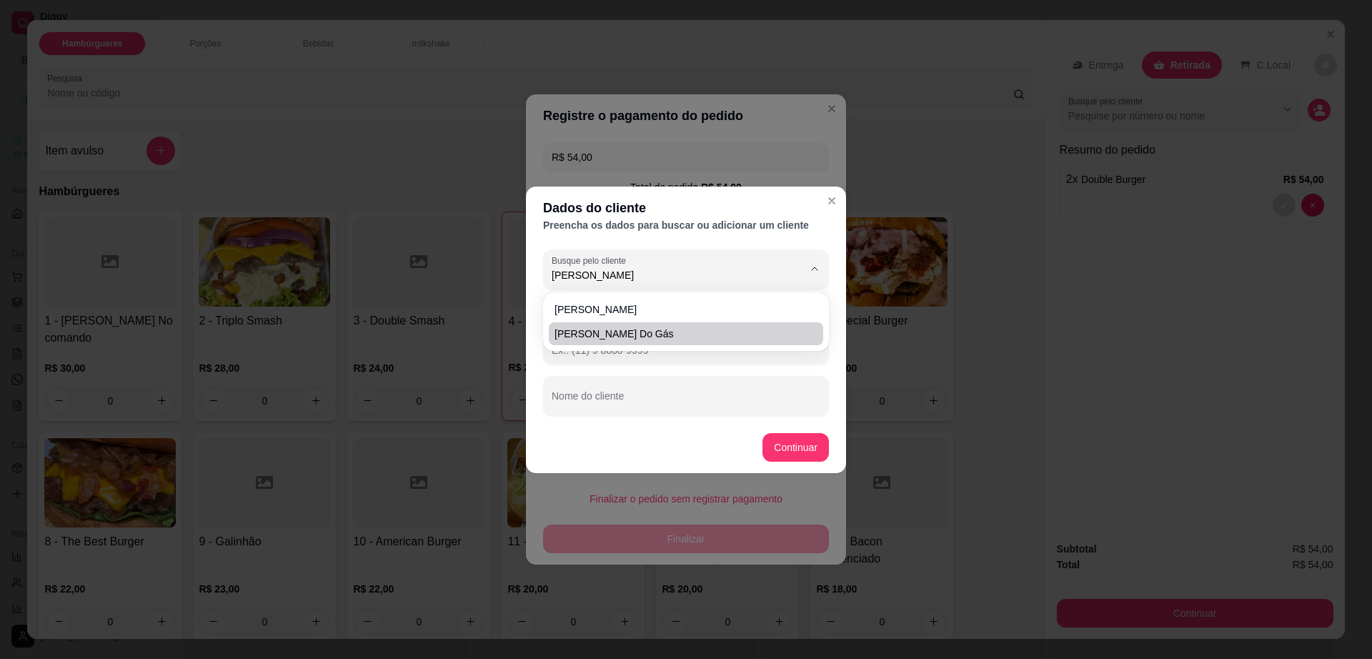
click at [655, 328] on span "[PERSON_NAME] do gás" at bounding box center [679, 334] width 249 height 14
type input "[PERSON_NAME] do gás"
type input "[PHONE_NUMBER]"
type input "[PERSON_NAME] do gás"
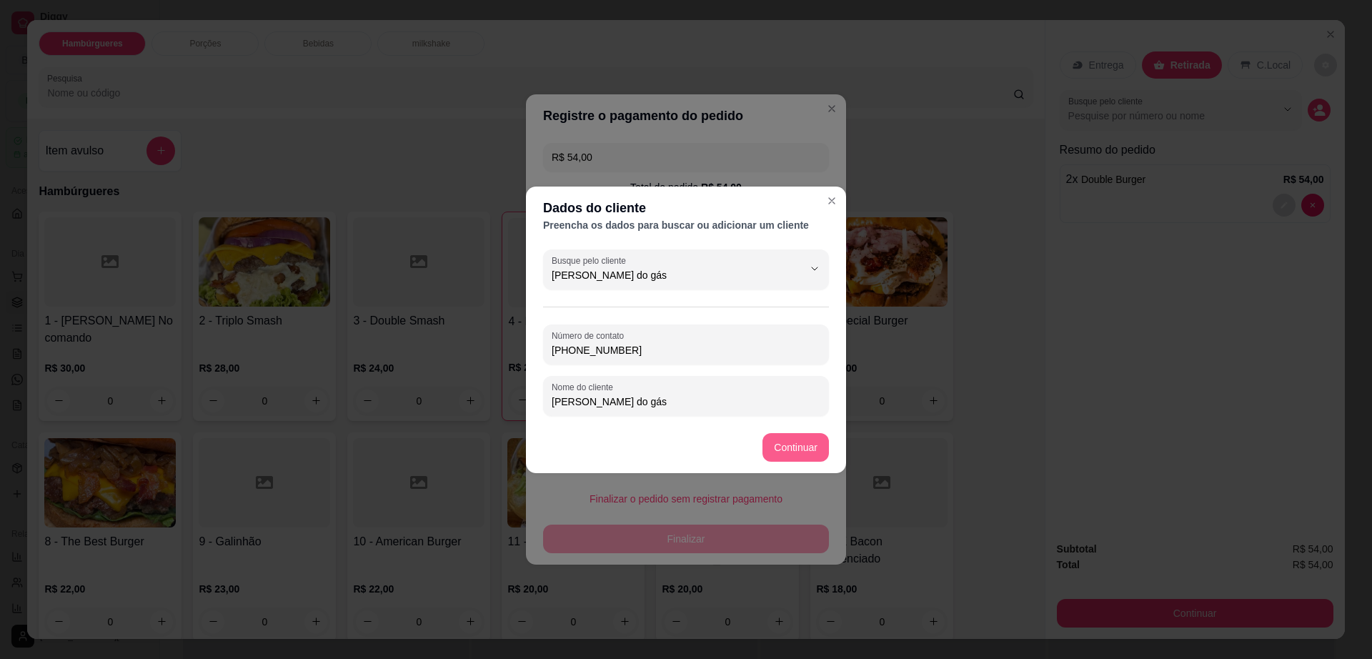
type input "[PERSON_NAME] do gás"
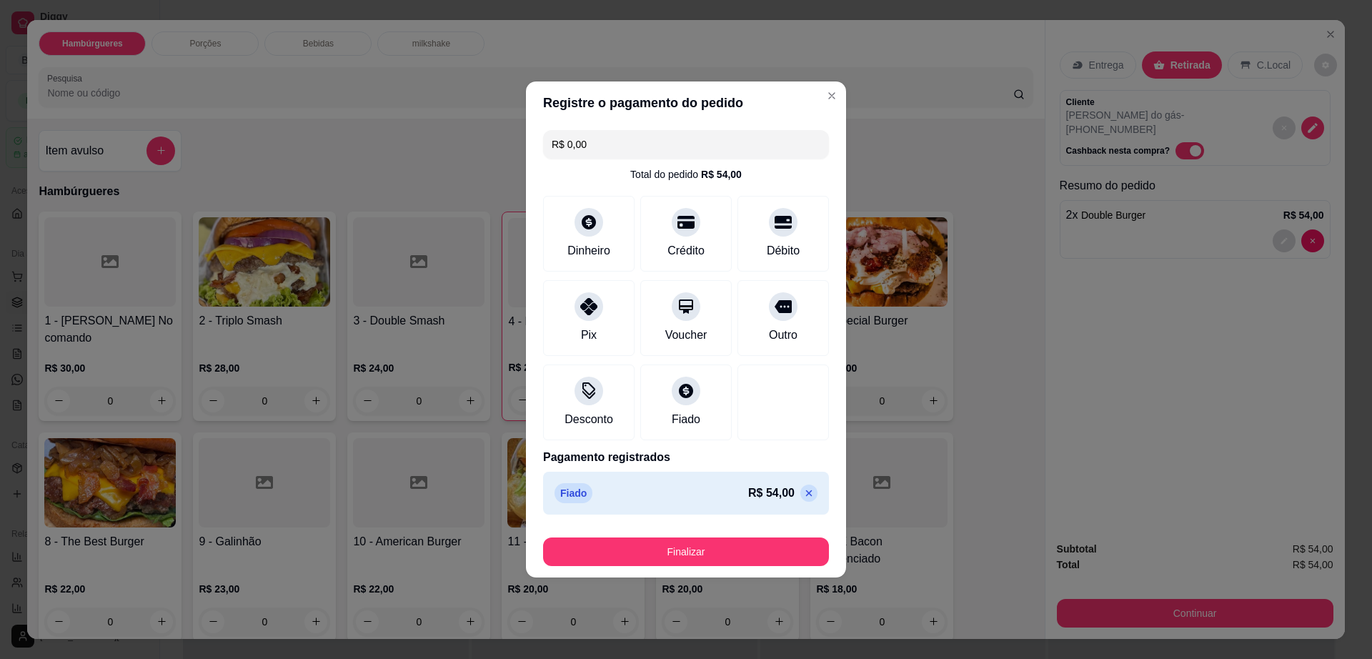
type input "R$ 0,00"
click at [778, 567] on footer "Finalizar" at bounding box center [686, 548] width 320 height 57
click at [776, 557] on button "Finalizar" at bounding box center [686, 551] width 286 height 29
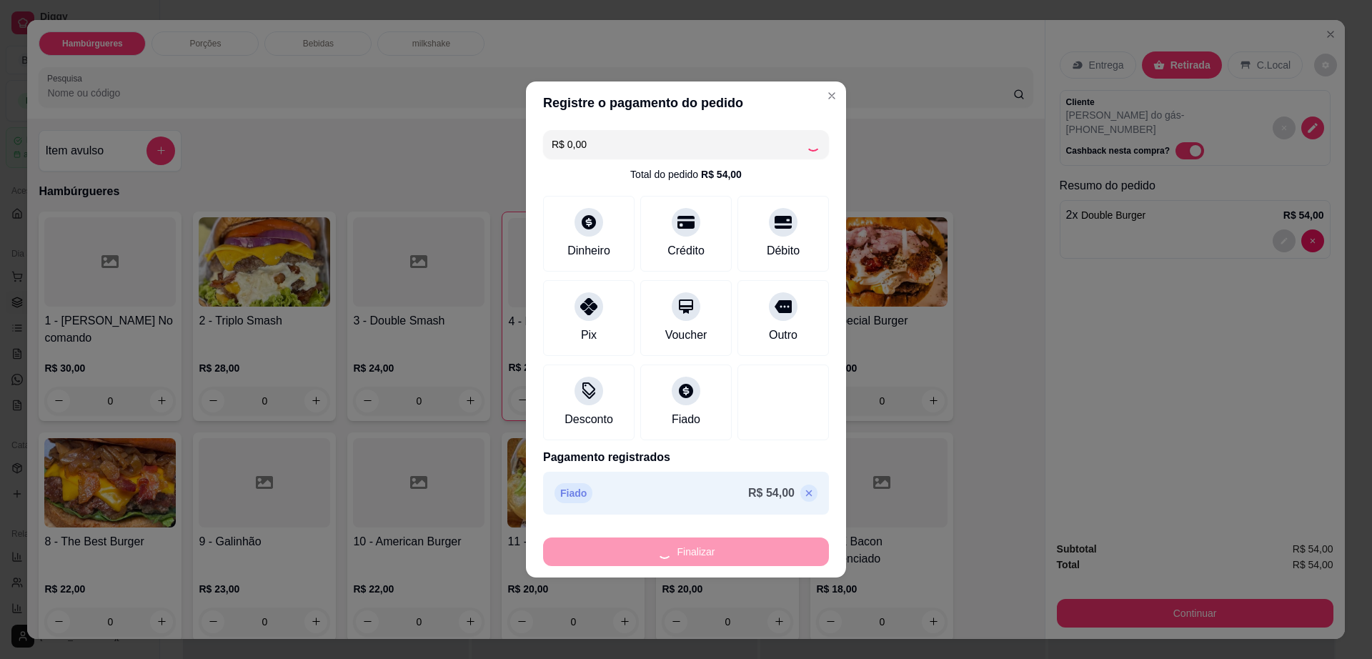
type input "0"
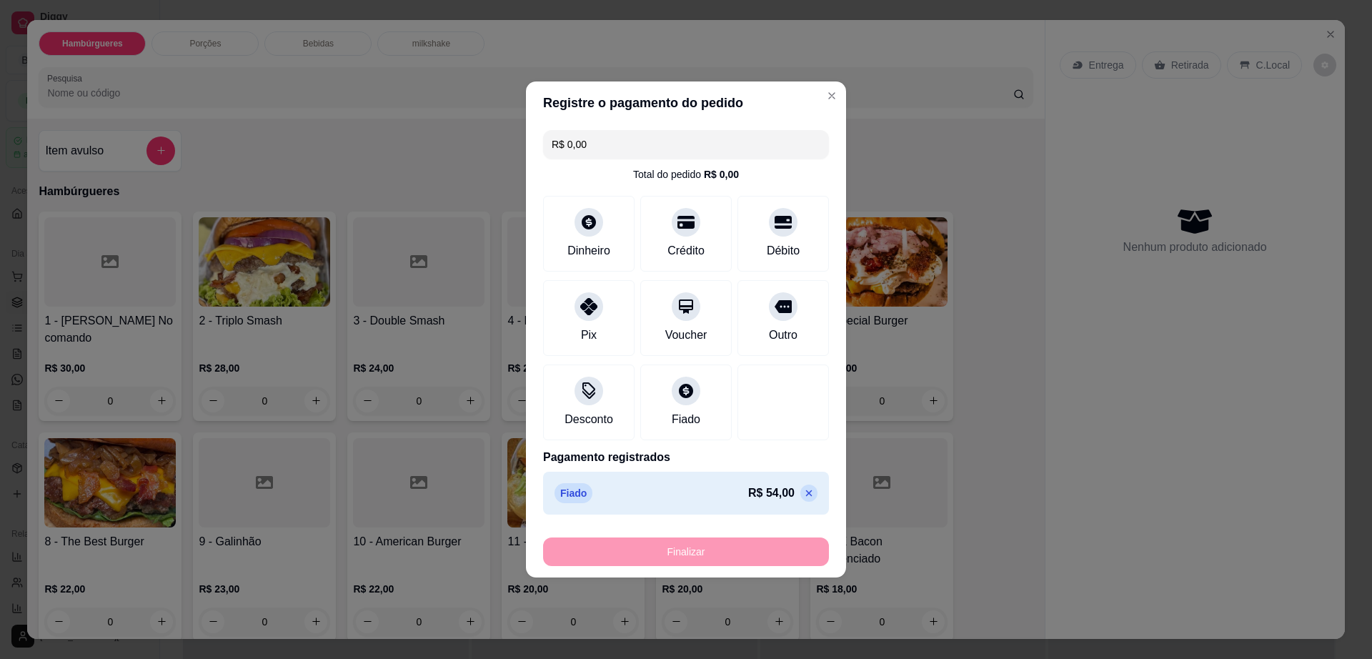
type input "-R$ 54,00"
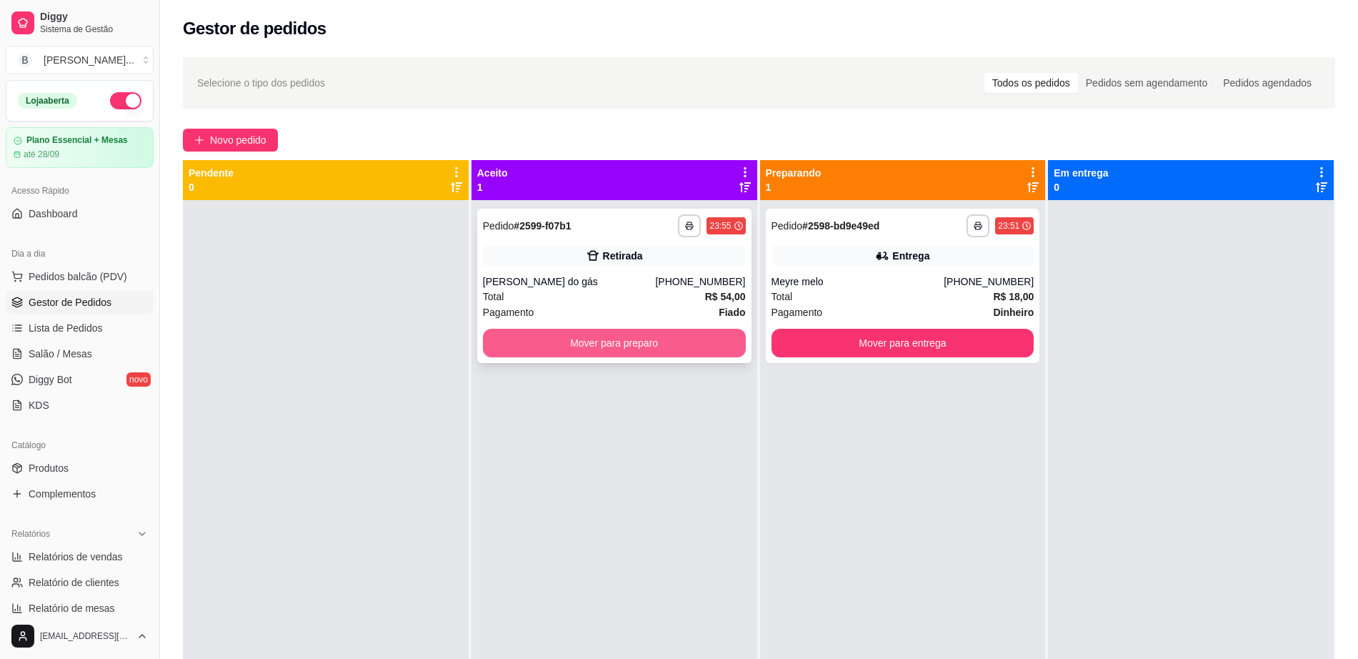
click at [670, 349] on button "Mover para preparo" at bounding box center [614, 343] width 263 height 29
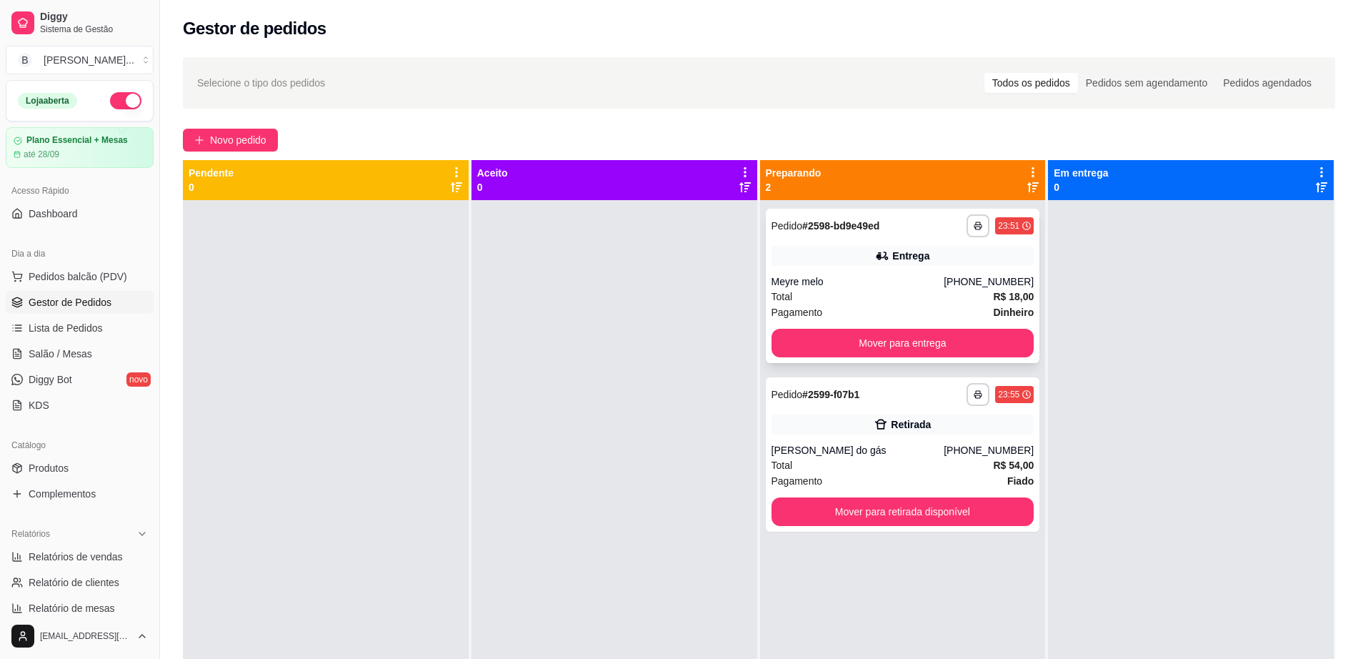
click at [965, 279] on div "[PHONE_NUMBER]" at bounding box center [989, 281] width 90 height 14
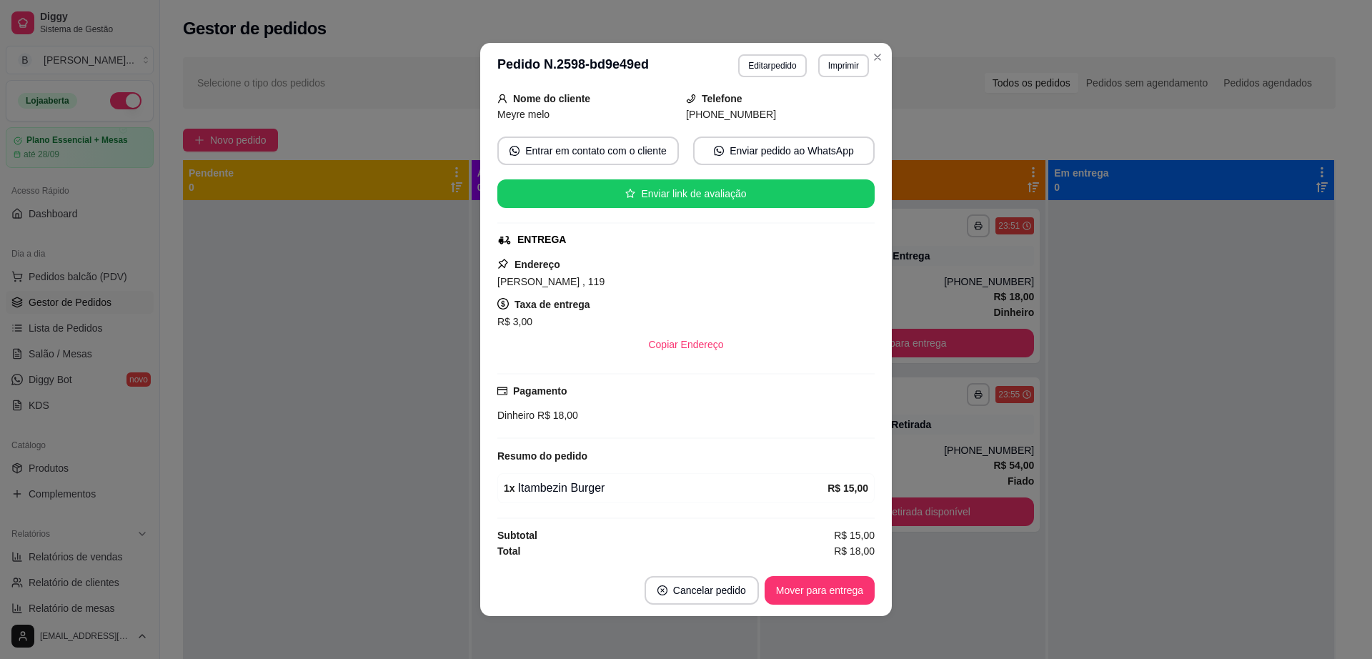
scroll to position [3, 0]
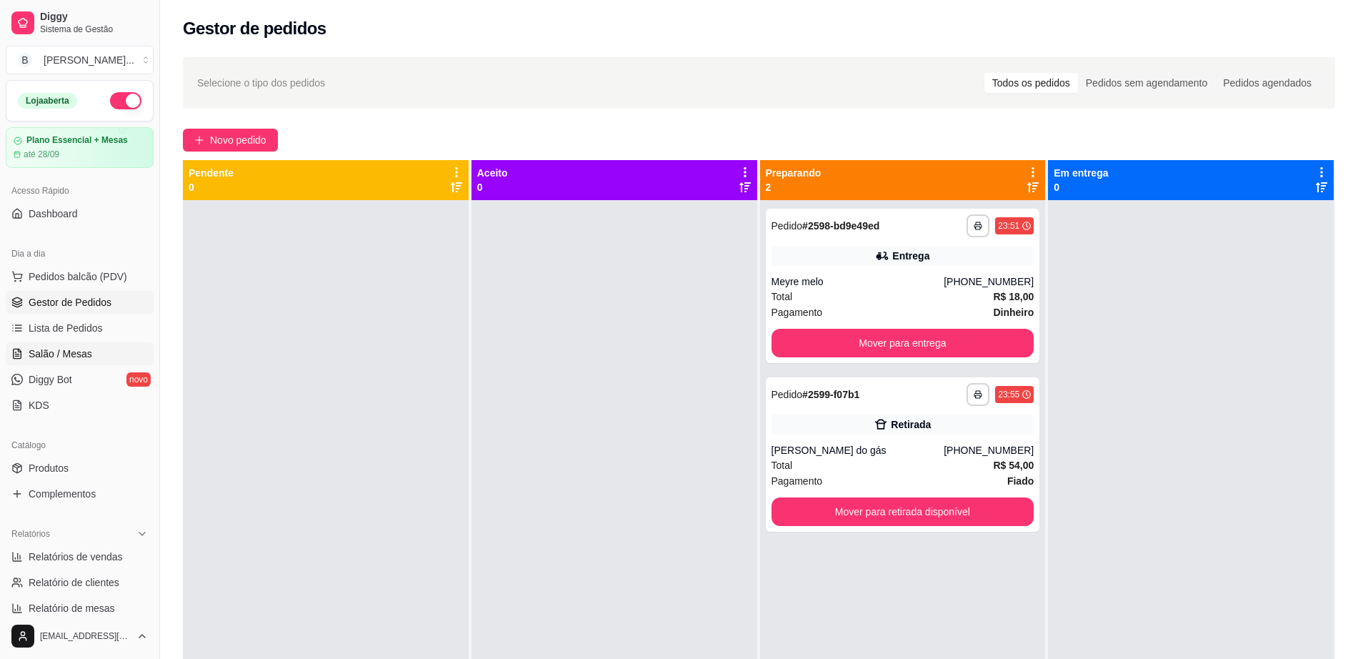
click at [108, 353] on link "Salão / Mesas" at bounding box center [80, 353] width 148 height 23
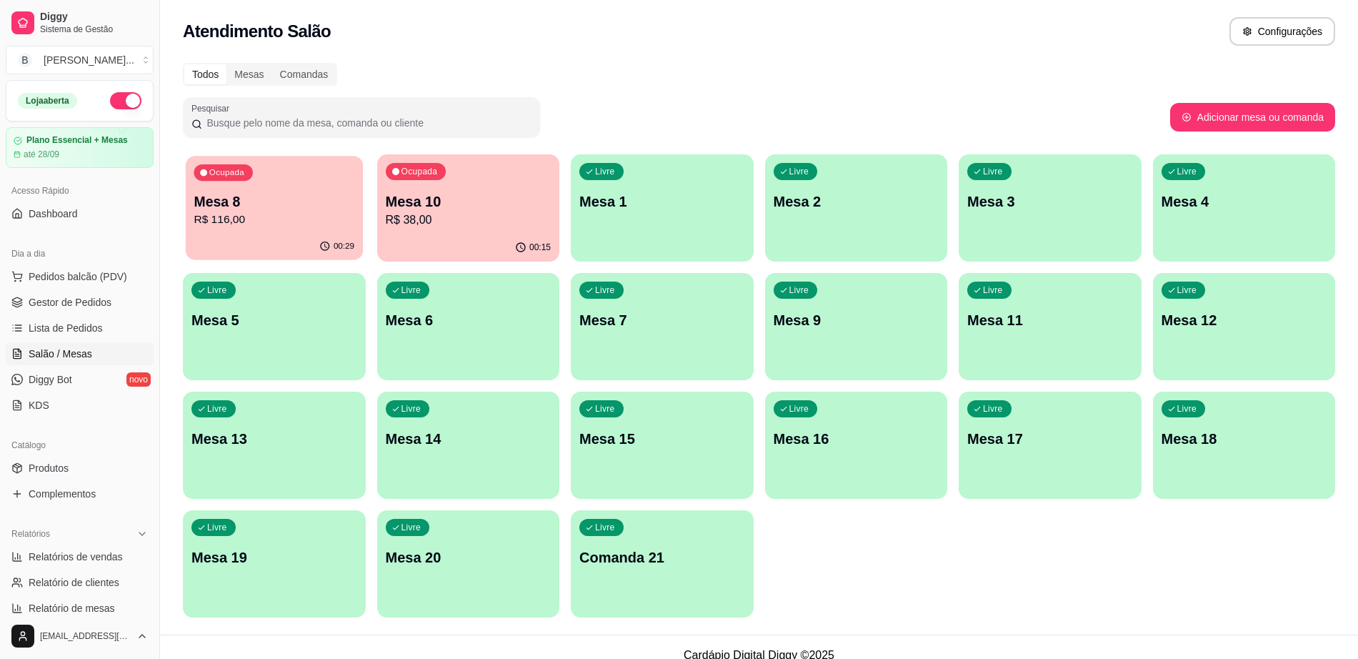
click at [308, 207] on p "Mesa 8" at bounding box center [274, 201] width 161 height 19
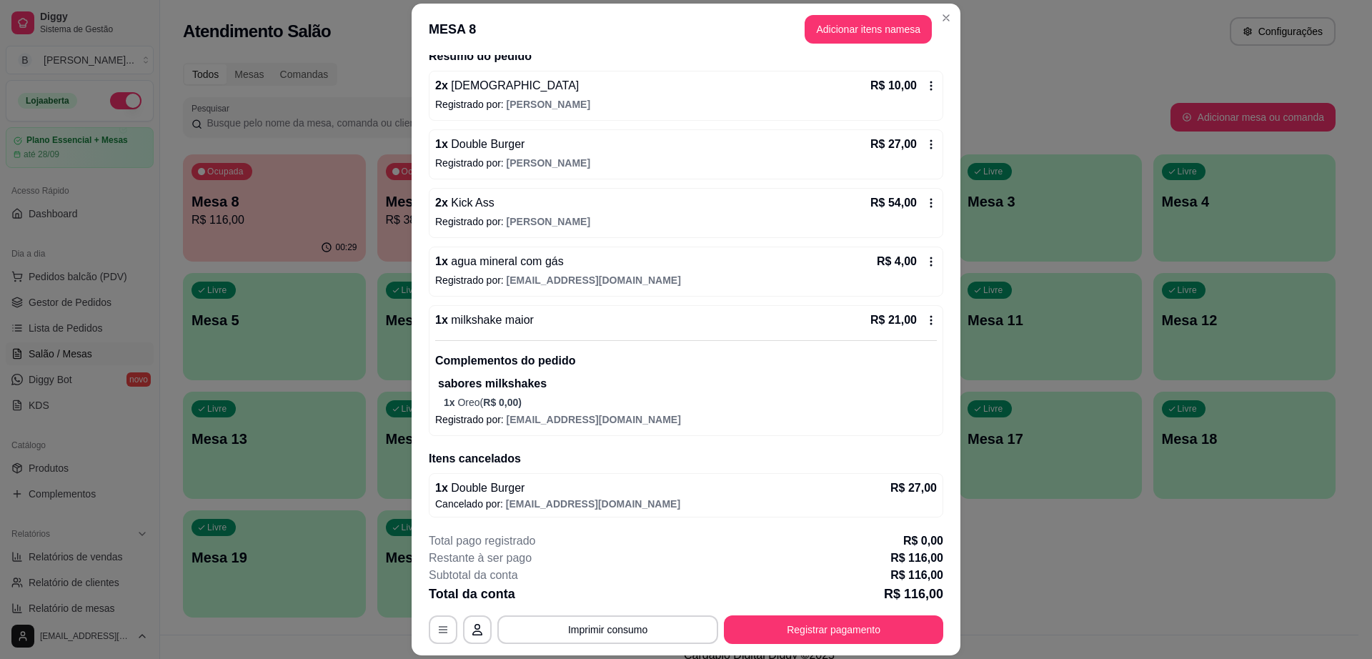
scroll to position [121, 0]
click at [822, 29] on button "Adicionar itens na mesa" at bounding box center [868, 29] width 127 height 29
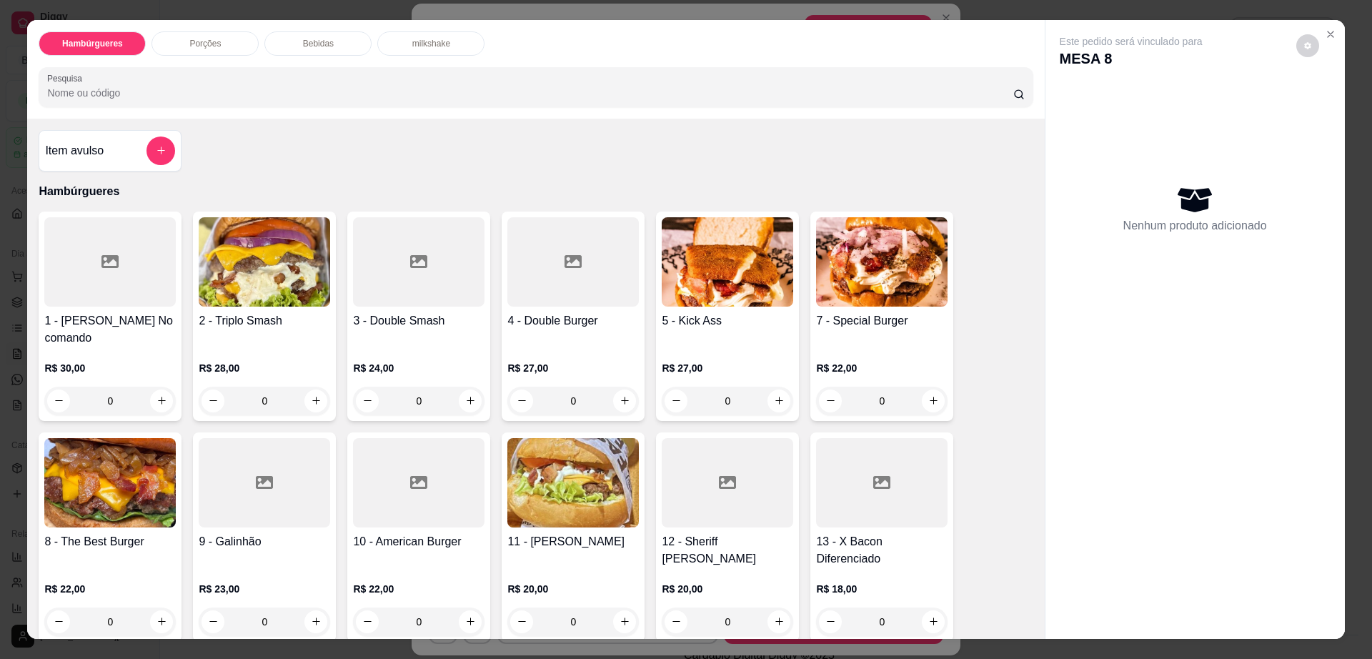
click at [303, 47] on p "Bebidas" at bounding box center [318, 43] width 31 height 11
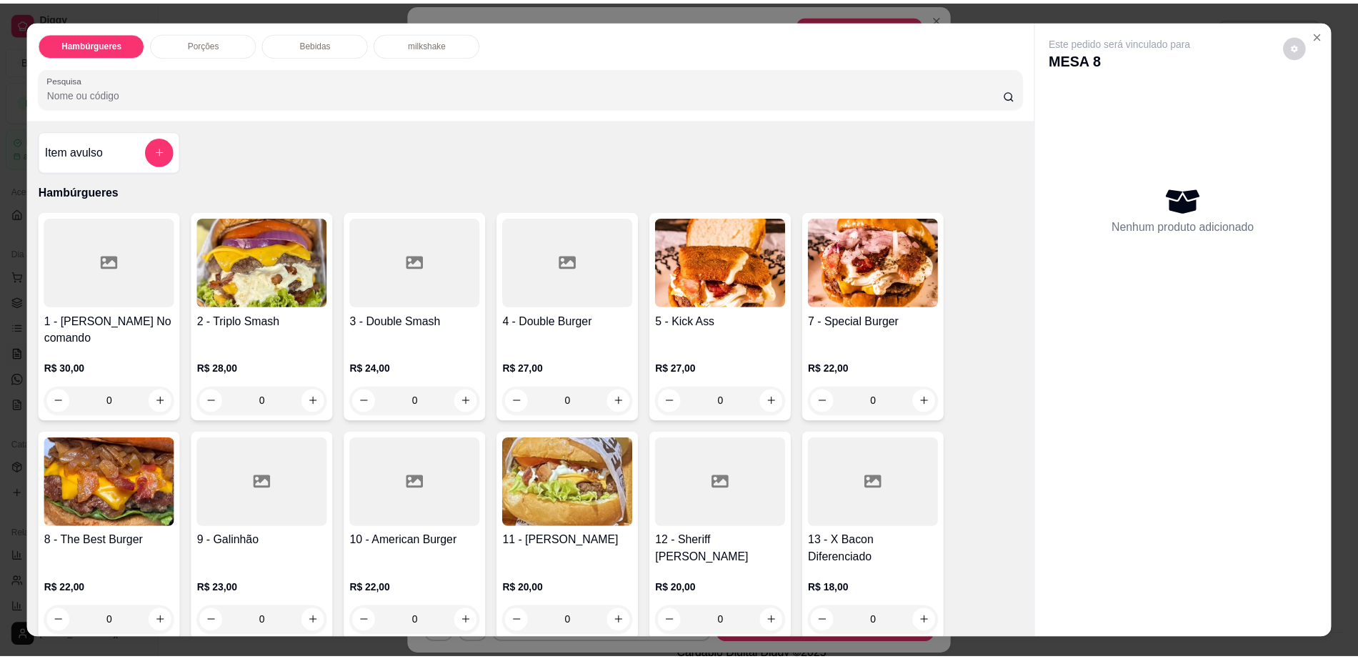
scroll to position [26, 0]
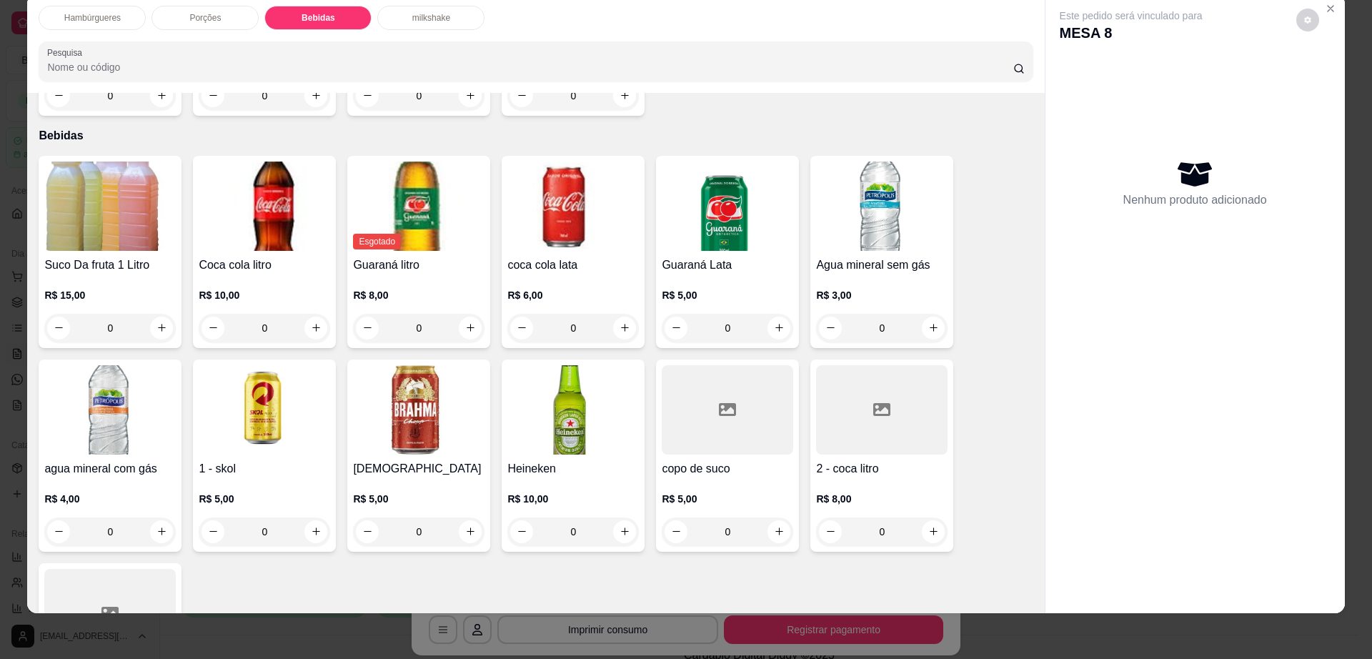
click at [858, 410] on div at bounding box center [881, 409] width 131 height 89
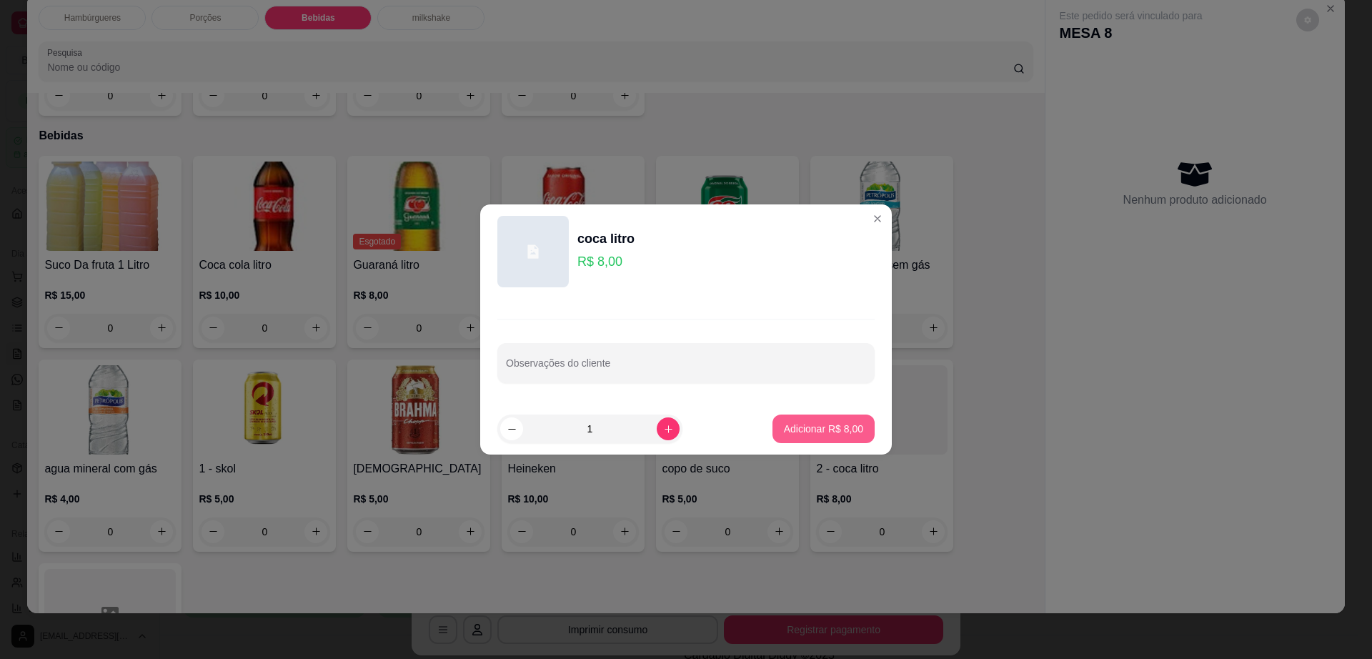
click at [835, 431] on p "Adicionar R$ 8,00" at bounding box center [823, 429] width 79 height 14
type input "1"
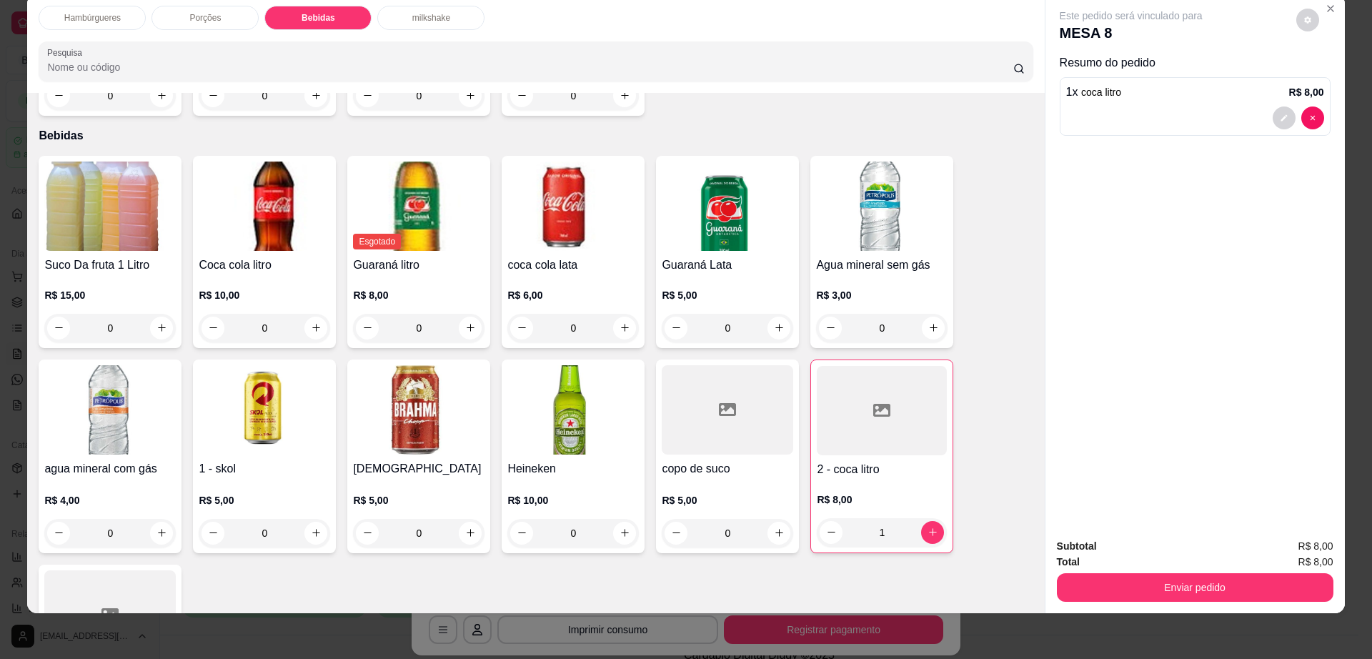
click at [354, 408] on img at bounding box center [418, 409] width 131 height 89
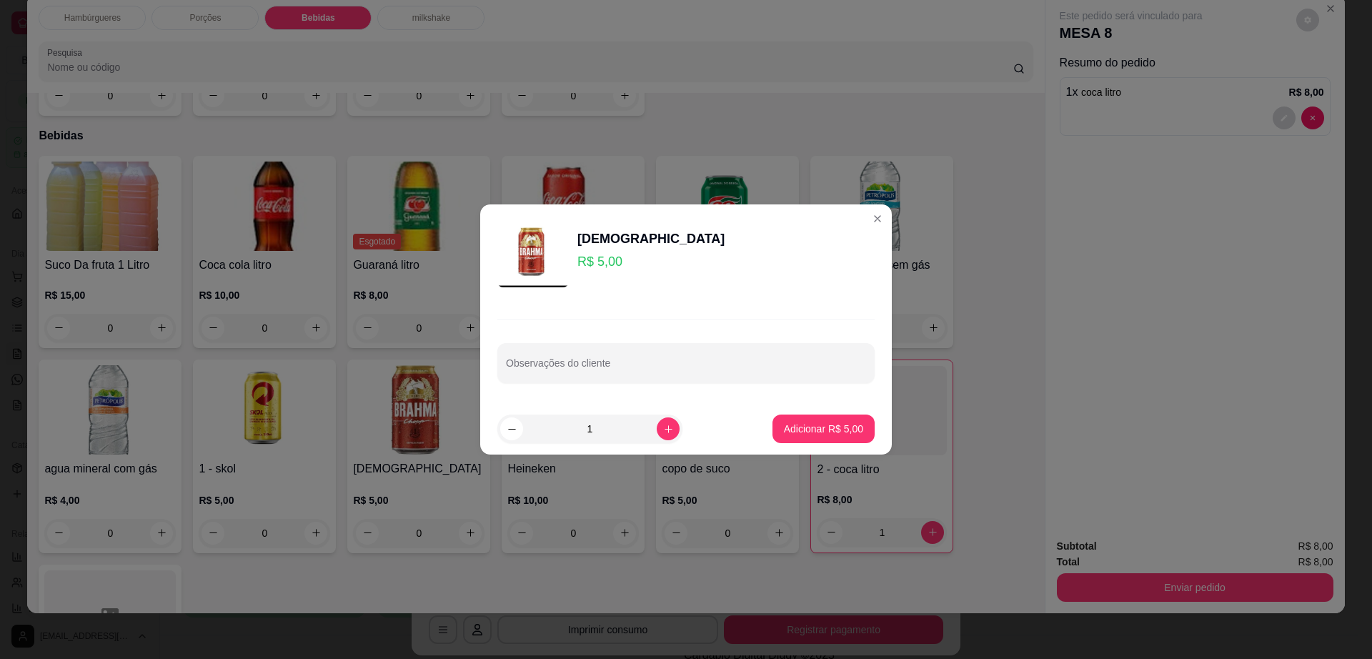
click at [835, 444] on footer "1 Adicionar R$ 5,00" at bounding box center [686, 428] width 412 height 51
click at [816, 429] on p "Adicionar R$ 5,00" at bounding box center [823, 429] width 79 height 14
type input "1"
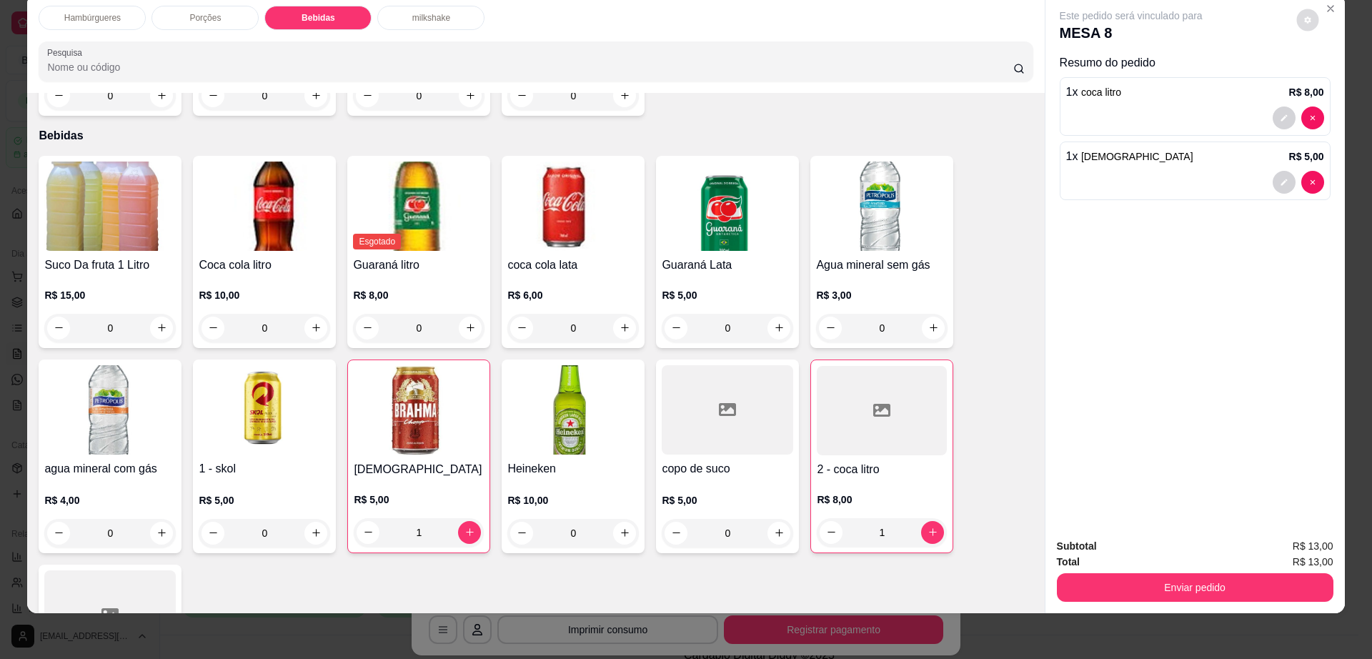
click at [1303, 17] on icon "decrease-product-quantity" at bounding box center [1307, 20] width 9 height 9
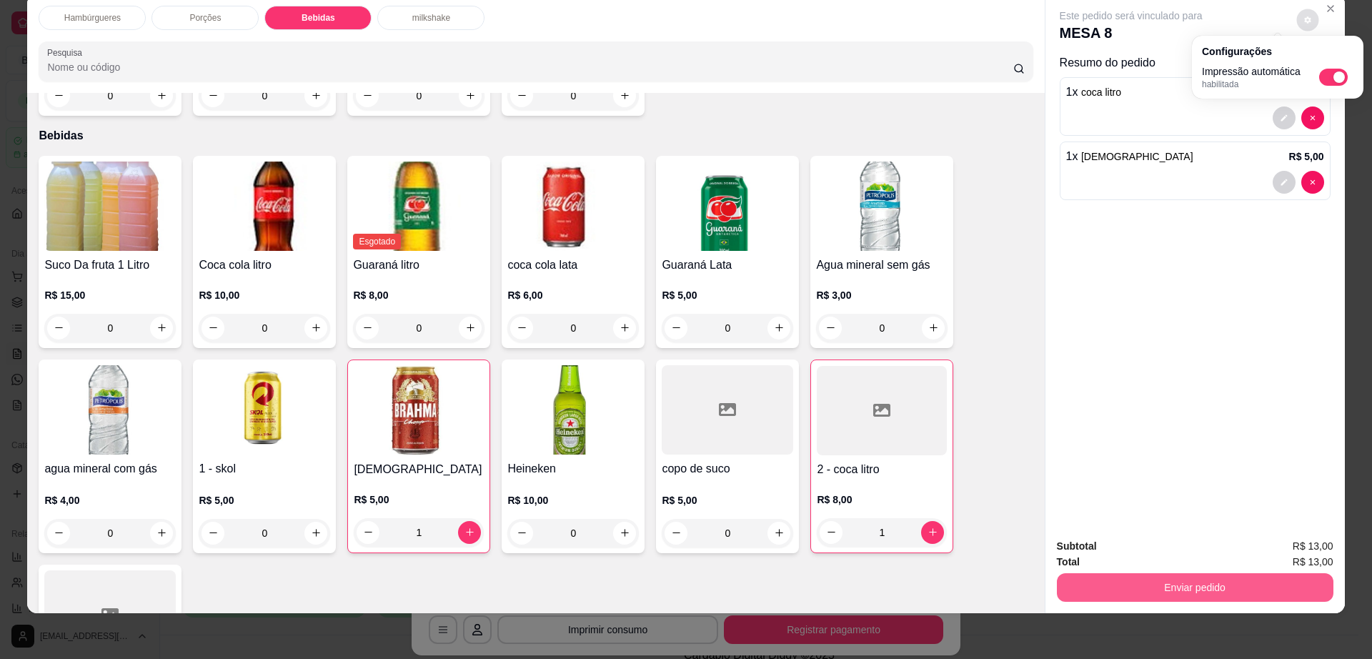
click at [1188, 581] on button "Enviar pedido" at bounding box center [1195, 587] width 277 height 29
click at [1095, 587] on button "Enviar pedido" at bounding box center [1195, 587] width 277 height 29
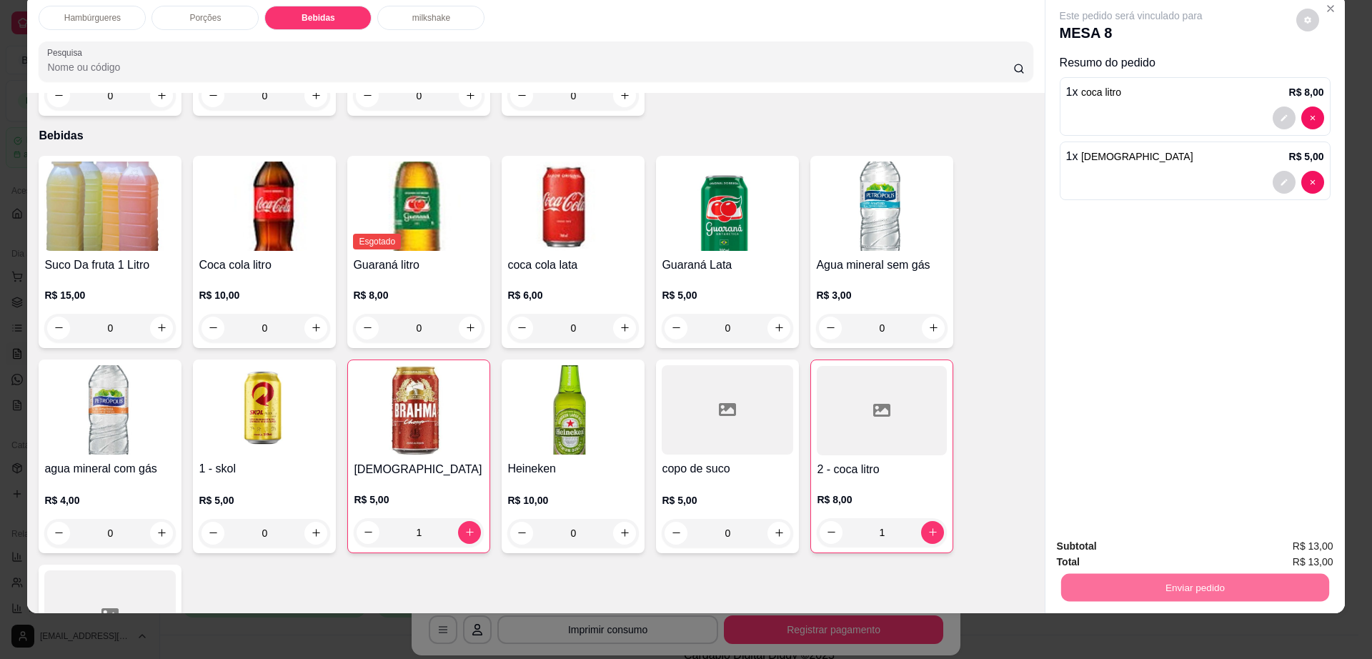
click at [1093, 552] on button "Não registrar e enviar pedido" at bounding box center [1146, 552] width 144 height 26
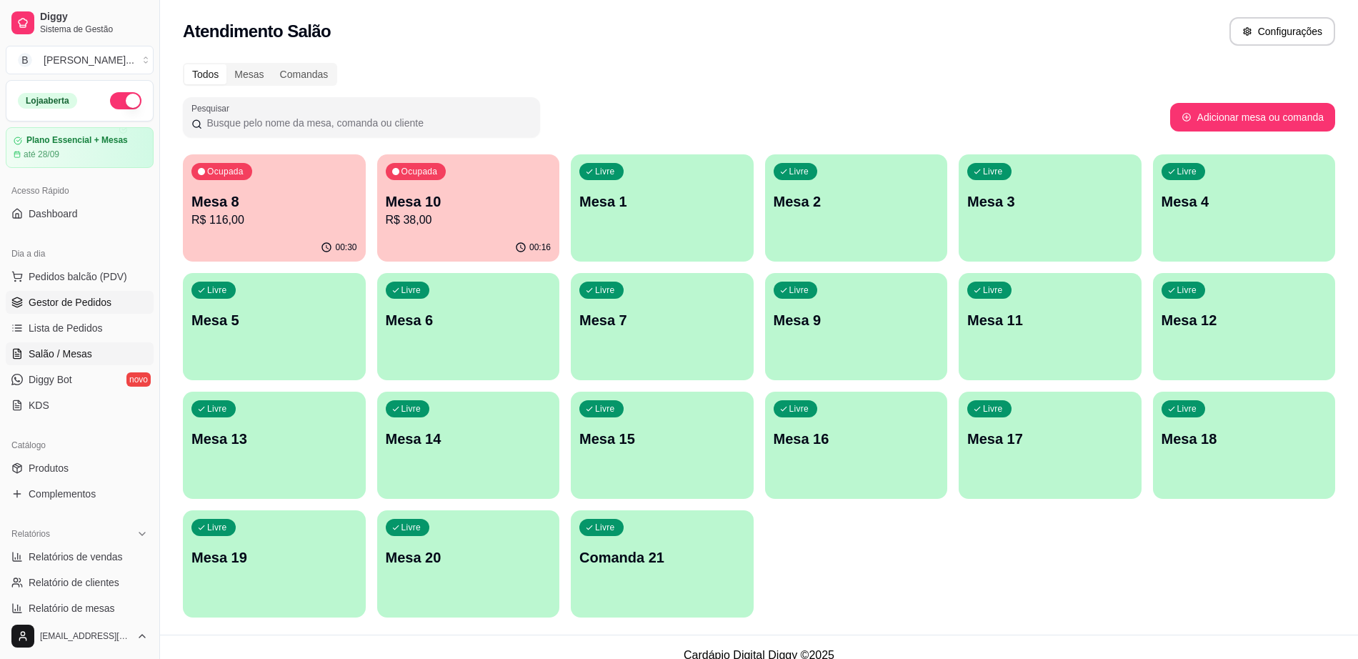
click at [104, 305] on span "Gestor de Pedidos" at bounding box center [70, 302] width 83 height 14
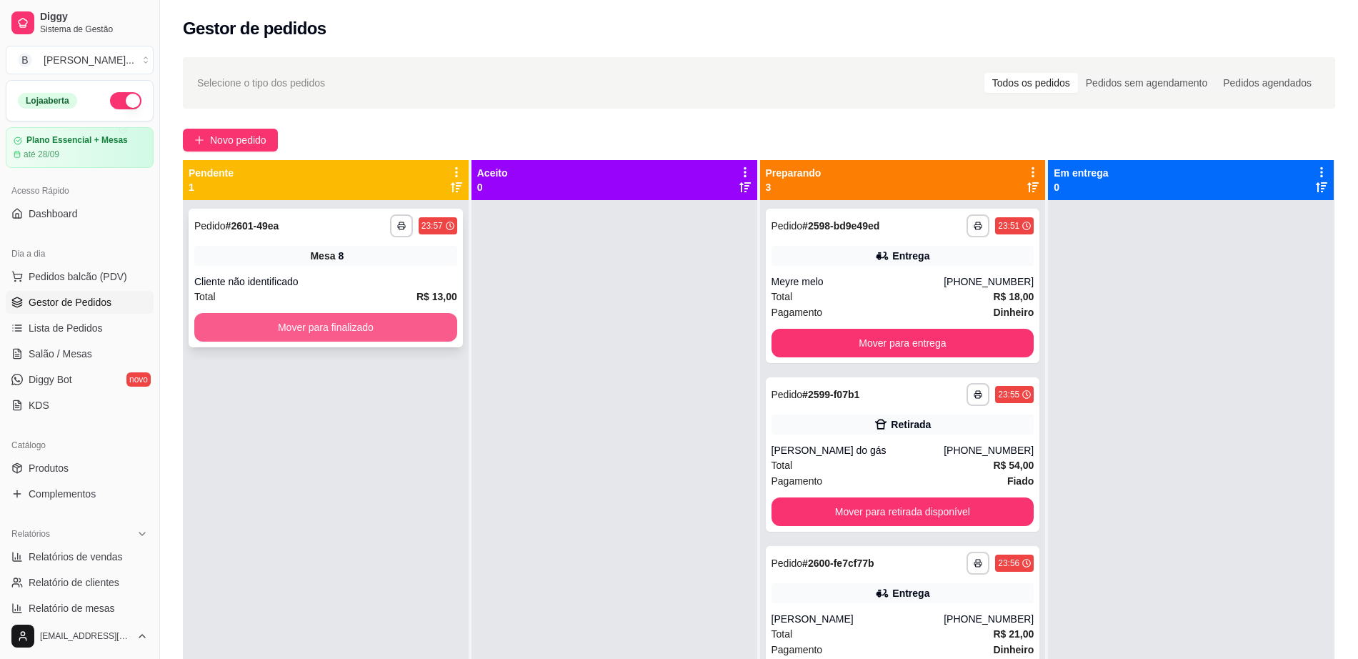
click at [362, 322] on button "Mover para finalizado" at bounding box center [325, 327] width 263 height 29
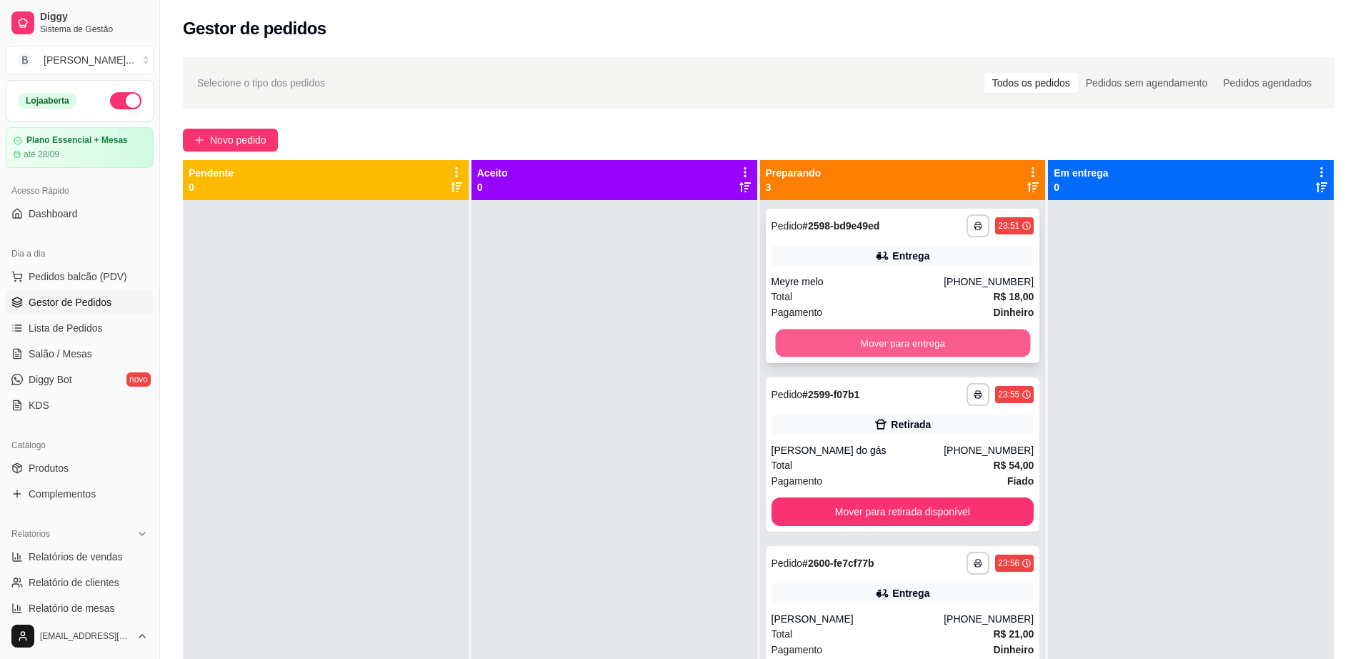
click at [813, 335] on button "Mover para entrega" at bounding box center [902, 343] width 255 height 28
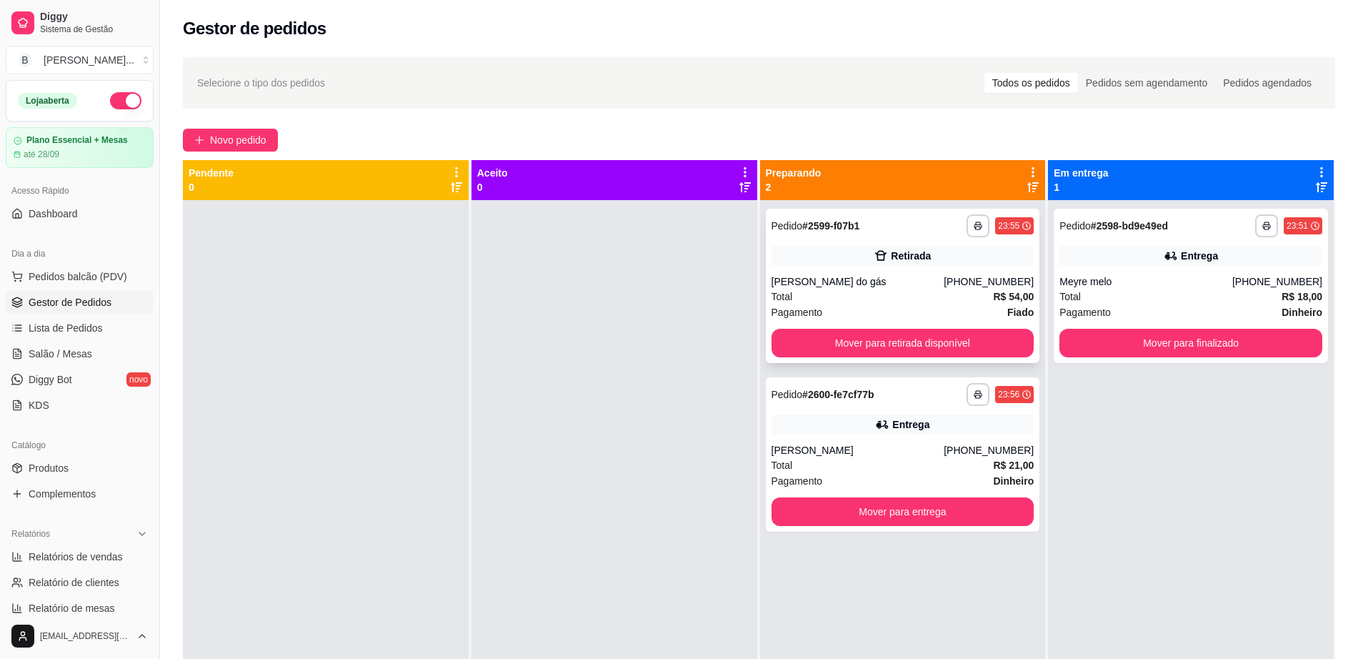
scroll to position [40, 0]
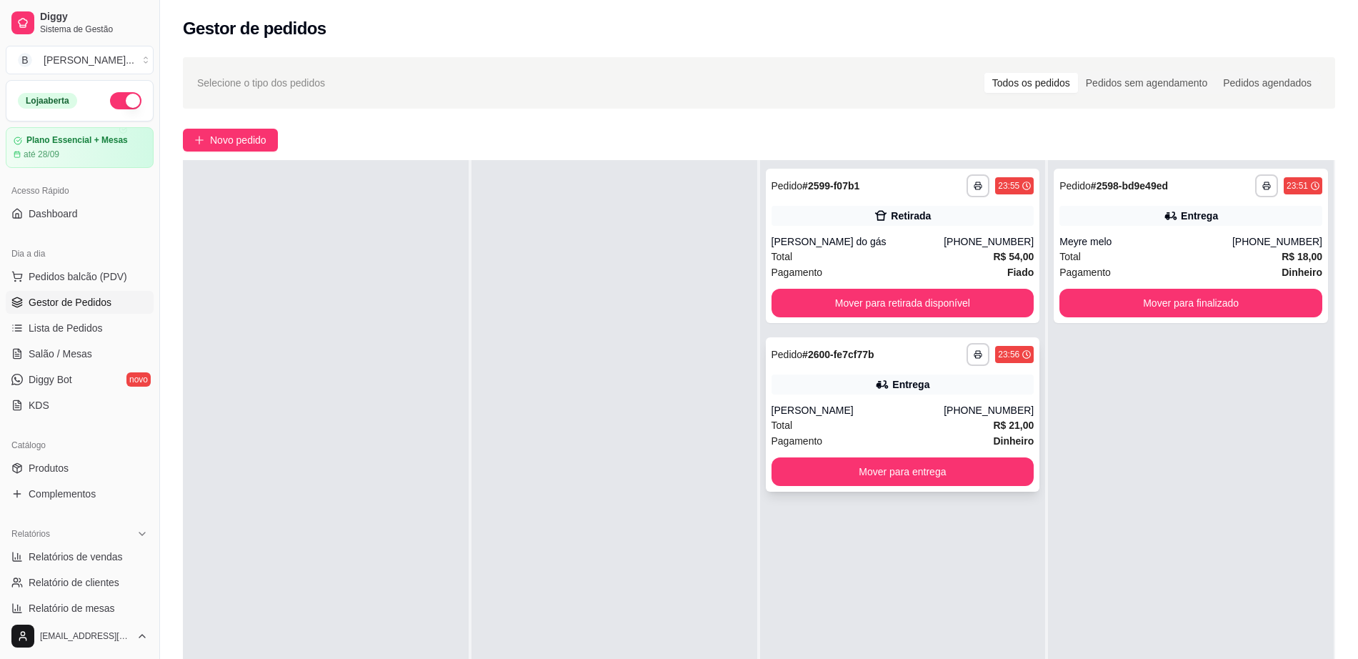
click at [918, 437] on div "Pagamento Dinheiro" at bounding box center [903, 441] width 263 height 16
click at [860, 475] on button "Mover para entrega" at bounding box center [902, 472] width 255 height 28
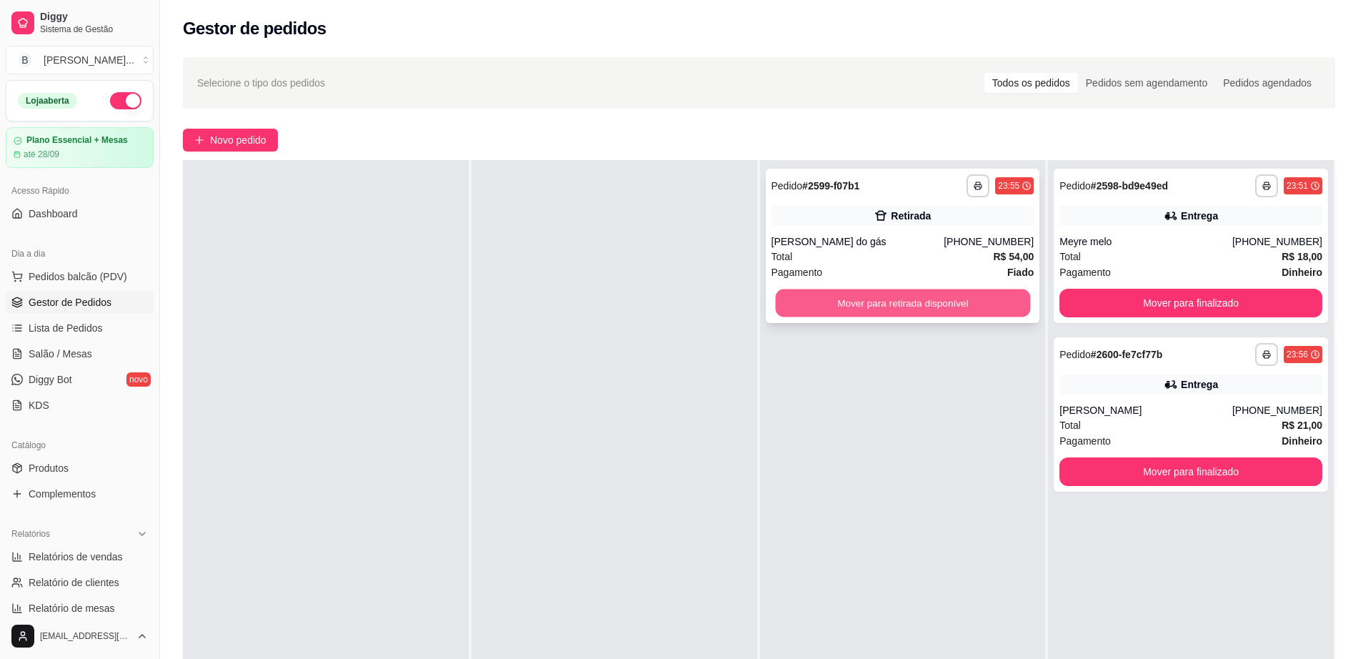
click at [967, 295] on button "Mover para retirada disponível" at bounding box center [902, 303] width 255 height 28
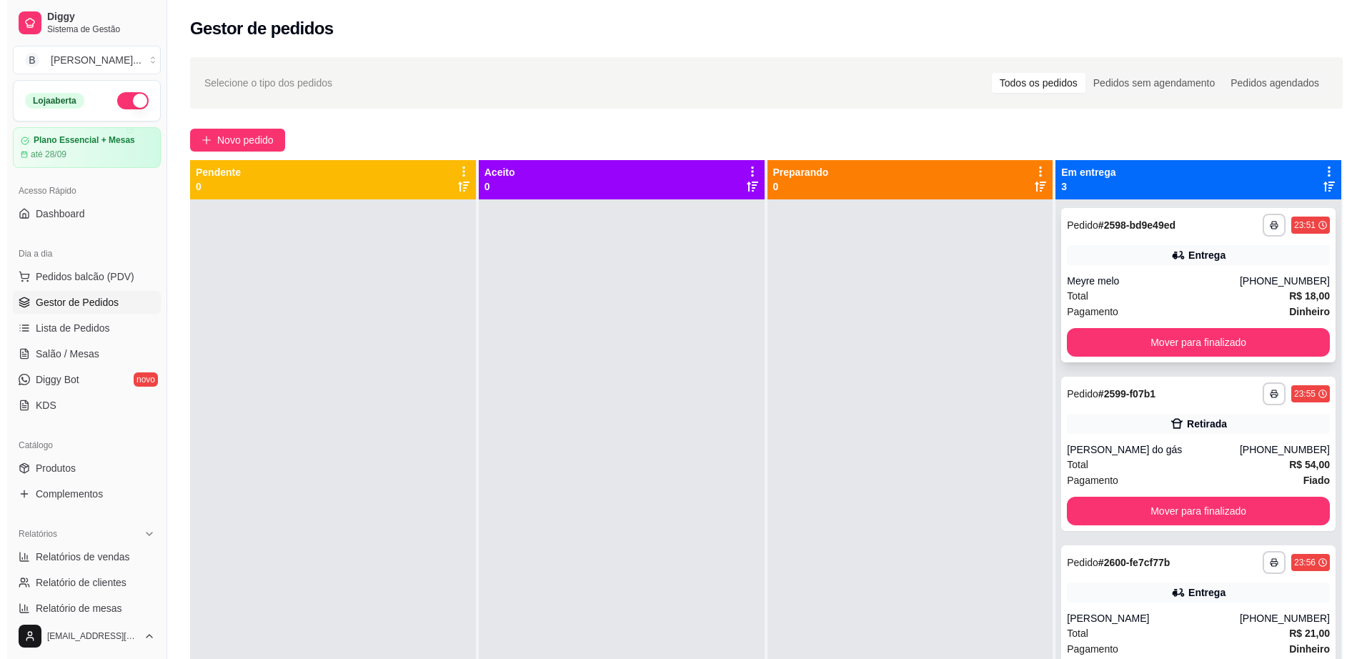
scroll to position [0, 0]
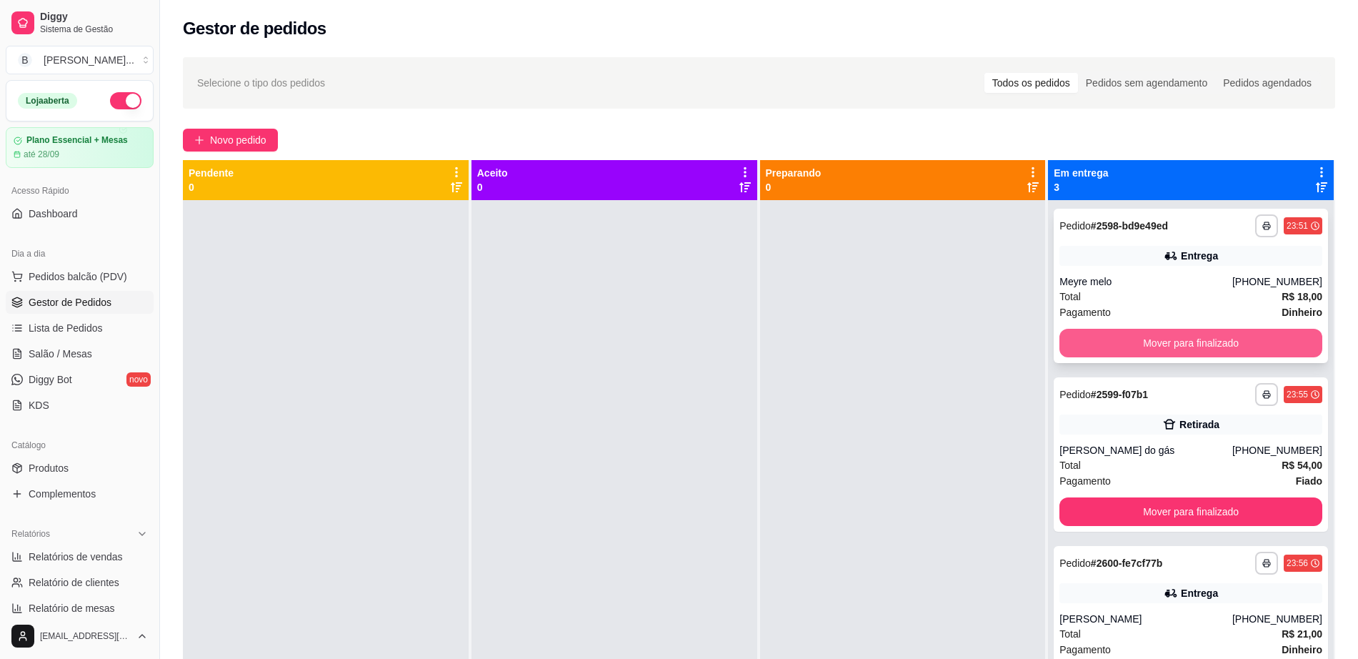
click at [1107, 333] on button "Mover para finalizado" at bounding box center [1191, 343] width 263 height 29
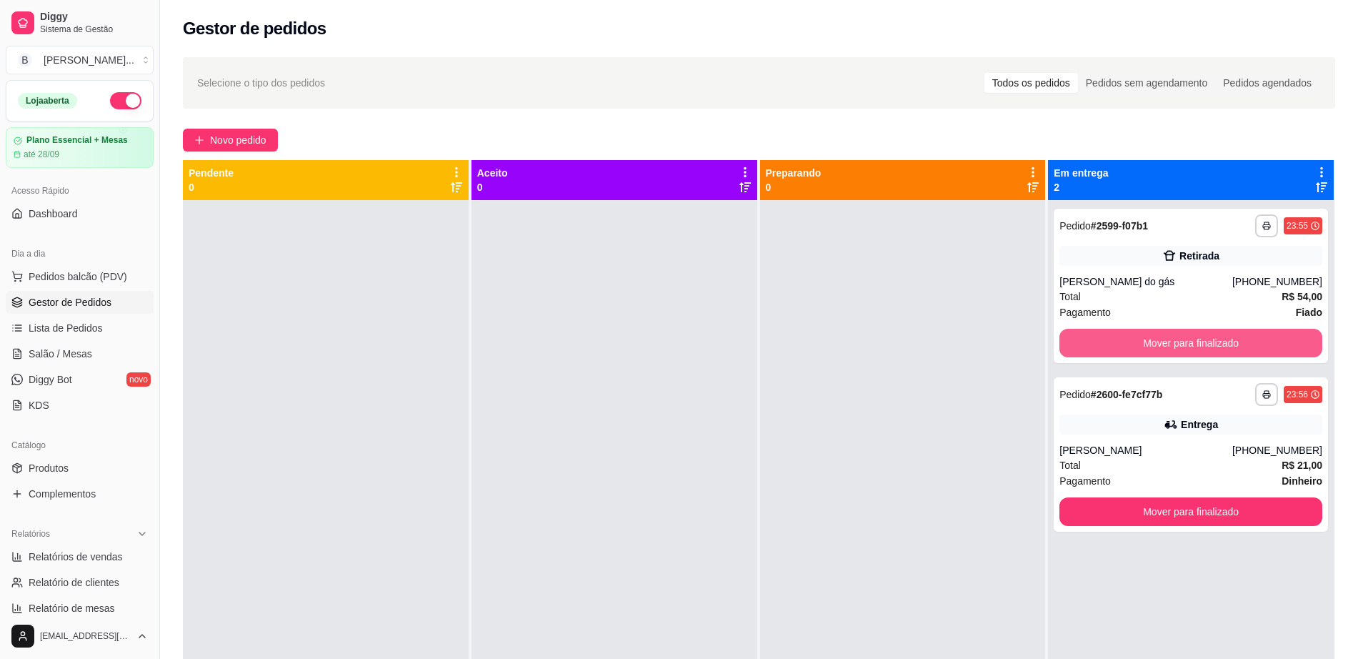
click at [1109, 332] on button "Mover para finalizado" at bounding box center [1191, 343] width 263 height 29
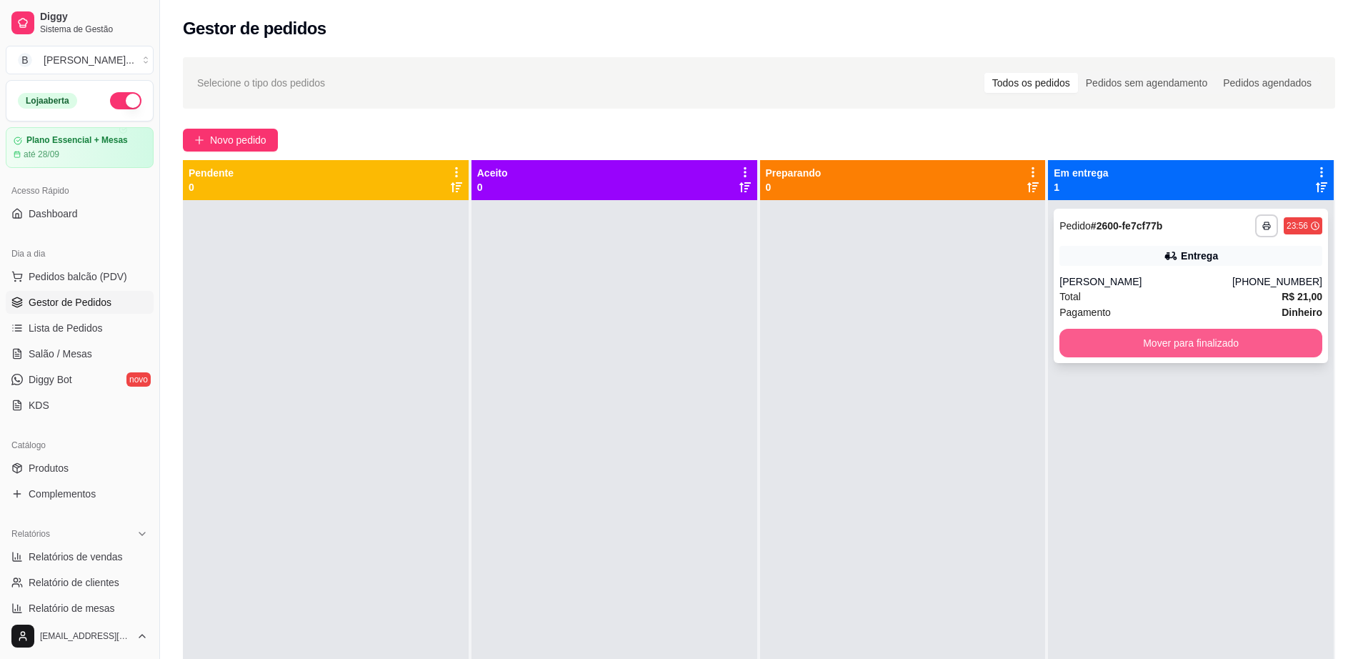
click at [1111, 336] on button "Mover para finalizado" at bounding box center [1191, 343] width 263 height 29
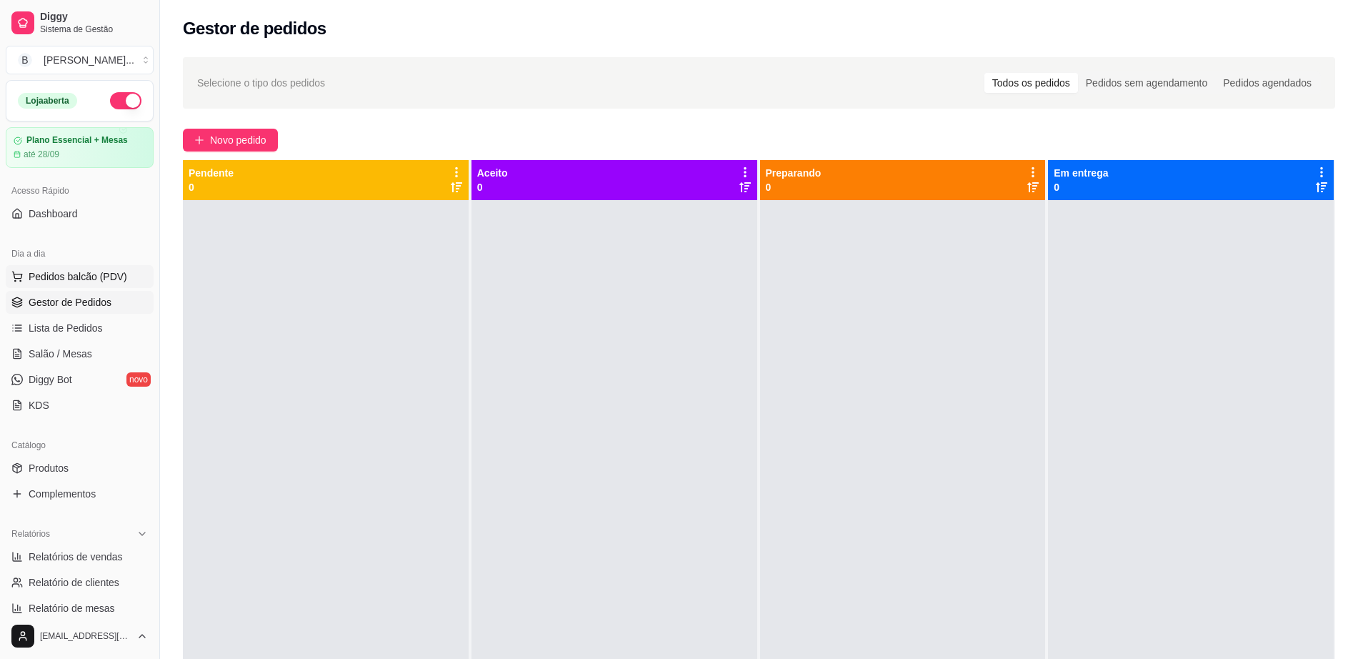
click at [101, 276] on span "Pedidos balcão (PDV)" at bounding box center [78, 276] width 99 height 14
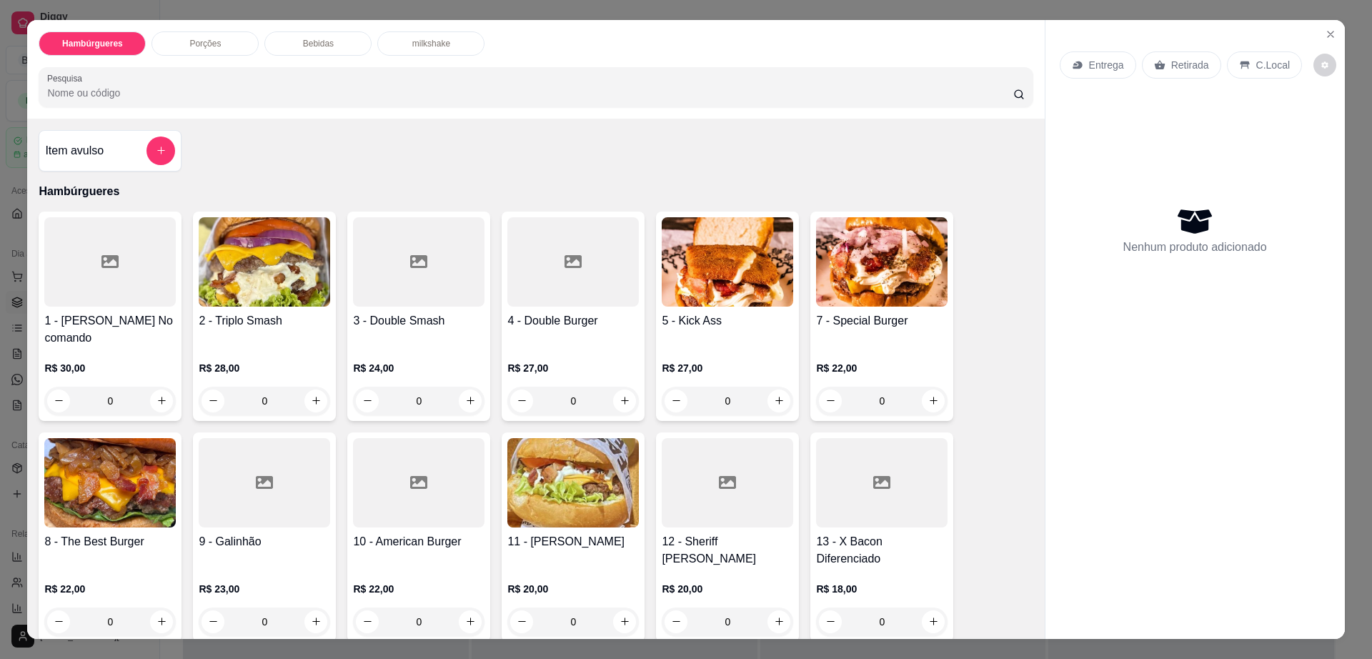
click at [549, 515] on div "11 - Docheff R$ 20,00 0" at bounding box center [573, 536] width 143 height 209
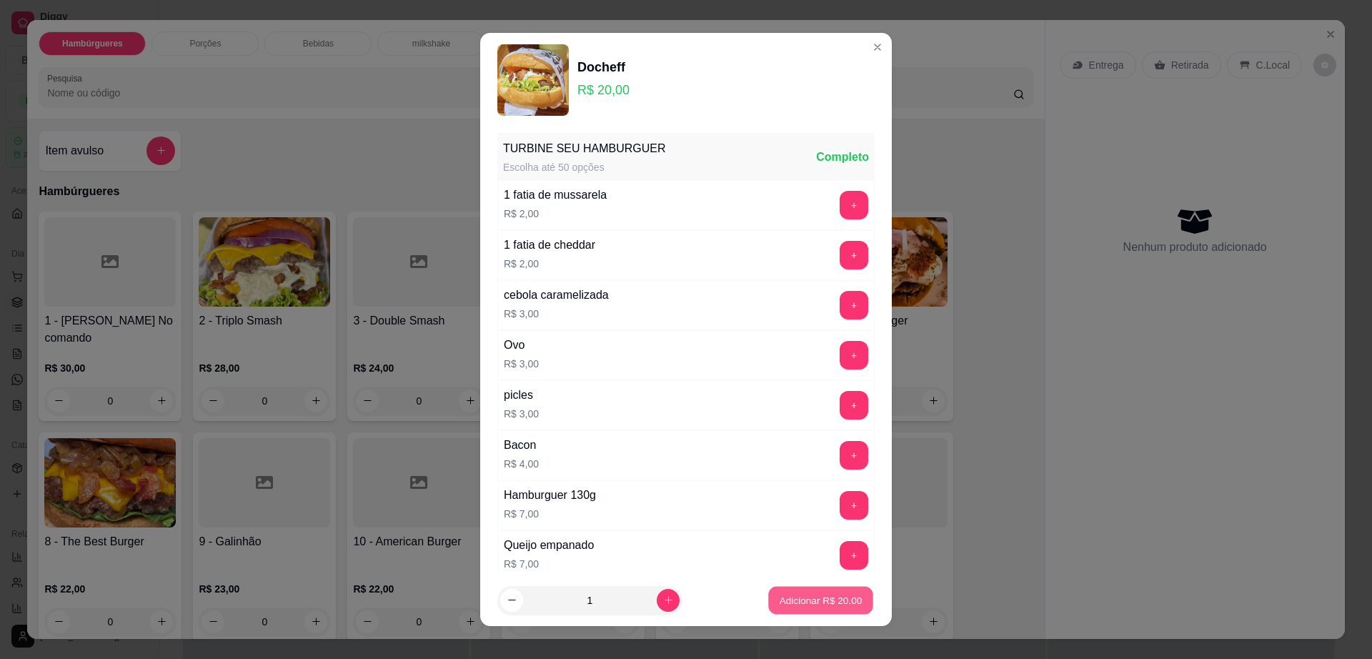
click at [793, 588] on button "Adicionar R$ 20,00" at bounding box center [820, 601] width 105 height 28
type input "1"
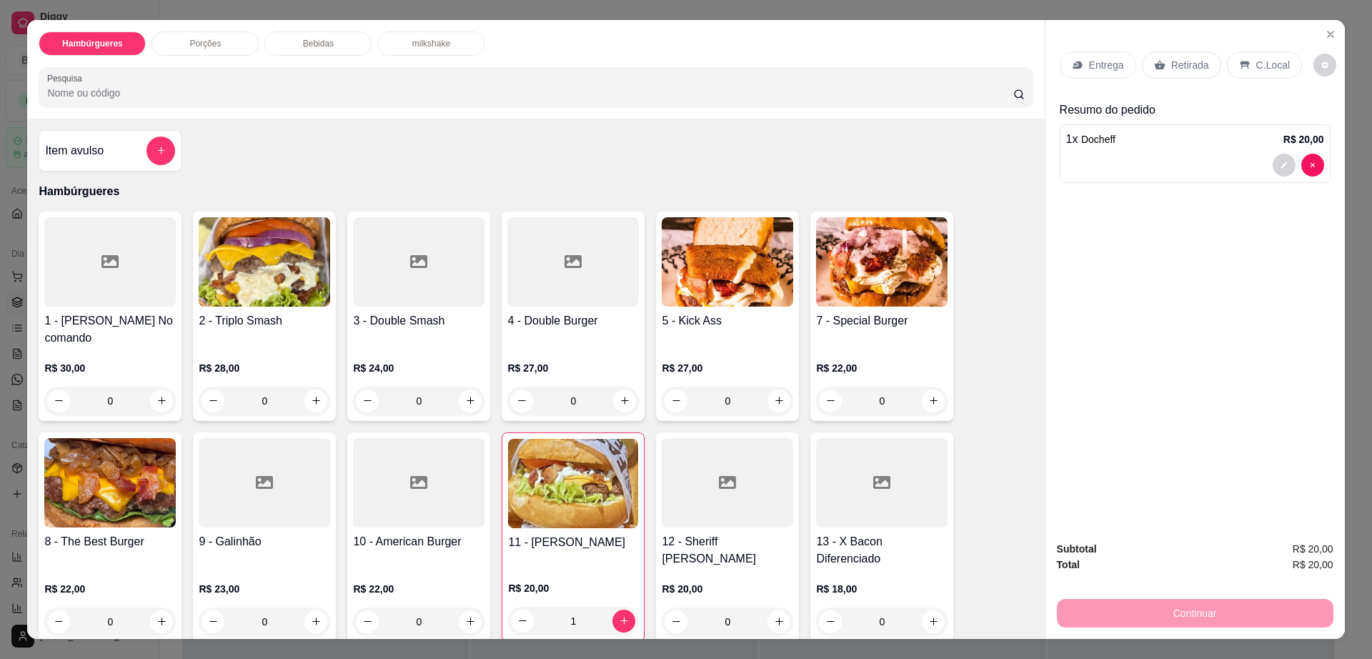
click at [1080, 56] on div "Entrega" at bounding box center [1098, 64] width 76 height 27
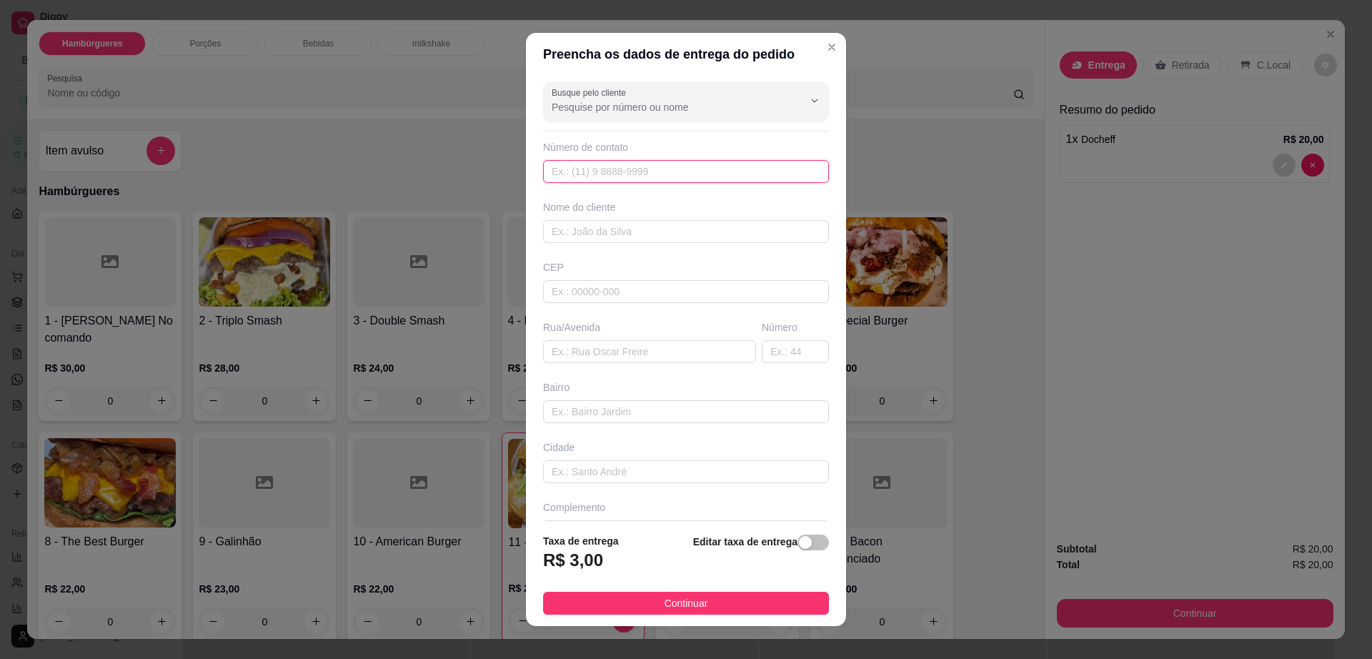
click at [598, 170] on input "text" at bounding box center [686, 171] width 286 height 23
paste input "[PHONE_NUMBER]"
type input "[PHONE_NUMBER]"
click at [615, 291] on input "text" at bounding box center [686, 291] width 286 height 23
paste input "45140065"
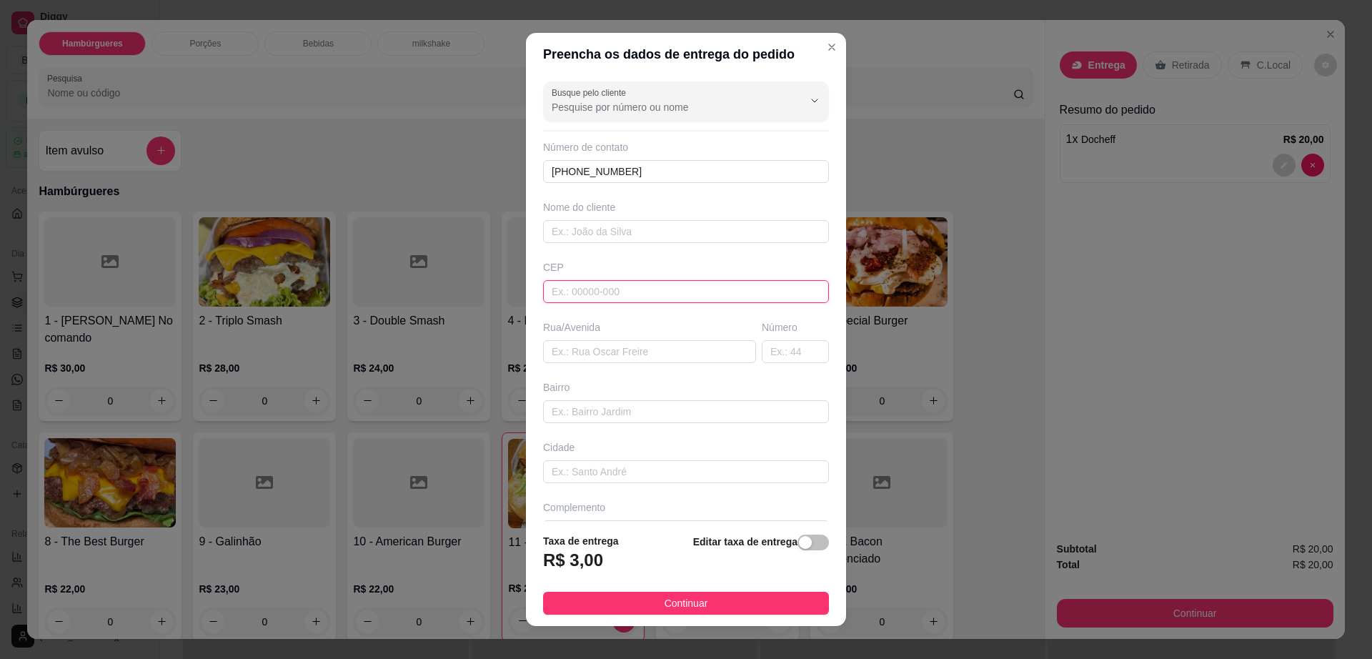
type input "45140065"
type input "[GEOGRAPHIC_DATA]"
type input "Centro"
type input "Itambé"
type input "45140065"
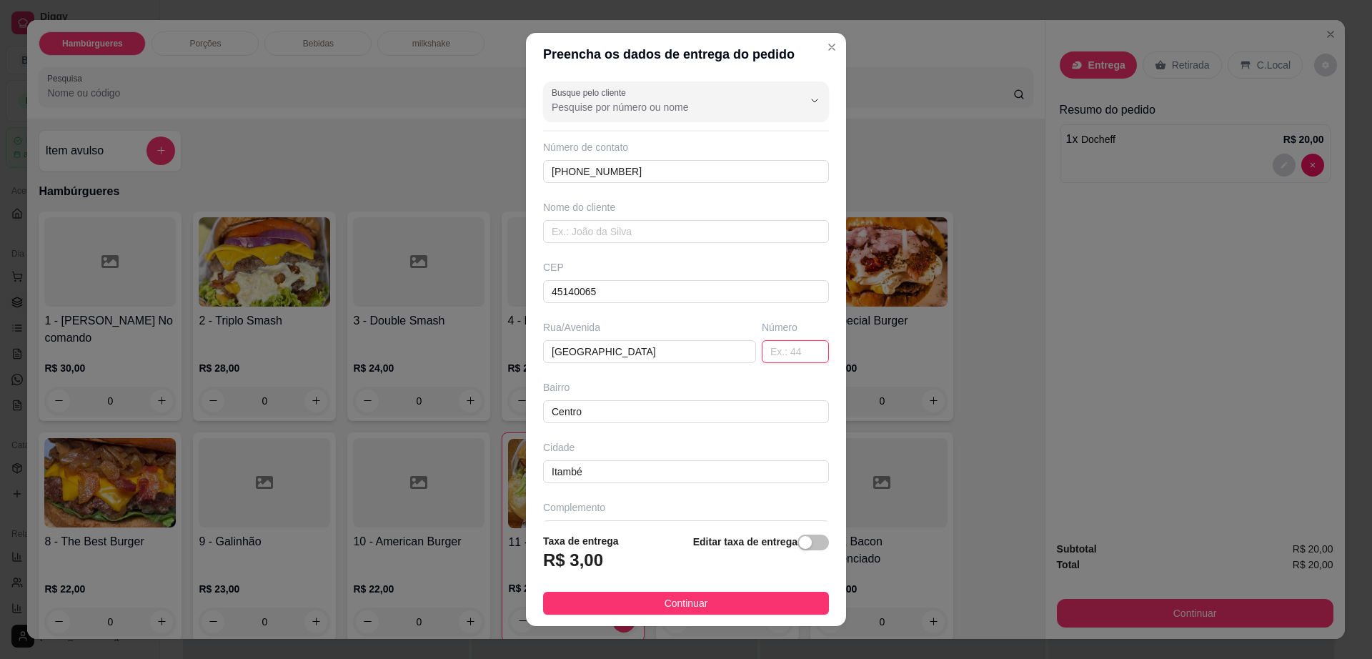
click at [770, 354] on input "text" at bounding box center [795, 351] width 67 height 23
type input "299"
click at [611, 234] on input "text" at bounding box center [686, 231] width 286 height 23
paste input "[PERSON_NAME]"
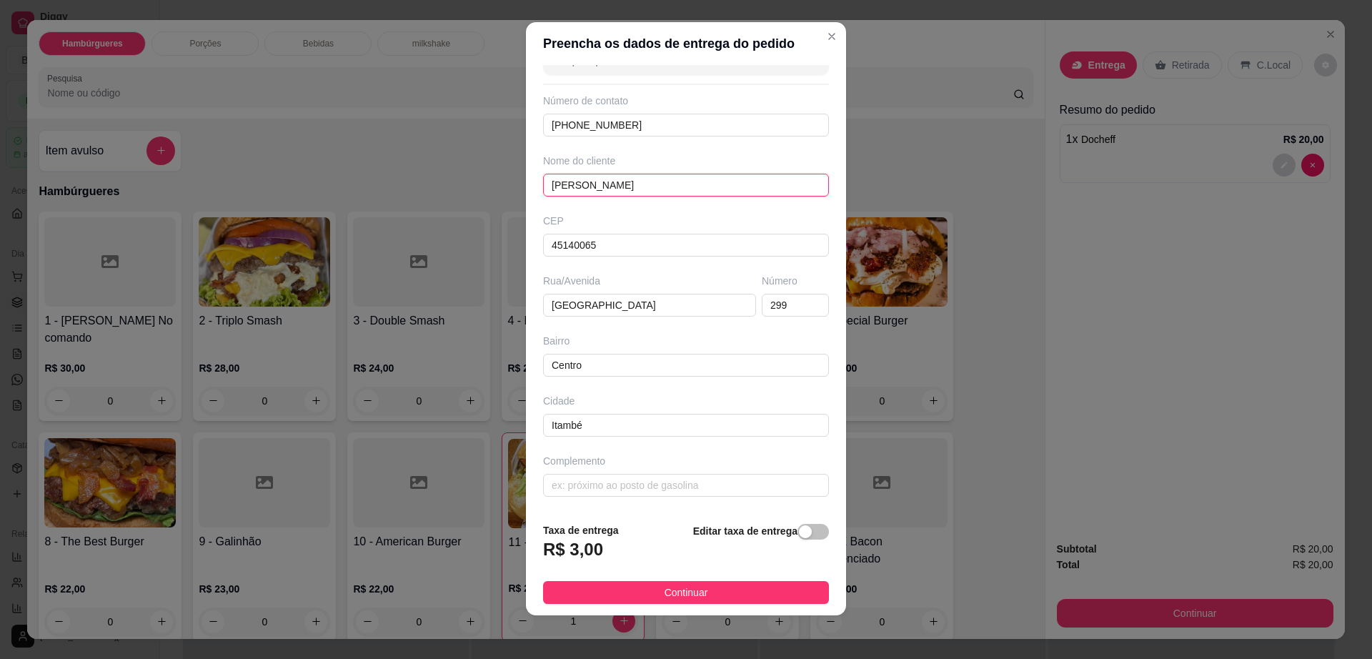
scroll to position [13, 0]
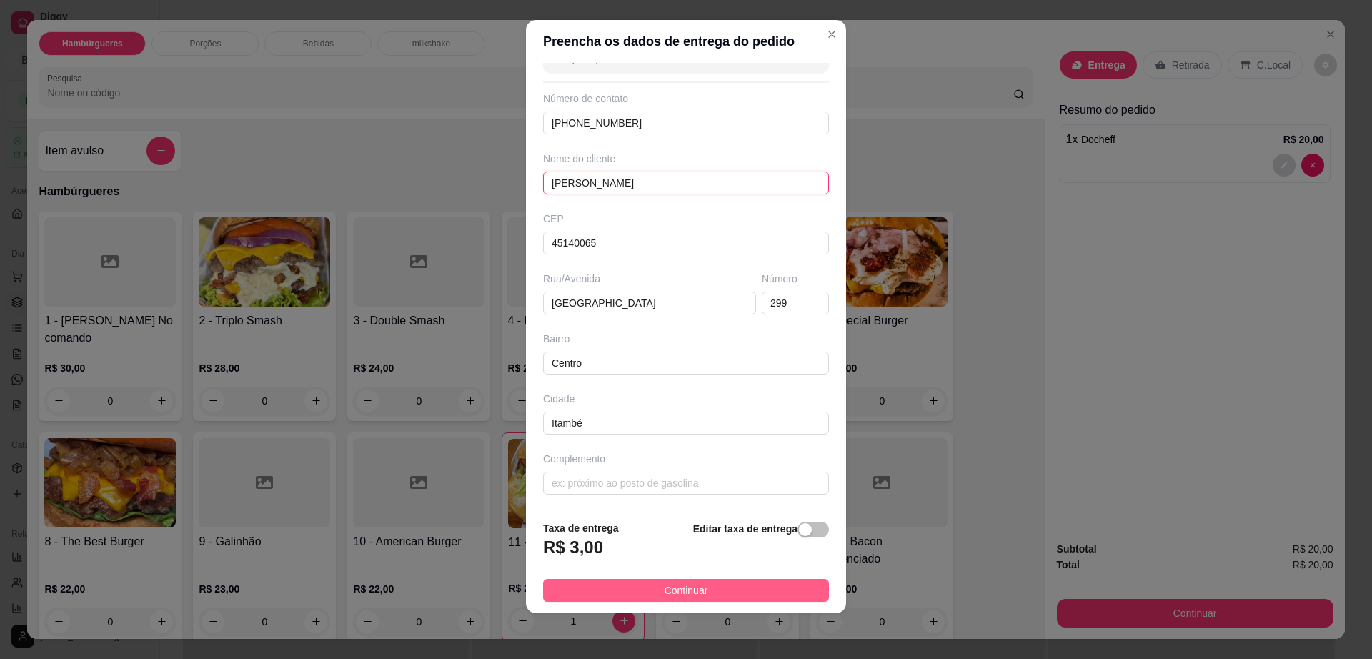
type input "[PERSON_NAME]"
click at [717, 582] on button "Continuar" at bounding box center [686, 590] width 286 height 23
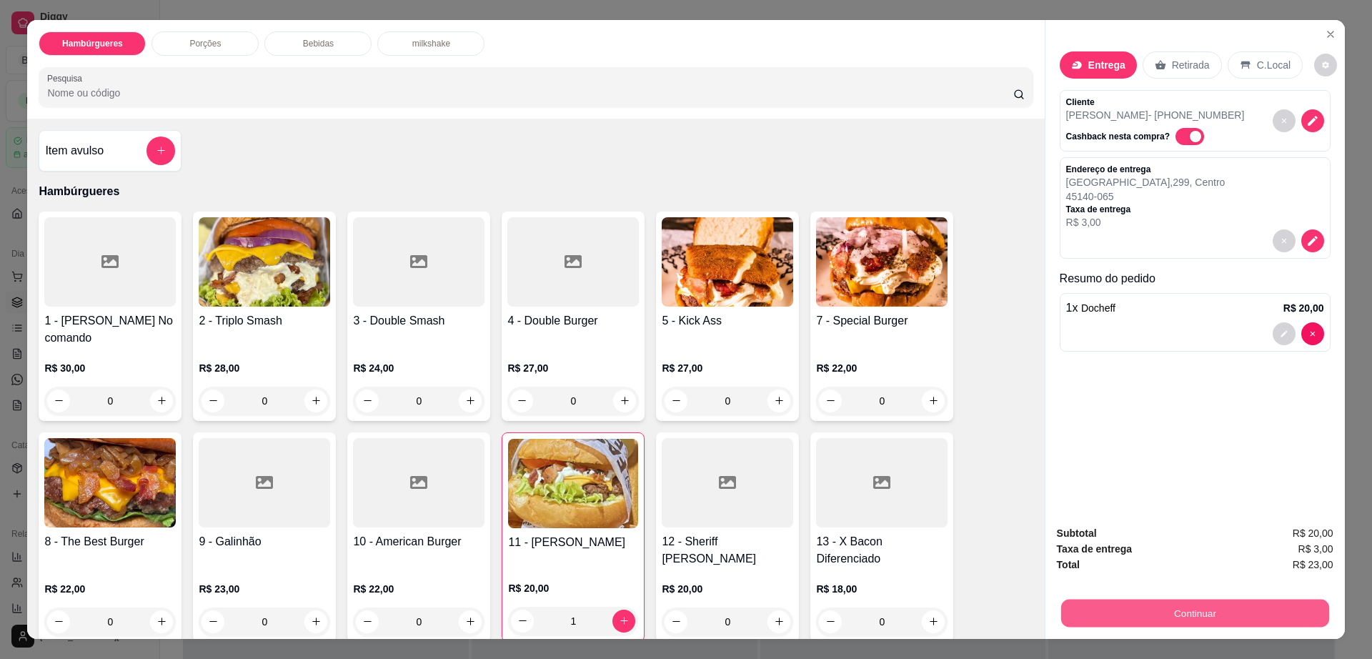
click at [1060, 604] on button "Continuar" at bounding box center [1194, 614] width 268 height 28
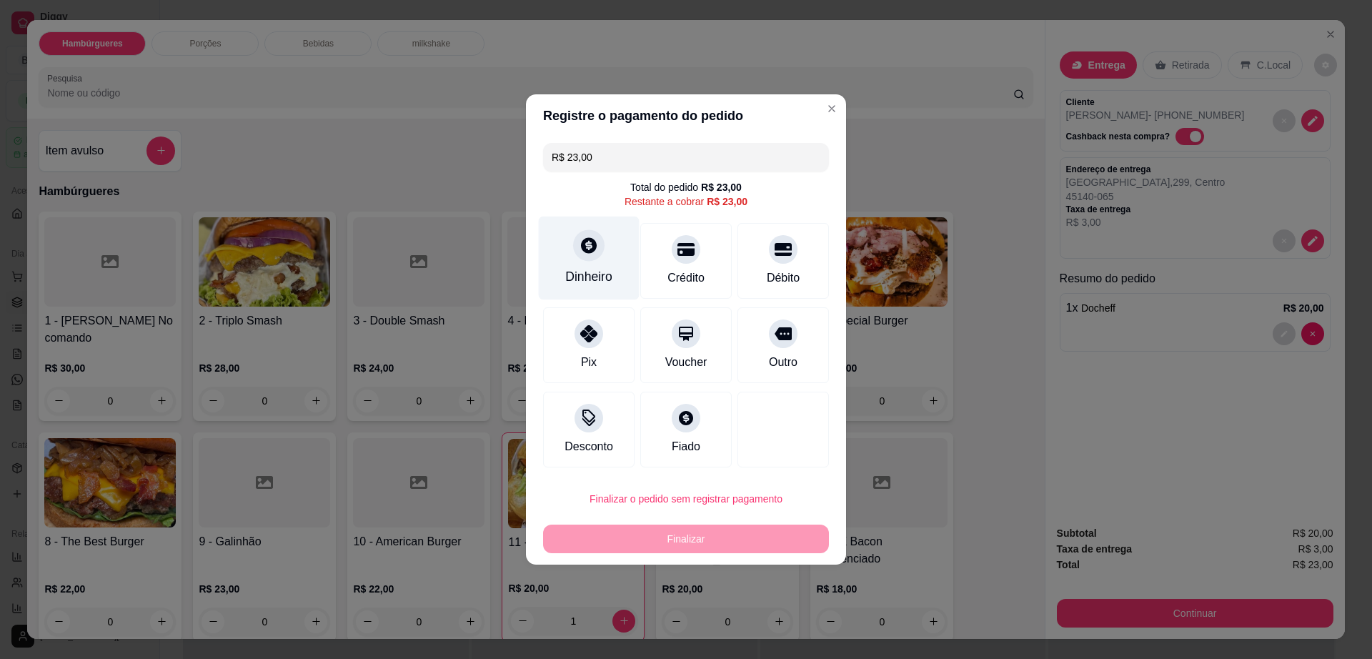
click at [591, 264] on div "Dinheiro" at bounding box center [589, 259] width 101 height 84
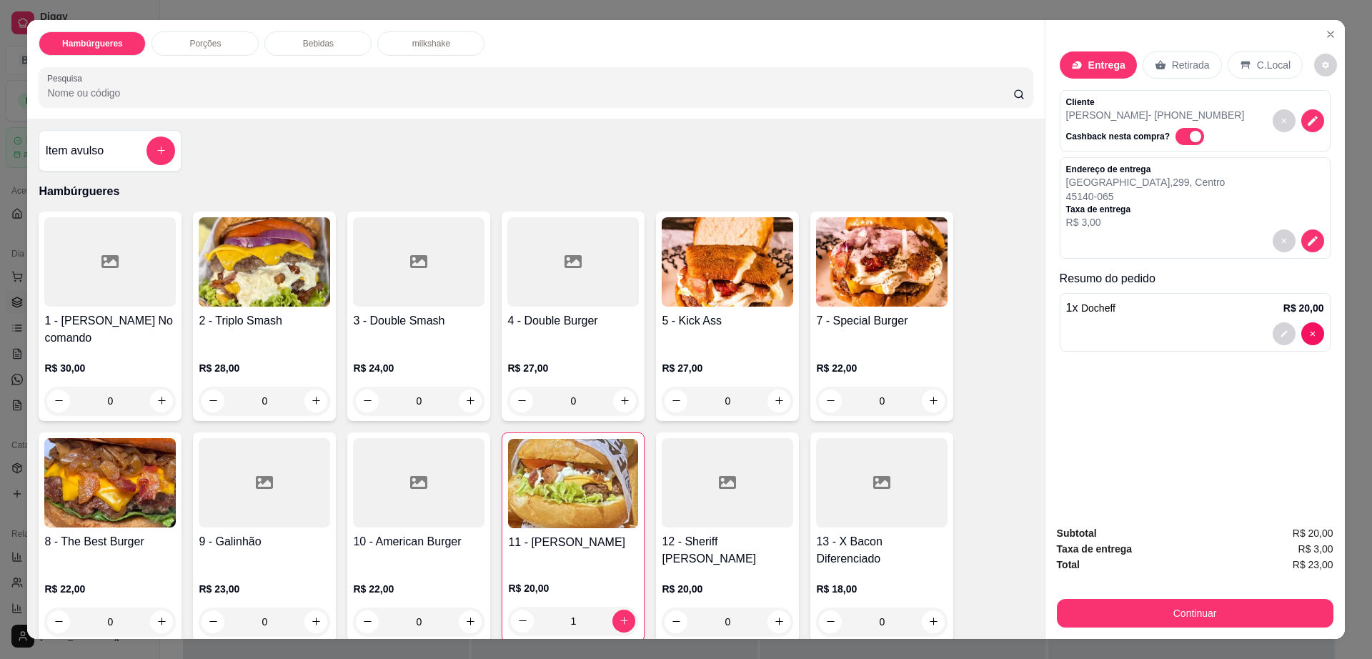
click at [1156, 326] on div at bounding box center [1195, 333] width 258 height 23
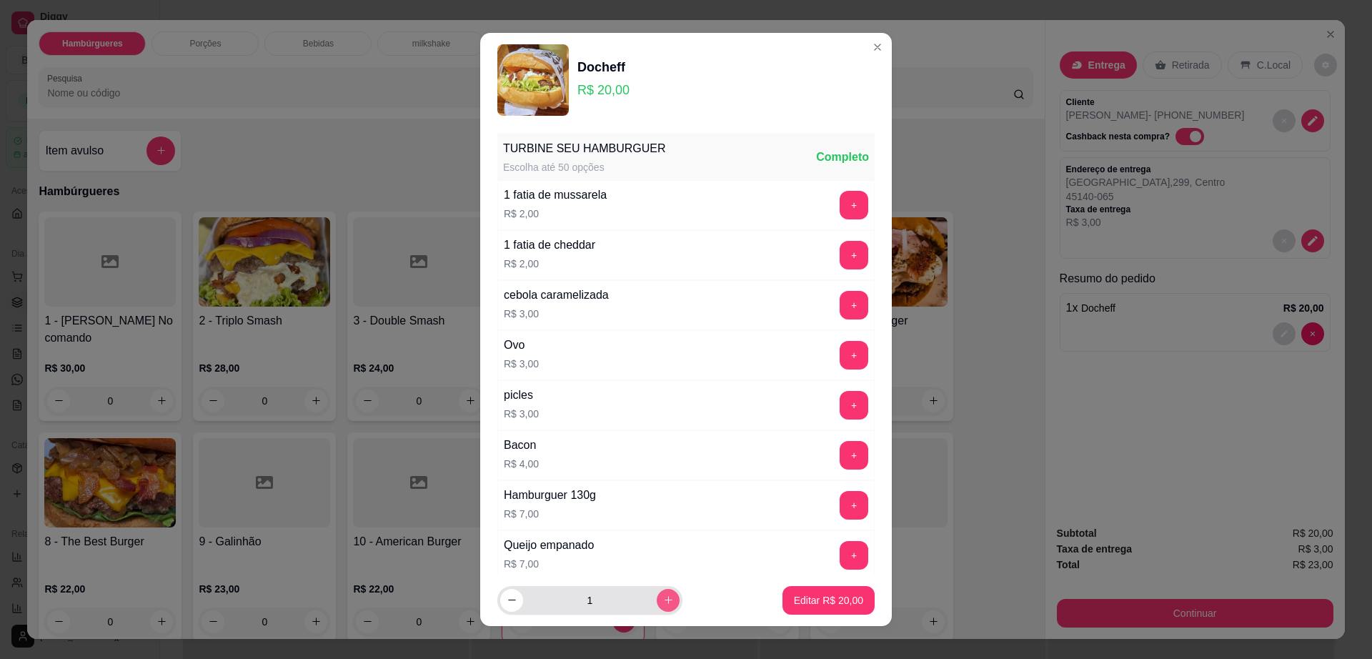
click at [657, 601] on button "increase-product-quantity" at bounding box center [668, 600] width 23 height 23
type input "2"
click at [842, 601] on p "Editar R$ 40,00" at bounding box center [828, 600] width 69 height 14
type input "2"
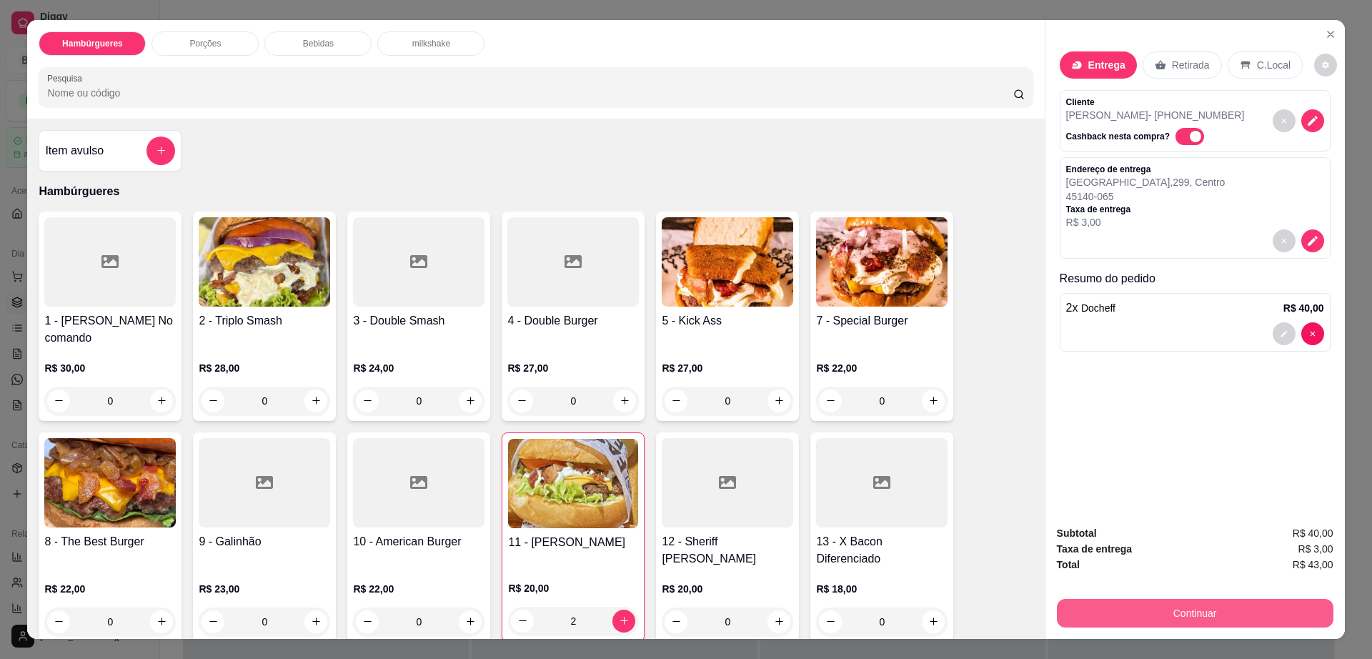
click at [1118, 610] on button "Continuar" at bounding box center [1195, 613] width 277 height 29
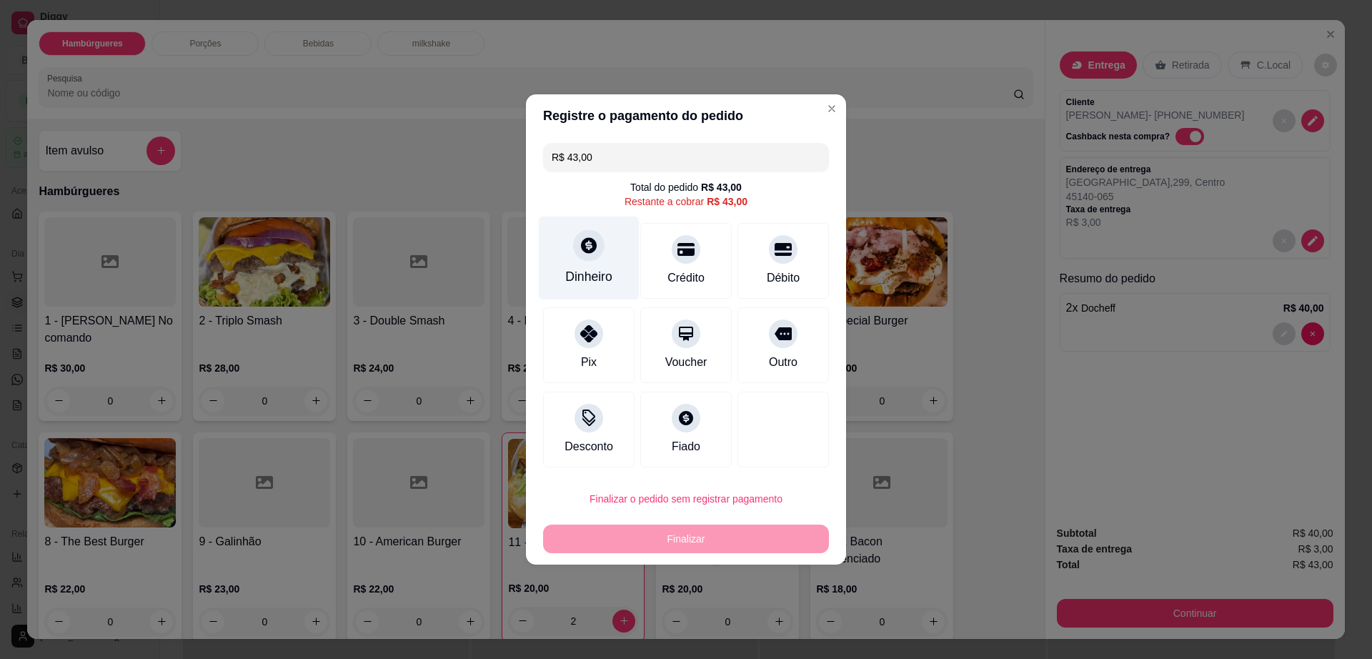
click at [589, 257] on div at bounding box center [588, 244] width 31 height 31
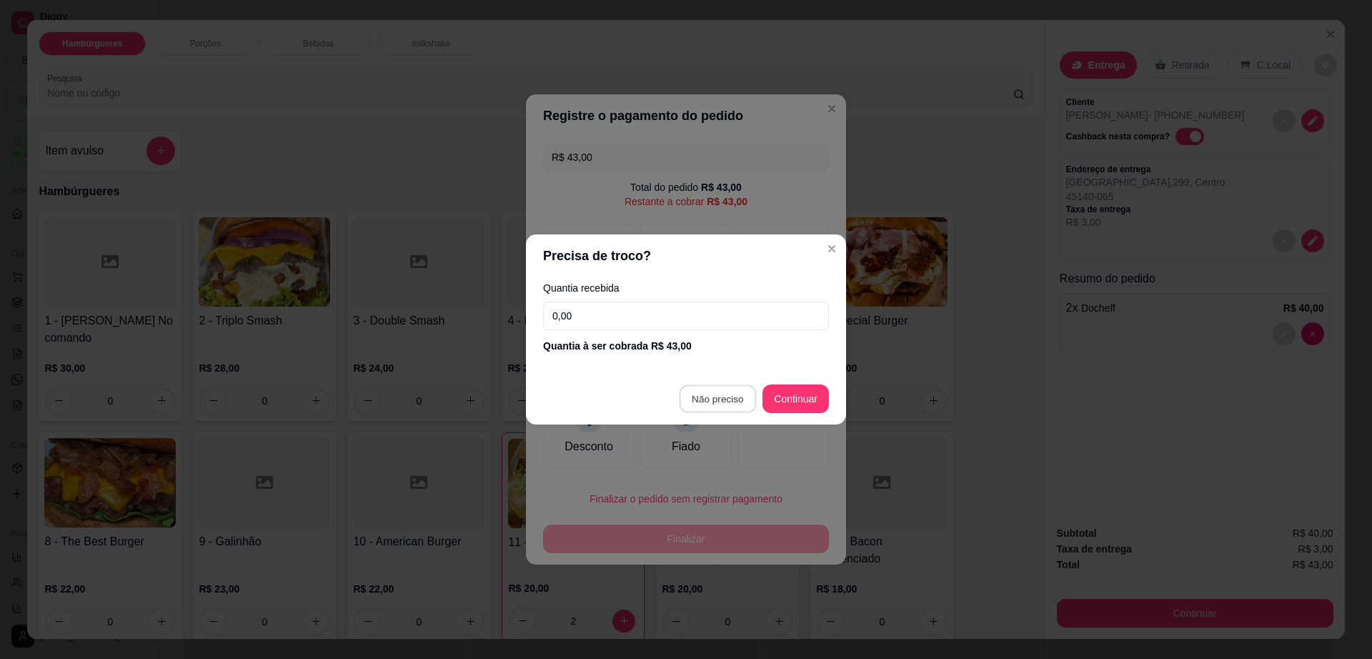
type input "R$ 0,00"
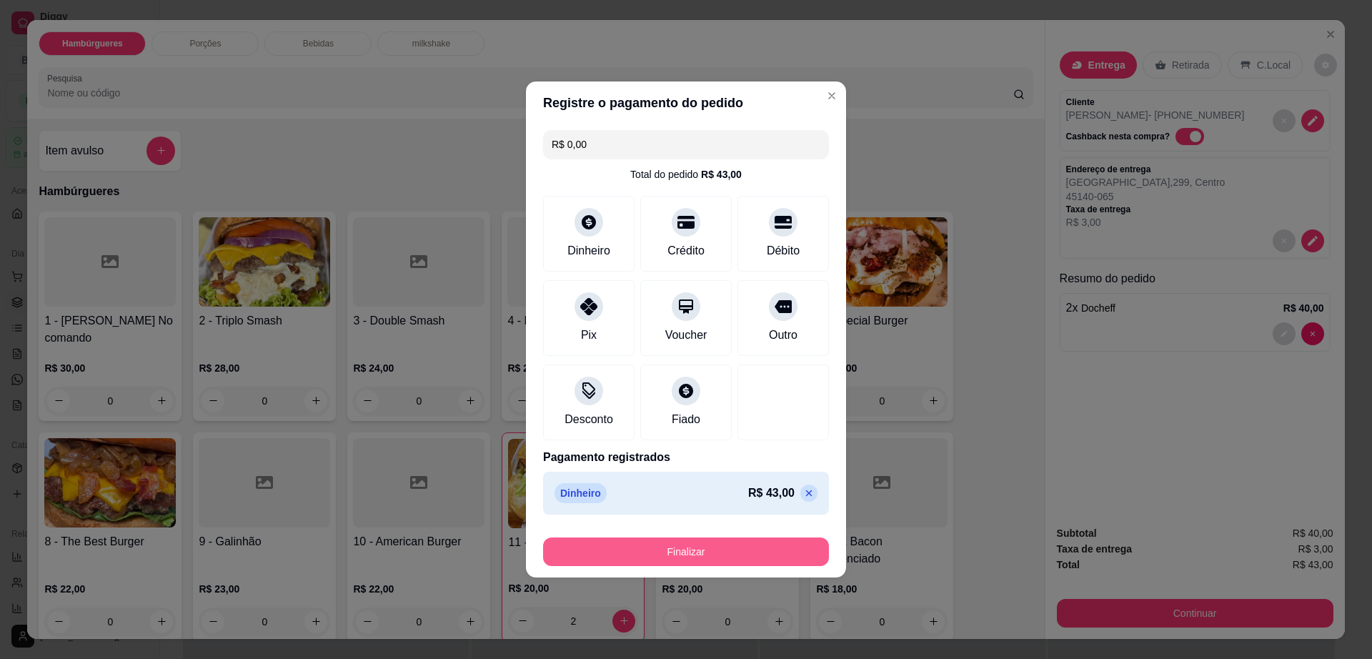
click at [711, 555] on button "Finalizar" at bounding box center [686, 551] width 286 height 29
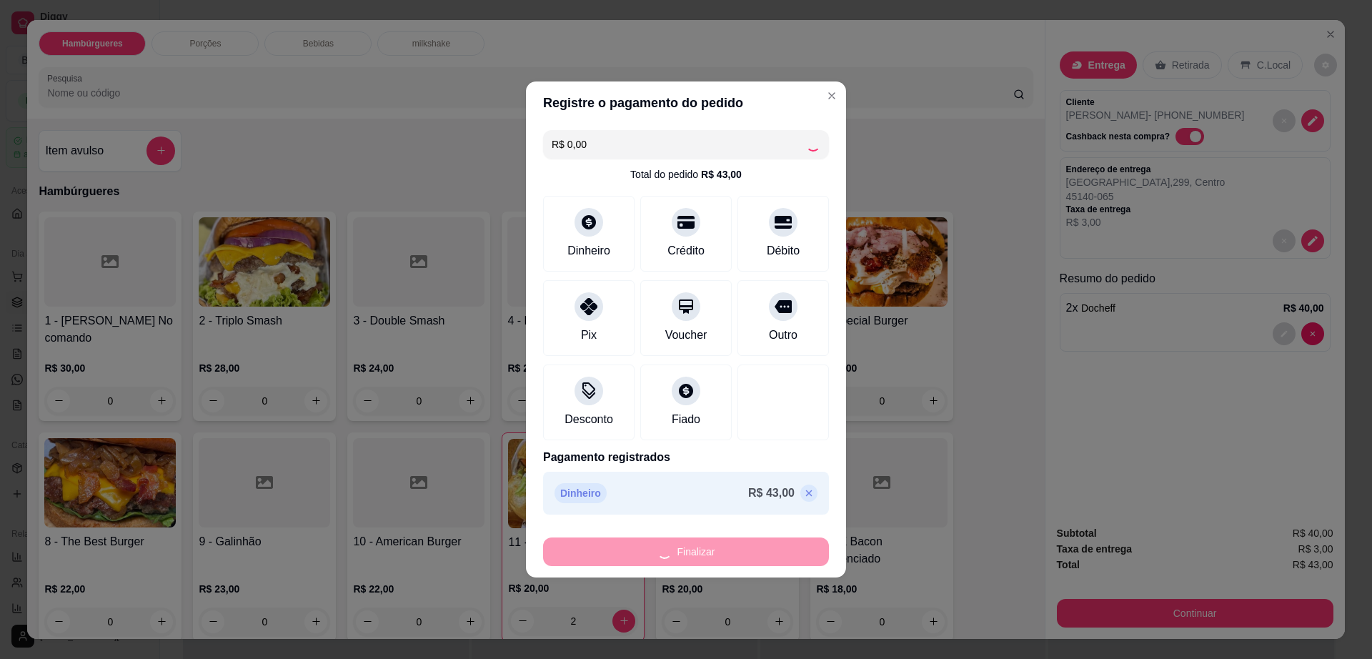
type input "0"
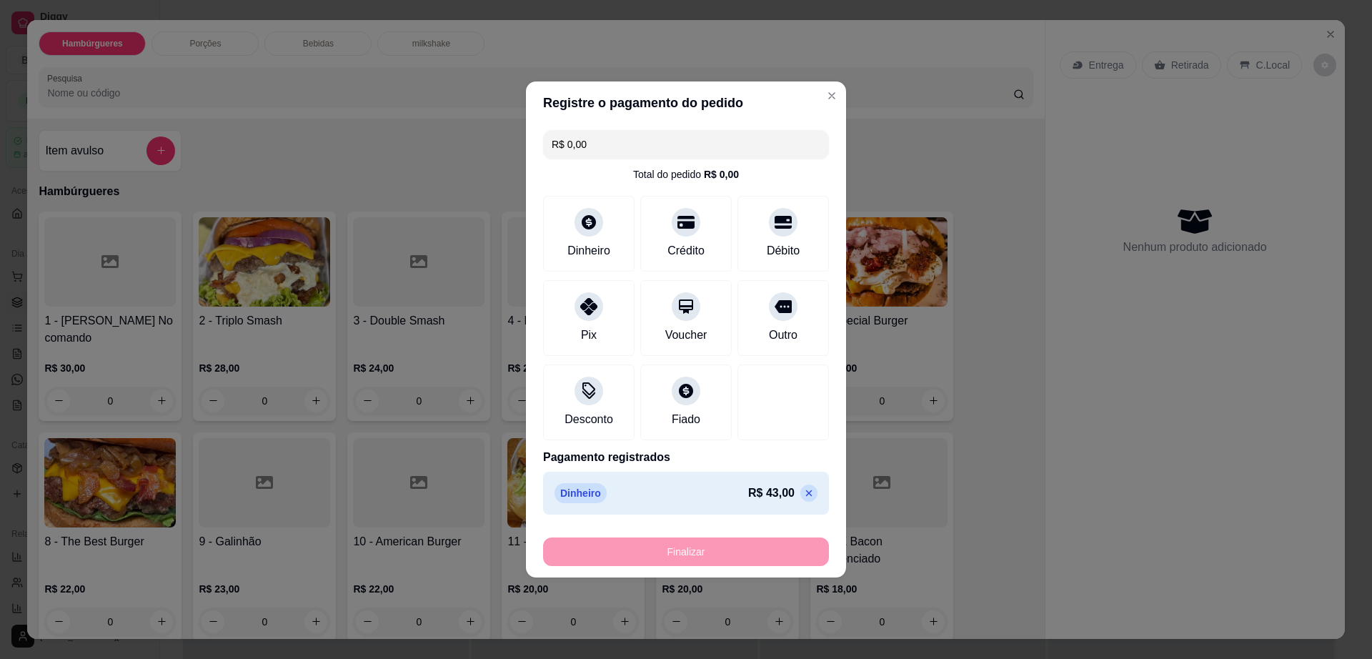
type input "-R$ 43,00"
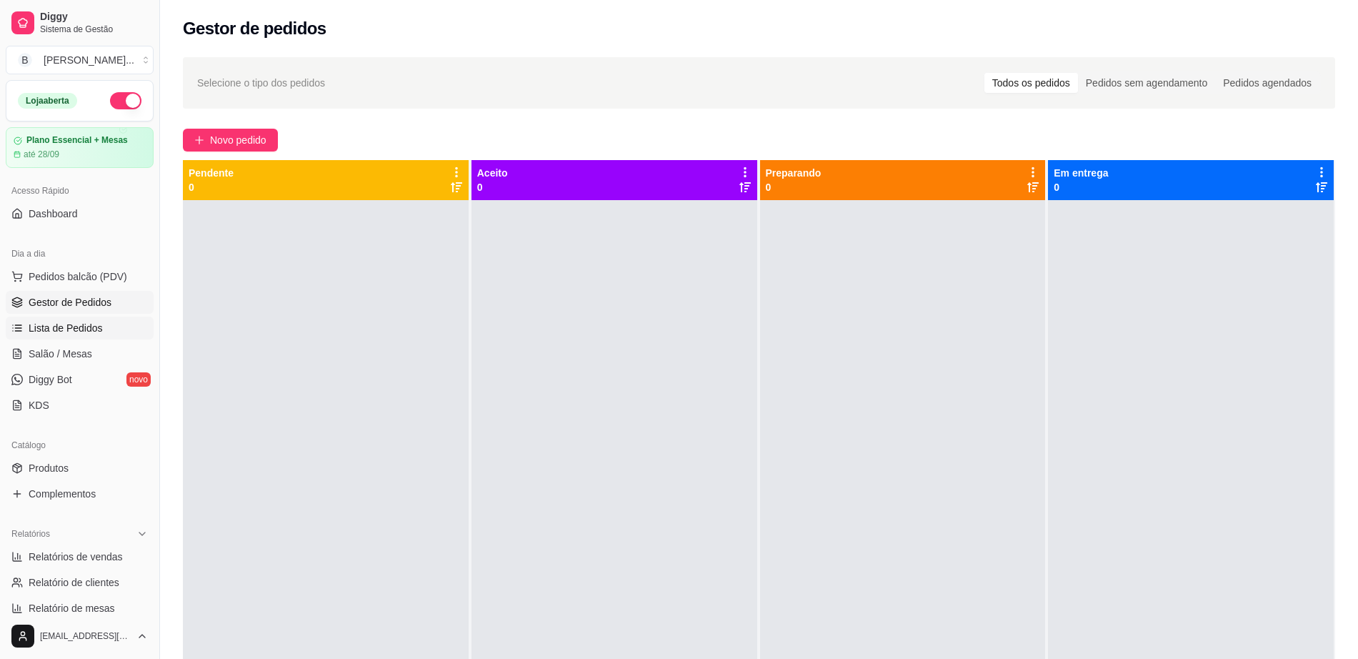
click at [97, 321] on span "Lista de Pedidos" at bounding box center [66, 328] width 74 height 14
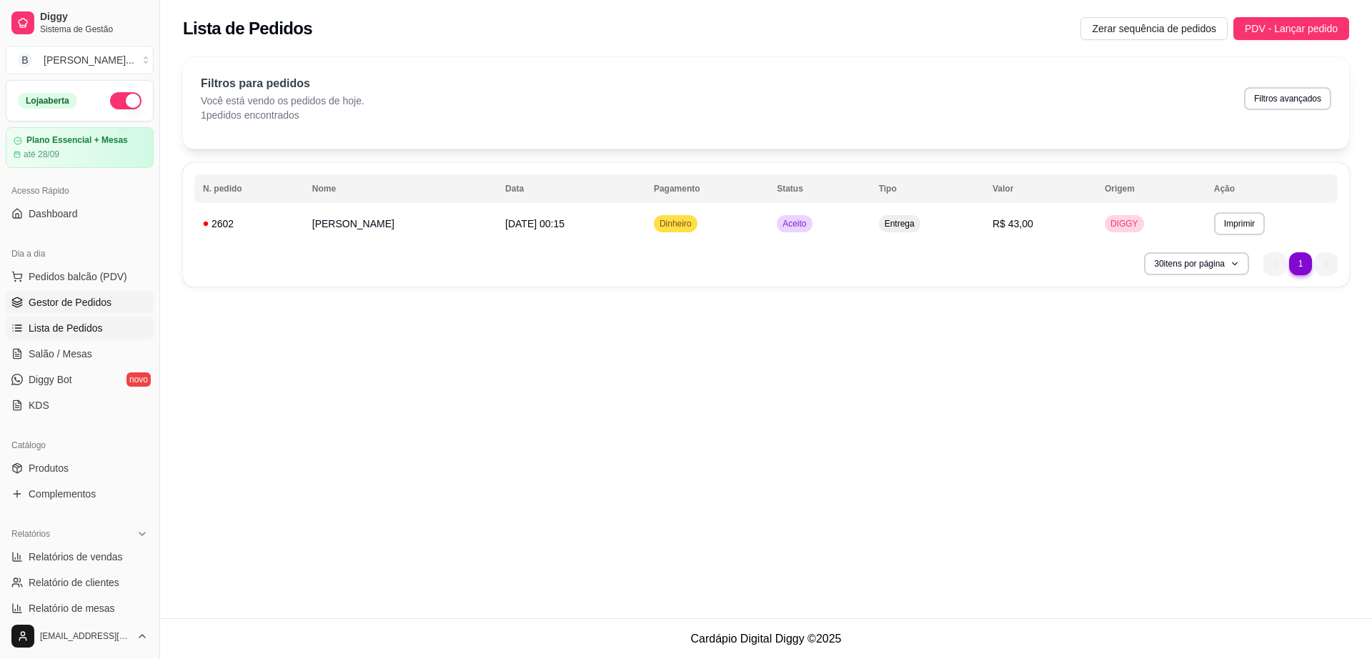
click at [87, 300] on span "Gestor de Pedidos" at bounding box center [70, 302] width 83 height 14
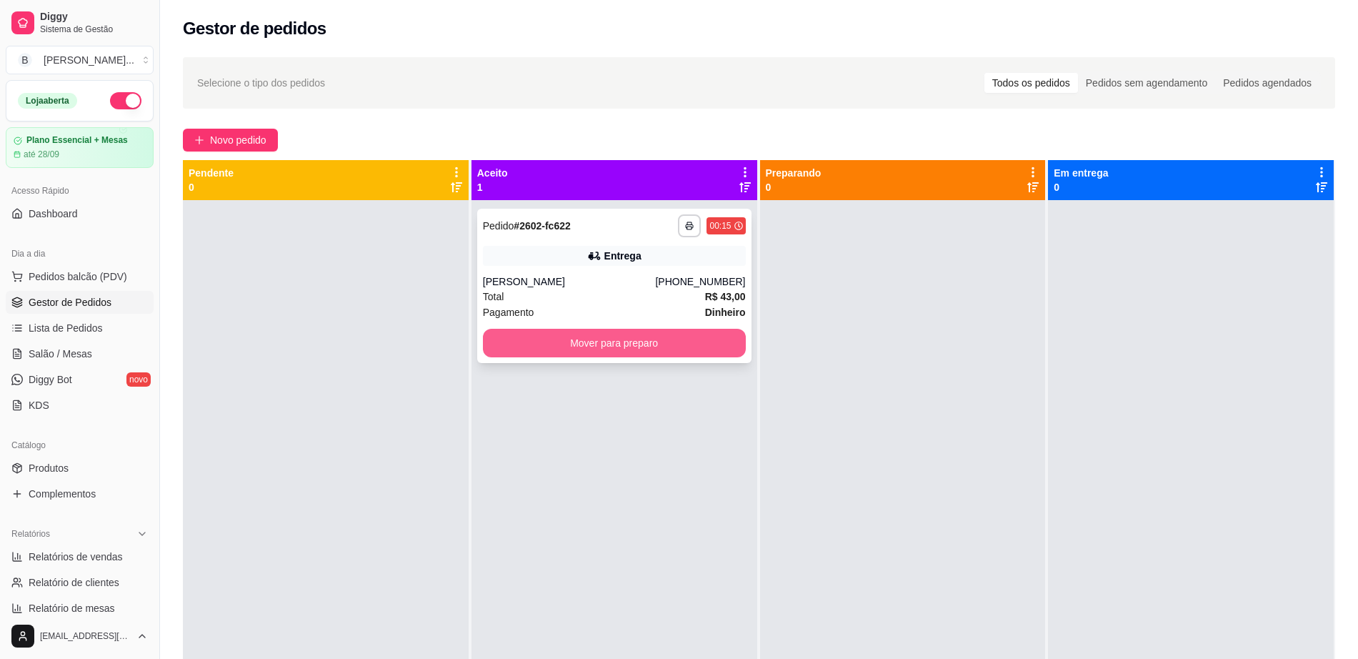
click at [612, 344] on button "Mover para preparo" at bounding box center [614, 343] width 263 height 29
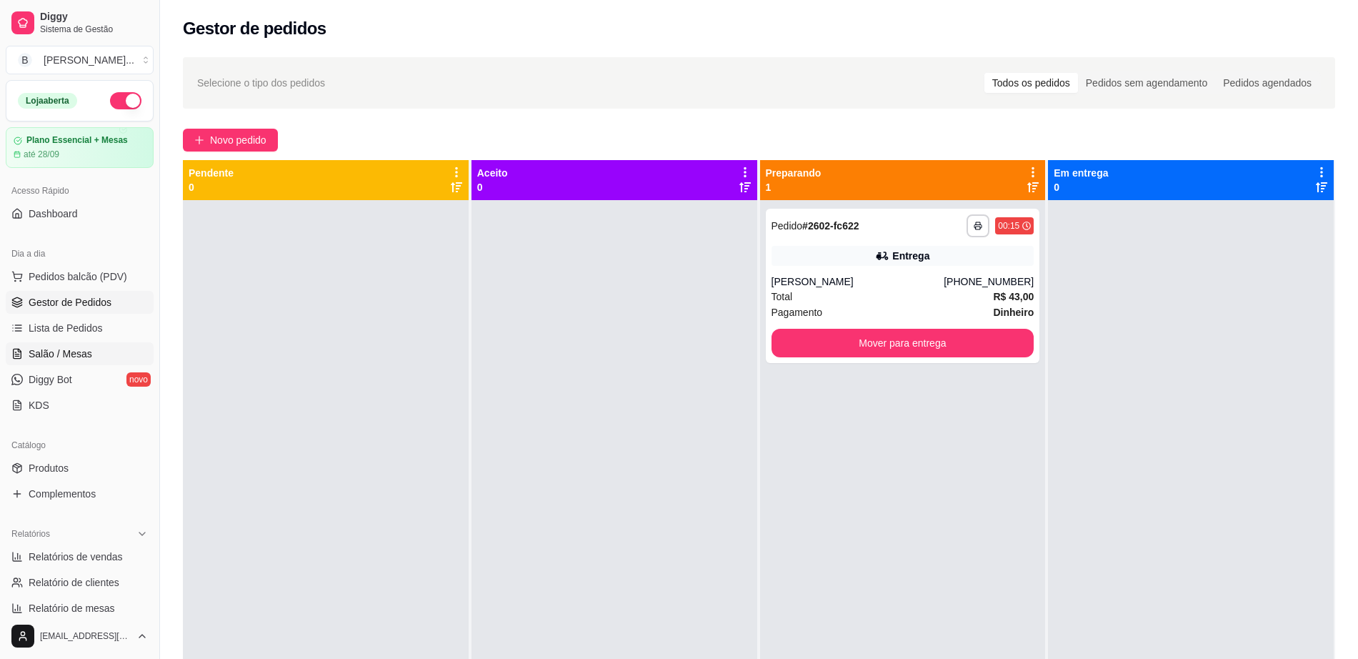
click at [117, 352] on link "Salão / Mesas" at bounding box center [80, 353] width 148 height 23
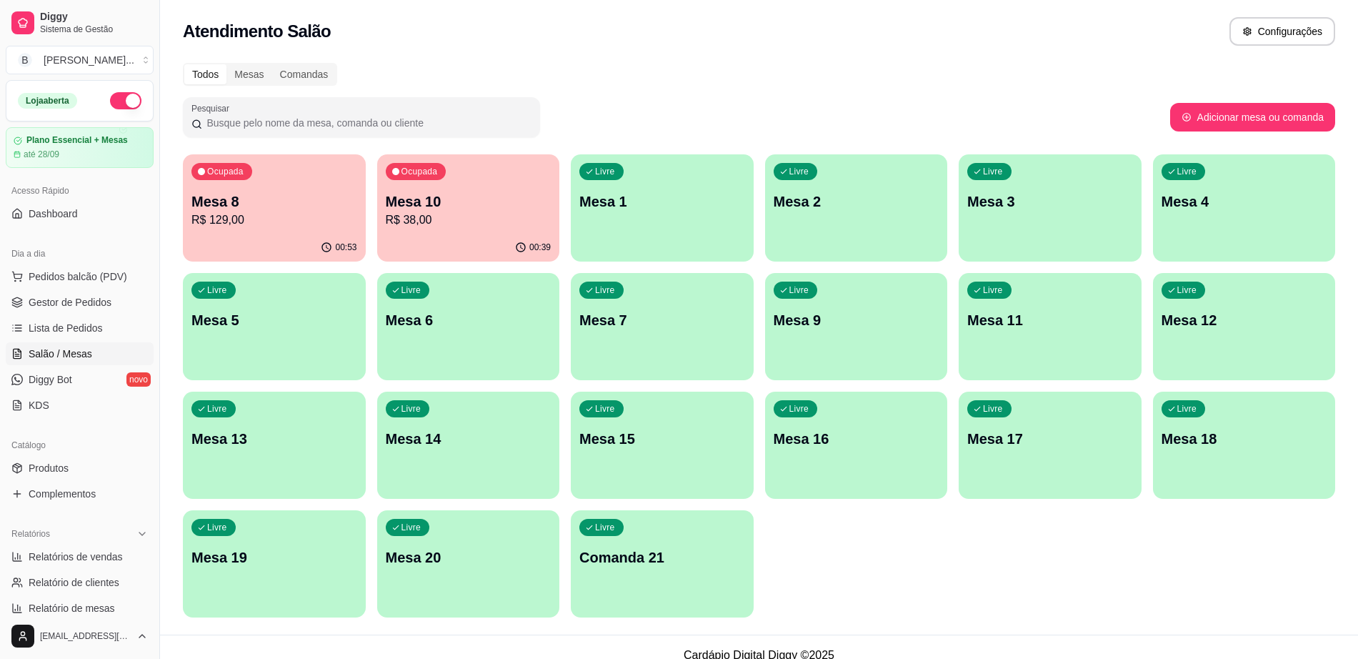
click at [479, 202] on p "Mesa 10" at bounding box center [469, 202] width 166 height 20
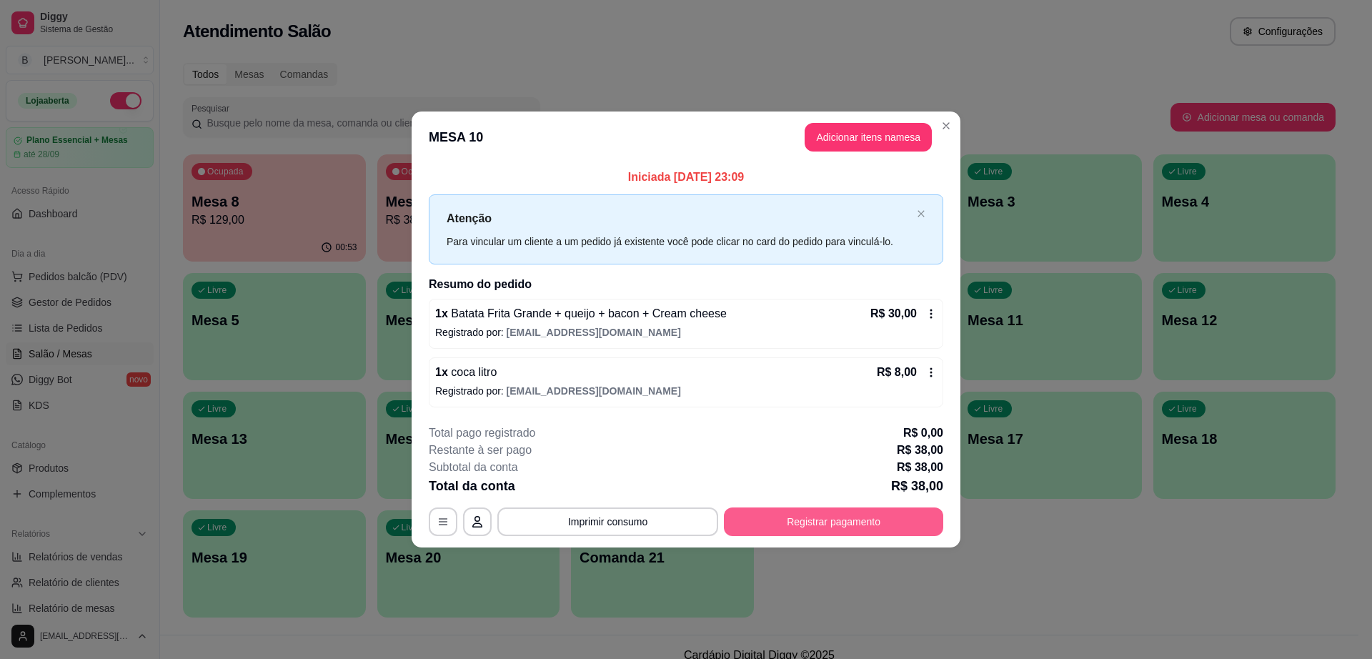
click at [905, 513] on button "Registrar pagamento" at bounding box center [833, 521] width 219 height 29
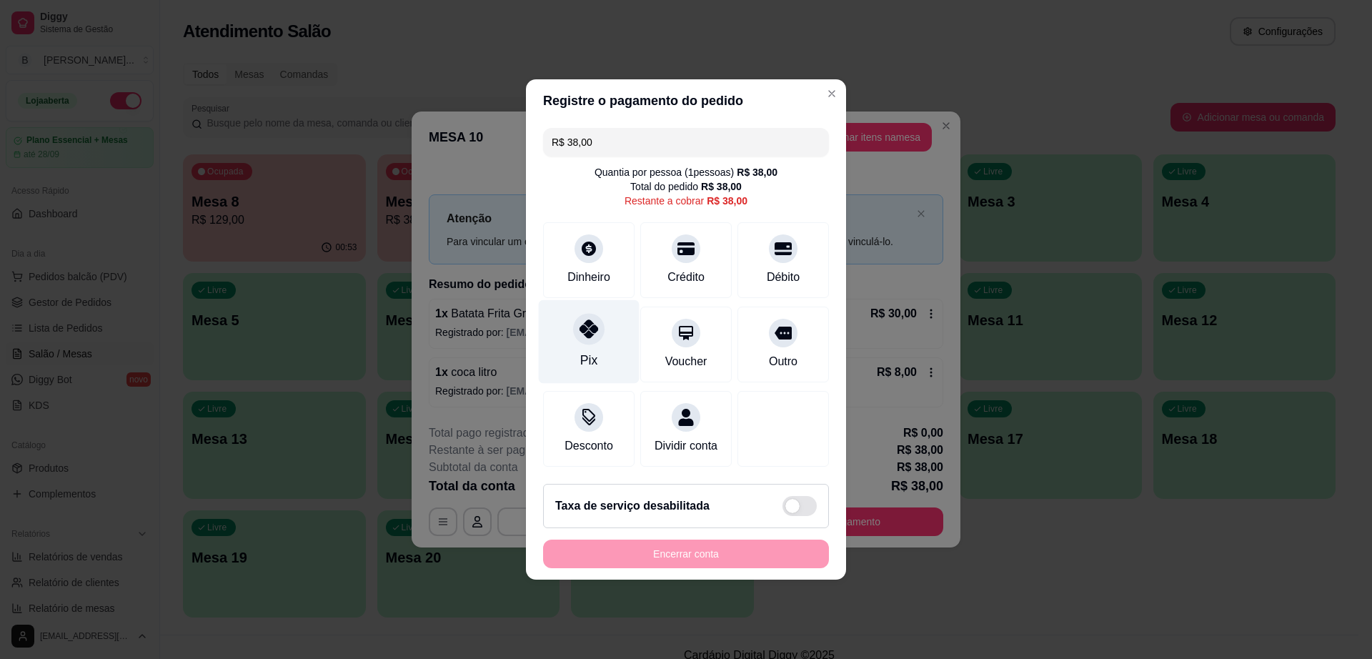
click at [575, 341] on div "Pix" at bounding box center [589, 342] width 101 height 84
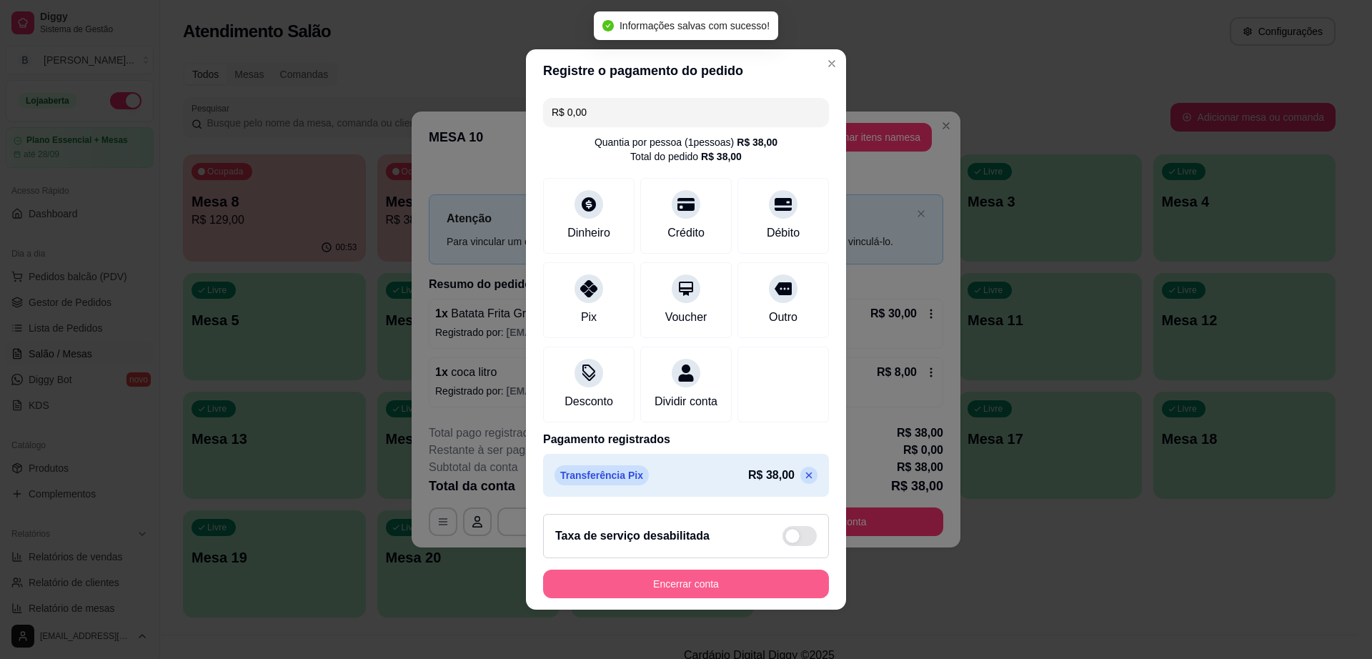
type input "R$ 0,00"
click at [754, 593] on button "Encerrar conta" at bounding box center [685, 584] width 277 height 28
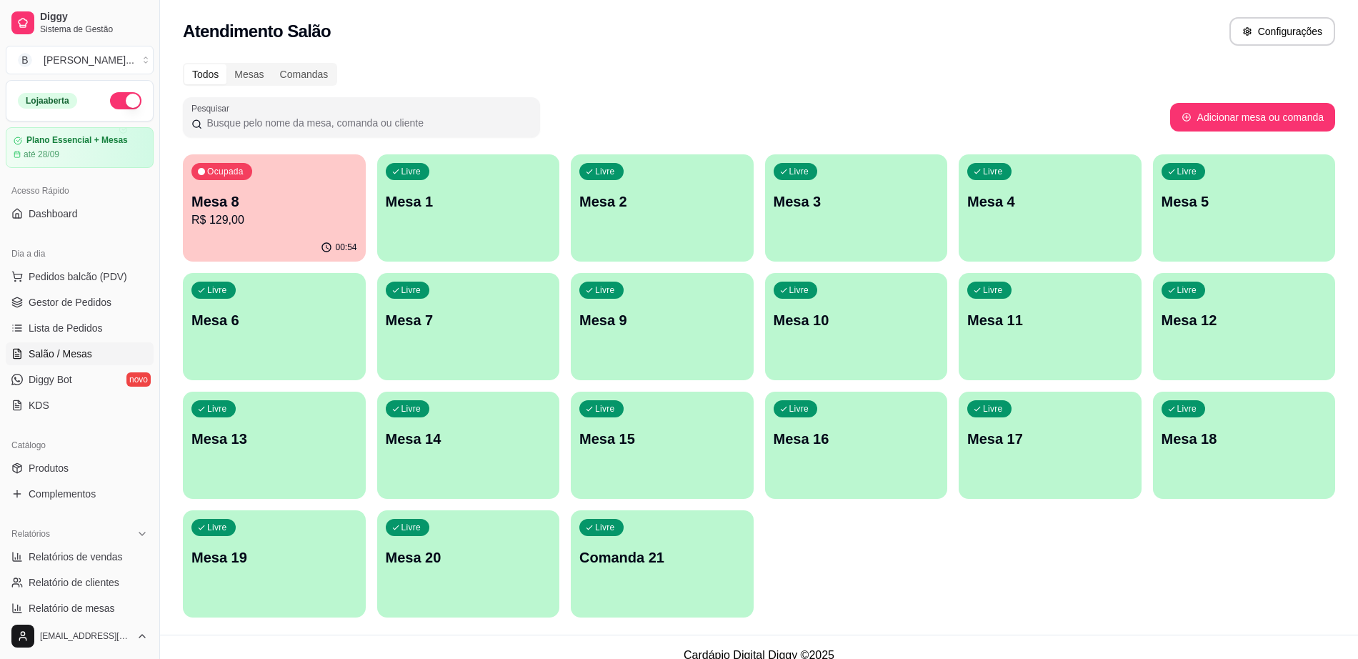
click at [681, 338] on div "Livre Mesa 9" at bounding box center [662, 318] width 183 height 90
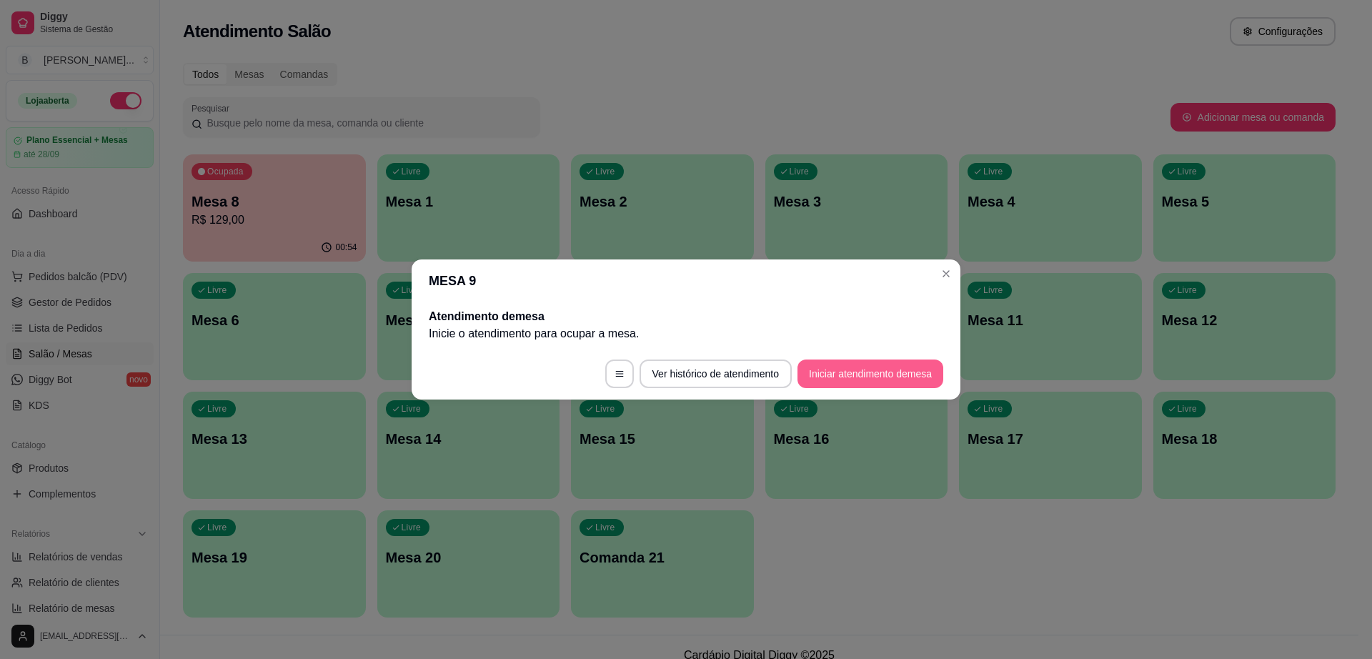
click at [878, 362] on button "Iniciar atendimento de mesa" at bounding box center [871, 373] width 146 height 29
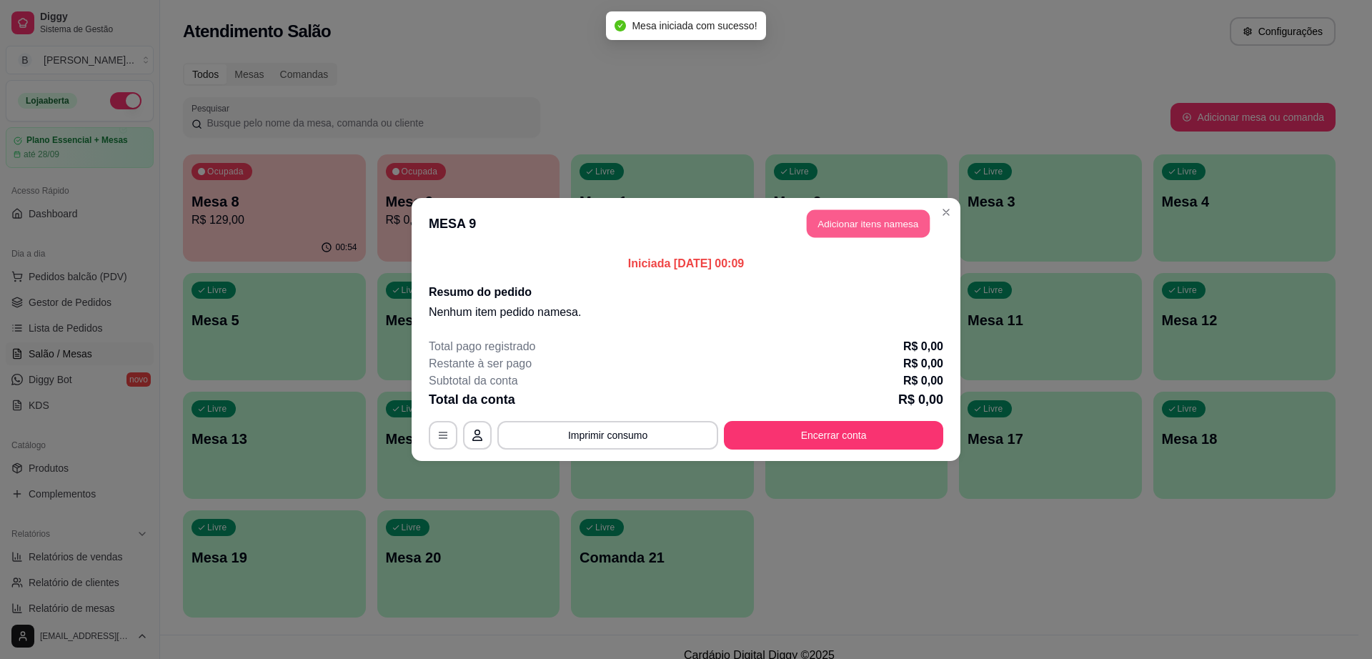
click at [850, 219] on button "Adicionar itens na mesa" at bounding box center [868, 224] width 123 height 28
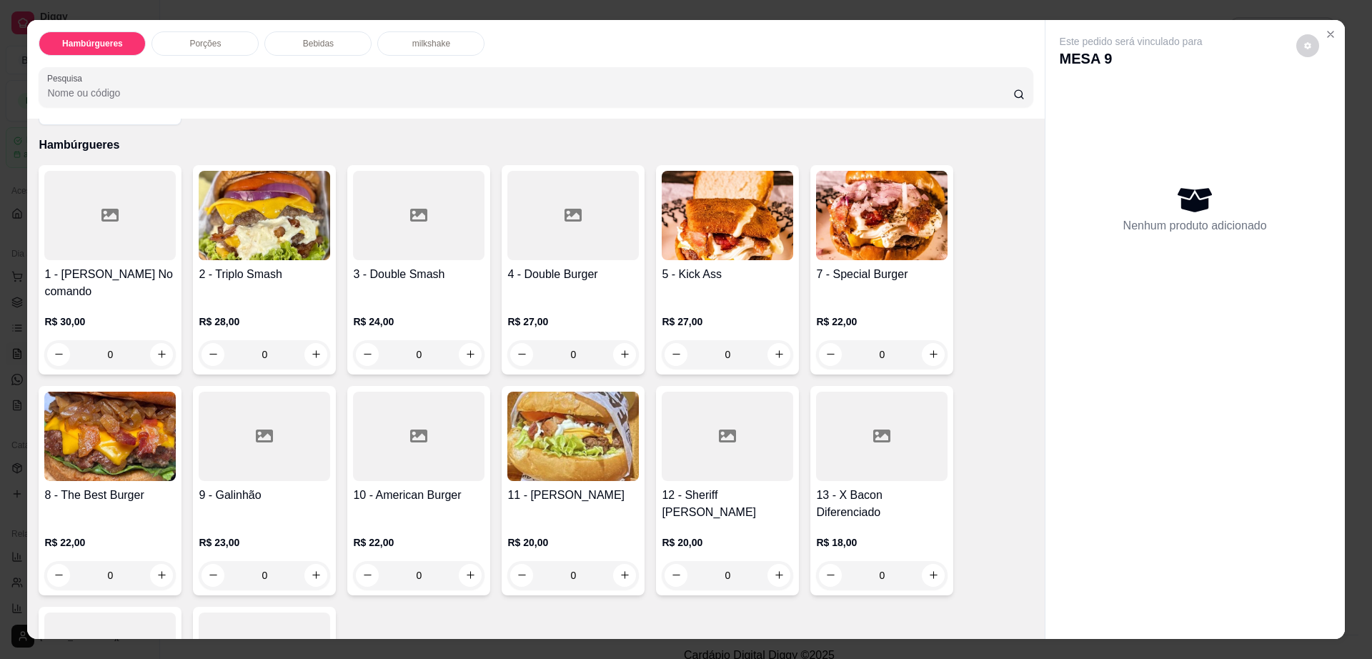
scroll to position [89, 0]
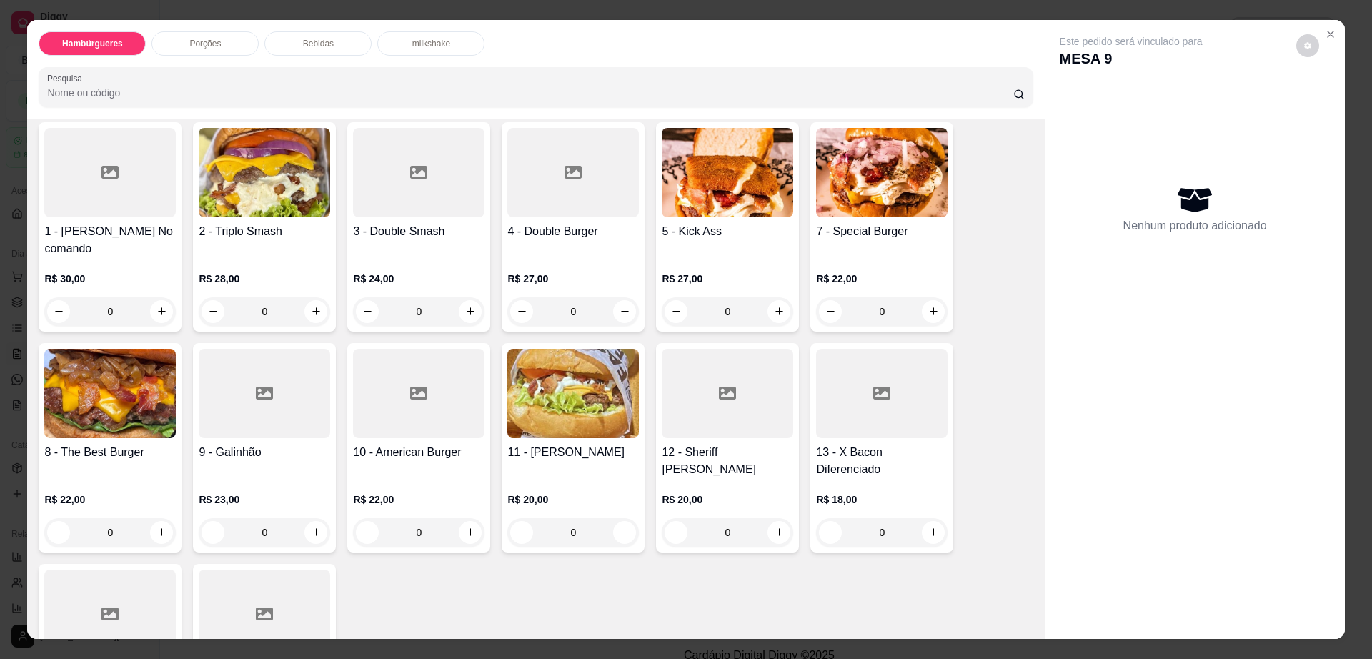
click at [54, 400] on img at bounding box center [109, 393] width 131 height 89
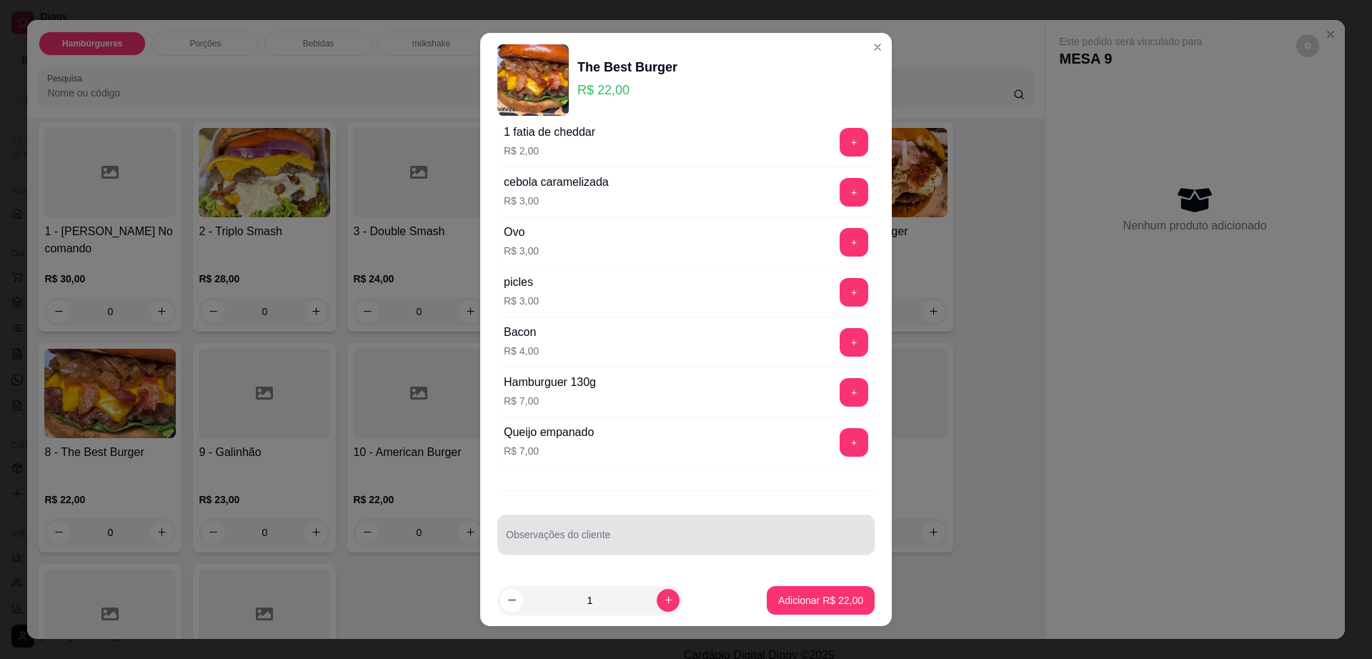
click at [667, 537] on input "Observações do cliente" at bounding box center [686, 540] width 360 height 14
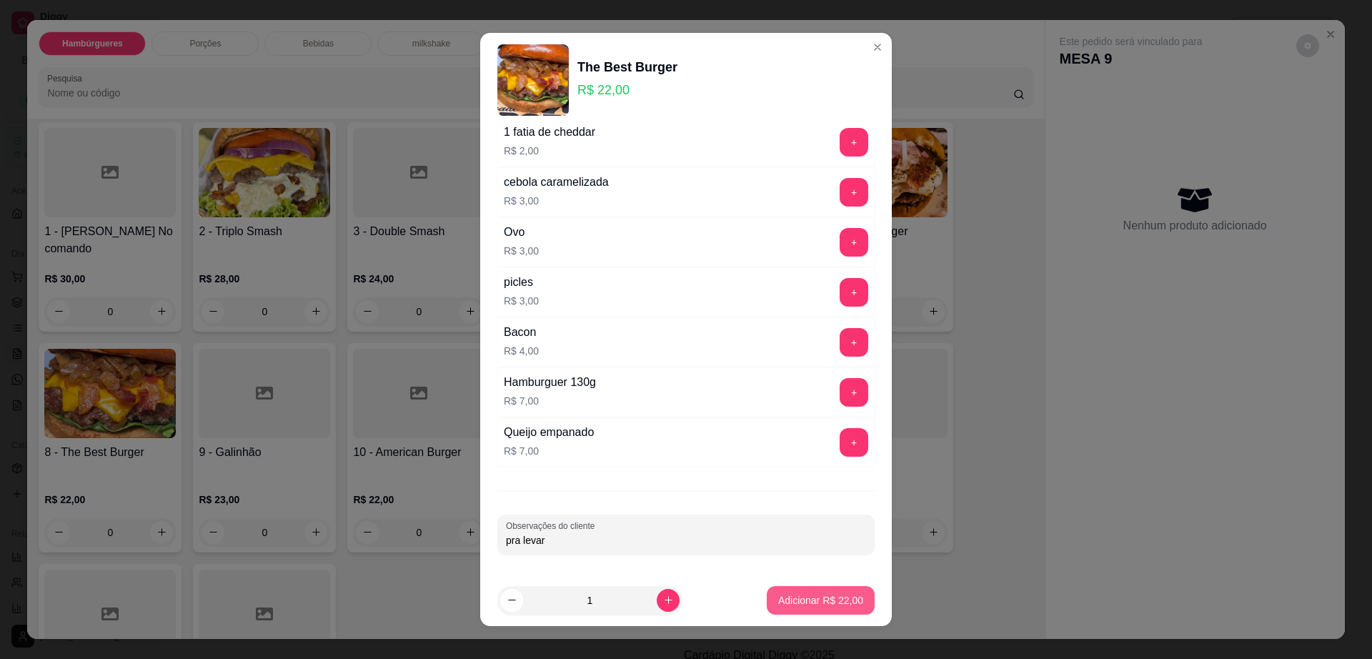
type input "pra levar"
click at [780, 600] on p "Adicionar R$ 22,00" at bounding box center [821, 600] width 83 height 14
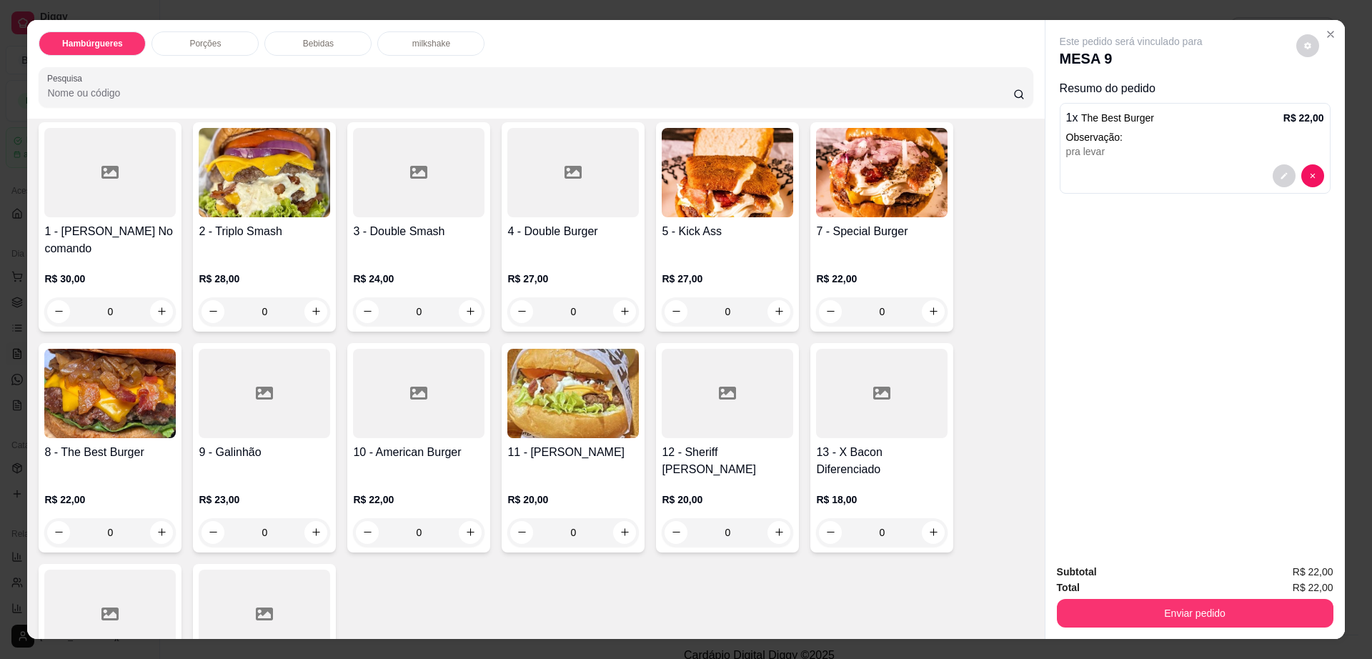
click at [209, 43] on p "Porções" at bounding box center [204, 43] width 31 height 11
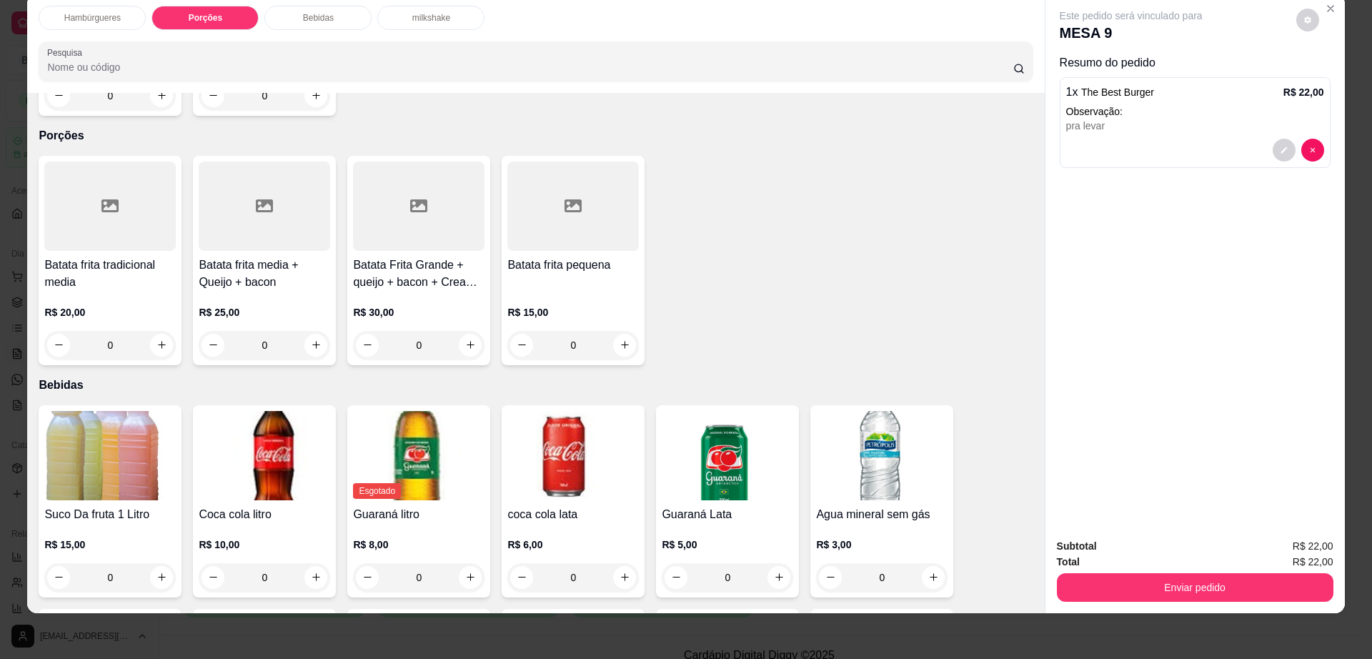
click at [437, 214] on div at bounding box center [418, 206] width 131 height 89
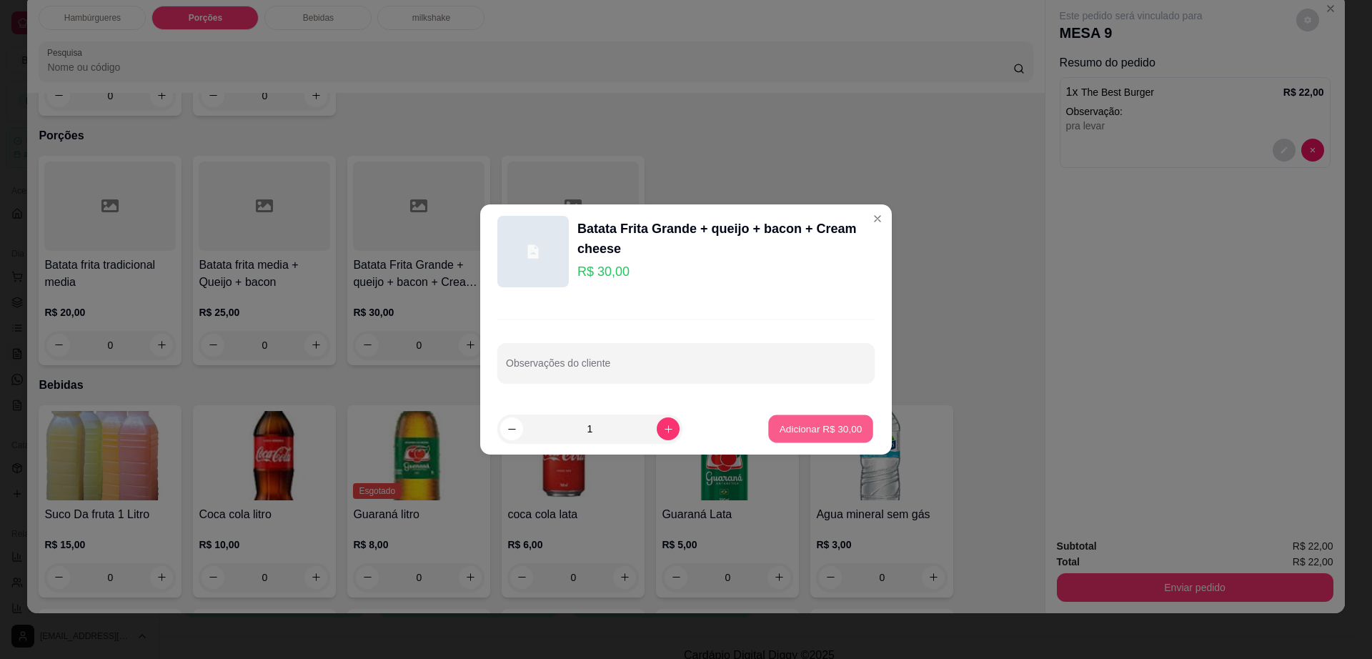
click at [834, 426] on p "Adicionar R$ 30,00" at bounding box center [821, 429] width 83 height 14
type input "1"
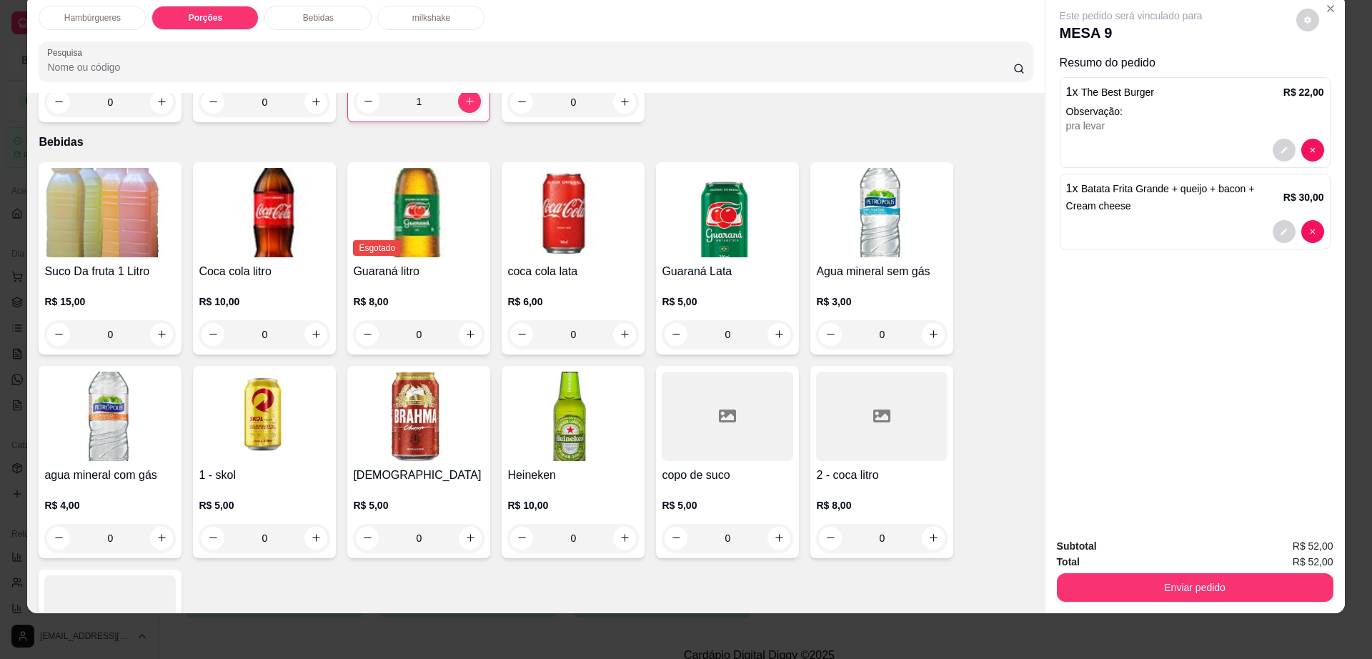
scroll to position [972, 0]
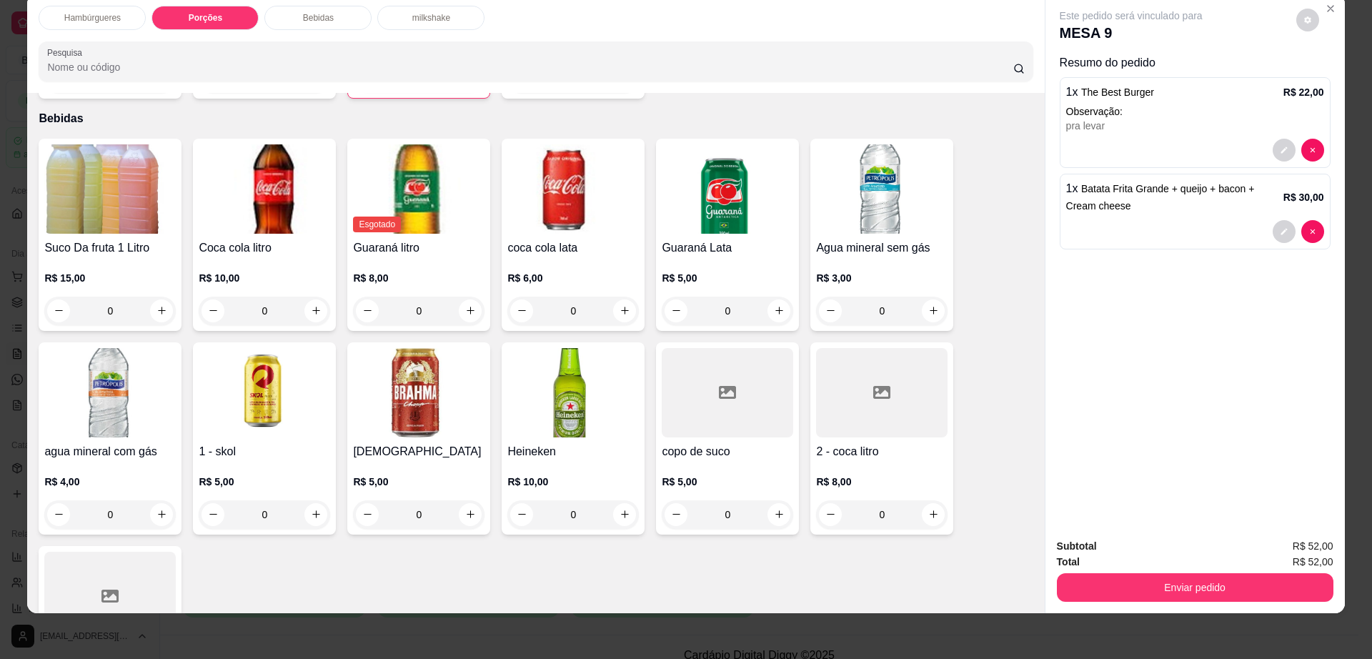
click at [850, 389] on div at bounding box center [881, 392] width 131 height 89
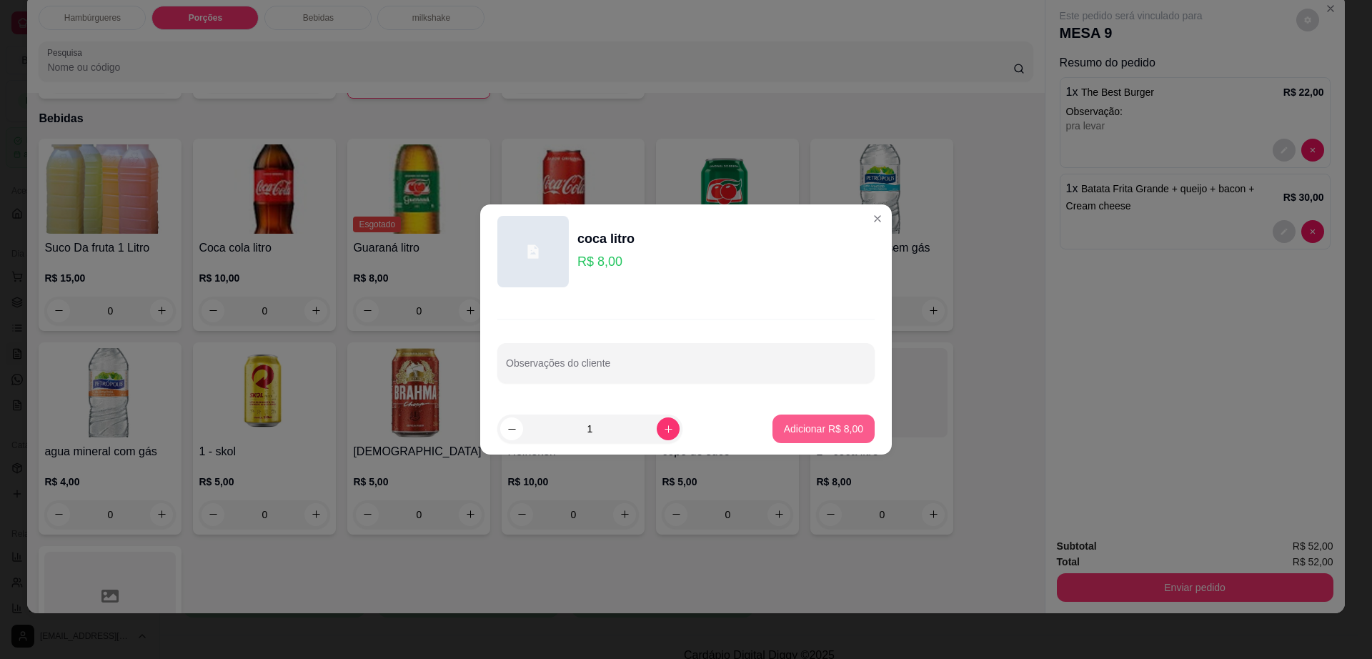
click at [820, 420] on button "Adicionar R$ 8,00" at bounding box center [823, 428] width 102 height 29
type input "1"
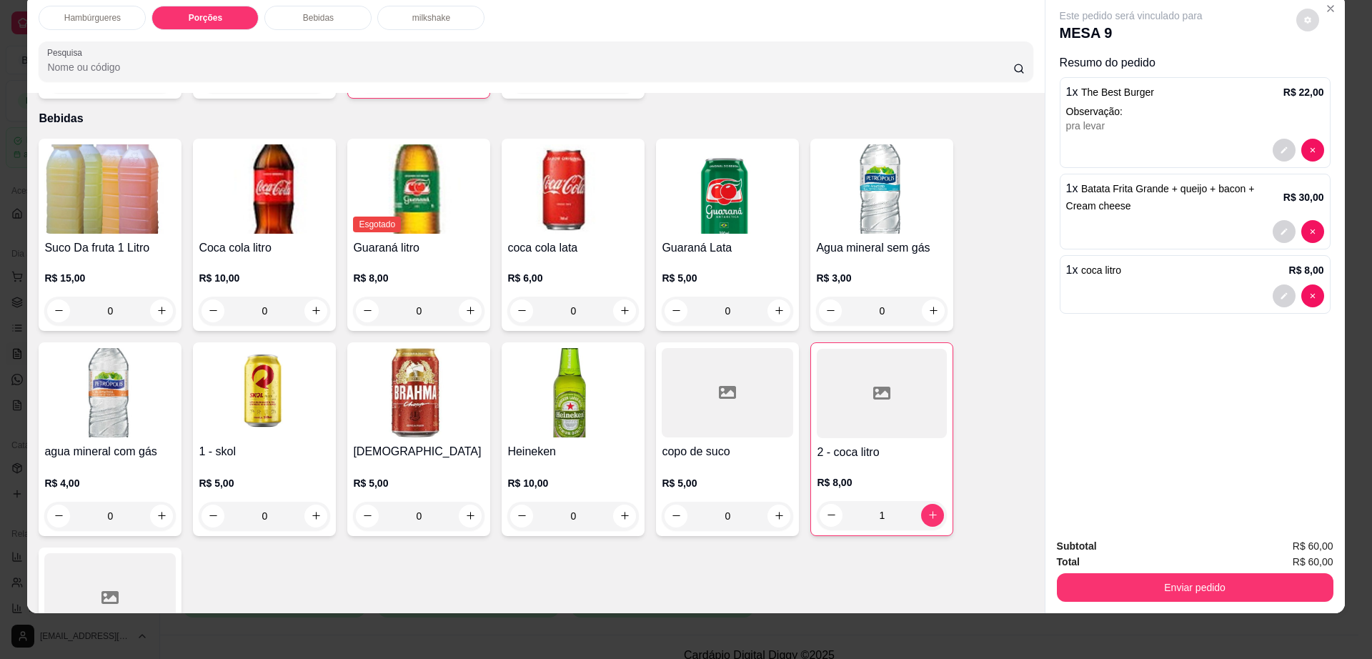
click at [1304, 17] on icon "decrease-product-quantity" at bounding box center [1307, 19] width 7 height 7
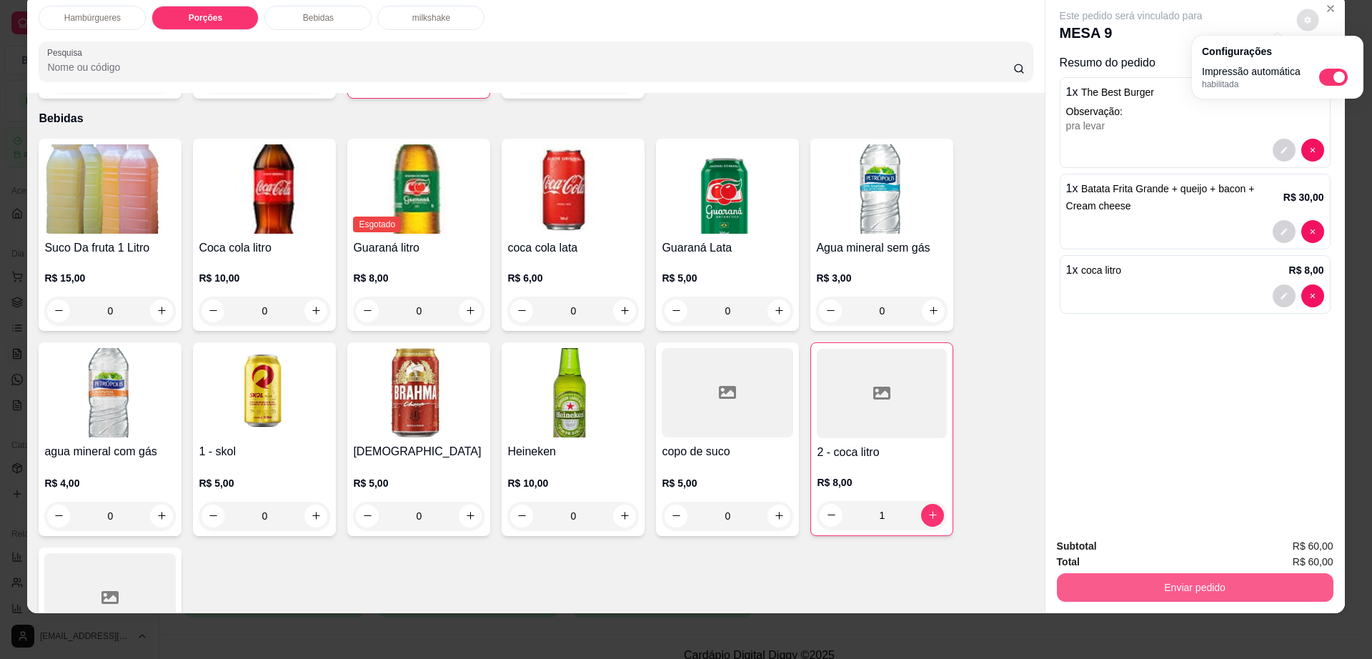
click at [1204, 591] on button "Enviar pedido" at bounding box center [1195, 587] width 277 height 29
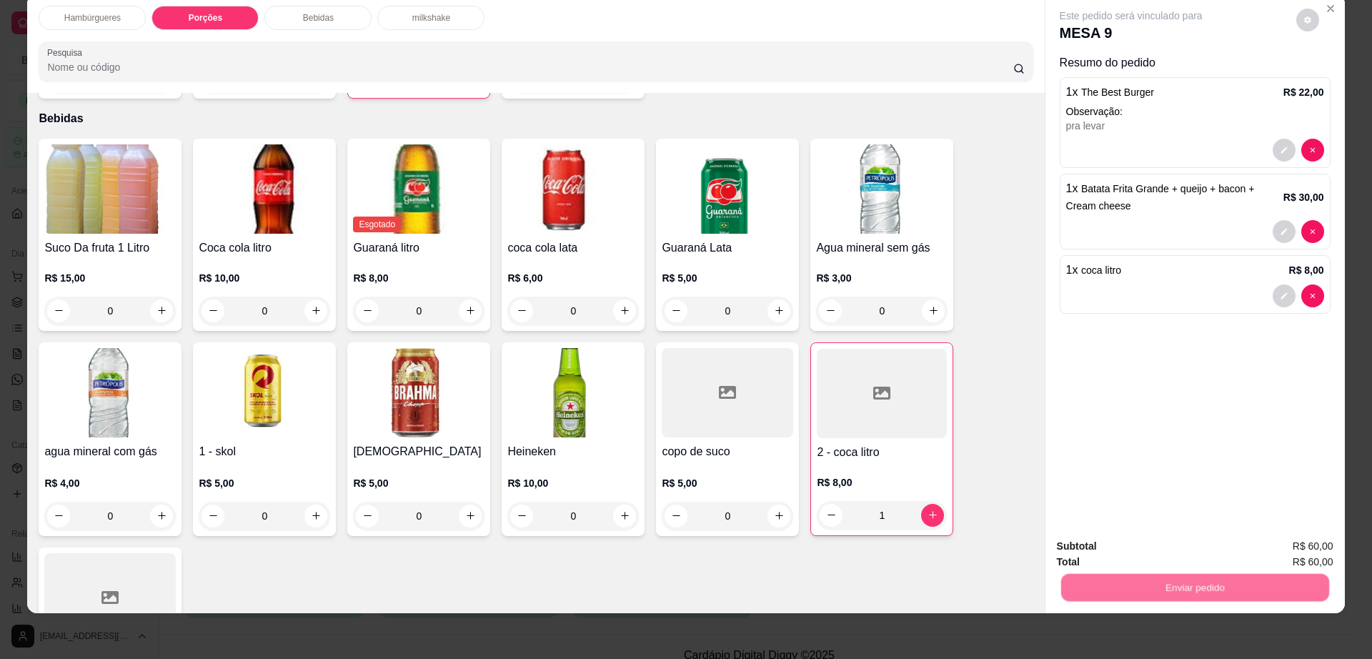
click at [1173, 548] on button "Não registrar e enviar pedido" at bounding box center [1146, 552] width 149 height 27
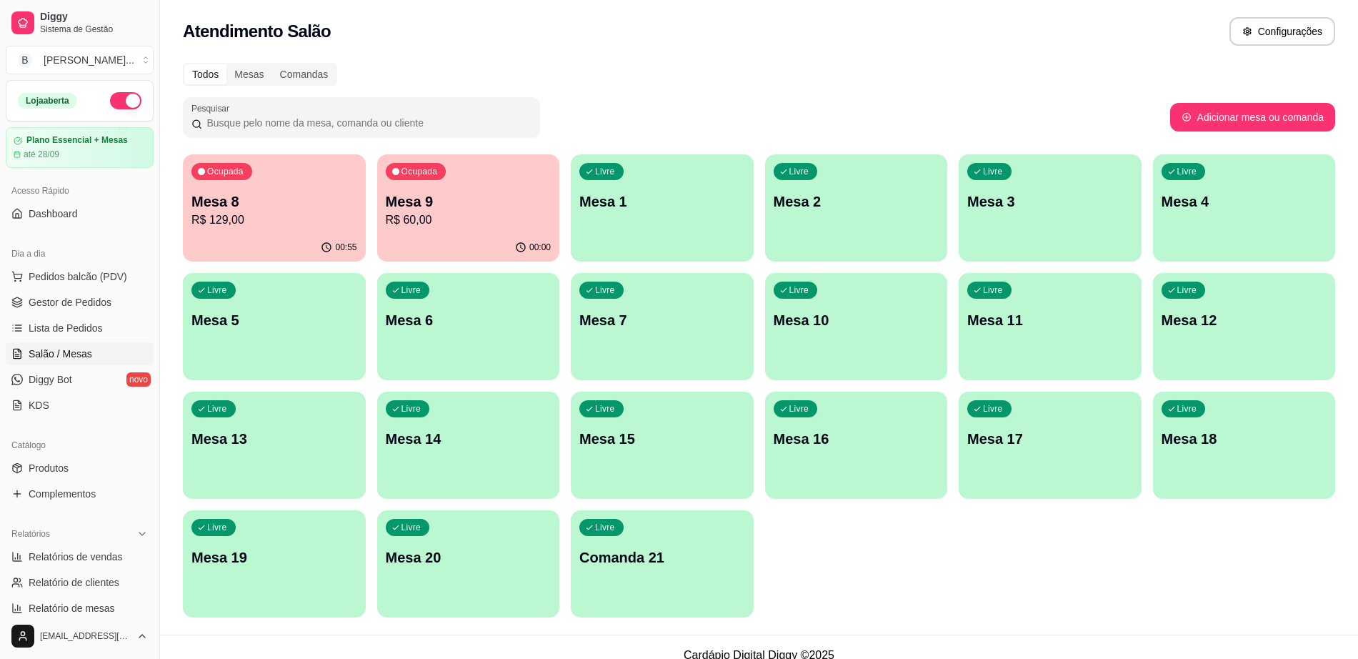
click at [297, 207] on p "Mesa 8" at bounding box center [275, 202] width 166 height 20
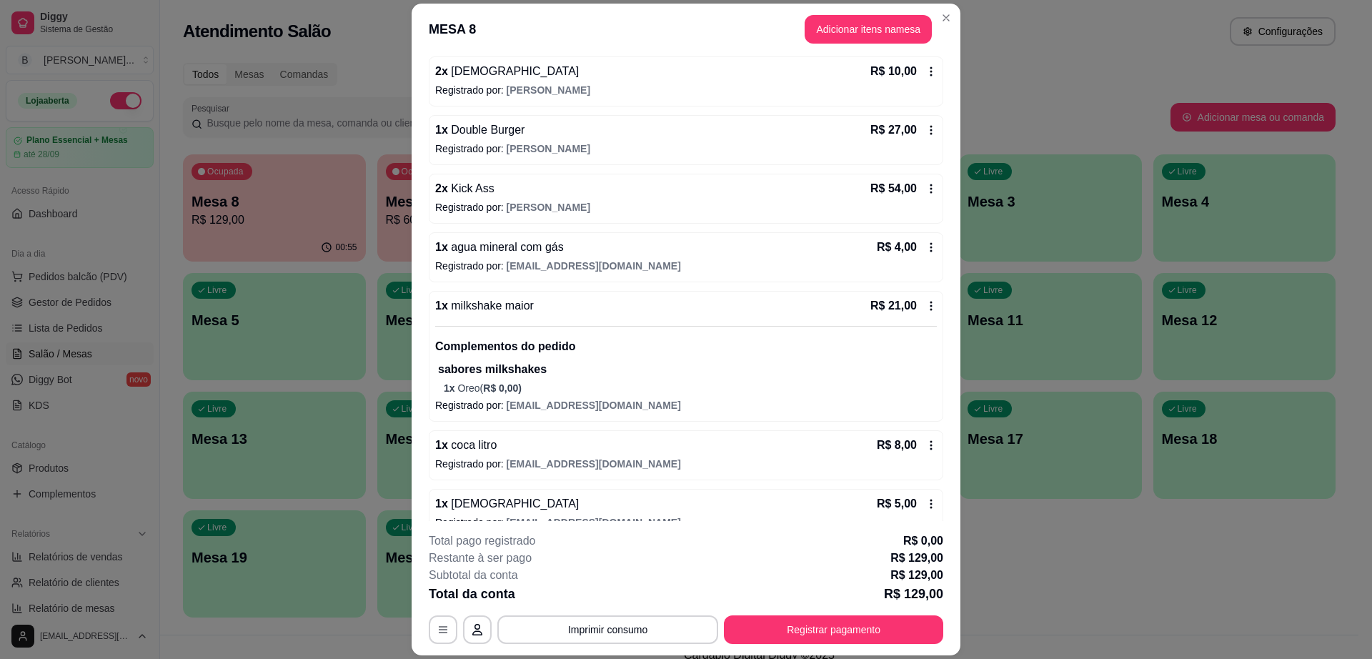
scroll to position [238, 0]
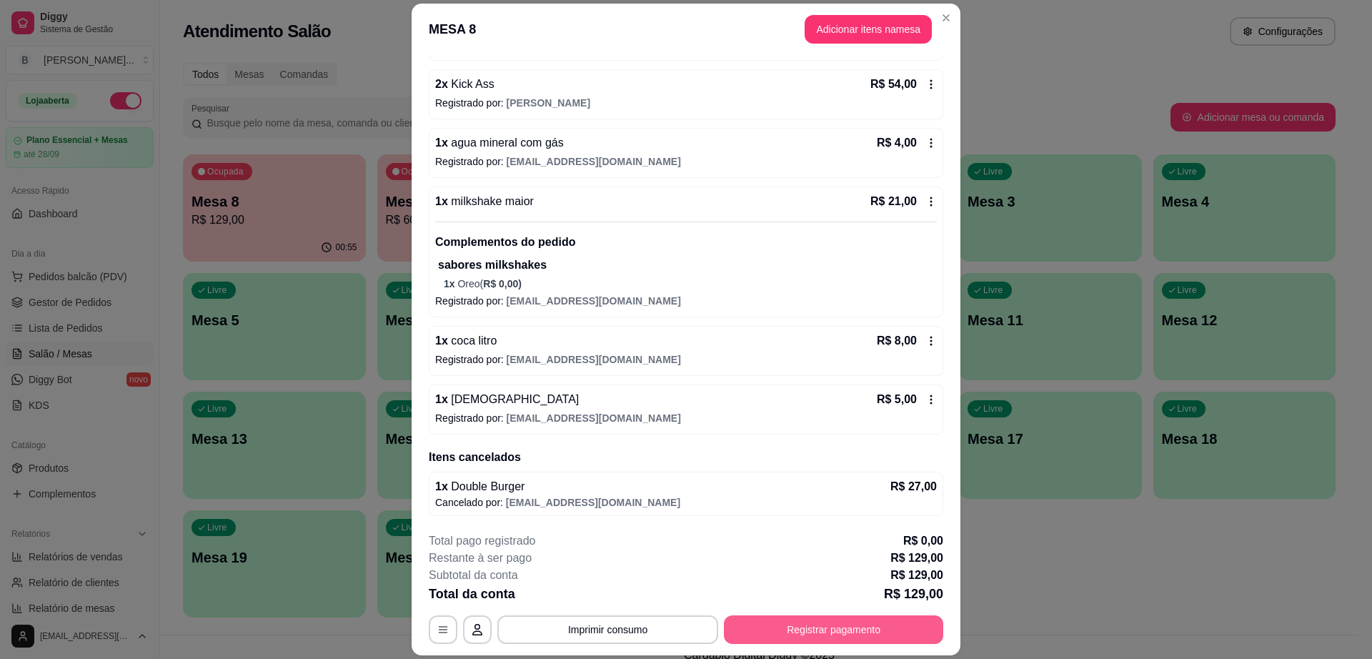
click at [894, 624] on button "Registrar pagamento" at bounding box center [833, 629] width 219 height 29
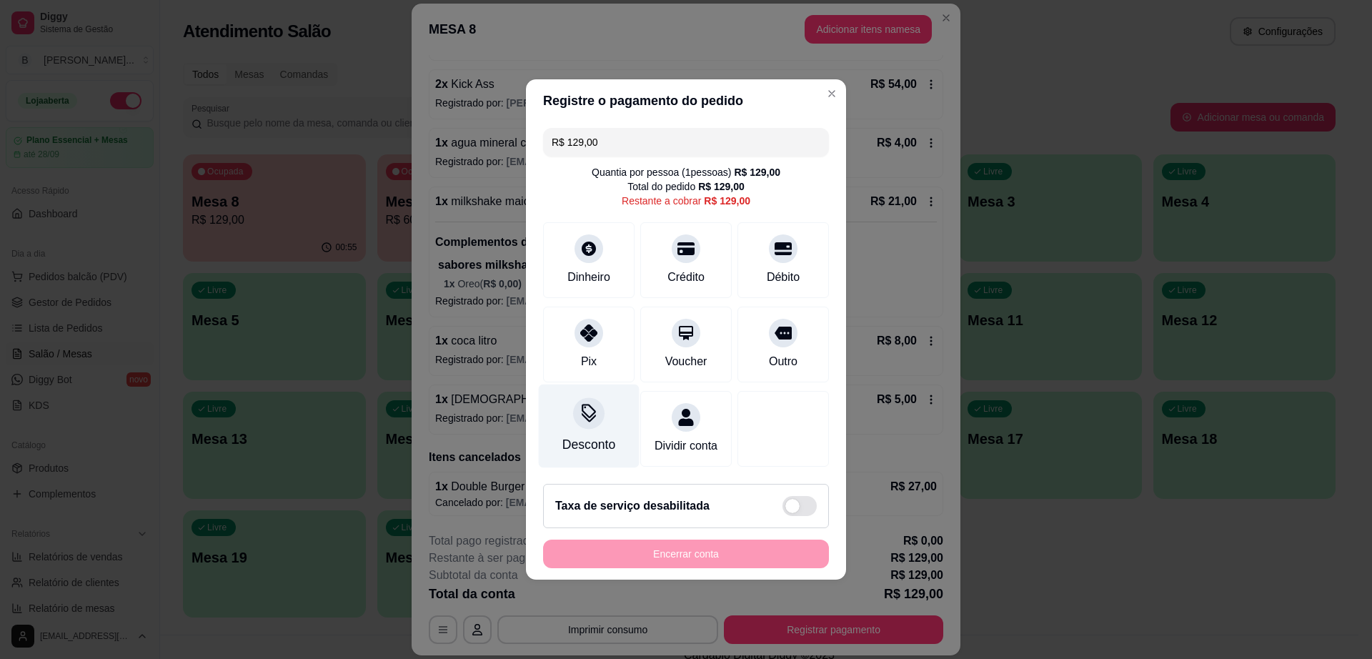
click at [592, 409] on icon at bounding box center [589, 413] width 19 height 19
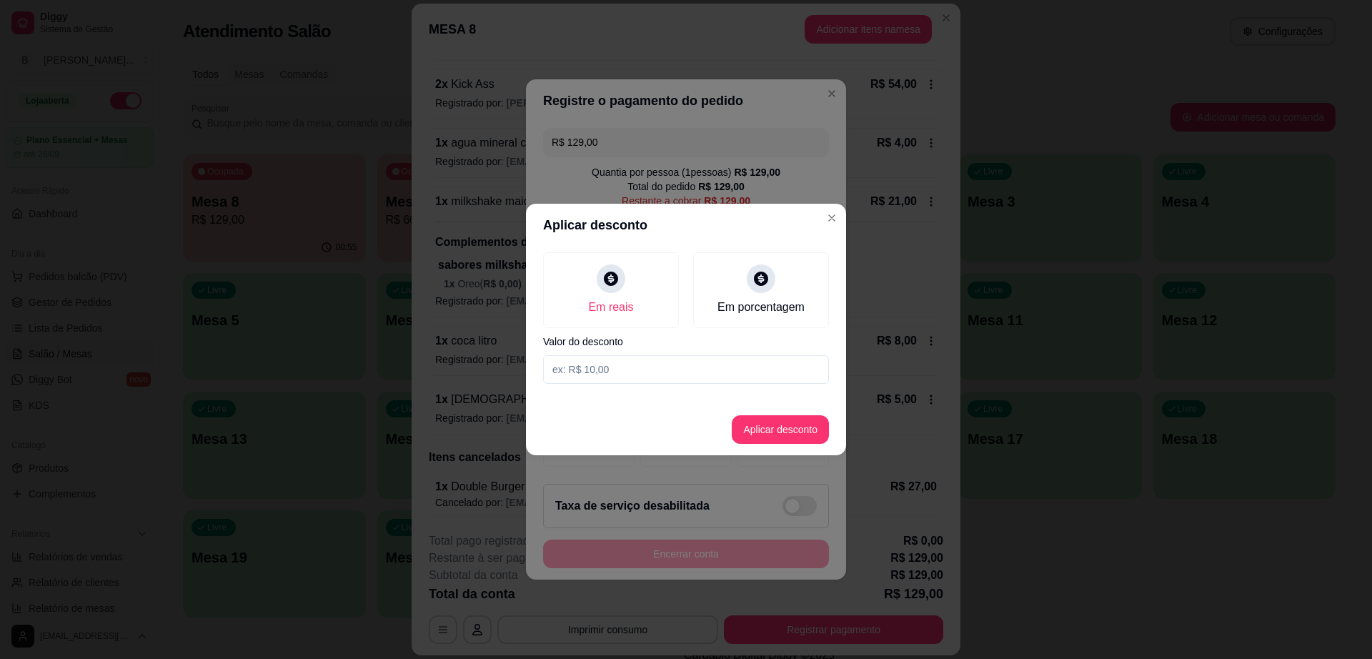
click at [630, 368] on input at bounding box center [686, 369] width 286 height 29
type input "2,00"
click at [761, 426] on button "Aplicar desconto" at bounding box center [781, 430] width 94 height 28
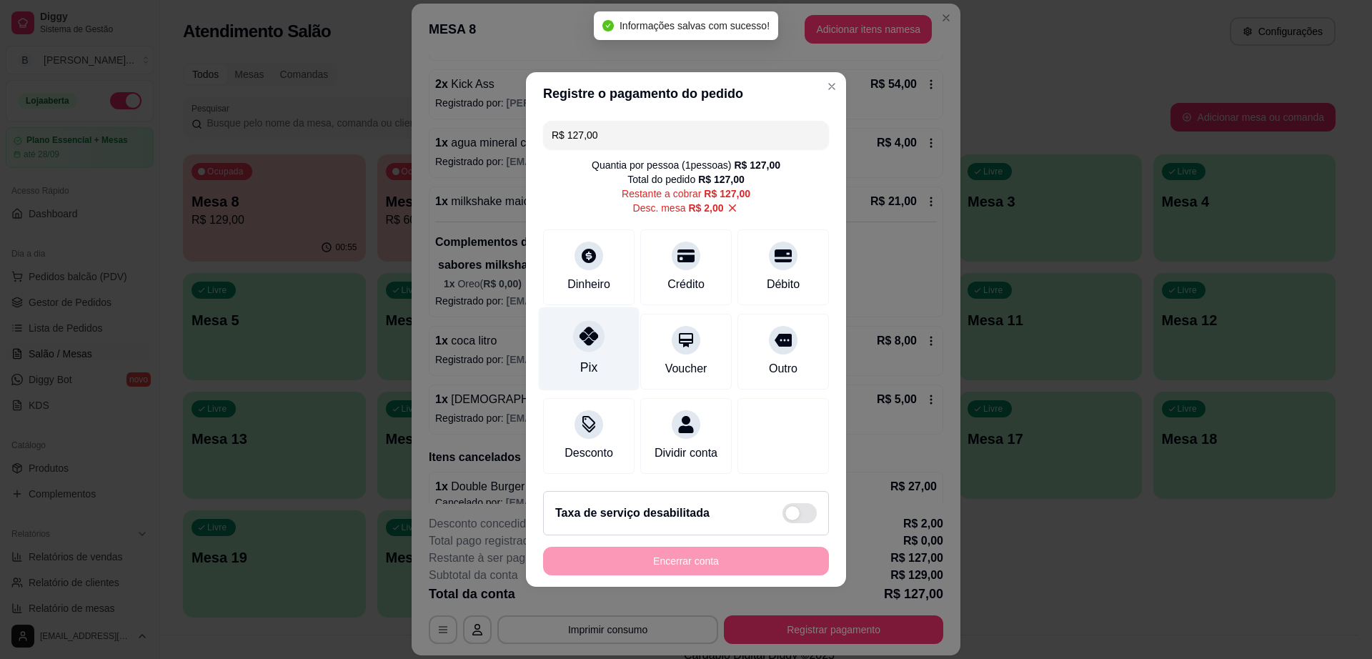
click at [597, 326] on div at bounding box center [588, 335] width 31 height 31
type input "R$ 0,00"
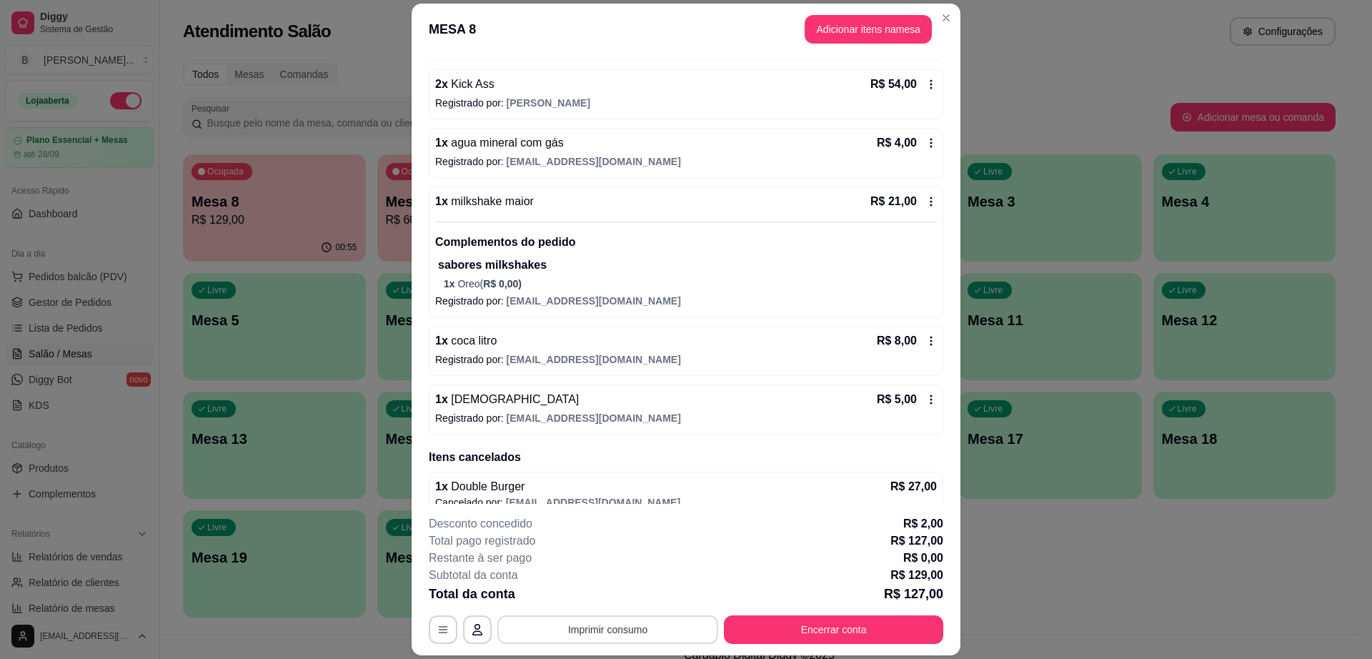
click at [564, 631] on button "Imprimir consumo" at bounding box center [607, 629] width 221 height 29
click at [618, 592] on button "Impressora" at bounding box center [606, 596] width 104 height 23
click at [788, 622] on button "Encerrar conta" at bounding box center [833, 630] width 213 height 28
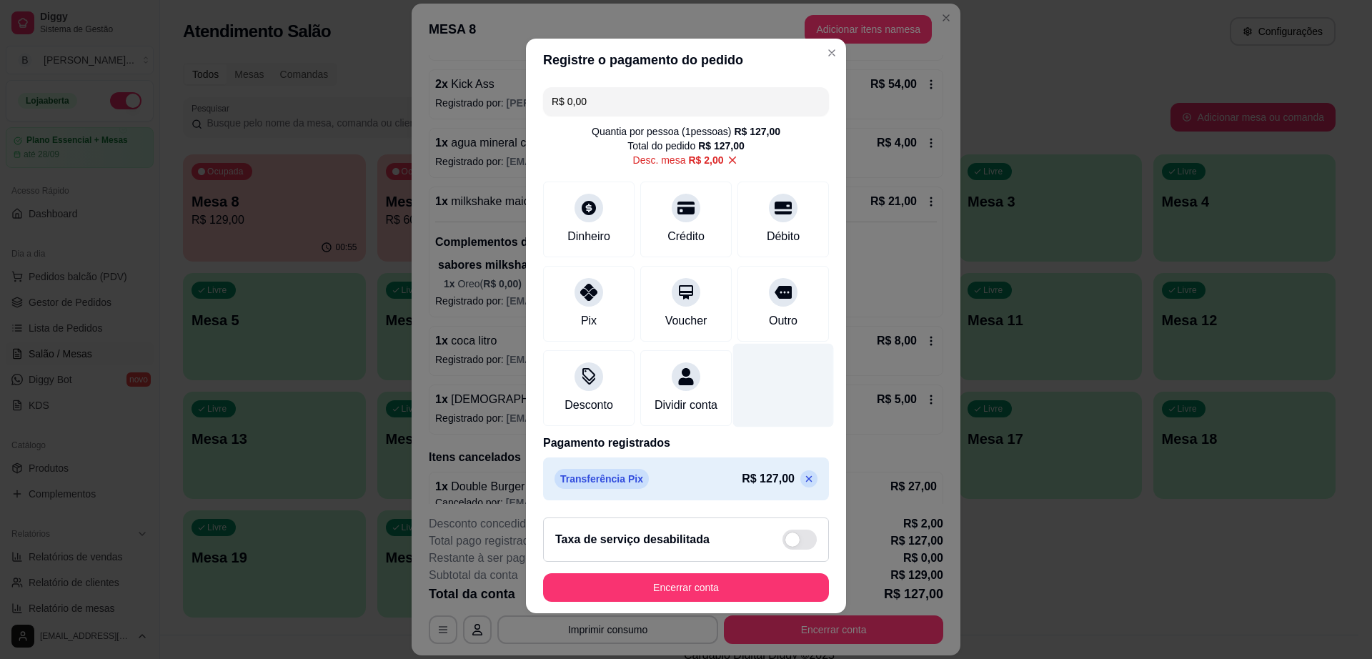
scroll to position [12, 0]
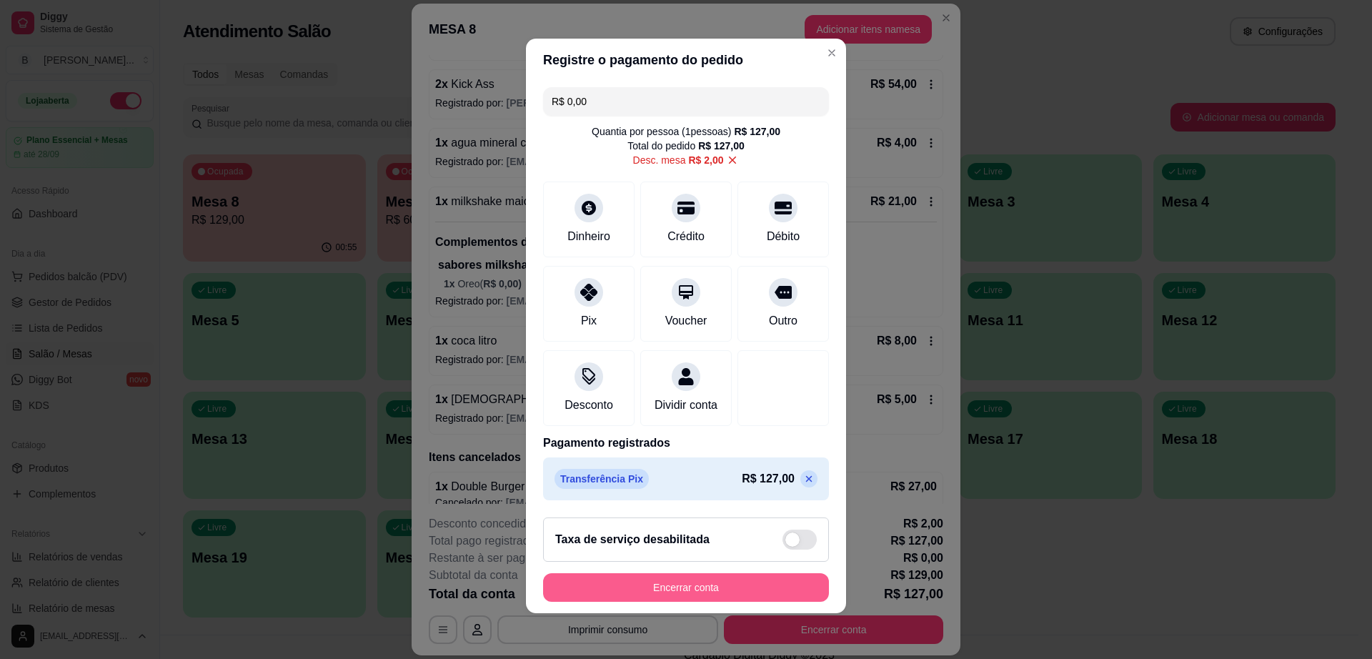
click at [720, 587] on button "Encerrar conta" at bounding box center [686, 587] width 286 height 29
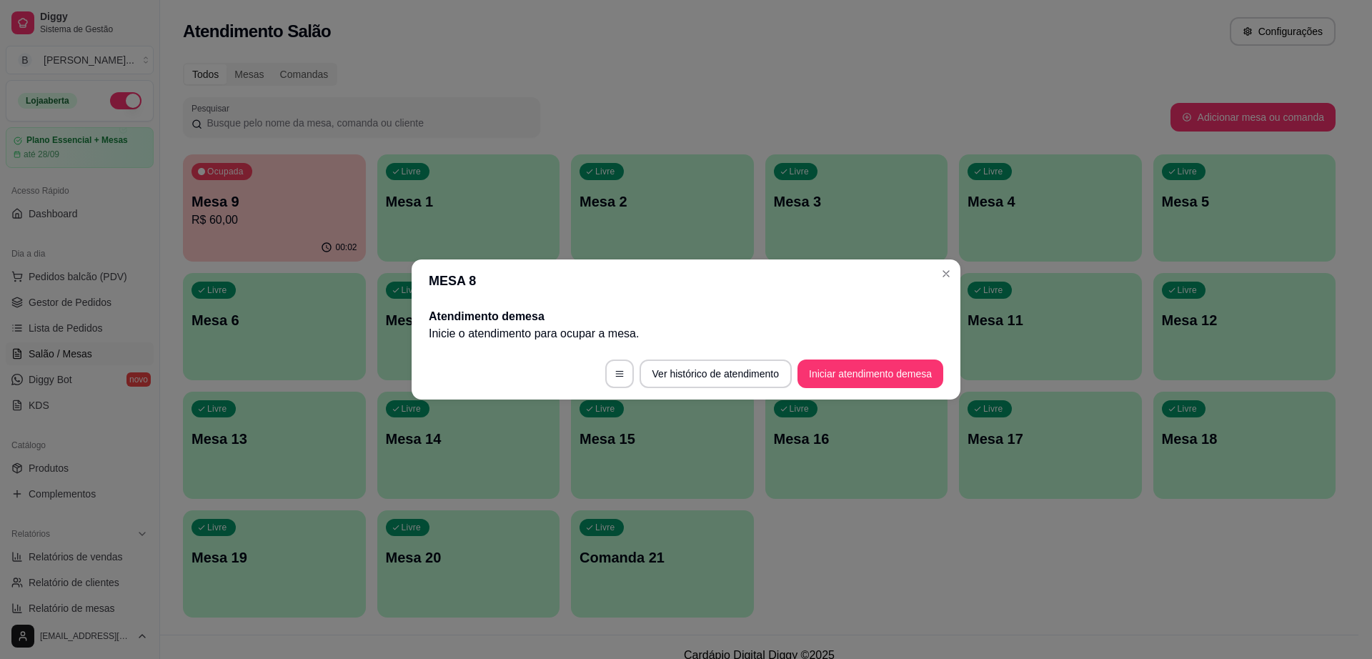
scroll to position [0, 0]
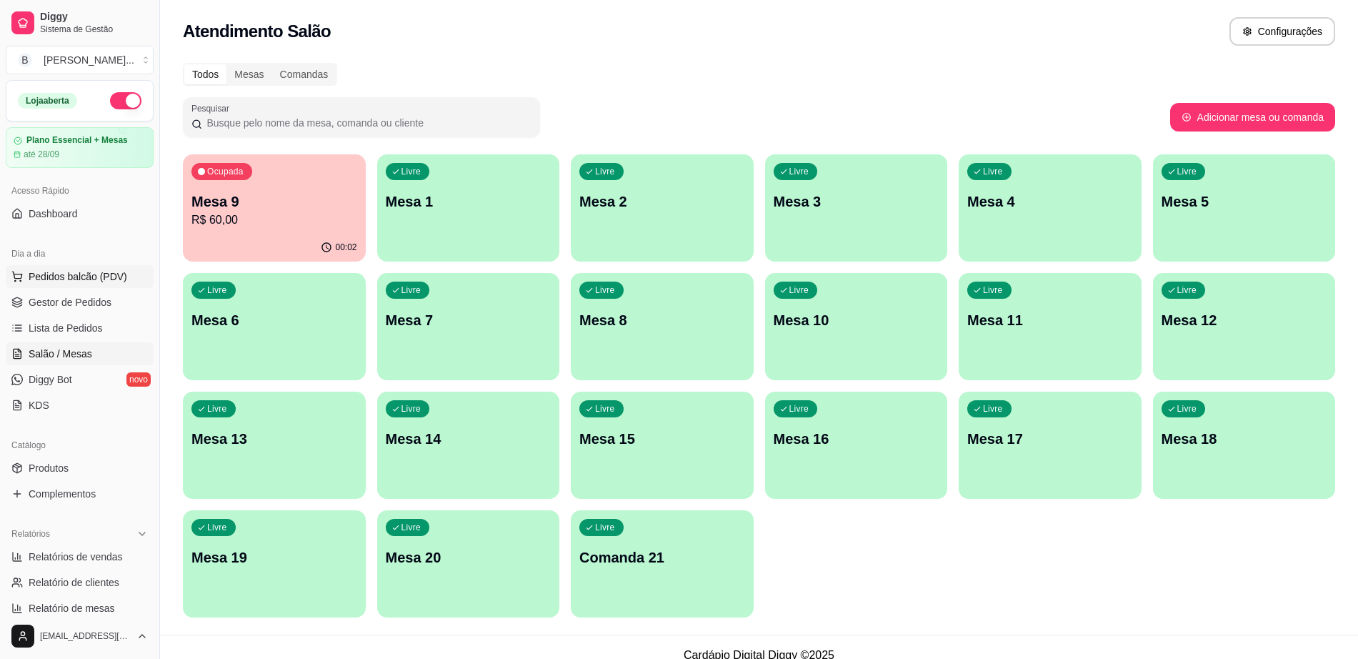
click at [119, 267] on button "Pedidos balcão (PDV)" at bounding box center [80, 276] width 148 height 23
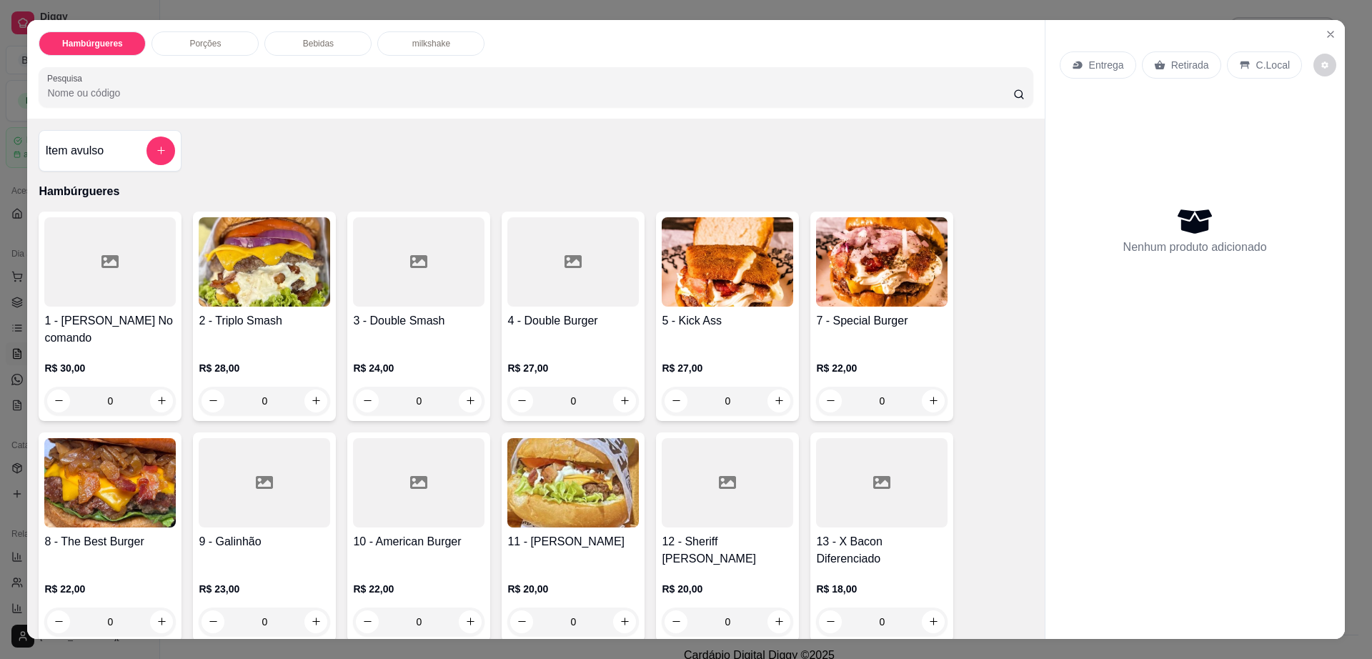
click at [549, 286] on div at bounding box center [572, 261] width 131 height 89
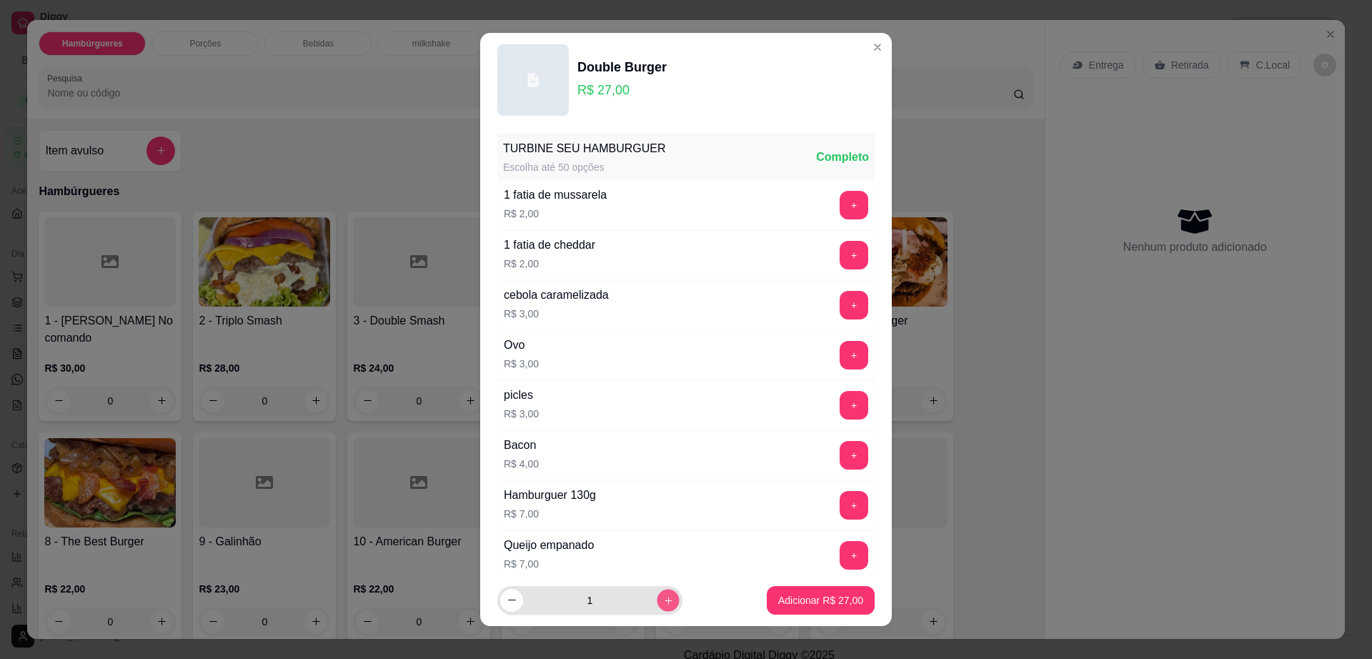
click at [657, 590] on button "increase-product-quantity" at bounding box center [668, 600] width 22 height 22
type input "2"
click at [785, 583] on footer "2 Adicionar R$ 54,00" at bounding box center [686, 600] width 412 height 51
click at [817, 592] on button "Adicionar R$ 54,00" at bounding box center [820, 601] width 105 height 28
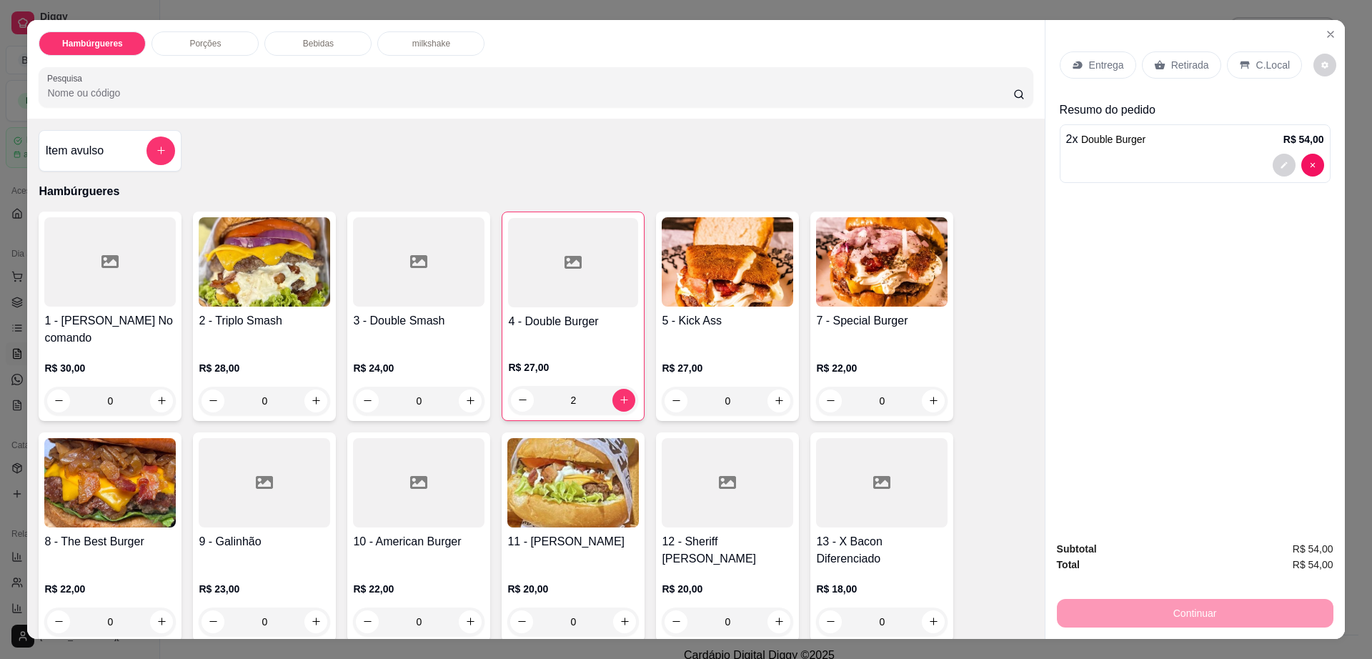
click at [1171, 61] on p "Retirada" at bounding box center [1190, 65] width 38 height 14
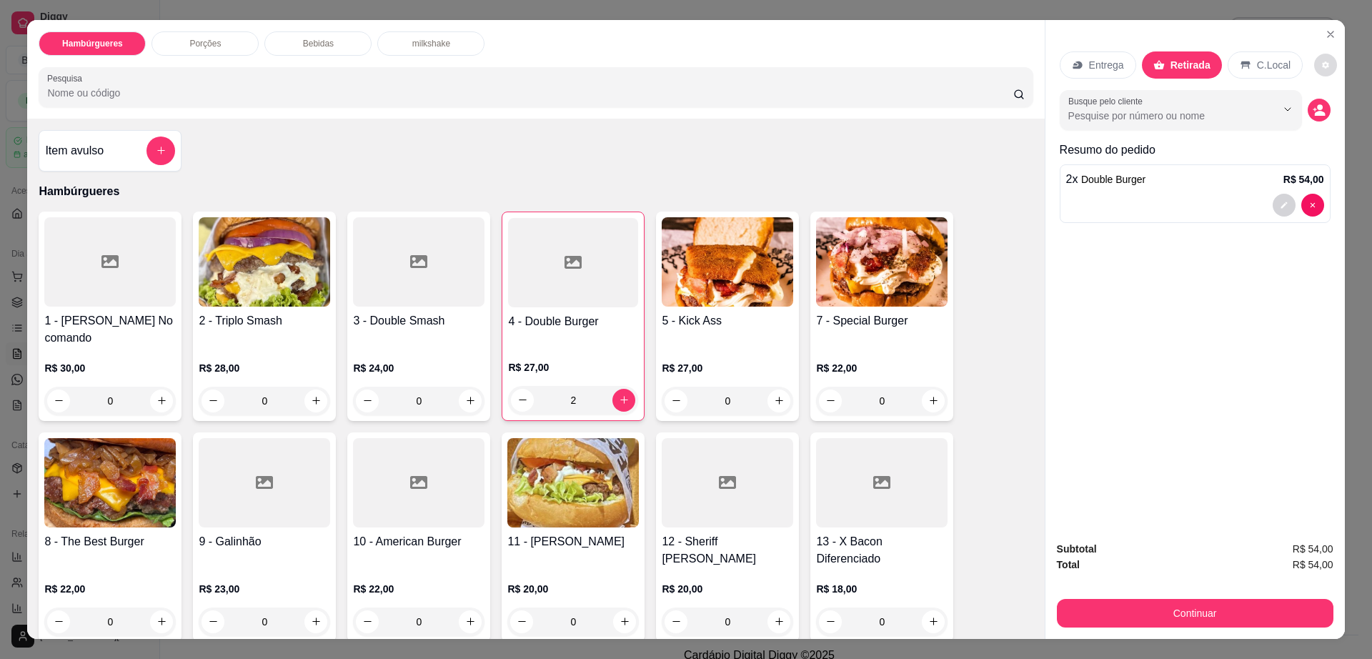
click at [1314, 69] on button "decrease-product-quantity" at bounding box center [1325, 65] width 23 height 23
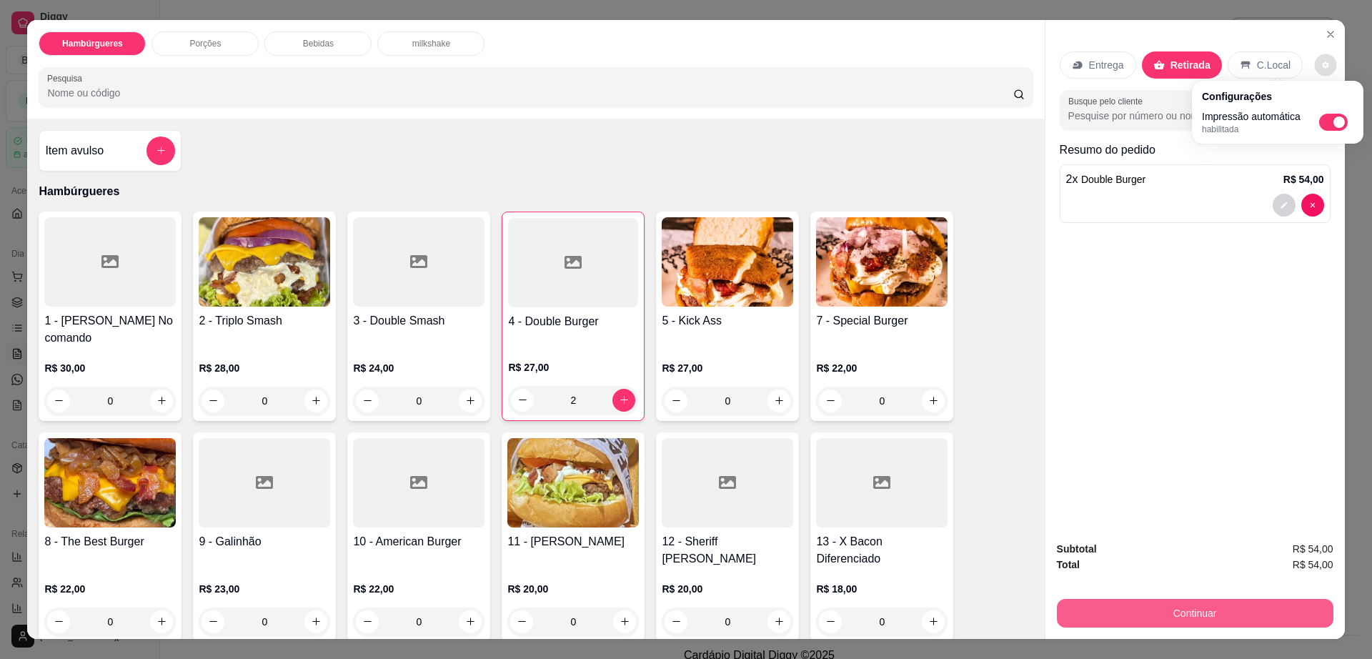
click at [1153, 607] on button "Continuar" at bounding box center [1195, 613] width 277 height 29
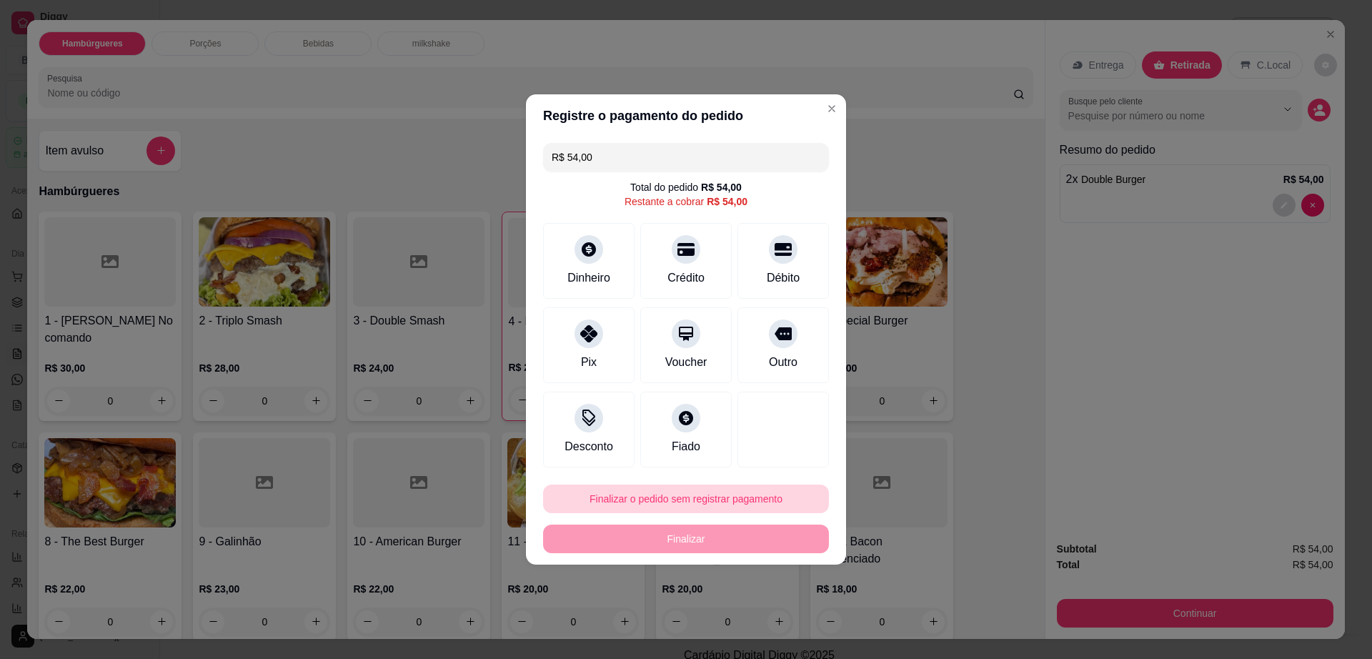
click at [666, 497] on button "Finalizar o pedido sem registrar pagamento" at bounding box center [686, 499] width 286 height 29
click at [776, 625] on button "Confirmar" at bounding box center [776, 616] width 53 height 22
type input "0"
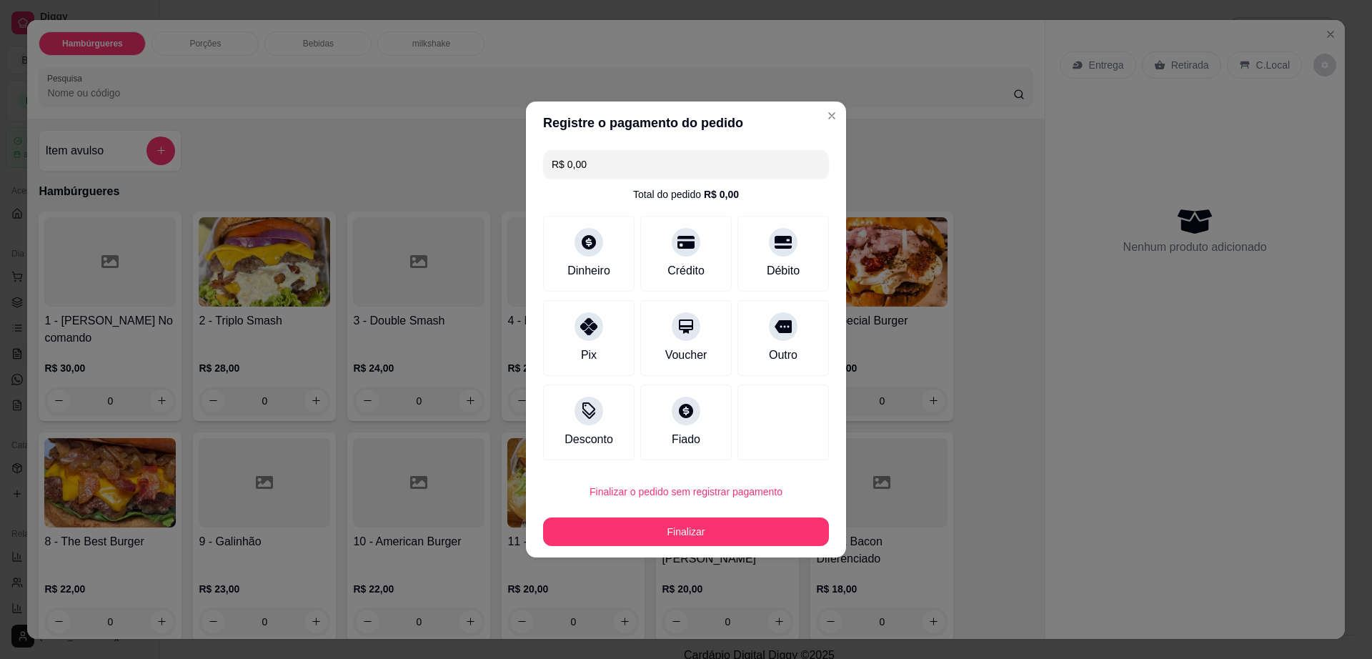
type input "R$ 0,00"
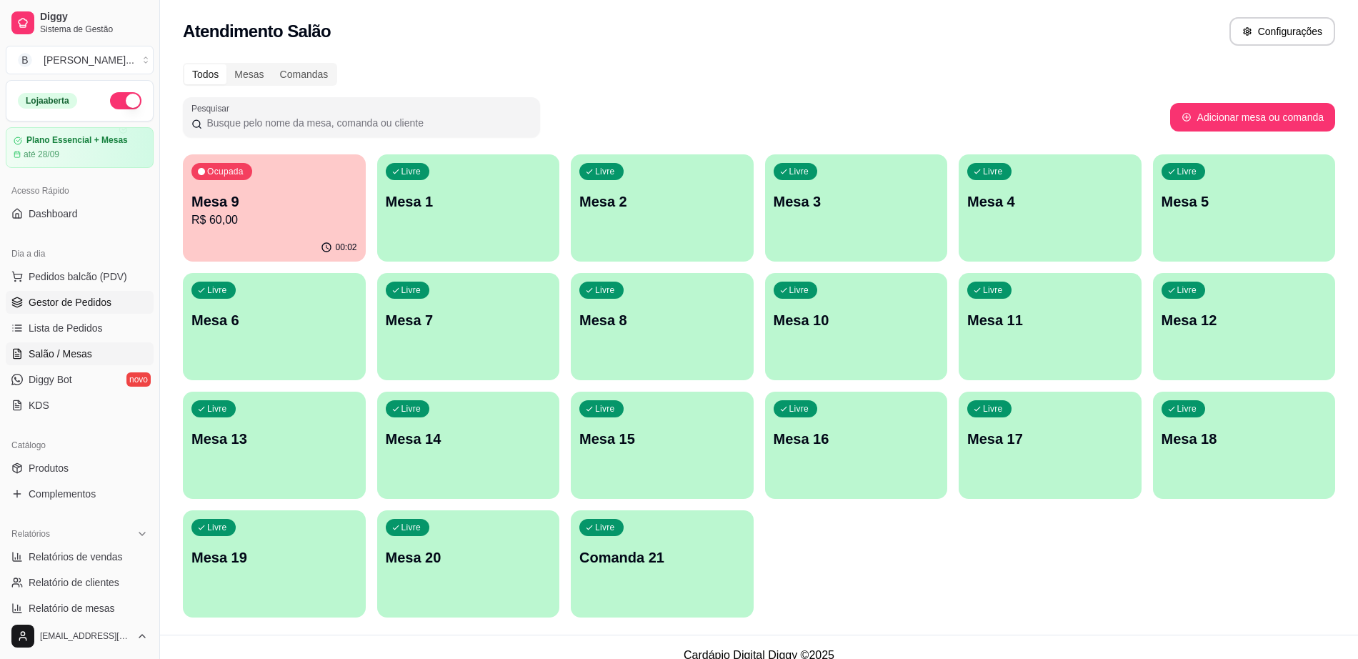
click at [39, 302] on span "Gestor de Pedidos" at bounding box center [70, 302] width 83 height 14
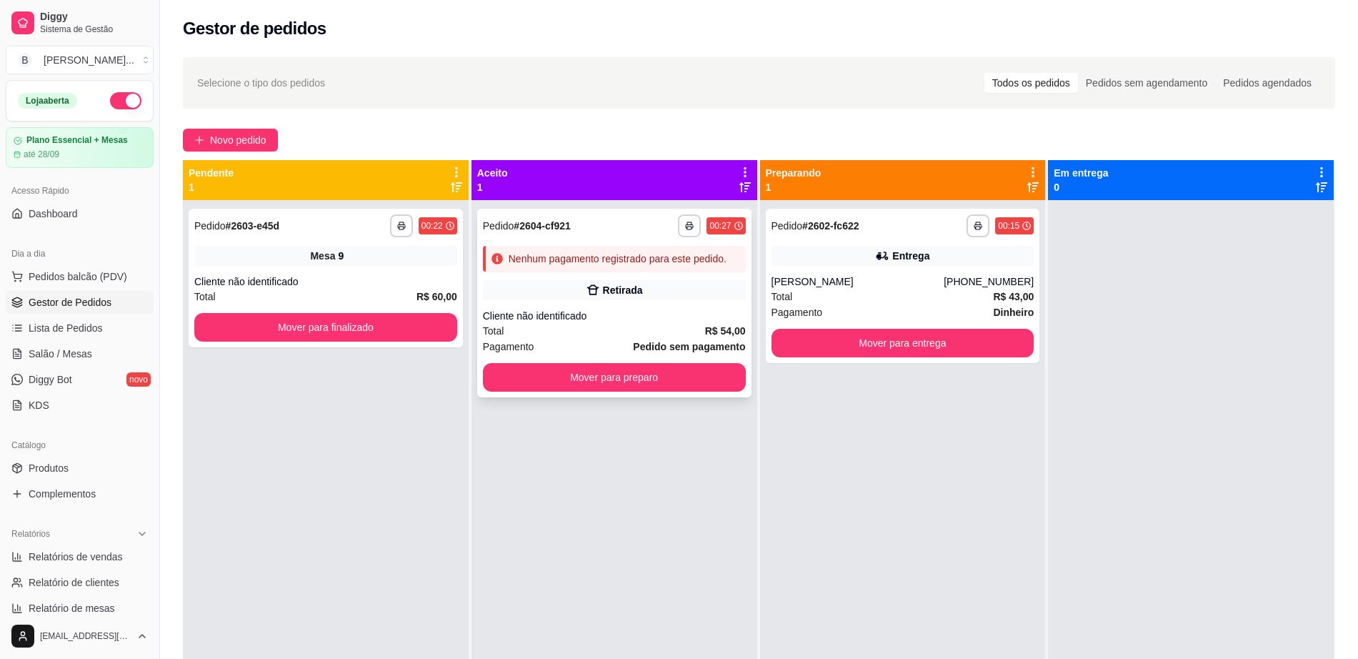
click at [685, 317] on div "Cliente não identificado" at bounding box center [614, 316] width 263 height 14
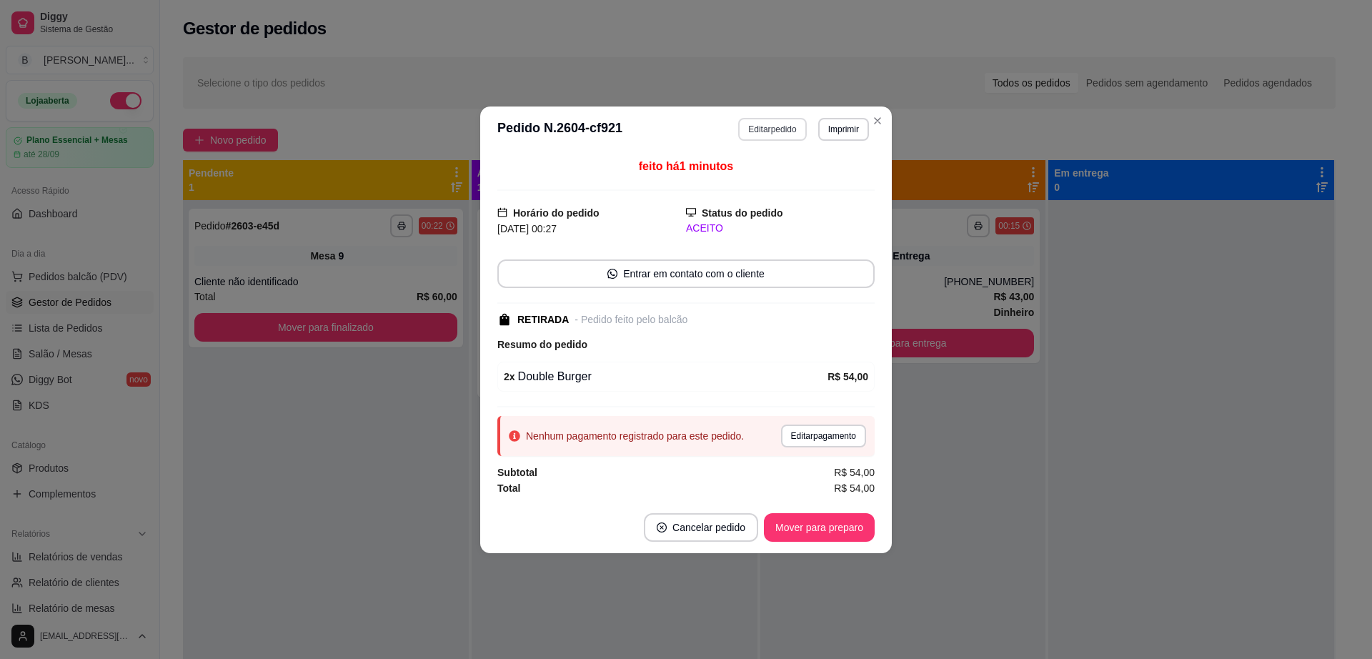
click at [755, 129] on button "Editar pedido" at bounding box center [772, 129] width 68 height 23
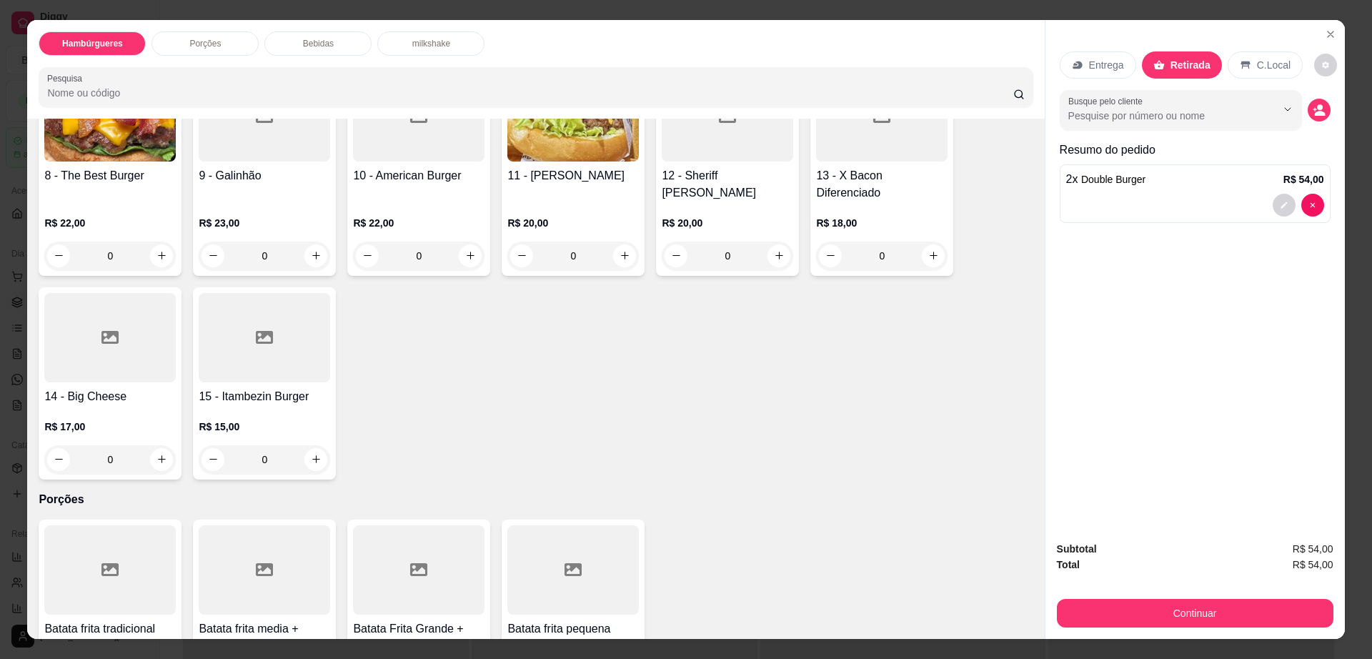
scroll to position [536, 0]
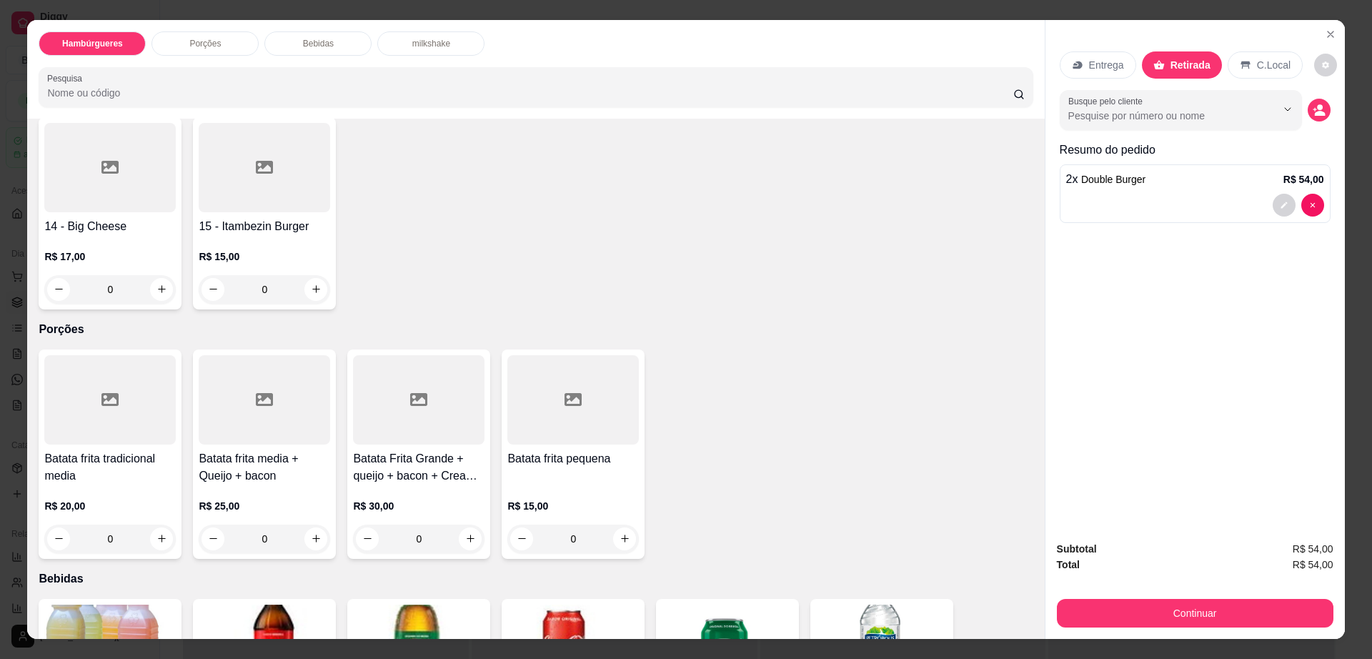
click at [121, 390] on div at bounding box center [109, 399] width 131 height 89
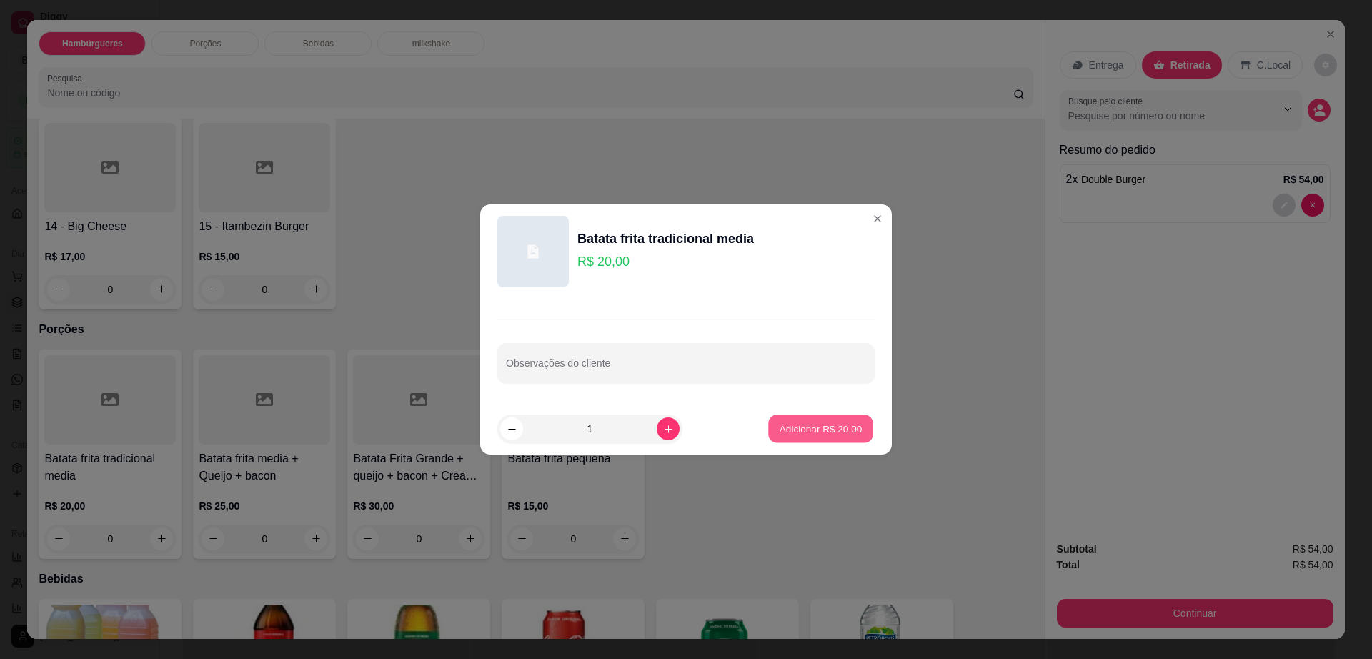
click at [815, 435] on p "Adicionar R$ 20,00" at bounding box center [821, 429] width 83 height 14
type input "1"
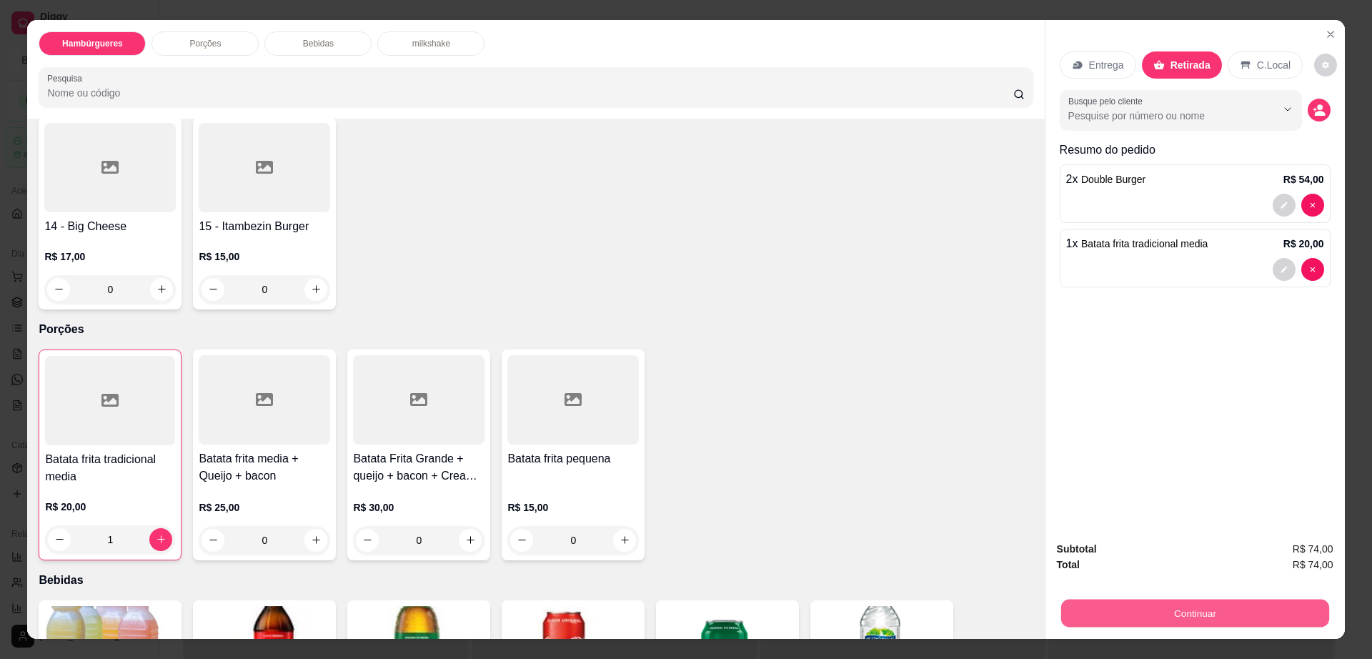
click at [1157, 619] on button "Continuar" at bounding box center [1194, 614] width 268 height 28
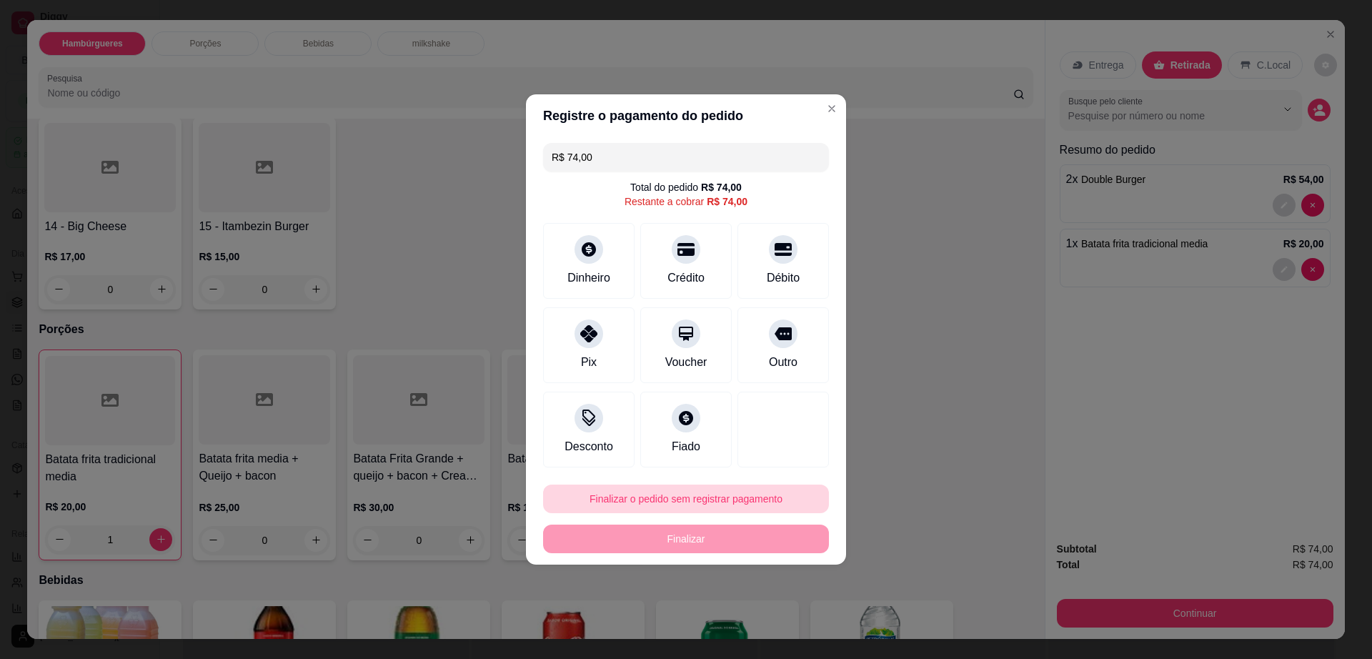
click at [770, 495] on button "Finalizar o pedido sem registrar pagamento" at bounding box center [686, 499] width 286 height 29
click at [790, 618] on button "Confirmar" at bounding box center [776, 615] width 51 height 21
type input "0"
type input "R$ 0,00"
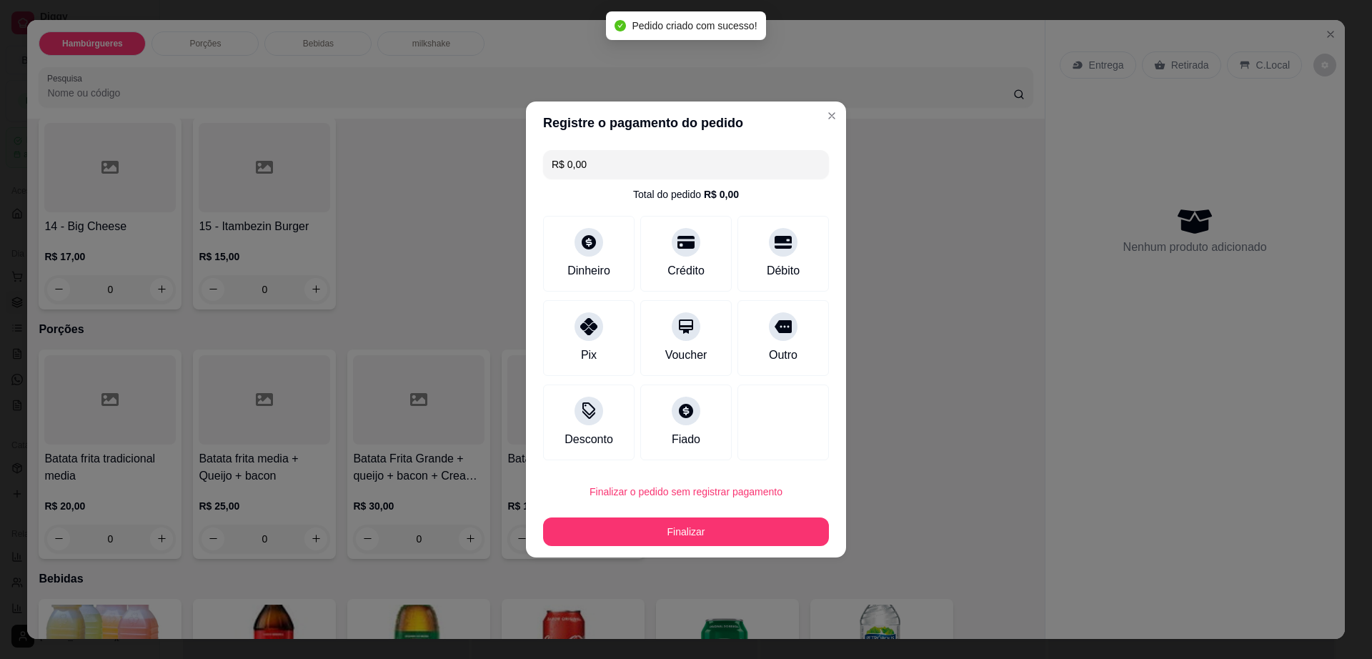
scroll to position [535, 0]
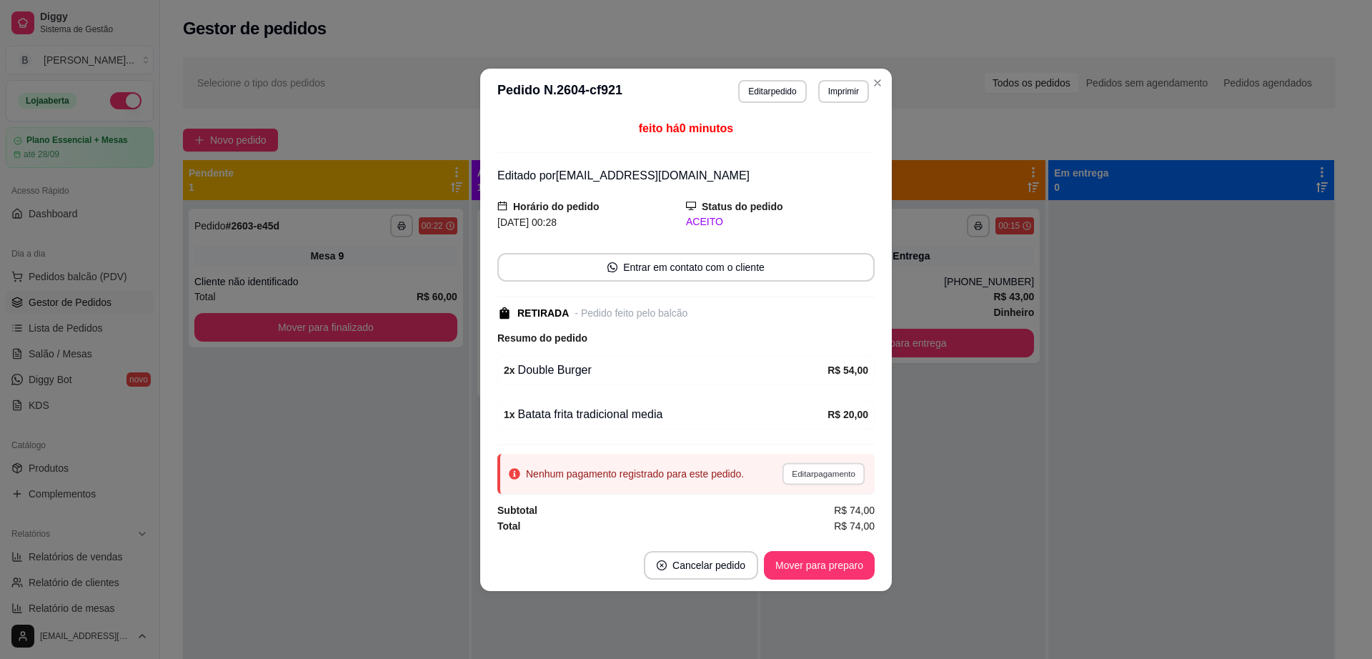
click at [803, 477] on button "Editar pagamento" at bounding box center [823, 473] width 83 height 22
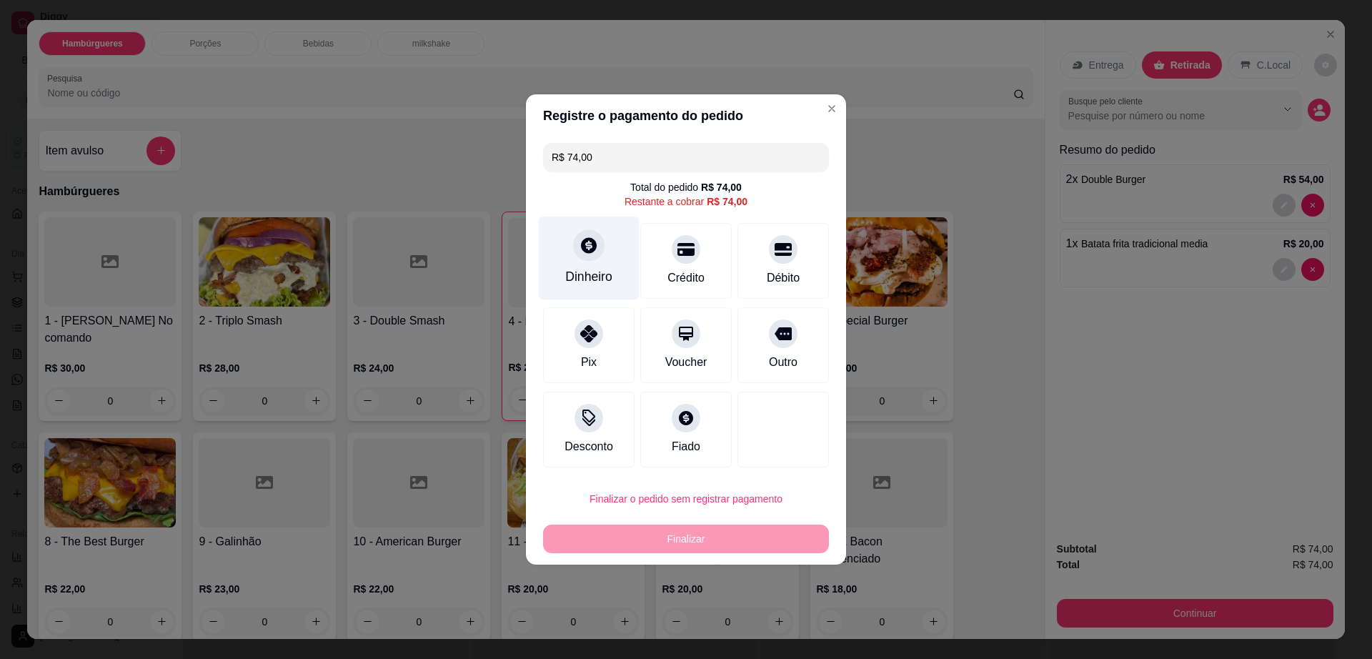
click at [575, 232] on div "Dinheiro" at bounding box center [589, 259] width 101 height 84
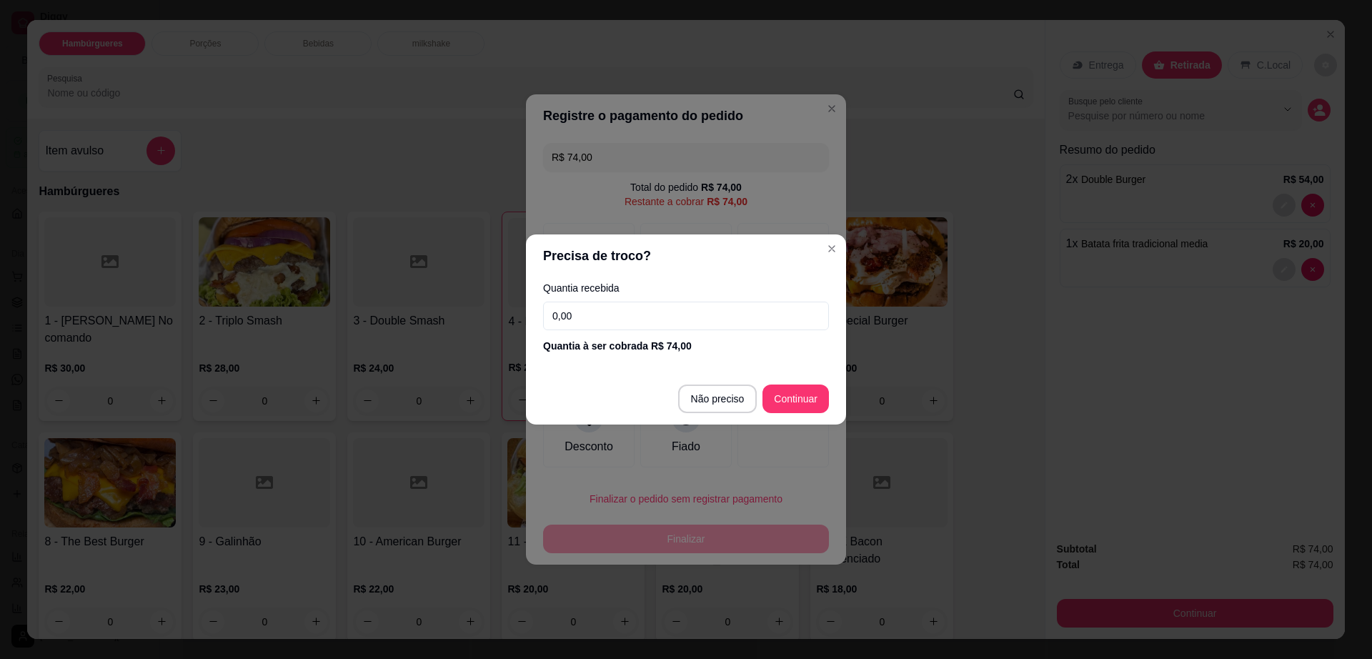
click at [634, 313] on input "0,00" at bounding box center [686, 316] width 286 height 29
type input "R$ 0,00"
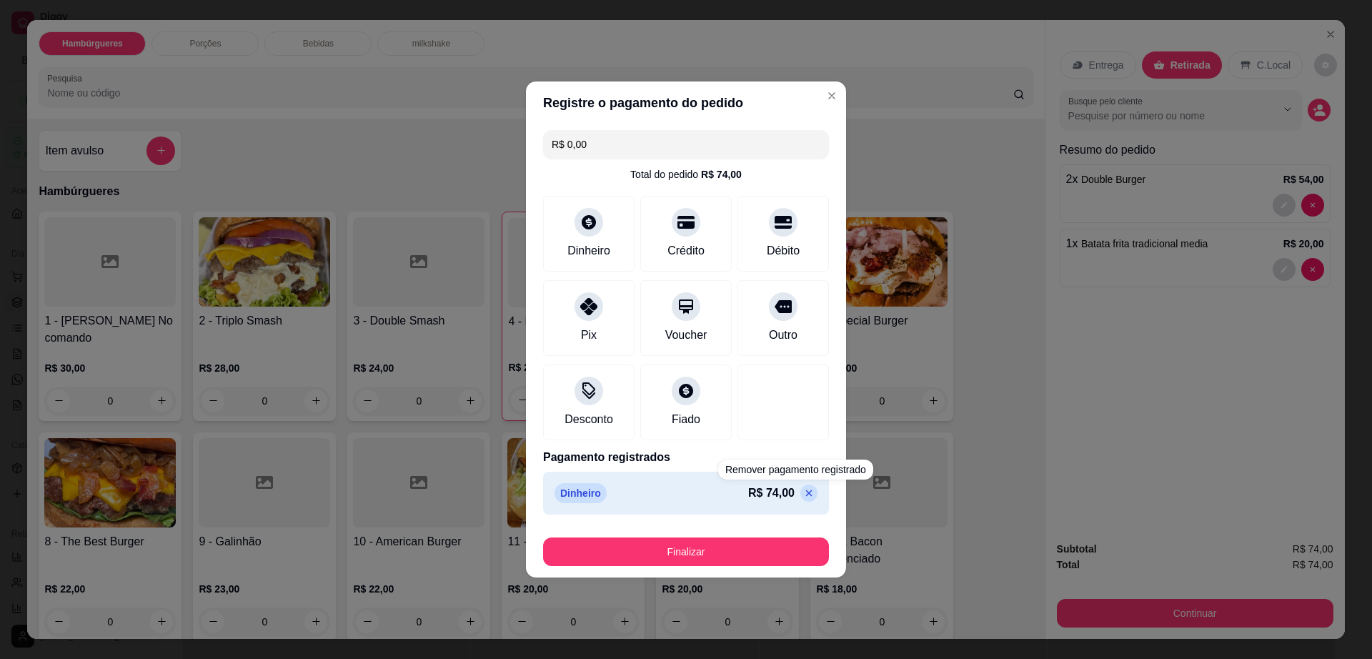
click at [1151, 331] on div "Registre o pagamento do pedido R$ 0,00 Total do pedido R$ 74,00 Dinheiro Crédit…" at bounding box center [686, 329] width 1372 height 659
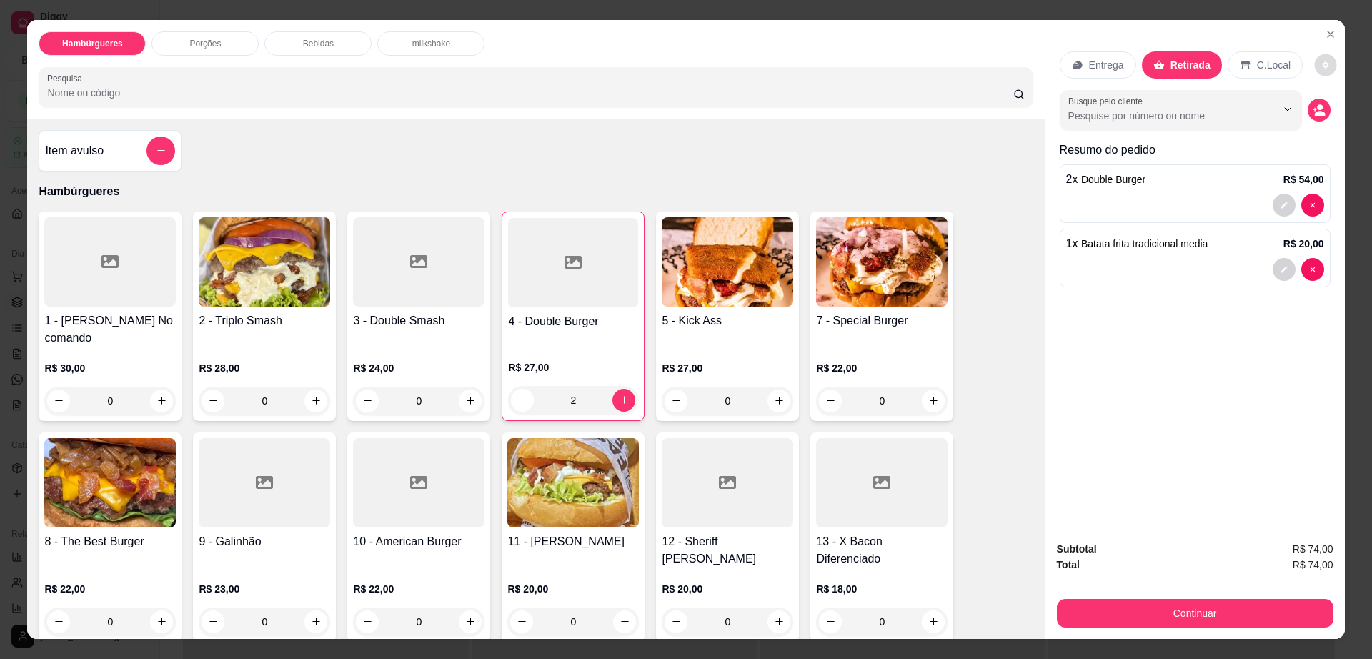
click at [1315, 70] on button "decrease-product-quantity" at bounding box center [1326, 65] width 22 height 22
click at [1314, 70] on button "decrease-product-quantity" at bounding box center [1325, 65] width 23 height 23
click at [1335, 120] on span "Automatic updates" at bounding box center [1338, 121] width 11 height 11
click at [1328, 122] on input "Automatic updates" at bounding box center [1322, 126] width 9 height 9
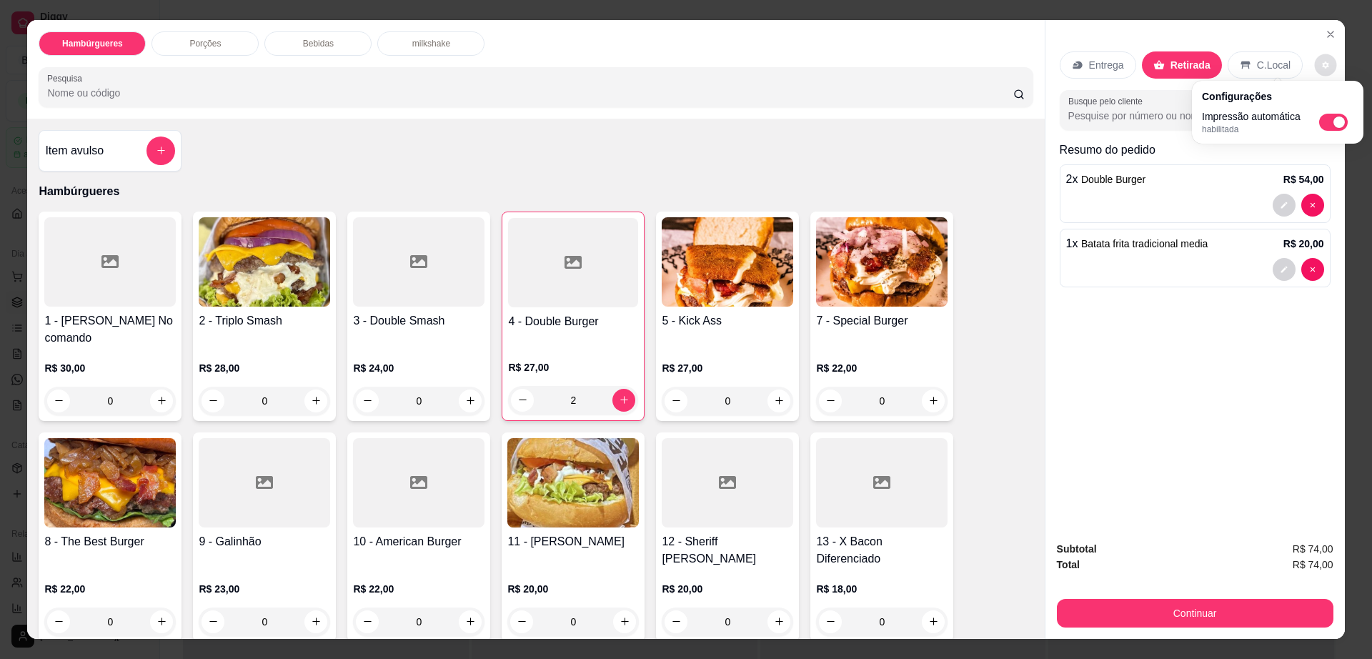
checkbox input "false"
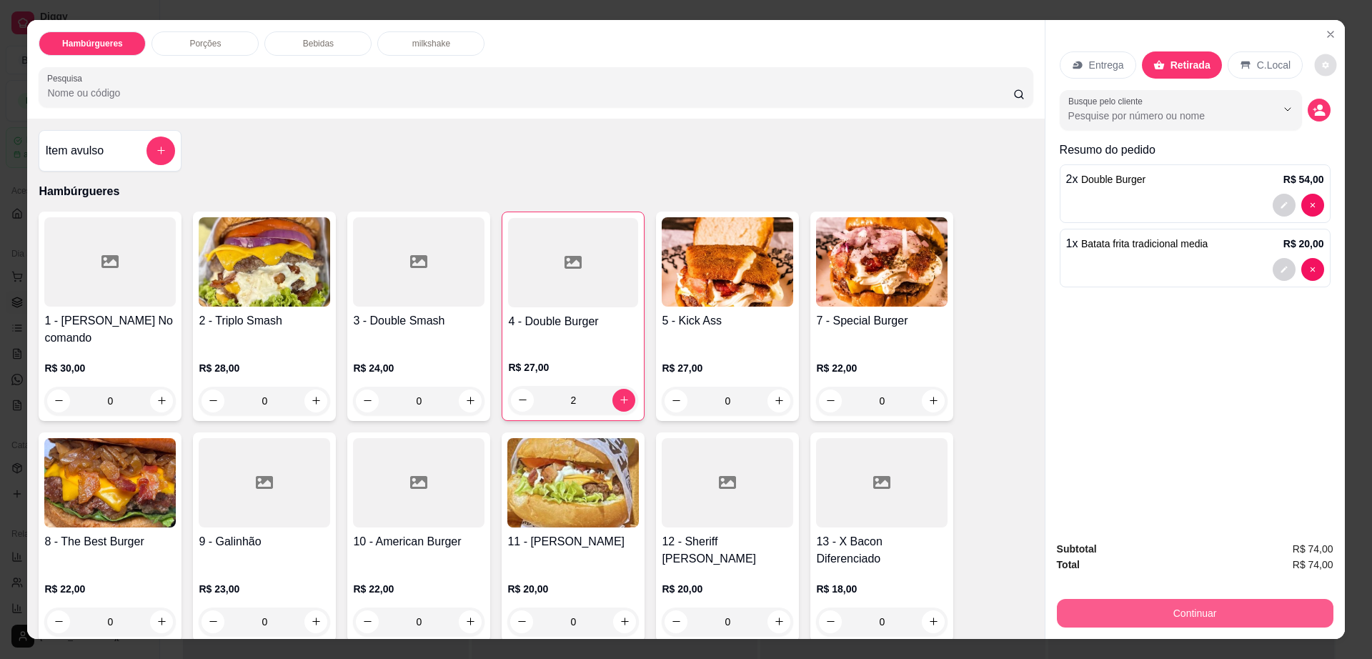
click at [1136, 618] on button "Continuar" at bounding box center [1195, 613] width 277 height 29
click at [1136, 603] on button "Continuar" at bounding box center [1195, 613] width 277 height 29
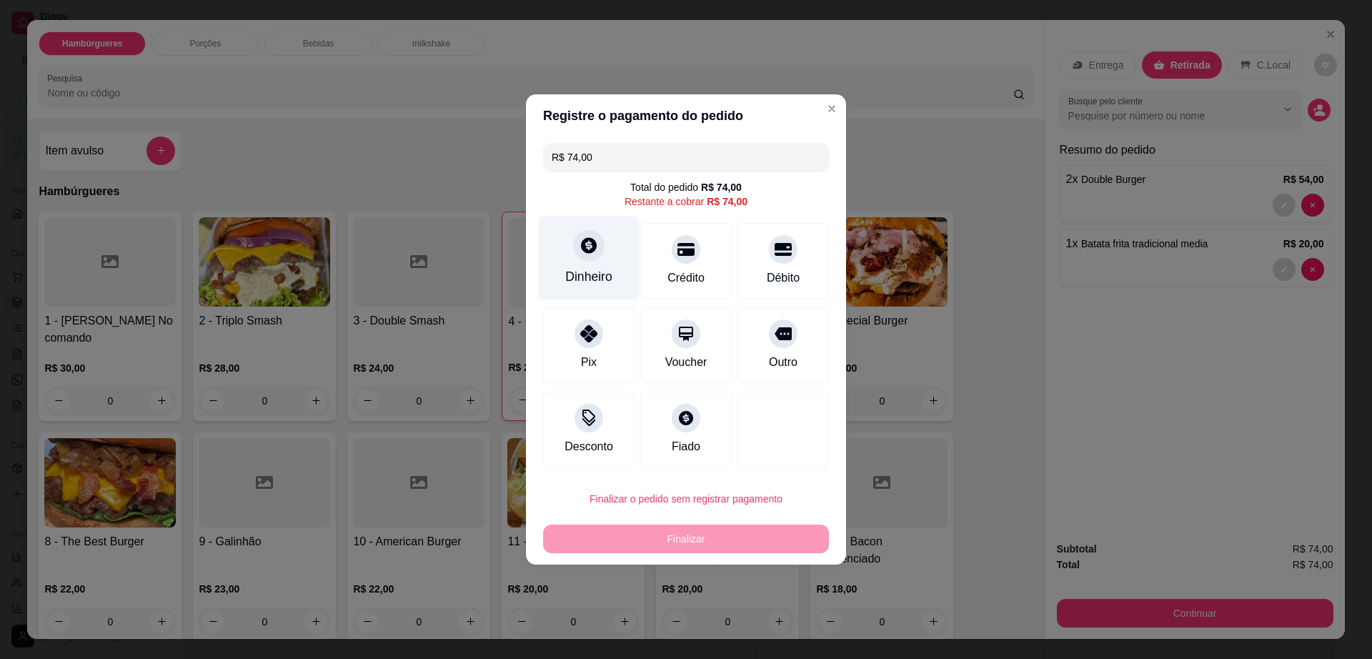
click at [581, 247] on icon at bounding box center [589, 245] width 16 height 16
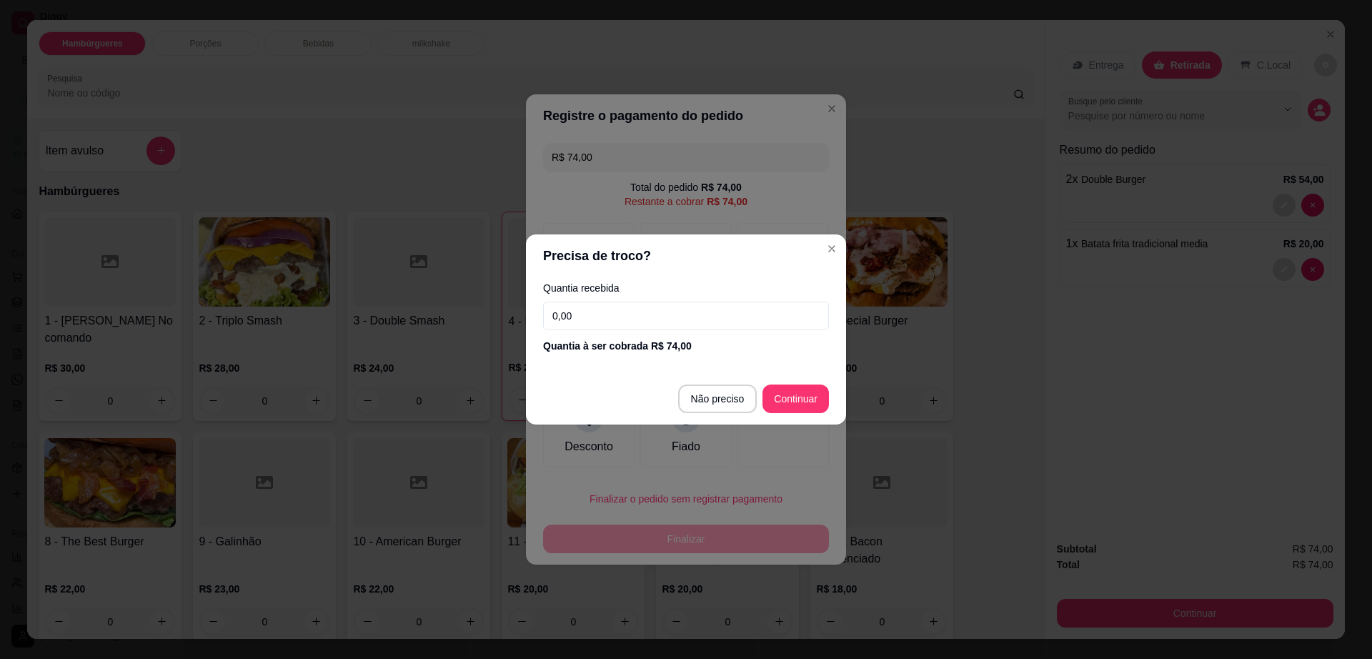
click at [734, 415] on footer "Não preciso Continuar" at bounding box center [686, 398] width 320 height 51
type input "R$ 0,00"
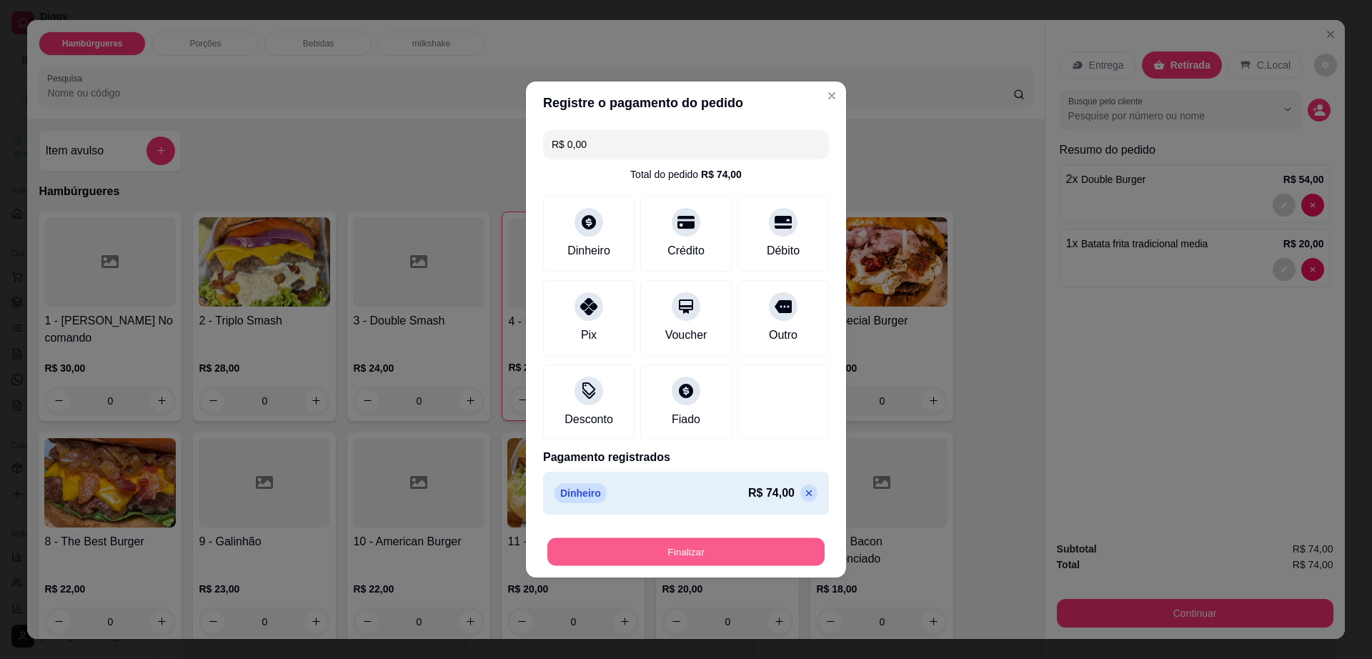
click at [729, 556] on button "Finalizar" at bounding box center [685, 552] width 277 height 28
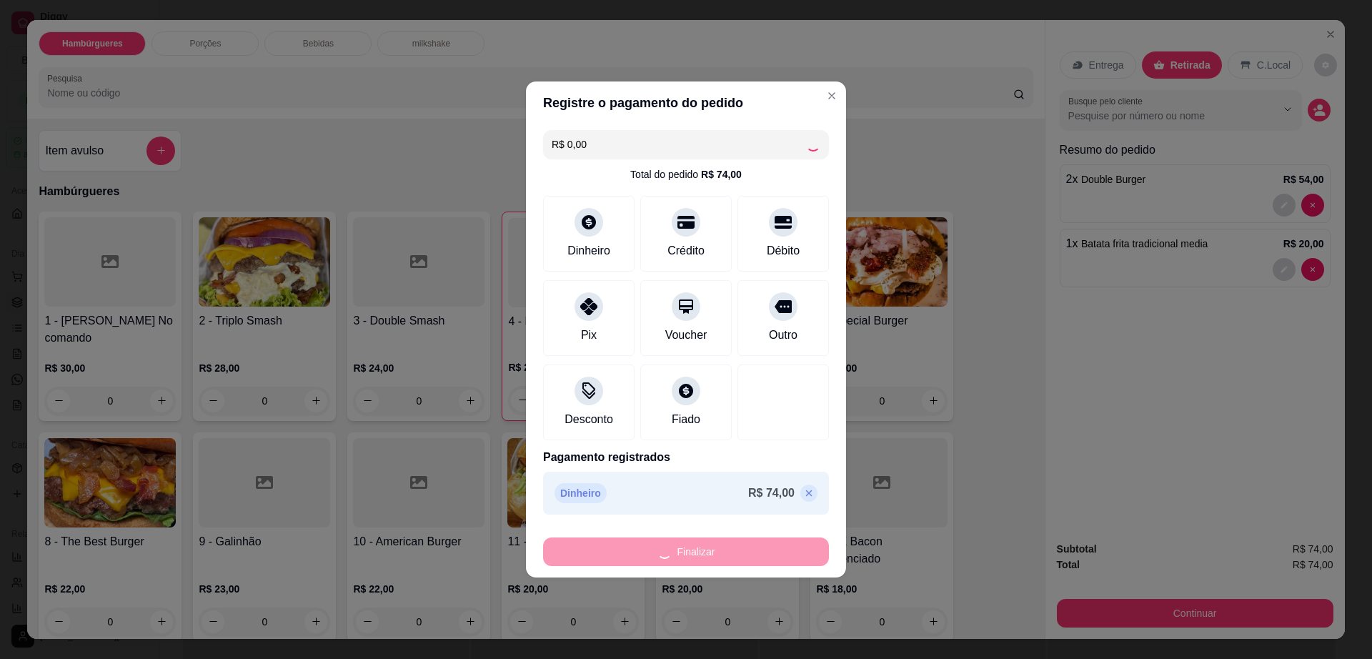
type input "0"
type input "-R$ 74,00"
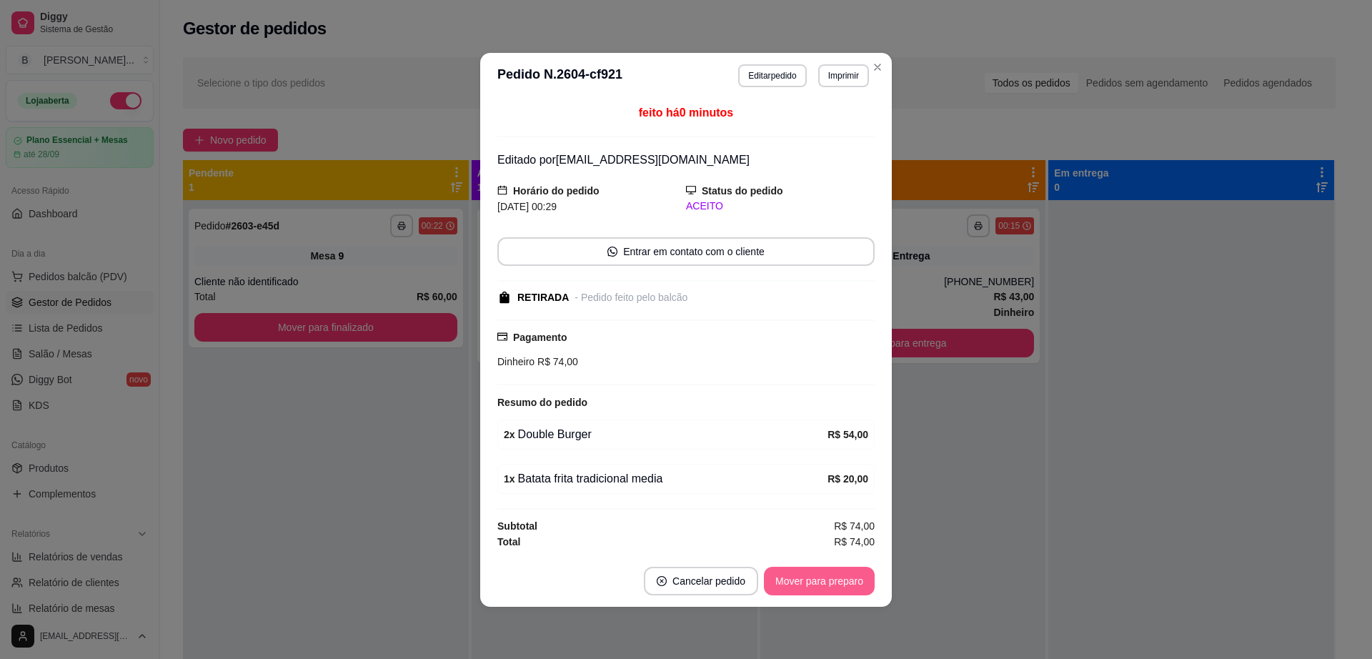
click at [826, 568] on button "Mover para preparo" at bounding box center [819, 581] width 111 height 29
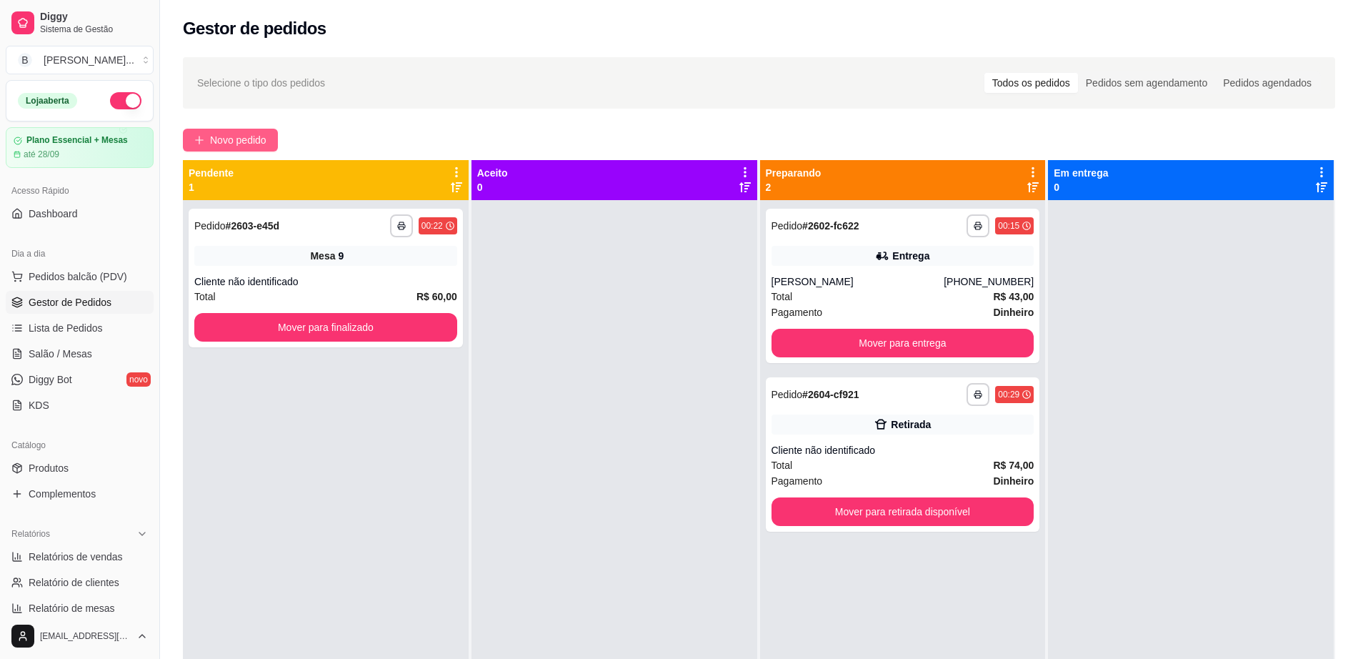
click at [267, 134] on span "Novo pedido" at bounding box center [238, 140] width 56 height 16
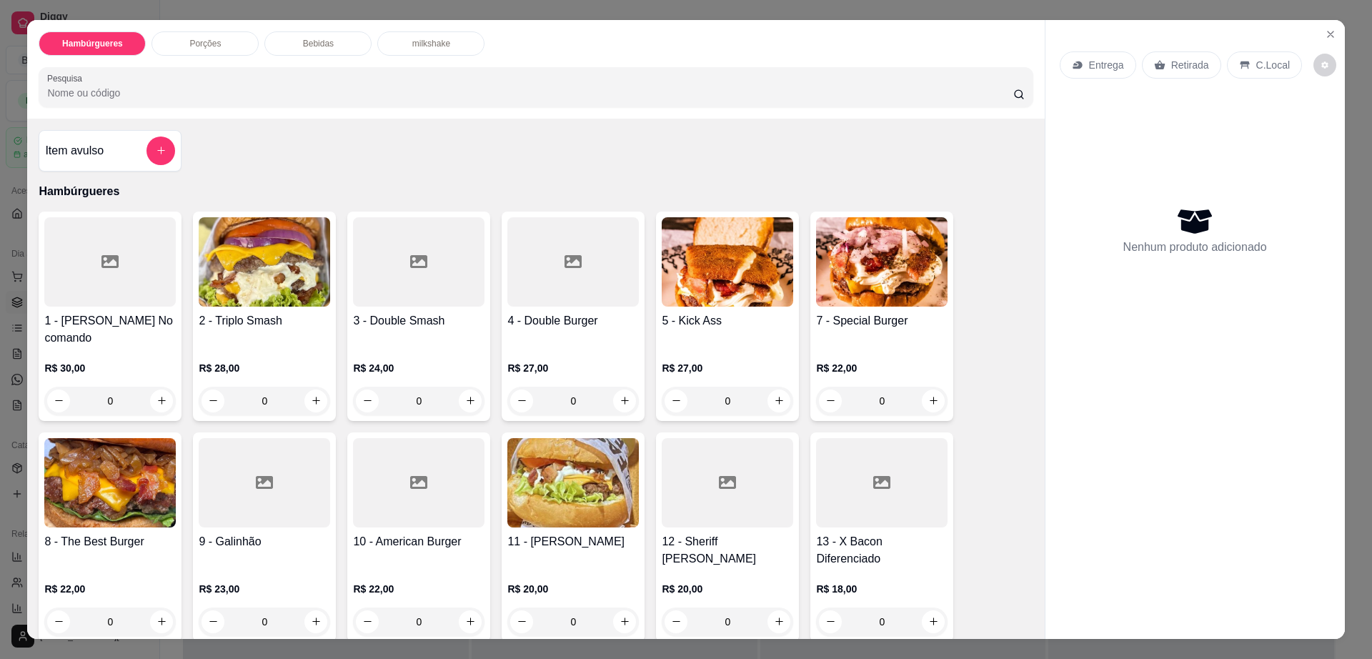
click at [1324, 64] on div "Entrega Retirada C.Local Nenhum produto adicionado" at bounding box center [1194, 318] width 299 height 597
click at [1303, 73] on div "Entrega Retirada C.Local" at bounding box center [1195, 65] width 271 height 50
click at [1314, 70] on button "decrease-product-quantity" at bounding box center [1325, 65] width 22 height 22
click at [1332, 118] on span "Automatic updates" at bounding box center [1327, 121] width 11 height 11
click at [1328, 122] on input "Automatic updates" at bounding box center [1322, 126] width 9 height 9
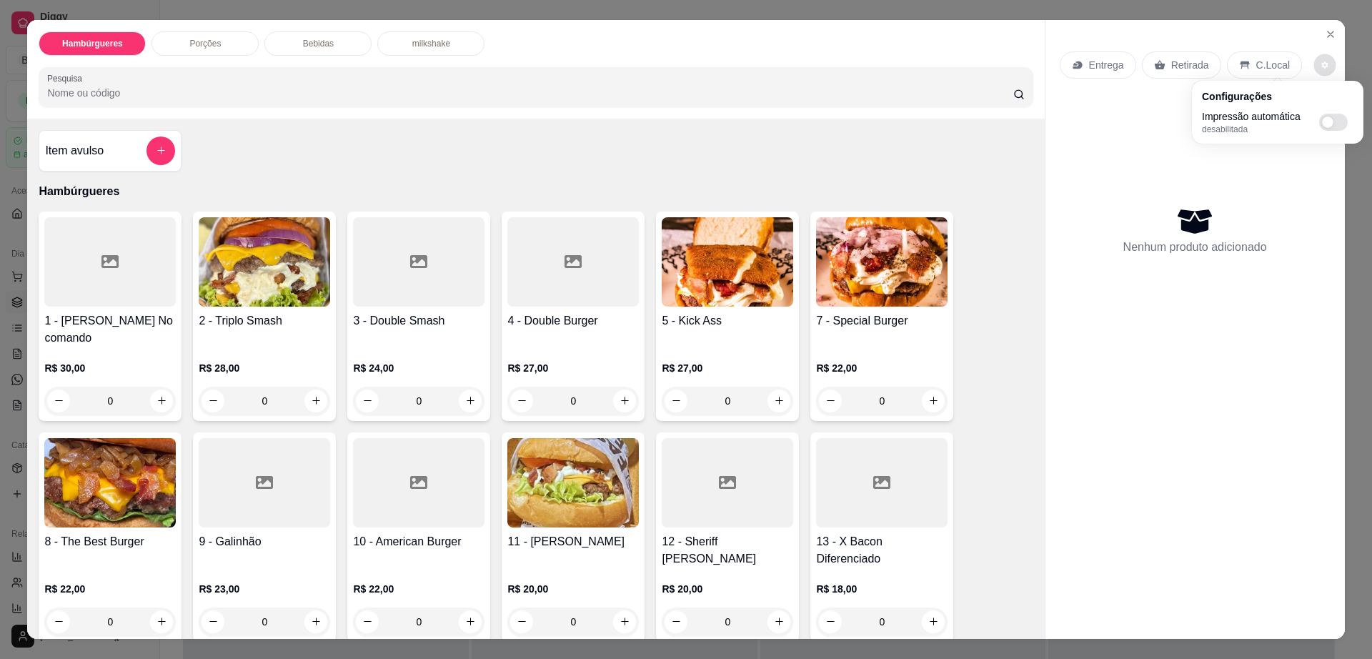
checkbox input "true"
click at [1328, 34] on icon "Close" at bounding box center [1331, 34] width 6 height 6
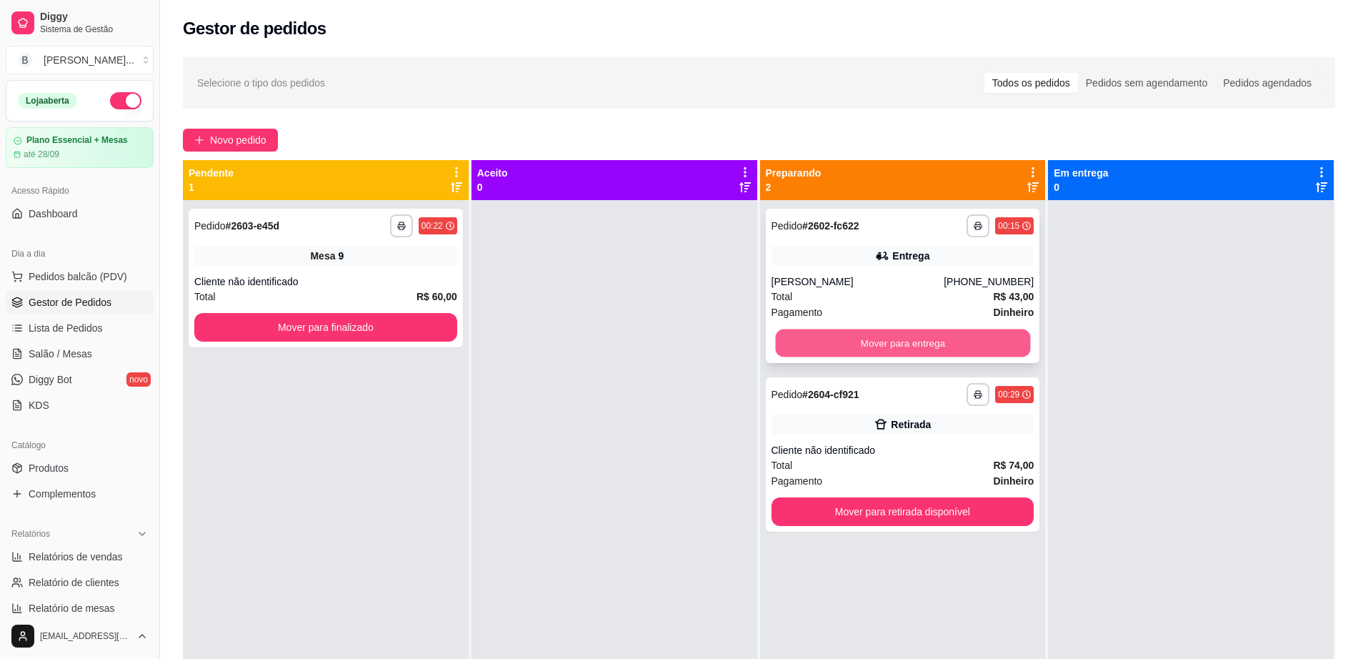
click at [788, 340] on button "Mover para entrega" at bounding box center [902, 343] width 255 height 28
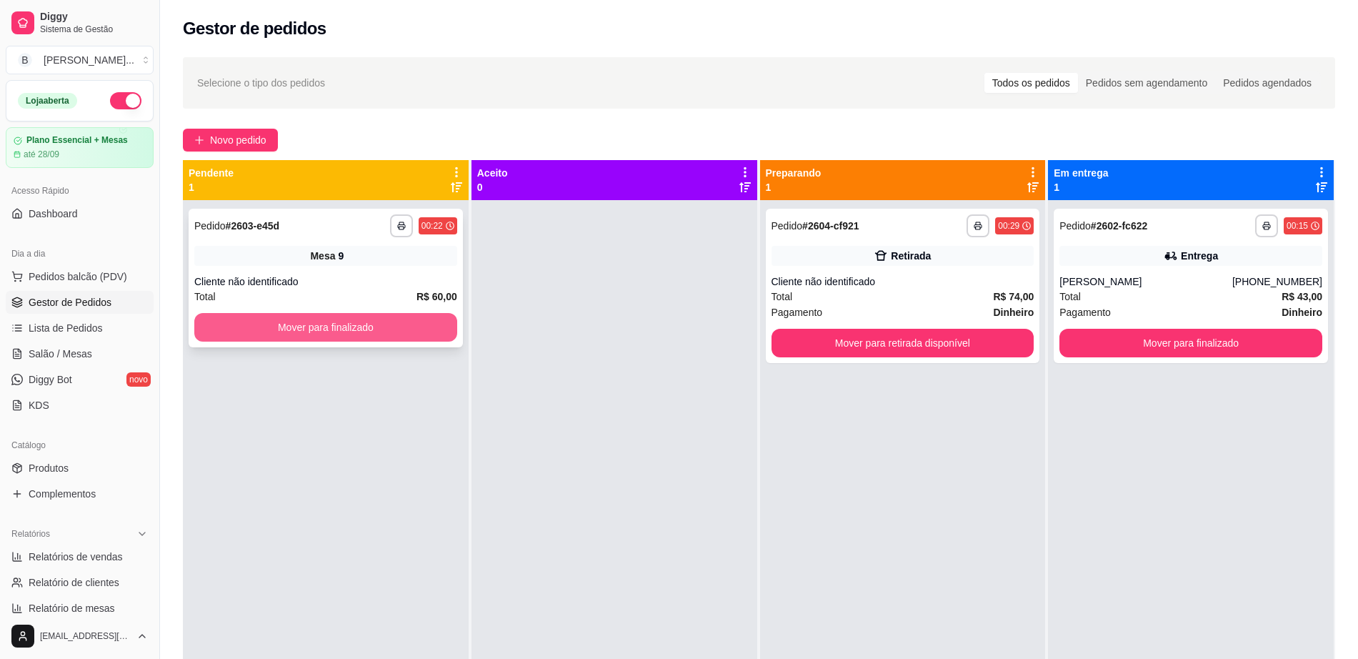
click at [334, 329] on button "Mover para finalizado" at bounding box center [325, 327] width 263 height 29
click at [267, 322] on button "Mover para finalizado" at bounding box center [325, 327] width 263 height 29
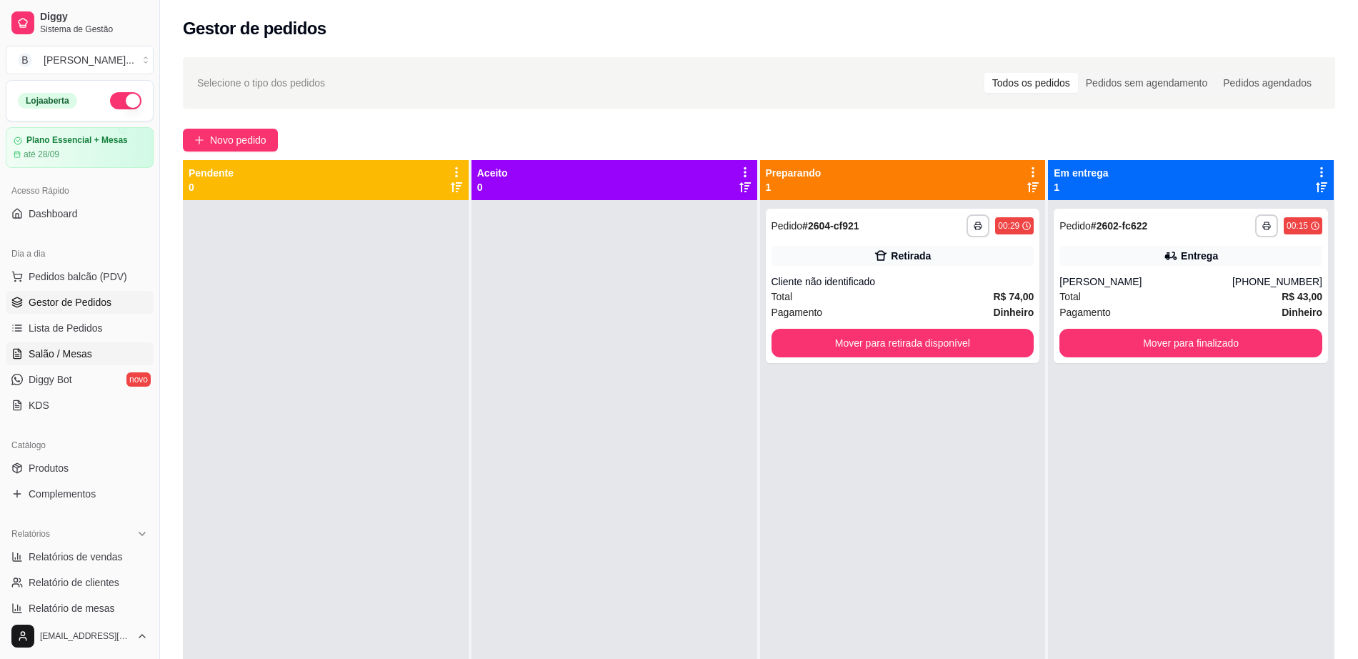
click at [41, 350] on span "Salão / Mesas" at bounding box center [61, 354] width 64 height 14
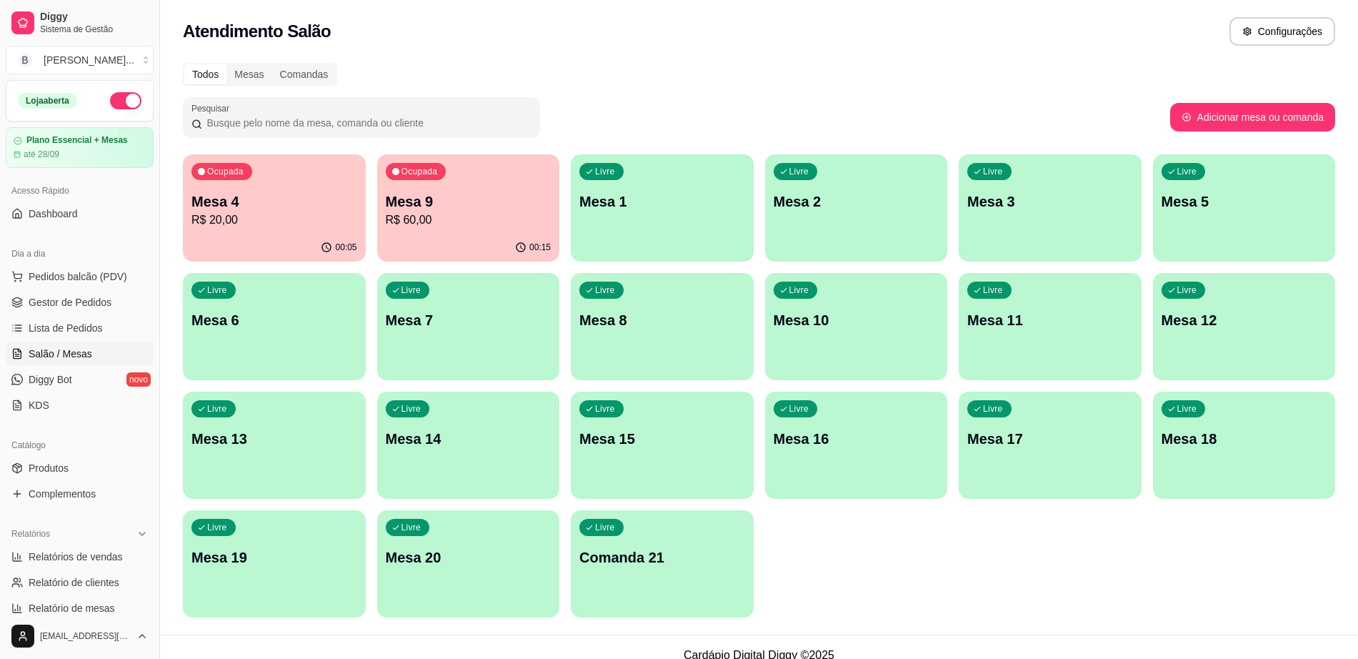
click at [457, 218] on p "R$ 60,00" at bounding box center [469, 220] width 166 height 17
click at [291, 219] on p "R$ 20,00" at bounding box center [275, 220] width 166 height 17
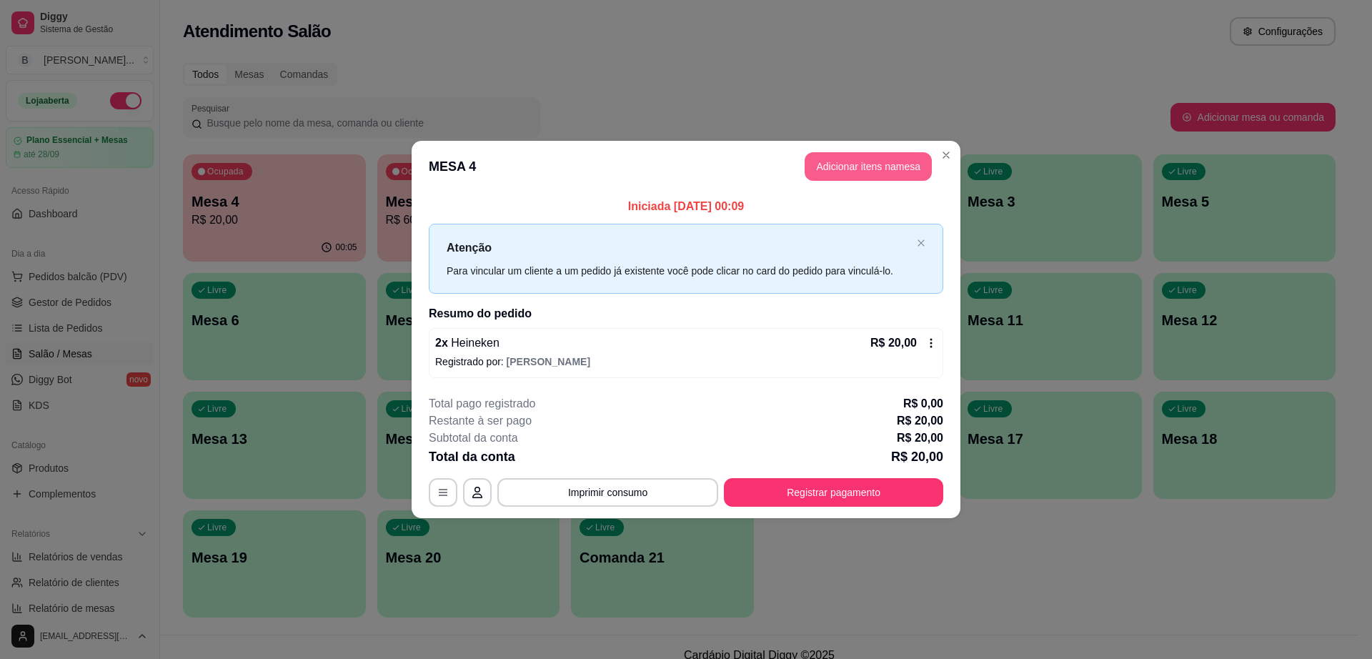
click at [848, 164] on button "Adicionar itens na mesa" at bounding box center [868, 166] width 127 height 29
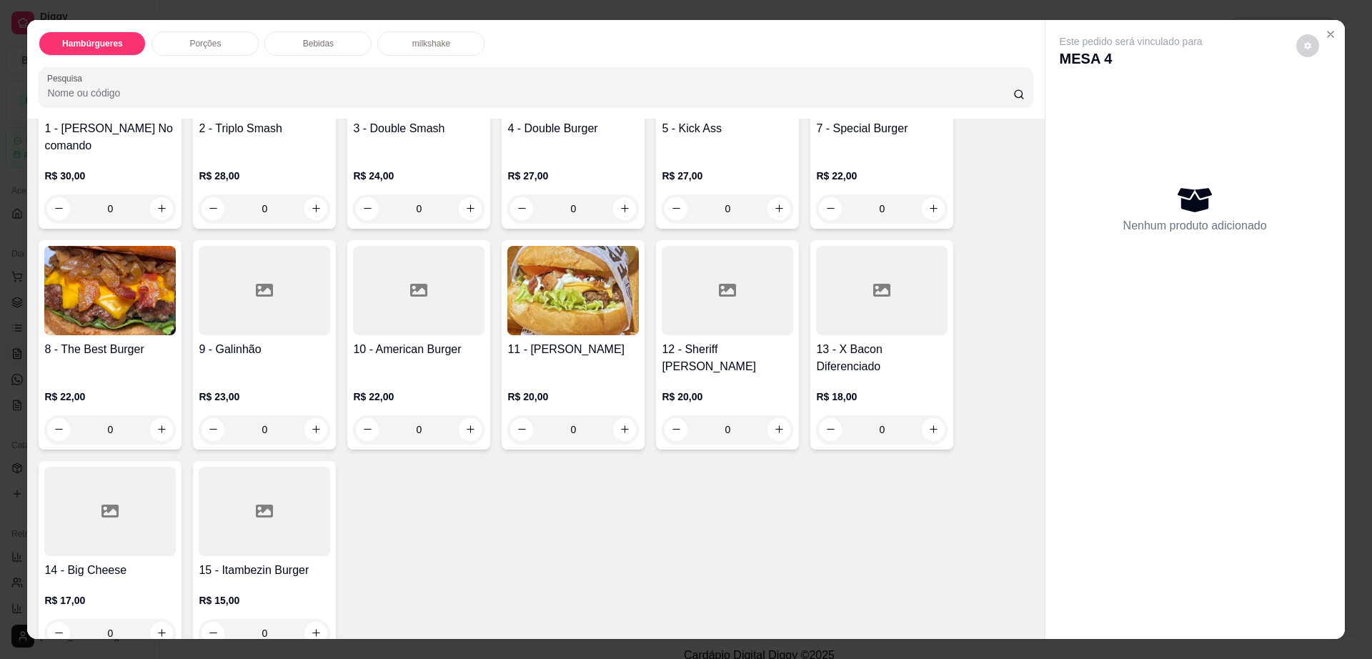
scroll to position [89, 0]
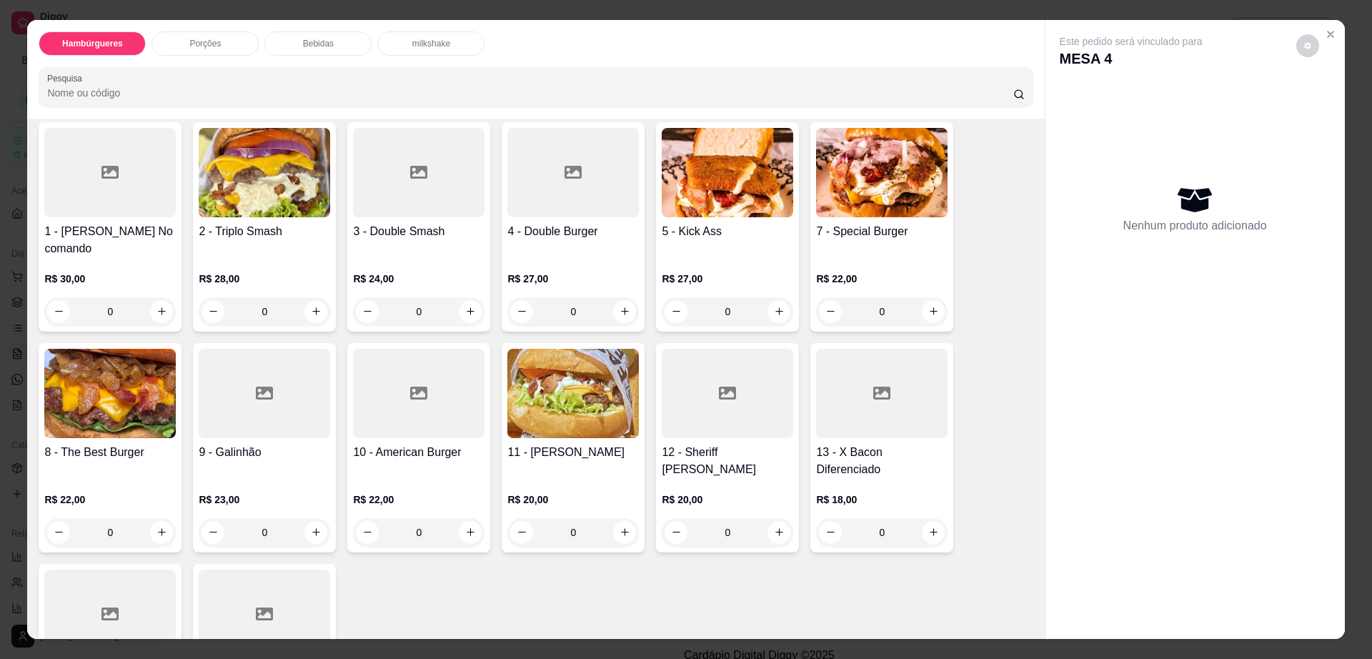
click at [862, 192] on img at bounding box center [881, 172] width 131 height 89
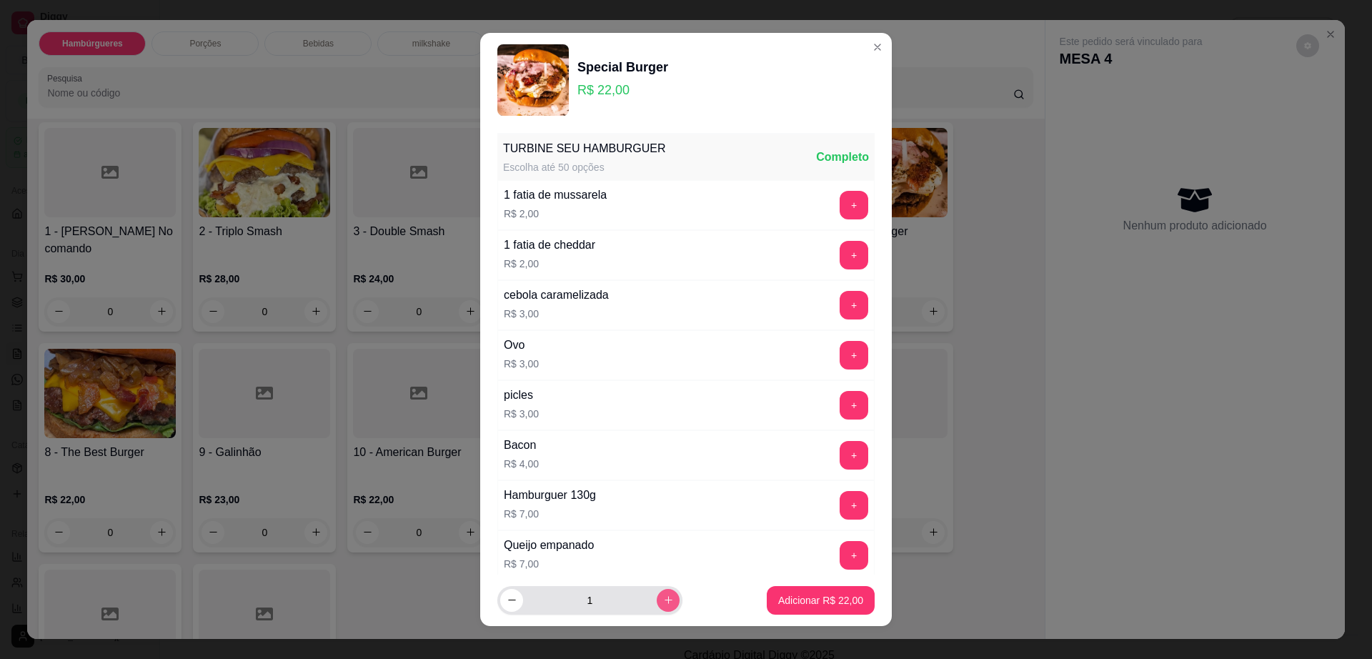
click at [663, 602] on icon "increase-product-quantity" at bounding box center [668, 600] width 11 height 11
type input "2"
click at [800, 605] on p "Adicionar R$ 44,00" at bounding box center [820, 600] width 85 height 14
type input "2"
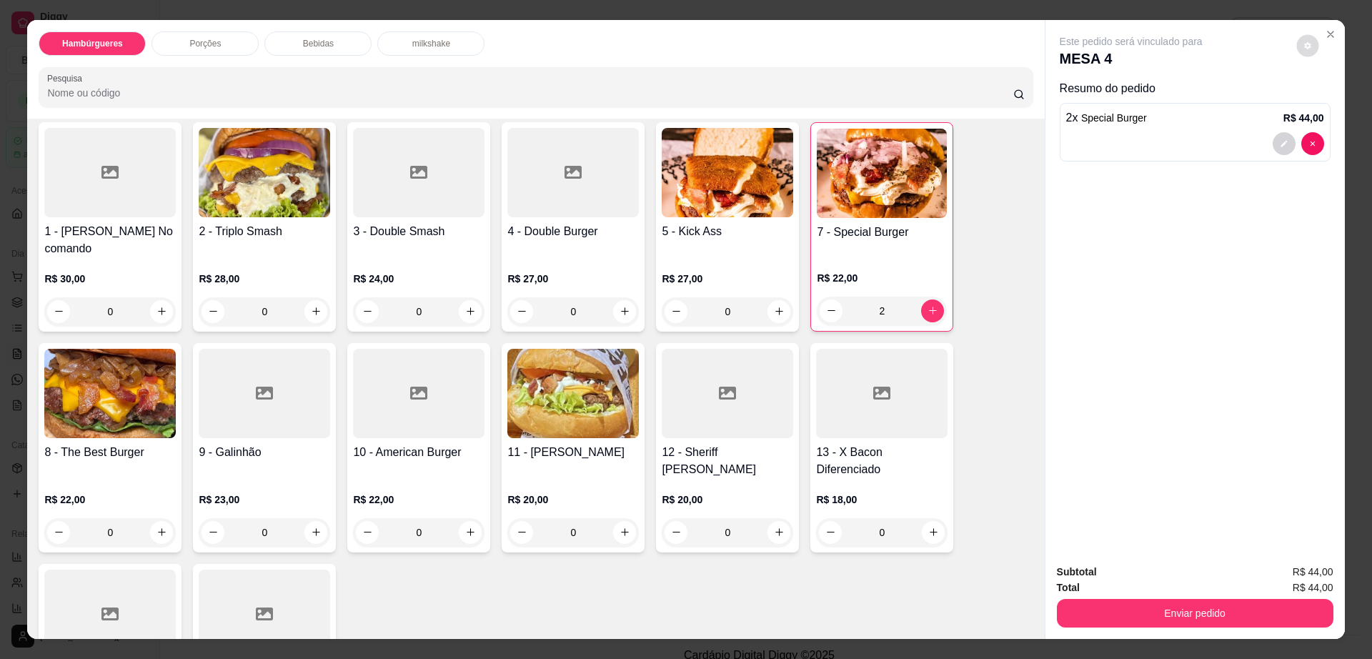
click at [1298, 37] on button "decrease-product-quantity" at bounding box center [1307, 45] width 22 height 22
click at [1149, 614] on button "Enviar pedido" at bounding box center [1195, 613] width 277 height 29
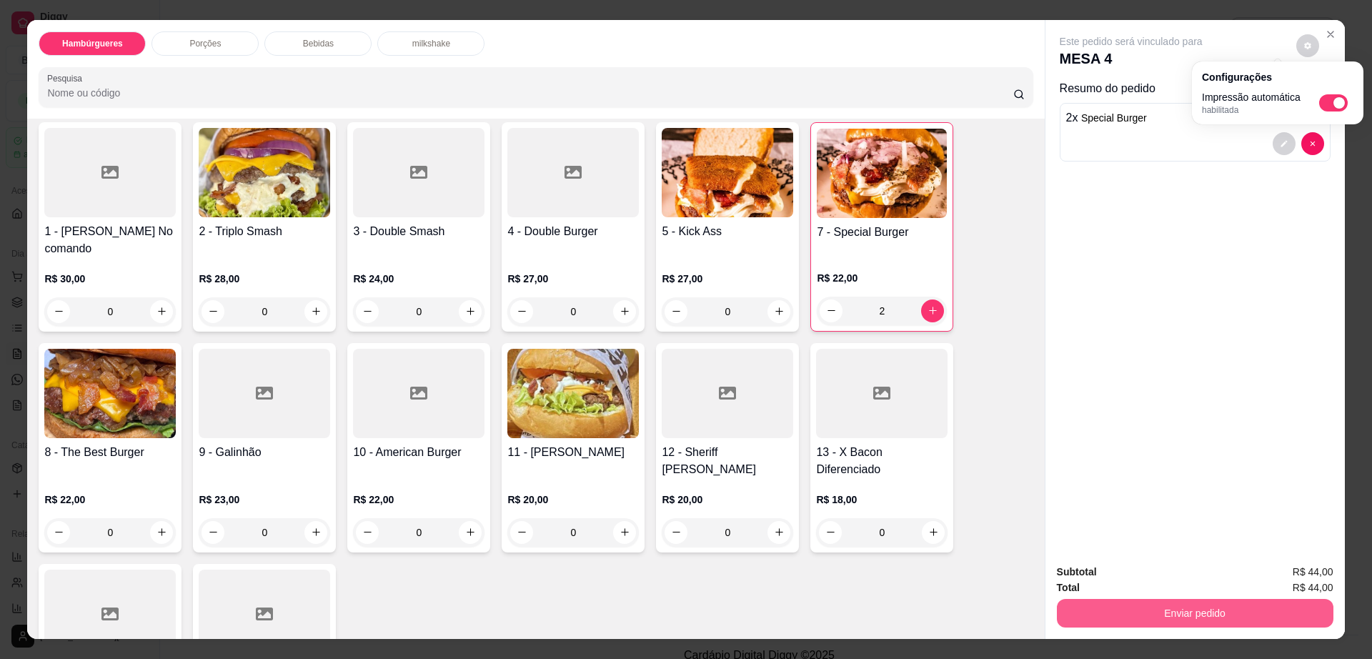
click at [1149, 614] on button "Enviar pedido" at bounding box center [1195, 613] width 277 height 29
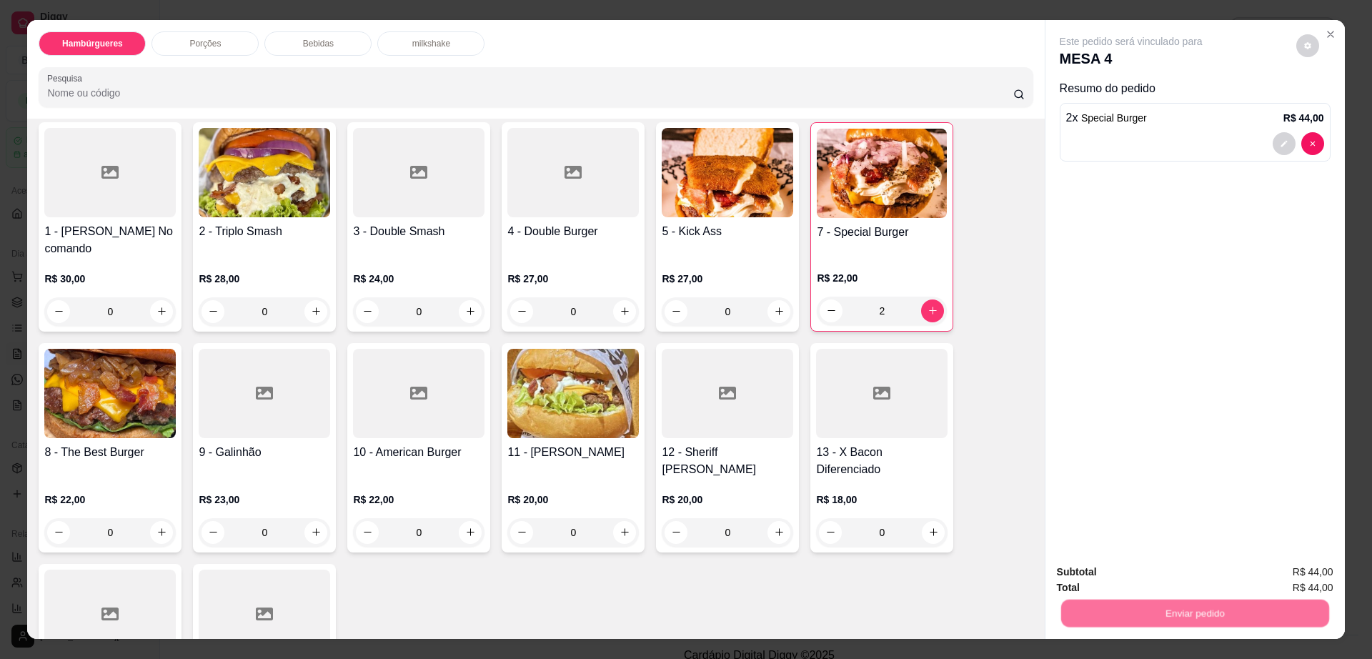
click at [1151, 567] on button "Não registrar e enviar pedido" at bounding box center [1146, 578] width 149 height 27
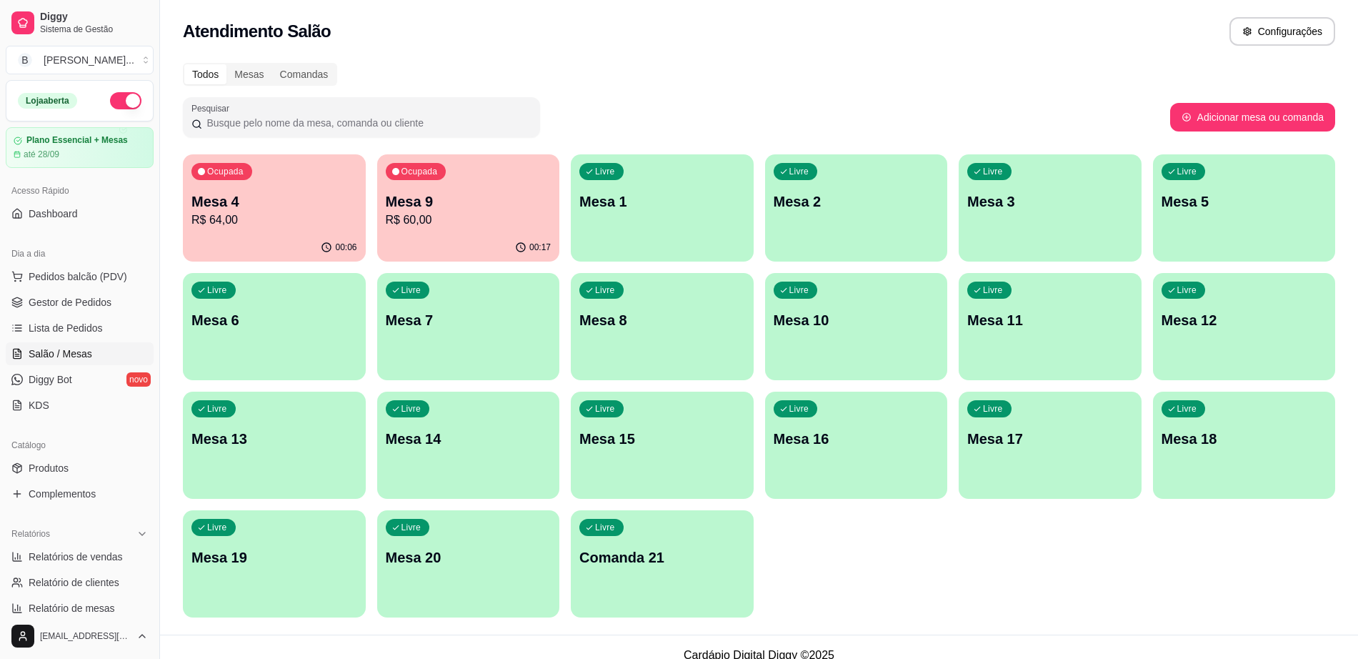
click at [281, 199] on p "Mesa 4" at bounding box center [275, 202] width 166 height 20
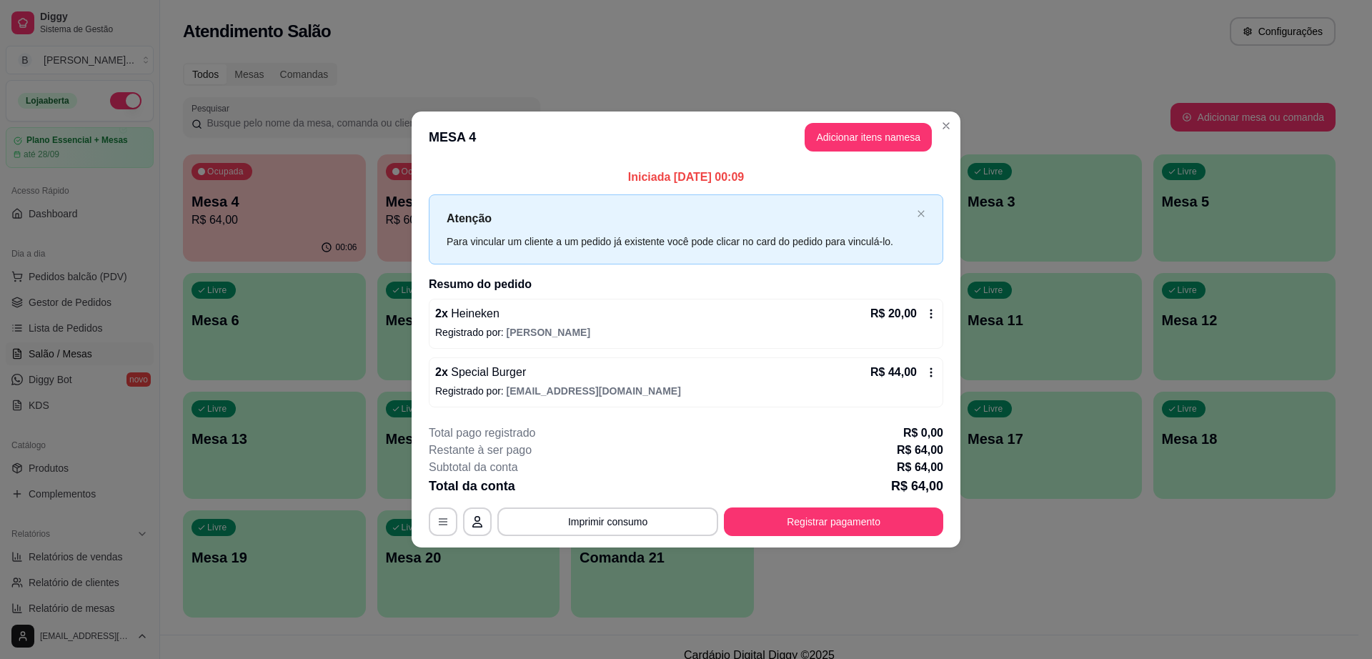
click at [928, 367] on icon at bounding box center [930, 372] width 11 height 11
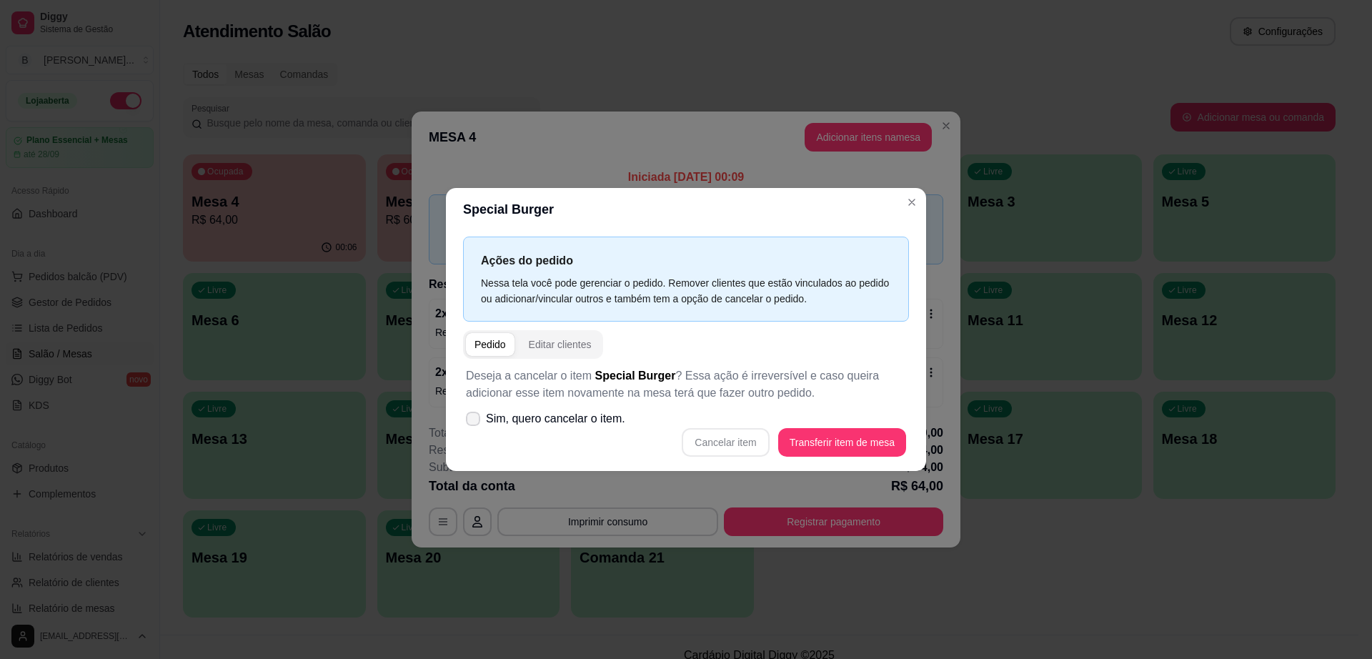
click at [482, 419] on label "Sim, quero cancelar o item." at bounding box center [545, 418] width 171 height 29
click at [475, 422] on input "Sim, quero cancelar o item." at bounding box center [469, 426] width 9 height 9
checkbox input "true"
click at [747, 438] on button "Cancelar item" at bounding box center [725, 442] width 87 height 29
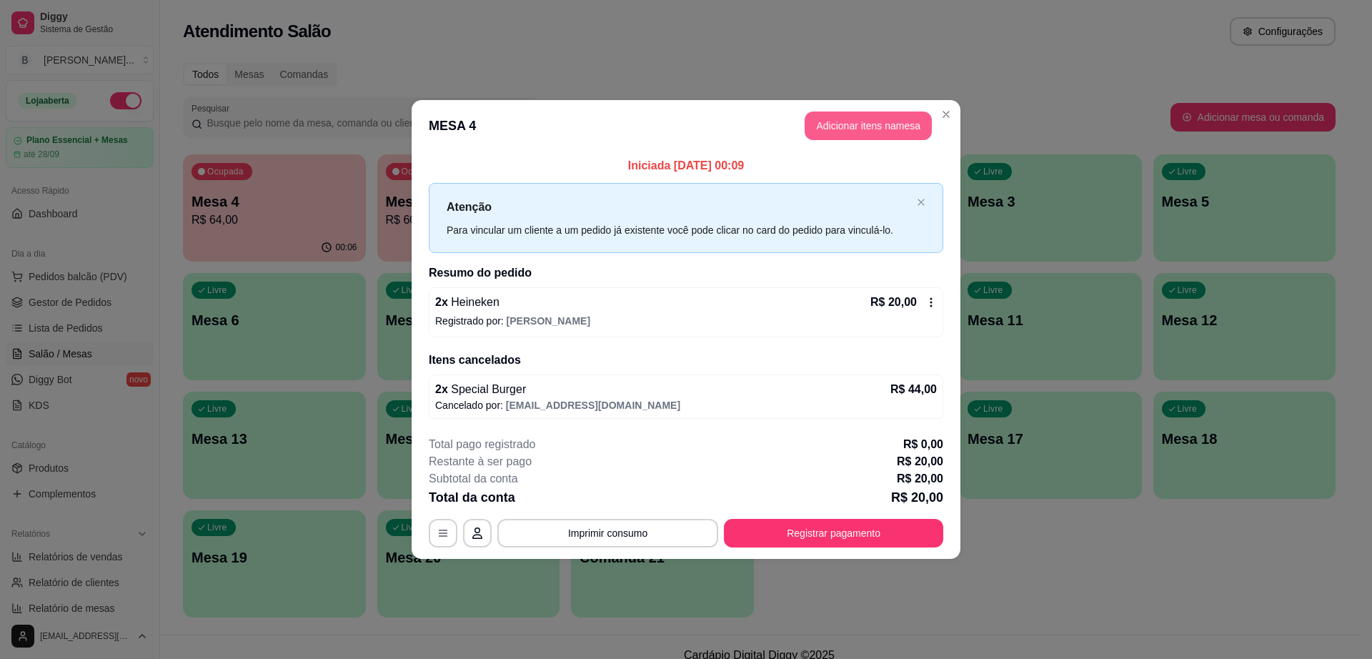
click at [855, 127] on button "Adicionar itens na mesa" at bounding box center [868, 125] width 127 height 29
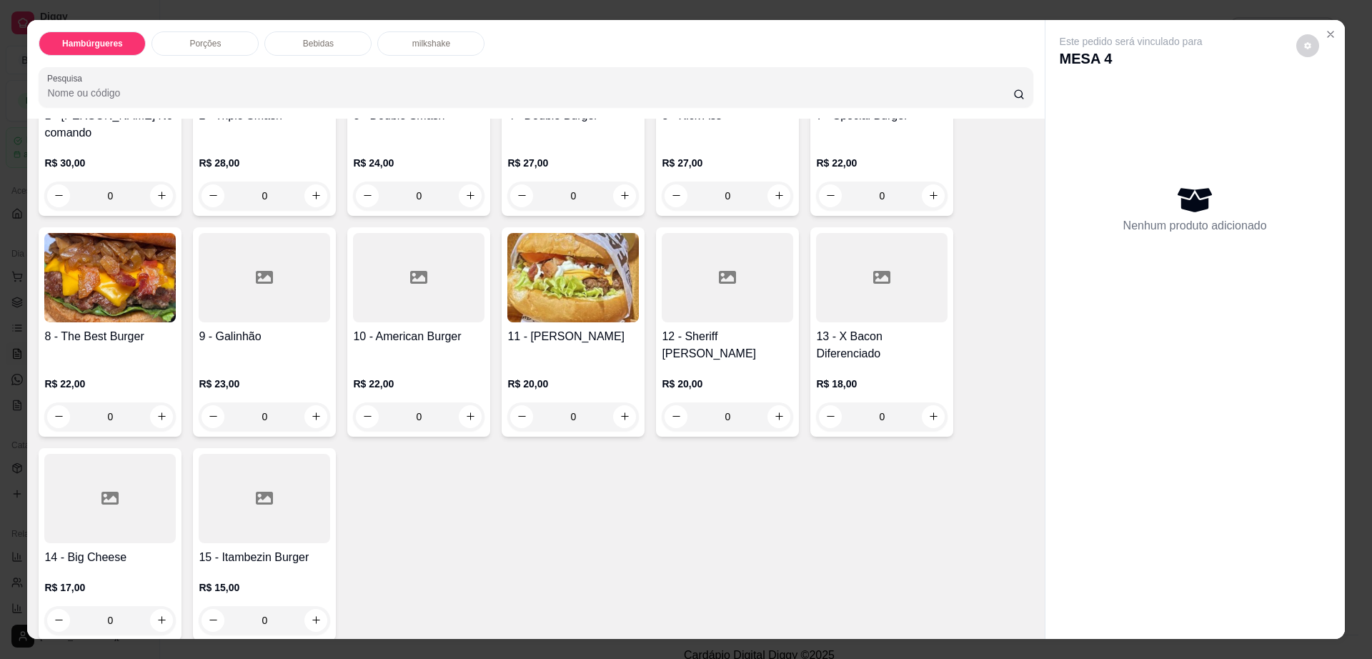
scroll to position [268, 0]
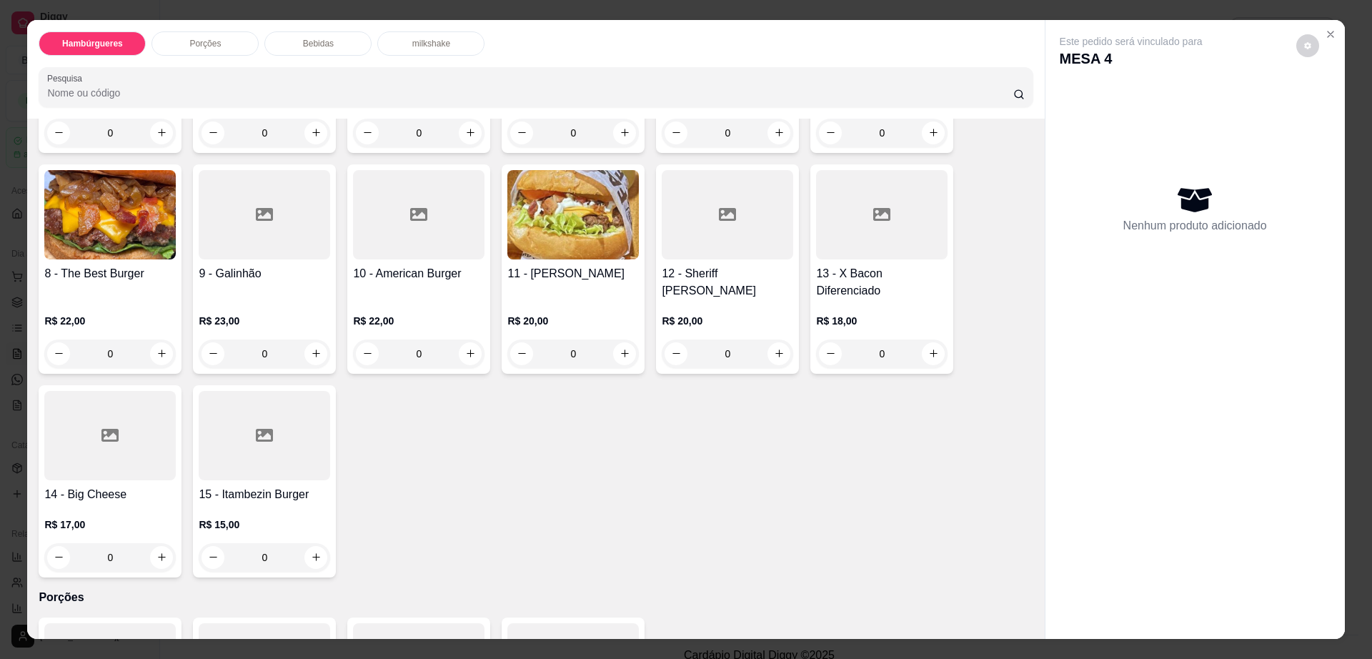
click at [263, 503] on div "R$ 15,00 0" at bounding box center [264, 537] width 131 height 69
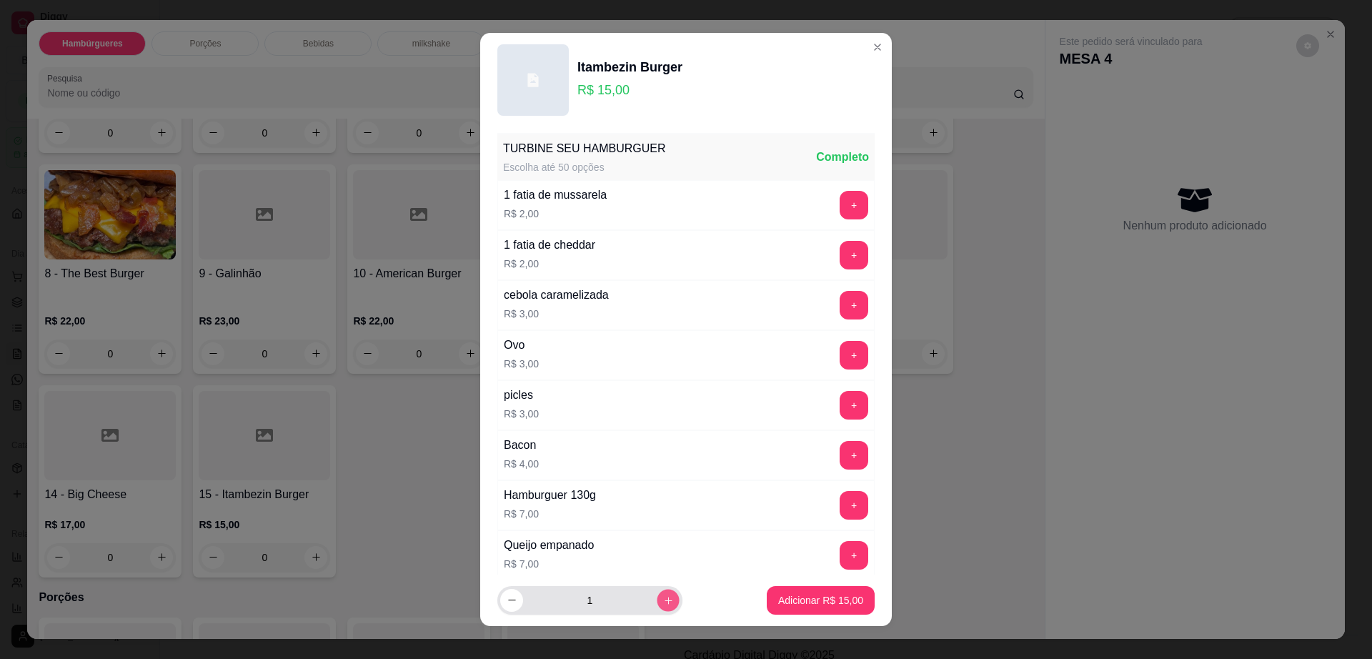
click at [663, 600] on icon "increase-product-quantity" at bounding box center [668, 600] width 11 height 11
type input "2"
click at [810, 605] on p "Adicionar R$ 30,00" at bounding box center [821, 600] width 83 height 14
type input "2"
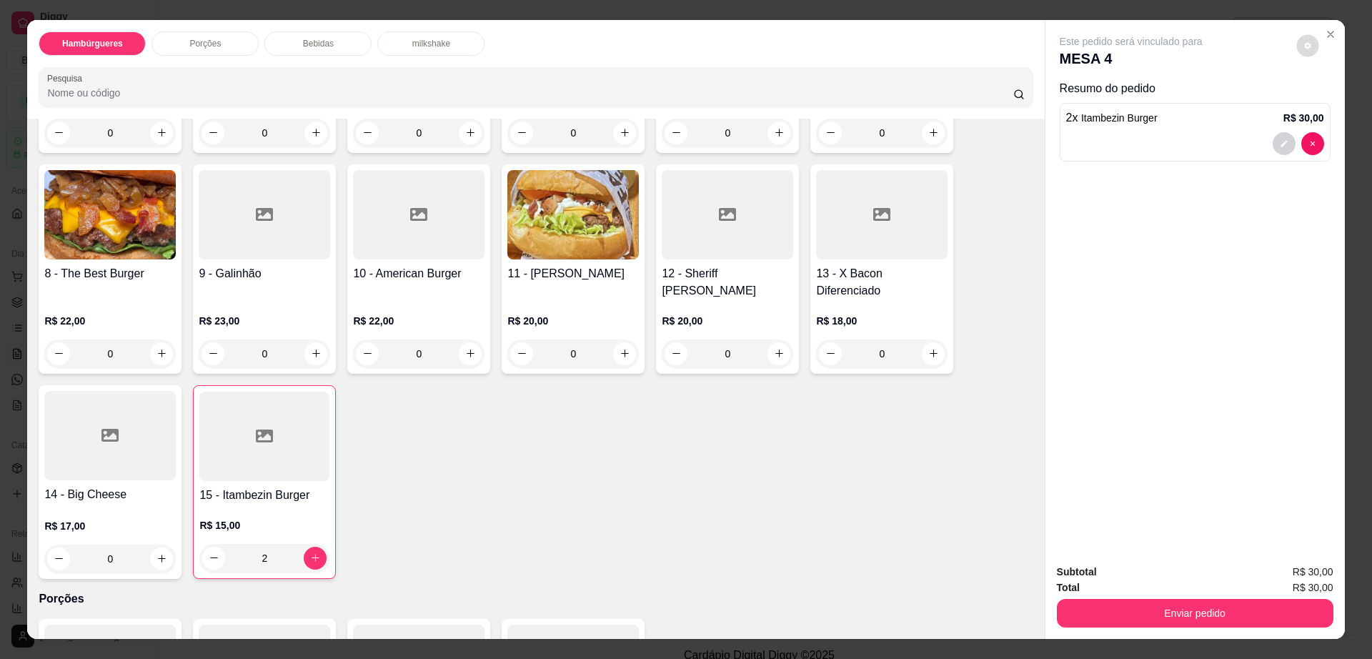
click at [1305, 51] on button "decrease-product-quantity" at bounding box center [1307, 45] width 22 height 22
click at [1333, 101] on span "Automatic updates" at bounding box center [1338, 102] width 14 height 11
click at [1328, 103] on input "Automatic updates" at bounding box center [1322, 107] width 9 height 9
checkbox input "false"
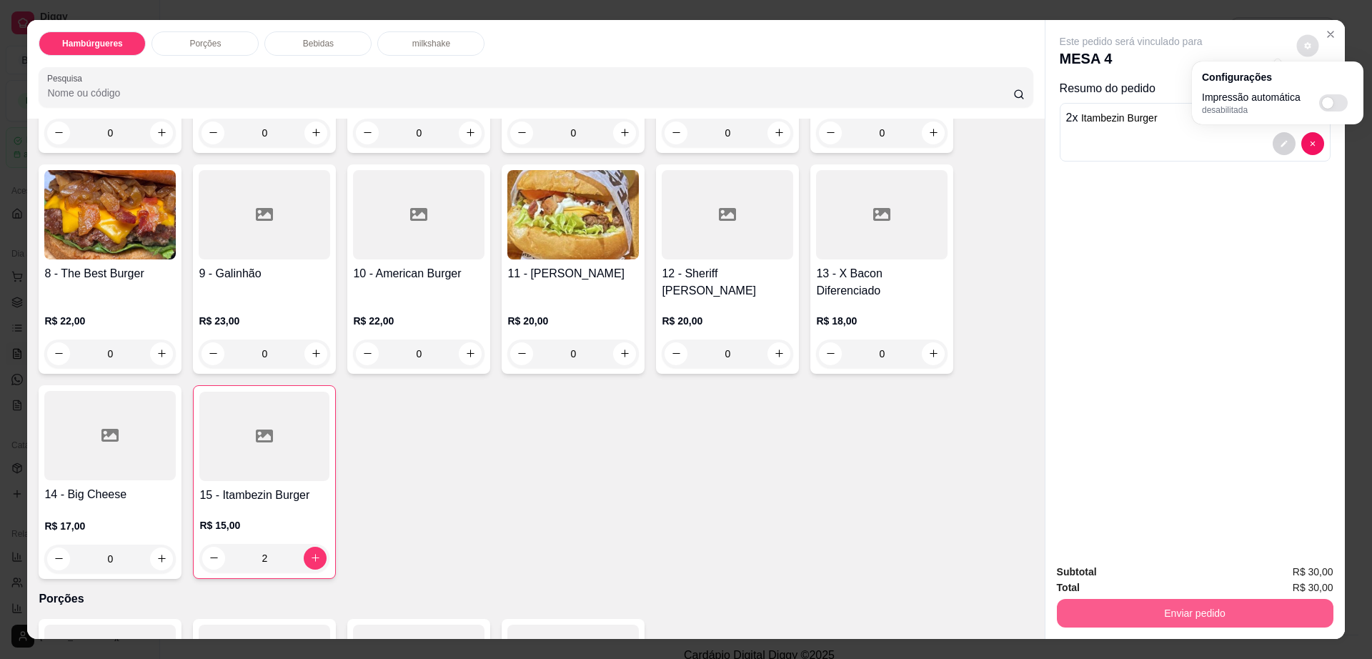
click at [1118, 607] on button "Enviar pedido" at bounding box center [1195, 613] width 277 height 29
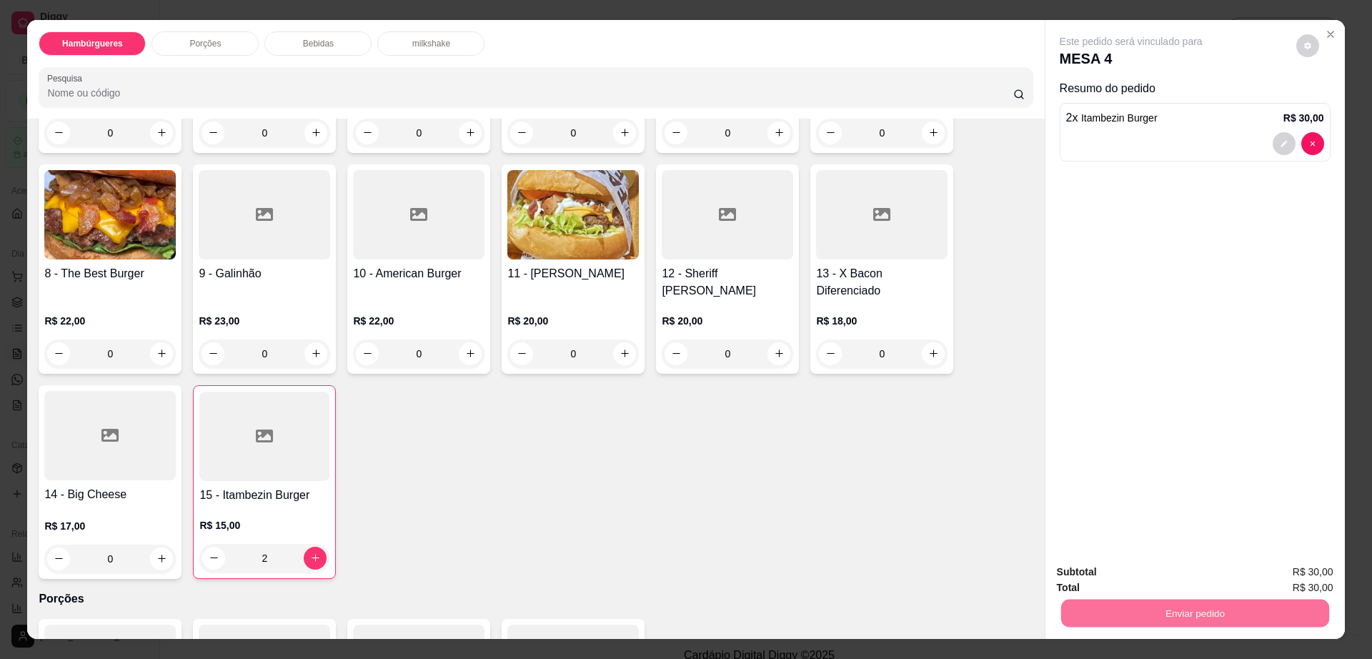
click at [1128, 570] on button "Não registrar e enviar pedido" at bounding box center [1146, 578] width 149 height 27
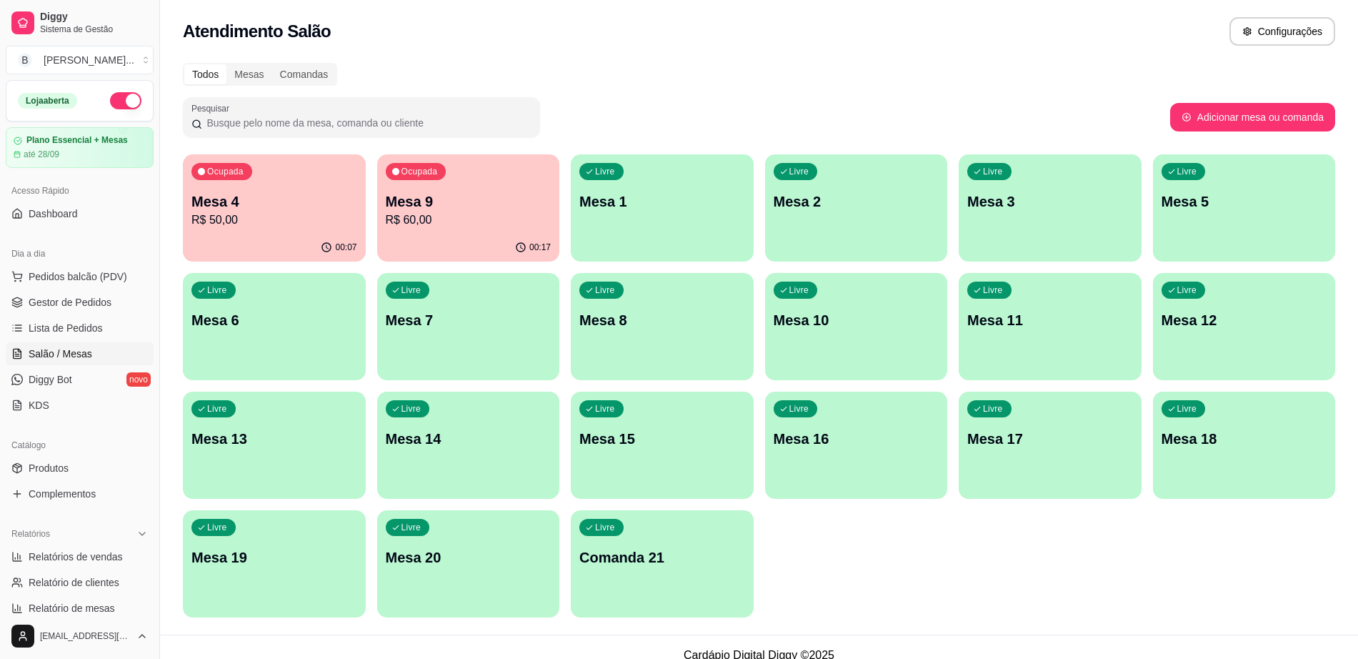
click at [116, 97] on button "button" at bounding box center [125, 100] width 31 height 17
click at [114, 273] on span "Pedidos balcão (PDV)" at bounding box center [78, 276] width 99 height 14
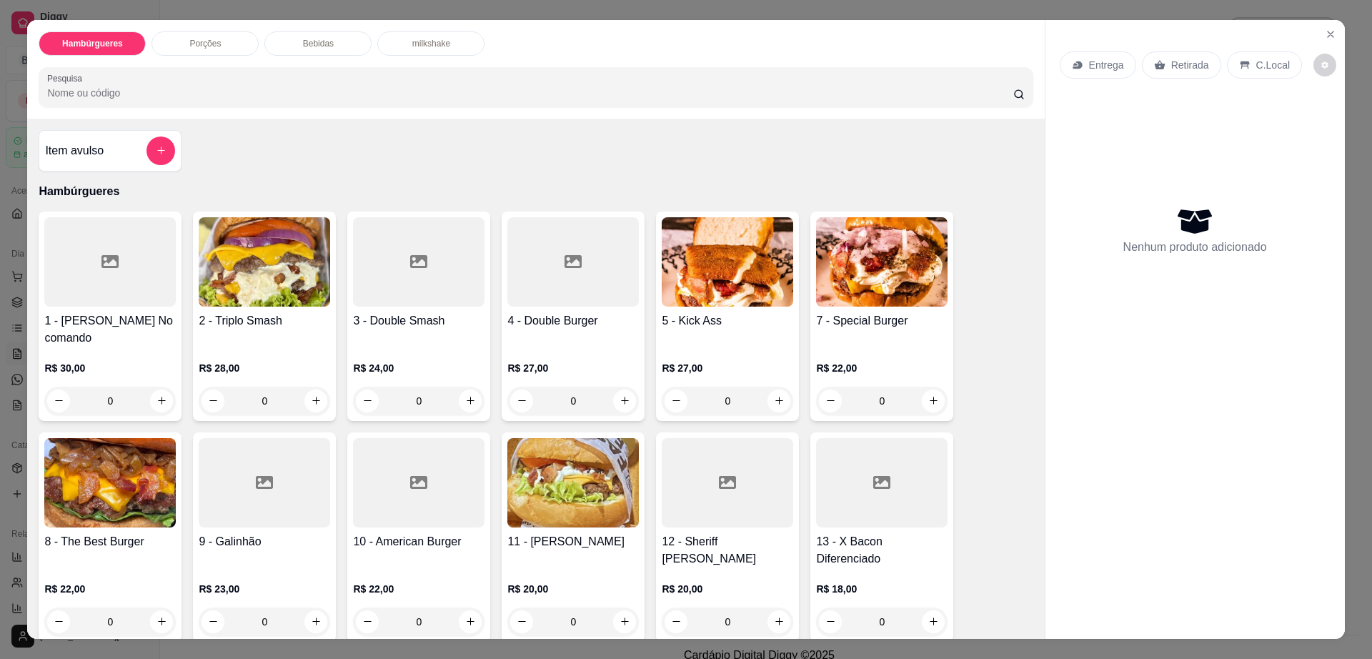
click at [309, 26] on div "Hambúrgueres Porções Bebidas milkshake Pesquisa" at bounding box center [535, 69] width 1017 height 99
click at [311, 34] on div "Bebidas" at bounding box center [317, 43] width 107 height 24
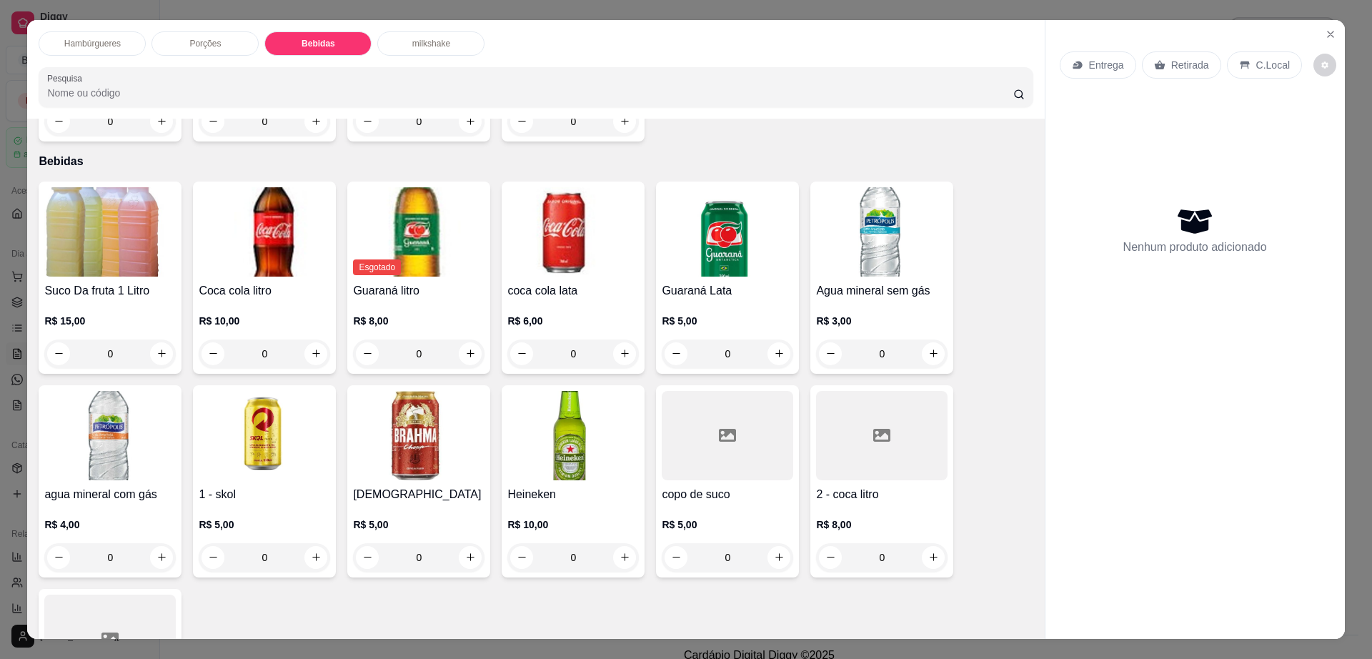
scroll to position [26, 0]
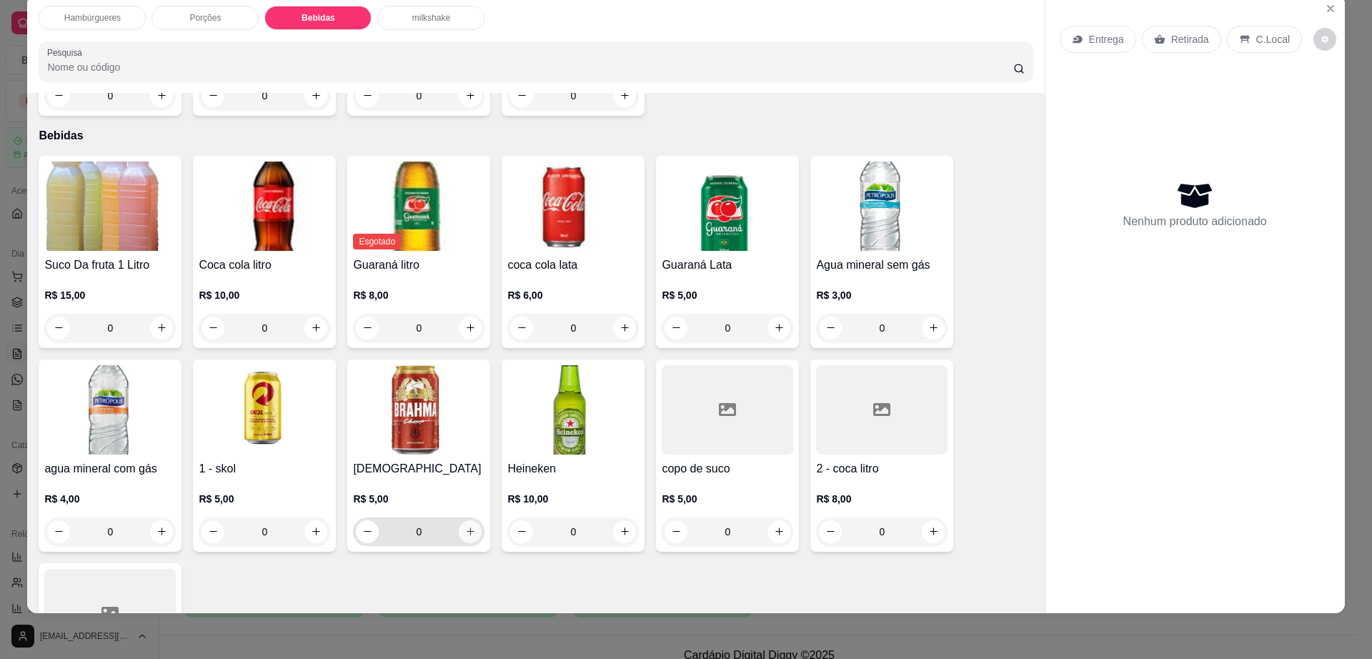
click at [465, 520] on button "increase-product-quantity" at bounding box center [470, 531] width 23 height 23
click at [465, 526] on icon "increase-product-quantity" at bounding box center [470, 531] width 11 height 11
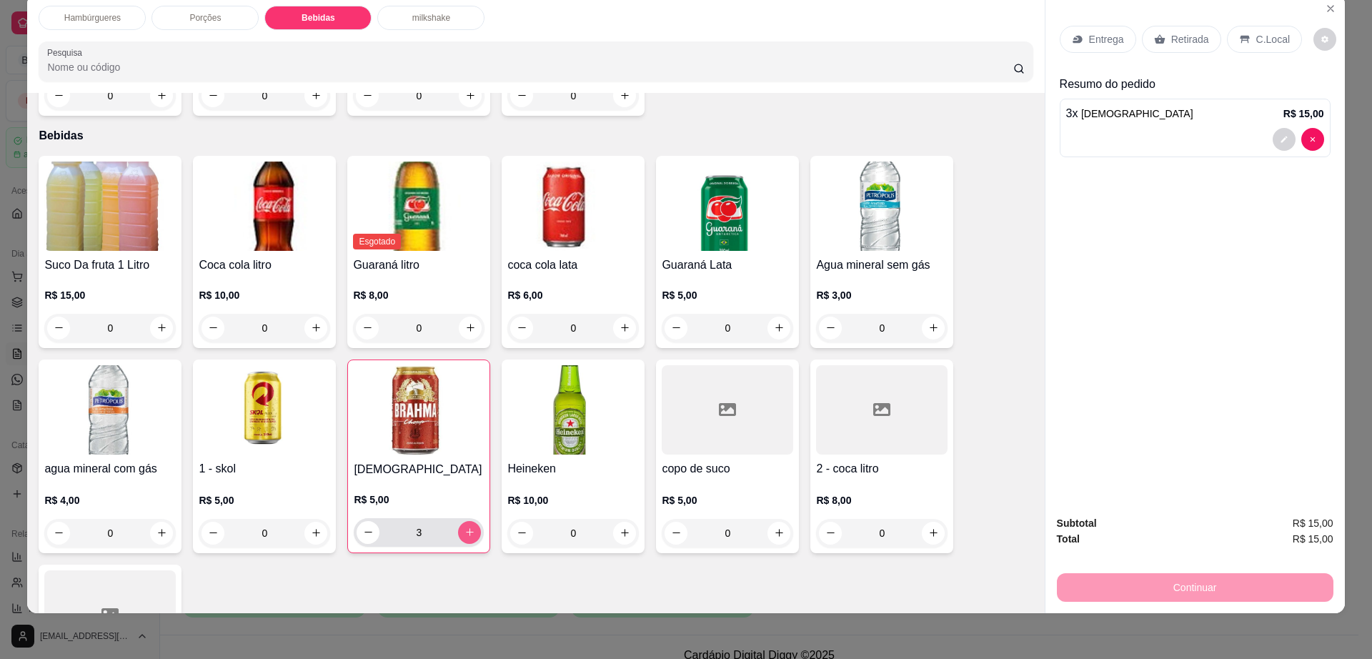
click at [465, 527] on icon "increase-product-quantity" at bounding box center [469, 532] width 11 height 11
type input "6"
click at [1171, 37] on p "Retirada" at bounding box center [1190, 39] width 38 height 14
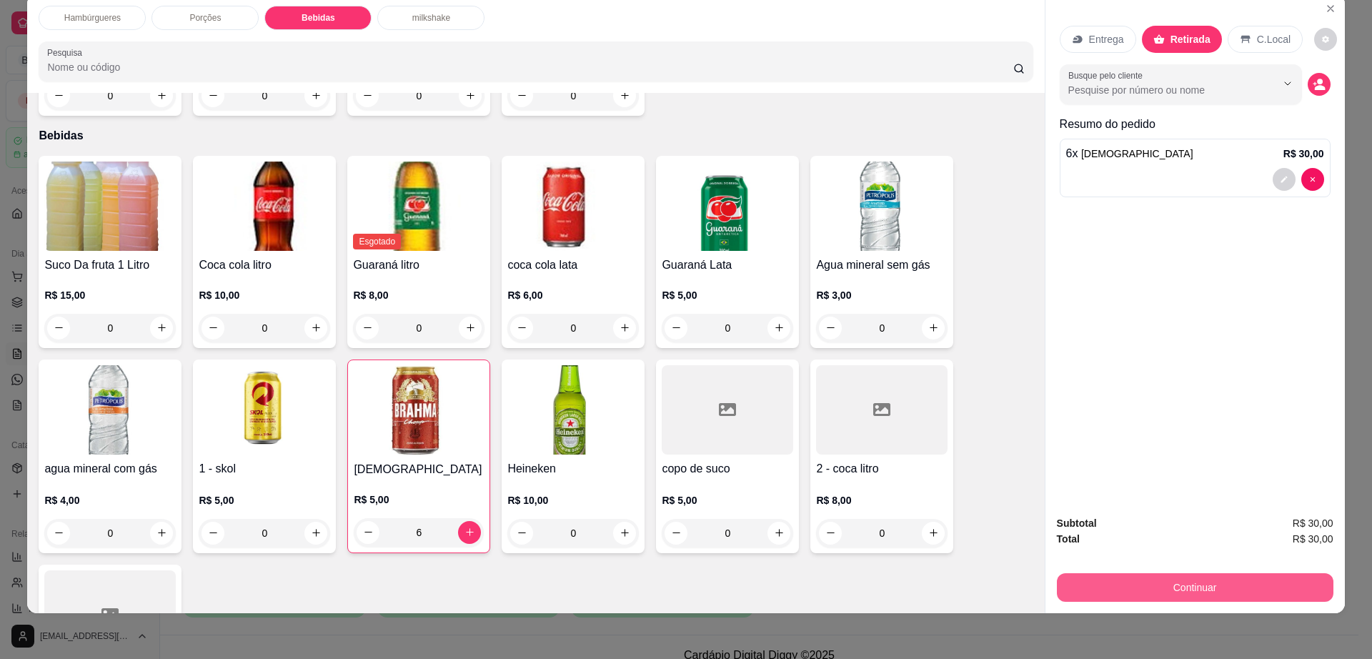
click at [1108, 588] on button "Continuar" at bounding box center [1195, 587] width 277 height 29
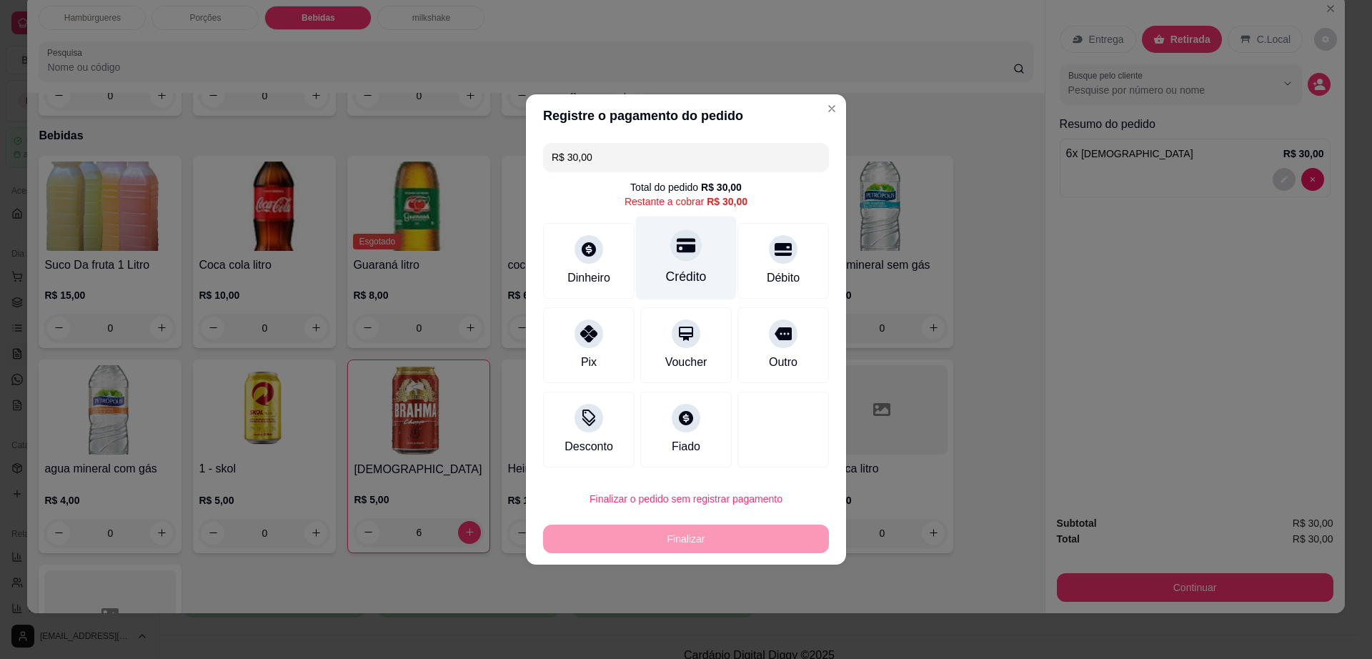
click at [662, 246] on div "Crédito" at bounding box center [686, 259] width 101 height 84
type input "R$ 0,00"
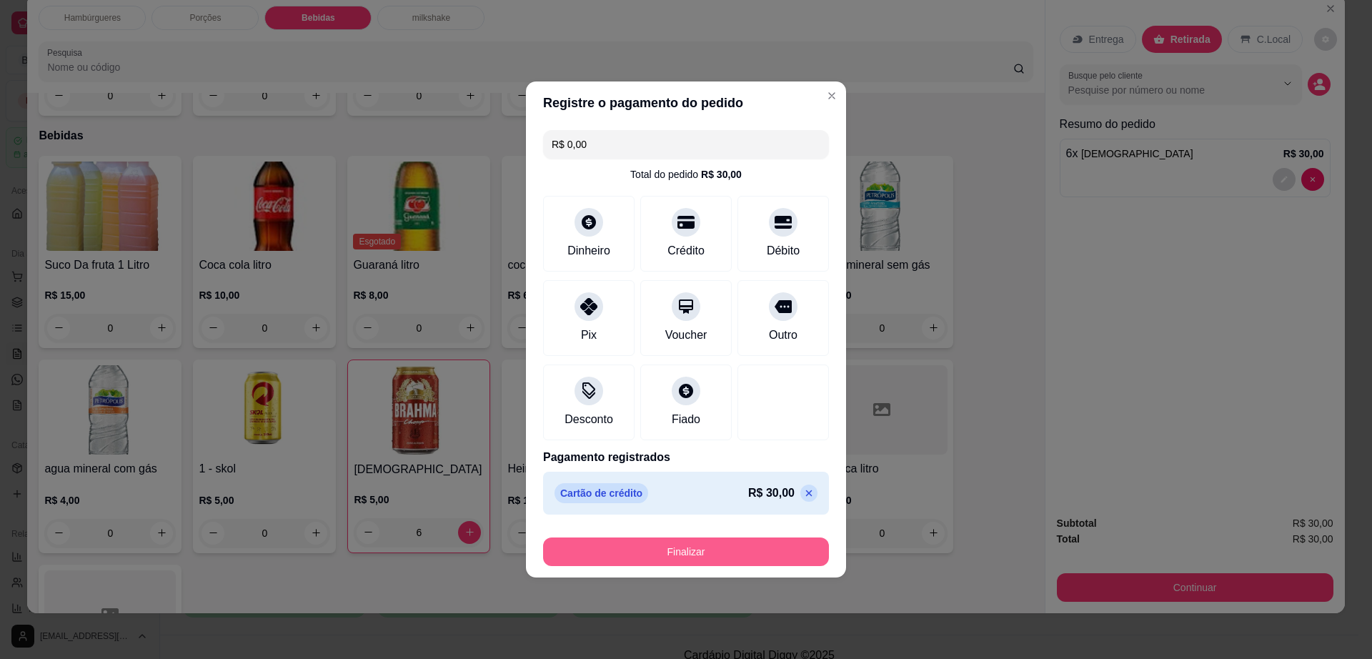
click at [729, 548] on button "Finalizar" at bounding box center [686, 551] width 286 height 29
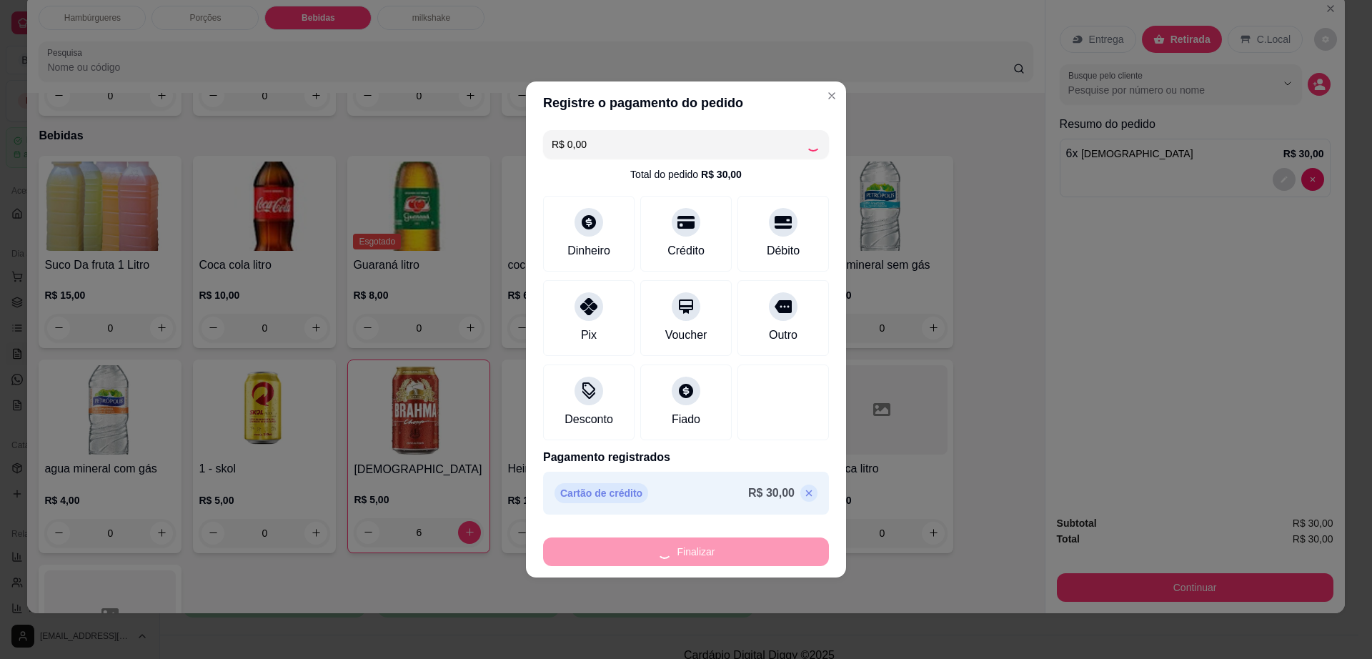
type input "0"
type input "-R$ 30,00"
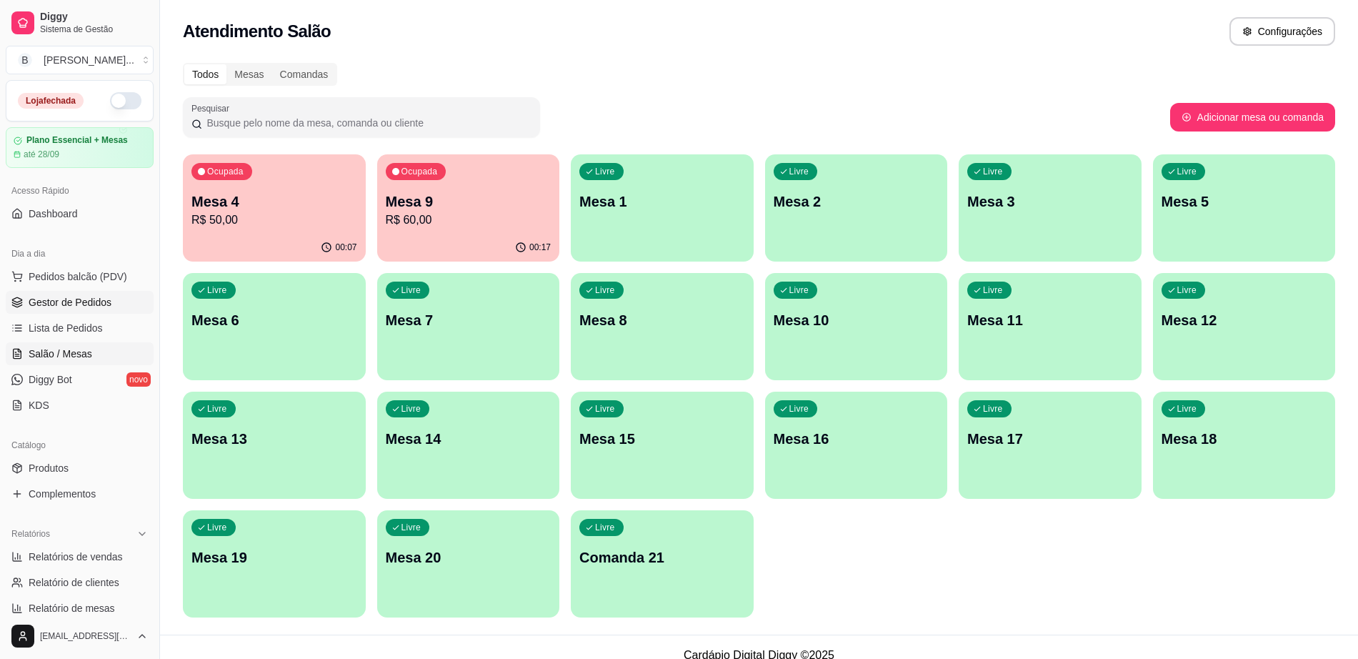
click at [94, 299] on span "Gestor de Pedidos" at bounding box center [70, 302] width 83 height 14
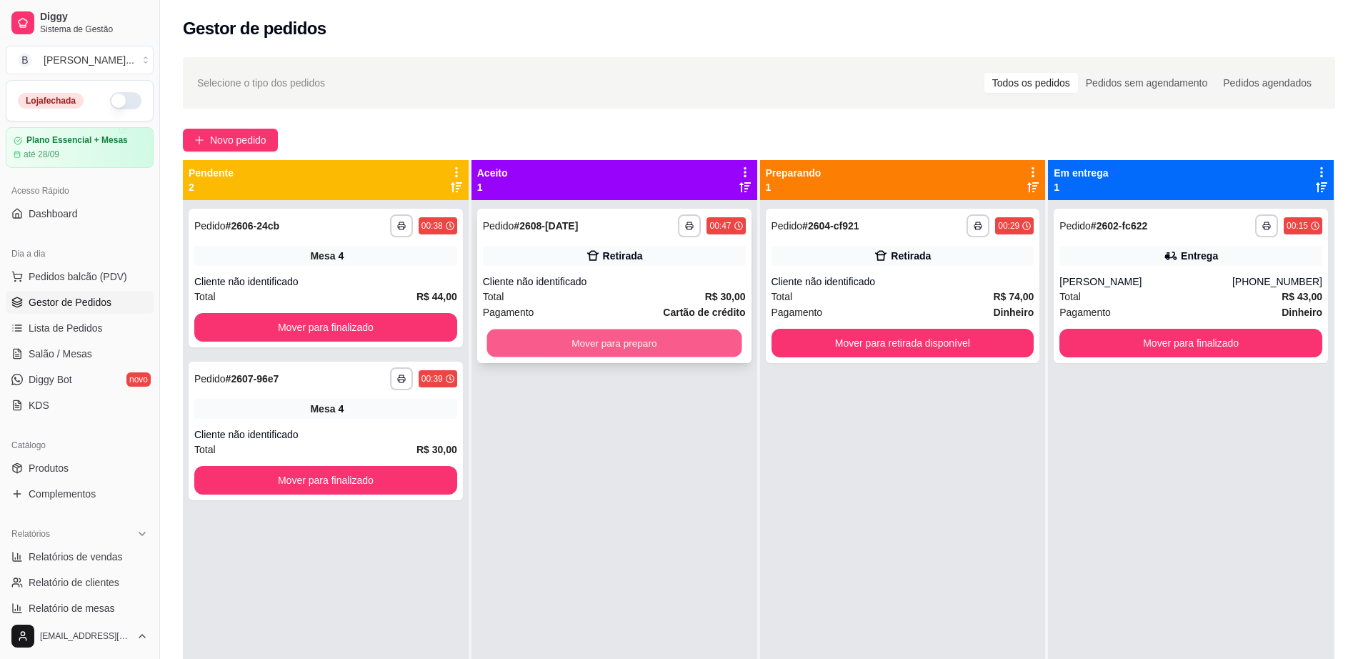
click at [552, 337] on button "Mover para preparo" at bounding box center [614, 343] width 255 height 28
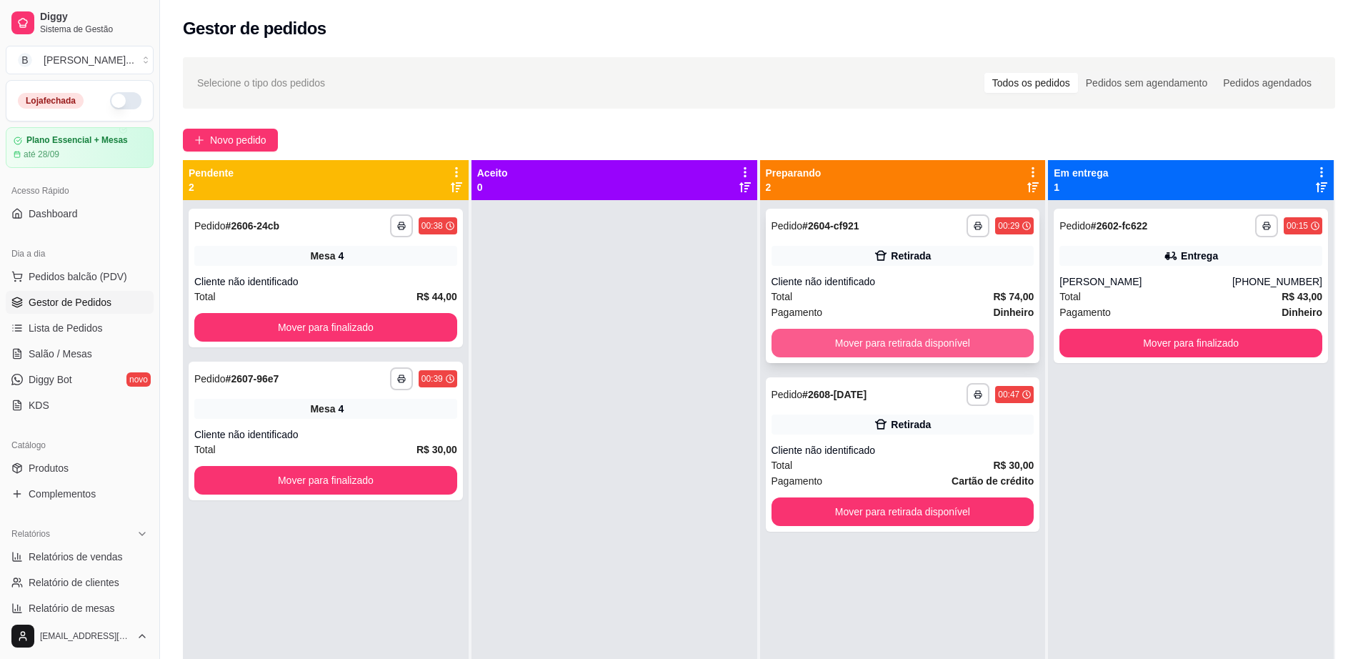
click at [941, 352] on button "Mover para retirada disponível" at bounding box center [903, 343] width 263 height 29
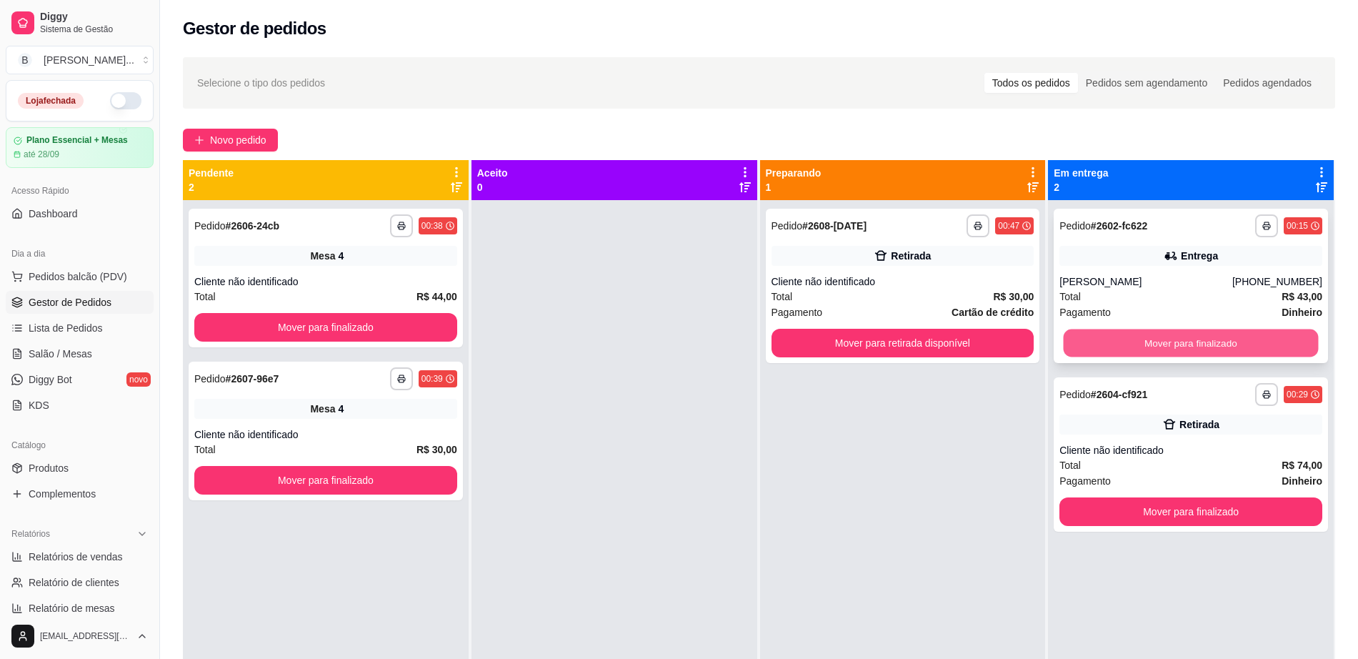
click at [1163, 348] on button "Mover para finalizado" at bounding box center [1191, 343] width 255 height 28
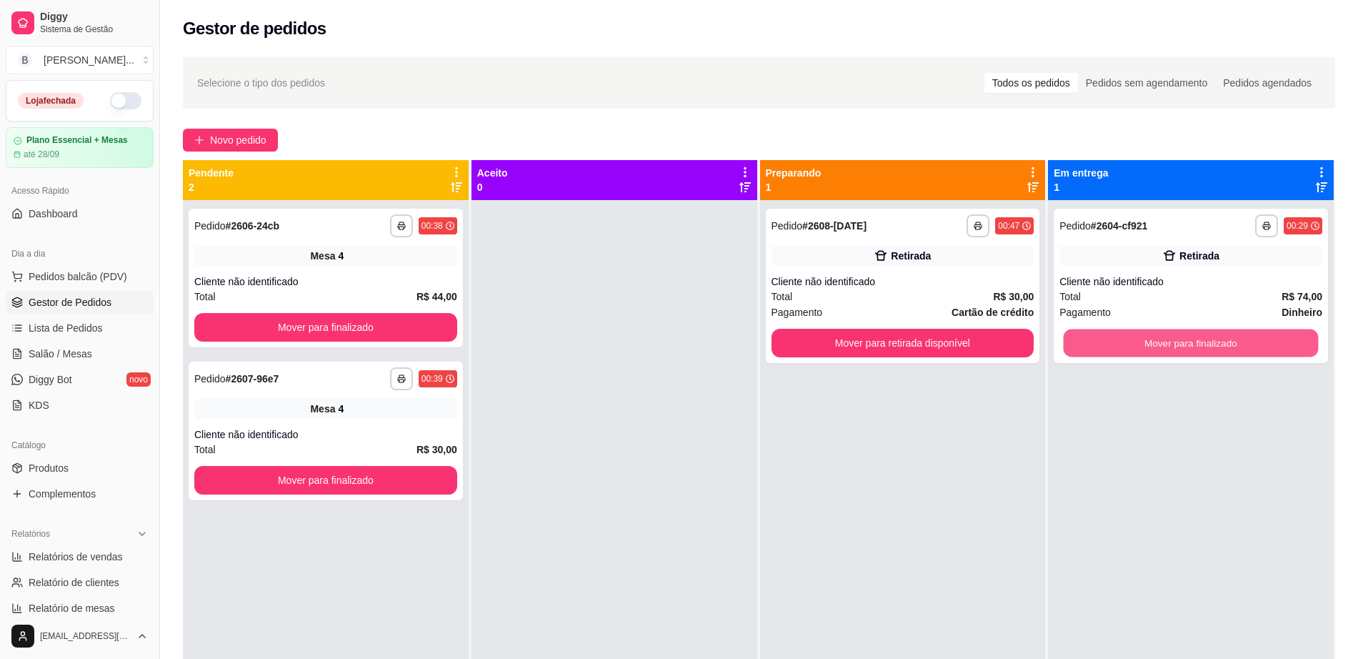
click at [1163, 348] on button "Mover para finalizado" at bounding box center [1191, 343] width 255 height 28
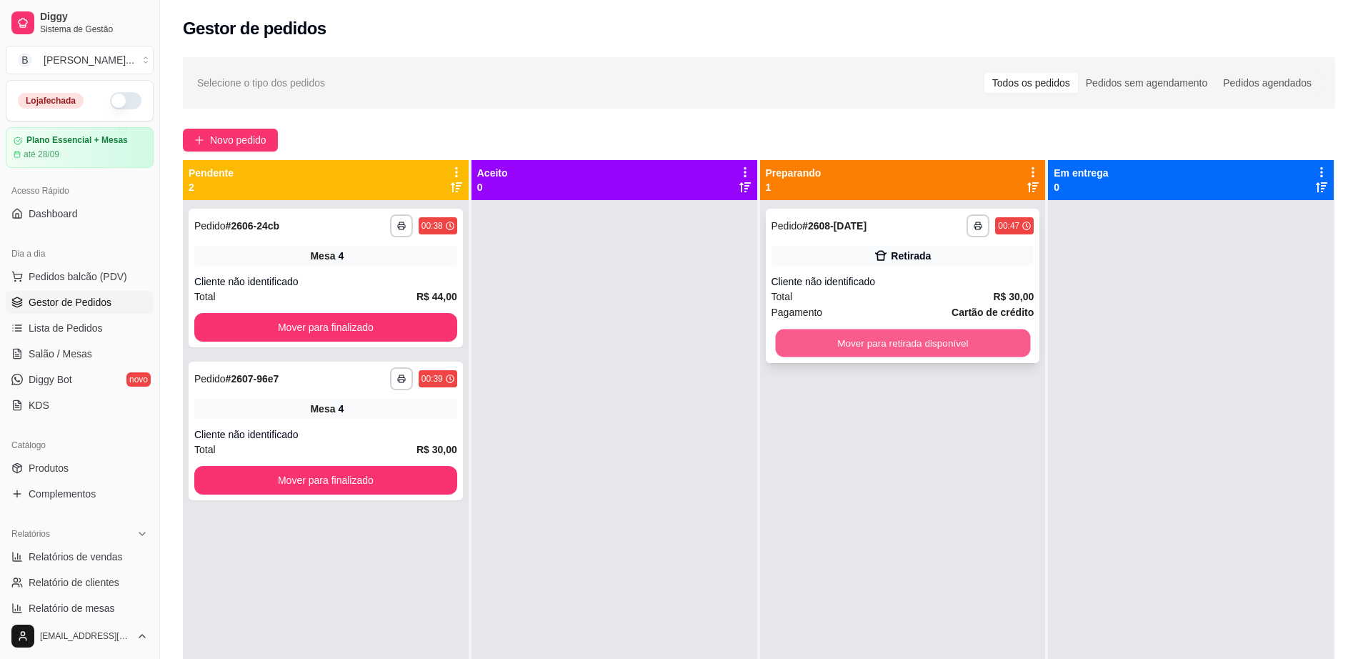
click at [1005, 339] on button "Mover para retirada disponível" at bounding box center [902, 343] width 255 height 28
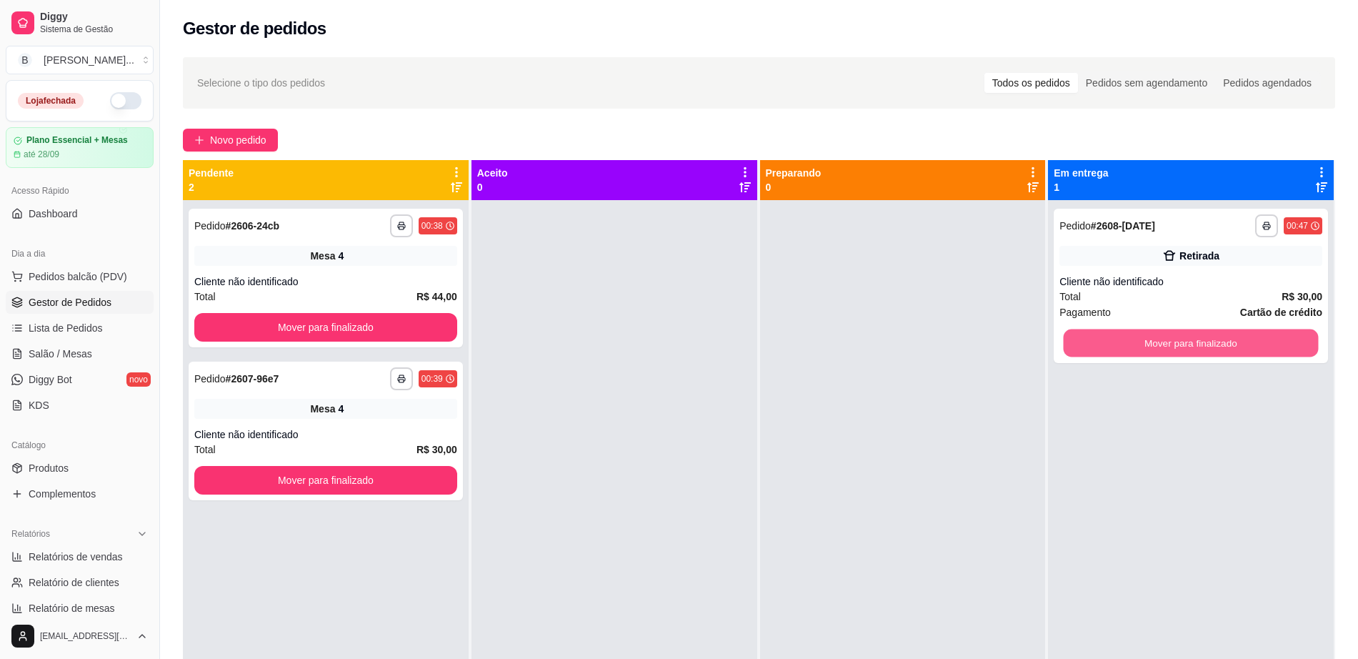
click at [1113, 337] on button "Mover para finalizado" at bounding box center [1191, 343] width 255 height 28
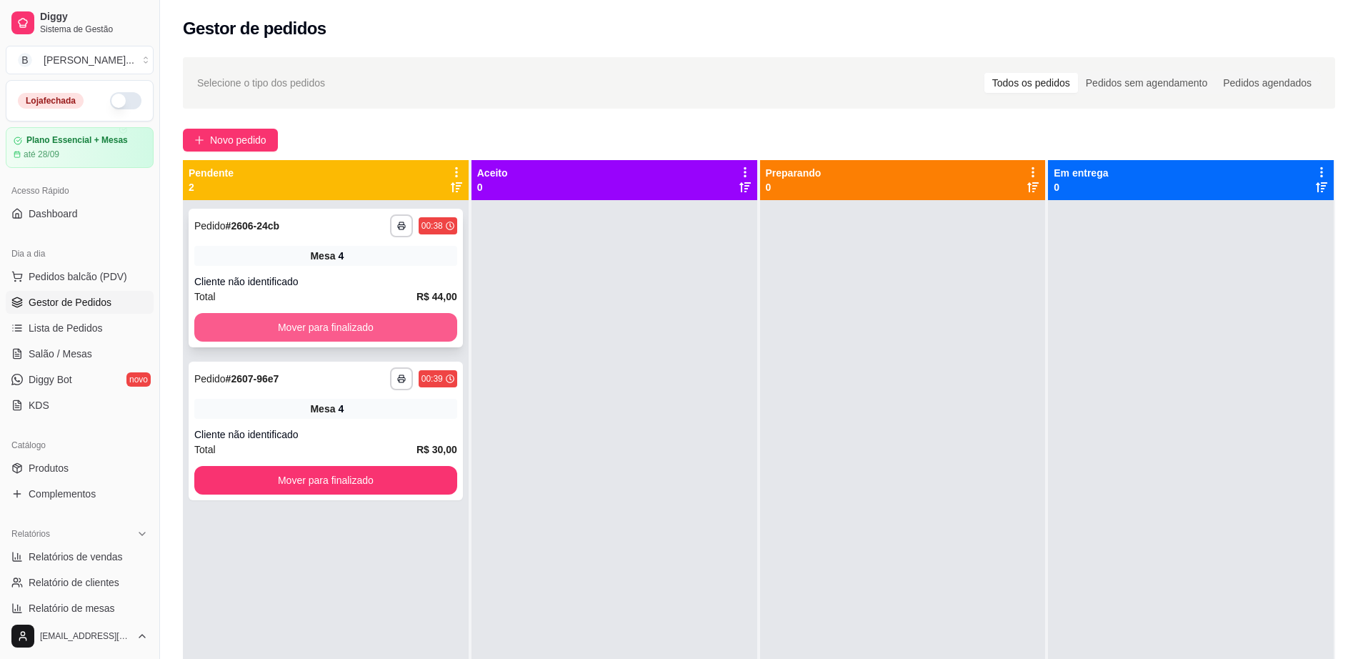
click at [314, 321] on button "Mover para finalizado" at bounding box center [325, 327] width 263 height 29
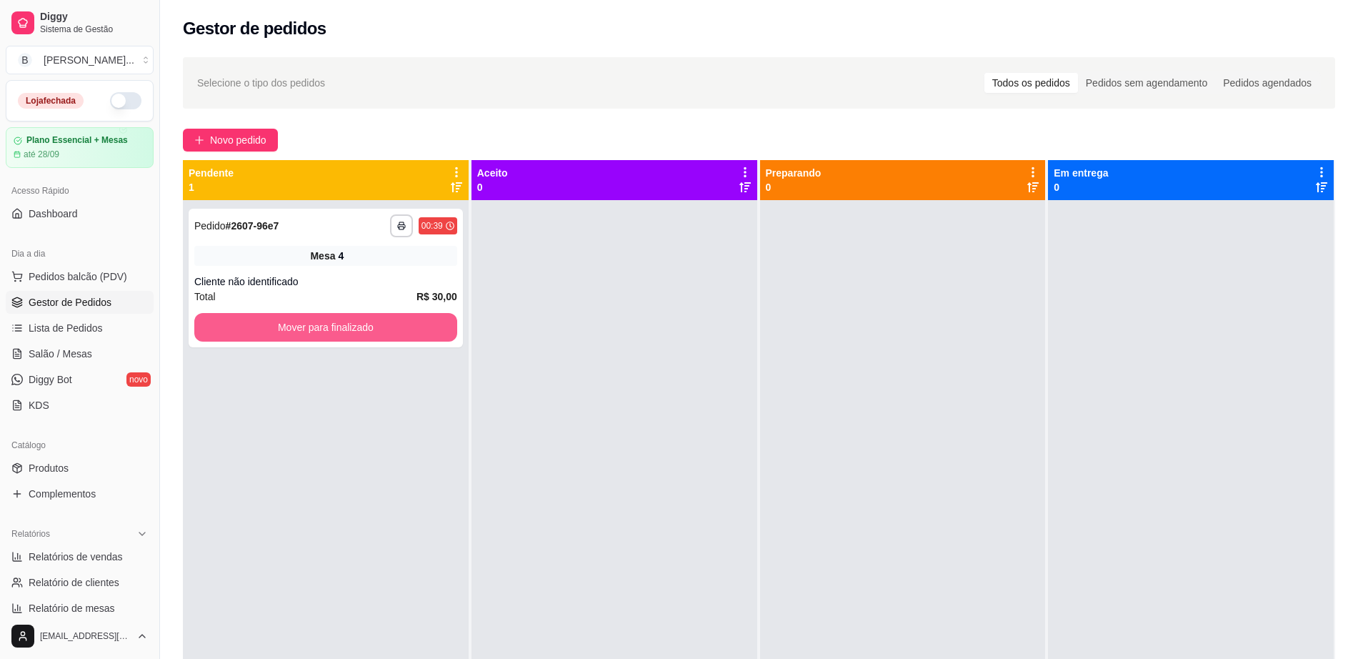
click at [314, 322] on button "Mover para finalizado" at bounding box center [325, 327] width 263 height 29
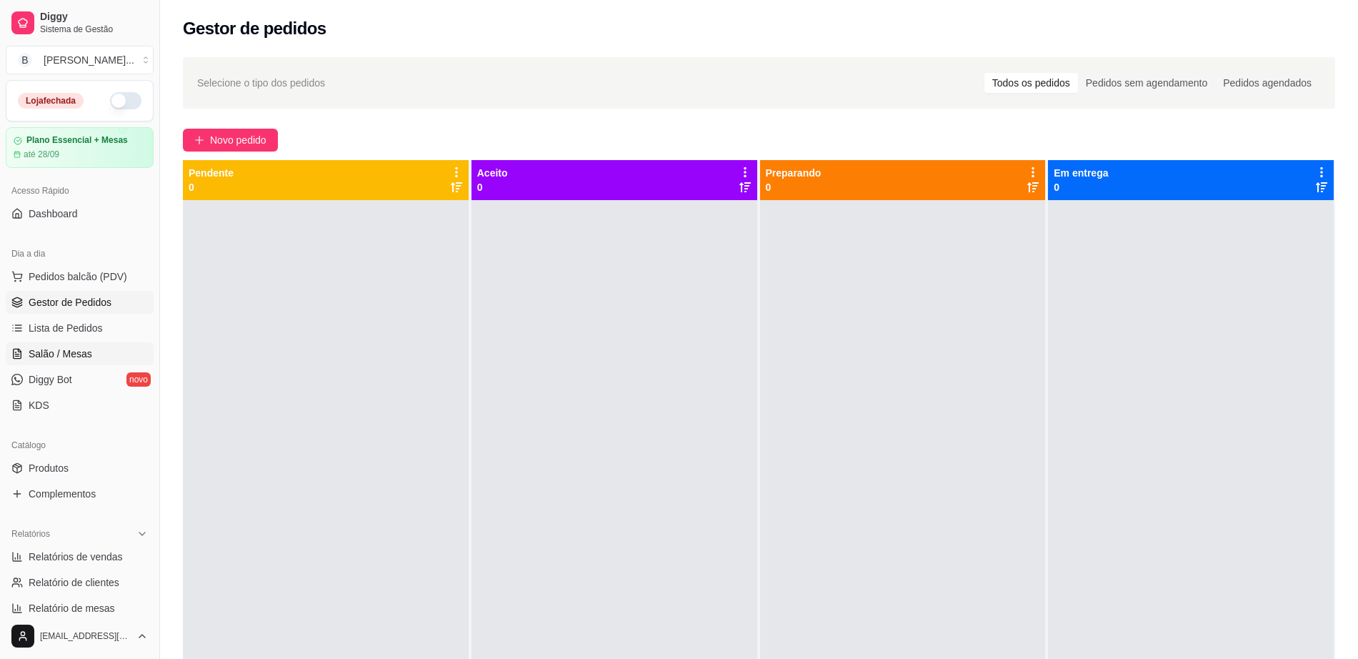
click at [107, 359] on link "Salão / Mesas" at bounding box center [80, 353] width 148 height 23
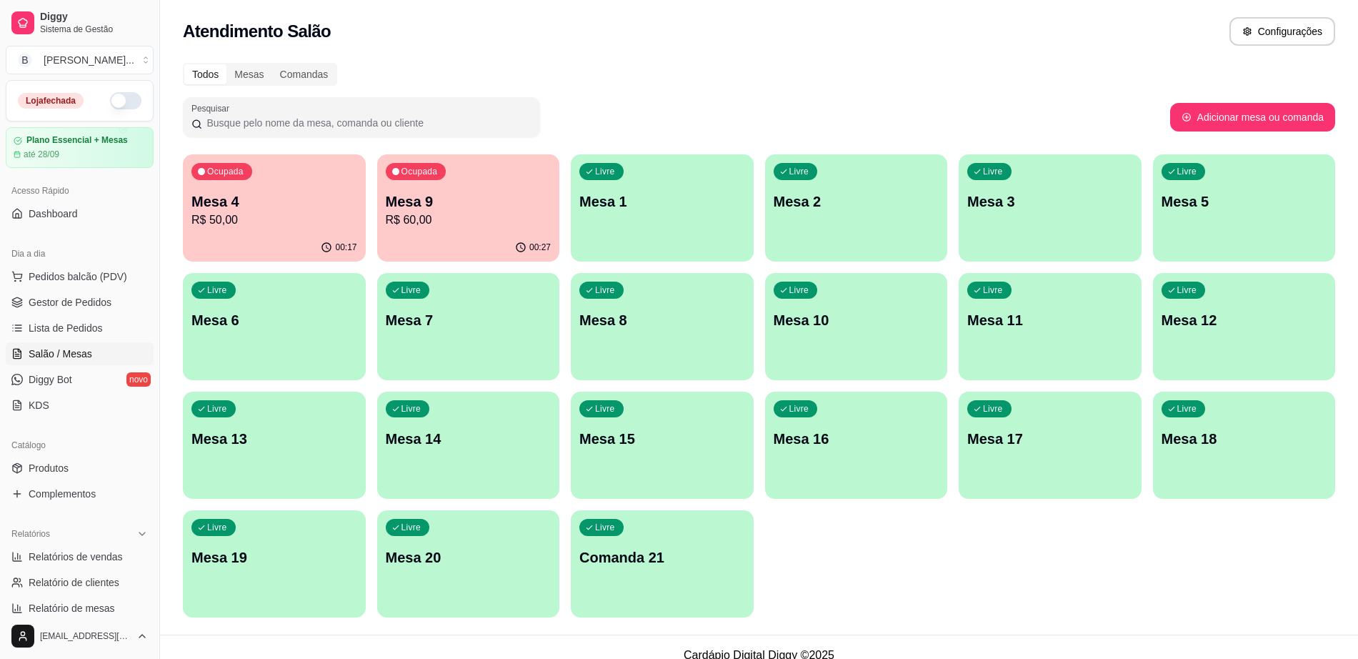
click at [309, 222] on p "R$ 50,00" at bounding box center [275, 220] width 166 height 17
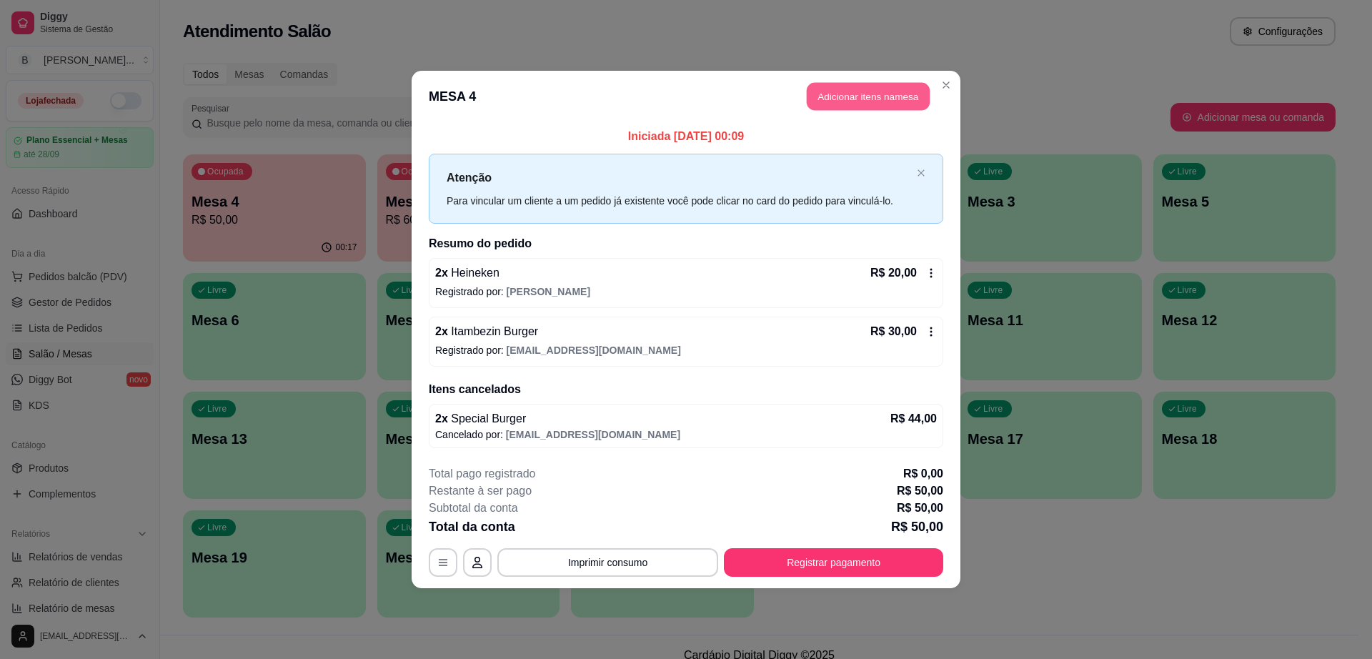
click at [855, 104] on button "Adicionar itens na mesa" at bounding box center [868, 97] width 123 height 28
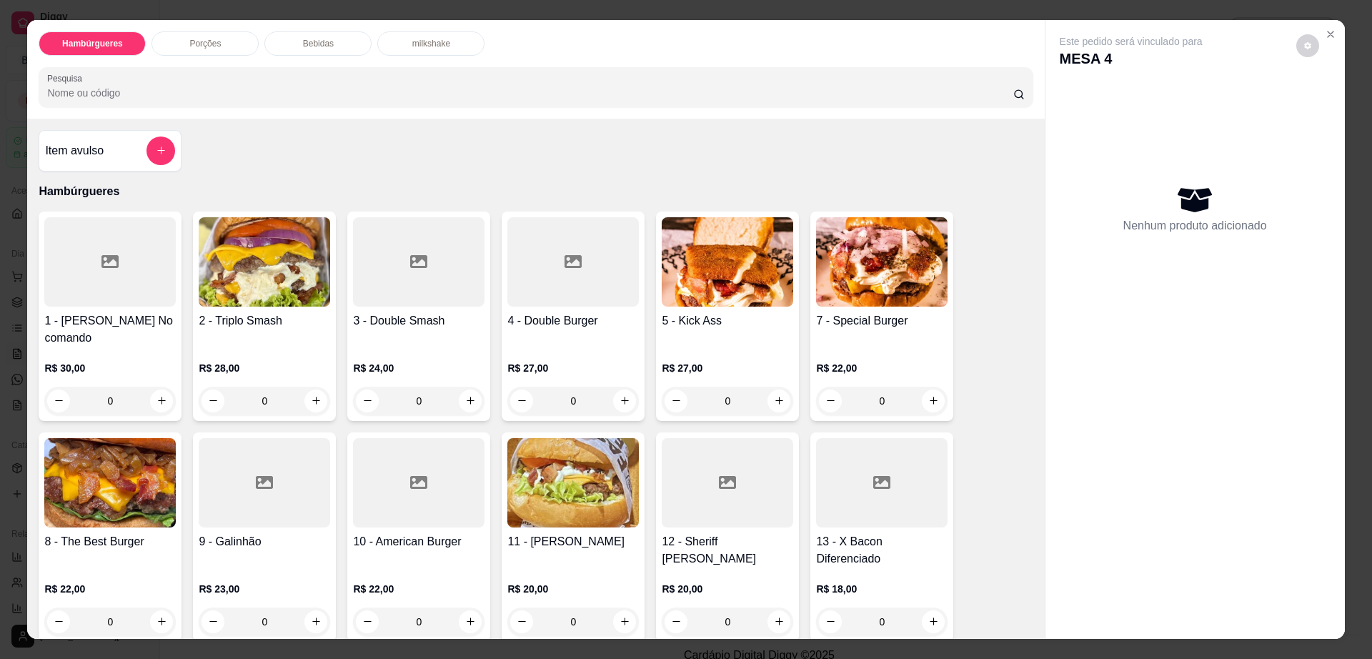
click at [212, 51] on div "Porções" at bounding box center [204, 43] width 107 height 24
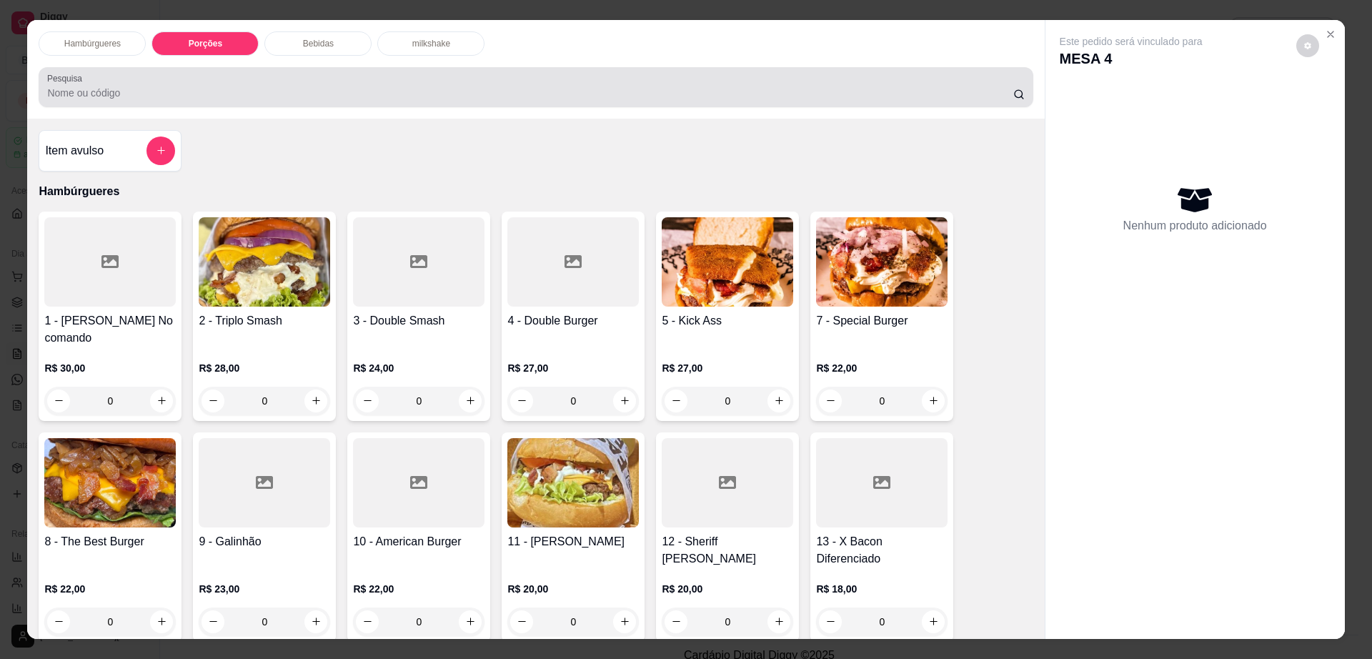
scroll to position [26, 0]
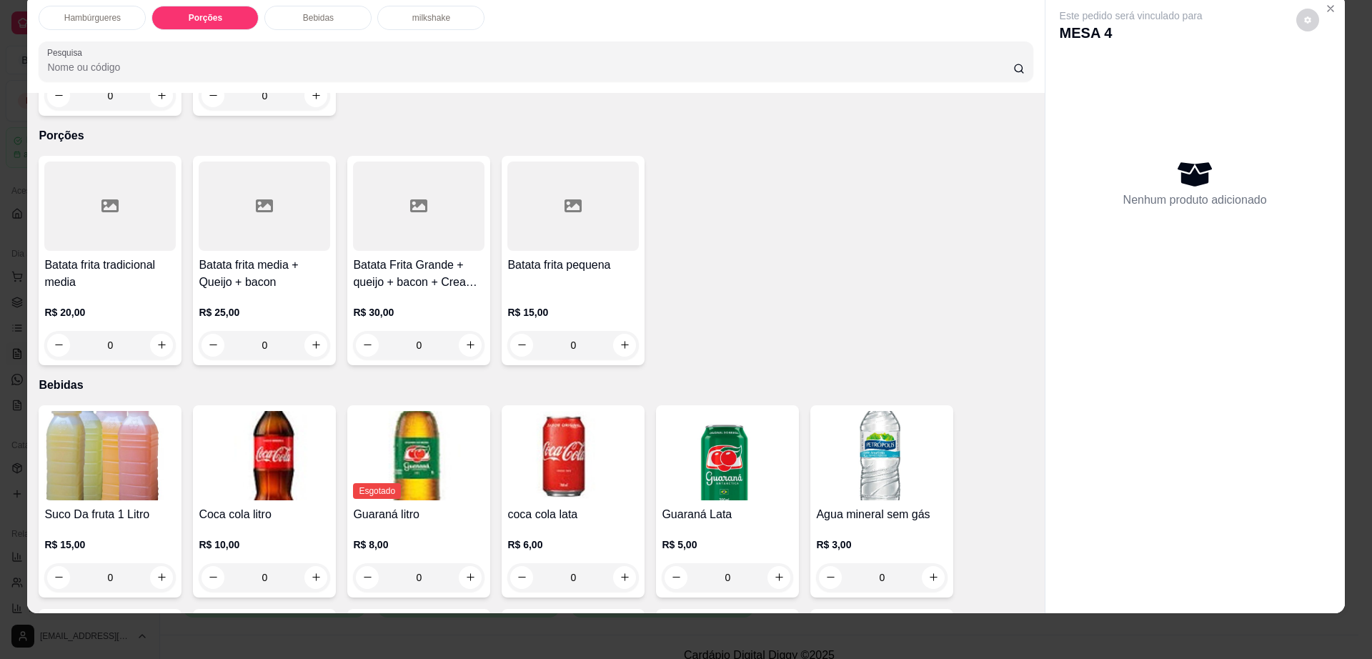
click at [269, 207] on div at bounding box center [264, 206] width 131 height 89
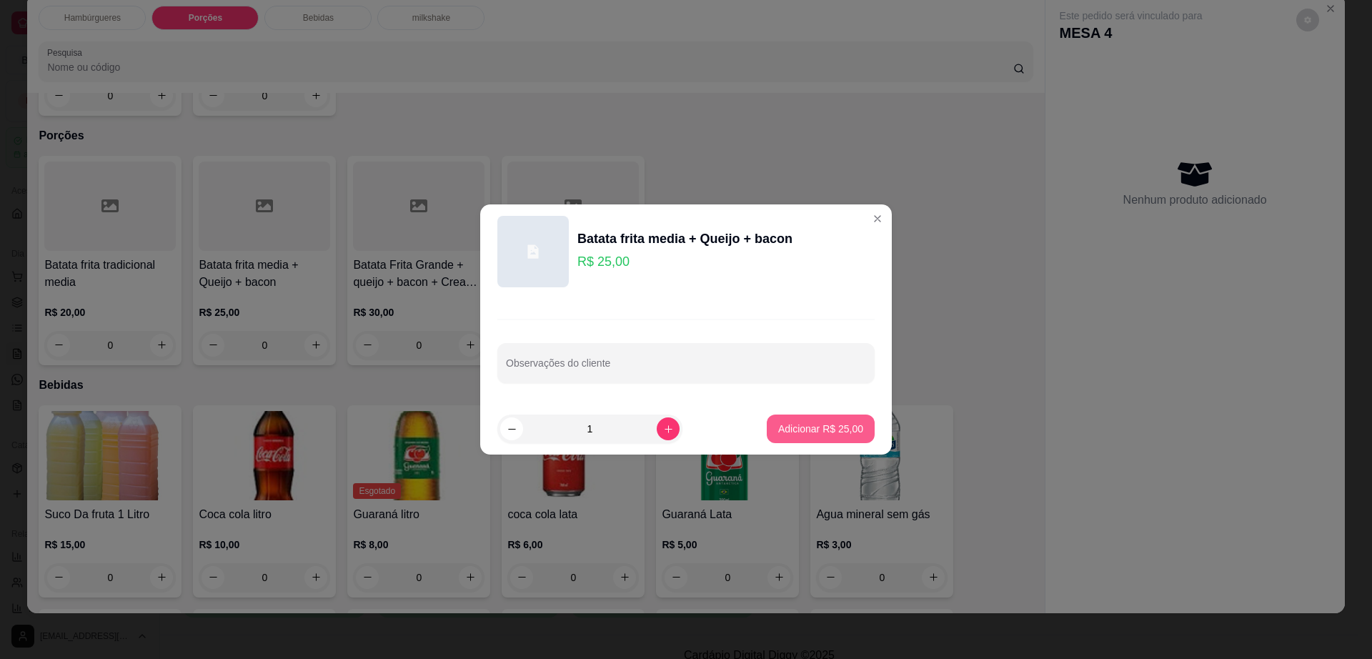
click at [786, 420] on button "Adicionar R$ 25,00" at bounding box center [821, 428] width 108 height 29
type input "1"
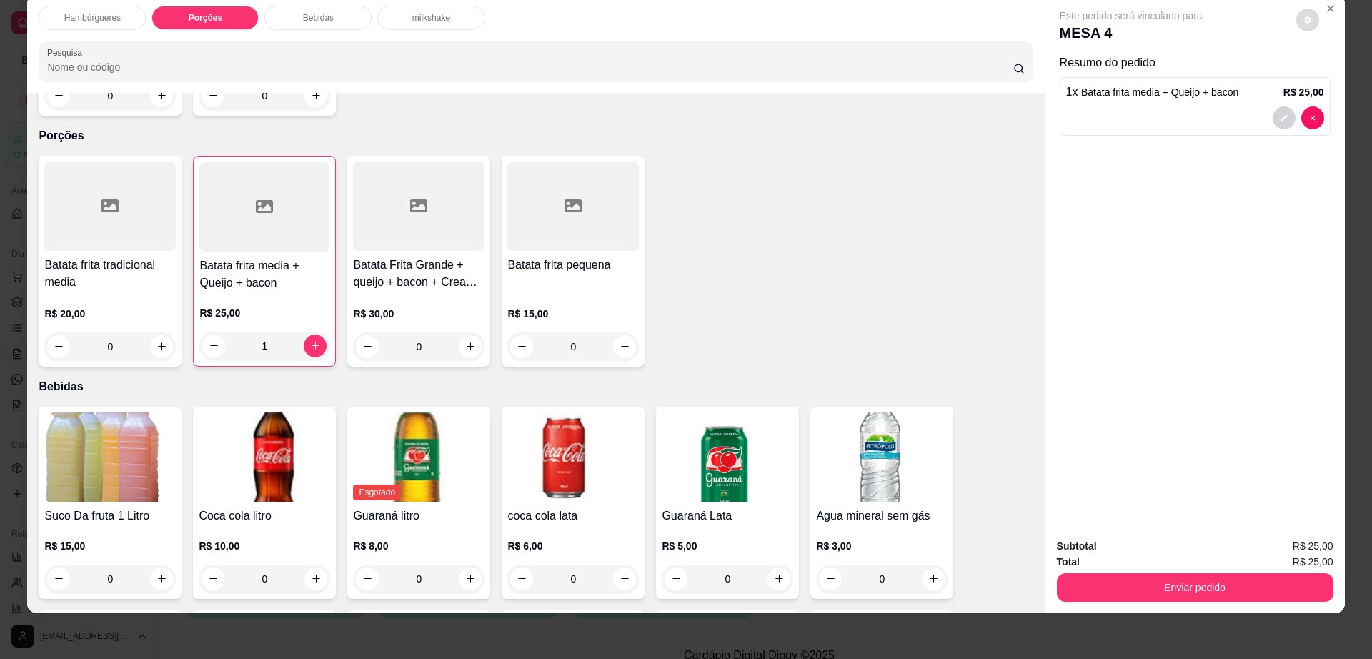
click at [1307, 21] on button "decrease-product-quantity" at bounding box center [1307, 20] width 23 height 23
click at [1333, 74] on span "Automatic updates" at bounding box center [1327, 76] width 11 height 11
click at [1328, 77] on input "Automatic updates" at bounding box center [1322, 81] width 9 height 9
checkbox input "true"
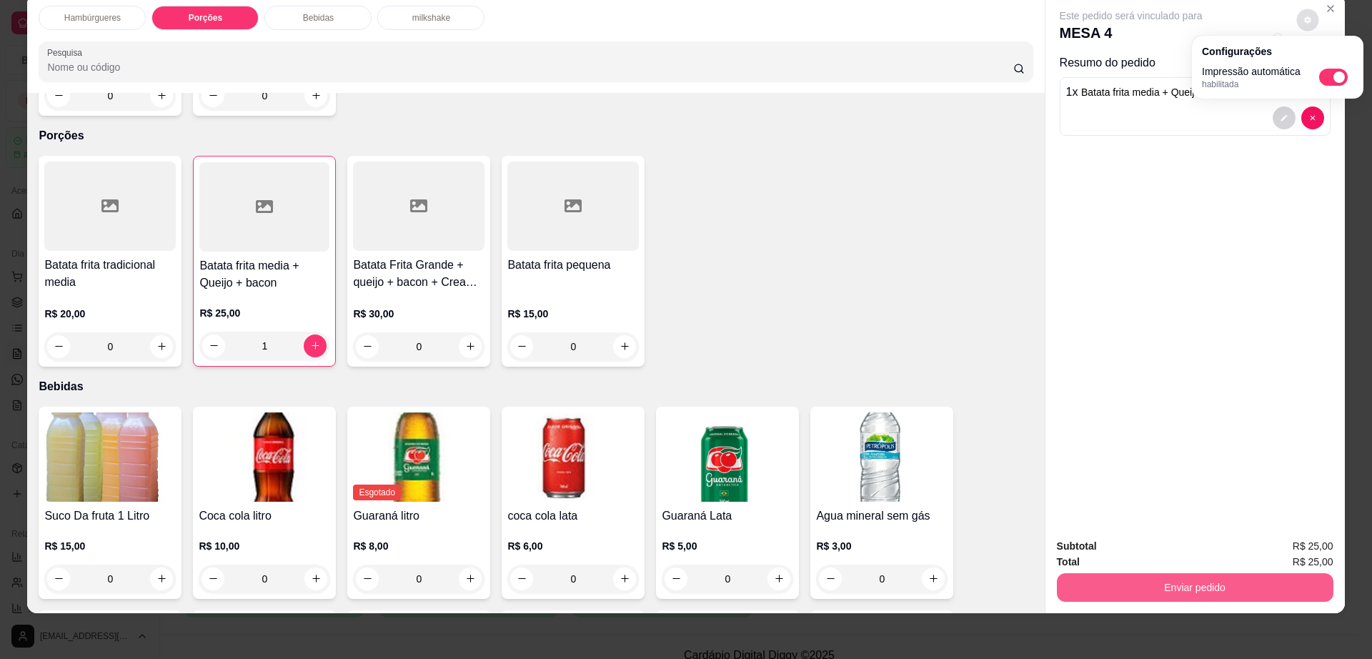
click at [1182, 578] on button "Enviar pedido" at bounding box center [1195, 587] width 277 height 29
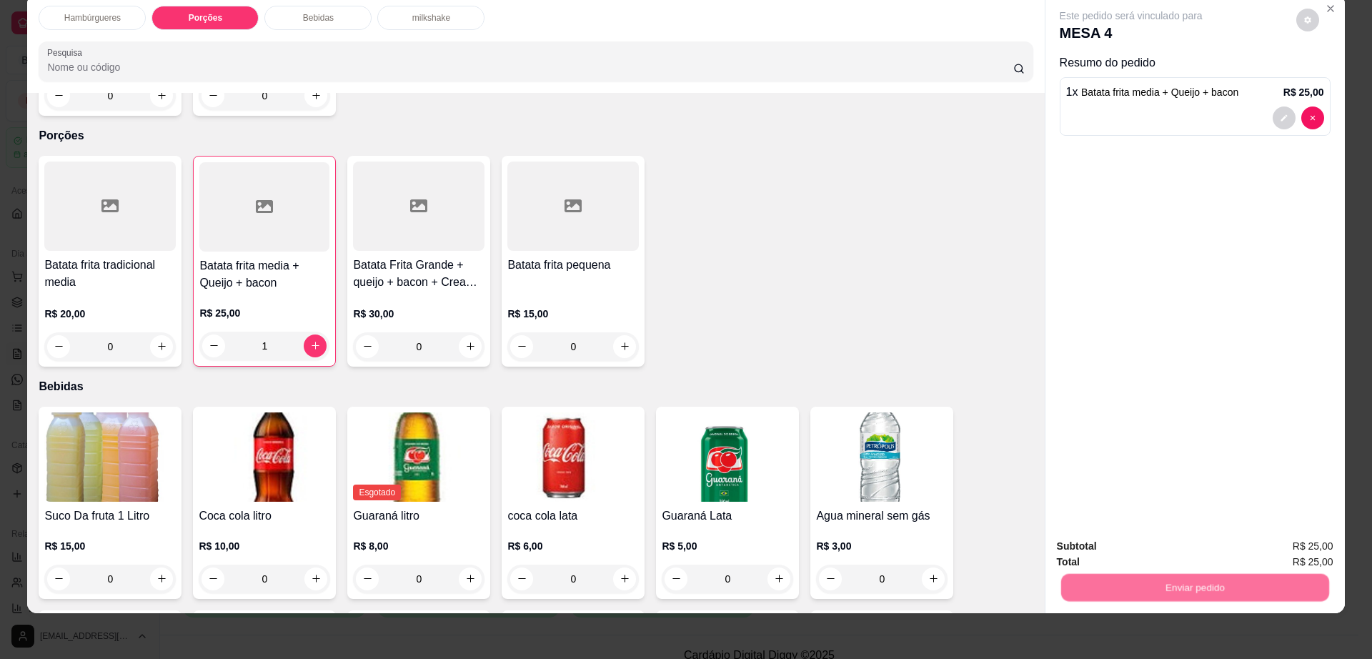
click at [1166, 544] on button "Não registrar e enviar pedido" at bounding box center [1146, 552] width 149 height 27
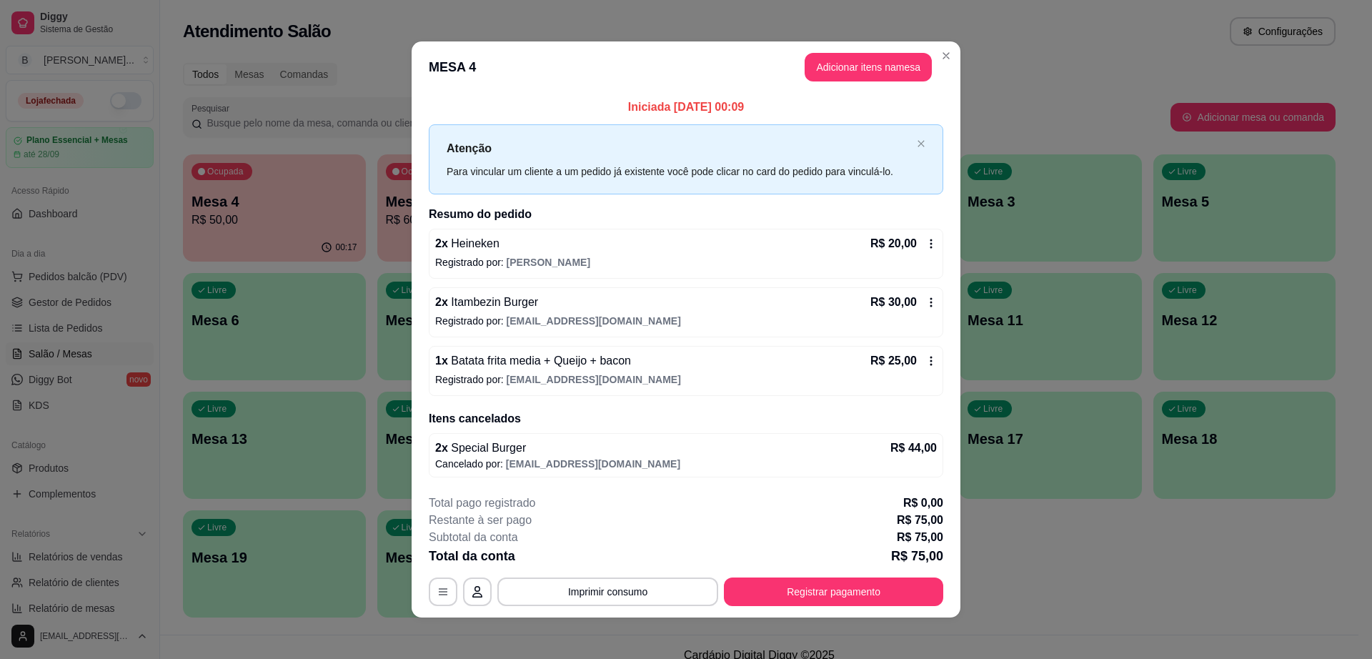
click at [925, 359] on icon at bounding box center [930, 360] width 11 height 11
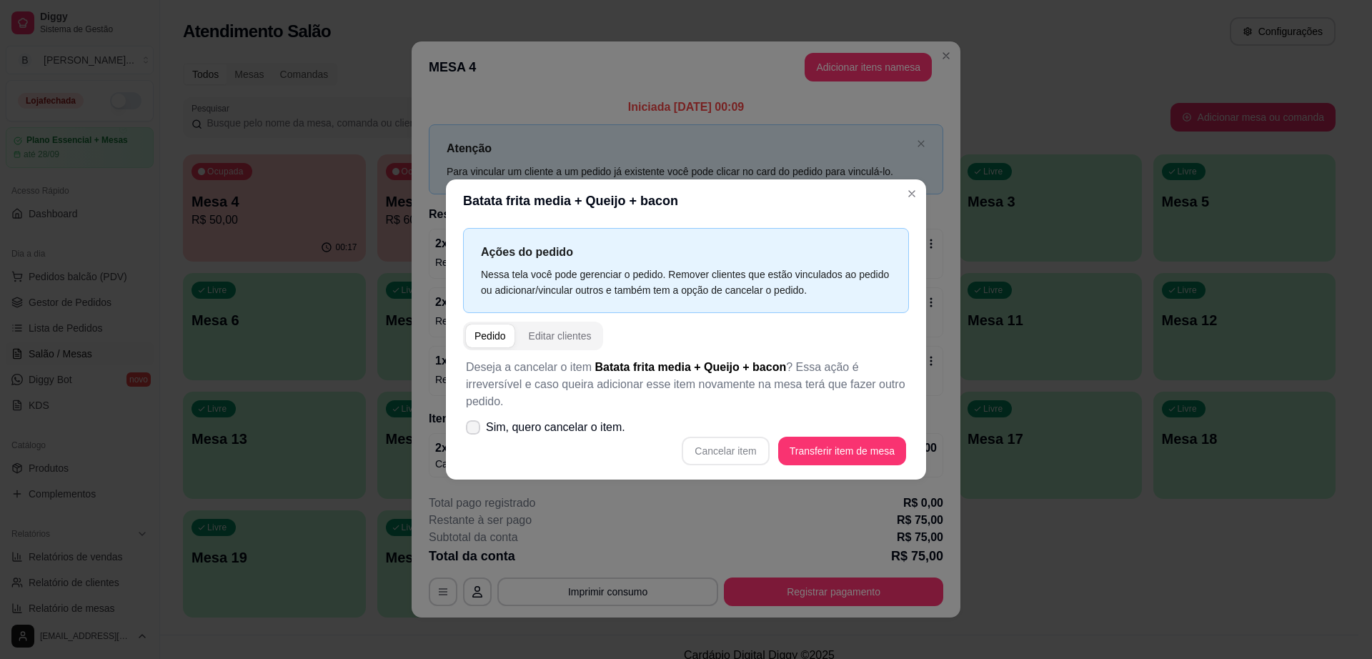
click at [480, 413] on label "Sim, quero cancelar o item." at bounding box center [545, 427] width 171 height 29
click at [475, 430] on input "Sim, quero cancelar o item." at bounding box center [469, 434] width 9 height 9
checkbox input "true"
click at [730, 444] on button "Cancelar item" at bounding box center [725, 451] width 87 height 29
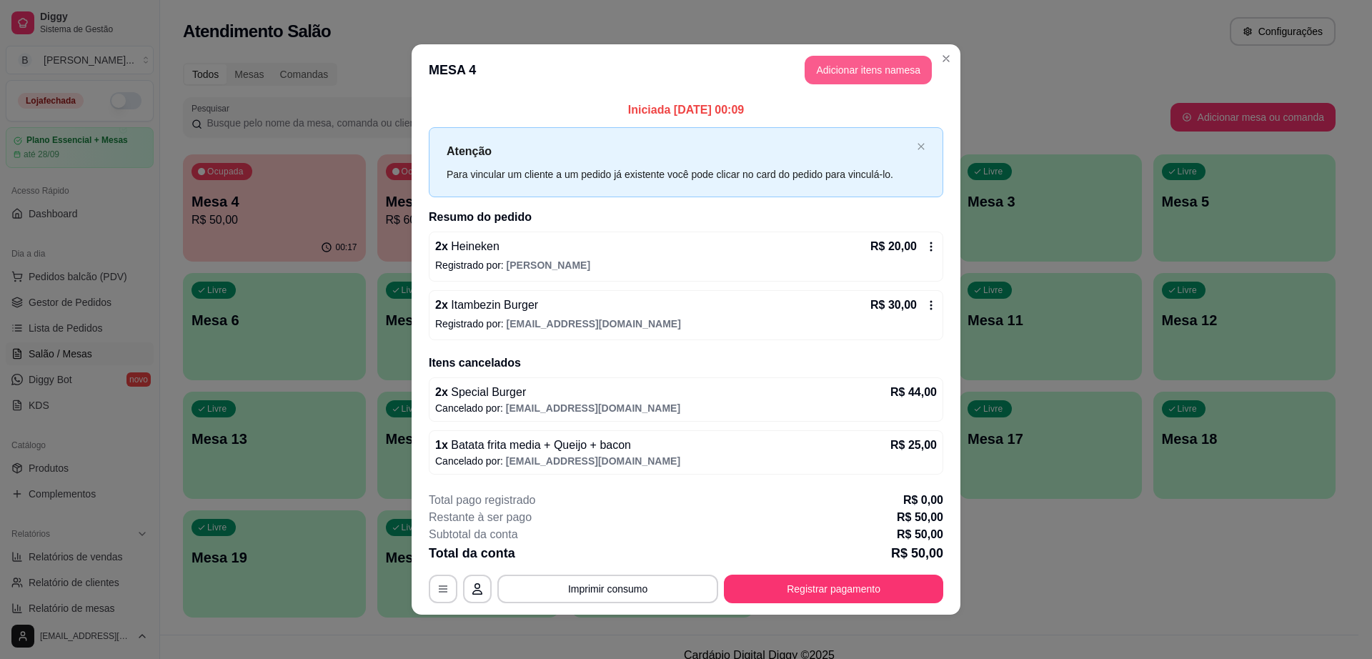
click at [858, 78] on button "Adicionar itens na mesa" at bounding box center [868, 70] width 127 height 29
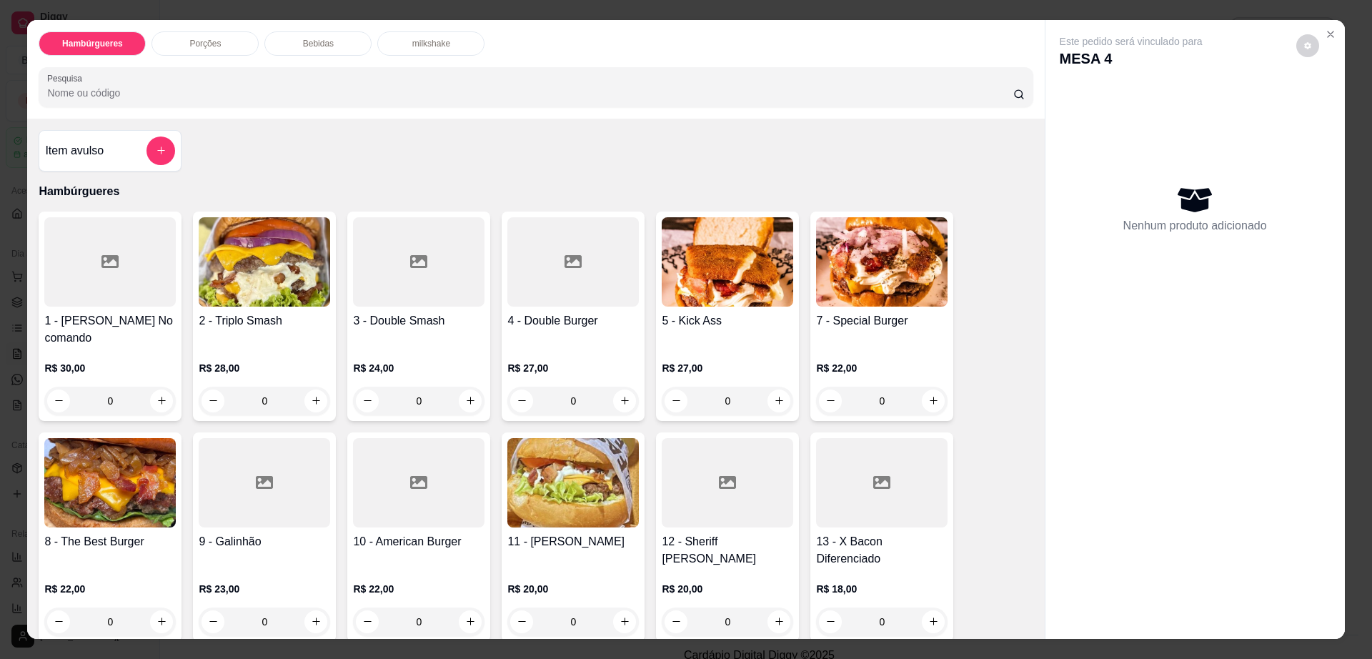
click at [207, 33] on div "Porções" at bounding box center [204, 43] width 107 height 24
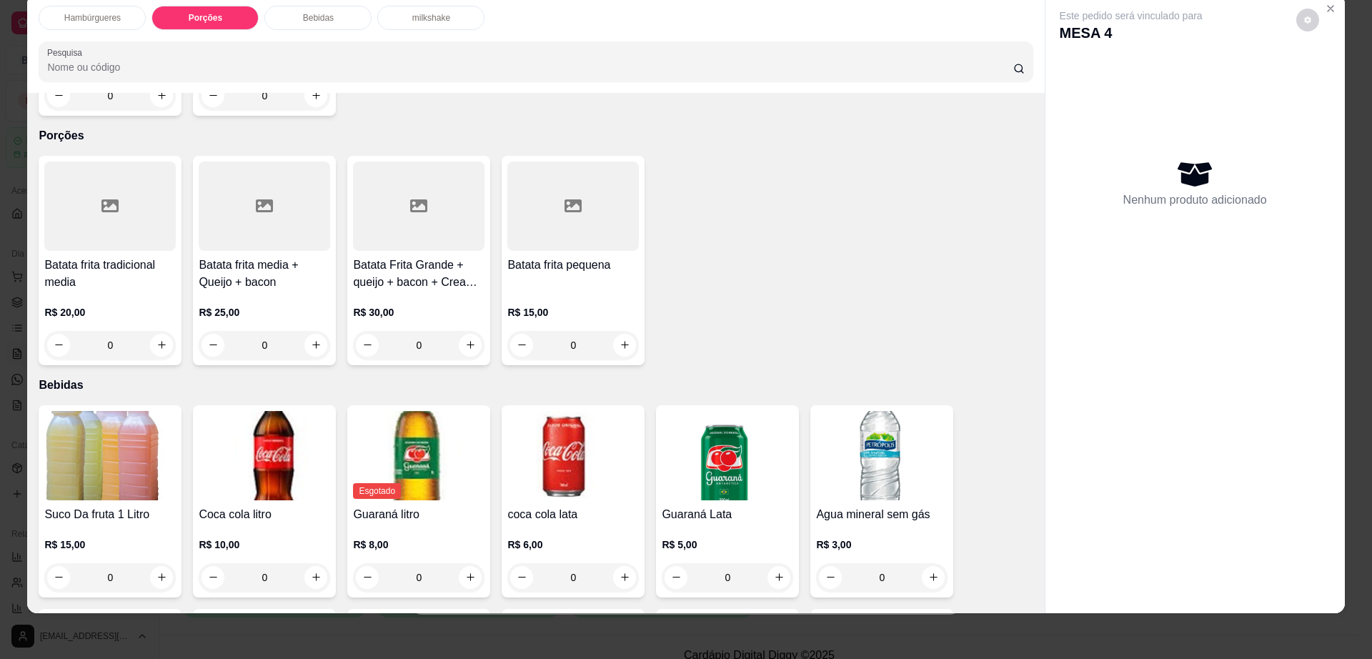
click at [516, 257] on h4 "Batata frita pequena" at bounding box center [572, 265] width 131 height 17
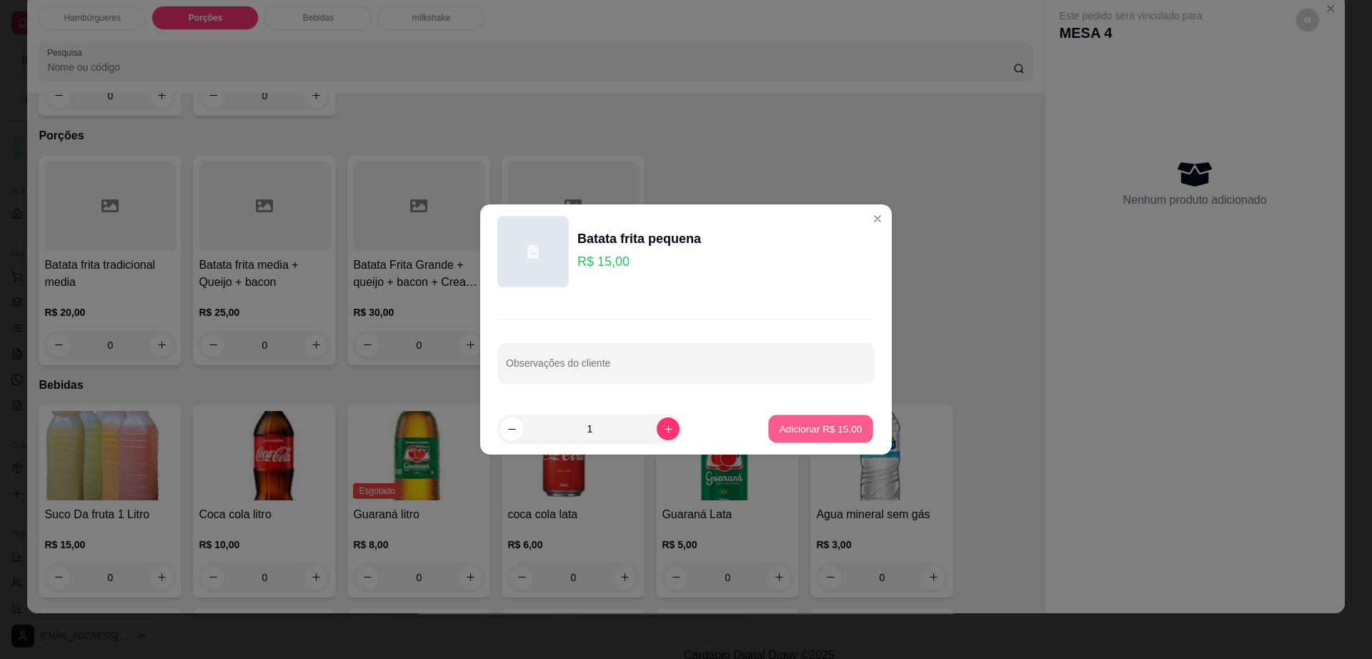
click at [799, 432] on p "Adicionar R$ 15,00" at bounding box center [821, 429] width 83 height 14
type input "1"
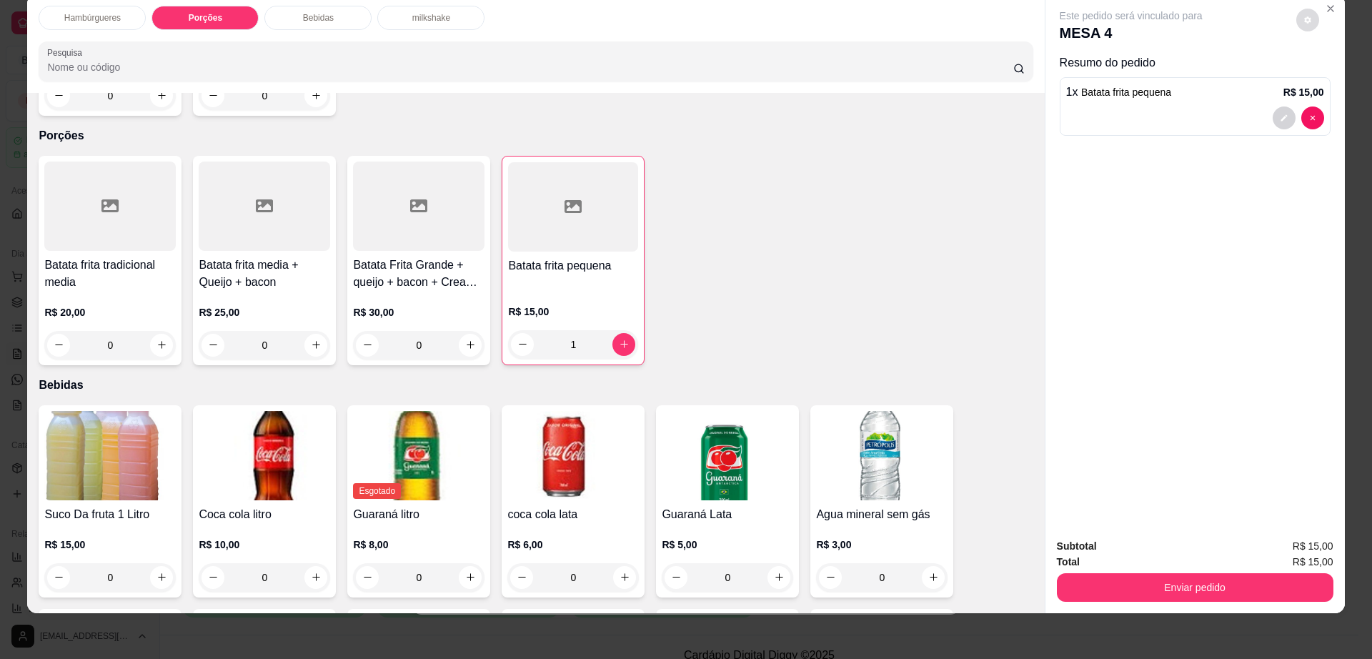
click at [1301, 11] on button "decrease-product-quantity" at bounding box center [1307, 20] width 23 height 23
click at [1330, 79] on span "Automatic updates" at bounding box center [1333, 77] width 29 height 17
click at [1328, 79] on input "Automatic updates" at bounding box center [1322, 81] width 9 height 9
checkbox input "false"
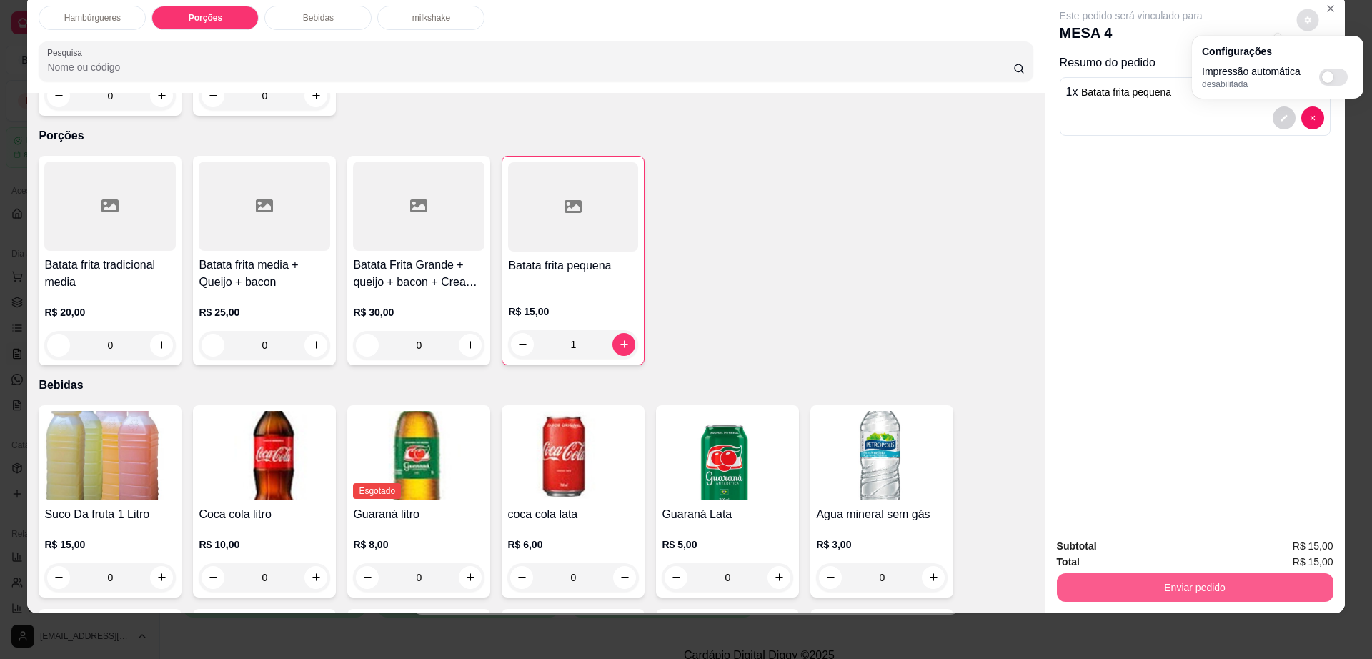
click at [1144, 576] on button "Enviar pedido" at bounding box center [1195, 587] width 277 height 29
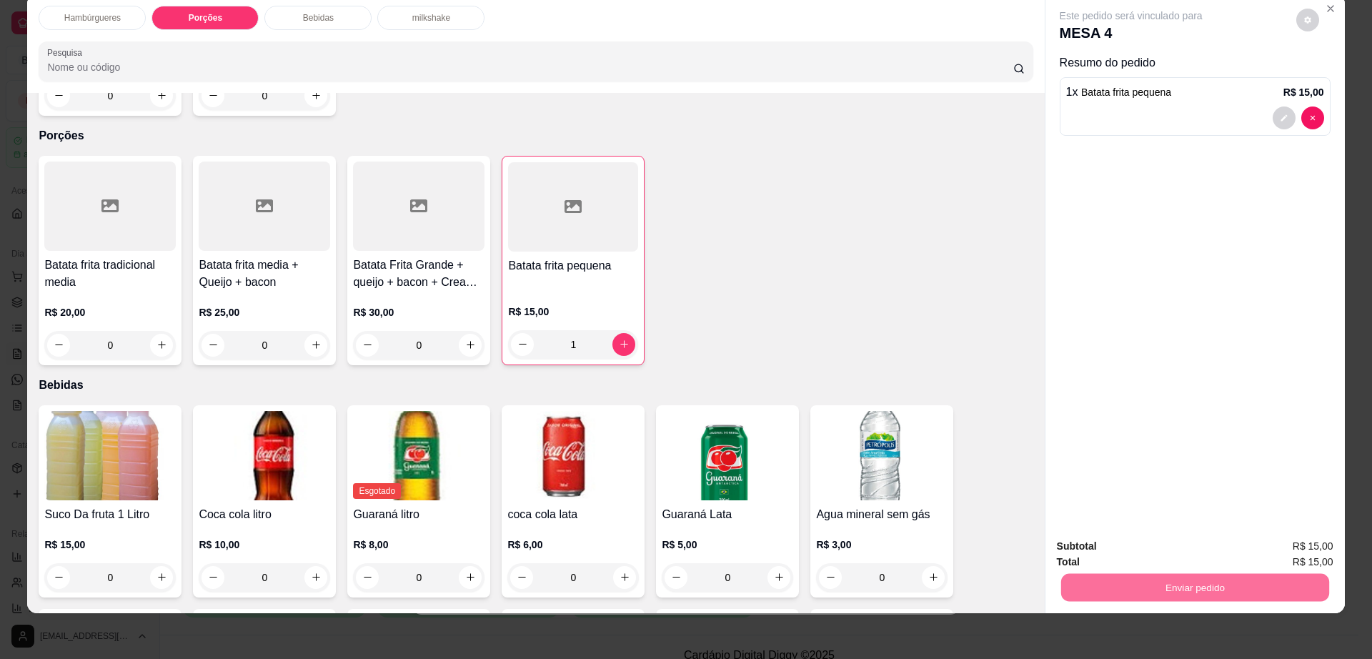
click at [1146, 550] on button "Não registrar e enviar pedido" at bounding box center [1146, 552] width 144 height 26
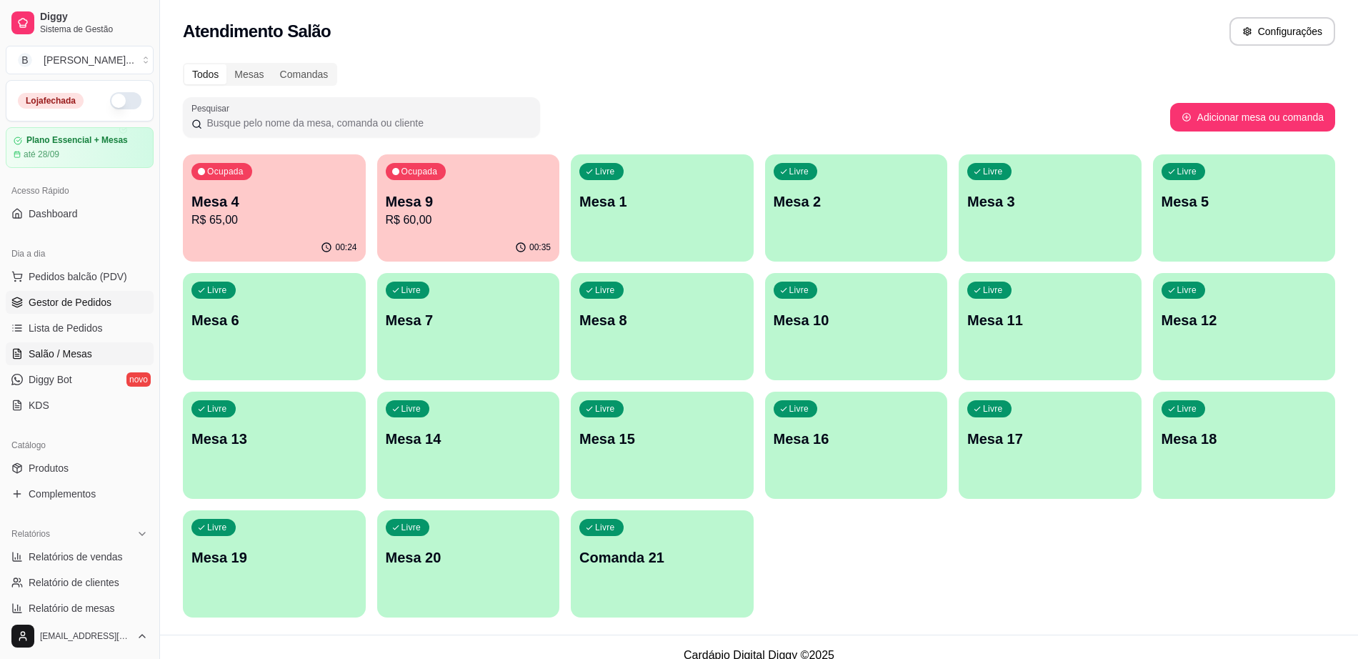
click at [75, 307] on span "Gestor de Pedidos" at bounding box center [70, 302] width 83 height 14
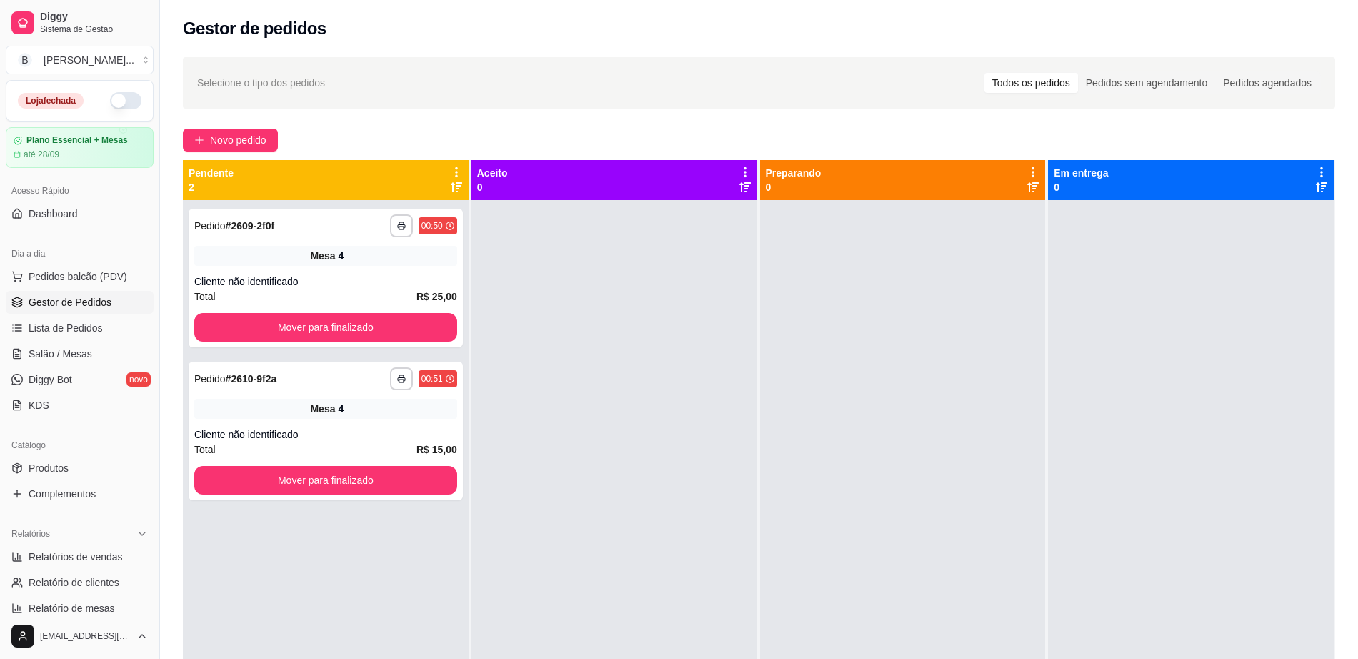
click at [244, 127] on div "**********" at bounding box center [759, 443] width 1198 height 788
click at [247, 138] on span "Novo pedido" at bounding box center [238, 140] width 56 height 16
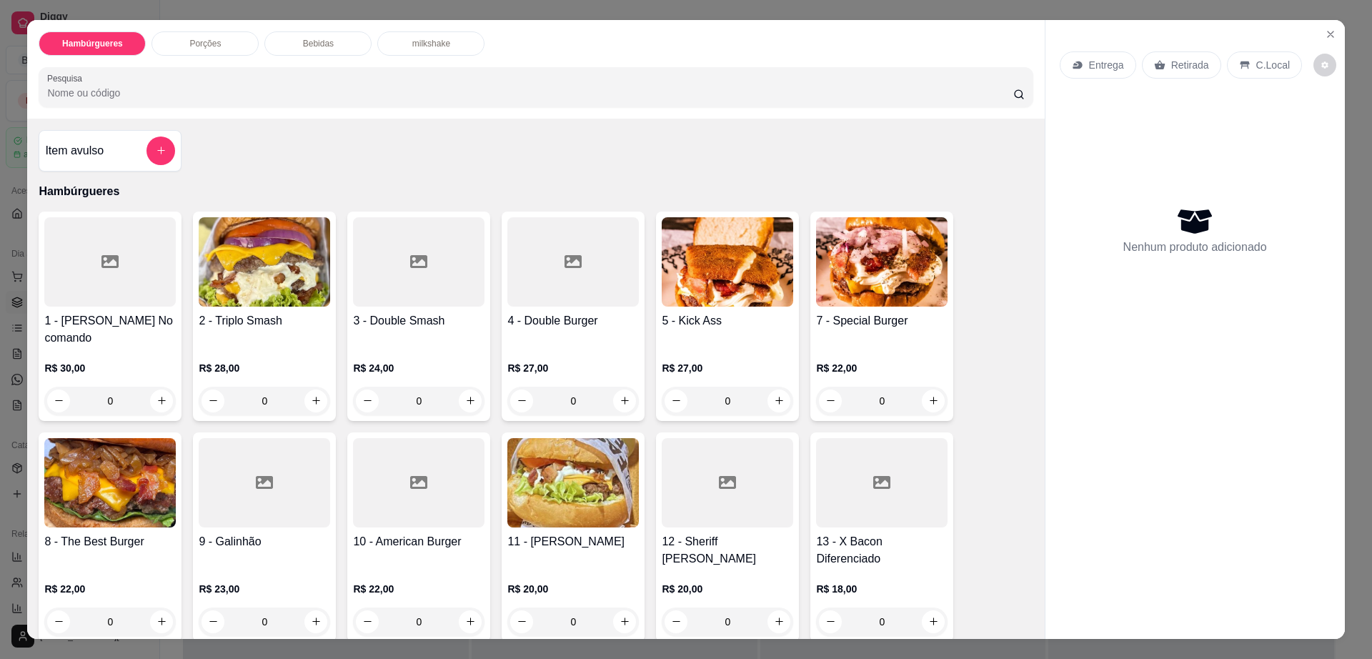
click at [430, 292] on div at bounding box center [418, 261] width 131 height 89
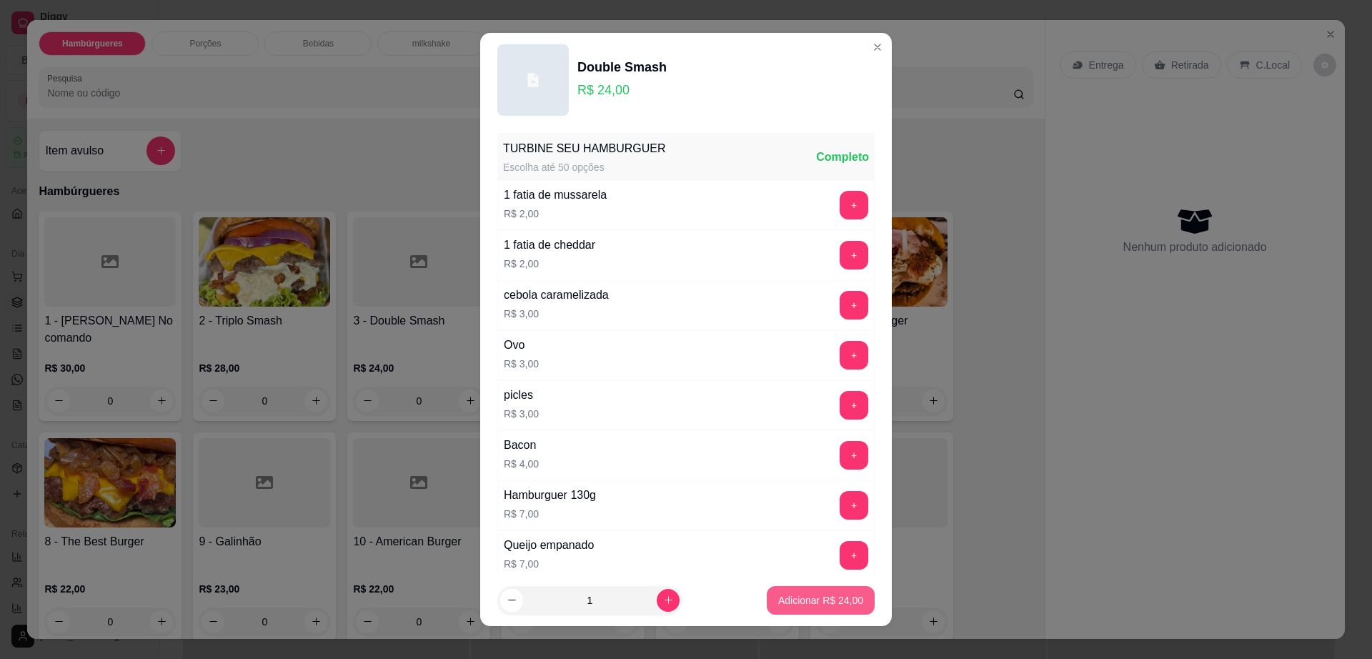
click at [815, 602] on p "Adicionar R$ 24,00" at bounding box center [820, 600] width 85 height 14
type input "1"
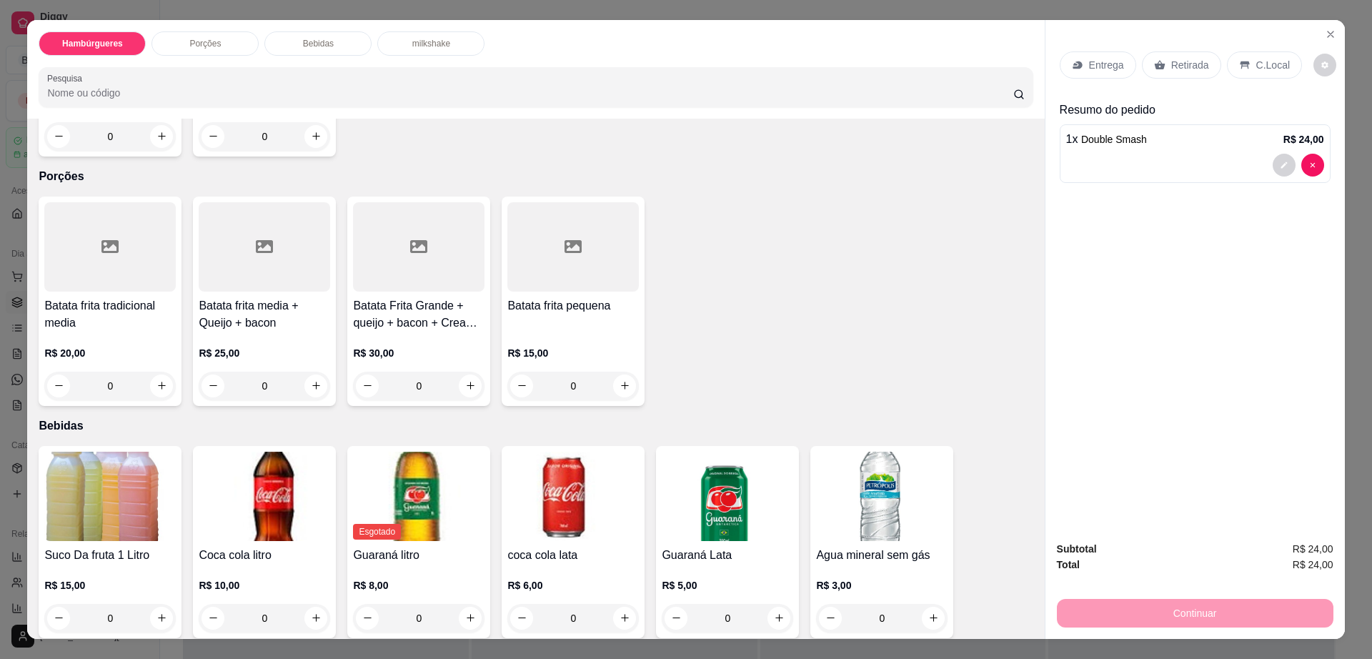
scroll to position [893, 0]
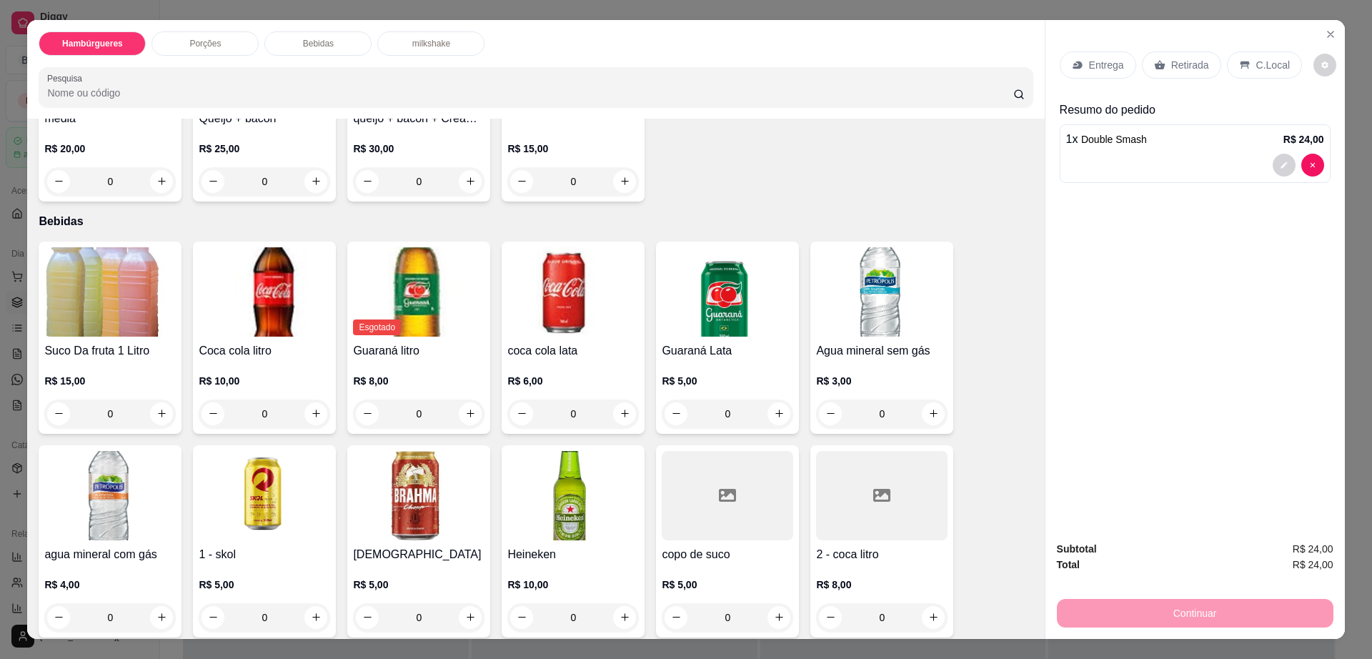
click at [553, 270] on img at bounding box center [572, 291] width 131 height 89
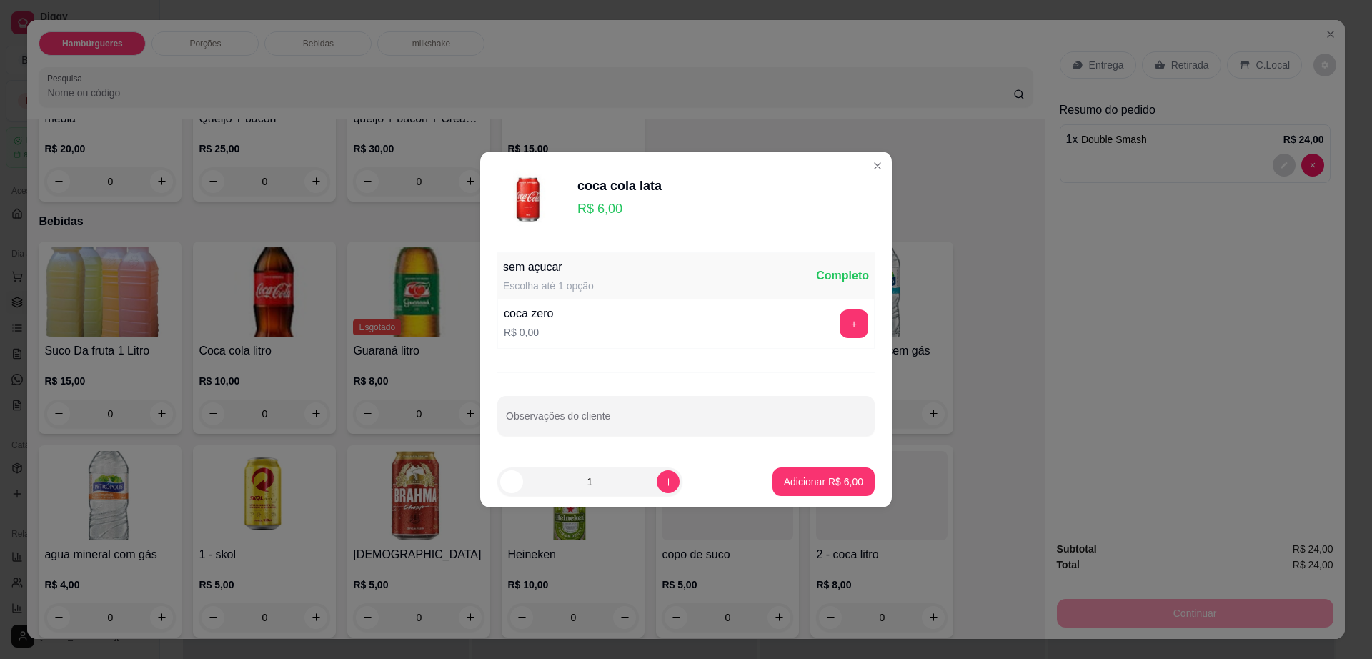
click at [808, 463] on footer "1 Adicionar R$ 6,00" at bounding box center [686, 481] width 412 height 51
click at [808, 473] on button "Adicionar R$ 6,00" at bounding box center [823, 482] width 99 height 28
type input "1"
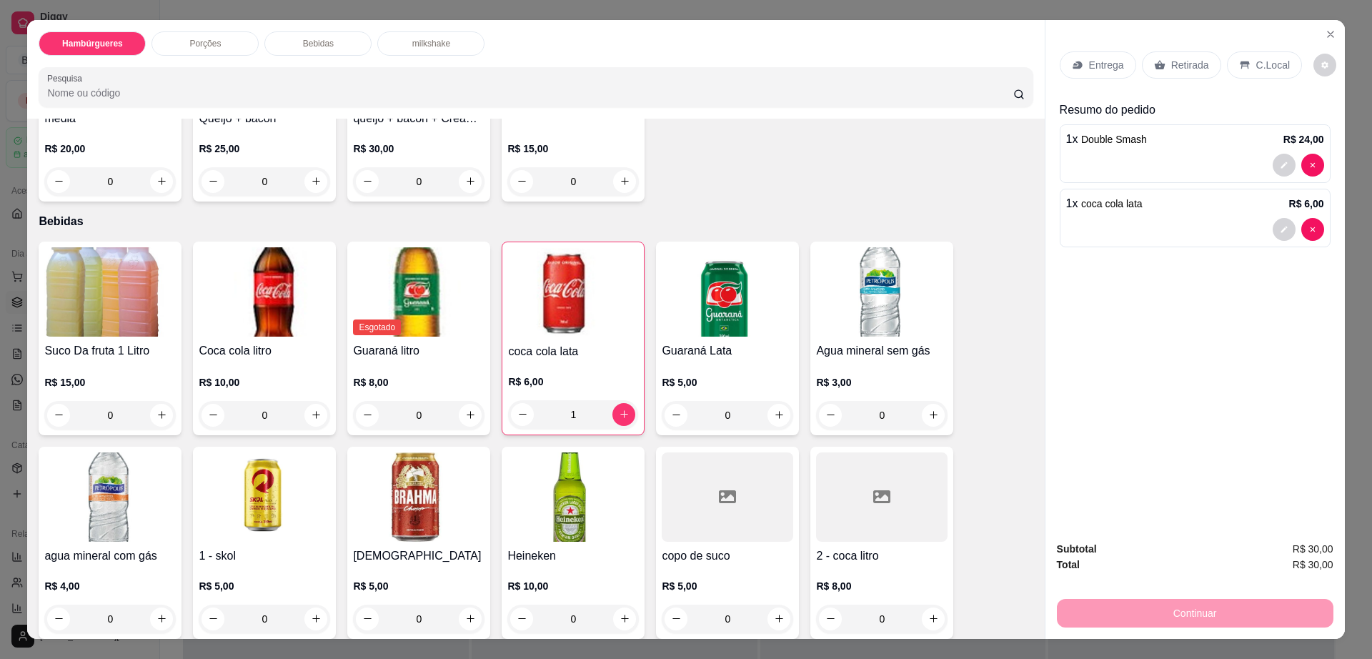
click at [1145, 76] on div "Retirada" at bounding box center [1181, 64] width 79 height 27
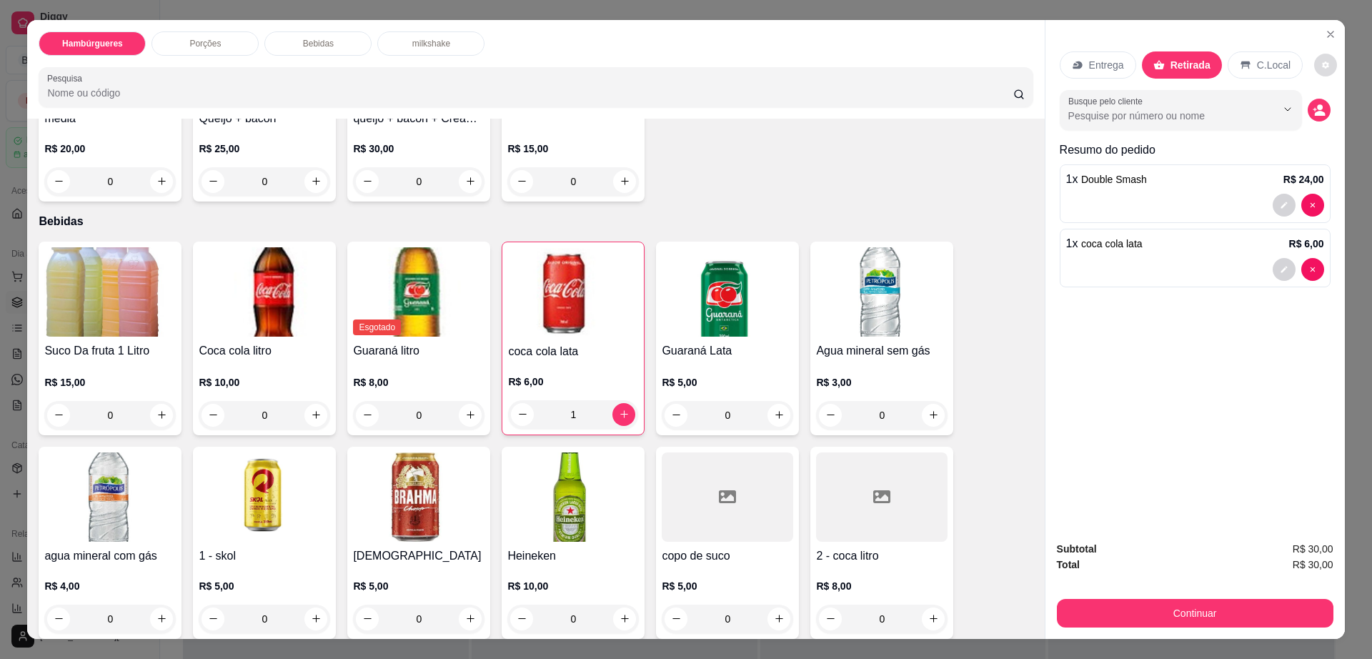
click at [1321, 69] on icon "decrease-product-quantity" at bounding box center [1325, 65] width 9 height 9
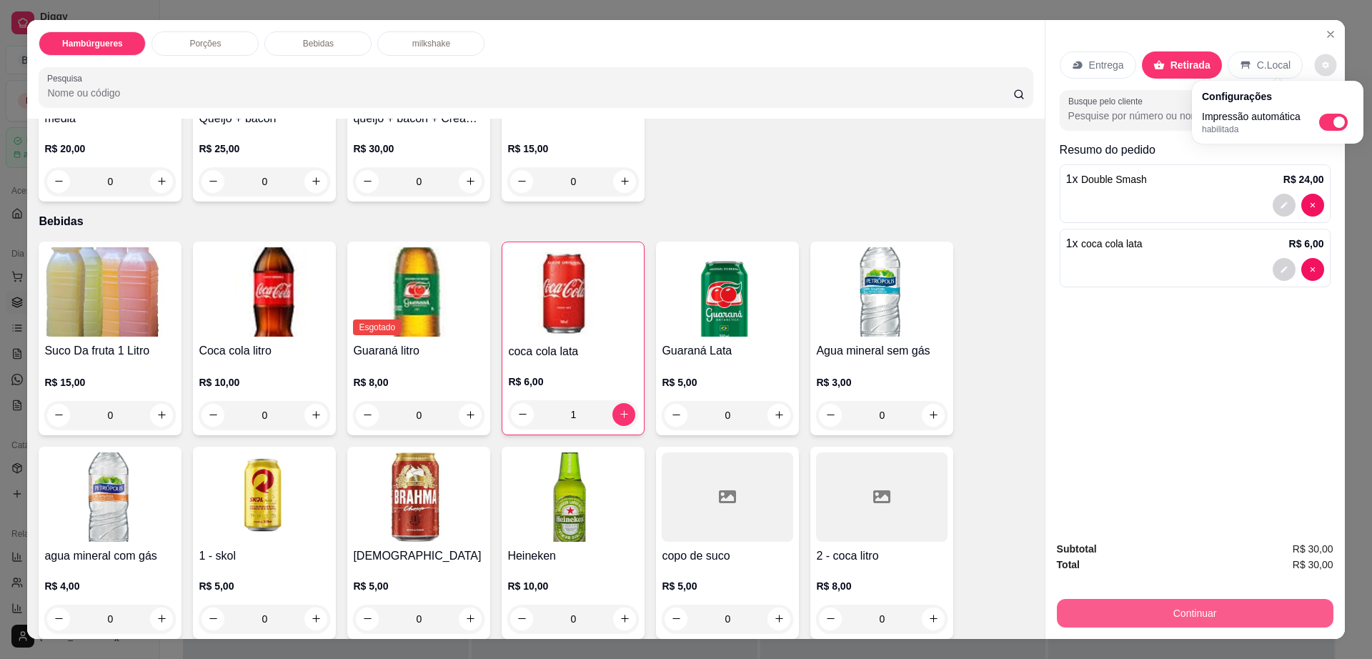
click at [1201, 605] on button "Continuar" at bounding box center [1195, 613] width 277 height 29
click at [1201, 605] on button "Continuar" at bounding box center [1194, 614] width 268 height 28
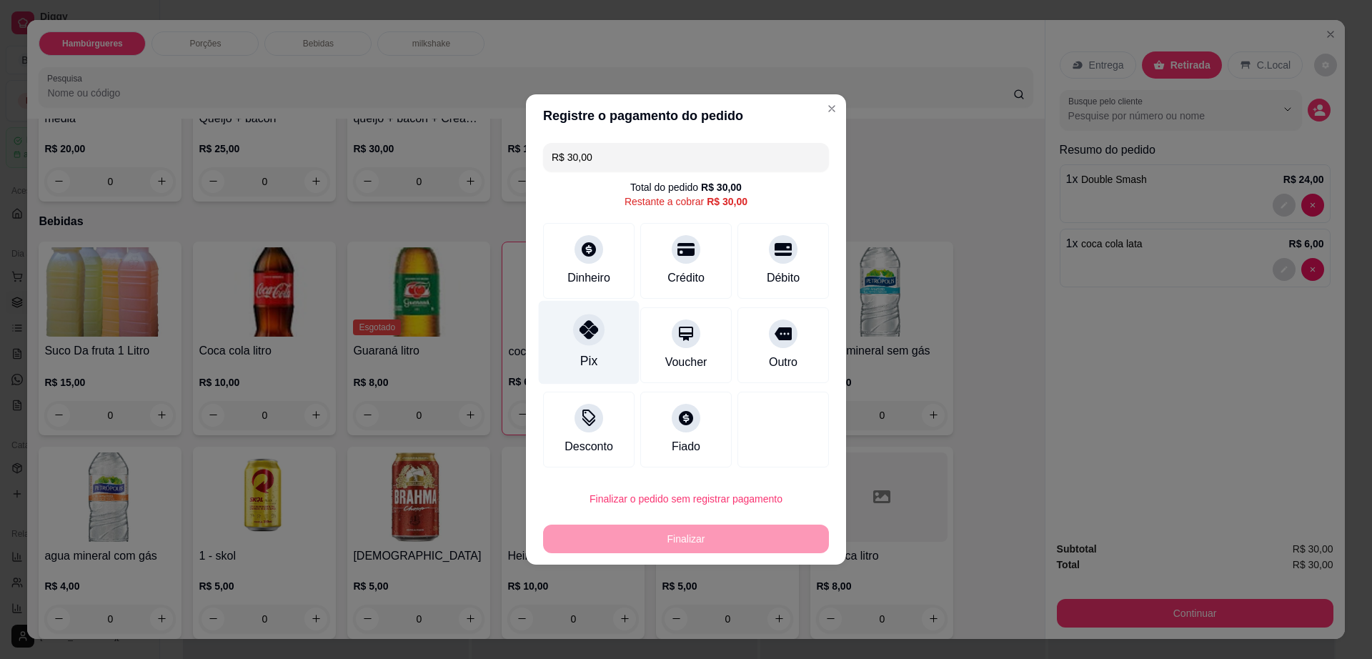
click at [599, 363] on div "Pix" at bounding box center [589, 343] width 101 height 84
type input "R$ 0,00"
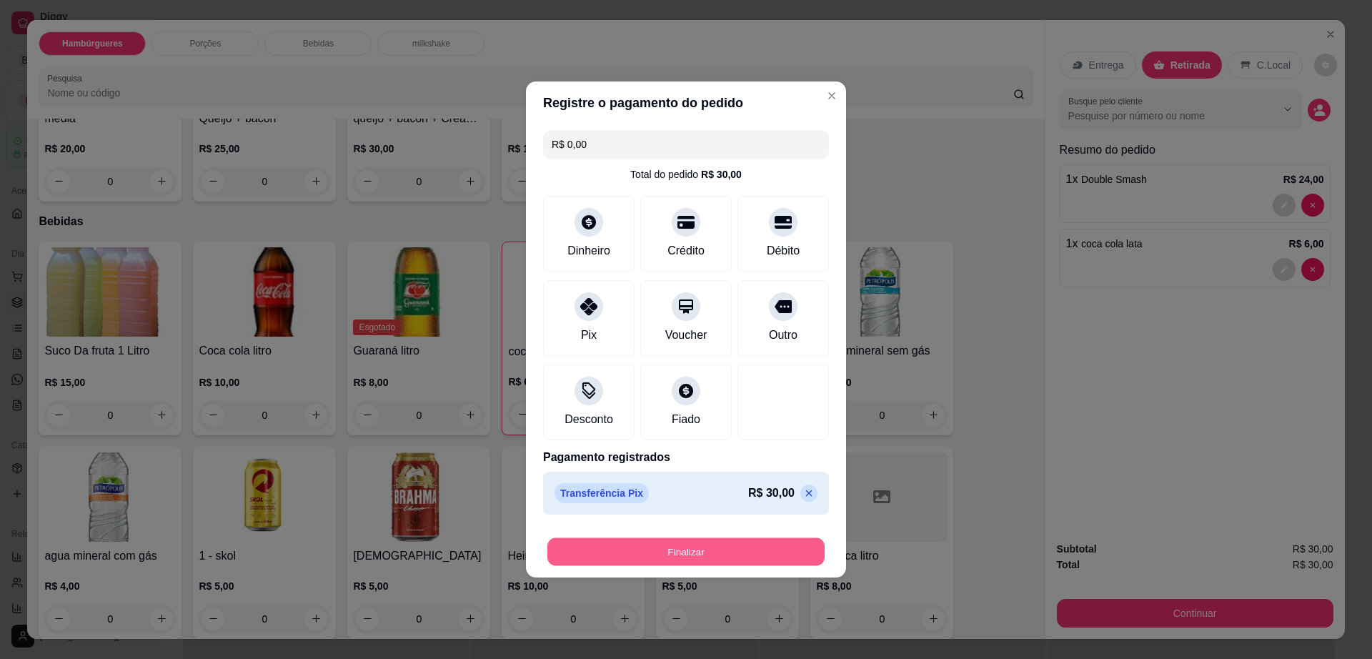
click at [712, 543] on button "Finalizar" at bounding box center [685, 552] width 277 height 28
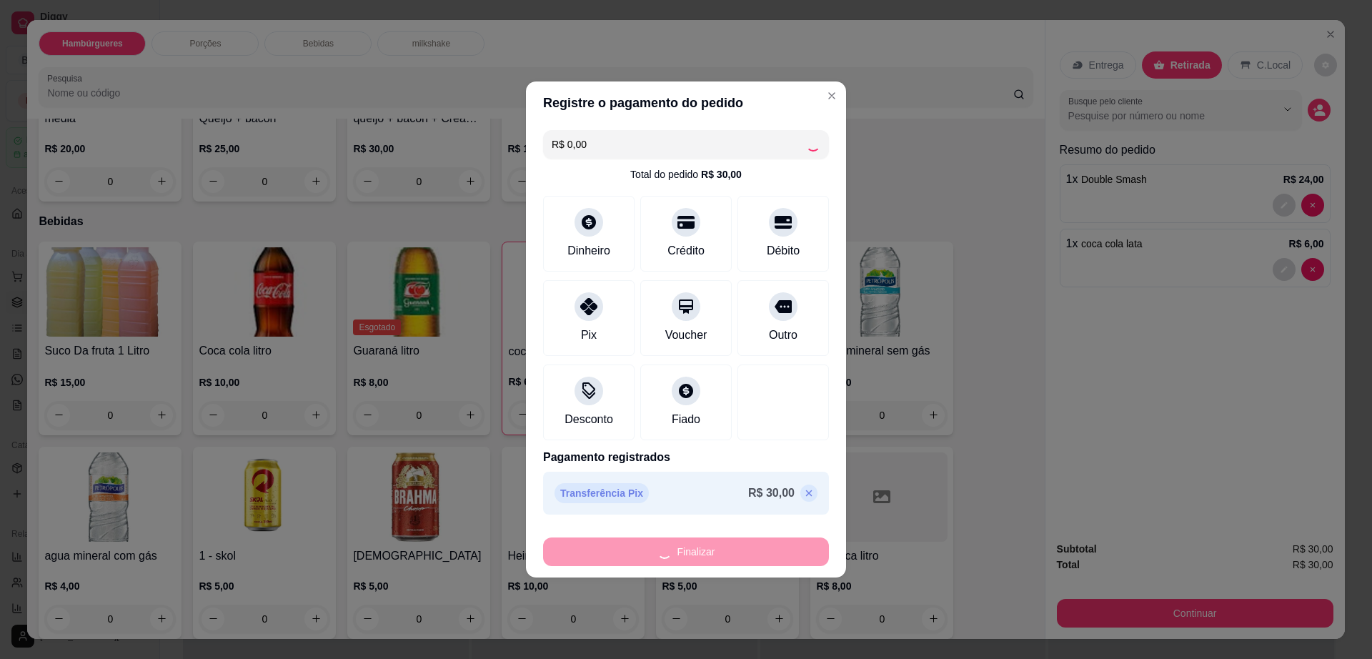
type input "0"
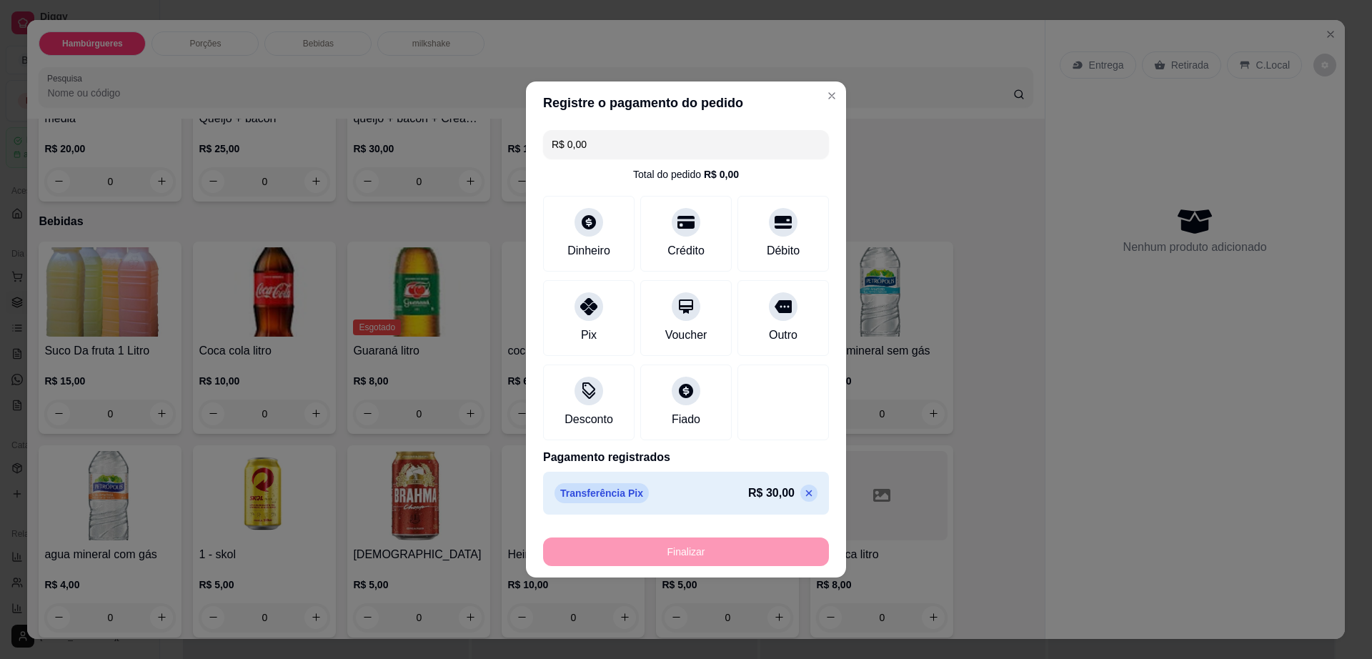
type input "-R$ 30,00"
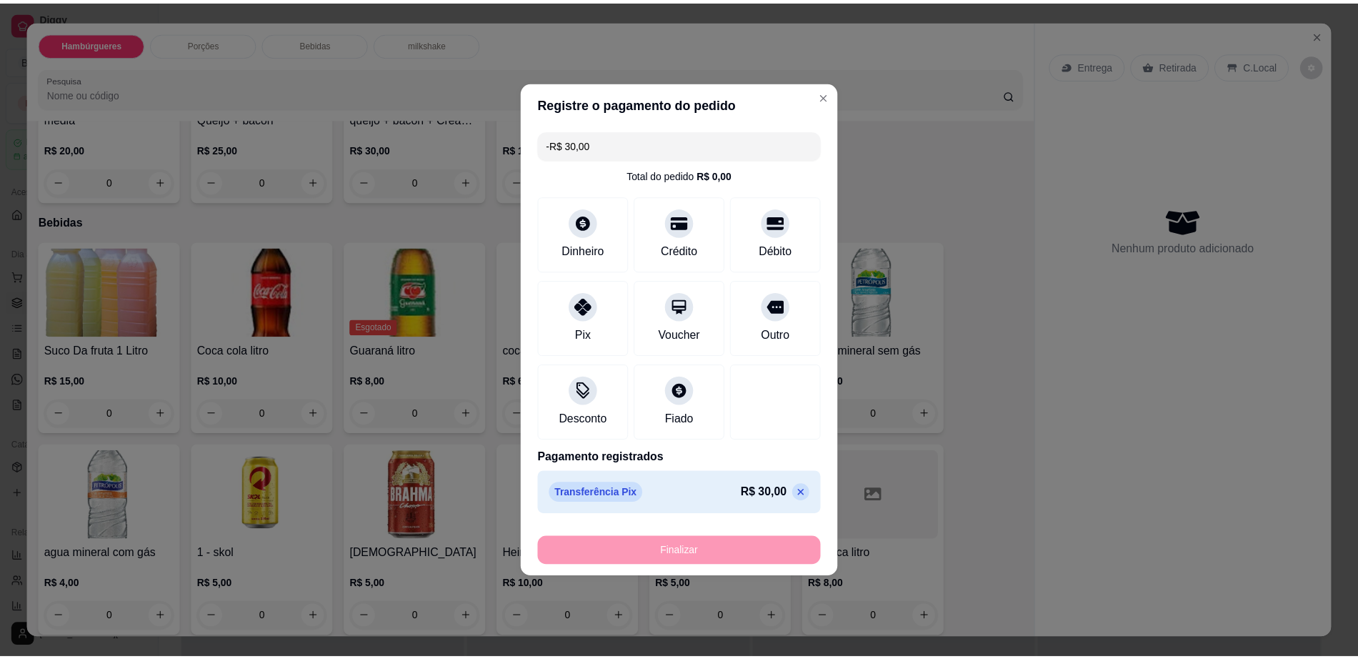
scroll to position [892, 0]
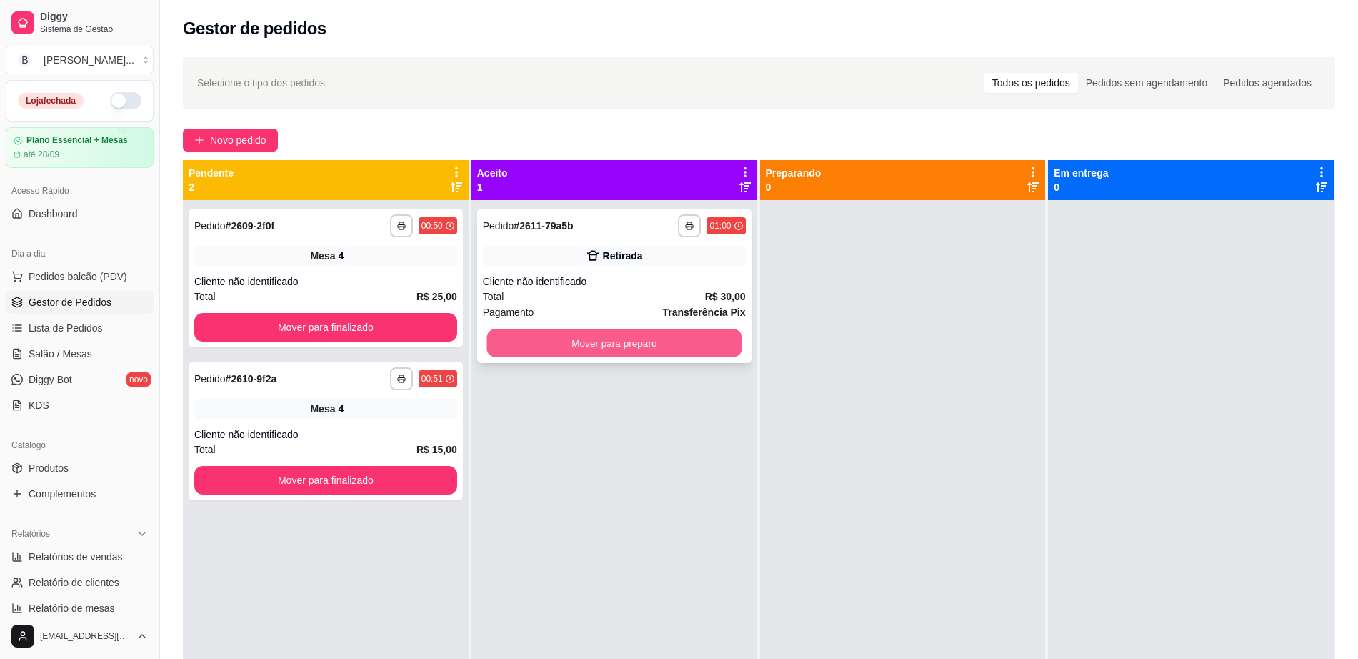
click at [653, 354] on button "Mover para preparo" at bounding box center [614, 343] width 255 height 28
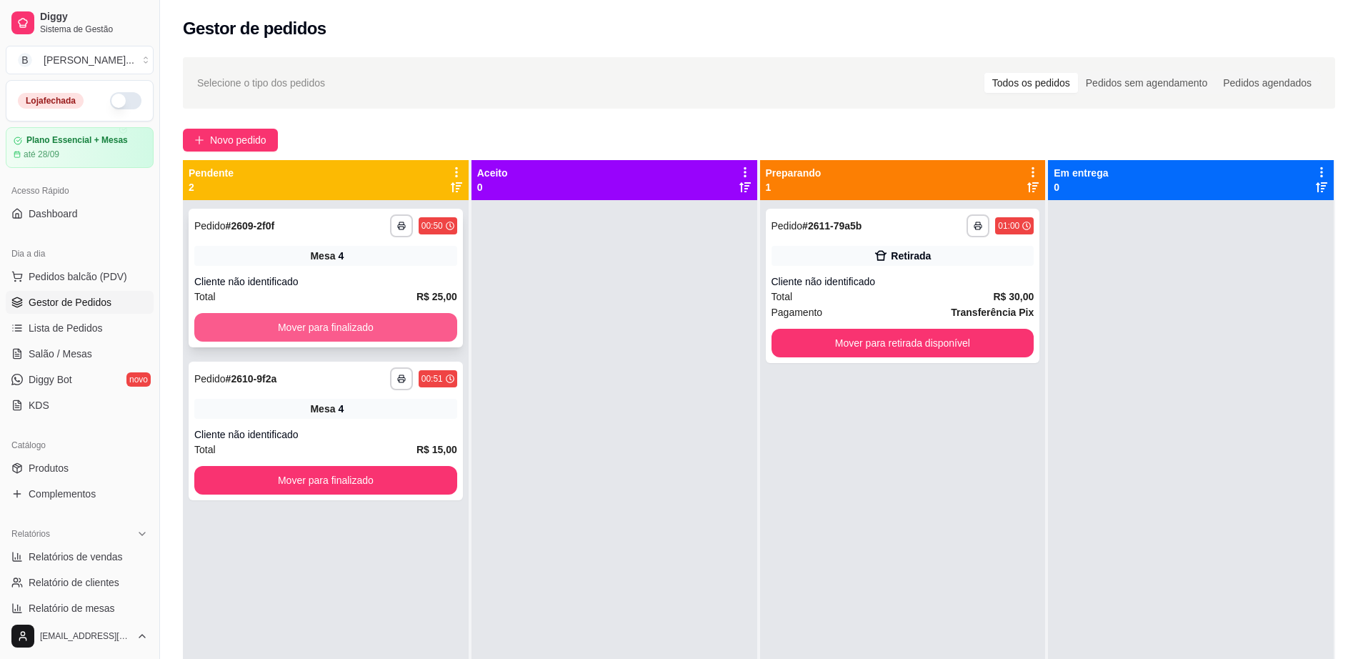
click at [288, 324] on button "Mover para finalizado" at bounding box center [325, 327] width 263 height 29
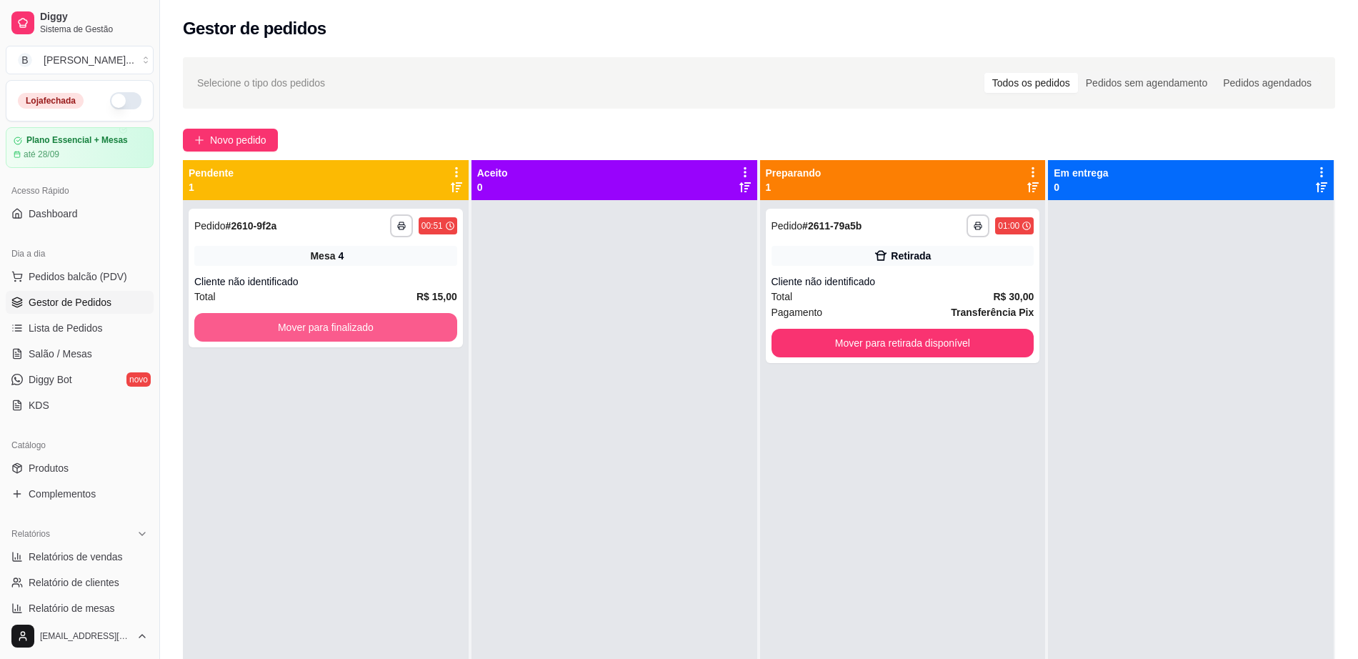
click at [288, 324] on button "Mover para finalizado" at bounding box center [325, 327] width 263 height 29
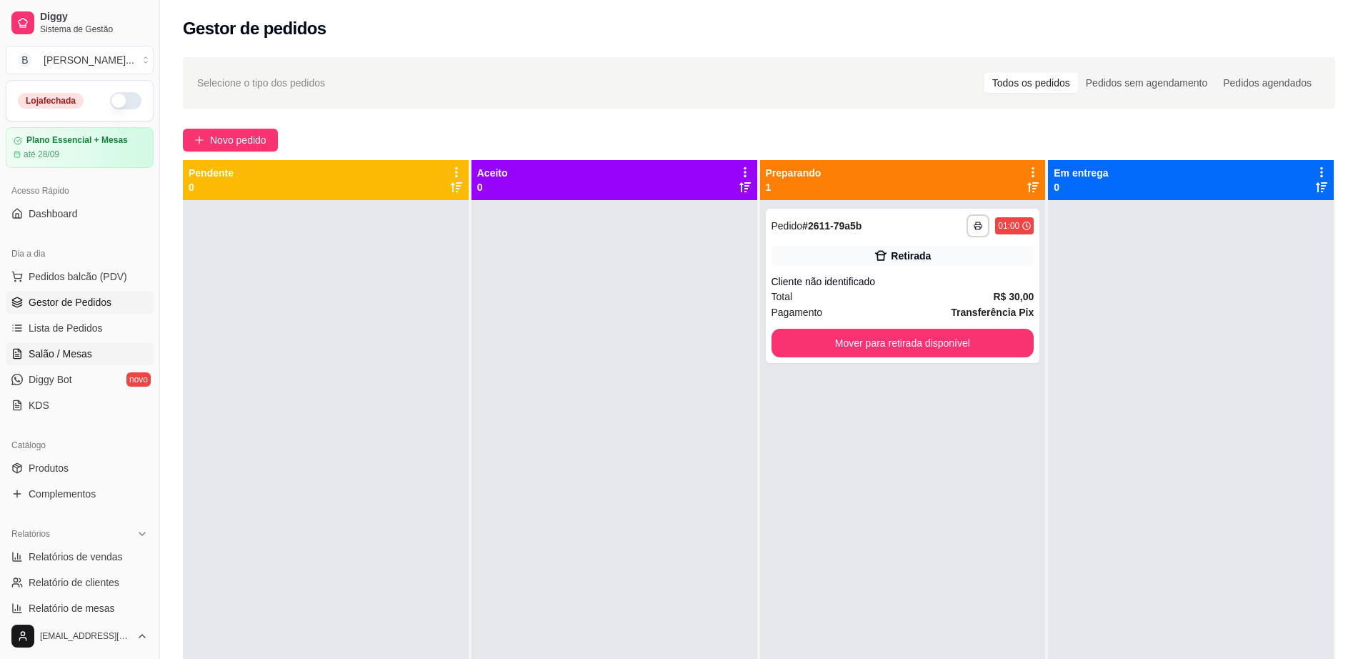
click at [106, 348] on link "Salão / Mesas" at bounding box center [80, 353] width 148 height 23
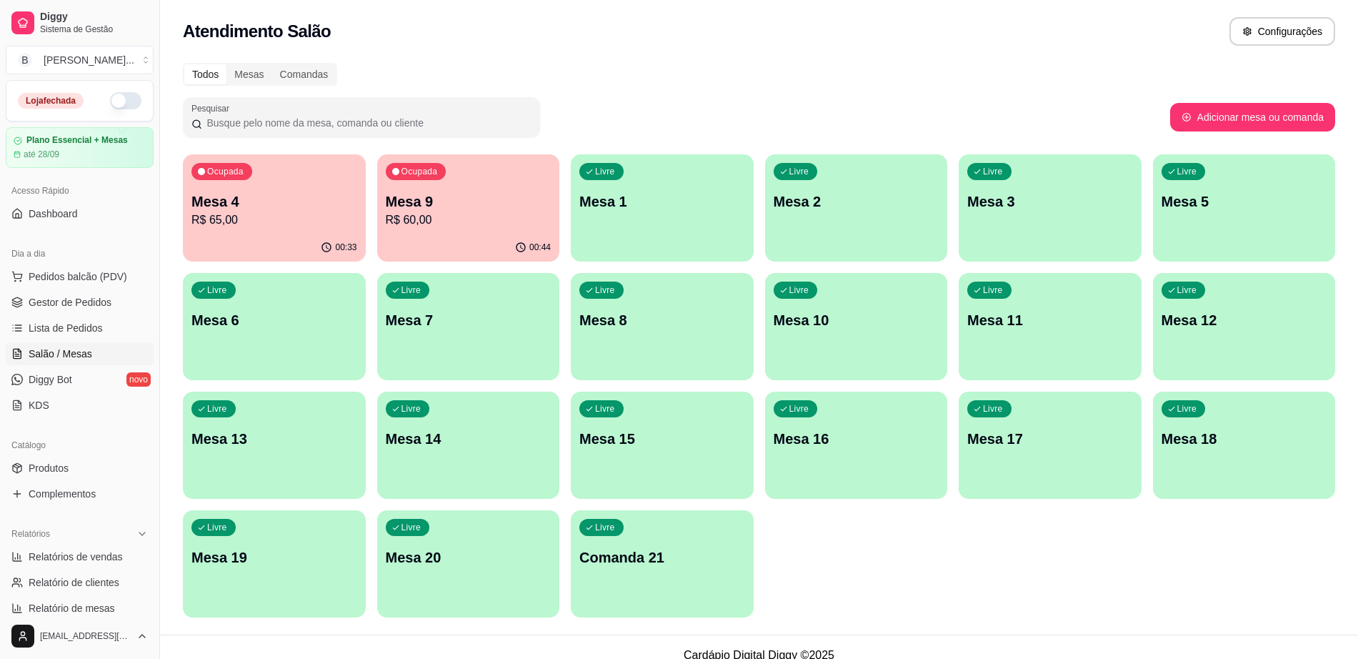
click at [454, 219] on p "R$ 60,00" at bounding box center [469, 220] width 166 height 17
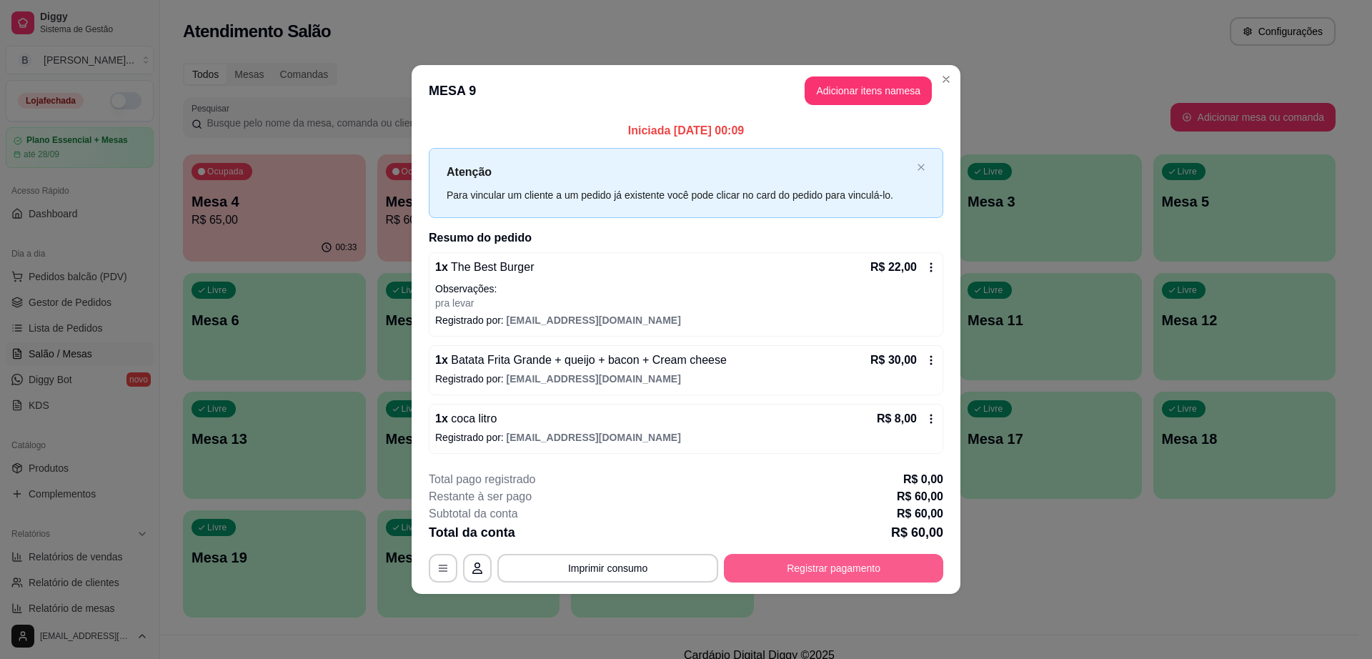
click at [825, 564] on button "Registrar pagamento" at bounding box center [833, 568] width 219 height 29
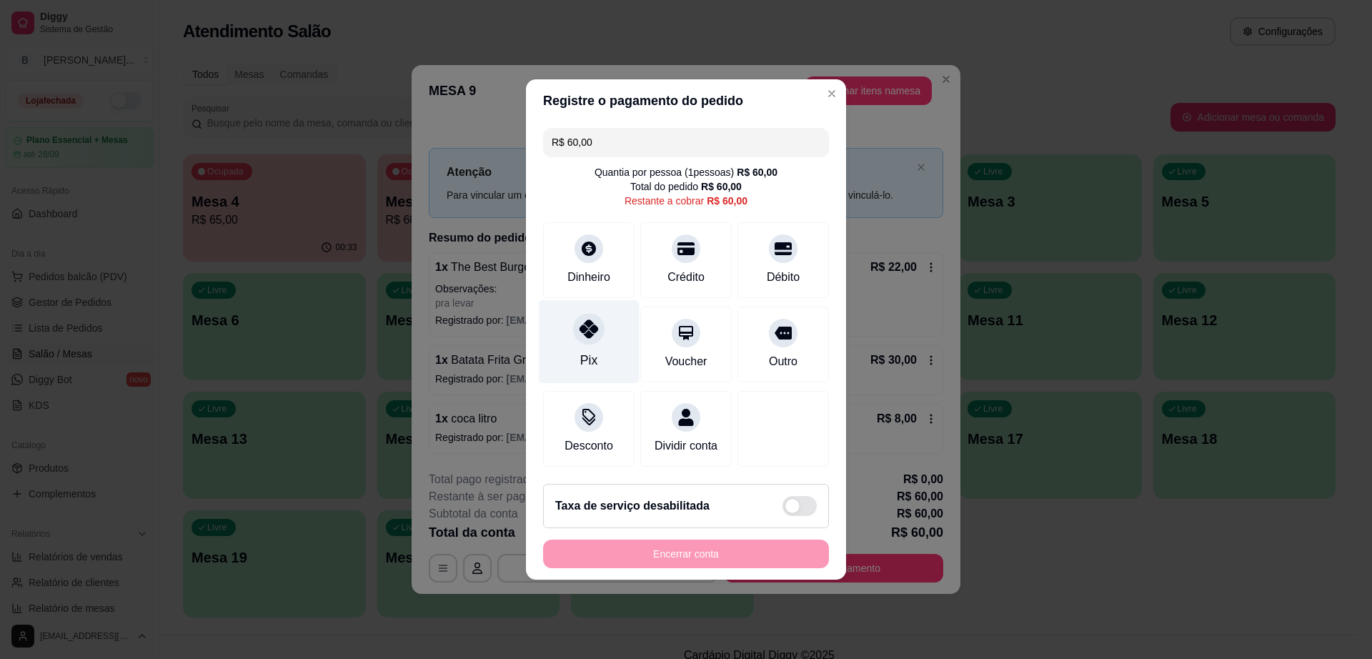
click at [590, 313] on div at bounding box center [588, 328] width 31 height 31
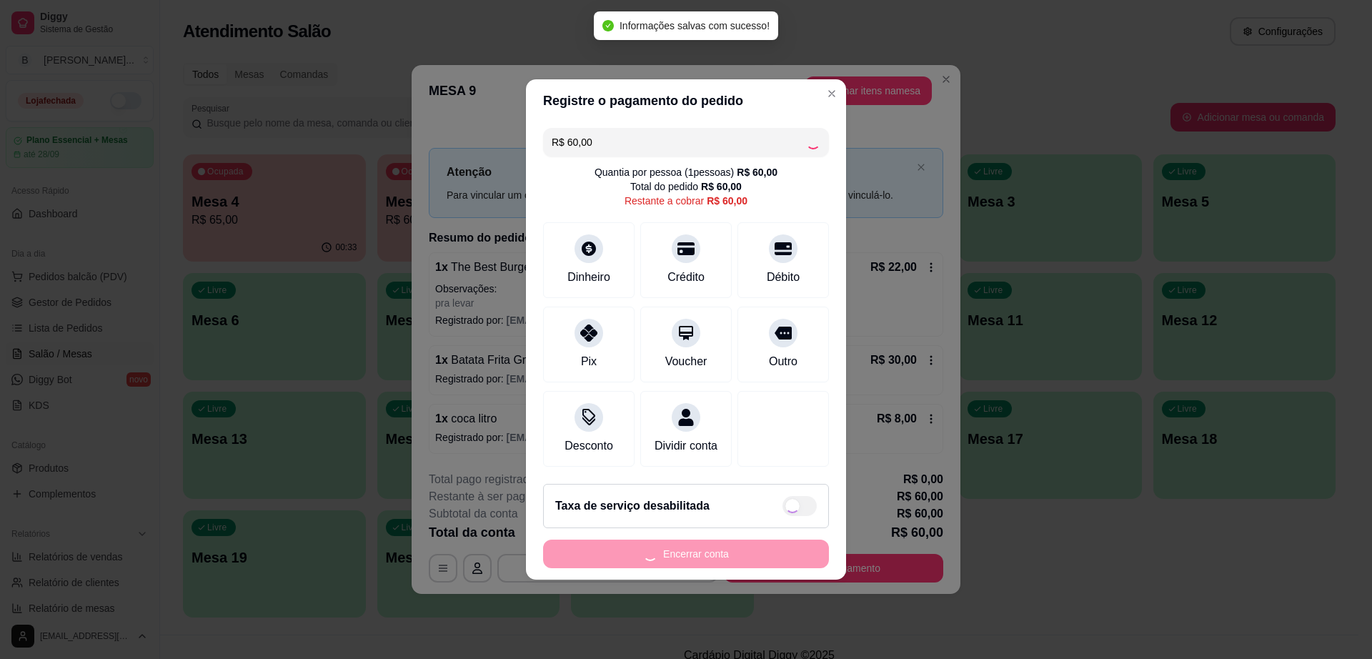
type input "R$ 0,00"
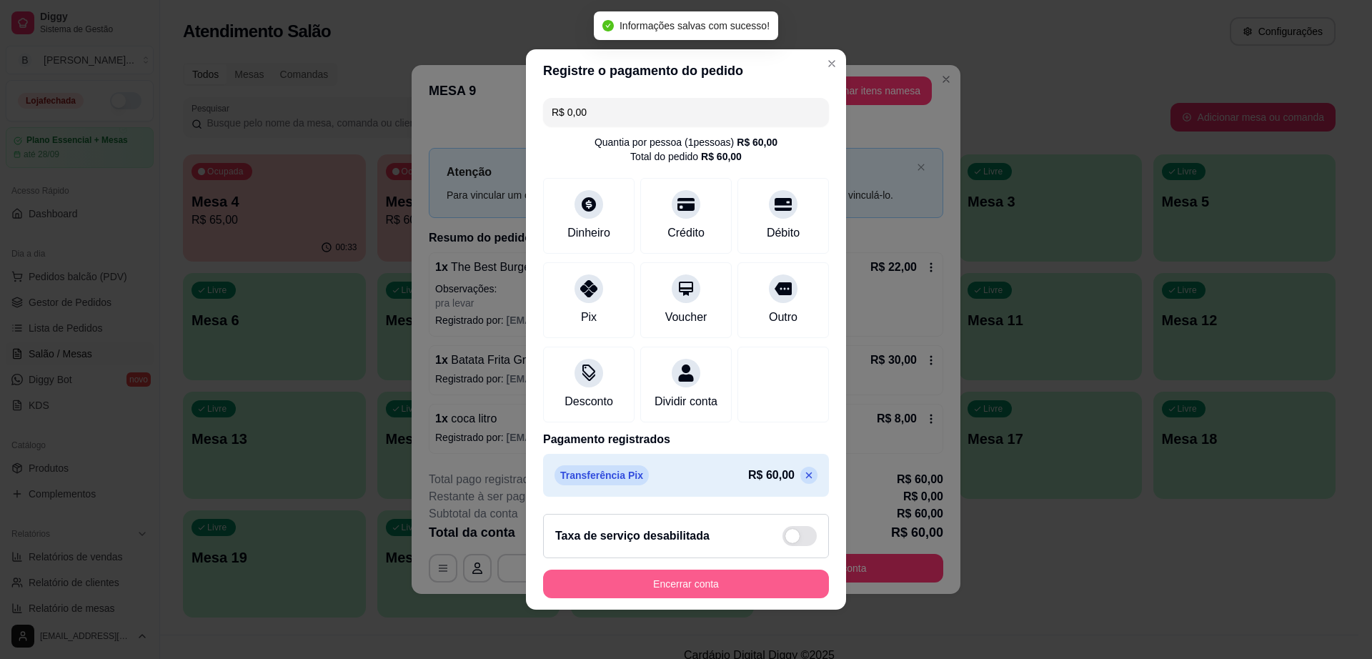
click at [737, 592] on button "Encerrar conta" at bounding box center [686, 584] width 286 height 29
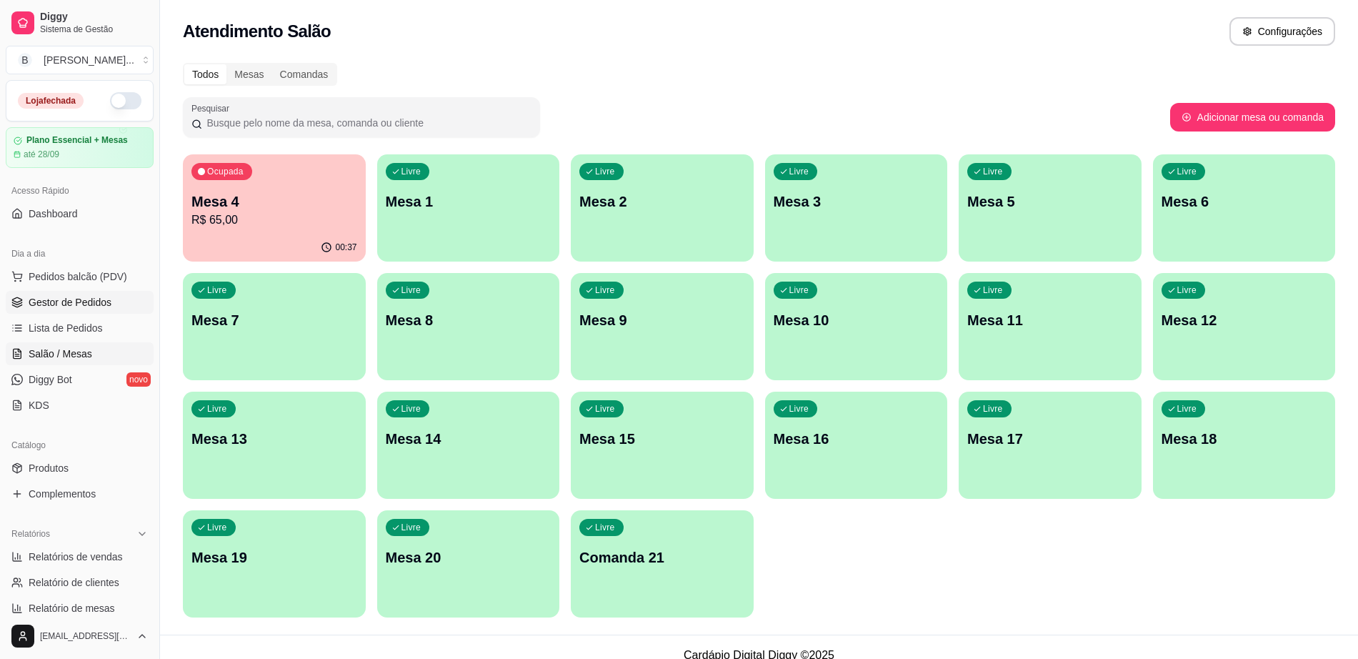
click at [54, 300] on span "Gestor de Pedidos" at bounding box center [70, 302] width 83 height 14
